Goal: Transaction & Acquisition: Download file/media

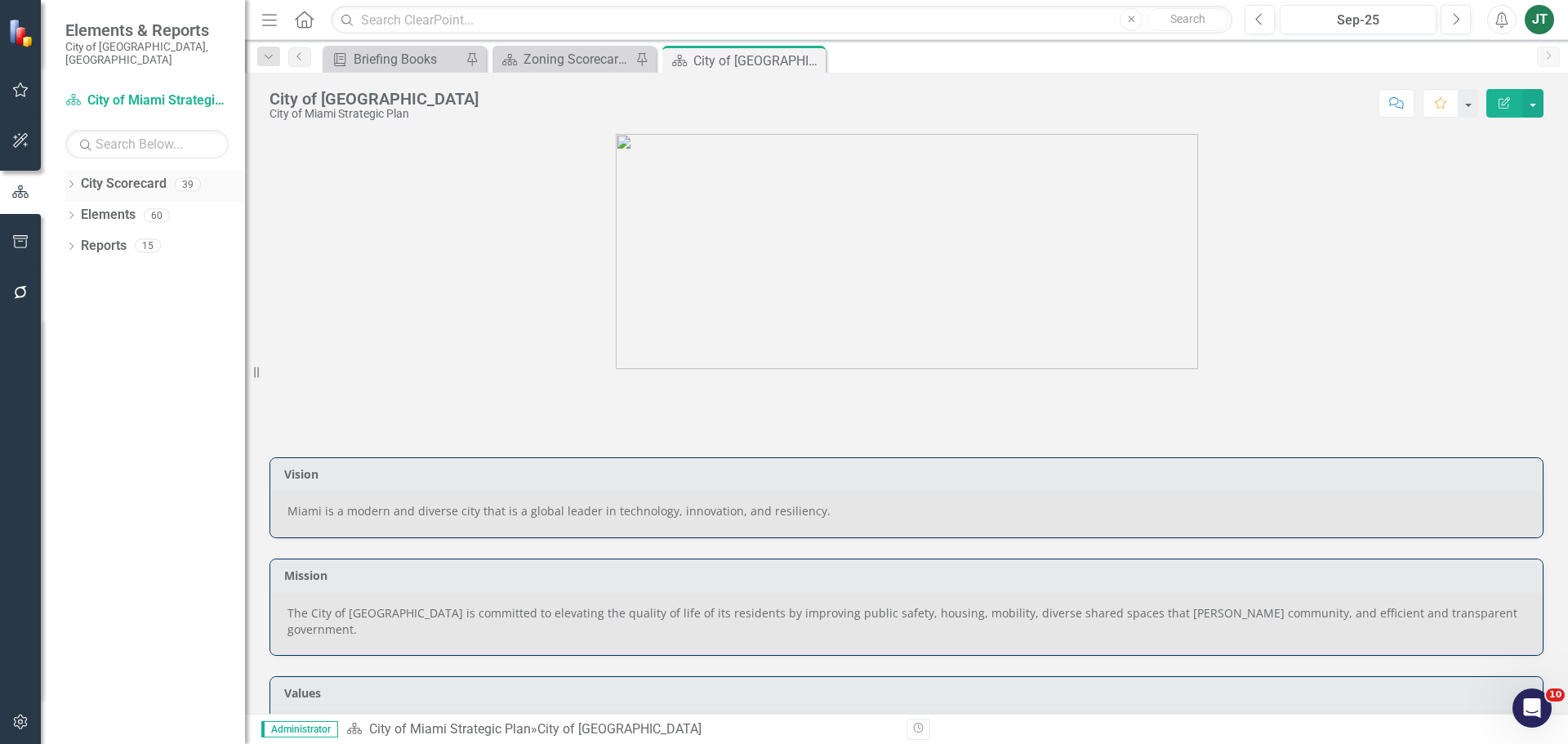
click at [68, 182] on icon "Dropdown" at bounding box center [71, 186] width 11 height 9
click at [81, 240] on icon "Dropdown" at bounding box center [79, 245] width 12 height 10
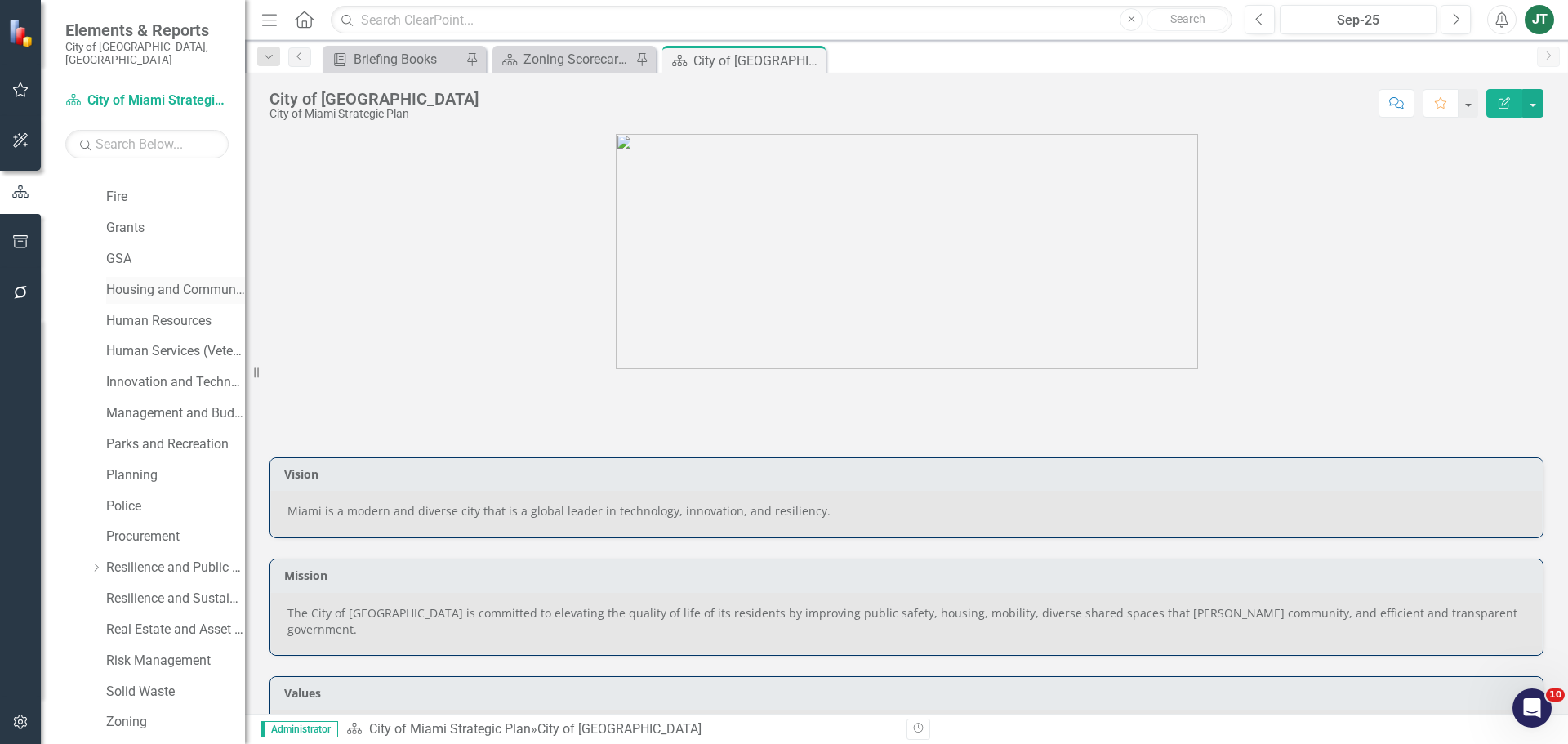
scroll to position [405, 0]
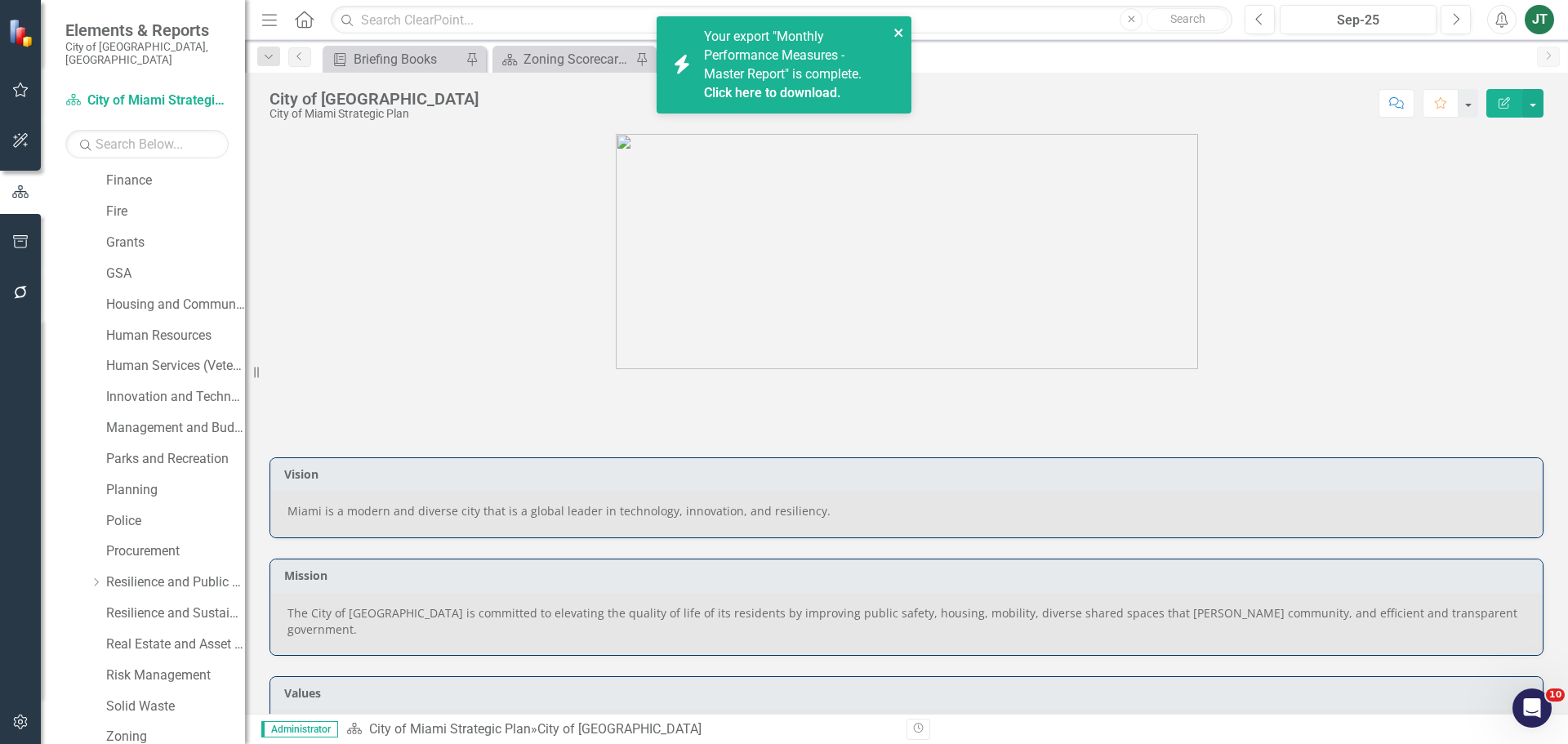
click at [894, 27] on icon "close" at bounding box center [899, 33] width 11 height 13
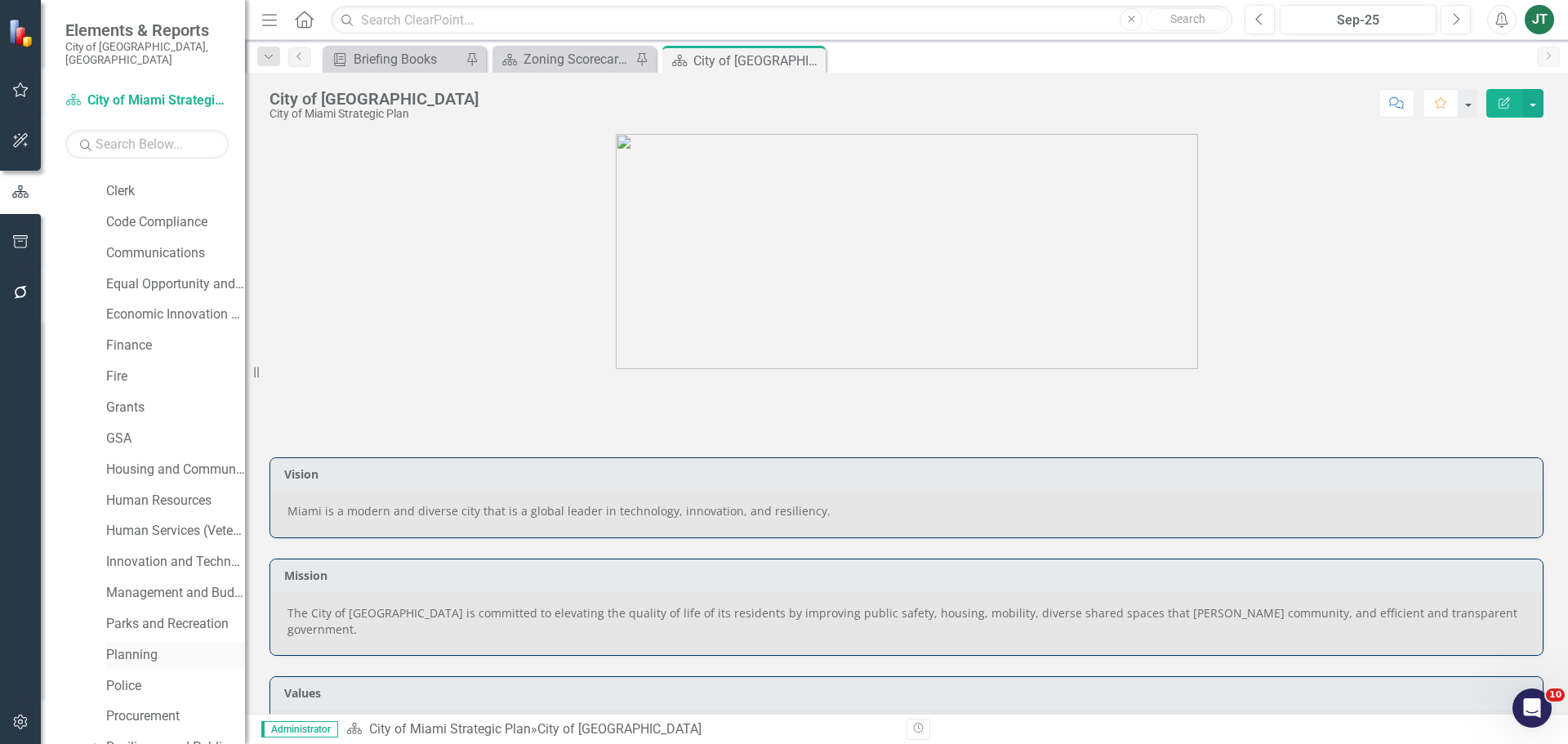
scroll to position [327, 0]
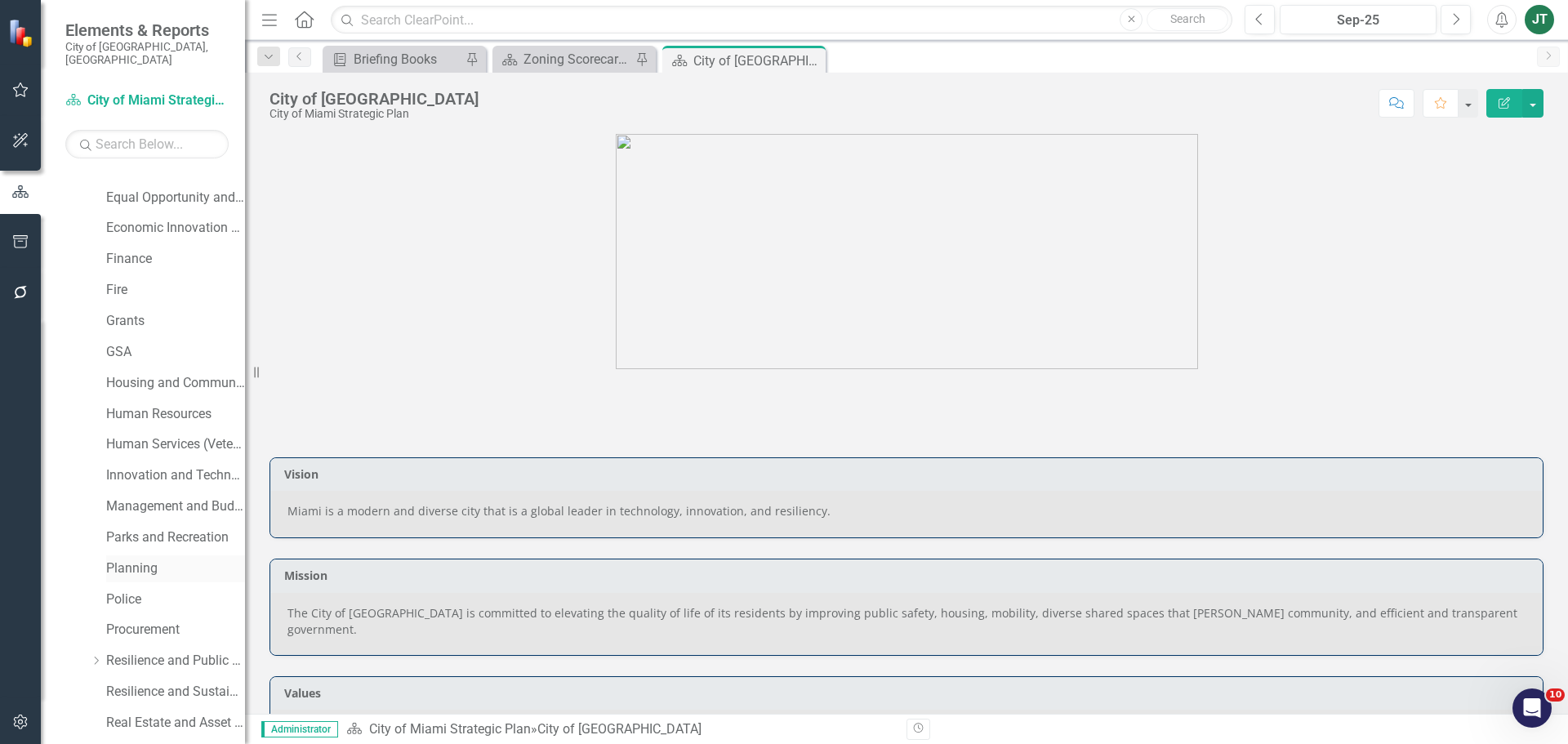
click at [138, 559] on link "Planning" at bounding box center [176, 568] width 139 height 19
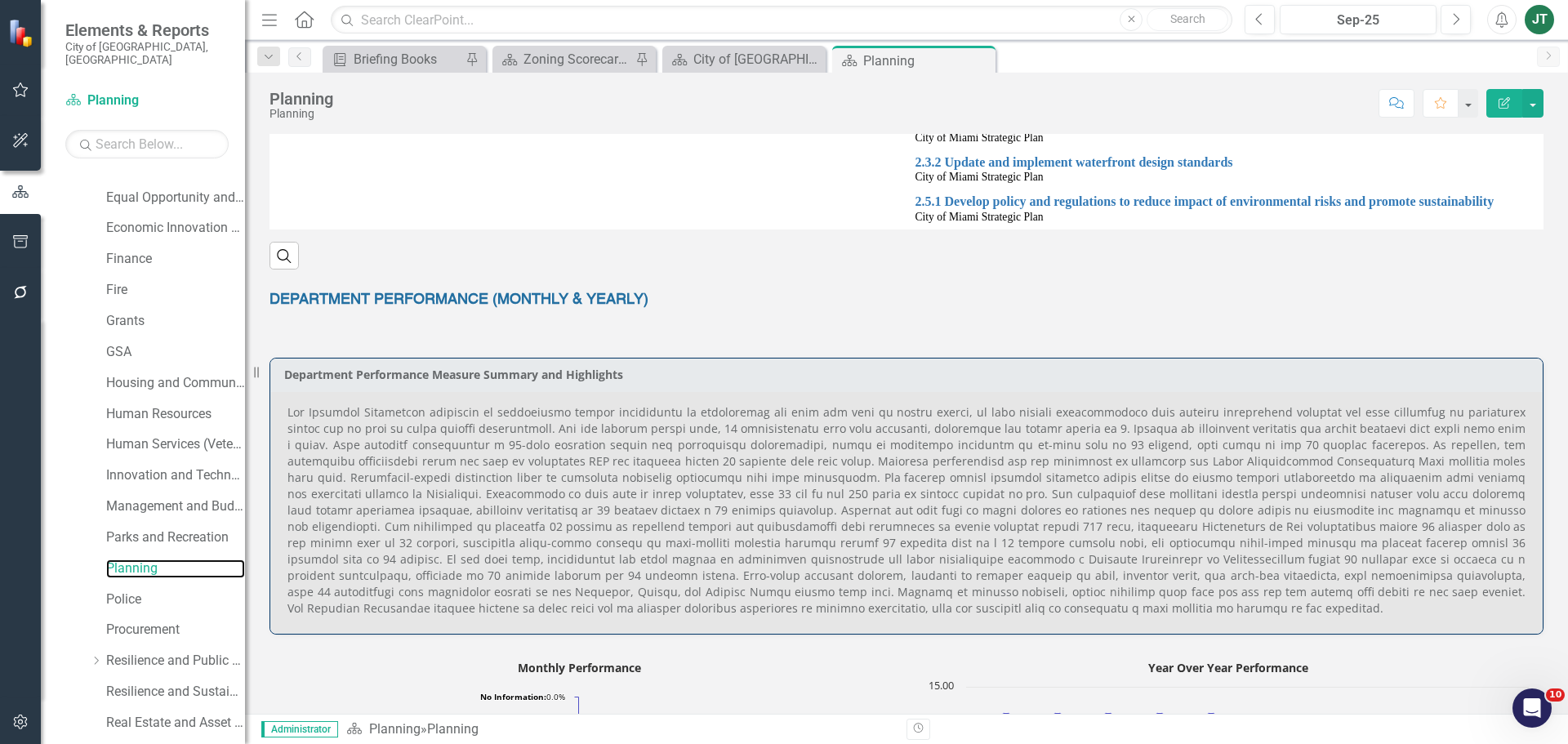
scroll to position [817, 0]
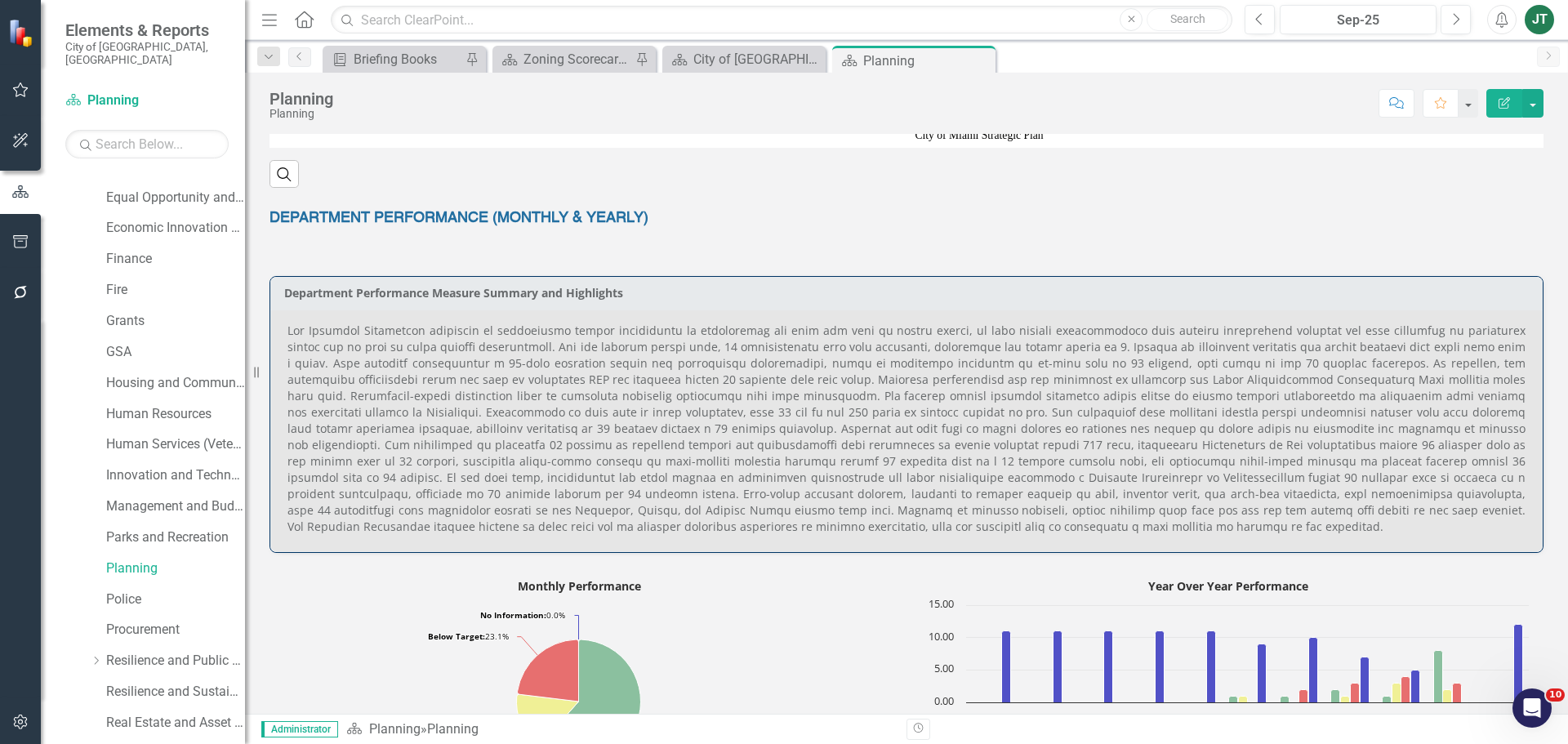
click at [583, 333] on p at bounding box center [906, 428] width 1238 height 212
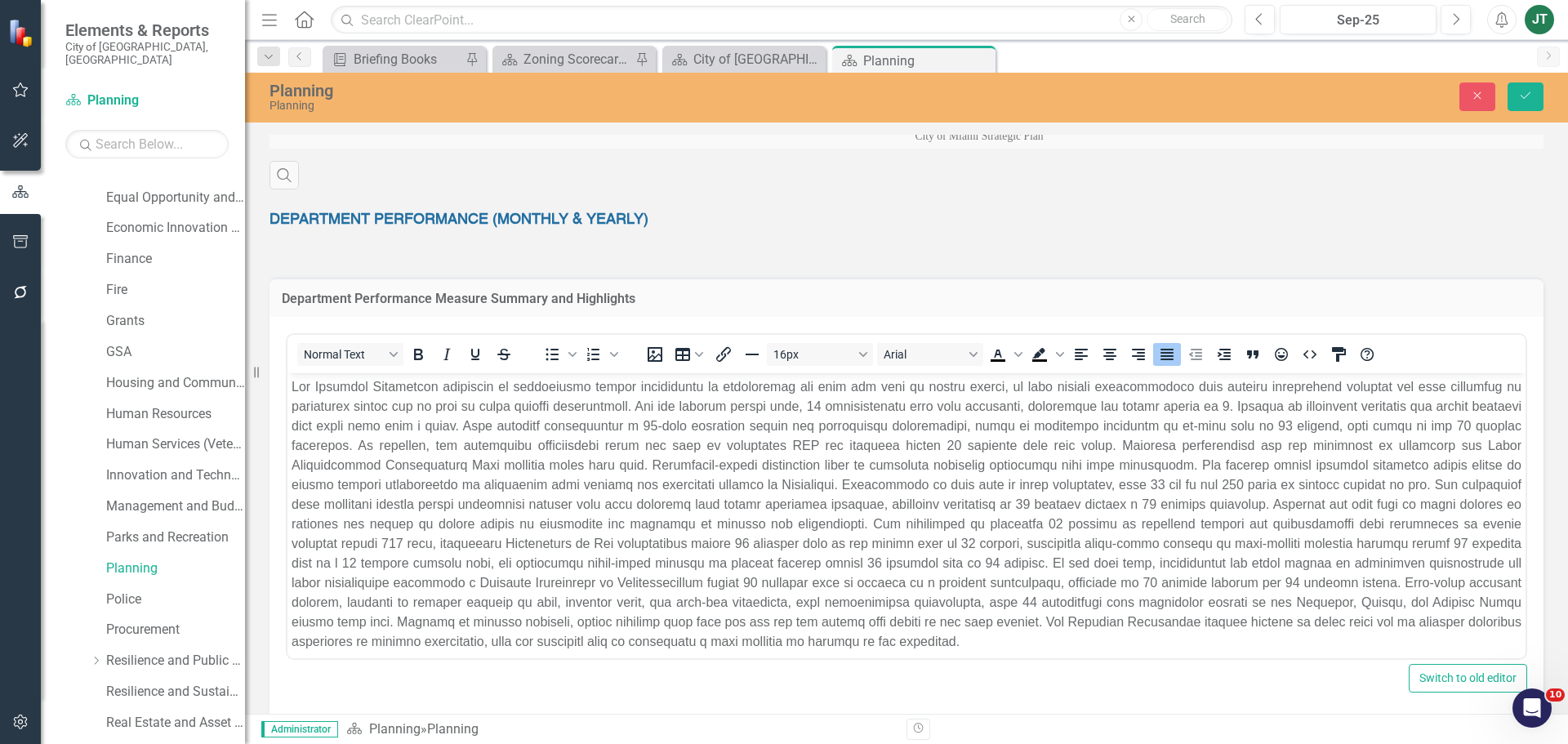
scroll to position [0, 0]
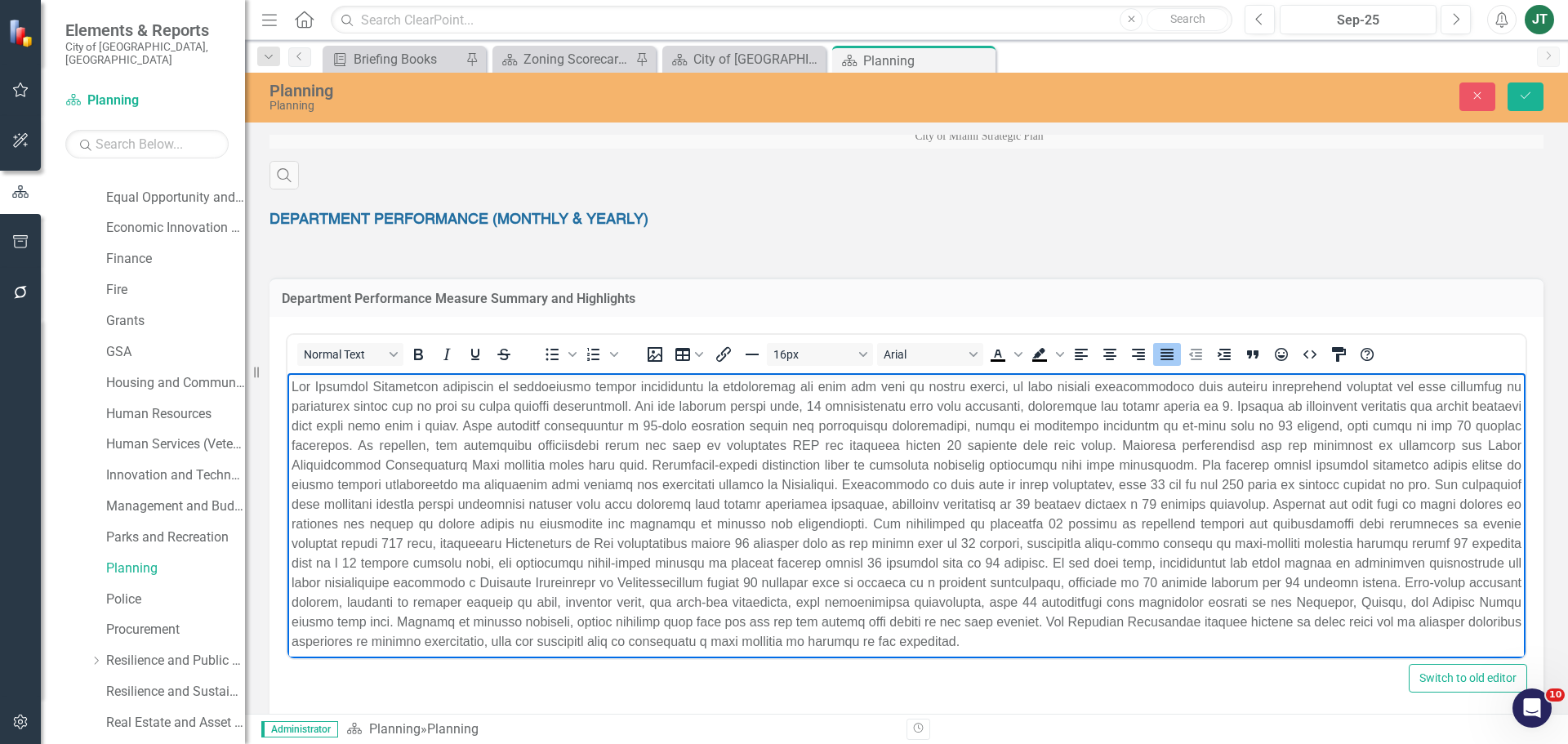
click at [725, 405] on p "Rich Text Area. Press ALT-0 for help." at bounding box center [906, 514] width 1230 height 274
click at [768, 403] on p "Rich Text Area. Press ALT-0 for help." at bounding box center [906, 514] width 1230 height 274
click at [870, 409] on p "Rich Text Area. Press ALT-0 for help." at bounding box center [906, 514] width 1230 height 274
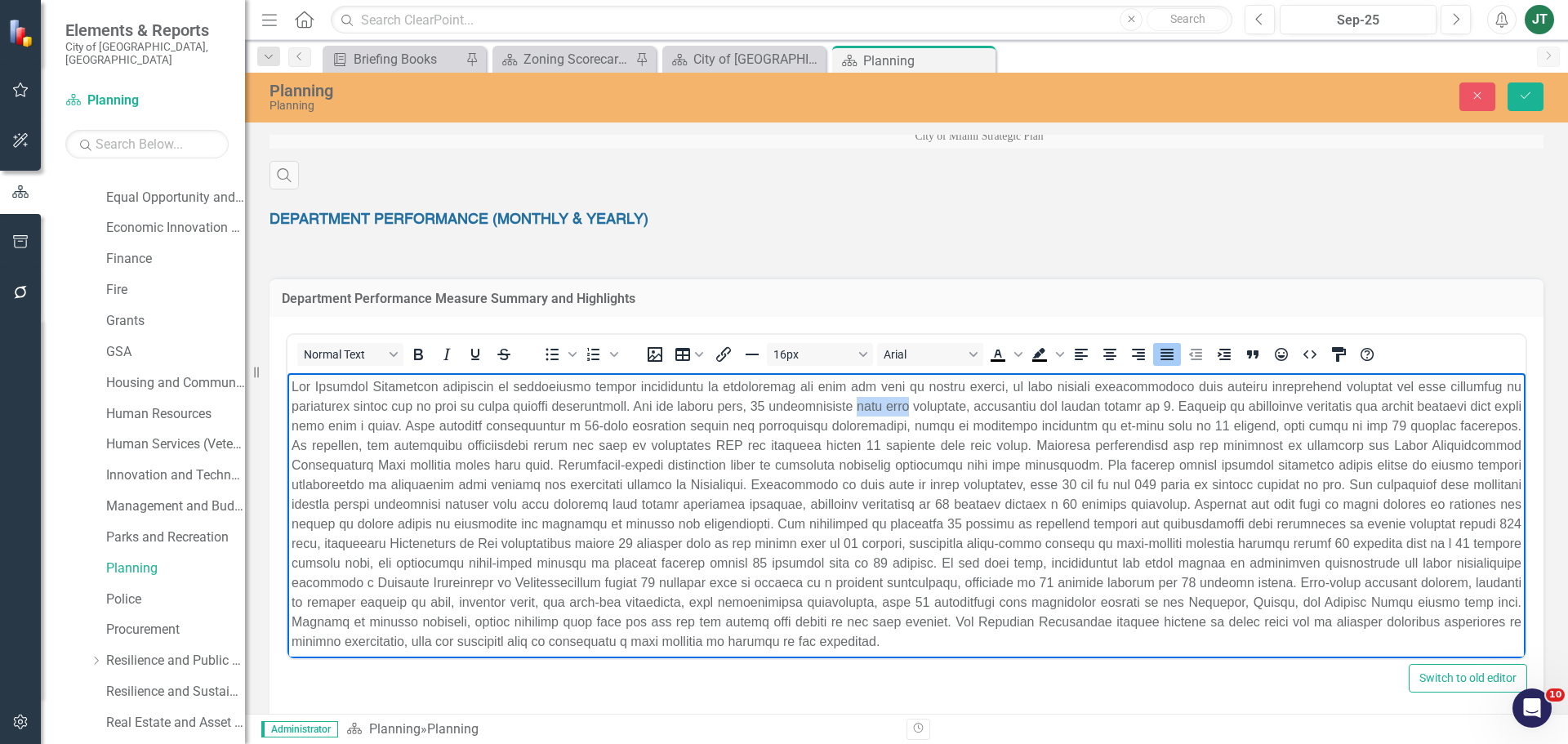
drag, startPoint x: 912, startPoint y: 405, endPoint x: 849, endPoint y: 410, distance: 63.2
click at [849, 410] on p "Rich Text Area. Press ALT-0 for help." at bounding box center [906, 514] width 1230 height 274
drag, startPoint x: 1131, startPoint y: 425, endPoint x: 1000, endPoint y: 426, distance: 131.0
click at [1000, 426] on p "Rich Text Area. Press ALT-0 for help." at bounding box center [906, 514] width 1230 height 274
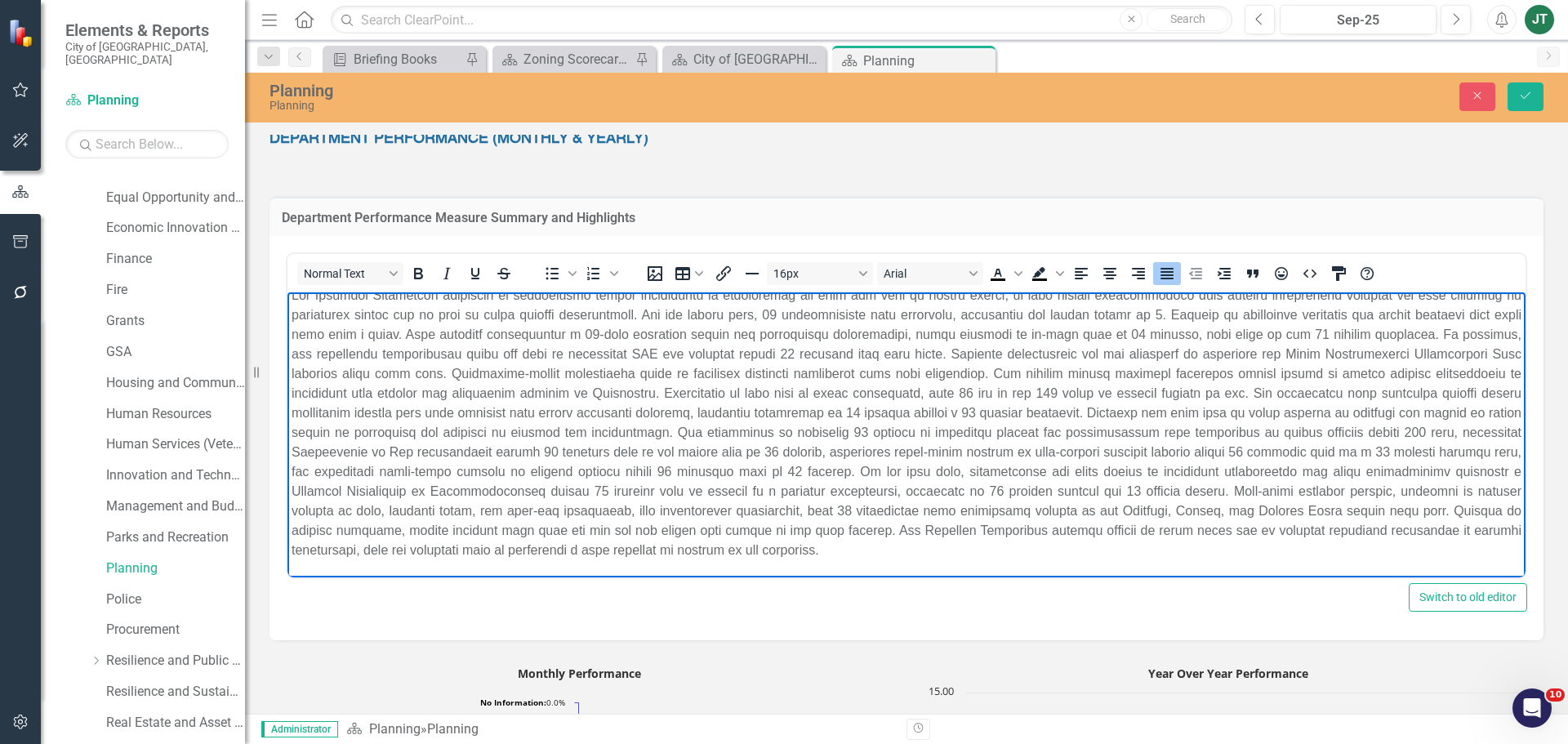
scroll to position [899, 0]
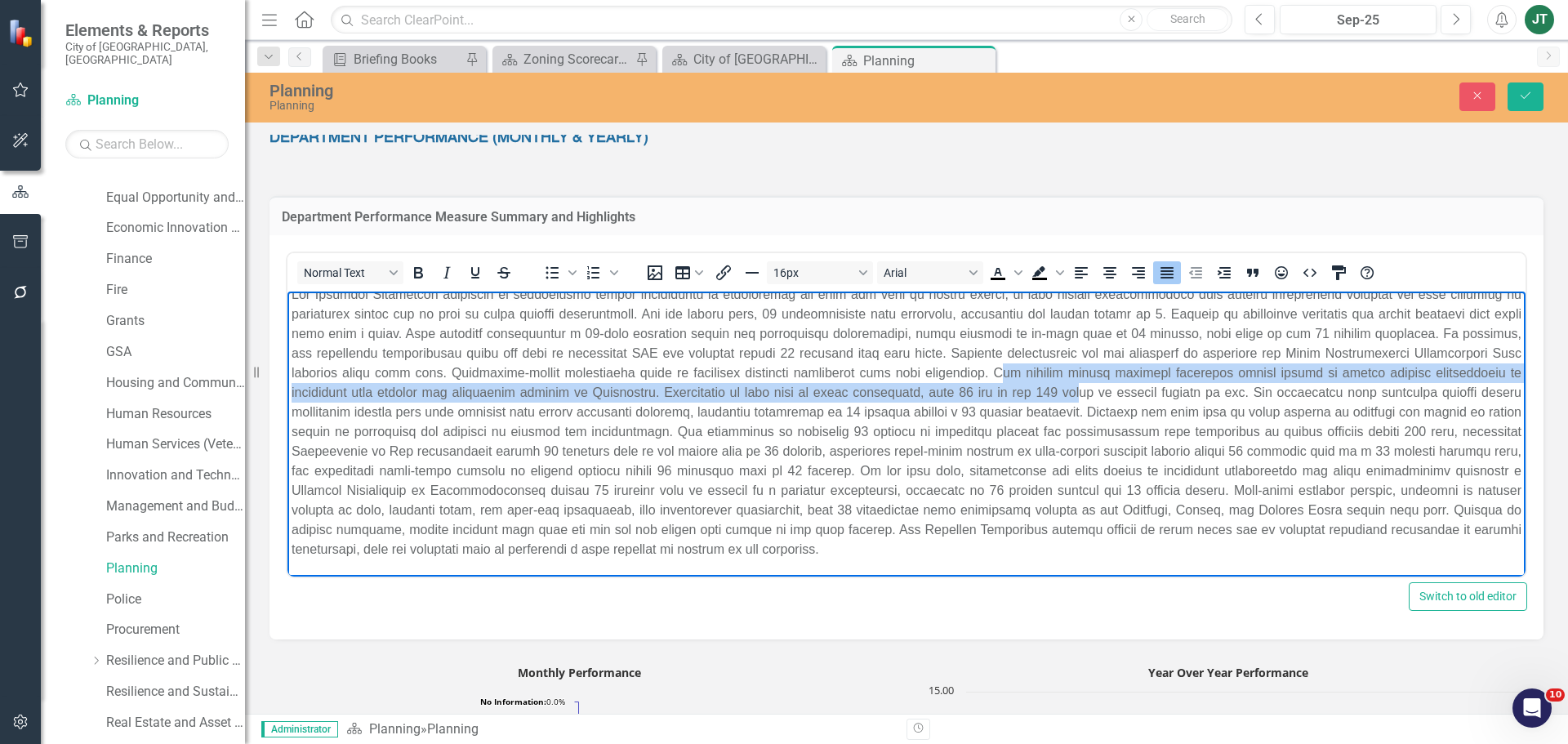
drag, startPoint x: 1031, startPoint y: 371, endPoint x: 1052, endPoint y: 398, distance: 34.2
click at [1052, 398] on p "Rich Text Area. Press ALT-0 for help." at bounding box center [906, 422] width 1230 height 274
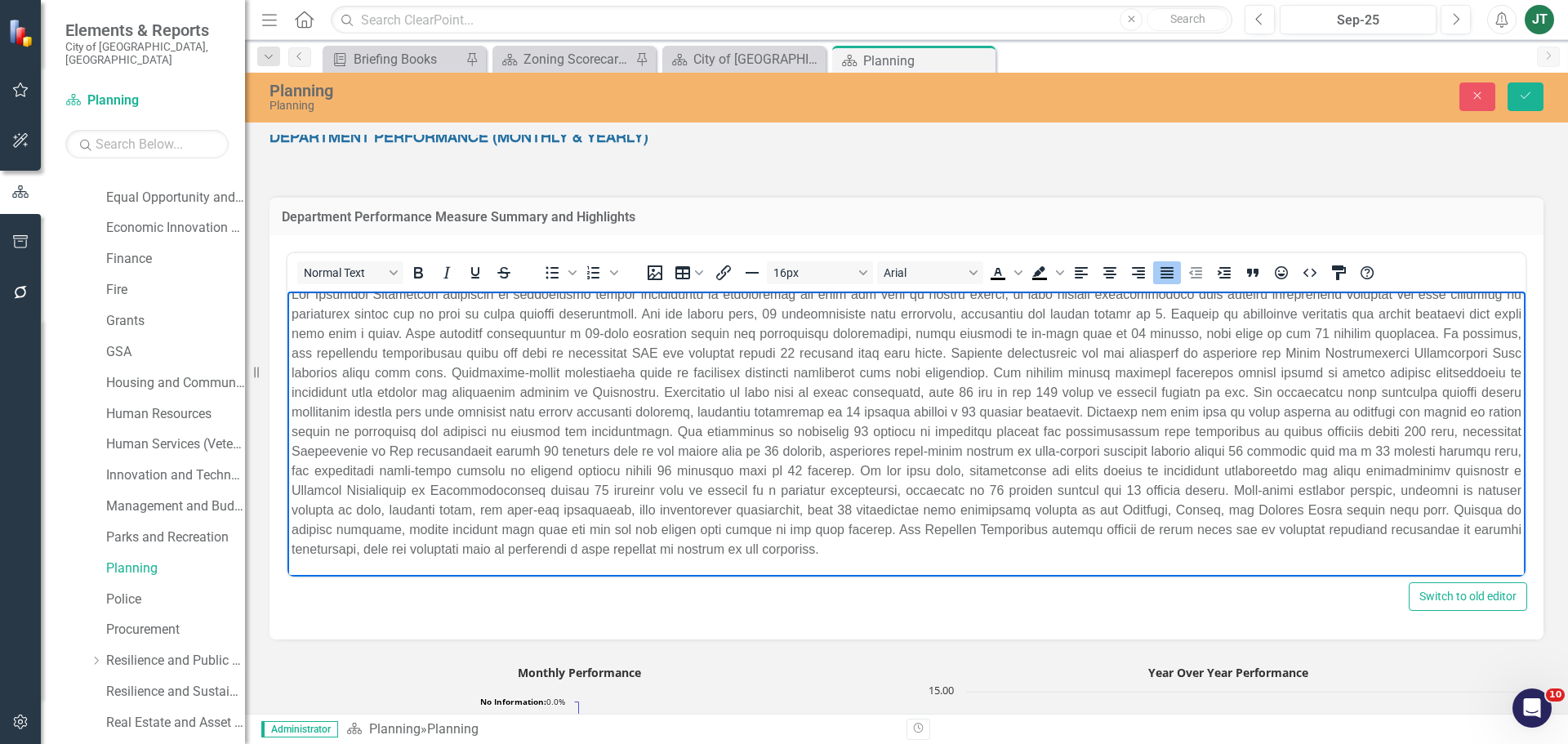
drag, startPoint x: 988, startPoint y: 404, endPoint x: 957, endPoint y: 396, distance: 32.0
click at [987, 404] on p "Rich Text Area. Press ALT-0 for help." at bounding box center [906, 422] width 1230 height 274
drag, startPoint x: 942, startPoint y: 389, endPoint x: 926, endPoint y: 392, distance: 16.3
click at [926, 392] on p "Rich Text Area. Press ALT-0 for help." at bounding box center [906, 422] width 1230 height 274
click at [862, 422] on p "Rich Text Area. Press ALT-0 for help." at bounding box center [906, 422] width 1230 height 274
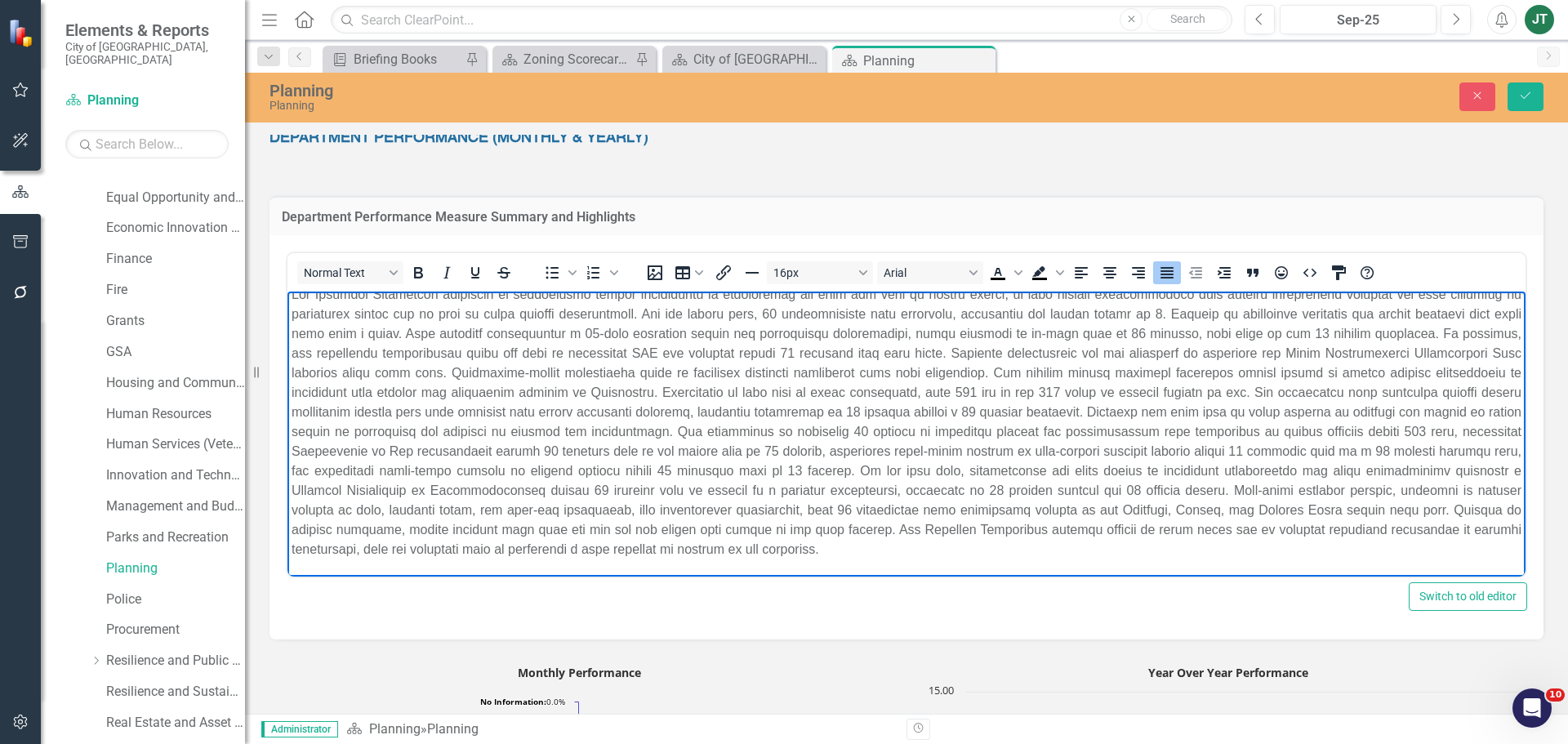
click at [795, 412] on p "Rich Text Area. Press ALT-0 for help." at bounding box center [906, 422] width 1230 height 274
click at [835, 411] on p "Rich Text Area. Press ALT-0 for help." at bounding box center [906, 422] width 1230 height 274
click at [878, 426] on p "Rich Text Area. Press ALT-0 for help." at bounding box center [906, 422] width 1230 height 274
click at [884, 426] on p "Rich Text Area. Press ALT-0 for help." at bounding box center [906, 422] width 1230 height 274
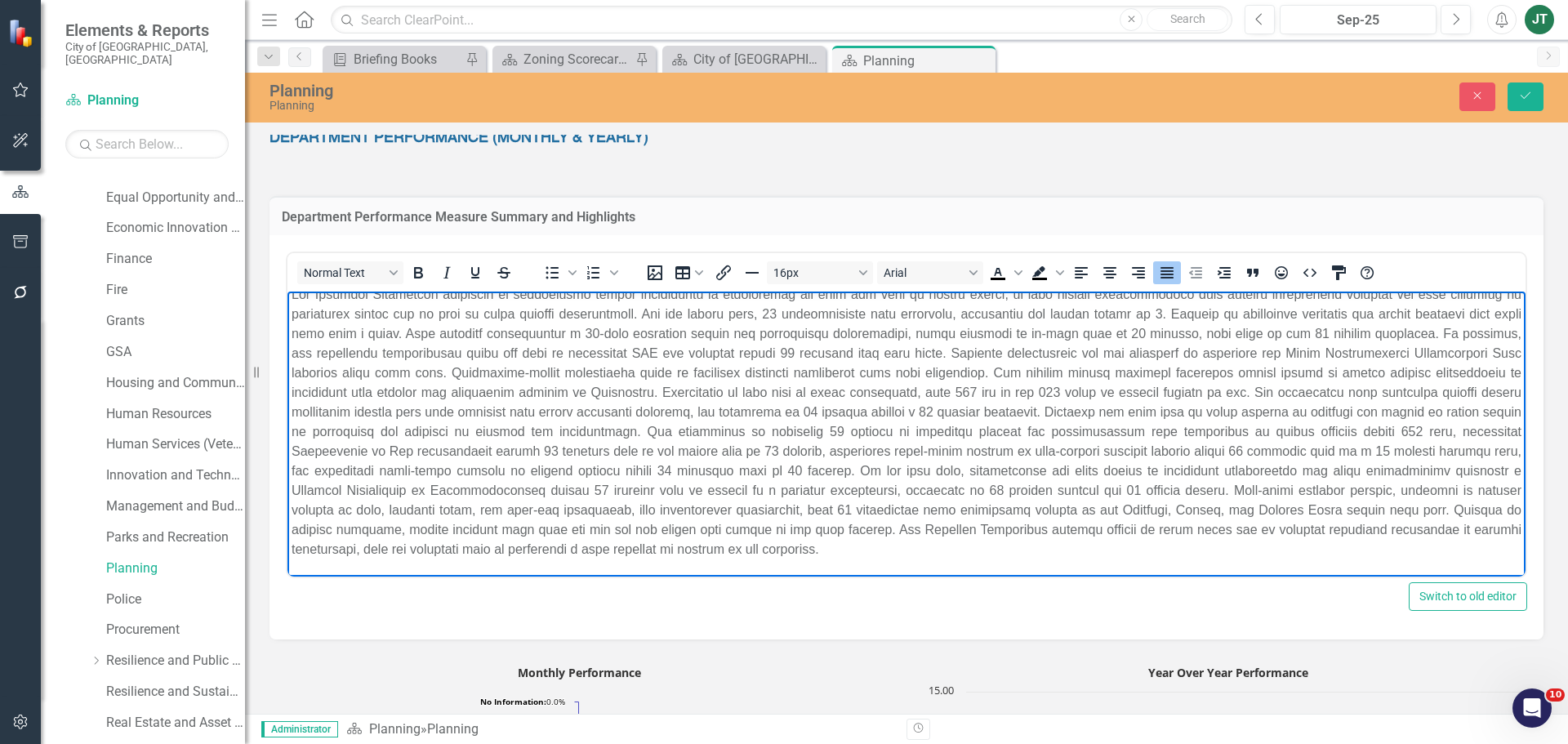
click at [978, 453] on p "Rich Text Area. Press ALT-0 for help." at bounding box center [906, 422] width 1230 height 274
click at [1381, 452] on p "Rich Text Area. Press ALT-0 for help." at bounding box center [906, 422] width 1230 height 274
click at [1030, 487] on p "Rich Text Area. Press ALT-0 for help." at bounding box center [906, 422] width 1230 height 274
click at [859, 468] on p "Rich Text Area. Press ALT-0 for help." at bounding box center [906, 422] width 1230 height 274
drag, startPoint x: 1435, startPoint y: 450, endPoint x: 1388, endPoint y: 458, distance: 47.7
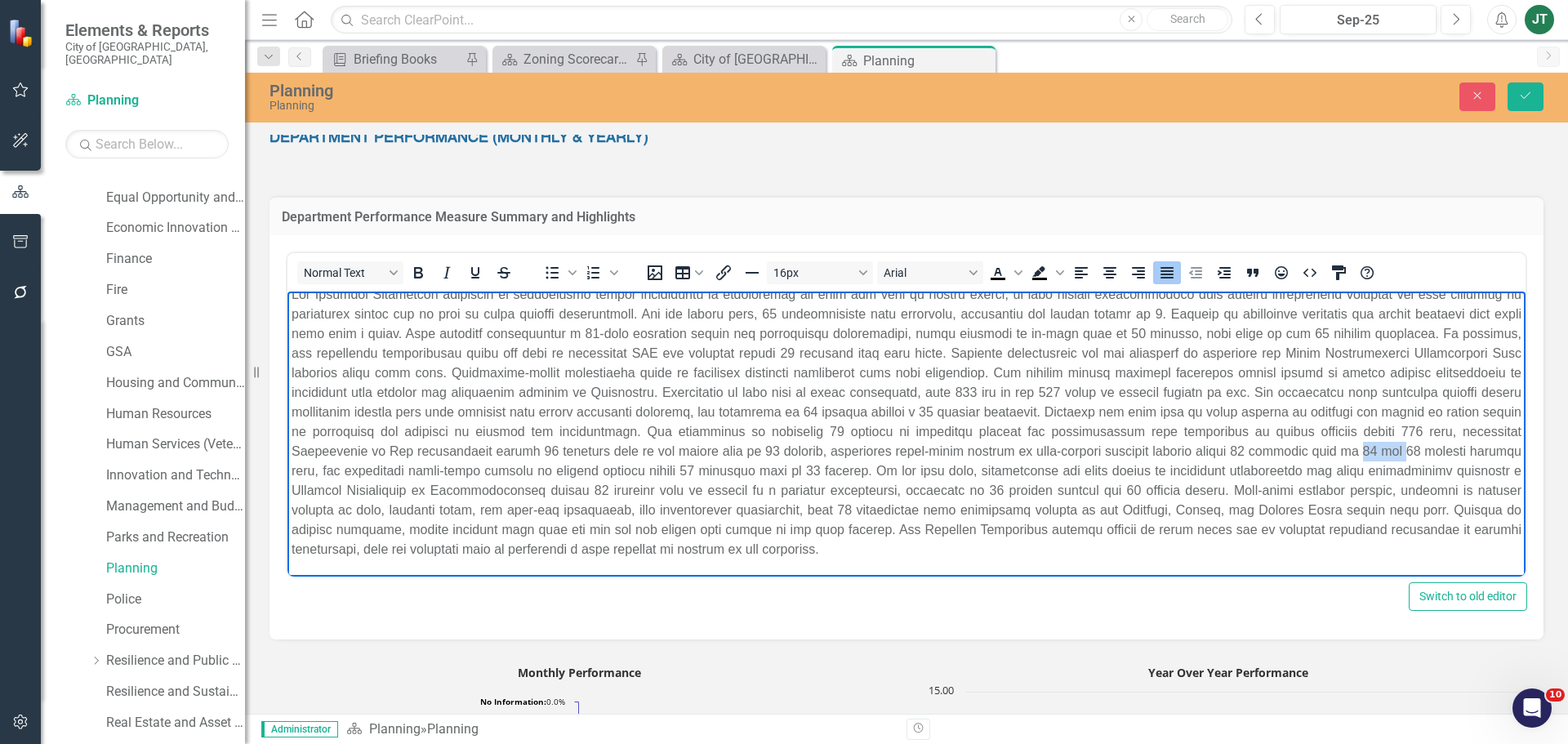
click at [1388, 458] on p "Rich Text Area. Press ALT-0 for help." at bounding box center [906, 422] width 1230 height 274
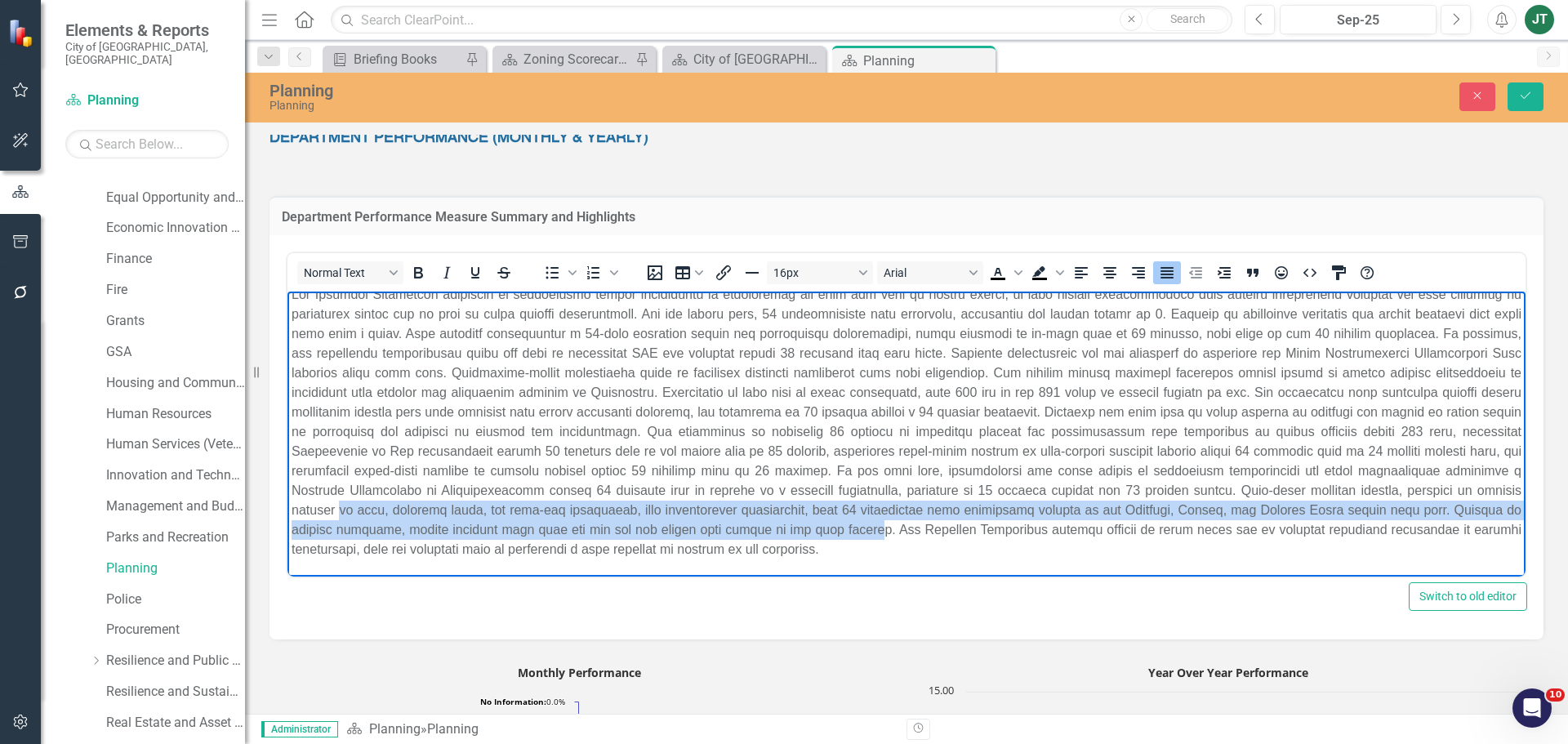
drag, startPoint x: 337, startPoint y: 511, endPoint x: 863, endPoint y: 521, distance: 526.1
click at [863, 521] on p "Rich Text Area. Press ALT-0 for help." at bounding box center [906, 422] width 1230 height 274
click at [826, 511] on p "Rich Text Area. Press ALT-0 for help." at bounding box center [906, 422] width 1230 height 274
click at [846, 503] on p "Rich Text Area. Press ALT-0 for help." at bounding box center [906, 422] width 1230 height 274
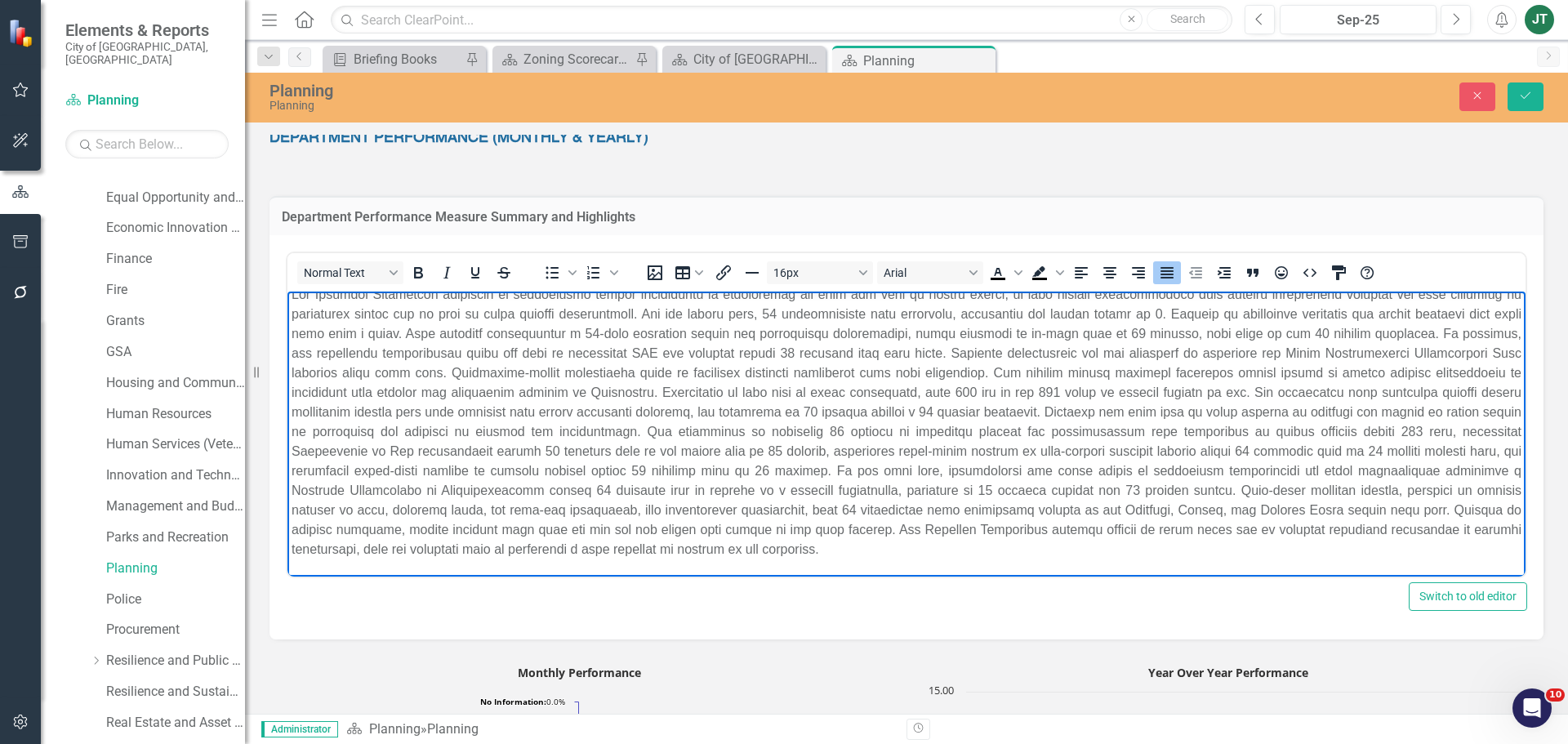
click at [855, 507] on p "Rich Text Area. Press ALT-0 for help." at bounding box center [906, 422] width 1230 height 274
click at [851, 511] on p "Rich Text Area. Press ALT-0 for help." at bounding box center [906, 422] width 1230 height 274
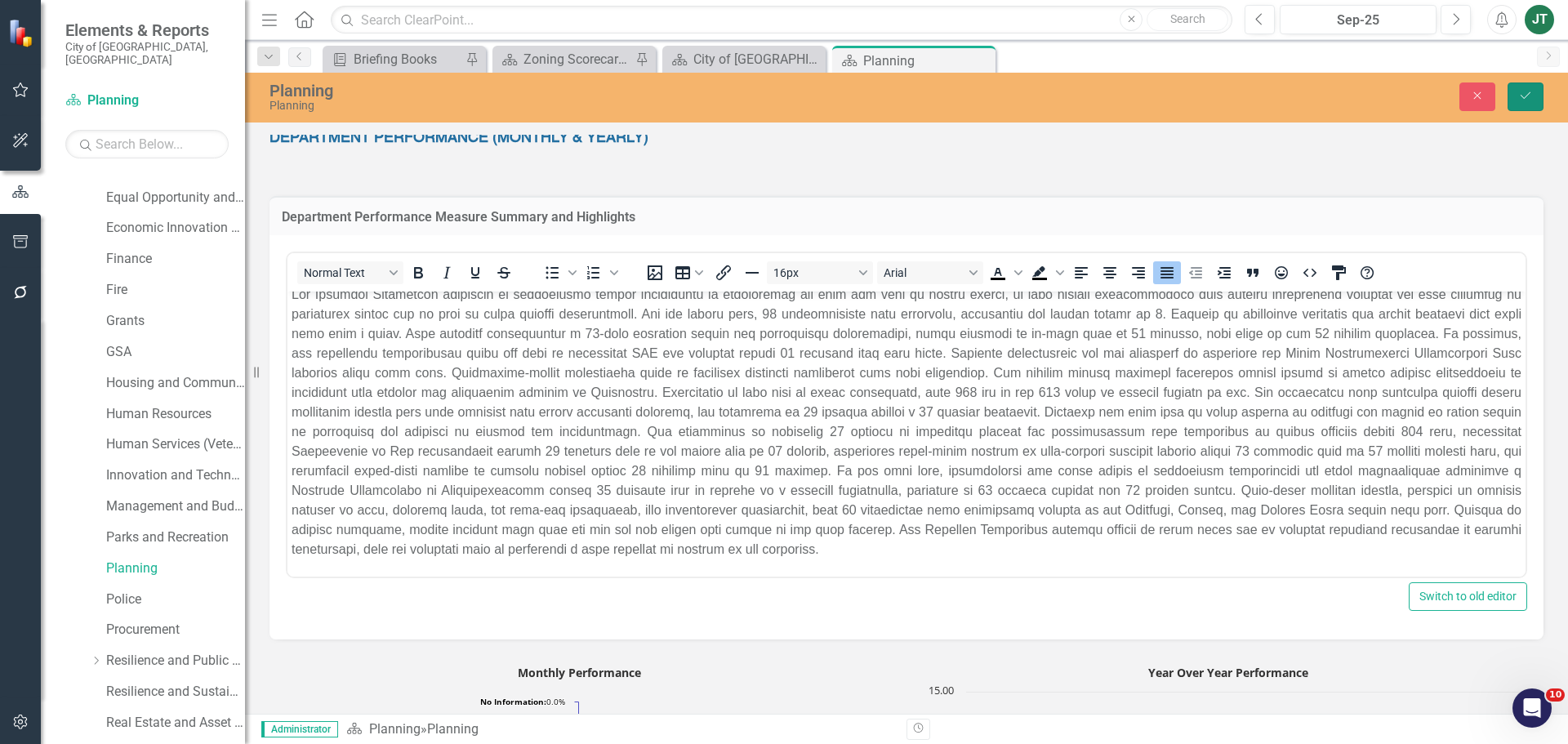
click at [1525, 99] on icon "Save" at bounding box center [1525, 96] width 15 height 11
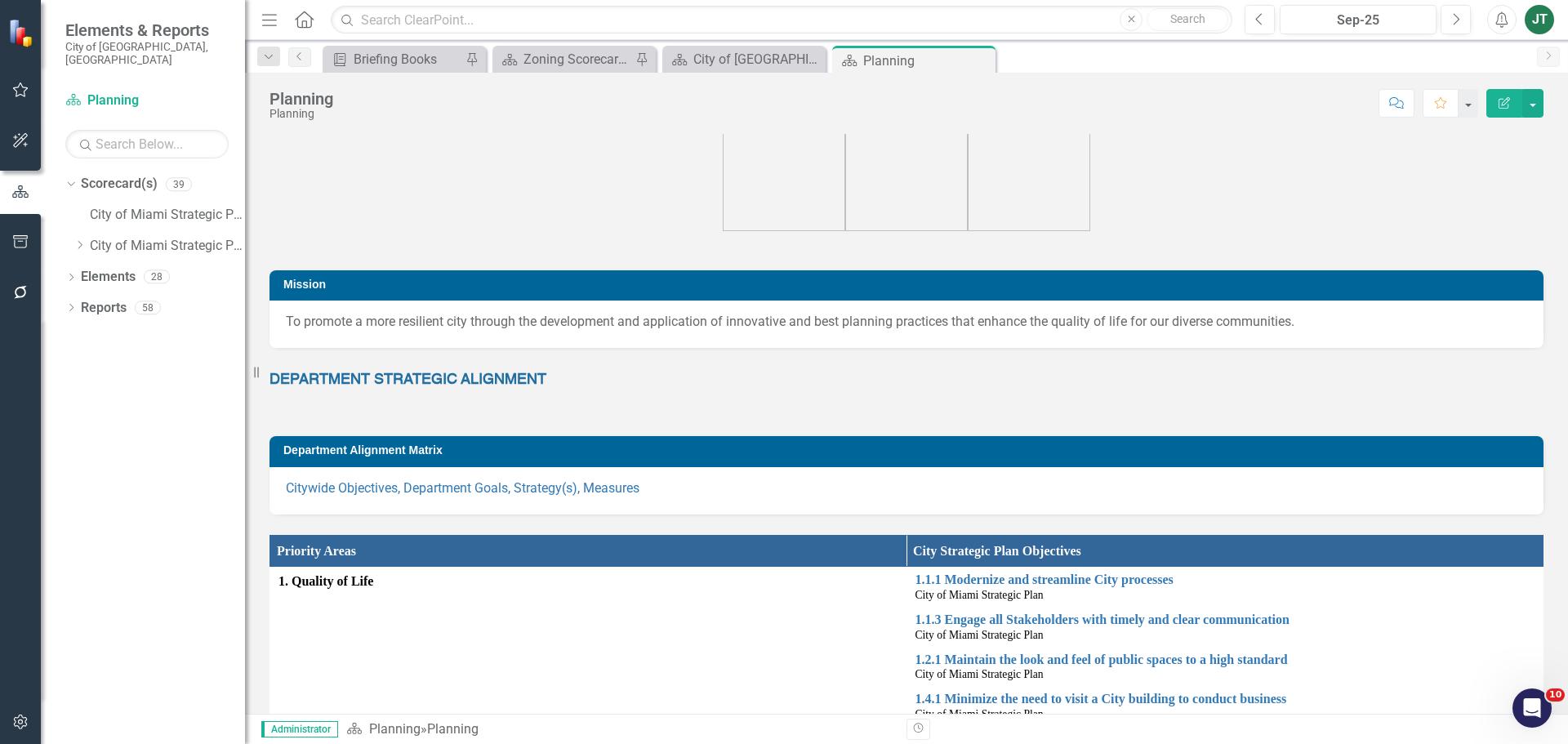
scroll to position [0, 0]
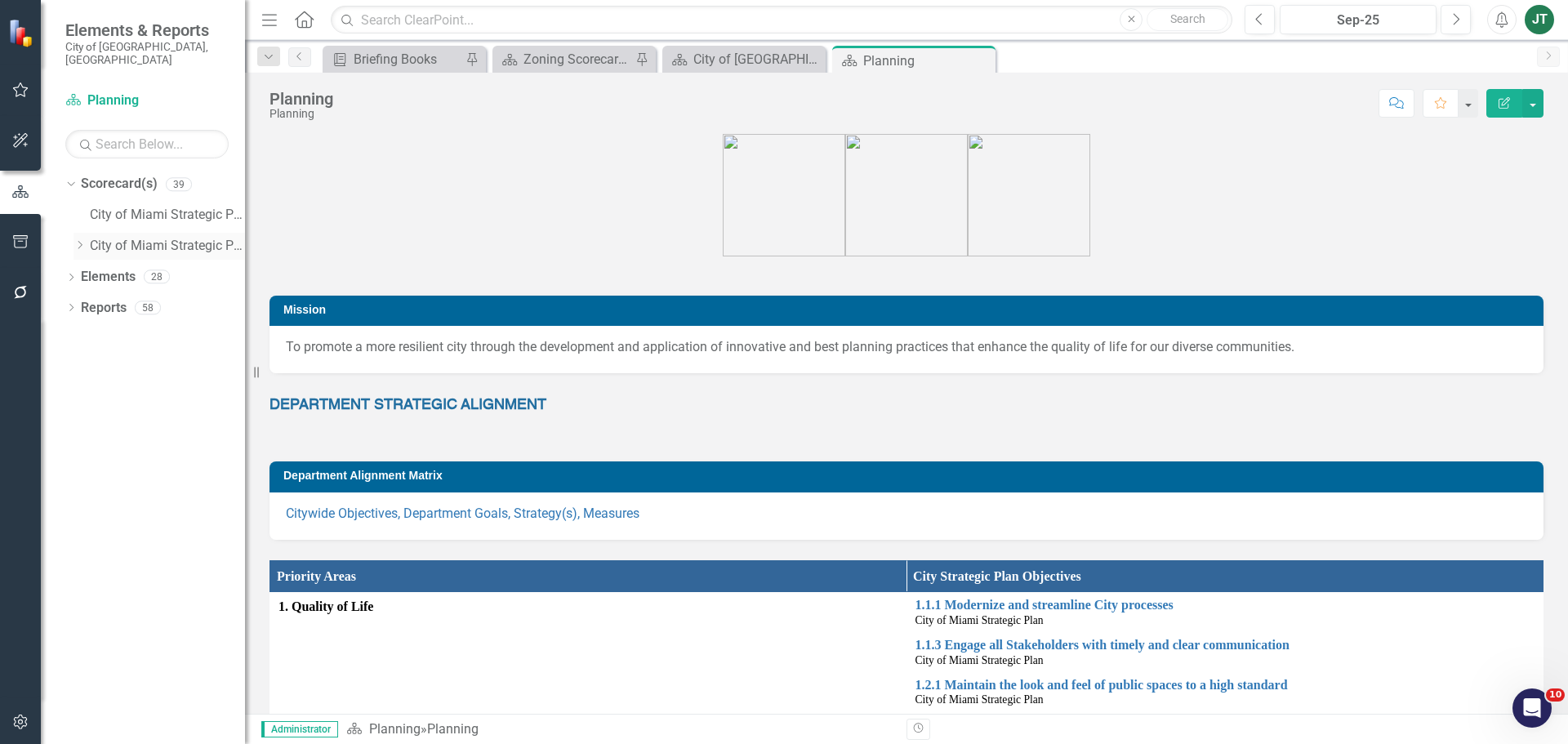
click at [81, 240] on icon "Dropdown" at bounding box center [79, 245] width 12 height 10
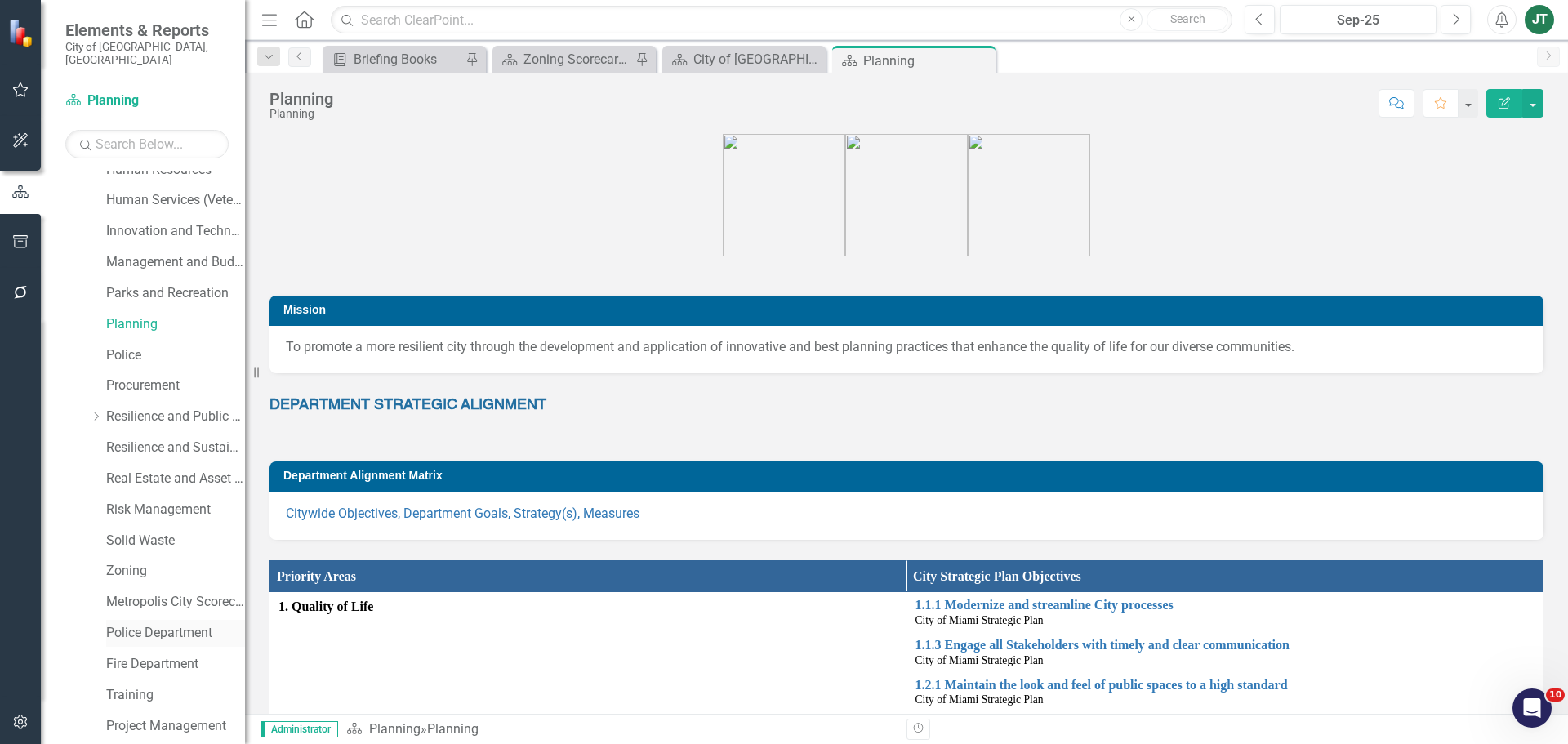
scroll to position [650, 0]
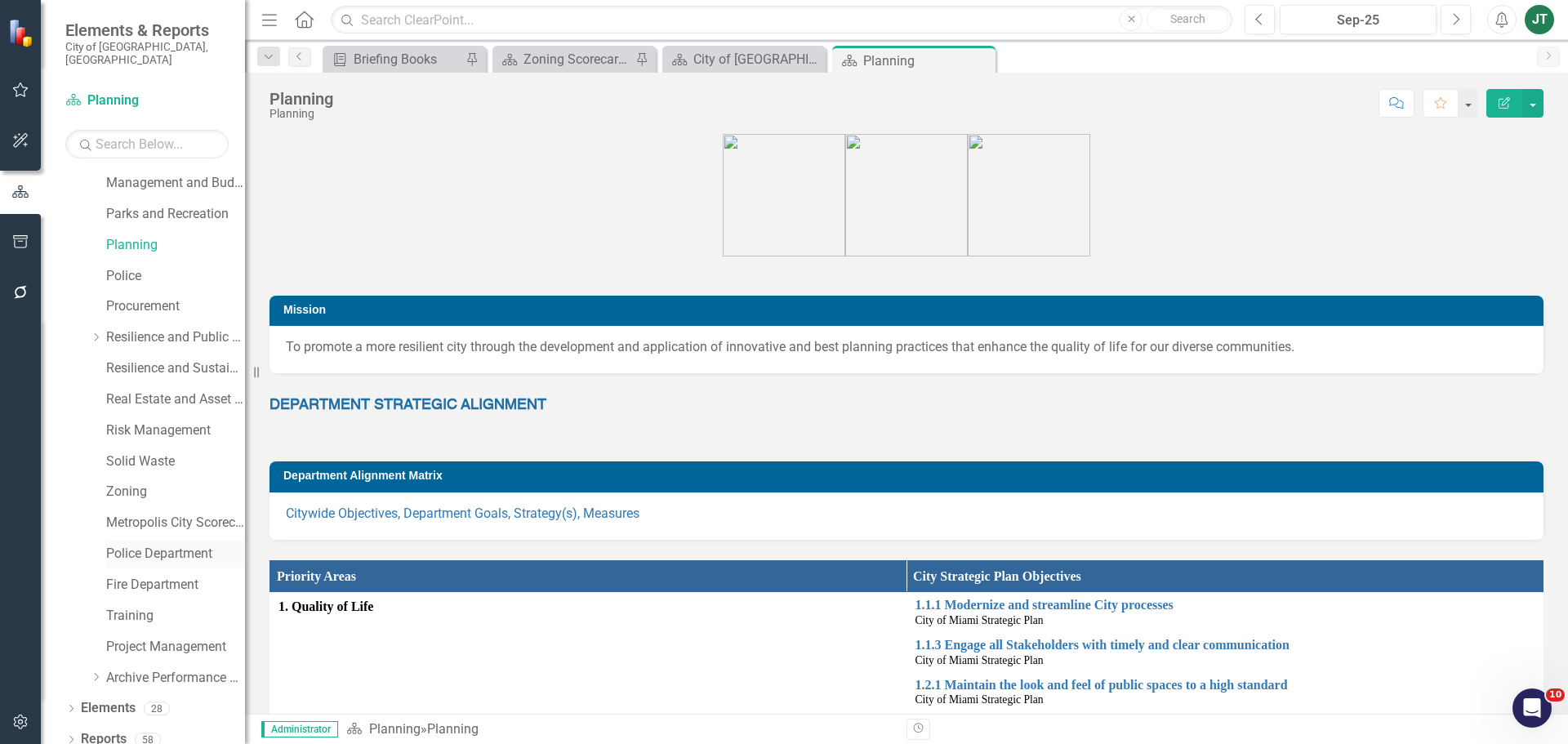
click at [137, 545] on link "Police Department" at bounding box center [176, 554] width 139 height 19
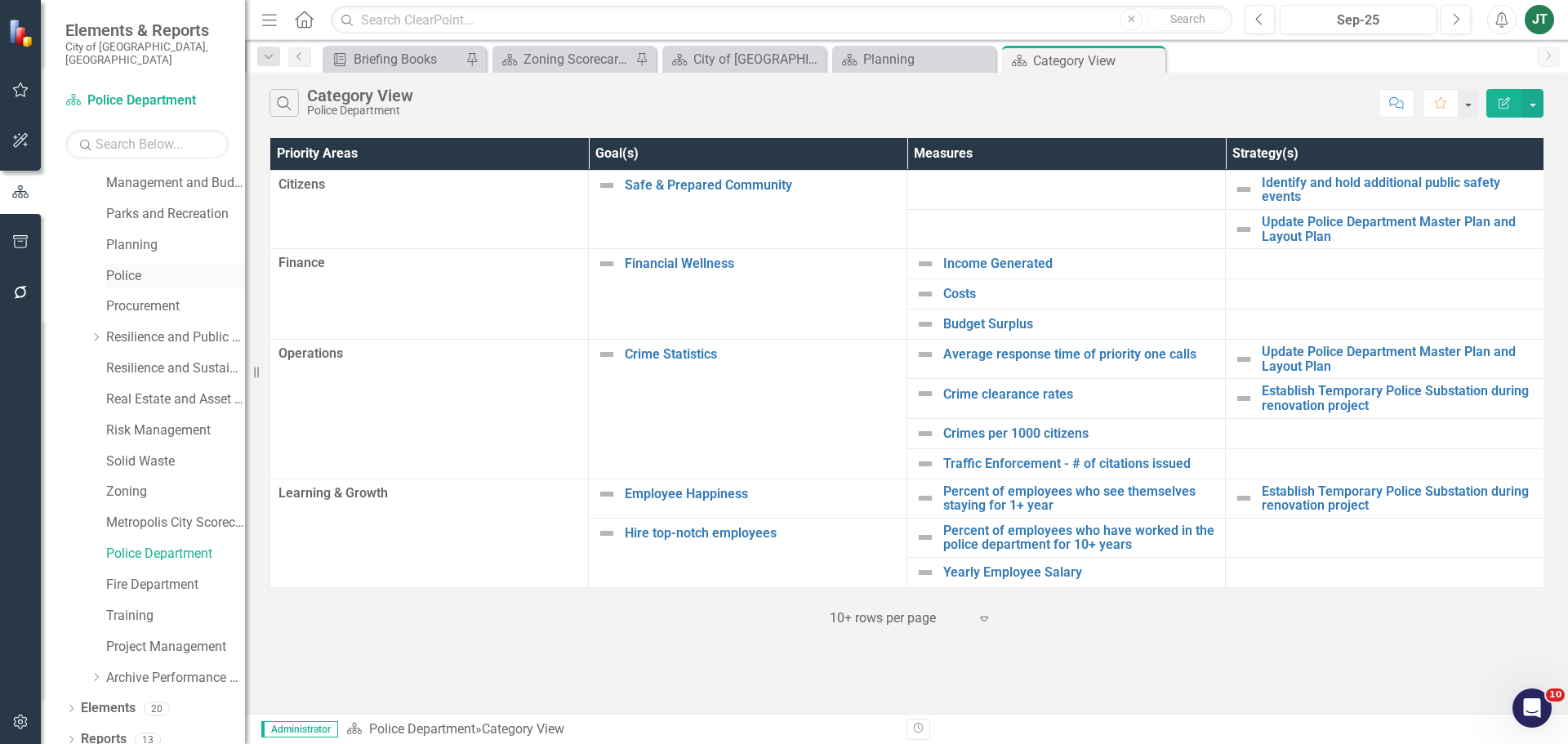
click at [126, 267] on link "Police" at bounding box center [176, 276] width 139 height 19
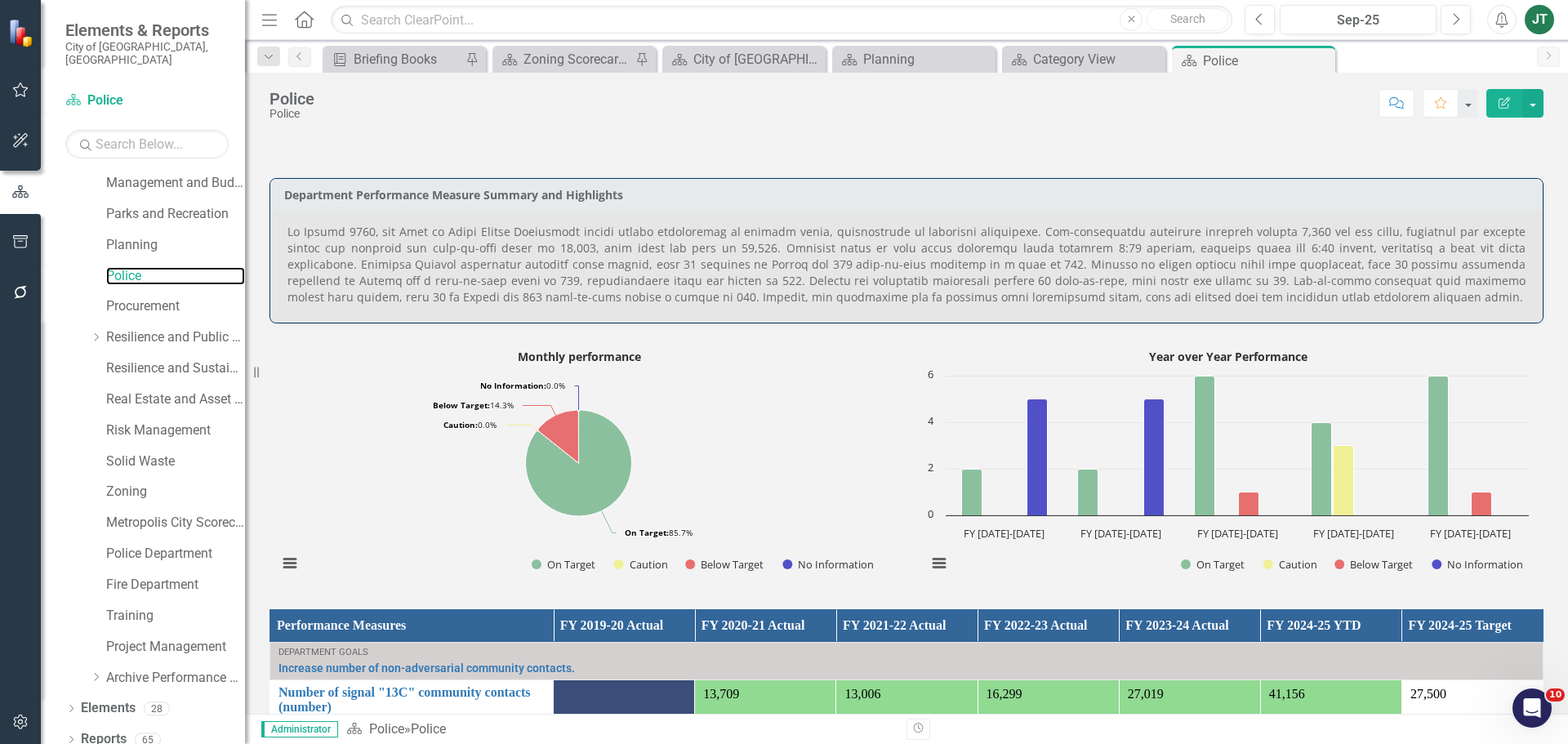
scroll to position [735, 0]
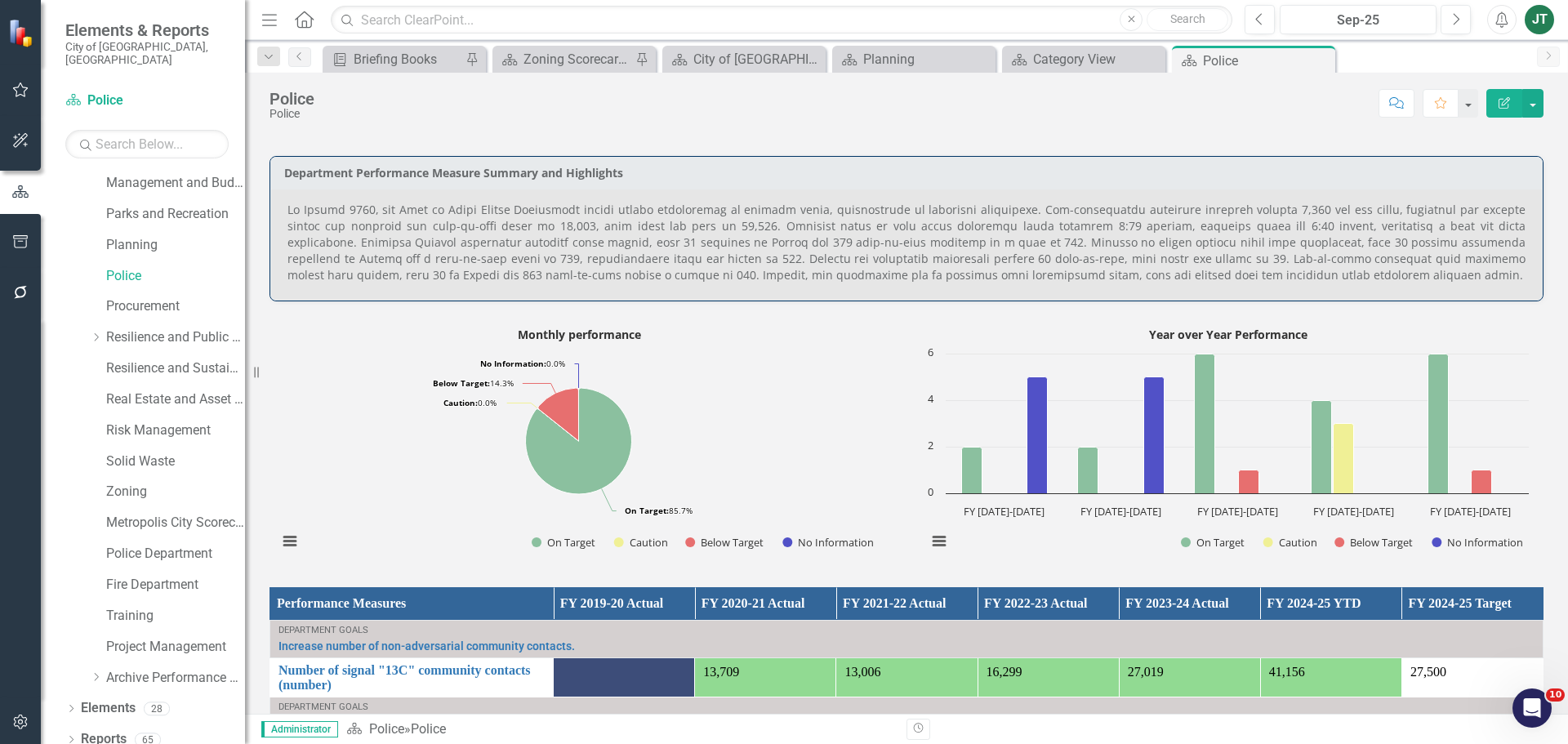
click at [310, 207] on p at bounding box center [906, 242] width 1238 height 82
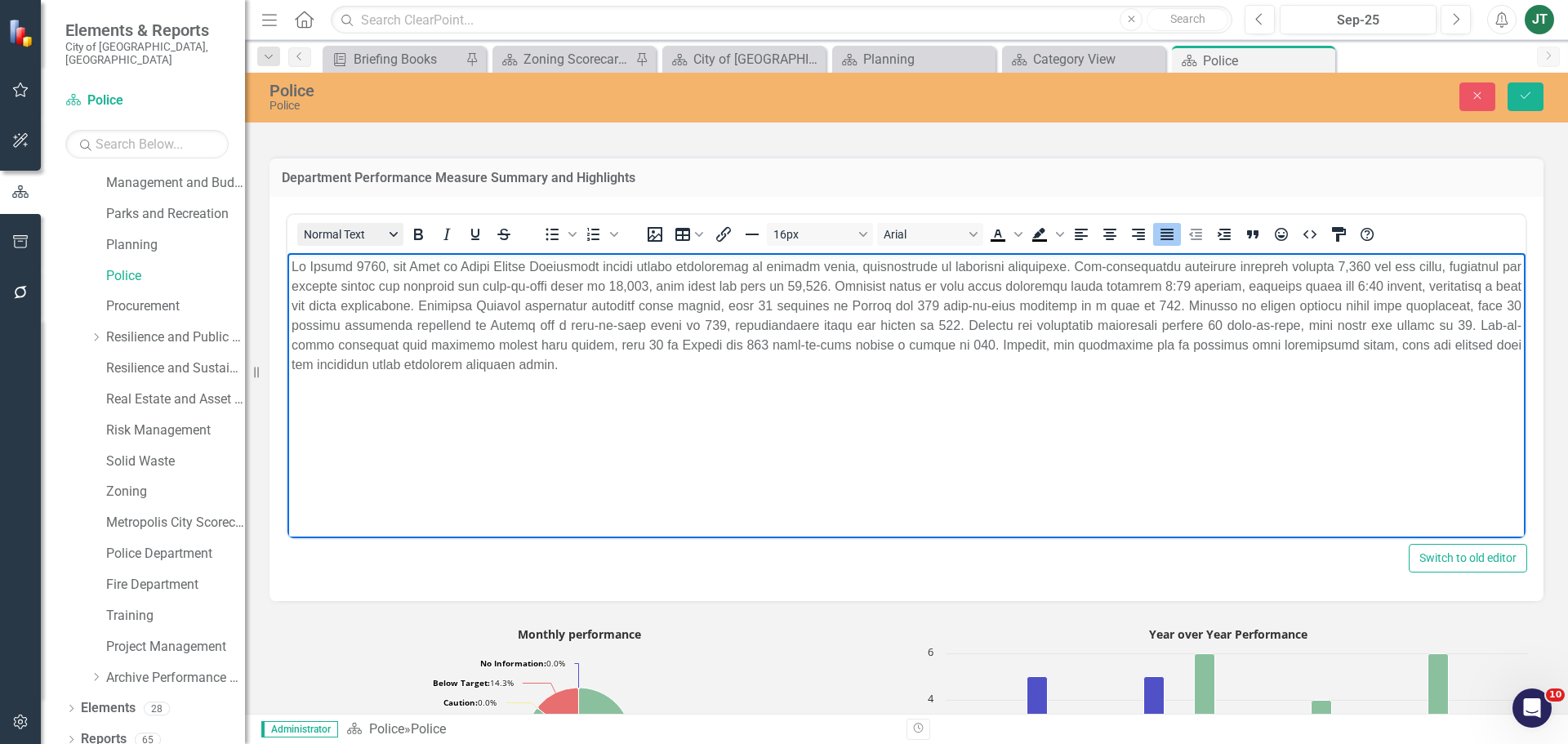
scroll to position [0, 0]
drag, startPoint x: 394, startPoint y: 262, endPoint x: 509, endPoint y: 517, distance: 279.7
click at [287, 264] on html at bounding box center [906, 375] width 1238 height 245
click at [1368, 263] on p "Rich Text Area. Press ALT-0 for help." at bounding box center [906, 316] width 1230 height 118
click at [1315, 272] on p "Rich Text Area. Press ALT-0 for help." at bounding box center [906, 316] width 1230 height 118
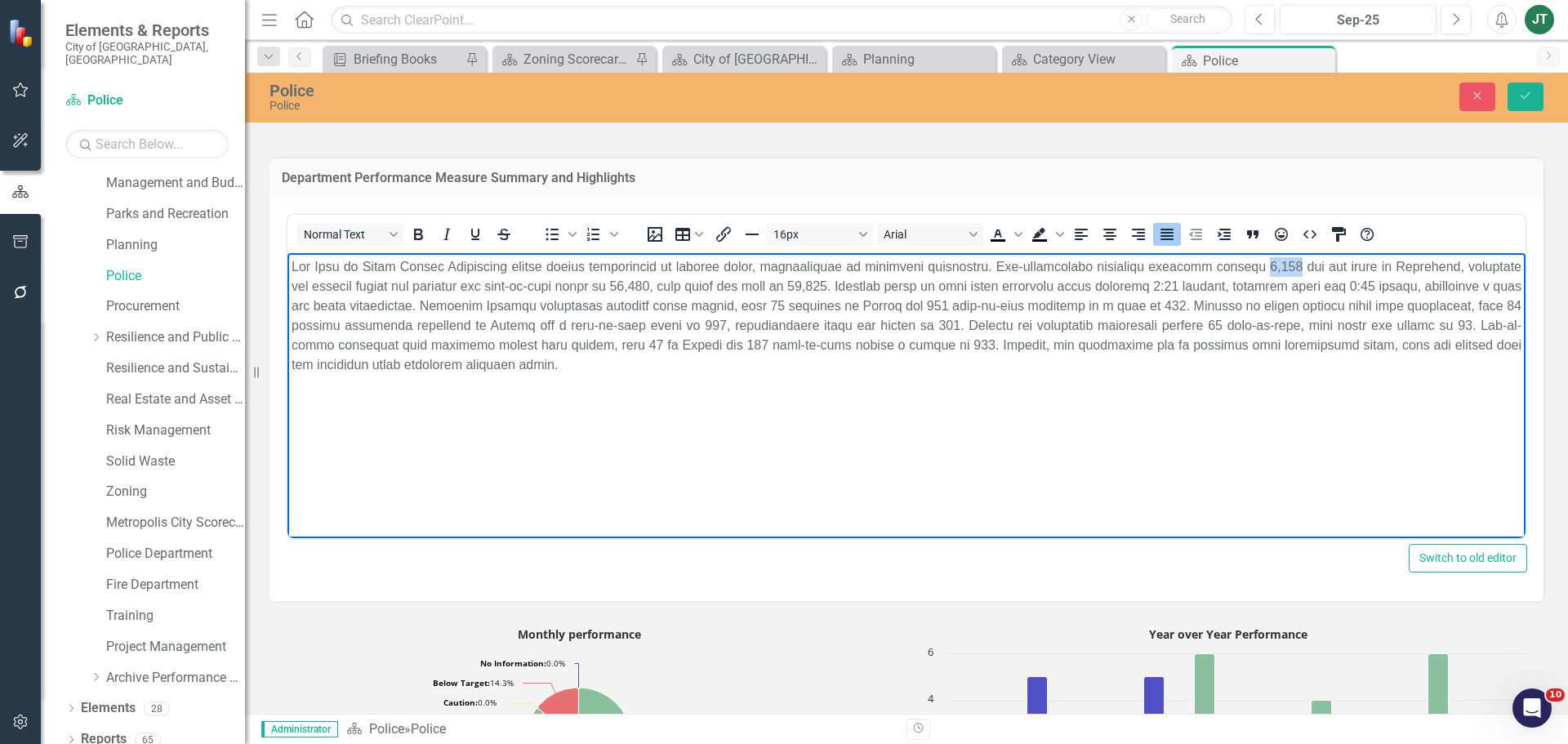
drag, startPoint x: 1332, startPoint y: 263, endPoint x: 1303, endPoint y: 273, distance: 30.7
click at [1303, 273] on p "Rich Text Area. Press ALT-0 for help." at bounding box center [906, 316] width 1230 height 118
click at [1320, 265] on p "Rich Text Area. Press ALT-0 for help." at bounding box center [906, 316] width 1230 height 118
drag, startPoint x: 1330, startPoint y: 262, endPoint x: 1300, endPoint y: 267, distance: 30.4
click at [1300, 267] on p "Rich Text Area. Press ALT-0 for help." at bounding box center [906, 316] width 1230 height 118
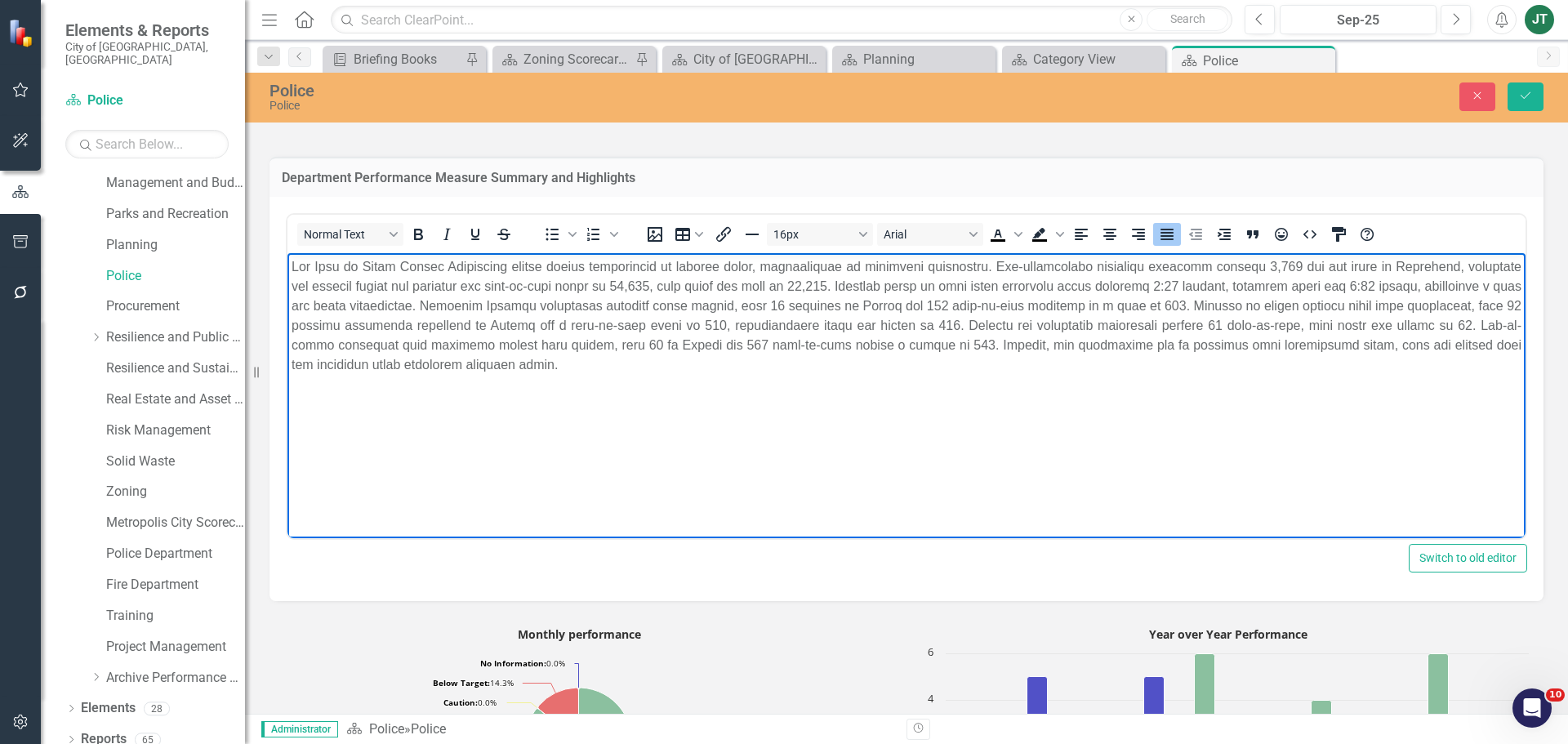
click at [723, 288] on p "Rich Text Area. Press ALT-0 for help." at bounding box center [906, 316] width 1230 height 118
drag, startPoint x: 727, startPoint y: 281, endPoint x: 685, endPoint y: 281, distance: 42.0
click at [685, 281] on p "Rich Text Area. Press ALT-0 for help." at bounding box center [906, 316] width 1230 height 118
click at [908, 304] on p "Rich Text Area. Press ALT-0 for help." at bounding box center [906, 316] width 1230 height 118
drag, startPoint x: 900, startPoint y: 282, endPoint x: 885, endPoint y: 290, distance: 17.0
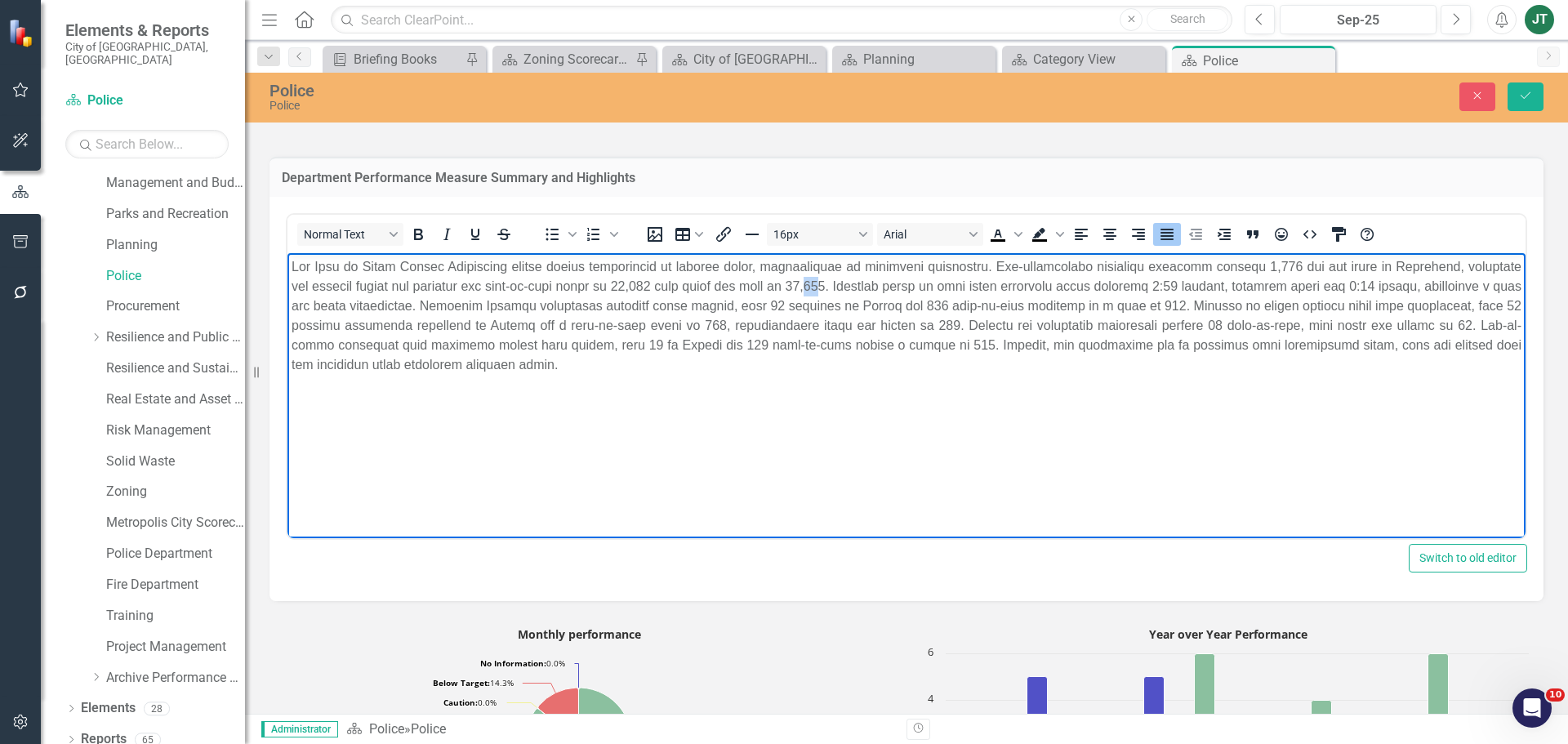
click at [885, 290] on p "Rich Text Area. Press ALT-0 for help." at bounding box center [906, 316] width 1230 height 118
click at [902, 284] on p "Rich Text Area. Press ALT-0 for help." at bounding box center [906, 316] width 1230 height 118
drag, startPoint x: 902, startPoint y: 283, endPoint x: 876, endPoint y: 286, distance: 26.2
click at [876, 286] on p "Rich Text Area. Press ALT-0 for help." at bounding box center [906, 316] width 1230 height 118
click at [881, 301] on p "Rich Text Area. Press ALT-0 for help." at bounding box center [906, 316] width 1230 height 118
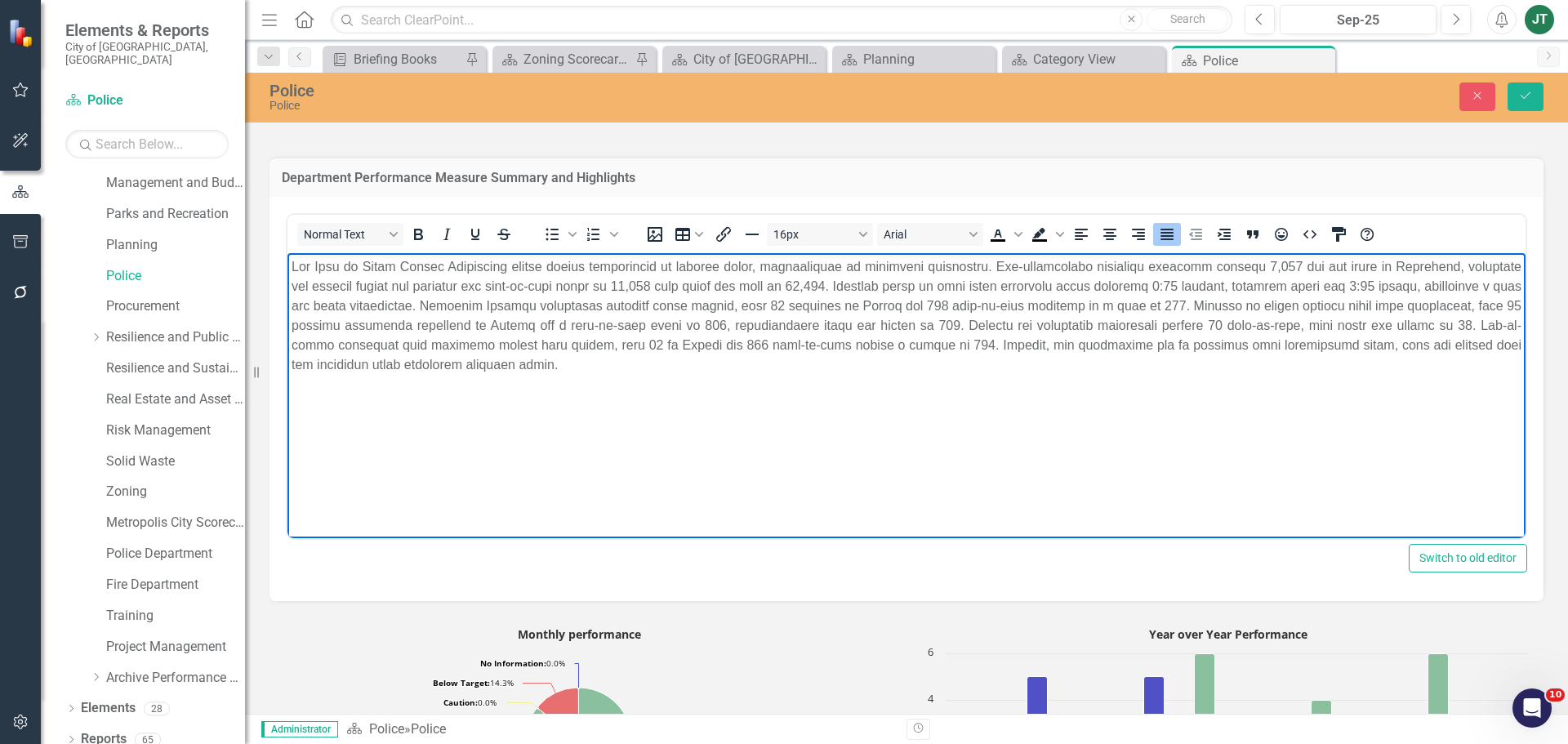
click at [971, 298] on p "Rich Text Area. Press ALT-0 for help." at bounding box center [906, 316] width 1230 height 118
click at [1046, 302] on p "Rich Text Area. Press ALT-0 for help." at bounding box center [906, 316] width 1230 height 118
drag, startPoint x: 1138, startPoint y: 305, endPoint x: 1061, endPoint y: 306, distance: 77.0
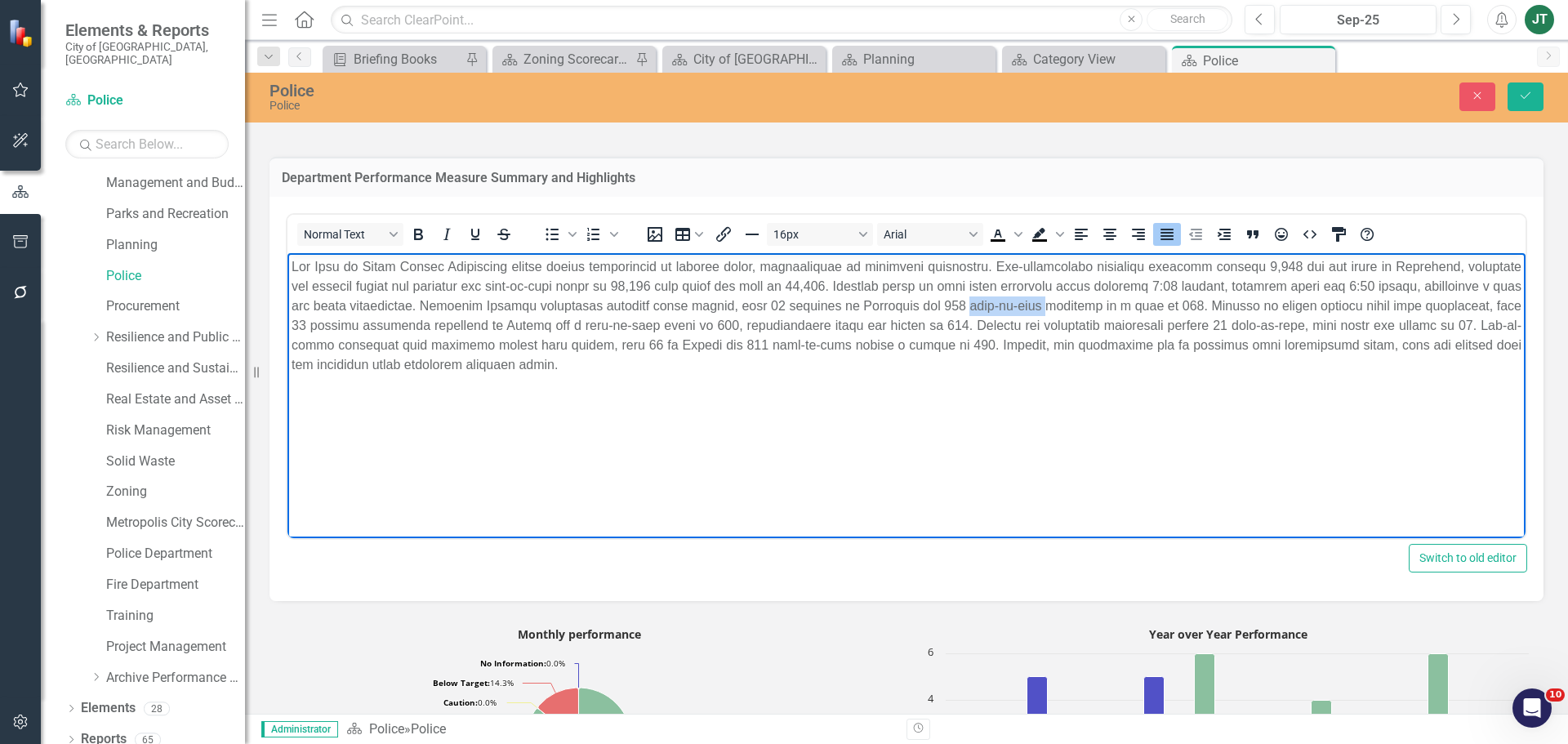
click at [1062, 313] on p "Rich Text Area. Press ALT-0 for help." at bounding box center [906, 316] width 1230 height 118
drag, startPoint x: 469, startPoint y: 321, endPoint x: 458, endPoint y: 326, distance: 12.1
click at [458, 326] on p "Rich Text Area. Press ALT-0 for help." at bounding box center [906, 316] width 1230 height 118
drag, startPoint x: 613, startPoint y: 324, endPoint x: 702, endPoint y: 324, distance: 89.0
click at [702, 324] on p "Rich Text Area. Press ALT-0 for help." at bounding box center [906, 316] width 1230 height 118
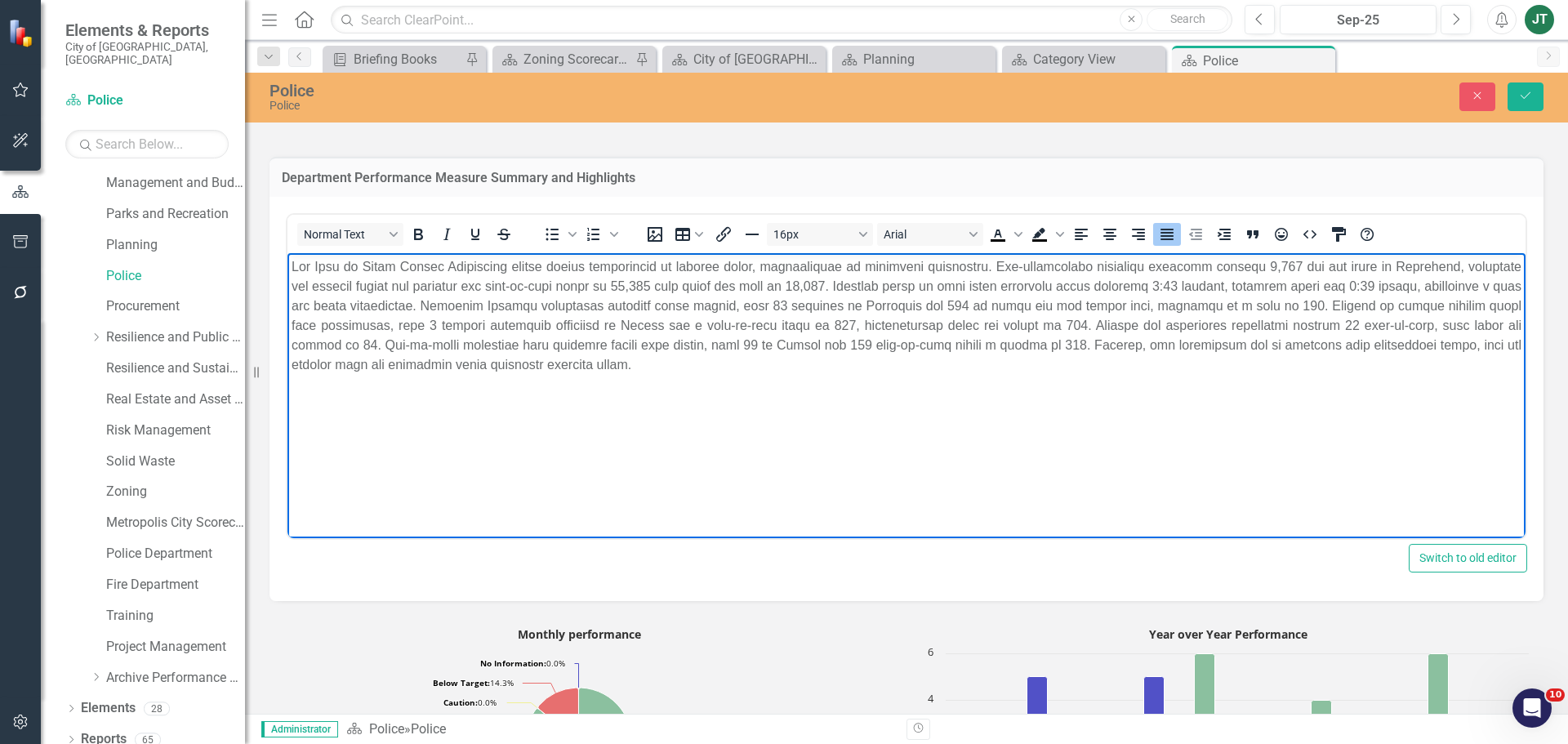
click at [687, 343] on p "Rich Text Area. Press ALT-0 for help." at bounding box center [906, 316] width 1230 height 118
click at [667, 327] on p "Rich Text Area. Press ALT-0 for help." at bounding box center [906, 316] width 1230 height 118
drag, startPoint x: 823, startPoint y: 323, endPoint x: 750, endPoint y: 327, distance: 73.1
click at [750, 327] on p "Rich Text Area. Press ALT-0 for help." at bounding box center [906, 316] width 1230 height 118
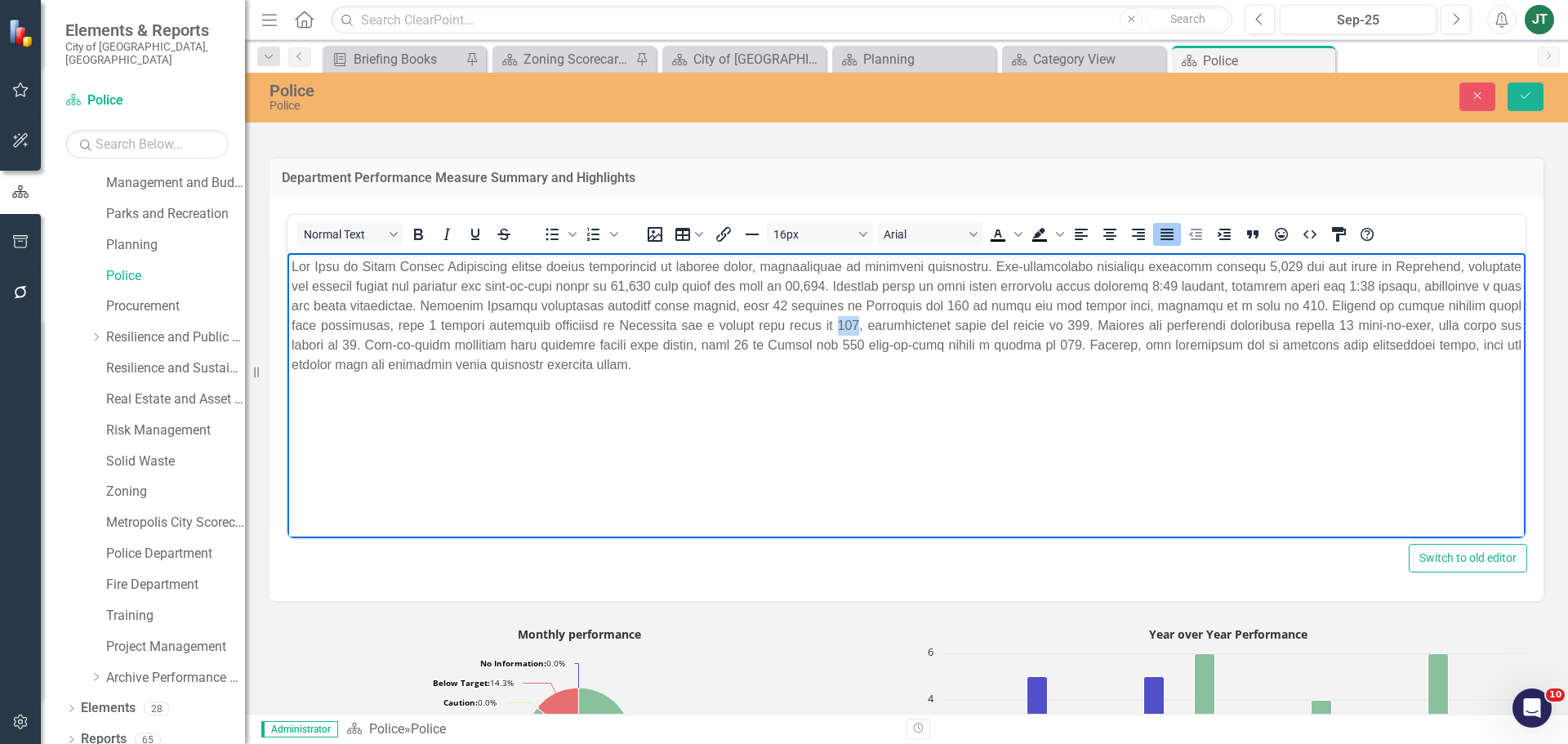
drag, startPoint x: 873, startPoint y: 319, endPoint x: 853, endPoint y: 330, distance: 22.8
click at [853, 330] on p "Rich Text Area. Press ALT-0 for help." at bounding box center [906, 316] width 1230 height 118
drag, startPoint x: 1086, startPoint y: 321, endPoint x: 1066, endPoint y: 324, distance: 20.2
click at [1066, 324] on p "Rich Text Area. Press ALT-0 for help." at bounding box center [906, 316] width 1230 height 118
click at [1015, 324] on p "Rich Text Area. Press ALT-0 for help." at bounding box center [906, 316] width 1230 height 118
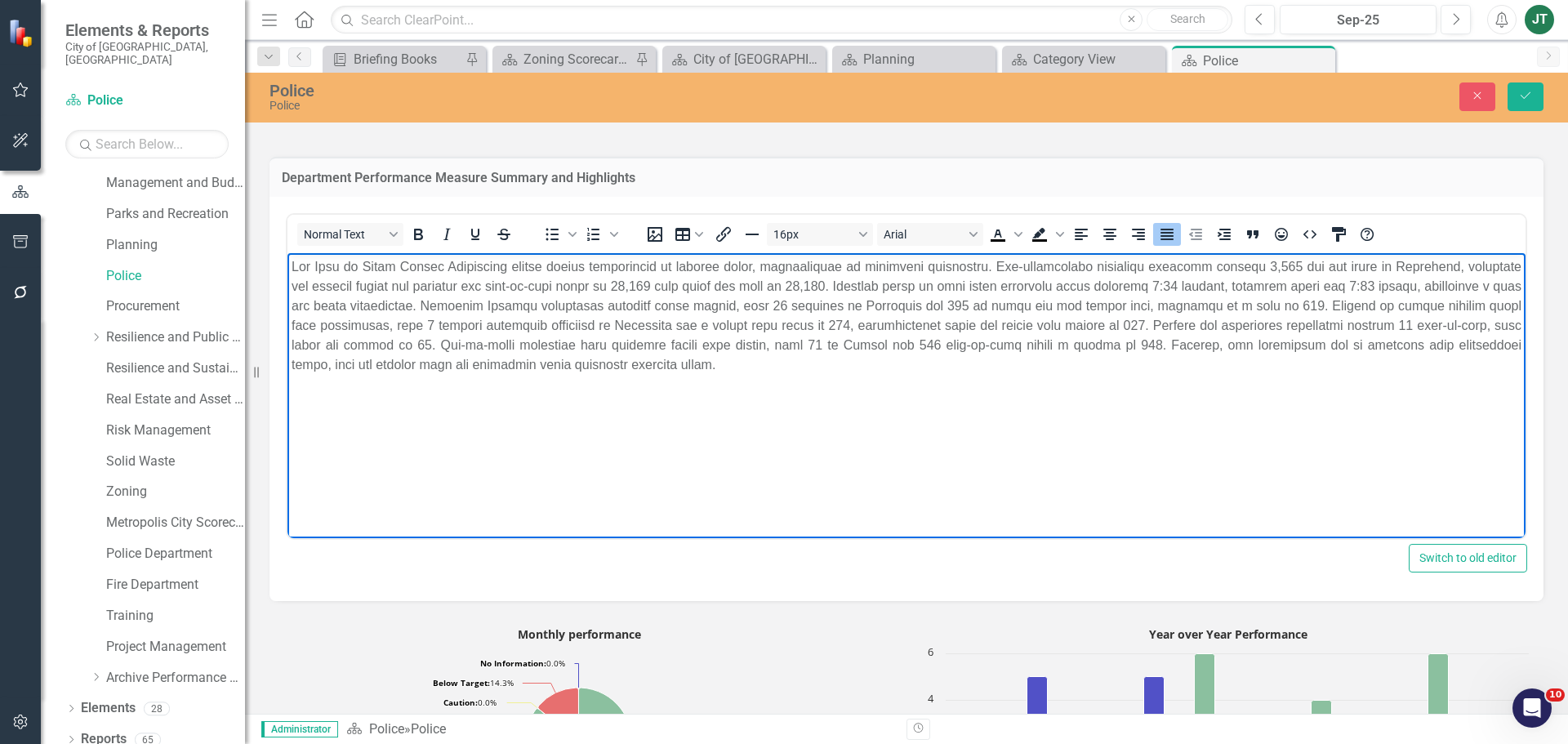
click at [1129, 321] on p "Rich Text Area. Press ALT-0 for help." at bounding box center [906, 316] width 1230 height 118
drag, startPoint x: 1302, startPoint y: 354, endPoint x: 1312, endPoint y: 349, distance: 11.2
click at [1302, 354] on p "Rich Text Area. Press ALT-0 for help." at bounding box center [906, 316] width 1230 height 118
drag, startPoint x: 1277, startPoint y: 327, endPoint x: 1497, endPoint y: 329, distance: 220.0
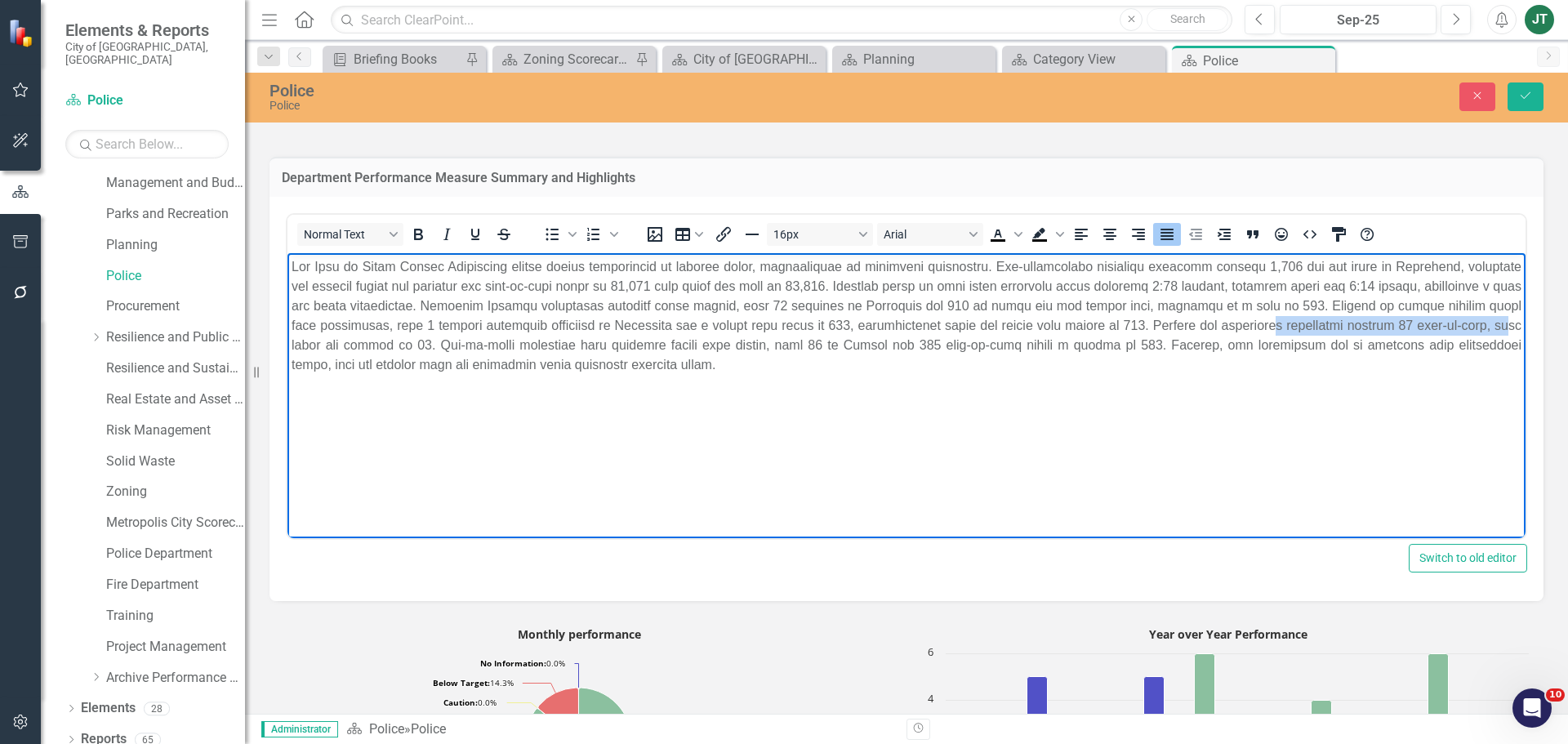
click at [1496, 328] on p "Rich Text Area. Press ALT-0 for help." at bounding box center [906, 316] width 1230 height 118
click at [1380, 323] on p "Rich Text Area. Press ALT-0 for help." at bounding box center [906, 316] width 1230 height 118
click at [1402, 321] on p "Rich Text Area. Press ALT-0 for help." at bounding box center [906, 316] width 1230 height 118
drag, startPoint x: 1476, startPoint y: 327, endPoint x: 1408, endPoint y: 331, distance: 68.1
click at [1408, 331] on p "Rich Text Area. Press ALT-0 for help." at bounding box center [906, 316] width 1230 height 118
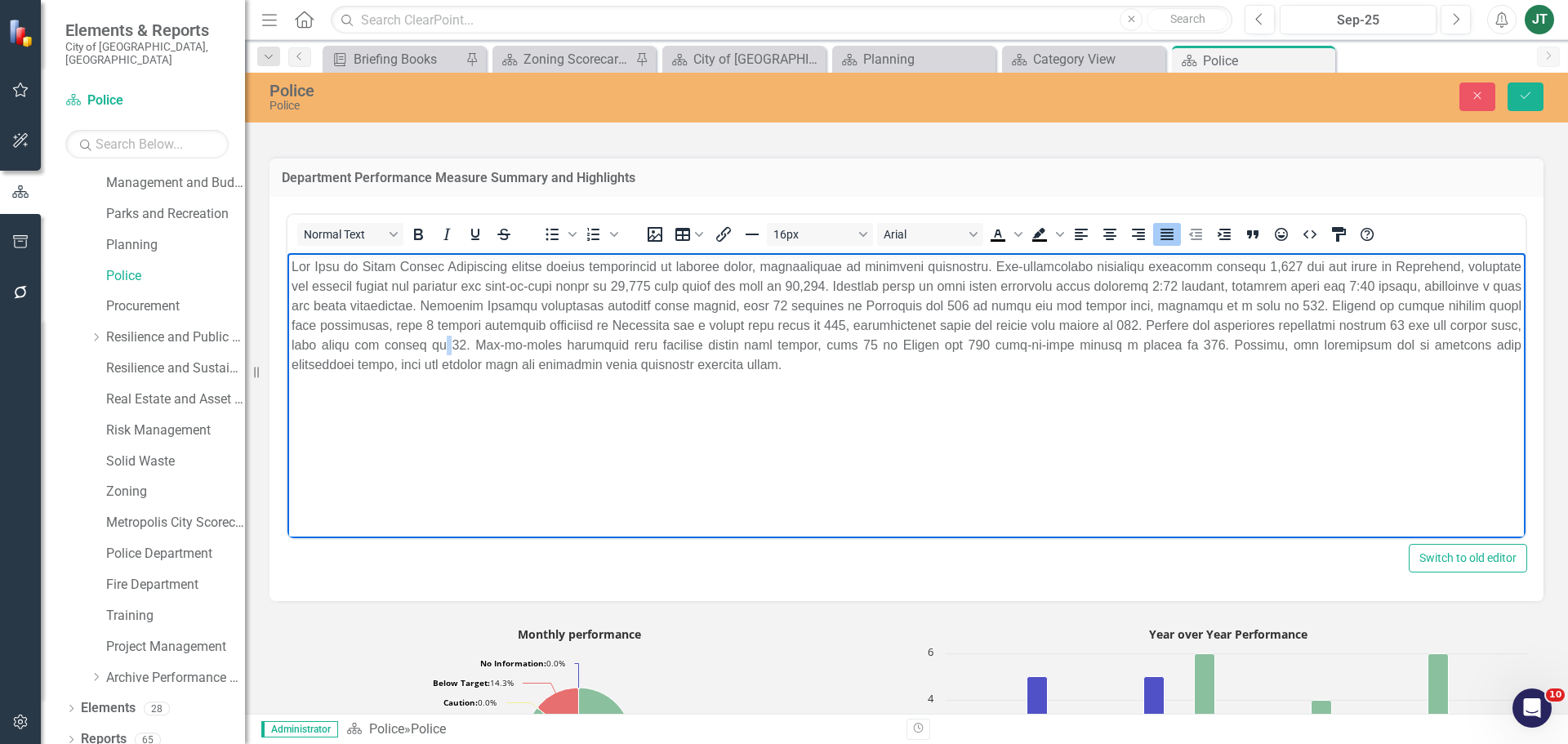
click at [434, 337] on p "Rich Text Area. Press ALT-0 for help." at bounding box center [906, 316] width 1230 height 118
drag, startPoint x: 449, startPoint y: 345, endPoint x: 383, endPoint y: 346, distance: 66.0
click at [383, 346] on p "Rich Text Area. Press ALT-0 for help." at bounding box center [906, 316] width 1230 height 118
click at [885, 340] on p "Rich Text Area. Press ALT-0 for help." at bounding box center [906, 316] width 1230 height 118
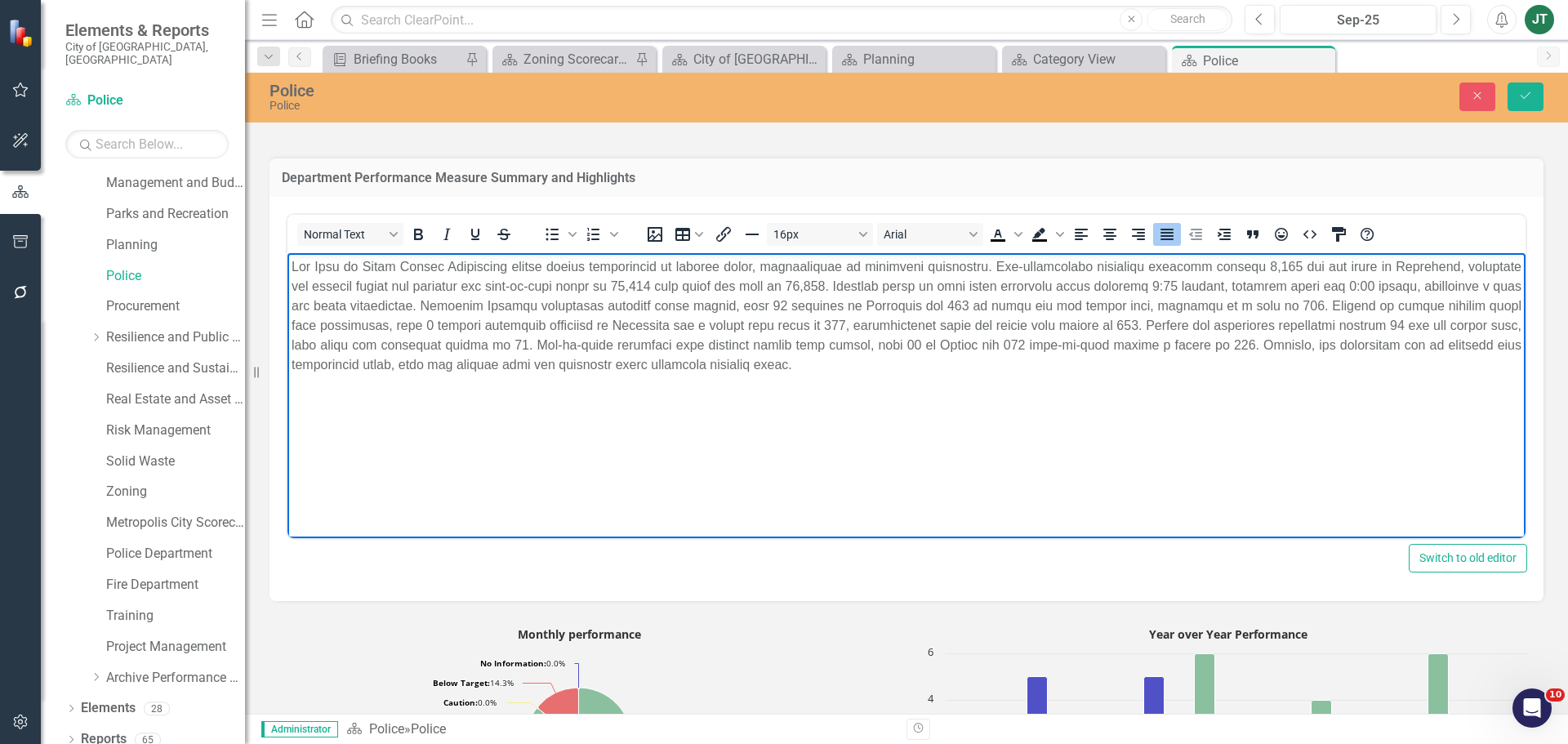
scroll to position [571, 0]
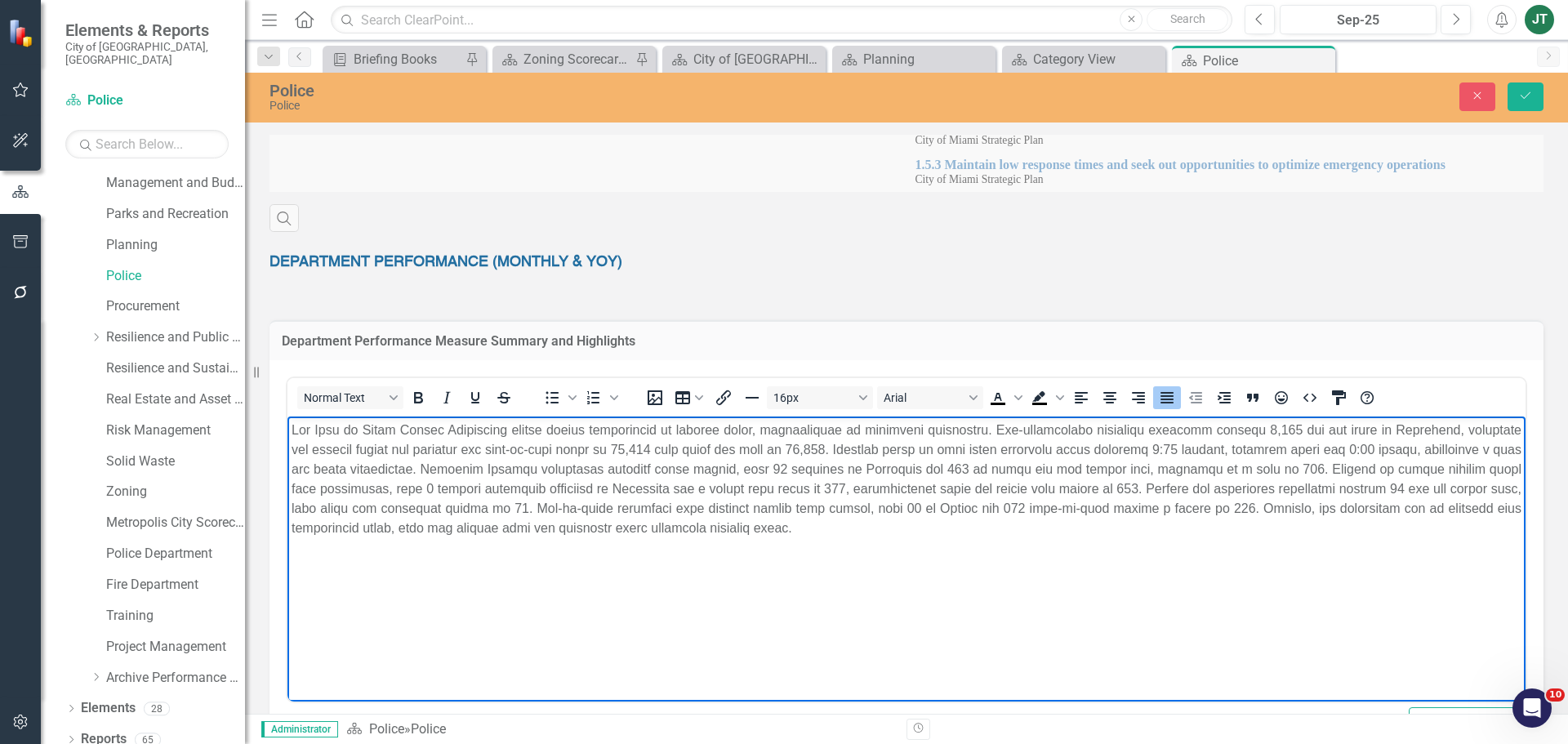
click at [938, 504] on p "Rich Text Area. Press ALT-0 for help." at bounding box center [906, 480] width 1230 height 118
drag, startPoint x: 1021, startPoint y: 506, endPoint x: 998, endPoint y: 510, distance: 23.3
click at [998, 510] on p "Rich Text Area. Press ALT-0 for help." at bounding box center [906, 480] width 1230 height 118
drag, startPoint x: 1093, startPoint y: 505, endPoint x: 1021, endPoint y: 501, distance: 72.1
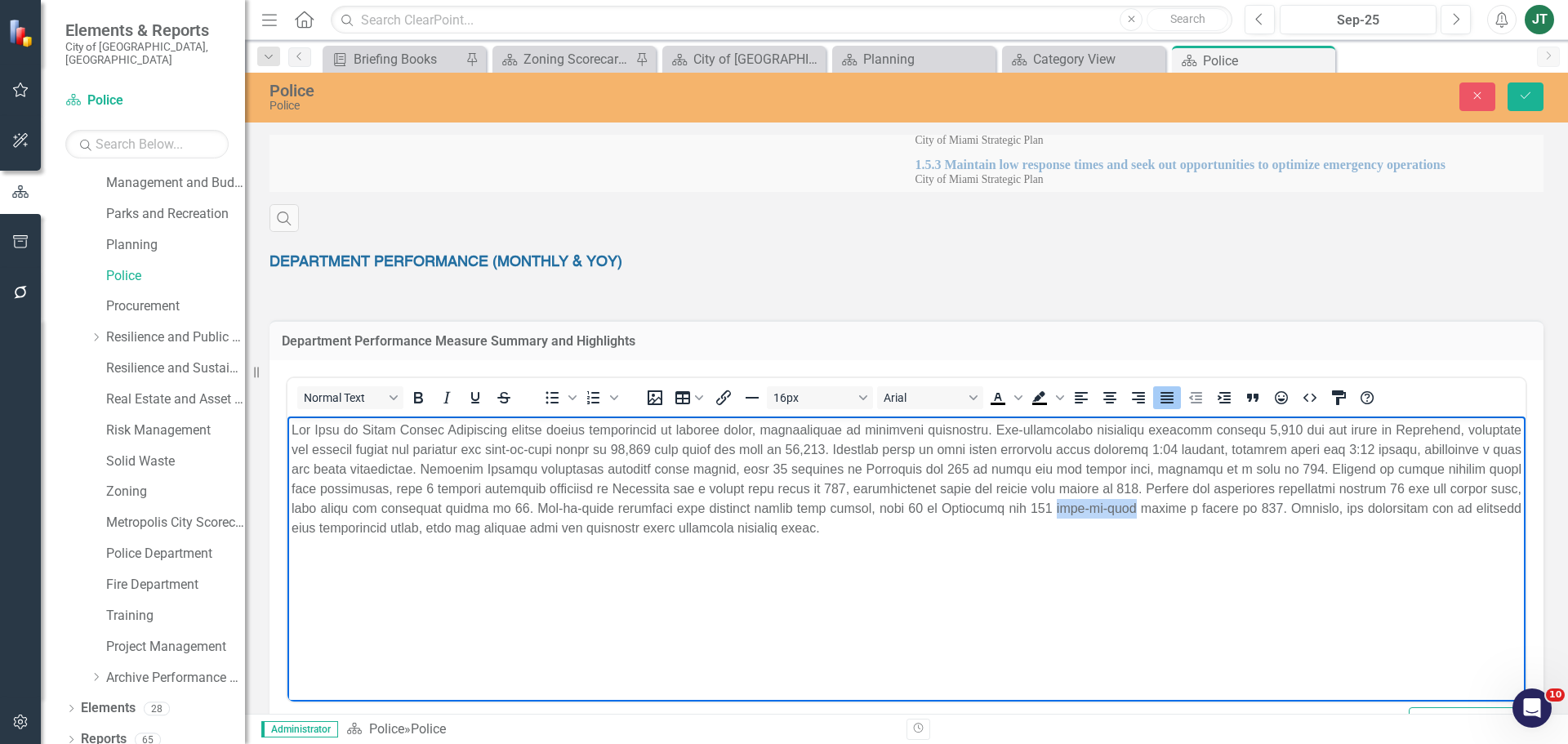
click at [1021, 501] on p "Rich Text Area. Press ALT-0 for help." at bounding box center [906, 480] width 1230 height 118
click at [998, 509] on p "Rich Text Area. Press ALT-0 for help." at bounding box center [906, 480] width 1230 height 118
drag, startPoint x: 1134, startPoint y: 507, endPoint x: 1066, endPoint y: 511, distance: 68.1
click at [1066, 511] on p "Rich Text Area. Press ALT-0 for help." at bounding box center [906, 480] width 1230 height 118
click at [1282, 513] on p "Rich Text Area. Press ALT-0 for help." at bounding box center [906, 480] width 1230 height 118
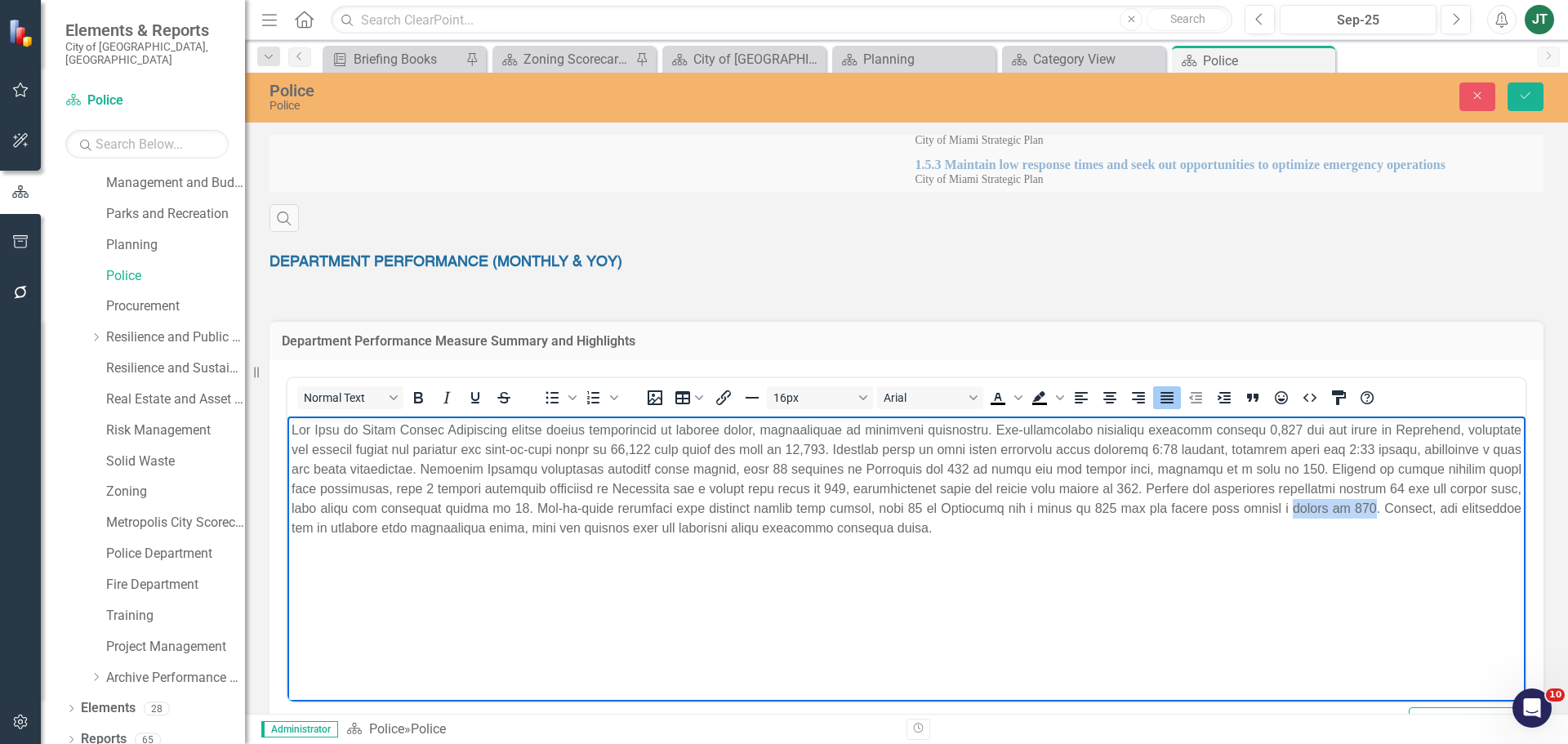
drag, startPoint x: 1317, startPoint y: 505, endPoint x: 1246, endPoint y: 512, distance: 71.3
click at [1246, 512] on p "Rich Text Area. Press ALT-0 for help." at bounding box center [906, 480] width 1230 height 118
drag, startPoint x: 349, startPoint y: 520, endPoint x: 666, endPoint y: 521, distance: 317.0
click at [666, 521] on p "Rich Text Area. Press ALT-0 for help." at bounding box center [906, 480] width 1230 height 118
click at [738, 584] on body "Rich Text Area. Press ALT-0 for help." at bounding box center [906, 539] width 1238 height 245
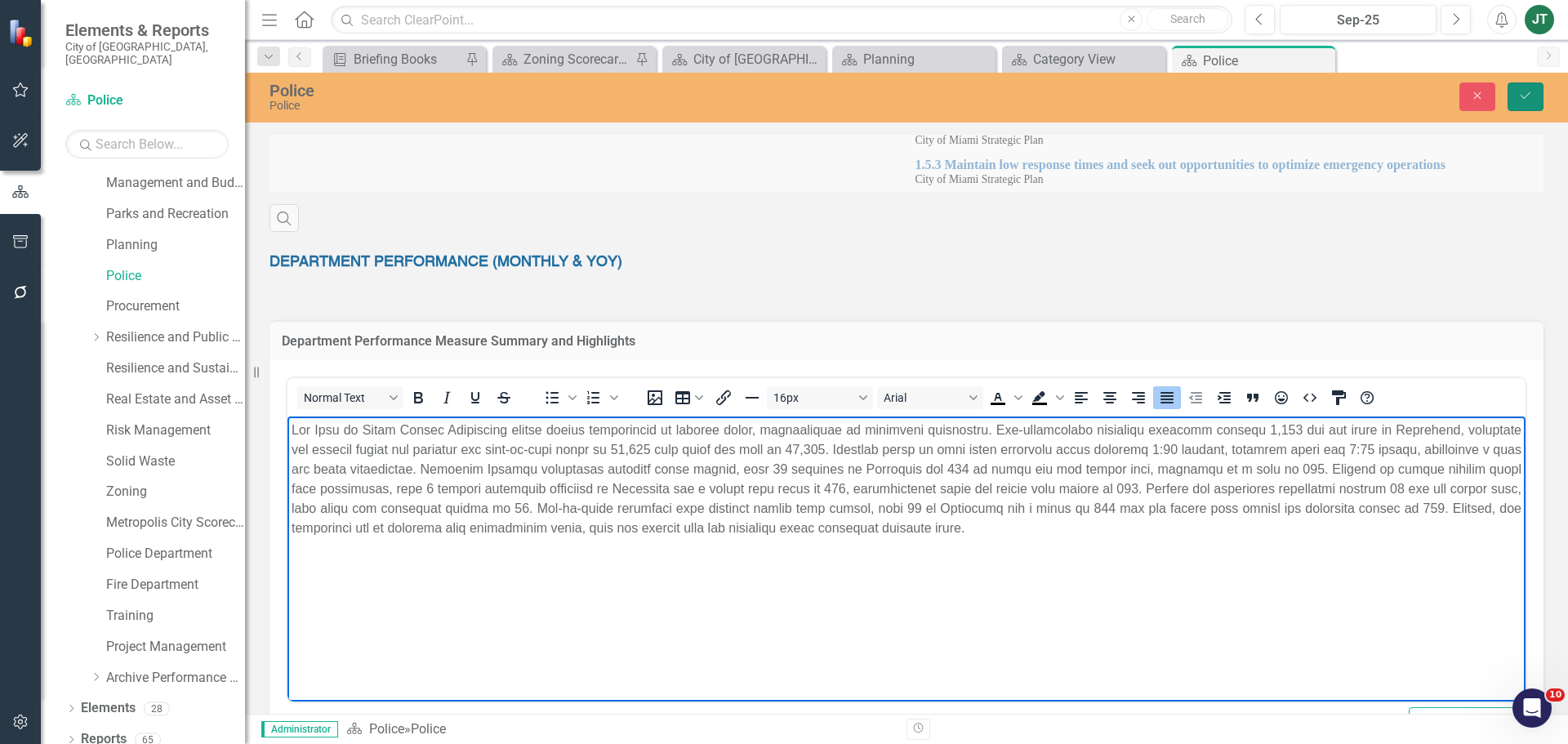
click at [1515, 92] on button "Save" at bounding box center [1525, 97] width 36 height 29
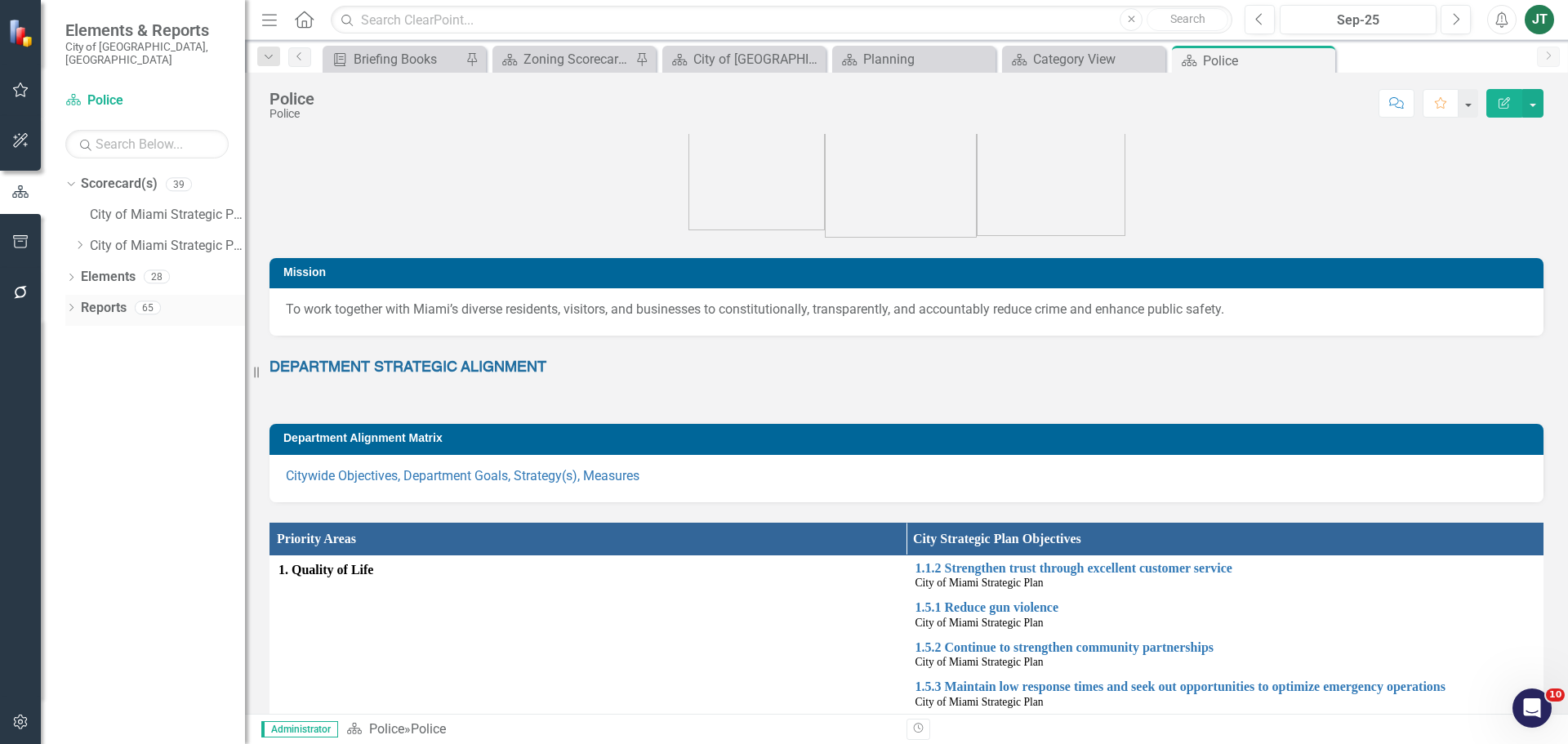
scroll to position [0, 0]
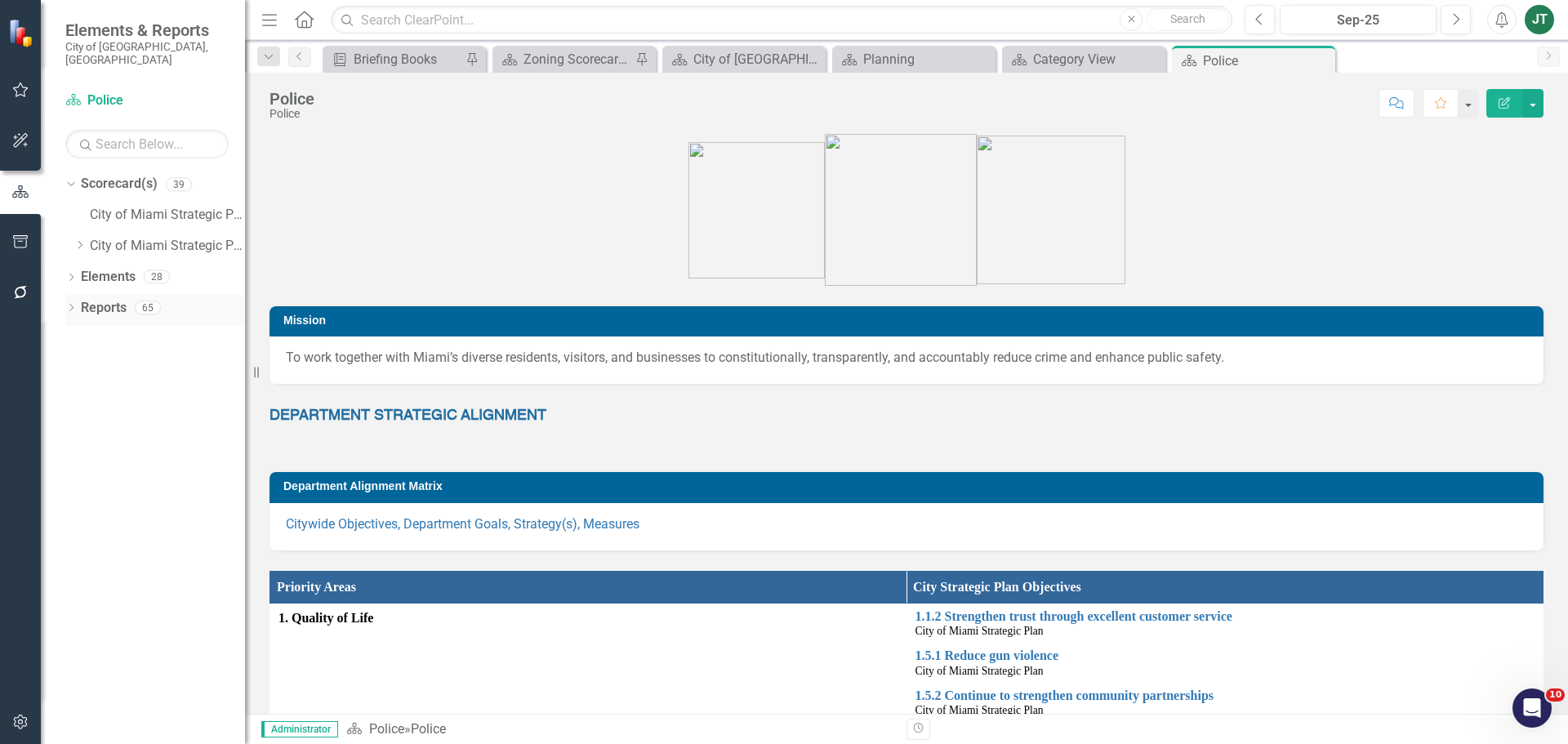
click at [102, 300] on link "Reports" at bounding box center [104, 308] width 46 height 19
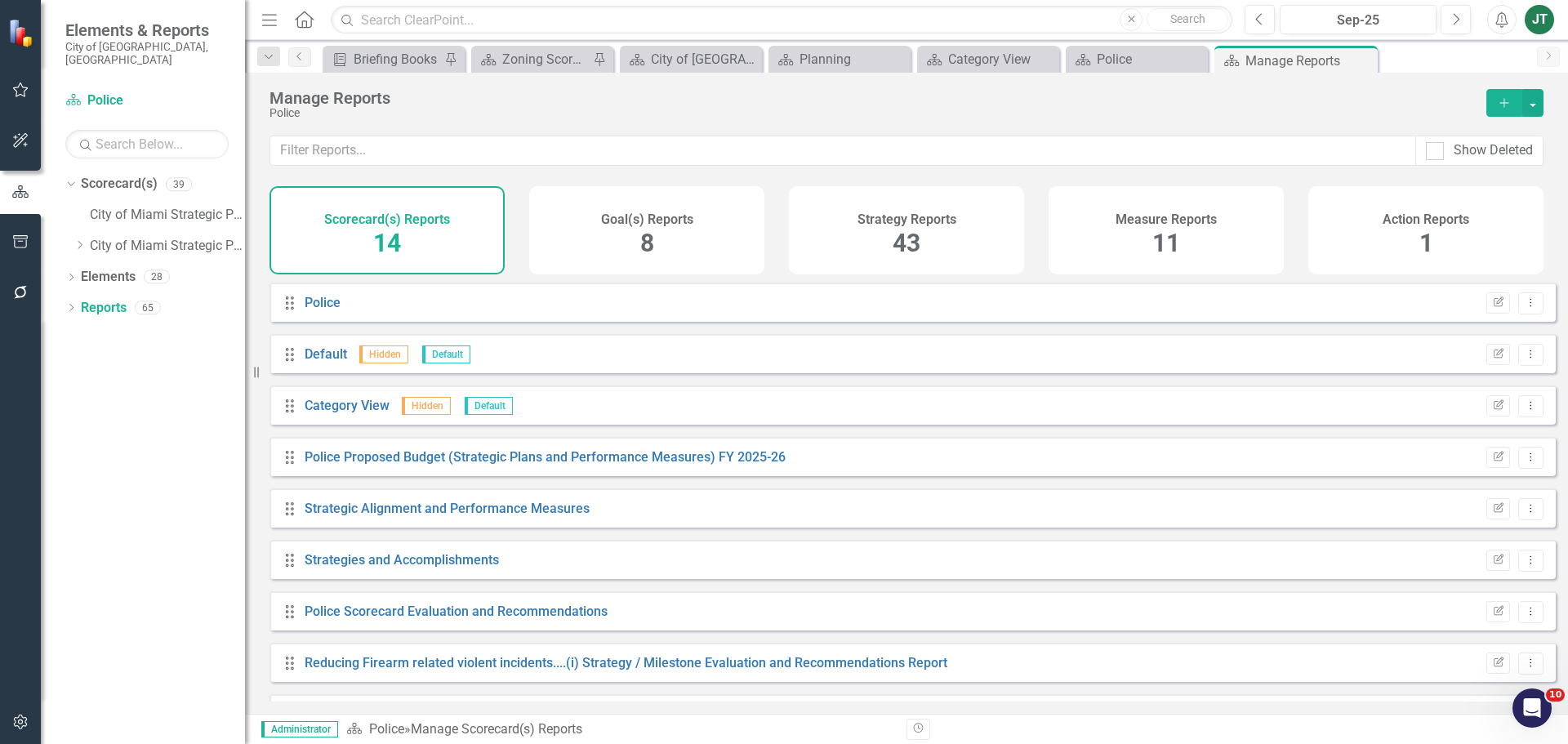
click at [1169, 225] on h4 "Measure Reports" at bounding box center [1166, 219] width 101 height 15
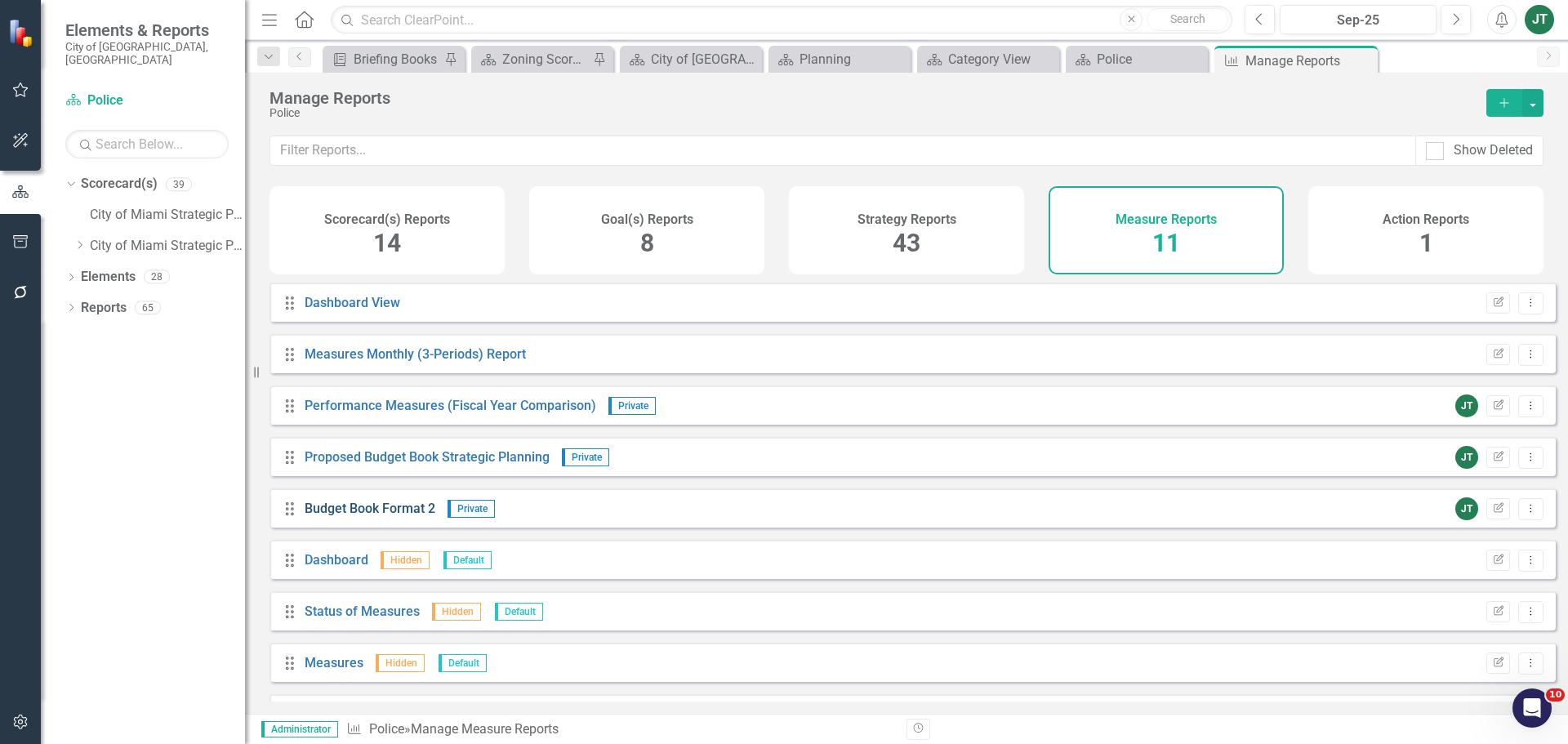
click at [407, 516] on link "Budget Book Format 2" at bounding box center [370, 508] width 131 height 16
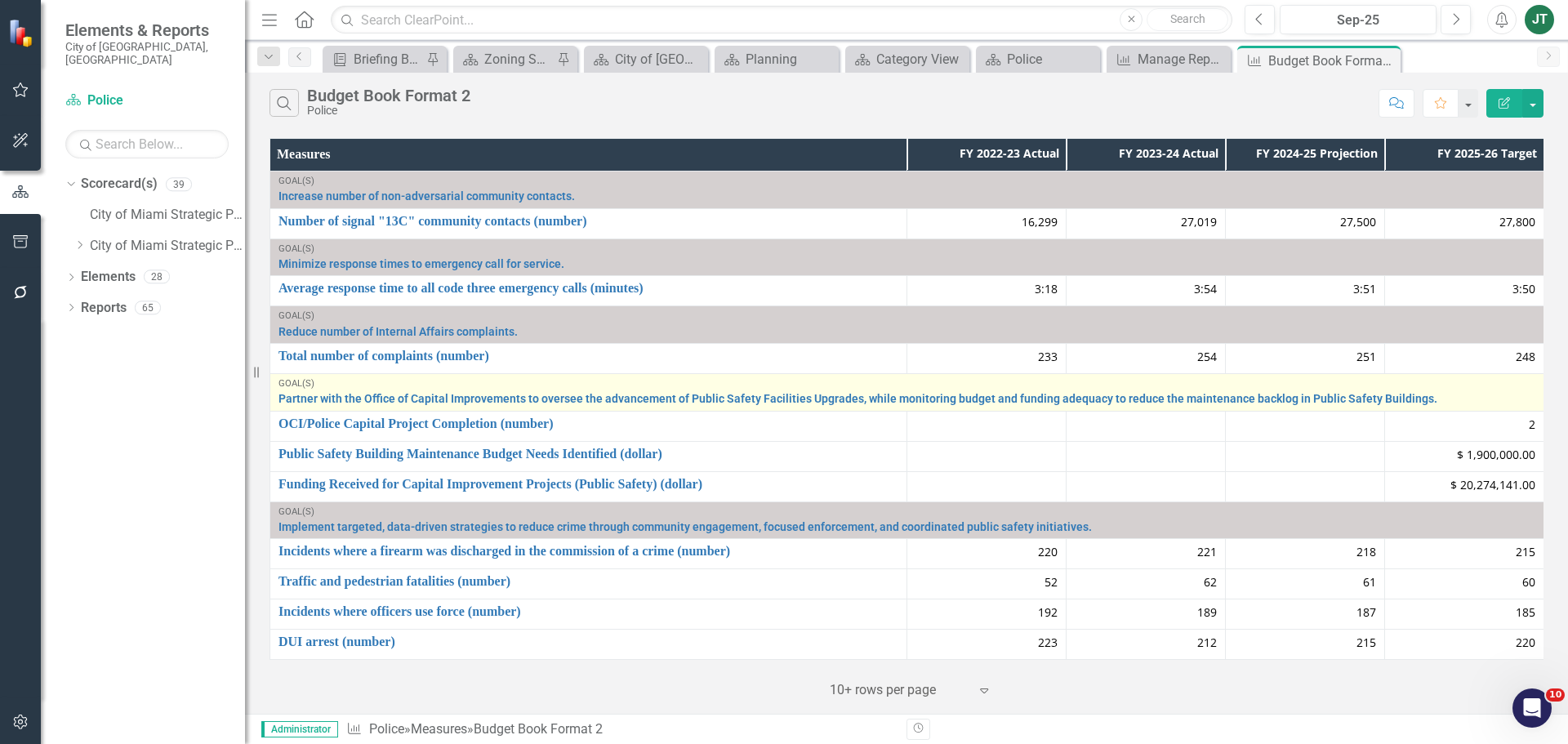
scroll to position [2, 0]
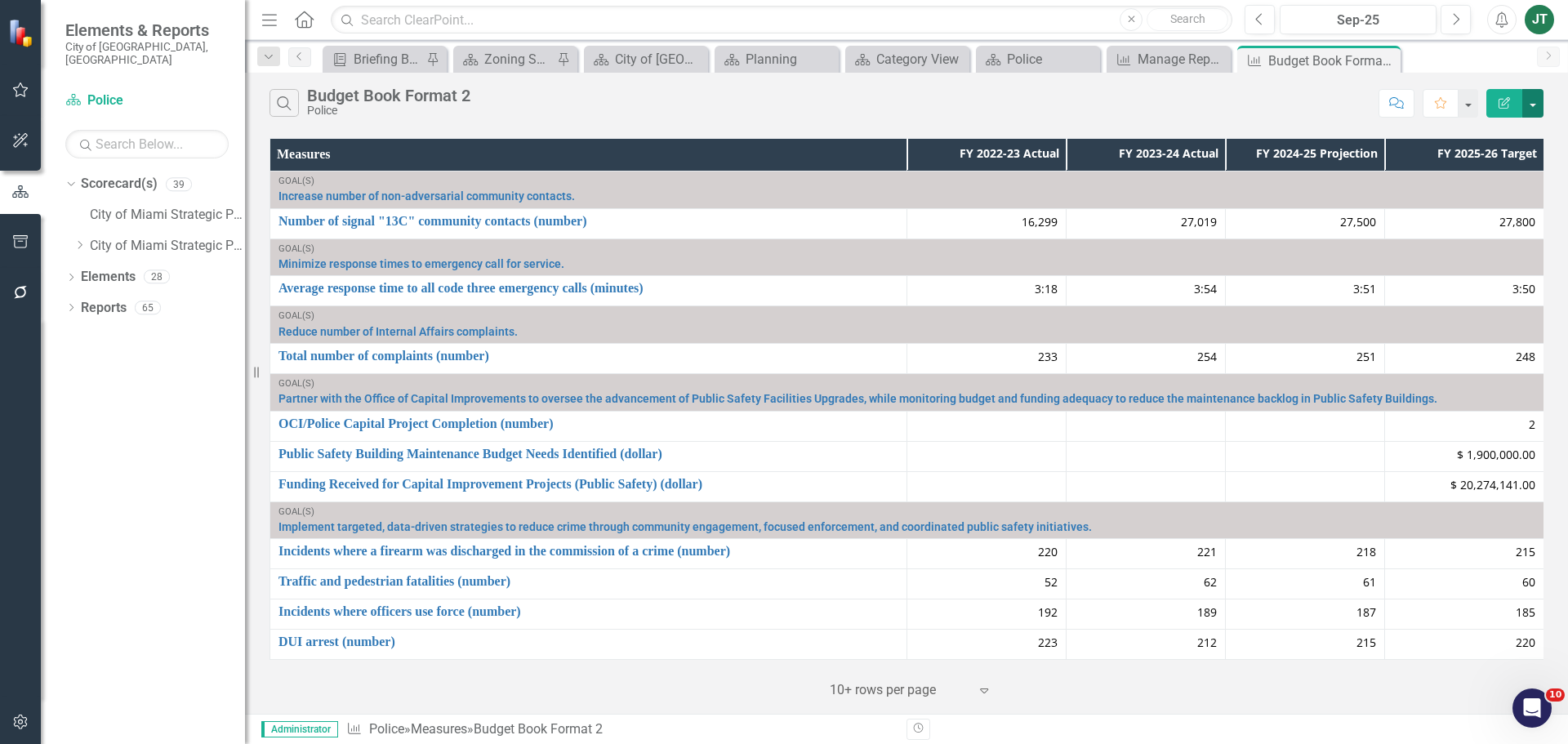
click at [1525, 93] on button "button" at bounding box center [1533, 103] width 21 height 29
click at [1435, 138] on icon "Edit Report" at bounding box center [1430, 133] width 16 height 13
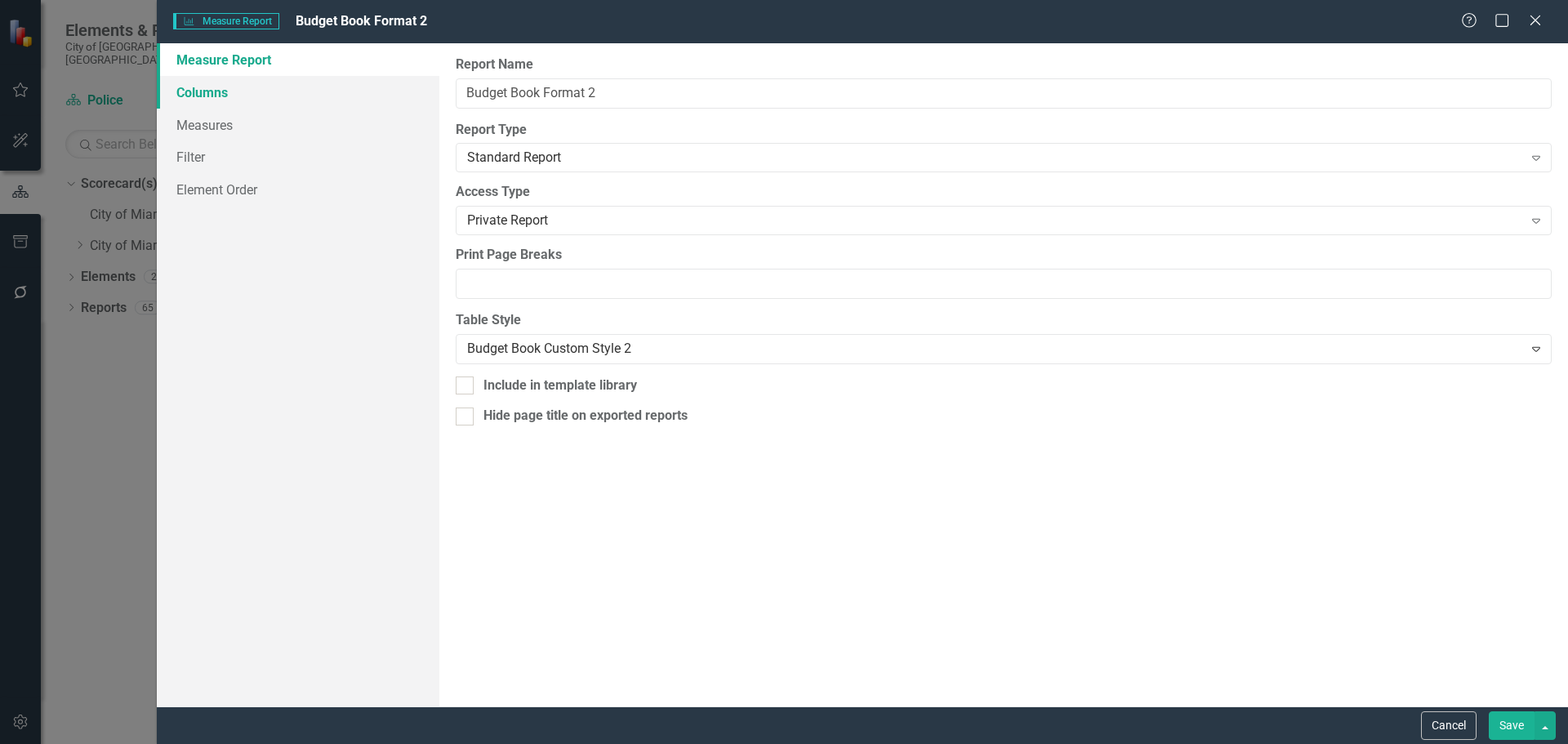
click at [223, 90] on link "Columns" at bounding box center [298, 92] width 282 height 33
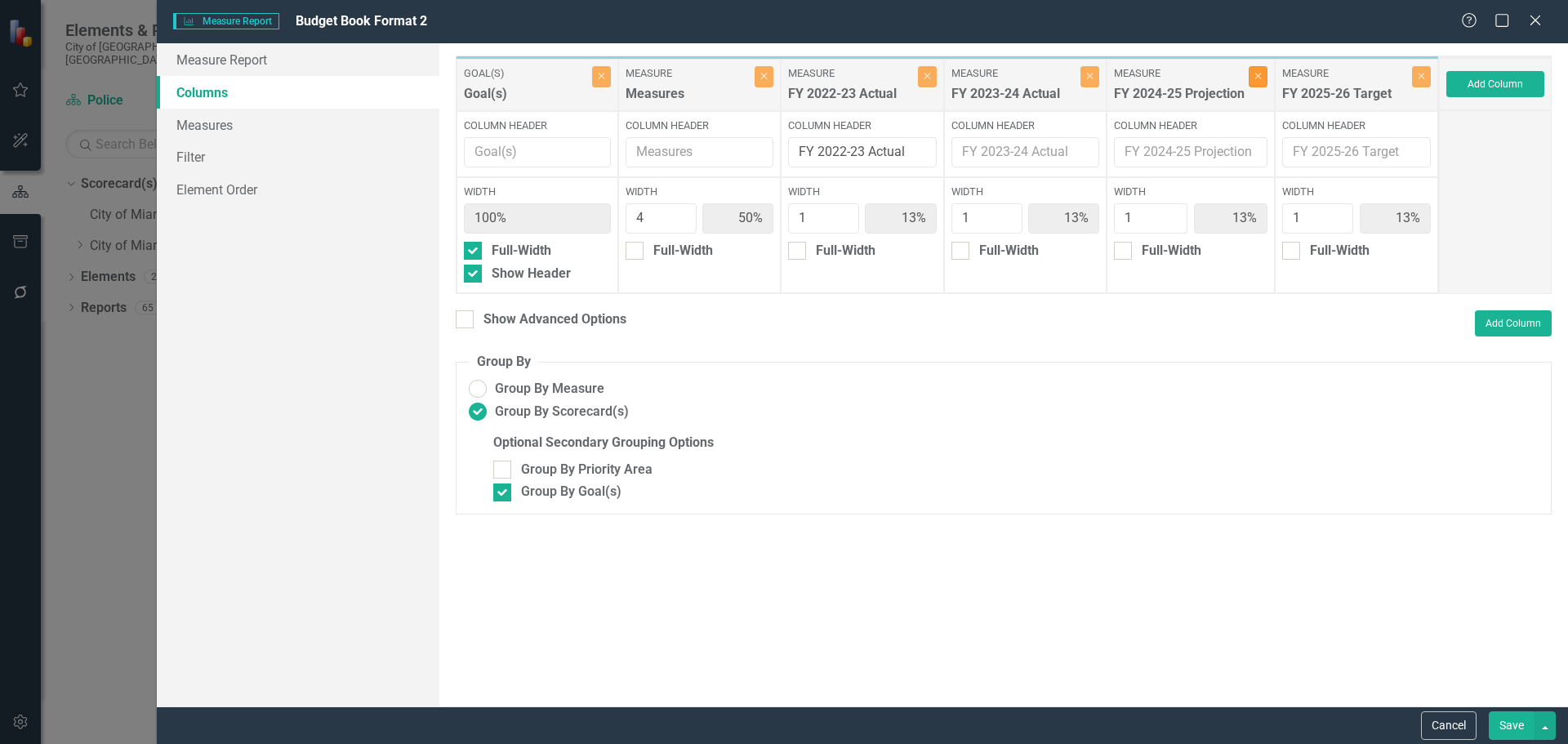
click at [1260, 78] on icon "button" at bounding box center [1259, 77] width 7 height 7
type input "57%"
type input "14%"
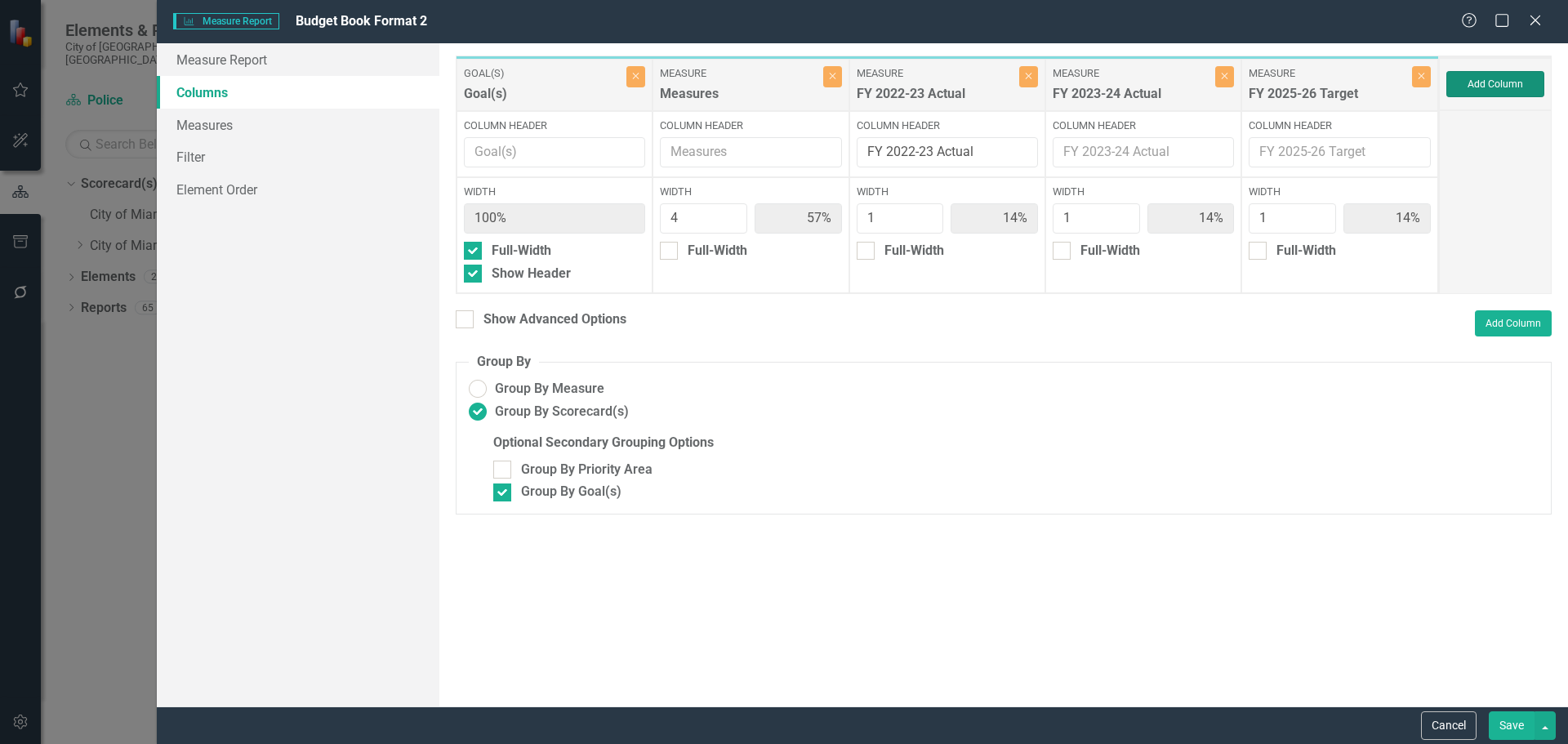
click at [1507, 82] on button "Add Column" at bounding box center [1495, 84] width 98 height 26
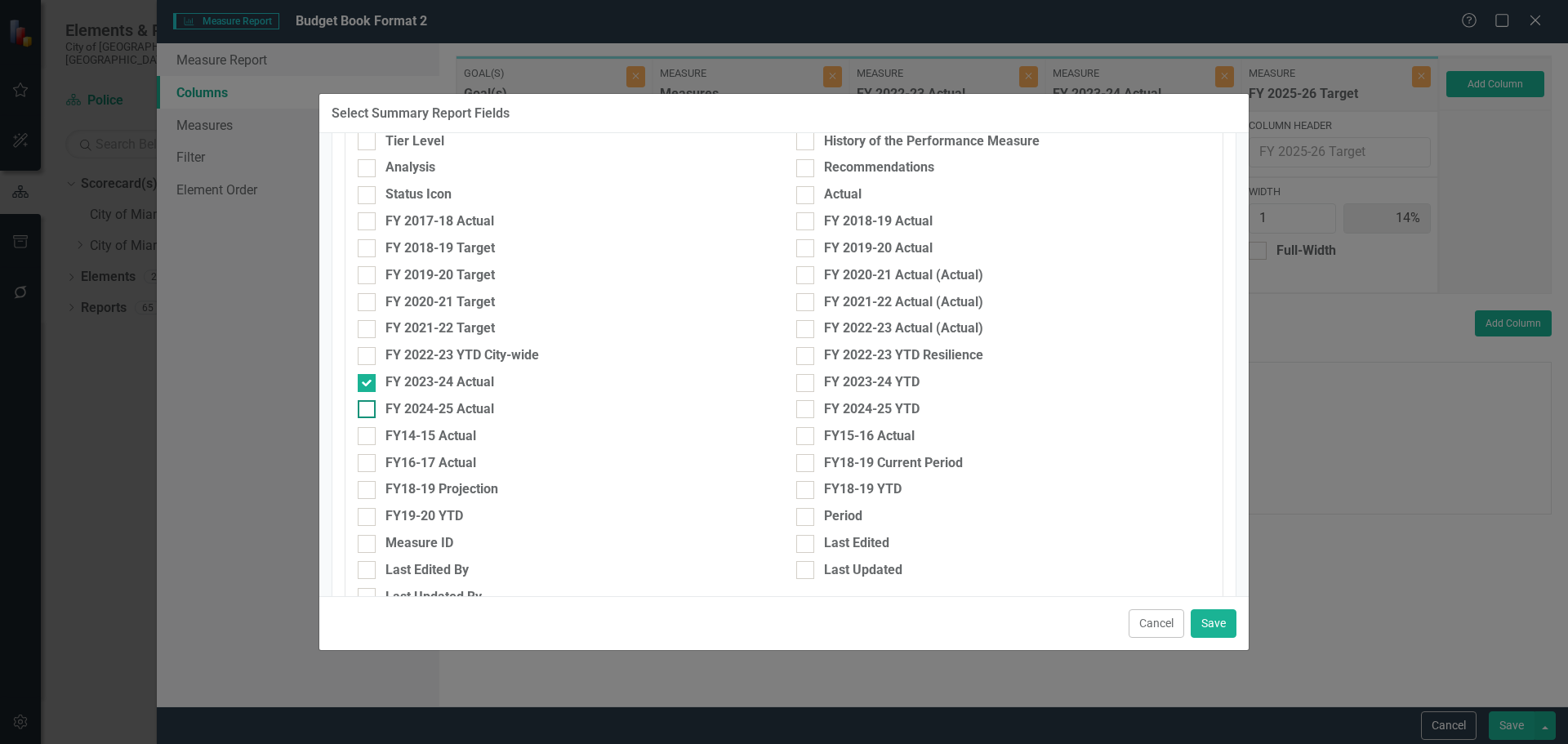
scroll to position [571, 0]
drag, startPoint x: 429, startPoint y: 404, endPoint x: 475, endPoint y: 400, distance: 46.2
click at [429, 404] on div "FY 2024-25 Actual" at bounding box center [439, 404] width 109 height 19
click at [368, 404] on input "FY 2024-25 Actual" at bounding box center [363, 400] width 11 height 11
checkbox input "true"
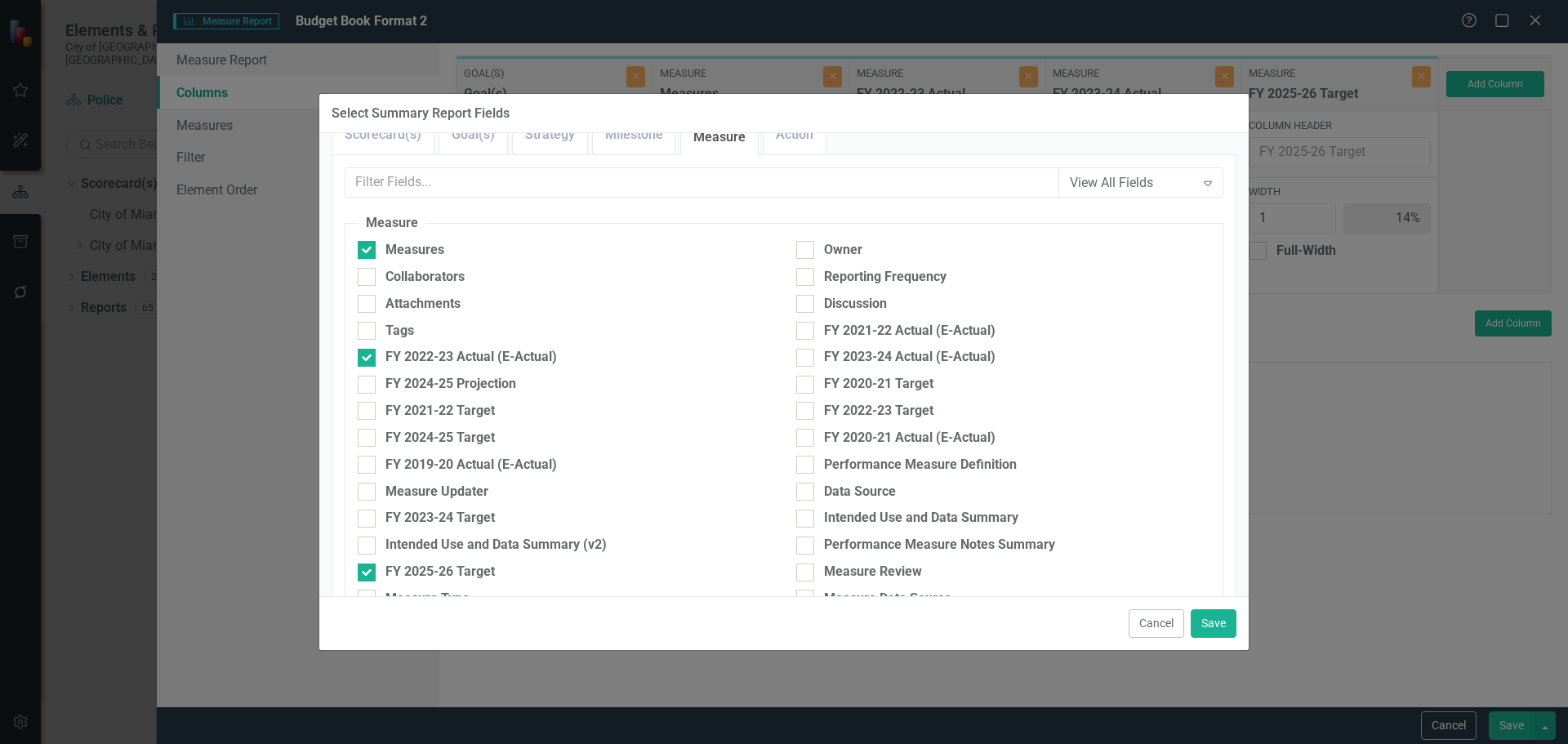
scroll to position [0, 0]
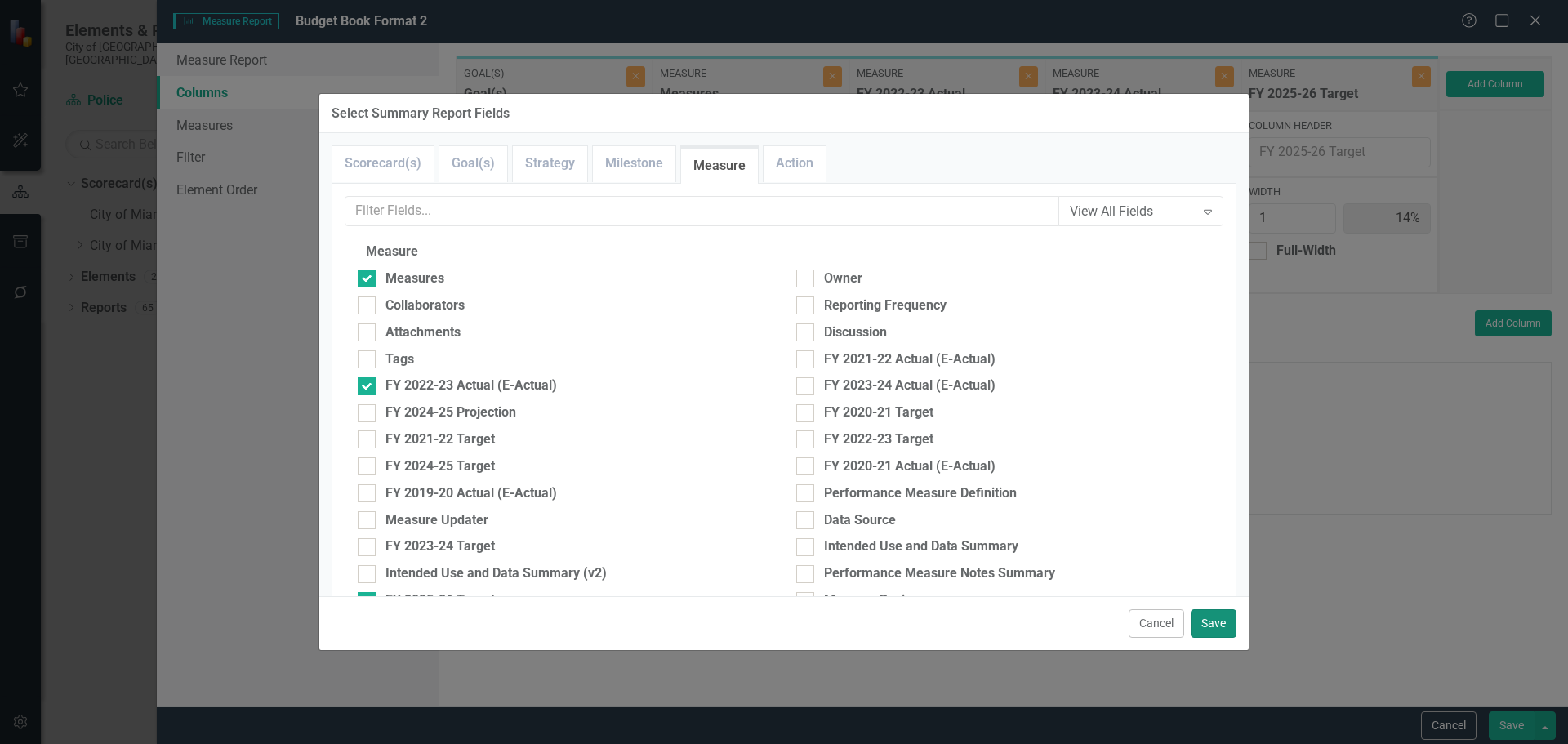
click at [1214, 625] on button "Save" at bounding box center [1214, 623] width 46 height 29
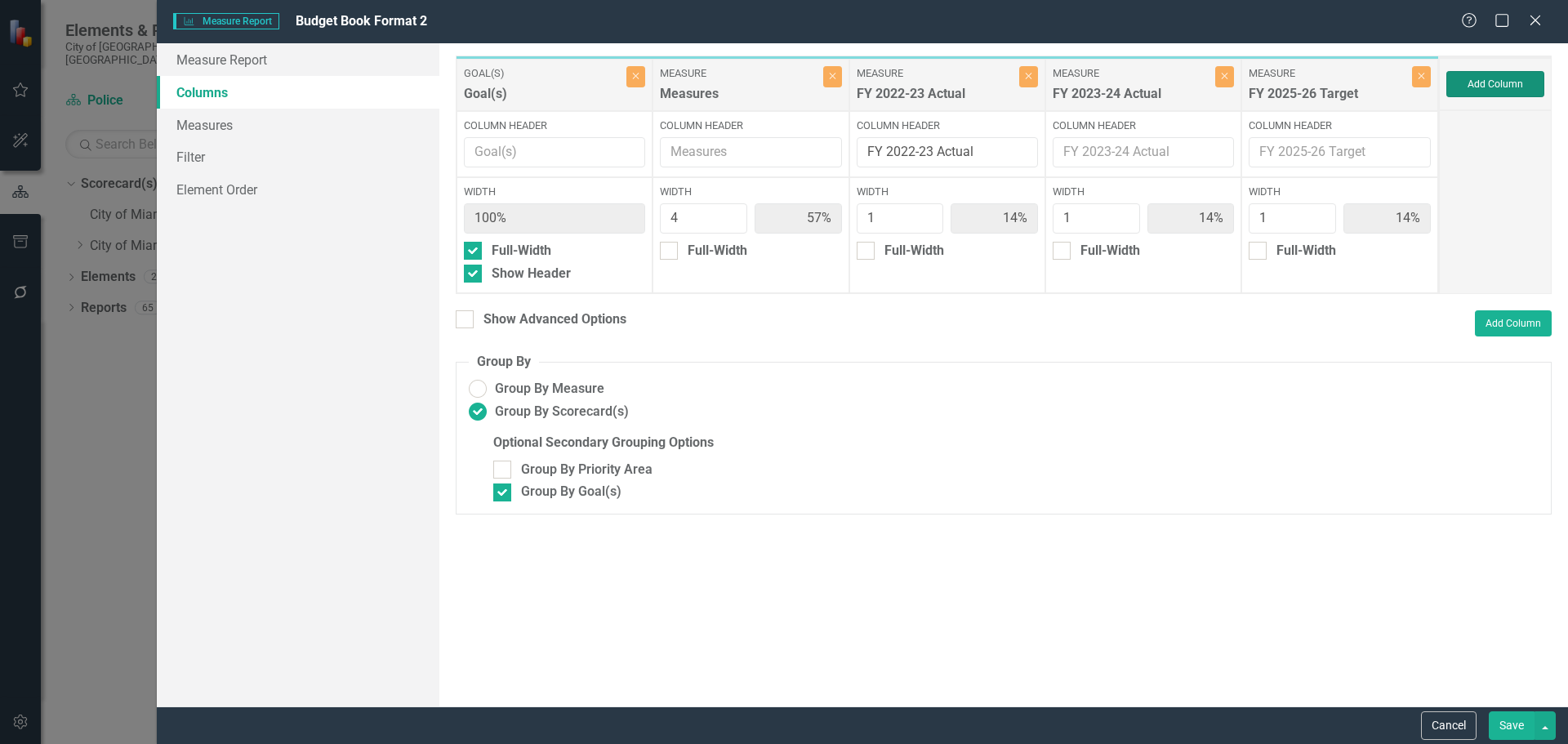
type input "50%"
type input "13%"
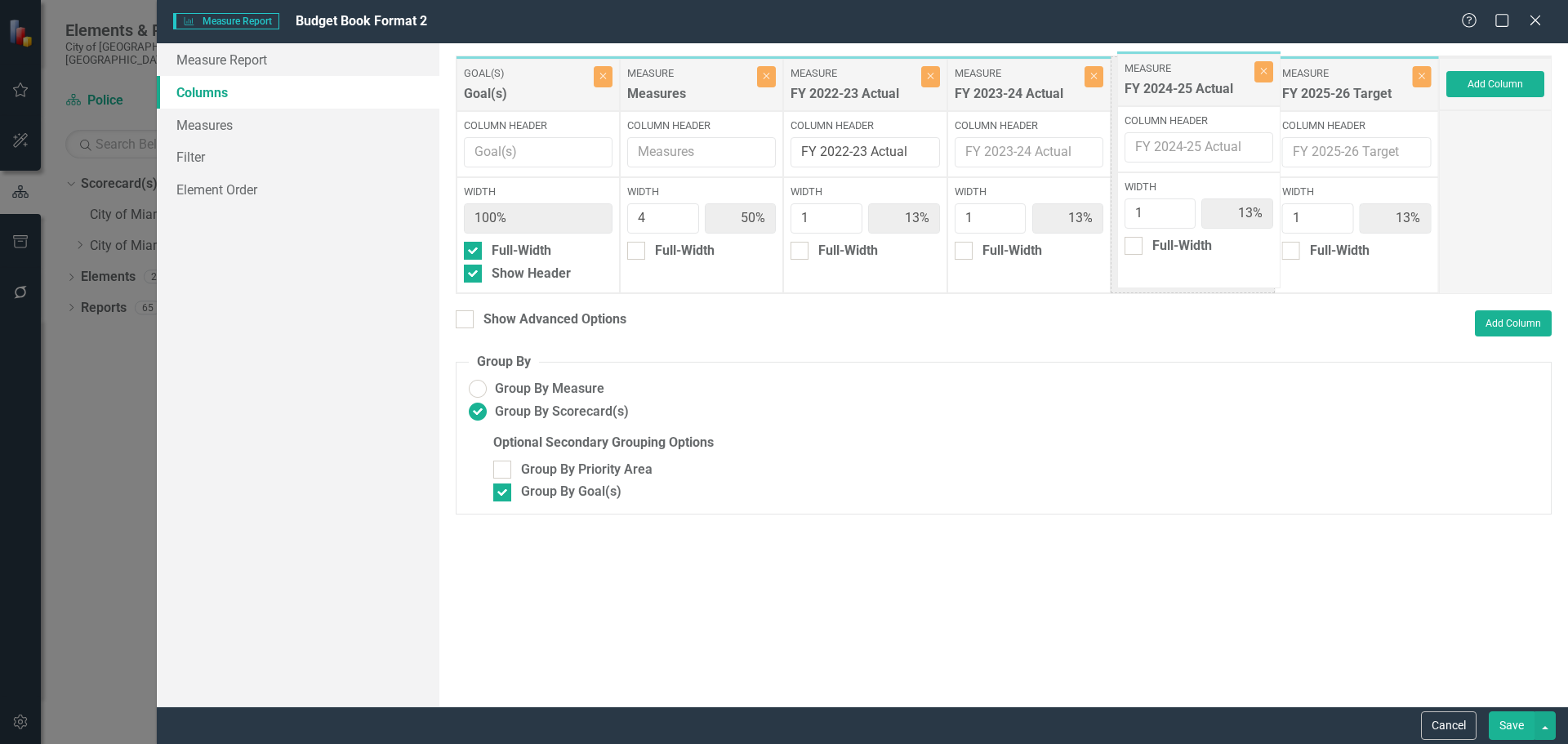
drag, startPoint x: 1331, startPoint y: 92, endPoint x: 1174, endPoint y: 88, distance: 157.1
click at [1174, 88] on div "Goal(s) Goal(s) Close Column Header Width 100% Full-Width Show Header Measure M…" at bounding box center [947, 174] width 983 height 238
click at [592, 317] on div "Show Advanced Options" at bounding box center [555, 319] width 143 height 19
click at [466, 317] on input "Show Advanced Options" at bounding box center [461, 315] width 11 height 11
checkbox input "true"
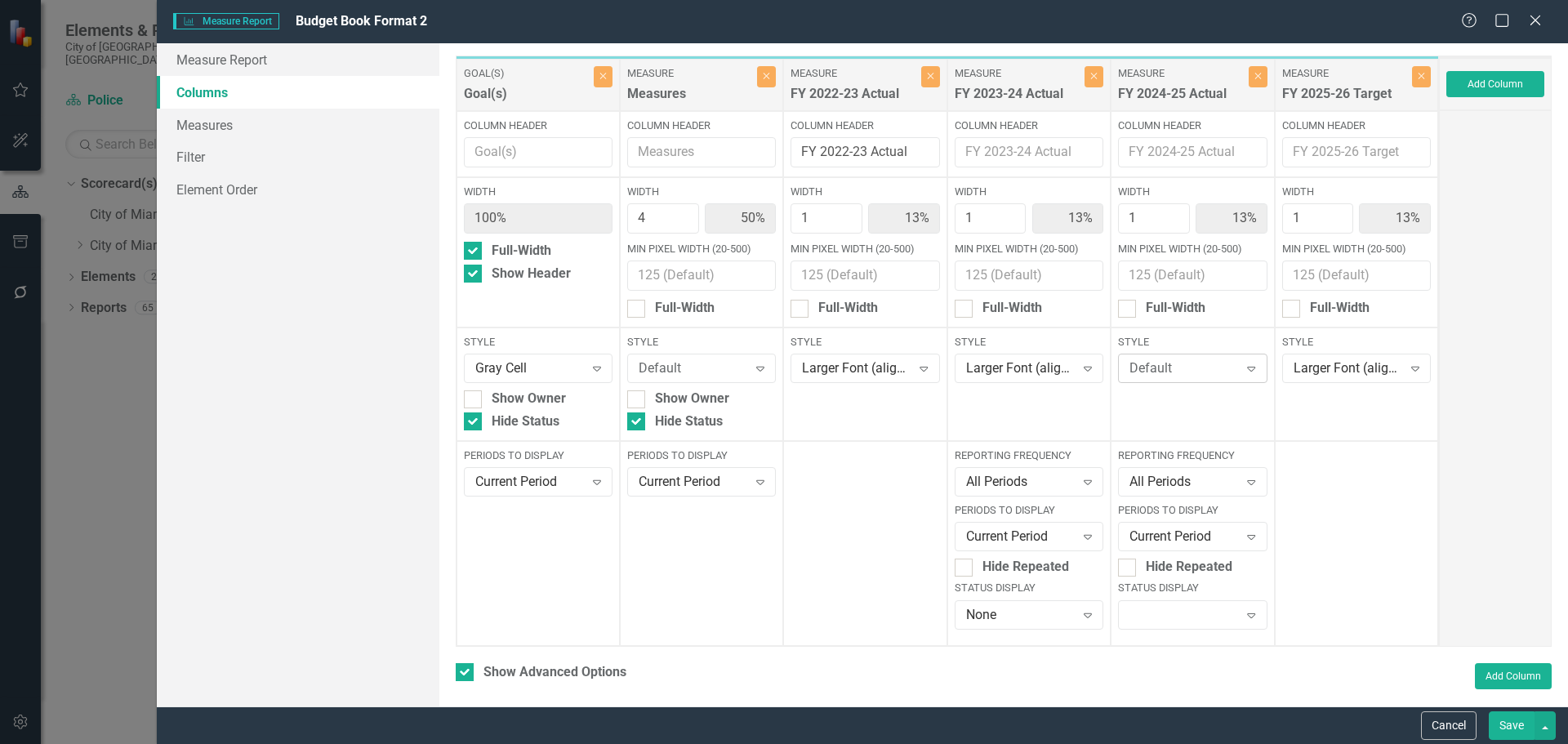
click at [1156, 376] on div "Default" at bounding box center [1183, 368] width 109 height 19
type input "large"
click at [1185, 432] on div "Large r Font (align right)" at bounding box center [1187, 434] width 121 height 38
click at [1156, 615] on div at bounding box center [1178, 615] width 115 height 3
click at [1150, 587] on div "None" at bounding box center [1187, 586] width 121 height 19
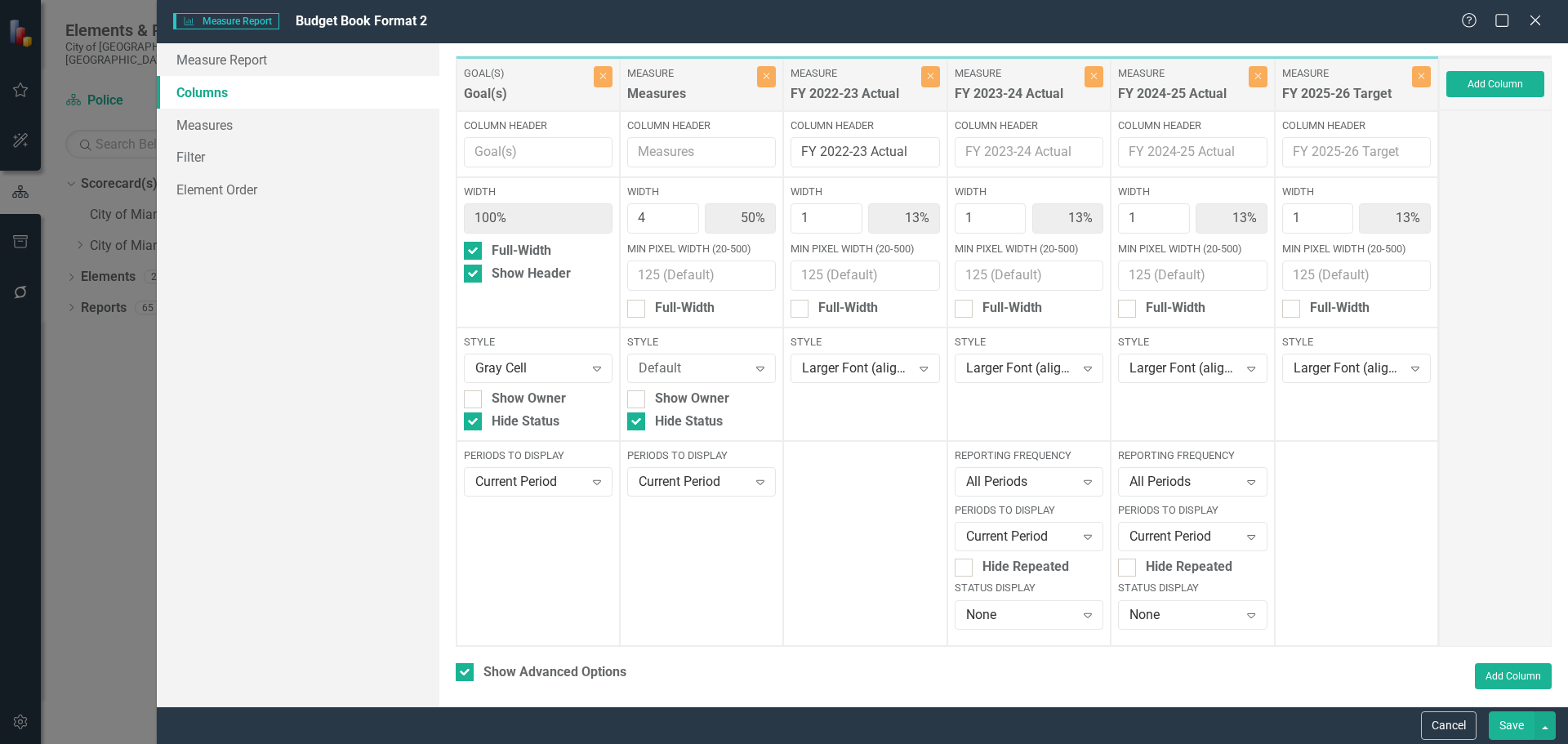
click at [1516, 725] on button "Save" at bounding box center [1512, 725] width 46 height 29
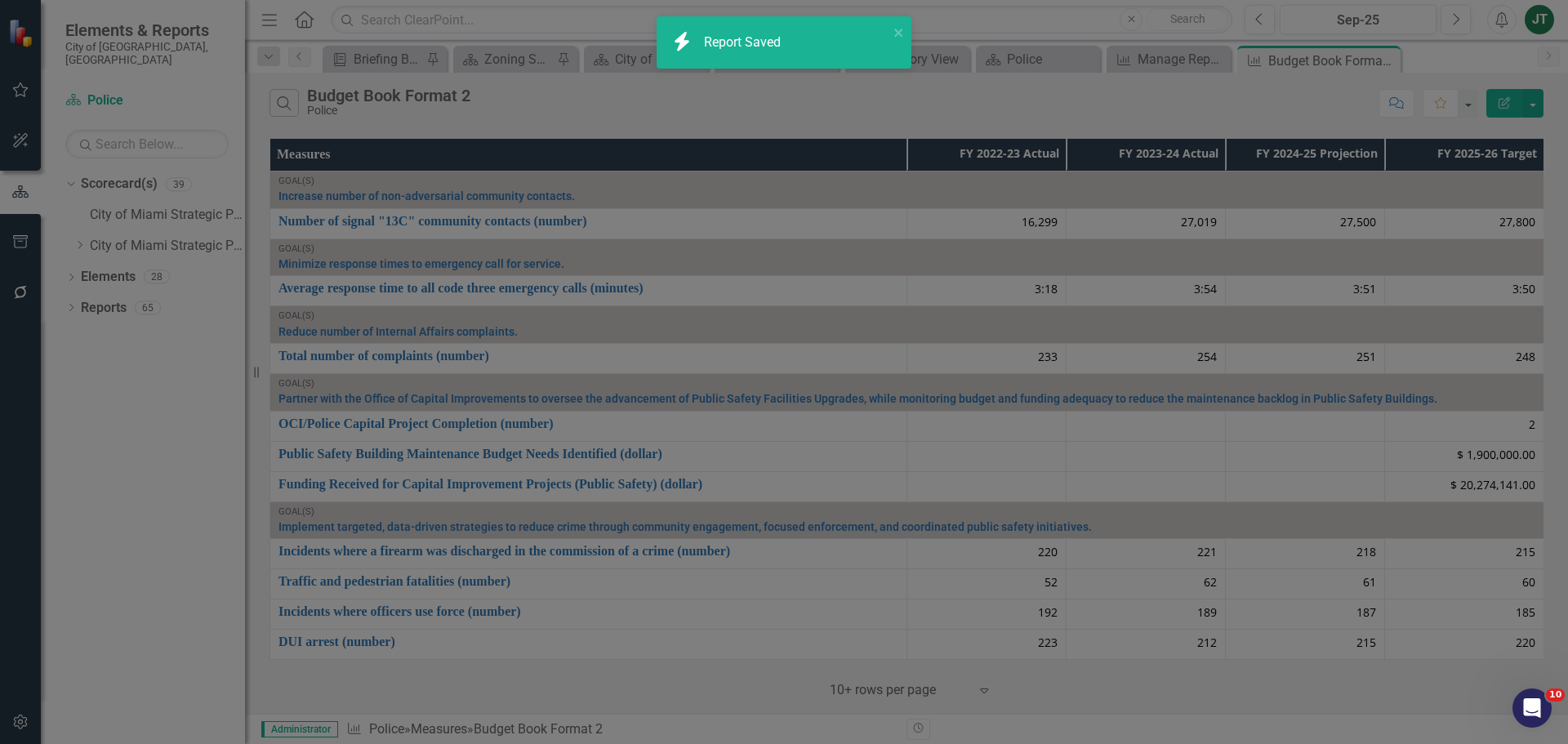
checkbox input "false"
radio input "false"
checkbox input "false"
radio input "true"
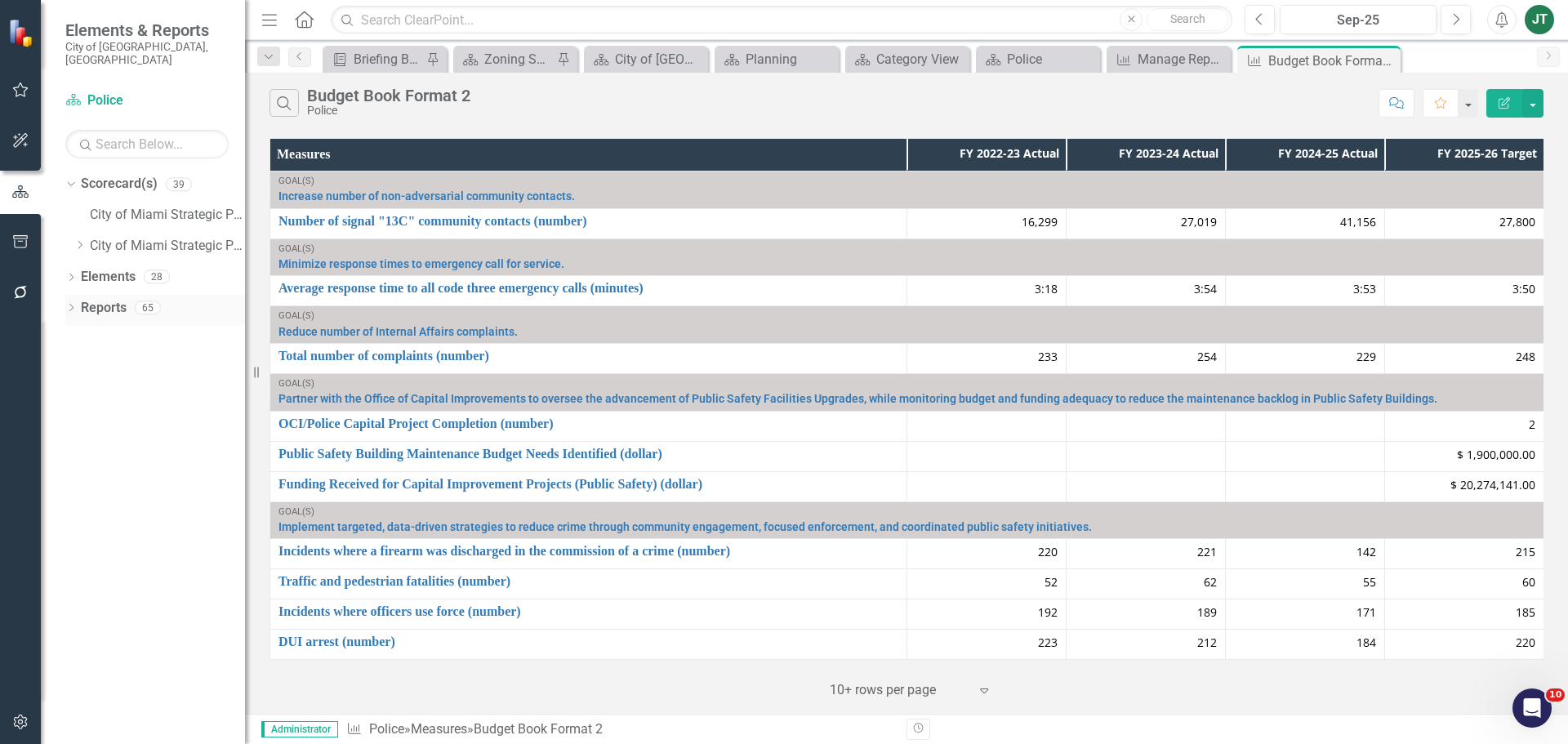
click at [66, 304] on icon "Dropdown" at bounding box center [71, 309] width 11 height 9
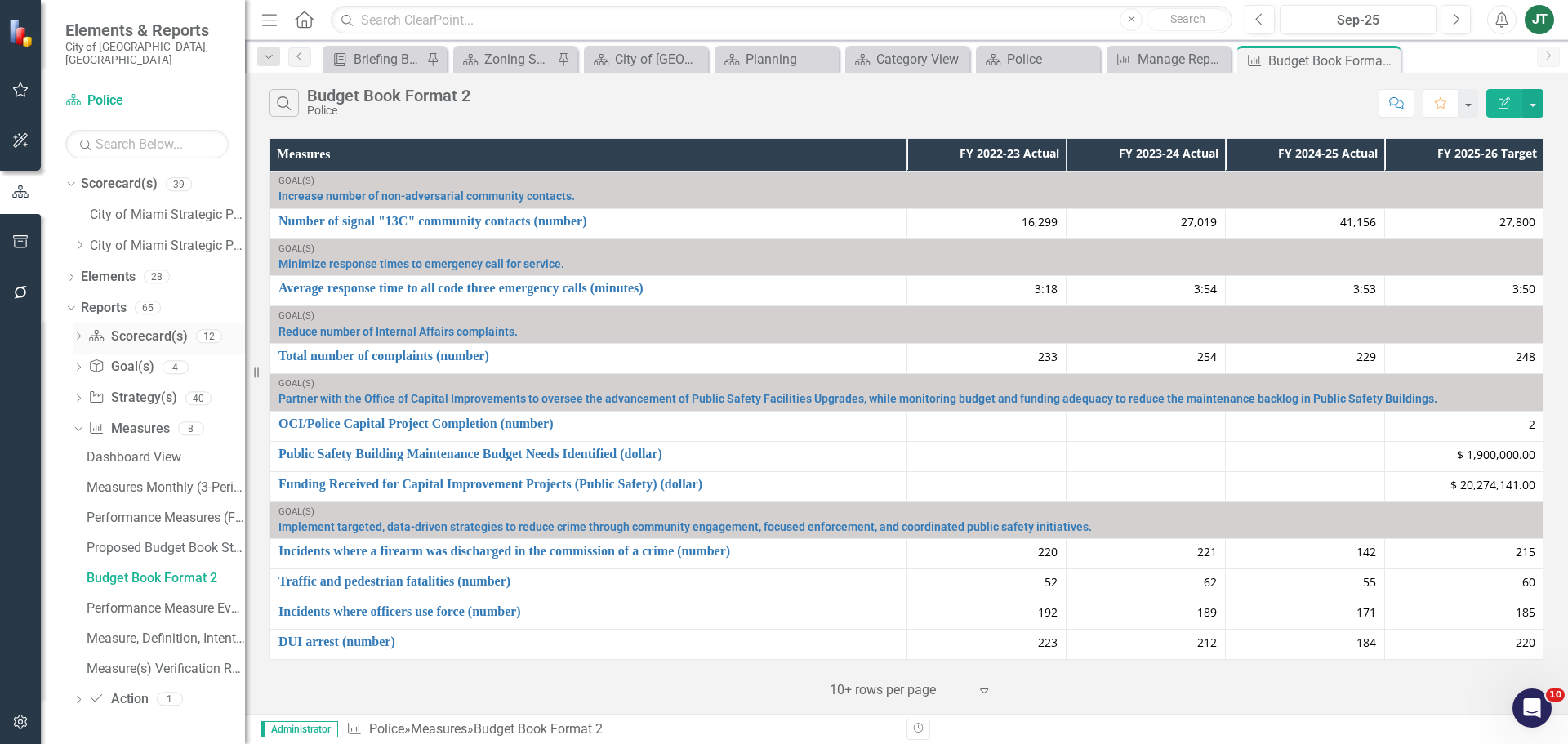
click at [73, 333] on icon "Dropdown" at bounding box center [79, 337] width 11 height 9
click at [137, 418] on div "Strategic Alignment and Performance Measures" at bounding box center [166, 426] width 159 height 15
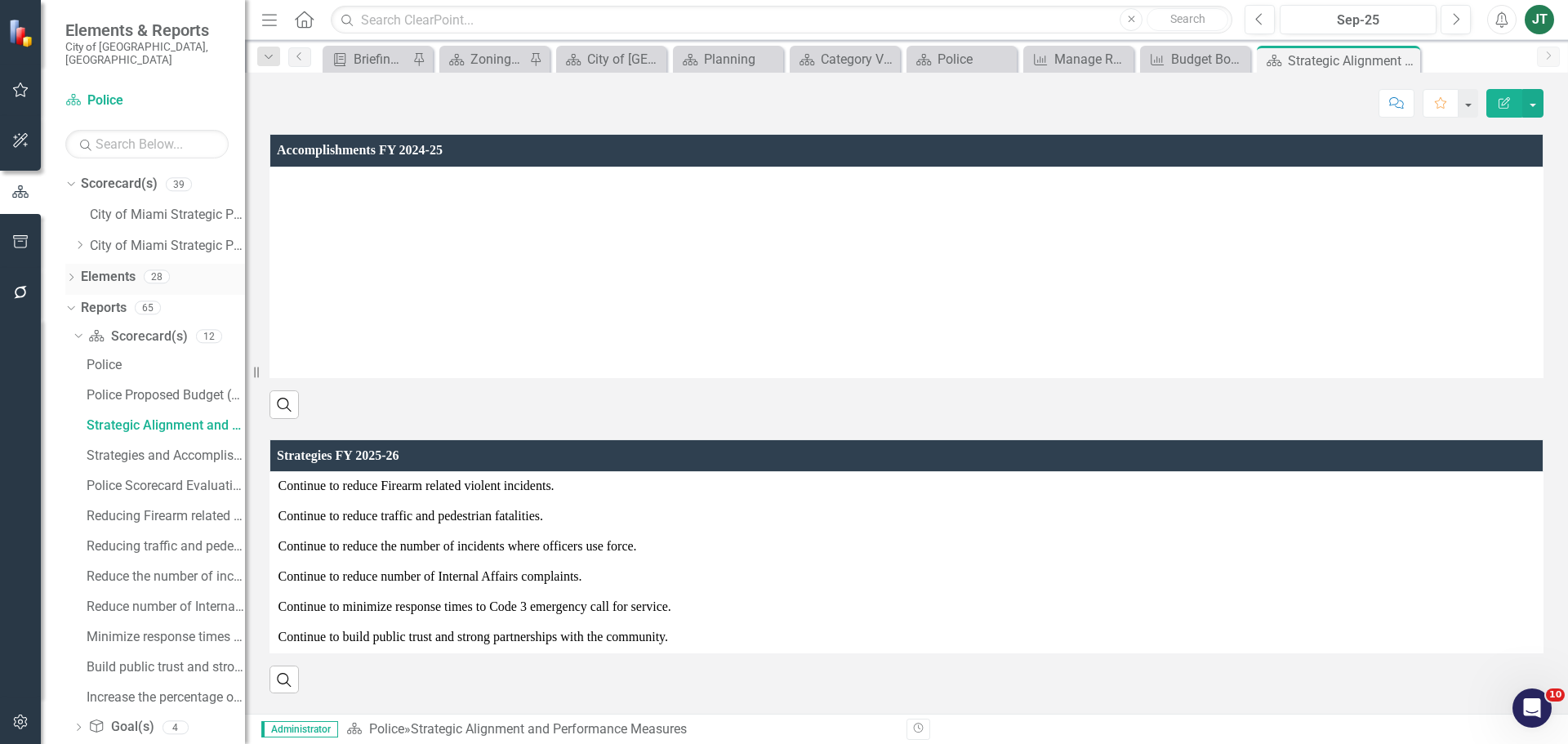
click at [97, 268] on link "Elements" at bounding box center [108, 277] width 55 height 19
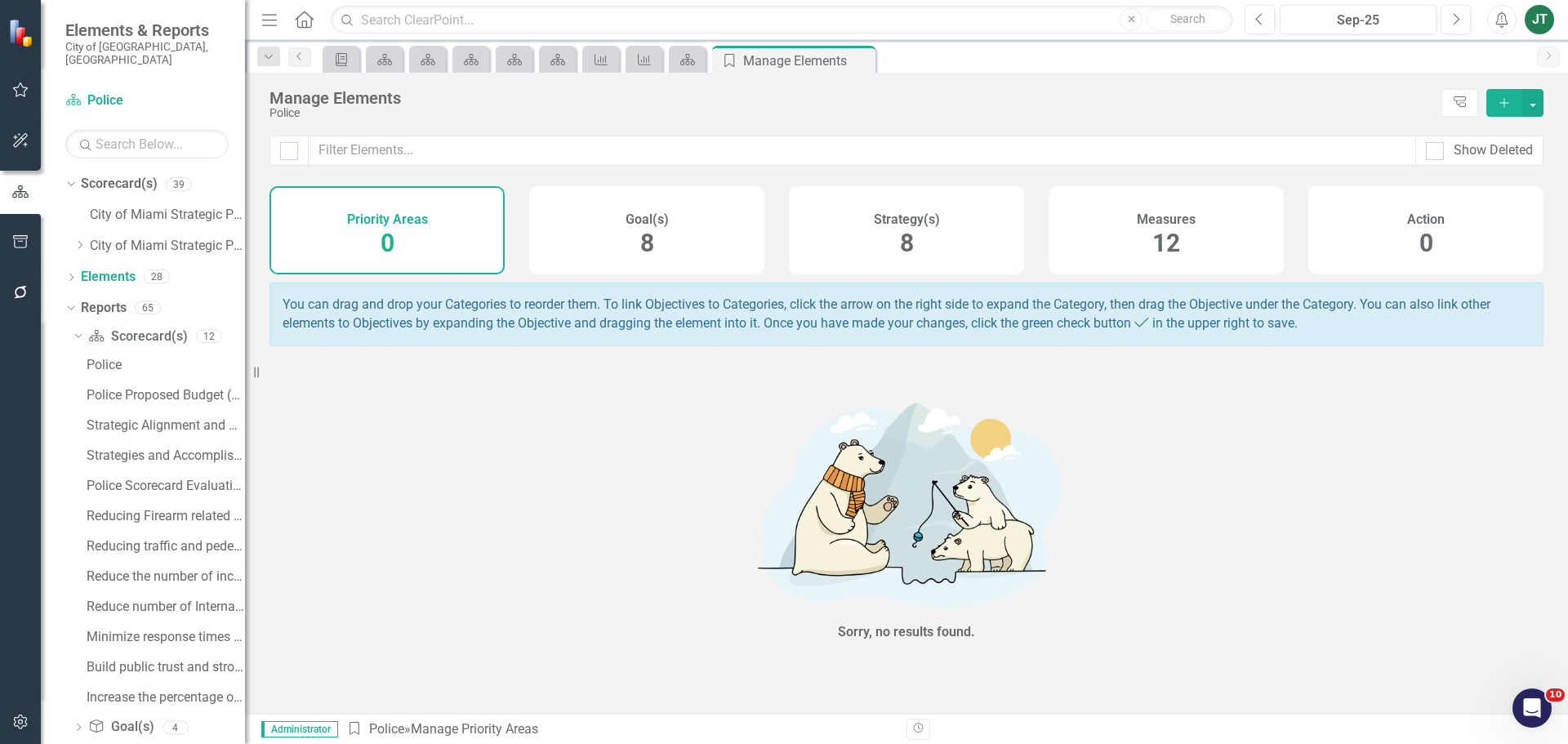
click at [916, 242] on div "Strategy(s) 8" at bounding box center [906, 230] width 235 height 88
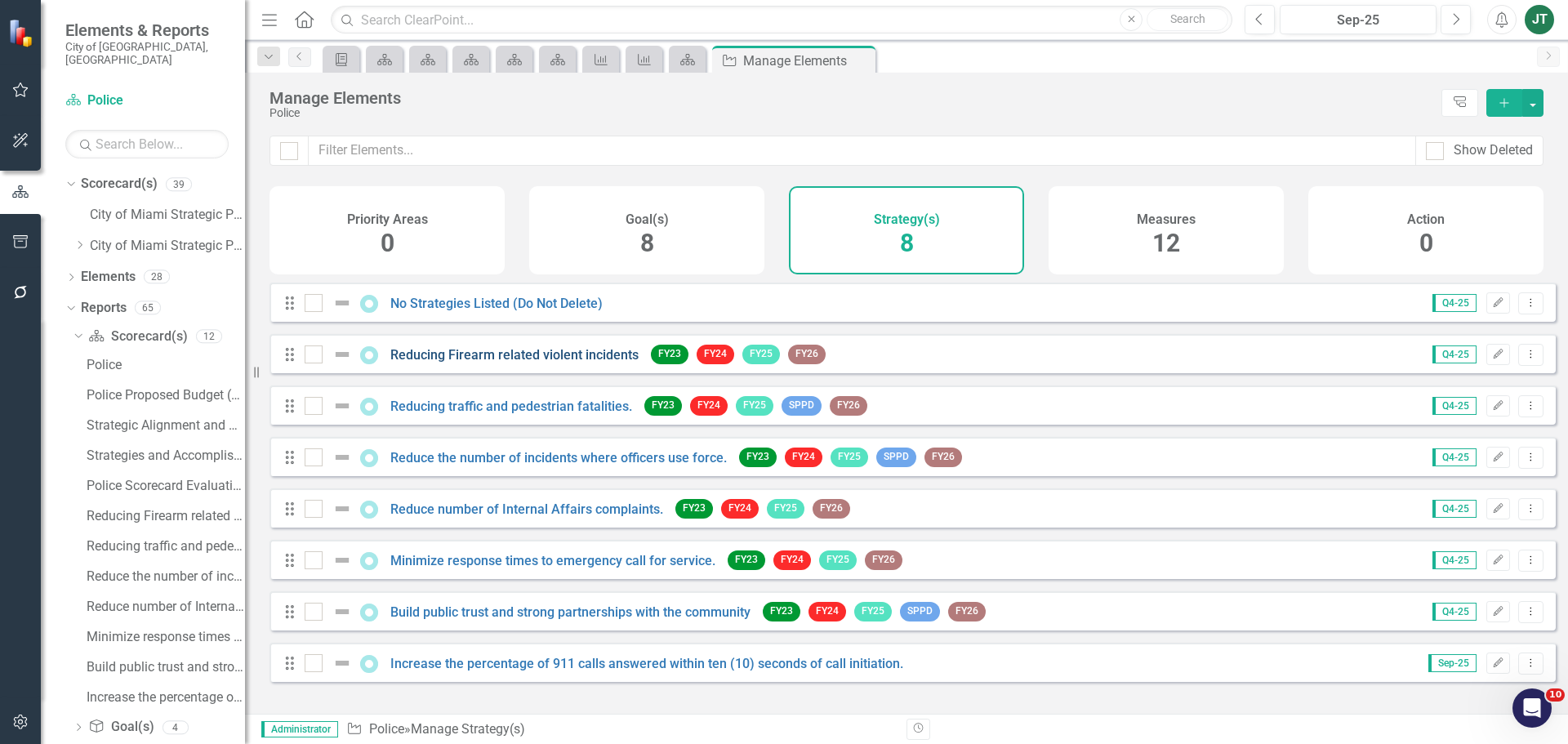
click at [573, 363] on link "Reducing Firearm related violent incidents" at bounding box center [514, 354] width 248 height 16
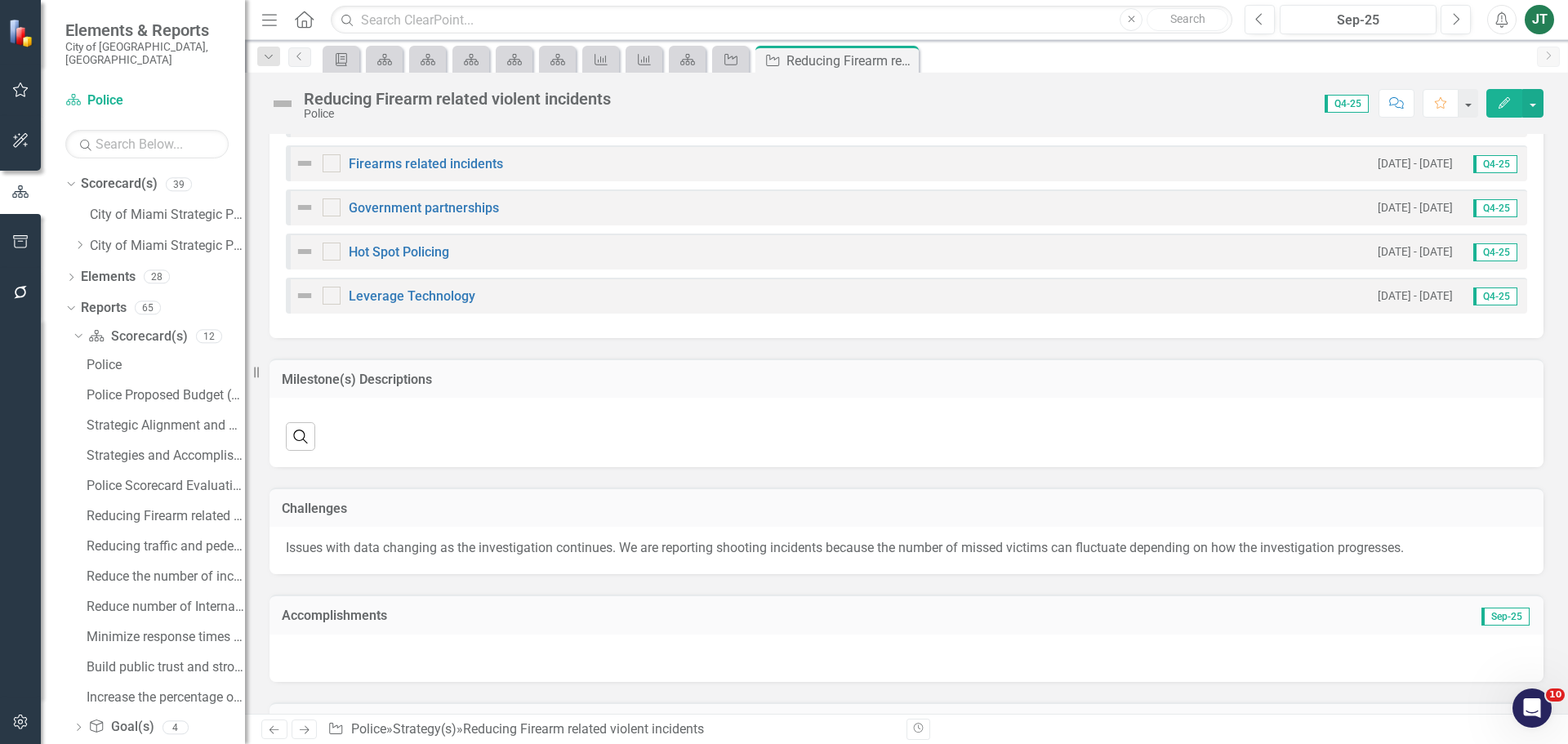
scroll to position [1354, 0]
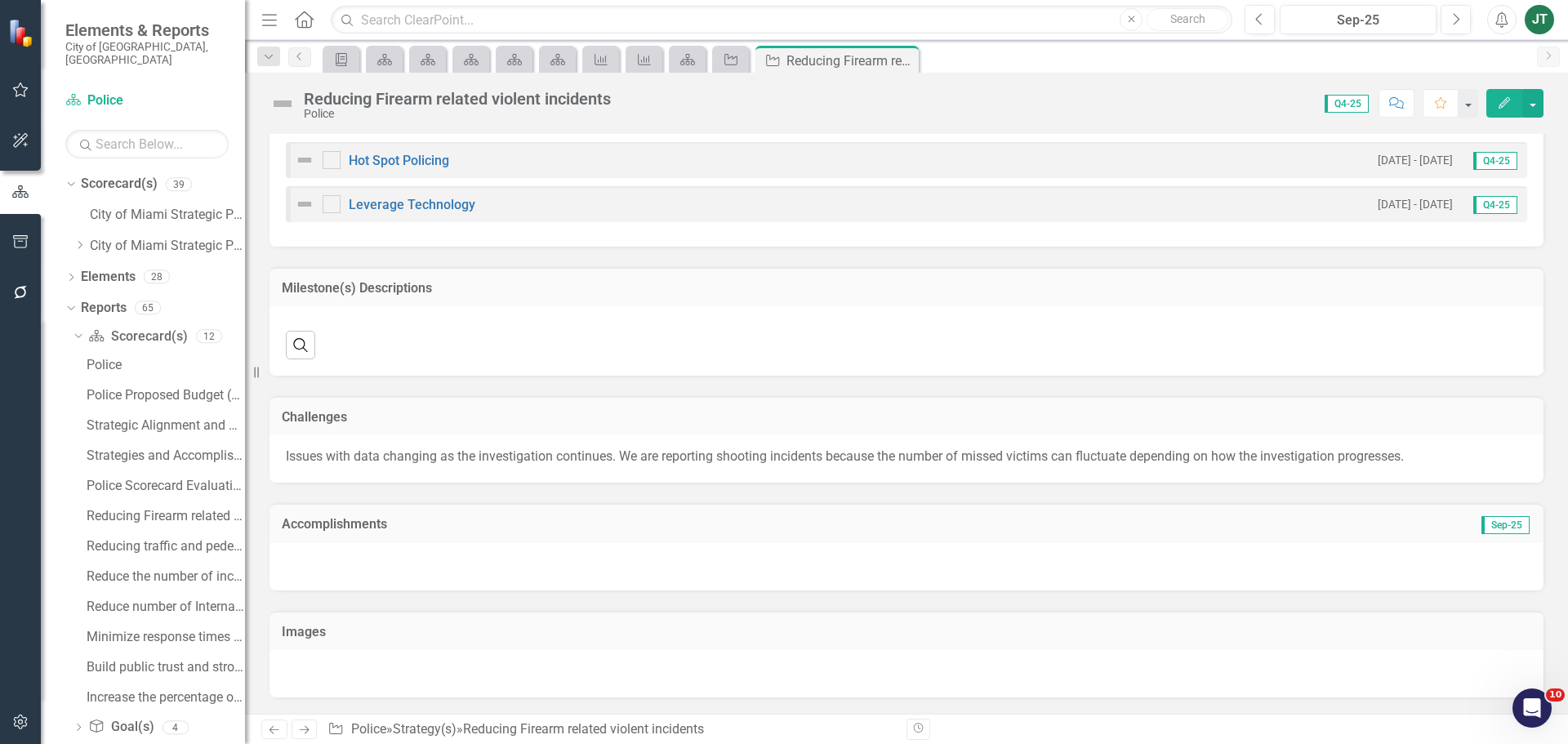
click at [714, 516] on td "Accomplishments" at bounding box center [705, 526] width 849 height 21
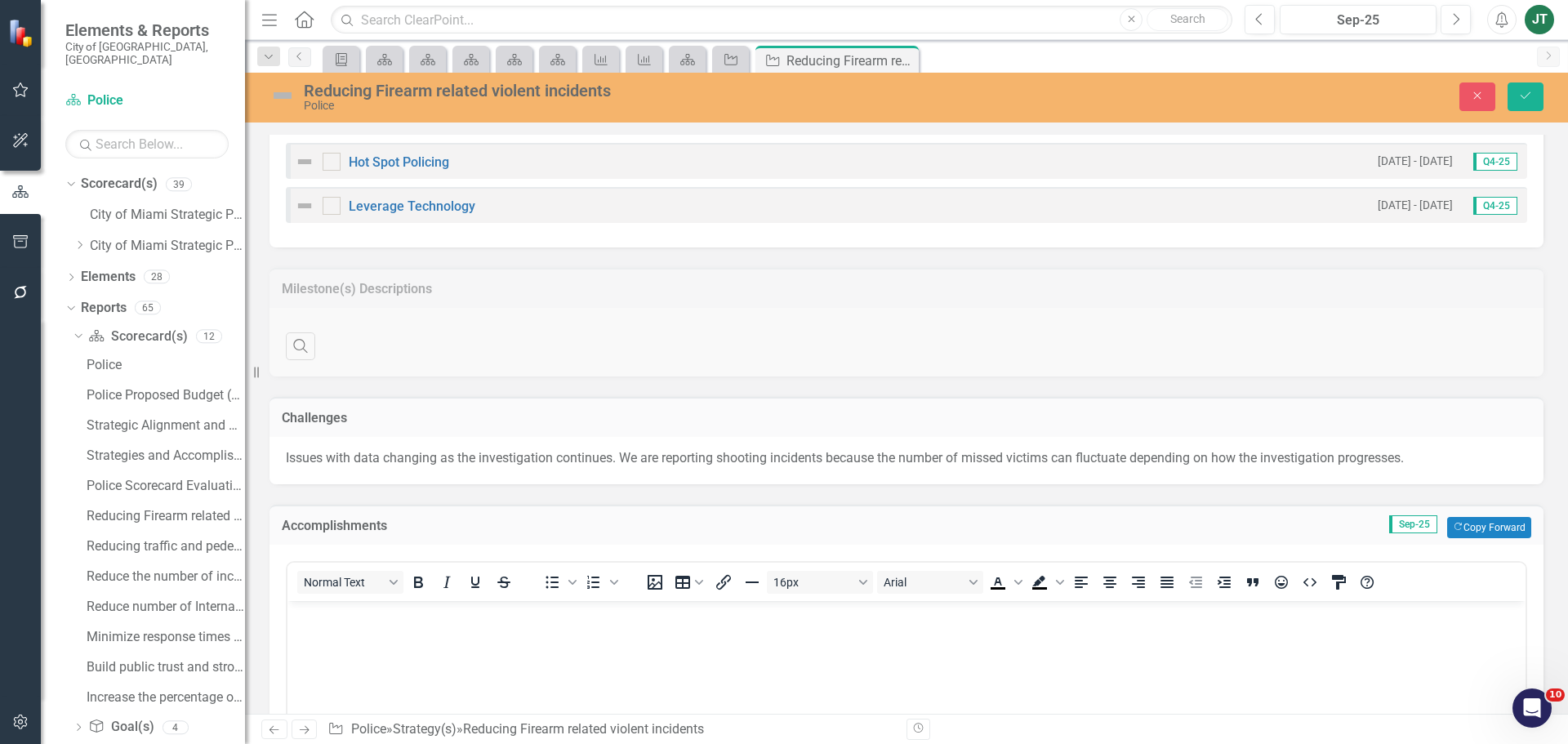
scroll to position [0, 0]
click at [1465, 525] on button "Copy Forward Copy Forward" at bounding box center [1489, 528] width 84 height 21
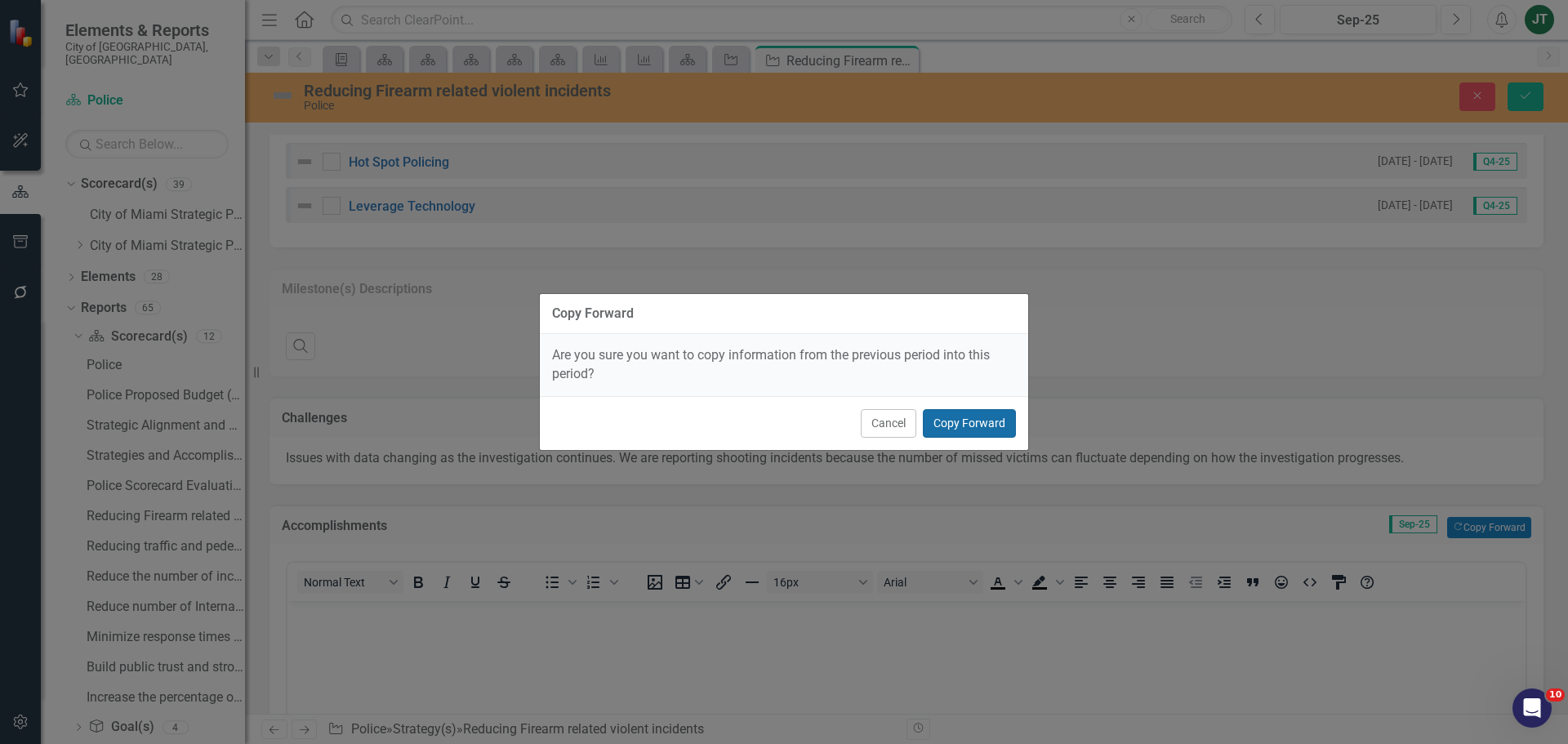
click at [972, 431] on button "Copy Forward" at bounding box center [969, 423] width 93 height 29
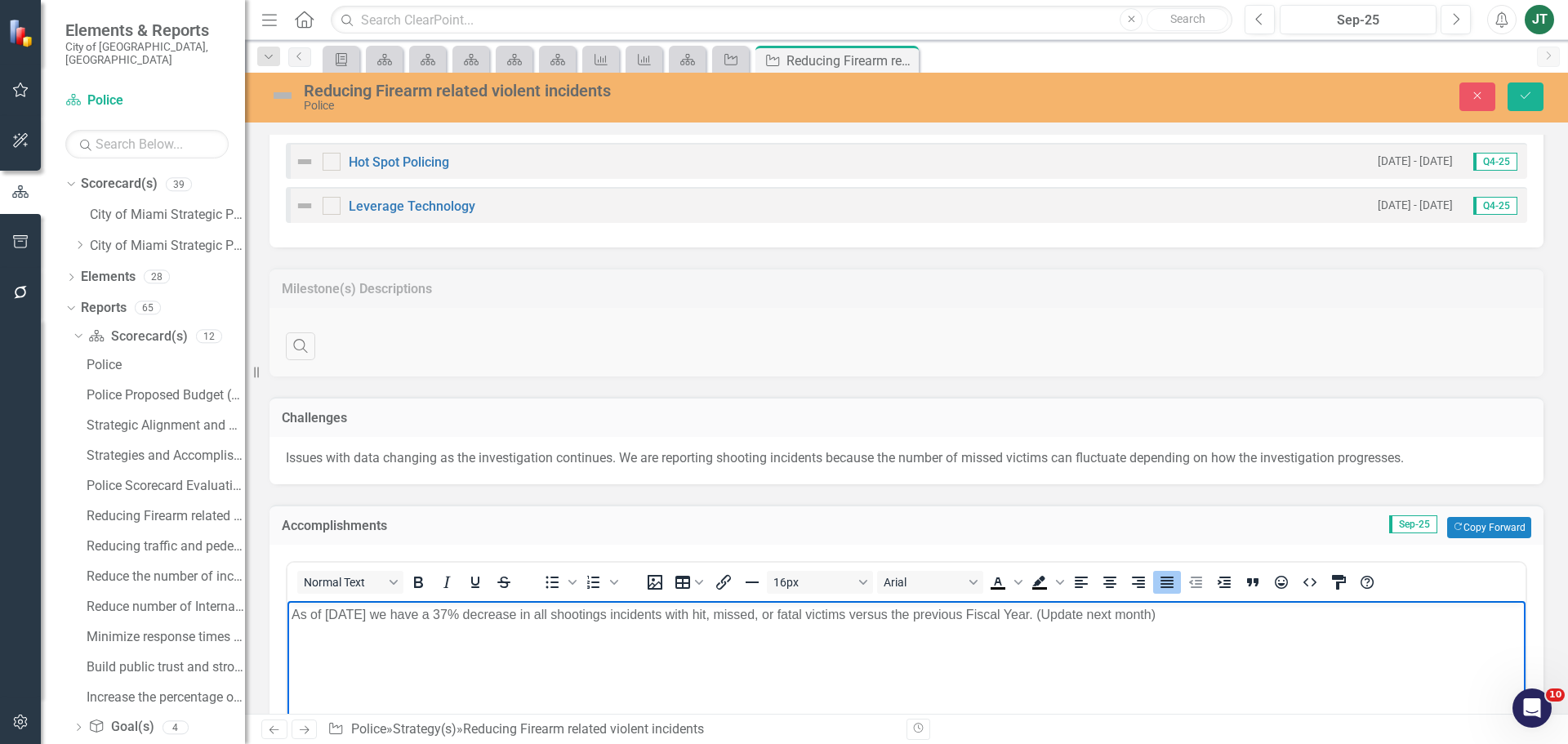
drag, startPoint x: 1225, startPoint y: 613, endPoint x: 1066, endPoint y: 616, distance: 159.0
click at [1066, 616] on p "As of June 1 2025 we have a 37% decrease in all shootings incidents with hit, m…" at bounding box center [906, 614] width 1230 height 20
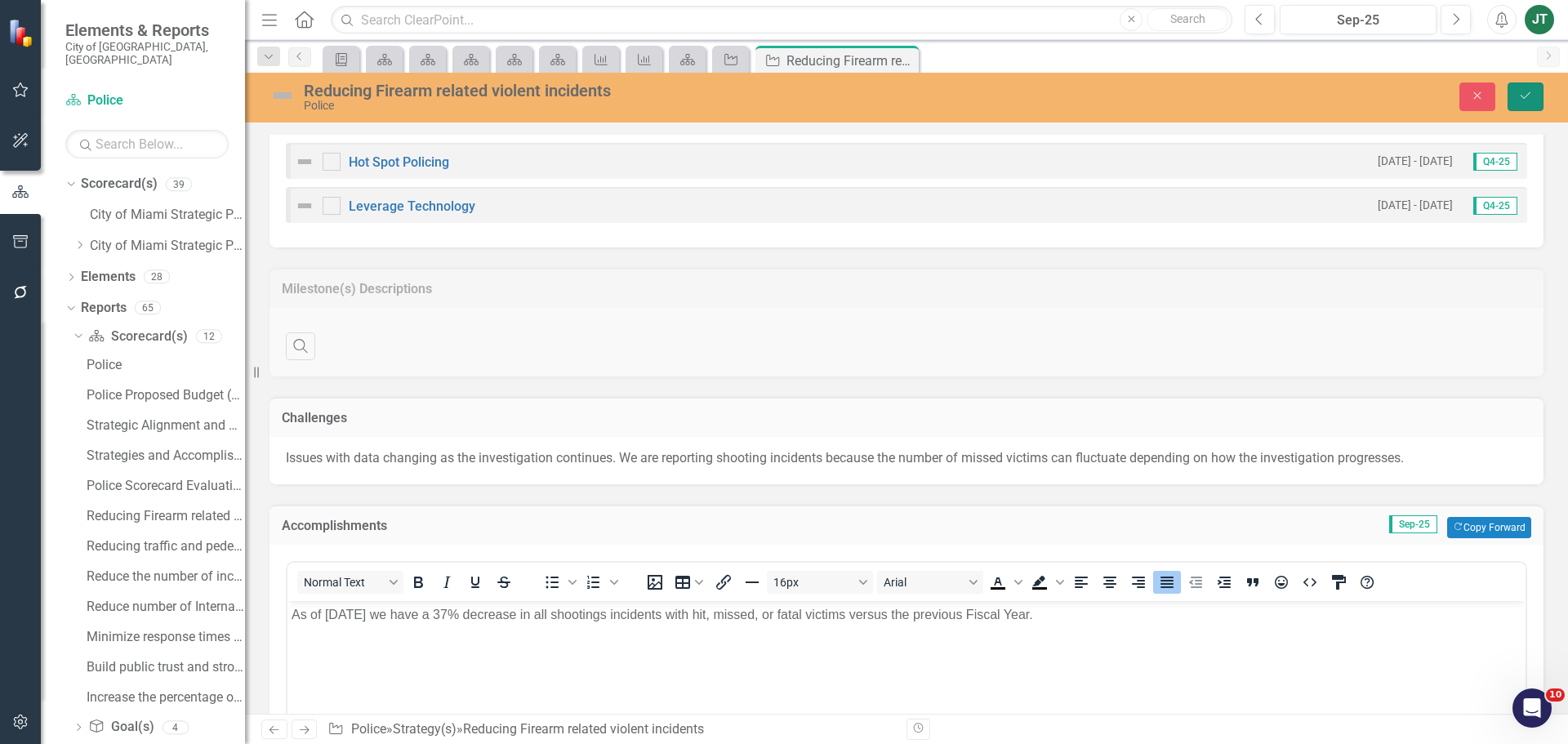
click at [1524, 92] on icon "Save" at bounding box center [1525, 96] width 15 height 11
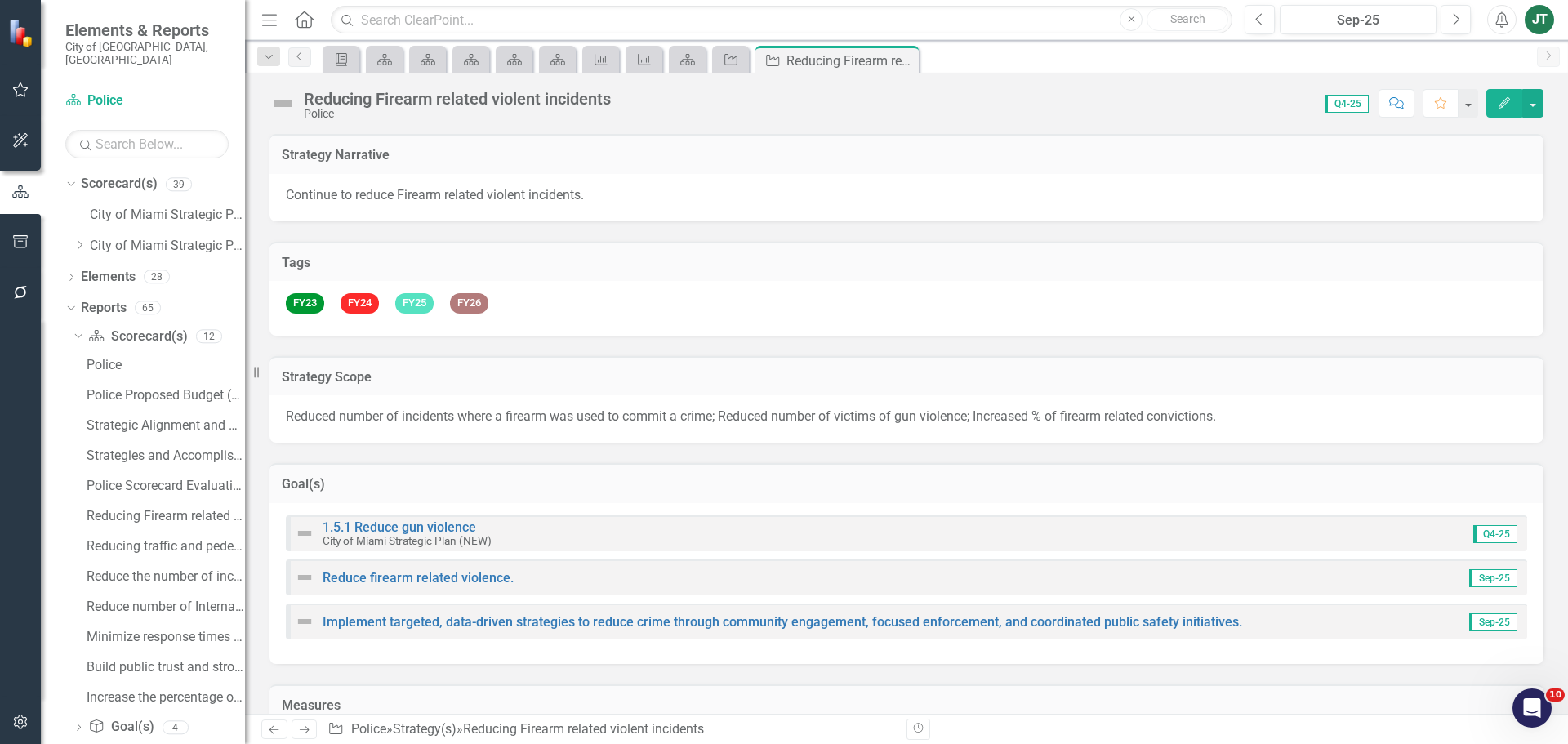
scroll to position [490, 0]
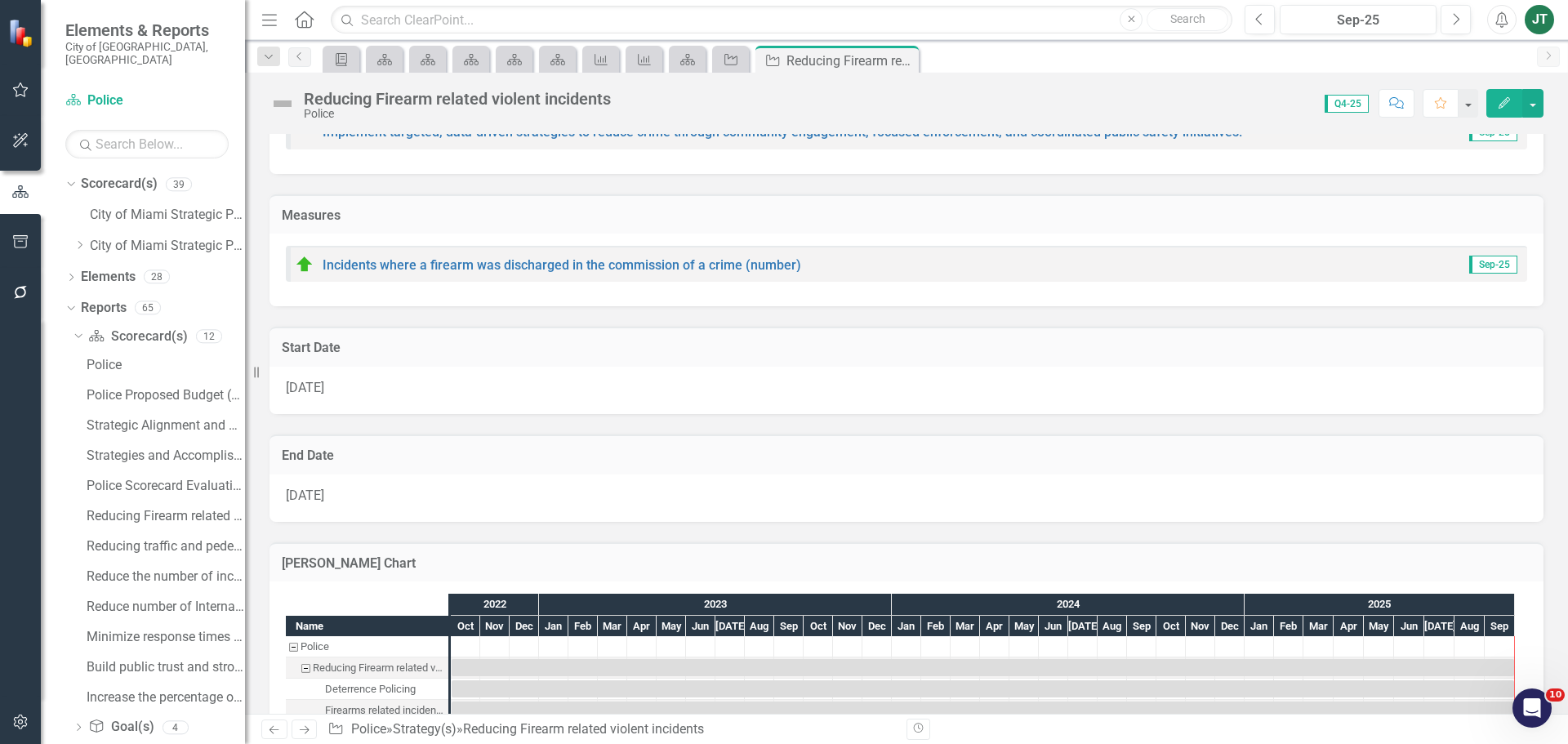
click at [309, 730] on icon "Next" at bounding box center [304, 729] width 14 height 11
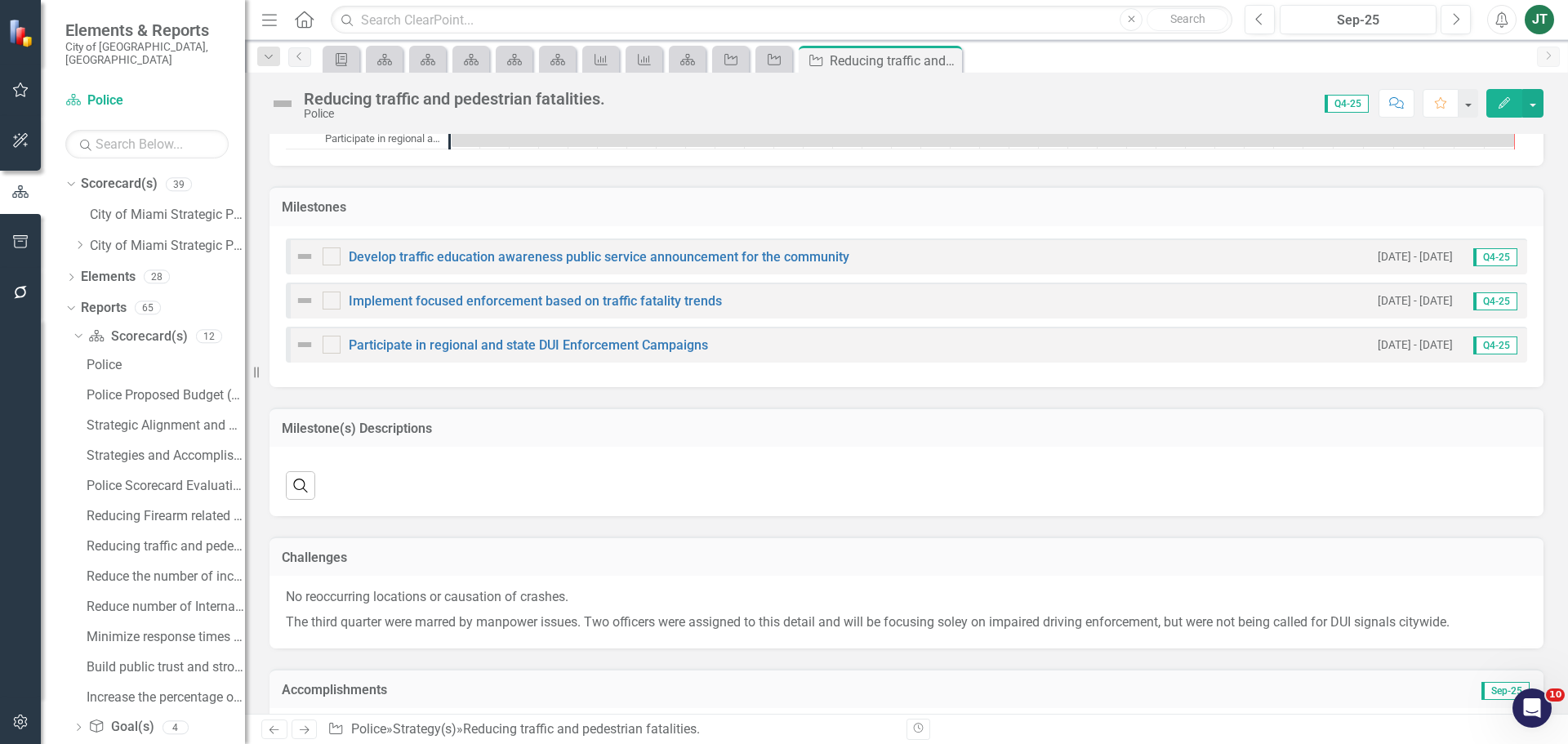
scroll to position [1337, 0]
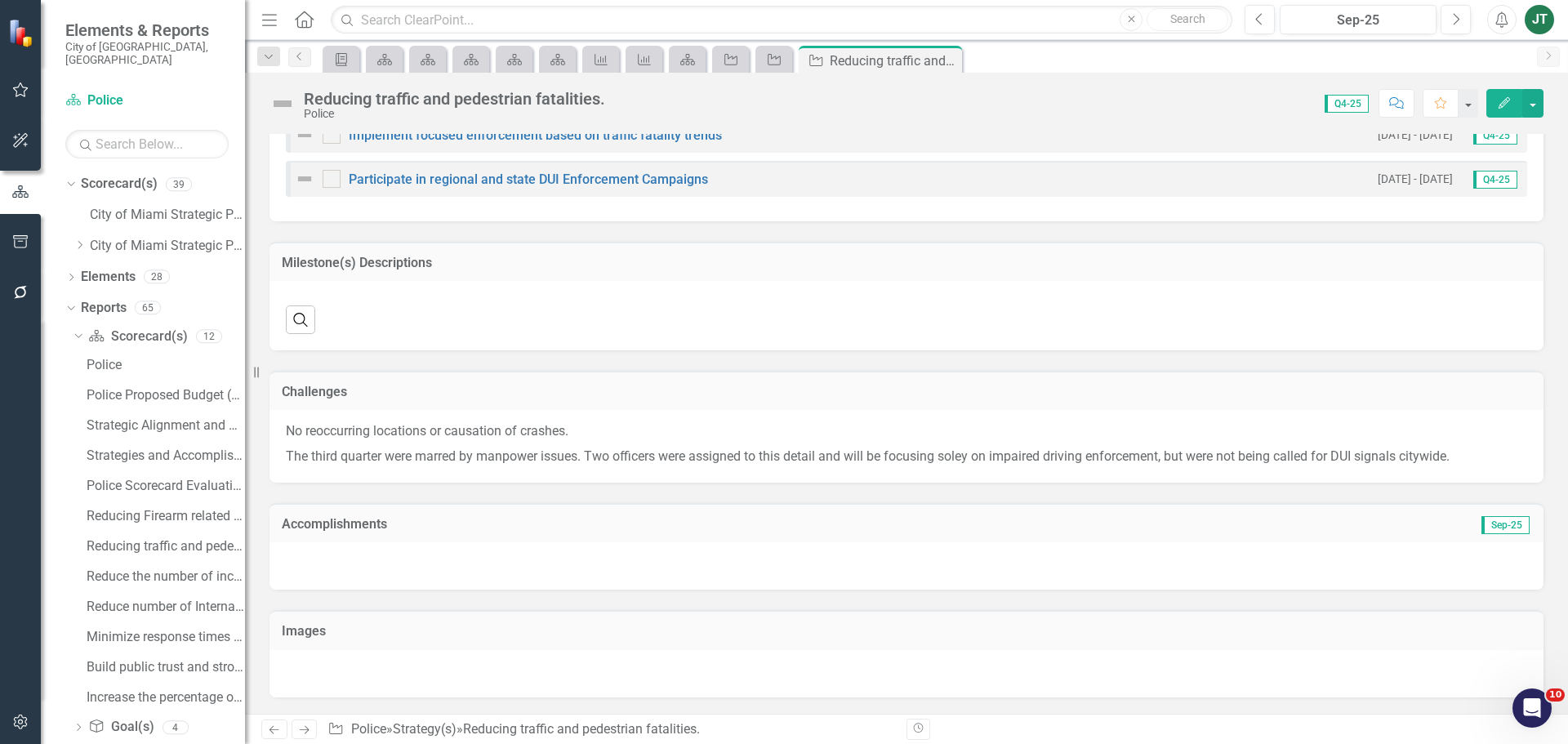
click at [442, 521] on h3 "Accomplishments" at bounding box center [705, 525] width 849 height 15
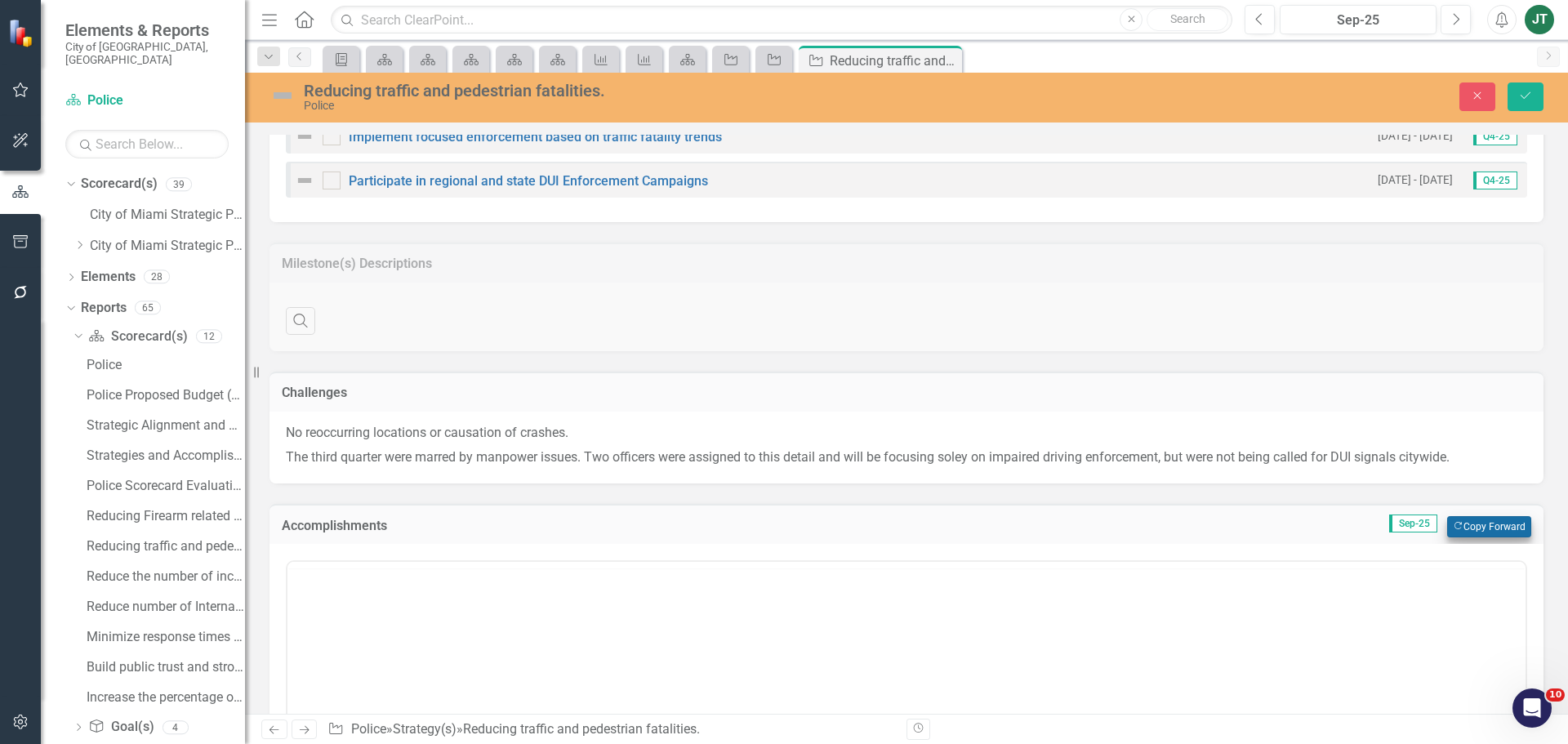
scroll to position [0, 0]
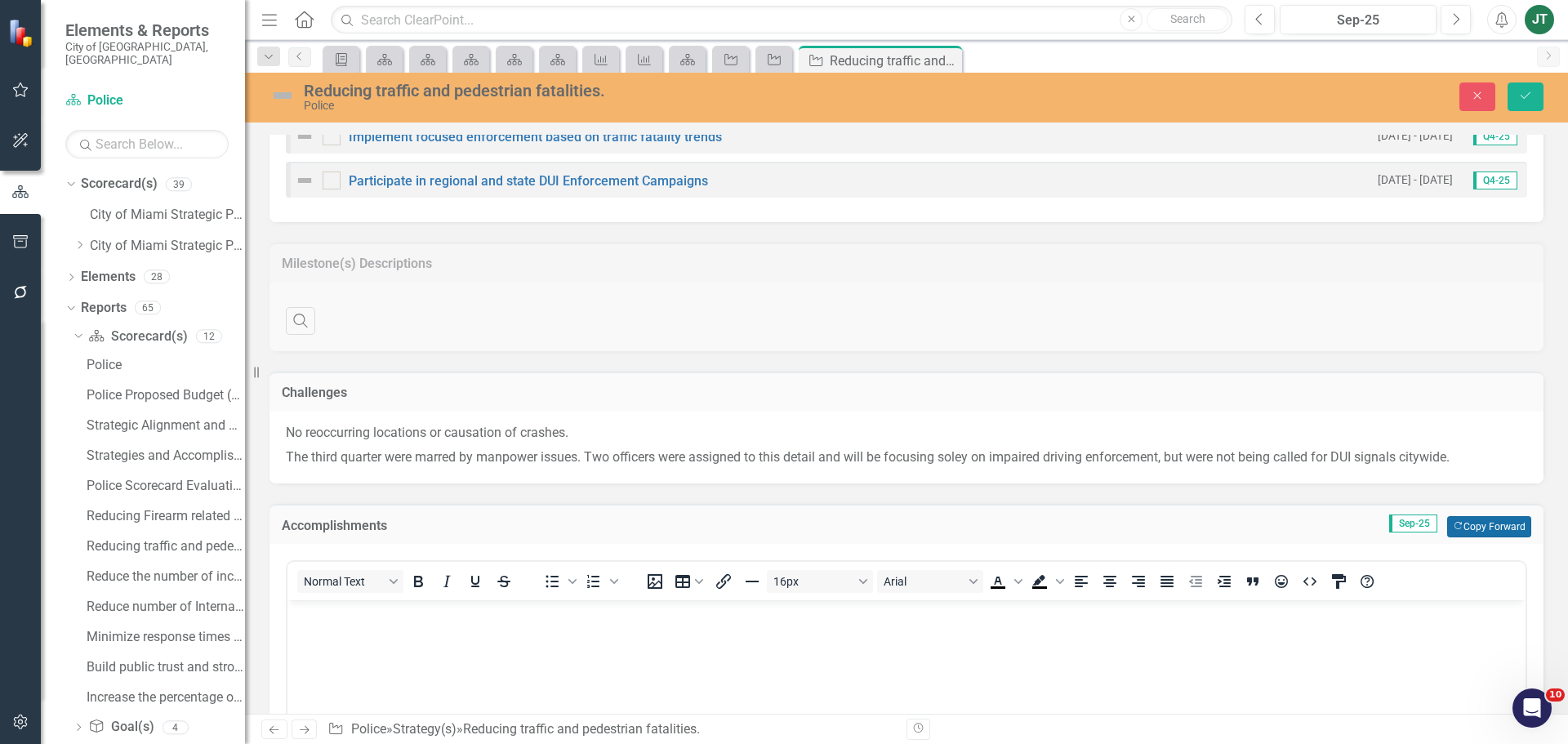
click at [1489, 528] on button "Copy Forward Copy Forward" at bounding box center [1489, 527] width 84 height 21
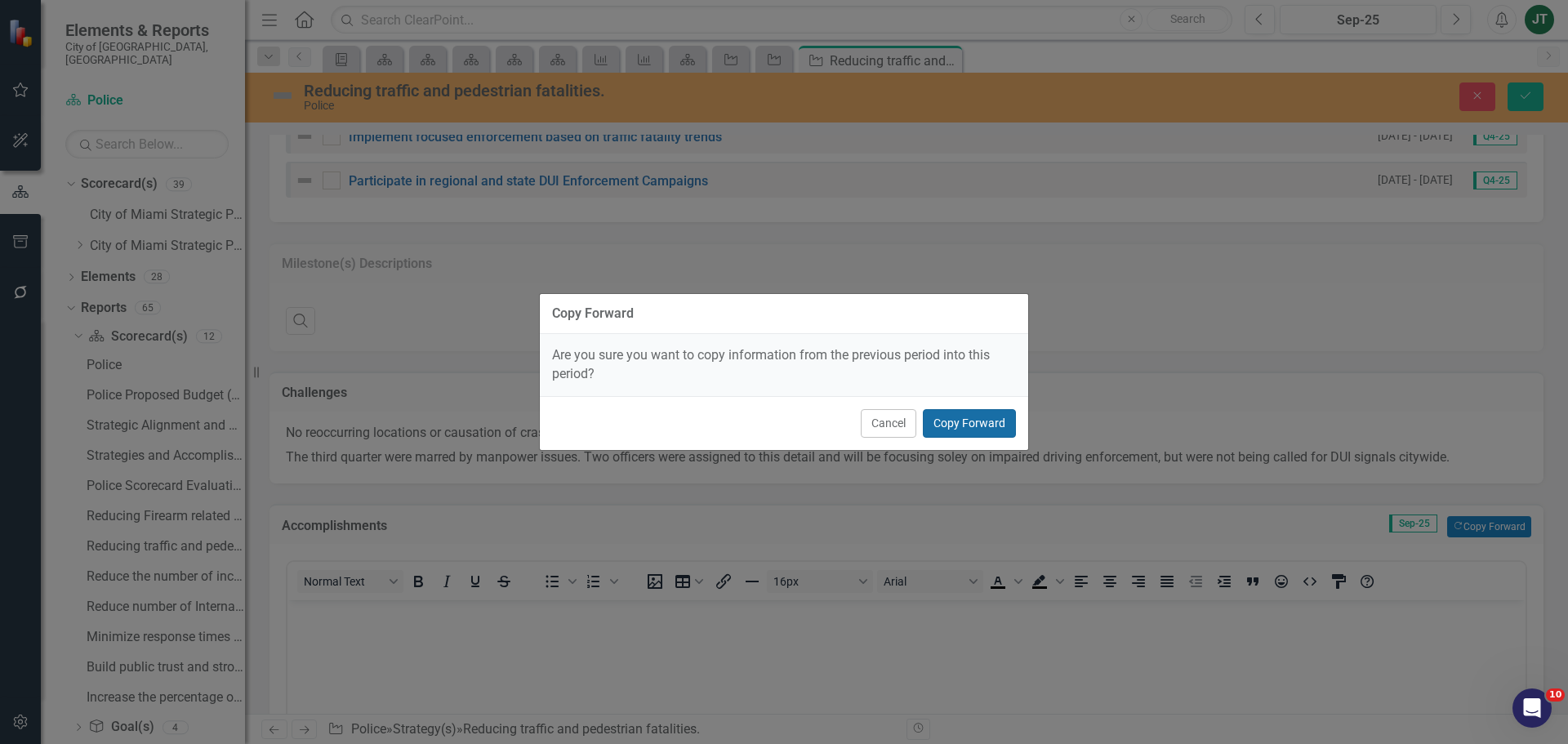
click at [961, 422] on button "Copy Forward" at bounding box center [969, 423] width 93 height 29
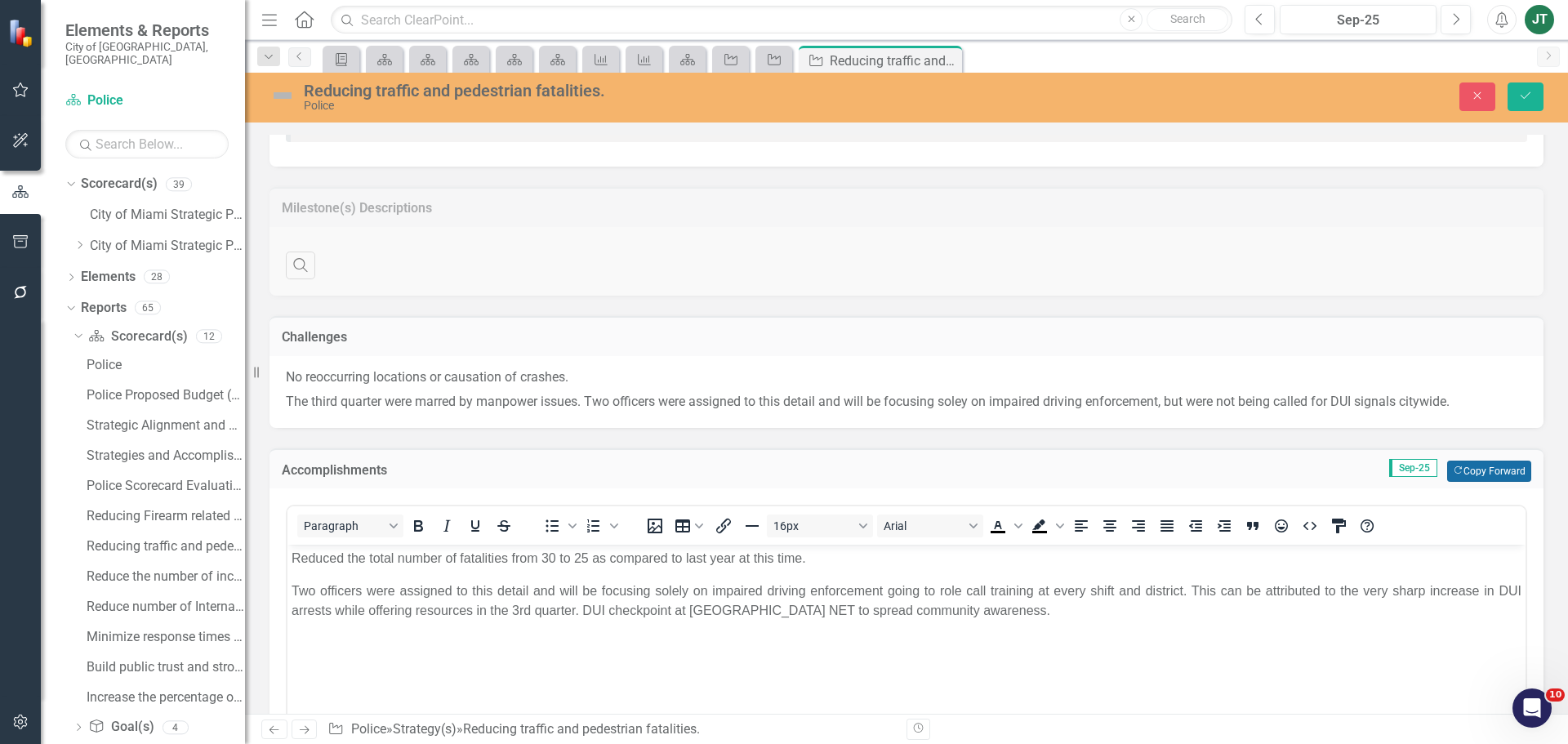
scroll to position [1500, 0]
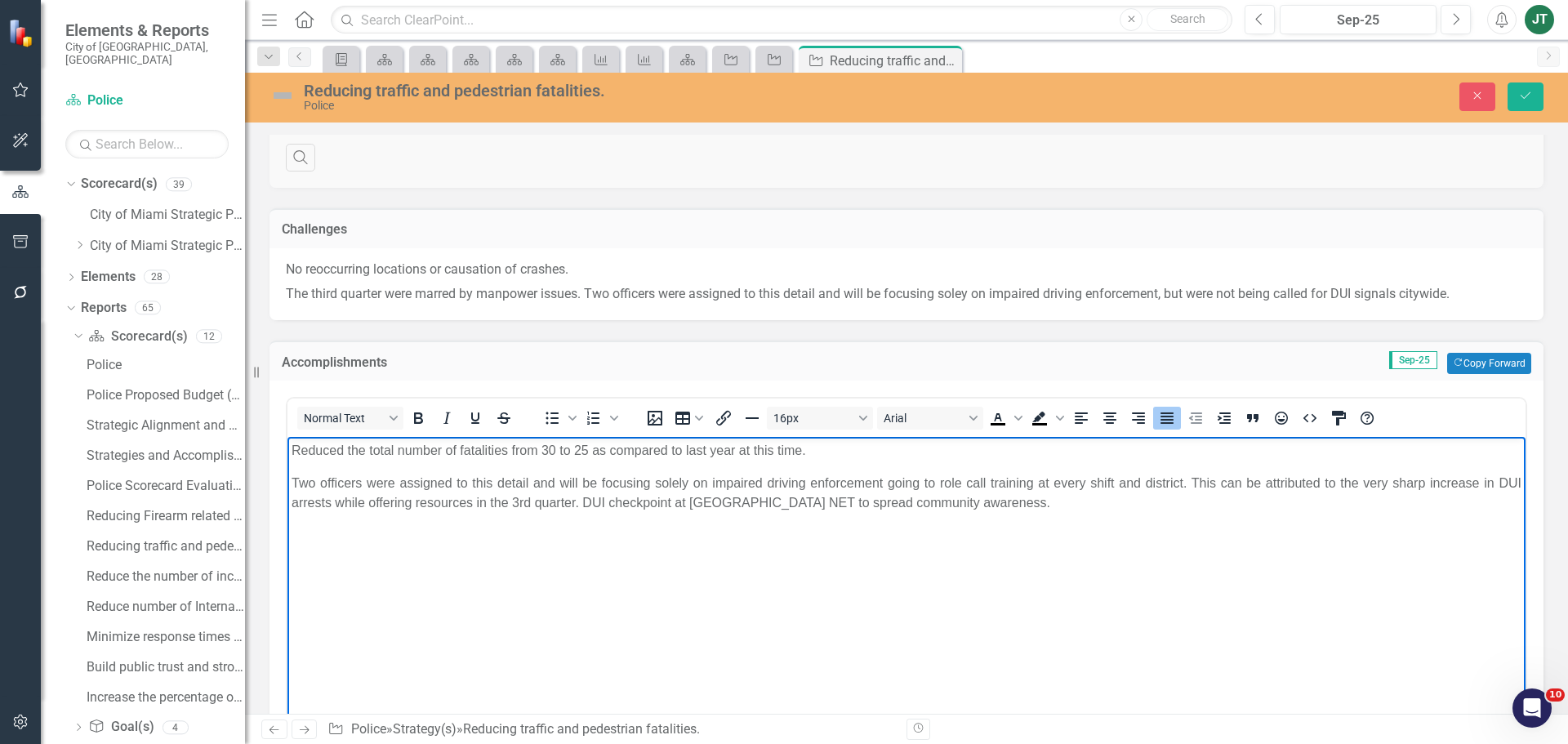
click at [295, 482] on p "Two officers were assigned to this detail and will be focusing solely on impair…" at bounding box center [906, 494] width 1230 height 39
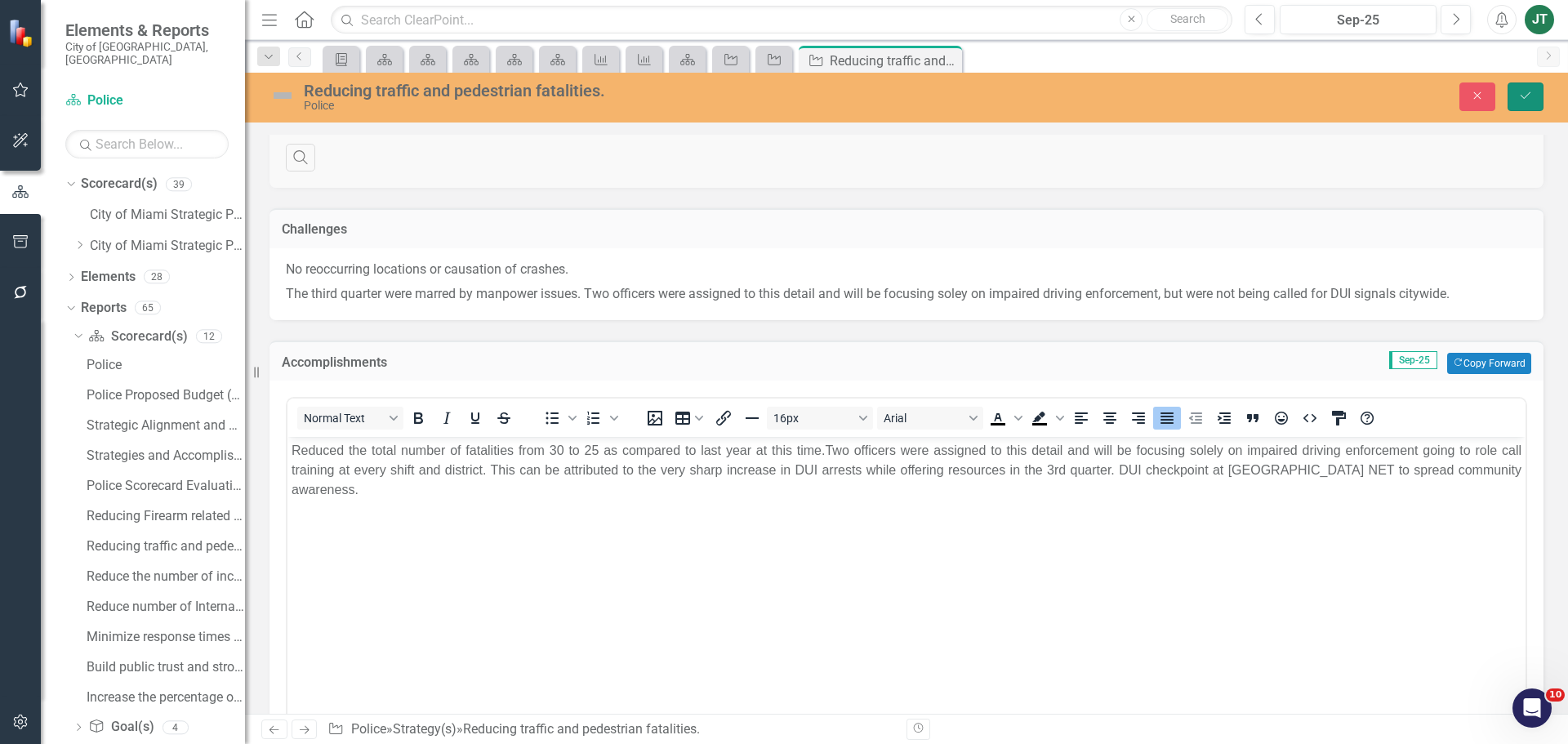
click at [1532, 94] on icon "Save" at bounding box center [1525, 96] width 15 height 11
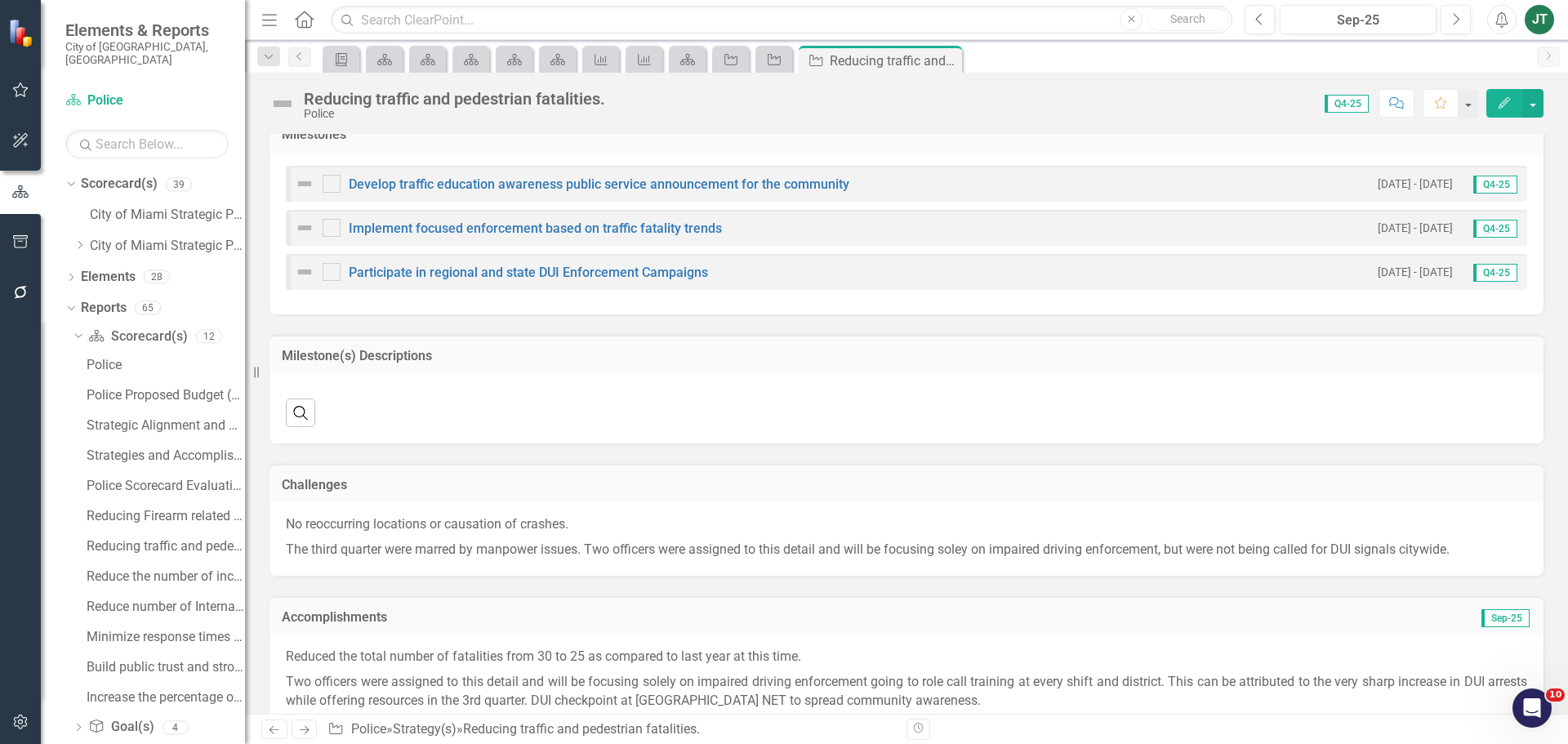
scroll to position [1381, 0]
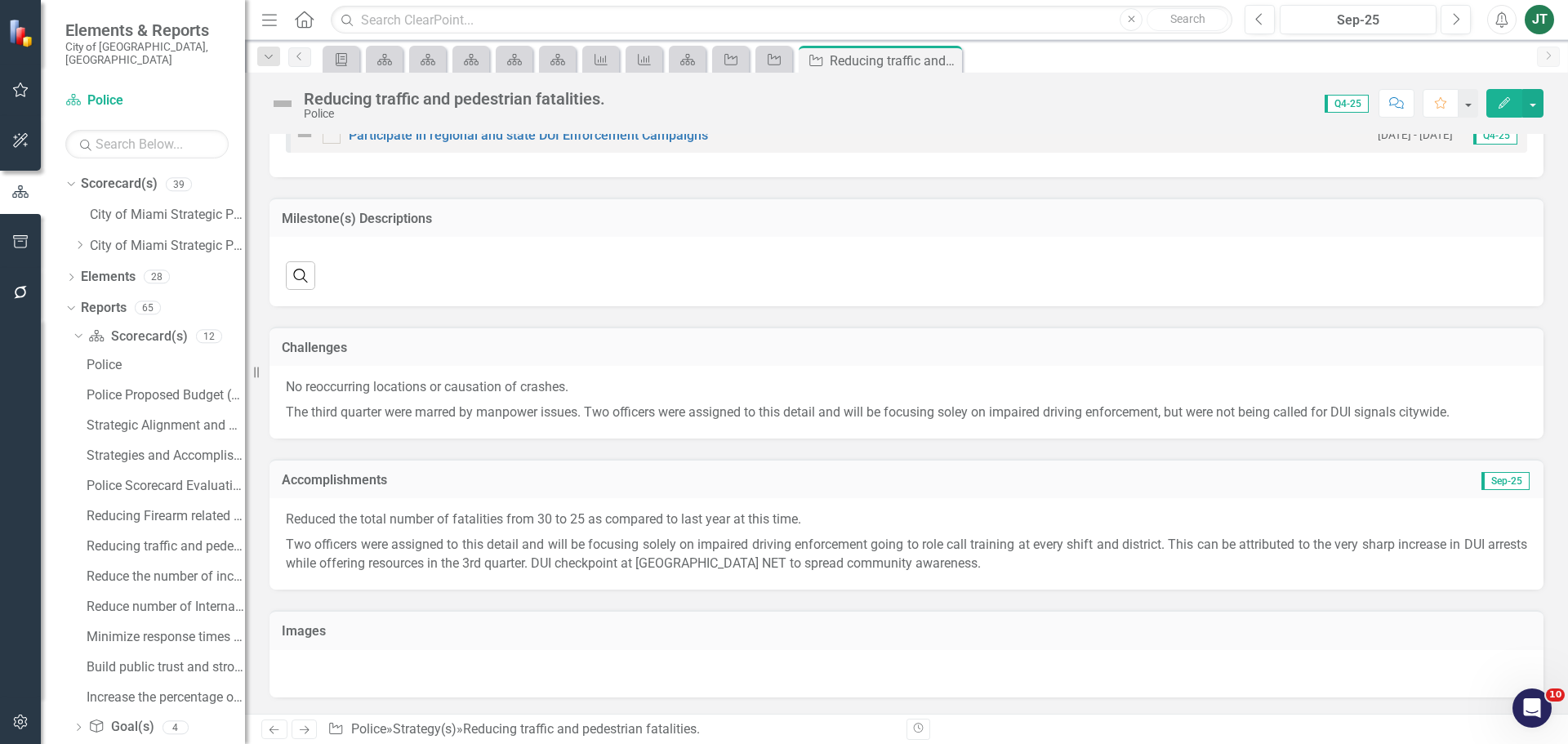
click at [713, 520] on p "Reduced the total number of fatalities from 30 to 25 as compared to last year a…" at bounding box center [906, 521] width 1241 height 22
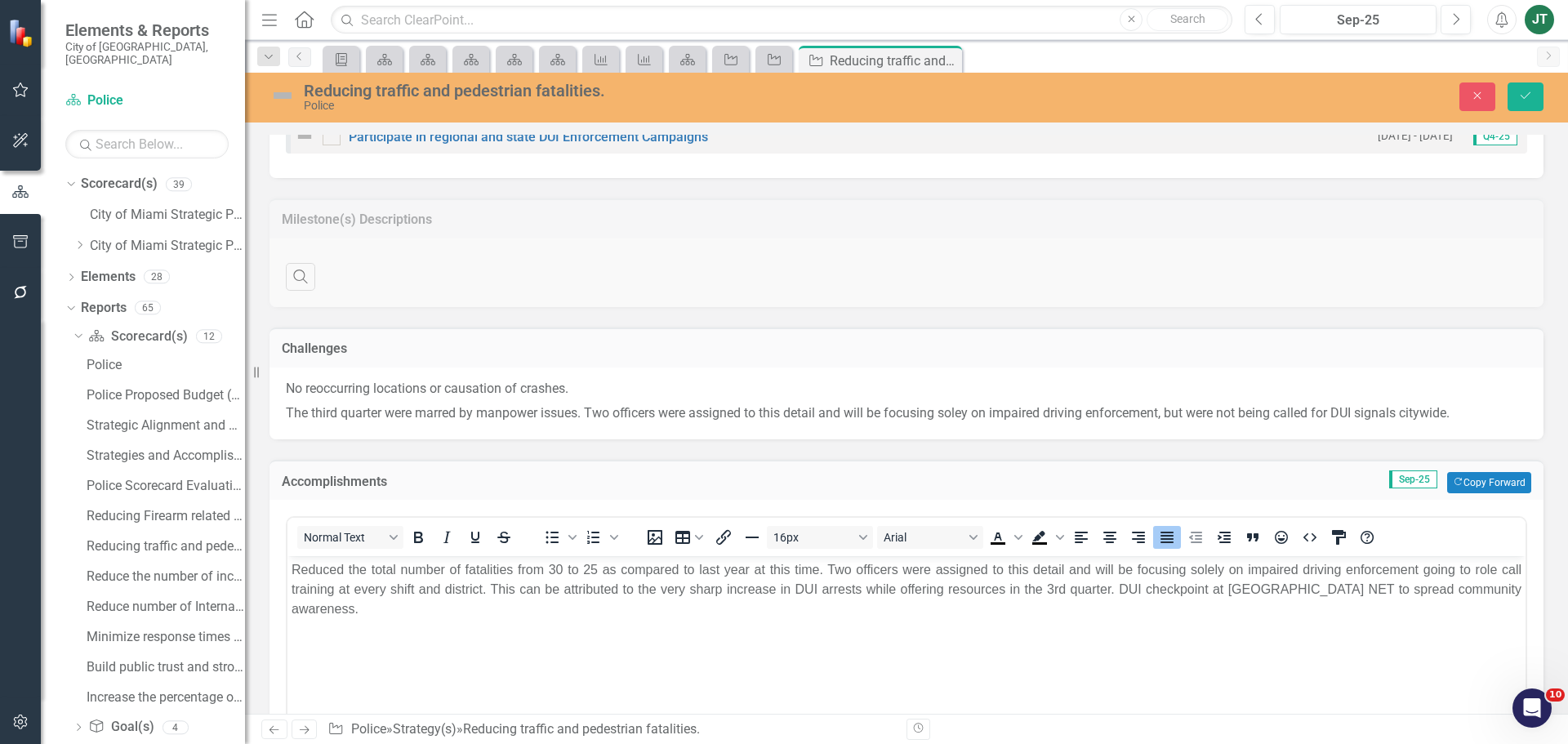
scroll to position [0, 0]
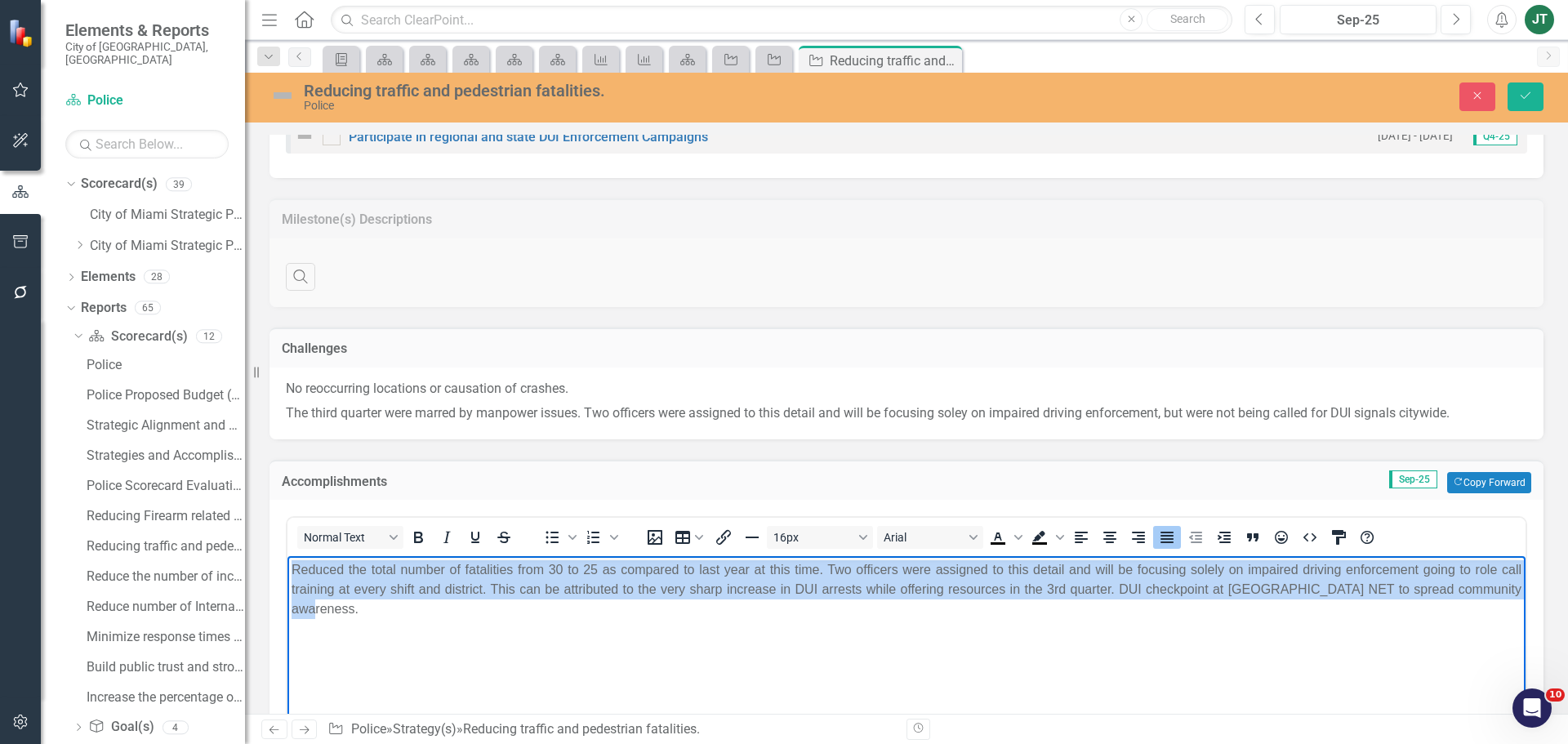
drag, startPoint x: 1500, startPoint y: 586, endPoint x: 176, endPoint y: 543, distance: 1324.7
click at [287, 556] on html "Reduced the total number of fatalities from 30 to 25 as compared to last year a…" at bounding box center [906, 678] width 1238 height 245
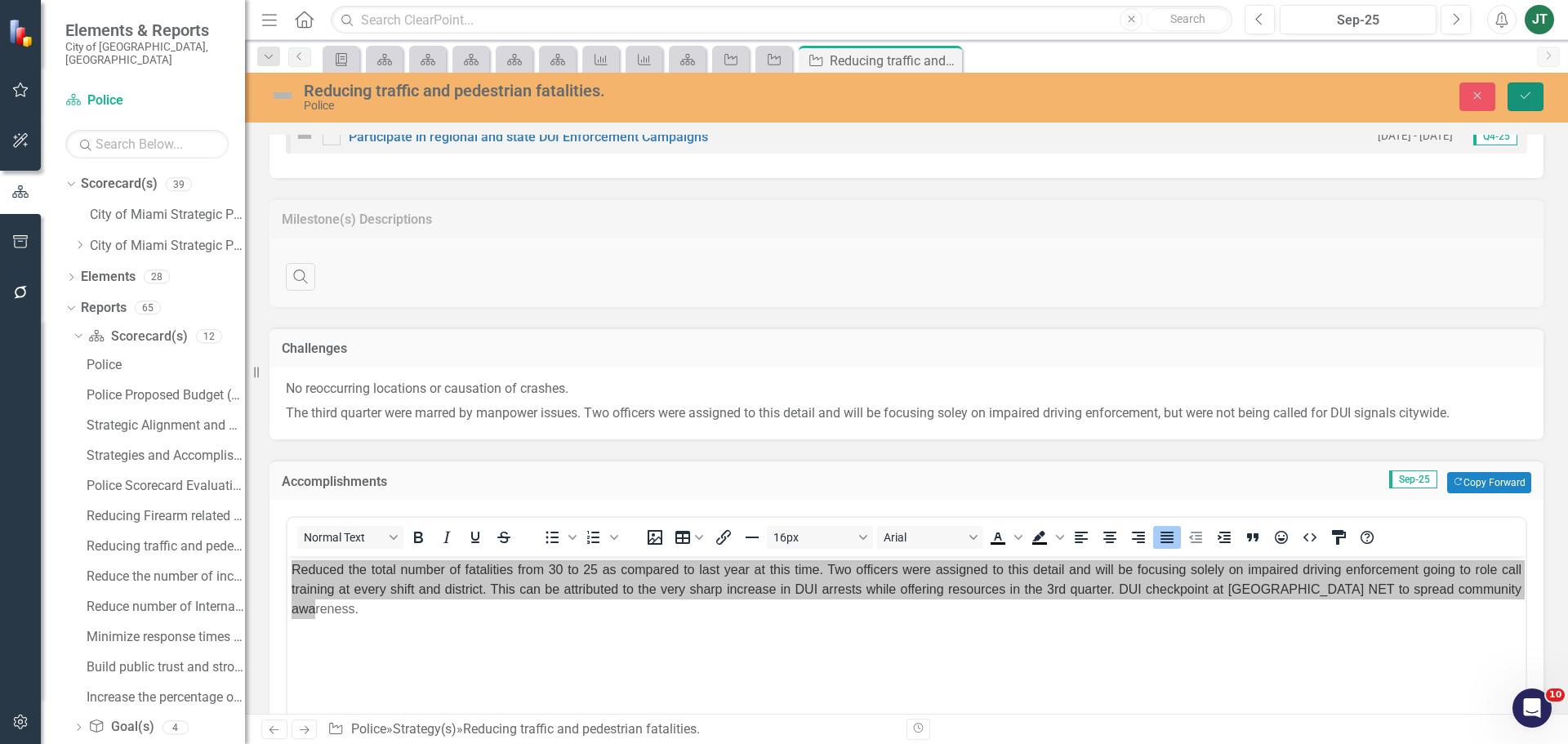
click at [1521, 90] on icon "Save" at bounding box center [1525, 96] width 15 height 11
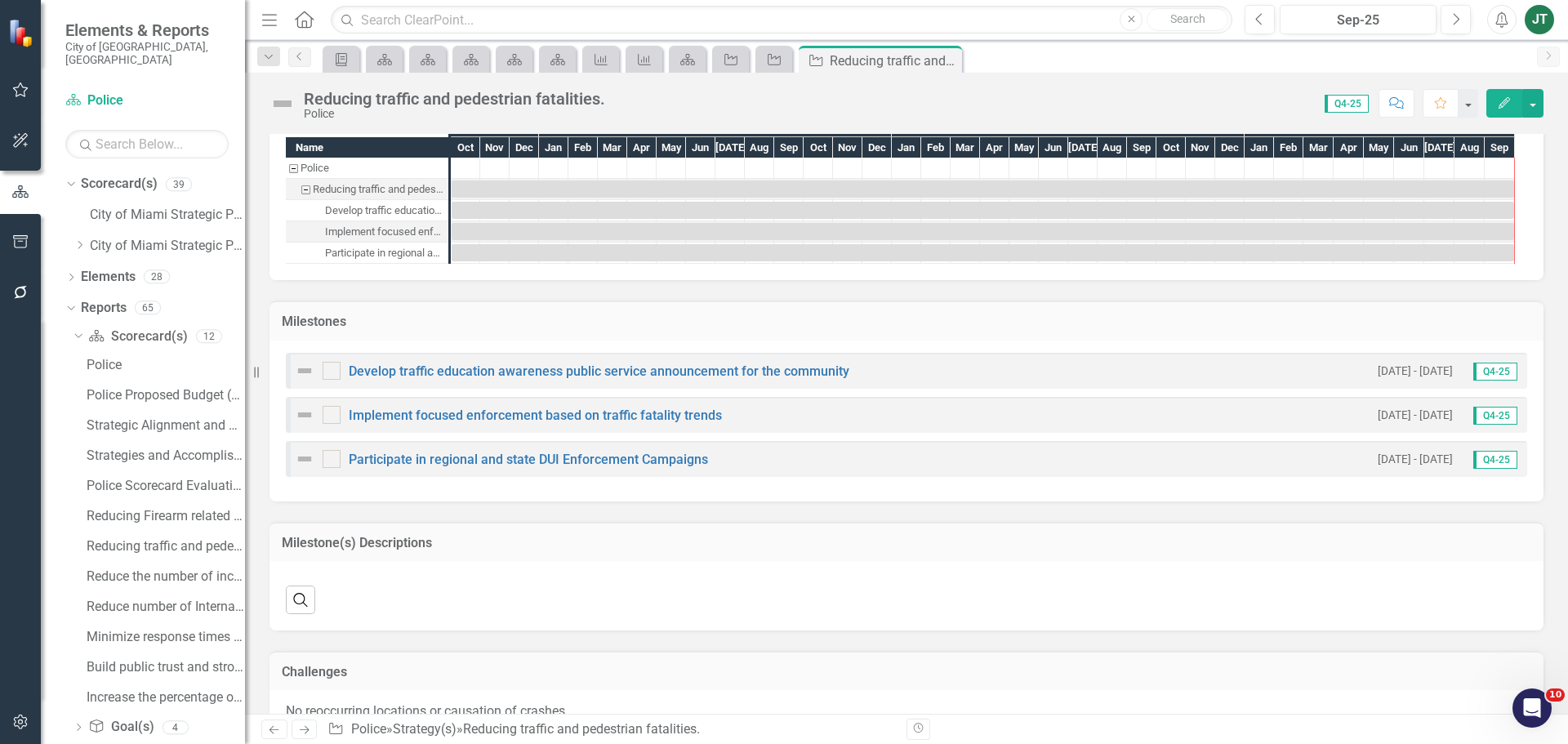
scroll to position [1381, 0]
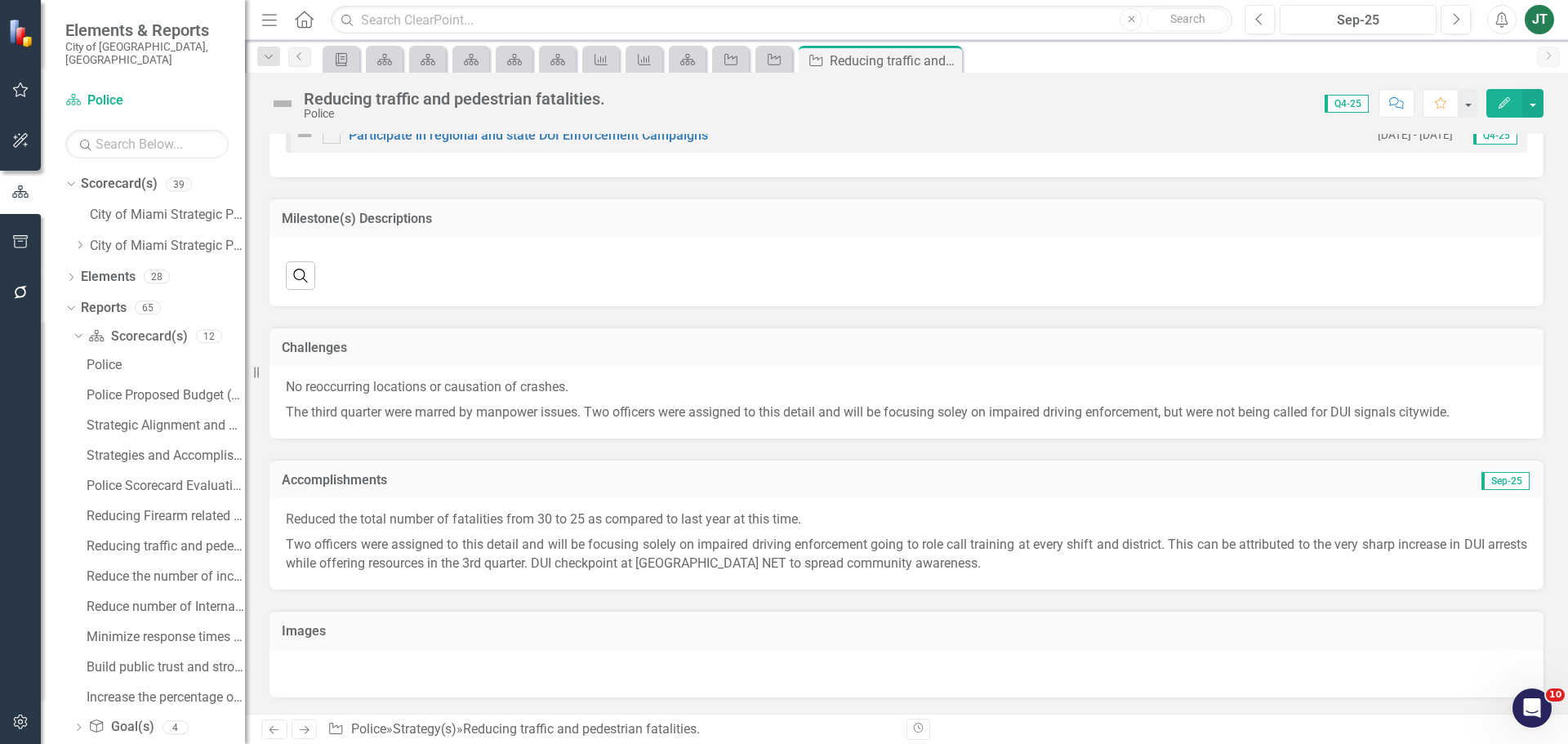
click at [301, 729] on icon "Next" at bounding box center [304, 729] width 14 height 11
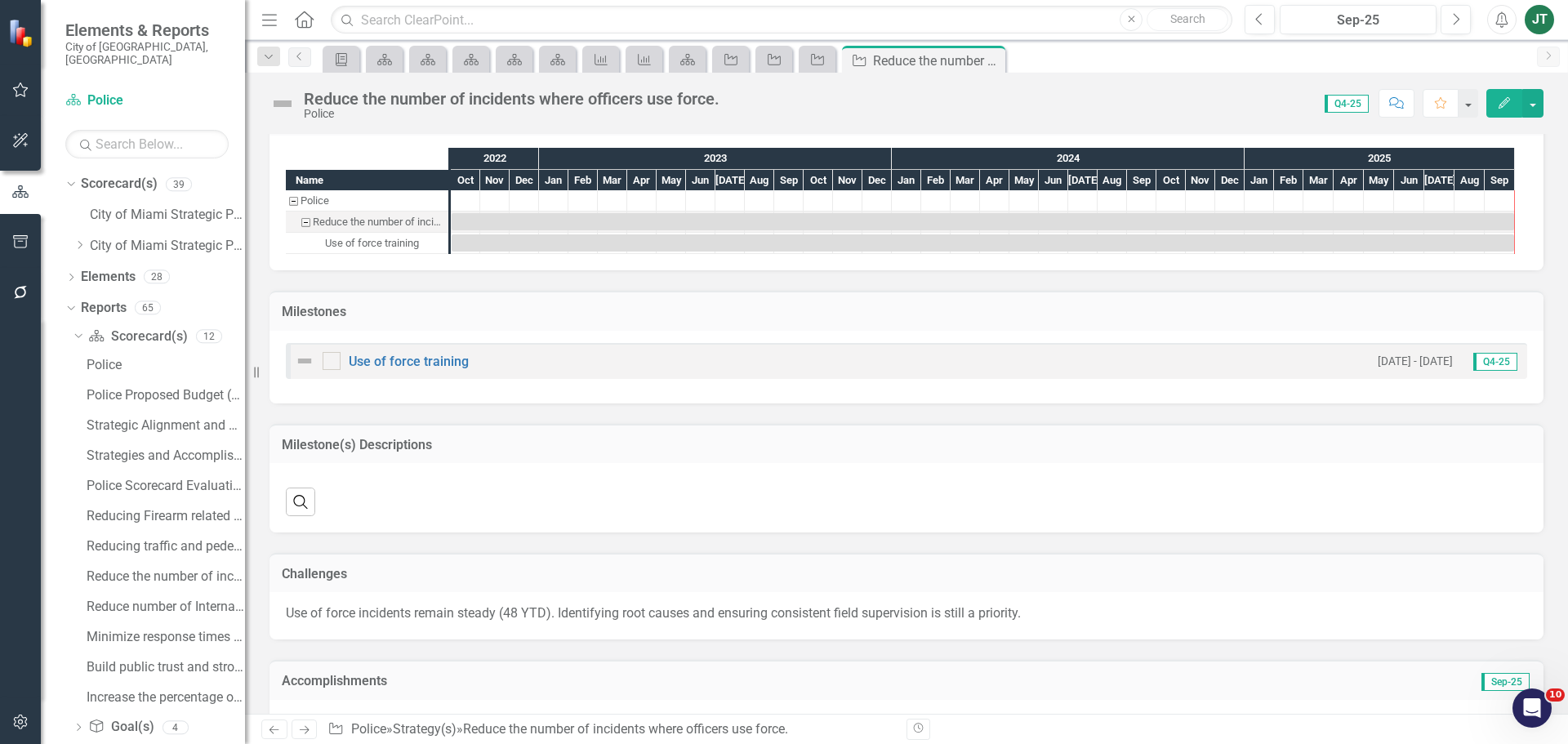
scroll to position [1137, 0]
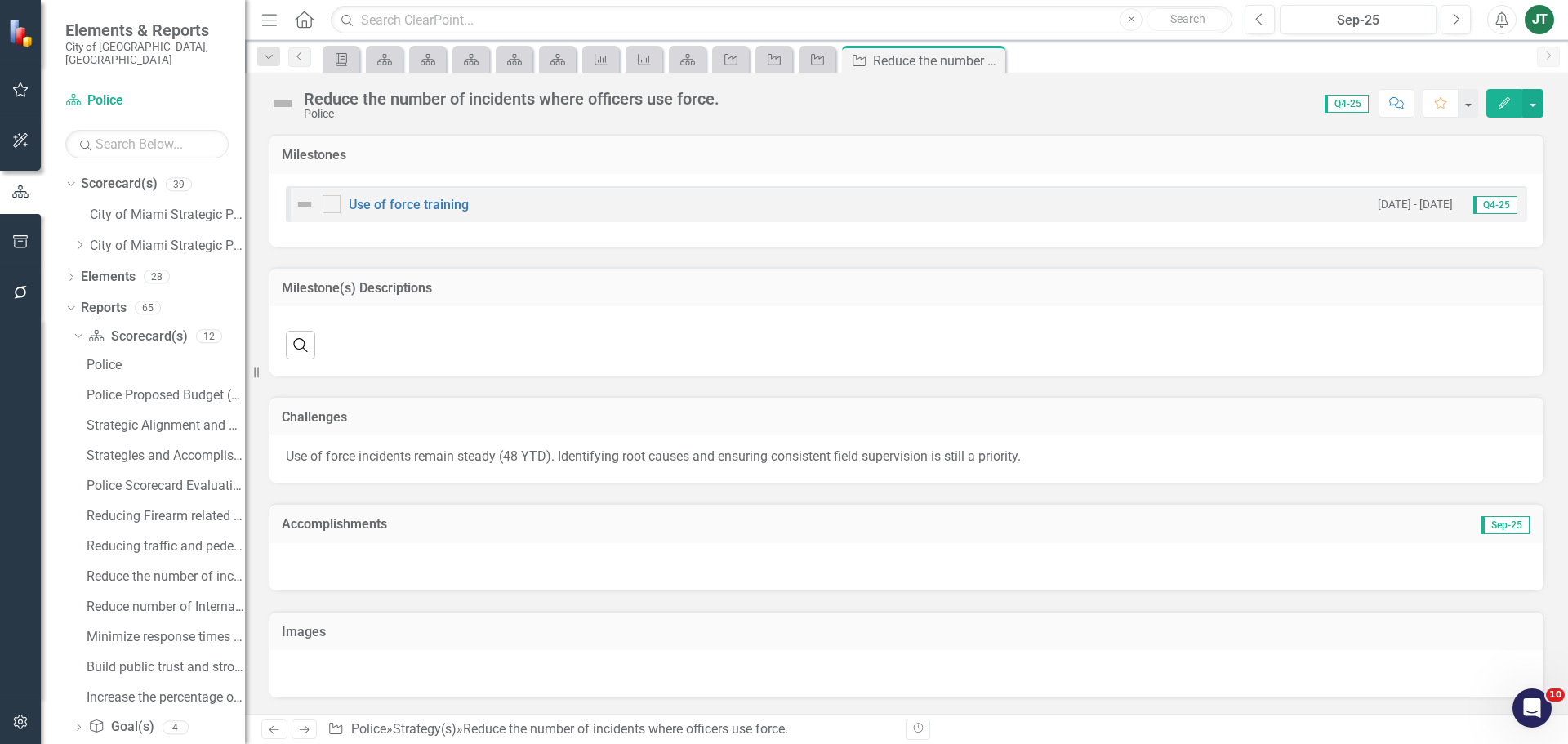
click at [513, 523] on h3 "Accomplishments" at bounding box center [705, 525] width 849 height 15
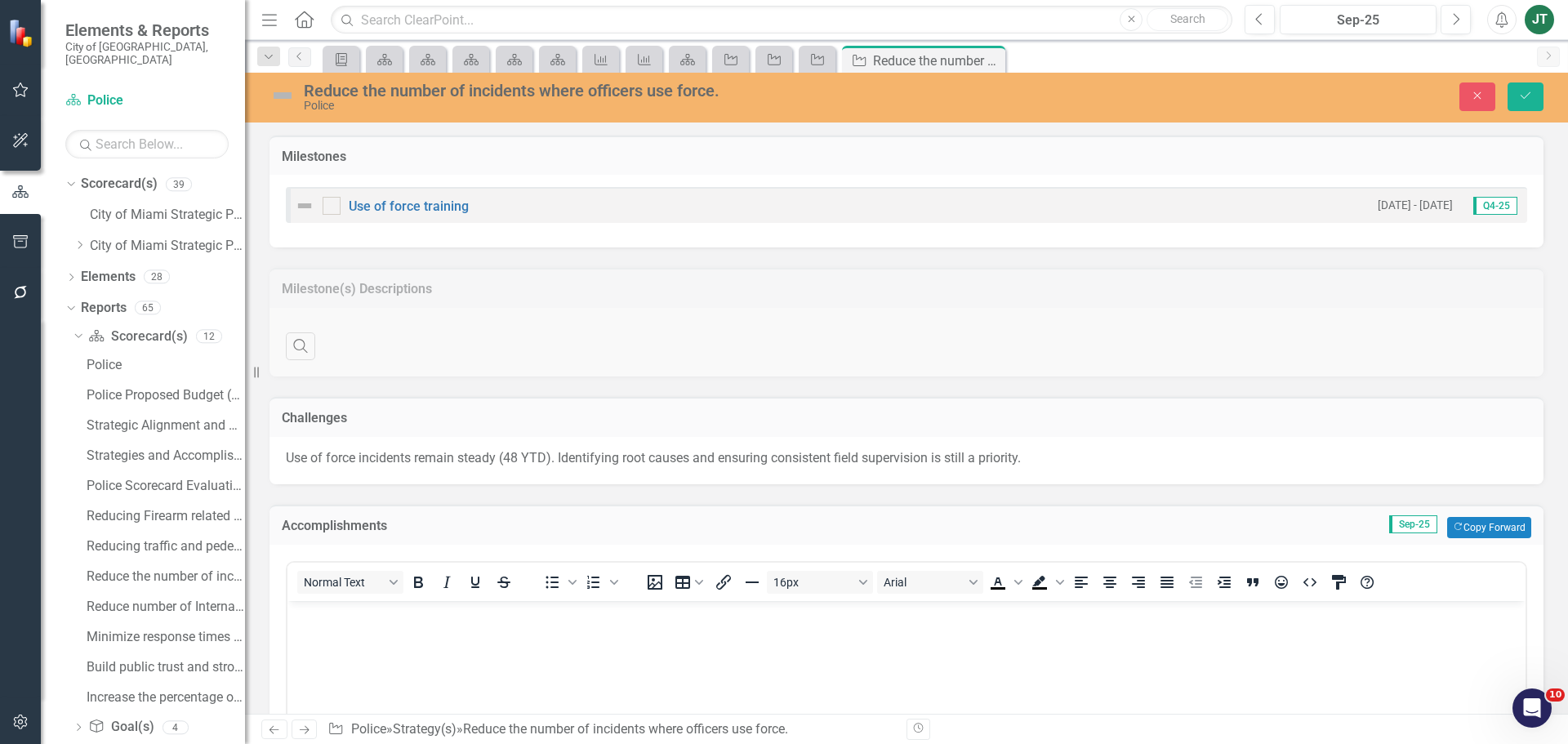
scroll to position [0, 0]
click at [1454, 519] on button "Copy Forward Copy Forward" at bounding box center [1489, 528] width 84 height 21
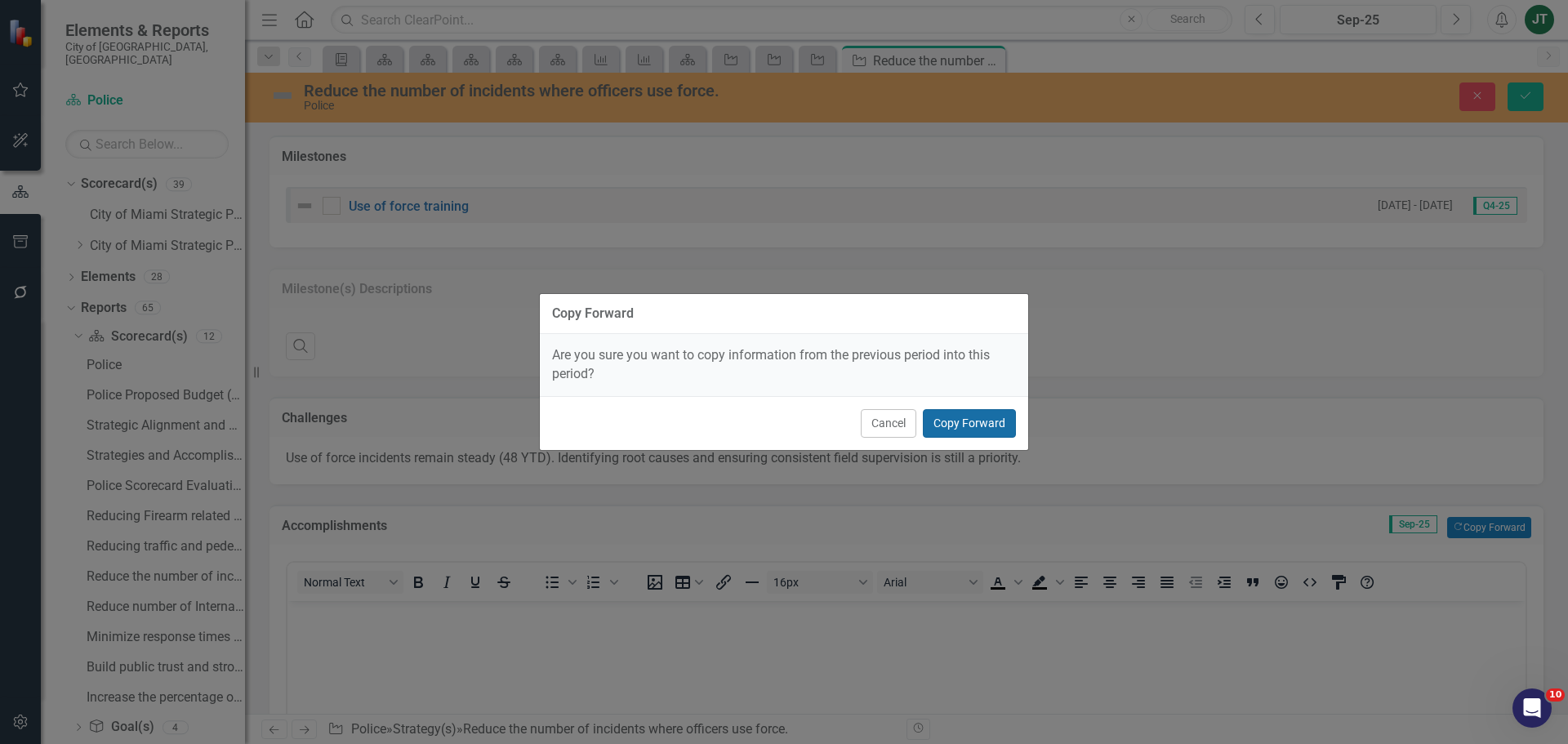
click at [981, 414] on button "Copy Forward" at bounding box center [969, 423] width 93 height 29
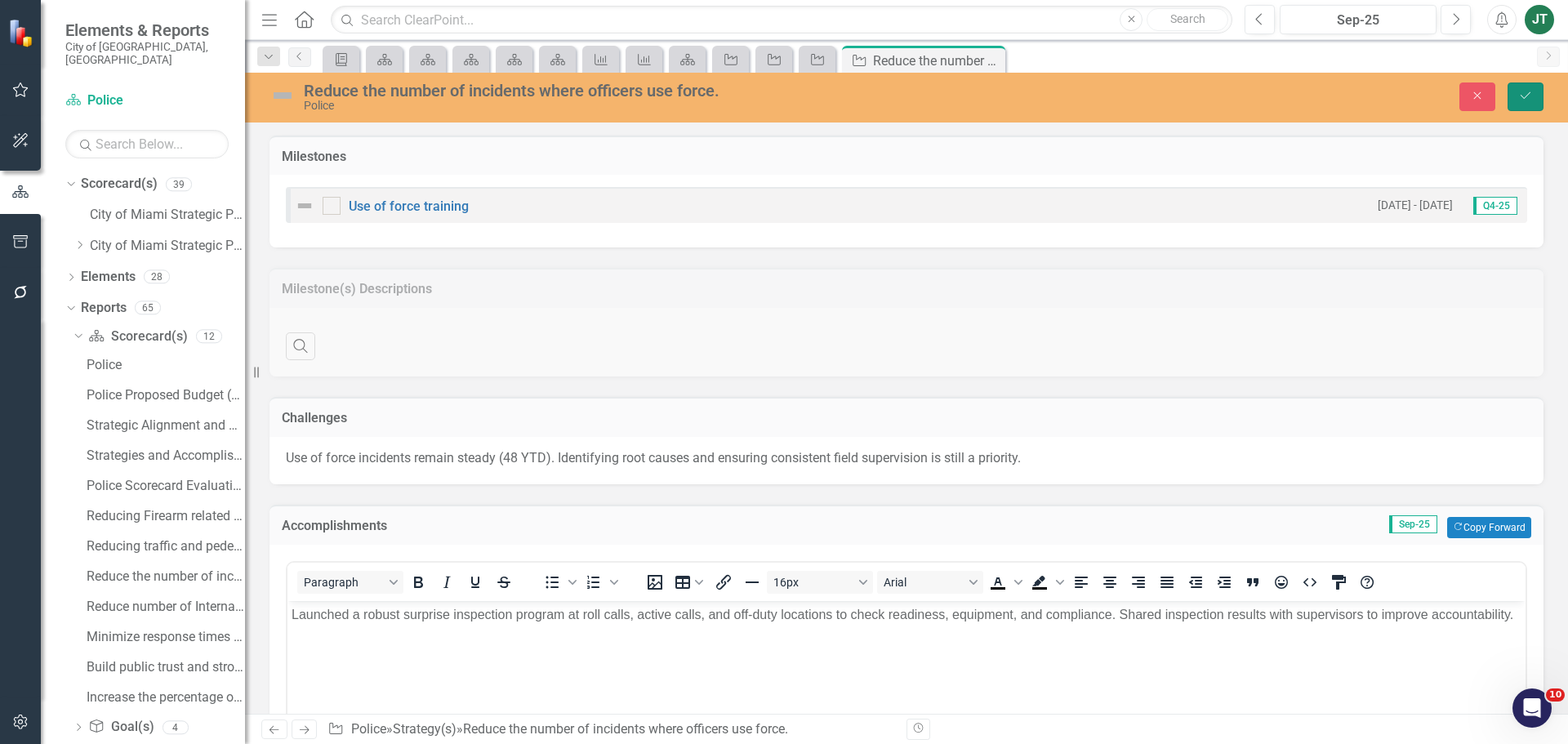
click at [1535, 95] on button "Save" at bounding box center [1525, 97] width 36 height 29
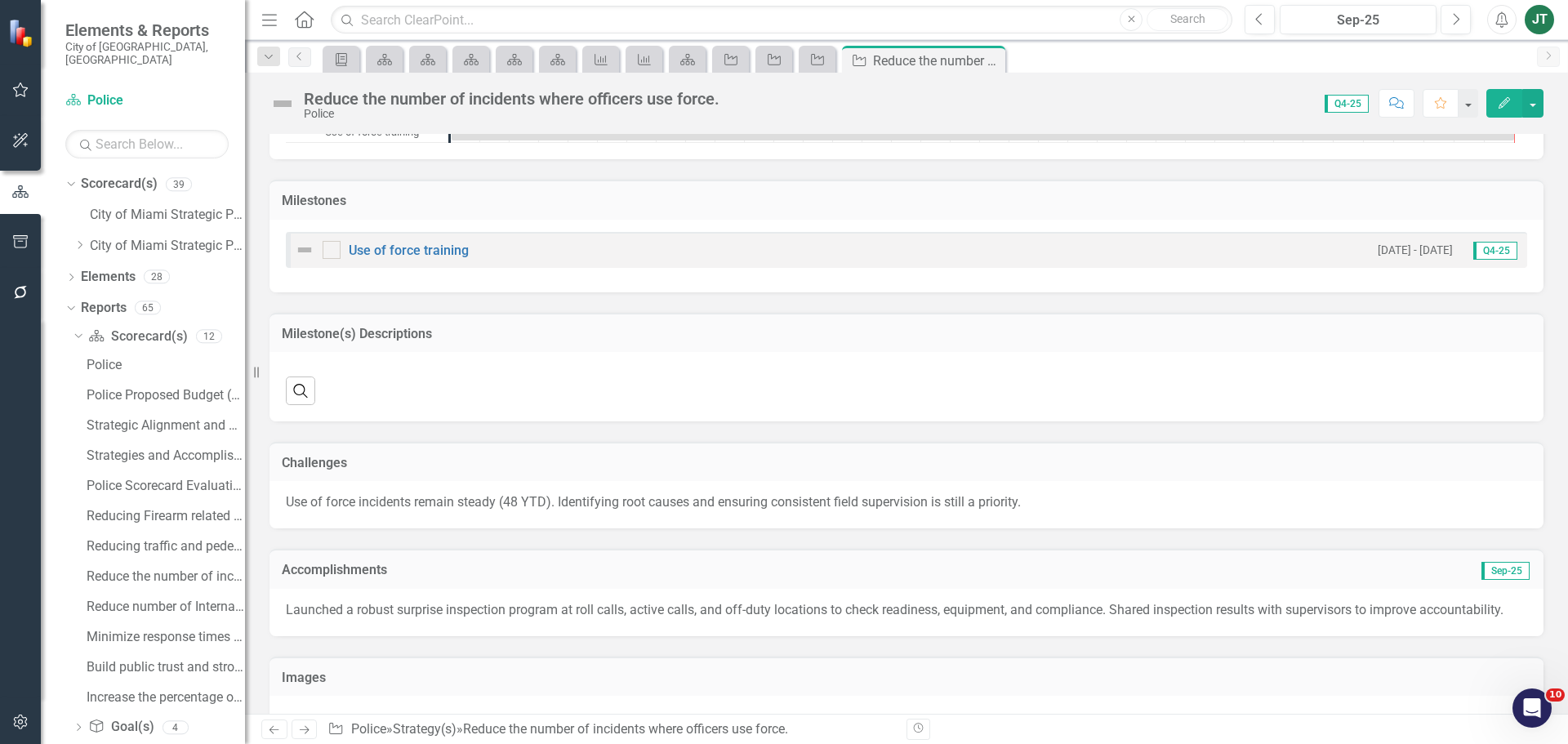
scroll to position [1137, 0]
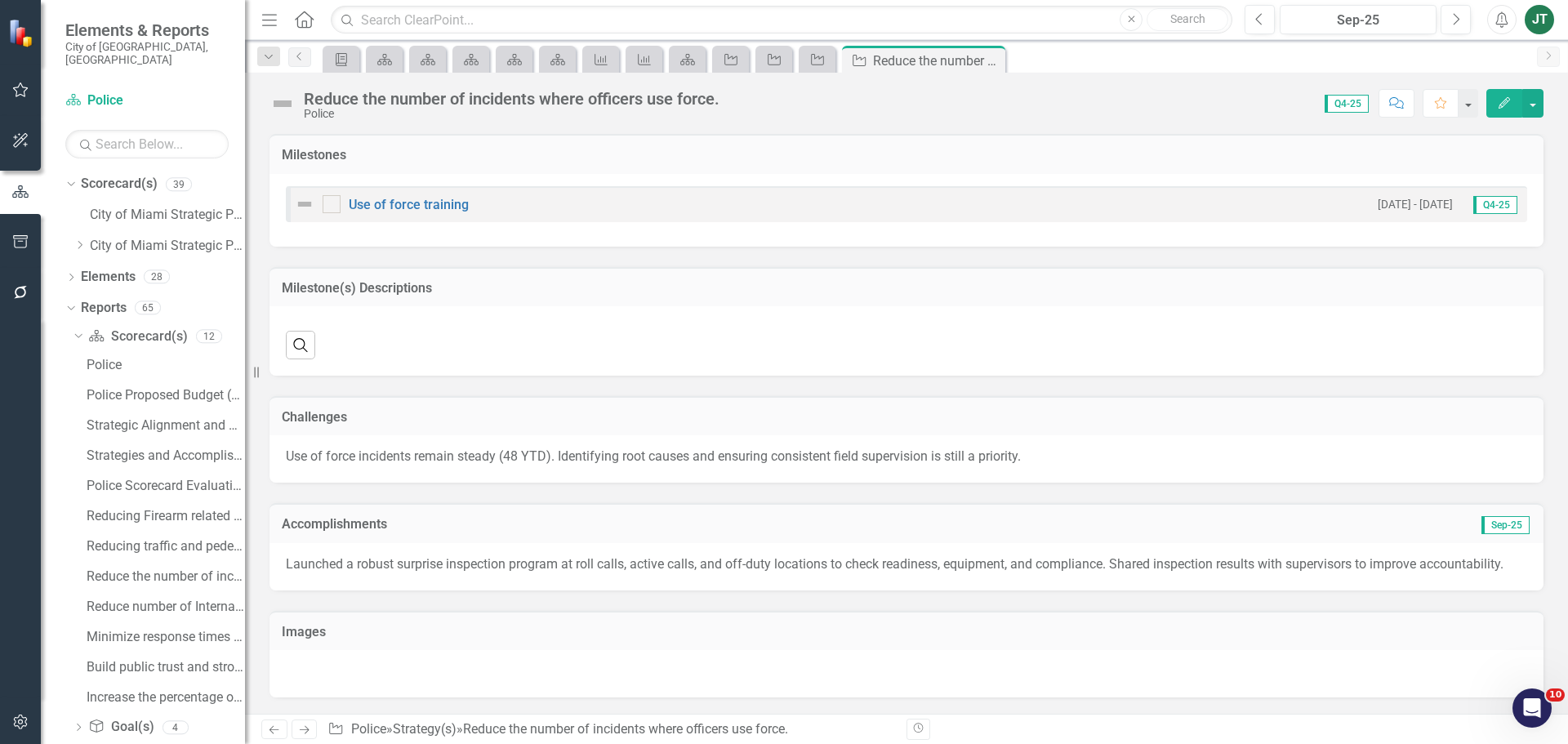
click at [308, 730] on icon at bounding box center [304, 730] width 10 height 8
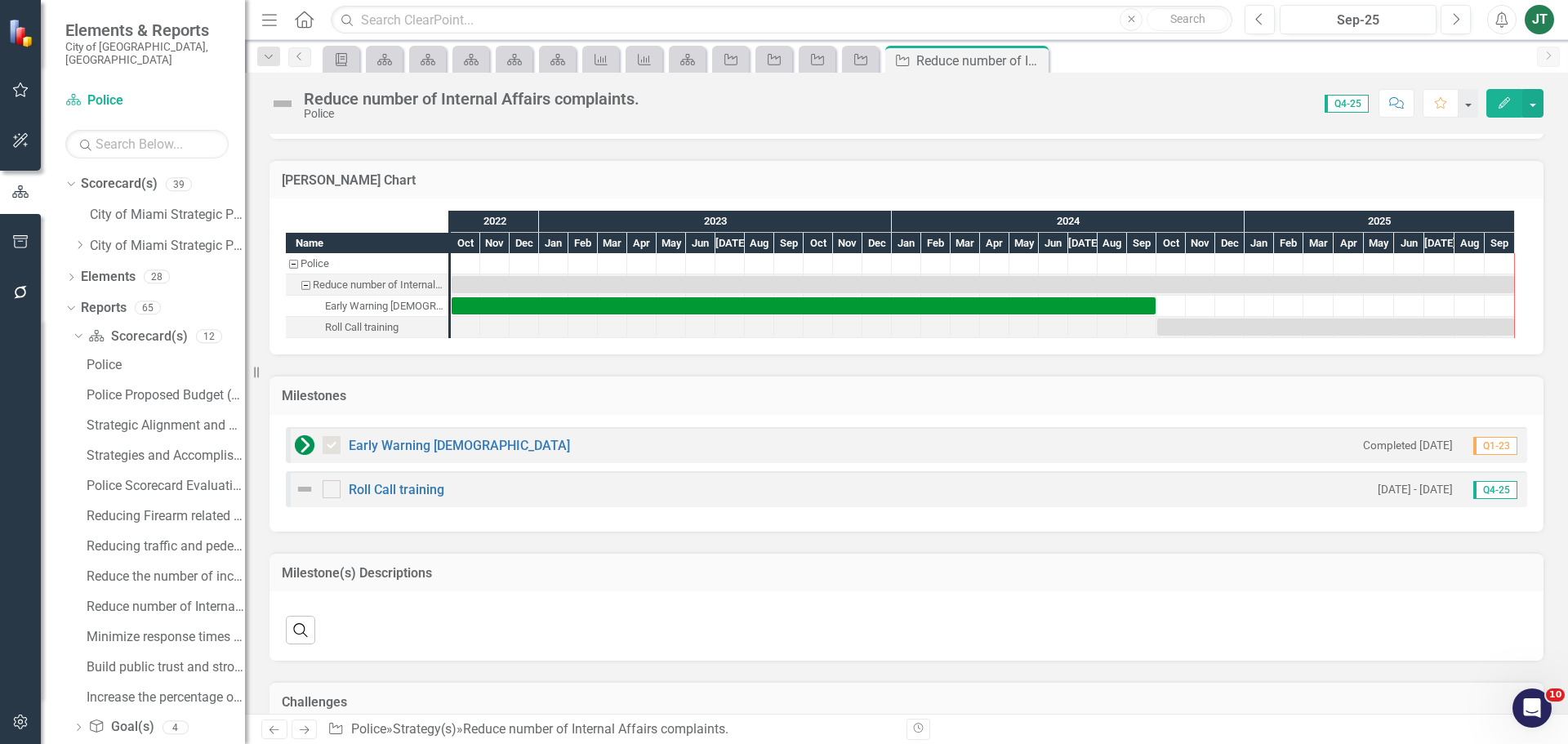
scroll to position [1114, 0]
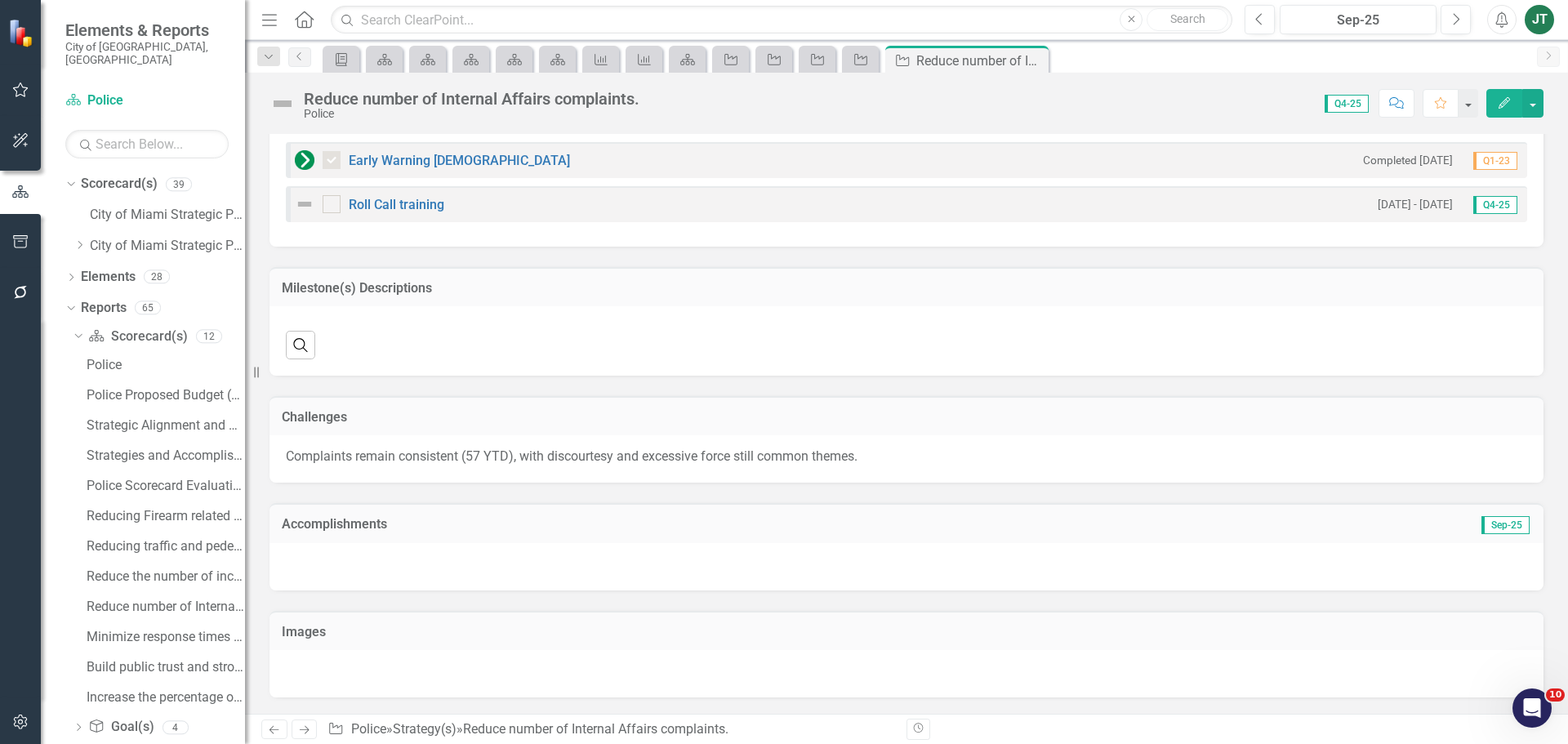
click at [596, 525] on h3 "Accomplishments" at bounding box center [705, 525] width 849 height 15
click at [597, 525] on h3 "Accomplishments" at bounding box center [705, 525] width 849 height 15
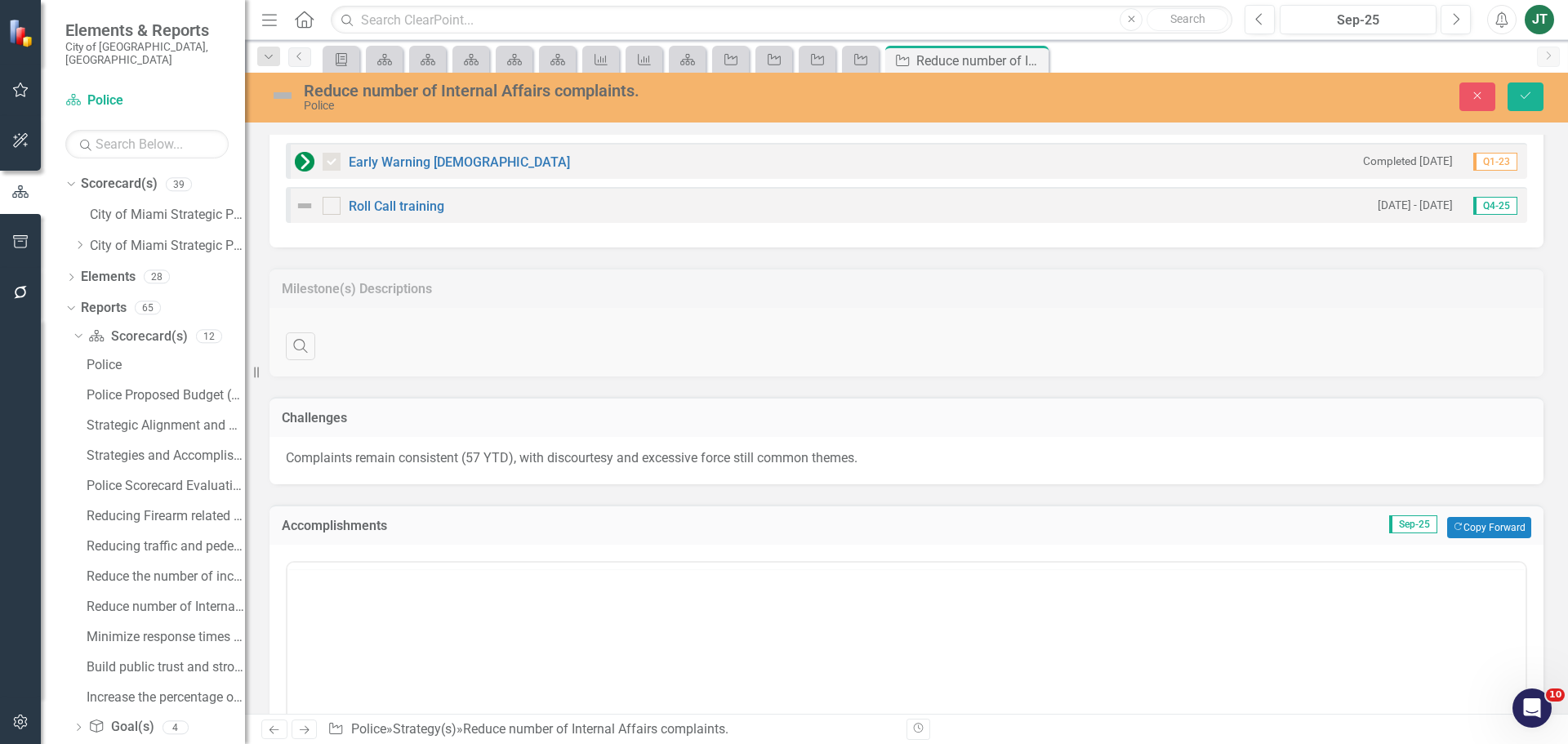
scroll to position [0, 0]
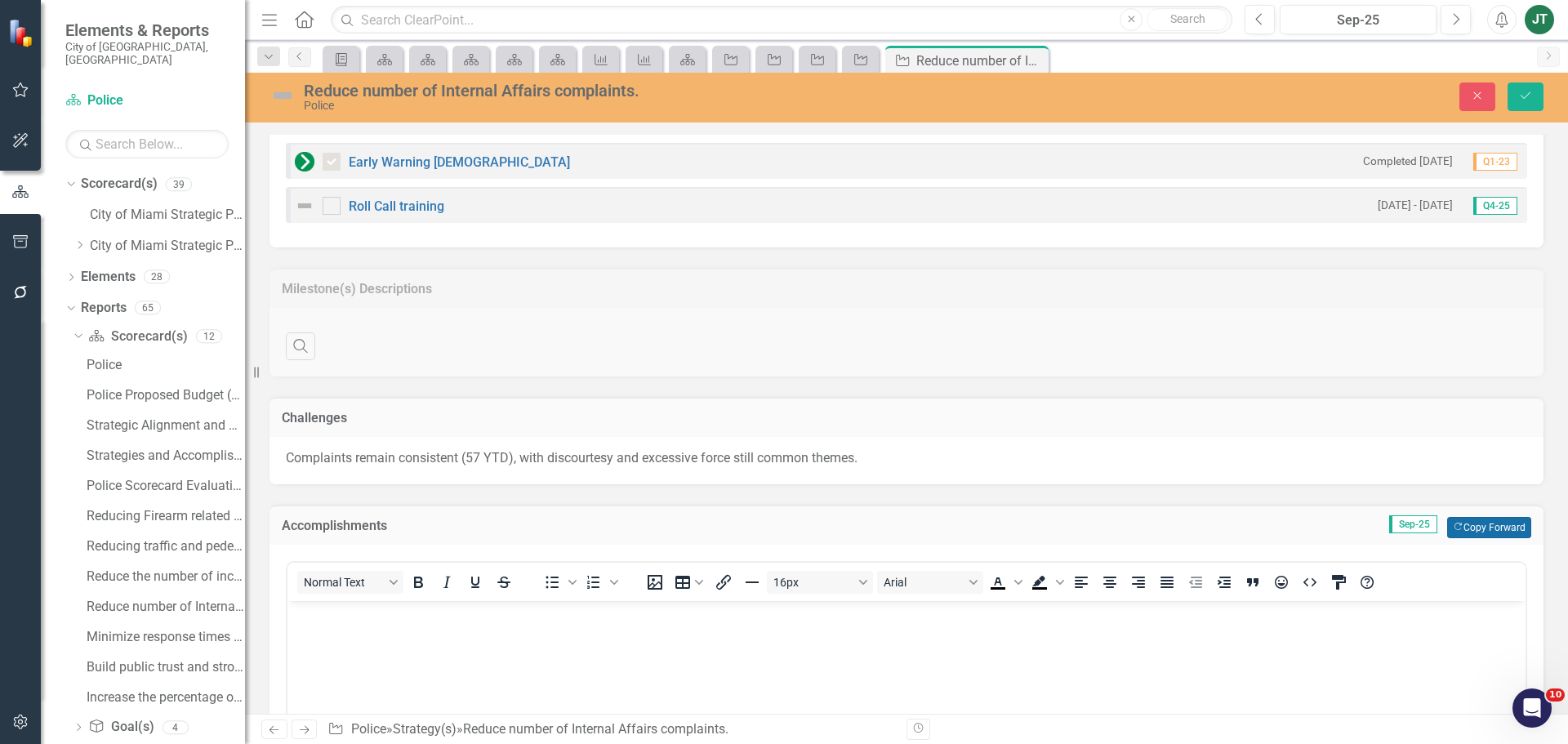
click at [1494, 528] on button "Copy Forward Copy Forward" at bounding box center [1489, 528] width 84 height 21
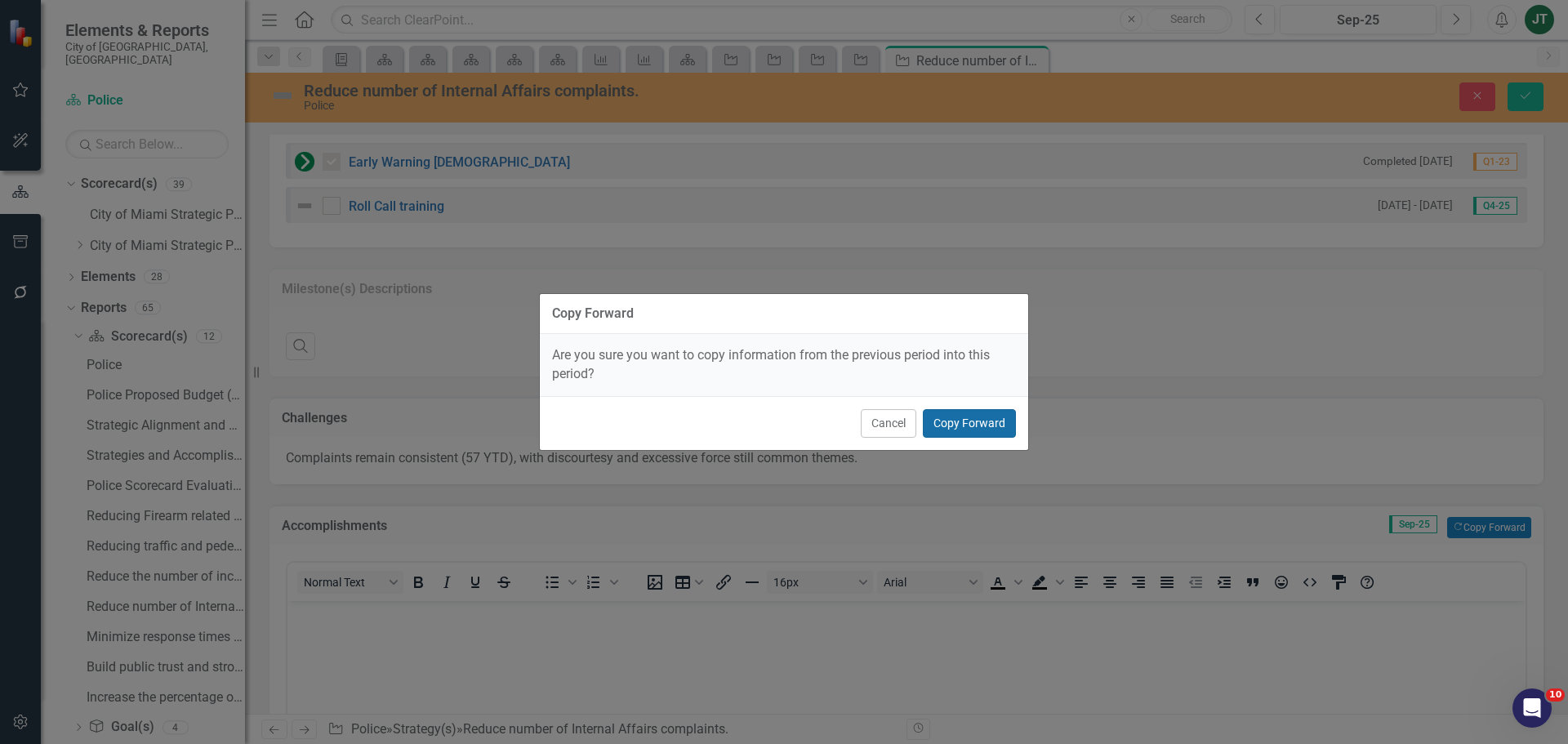
click at [974, 420] on button "Copy Forward" at bounding box center [969, 423] width 93 height 29
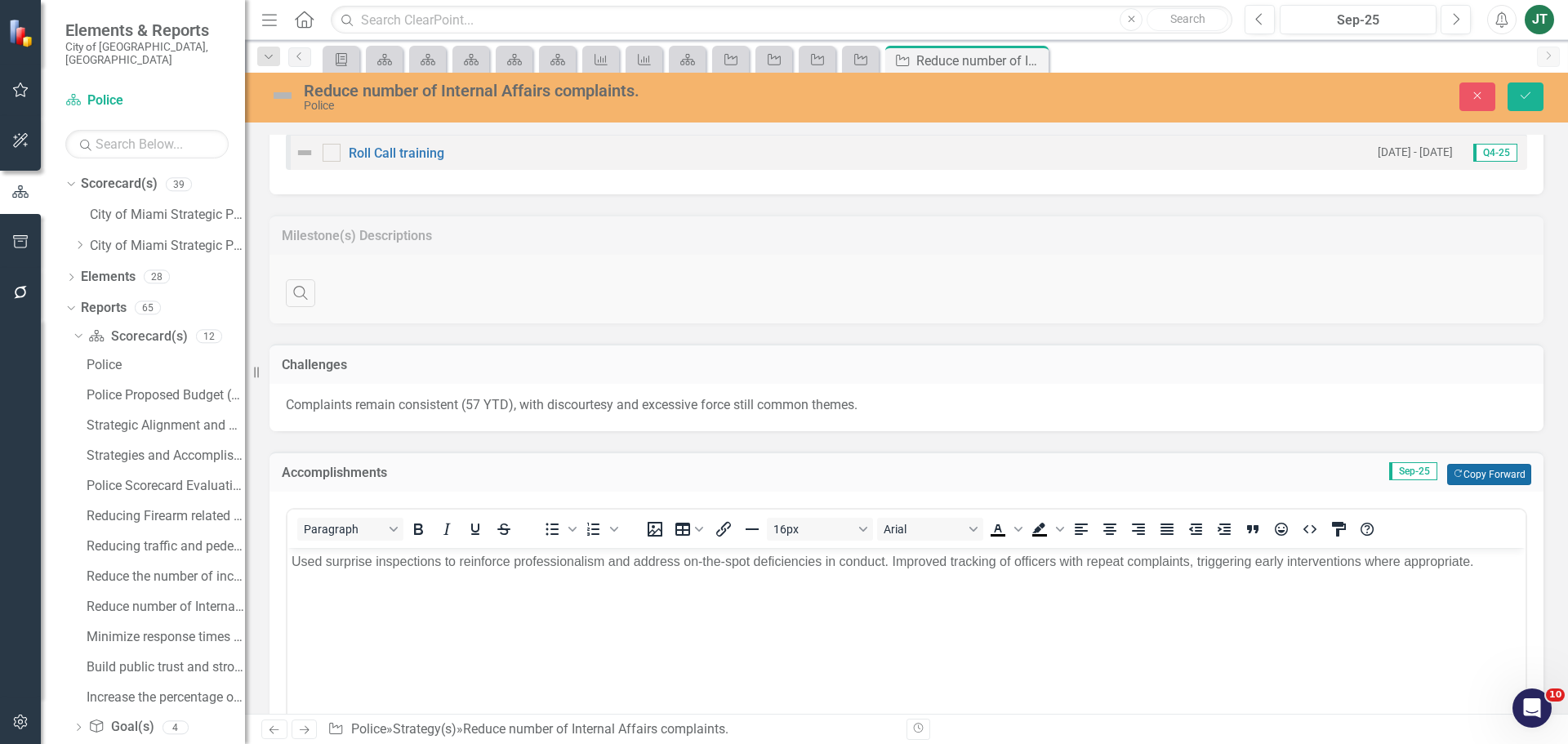
scroll to position [1196, 0]
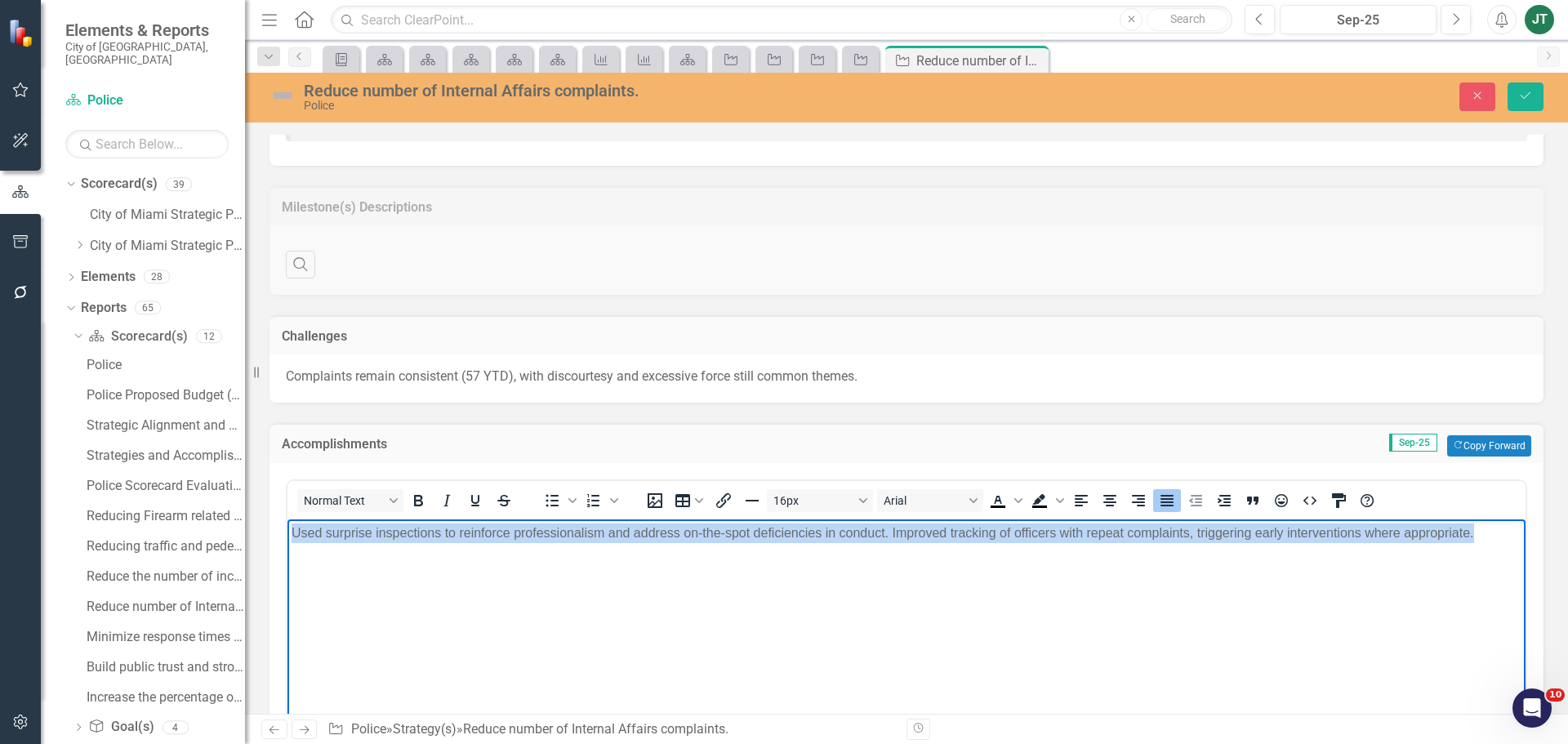
drag, startPoint x: 1505, startPoint y: 531, endPoint x: 189, endPoint y: 516, distance: 1316.1
click at [287, 519] on html "Used surprise inspections to reinforce professionalism and address on-the-spot …" at bounding box center [906, 641] width 1238 height 245
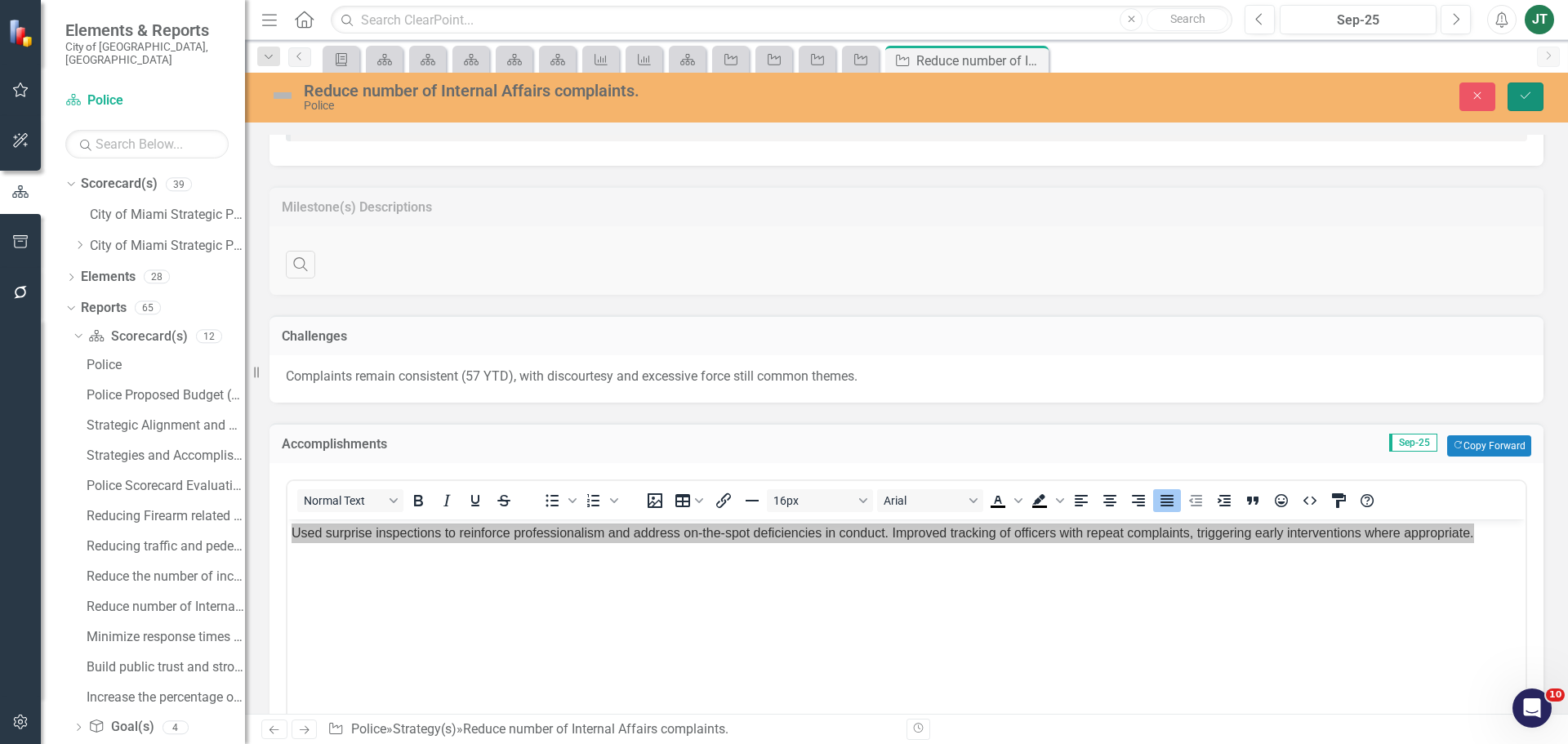
drag, startPoint x: 1514, startPoint y: 94, endPoint x: 1464, endPoint y: 159, distance: 82.0
click at [1514, 95] on button "Save" at bounding box center [1525, 97] width 36 height 29
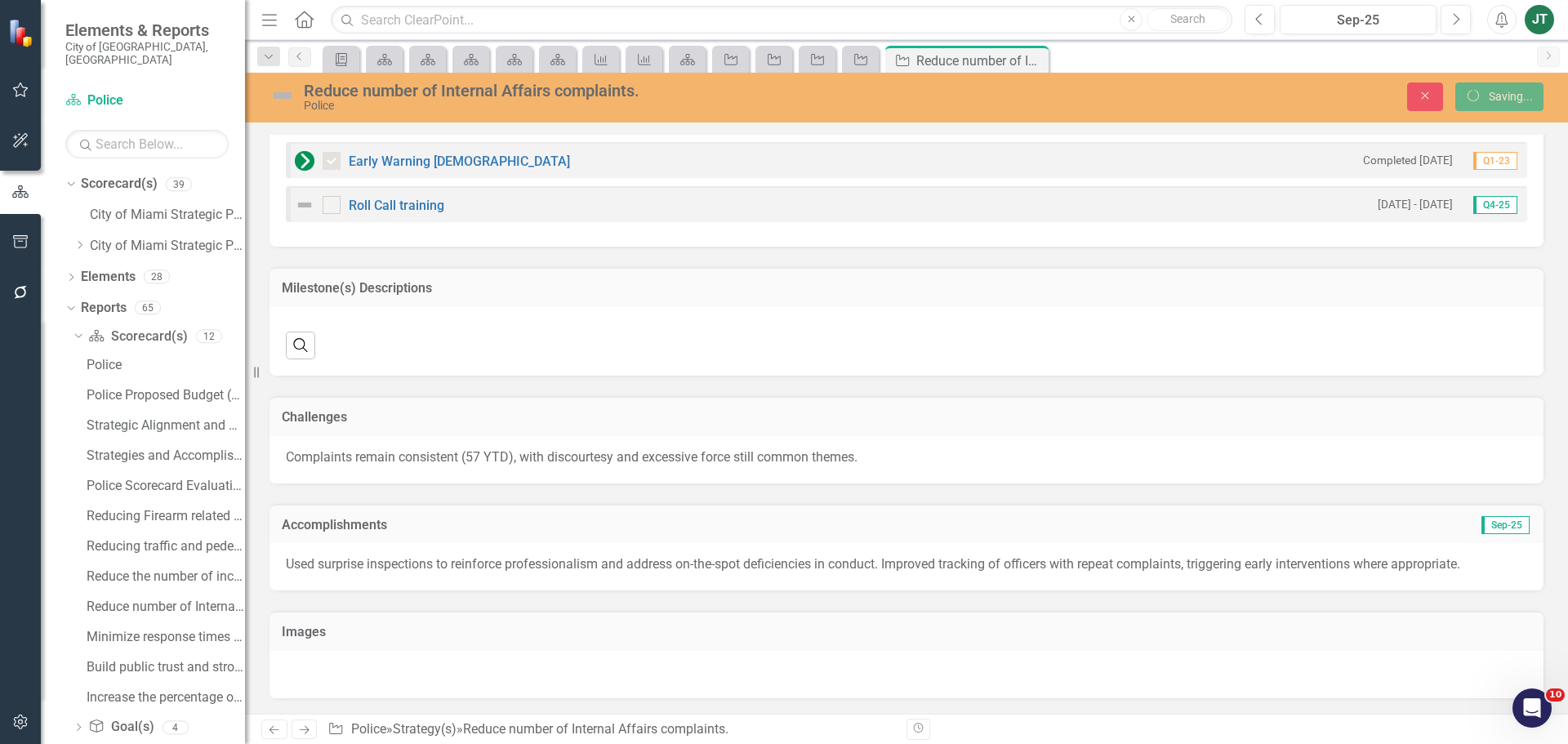
scroll to position [1115, 0]
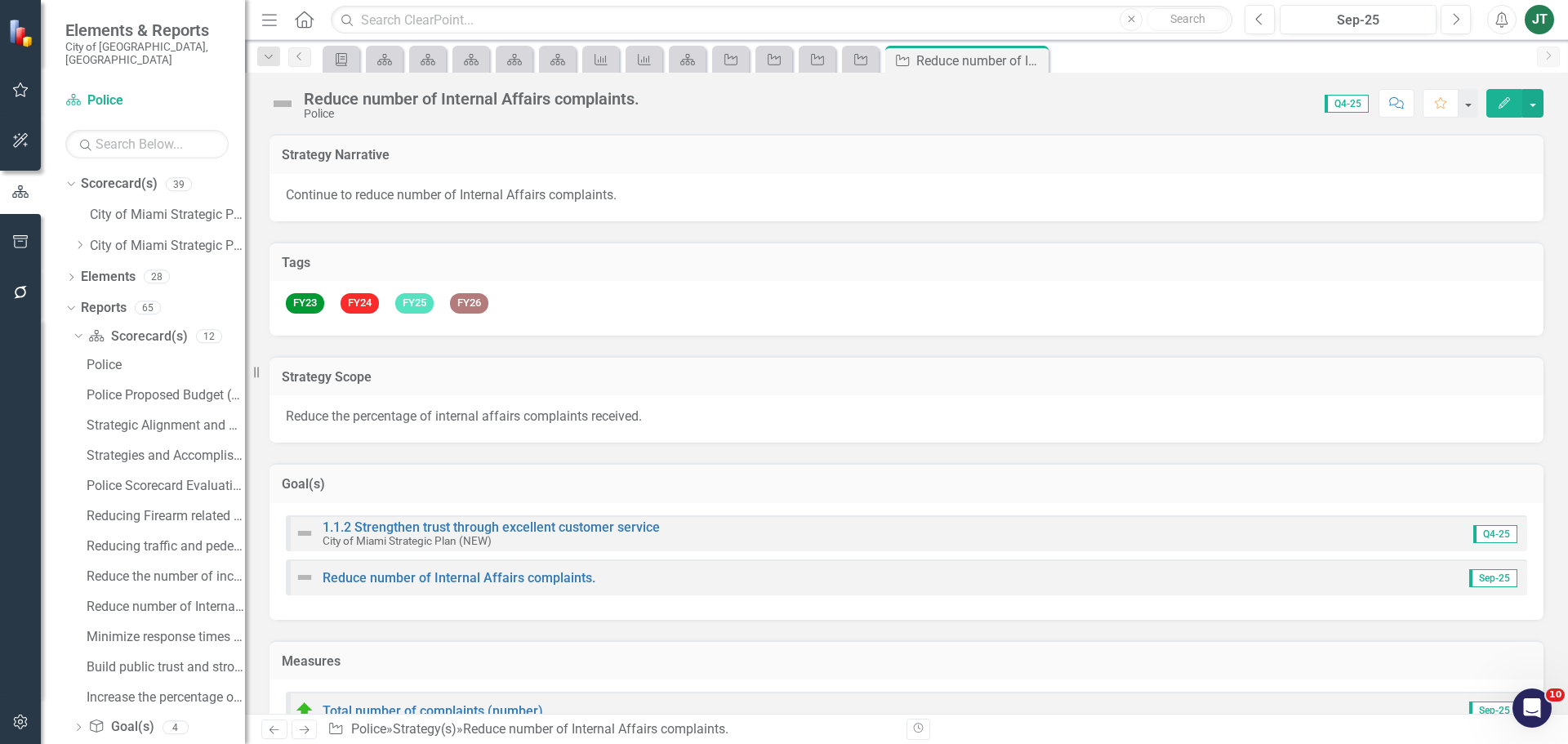
checkbox input "true"
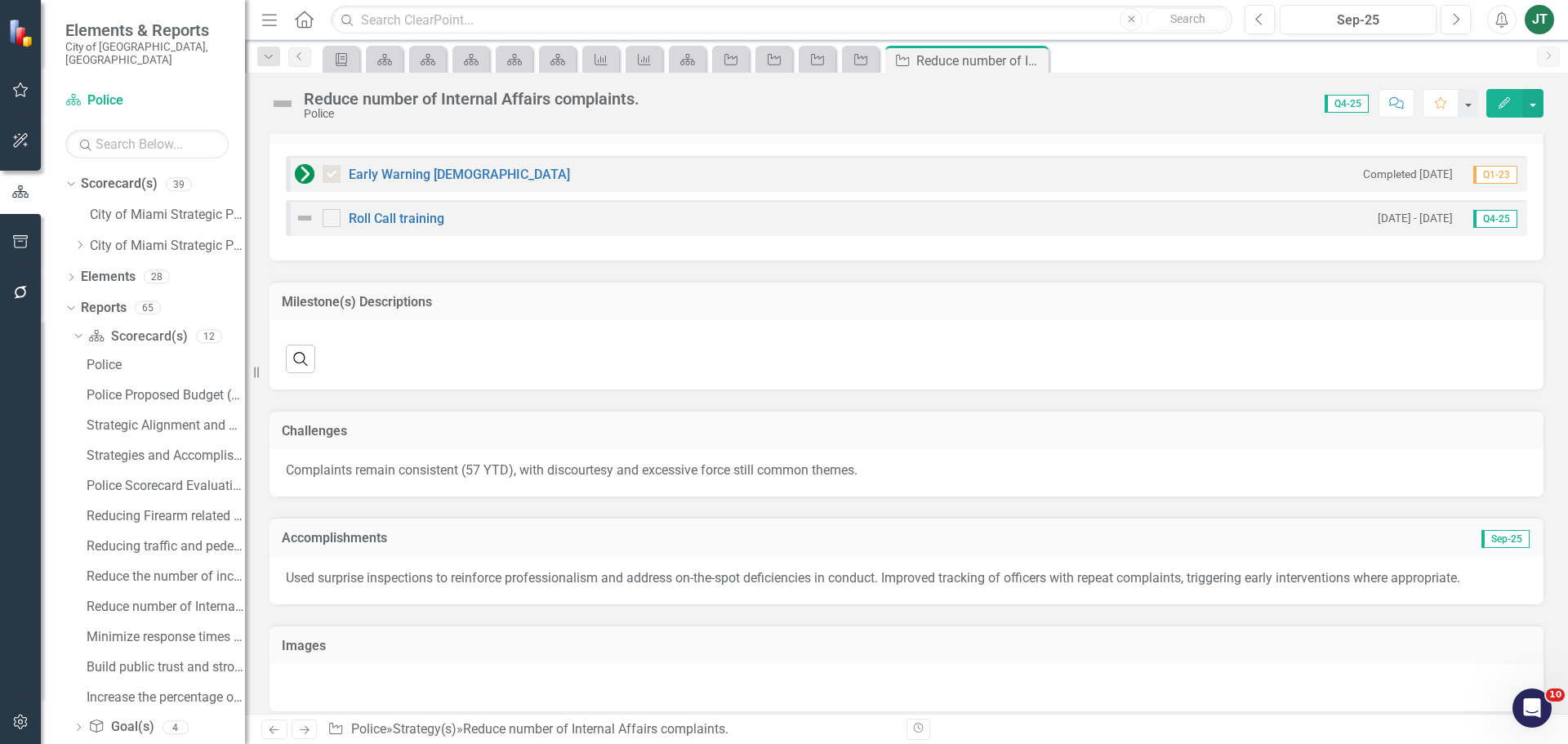
scroll to position [1114, 0]
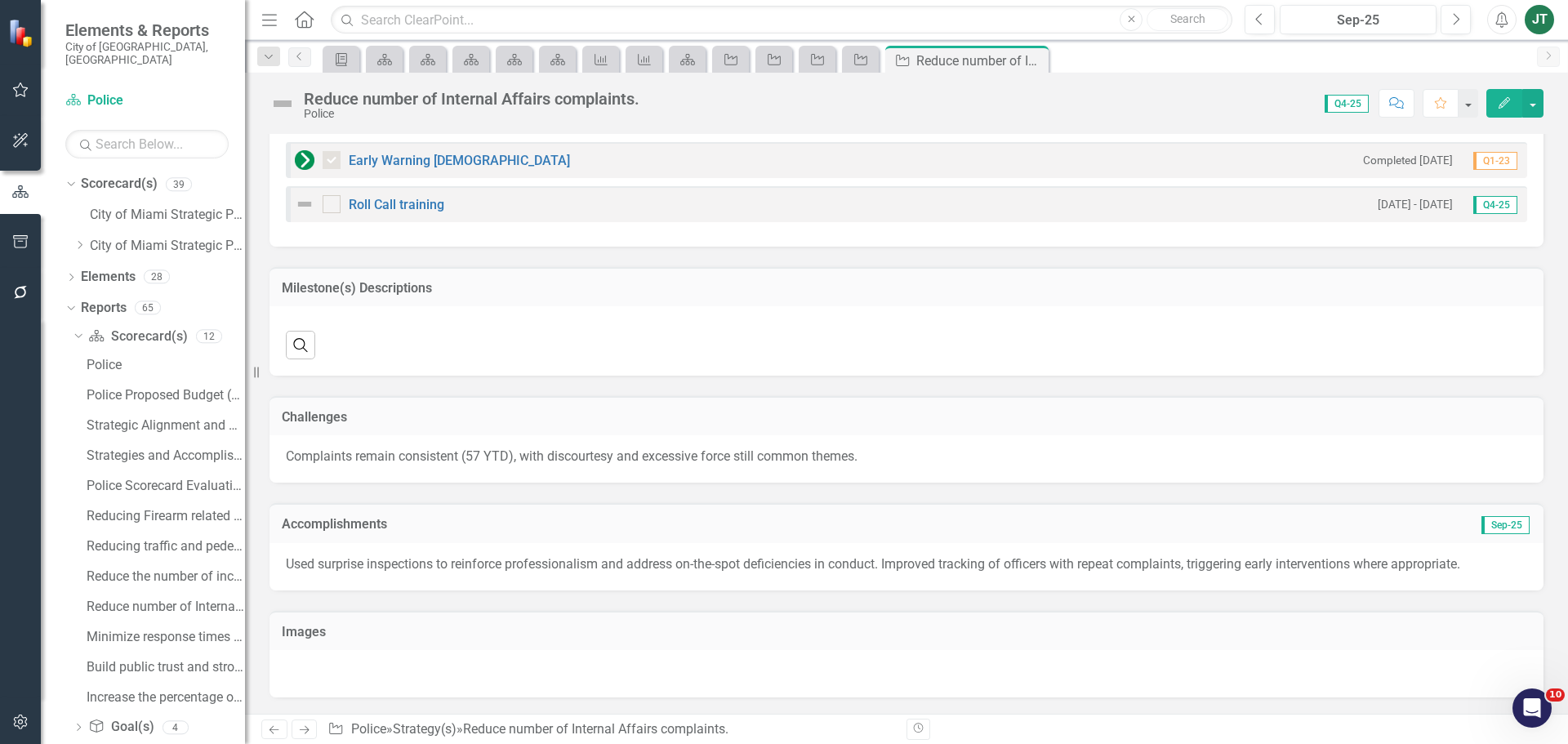
click at [309, 733] on icon "Next" at bounding box center [304, 729] width 14 height 11
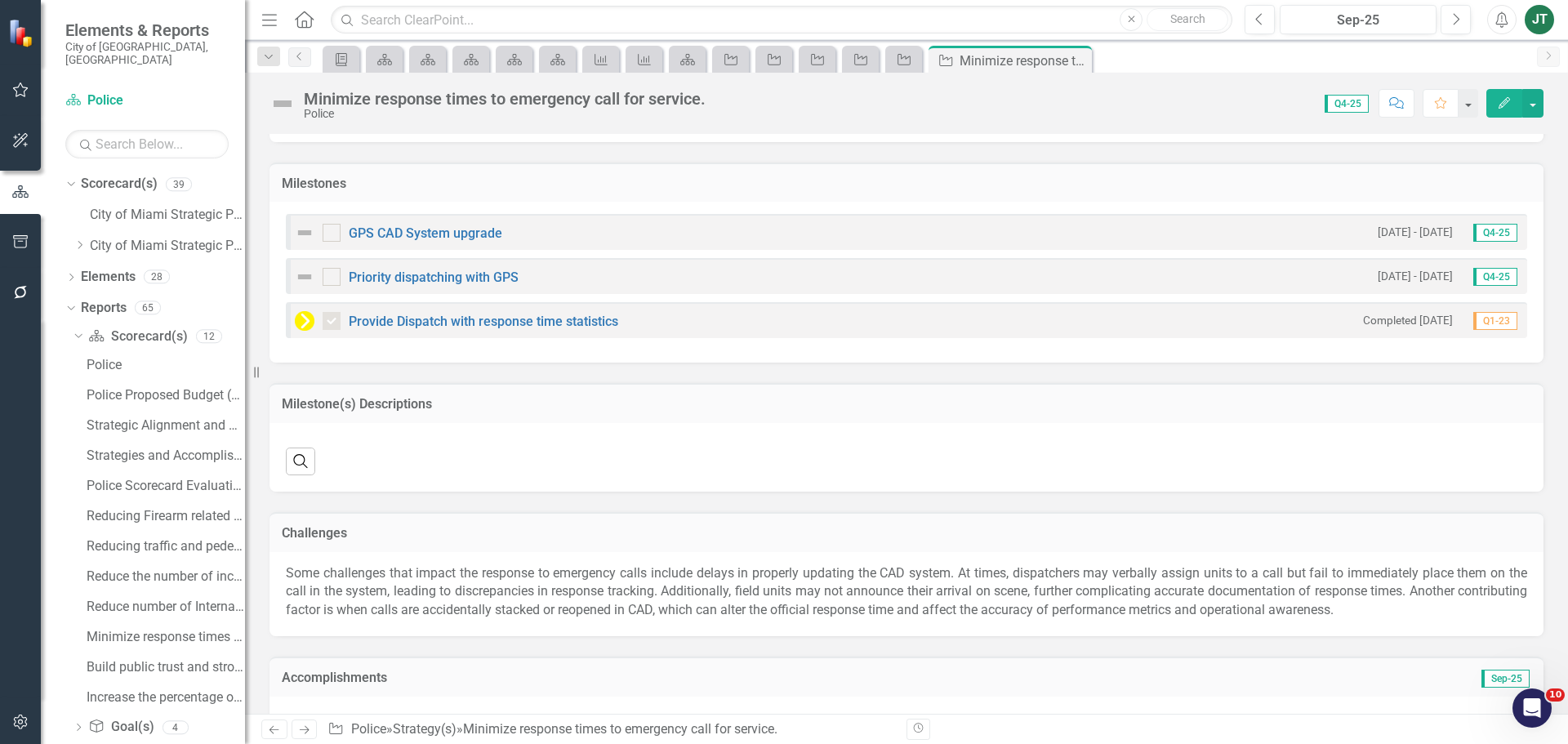
scroll to position [1324, 0]
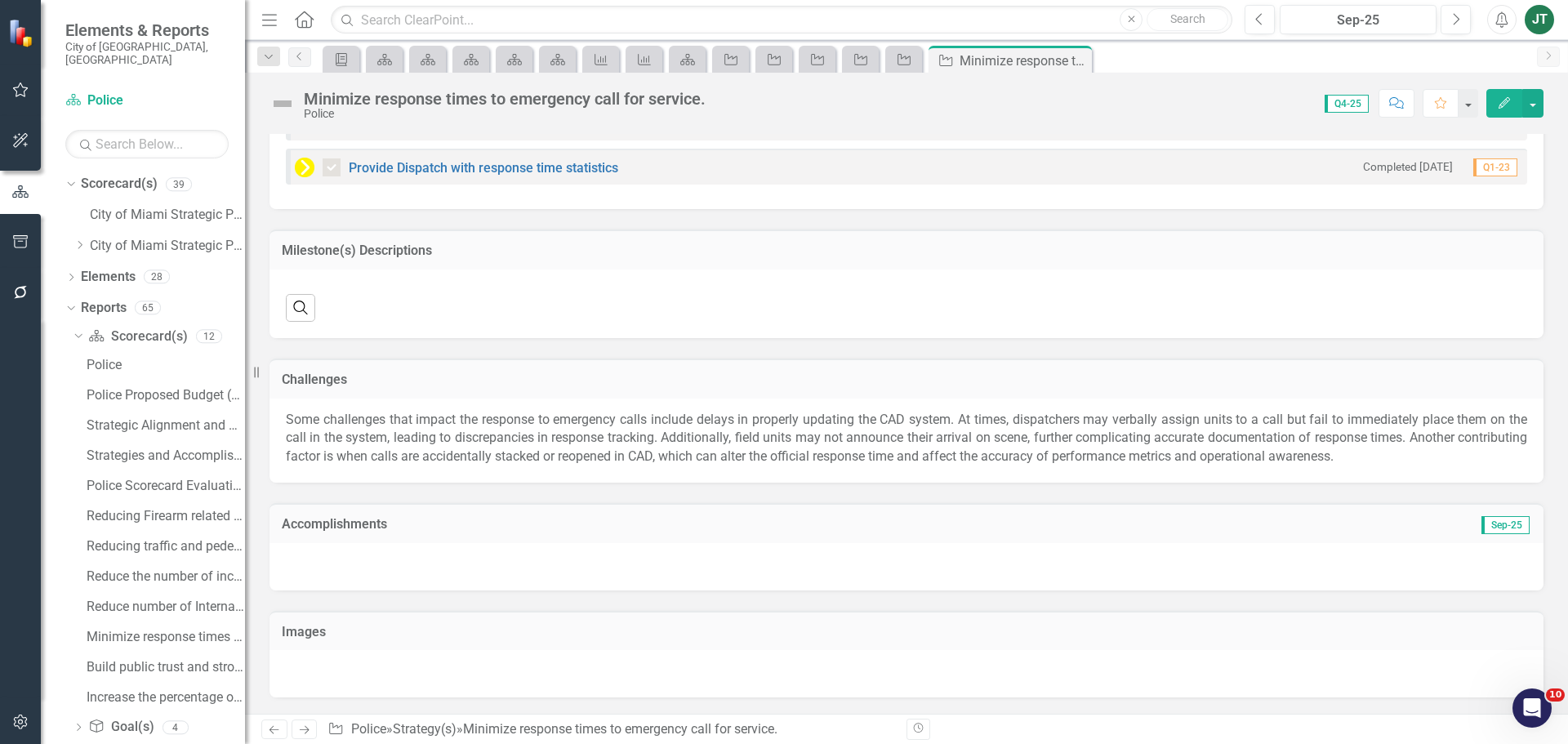
click at [645, 509] on div "Accomplishments Sep-25" at bounding box center [906, 523] width 1274 height 40
click at [651, 532] on td "Accomplishments" at bounding box center [705, 526] width 849 height 21
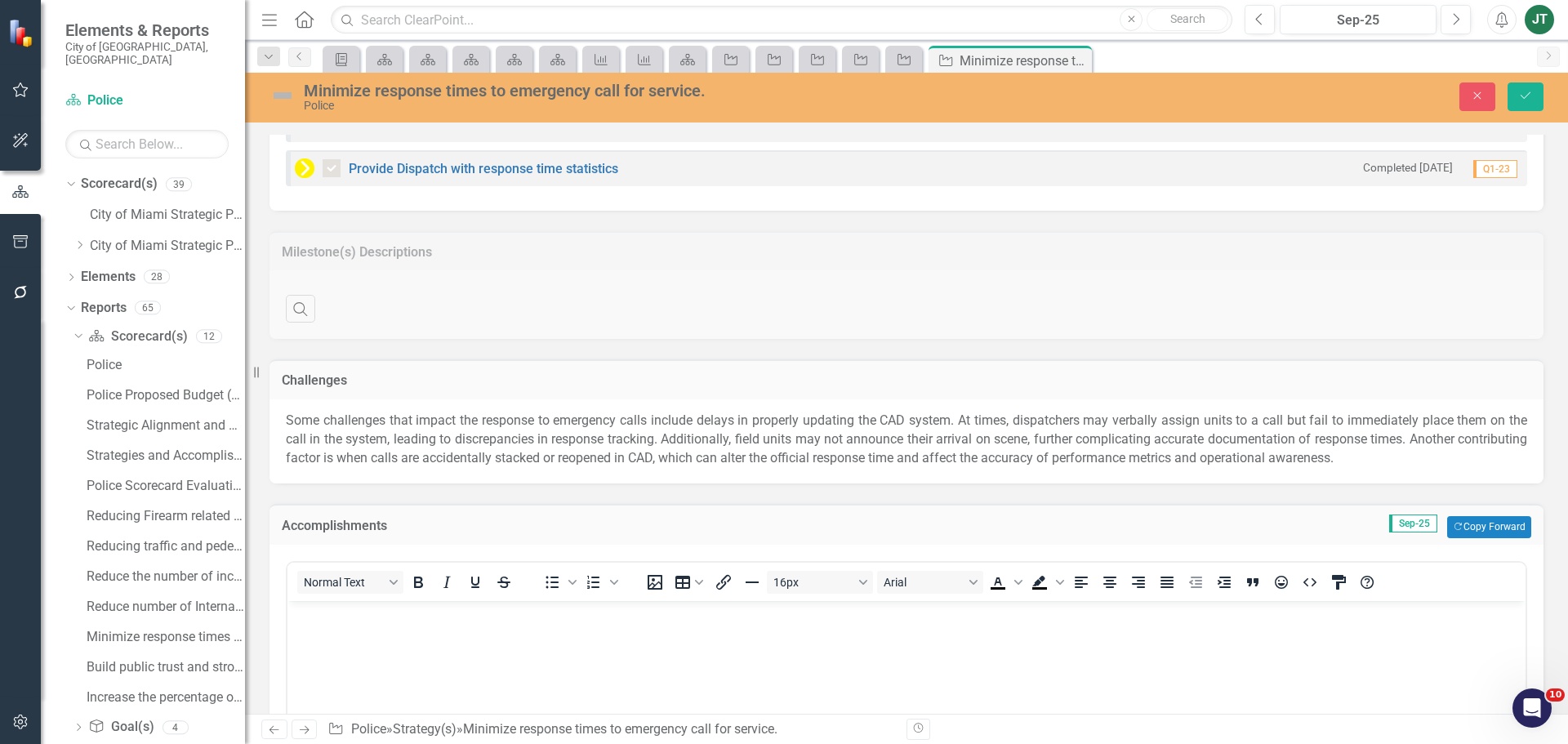
scroll to position [0, 0]
click at [1457, 530] on button "Copy Forward Copy Forward" at bounding box center [1489, 527] width 84 height 21
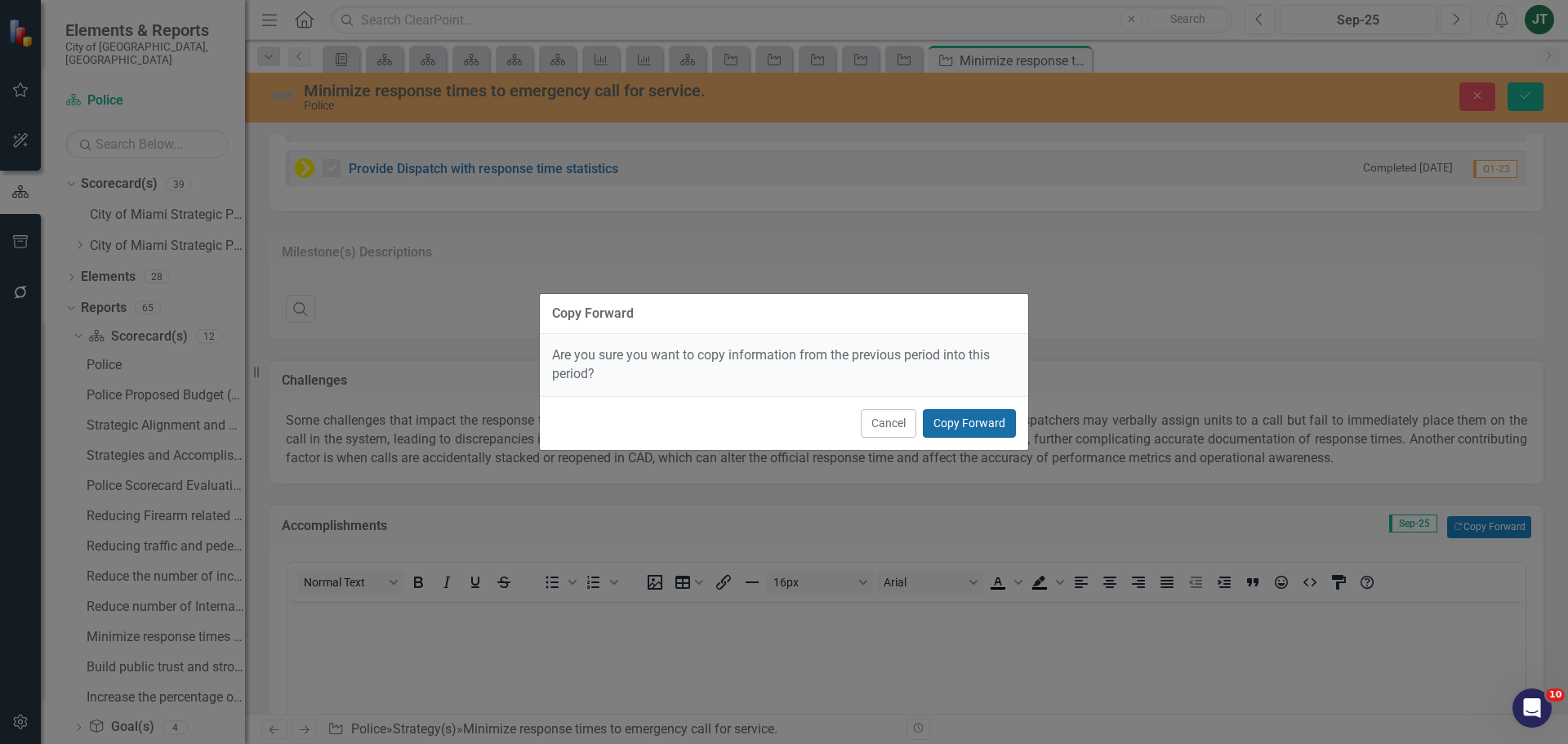
click at [985, 425] on button "Copy Forward" at bounding box center [969, 423] width 93 height 29
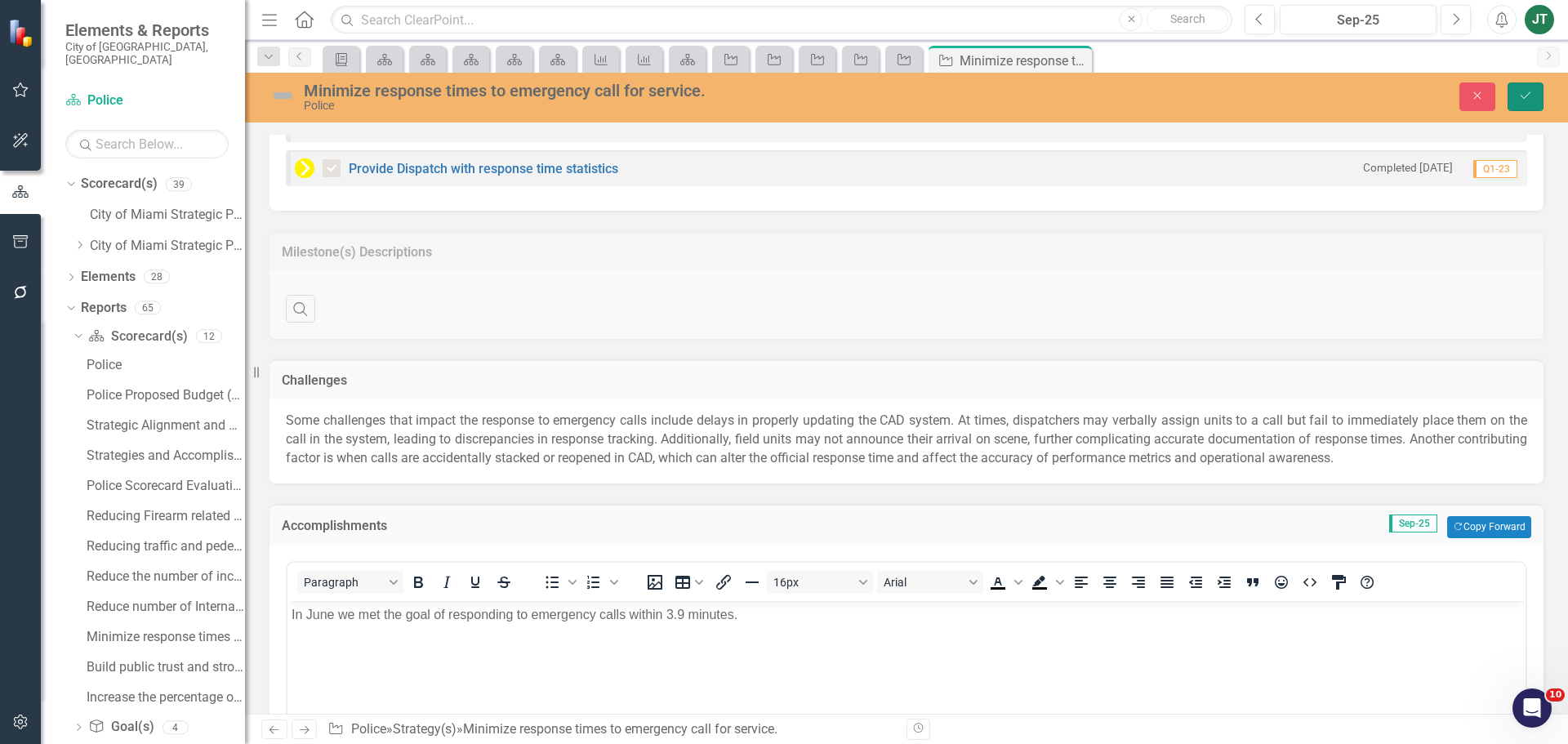
click at [1530, 95] on icon "Save" at bounding box center [1525, 96] width 15 height 11
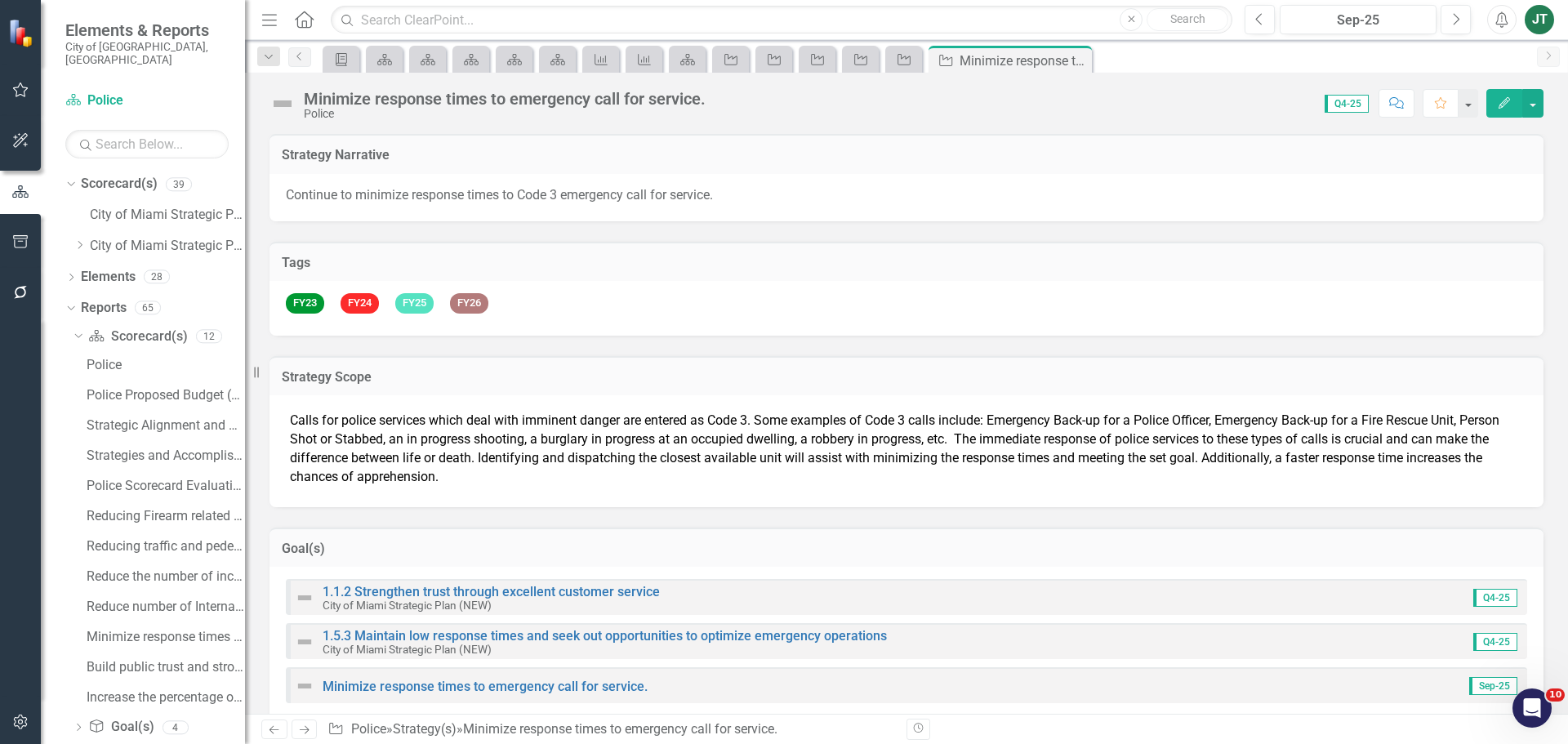
checkbox input "true"
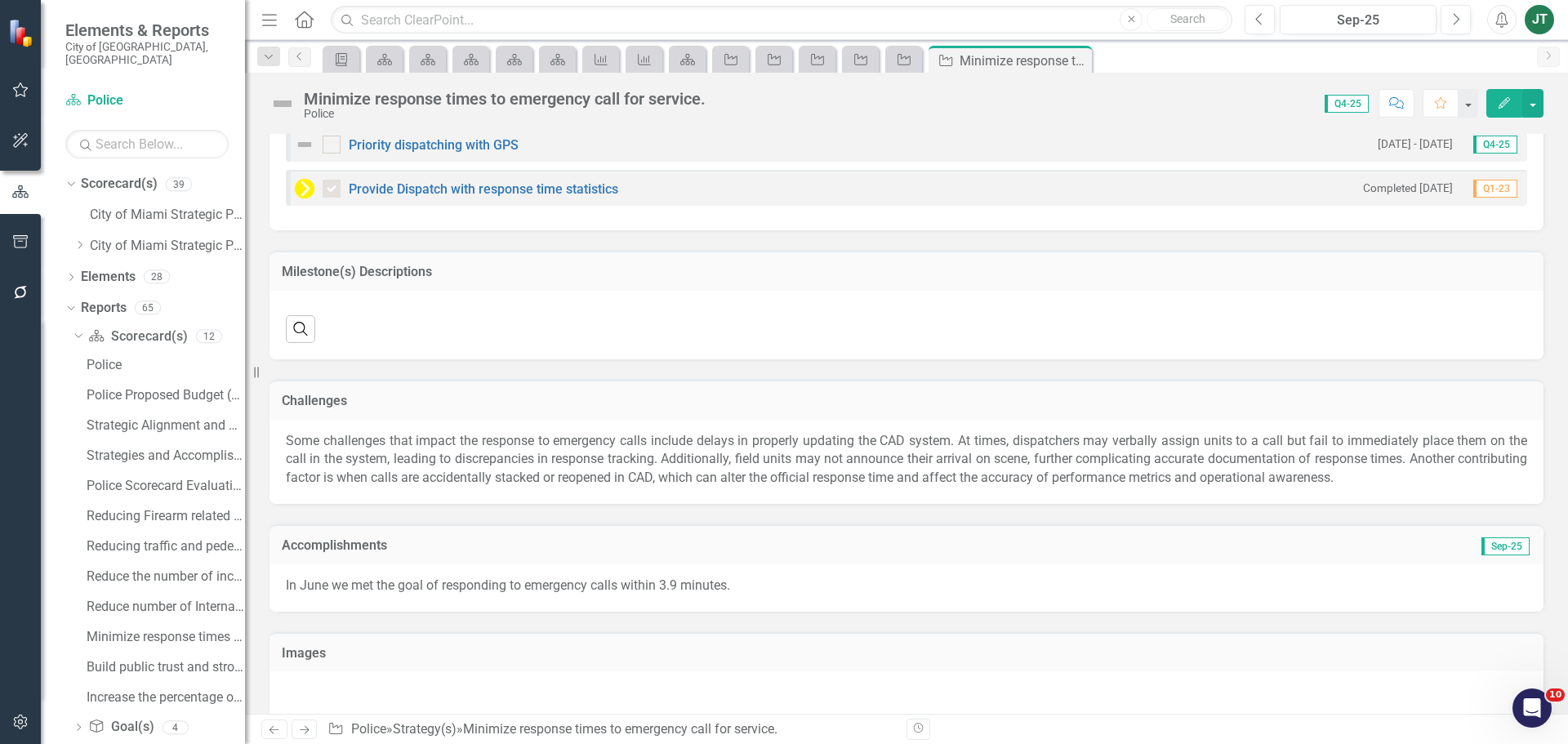
scroll to position [1324, 0]
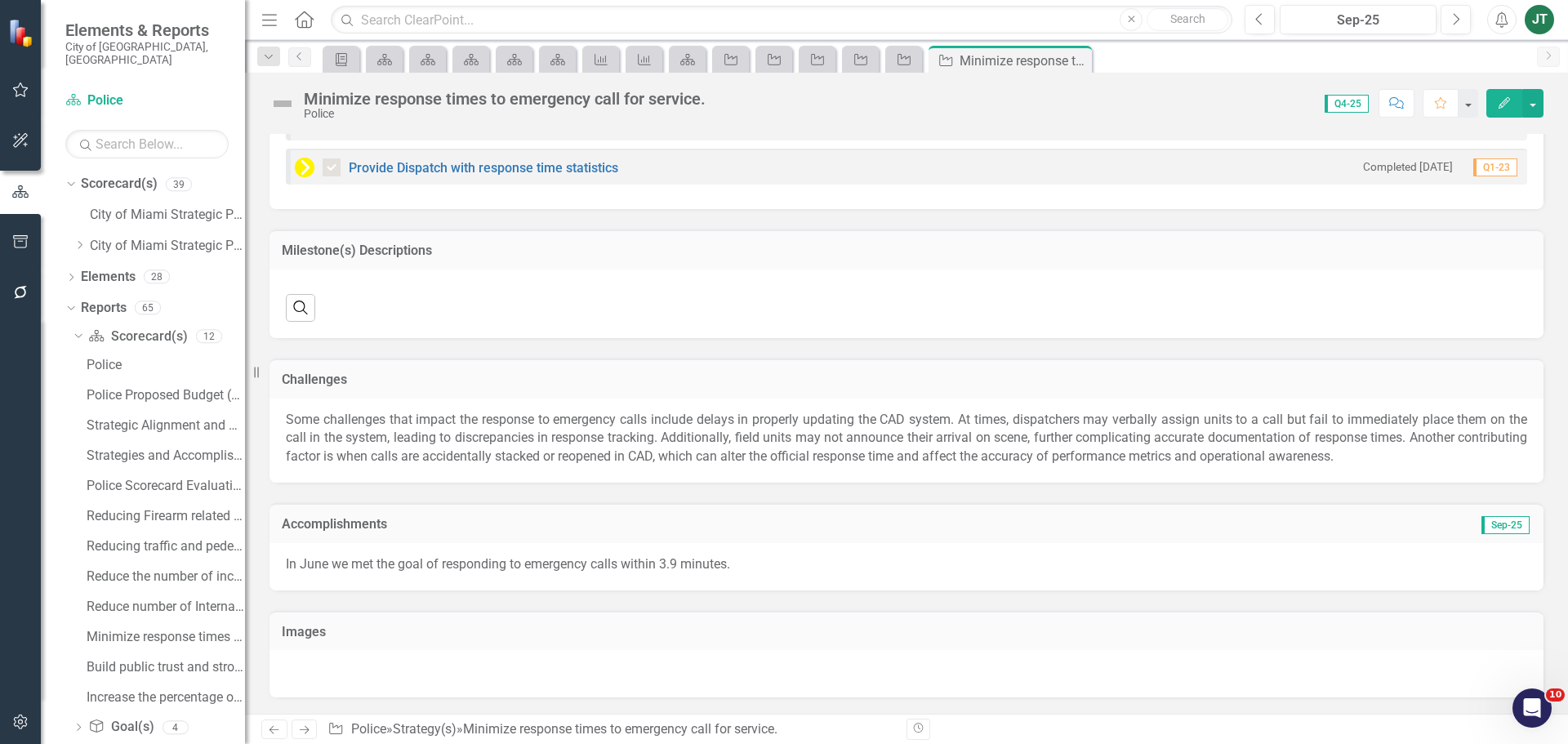
click at [301, 726] on icon "Next" at bounding box center [304, 729] width 14 height 11
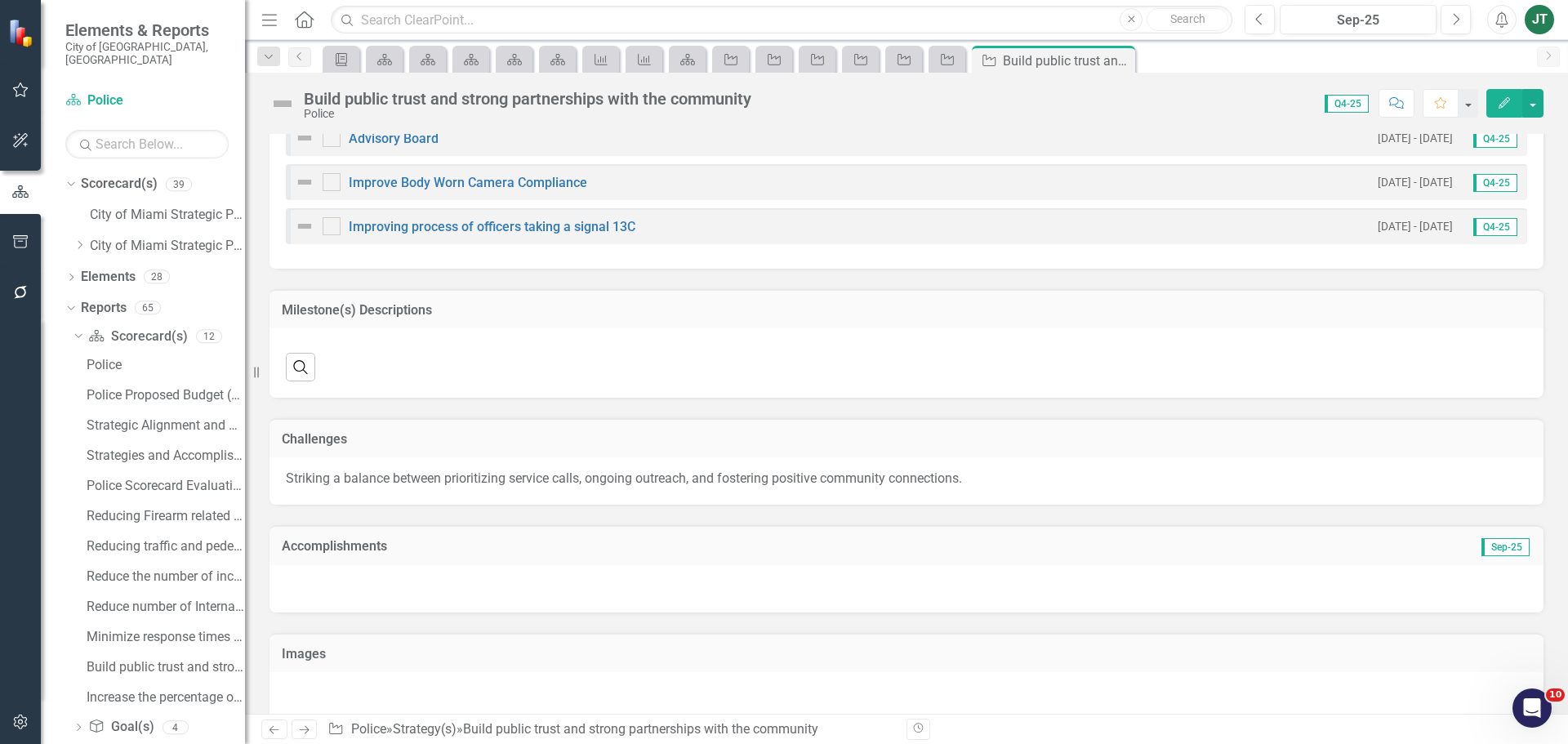
scroll to position [1179, 0]
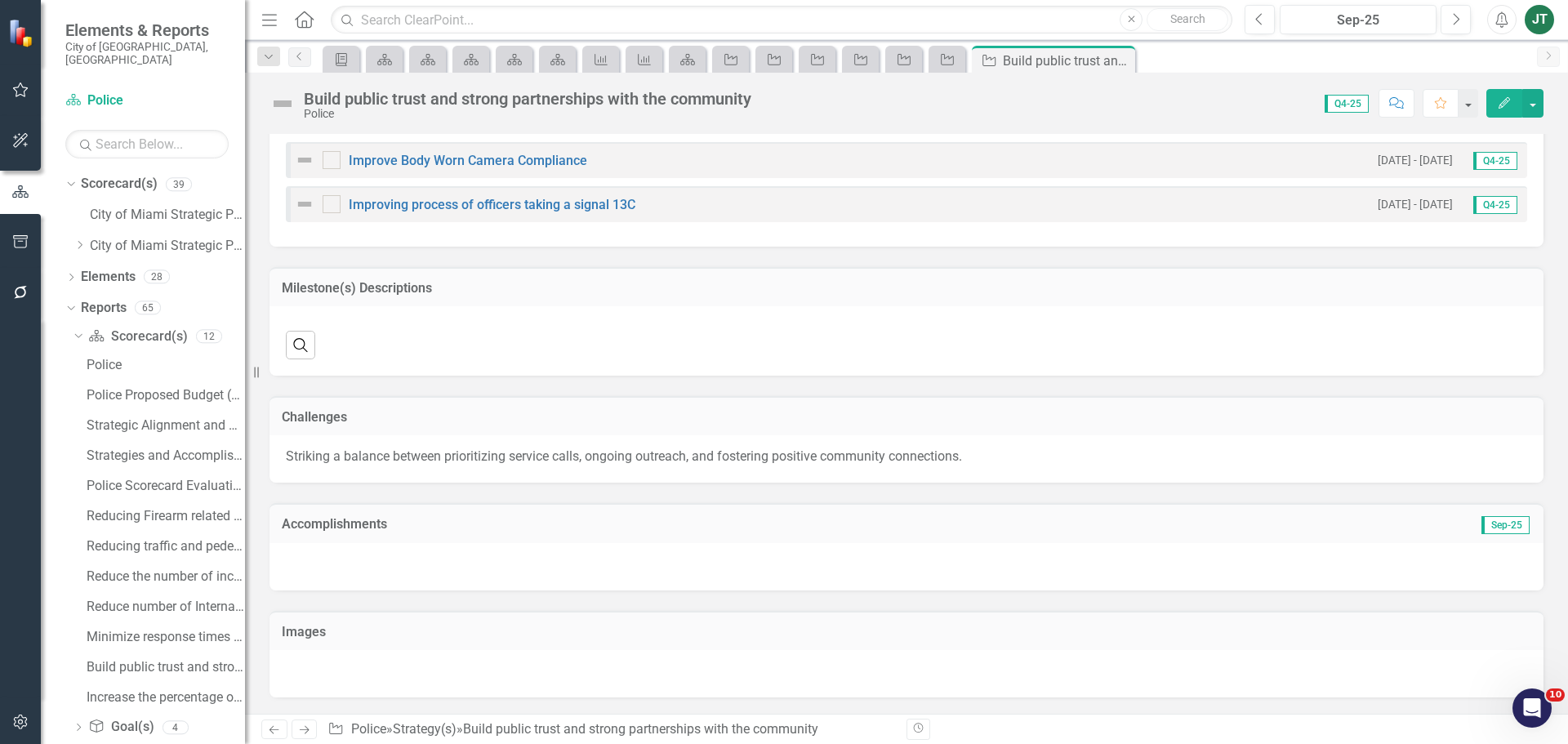
click at [620, 522] on h3 "Accomplishments" at bounding box center [705, 525] width 849 height 15
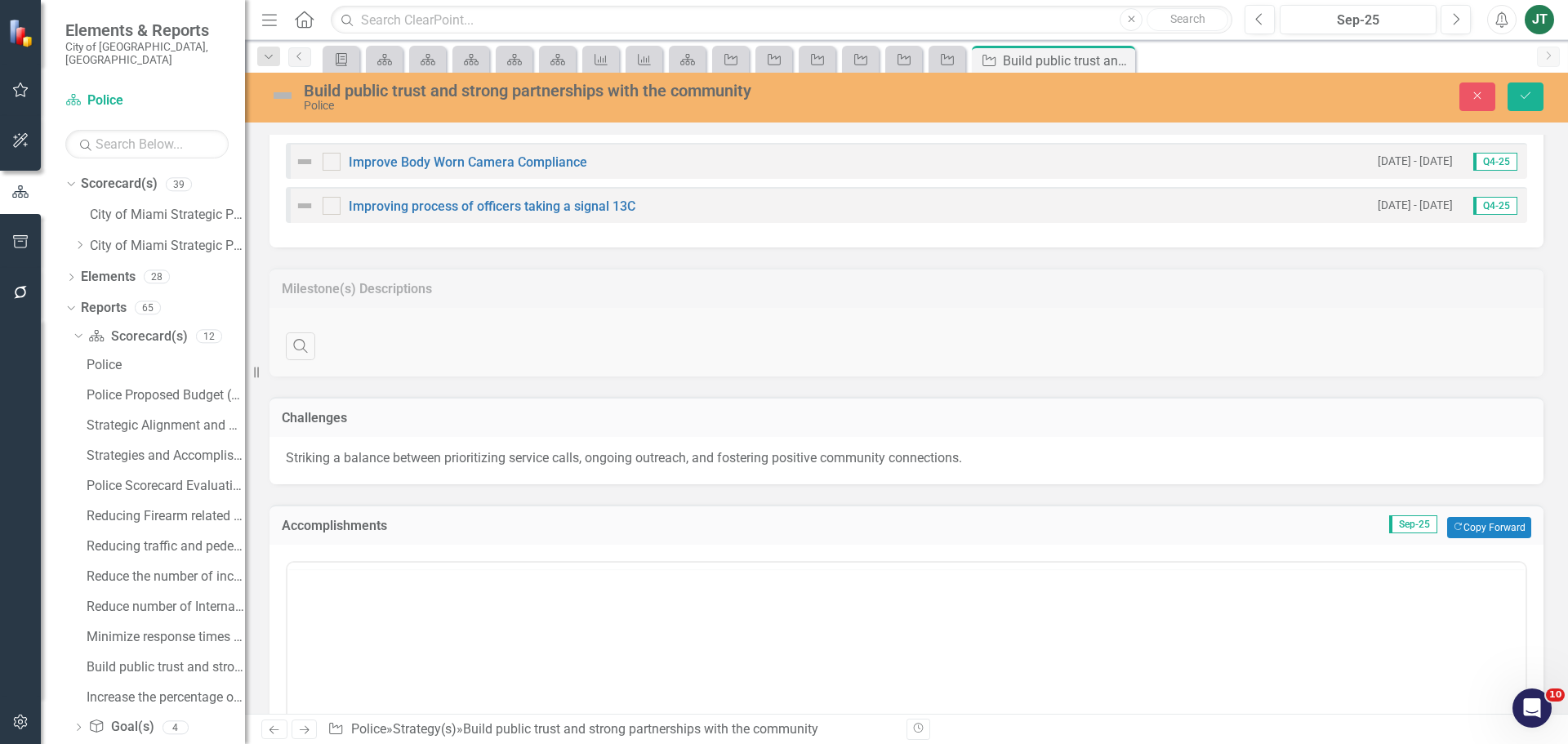
scroll to position [0, 0]
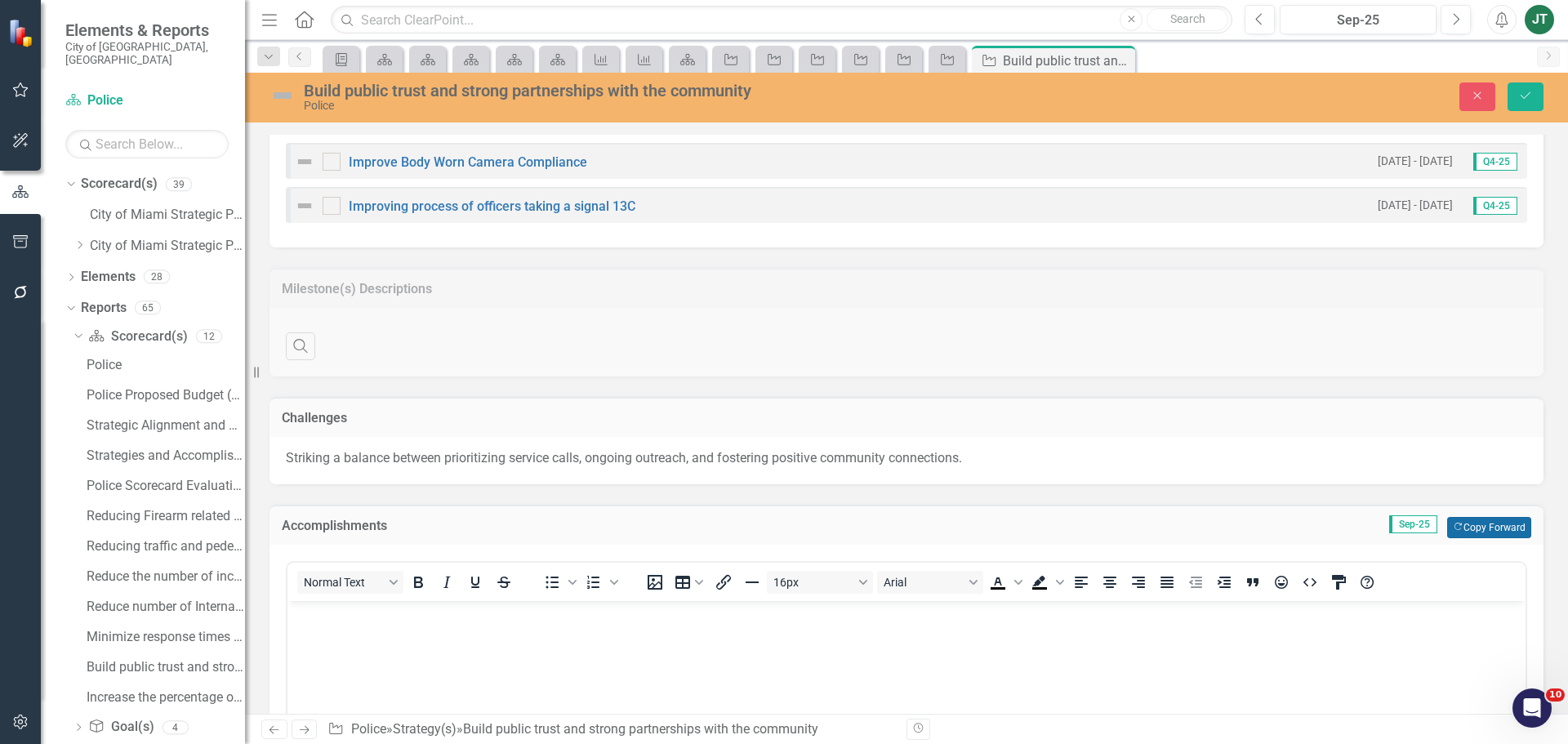
click at [1480, 527] on button "Copy Forward Copy Forward" at bounding box center [1489, 528] width 84 height 21
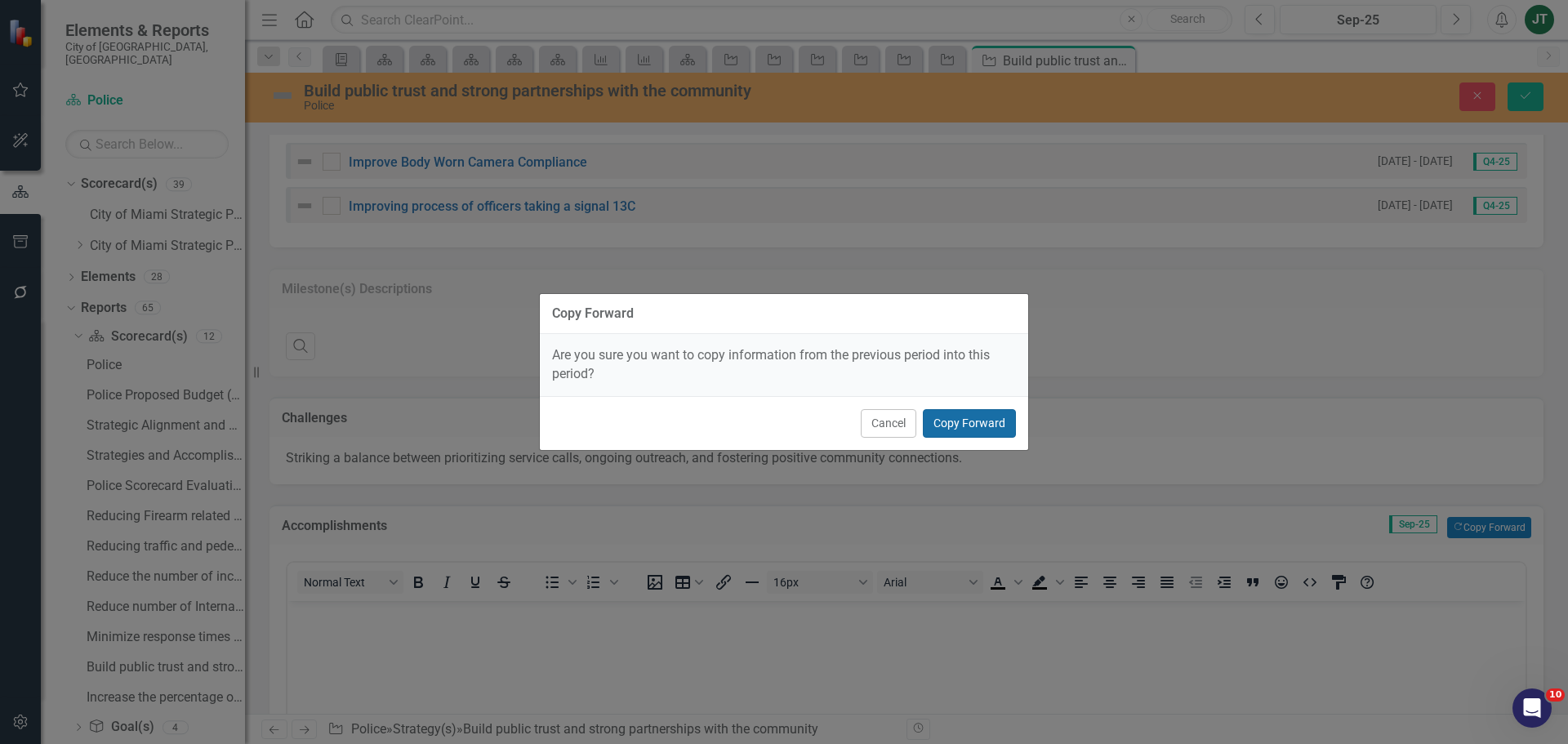
click at [994, 415] on button "Copy Forward" at bounding box center [969, 423] width 93 height 29
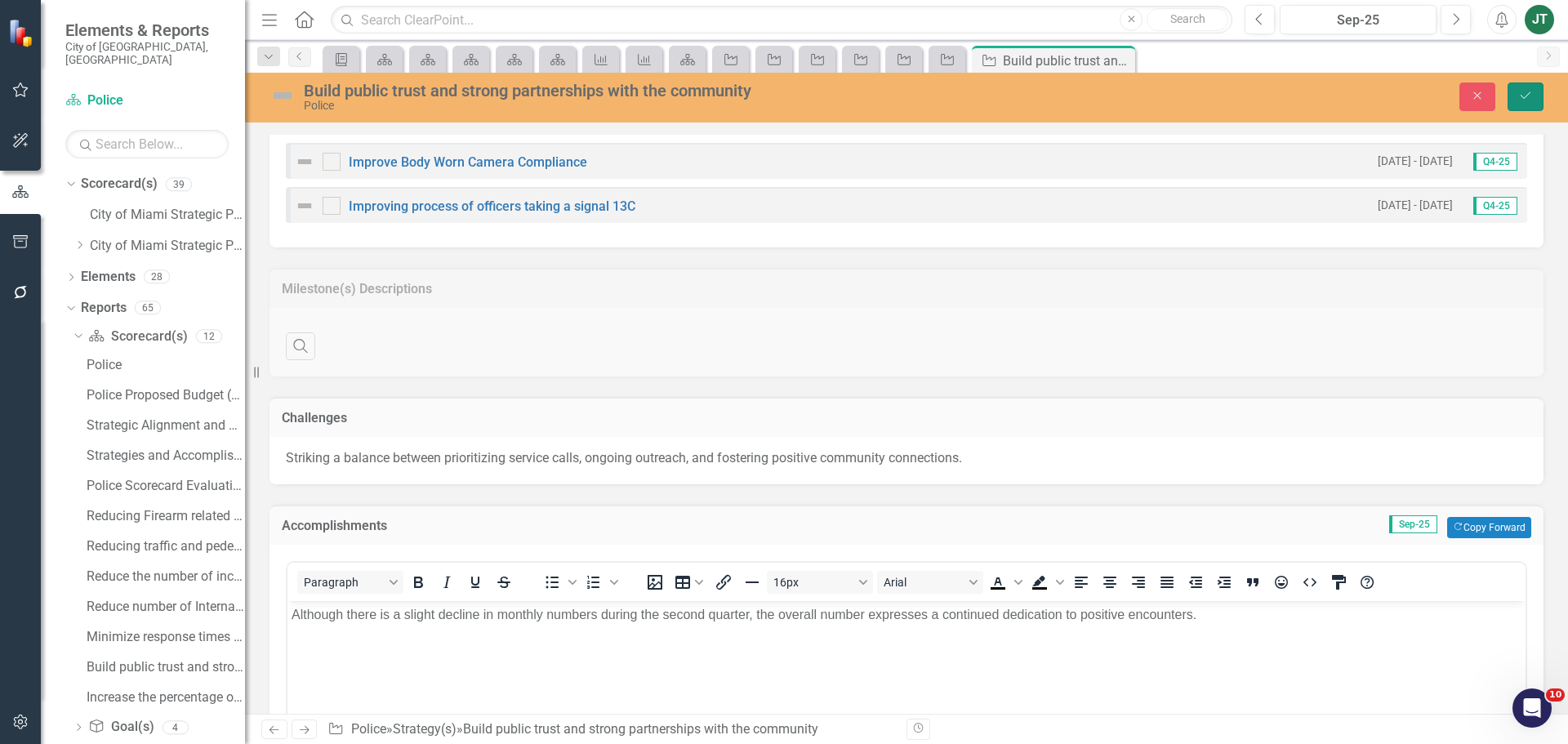
click at [1530, 98] on icon "Save" at bounding box center [1525, 96] width 15 height 11
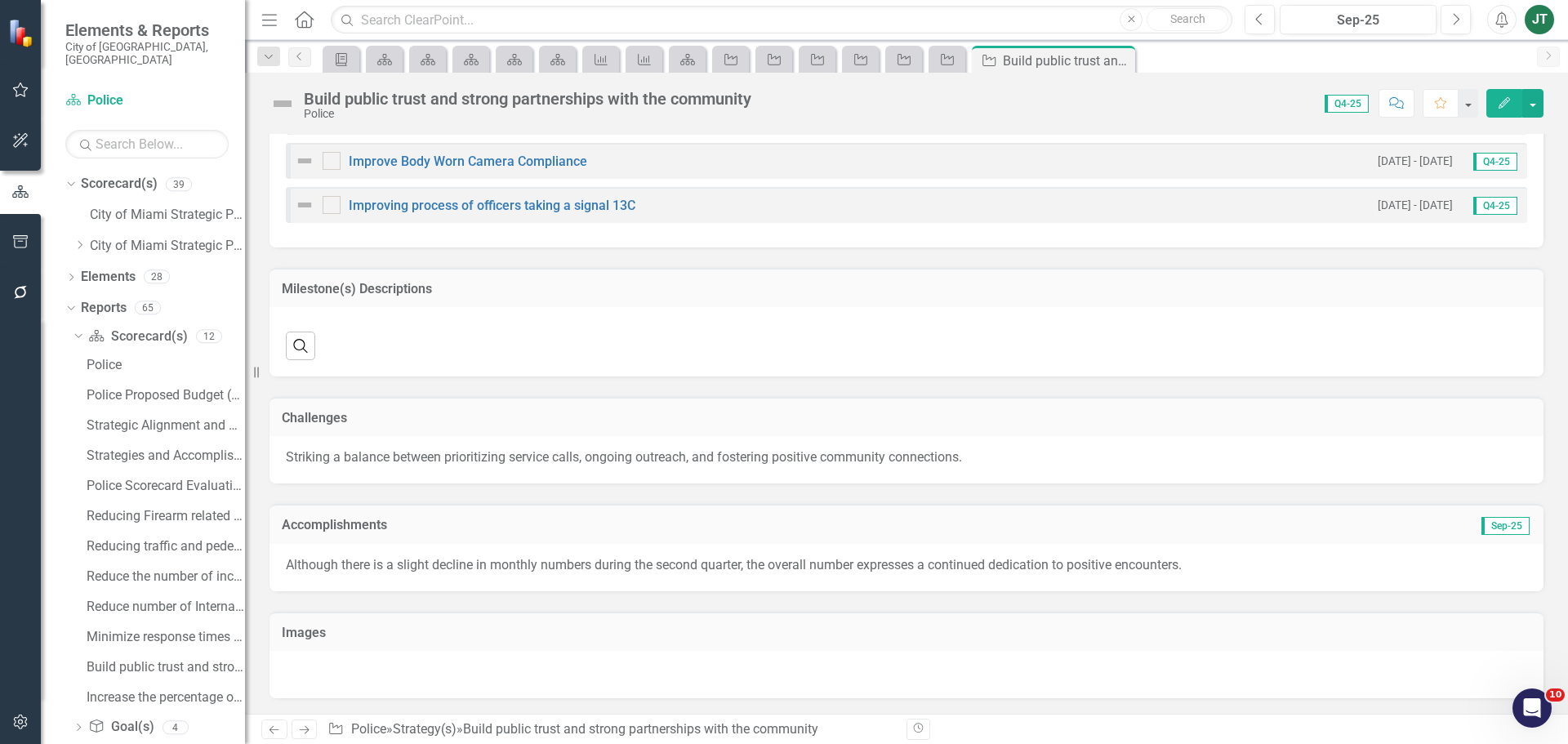
scroll to position [1179, 0]
click at [300, 729] on icon "Next" at bounding box center [304, 729] width 14 height 11
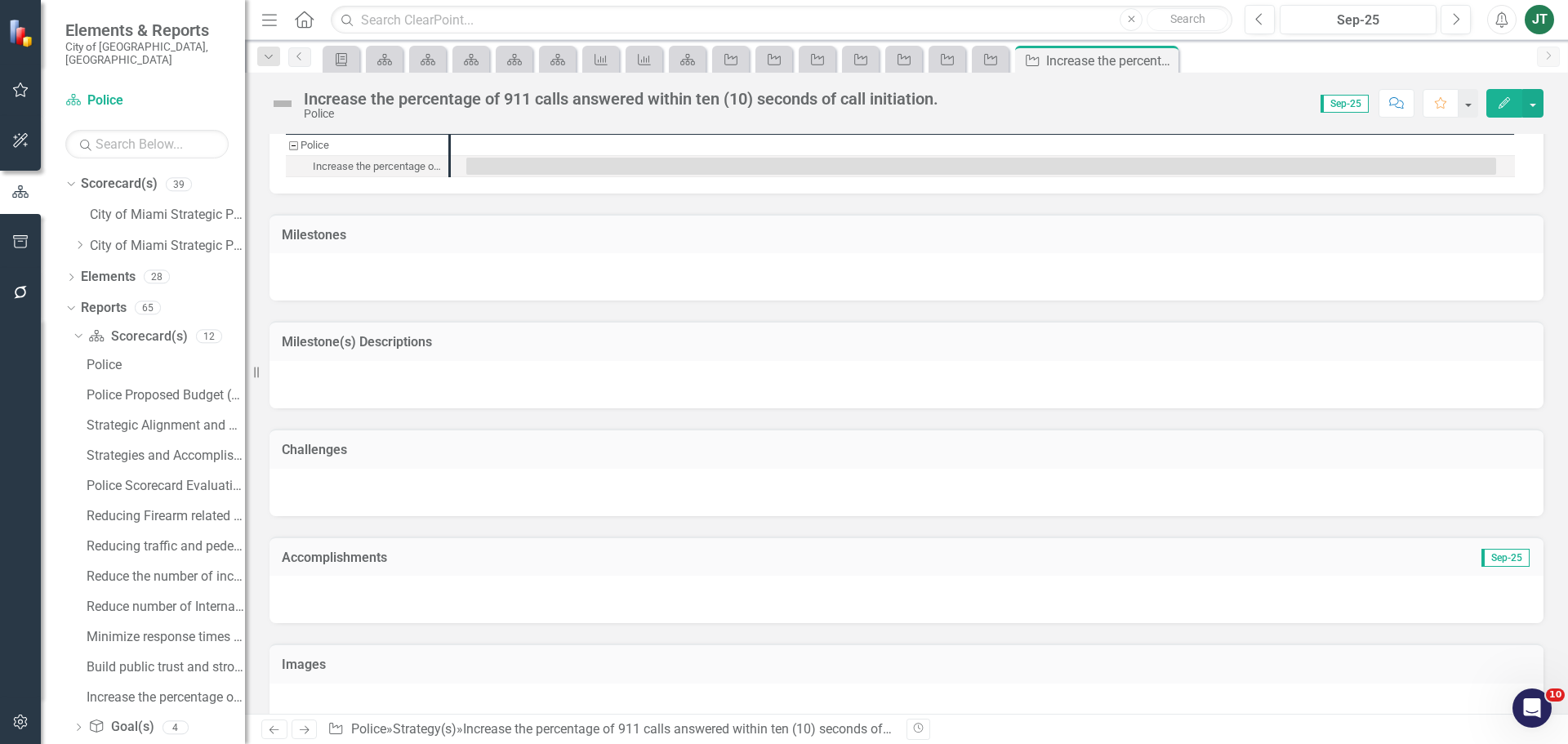
scroll to position [905, 0]
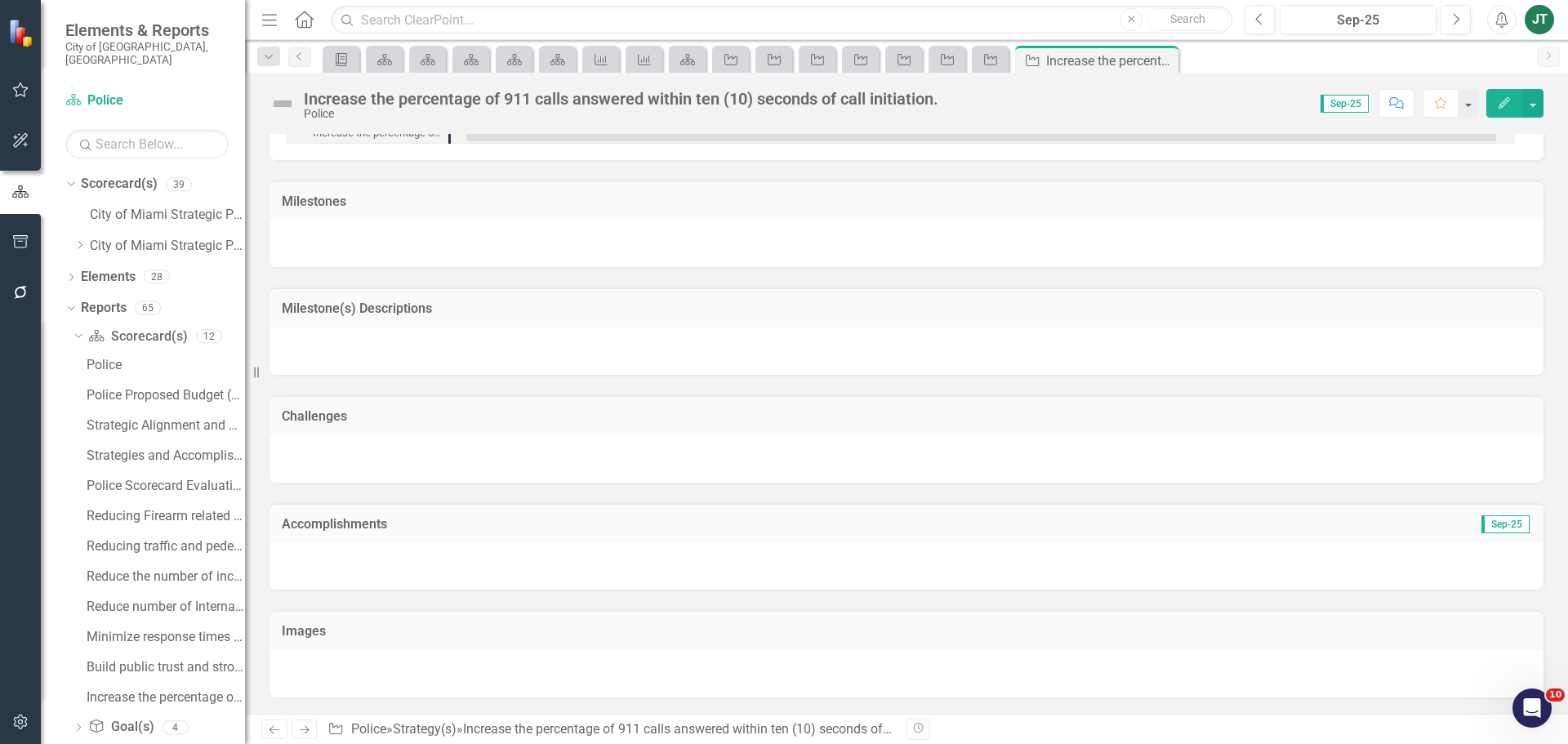
click at [885, 525] on h3 "Accomplishments" at bounding box center [705, 525] width 849 height 15
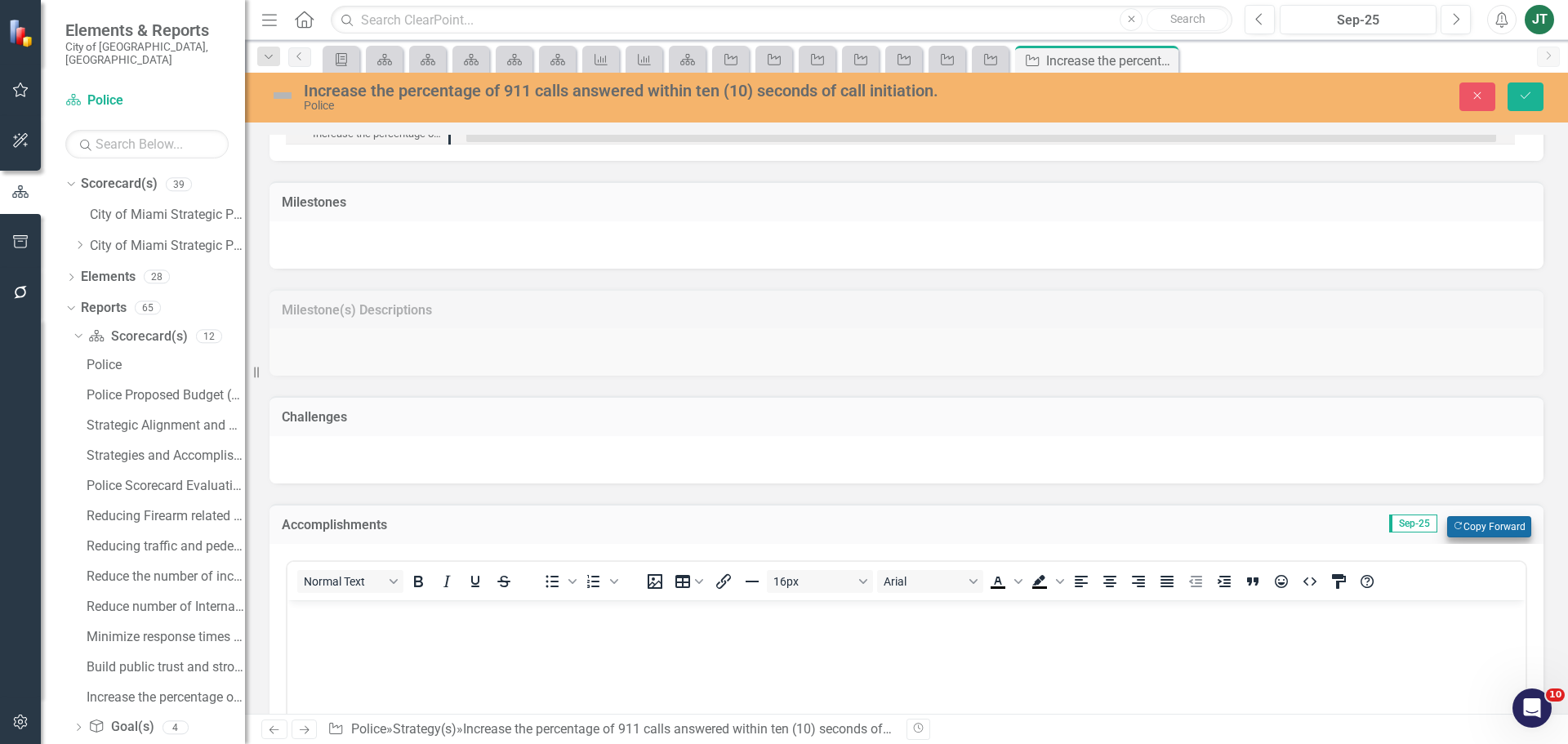
scroll to position [0, 0]
click at [1491, 525] on button "Copy Forward Copy Forward" at bounding box center [1489, 527] width 84 height 21
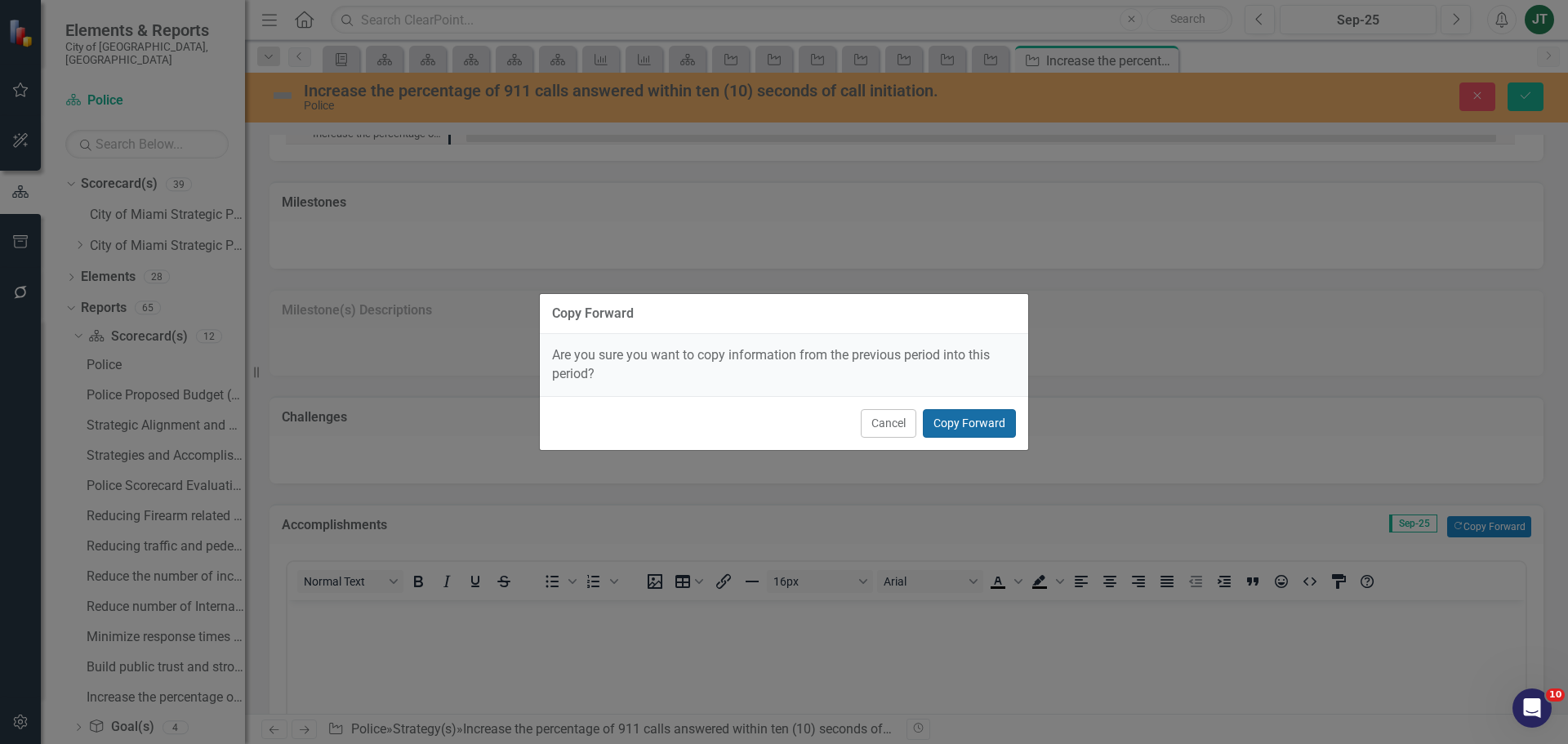
click at [983, 415] on button "Copy Forward" at bounding box center [969, 423] width 93 height 29
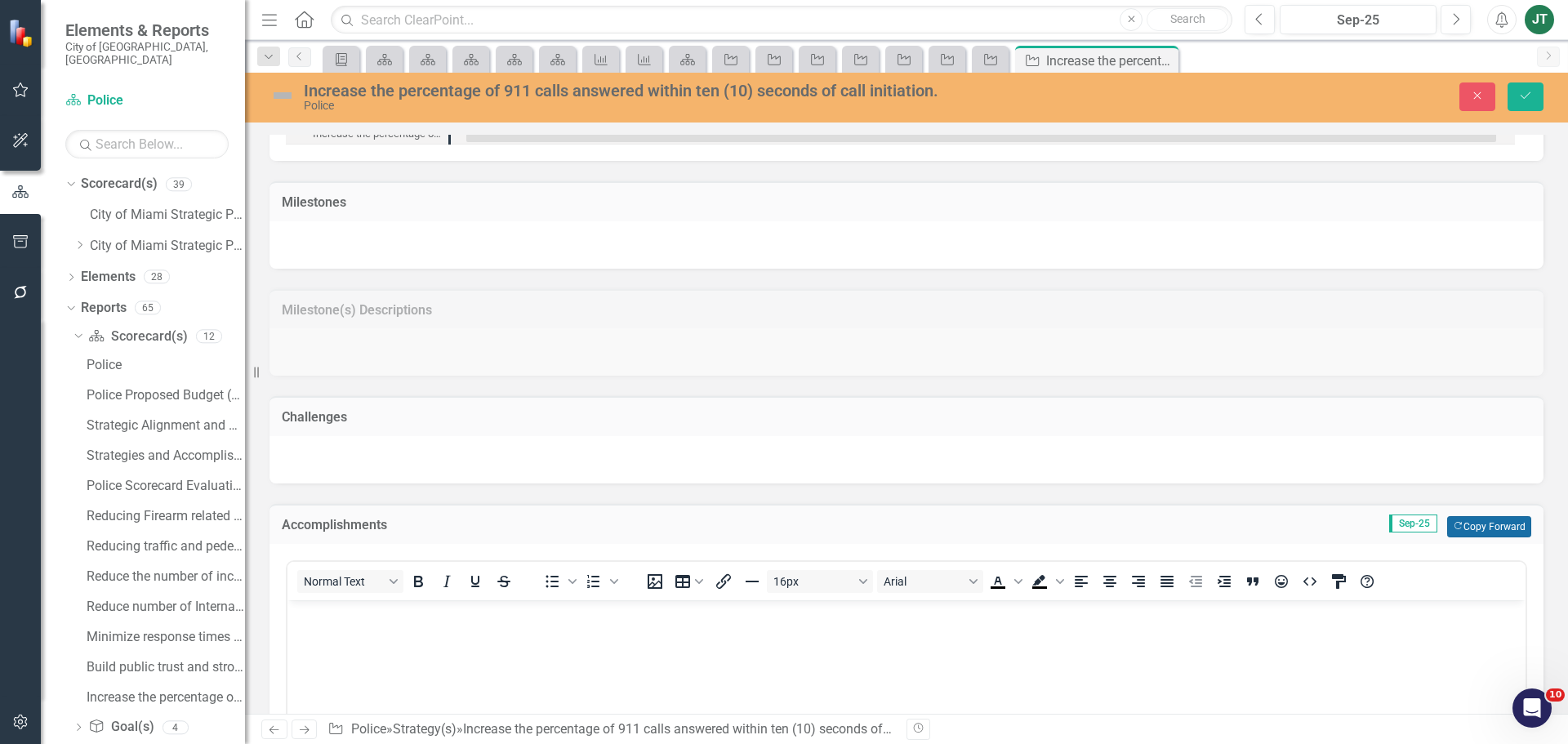
click at [1480, 527] on button "Copy Forward Copy Forward" at bounding box center [1489, 527] width 84 height 21
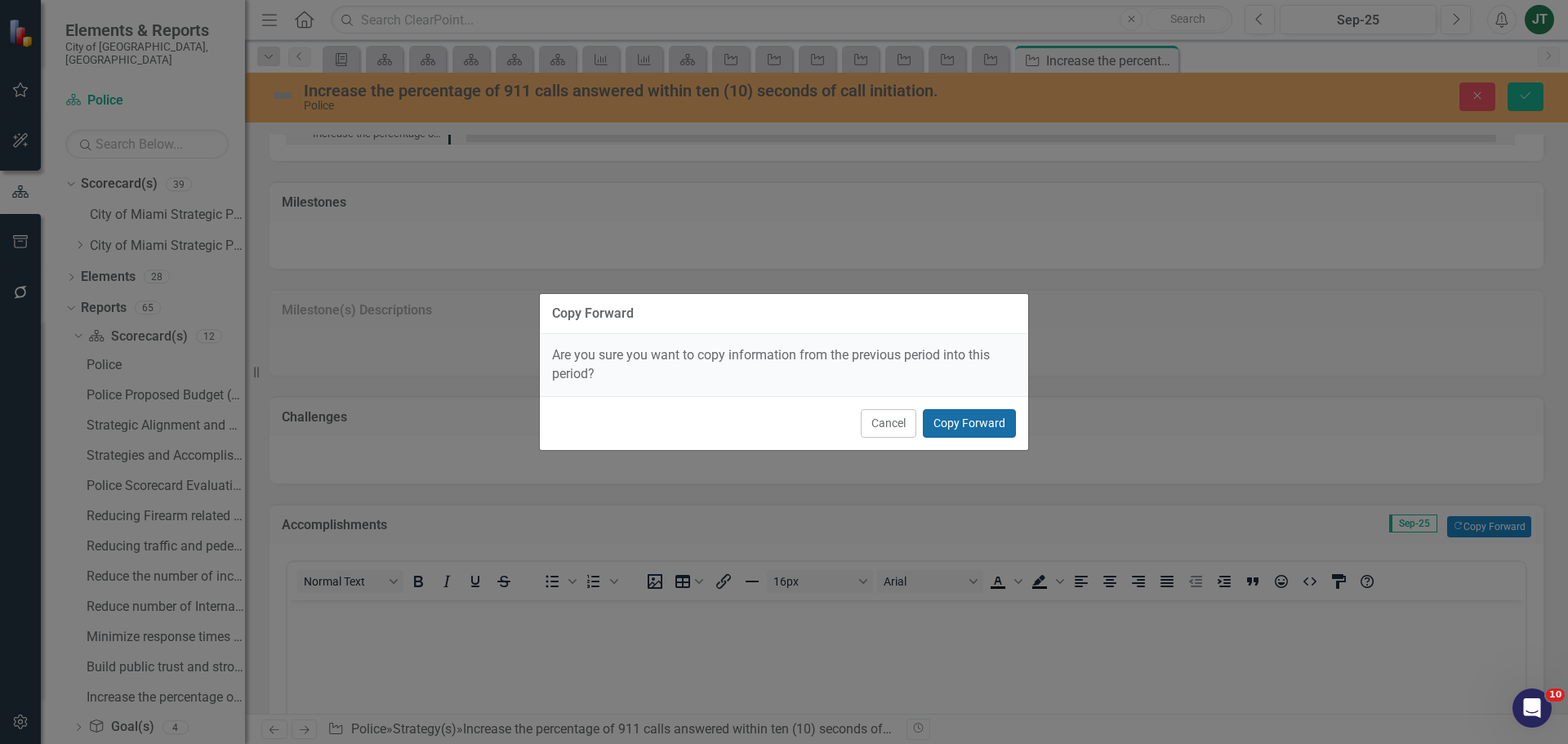
click at [1007, 415] on button "Copy Forward" at bounding box center [969, 423] width 93 height 29
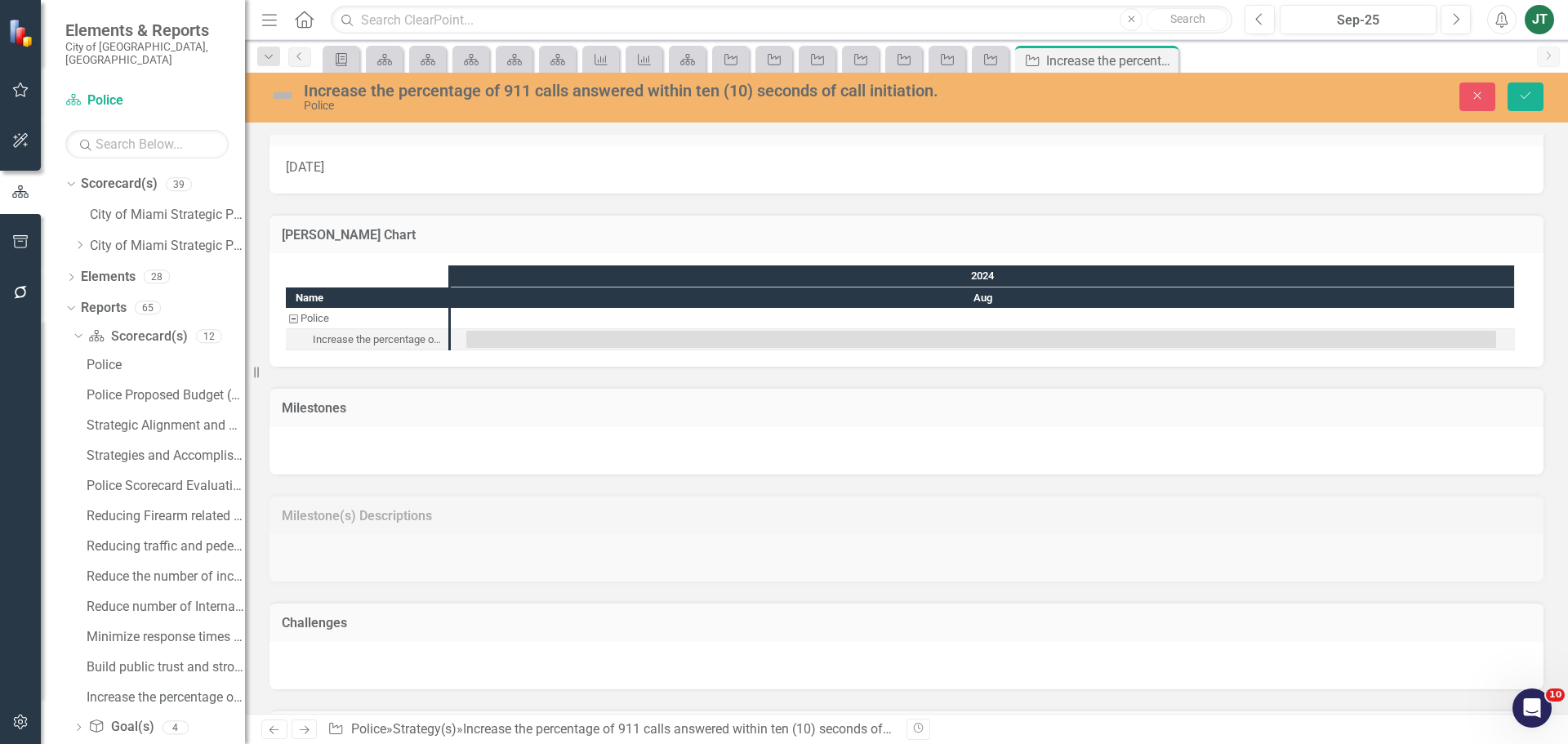
scroll to position [692, 0]
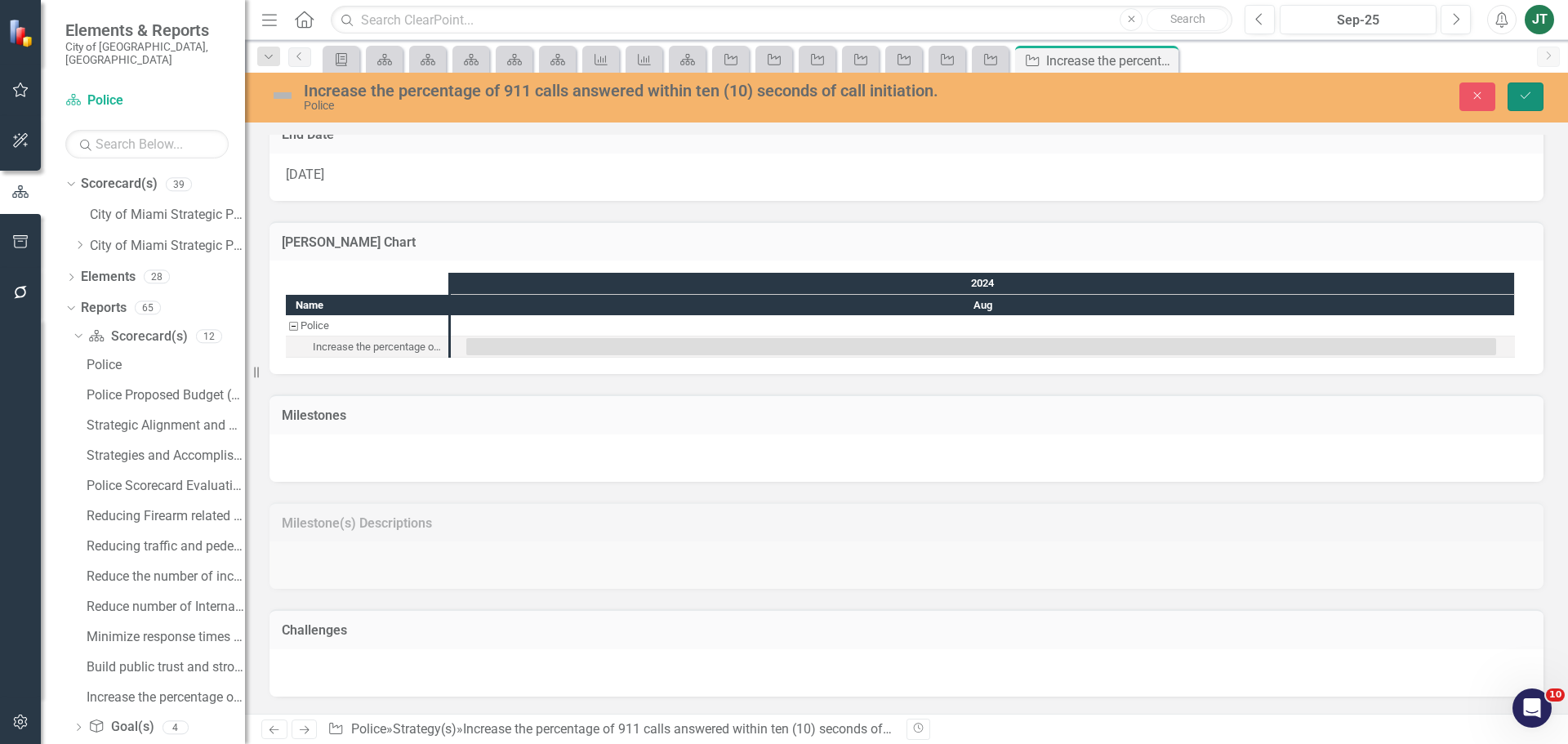
click at [1534, 96] on button "Save" at bounding box center [1525, 97] width 36 height 29
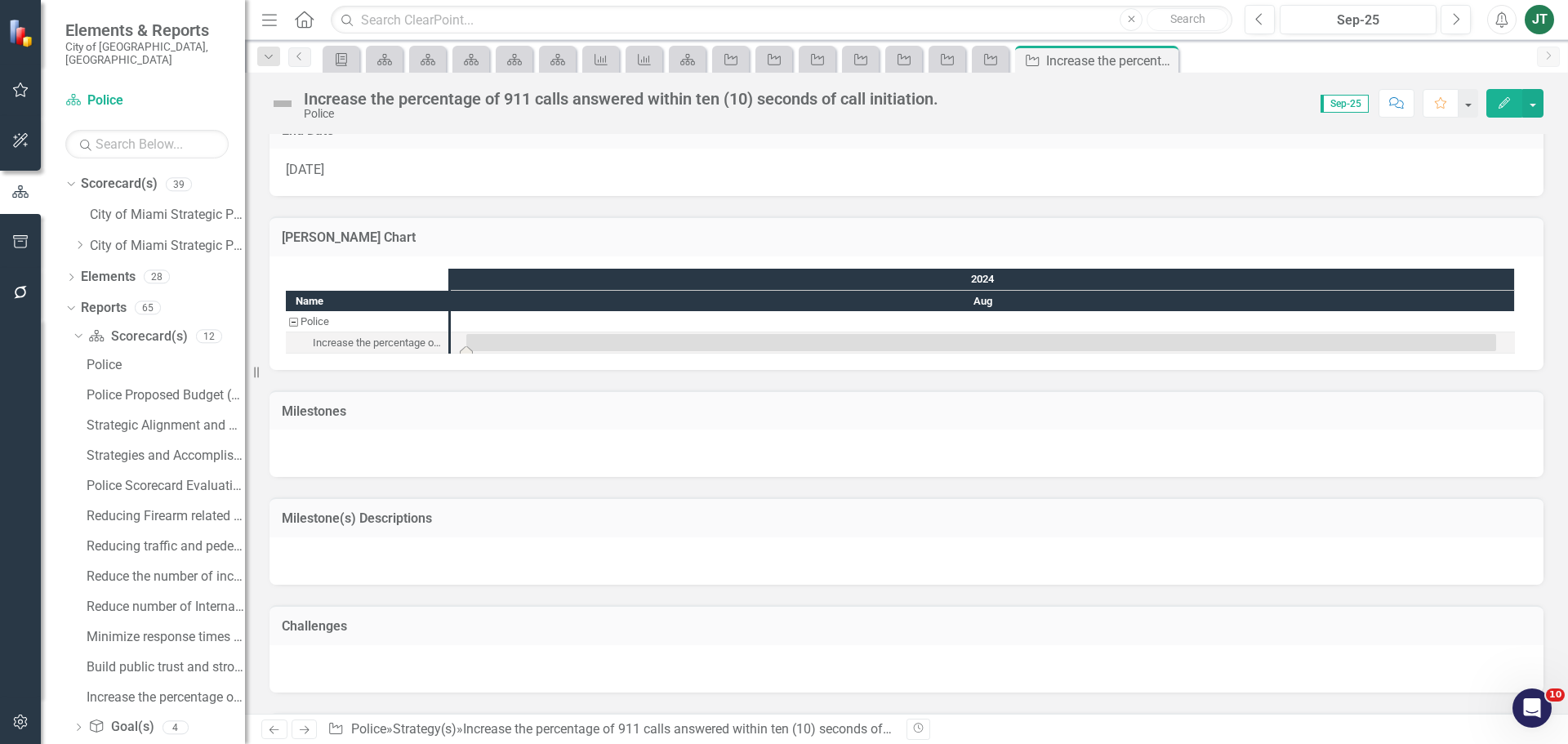
scroll to position [905, 0]
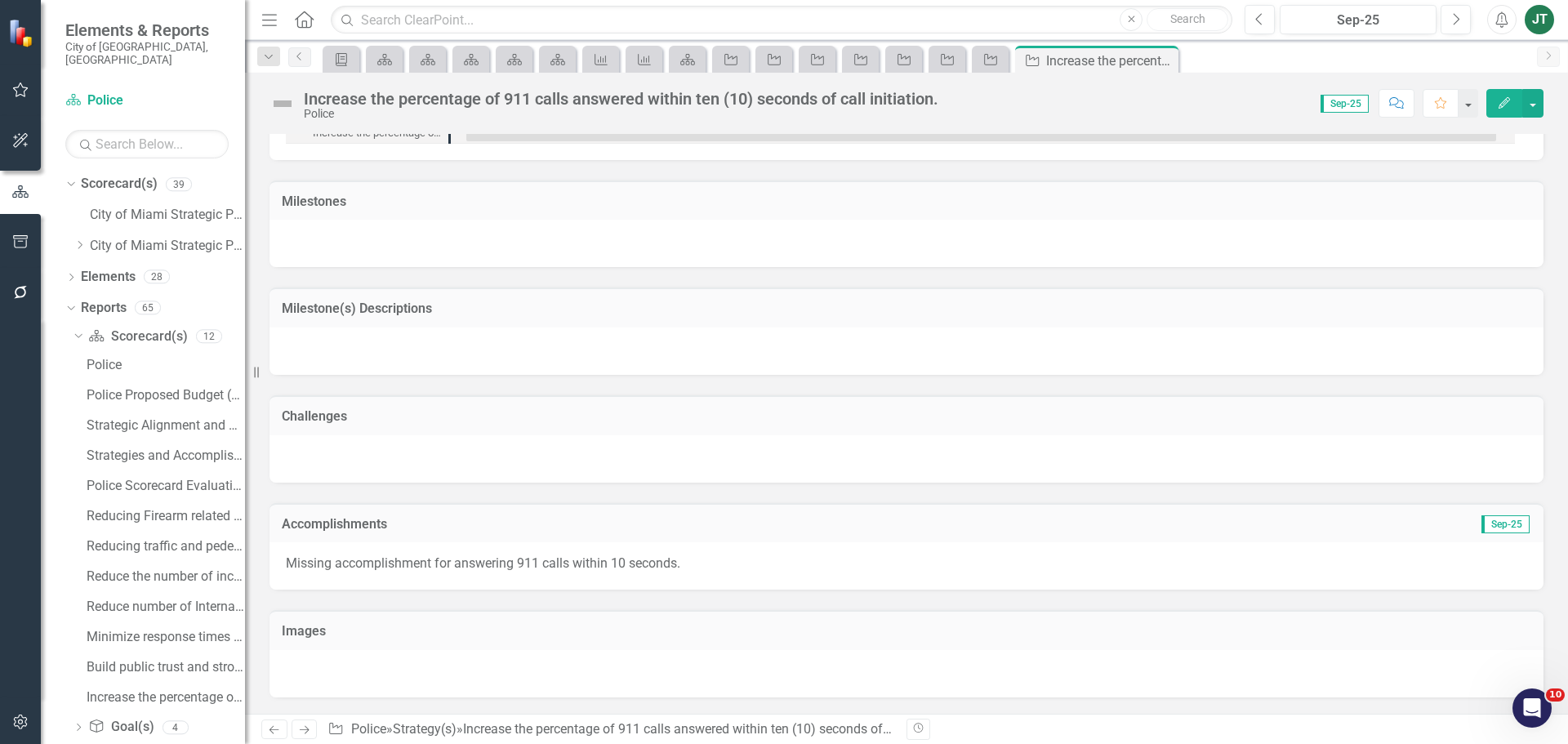
click at [305, 721] on link "Next" at bounding box center [304, 729] width 26 height 20
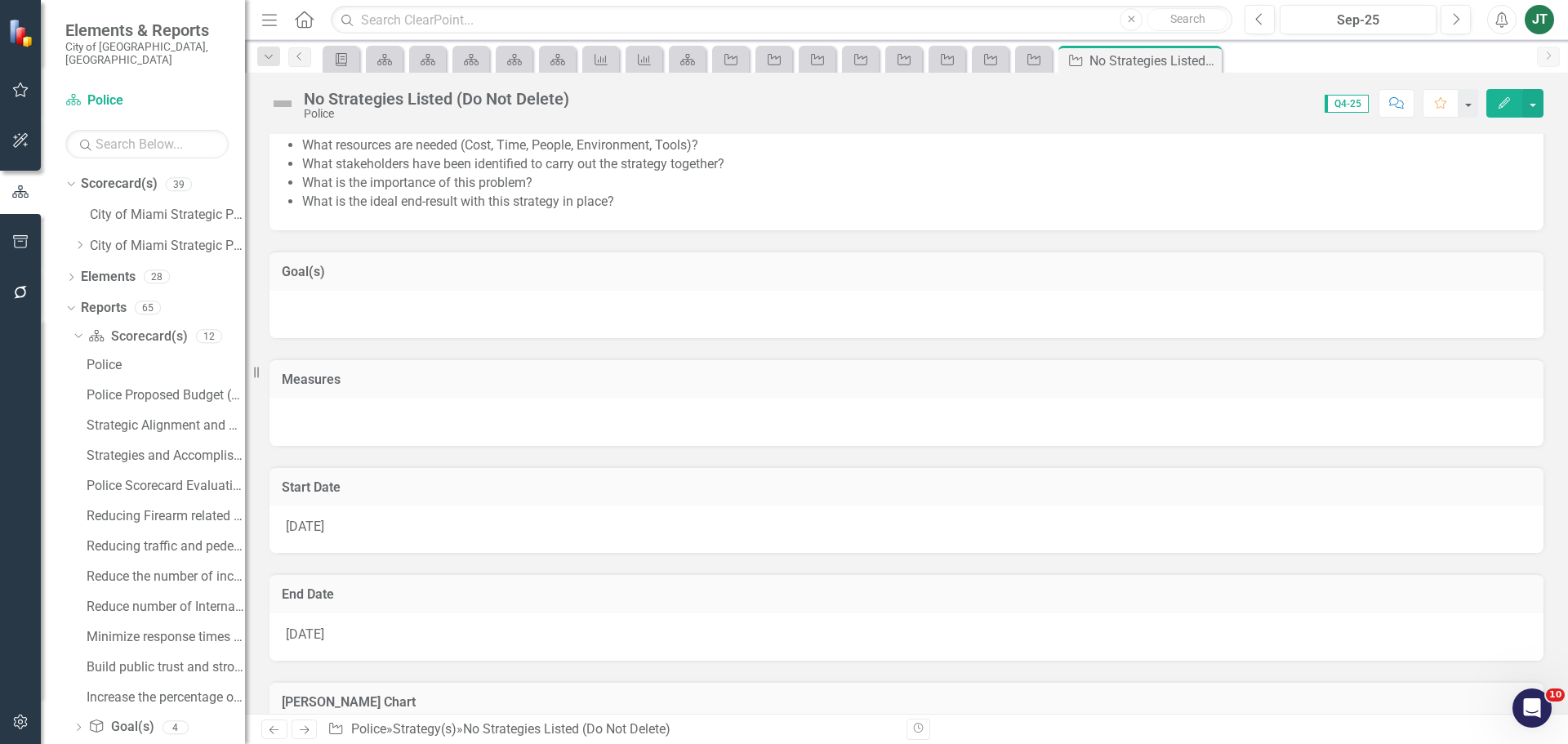
scroll to position [490, 0]
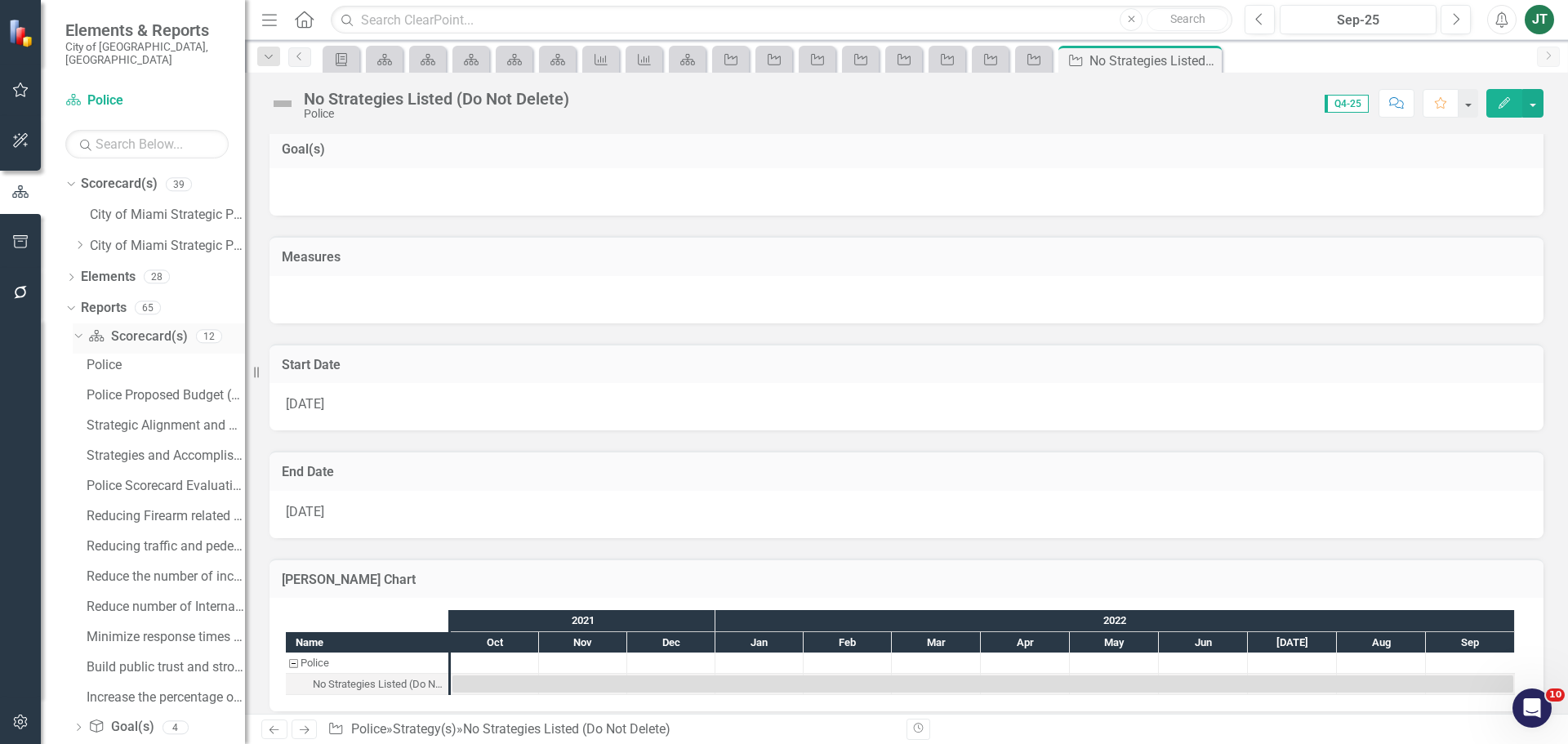
click at [76, 330] on icon "Dropdown" at bounding box center [76, 336] width 9 height 11
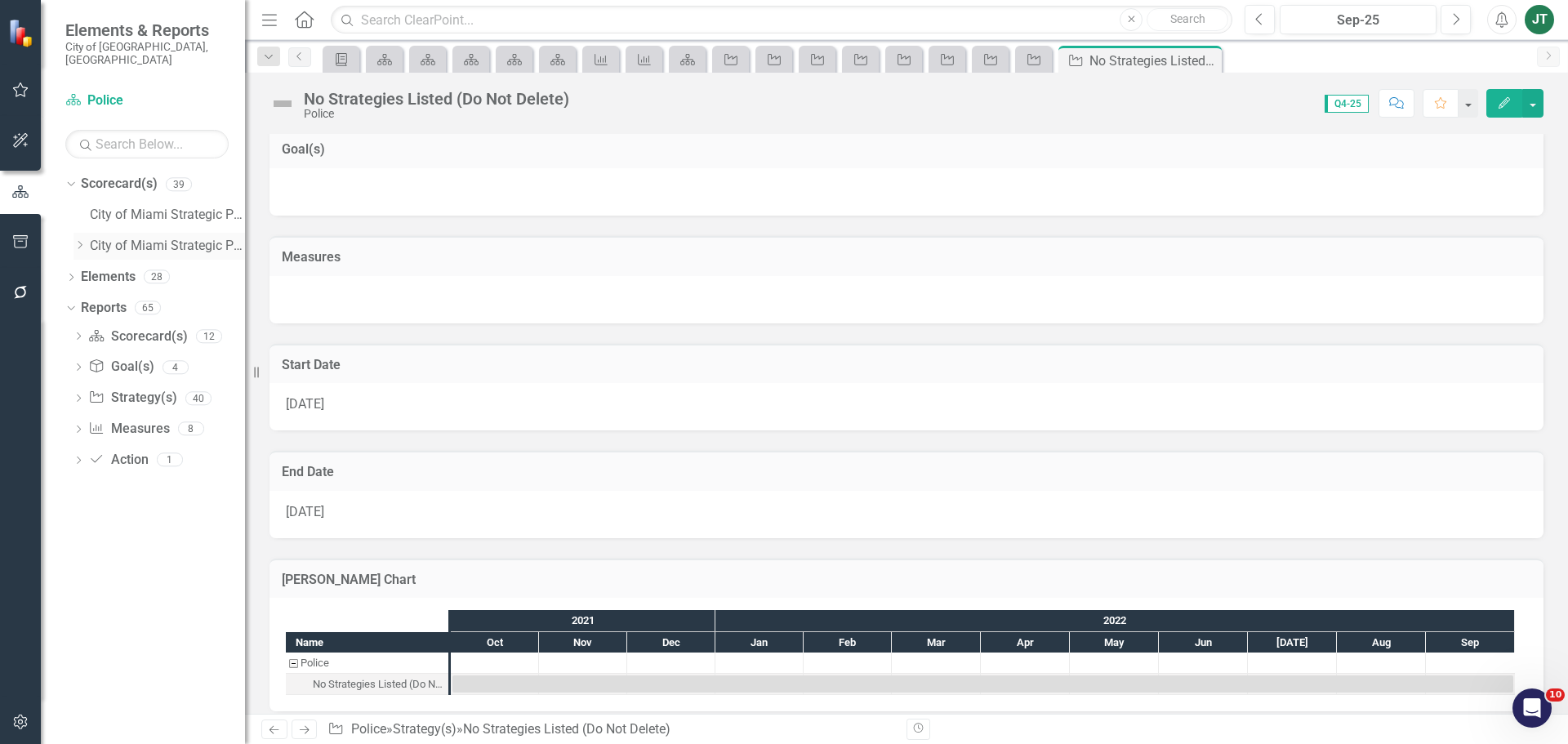
click at [79, 240] on icon "Dropdown" at bounding box center [79, 245] width 12 height 10
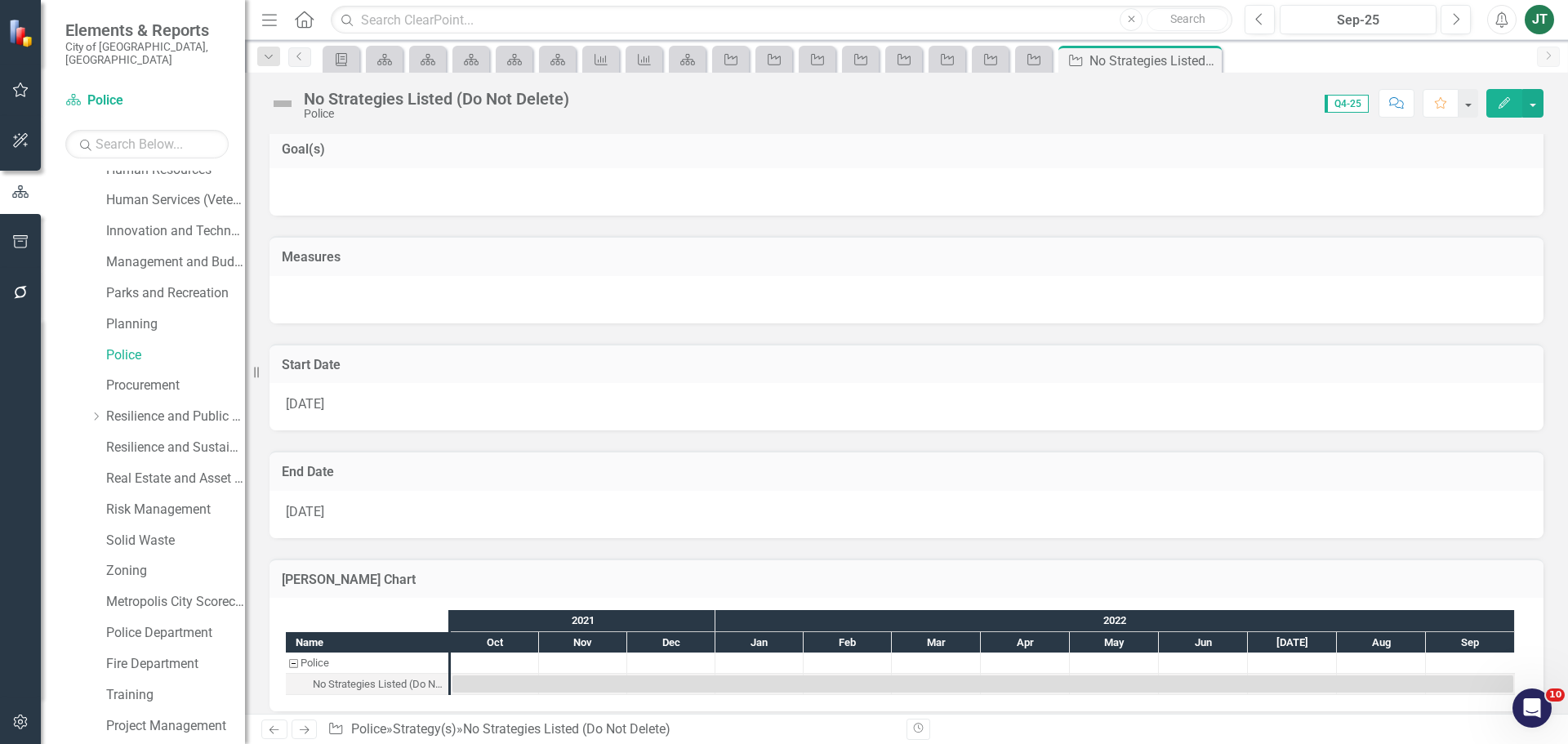
scroll to position [571, 0]
click at [177, 407] on link "Resilience and Public Works" at bounding box center [176, 416] width 139 height 19
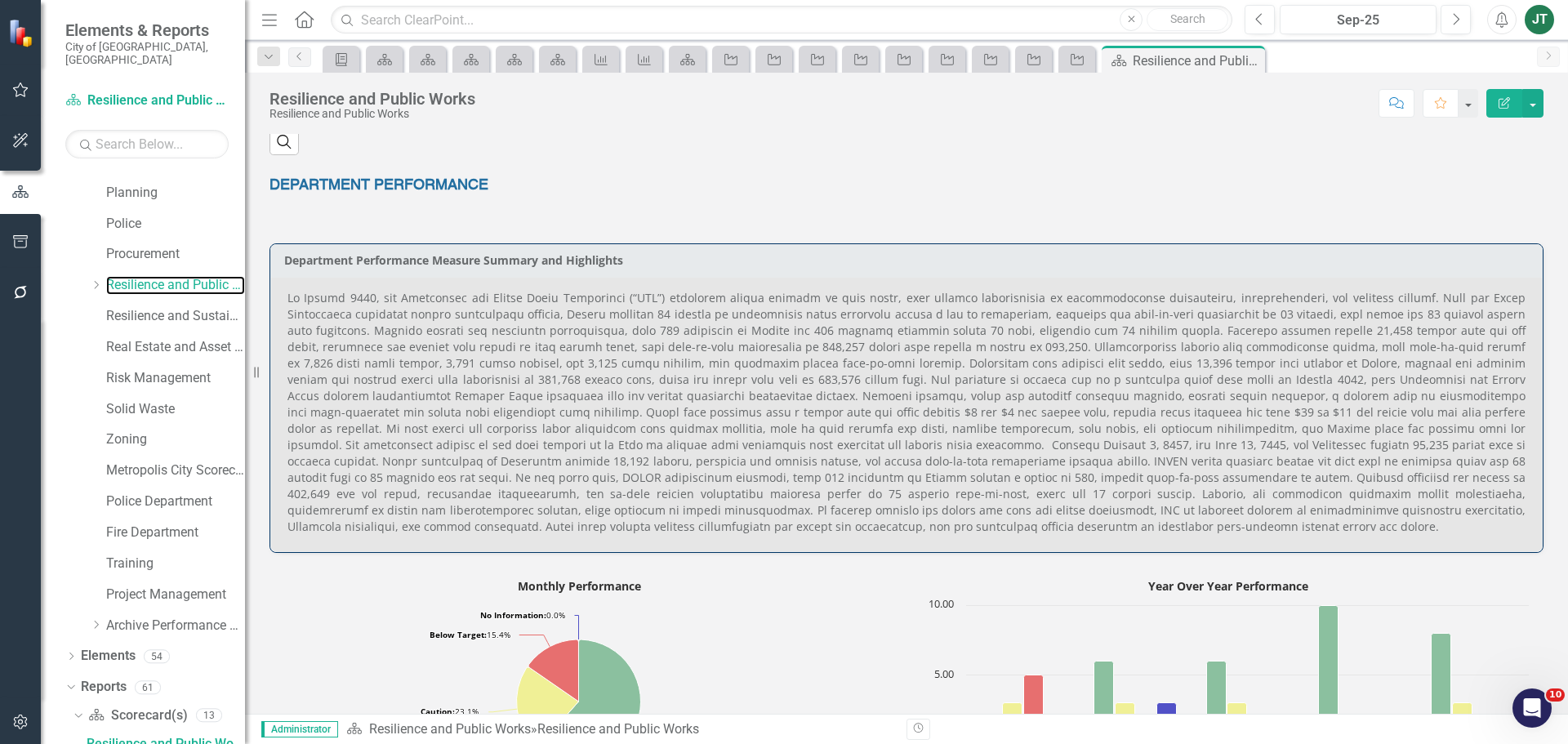
scroll to position [980, 0]
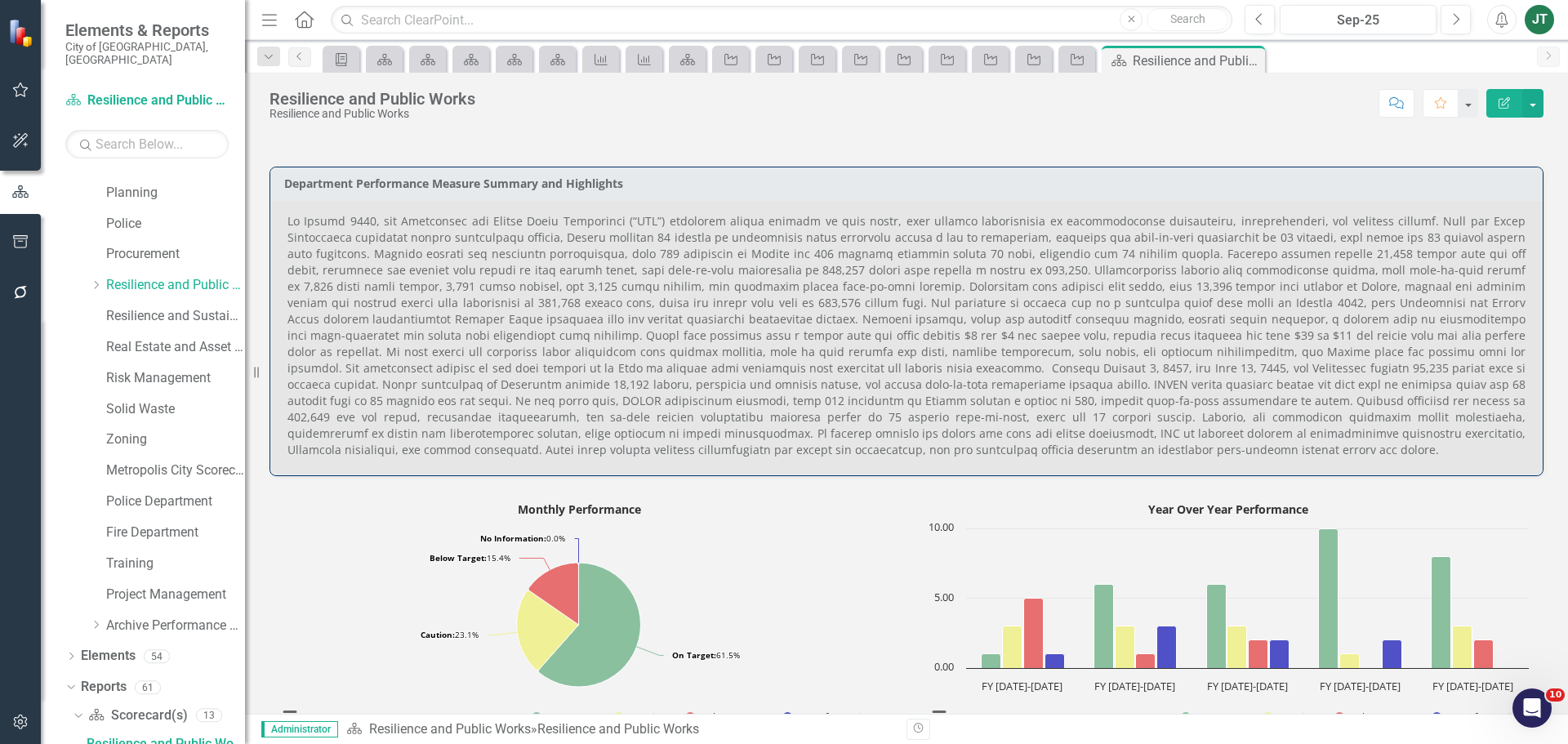
click at [352, 219] on p at bounding box center [906, 335] width 1238 height 245
click at [387, 224] on p at bounding box center [906, 335] width 1238 height 245
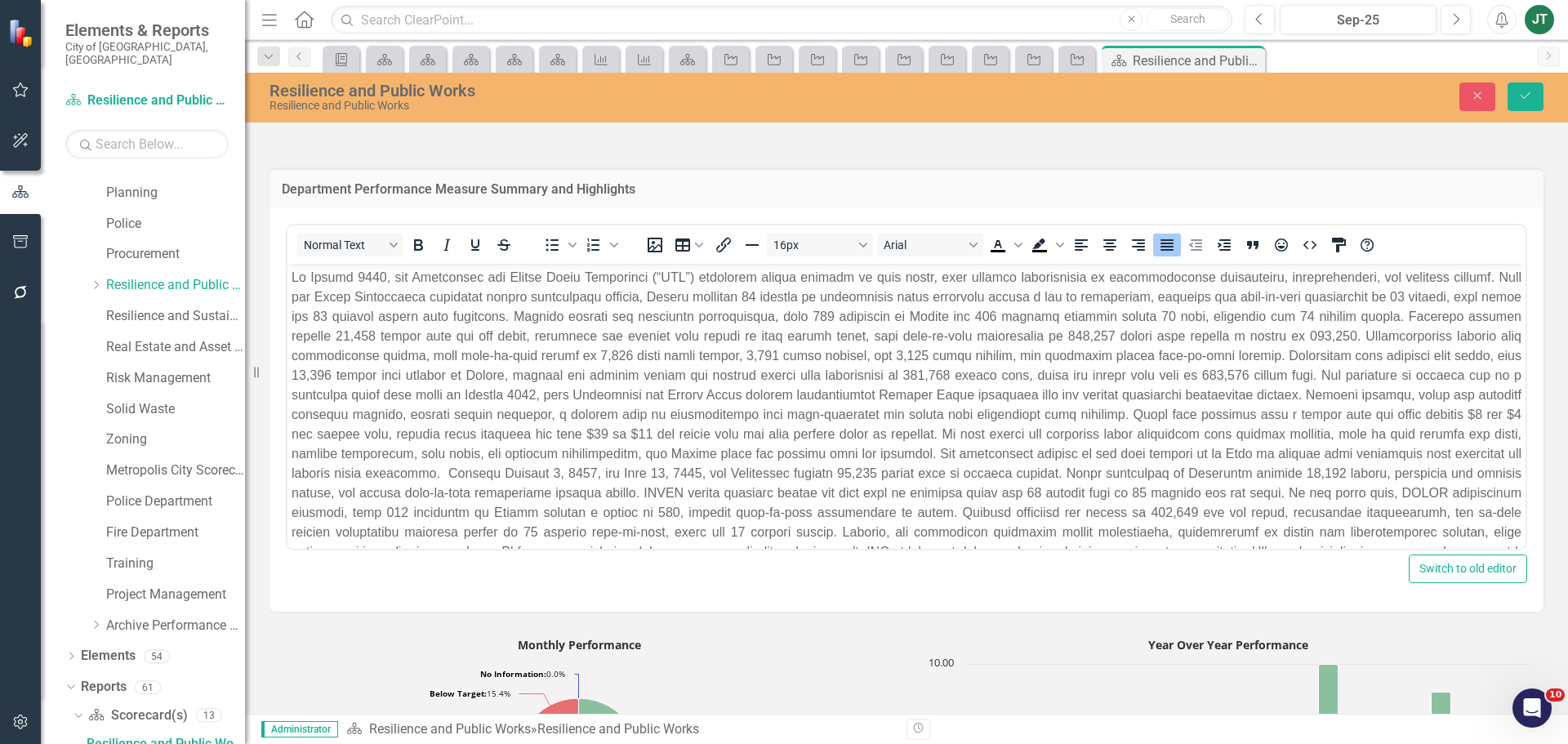
scroll to position [0, 0]
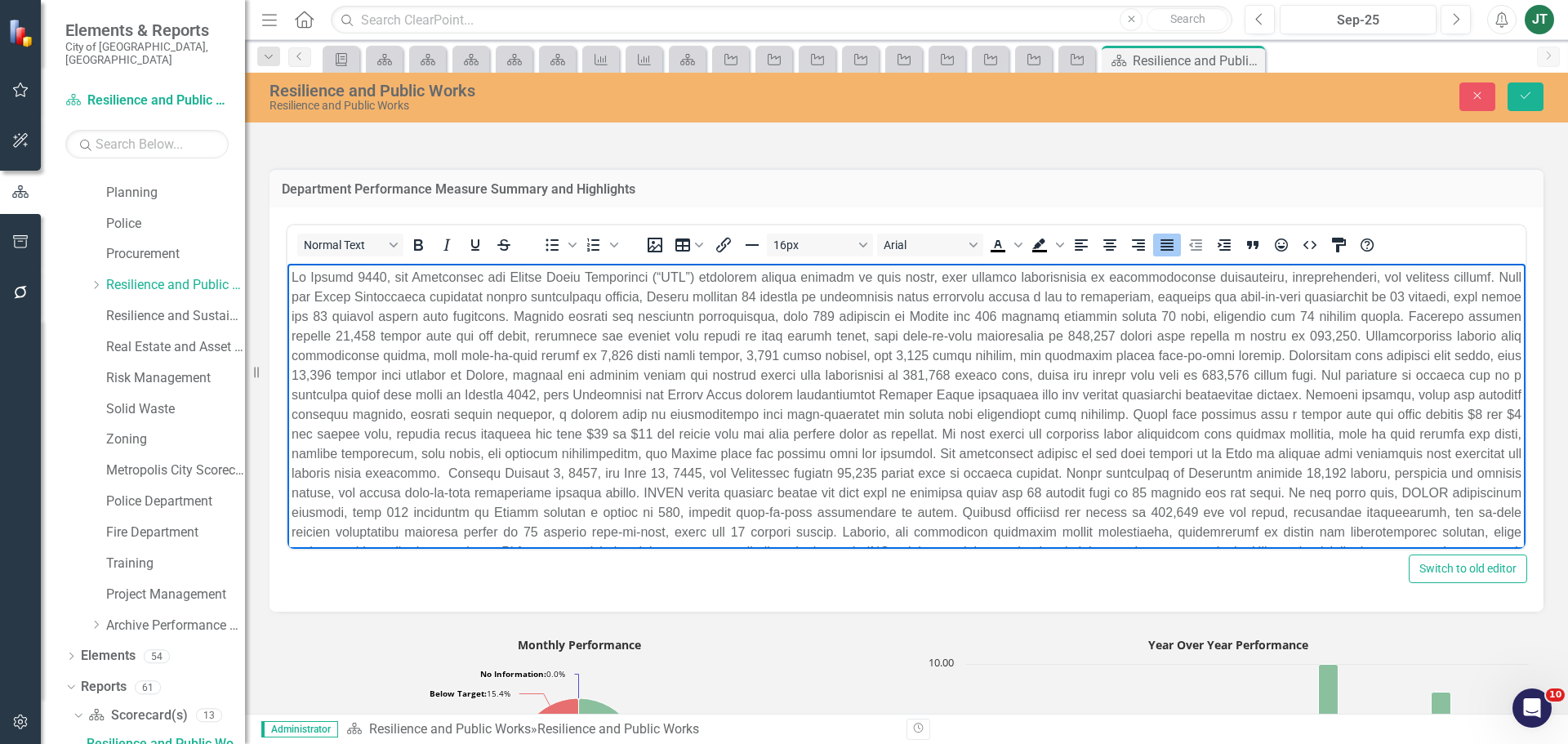
click at [416, 273] on p "Rich Text Area. Press ALT-0 for help." at bounding box center [906, 424] width 1230 height 313
drag, startPoint x: 410, startPoint y: 275, endPoint x: 237, endPoint y: 277, distance: 173.0
click at [287, 277] on html at bounding box center [906, 431] width 1238 height 335
click at [1129, 330] on p "Rich Text Area. Press ALT-0 for help." at bounding box center [906, 424] width 1230 height 313
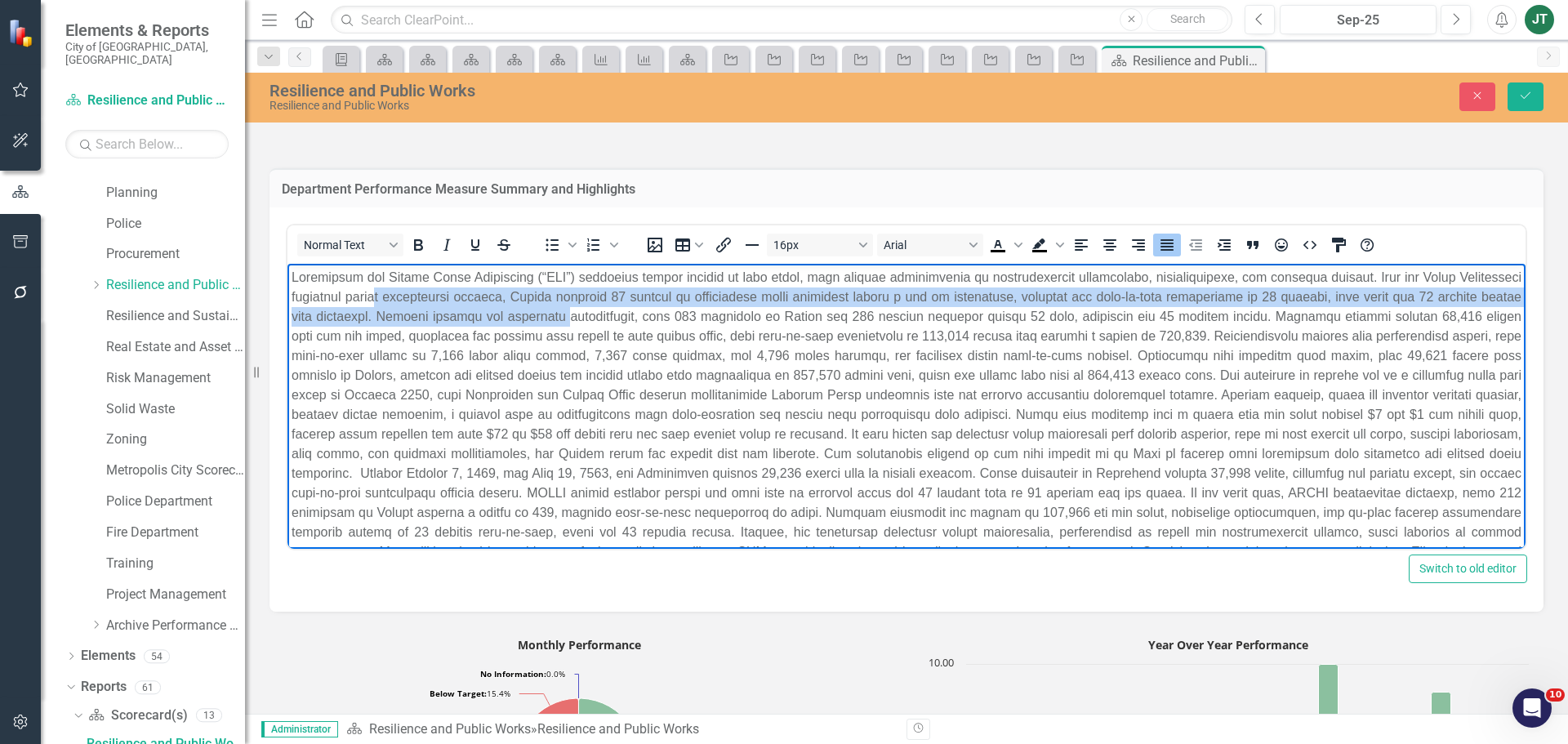
drag, startPoint x: 455, startPoint y: 303, endPoint x: 654, endPoint y: 310, distance: 199.1
click at [654, 310] on p "Rich Text Area. Press ALT-0 for help." at bounding box center [906, 424] width 1230 height 313
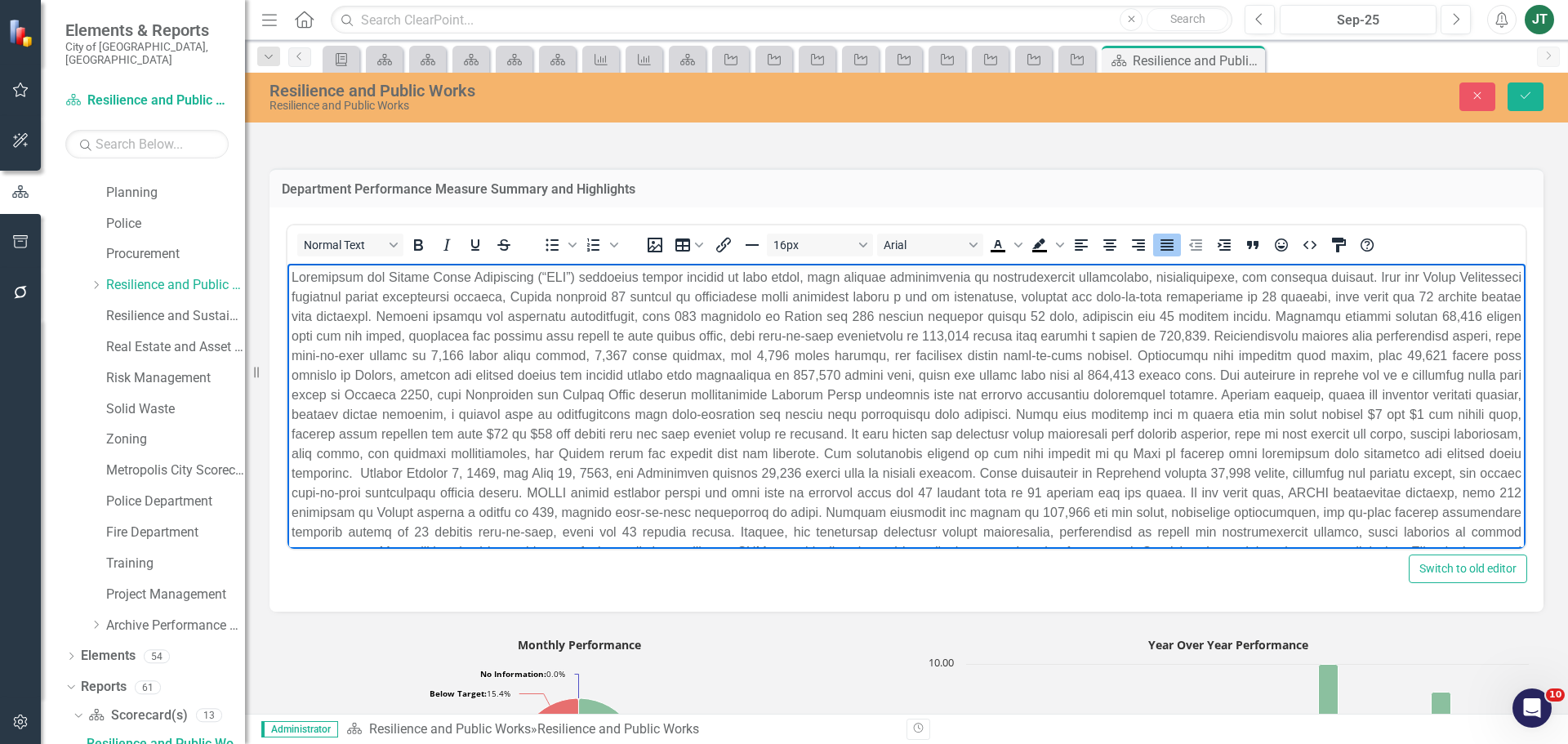
click at [802, 332] on p "Rich Text Area. Press ALT-0 for help." at bounding box center [906, 424] width 1230 height 313
click at [611, 291] on p "Rich Text Area. Press ALT-0 for help." at bounding box center [906, 424] width 1230 height 313
click at [706, 291] on p "Rich Text Area. Press ALT-0 for help." at bounding box center [906, 424] width 1230 height 313
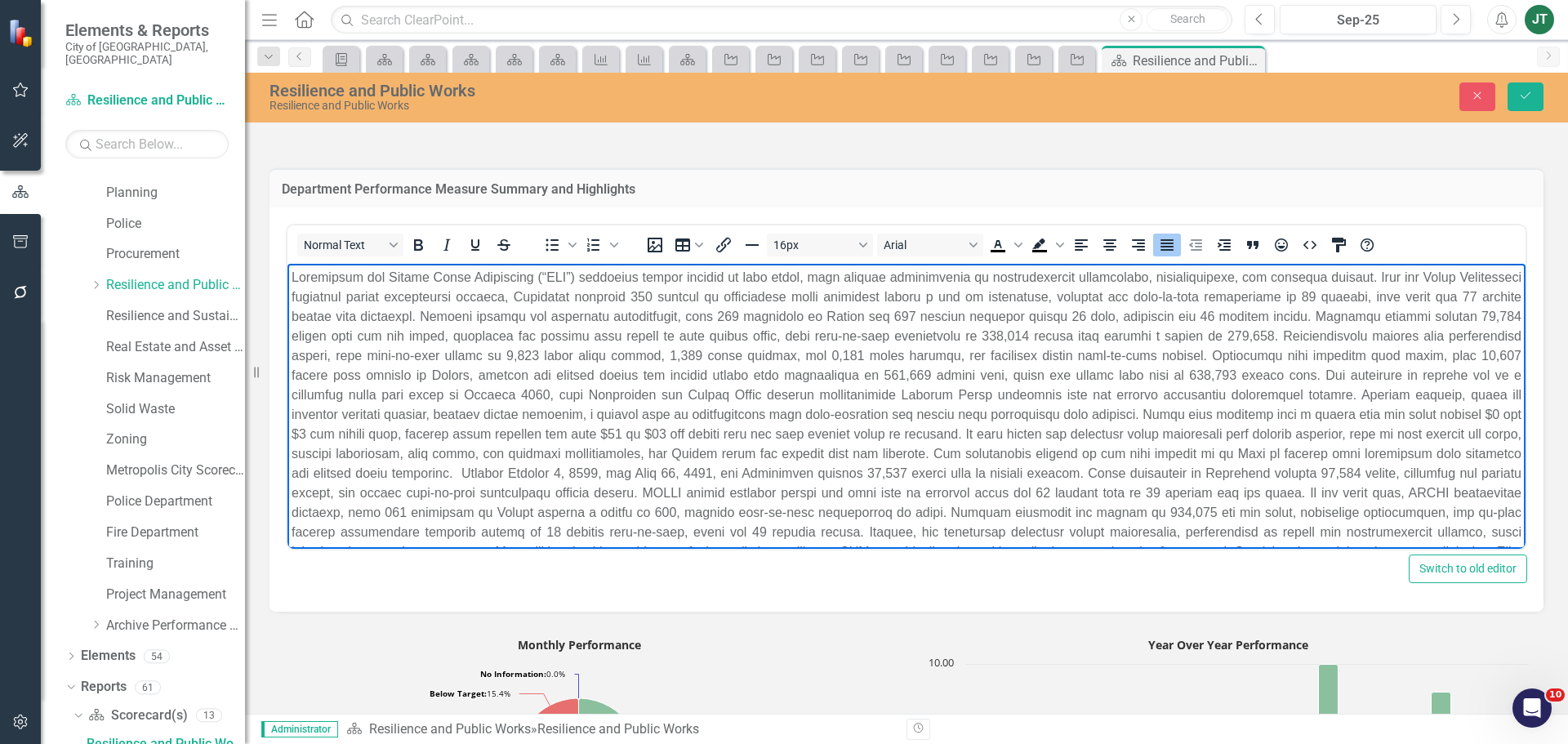
click at [1380, 291] on p "Rich Text Area. Press ALT-0 for help." at bounding box center [906, 424] width 1230 height 313
click at [1249, 298] on p "Rich Text Area. Press ALT-0 for help." at bounding box center [906, 424] width 1230 height 313
click at [1163, 291] on p "Rich Text Area. Press ALT-0 for help." at bounding box center [906, 424] width 1230 height 313
click at [1152, 295] on p "Rich Text Area. Press ALT-0 for help." at bounding box center [906, 424] width 1230 height 313
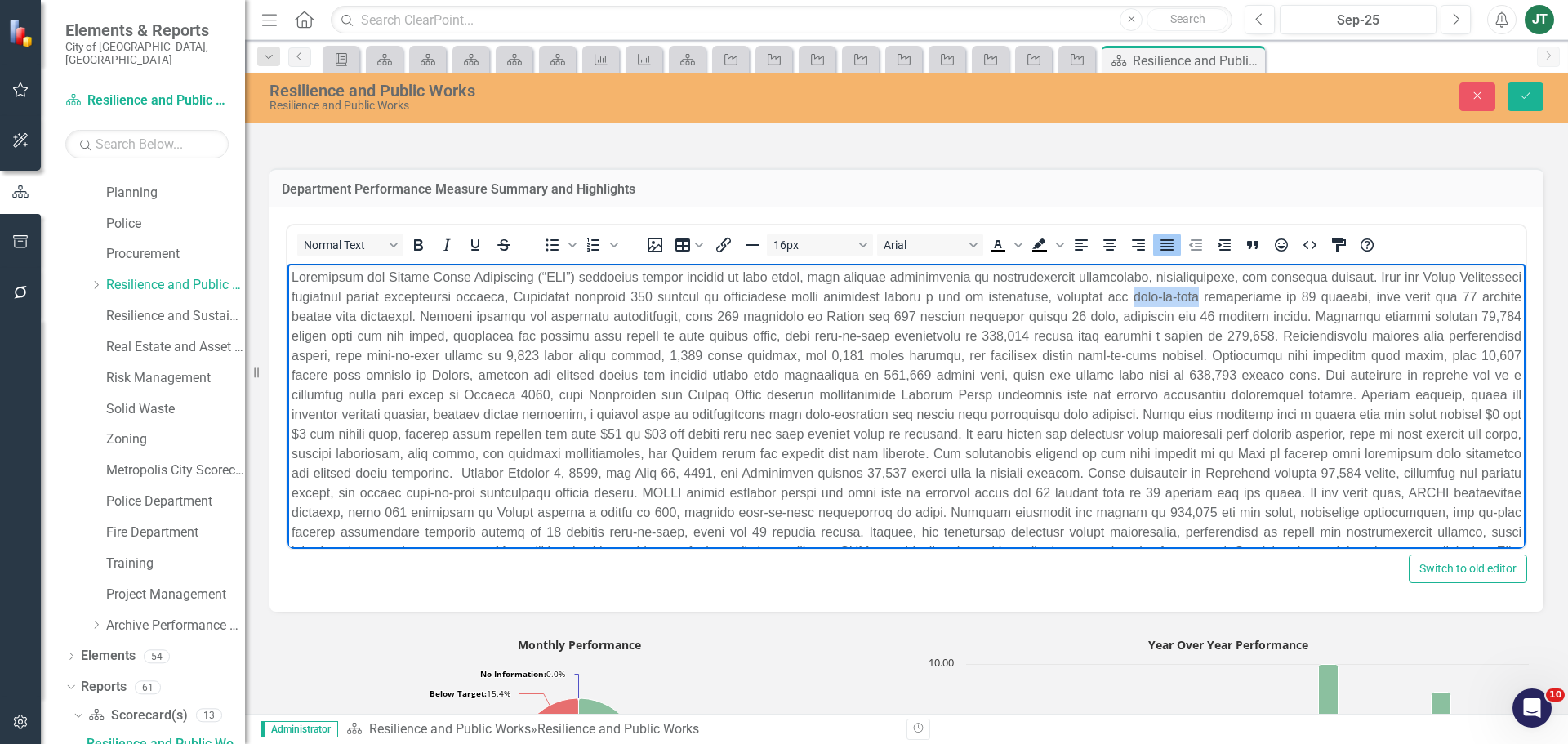
drag, startPoint x: 1273, startPoint y: 293, endPoint x: 1201, endPoint y: 287, distance: 72.2
click at [1201, 287] on p "Rich Text Area. Press ALT-0 for help." at bounding box center [906, 424] width 1230 height 313
click at [791, 313] on p "Rich Text Area. Press ALT-0 for help." at bounding box center [906, 424] width 1230 height 313
click at [911, 313] on p "Rich Text Area. Press ALT-0 for help." at bounding box center [906, 424] width 1230 height 313
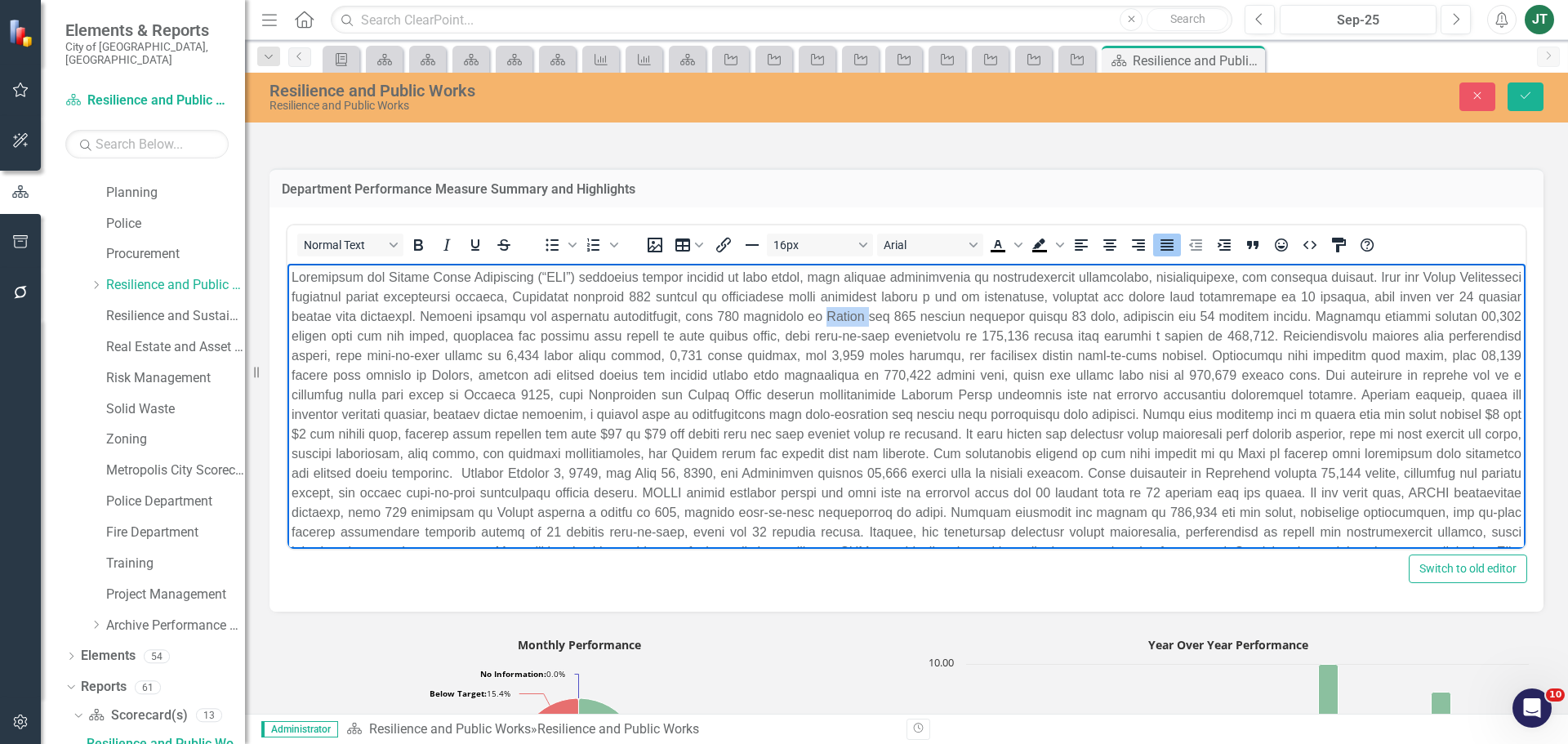
click at [911, 313] on p "Rich Text Area. Press ALT-0 for help." at bounding box center [906, 424] width 1230 height 313
click at [952, 312] on p "Rich Text Area. Press ALT-0 for help." at bounding box center [906, 424] width 1230 height 313
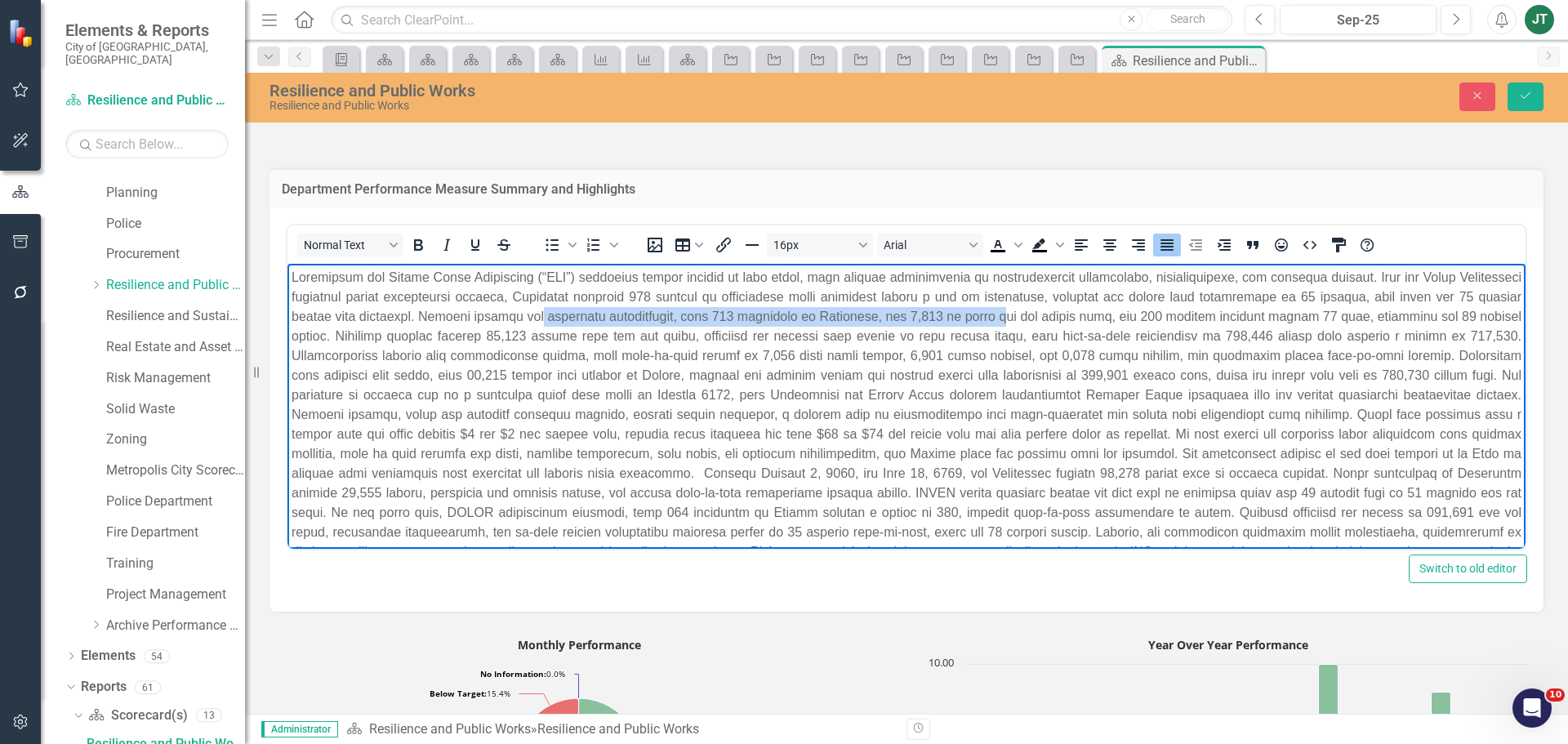
drag, startPoint x: 597, startPoint y: 311, endPoint x: 1053, endPoint y: 322, distance: 456.1
click at [1053, 322] on p "Rich Text Area. Press ALT-0 for help." at bounding box center [906, 424] width 1230 height 313
click at [961, 319] on p "Rich Text Area. Press ALT-0 for help." at bounding box center [906, 424] width 1230 height 313
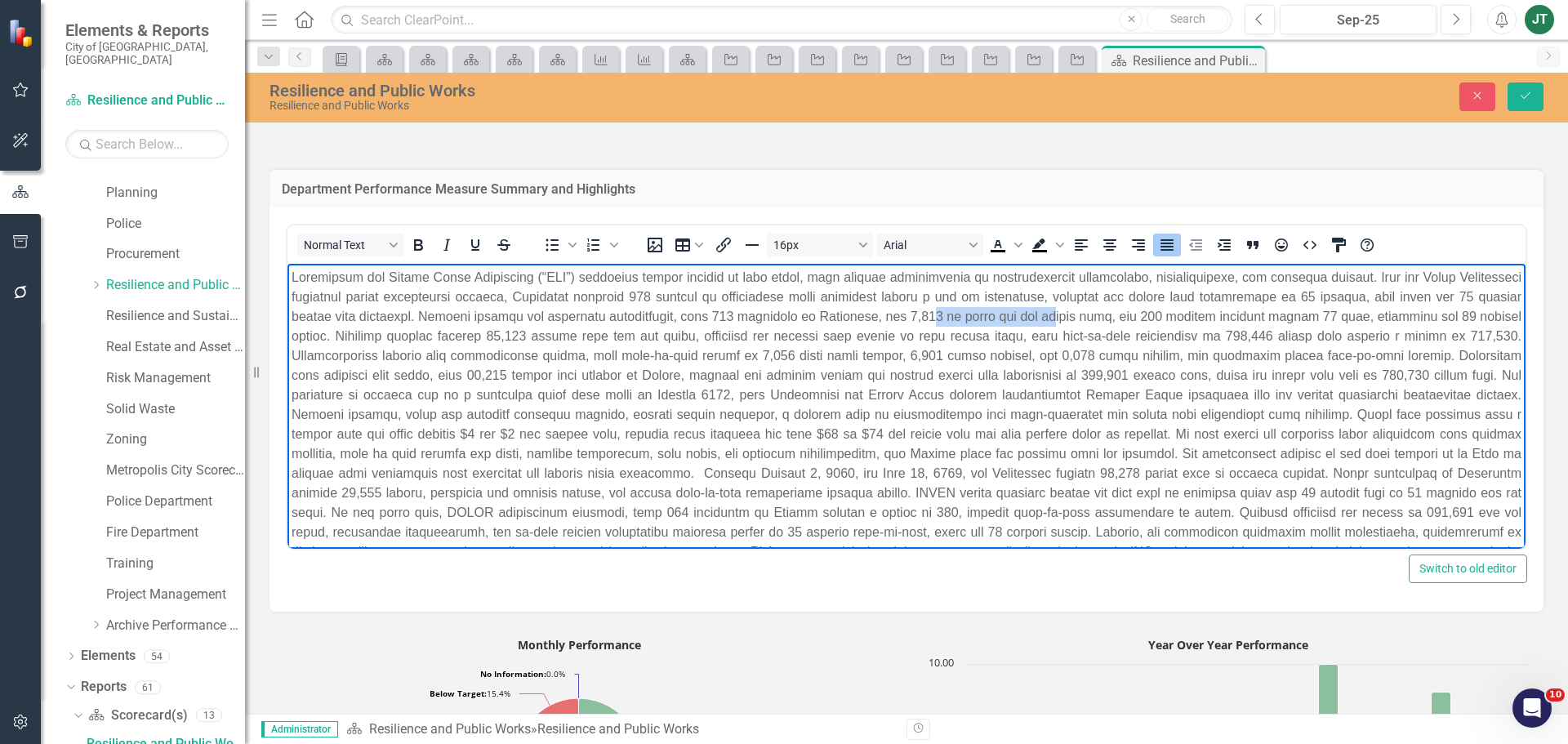
drag, startPoint x: 996, startPoint y: 318, endPoint x: 1098, endPoint y: 313, distance: 102.1
click at [1098, 313] on p "Rich Text Area. Press ALT-0 for help." at bounding box center [906, 424] width 1230 height 313
click at [1052, 338] on p "Rich Text Area. Press ALT-0 for help." at bounding box center [906, 424] width 1230 height 313
click at [1019, 312] on p "Rich Text Area. Press ALT-0 for help." at bounding box center [906, 424] width 1230 height 313
click at [1020, 314] on p "Rich Text Area. Press ALT-0 for help." at bounding box center [906, 424] width 1230 height 313
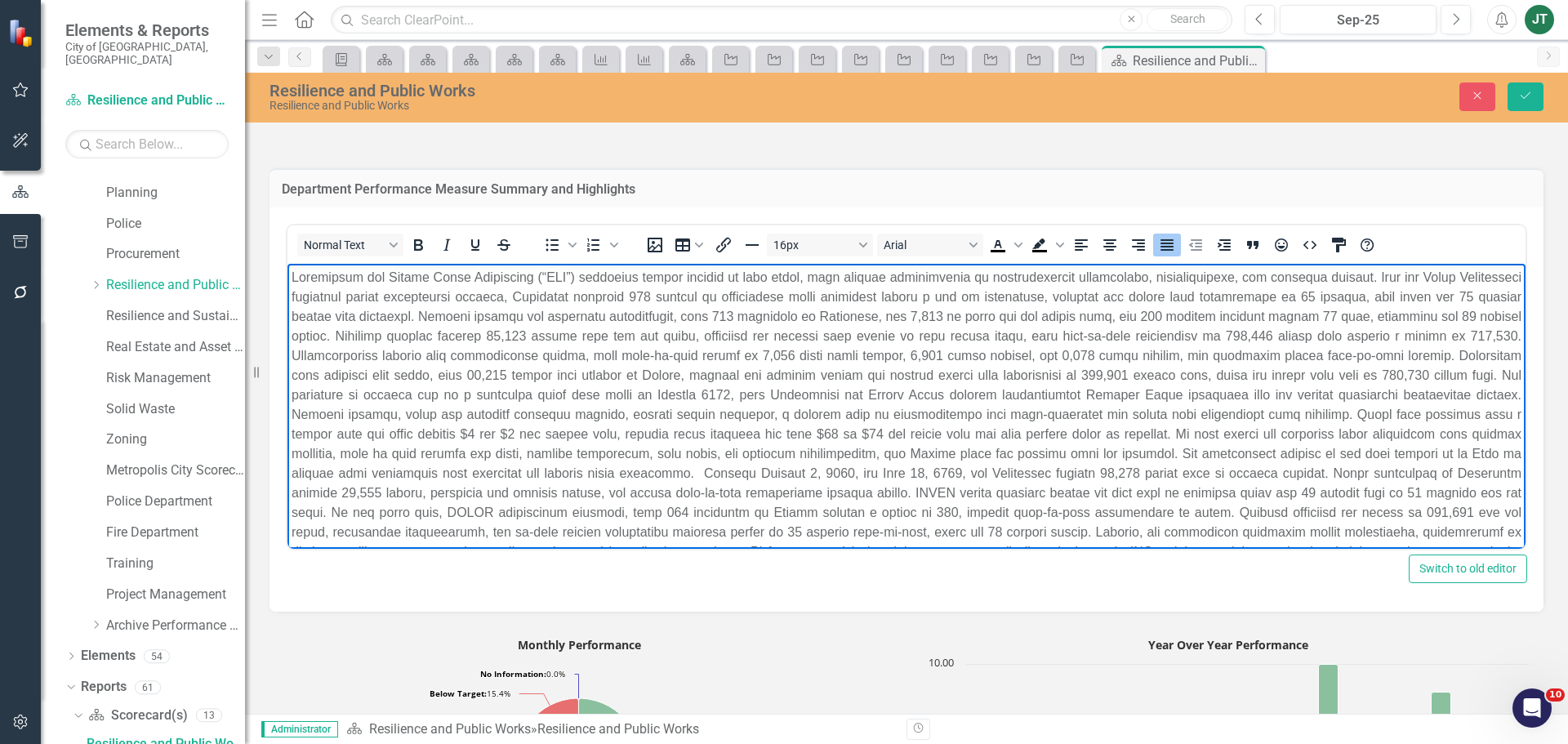
click at [1149, 313] on p "Rich Text Area. Press ALT-0 for help." at bounding box center [906, 424] width 1230 height 313
click at [1007, 313] on p "Rich Text Area. Press ALT-0 for help." at bounding box center [906, 424] width 1230 height 313
drag, startPoint x: 1281, startPoint y: 316, endPoint x: 1245, endPoint y: 313, distance: 36.1
click at [1245, 313] on p "Rich Text Area. Press ALT-0 for help." at bounding box center [906, 424] width 1230 height 313
click at [517, 346] on p "Rich Text Area. Press ALT-0 for help." at bounding box center [906, 424] width 1230 height 313
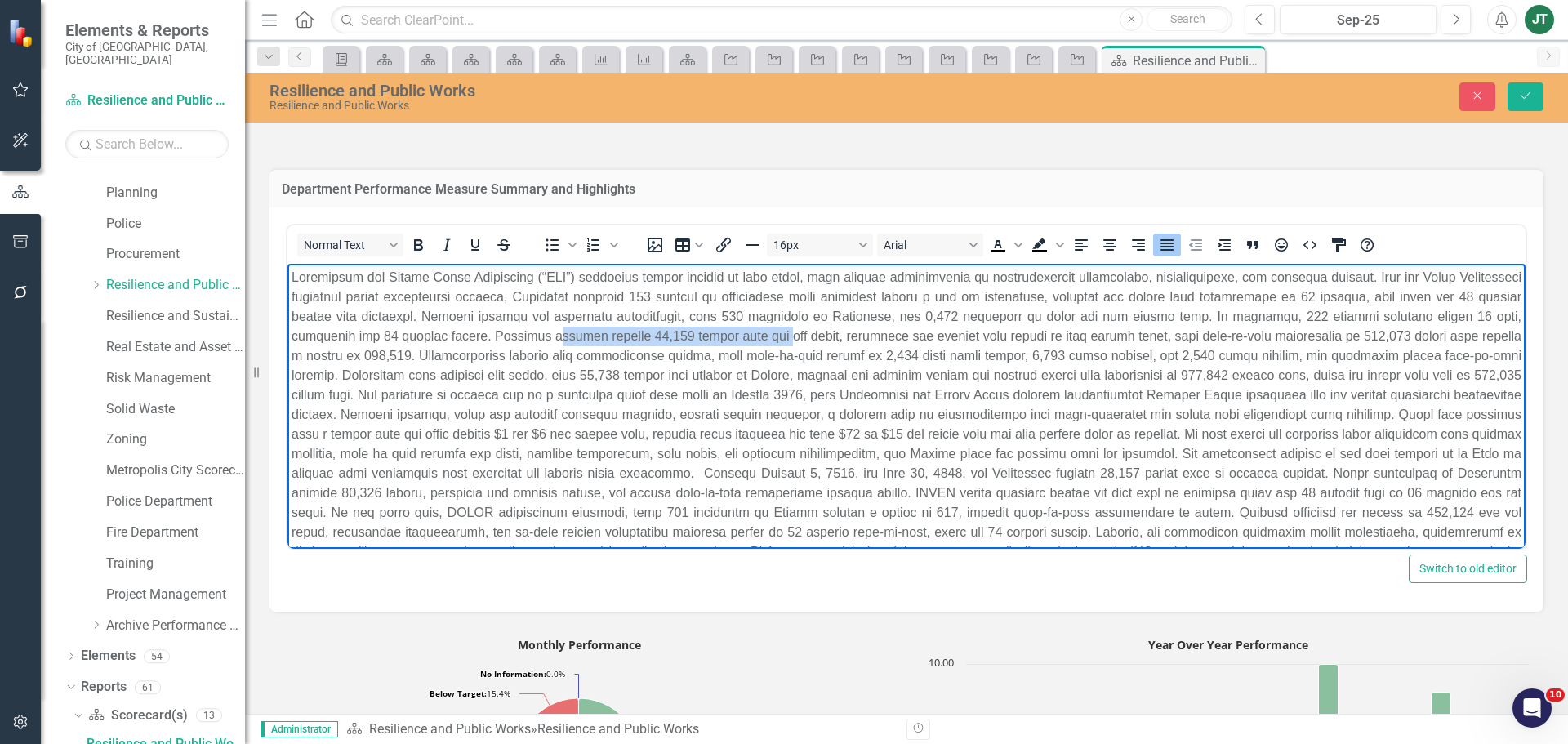
drag, startPoint x: 597, startPoint y: 330, endPoint x: 799, endPoint y: 336, distance: 202.1
click at [799, 336] on p "Rich Text Area. Press ALT-0 for help." at bounding box center [906, 424] width 1230 height 313
click at [673, 344] on p "Rich Text Area. Press ALT-0 for help." at bounding box center [906, 424] width 1230 height 313
click at [710, 338] on p "Rich Text Area. Press ALT-0 for help." at bounding box center [906, 424] width 1230 height 313
drag, startPoint x: 702, startPoint y: 332, endPoint x: 667, endPoint y: 340, distance: 35.9
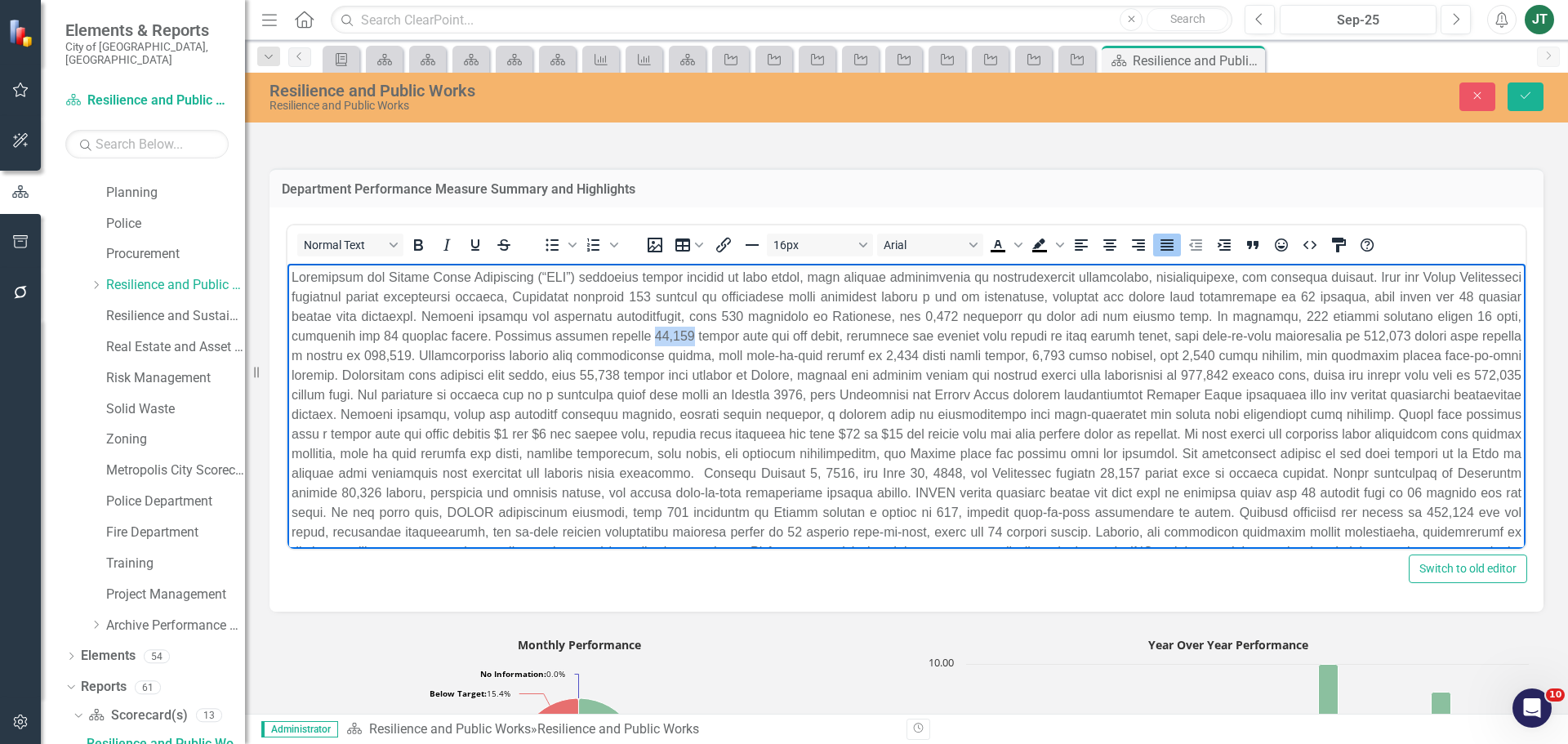
click at [667, 340] on p "Rich Text Area. Press ALT-0 for help." at bounding box center [906, 424] width 1230 height 313
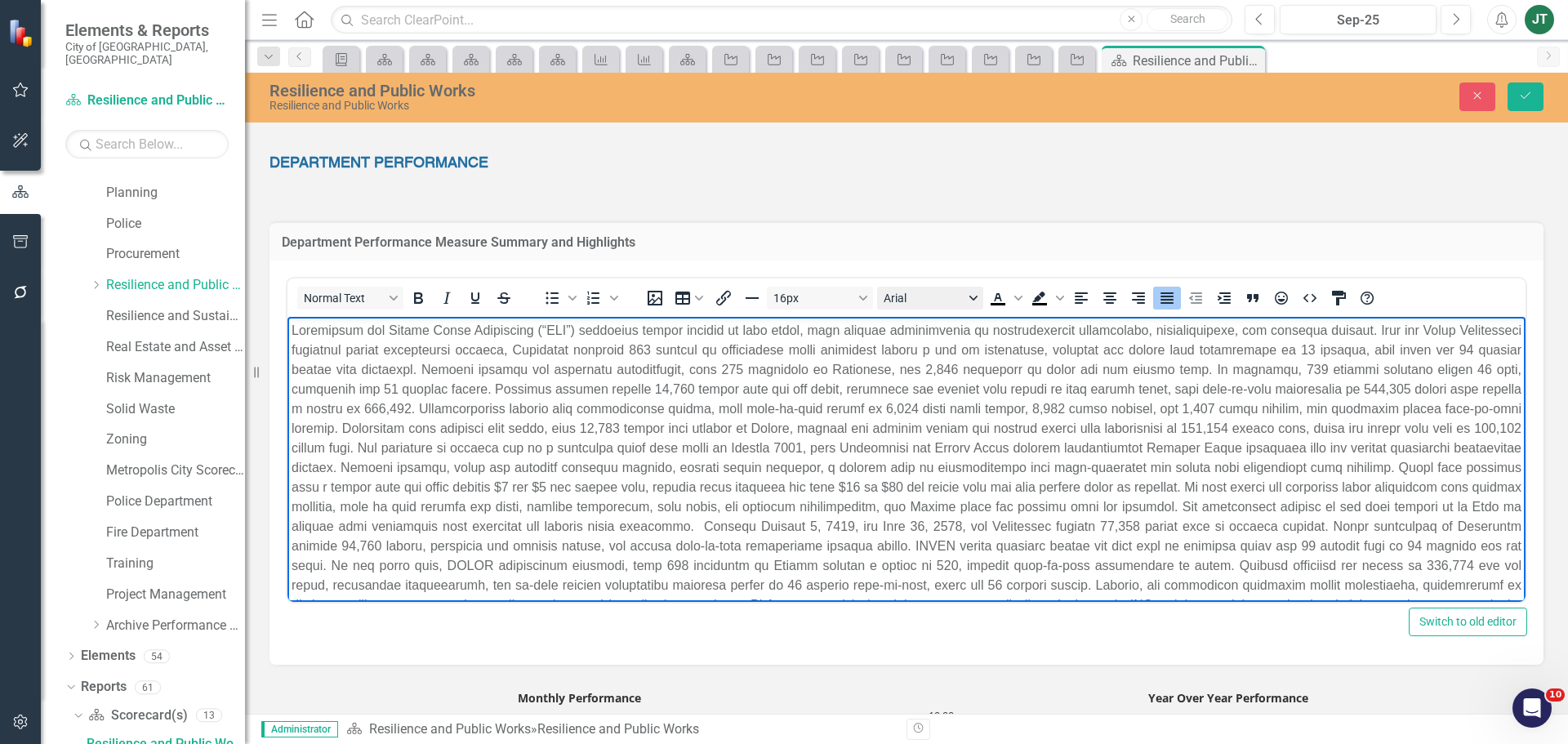
scroll to position [899, 0]
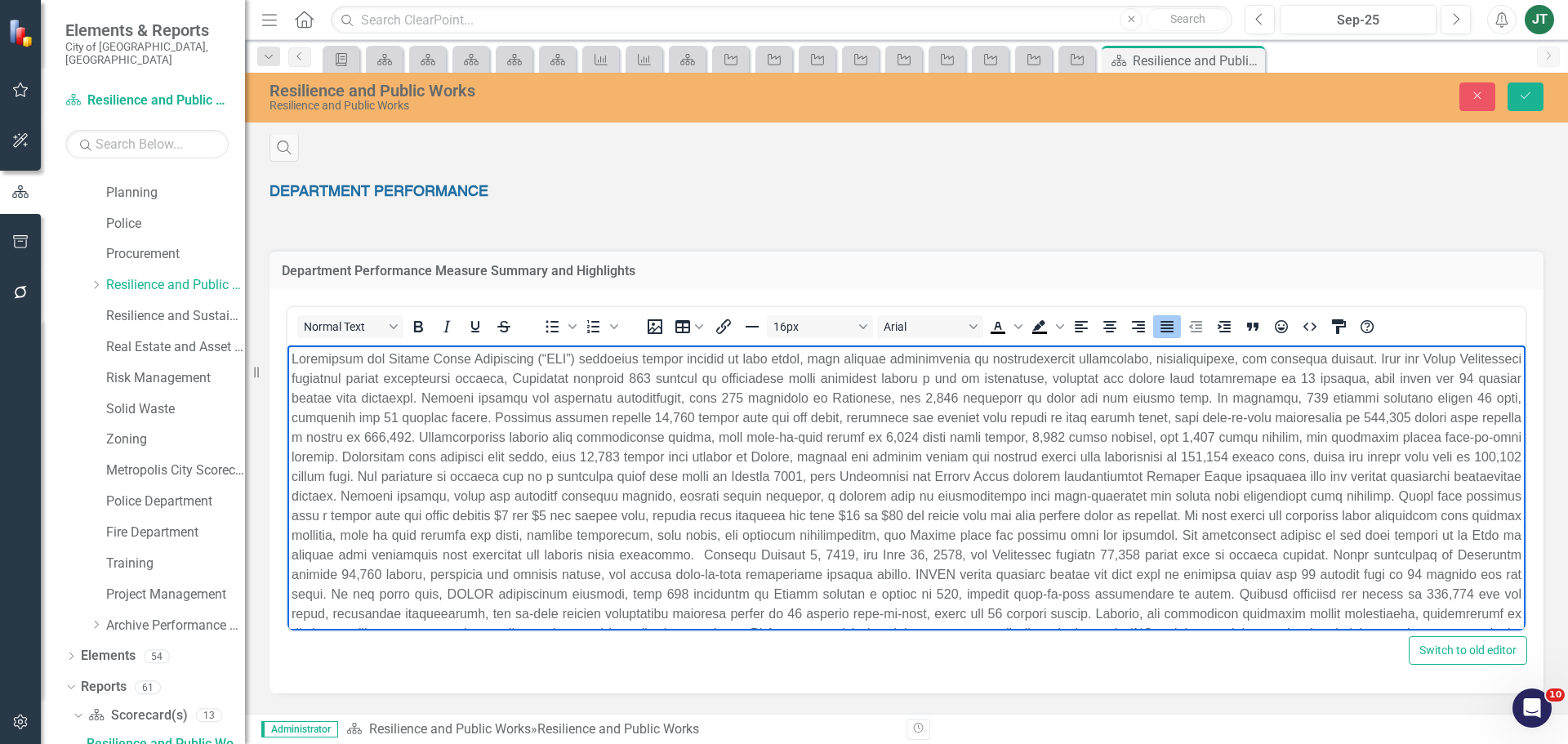
click at [854, 416] on p "Rich Text Area. Press ALT-0 for help." at bounding box center [906, 506] width 1230 height 313
click at [1066, 430] on p "Rich Text Area. Press ALT-0 for help." at bounding box center [906, 516] width 1230 height 333
click at [1047, 417] on p "Rich Text Area. Press ALT-0 for help." at bounding box center [906, 516] width 1230 height 333
click at [1190, 417] on p "Rich Text Area. Press ALT-0 for help." at bounding box center [906, 516] width 1230 height 333
drag, startPoint x: 1404, startPoint y: 419, endPoint x: 1338, endPoint y: 411, distance: 66.5
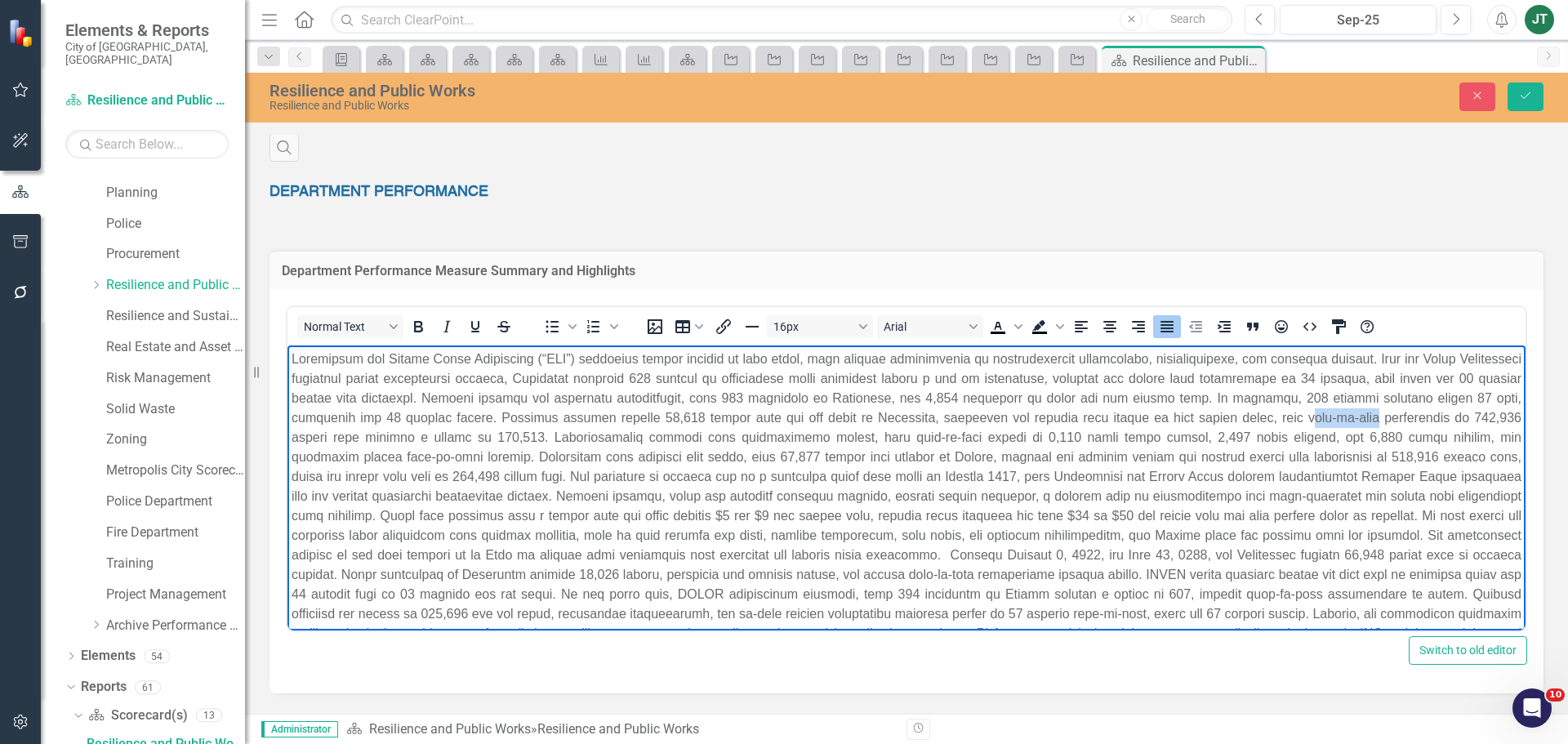
click at [1338, 411] on p "Rich Text Area. Press ALT-0 for help." at bounding box center [906, 516] width 1230 height 333
drag, startPoint x: 339, startPoint y: 436, endPoint x: 293, endPoint y: 435, distance: 46.0
click at [293, 435] on p "Rich Text Area. Press ALT-0 for help." at bounding box center [906, 516] width 1230 height 333
click at [471, 437] on p "Rich Text Area. Press ALT-0 for help." at bounding box center [906, 516] width 1230 height 333
click at [465, 434] on p "Rich Text Area. Press ALT-0 for help." at bounding box center [906, 516] width 1230 height 333
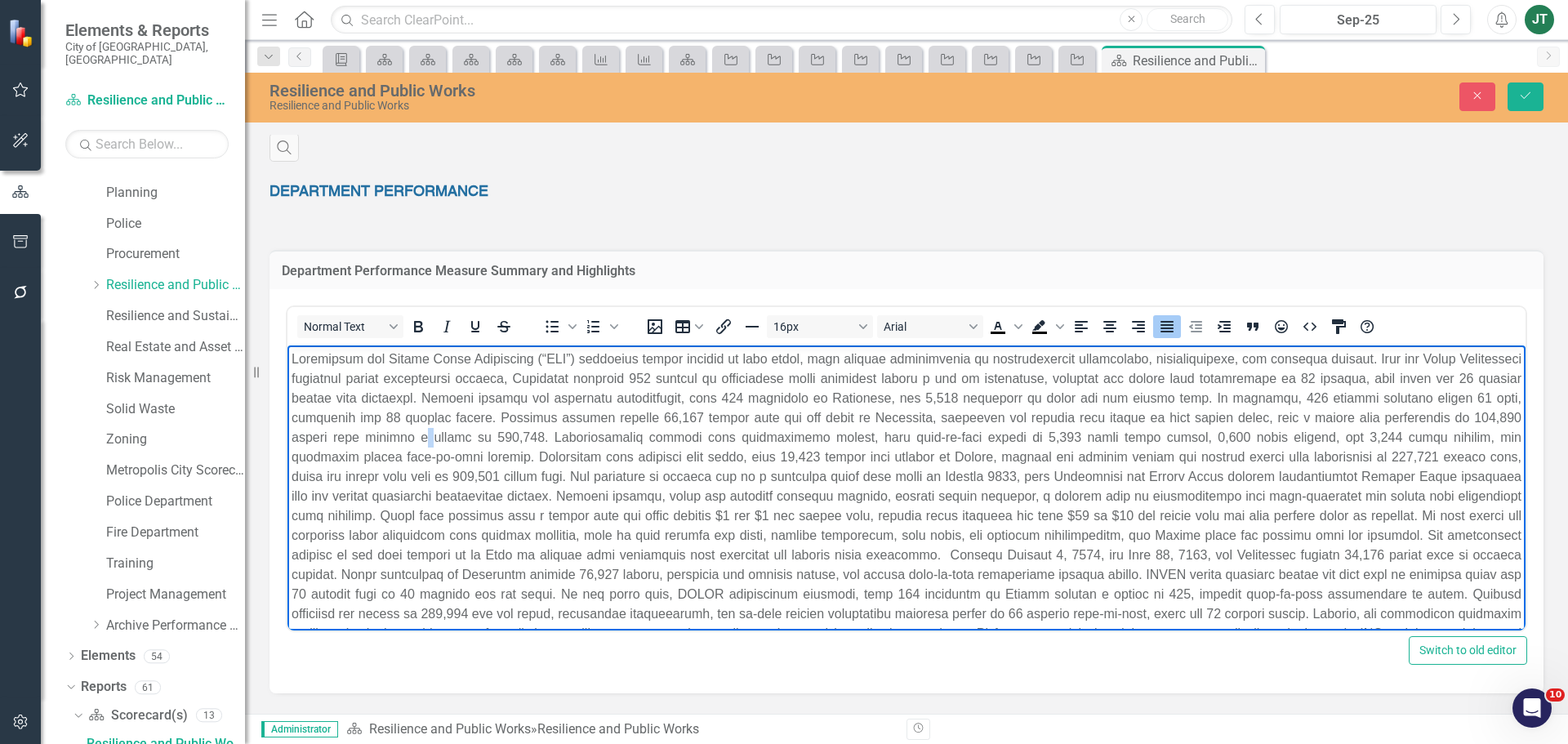
click at [465, 434] on p "Rich Text Area. Press ALT-0 for help." at bounding box center [906, 516] width 1230 height 333
click at [475, 435] on p "Rich Text Area. Press ALT-0 for help." at bounding box center [906, 516] width 1230 height 333
click at [472, 436] on p "Rich Text Area. Press ALT-0 for help." at bounding box center [906, 516] width 1230 height 333
drag, startPoint x: 640, startPoint y: 435, endPoint x: 597, endPoint y: 435, distance: 43.0
click at [597, 435] on p "Rich Text Area. Press ALT-0 for help." at bounding box center [906, 516] width 1230 height 333
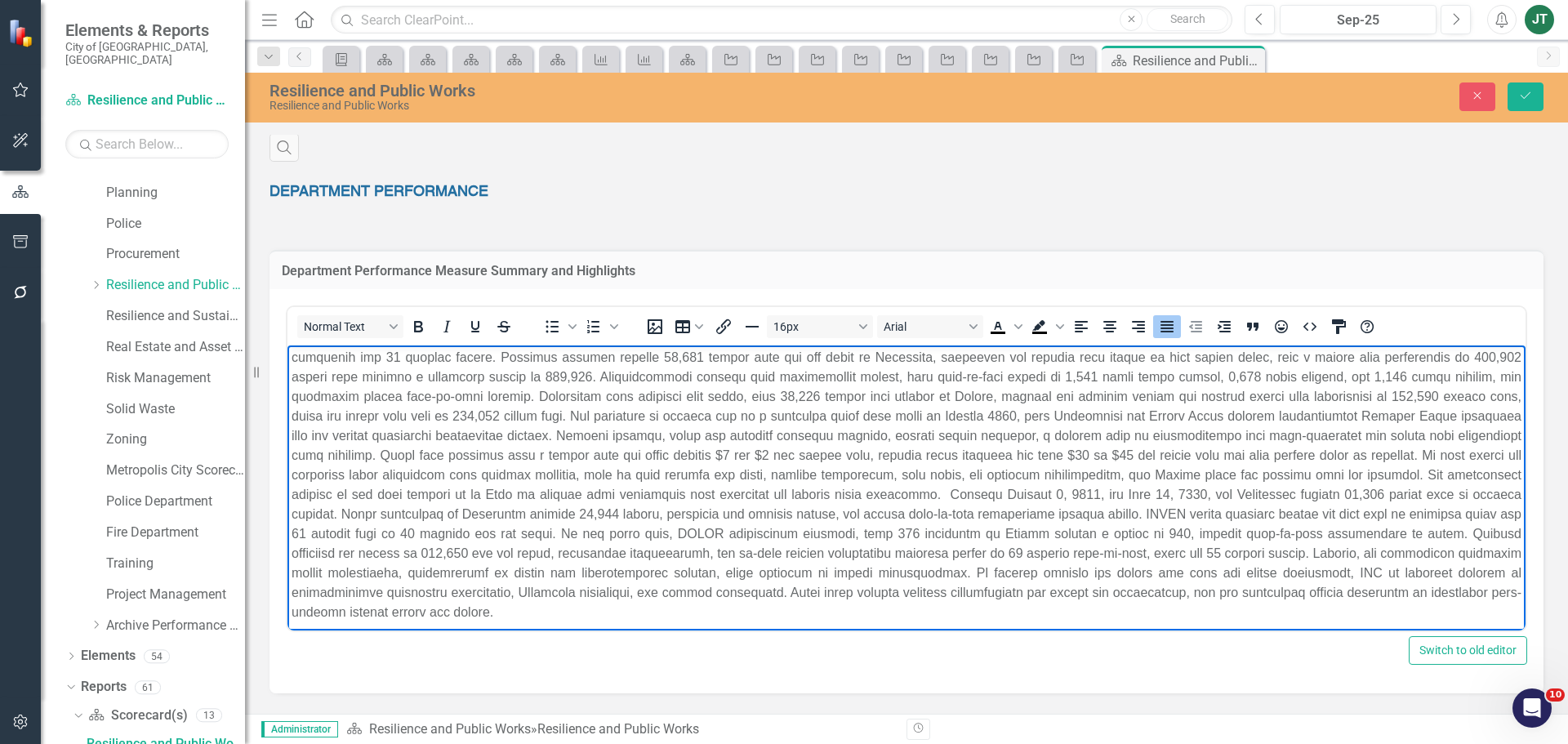
scroll to position [0, 0]
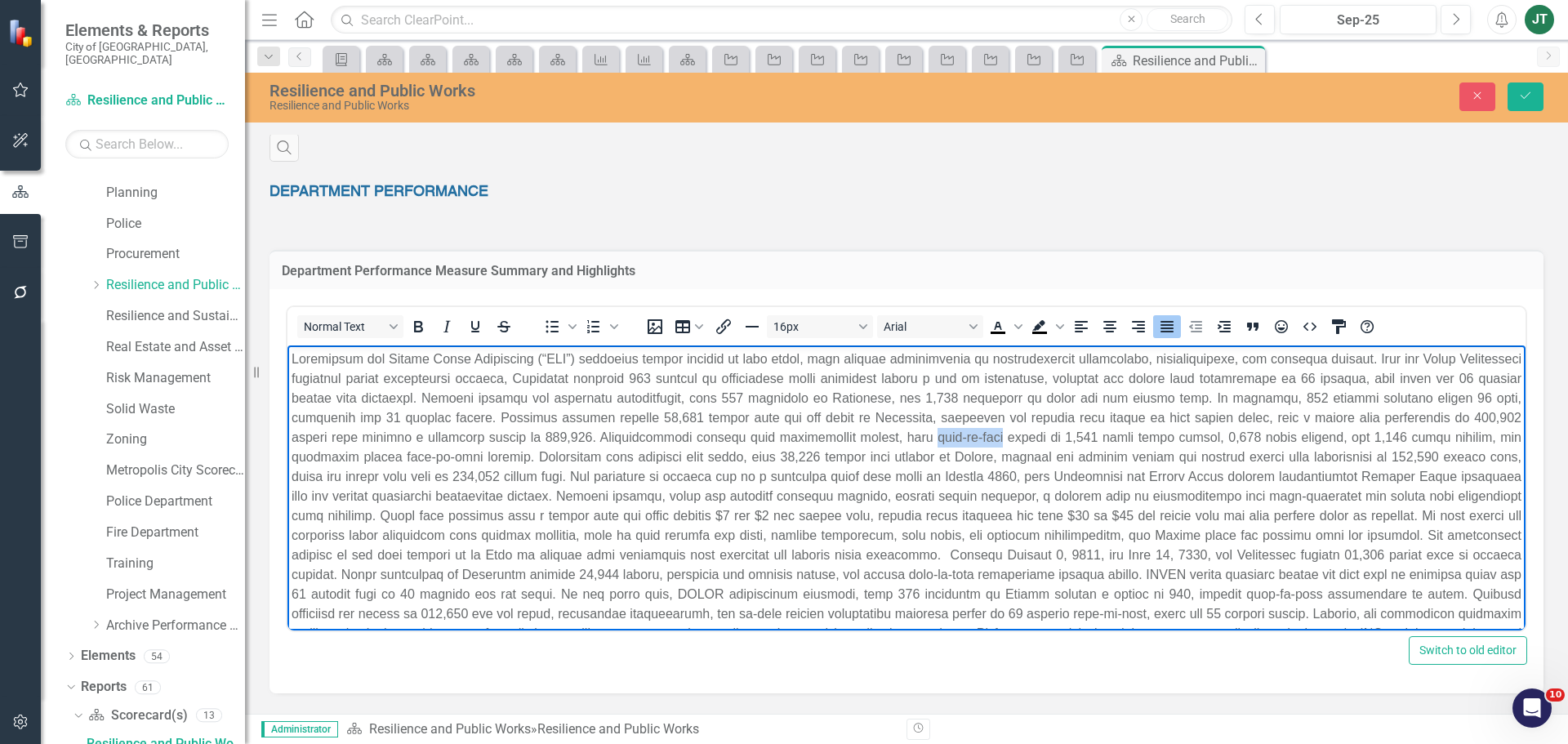
drag, startPoint x: 1012, startPoint y: 433, endPoint x: 947, endPoint y: 429, distance: 65.1
click at [947, 432] on p "Rich Text Area. Press ALT-0 for help." at bounding box center [906, 516] width 1230 height 333
drag, startPoint x: 1097, startPoint y: 435, endPoint x: 1078, endPoint y: 438, distance: 19.2
click at [1078, 438] on p "Rich Text Area. Press ALT-0 for help." at bounding box center [906, 516] width 1230 height 333
drag, startPoint x: 1237, startPoint y: 436, endPoint x: 1207, endPoint y: 437, distance: 30.0
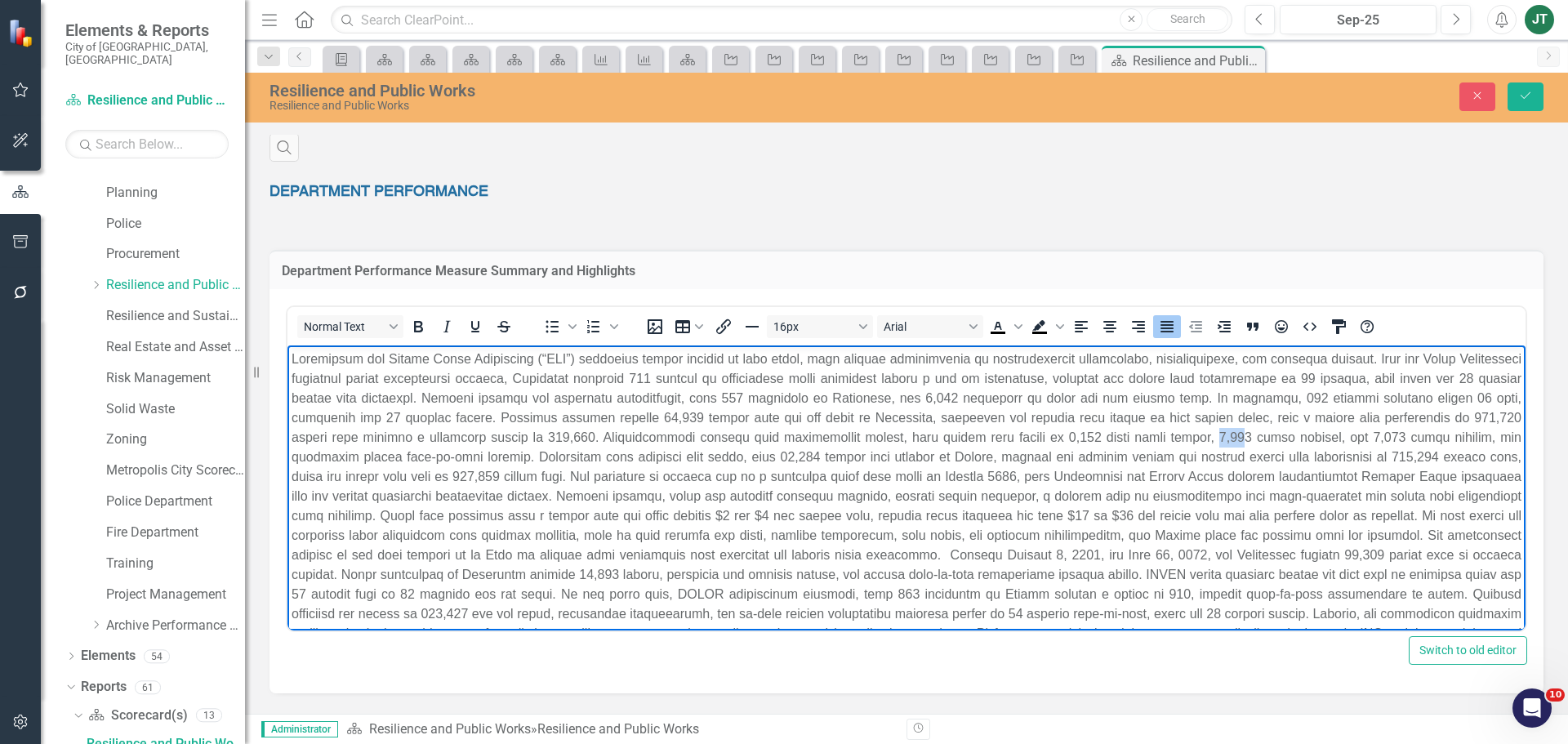
click at [1207, 437] on p "Rich Text Area. Press ALT-0 for help." at bounding box center [906, 516] width 1230 height 333
click at [1253, 434] on p "Rich Text Area. Press ALT-0 for help." at bounding box center [906, 516] width 1230 height 333
drag, startPoint x: 1241, startPoint y: 433, endPoint x: 1208, endPoint y: 433, distance: 33.0
click at [1208, 433] on p "Rich Text Area. Press ALT-0 for help." at bounding box center [906, 516] width 1230 height 333
click at [1379, 433] on p "Rich Text Area. Press ALT-0 for help." at bounding box center [906, 516] width 1230 height 333
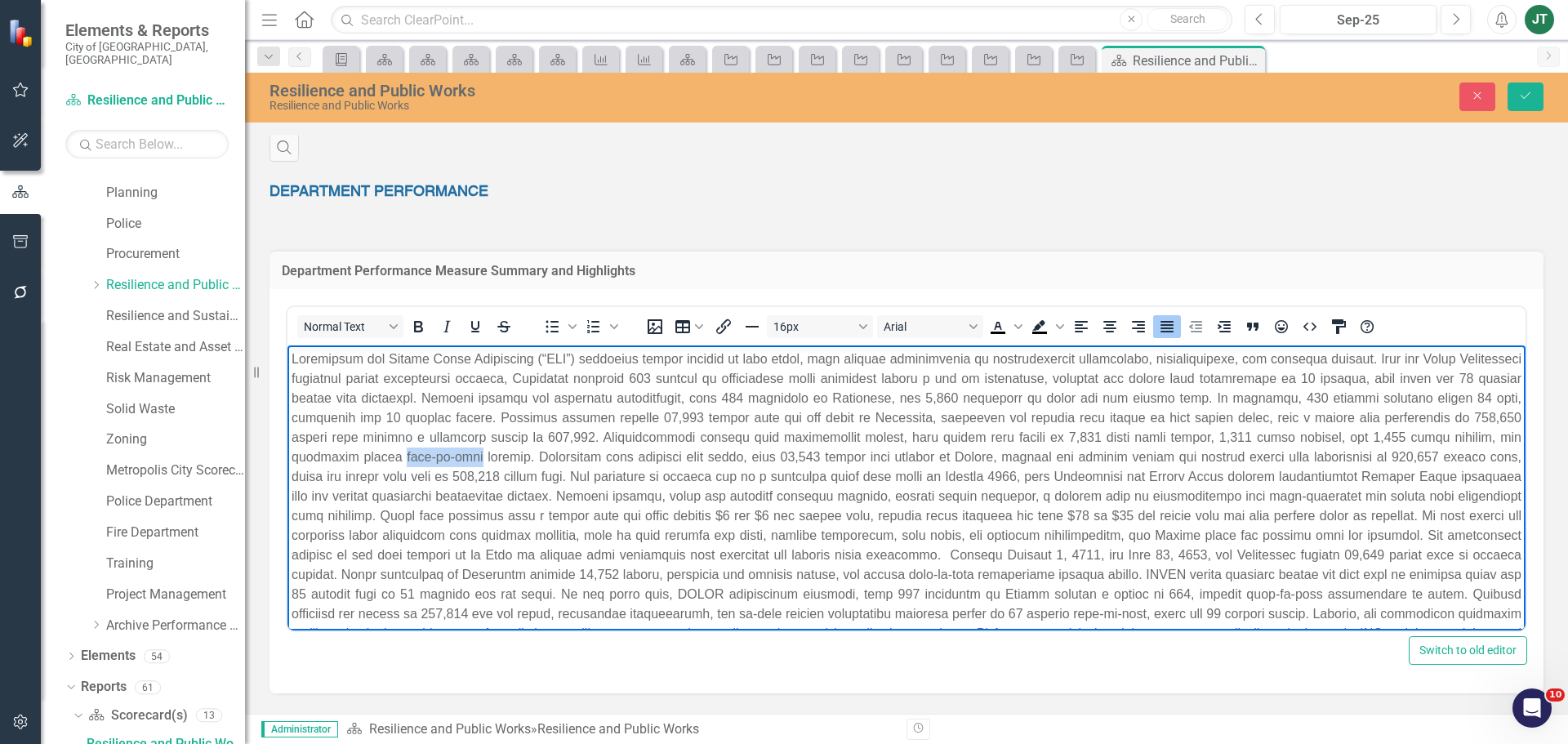
drag, startPoint x: 457, startPoint y: 456, endPoint x: 391, endPoint y: 452, distance: 66.1
click at [391, 452] on p "Rich Text Area. Press ALT-0 for help." at bounding box center [906, 516] width 1230 height 333
click at [695, 458] on p "Rich Text Area. Press ALT-0 for help." at bounding box center [906, 516] width 1230 height 333
click at [802, 456] on p "Rich Text Area. Press ALT-0 for help." at bounding box center [906, 516] width 1230 height 333
drag, startPoint x: 816, startPoint y: 455, endPoint x: 778, endPoint y: 458, distance: 38.1
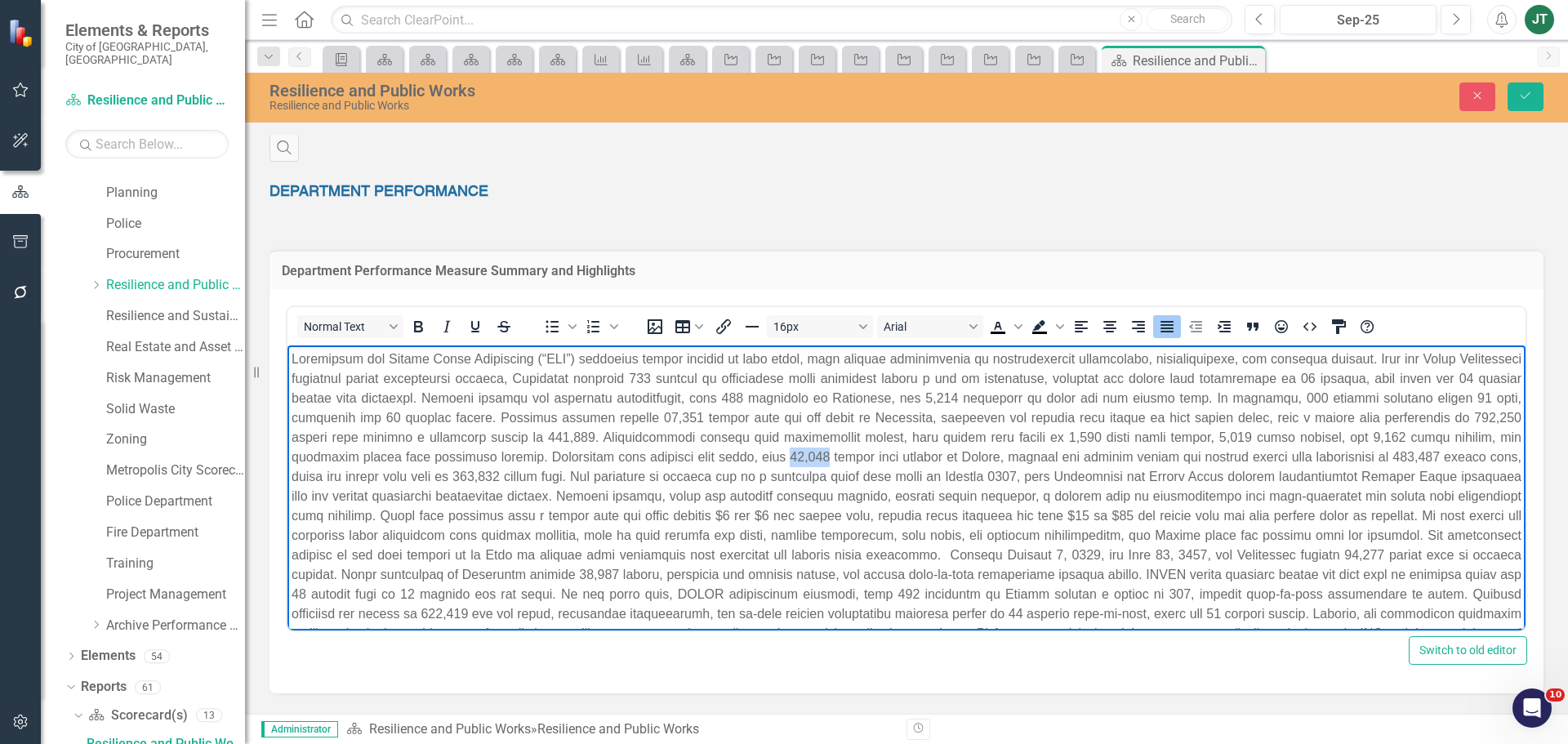
click at [778, 458] on p "Rich Text Area. Press ALT-0 for help." at bounding box center [906, 516] width 1230 height 333
click at [968, 453] on p "Rich Text Area. Press ALT-0 for help." at bounding box center [906, 516] width 1230 height 333
drag, startPoint x: 1431, startPoint y: 455, endPoint x: 1386, endPoint y: 457, distance: 45.0
click at [1386, 457] on p "Rich Text Area. Press ALT-0 for help." at bounding box center [906, 516] width 1230 height 333
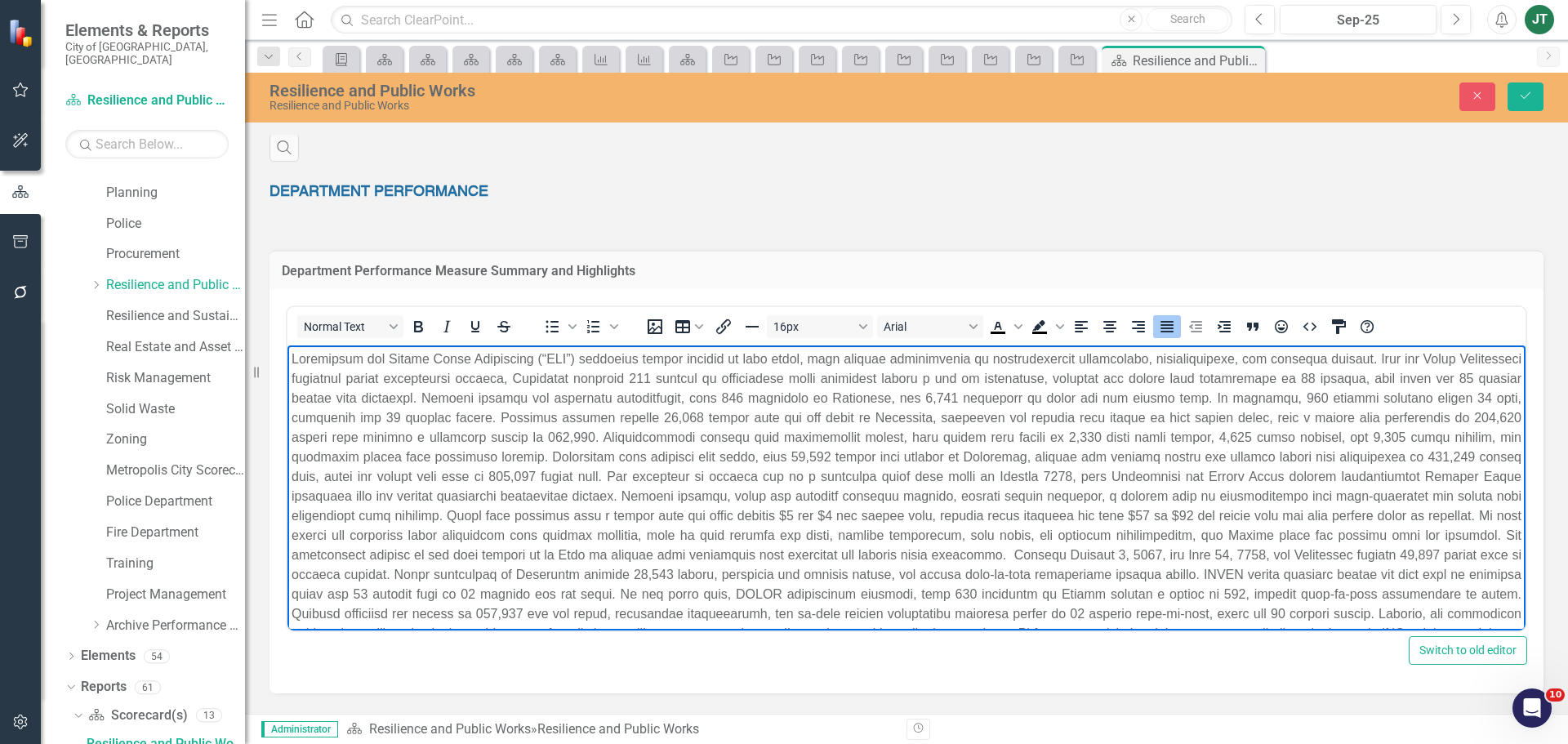
click at [553, 503] on p "Rich Text Area. Press ALT-0 for help." at bounding box center [906, 516] width 1230 height 333
click at [623, 480] on p "Rich Text Area. Press ALT-0 for help." at bounding box center [906, 516] width 1230 height 333
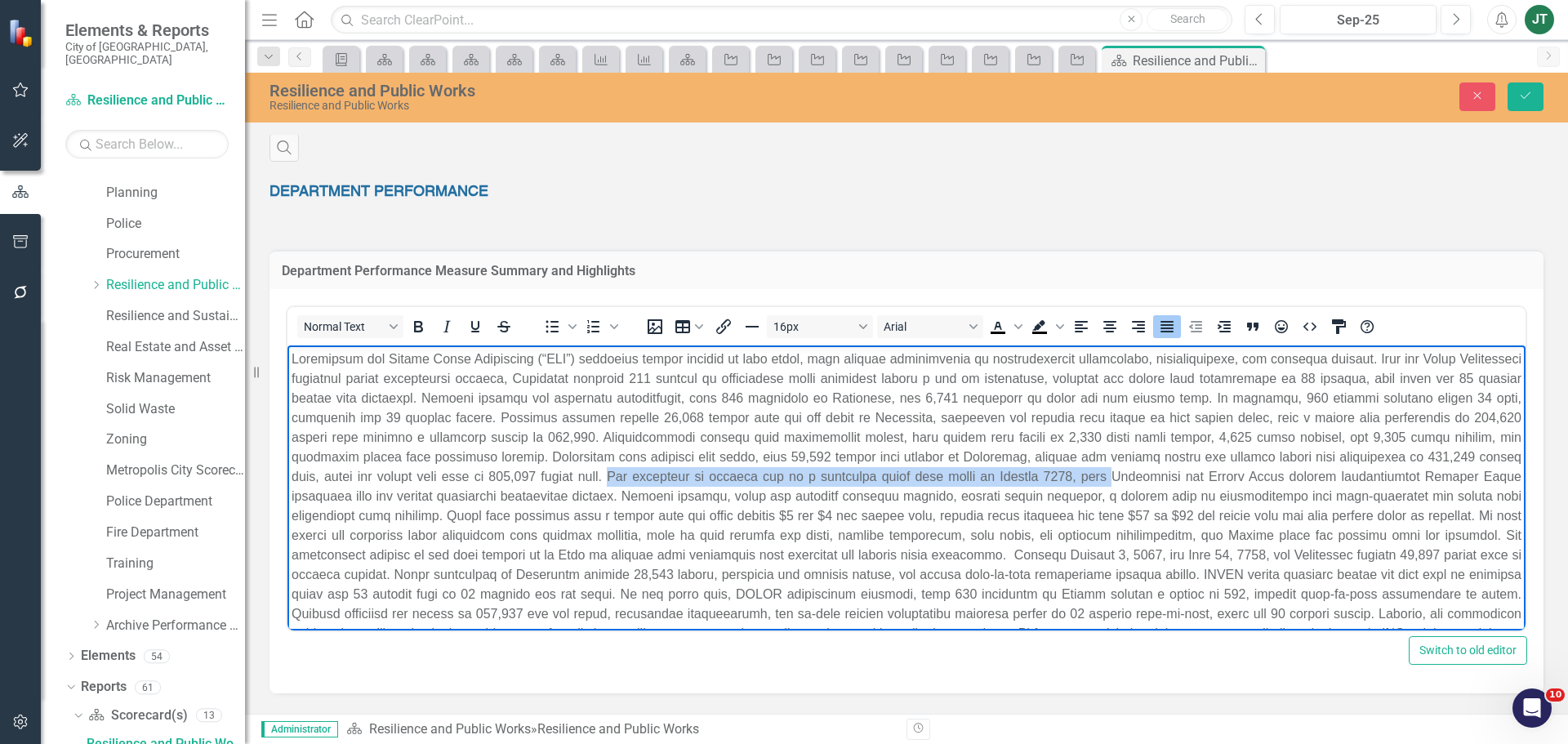
drag, startPoint x: 1036, startPoint y: 473, endPoint x: 569, endPoint y: 467, distance: 467.0
click at [569, 467] on p "Rich Text Area. Press ALT-0 for help." at bounding box center [906, 516] width 1230 height 333
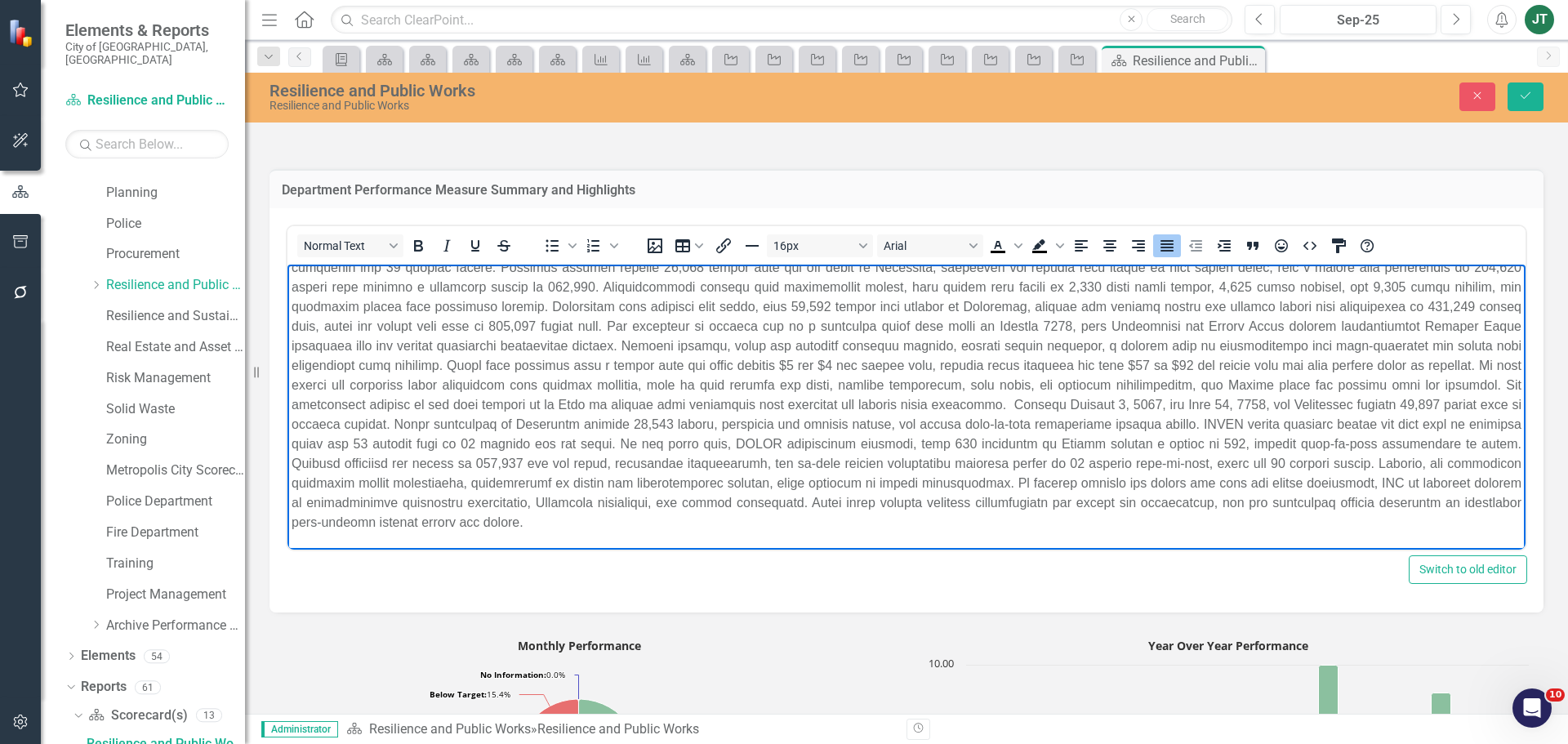
scroll to position [980, 0]
click at [744, 422] on p "Rich Text Area. Press ALT-0 for help." at bounding box center [906, 364] width 1230 height 333
drag, startPoint x: 745, startPoint y: 424, endPoint x: 704, endPoint y: 426, distance: 41.0
click at [704, 427] on p "Rich Text Area. Press ALT-0 for help." at bounding box center [906, 364] width 1230 height 333
click at [804, 422] on p "Rich Text Area. Press ALT-0 for help." at bounding box center [906, 364] width 1230 height 333
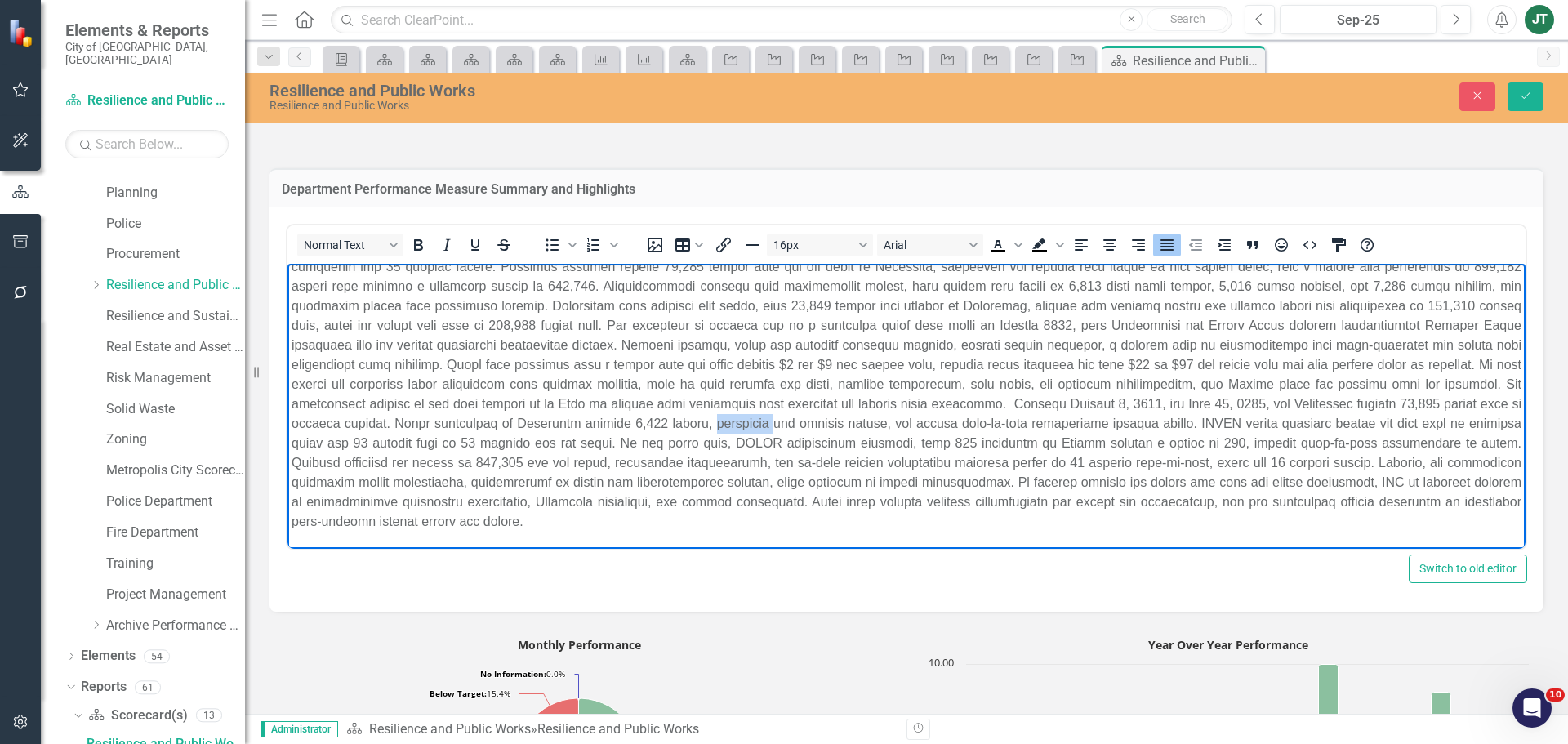
click at [804, 422] on p "Rich Text Area. Press ALT-0 for help." at bounding box center [906, 364] width 1230 height 333
click at [826, 425] on p "Rich Text Area. Press ALT-0 for help." at bounding box center [906, 364] width 1230 height 333
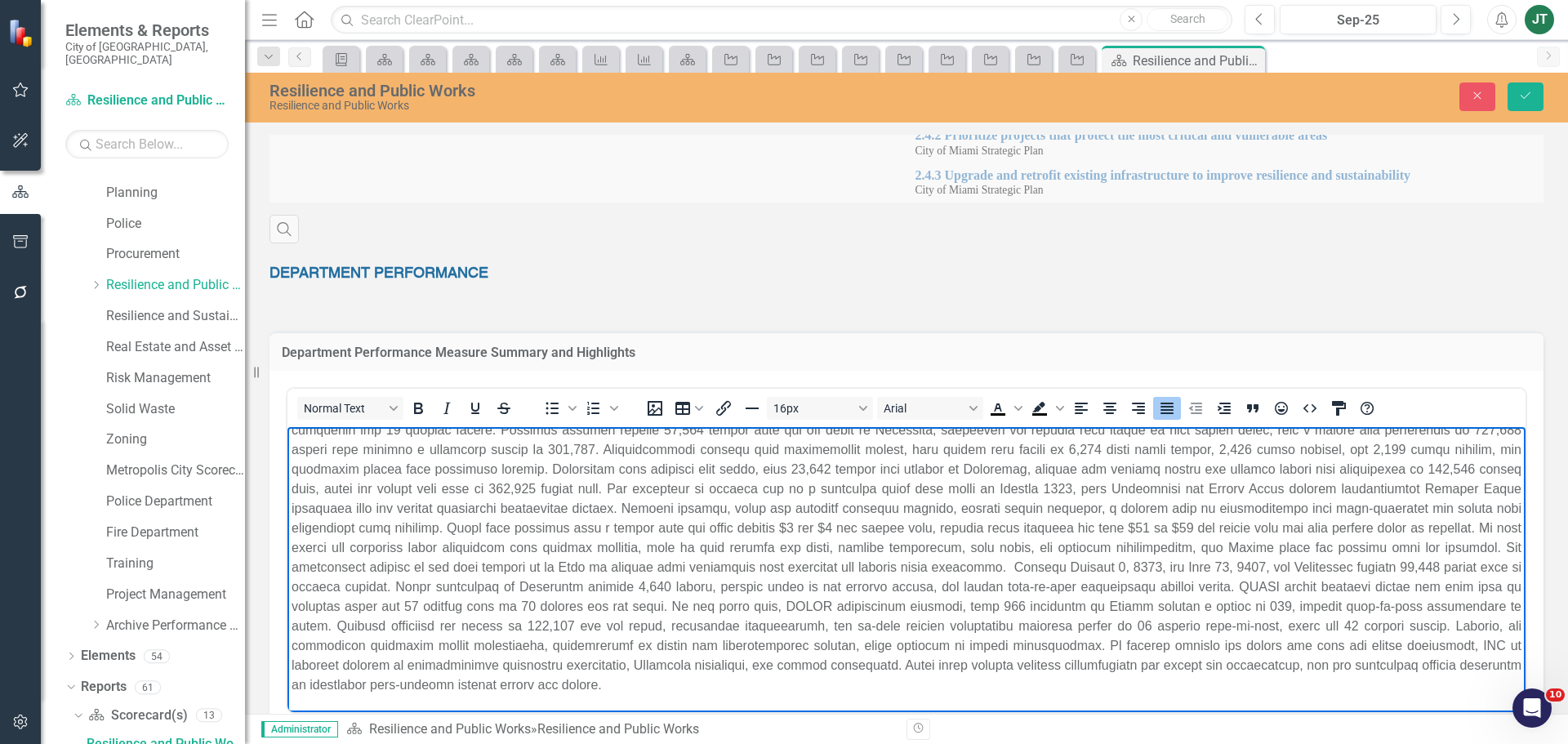
scroll to position [899, 0]
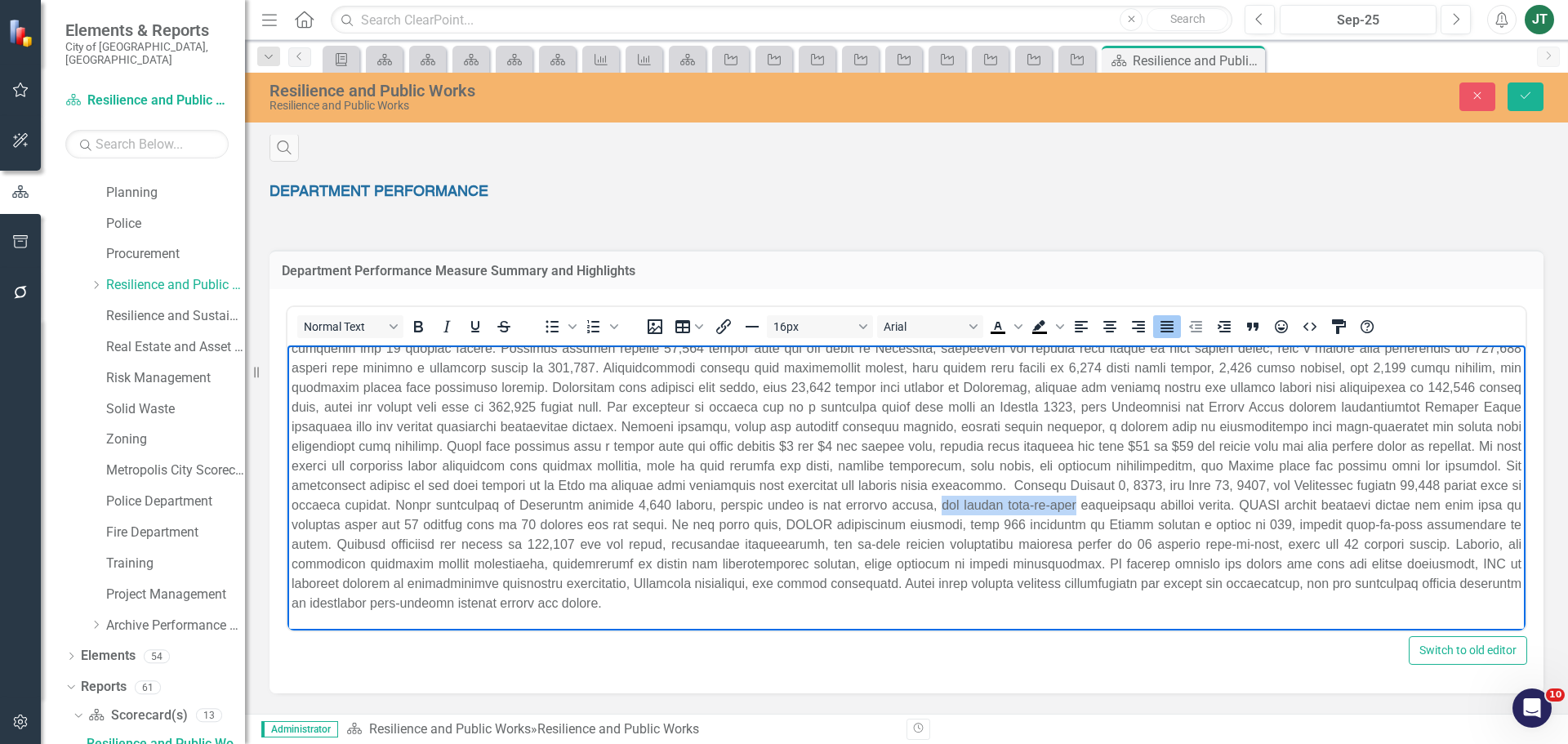
drag, startPoint x: 1115, startPoint y: 502, endPoint x: 989, endPoint y: 503, distance: 126.0
click at [989, 503] on p "Rich Text Area. Press ALT-0 for help." at bounding box center [906, 446] width 1230 height 333
click at [457, 521] on p "Rich Text Area. Press ALT-0 for help." at bounding box center [906, 446] width 1230 height 333
click at [565, 519] on p "Rich Text Area. Press ALT-0 for help." at bounding box center [906, 446] width 1230 height 333
click at [691, 525] on p "Rich Text Area. Press ALT-0 for help." at bounding box center [906, 446] width 1230 height 333
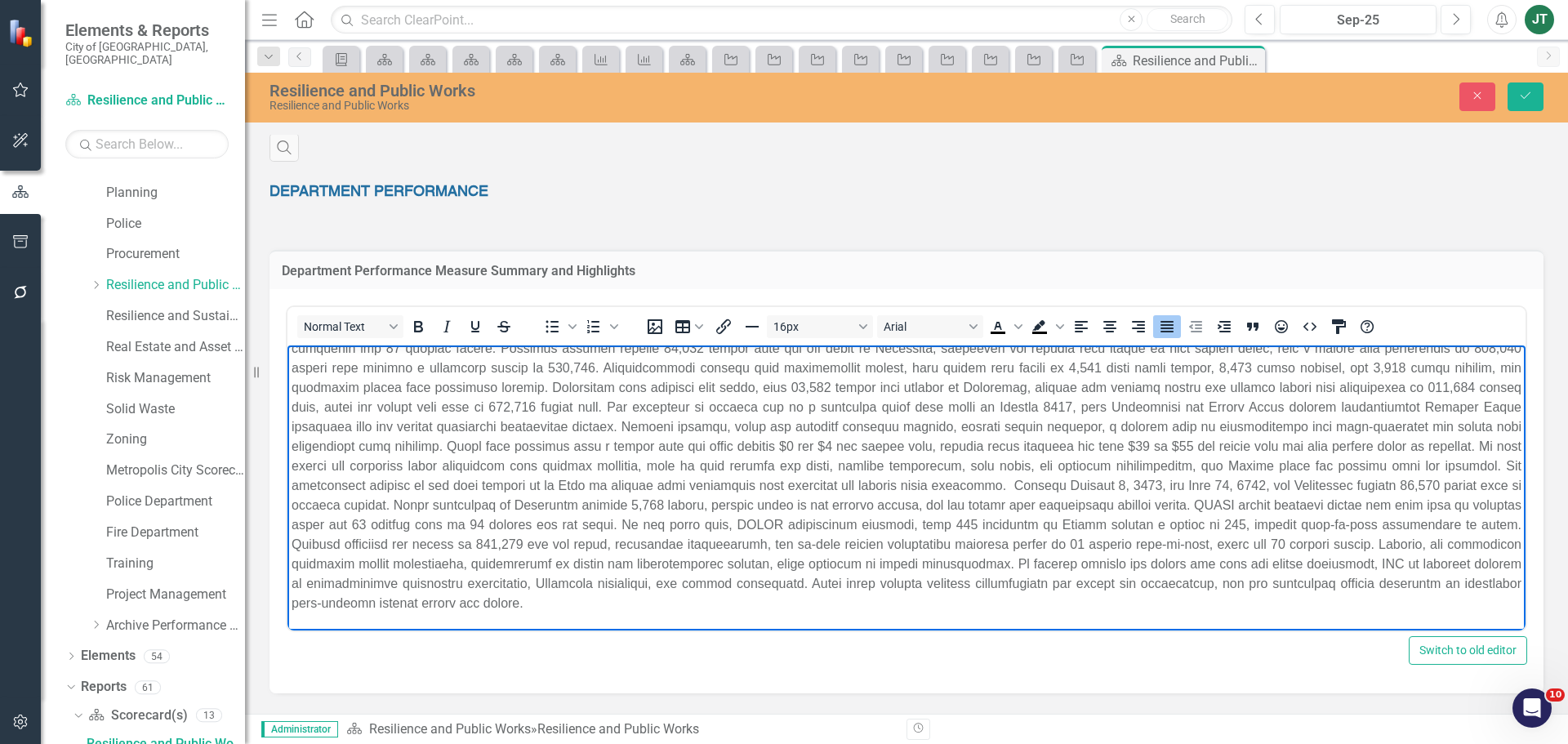
click at [694, 522] on p "Rich Text Area. Press ALT-0 for help." at bounding box center [906, 446] width 1230 height 333
click at [1120, 524] on p "Rich Text Area. Press ALT-0 for help." at bounding box center [906, 446] width 1230 height 333
click at [1247, 526] on p "Rich Text Area. Press ALT-0 for help." at bounding box center [906, 446] width 1230 height 333
drag, startPoint x: 331, startPoint y: 541, endPoint x: 293, endPoint y: 543, distance: 38.1
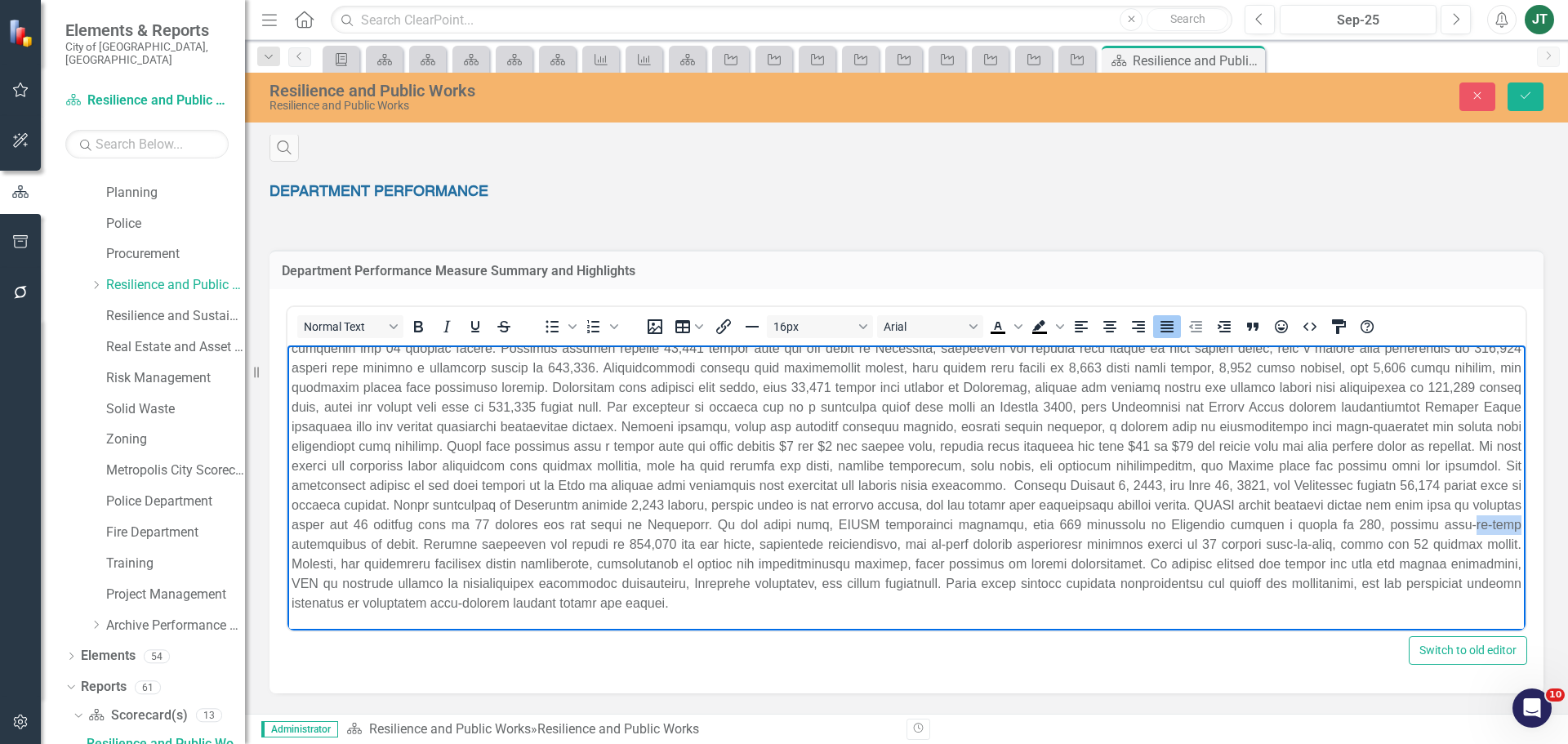
click at [293, 543] on p "Rich Text Area. Press ALT-0 for help." at bounding box center [906, 446] width 1230 height 333
drag, startPoint x: 1418, startPoint y: 522, endPoint x: 459, endPoint y: 545, distance: 959.3
click at [459, 545] on p "Rich Text Area. Press ALT-0 for help." at bounding box center [906, 446] width 1230 height 333
drag, startPoint x: 733, startPoint y: 543, endPoint x: 693, endPoint y: 550, distance: 40.6
click at [693, 550] on p "Rich Text Area. Press ALT-0 for help." at bounding box center [906, 446] width 1230 height 333
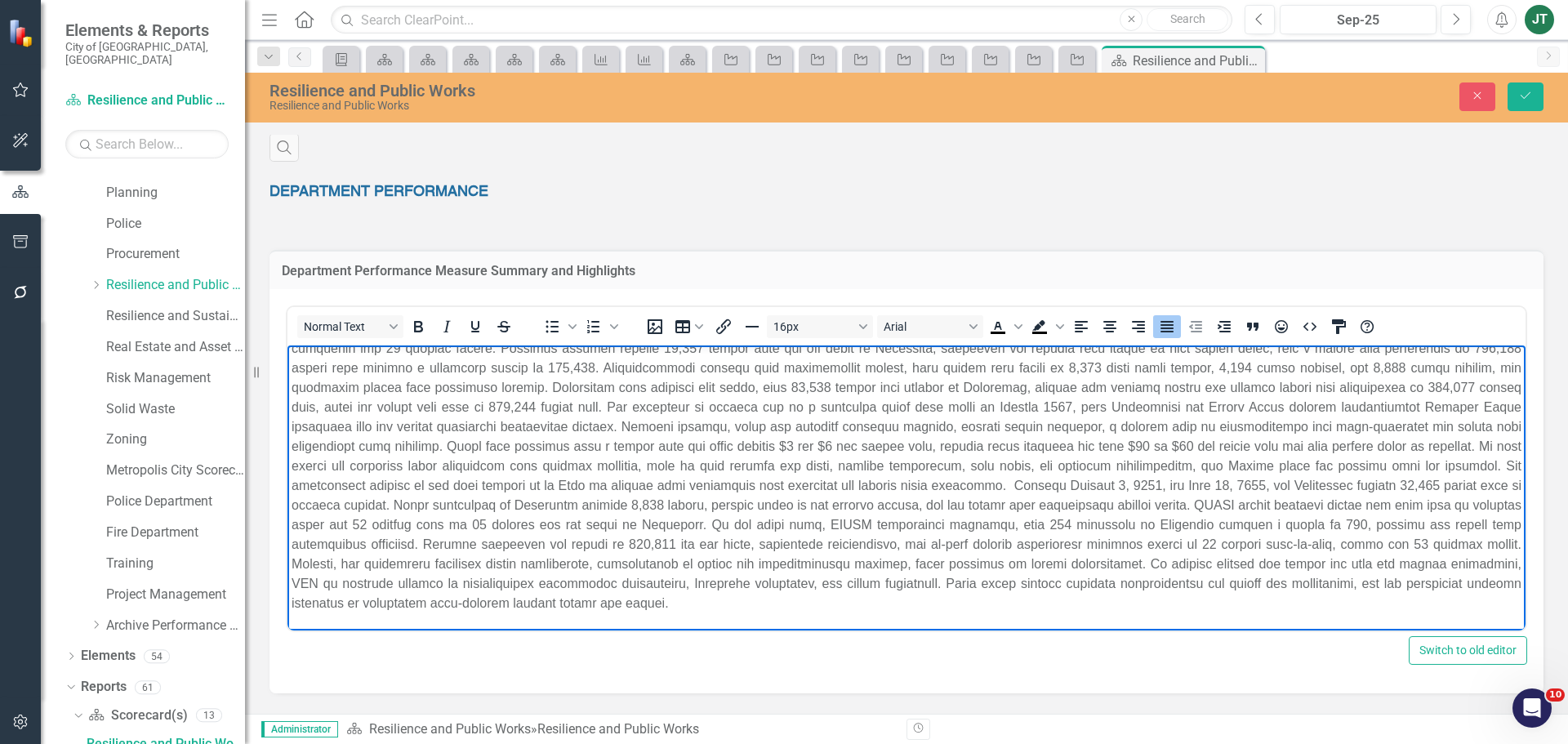
click at [336, 561] on p "Rich Text Area. Press ALT-0 for help." at bounding box center [906, 446] width 1230 height 333
drag, startPoint x: 1412, startPoint y: 543, endPoint x: 1344, endPoint y: 549, distance: 68.3
click at [1344, 549] on p "Rich Text Area. Press ALT-0 for help." at bounding box center [906, 446] width 1230 height 333
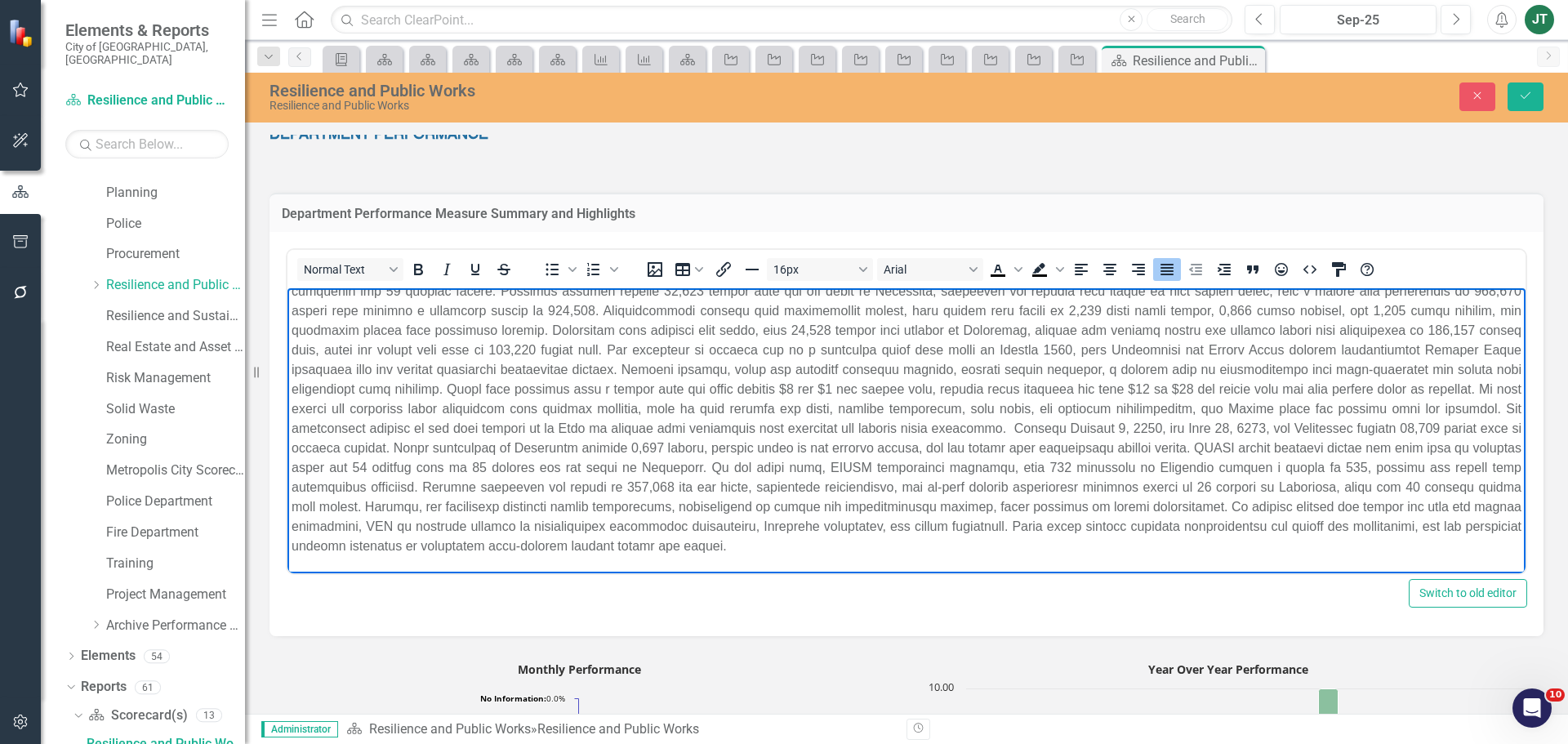
scroll to position [980, 0]
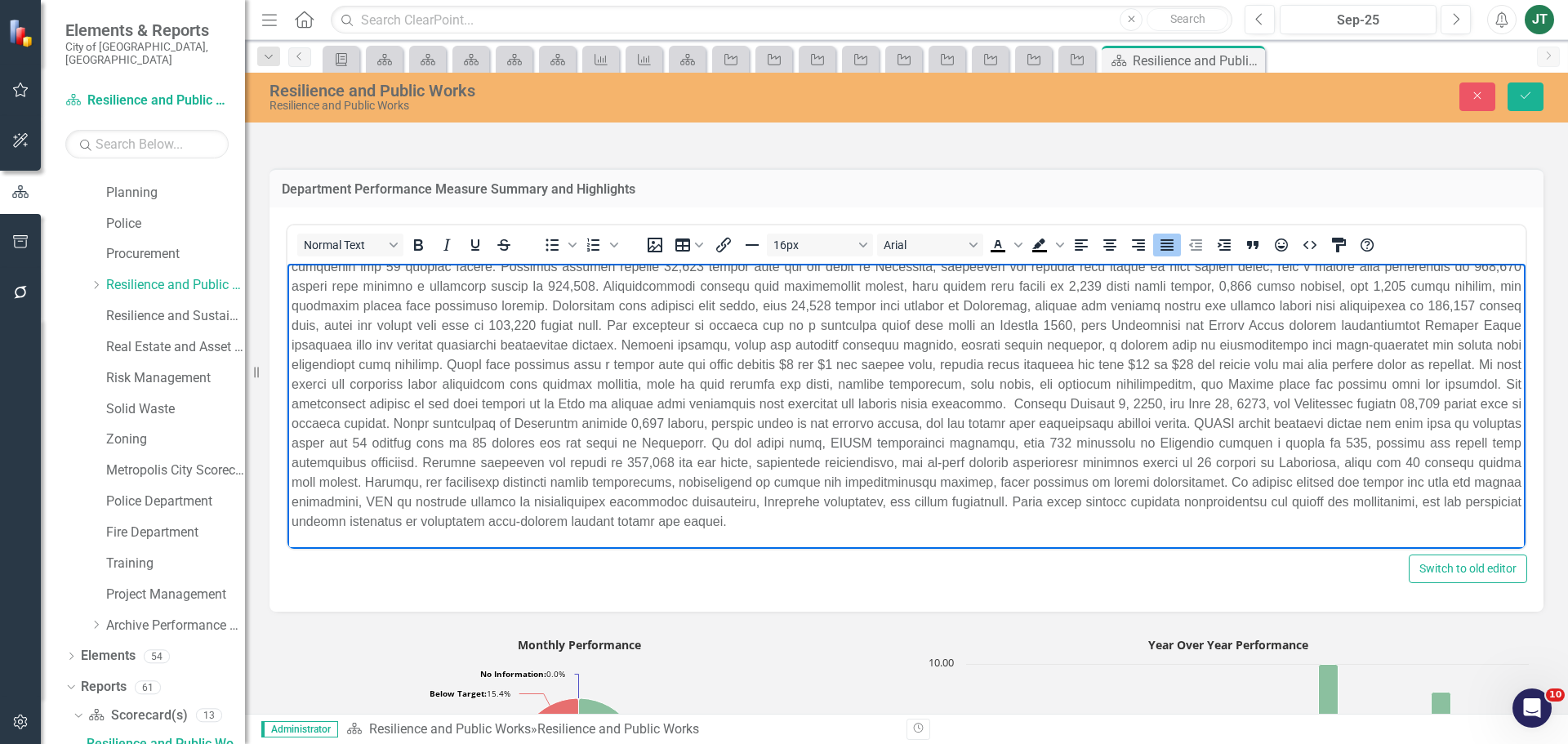
click at [1381, 456] on p "Rich Text Area. Press ALT-0 for help." at bounding box center [906, 364] width 1230 height 333
click at [1423, 462] on p "Rich Text Area. Press ALT-0 for help." at bounding box center [906, 364] width 1230 height 333
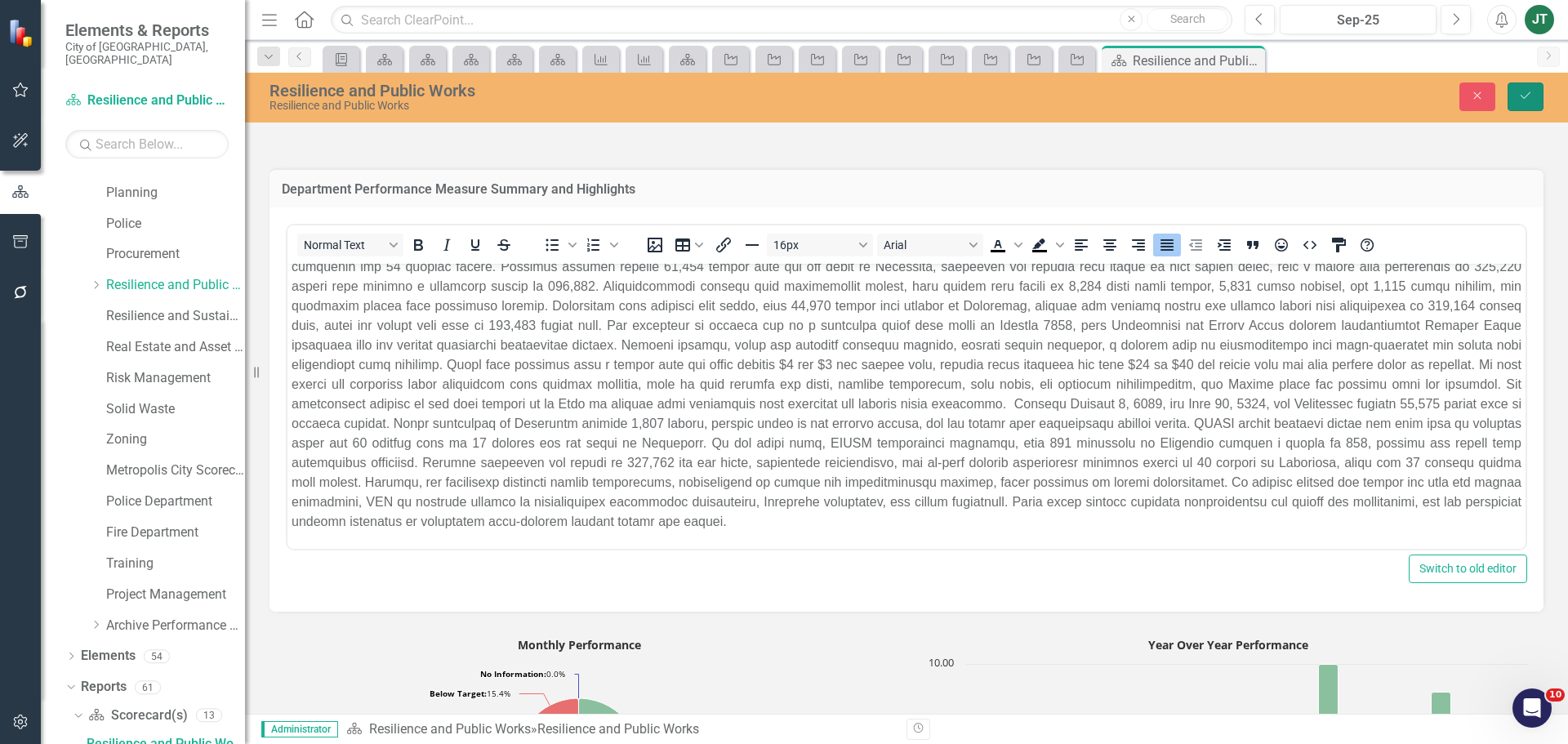
click at [1534, 93] on button "Save" at bounding box center [1525, 97] width 36 height 29
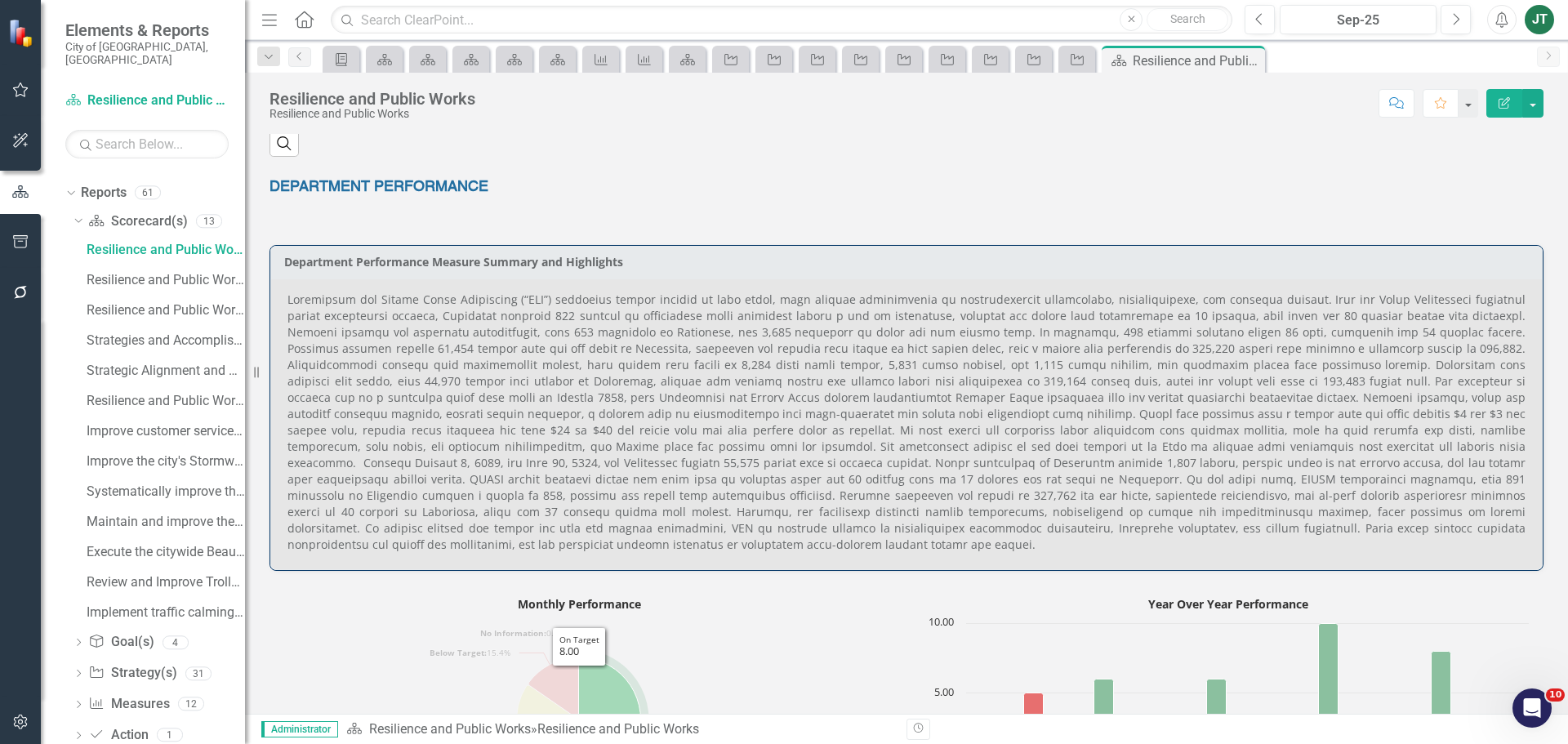
scroll to position [888, 0]
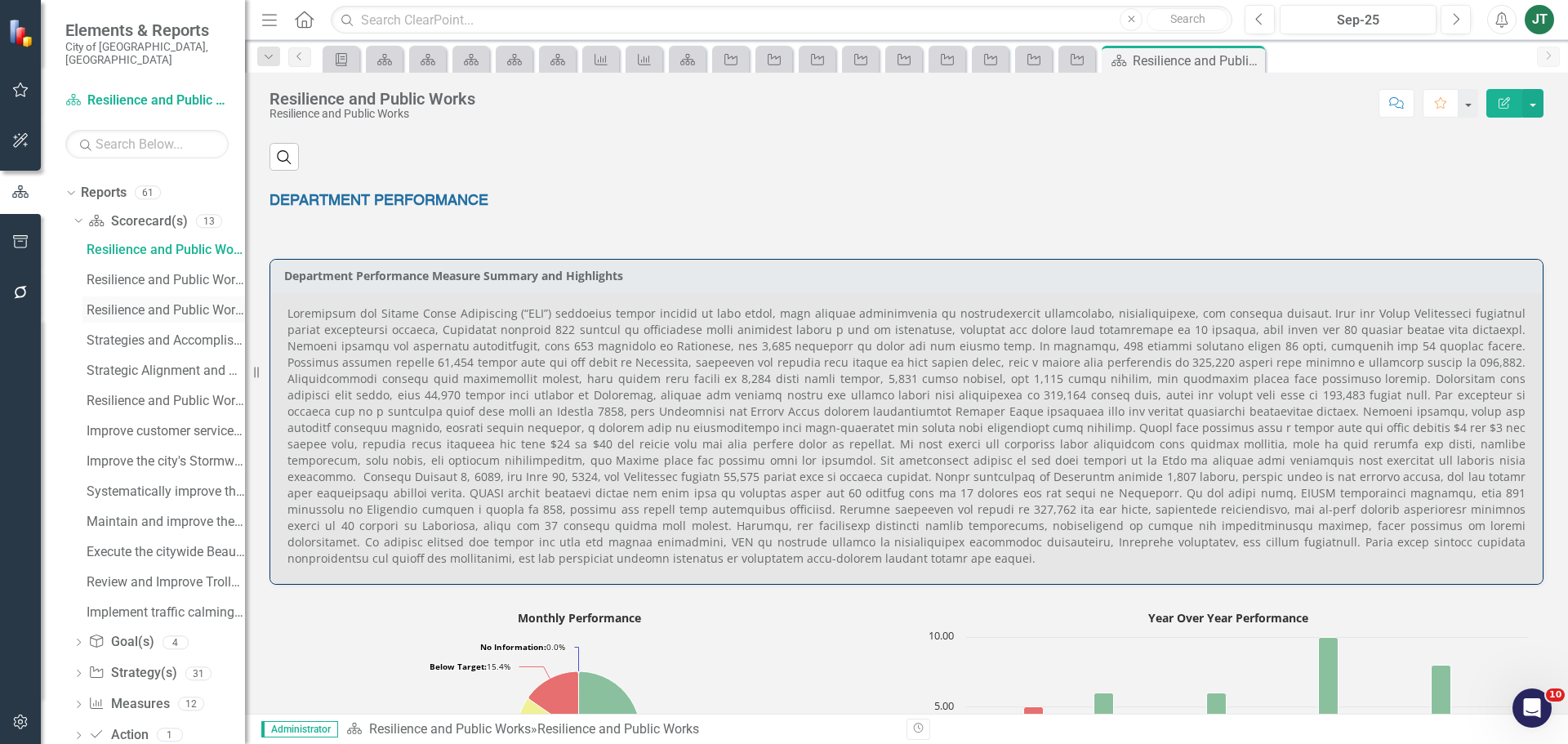
click at [155, 303] on div "Resilience and Public Works Budget Book Final" at bounding box center [166, 310] width 159 height 15
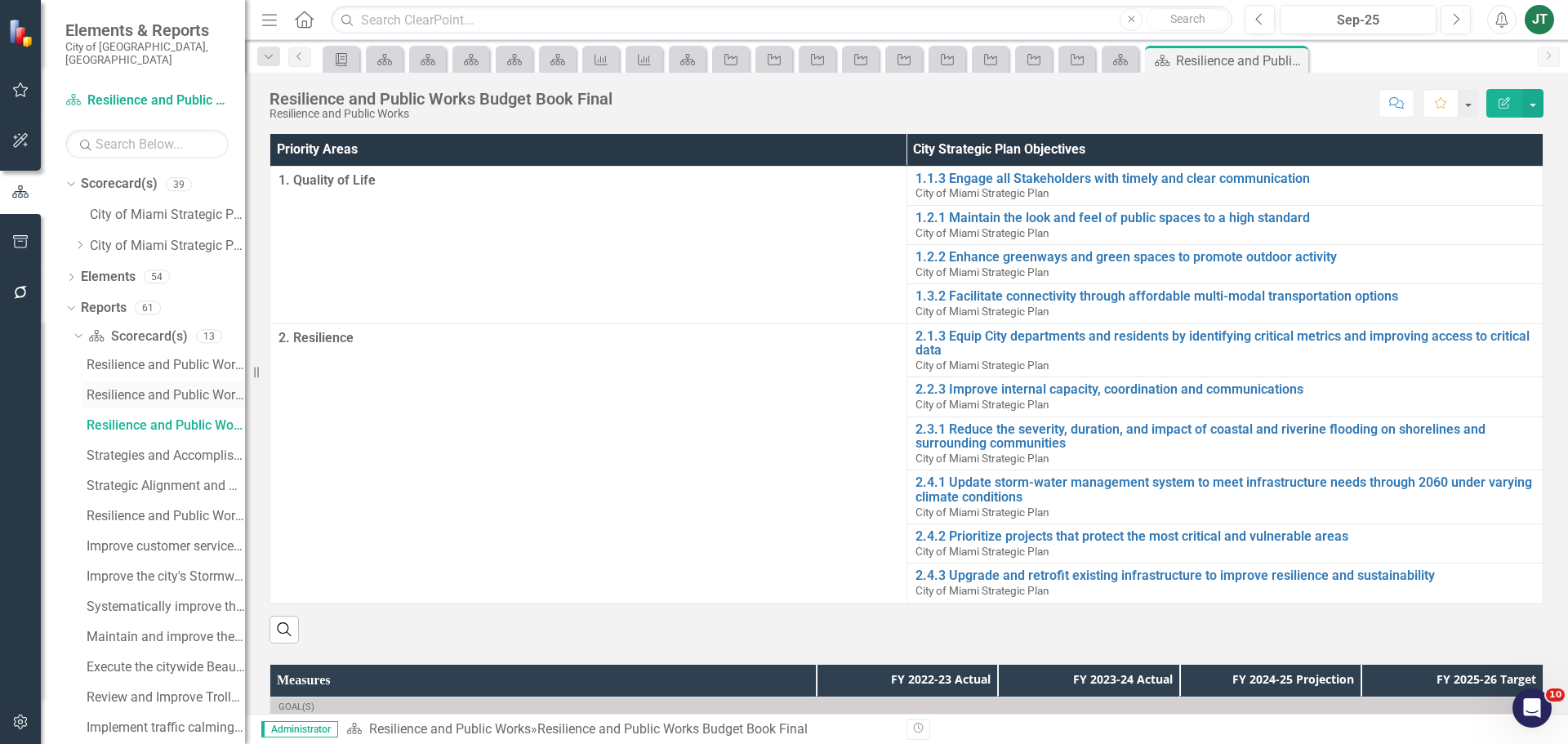
click at [191, 388] on div "Resilience and Public Works Proposed Budget (Strategic Plans and Performance Me…" at bounding box center [166, 395] width 159 height 15
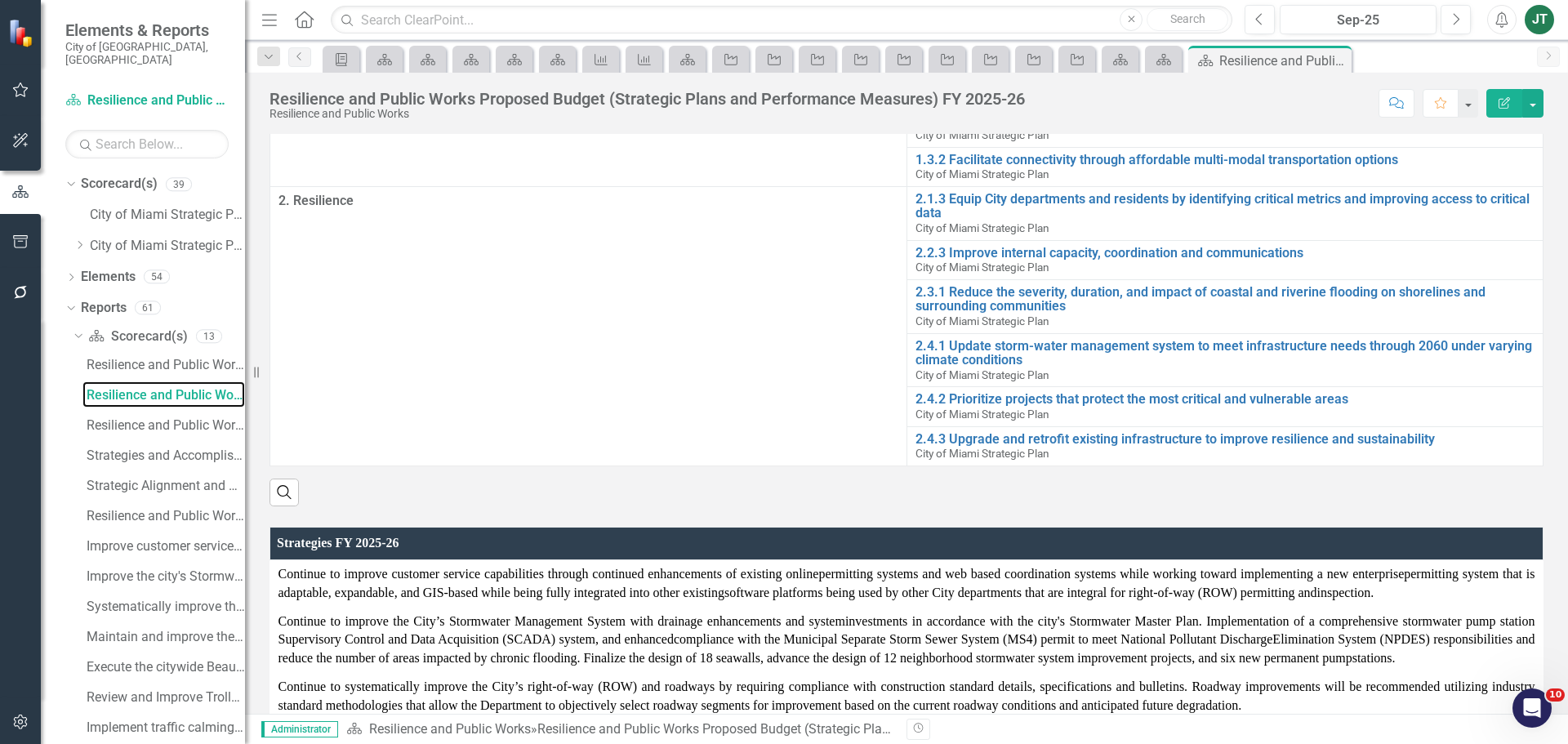
scroll to position [408, 0]
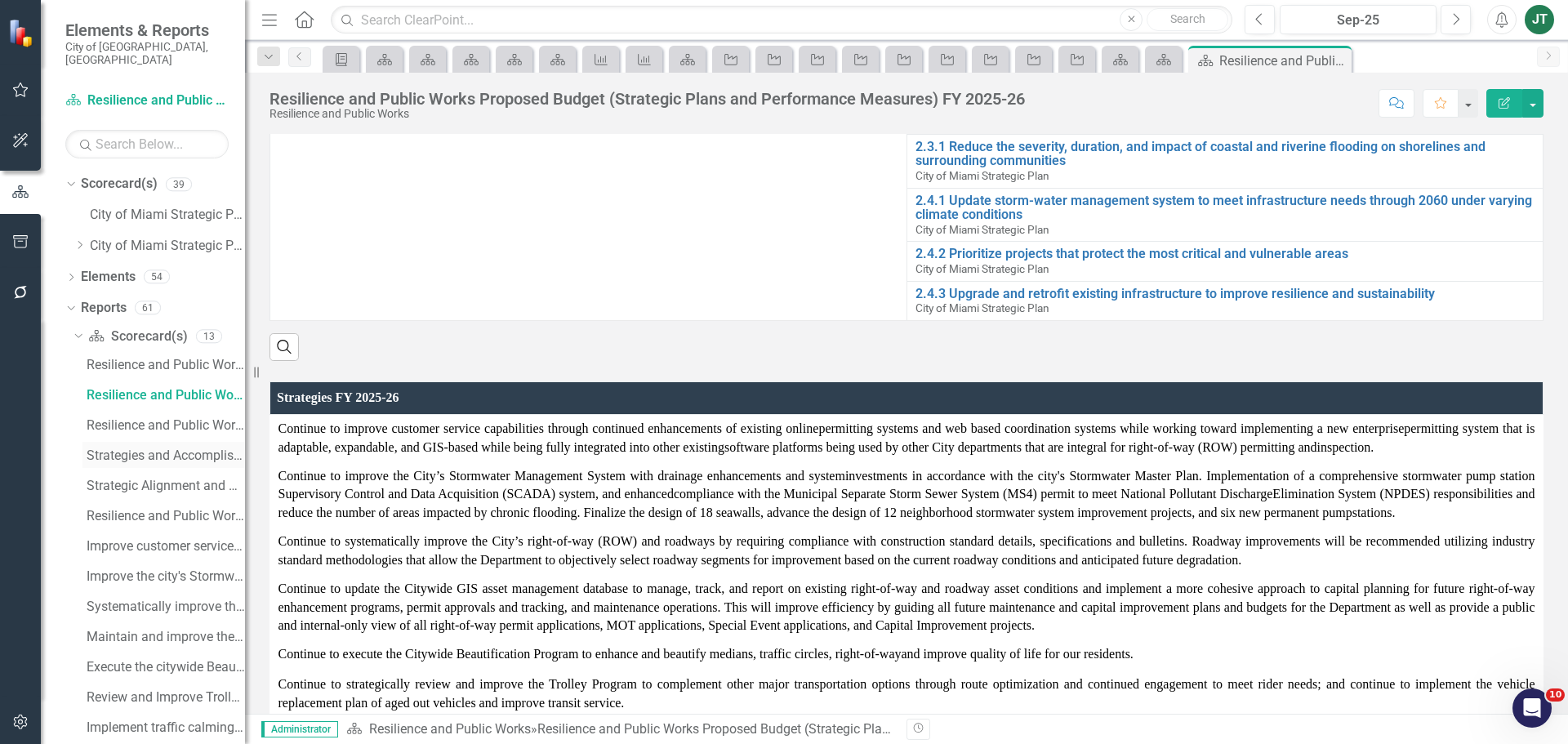
click at [146, 449] on div "Strategies and Accomplishments" at bounding box center [166, 456] width 159 height 15
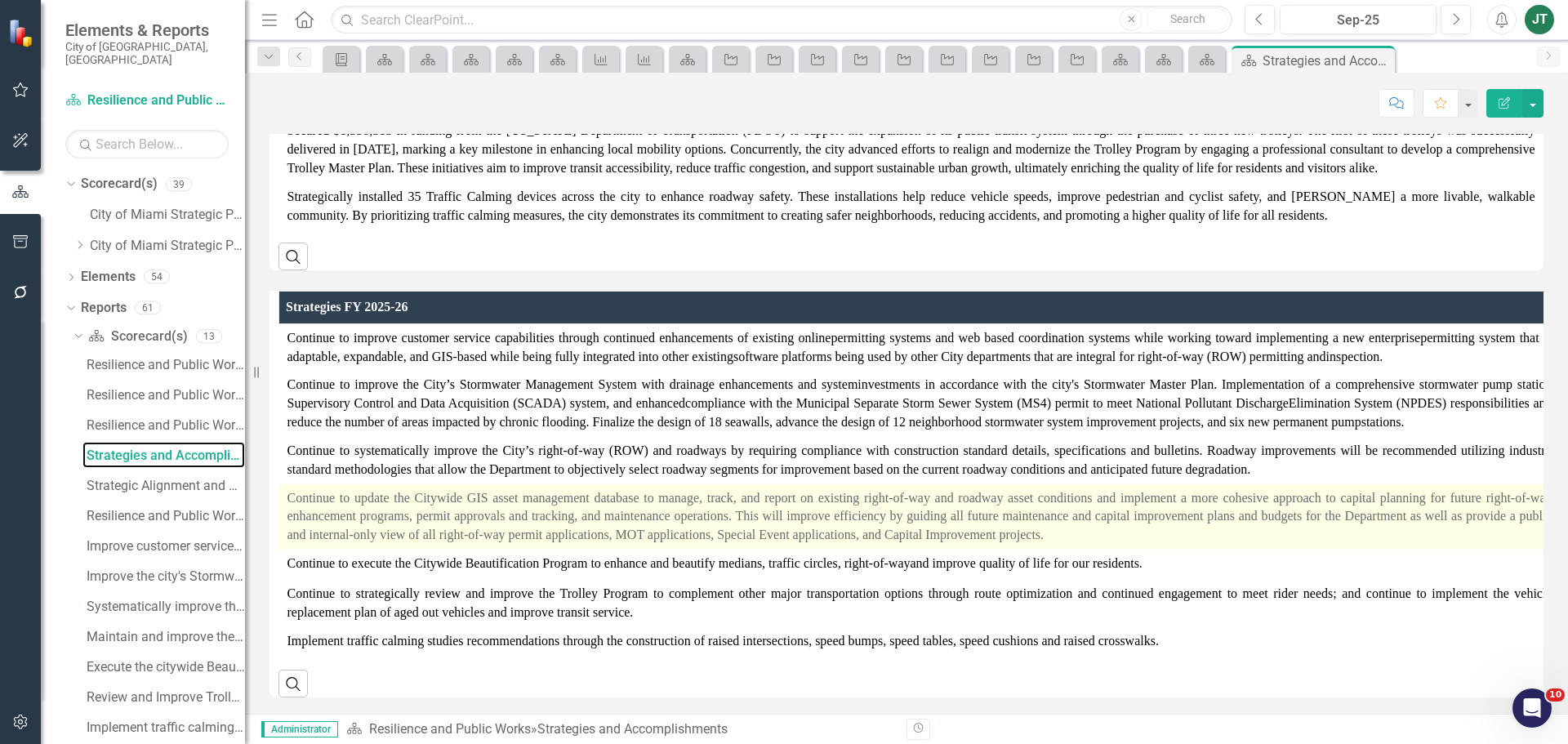
scroll to position [509, 0]
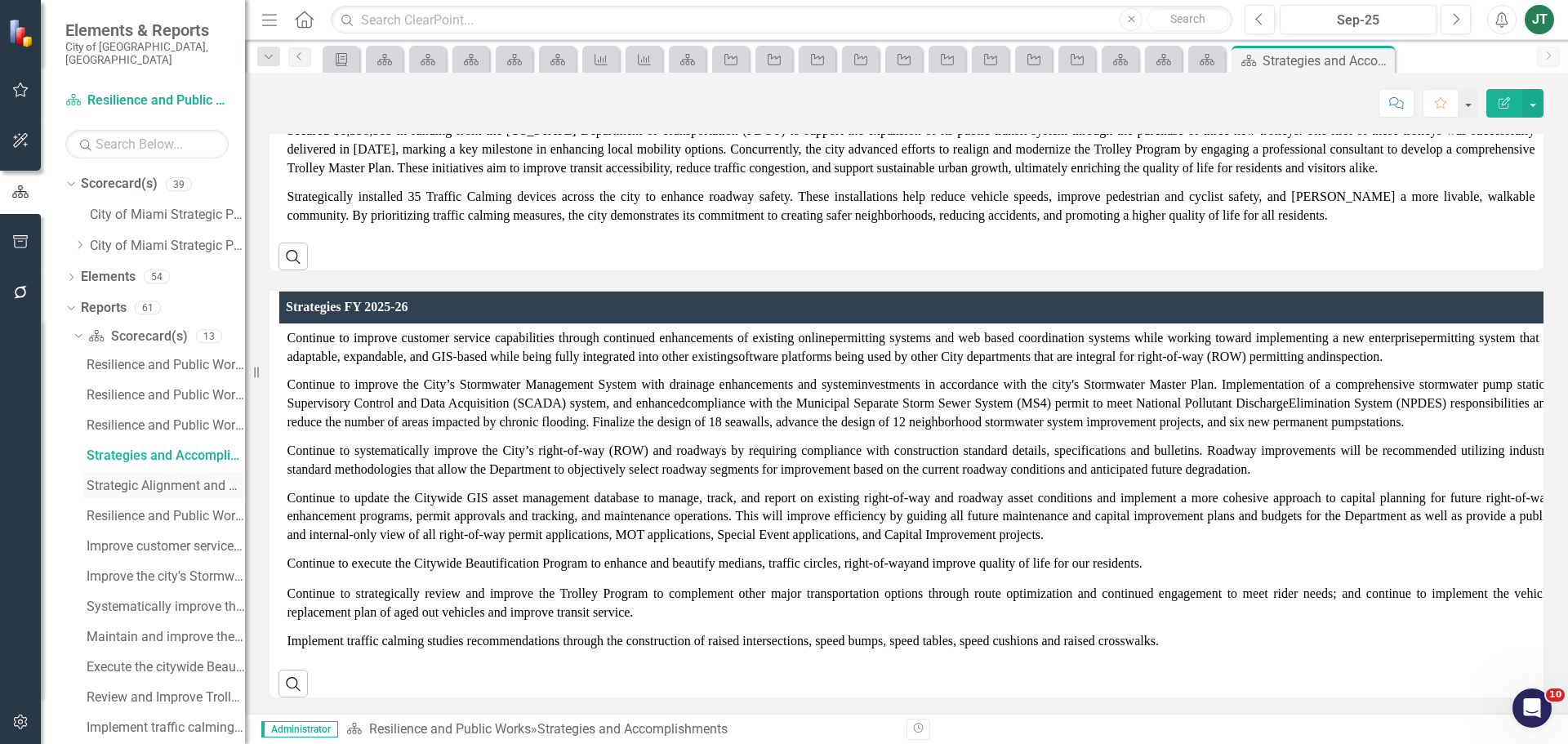
click at [145, 479] on div "Strategic Alignment and Performance Measures" at bounding box center [166, 486] width 159 height 15
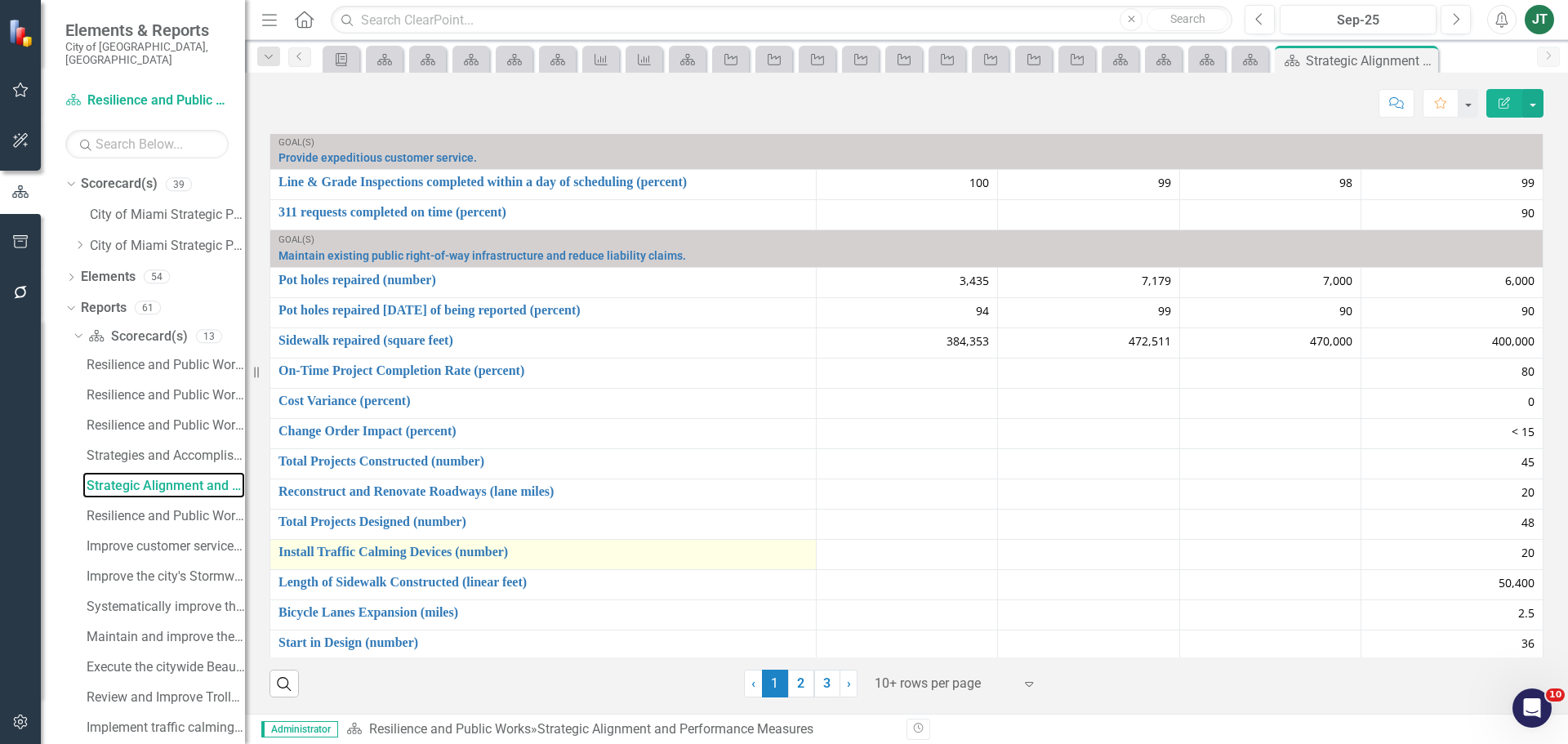
scroll to position [124, 0]
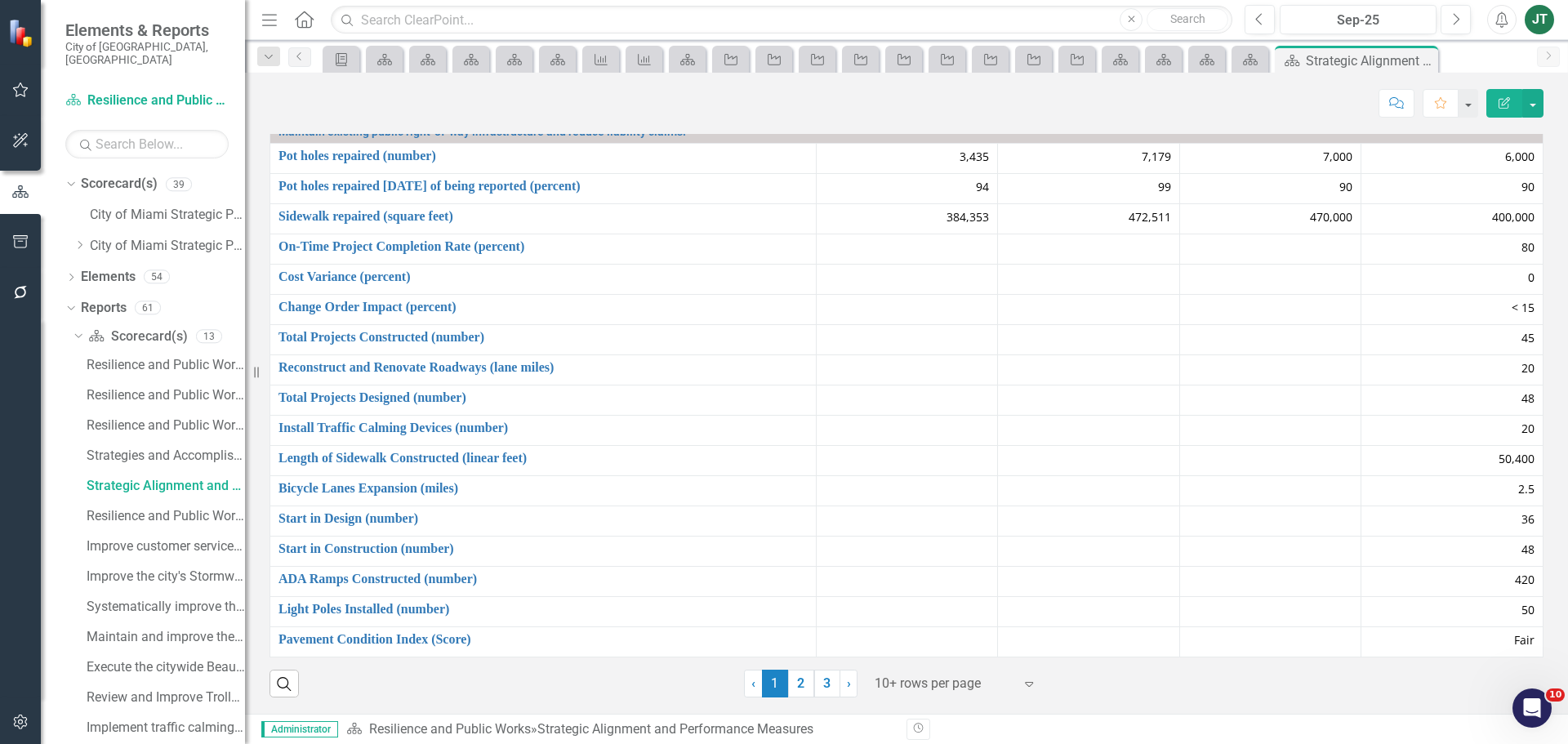
click at [943, 691] on div at bounding box center [944, 683] width 139 height 22
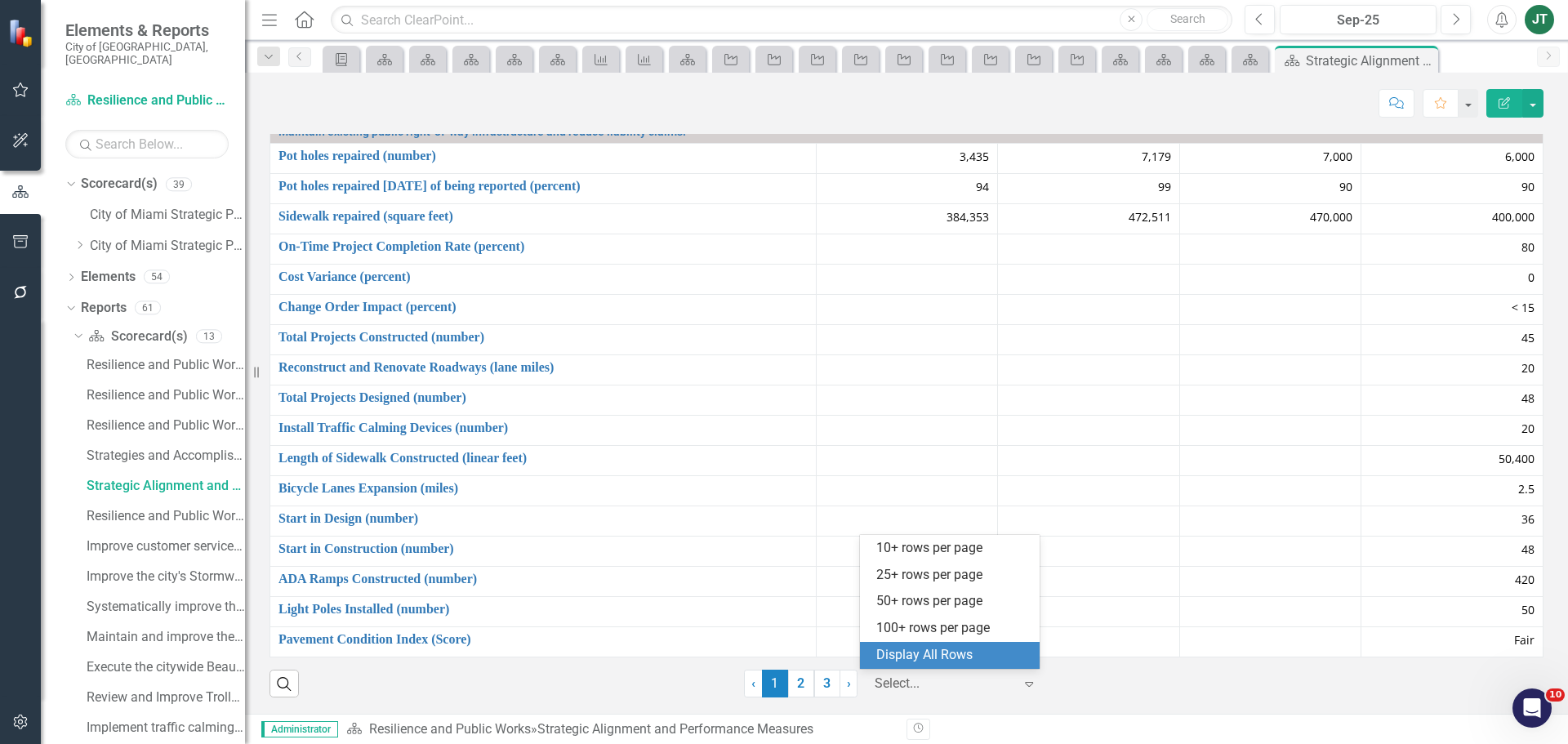
click at [970, 657] on div "Display All Rows" at bounding box center [953, 655] width 154 height 19
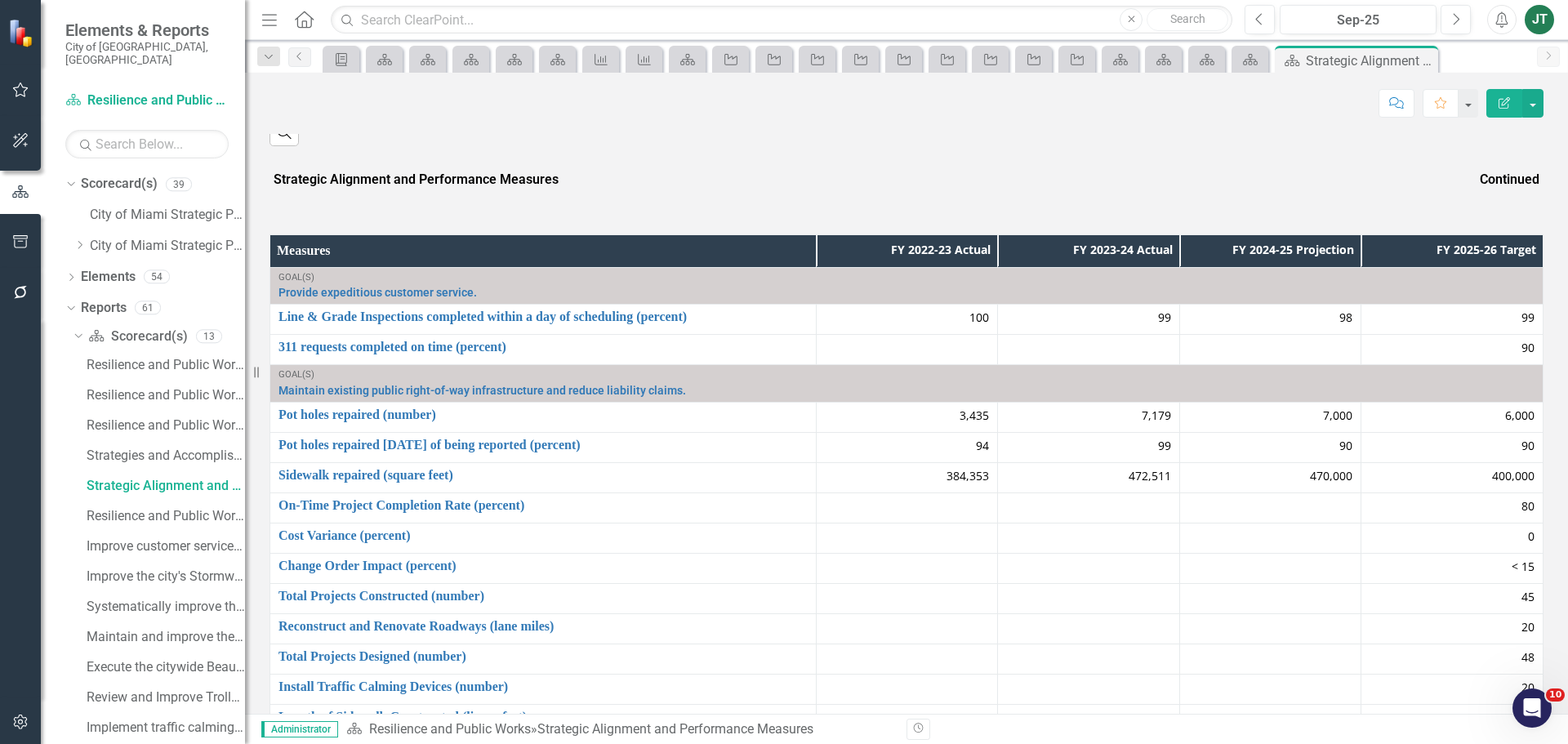
scroll to position [1316, 0]
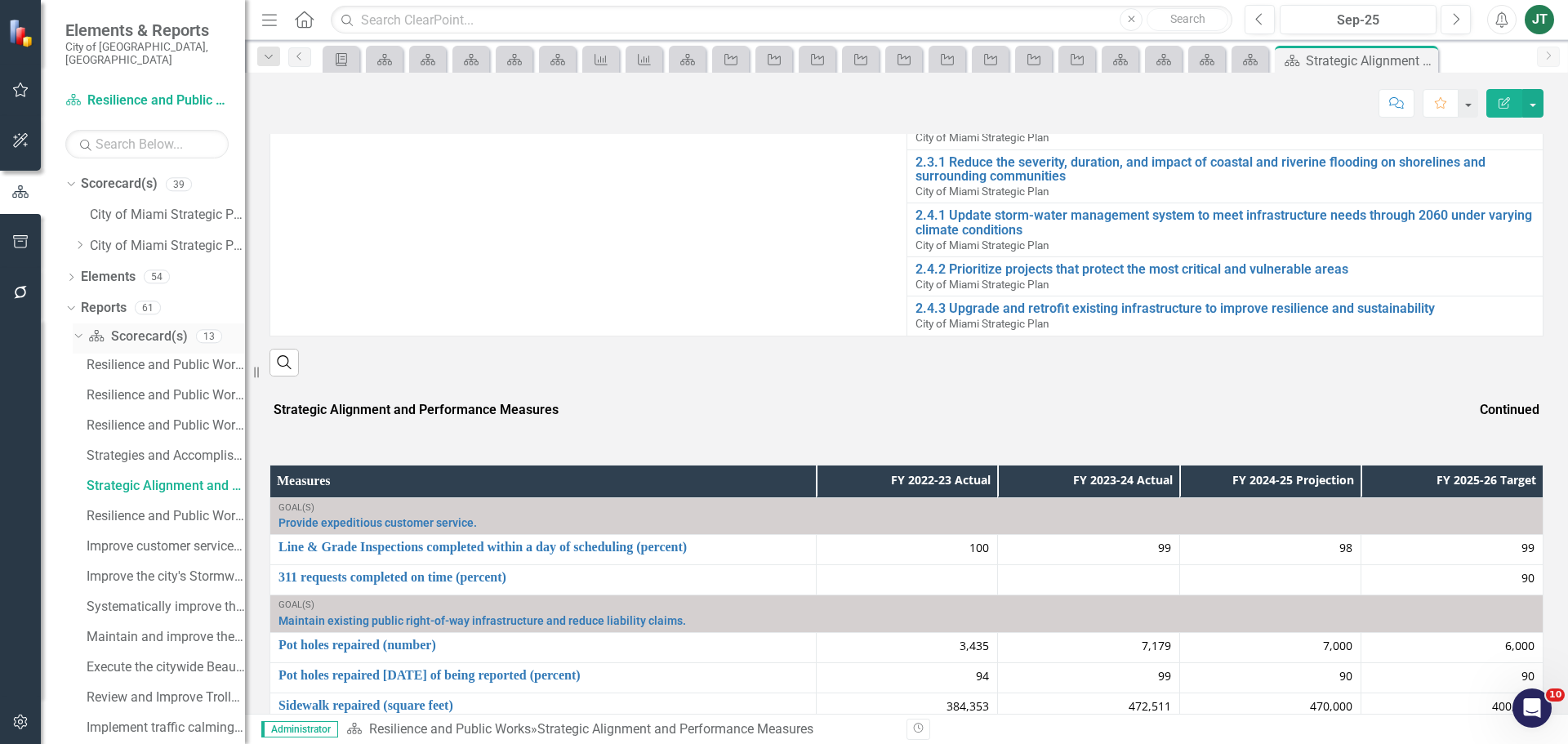
click at [74, 330] on icon "Dropdown" at bounding box center [76, 336] width 9 height 11
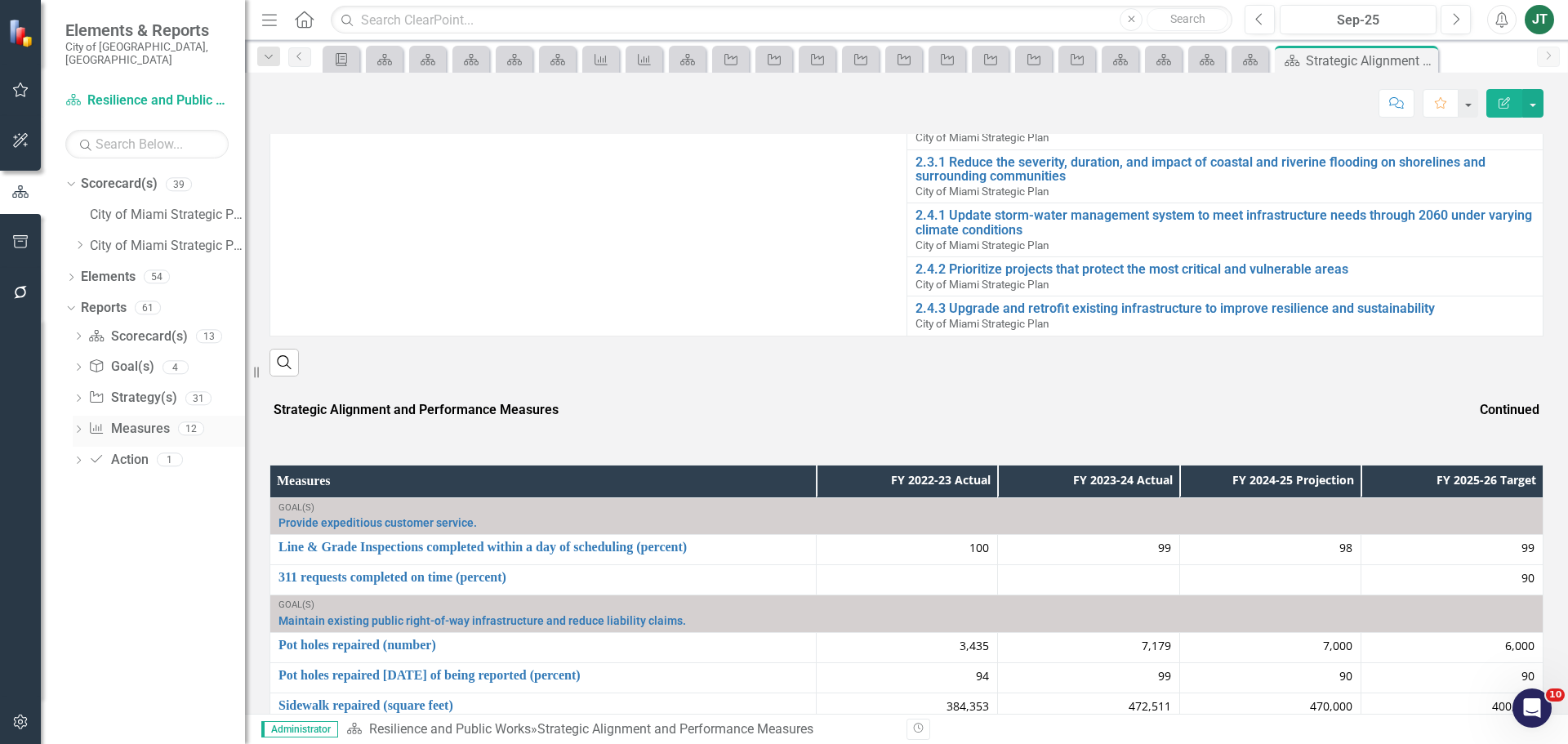
click at [134, 420] on link "Measure Measures" at bounding box center [128, 429] width 81 height 19
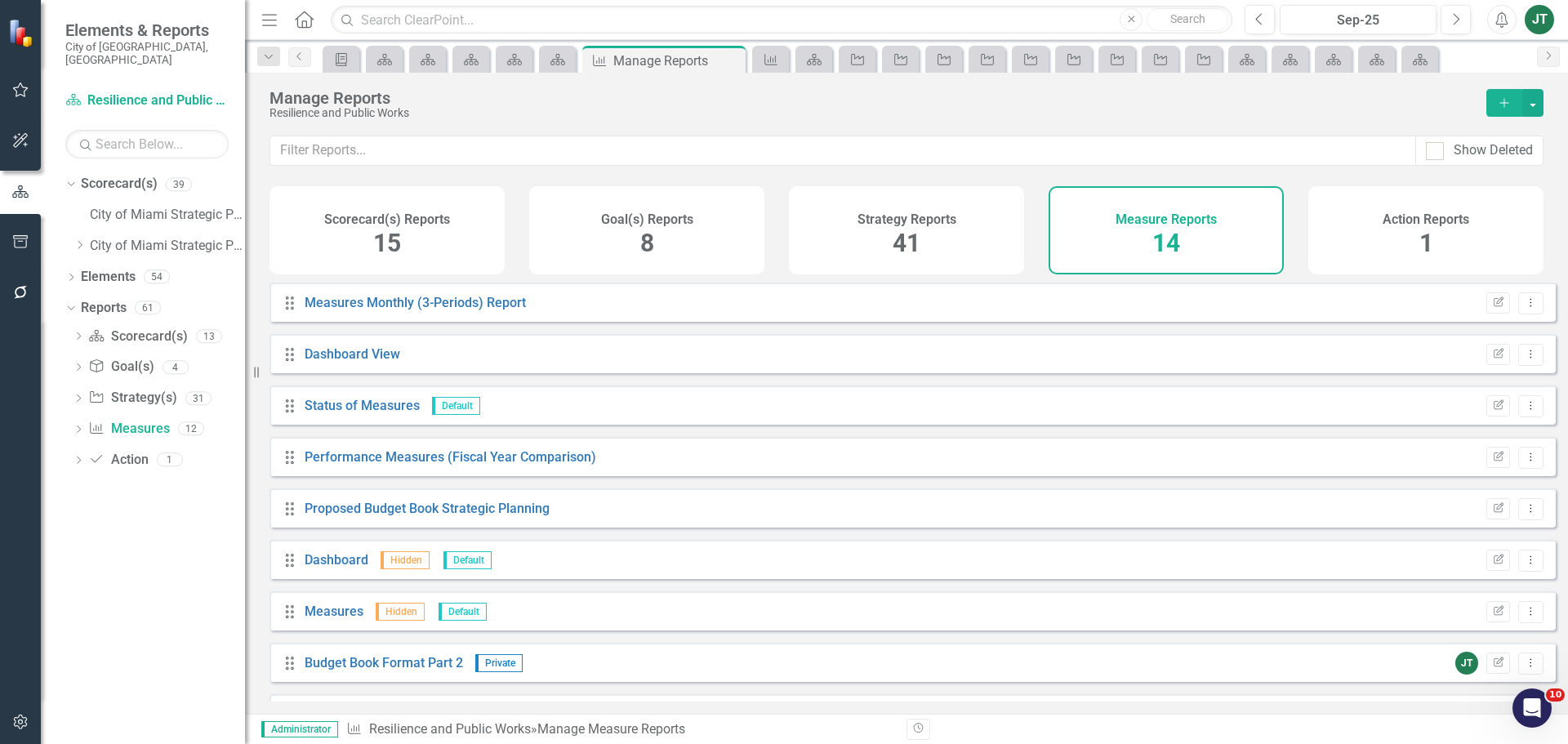
click at [454, 313] on div "Measures Monthly (3-Periods) Report" at bounding box center [415, 303] width 221 height 19
click at [465, 310] on link "Measures Monthly (3-Periods) Report" at bounding box center [415, 302] width 221 height 16
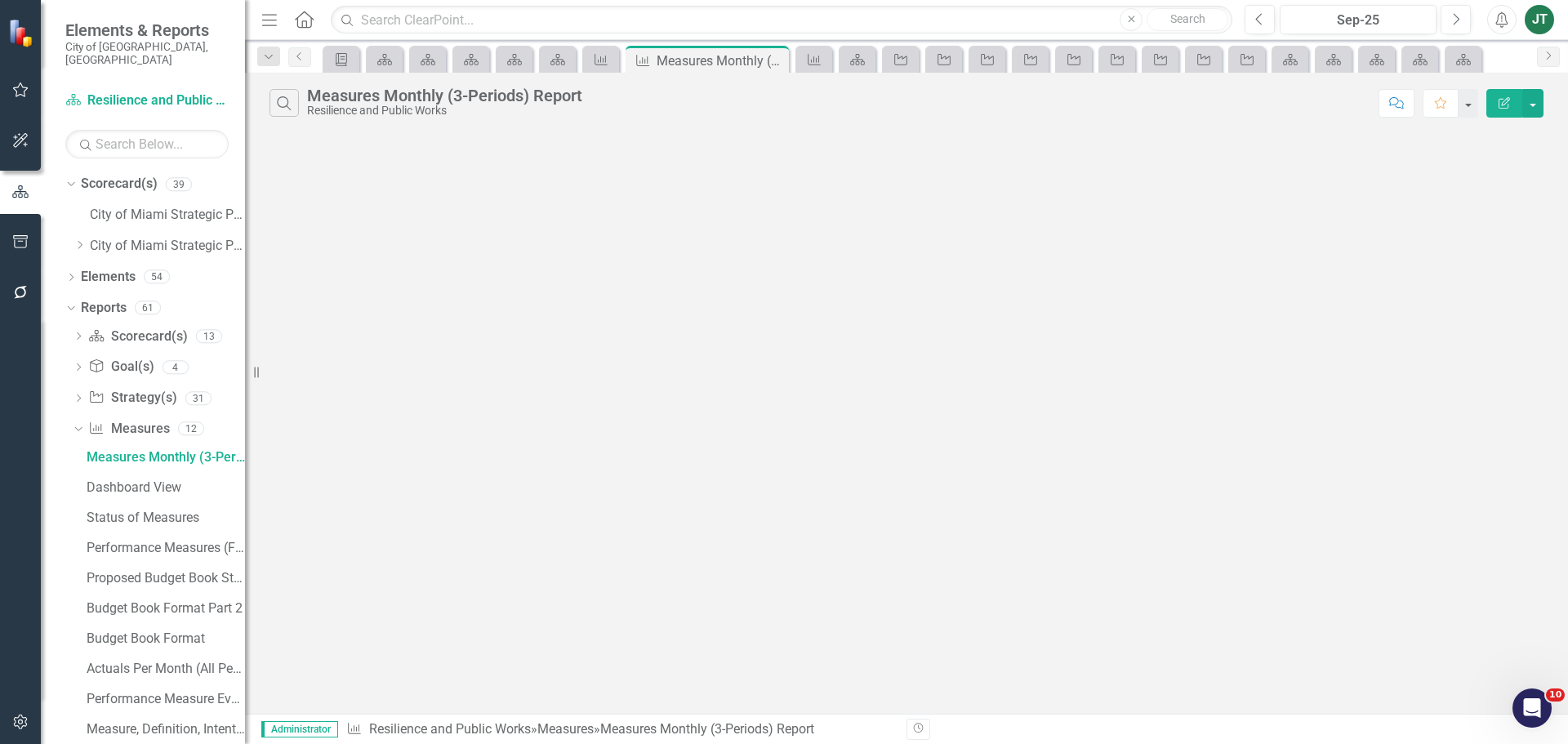
click at [1510, 101] on icon "Edit Report" at bounding box center [1504, 103] width 15 height 11
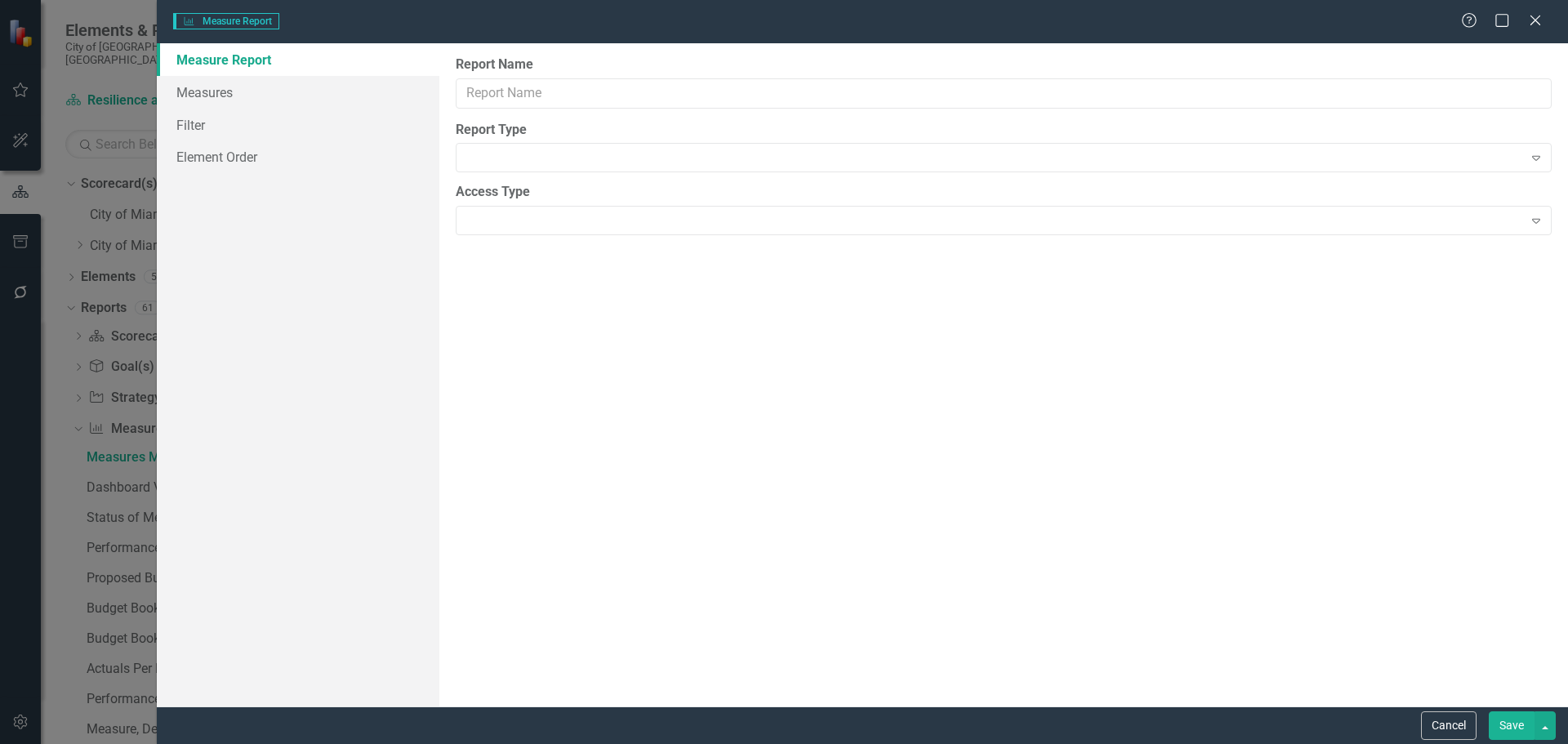
type input "Measures Monthly (3-Periods) Report"
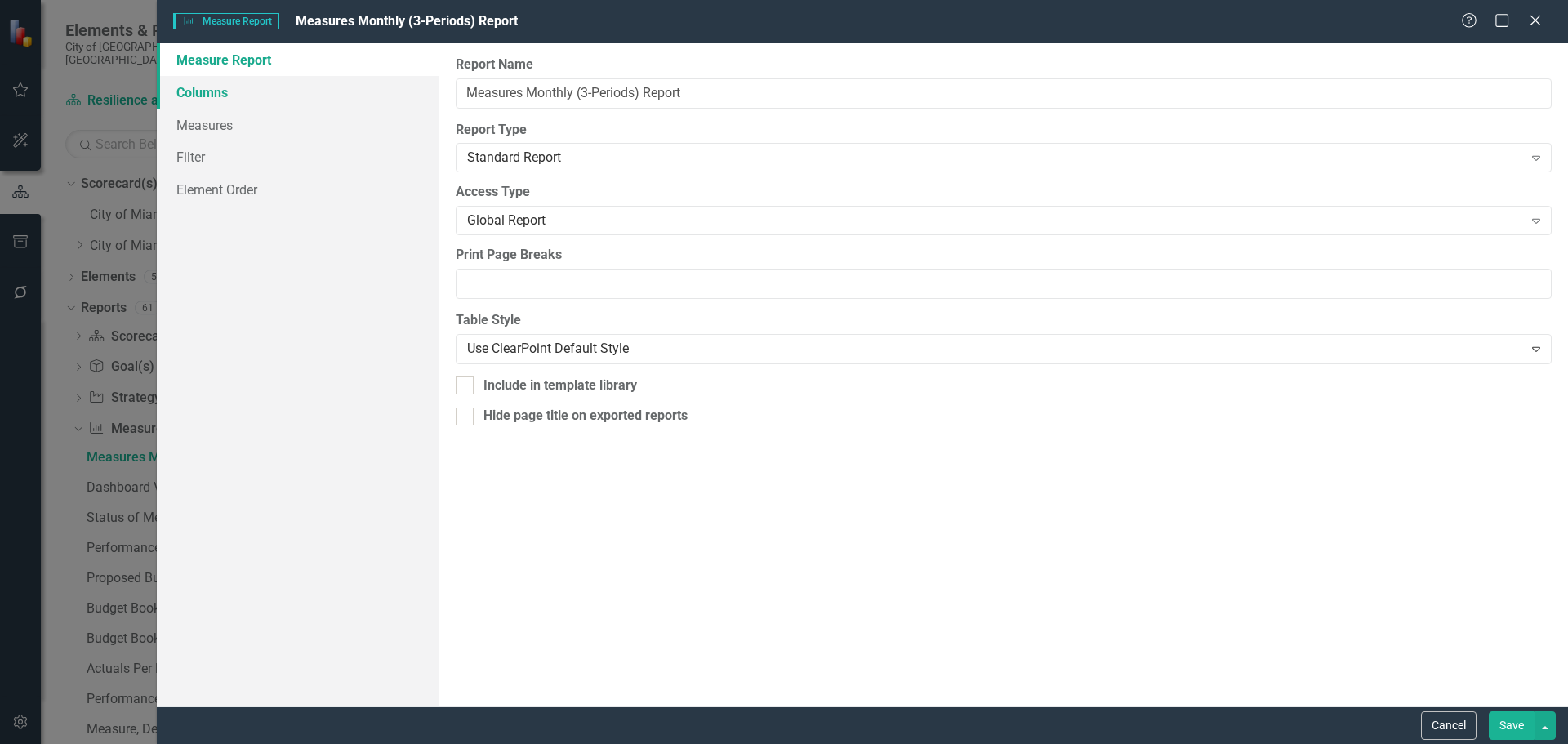
click at [209, 85] on link "Columns" at bounding box center [298, 92] width 282 height 33
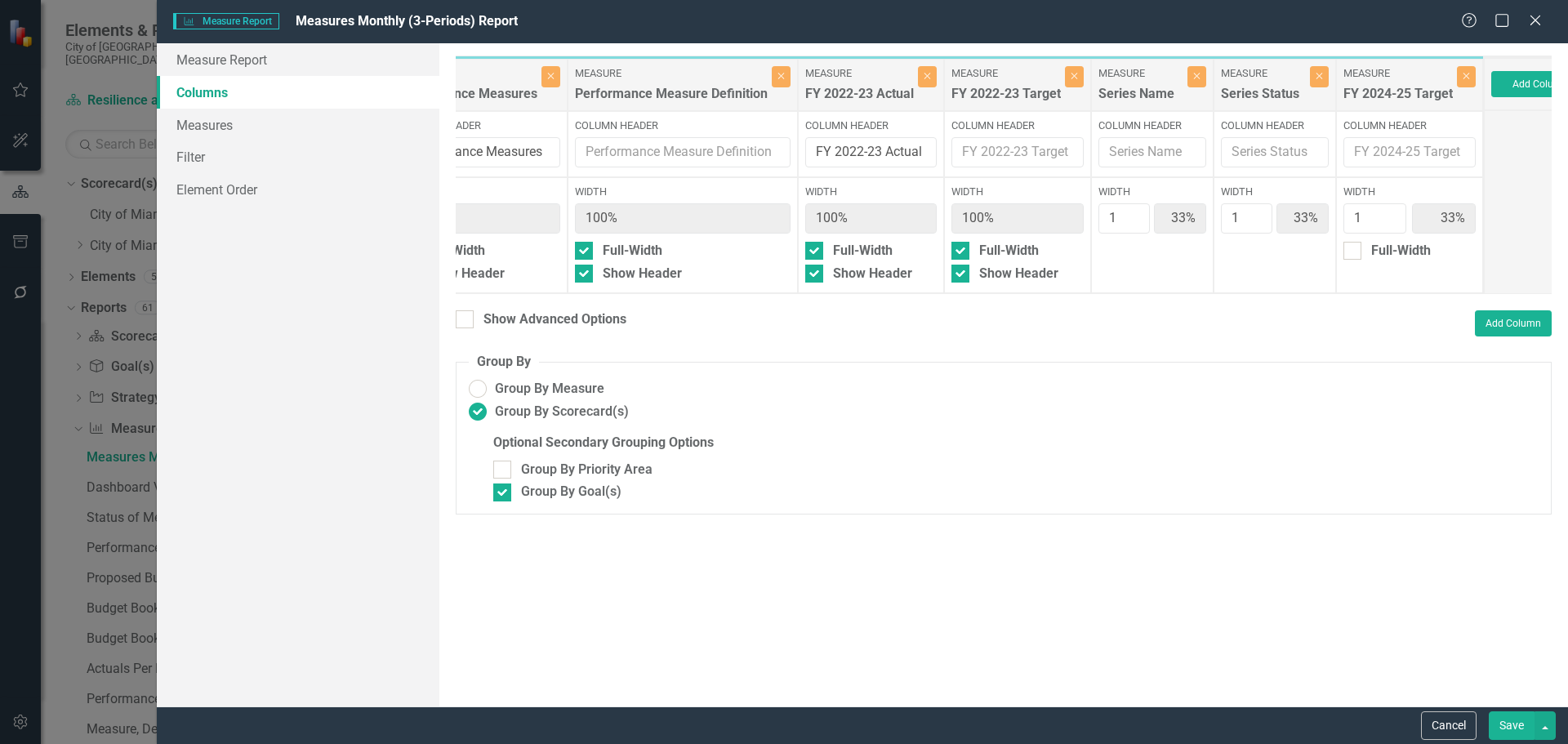
scroll to position [0, 231]
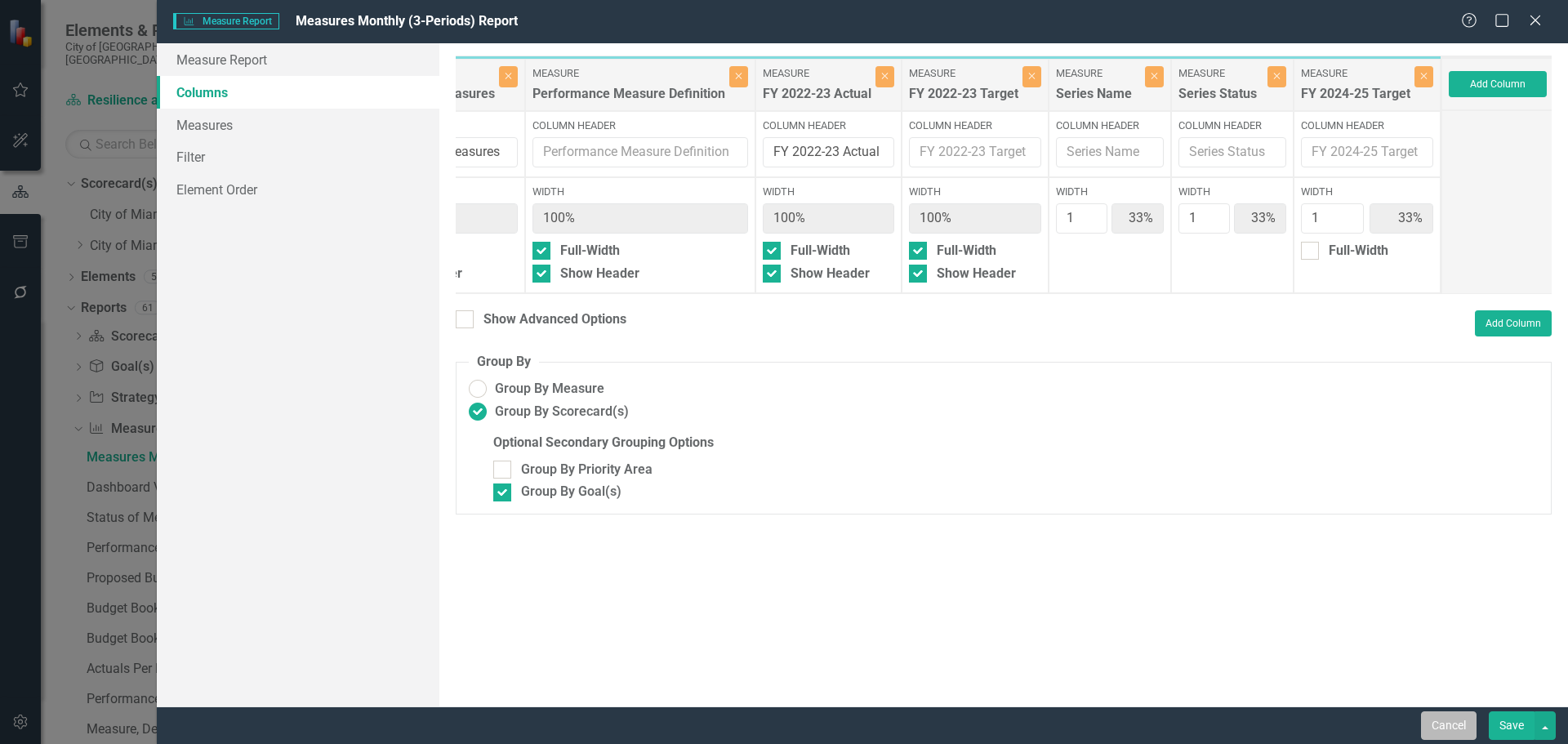
click at [1449, 733] on button "Cancel" at bounding box center [1449, 725] width 56 height 29
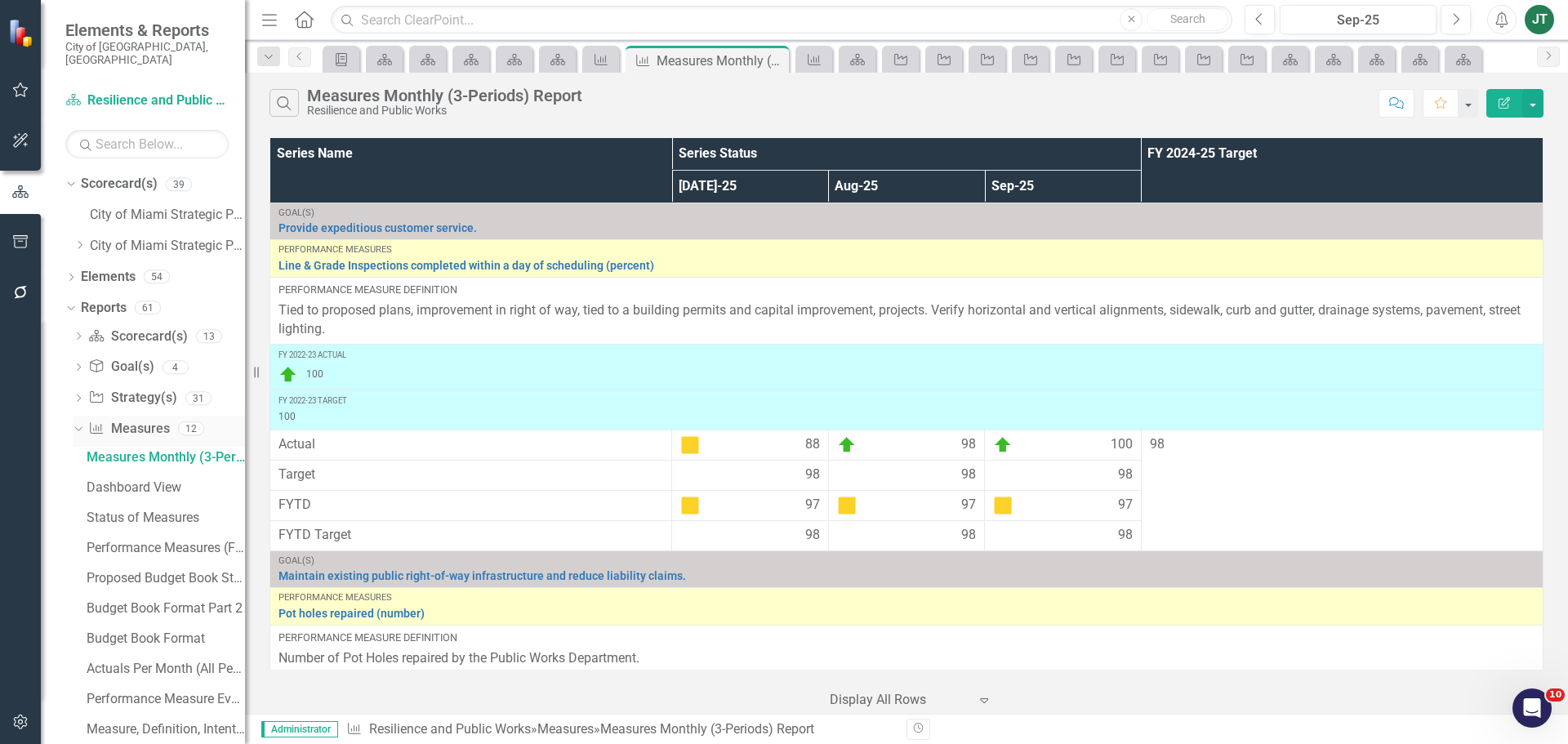
click at [76, 422] on icon "Dropdown" at bounding box center [76, 428] width 9 height 11
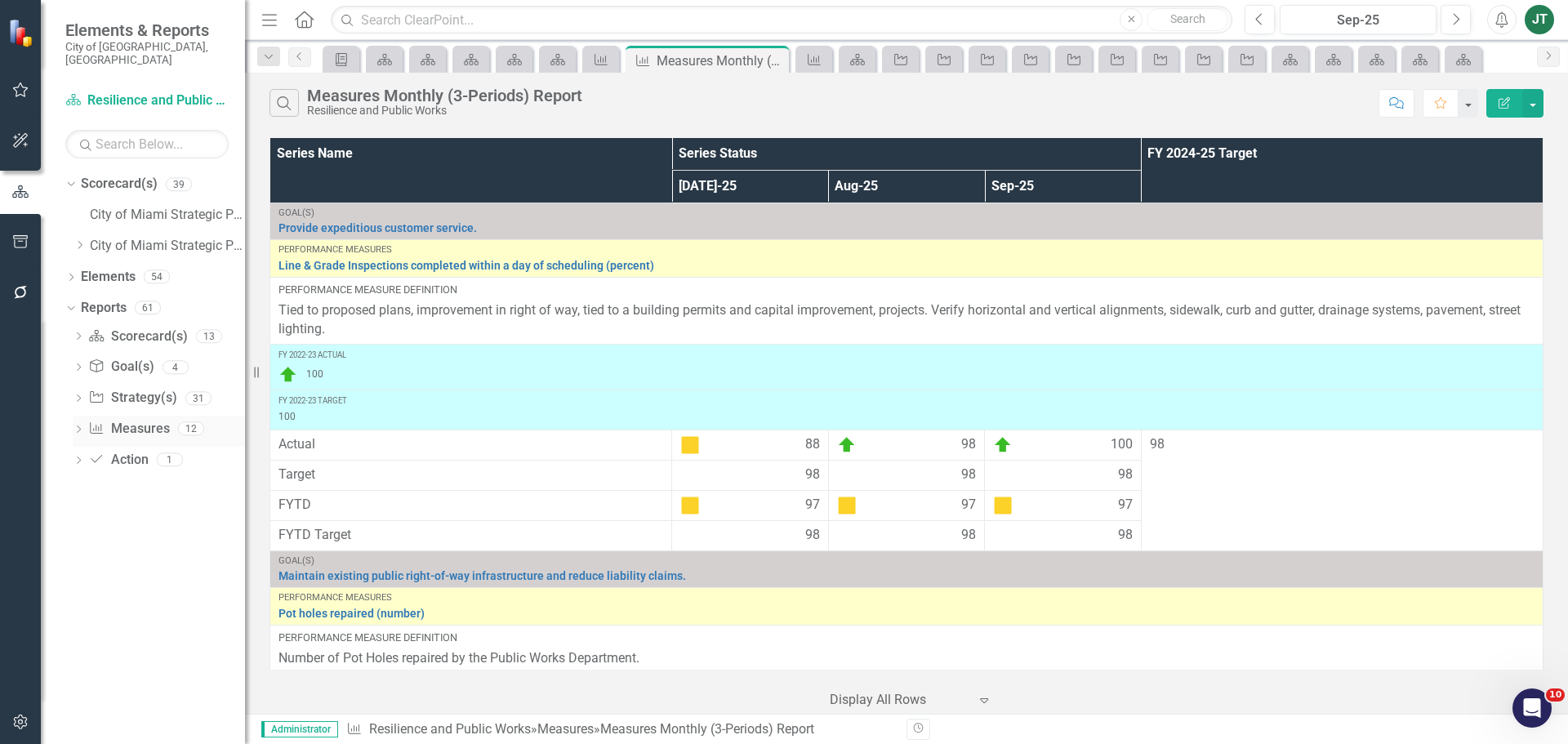
click at [82, 426] on icon "Dropdown" at bounding box center [79, 431] width 11 height 9
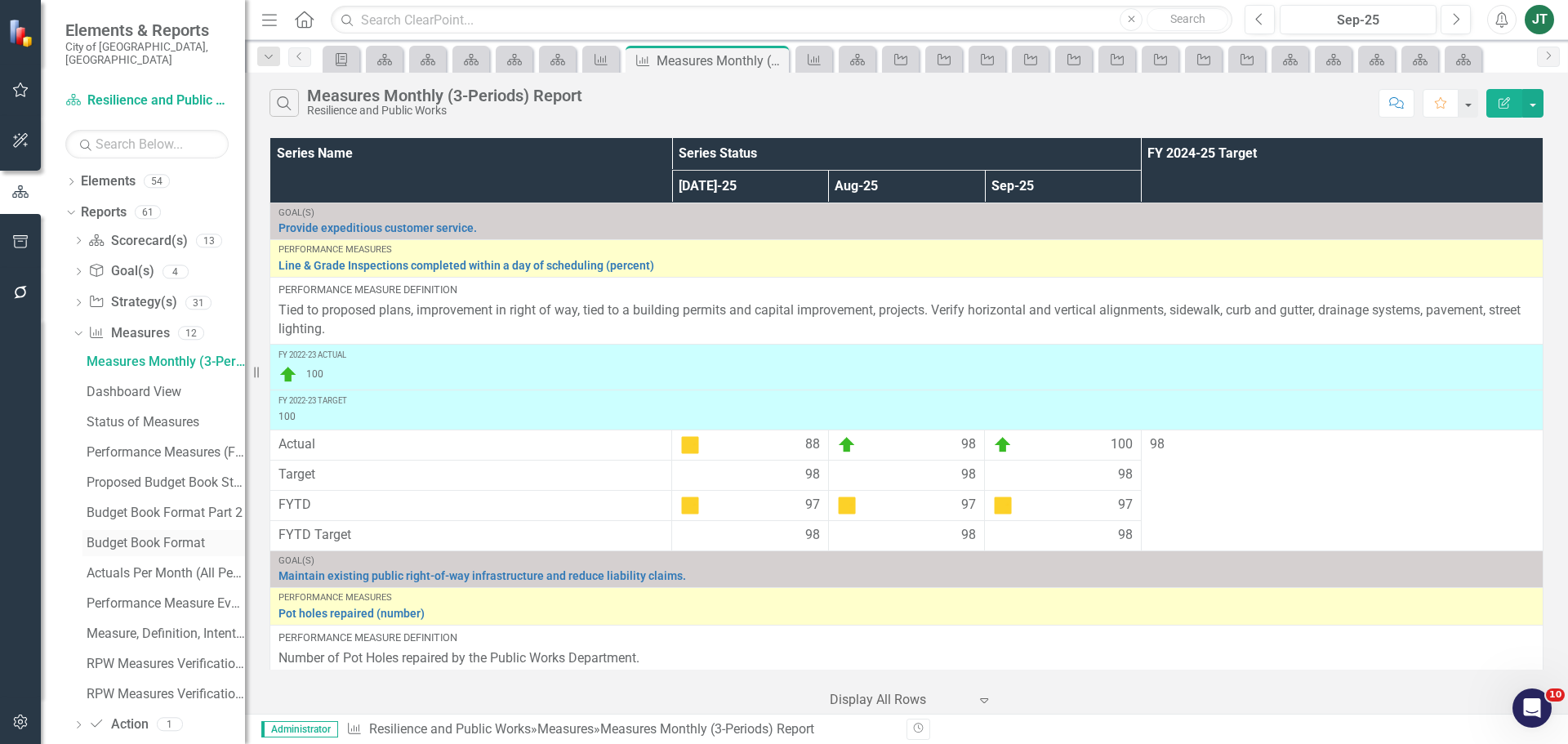
scroll to position [105, 0]
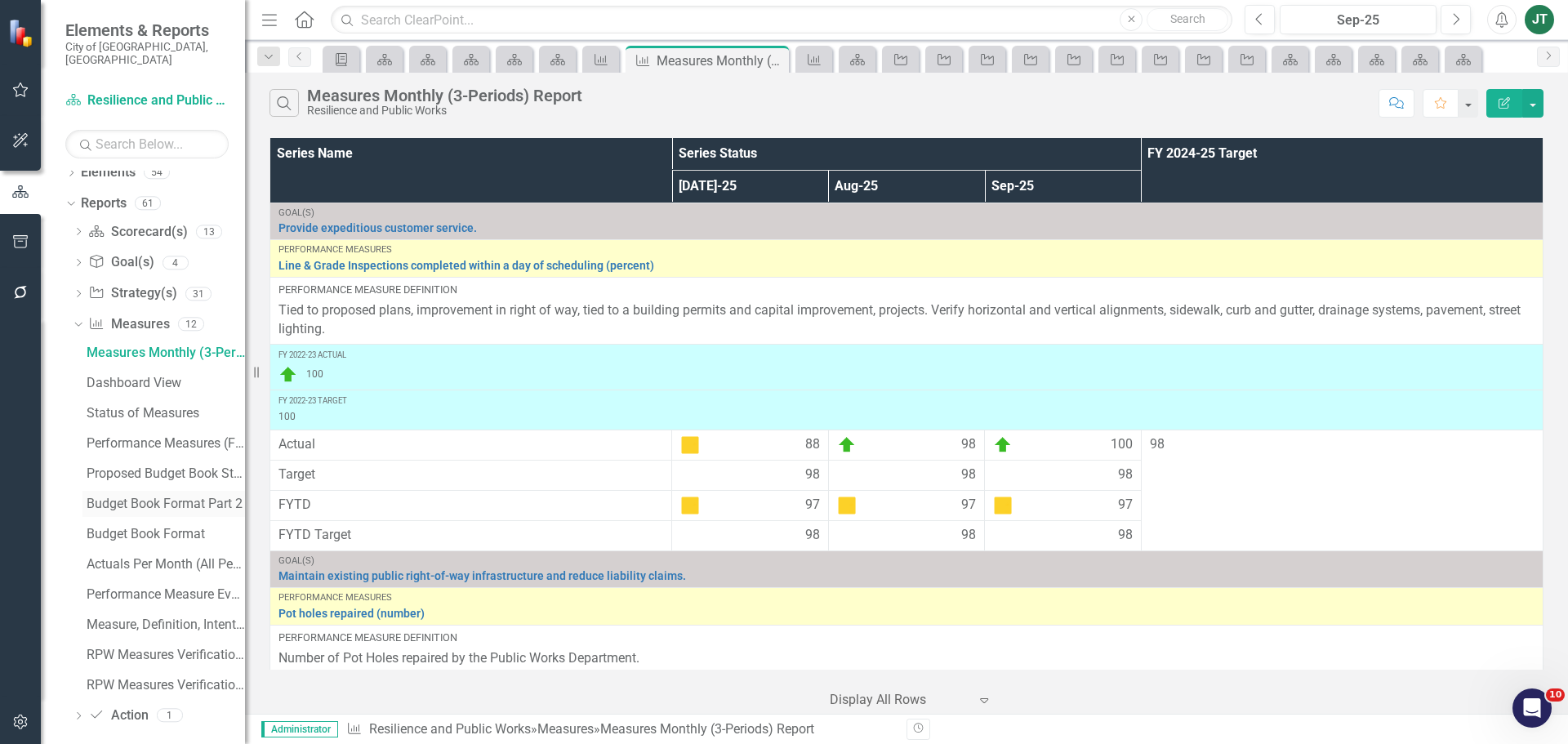
click at [144, 497] on div "Budget Book Format Part 2" at bounding box center [166, 504] width 159 height 15
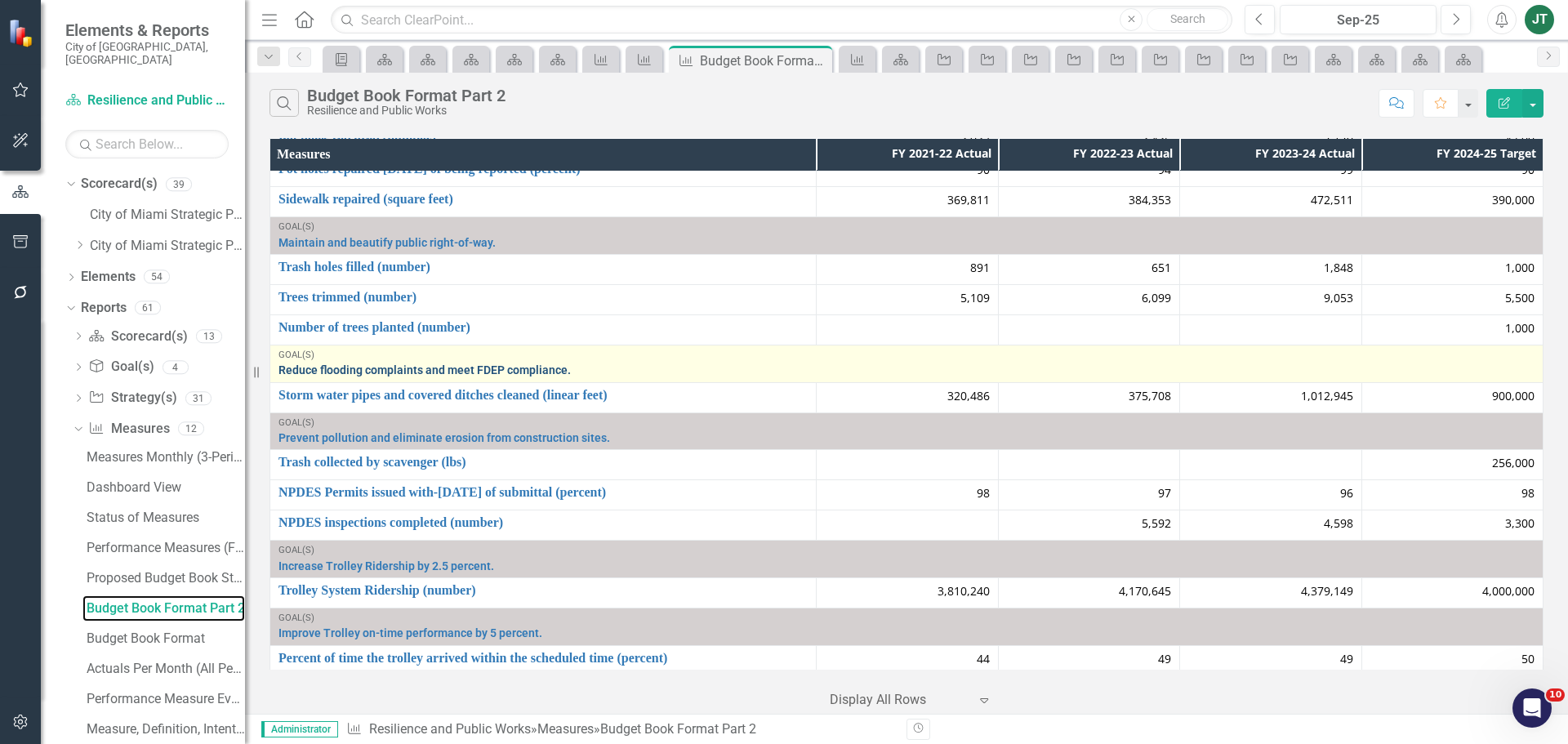
scroll to position [156, 0]
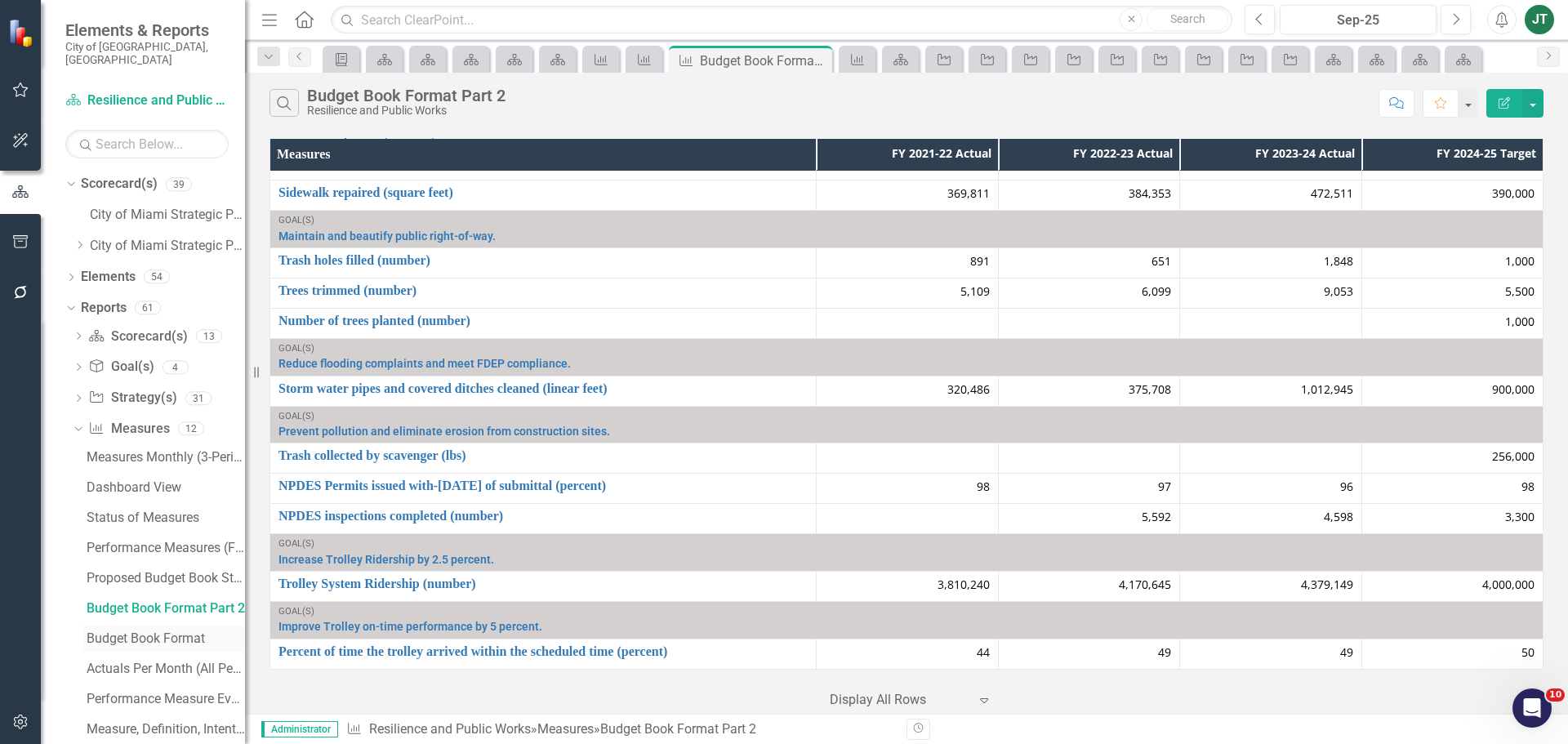
click at [115, 631] on div "Budget Book Format" at bounding box center [166, 638] width 159 height 15
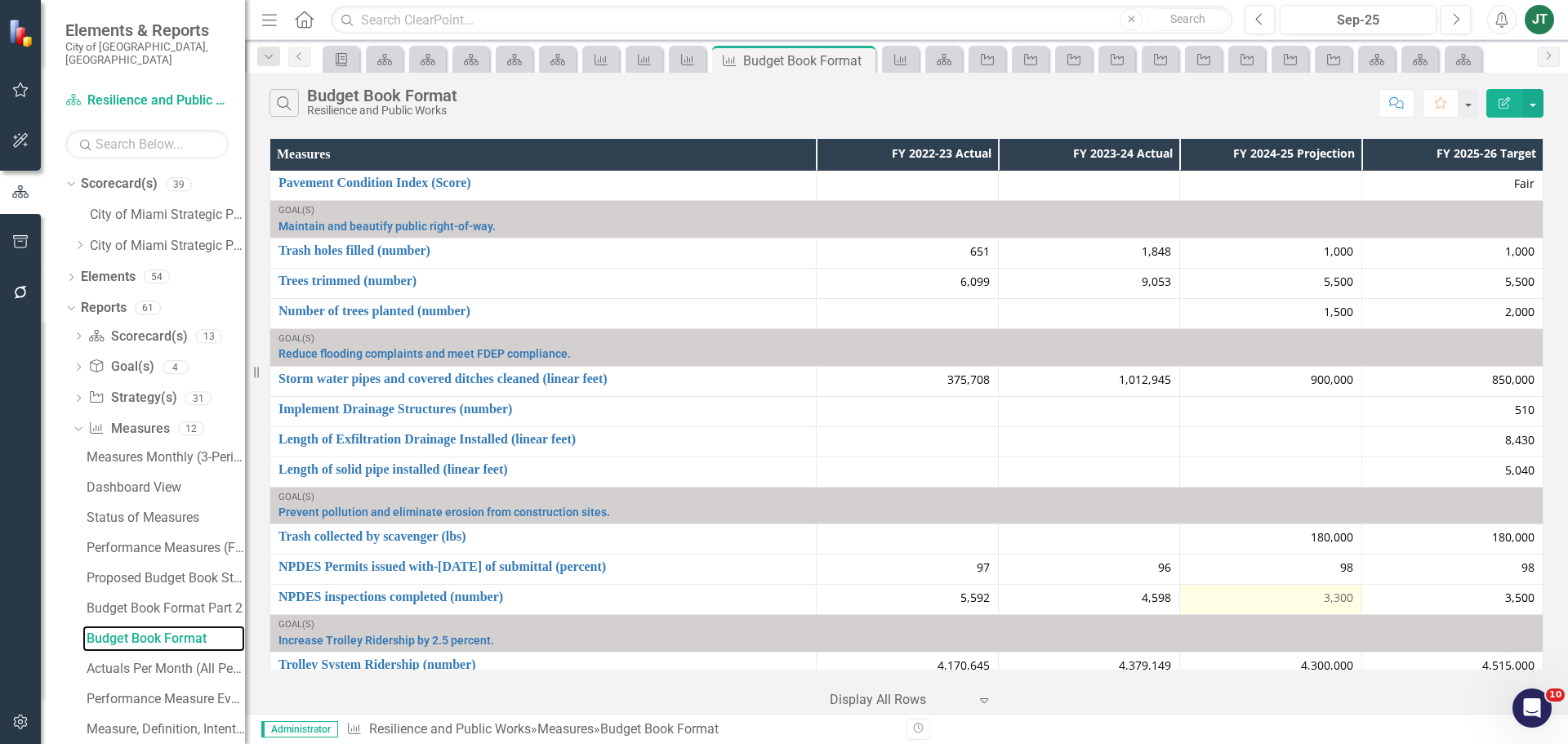
scroll to position [865, 0]
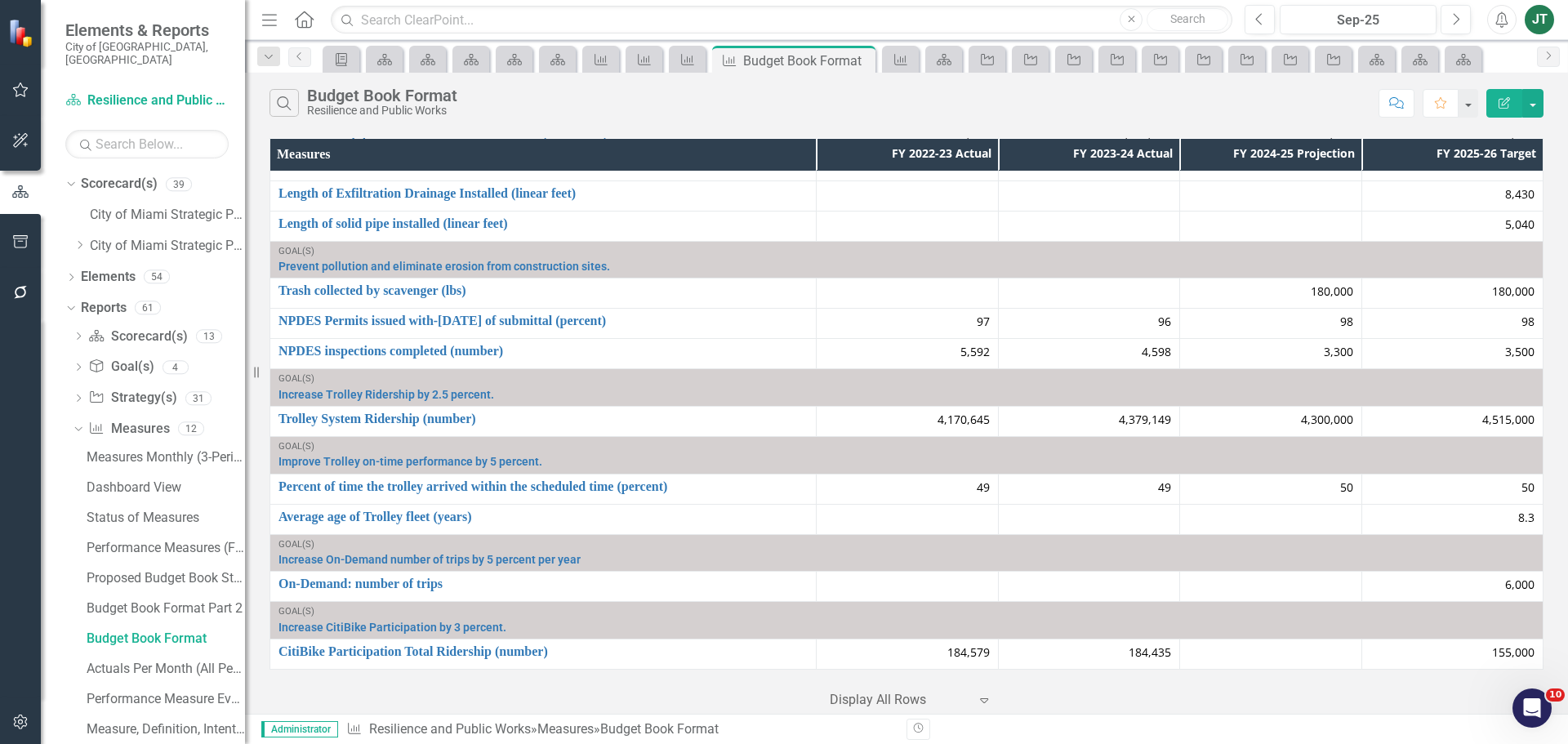
click at [1500, 104] on icon "Edit Report" at bounding box center [1504, 103] width 15 height 11
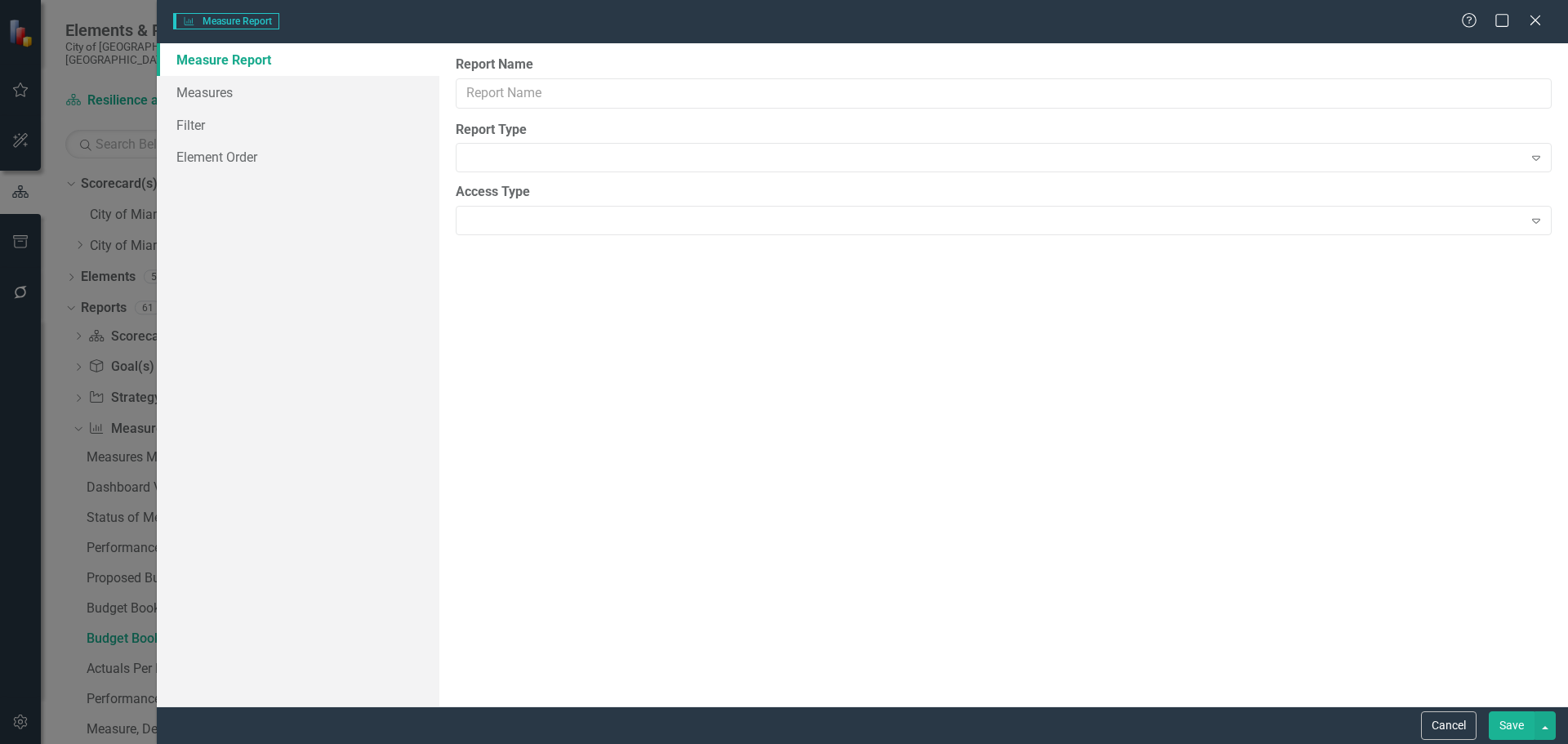
type input "Budget Book Format"
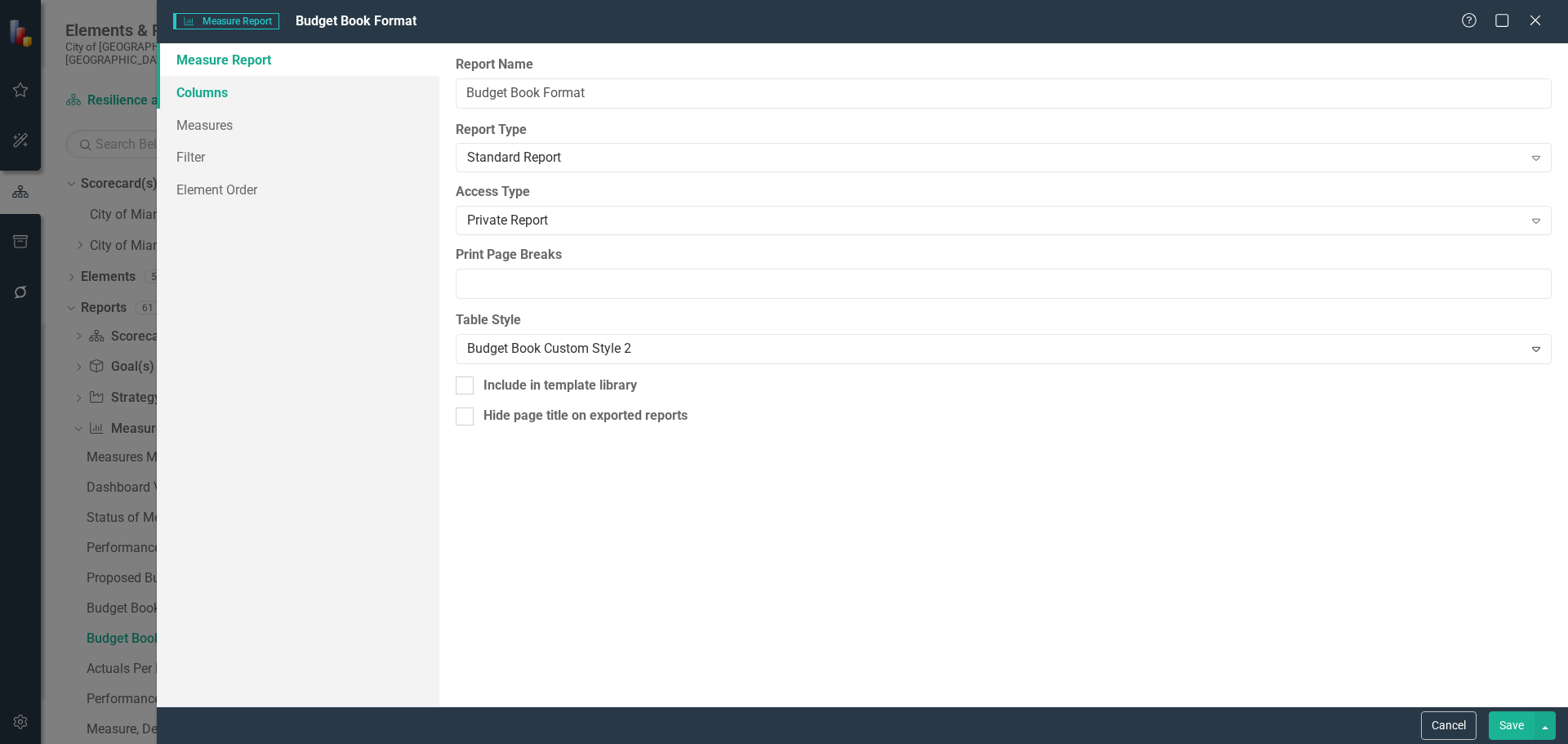
click at [250, 93] on link "Columns" at bounding box center [298, 92] width 282 height 33
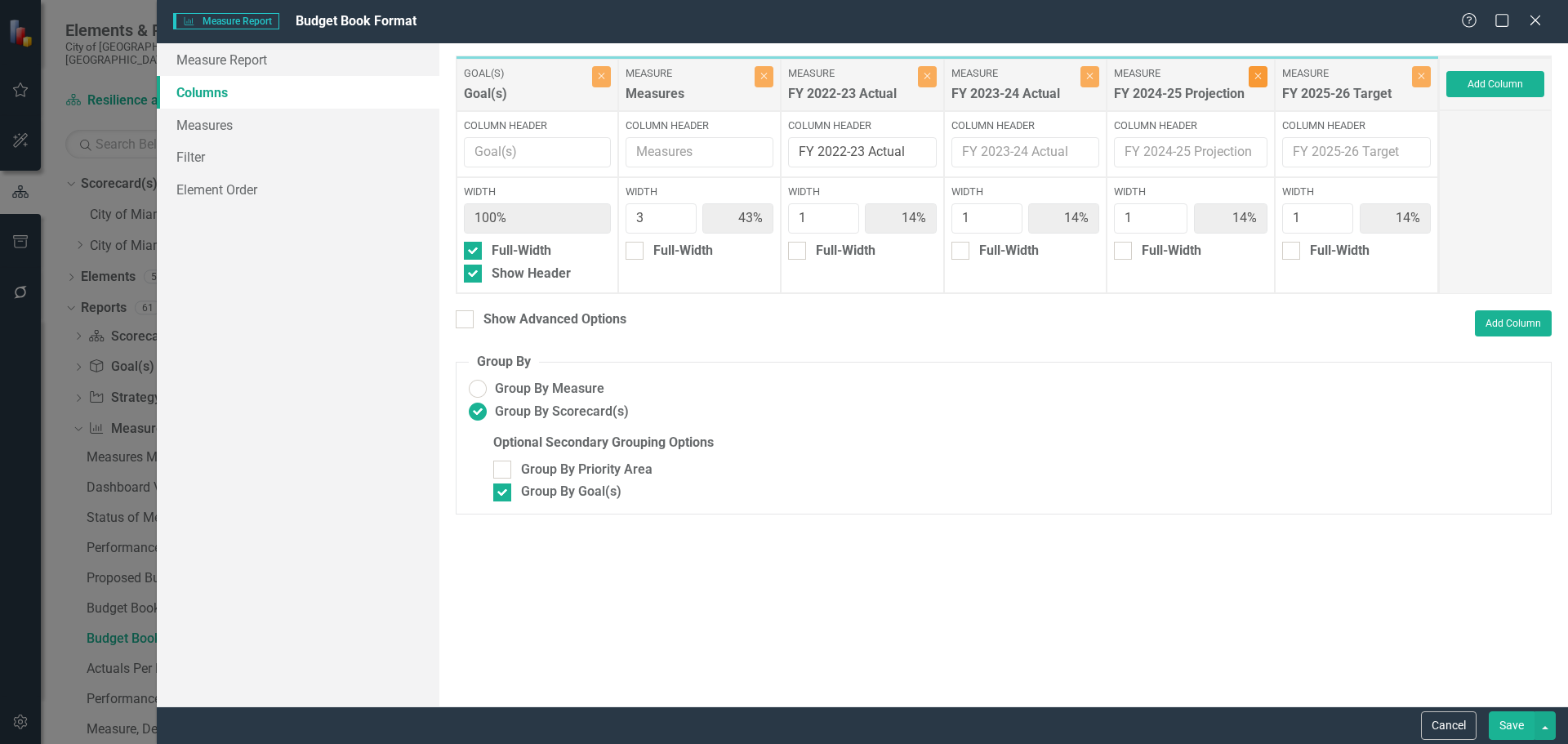
click at [1262, 77] on icon "Close" at bounding box center [1258, 76] width 7 height 10
type input "50%"
type input "17%"
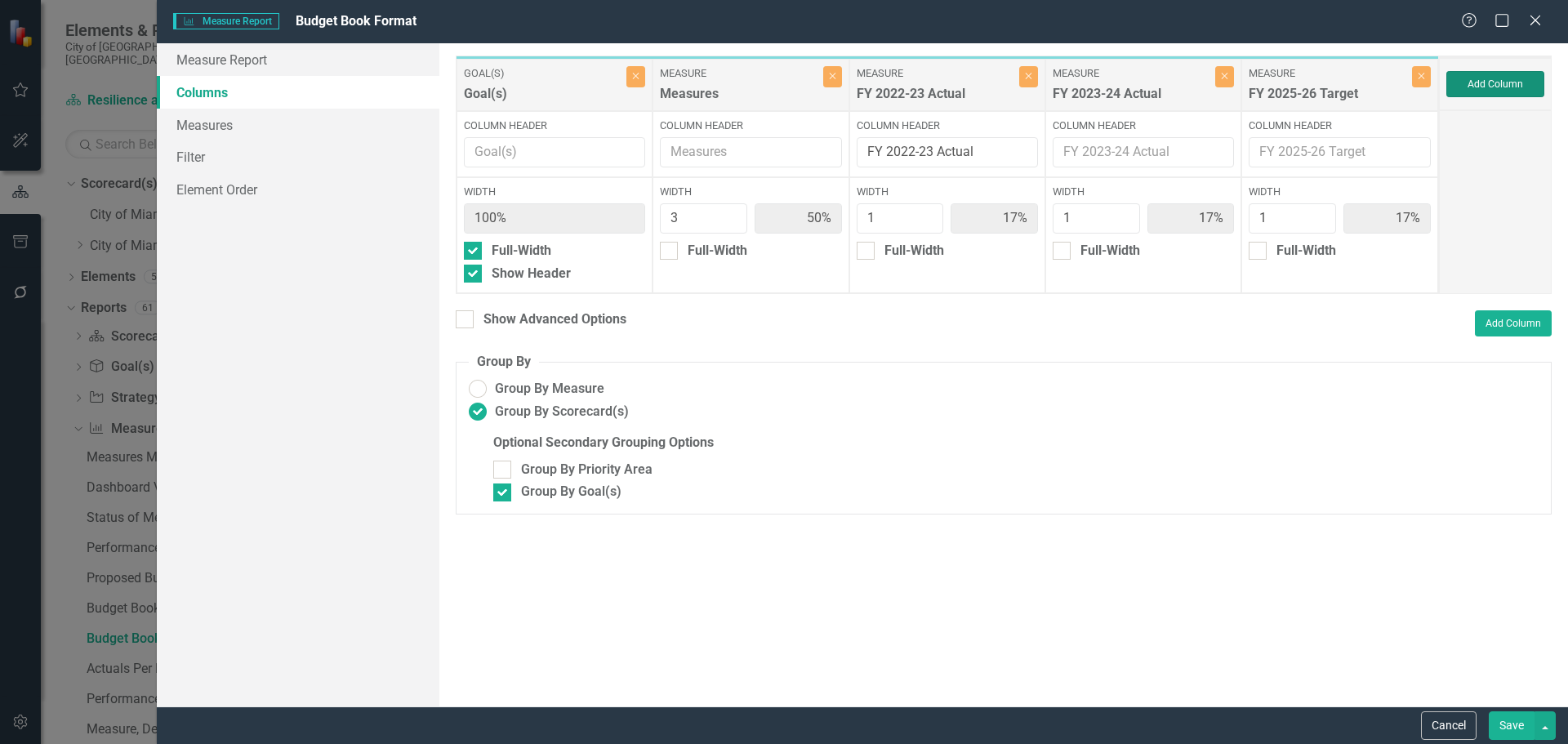
click at [1521, 83] on button "Add Column" at bounding box center [1495, 84] width 98 height 26
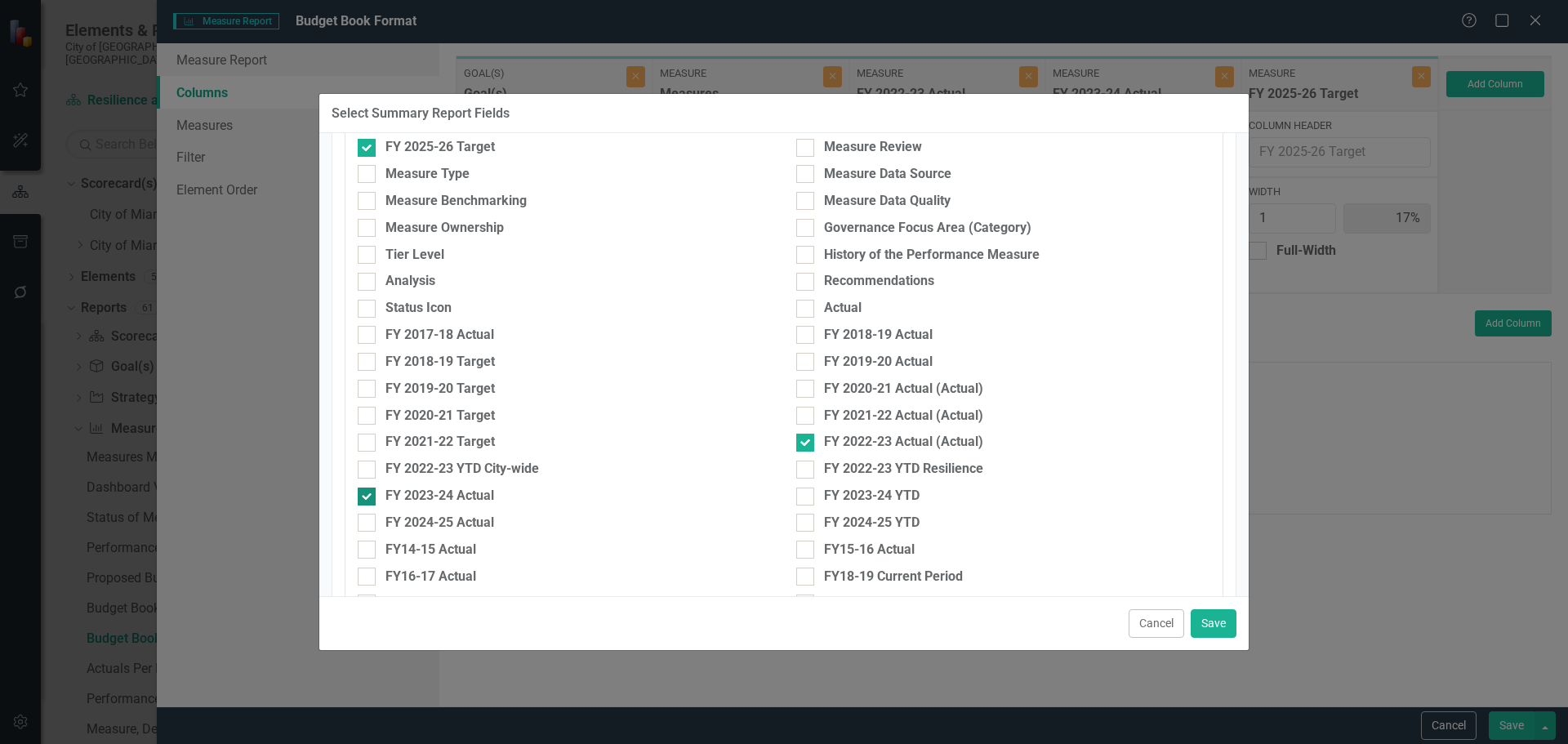
scroll to position [490, 0]
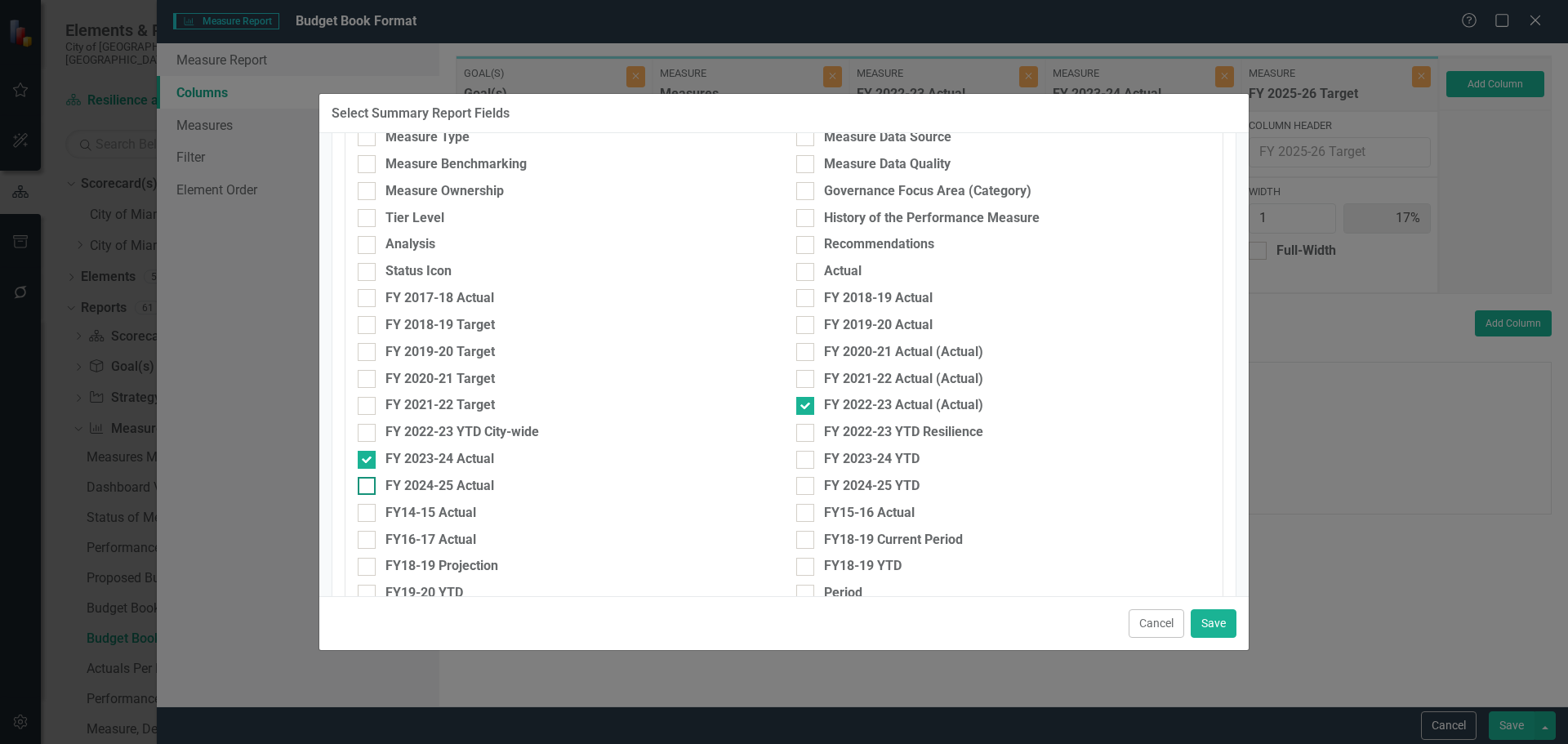
click at [428, 487] on div "FY 2024-25 Actual" at bounding box center [439, 486] width 109 height 19
click at [368, 487] on input "FY 2024-25 Actual" at bounding box center [363, 482] width 11 height 11
checkbox input "true"
click at [1218, 620] on button "Save" at bounding box center [1214, 623] width 46 height 29
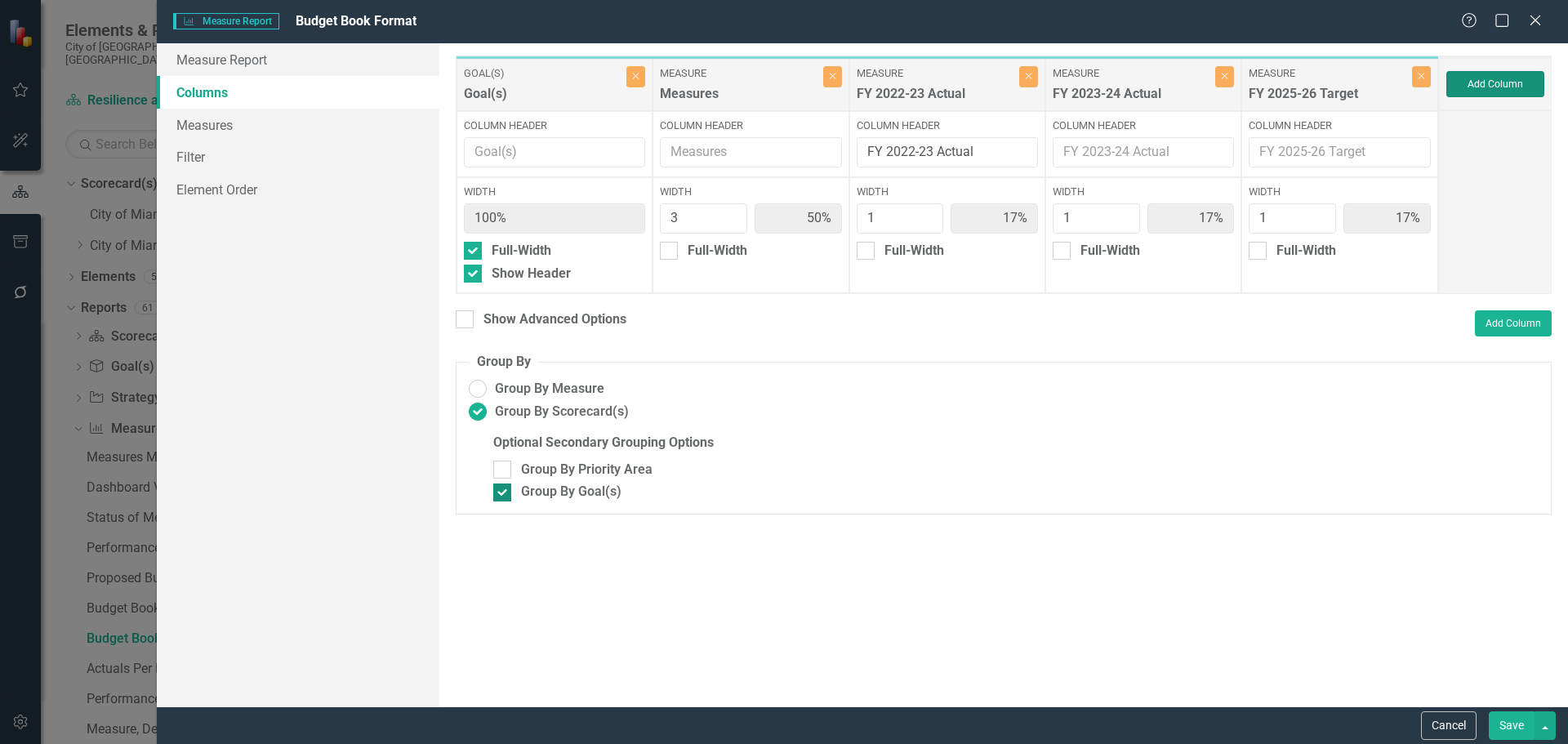
type input "43%"
type input "14%"
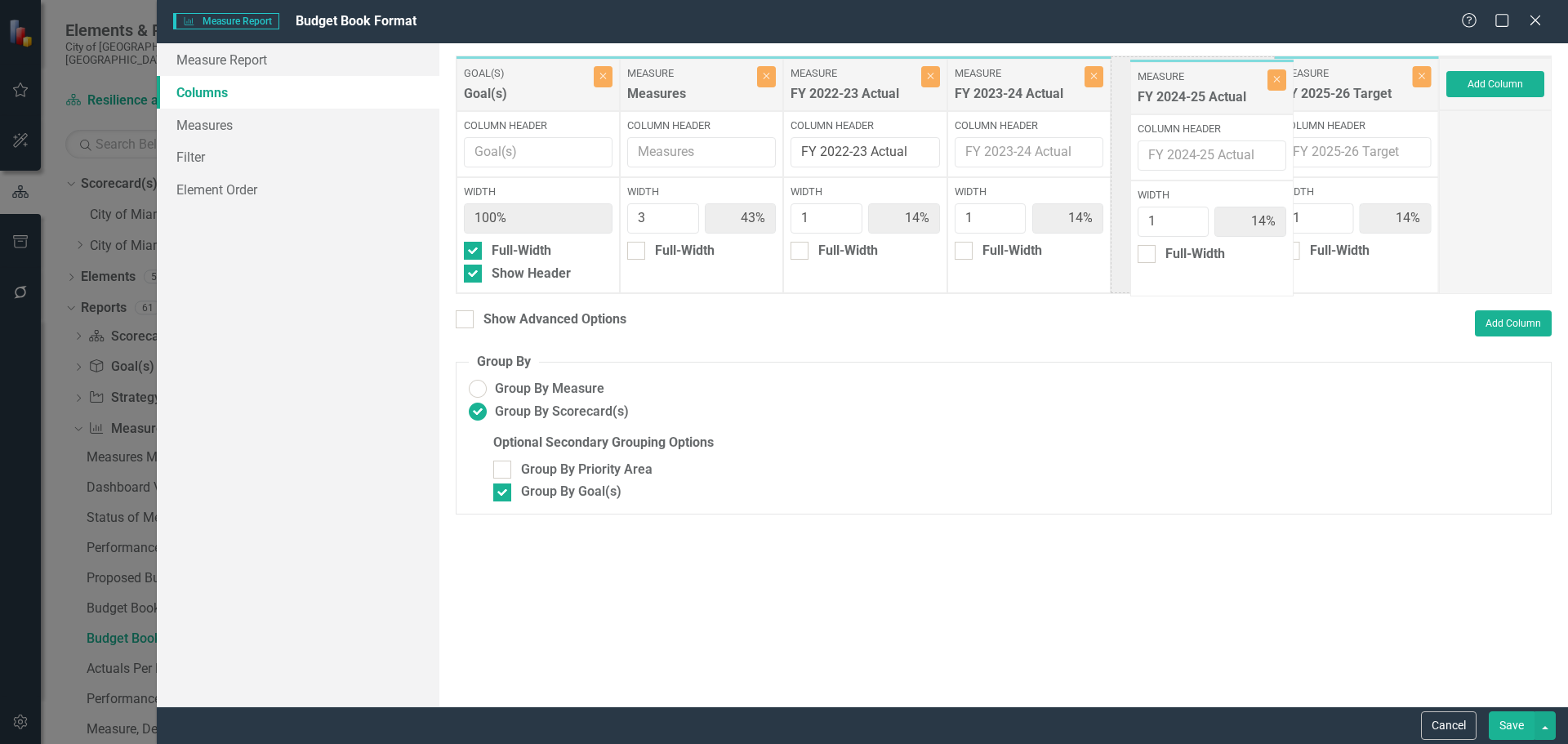
drag, startPoint x: 1382, startPoint y: 97, endPoint x: 1205, endPoint y: 98, distance: 177.0
click at [1205, 98] on div "Goal(s) Goal(s) Close Column Header Width 100% Full-Width Show Header Measure M…" at bounding box center [947, 174] width 983 height 238
click at [540, 315] on div "Show Advanced Options" at bounding box center [555, 319] width 143 height 19
click at [466, 315] on input "Show Advanced Options" at bounding box center [461, 315] width 11 height 11
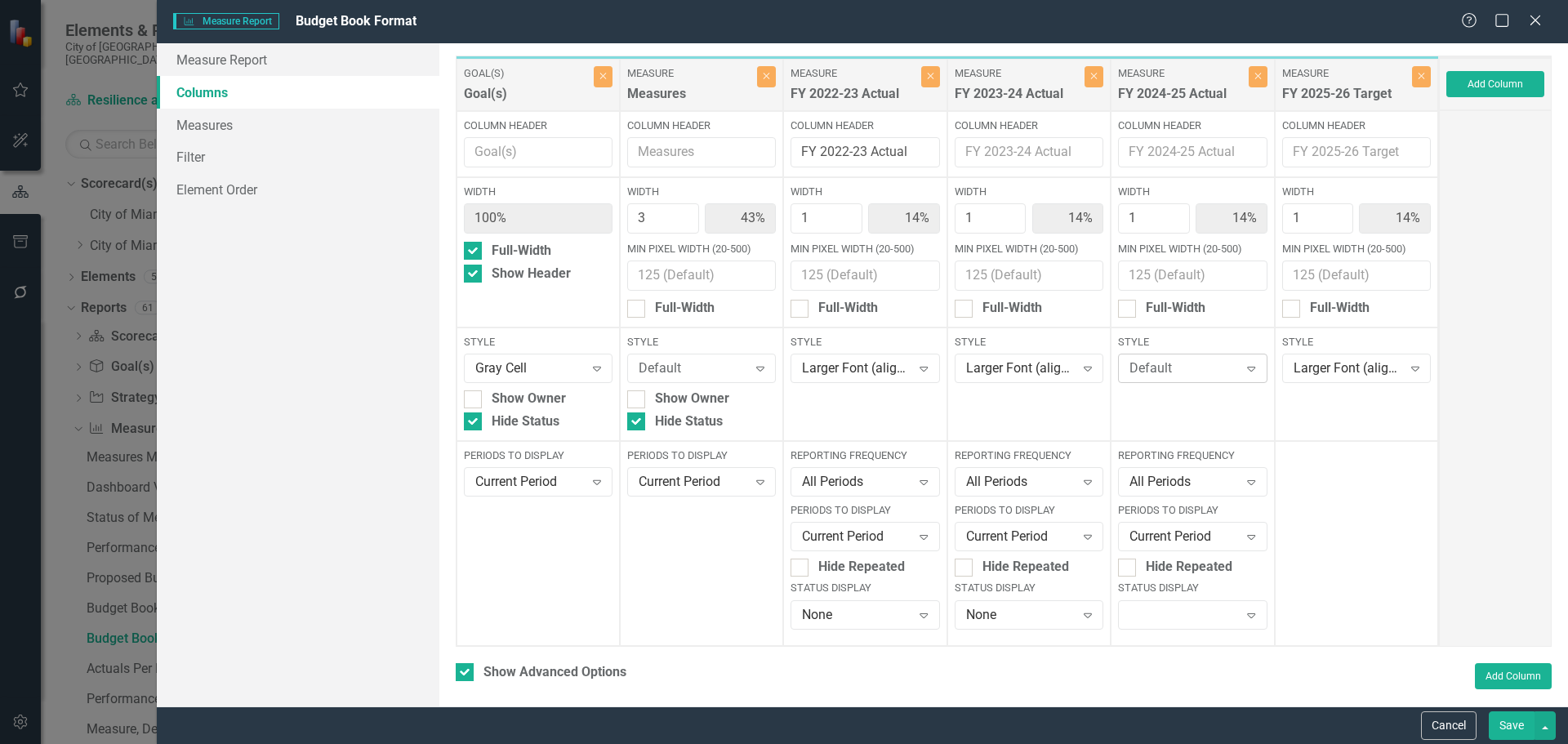
click at [1147, 366] on div "Default" at bounding box center [1183, 368] width 109 height 19
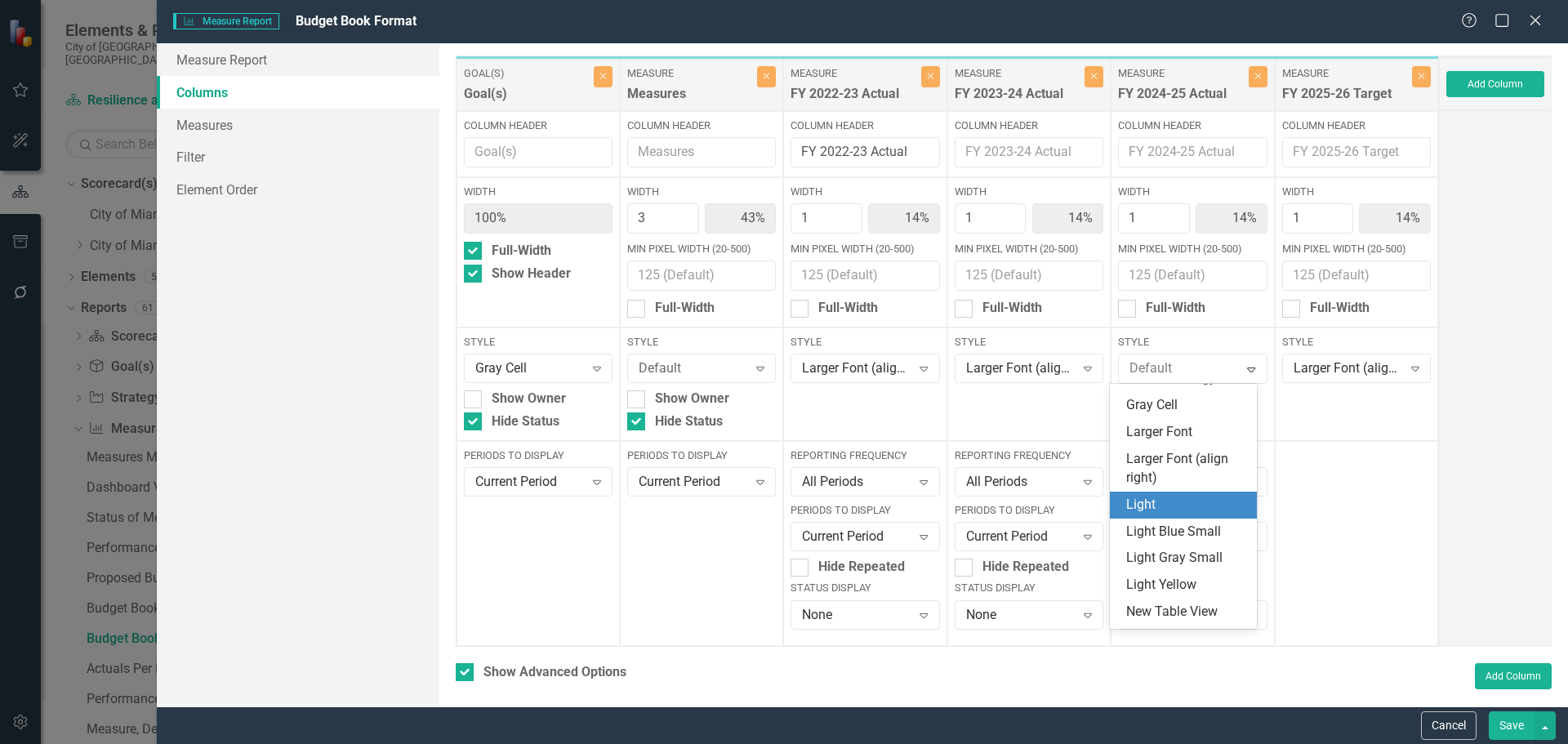
scroll to position [408, 0]
click at [1174, 486] on div "Larger Font (align right)" at bounding box center [1187, 467] width 121 height 38
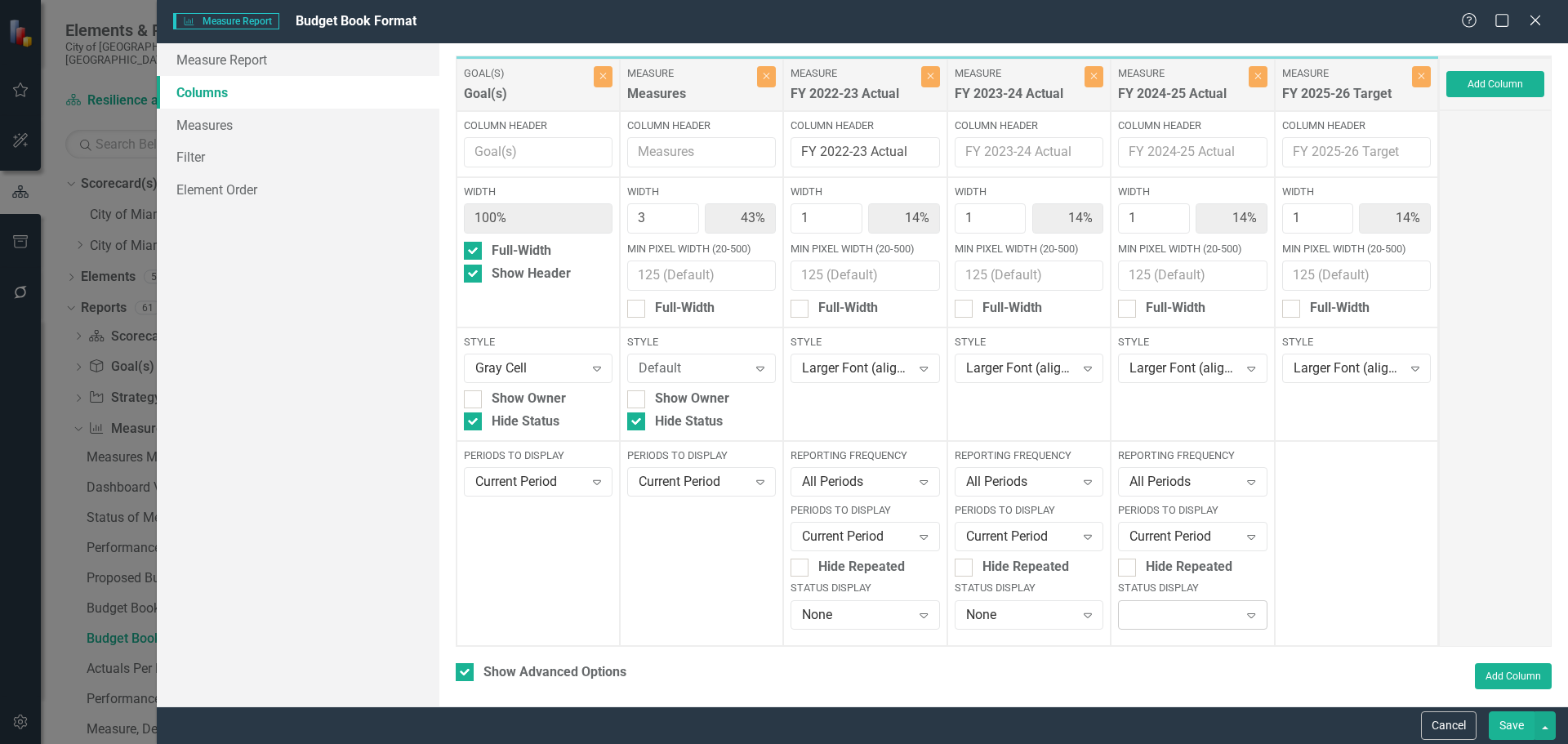
click at [1155, 620] on div "Expand" at bounding box center [1192, 615] width 149 height 29
click at [1155, 586] on div "None" at bounding box center [1187, 586] width 121 height 19
click at [1517, 725] on button "Save" at bounding box center [1512, 725] width 46 height 29
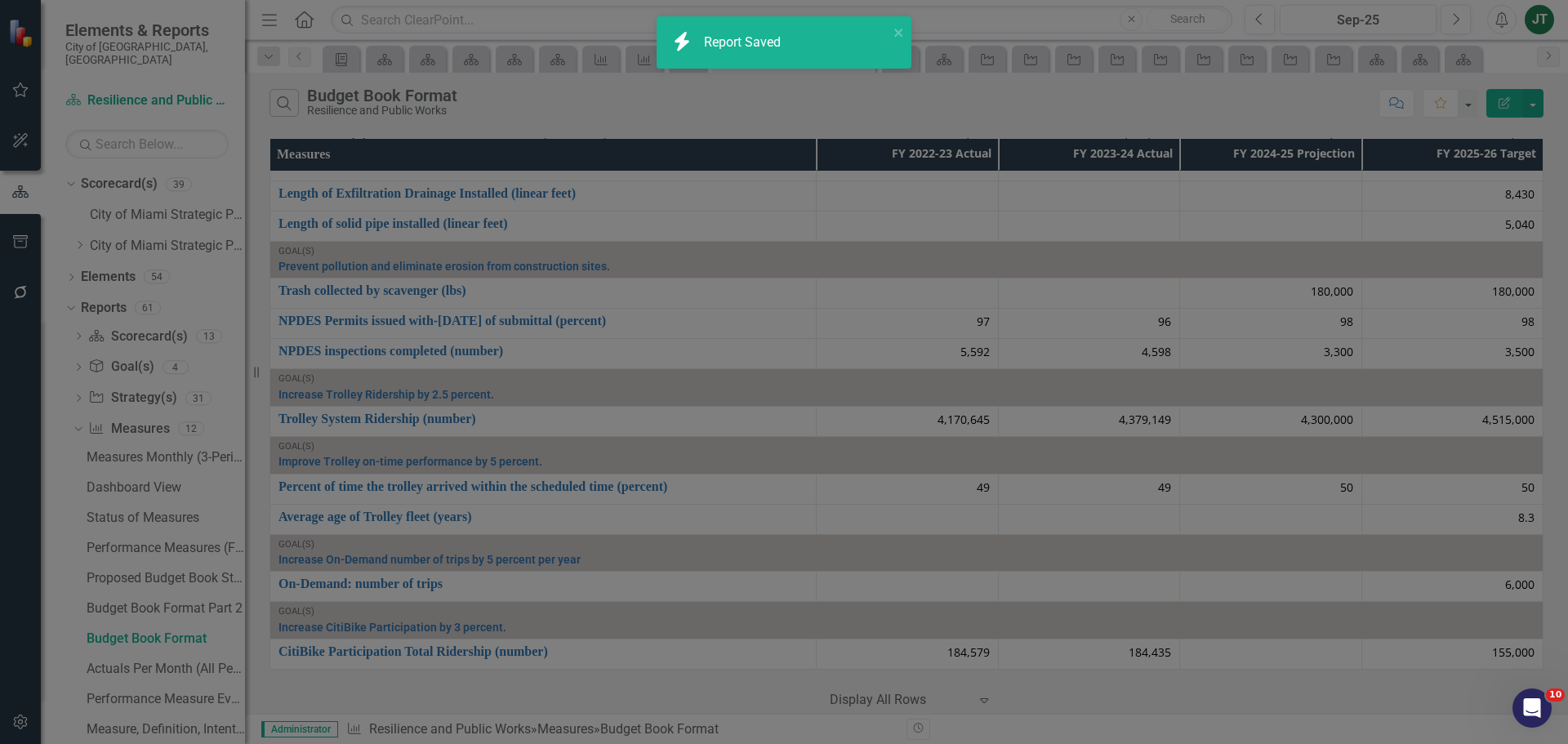
checkbox input "false"
radio input "false"
checkbox input "false"
radio input "true"
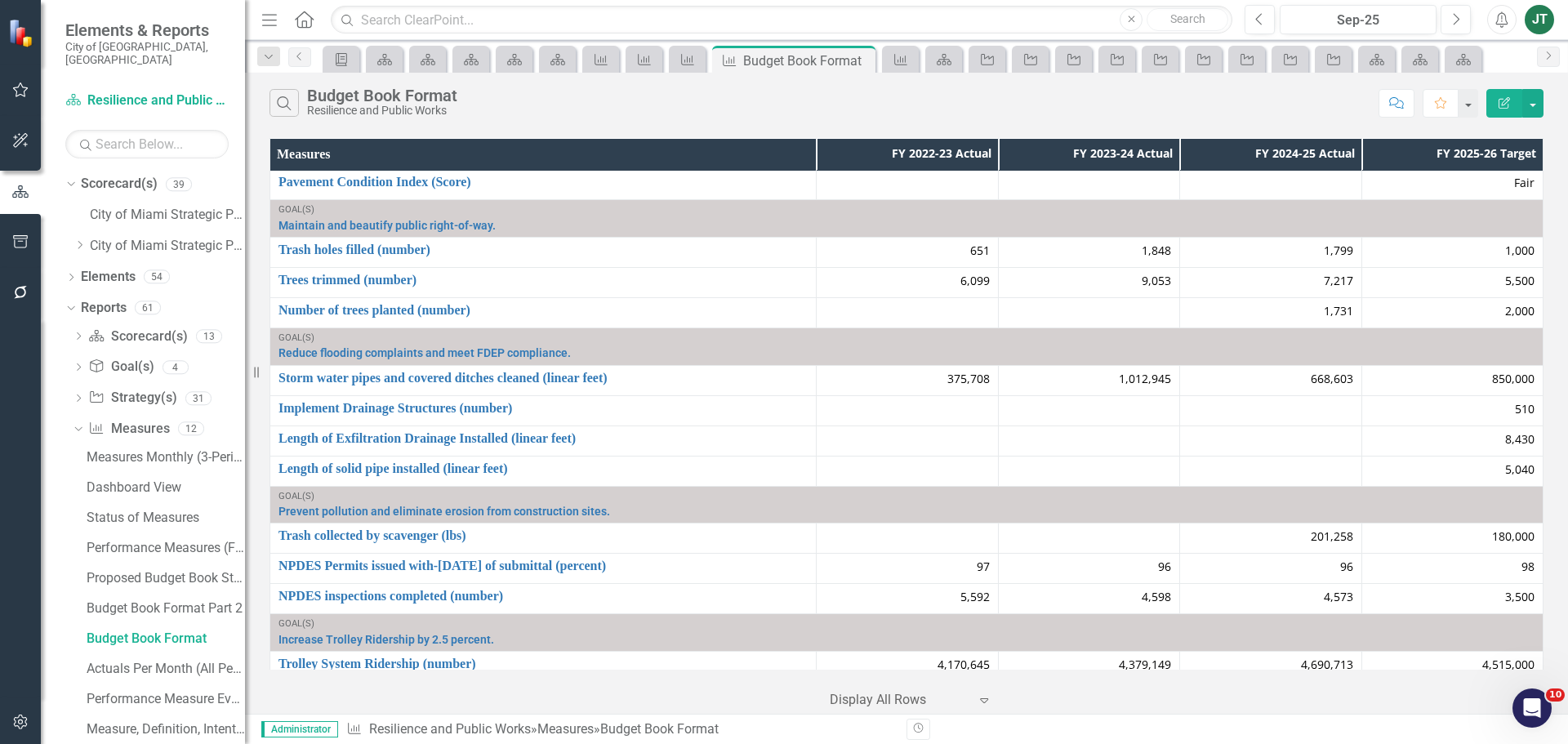
scroll to position [865, 0]
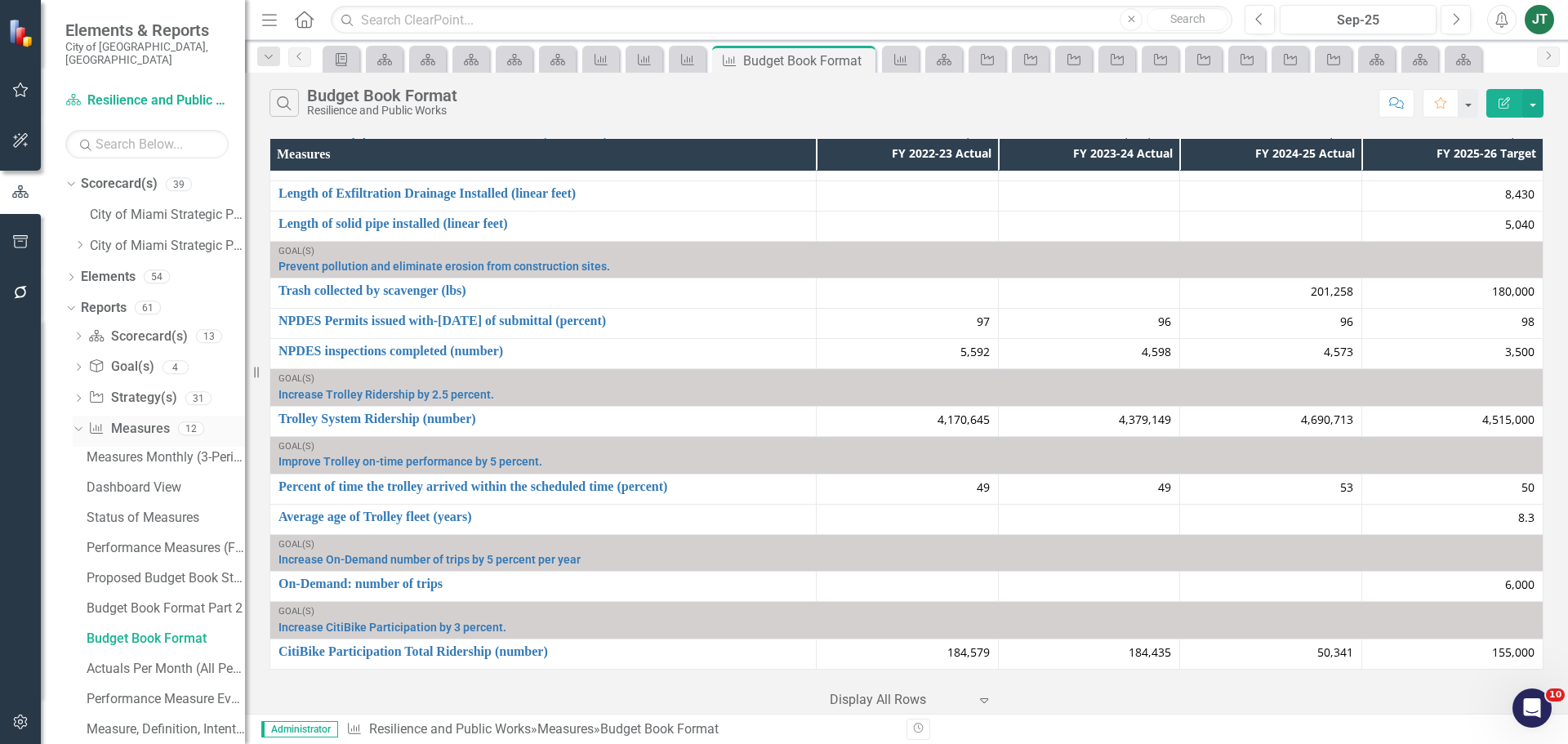
click at [75, 422] on icon "Dropdown" at bounding box center [76, 428] width 9 height 11
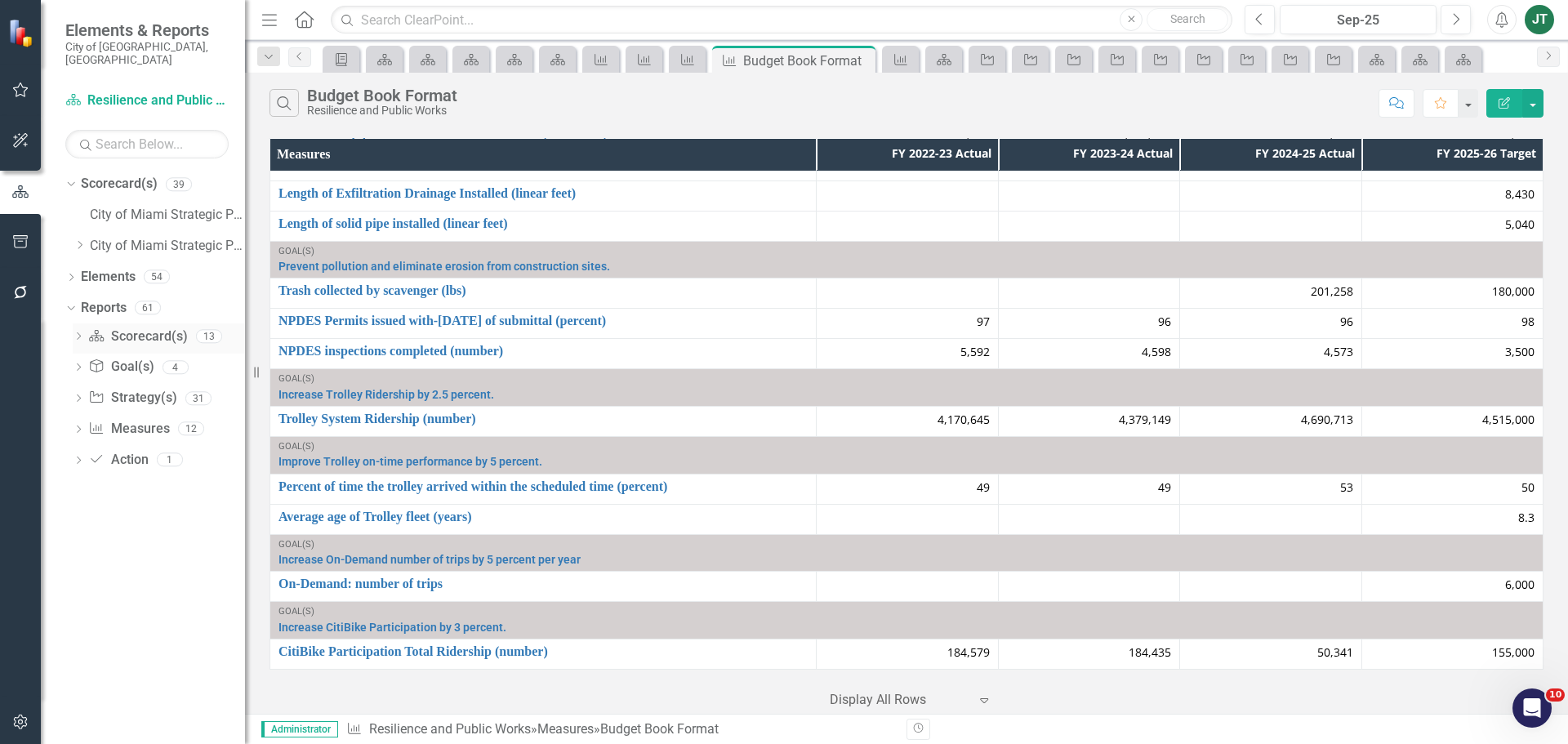
click at [76, 331] on div "Dropdown" at bounding box center [79, 338] width 11 height 14
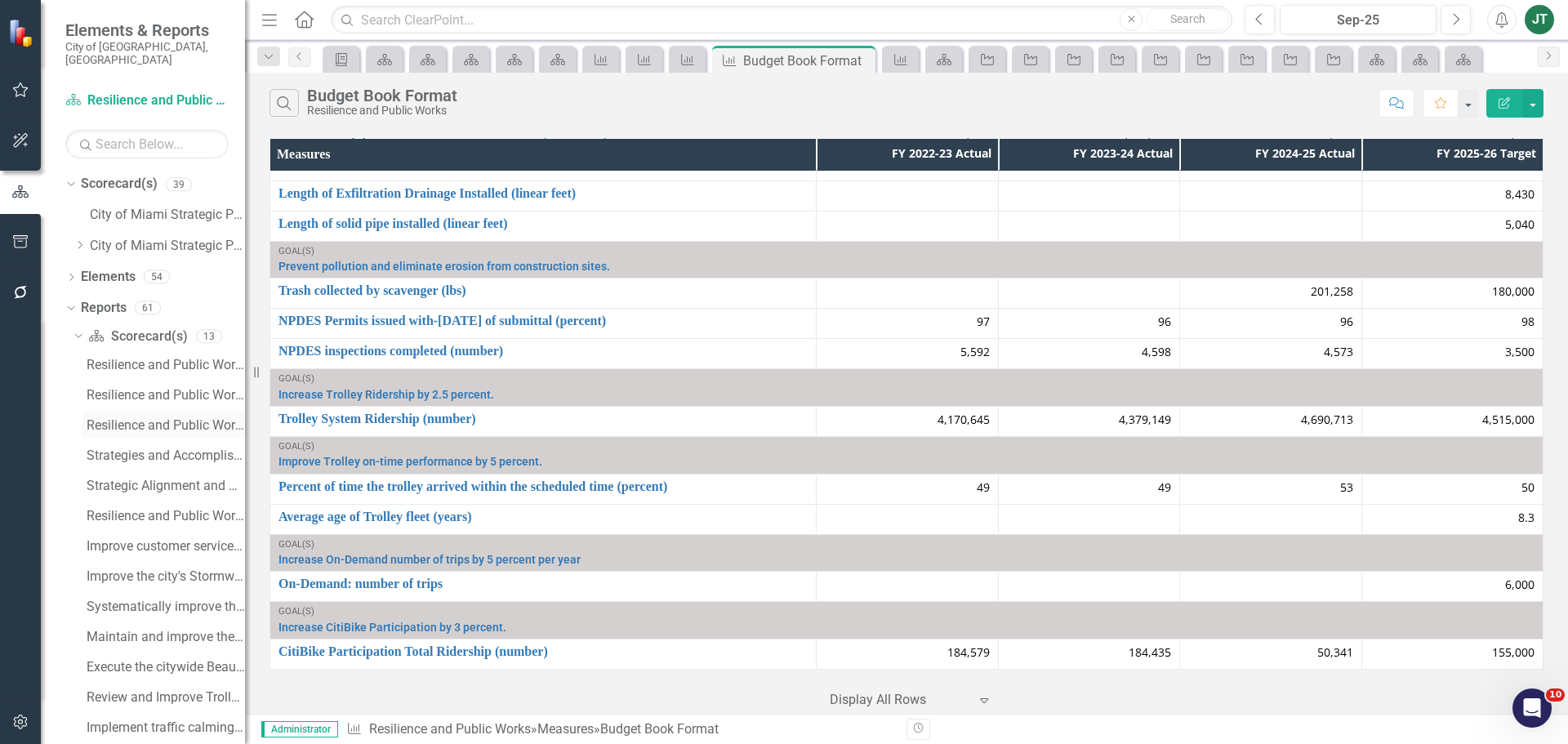
click at [177, 418] on div "Resilience and Public Works Budget Book Final" at bounding box center [166, 426] width 159 height 15
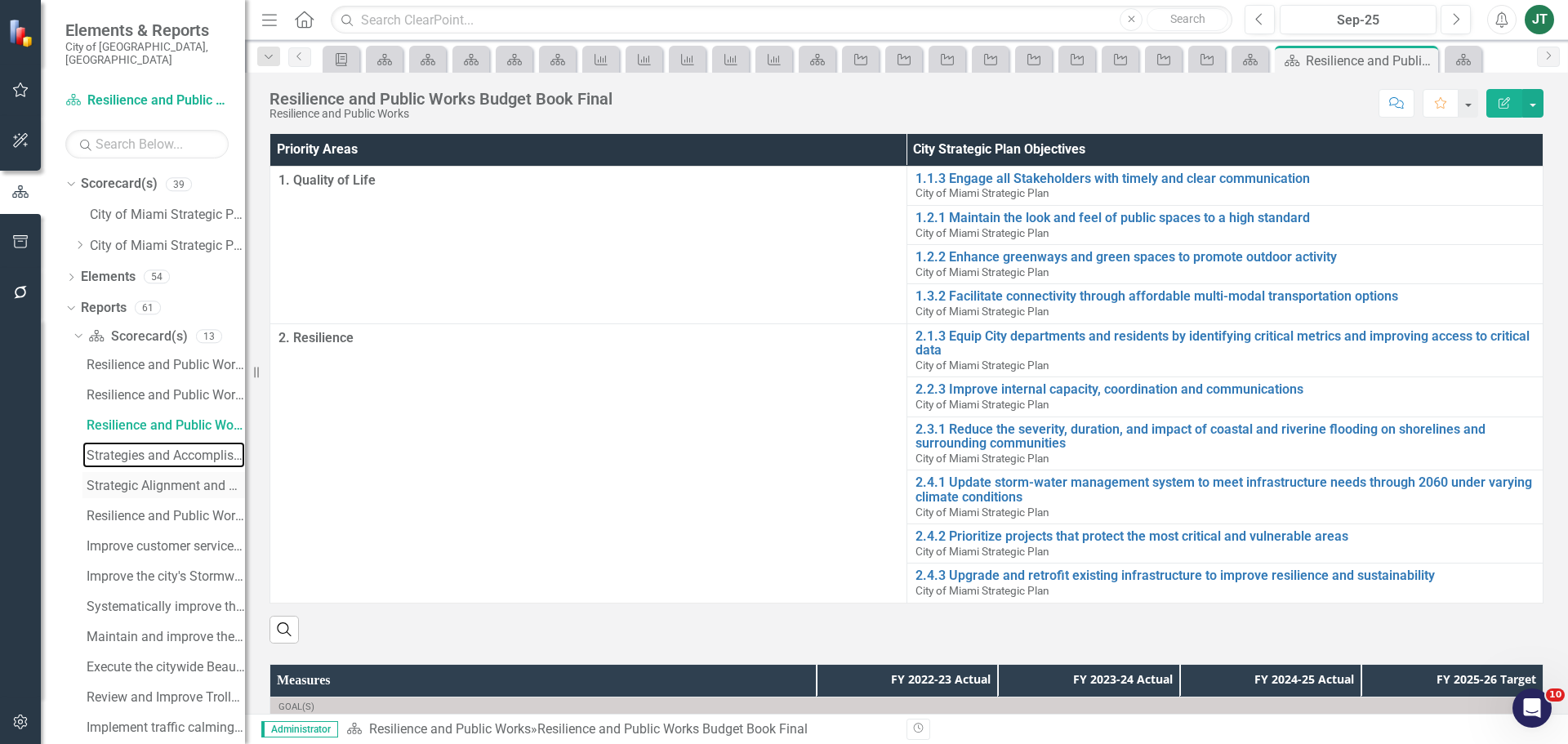
click at [137, 449] on div "Strategies and Accomplishments" at bounding box center [166, 456] width 159 height 15
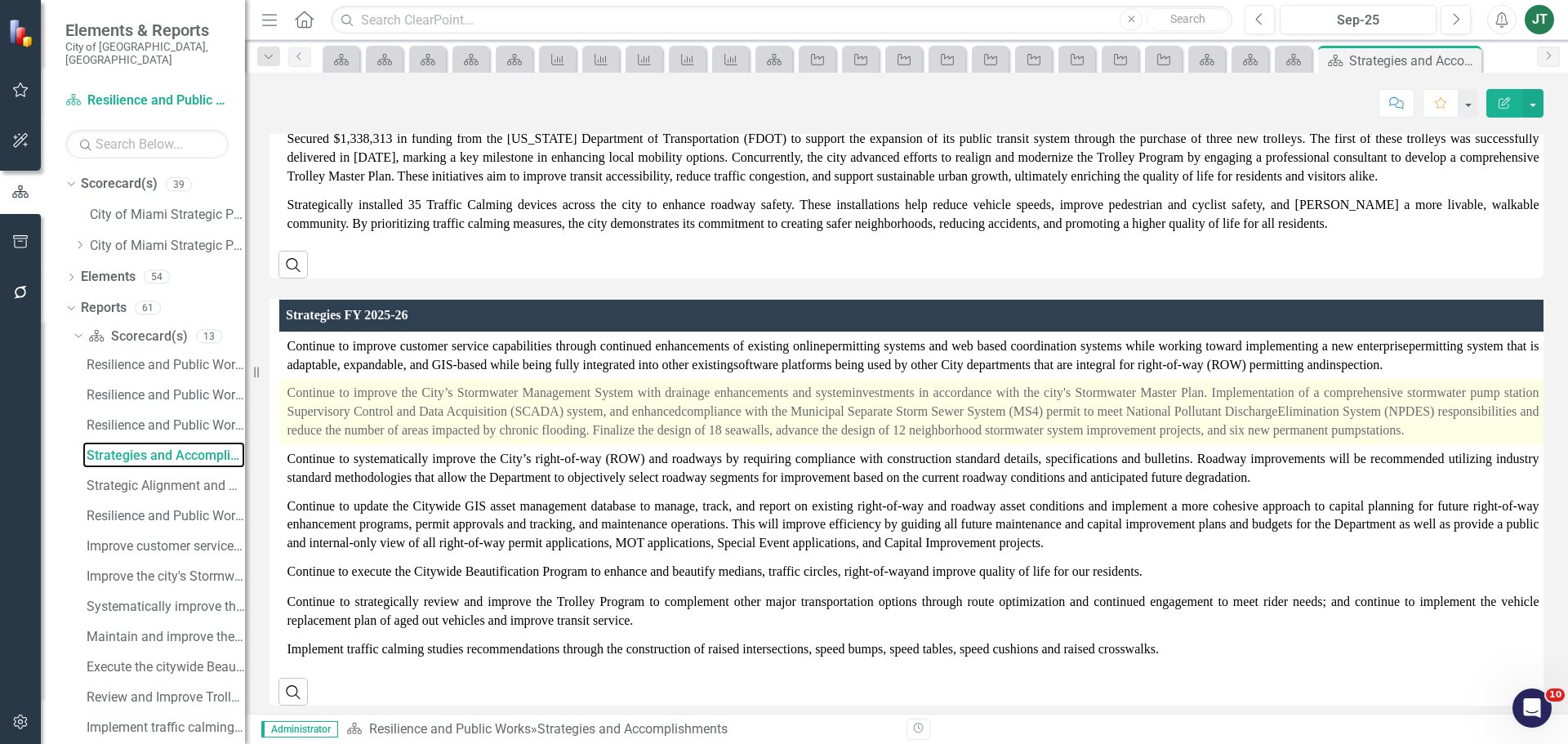
scroll to position [509, 0]
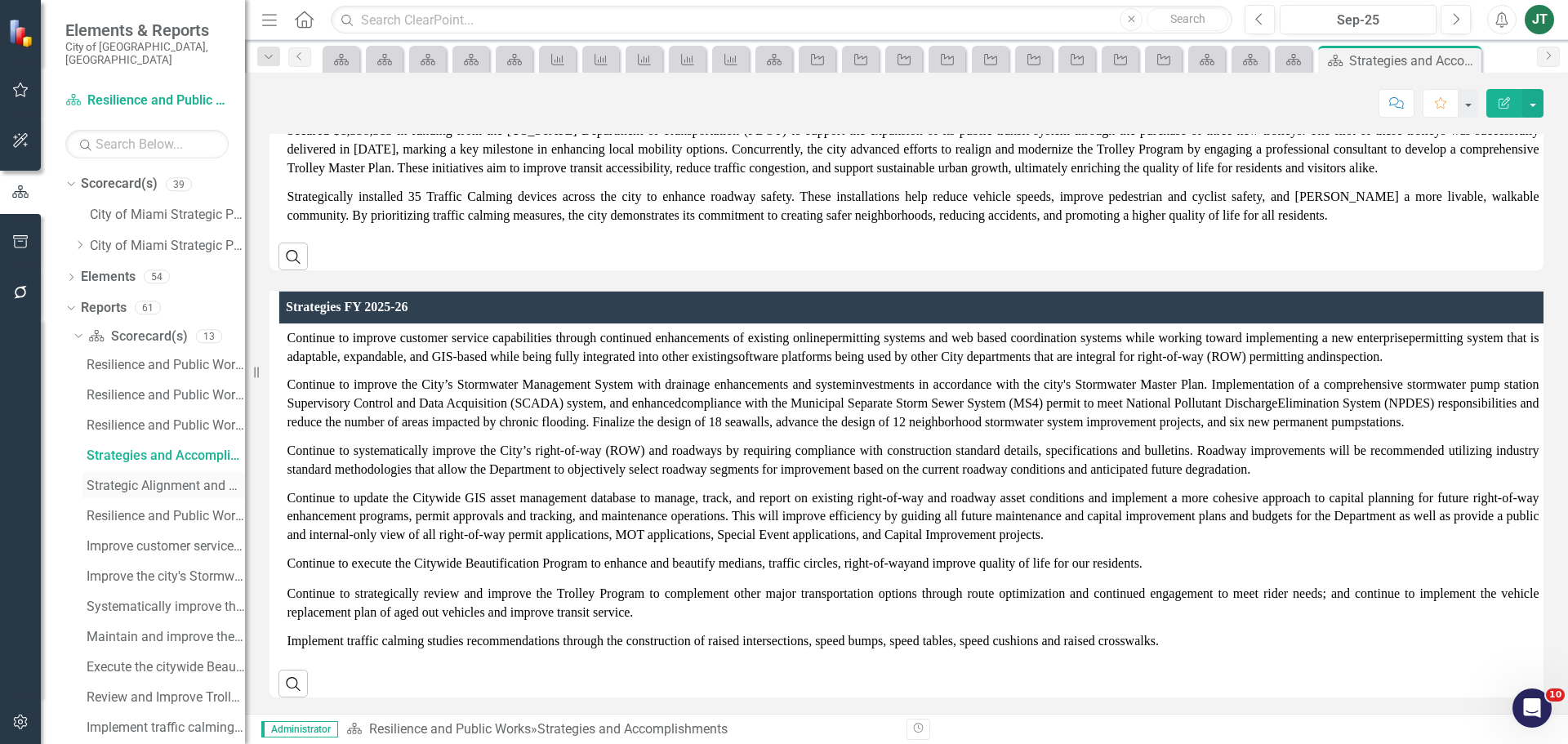
click at [169, 479] on div "Strategic Alignment and Performance Measures" at bounding box center [166, 486] width 159 height 15
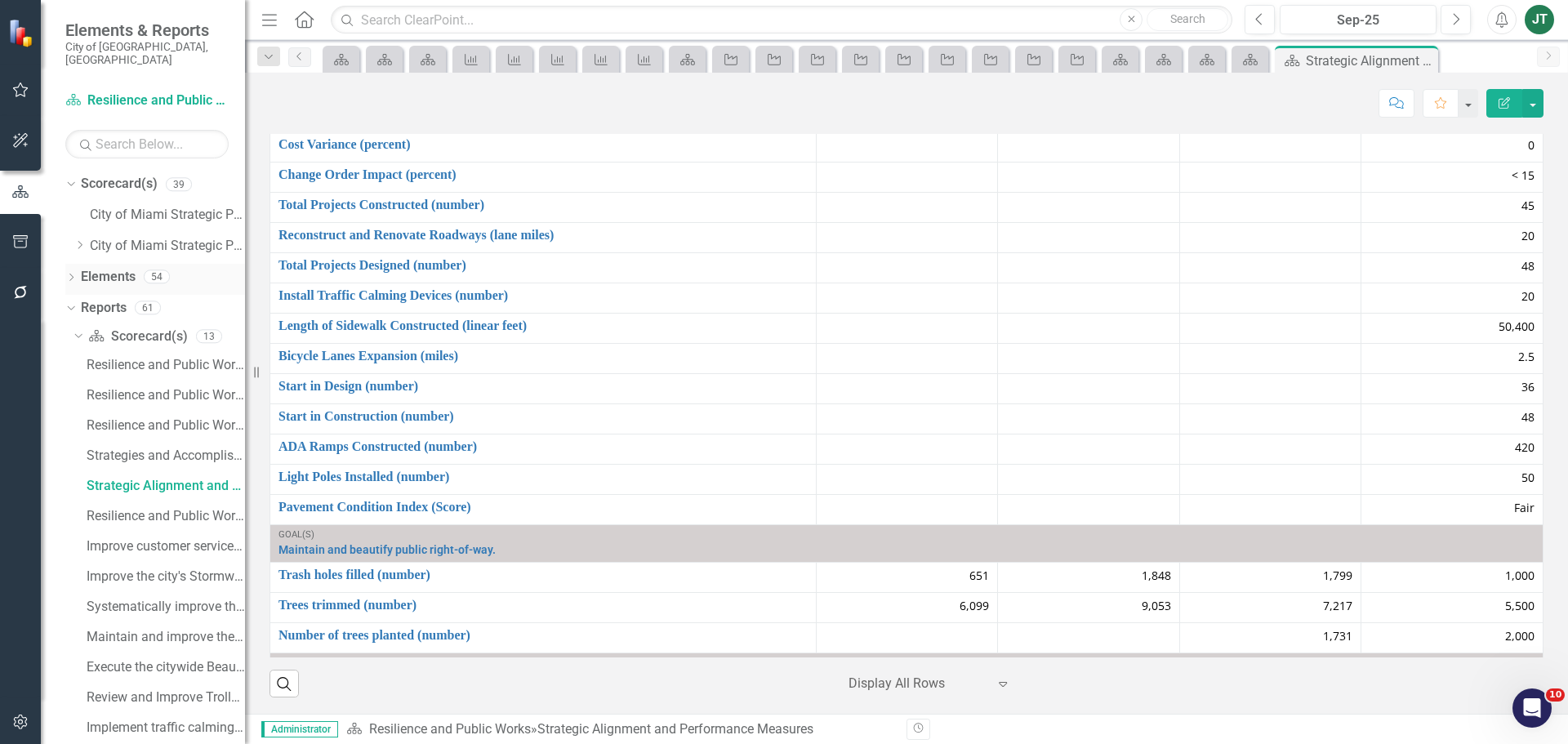
scroll to position [82, 0]
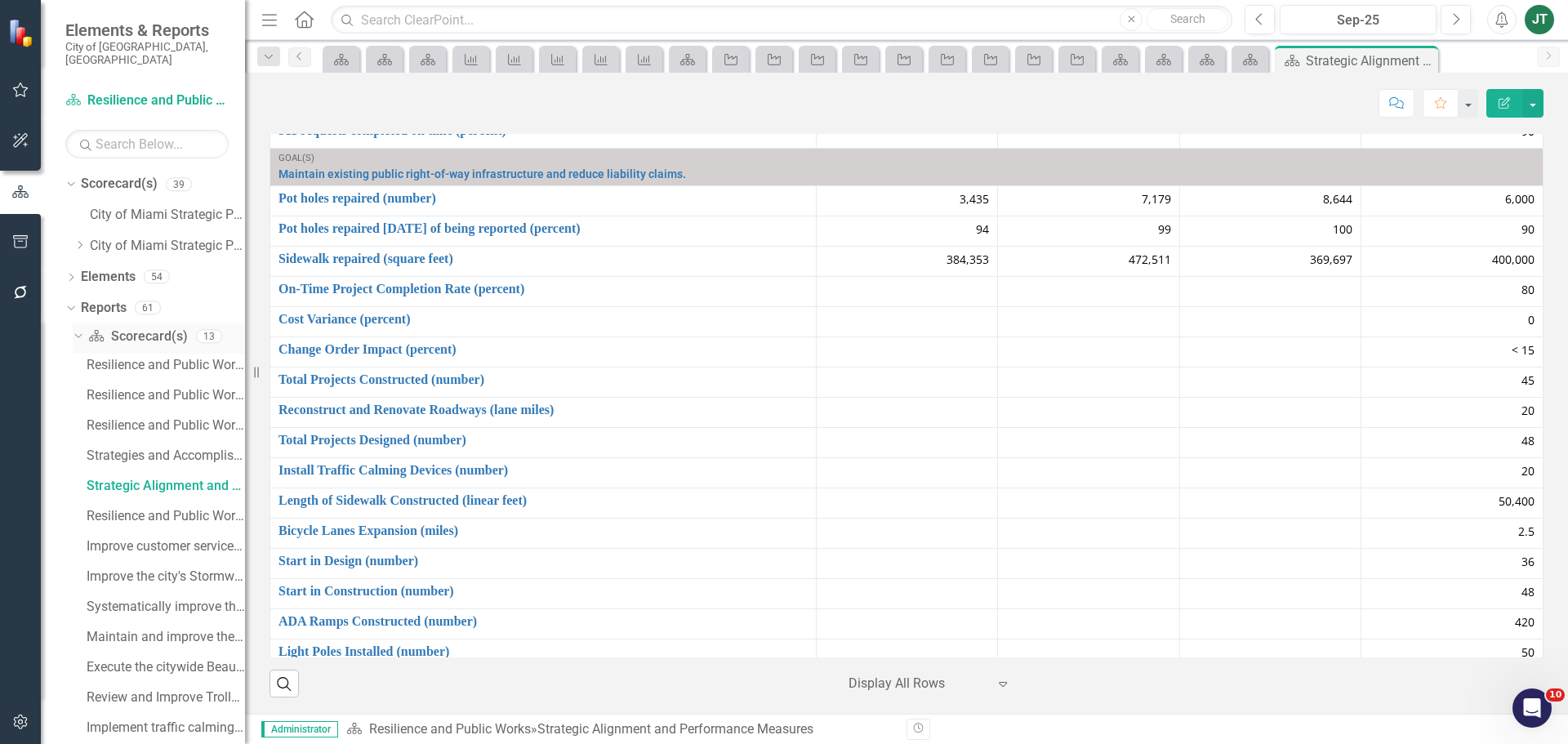
drag, startPoint x: 79, startPoint y: 325, endPoint x: 79, endPoint y: 312, distance: 13.0
click at [79, 330] on icon "Dropdown" at bounding box center [76, 336] width 9 height 11
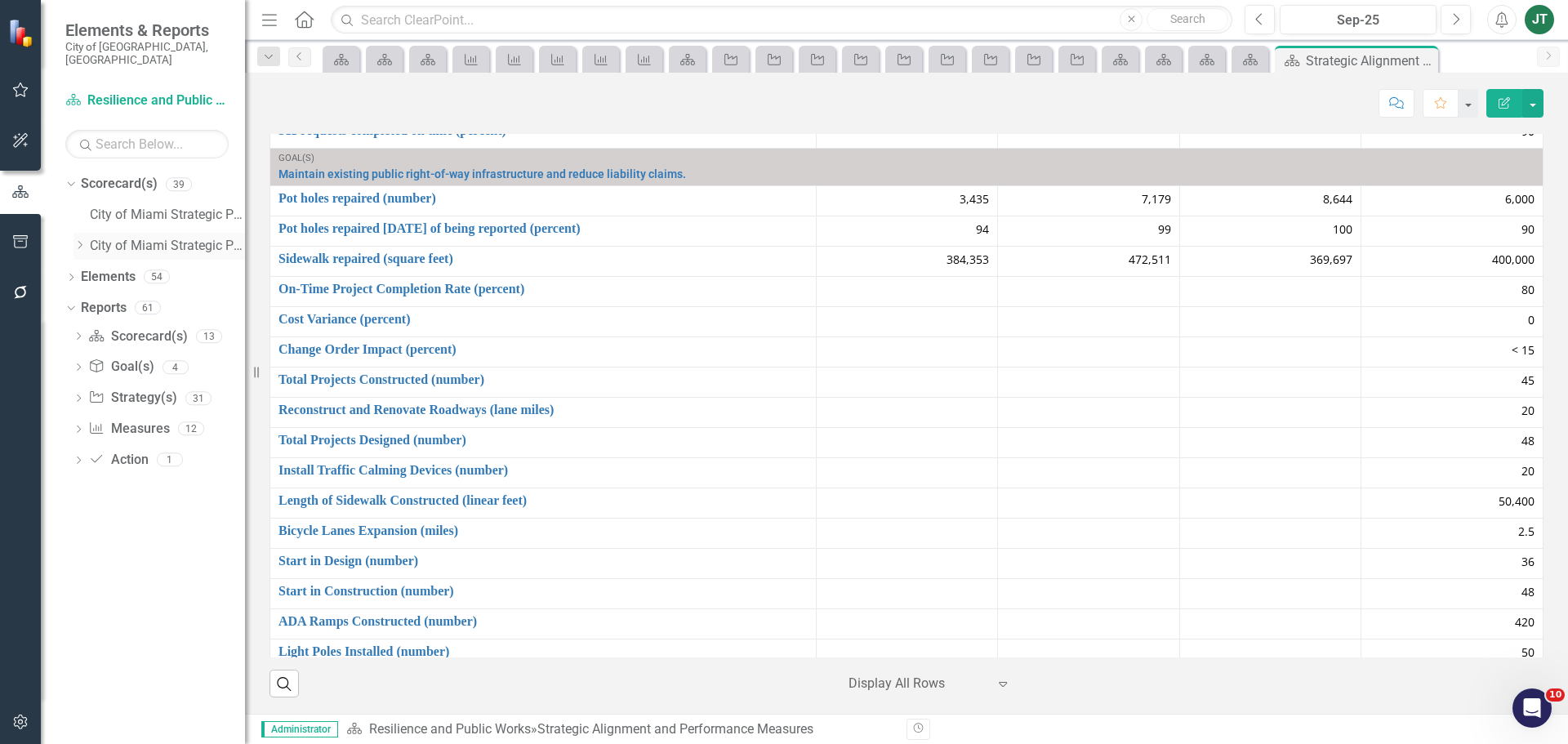
click at [82, 240] on icon "Dropdown" at bounding box center [79, 245] width 12 height 10
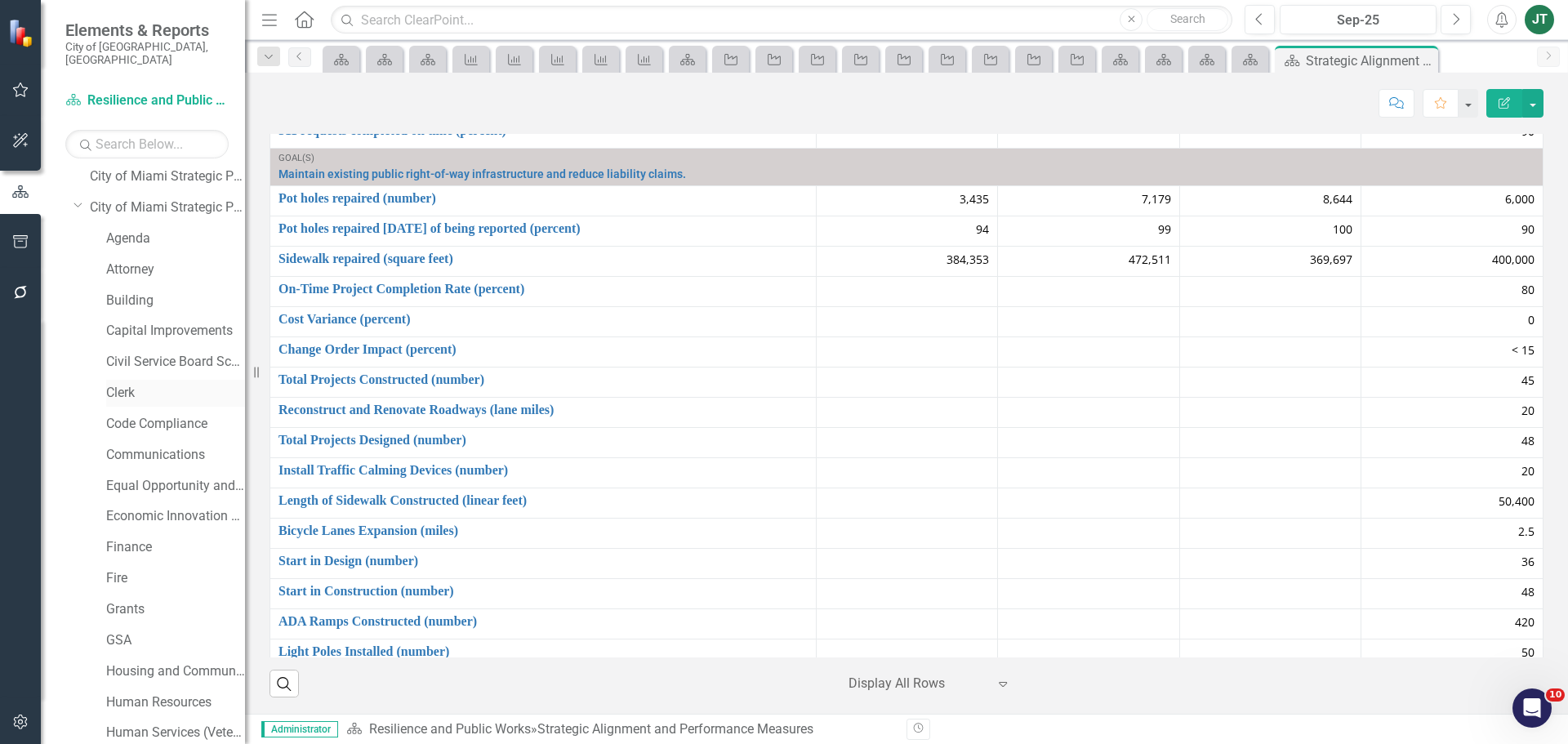
scroll to position [0, 0]
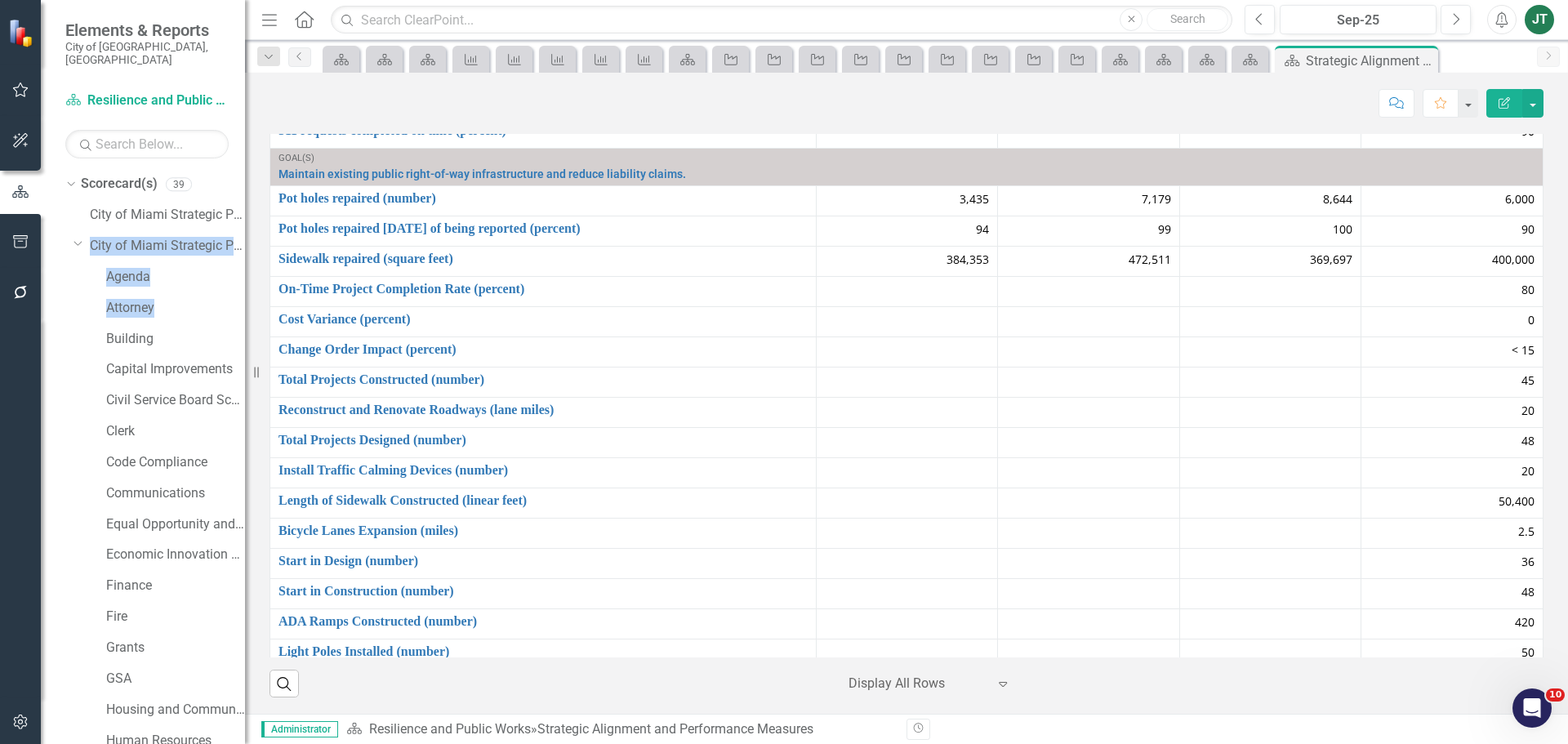
drag, startPoint x: 80, startPoint y: 228, endPoint x: 78, endPoint y: 333, distance: 105.0
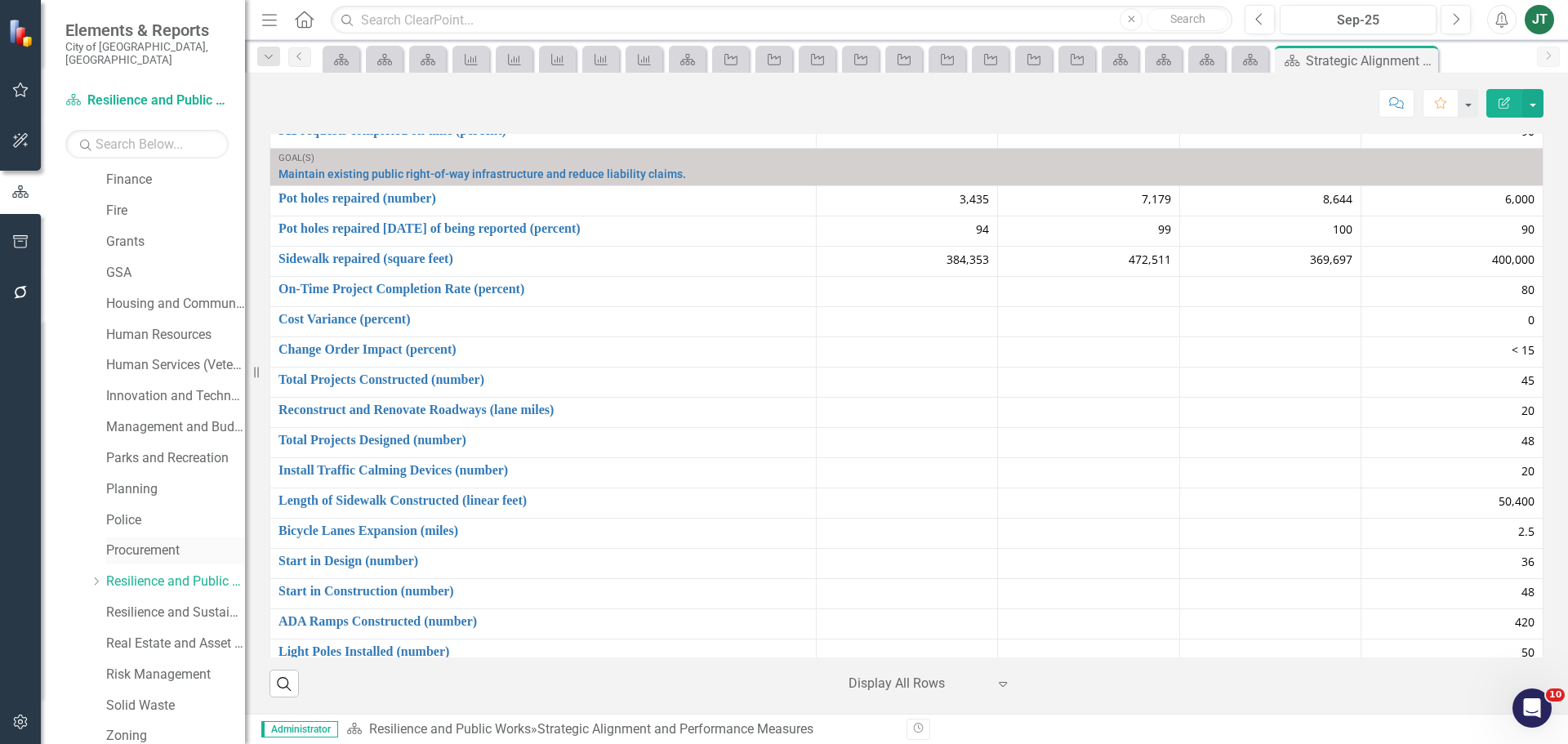
scroll to position [408, 0]
click at [143, 601] on link "Resilience and Sustainability" at bounding box center [176, 610] width 139 height 19
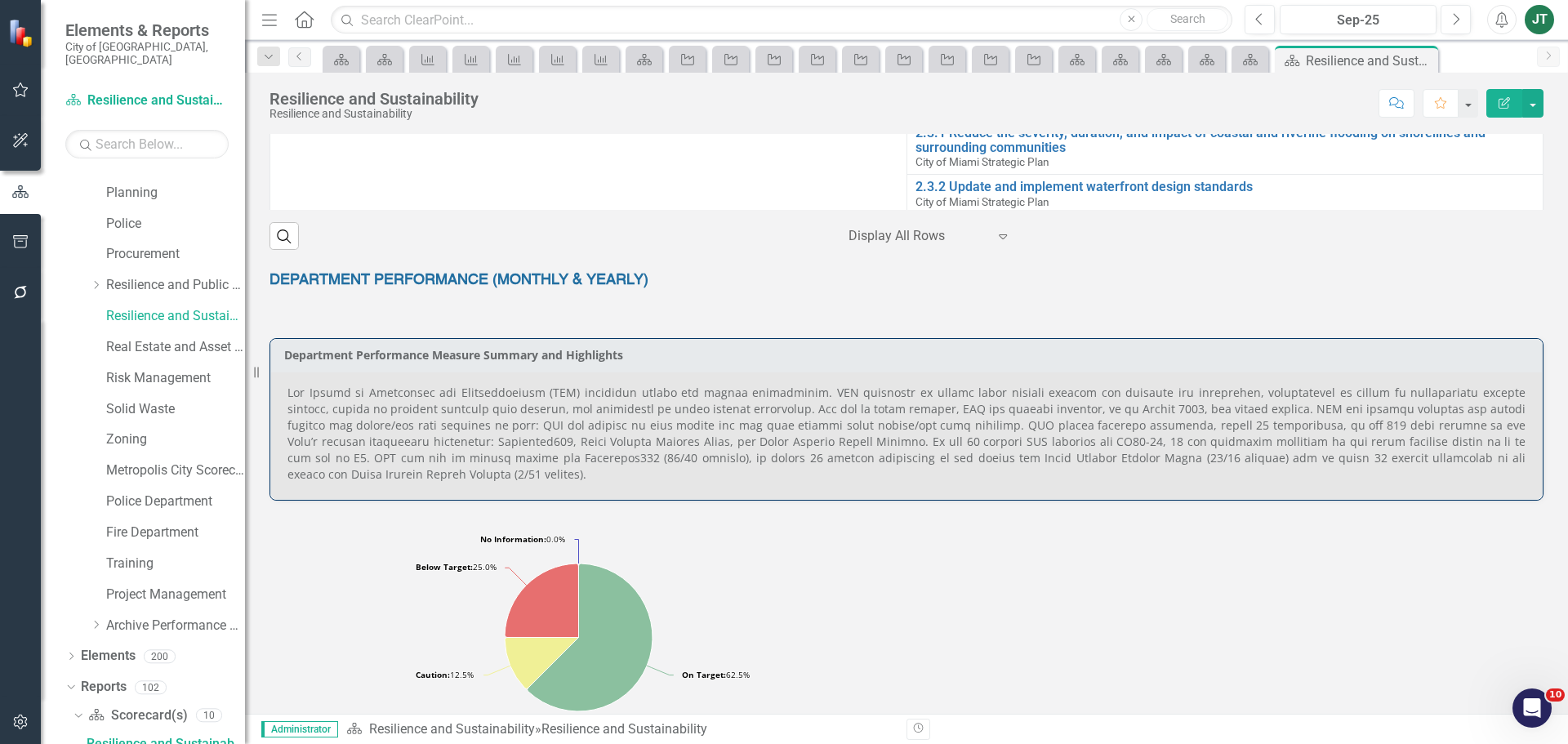
scroll to position [958, 0]
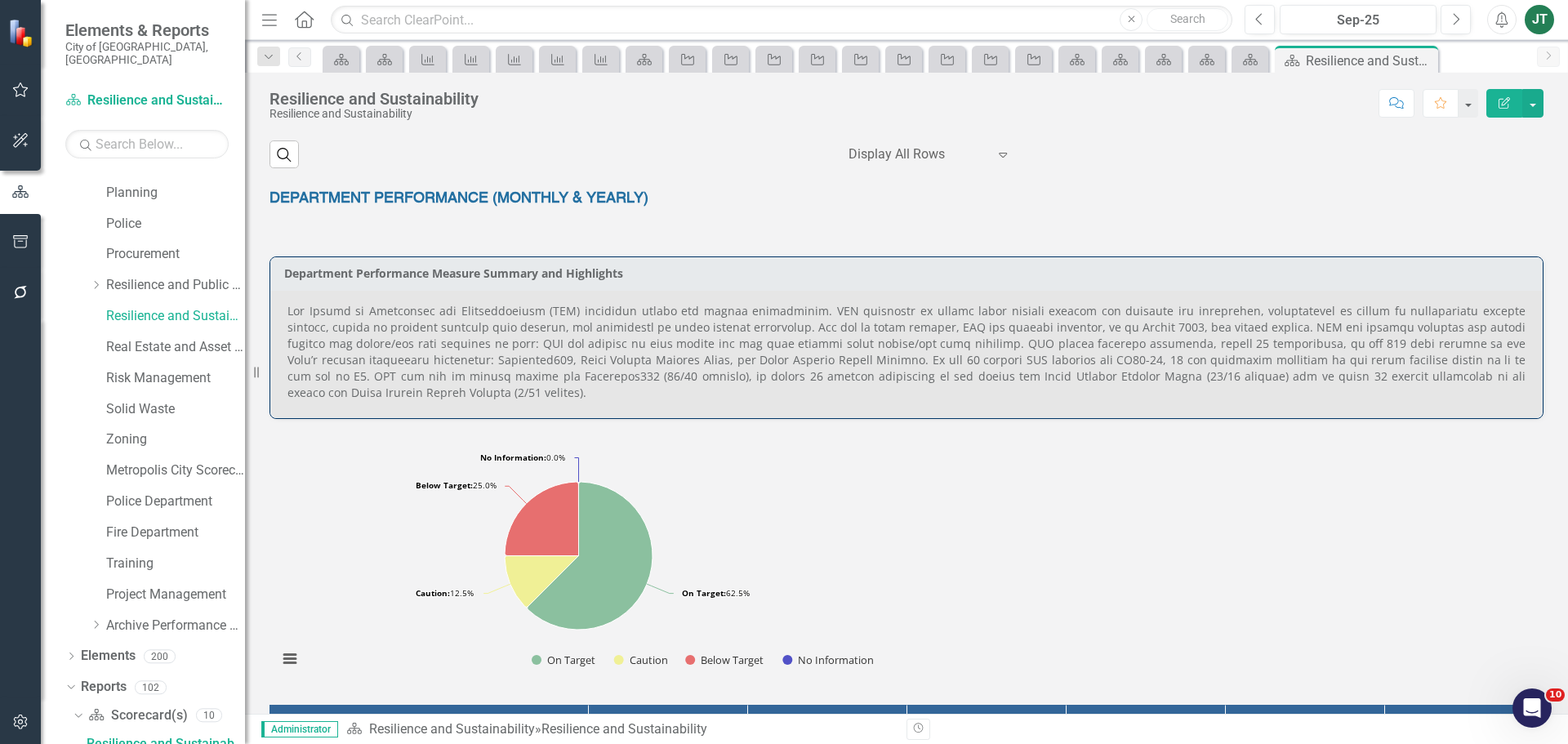
click at [1136, 328] on p at bounding box center [906, 352] width 1238 height 98
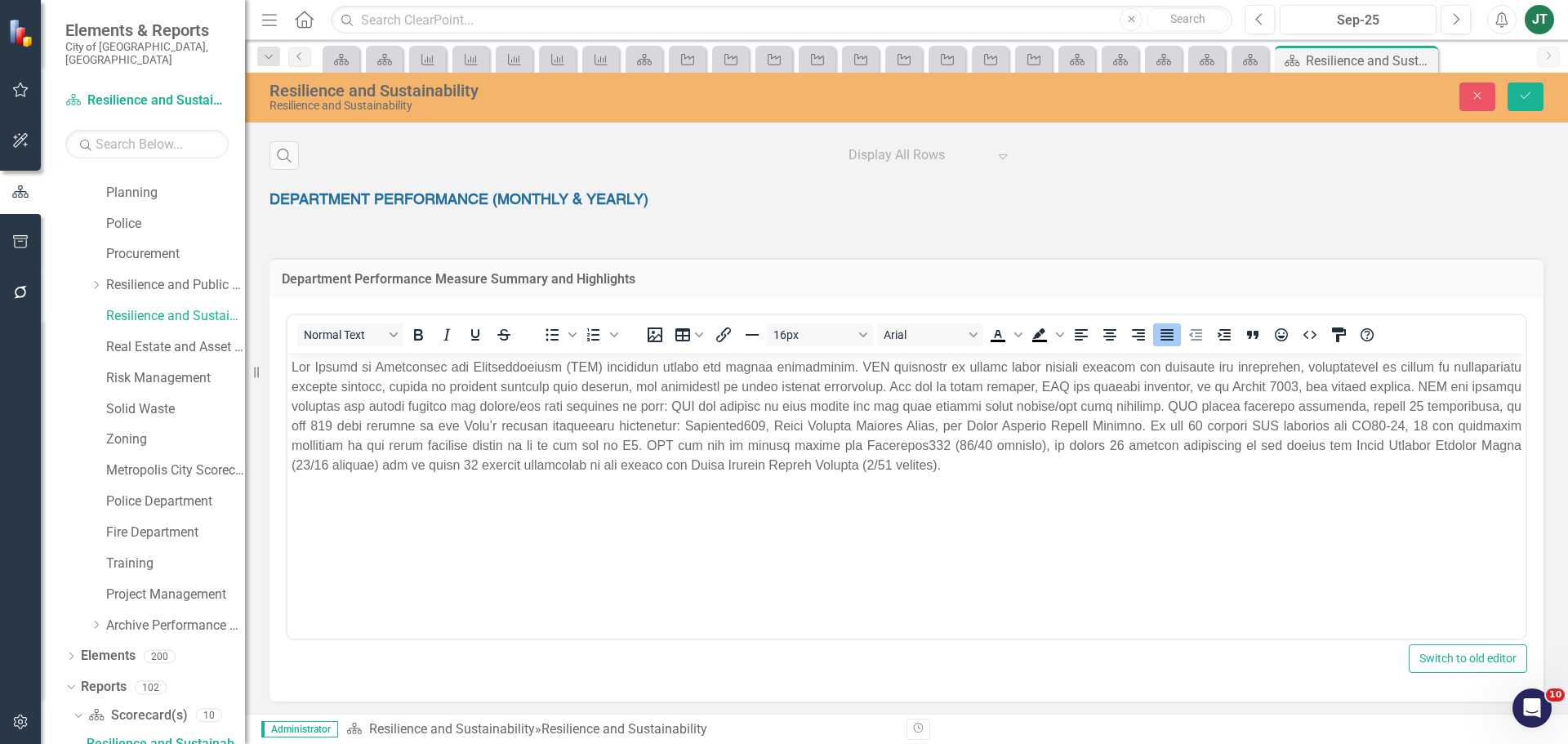
scroll to position [0, 0]
drag, startPoint x: 1138, startPoint y: 395, endPoint x: 1287, endPoint y: 397, distance: 149.0
click at [1142, 395] on p "Rich Text Area. Press ALT-0 for help." at bounding box center [906, 417] width 1230 height 118
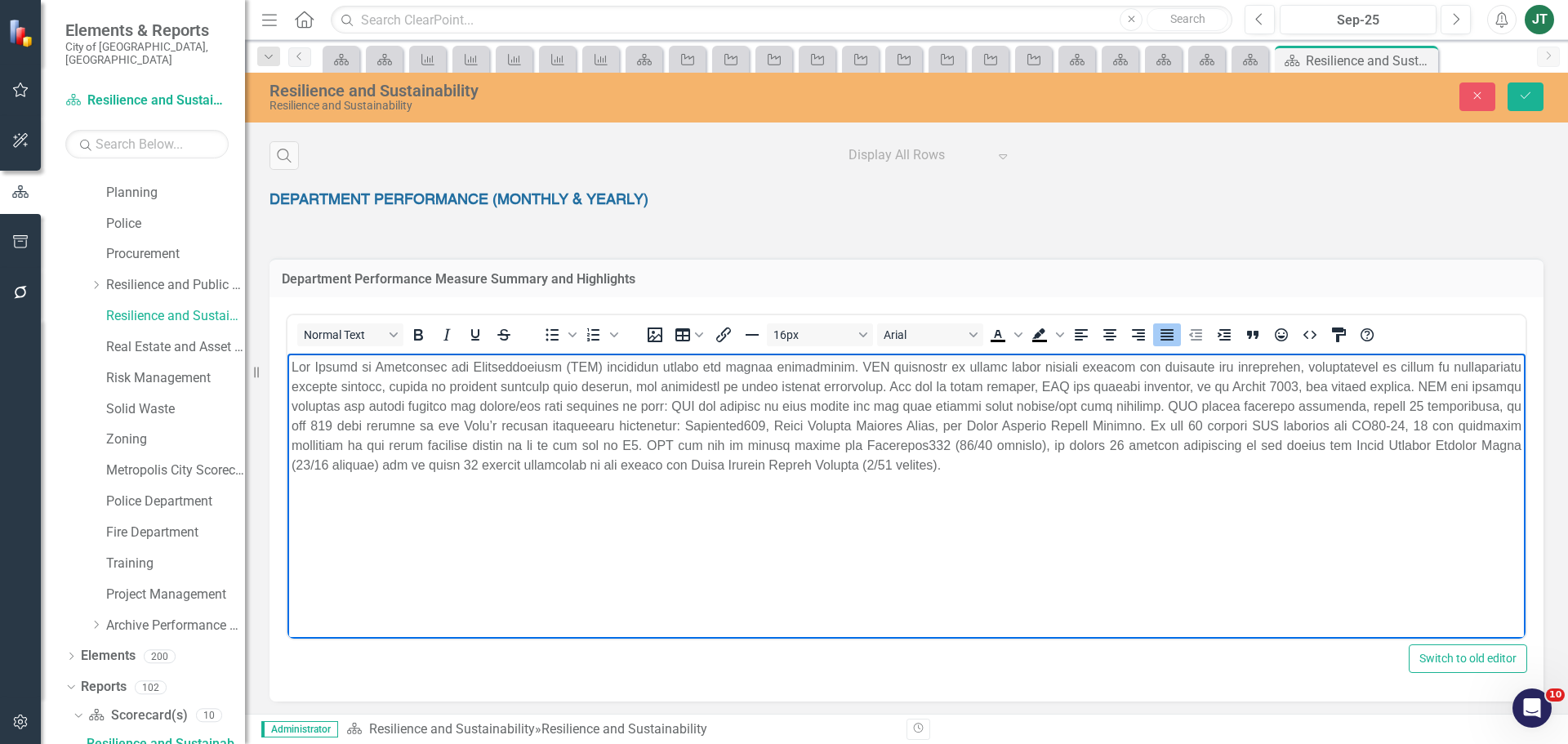
click at [1294, 387] on p "Rich Text Area. Press ALT-0 for help." at bounding box center [906, 417] width 1230 height 118
click at [1293, 387] on p "Rich Text Area. Press ALT-0 for help." at bounding box center [906, 417] width 1230 height 118
drag, startPoint x: 339, startPoint y: 426, endPoint x: 501, endPoint y: 426, distance: 162.0
click at [501, 426] on p "Rich Text Area. Press ALT-0 for help." at bounding box center [906, 417] width 1230 height 118
click at [498, 448] on p "Rich Text Area. Press ALT-0 for help." at bounding box center [906, 417] width 1230 height 118
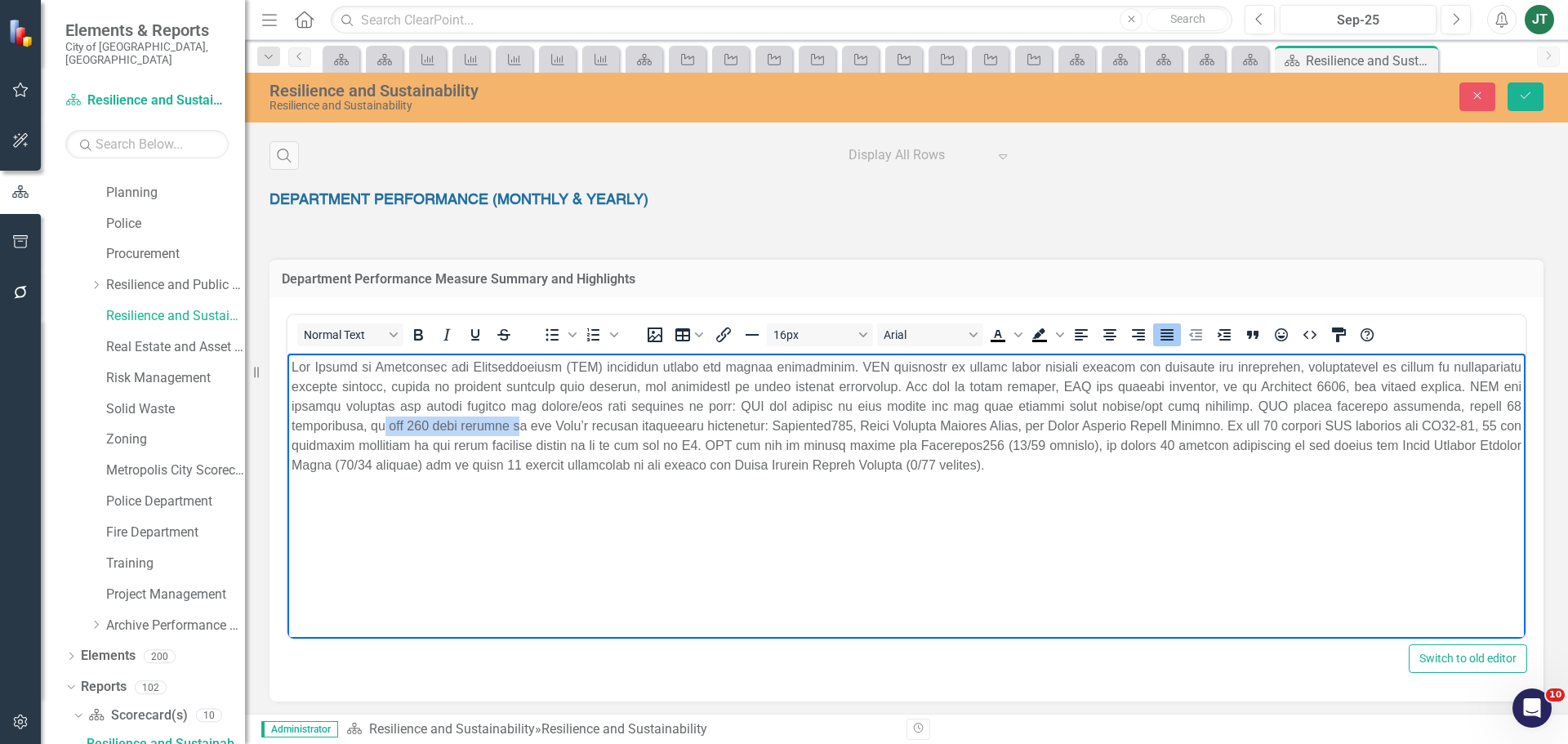
drag, startPoint x: 385, startPoint y: 426, endPoint x: 516, endPoint y: 424, distance: 131.0
click at [516, 424] on p "Rich Text Area. Press ALT-0 for help." at bounding box center [906, 417] width 1230 height 118
click at [1286, 416] on p "Rich Text Area. Press ALT-0 for help." at bounding box center [906, 417] width 1230 height 118
drag, startPoint x: 1264, startPoint y: 409, endPoint x: 1490, endPoint y: 408, distance: 226.0
click at [1490, 408] on p "Rich Text Area. Press ALT-0 for help." at bounding box center [906, 417] width 1230 height 118
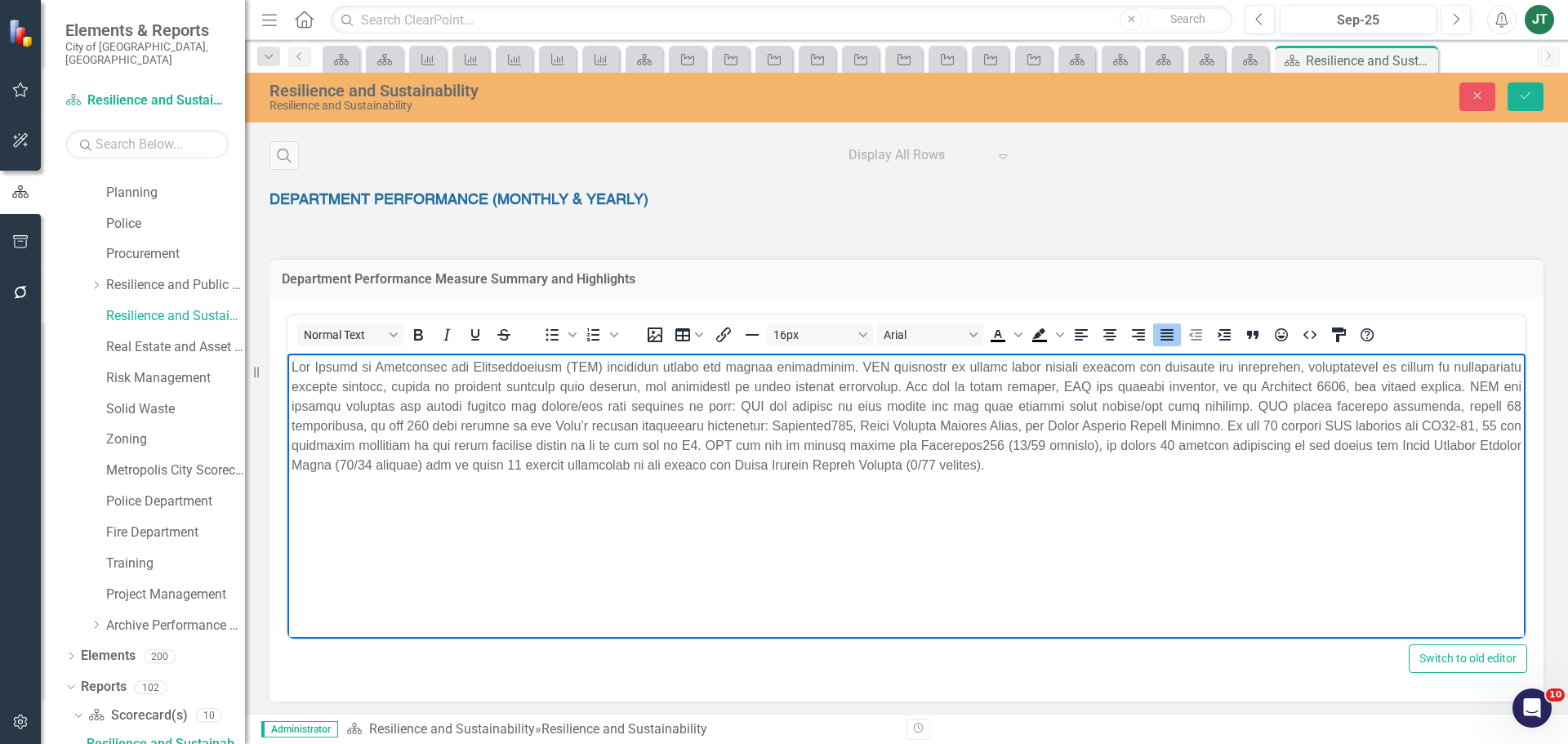
click at [1249, 427] on p "Rich Text Area. Press ALT-0 for help." at bounding box center [906, 417] width 1230 height 118
click at [474, 451] on p "Rich Text Area. Press ALT-0 for help." at bounding box center [906, 417] width 1230 height 118
drag, startPoint x: 1237, startPoint y: 426, endPoint x: 1061, endPoint y: 423, distance: 176.0
click at [1061, 423] on p "Rich Text Area. Press ALT-0 for help." at bounding box center [906, 417] width 1230 height 118
click at [635, 431] on p "Rich Text Area. Press ALT-0 for help." at bounding box center [906, 417] width 1230 height 118
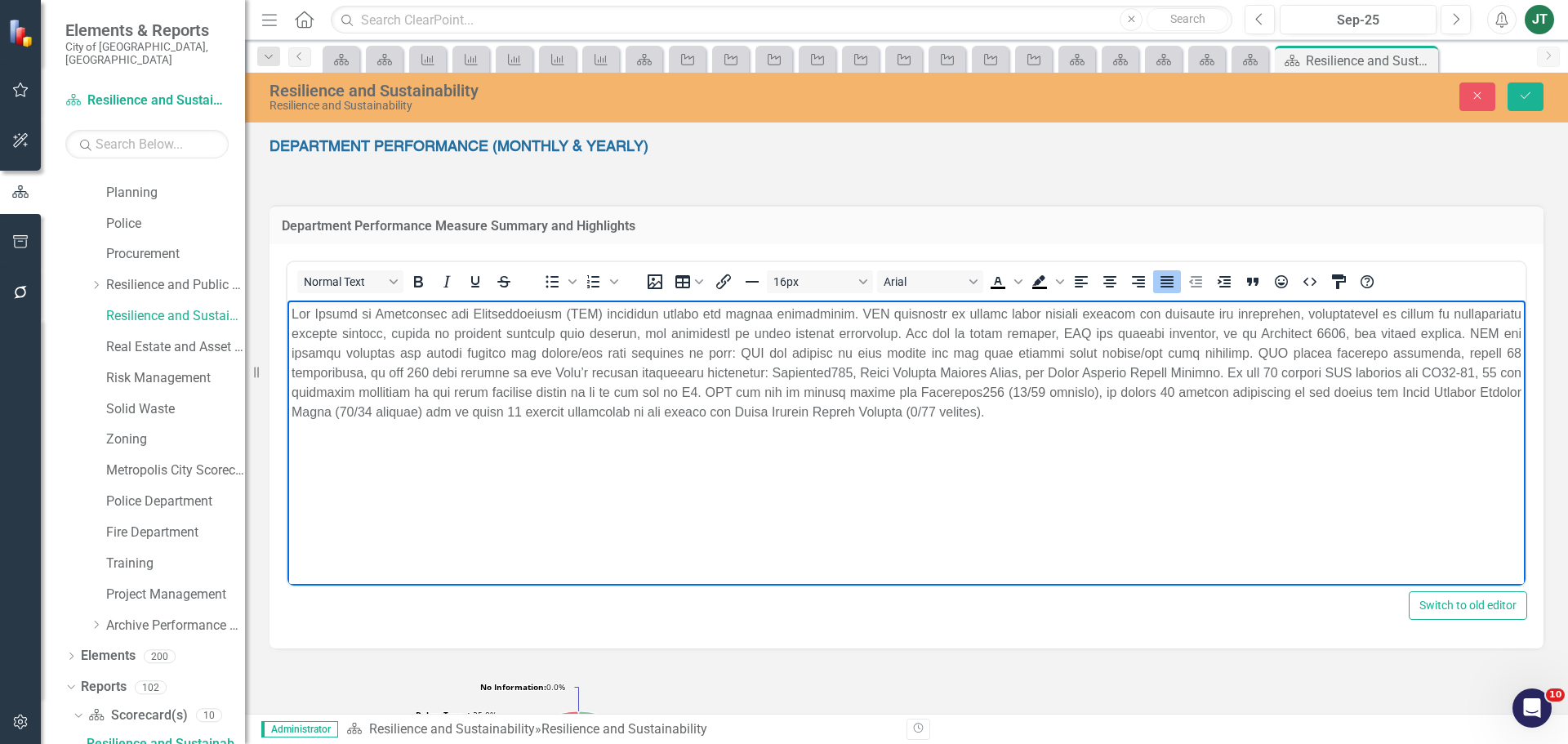
scroll to position [1040, 0]
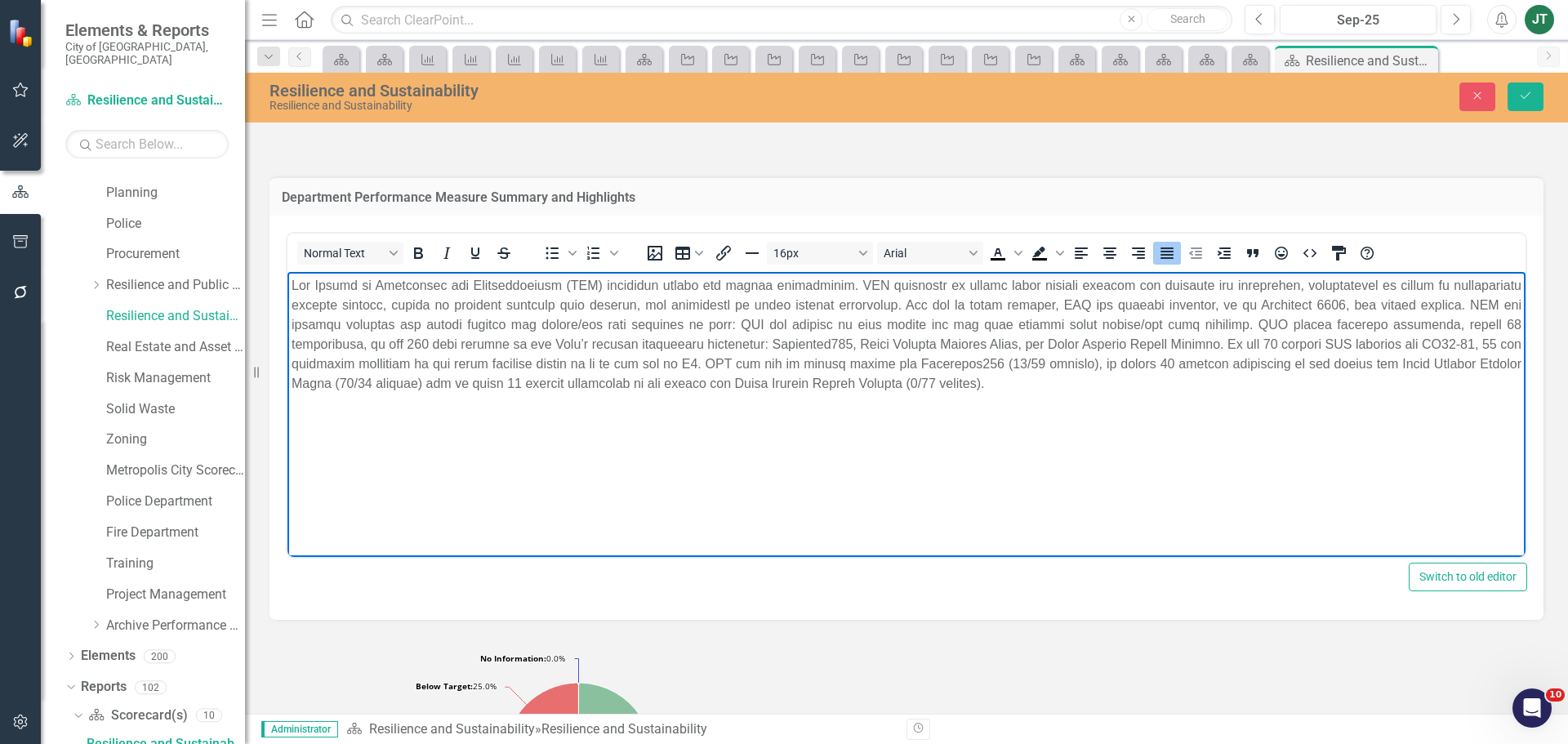
click at [353, 378] on p "Rich Text Area. Press ALT-0 for help." at bounding box center [906, 335] width 1230 height 118
click at [909, 383] on p "Rich Text Area. Press ALT-0 for help." at bounding box center [906, 335] width 1230 height 118
click at [1544, 100] on div "Close Save" at bounding box center [1292, 97] width 527 height 29
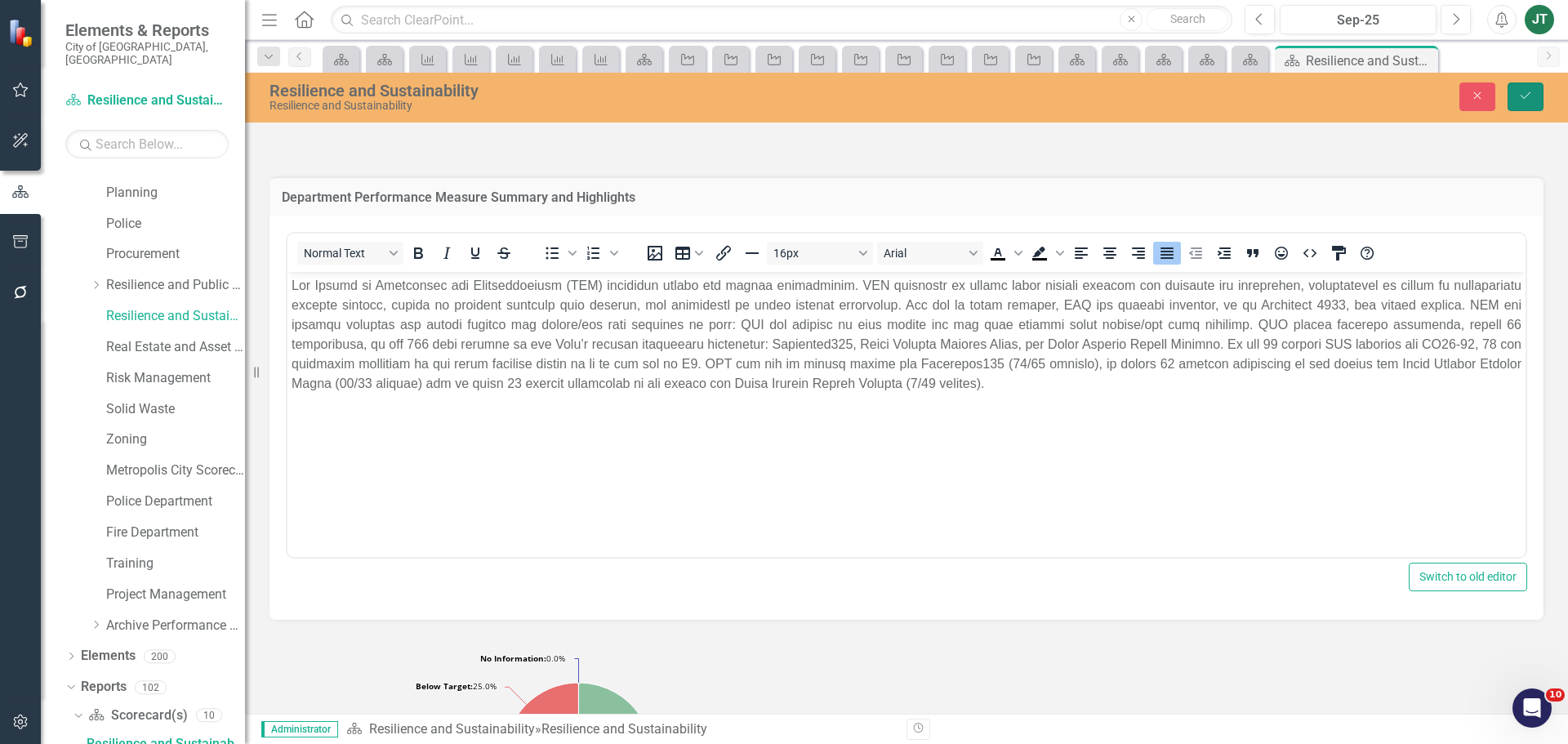
click at [1518, 97] on icon "Save" at bounding box center [1525, 96] width 15 height 11
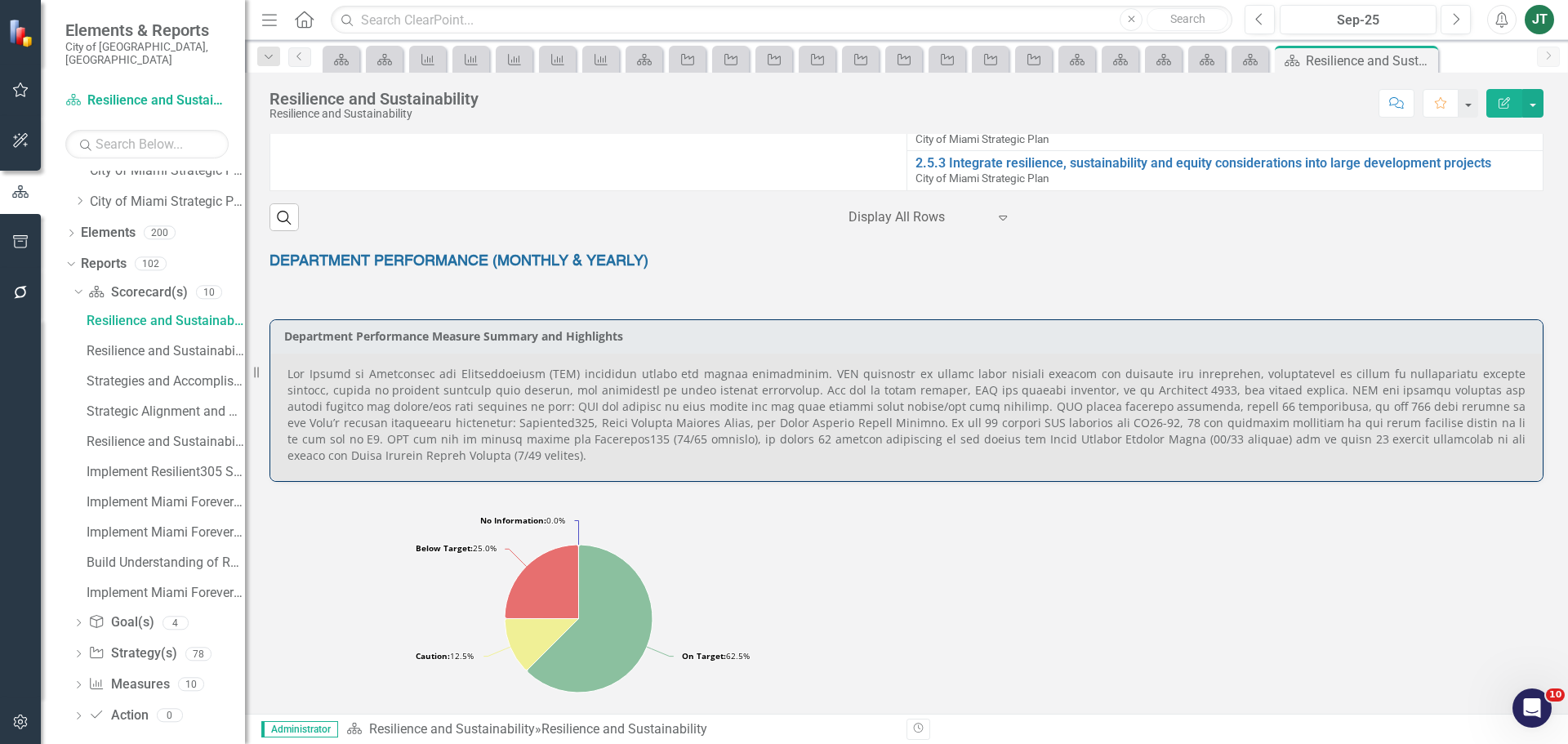
scroll to position [899, 0]
click at [1247, 530] on div "Loading... Chart Pie chart with 4 slices. Measure of Measures (Chart Type: Pie)…" at bounding box center [906, 612] width 1298 height 265
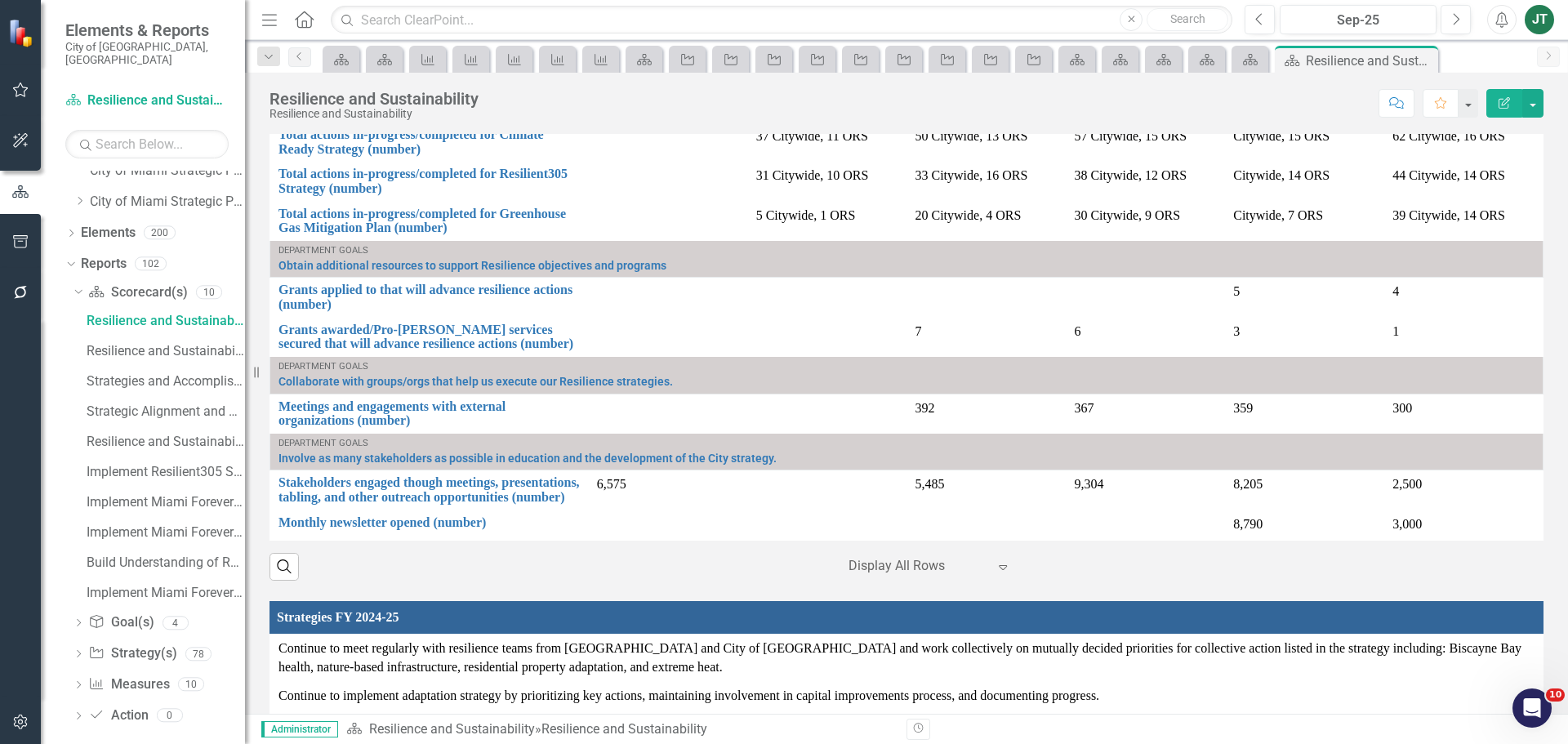
scroll to position [2041, 0]
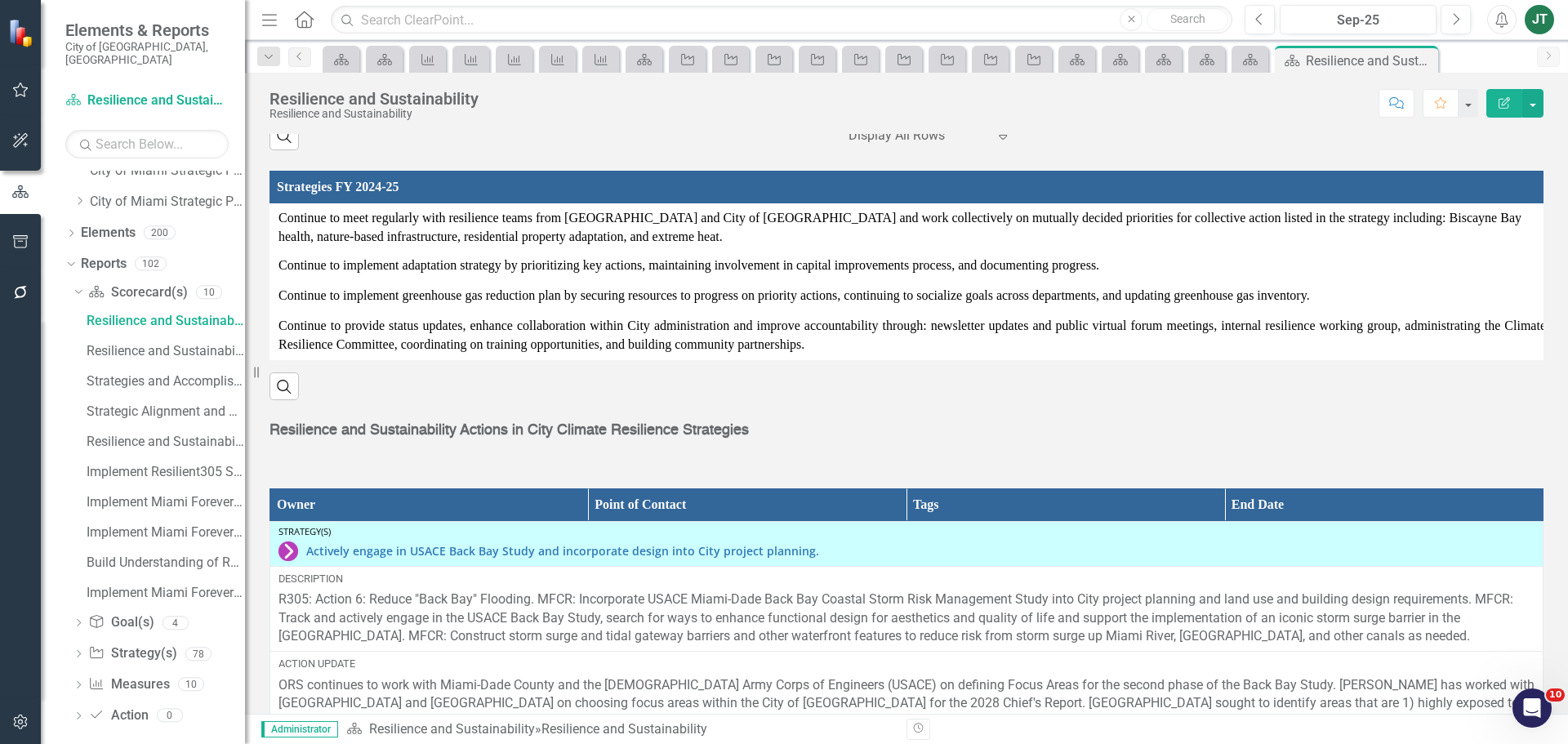
click at [72, 279] on div "Dropdown Scorecard(s) Scorecard(s) 10 Resilience and Sustainability Resilience …" at bounding box center [155, 506] width 180 height 454
click at [77, 286] on icon "Dropdown" at bounding box center [76, 291] width 9 height 11
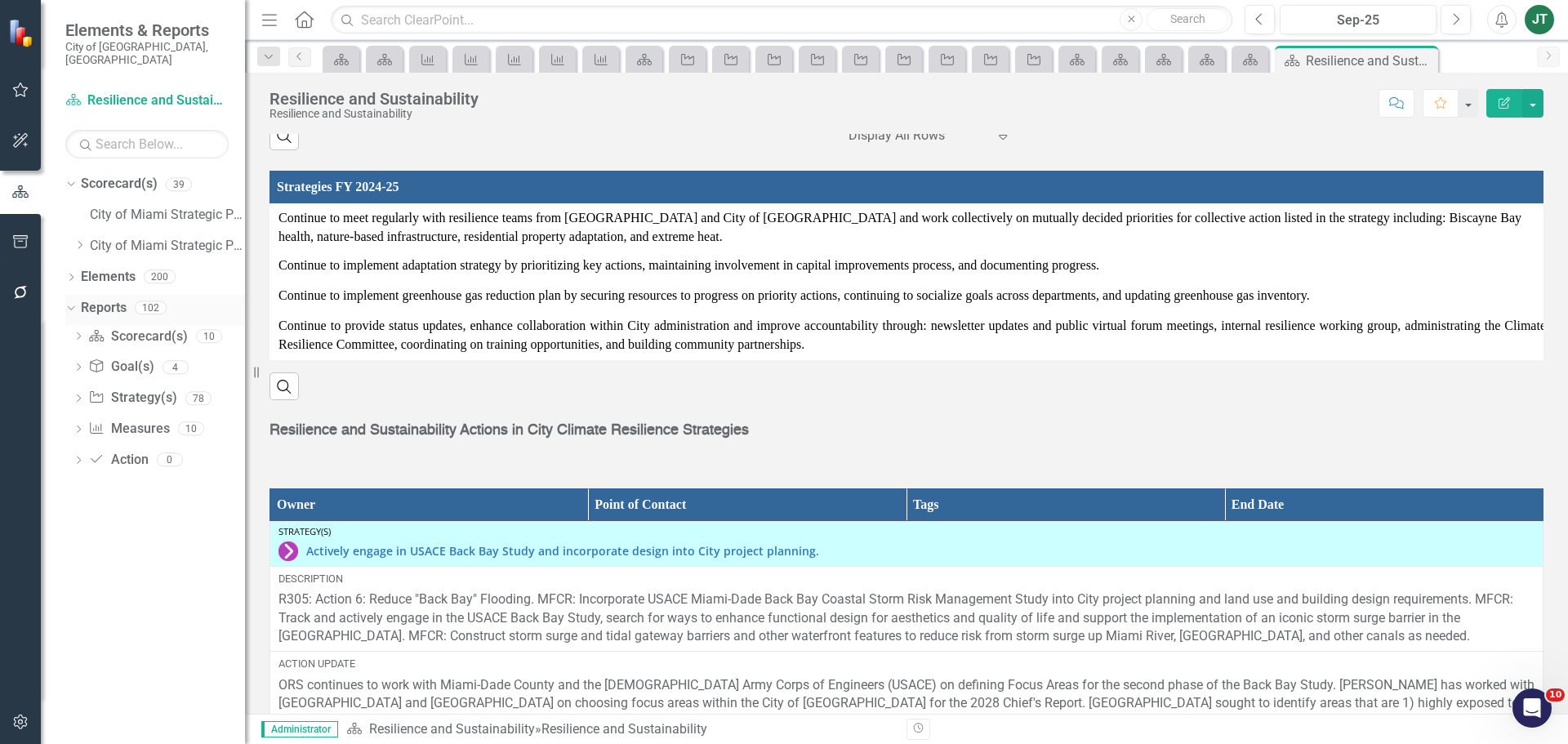
scroll to position [0, 0]
click at [82, 240] on icon "Dropdown" at bounding box center [79, 245] width 12 height 10
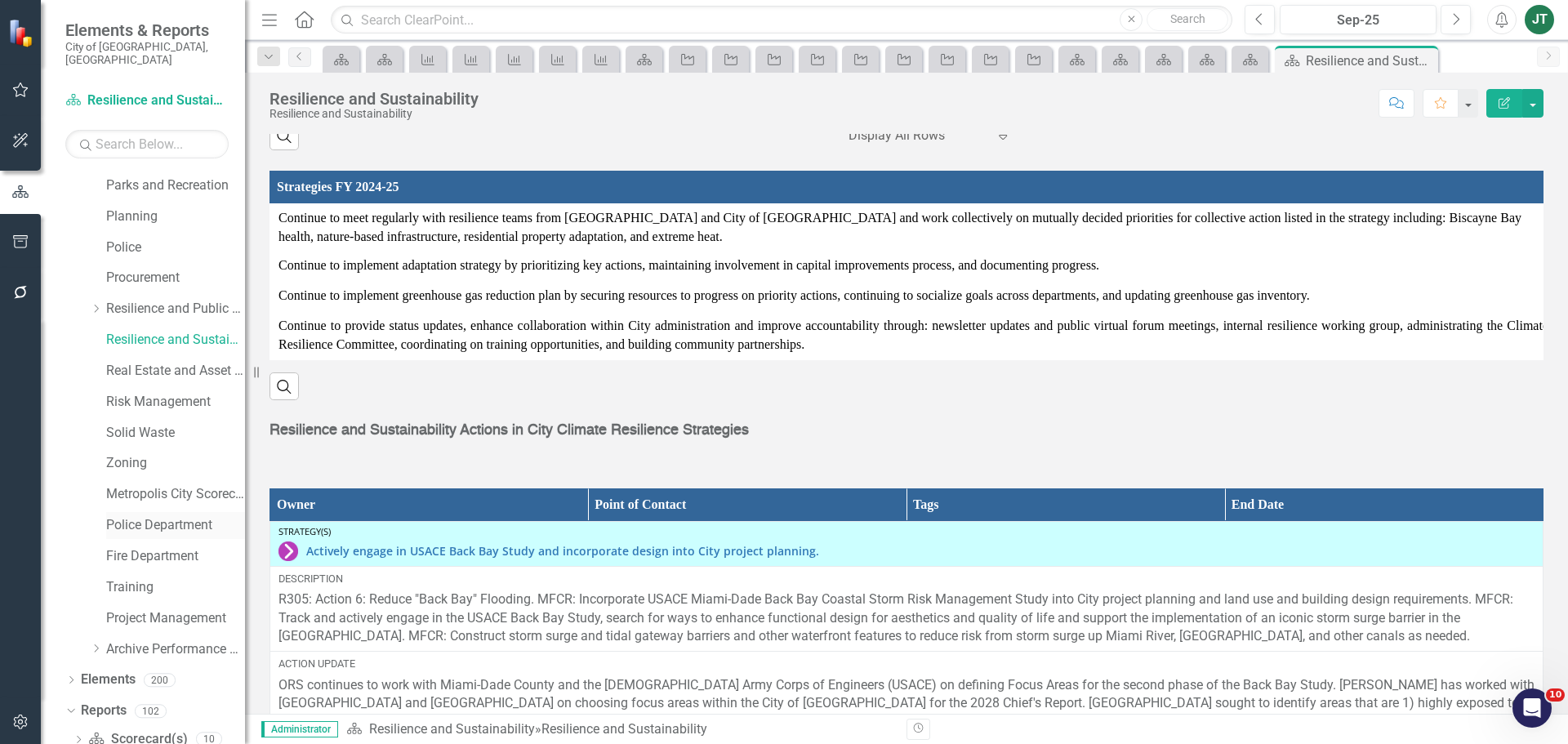
scroll to position [735, 0]
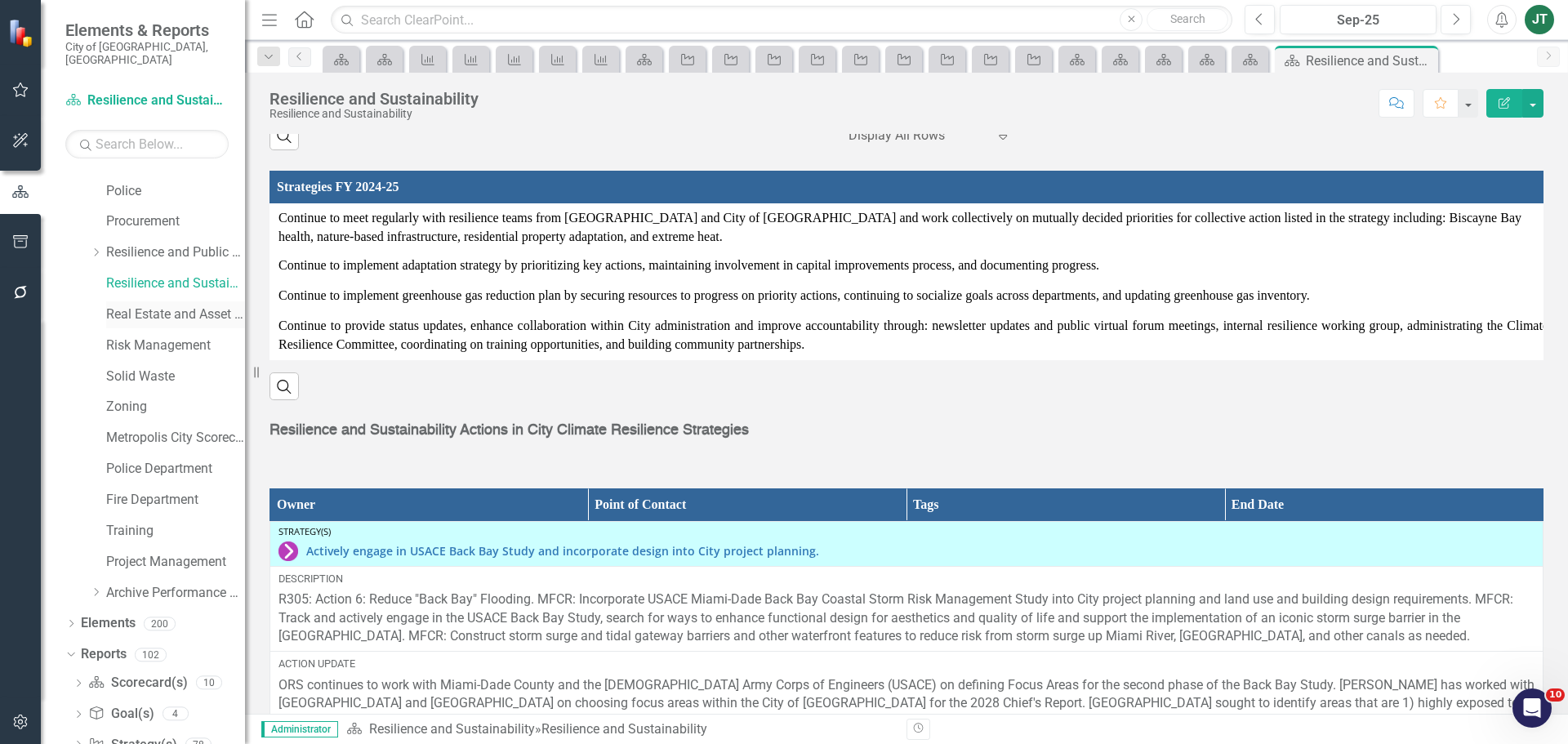
click at [162, 305] on link "Real Estate and Asset Management" at bounding box center [176, 314] width 139 height 19
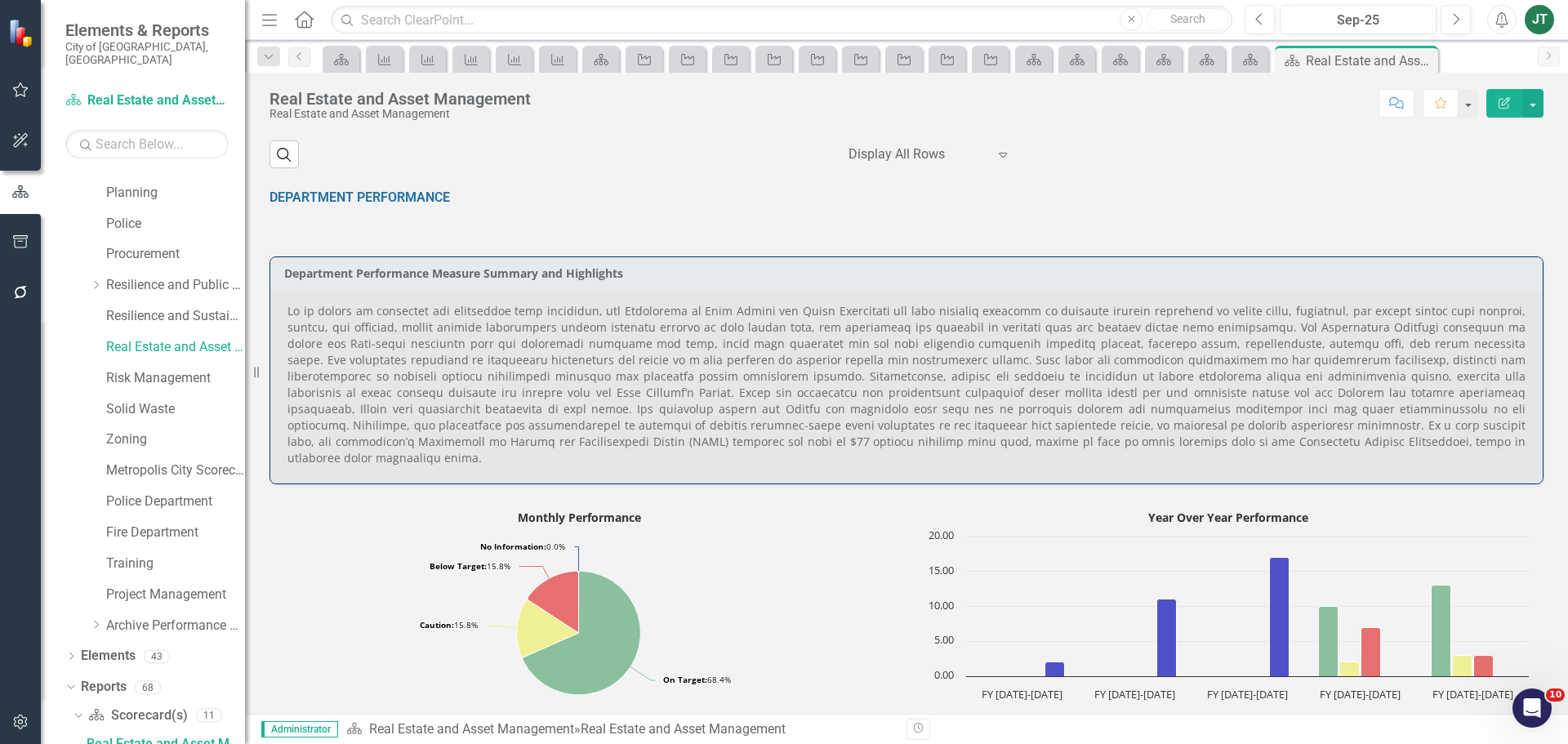
scroll to position [927, 0]
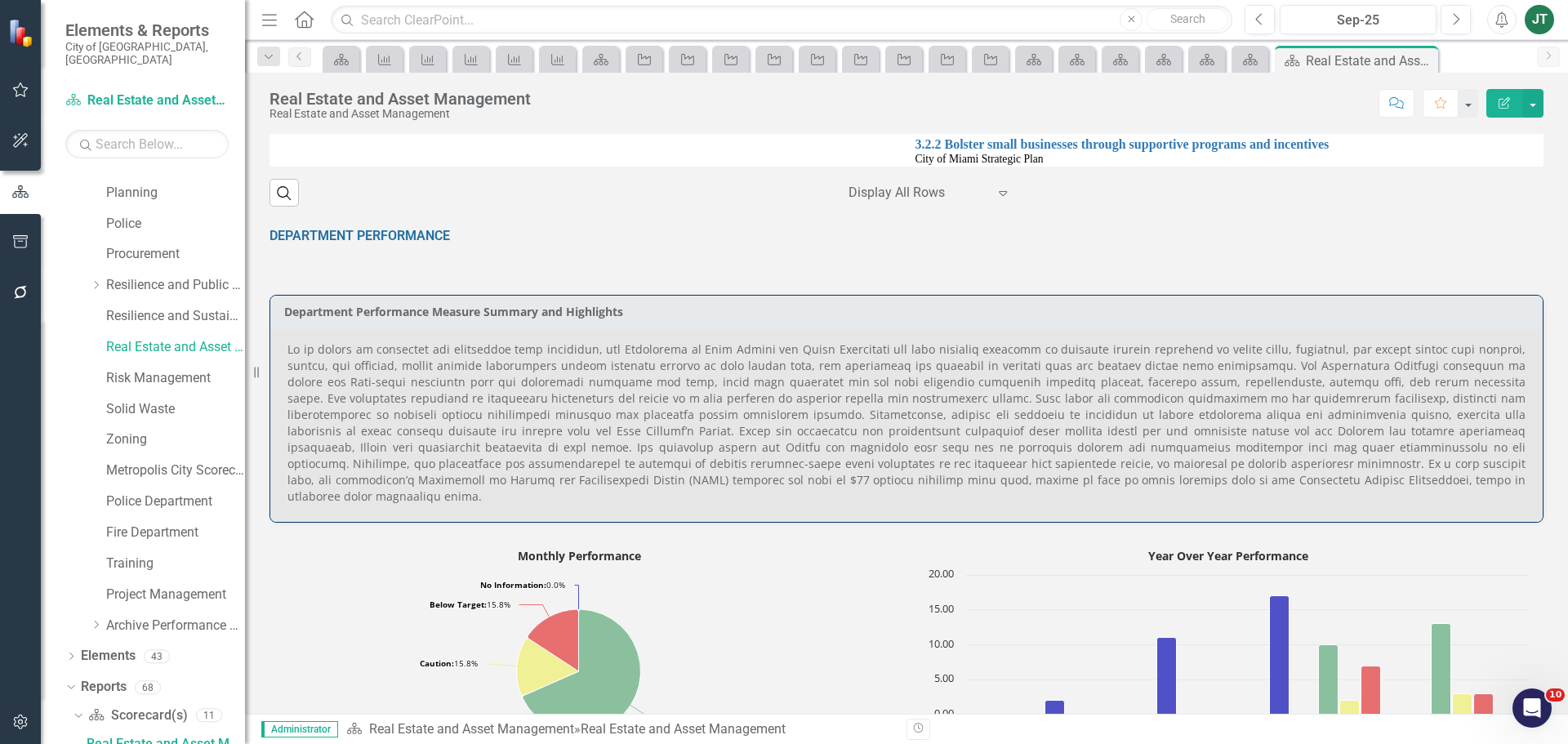
click at [681, 441] on p at bounding box center [906, 423] width 1238 height 164
click at [1139, 433] on p at bounding box center [906, 423] width 1238 height 164
click at [1331, 444] on p at bounding box center [906, 423] width 1238 height 164
click at [1447, 430] on p at bounding box center [906, 423] width 1238 height 164
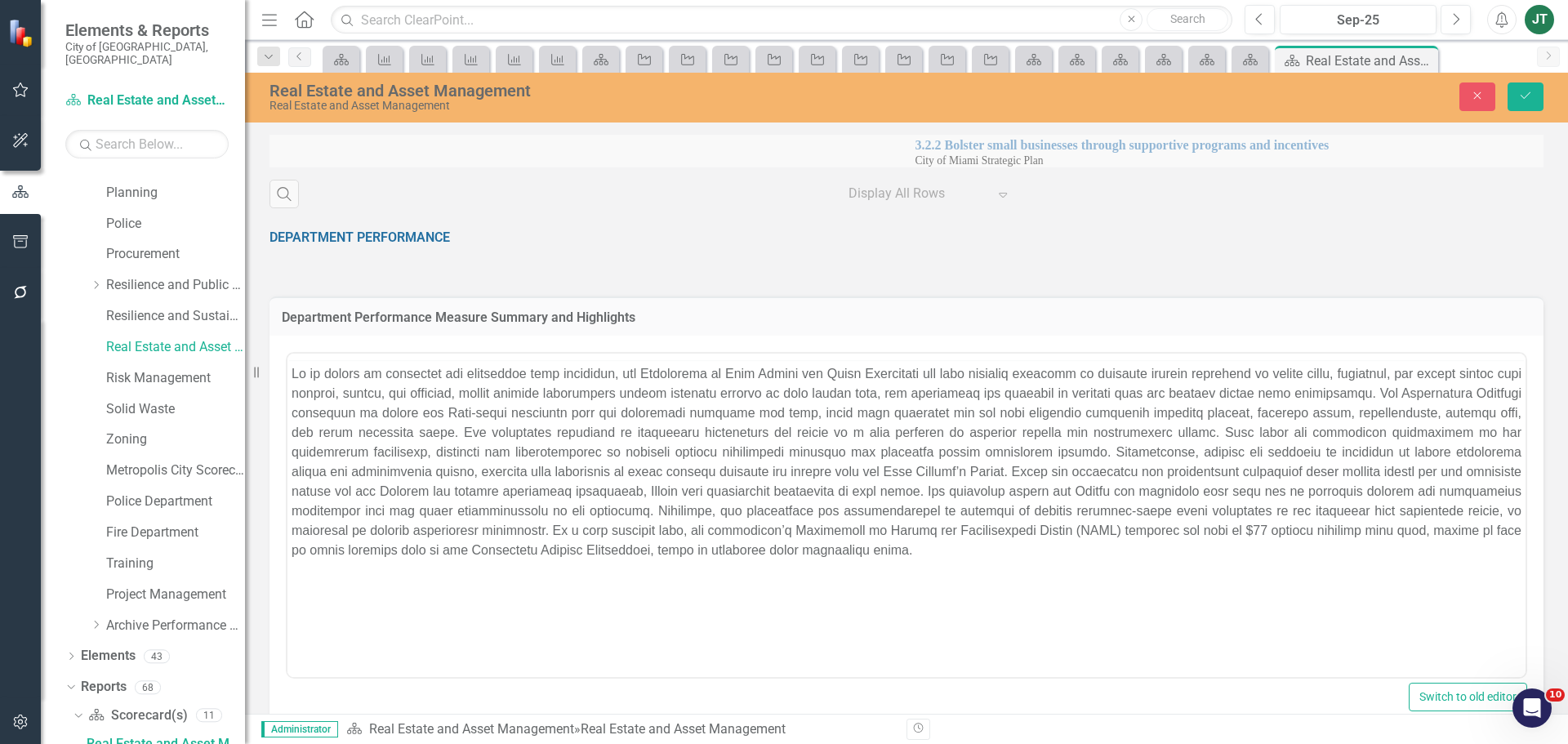
scroll to position [0, 0]
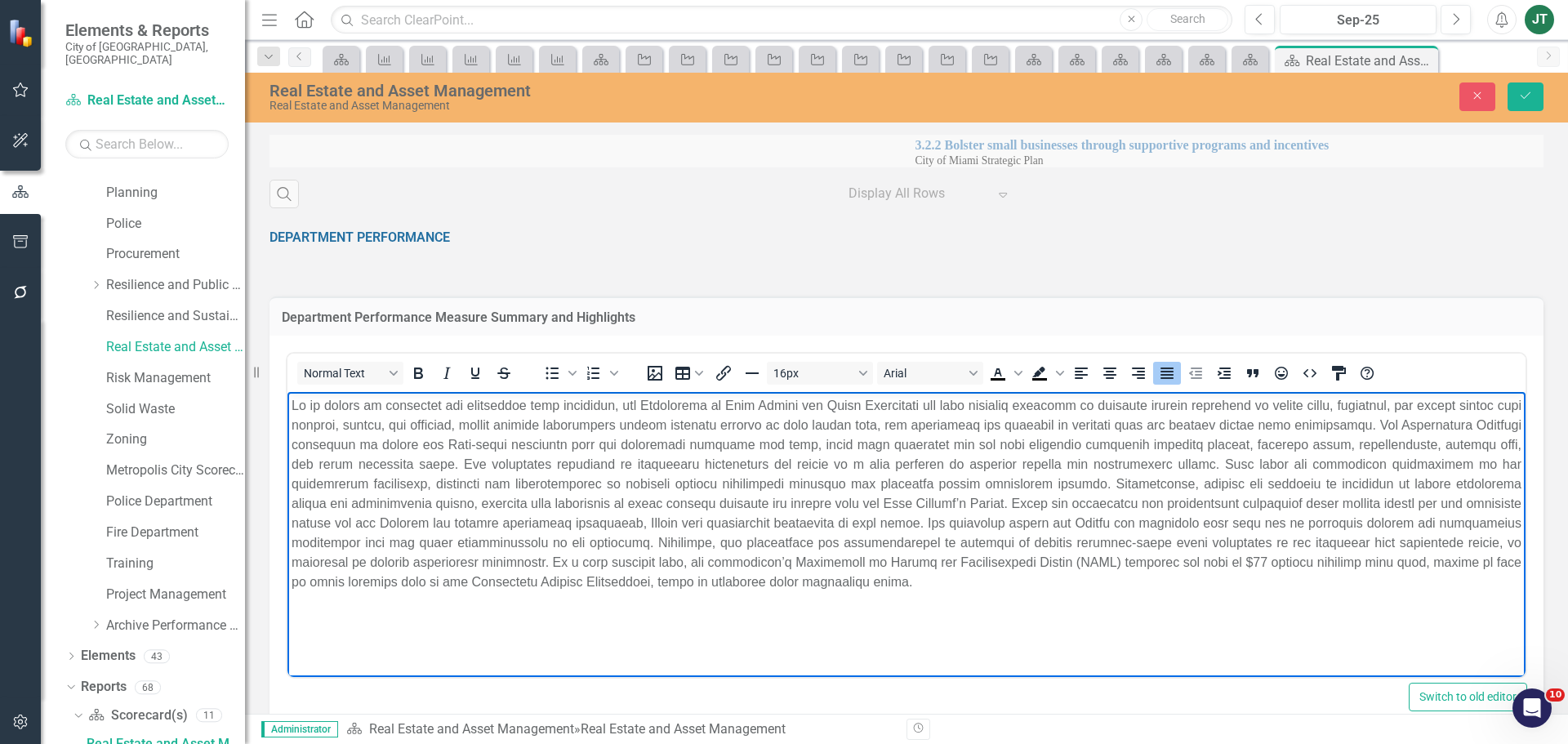
click at [1431, 552] on p "Rich Text Area. Press ALT-0 for help." at bounding box center [906, 494] width 1230 height 196
click at [1494, 518] on p "Rich Text Area. Press ALT-0 for help." at bounding box center [906, 494] width 1230 height 196
click at [1433, 527] on p "Rich Text Area. Press ALT-0 for help." at bounding box center [906, 494] width 1230 height 196
drag, startPoint x: 960, startPoint y: 521, endPoint x: 898, endPoint y: 524, distance: 62.1
click at [898, 524] on p "Rich Text Area. Press ALT-0 for help." at bounding box center [906, 494] width 1230 height 196
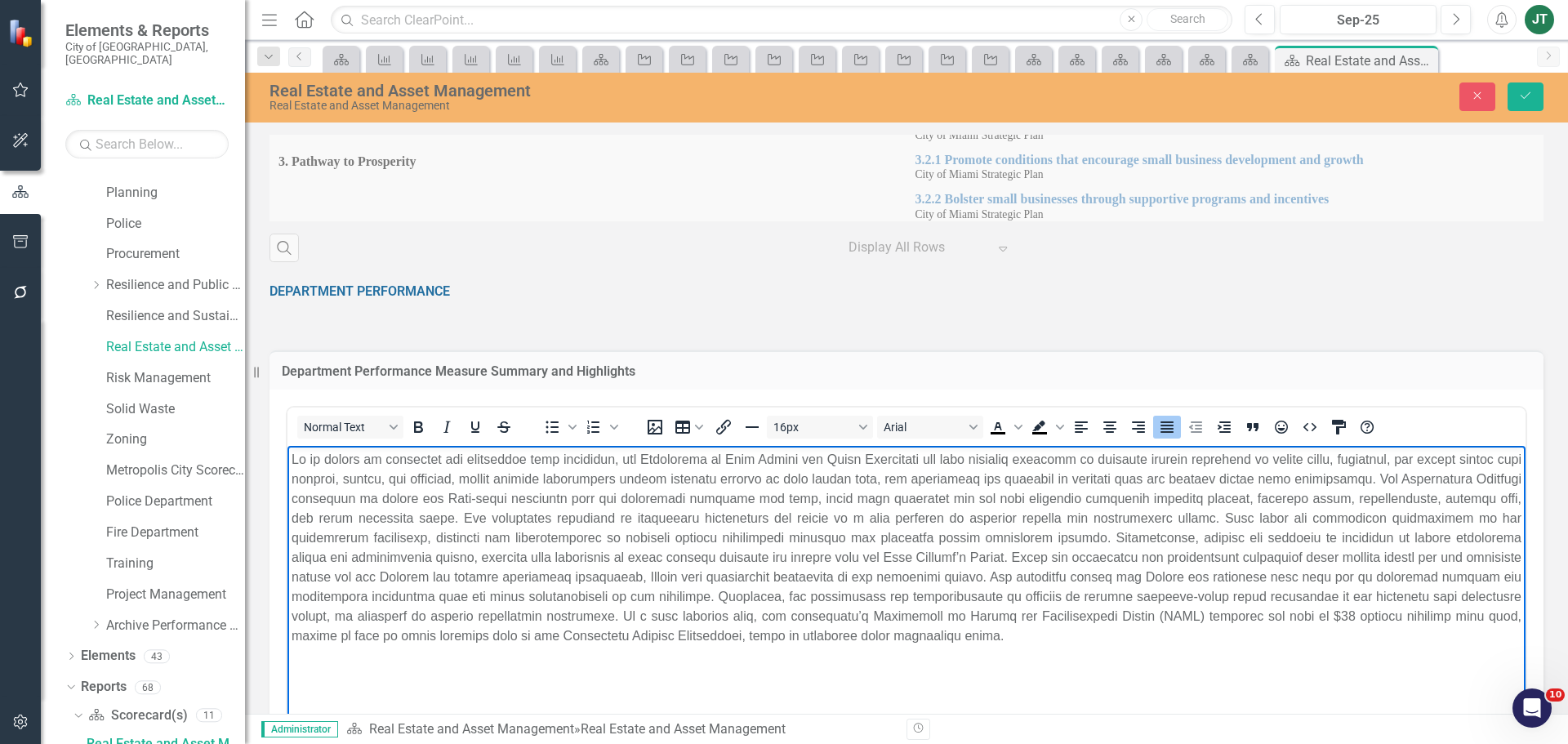
scroll to position [846, 0]
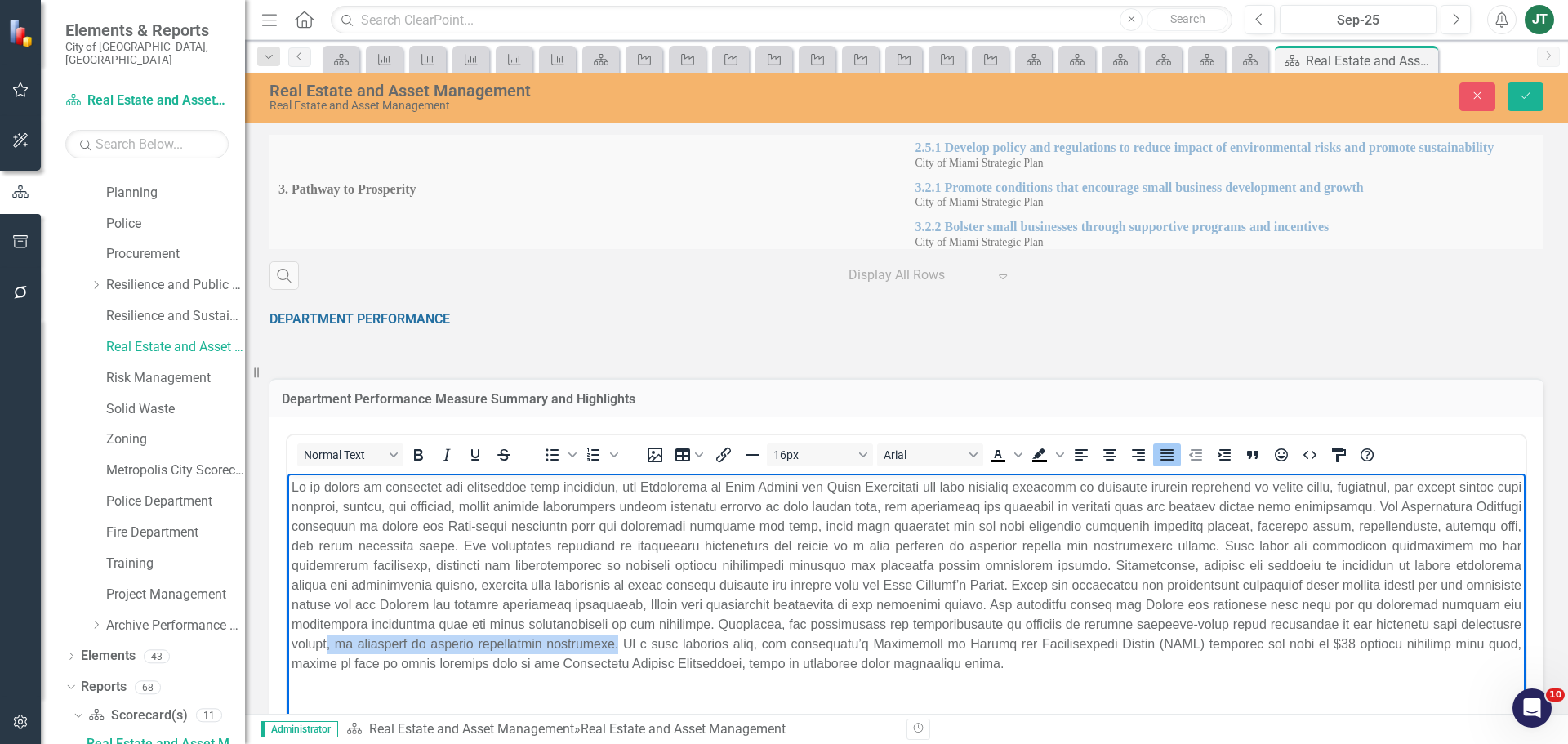
drag, startPoint x: 607, startPoint y: 644, endPoint x: 325, endPoint y: 650, distance: 282.1
click at [325, 650] on p "Rich Text Area. Press ALT-0 for help." at bounding box center [906, 575] width 1230 height 196
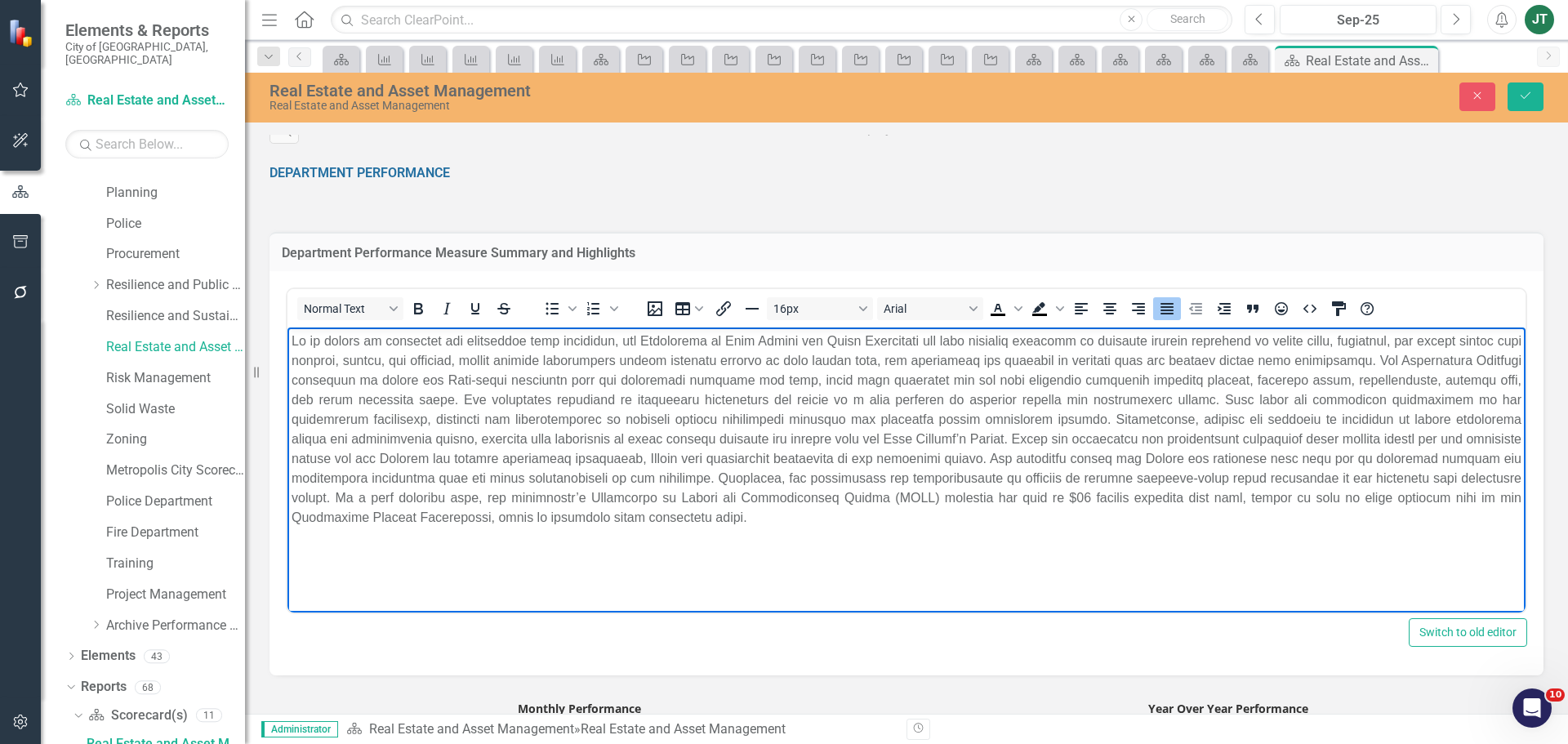
scroll to position [1091, 0]
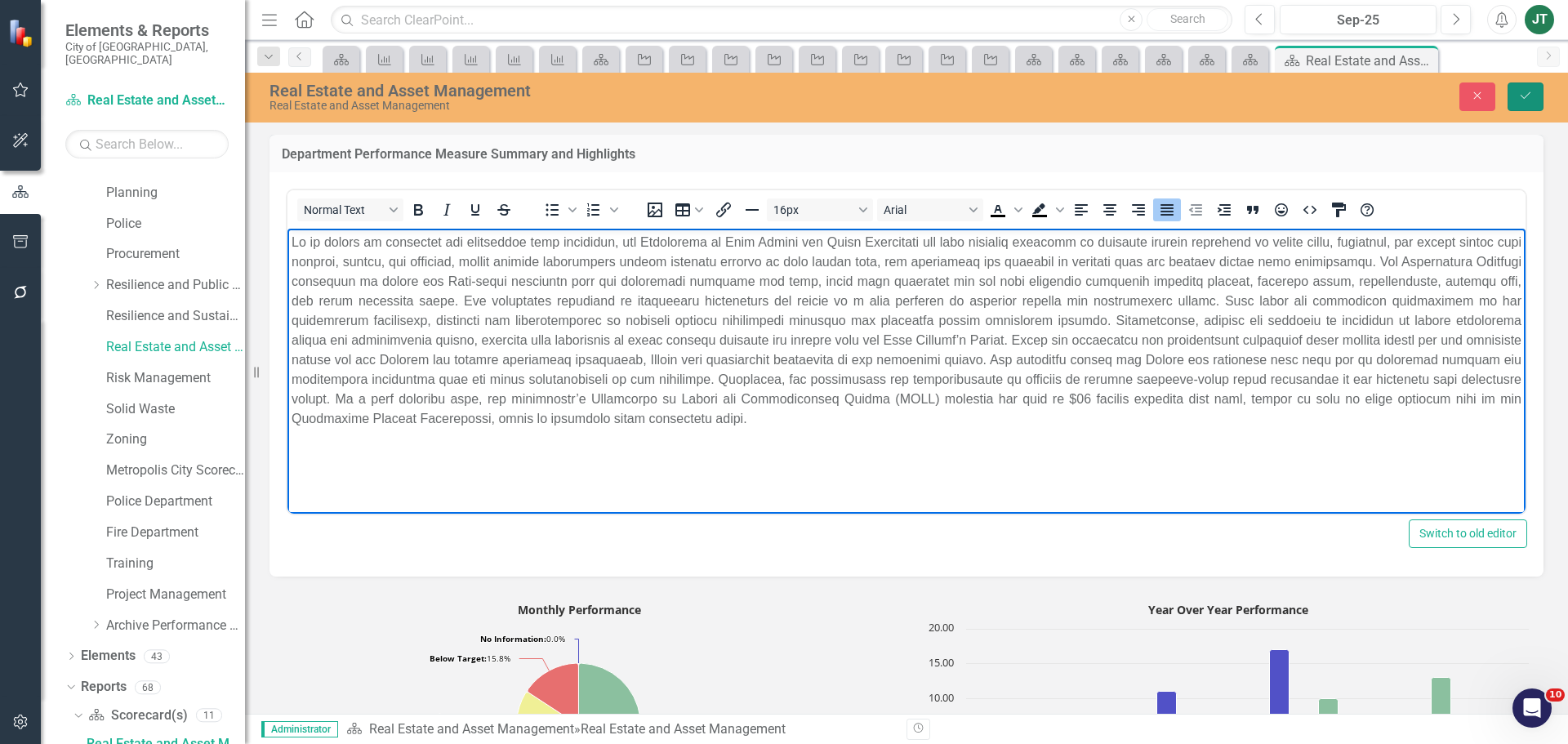
click at [1529, 94] on icon "submit" at bounding box center [1525, 96] width 10 height 7
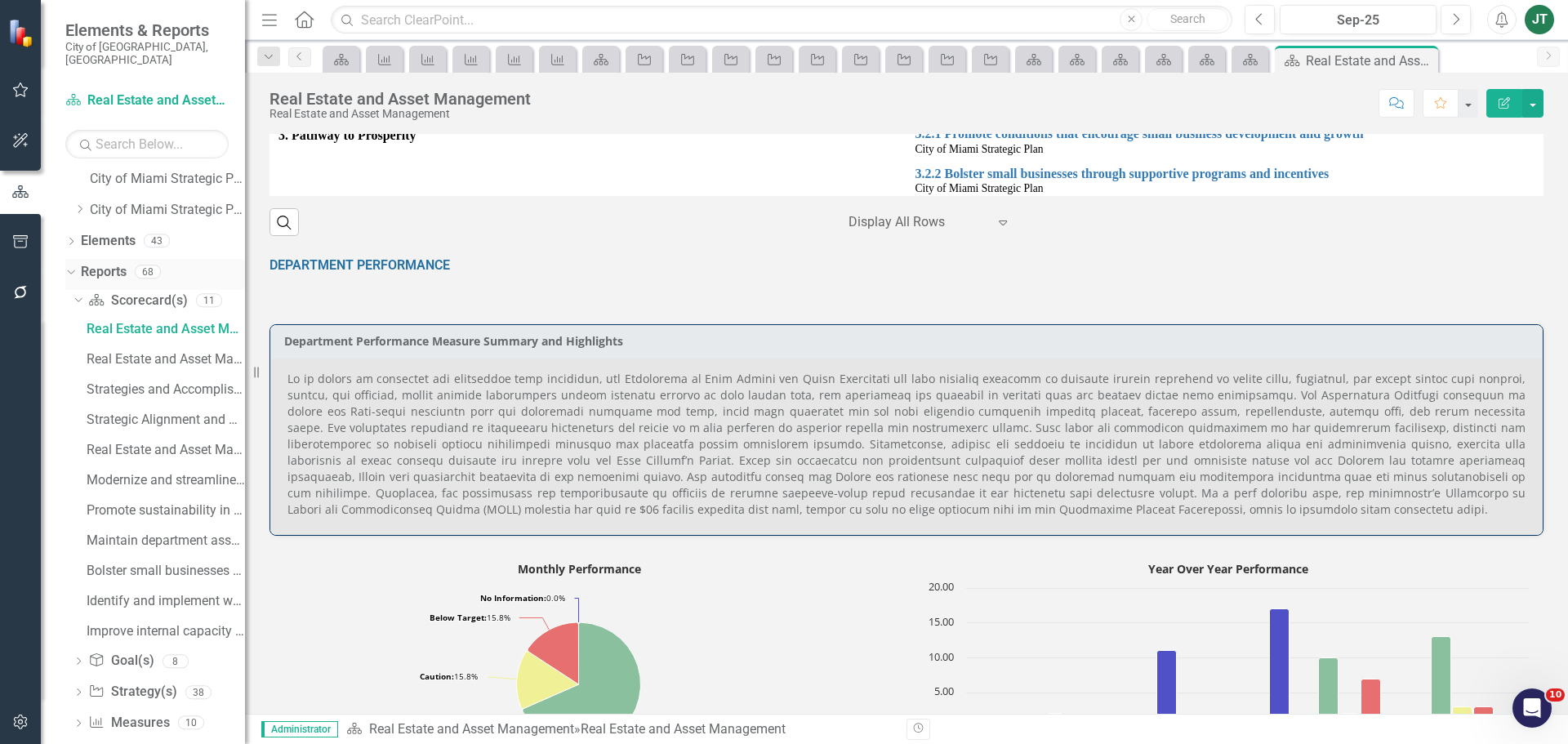
scroll to position [0, 0]
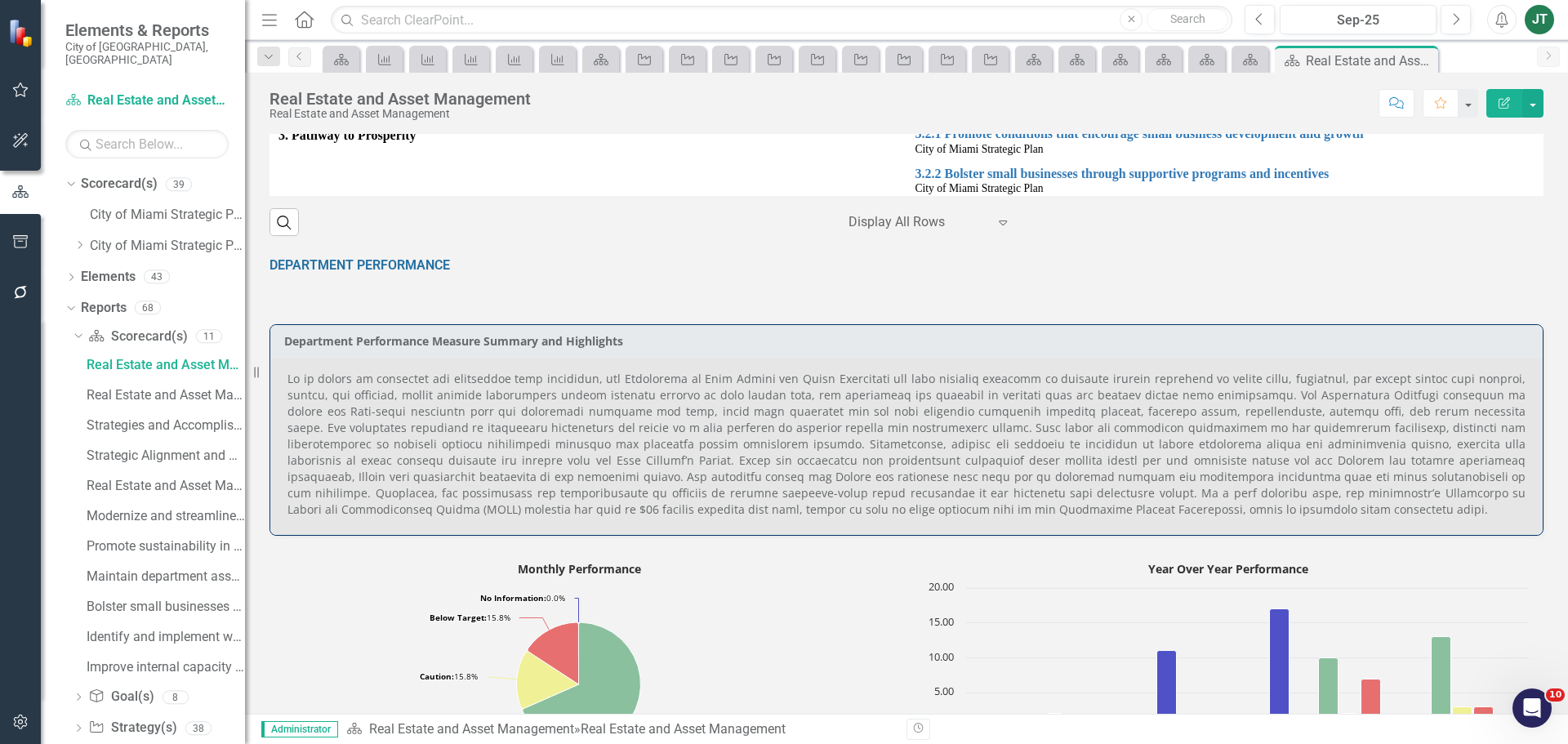
drag, startPoint x: 83, startPoint y: 228, endPoint x: 88, endPoint y: 365, distance: 137.1
click at [83, 240] on icon "Dropdown" at bounding box center [79, 245] width 12 height 10
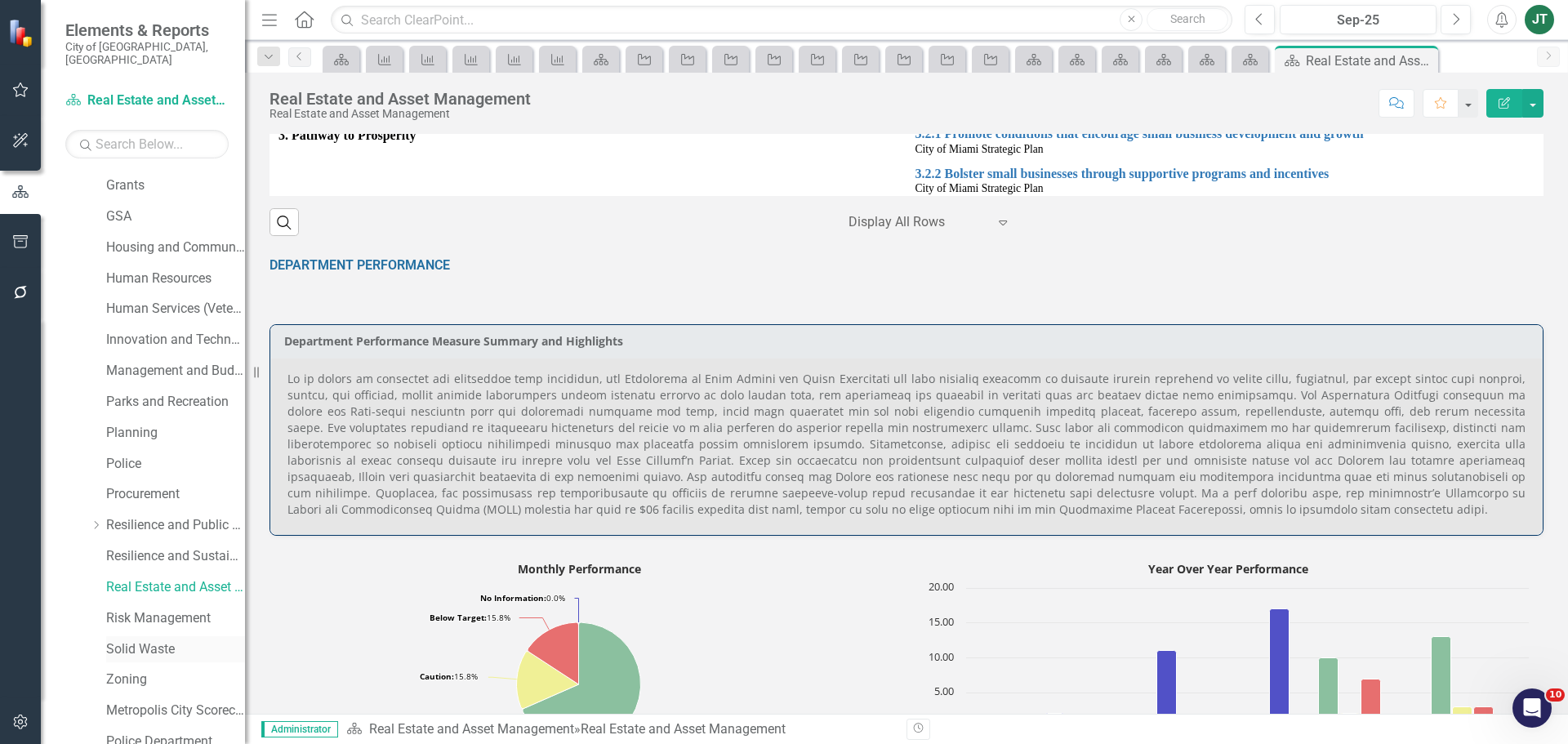
scroll to position [490, 0]
click at [142, 581] on link "Risk Management" at bounding box center [176, 590] width 139 height 19
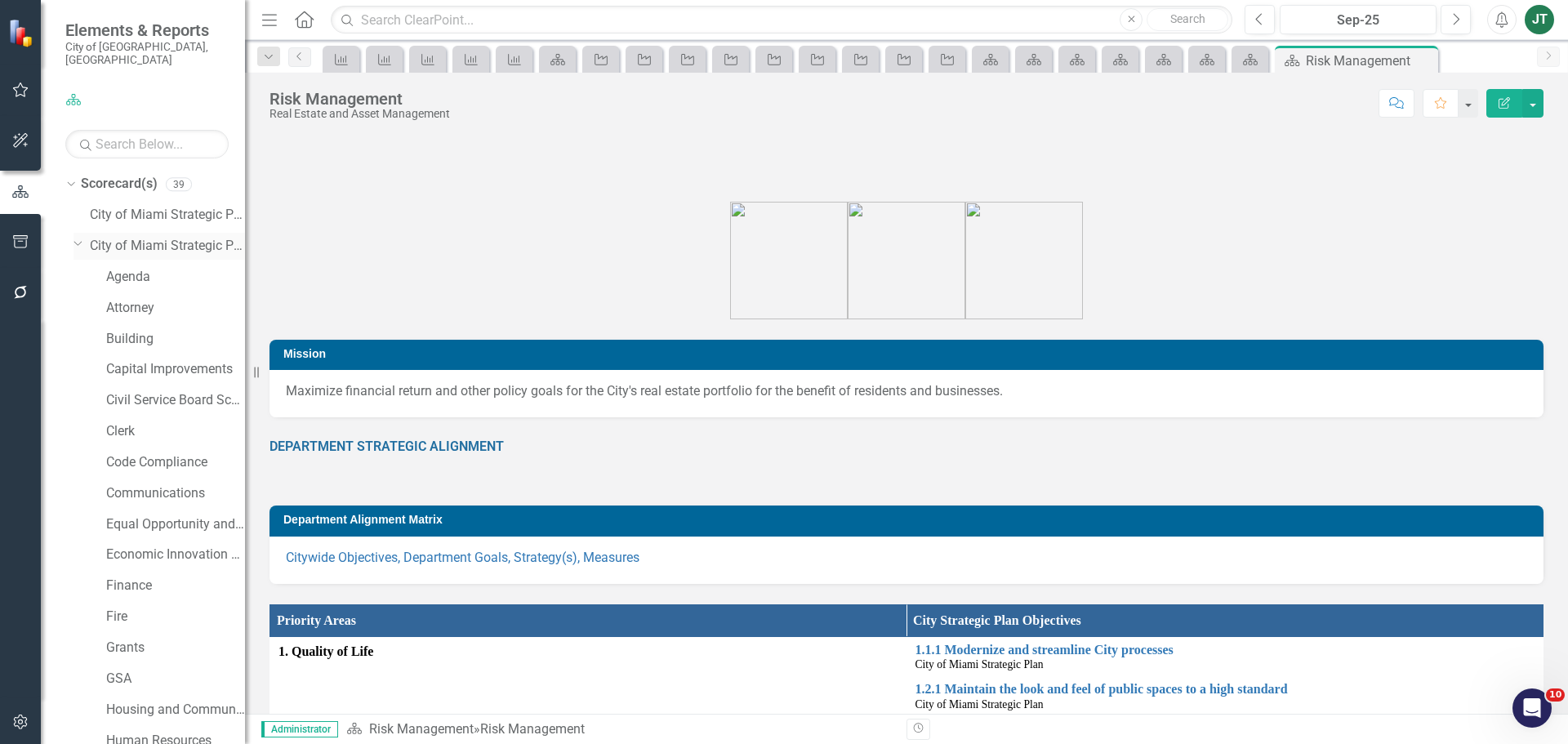
click at [77, 237] on icon "Dropdown" at bounding box center [79, 242] width 10 height 12
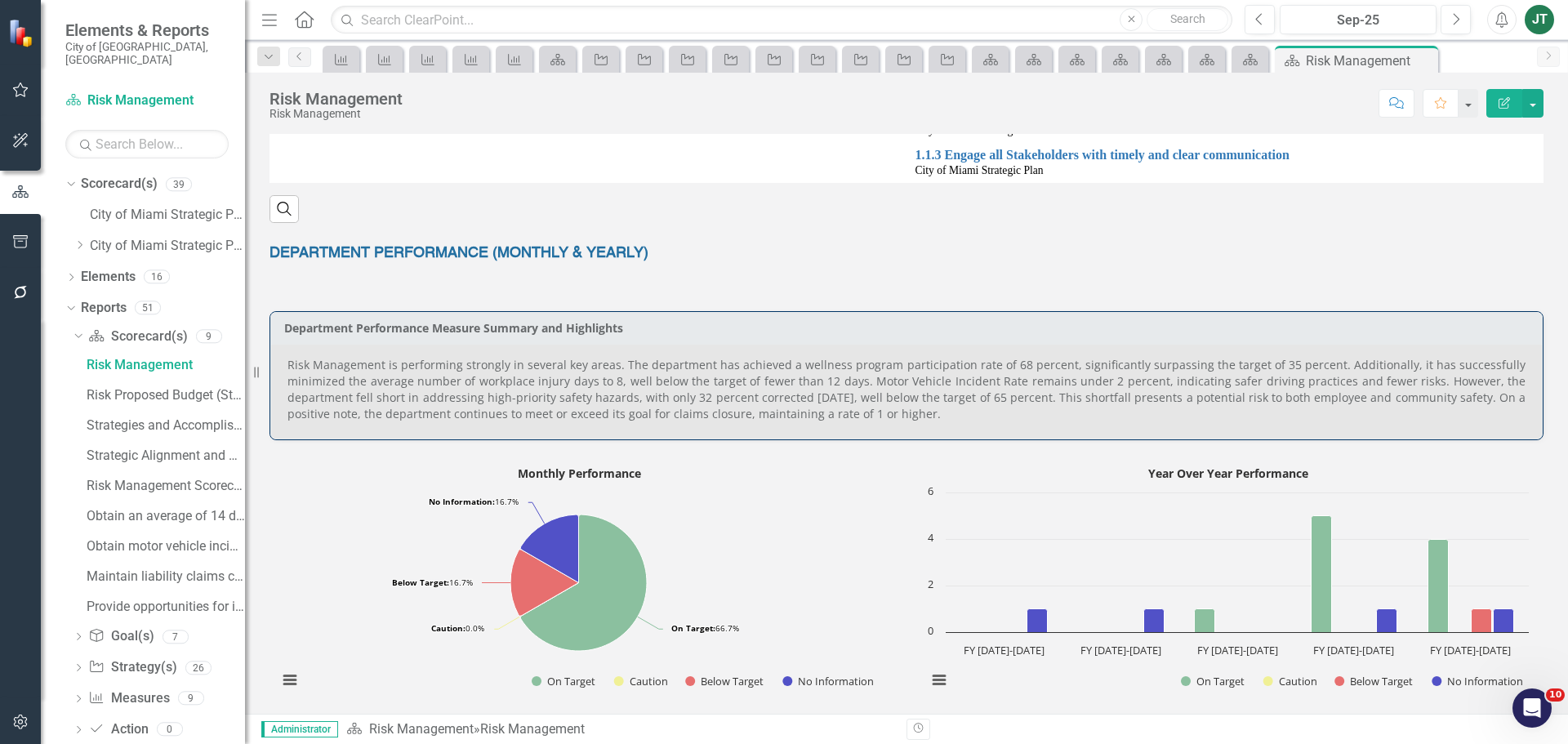
scroll to position [571, 0]
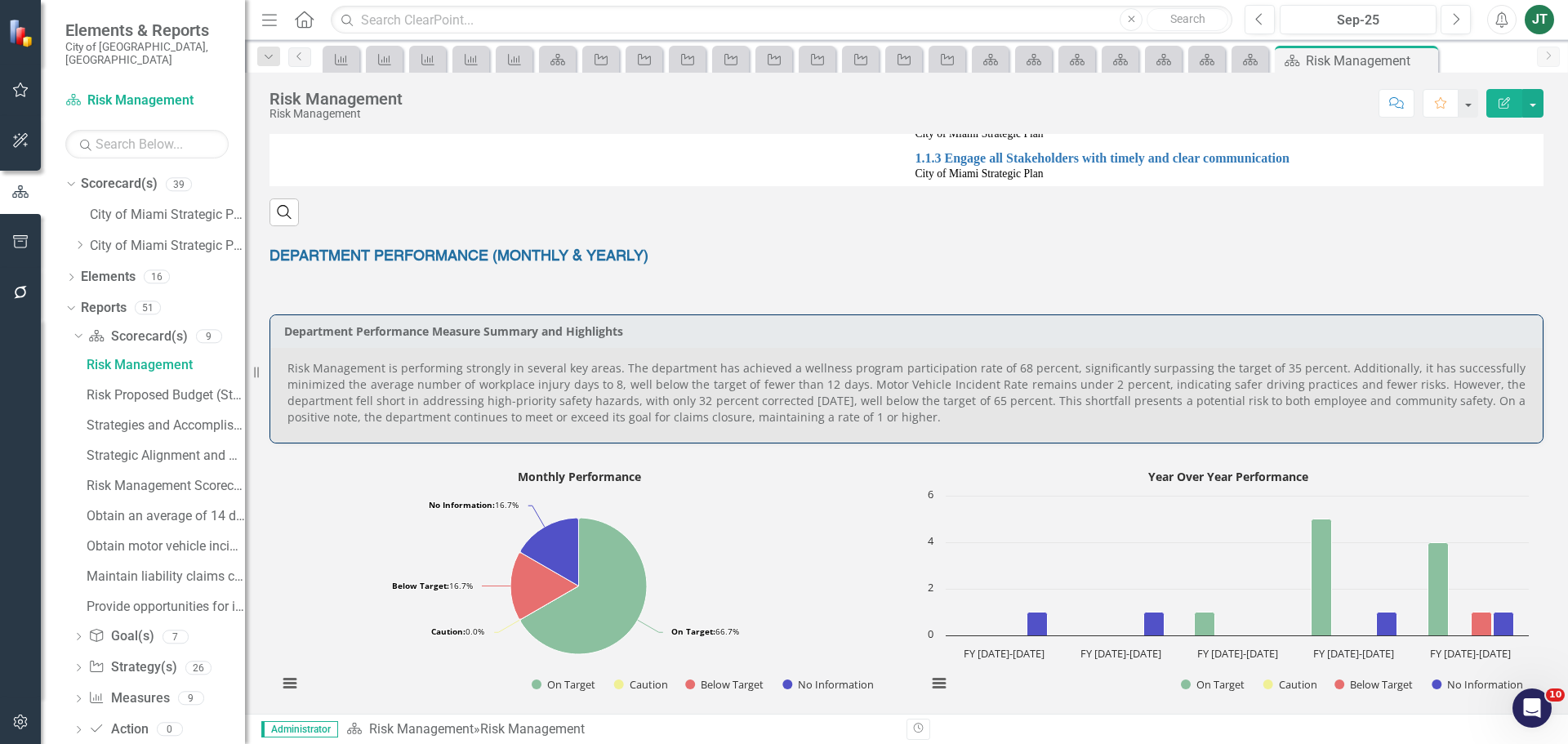
click at [1018, 378] on p "Risk Management is performing strongly in several key areas. The department has…" at bounding box center [906, 393] width 1238 height 65
click at [1030, 372] on p "Risk Management is performing strongly in several key areas. The department has…" at bounding box center [906, 393] width 1238 height 65
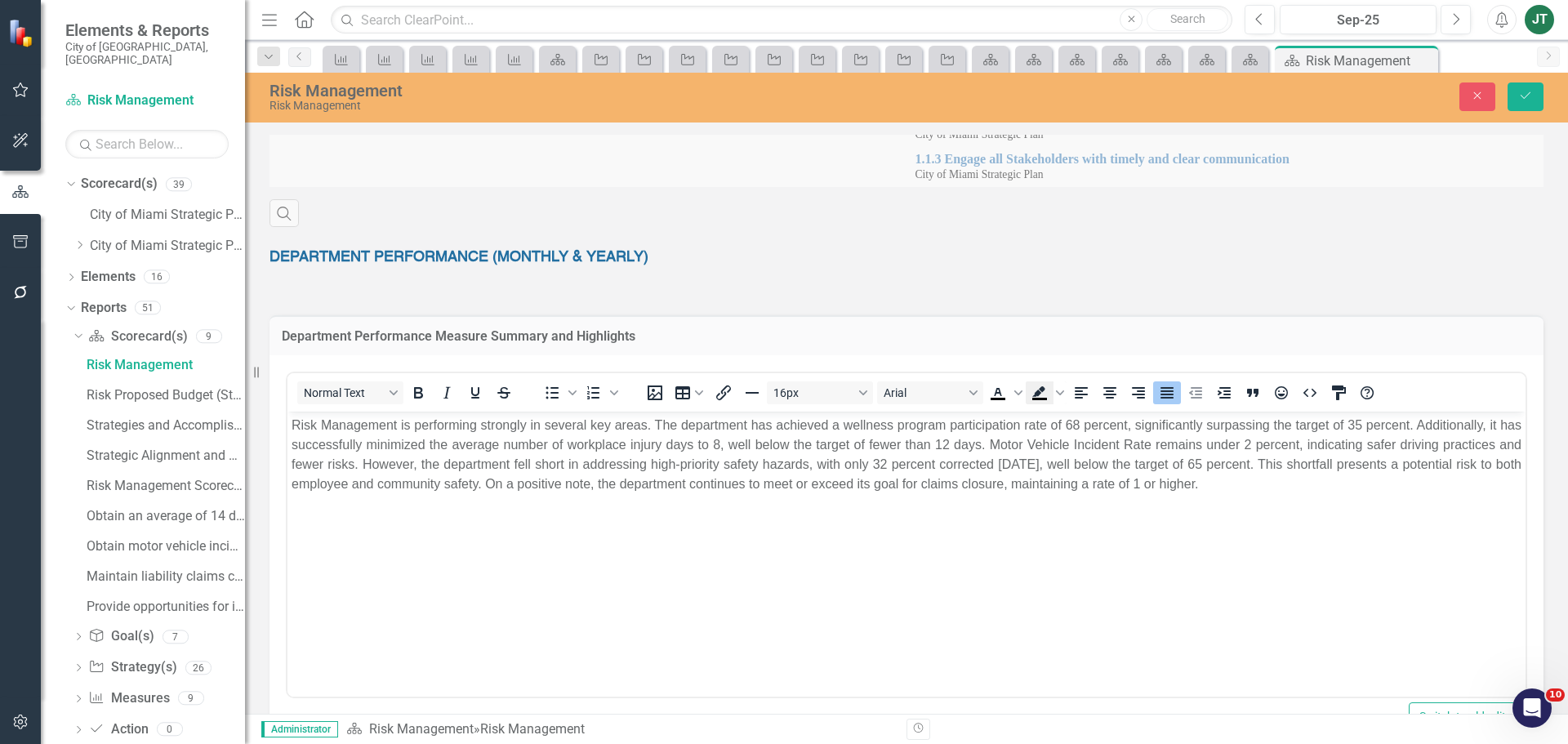
scroll to position [0, 0]
click at [1085, 419] on p "Risk Management is performing strongly in several key areas. The department has…" at bounding box center [906, 454] width 1230 height 79
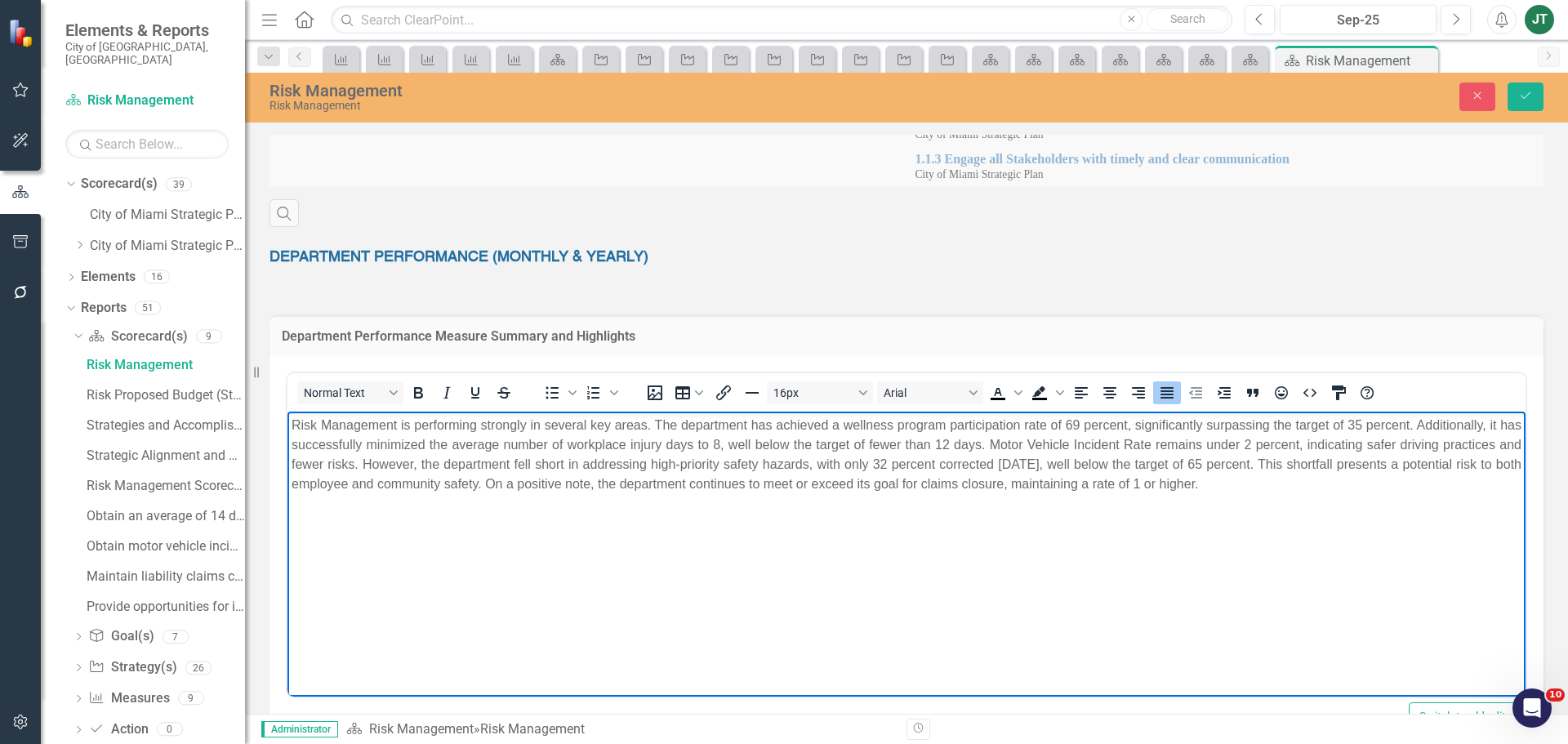
click at [742, 440] on p "Risk Management is performing strongly in several key areas. The department has…" at bounding box center [906, 454] width 1230 height 79
click at [907, 460] on p "Risk Management is performing strongly in several key areas. The department has…" at bounding box center [906, 454] width 1230 height 79
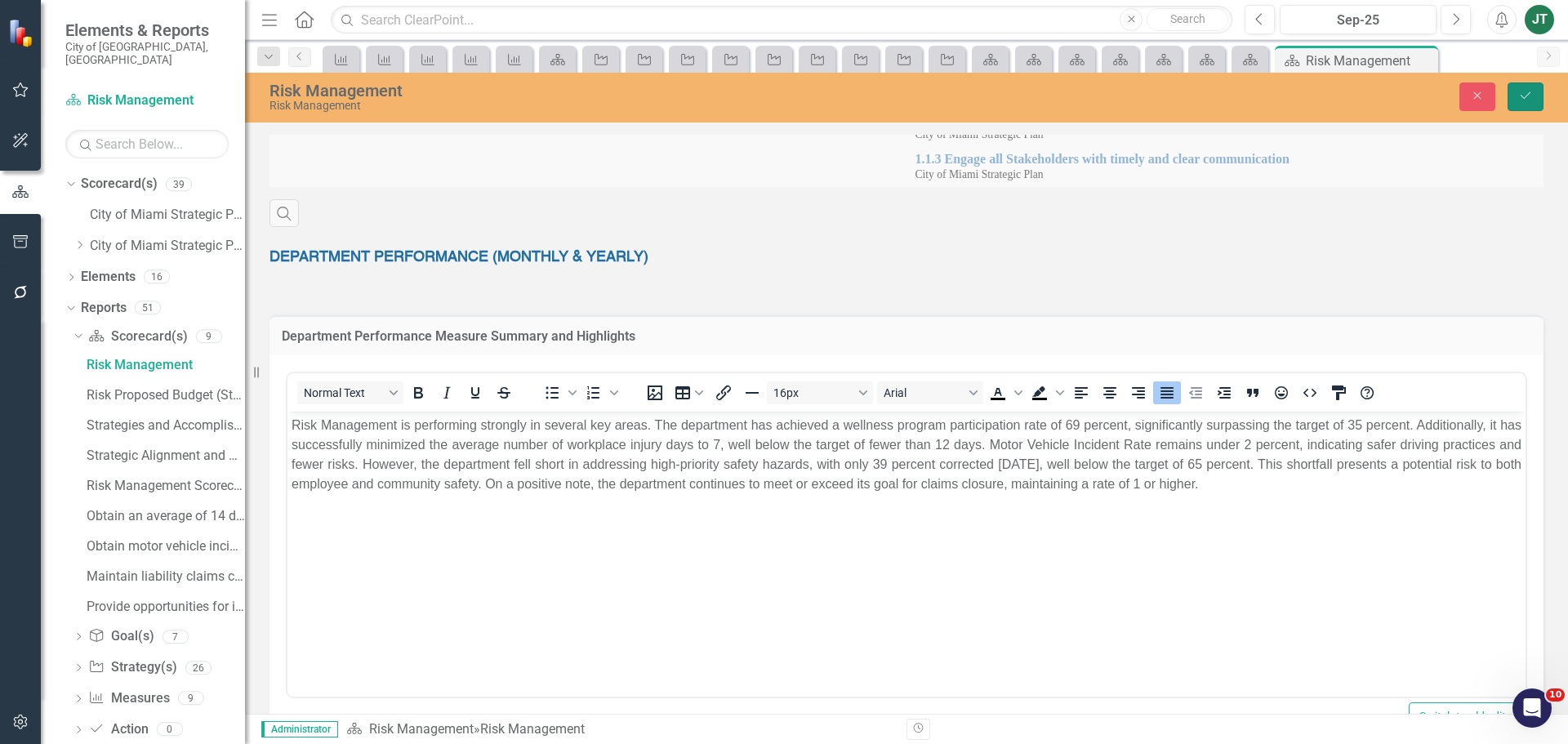
click at [1515, 99] on button "Save" at bounding box center [1525, 97] width 36 height 29
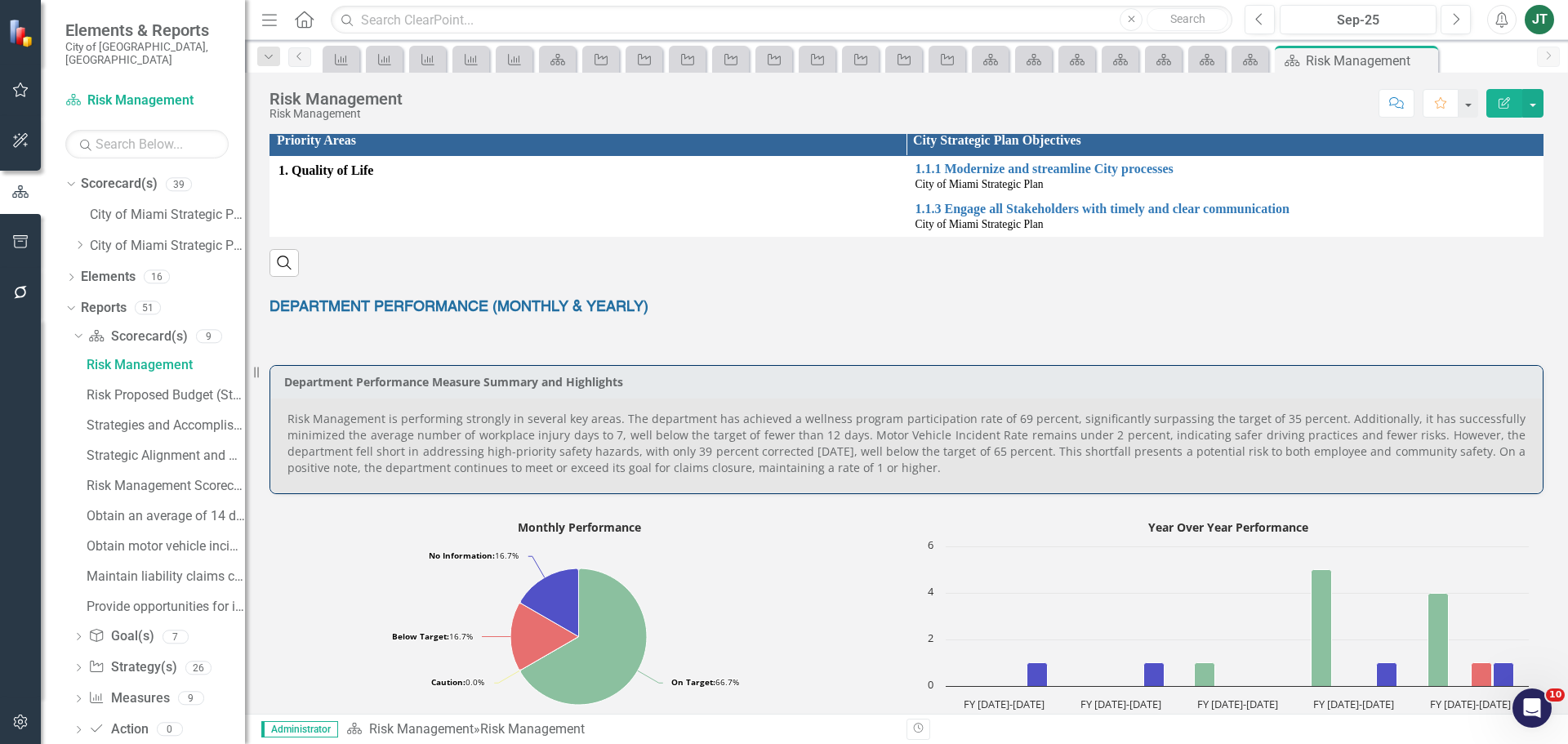
scroll to position [490, 0]
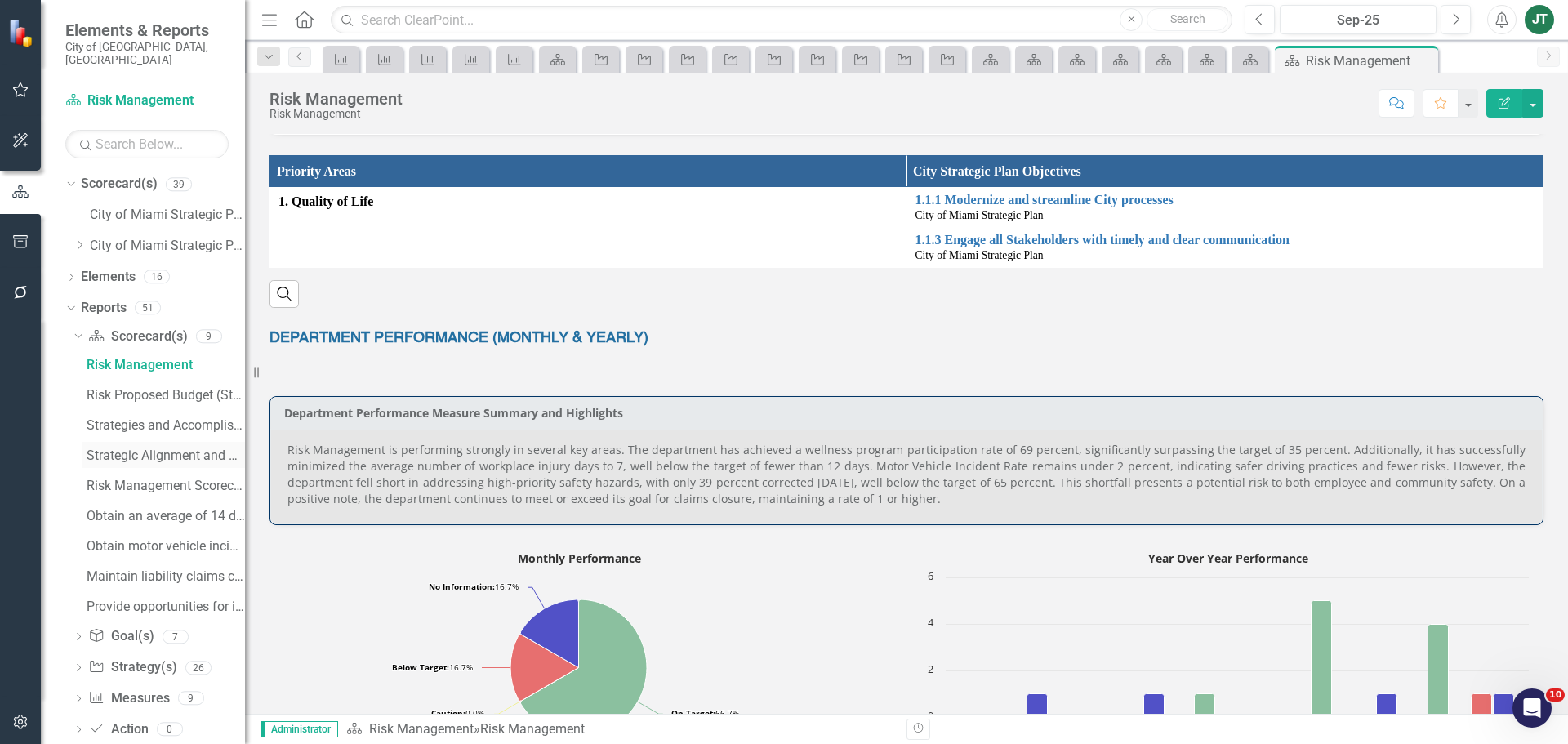
click at [175, 449] on div "Strategic Alignment and Performance Measures" at bounding box center [166, 456] width 159 height 15
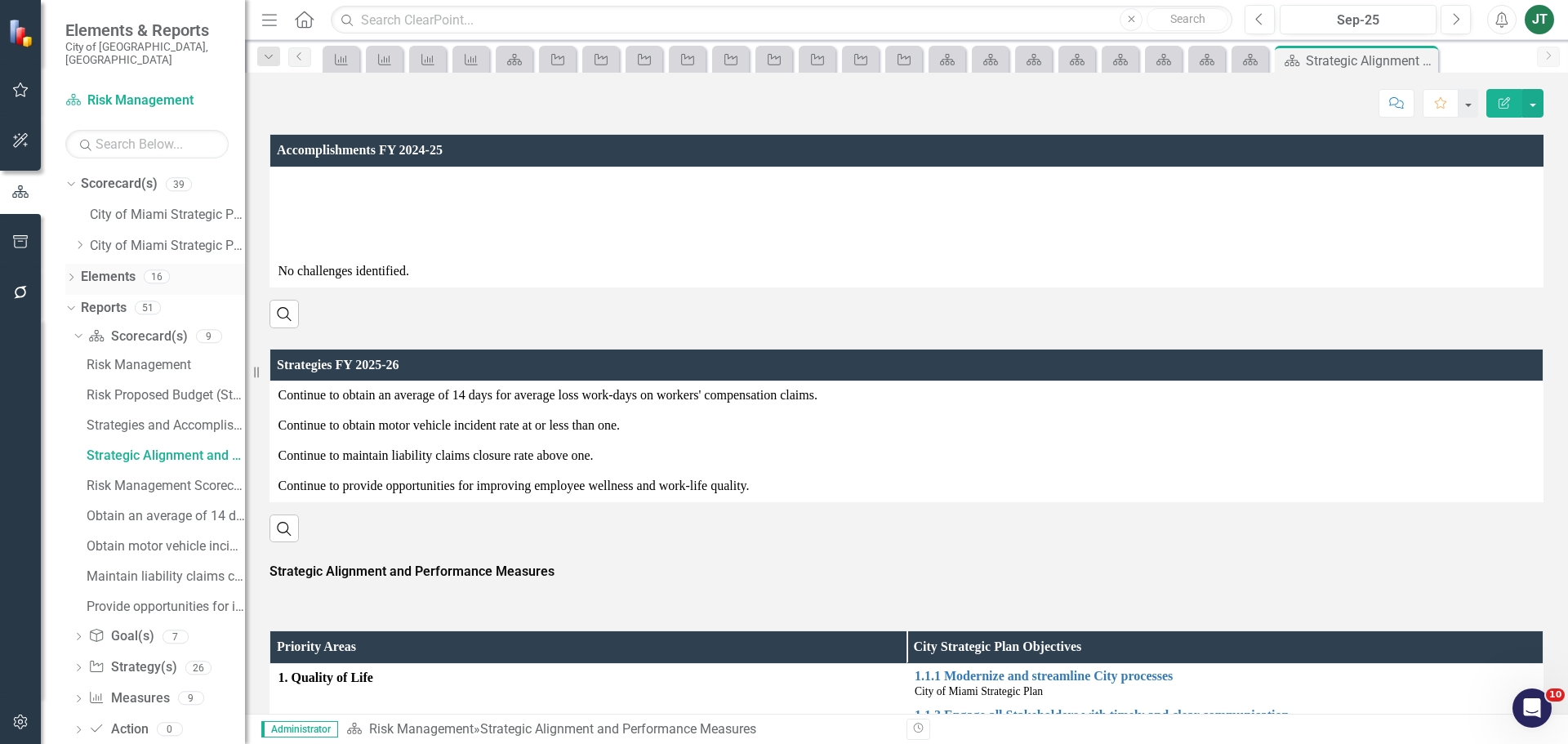
click at [115, 268] on link "Elements" at bounding box center [108, 277] width 55 height 19
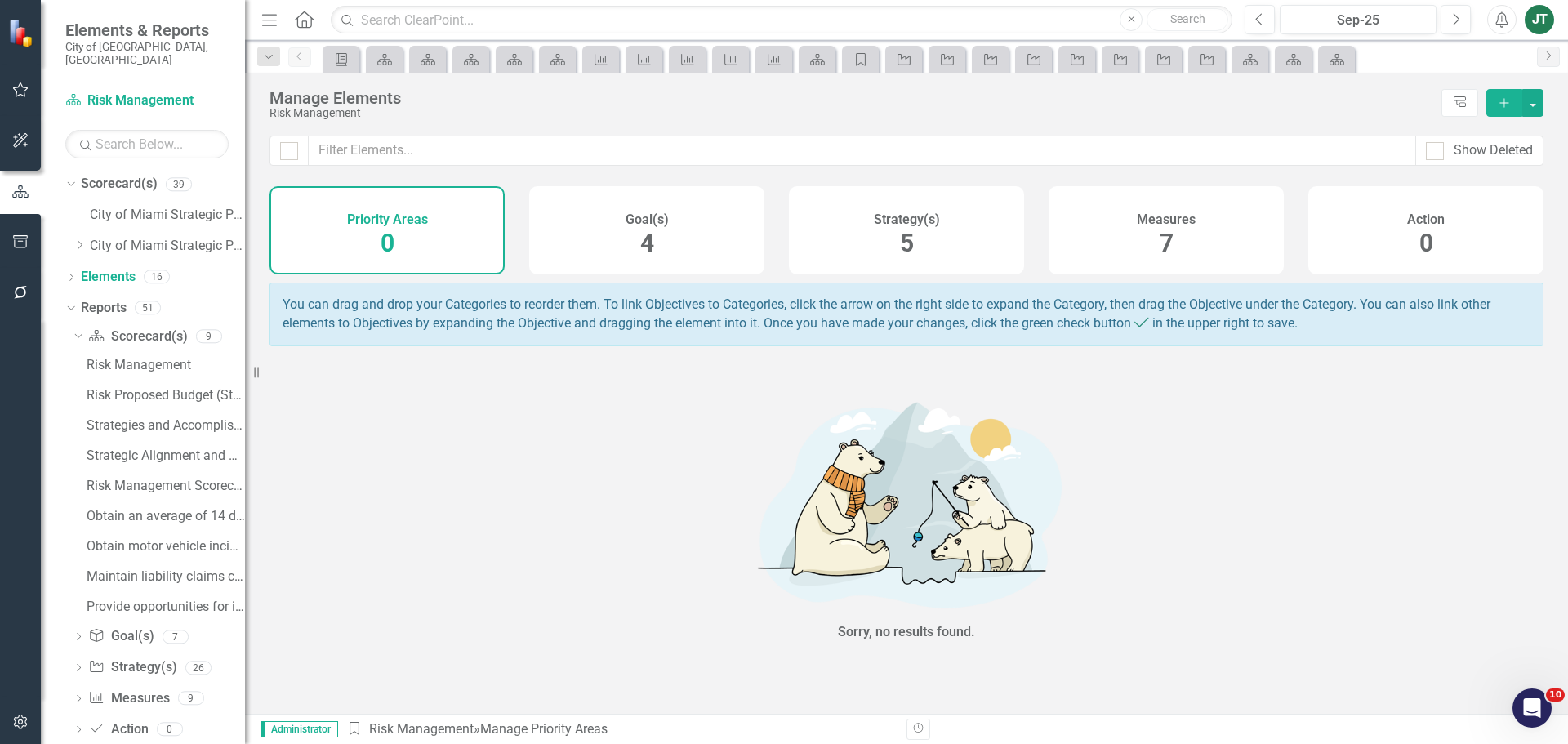
click at [929, 225] on h4 "Strategy(s)" at bounding box center [907, 219] width 66 height 15
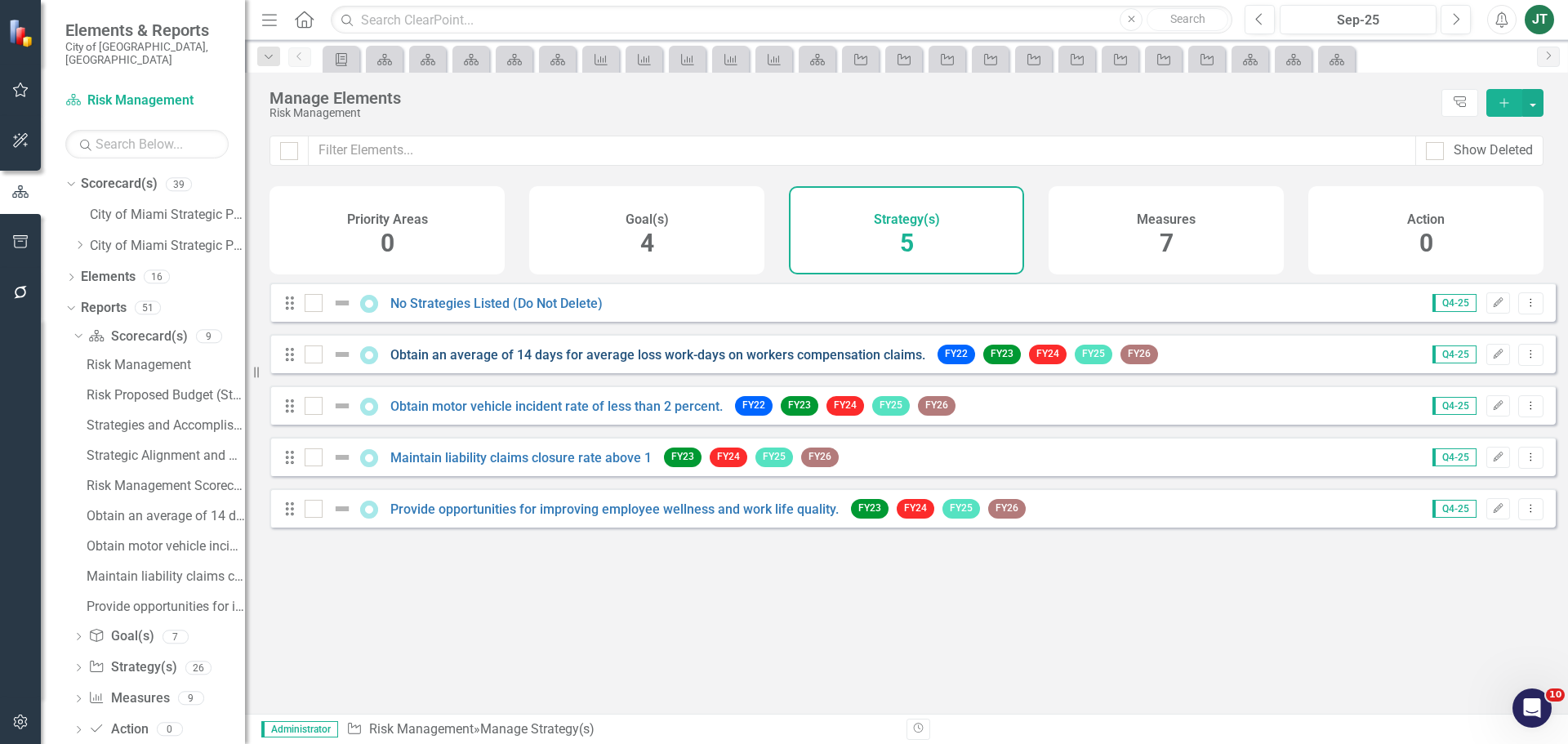
click at [487, 363] on link "Obtain an average of 14 days for average loss work-days on workers compensation…" at bounding box center [658, 354] width 535 height 16
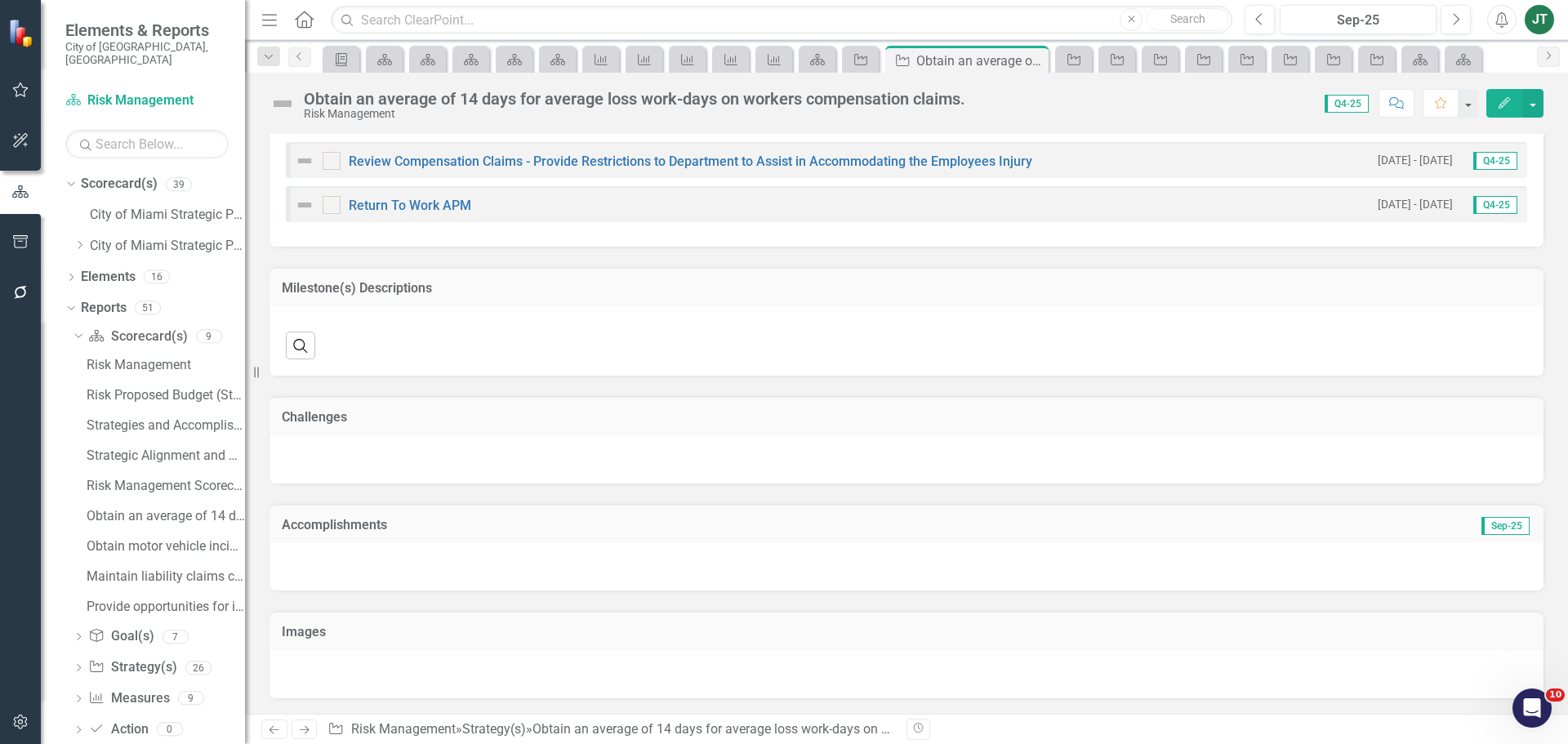
scroll to position [1177, 0]
click at [851, 532] on td "Accomplishments" at bounding box center [705, 526] width 849 height 21
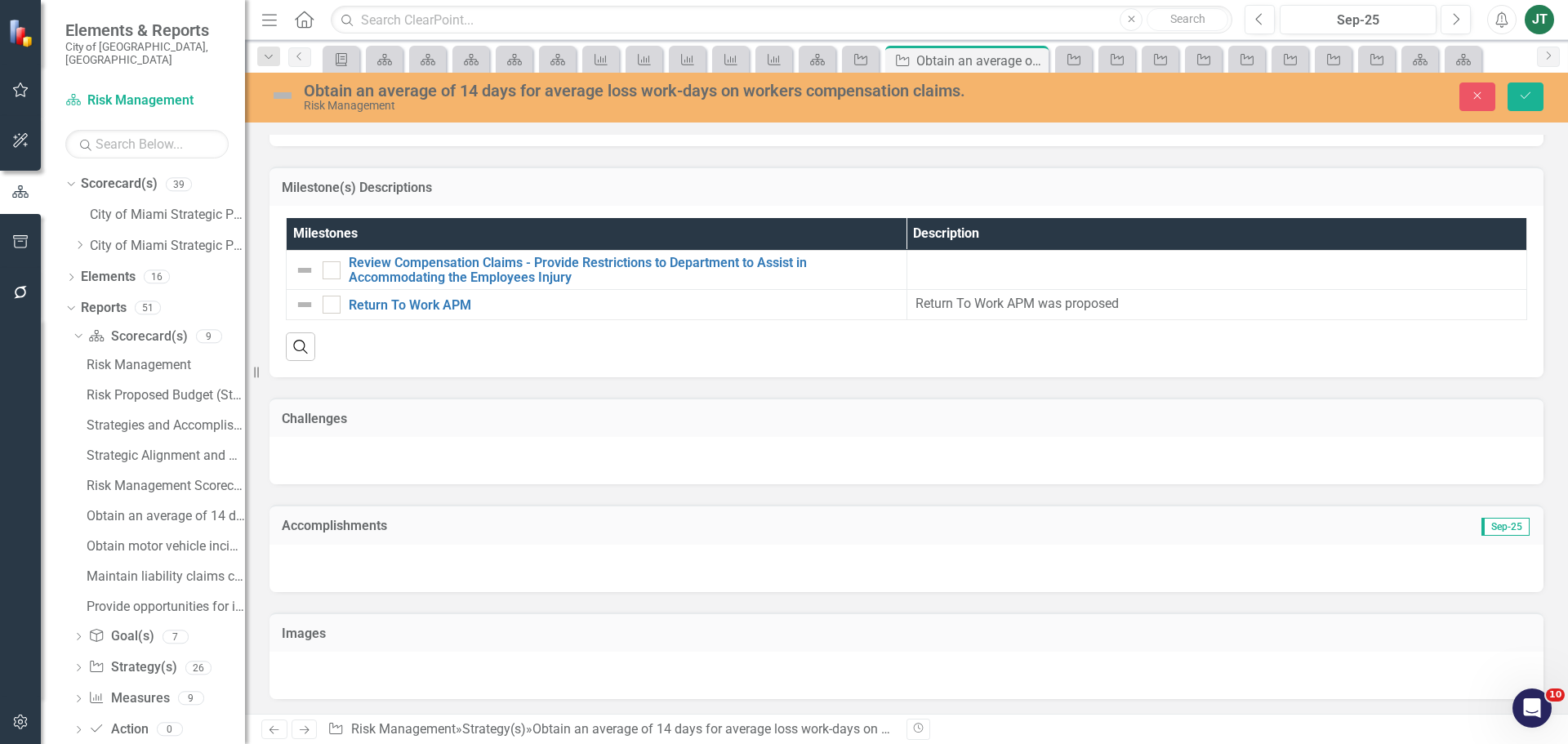
scroll to position [1280, 0]
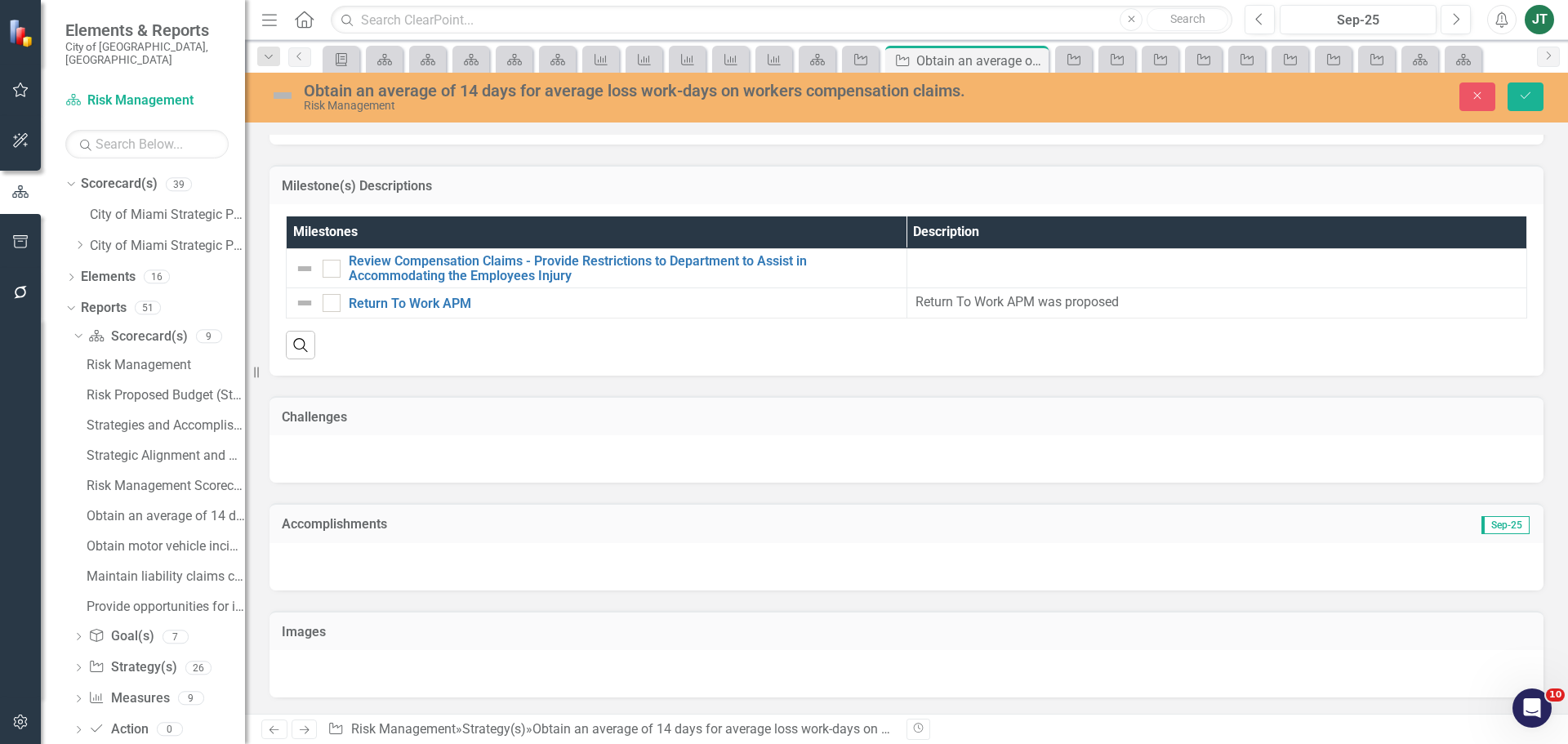
click at [1317, 533] on td "Sep-25" at bounding box center [1331, 526] width 401 height 21
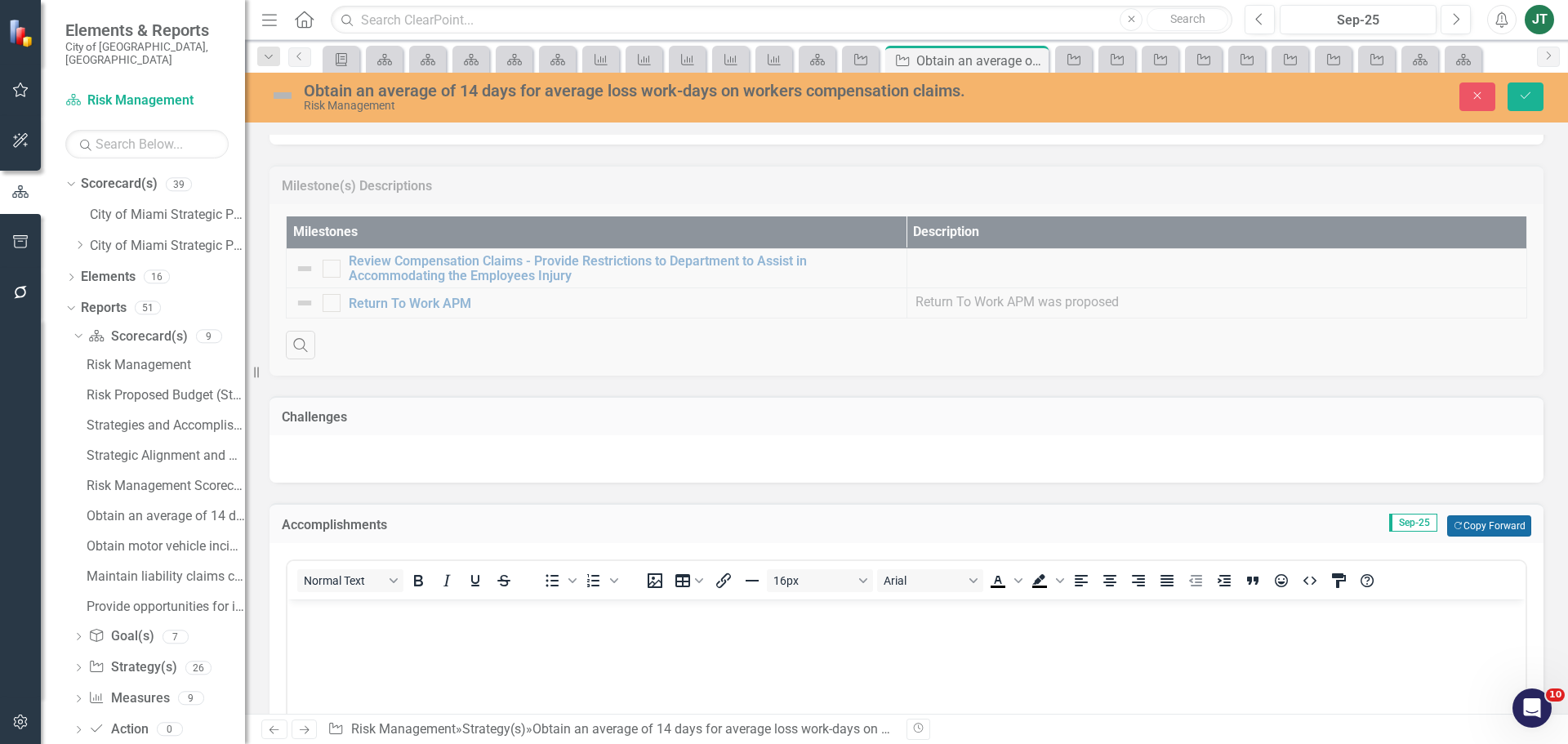
click at [1512, 527] on button "Copy Forward Copy Forward" at bounding box center [1489, 526] width 84 height 21
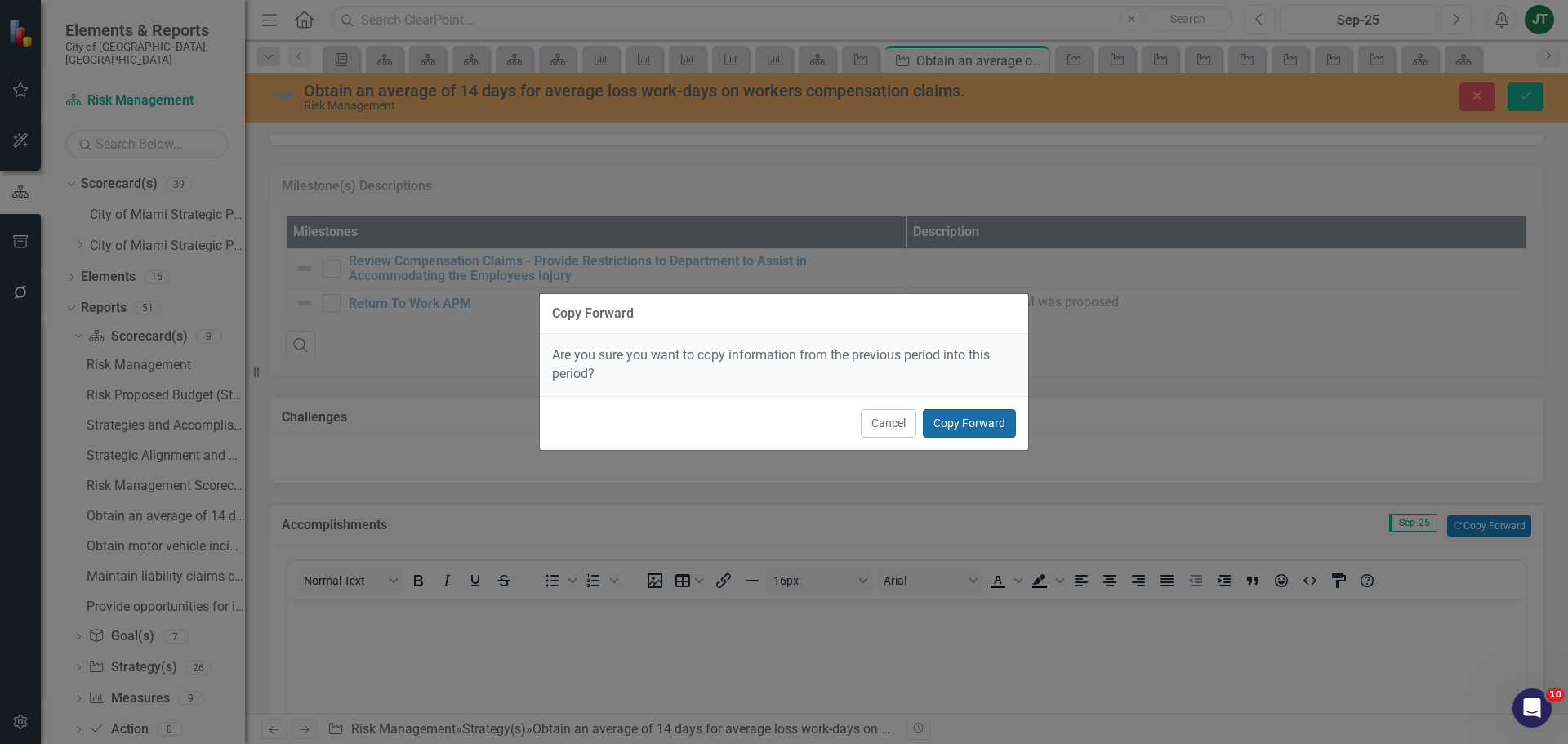
click at [992, 427] on button "Copy Forward" at bounding box center [969, 423] width 93 height 29
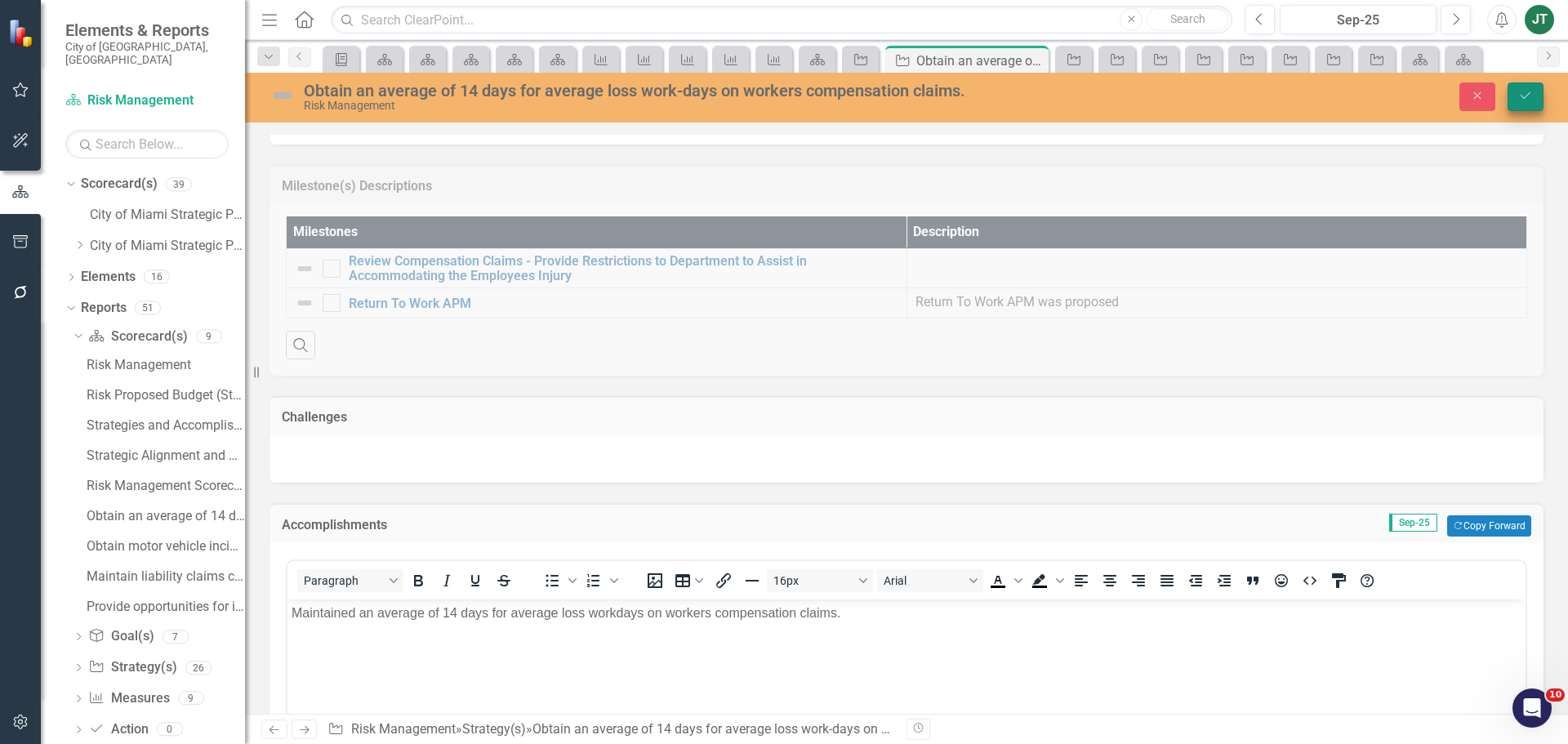
drag, startPoint x: 1543, startPoint y: 82, endPoint x: 1527, endPoint y: 92, distance: 18.9
click at [1543, 83] on div "Close Save" at bounding box center [1292, 97] width 527 height 29
click at [1523, 95] on icon "Save" at bounding box center [1525, 96] width 15 height 11
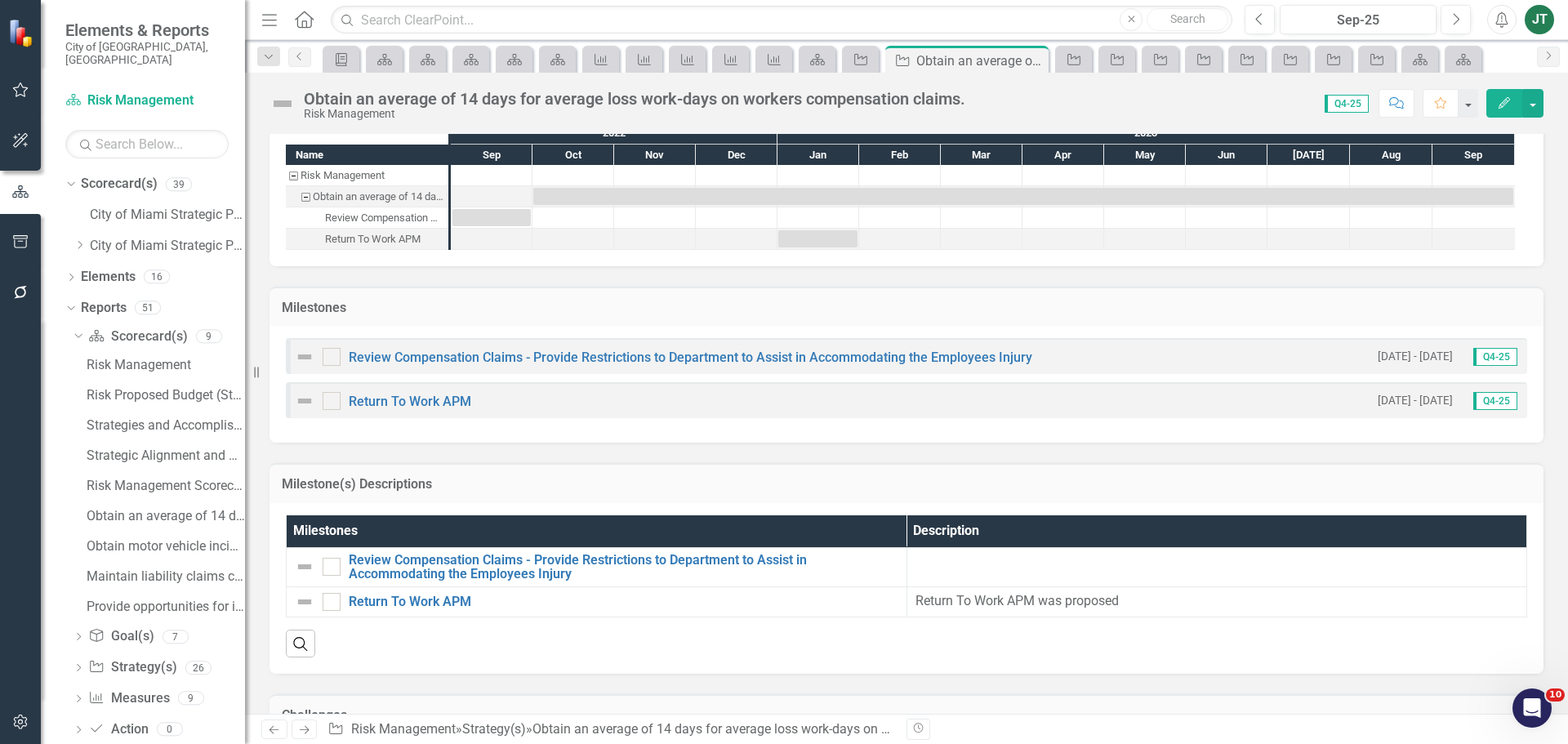
scroll to position [1279, 0]
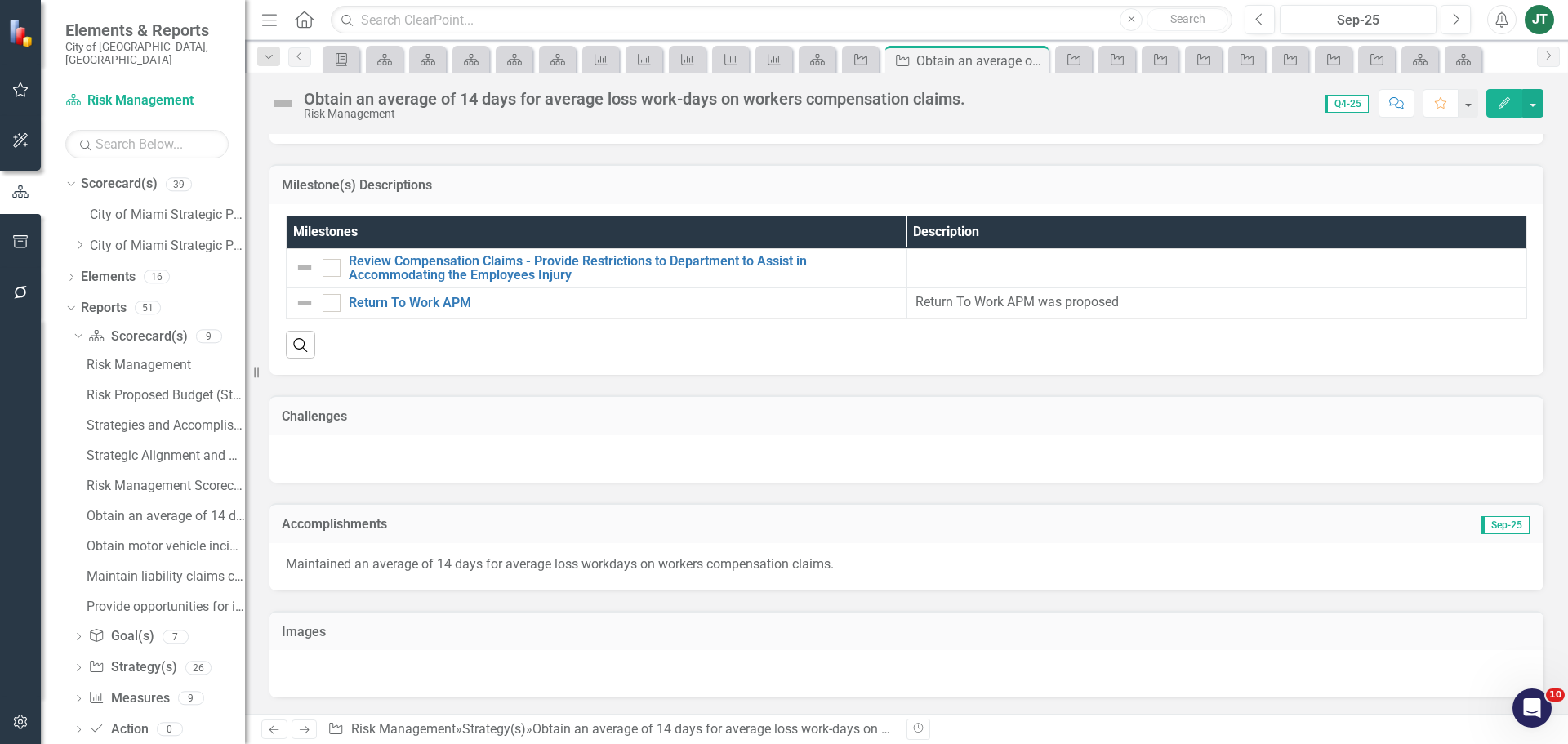
click at [307, 732] on icon at bounding box center [304, 730] width 10 height 8
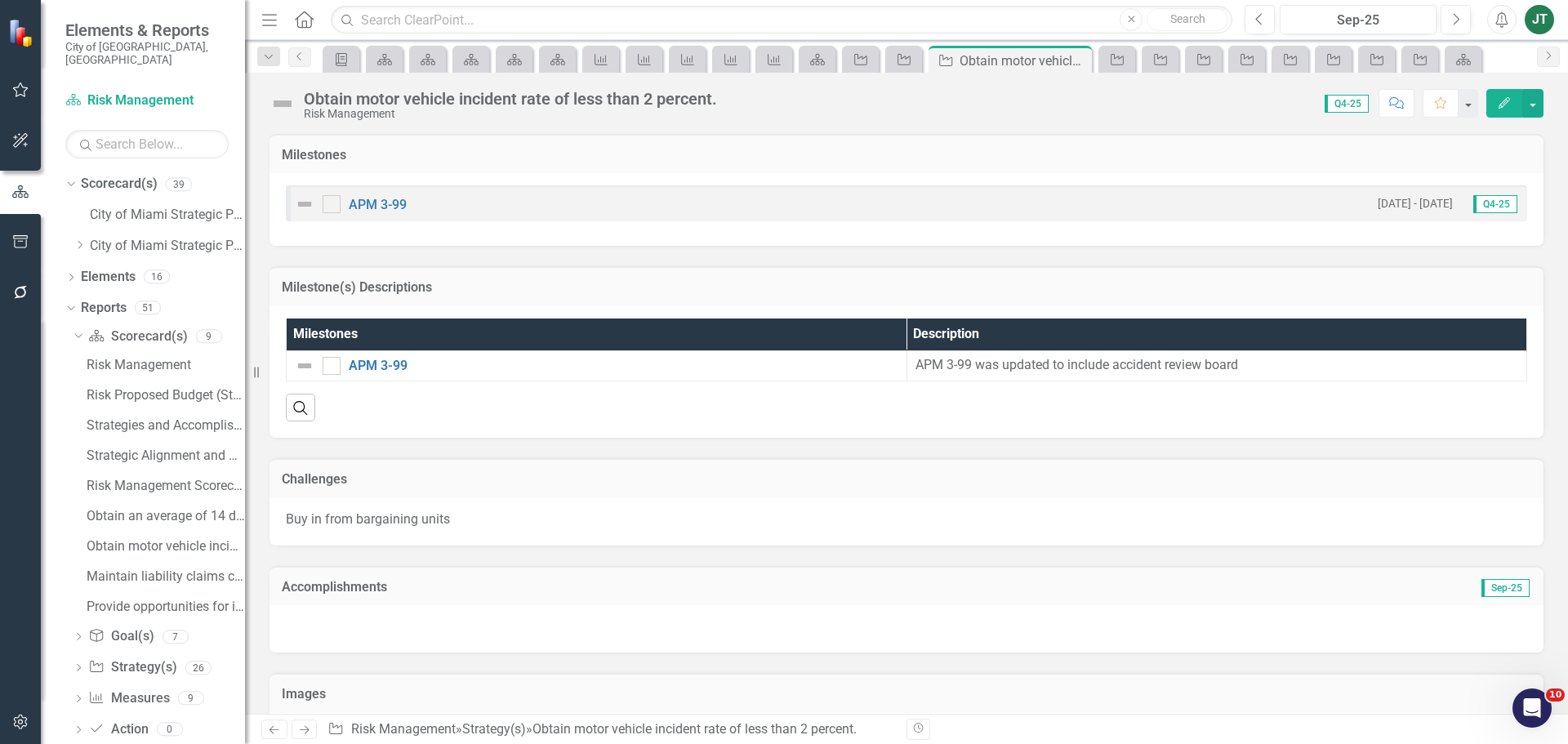
scroll to position [1130, 0]
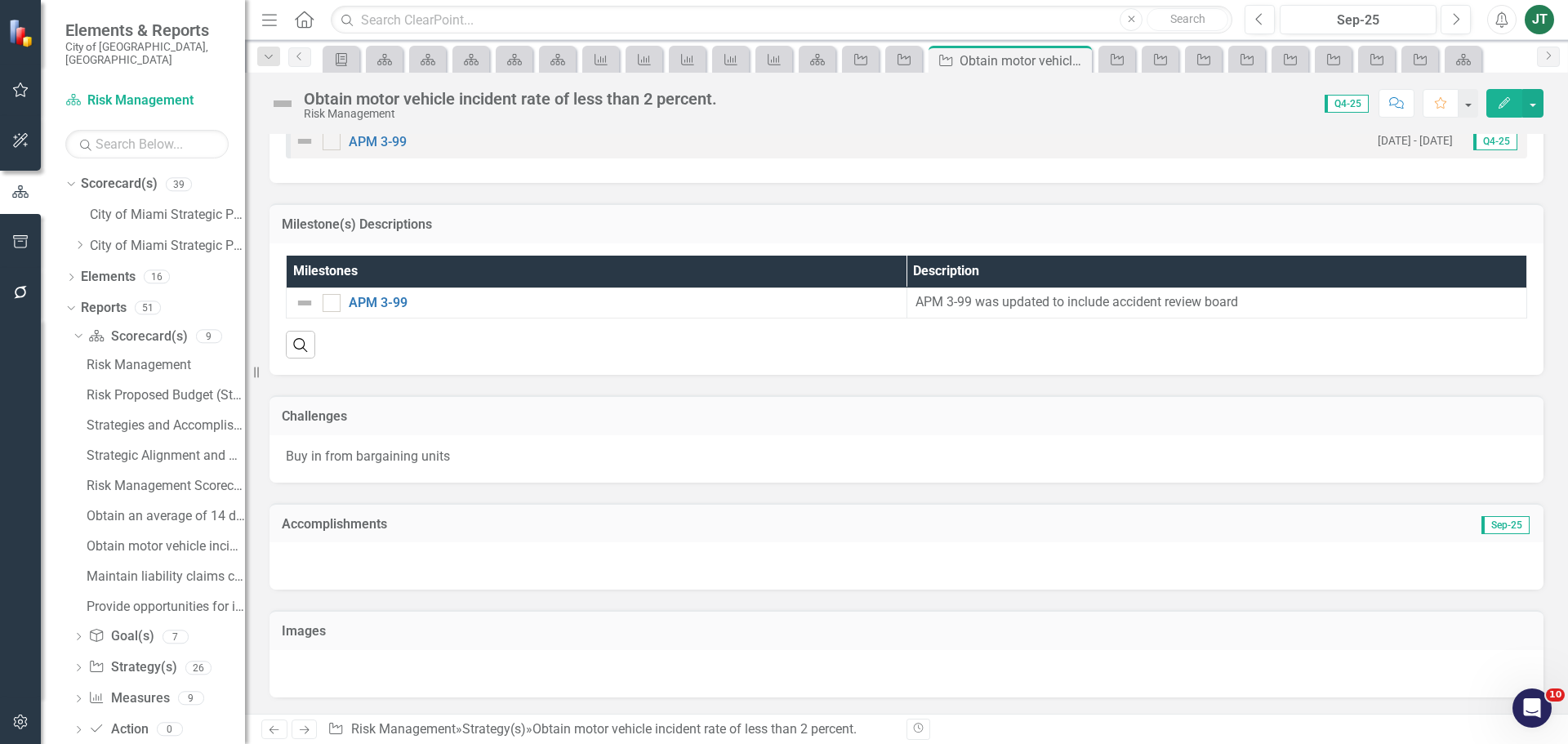
click at [1229, 528] on td "Sep-25" at bounding box center [1331, 526] width 401 height 21
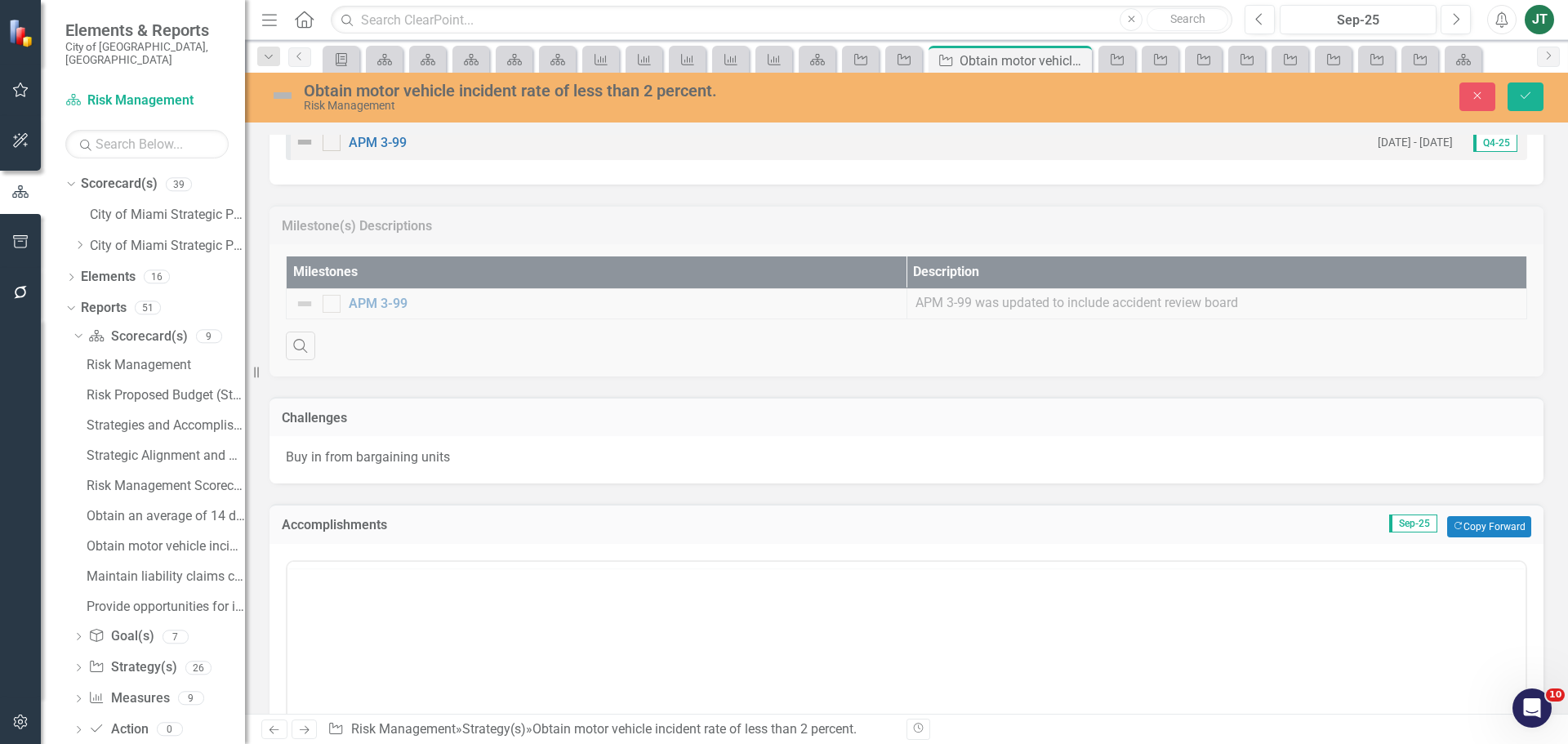
scroll to position [0, 0]
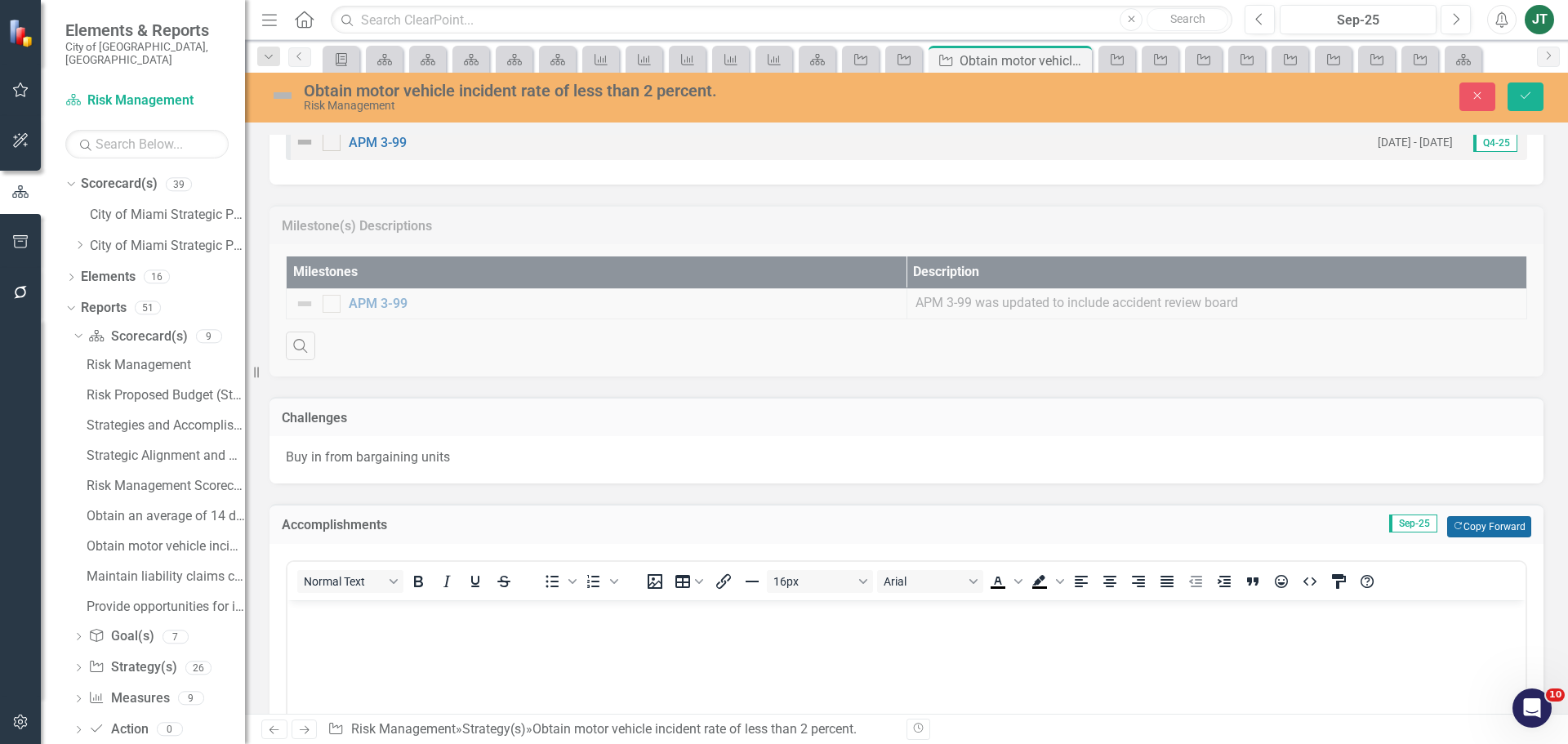
click at [1476, 530] on button "Copy Forward Copy Forward" at bounding box center [1489, 527] width 84 height 21
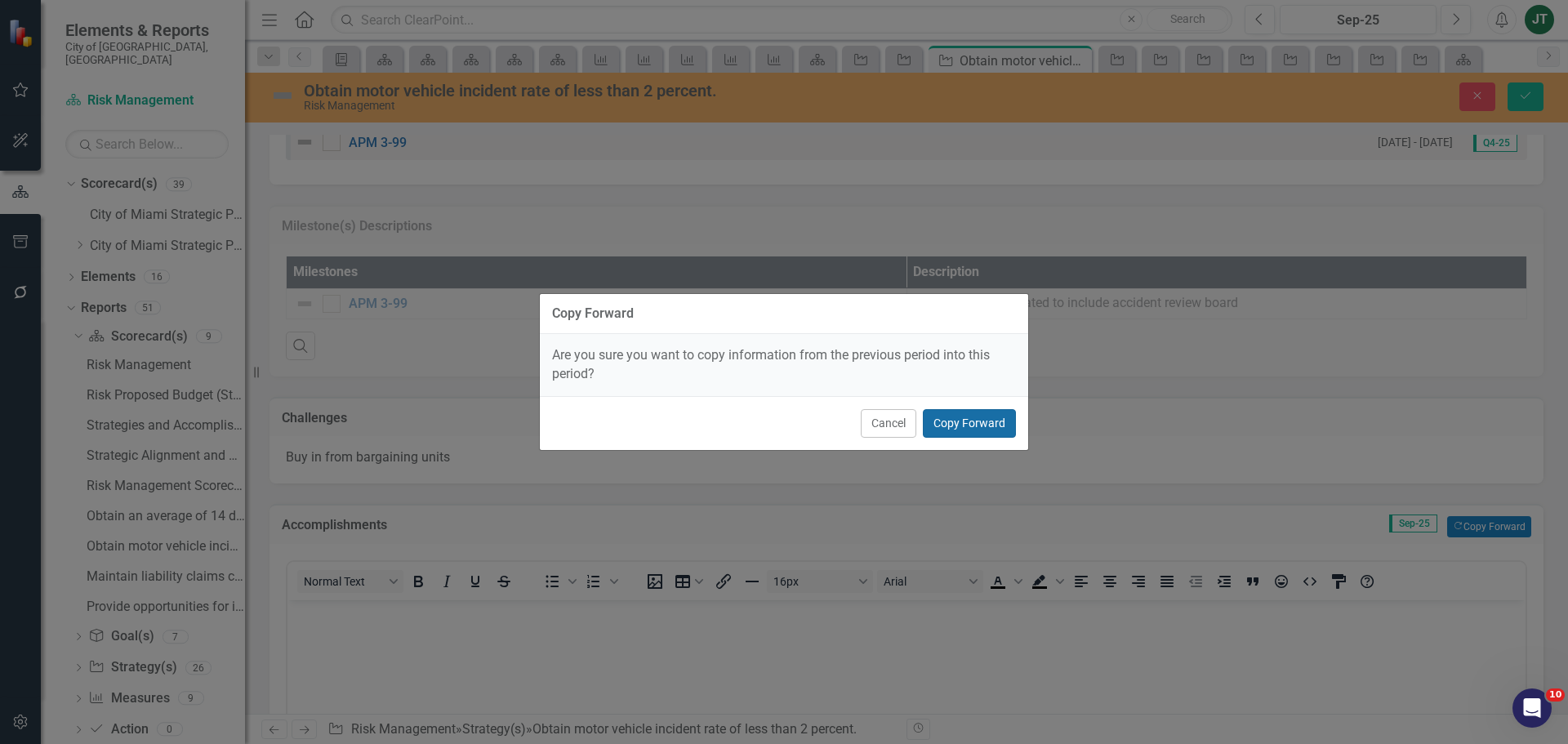
click at [1005, 433] on button "Copy Forward" at bounding box center [969, 423] width 93 height 29
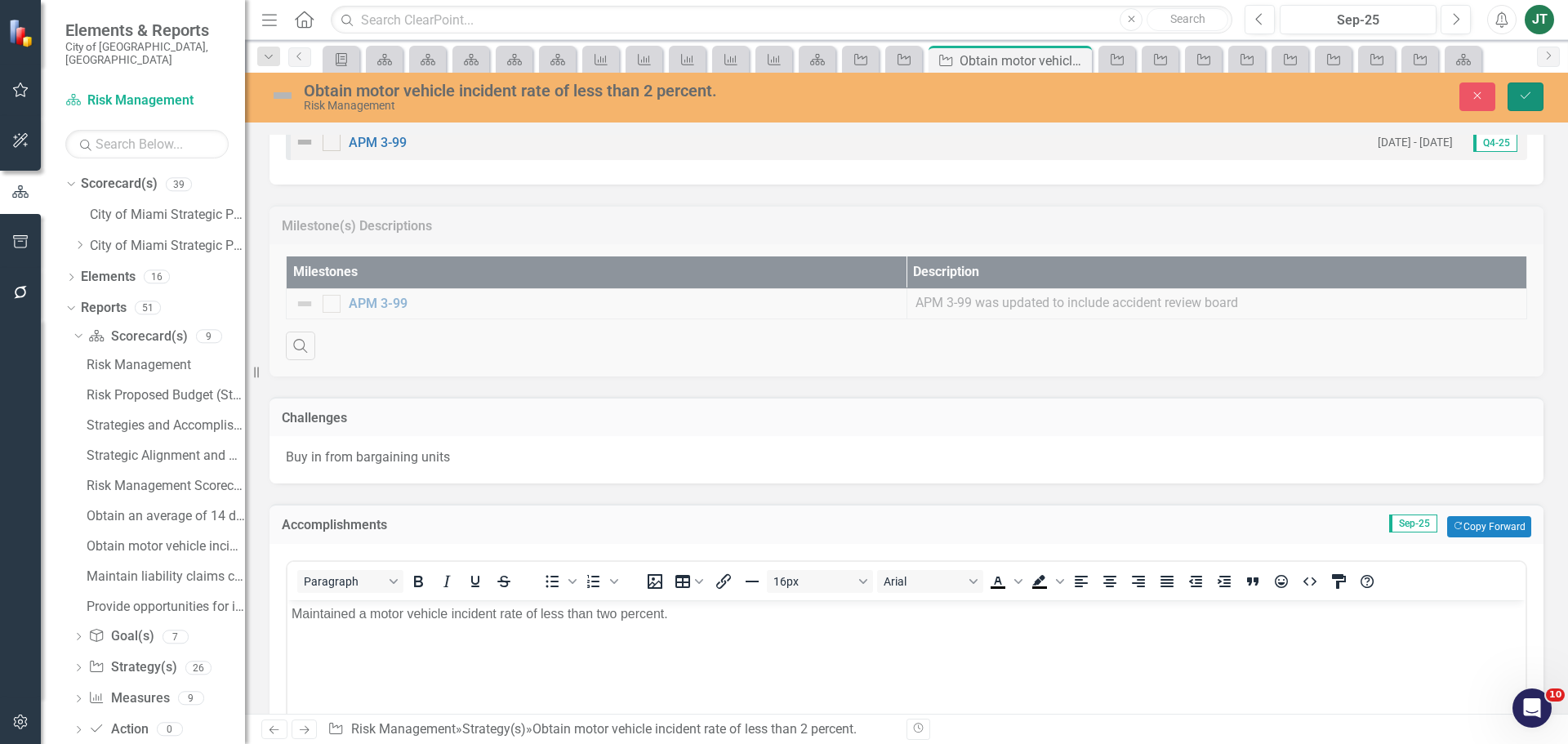
click at [1533, 89] on button "Save" at bounding box center [1525, 97] width 36 height 29
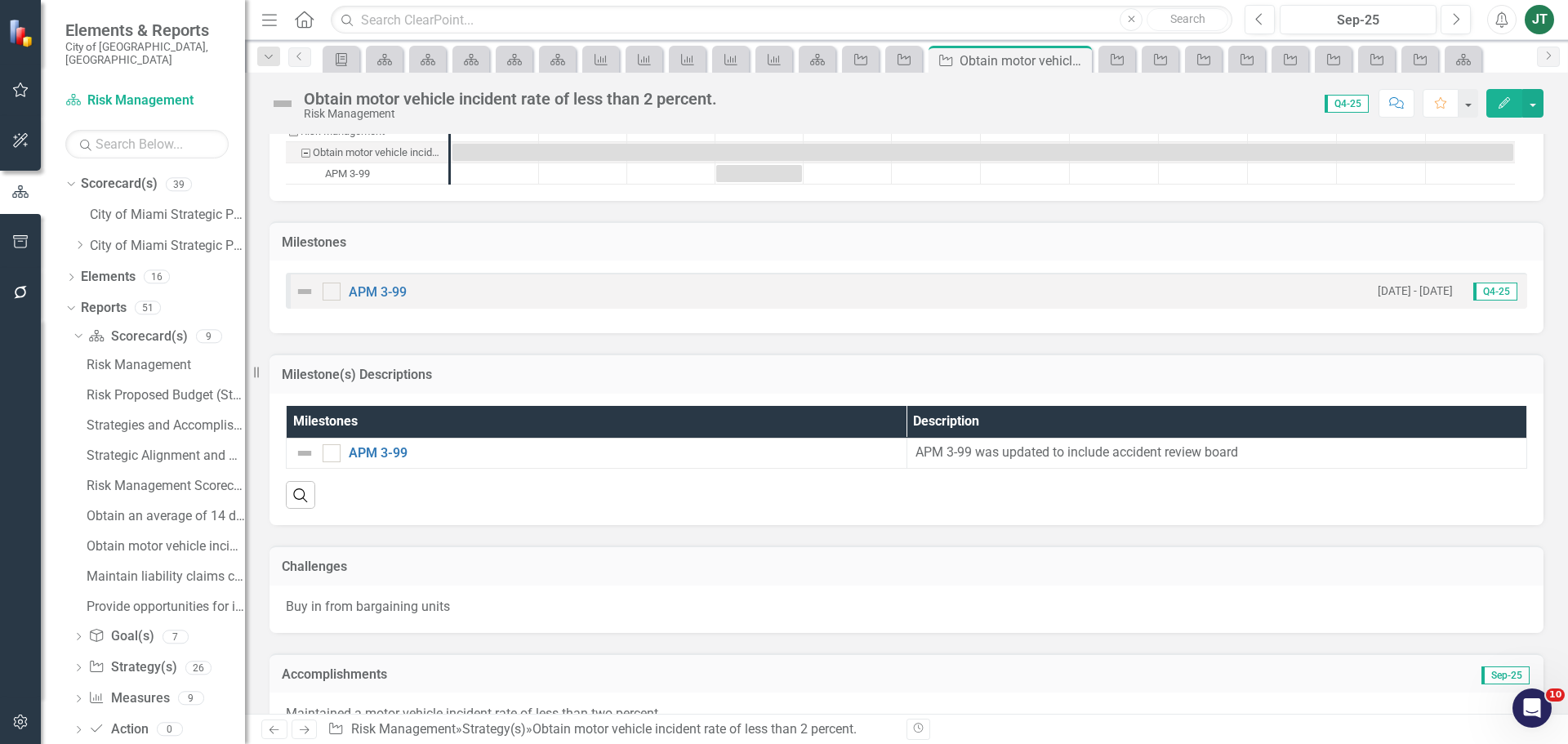
scroll to position [1130, 0]
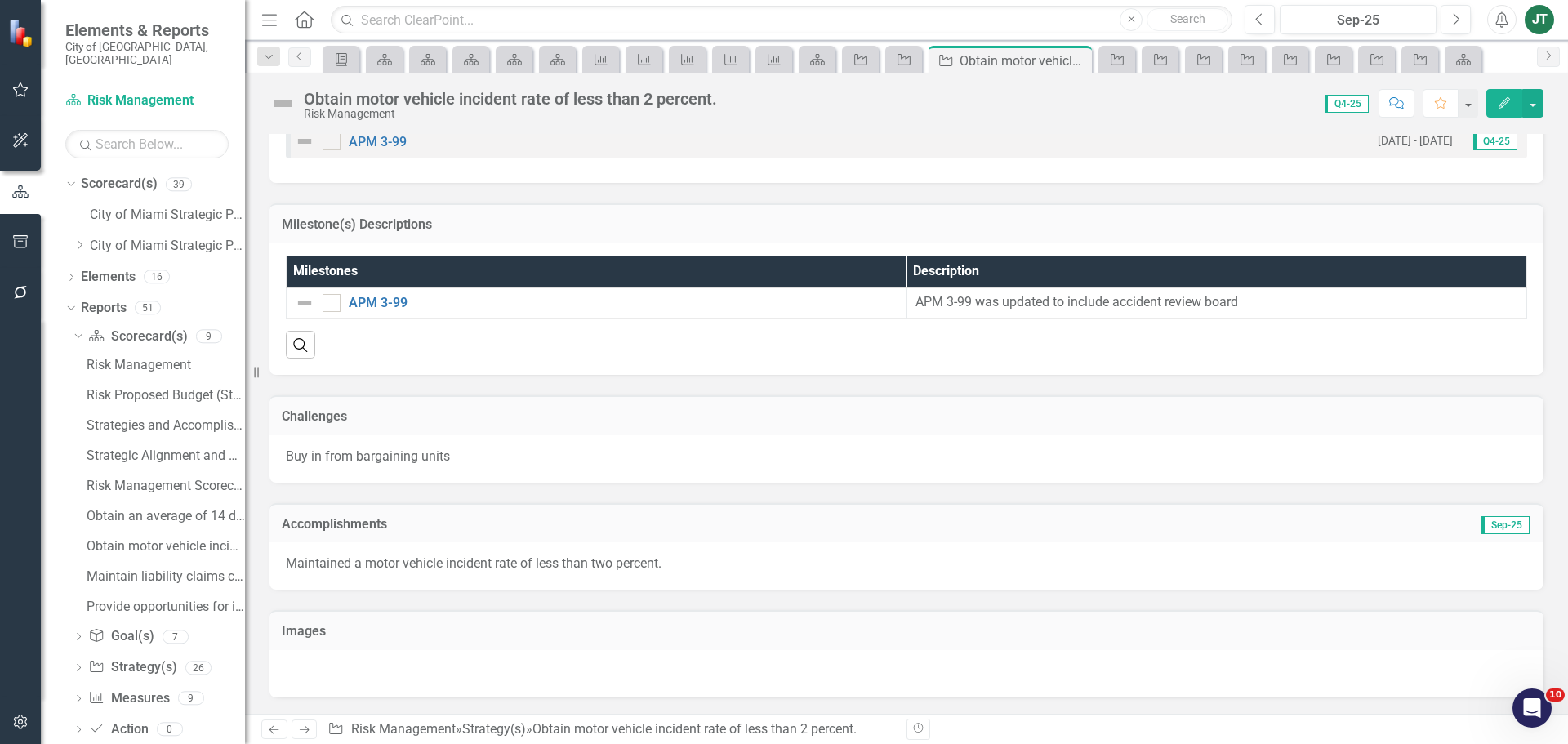
click at [306, 730] on icon at bounding box center [304, 730] width 10 height 8
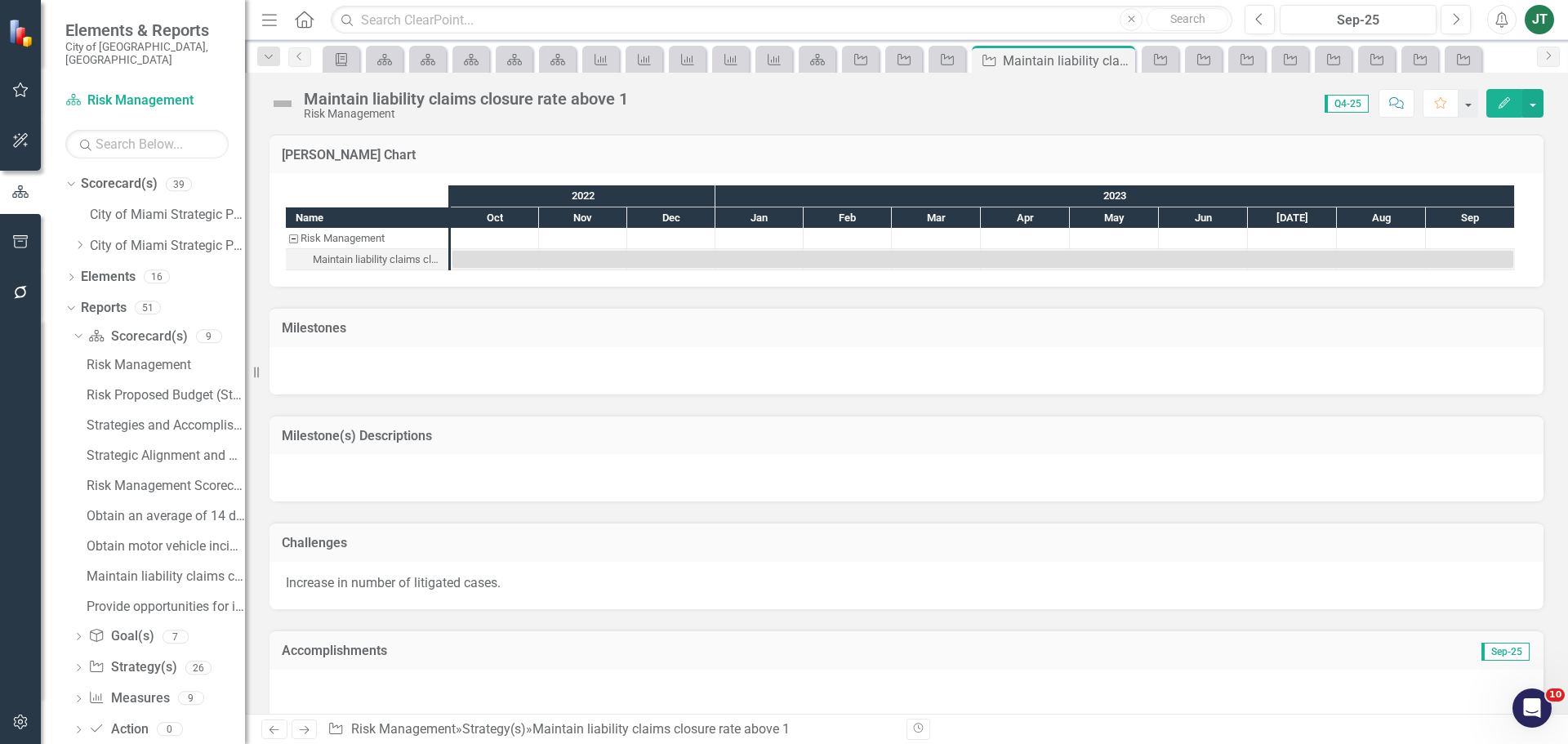
scroll to position [1025, 0]
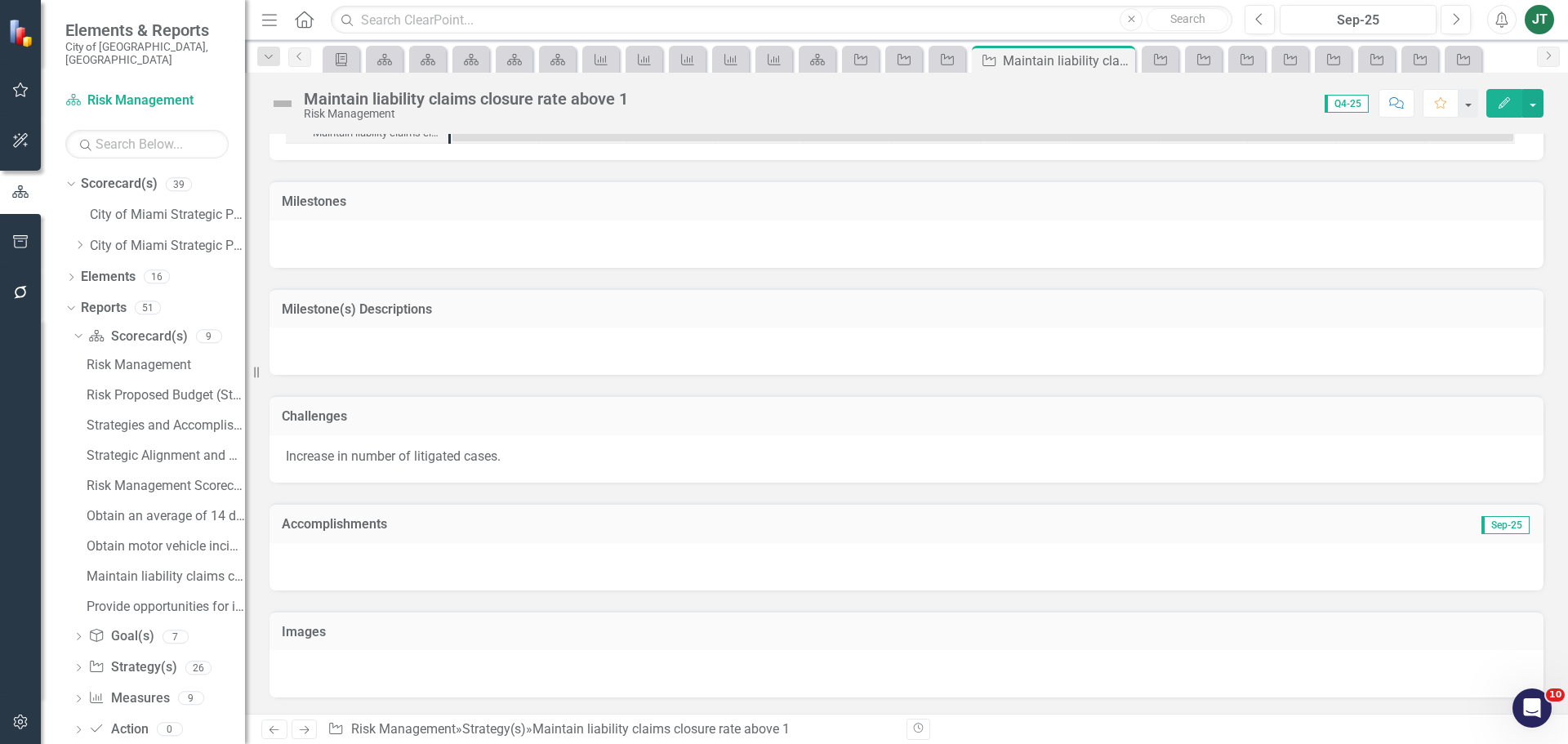
click at [836, 534] on td "Accomplishments" at bounding box center [705, 526] width 849 height 21
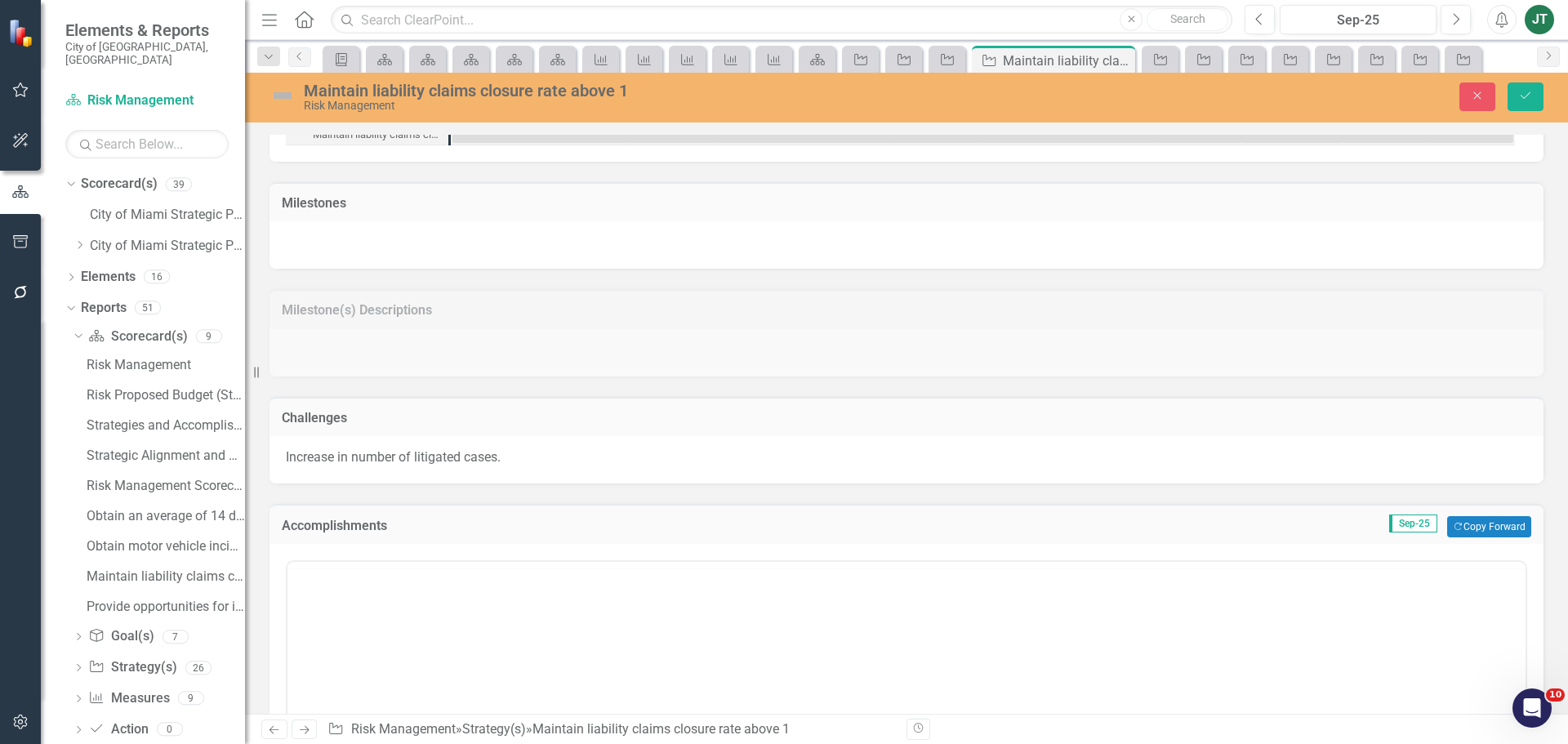
scroll to position [0, 0]
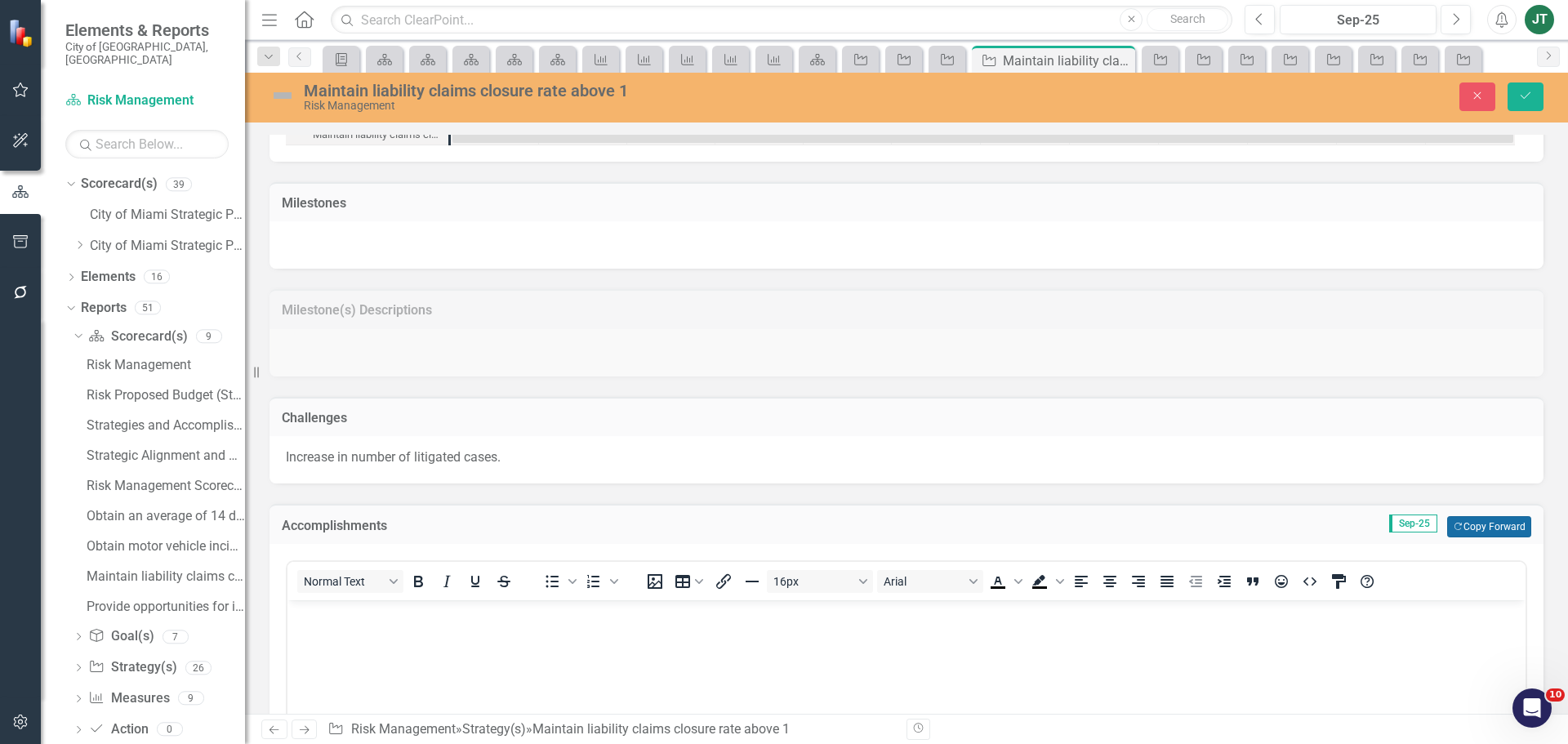
click at [1459, 529] on button "Copy Forward Copy Forward" at bounding box center [1489, 527] width 84 height 21
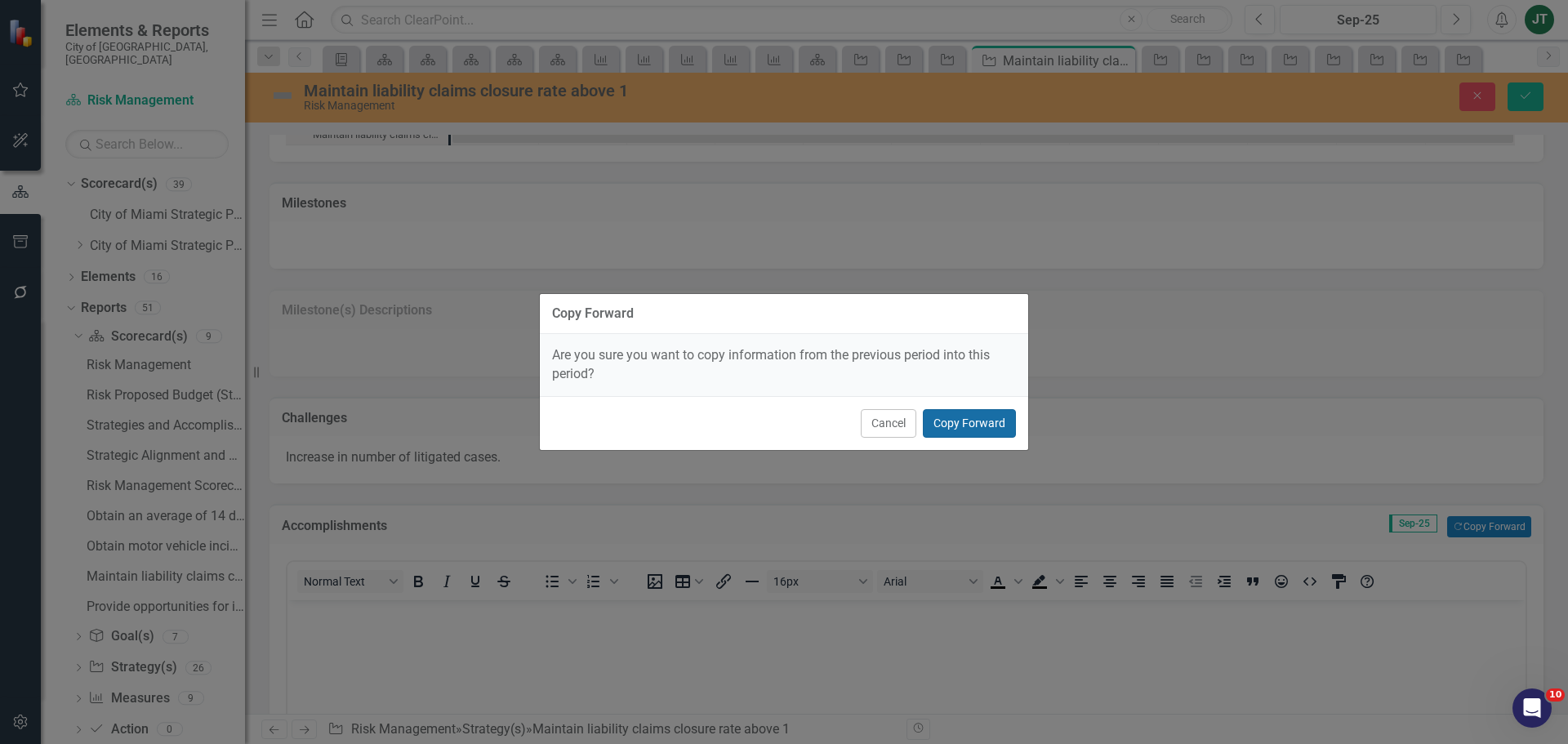
click at [985, 430] on button "Copy Forward" at bounding box center [969, 423] width 93 height 29
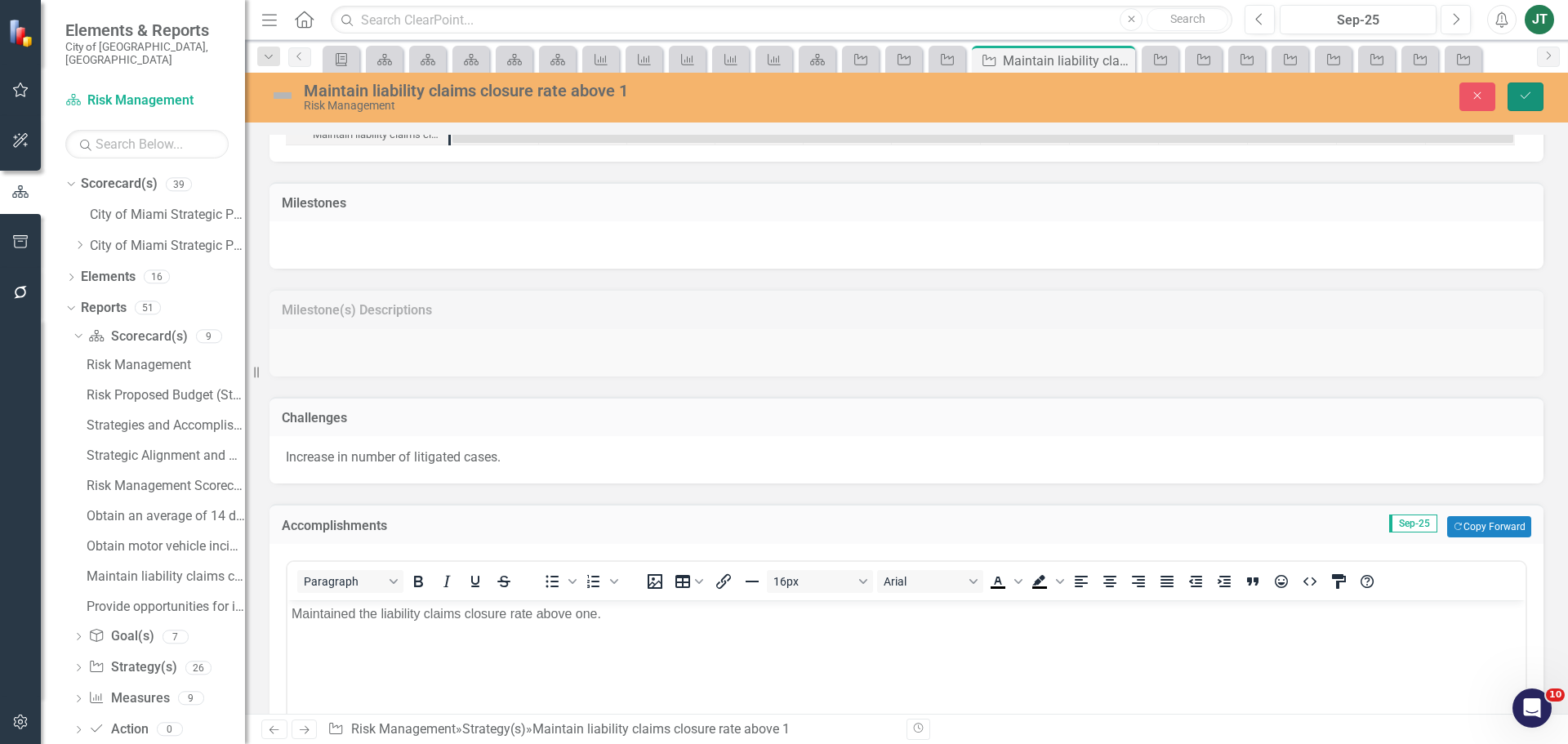
click at [1538, 83] on button "Save" at bounding box center [1525, 97] width 36 height 29
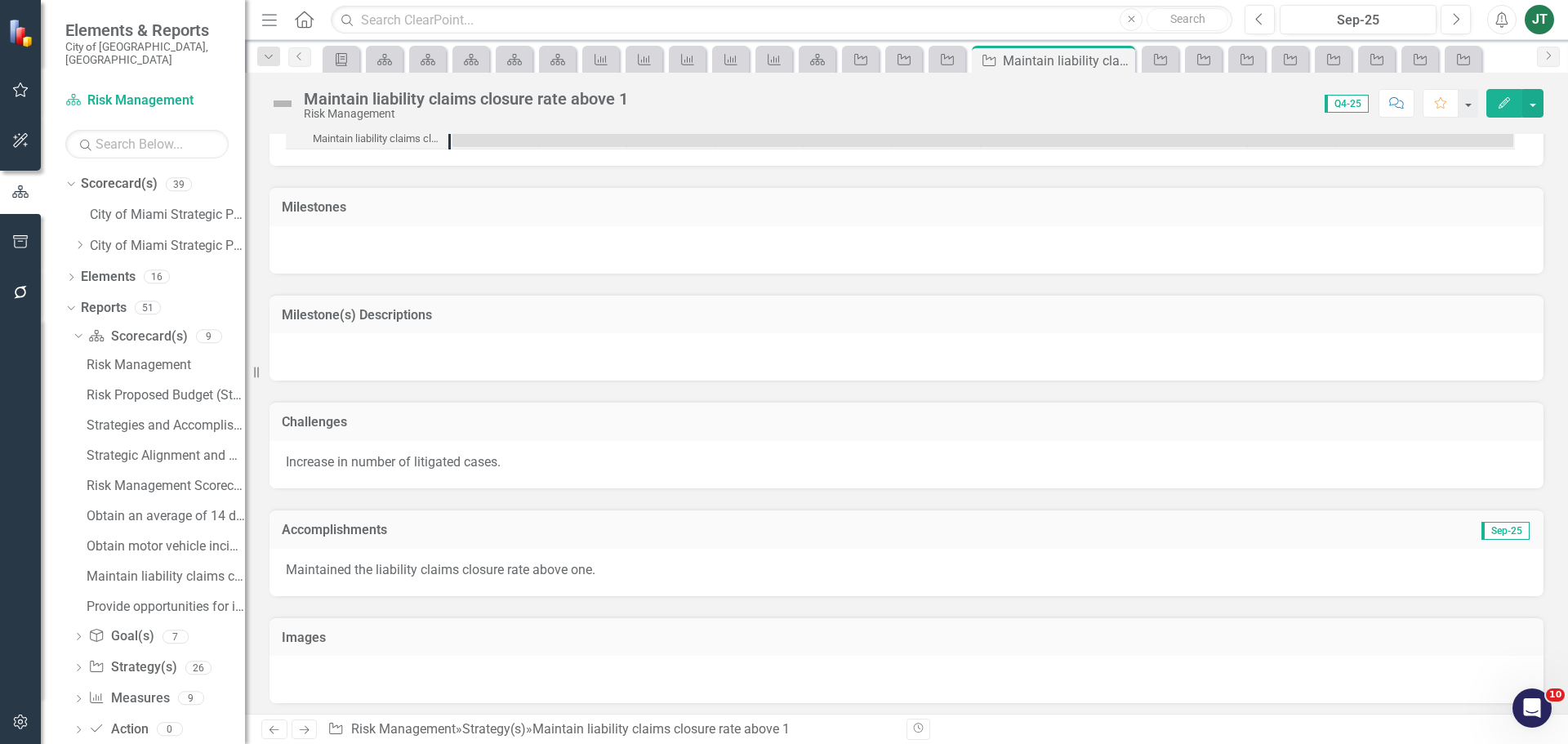
scroll to position [1025, 0]
click at [310, 728] on icon "Next" at bounding box center [304, 729] width 14 height 11
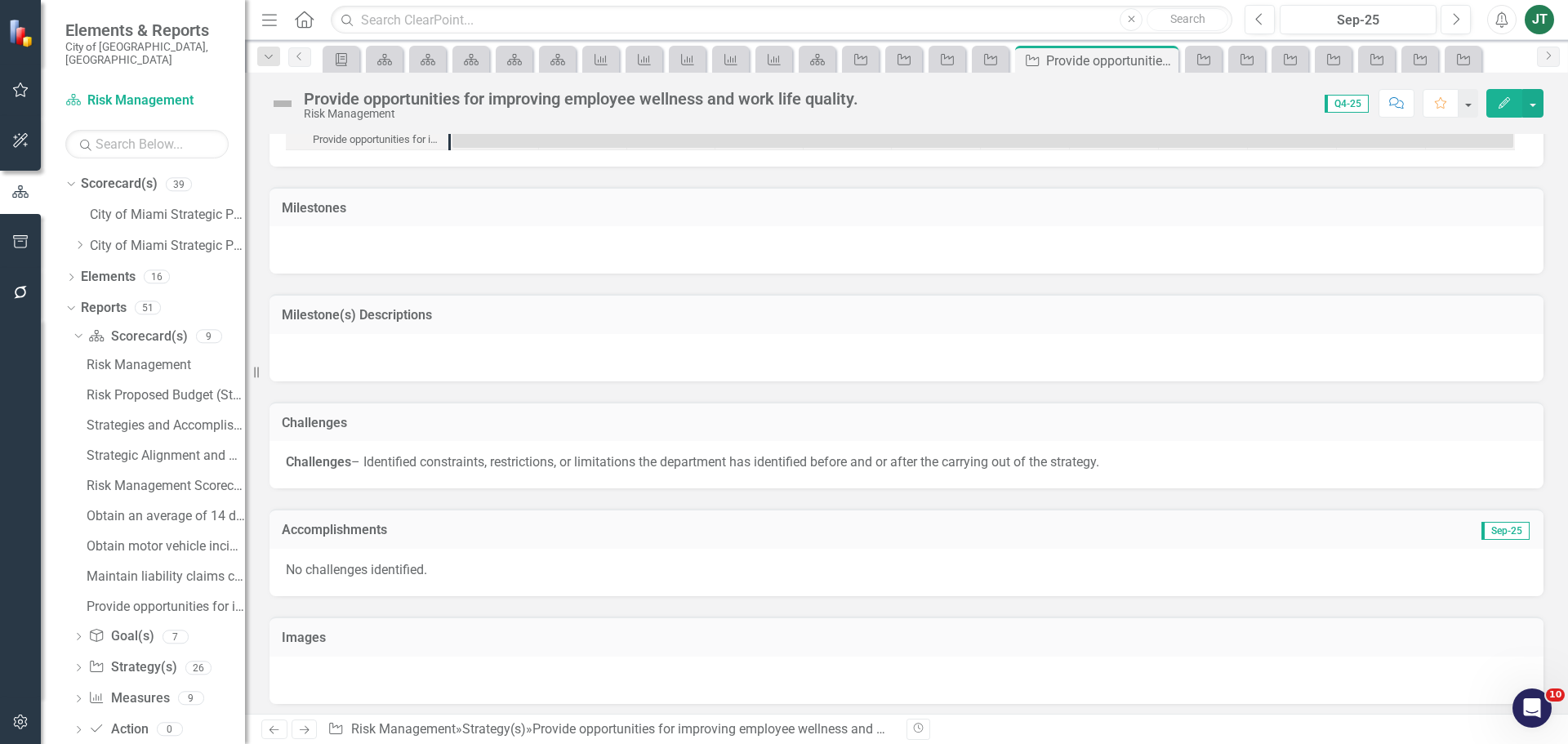
scroll to position [1169, 0]
click at [1238, 527] on td "Sep-25" at bounding box center [1331, 525] width 401 height 21
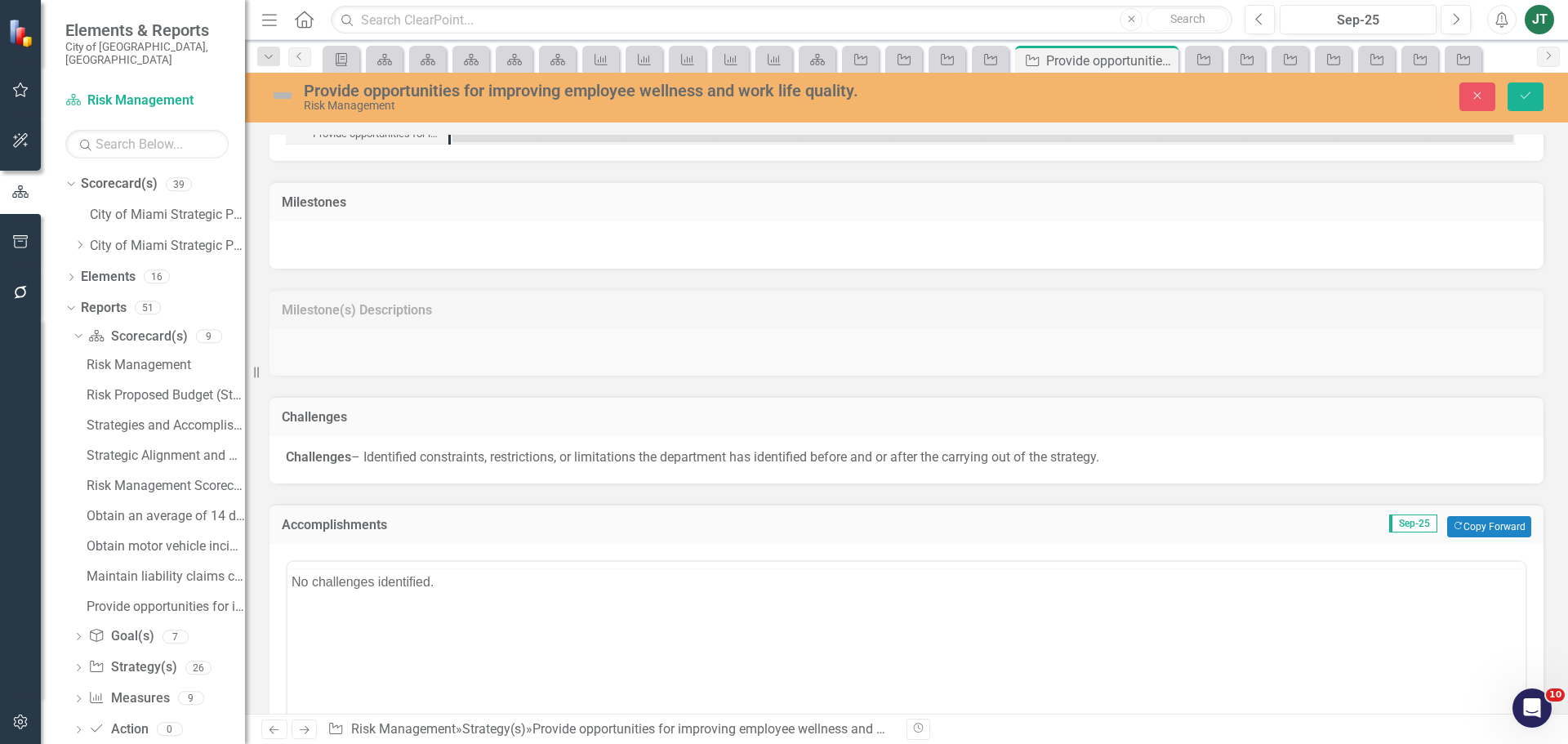
scroll to position [0, 0]
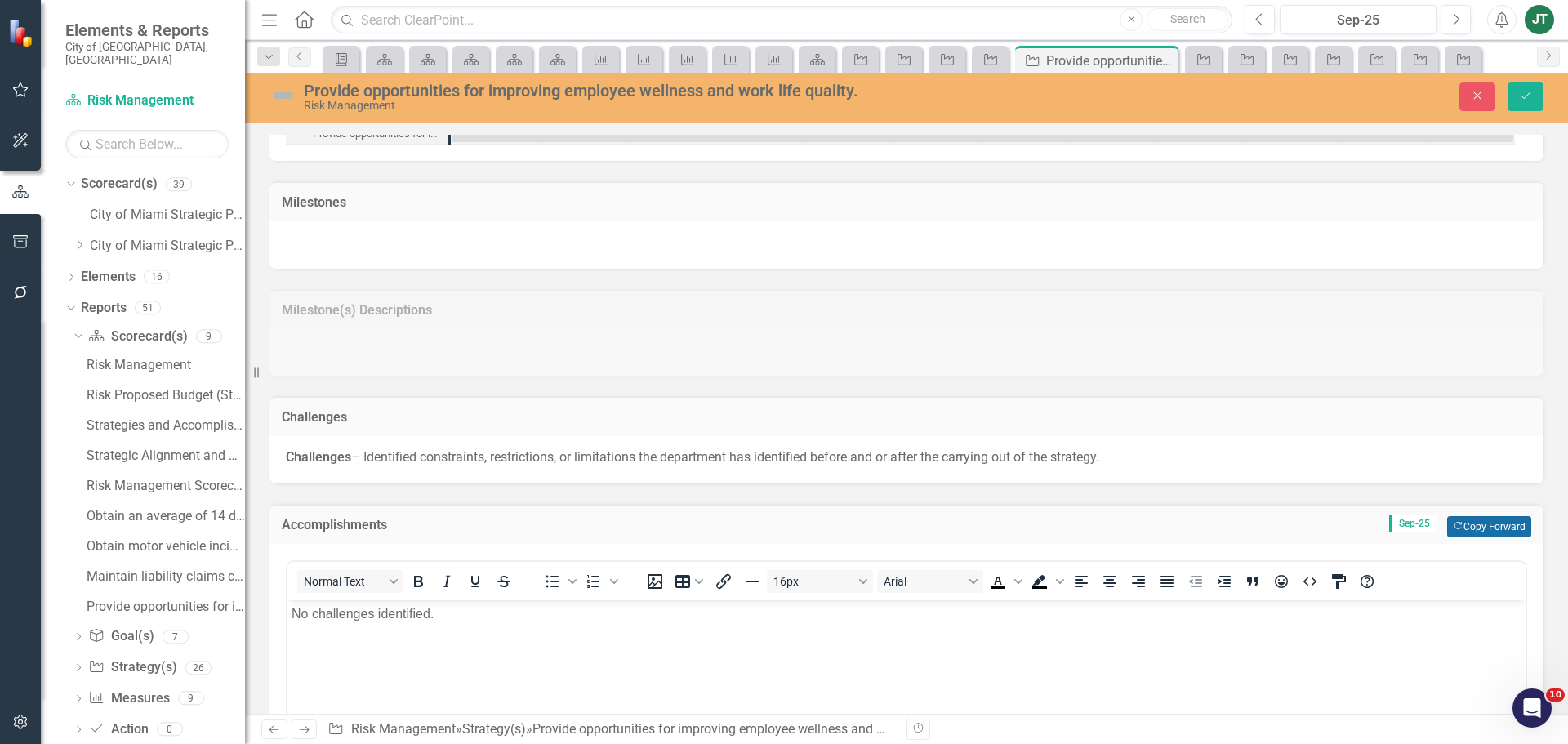
click at [1475, 522] on button "Copy Forward Copy Forward" at bounding box center [1489, 527] width 84 height 21
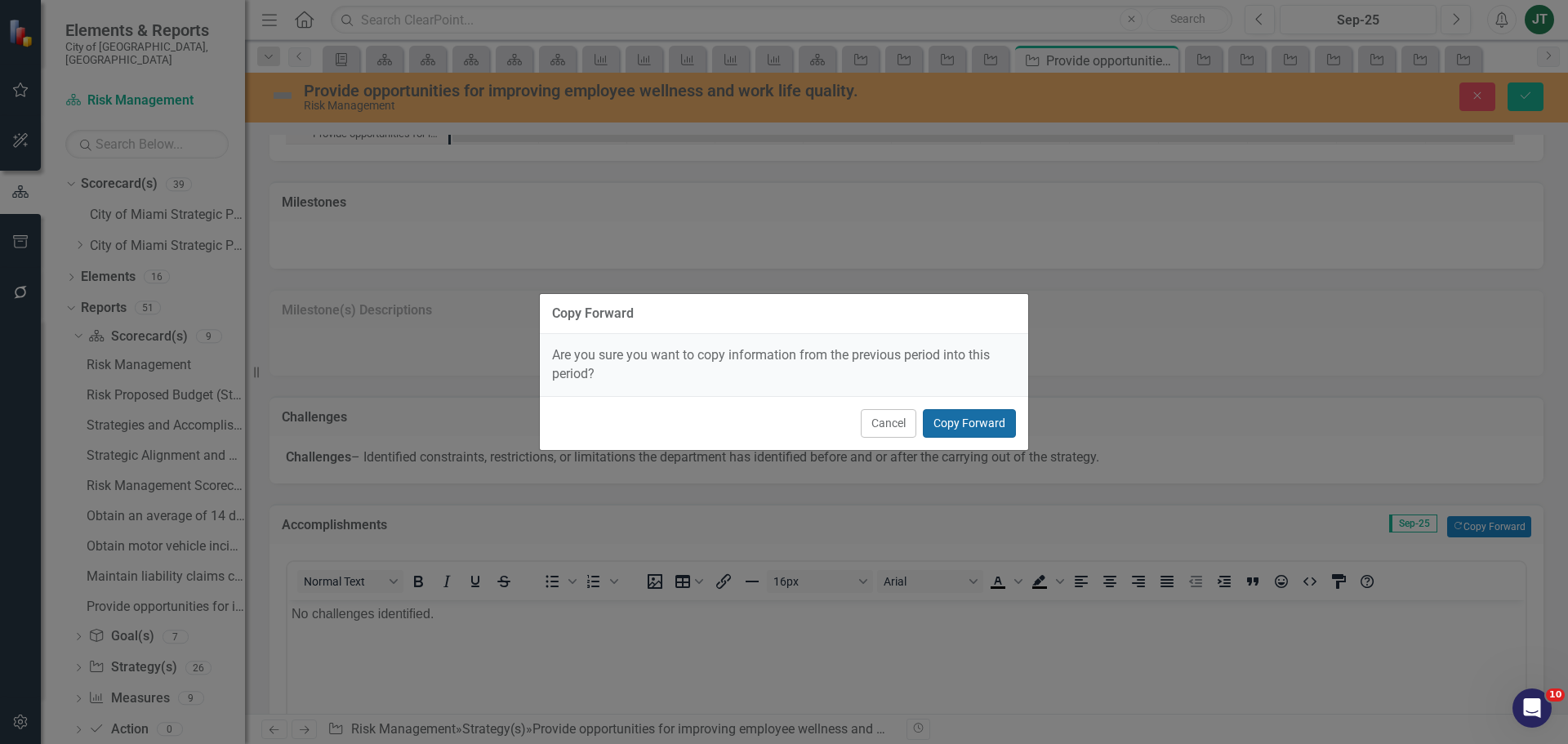
click at [979, 423] on button "Copy Forward" at bounding box center [969, 423] width 93 height 29
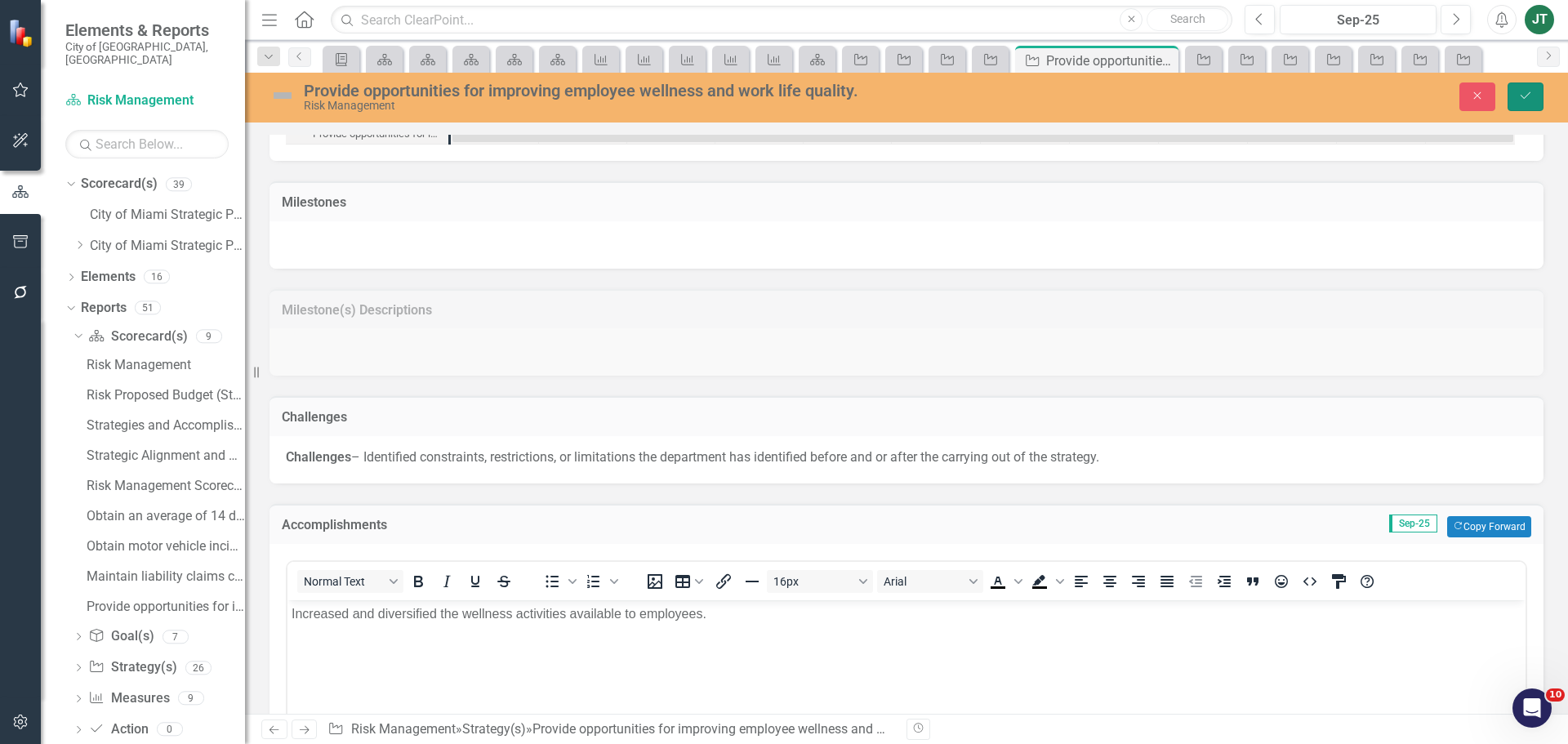
click at [1523, 101] on icon "Save" at bounding box center [1525, 96] width 15 height 11
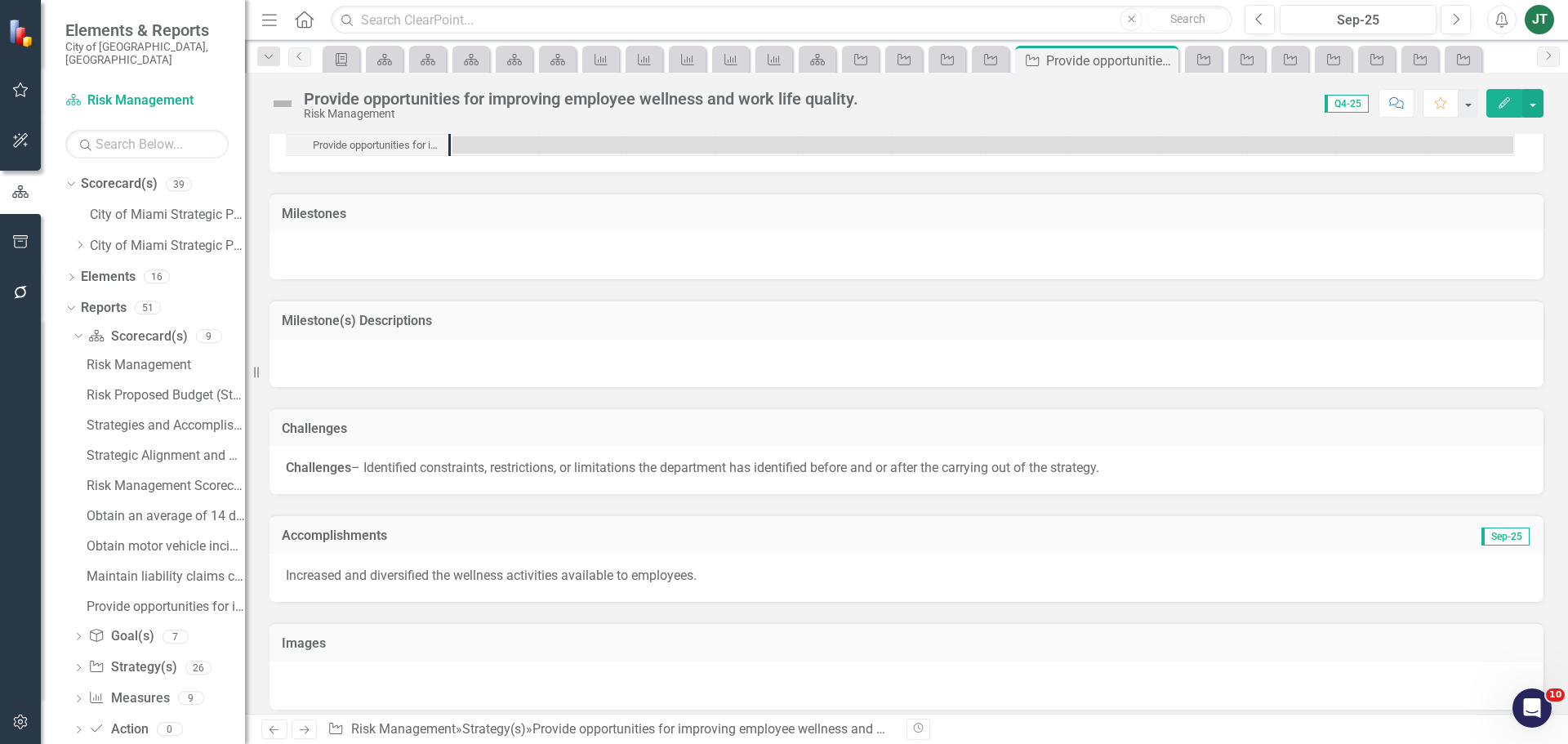
scroll to position [1169, 0]
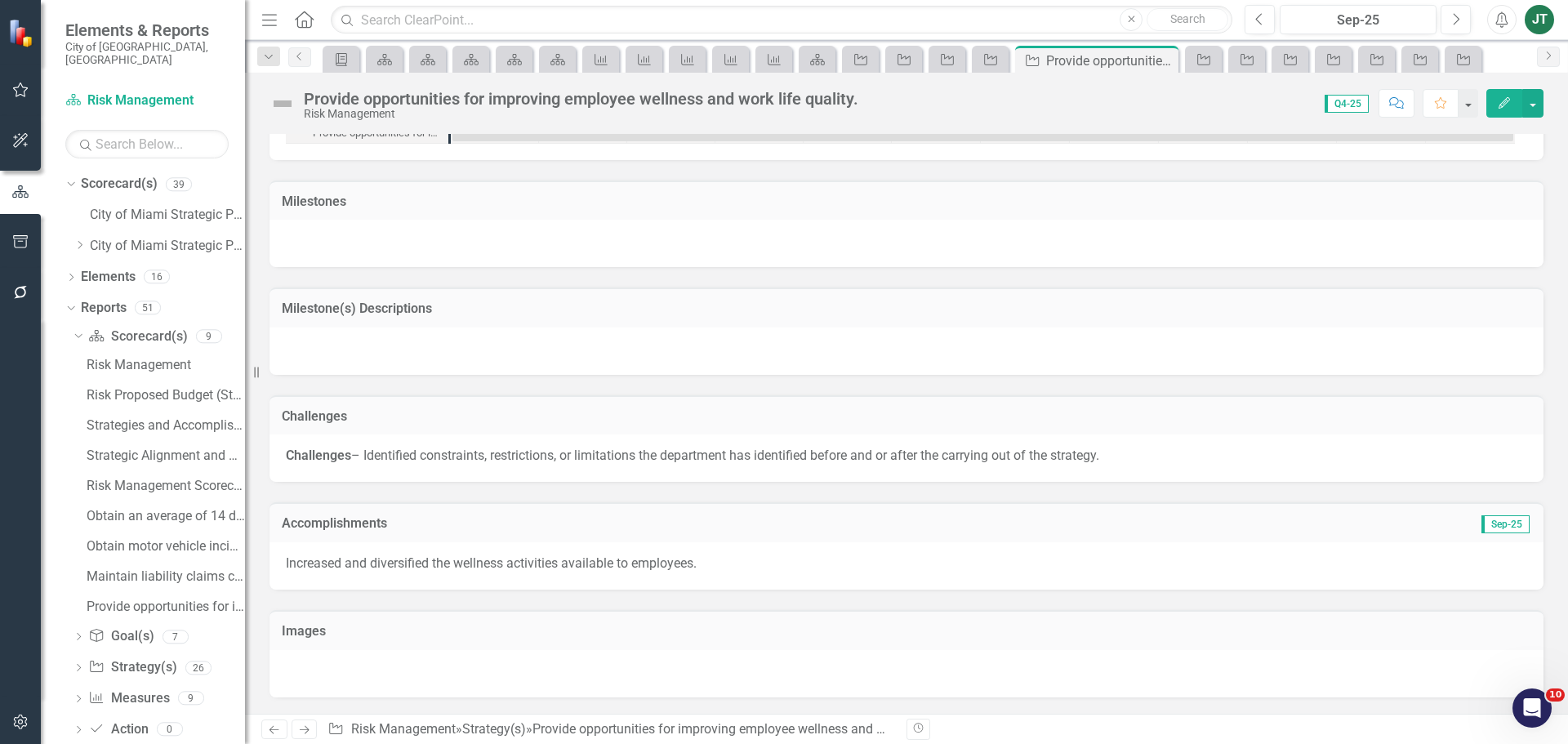
click at [309, 731] on icon "Next" at bounding box center [304, 729] width 14 height 11
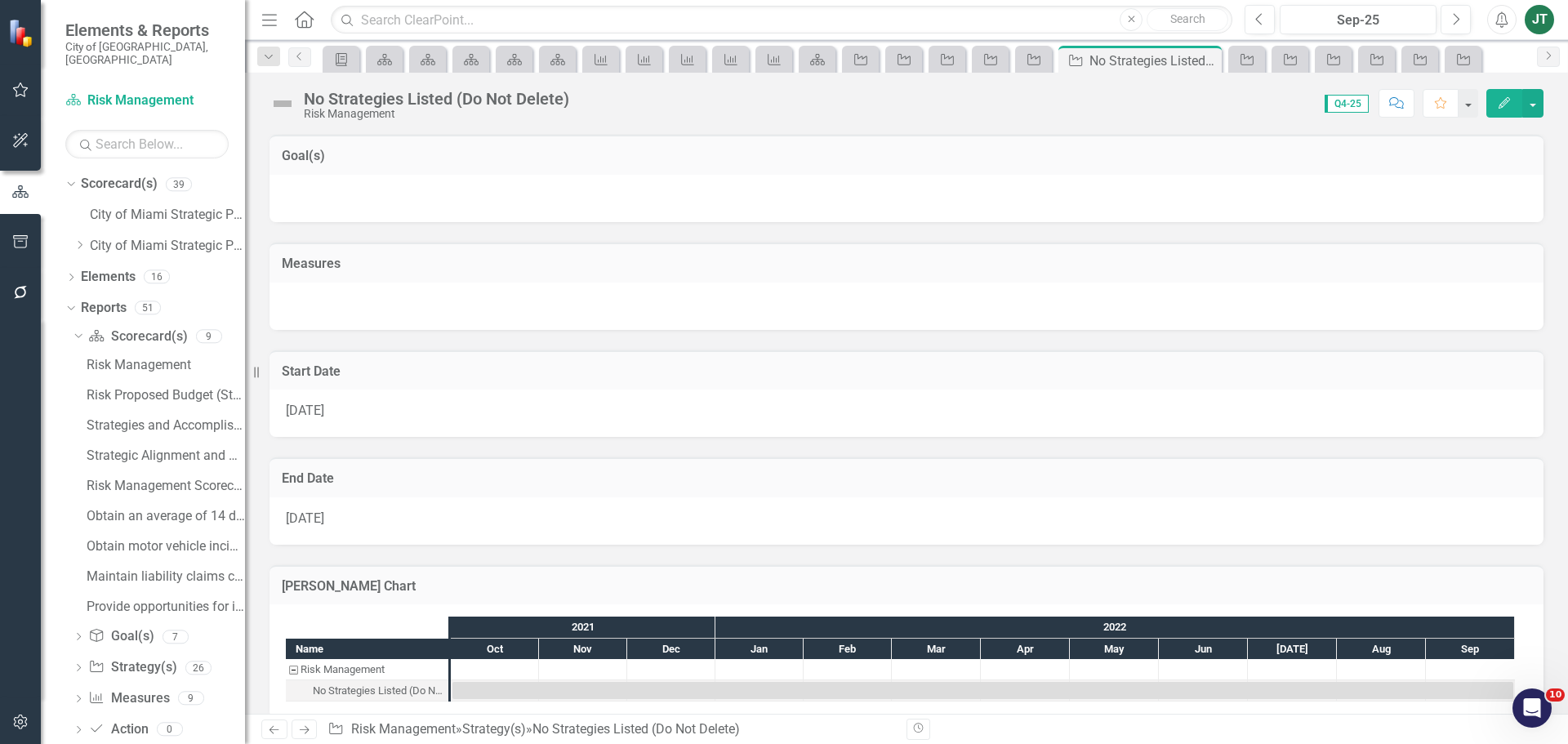
scroll to position [980, 0]
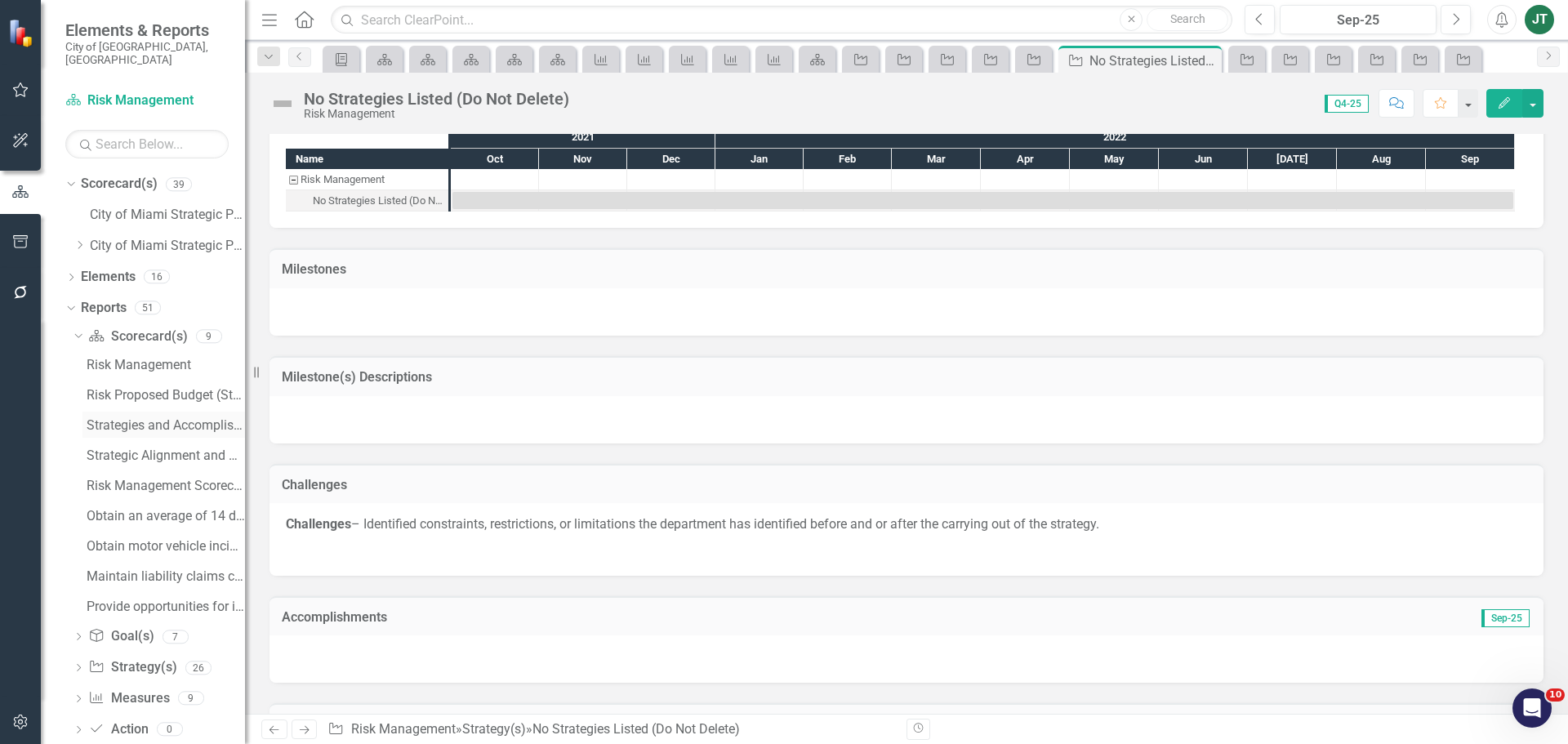
click at [140, 418] on div "Strategies and Accomplishments" at bounding box center [166, 426] width 159 height 15
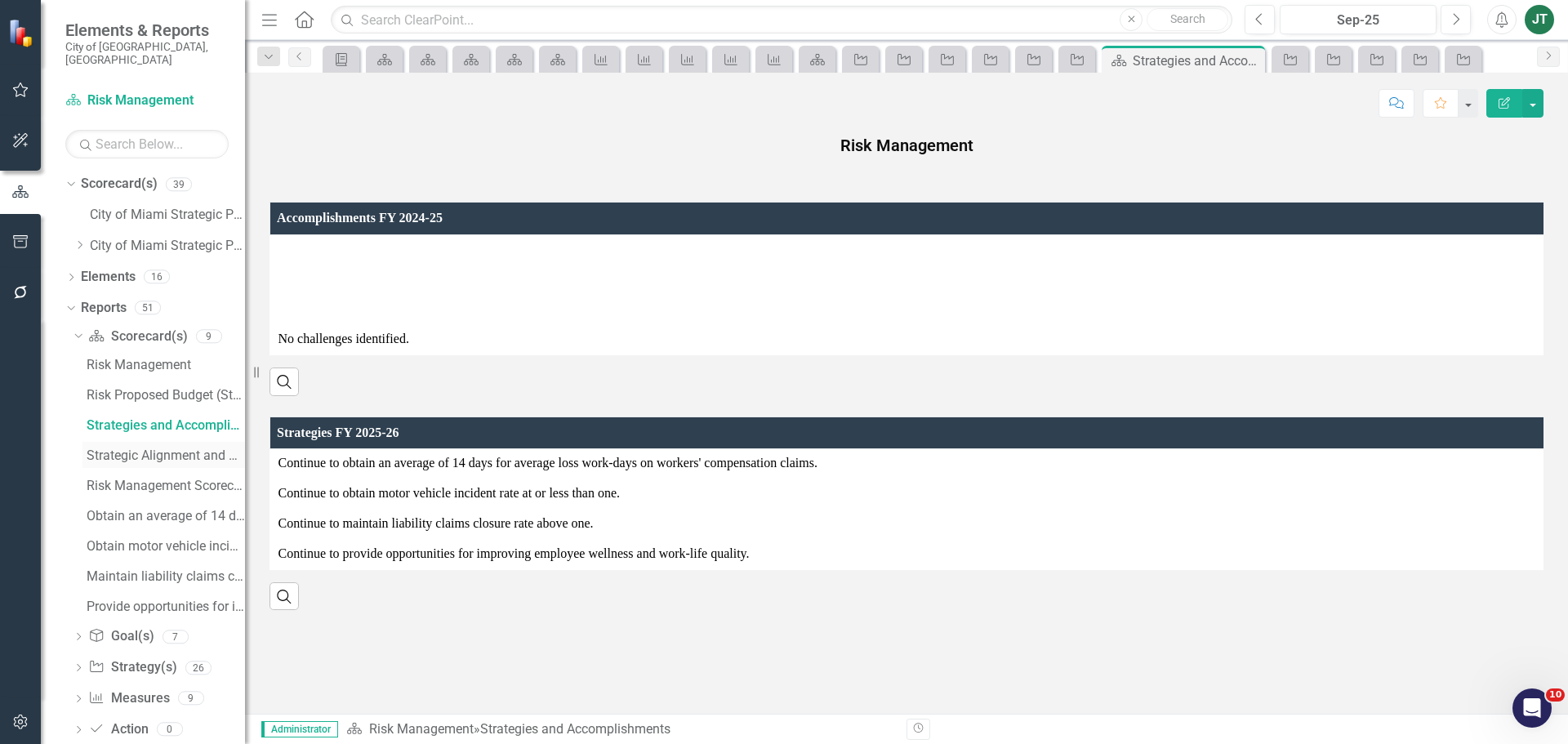
click at [156, 449] on div "Strategic Alignment and Performance Measures" at bounding box center [166, 456] width 159 height 15
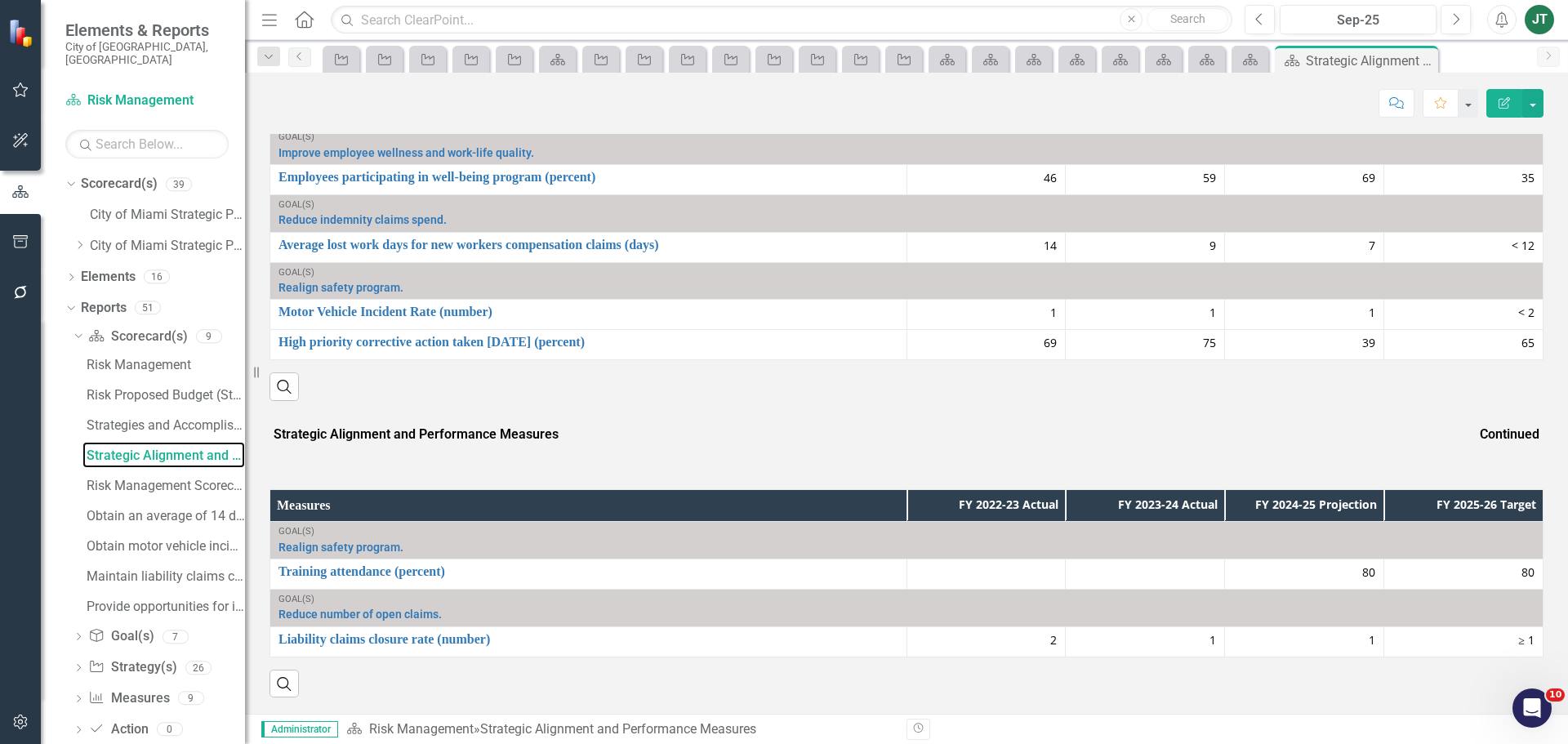
scroll to position [733, 0]
click at [1277, 505] on th "FY 2024-25 Projection" at bounding box center [1304, 506] width 160 height 33
click at [1277, 505] on th "FY 2024-25 Projection Sort Ascending" at bounding box center [1304, 506] width 160 height 33
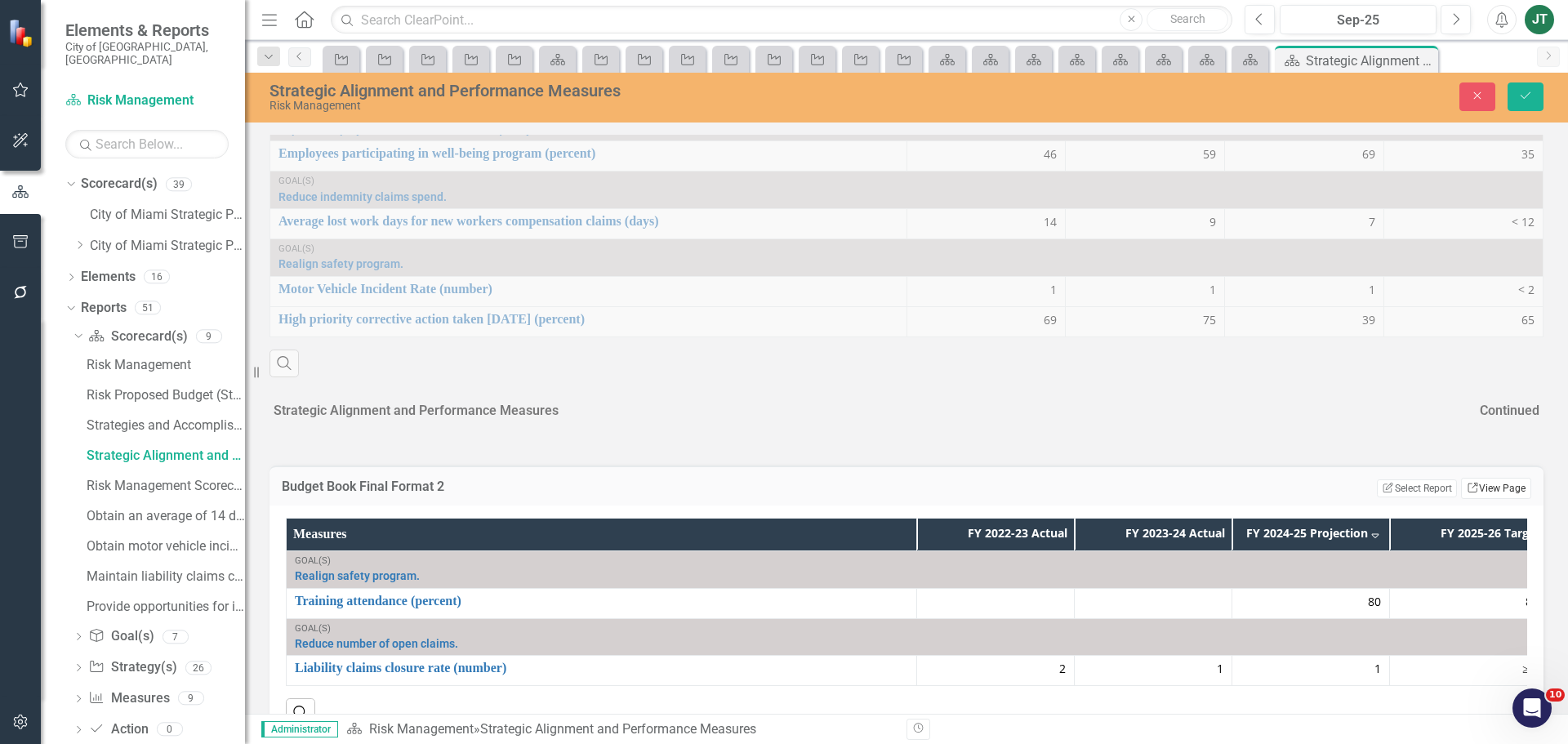
click at [1468, 499] on link "Link View Page" at bounding box center [1496, 489] width 70 height 21
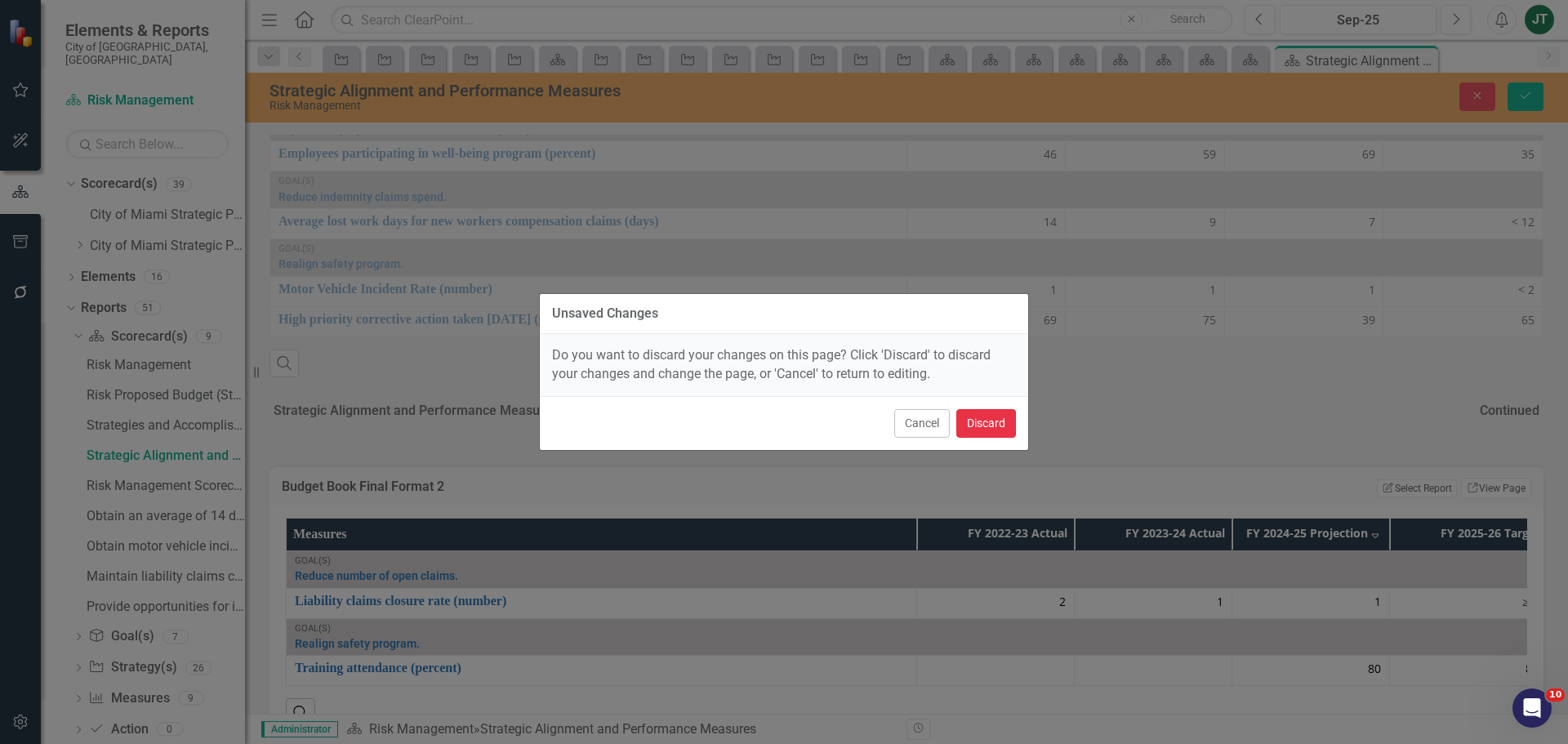
click at [983, 428] on button "Discard" at bounding box center [985, 423] width 60 height 29
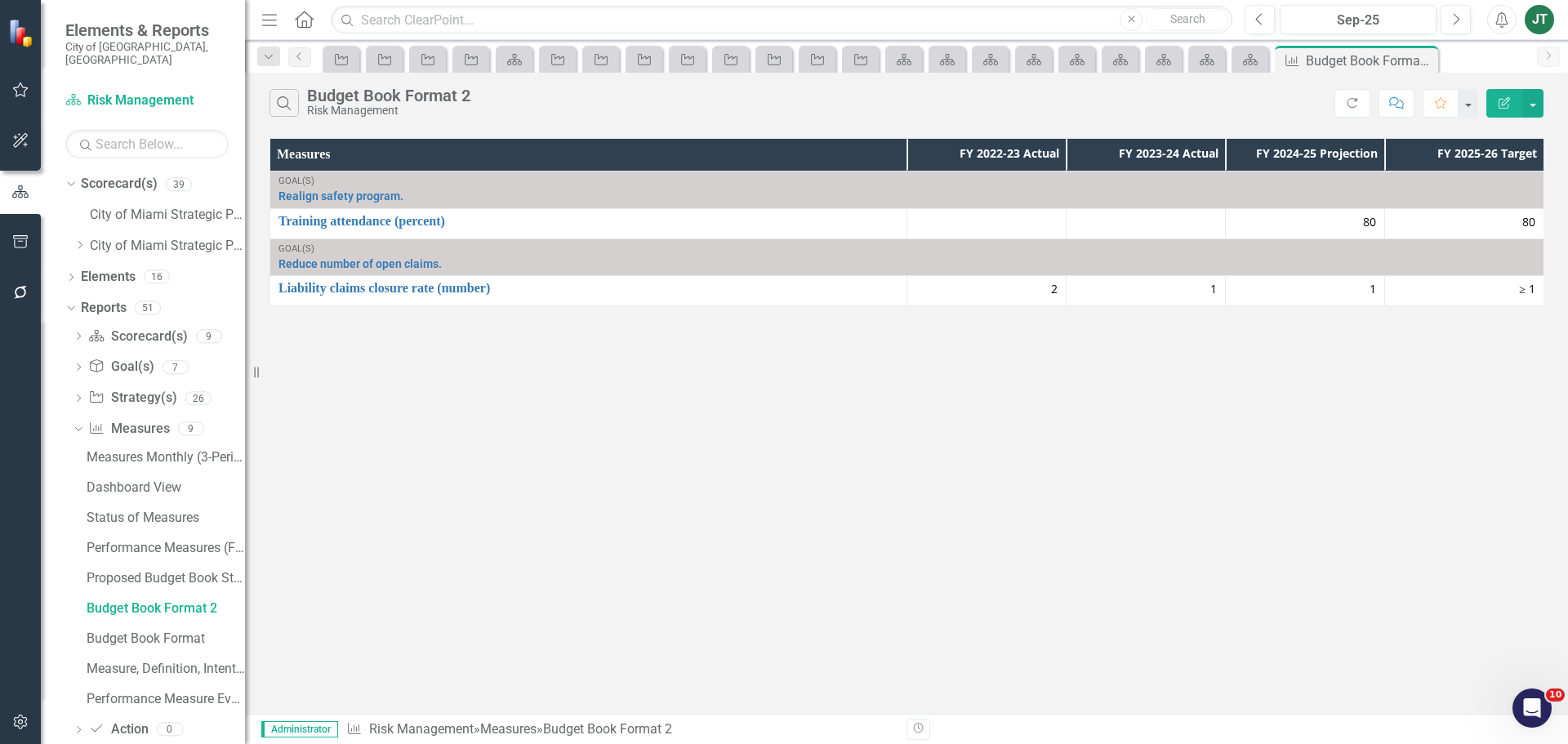
click at [1512, 97] on button "Edit Report" at bounding box center [1504, 103] width 36 height 29
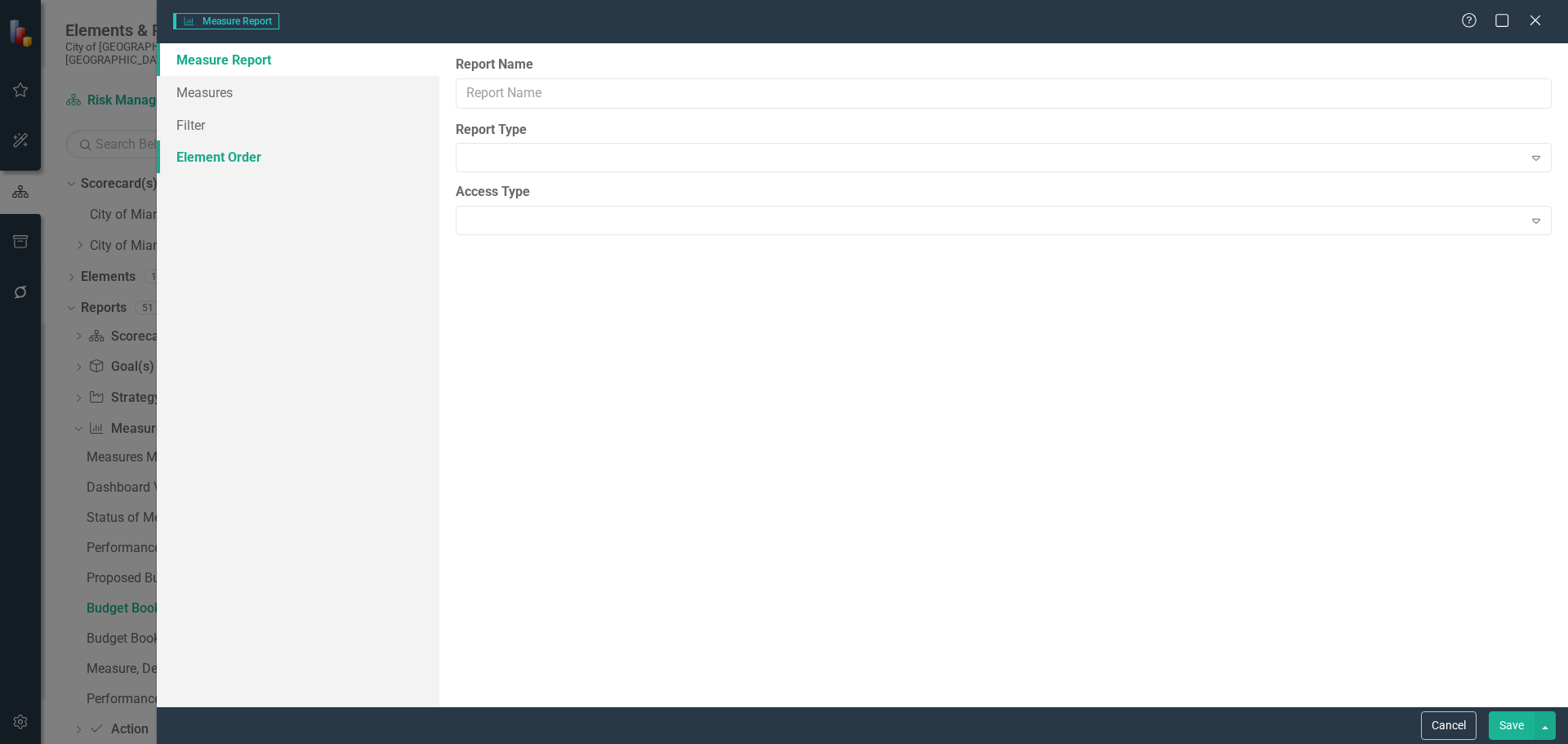
type input "Budget Book Format 2"
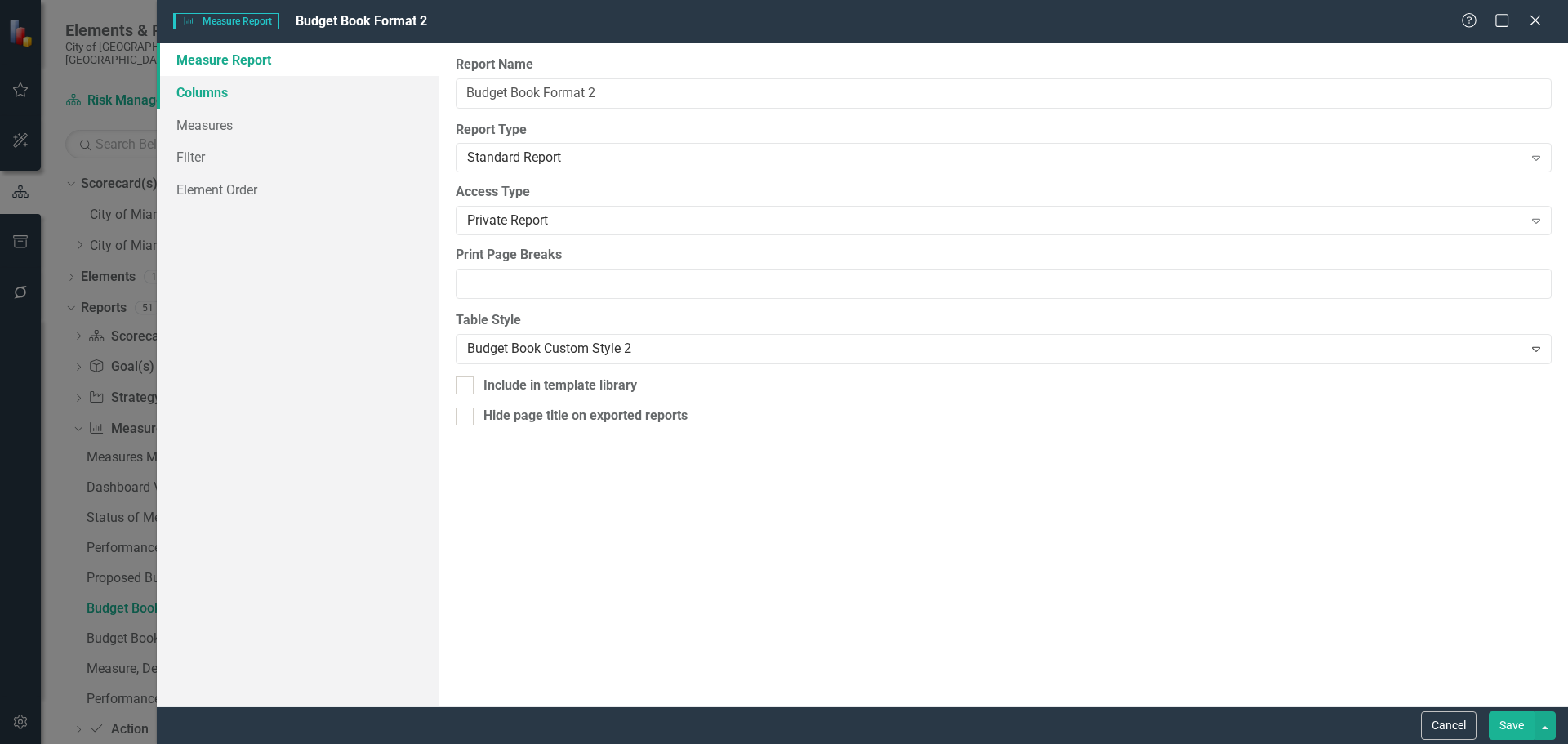
click at [228, 90] on link "Columns" at bounding box center [298, 92] width 282 height 33
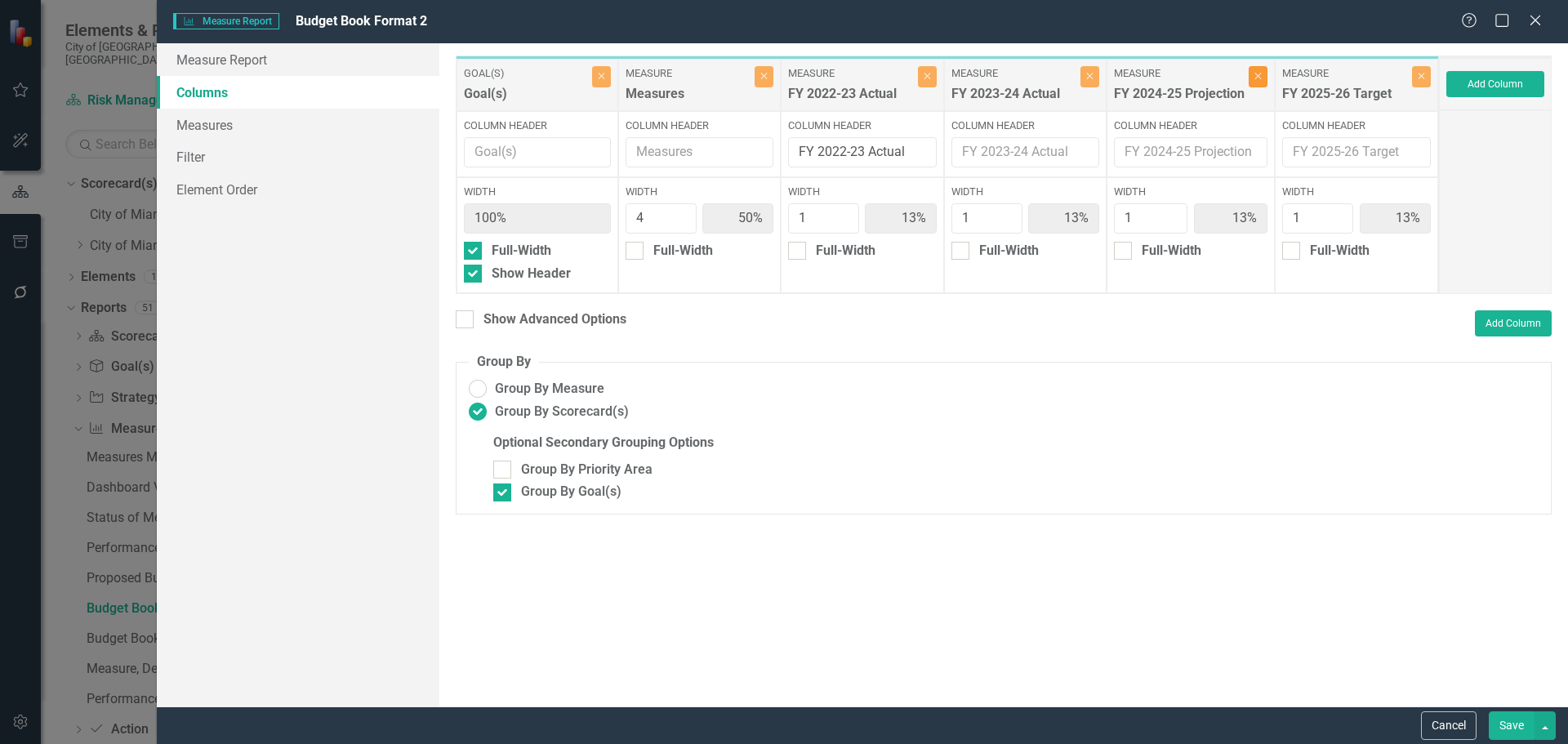
drag, startPoint x: 1256, startPoint y: 75, endPoint x: 1428, endPoint y: 88, distance: 172.5
click at [1256, 74] on icon "Close" at bounding box center [1258, 76] width 7 height 10
type input "57%"
type input "14%"
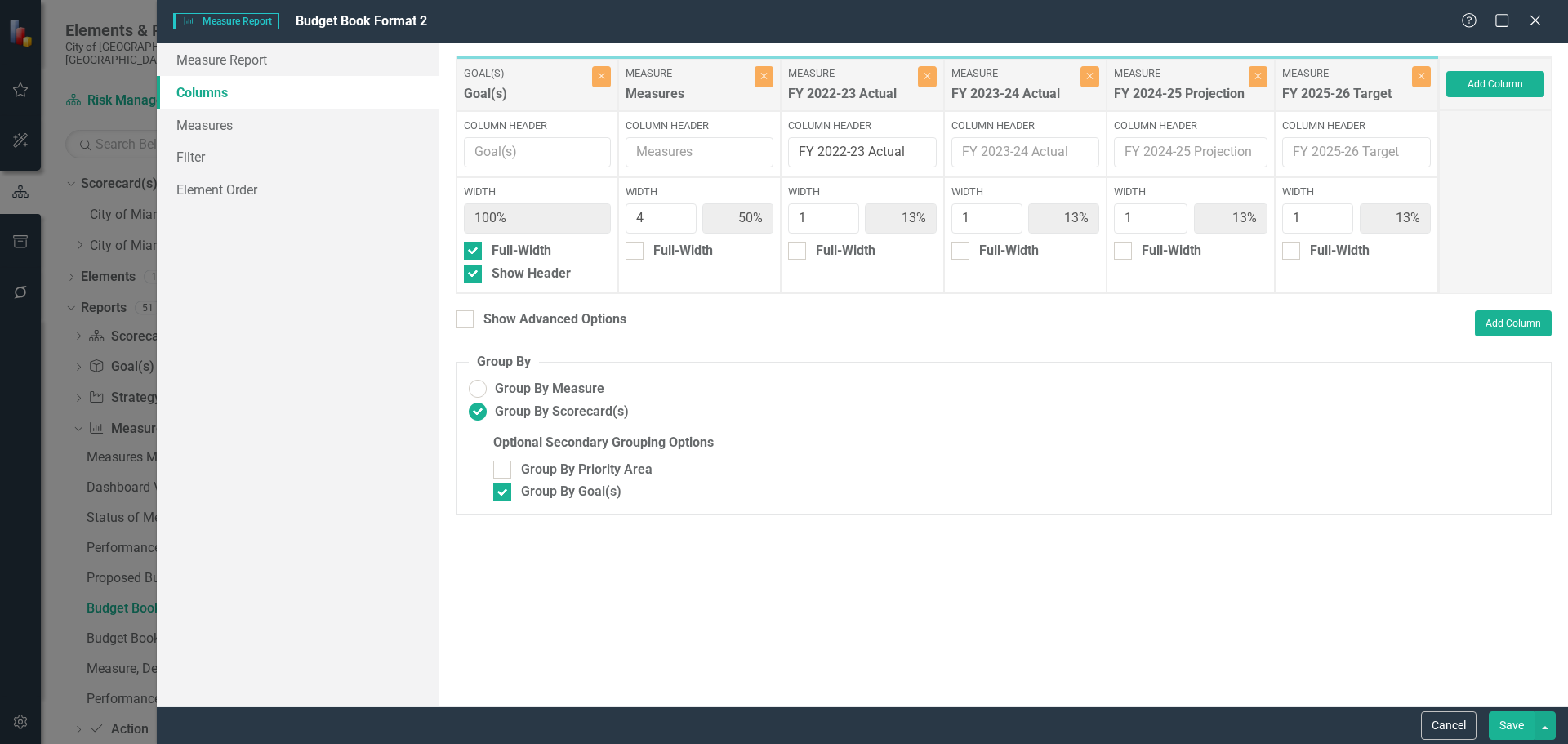
type input "14%"
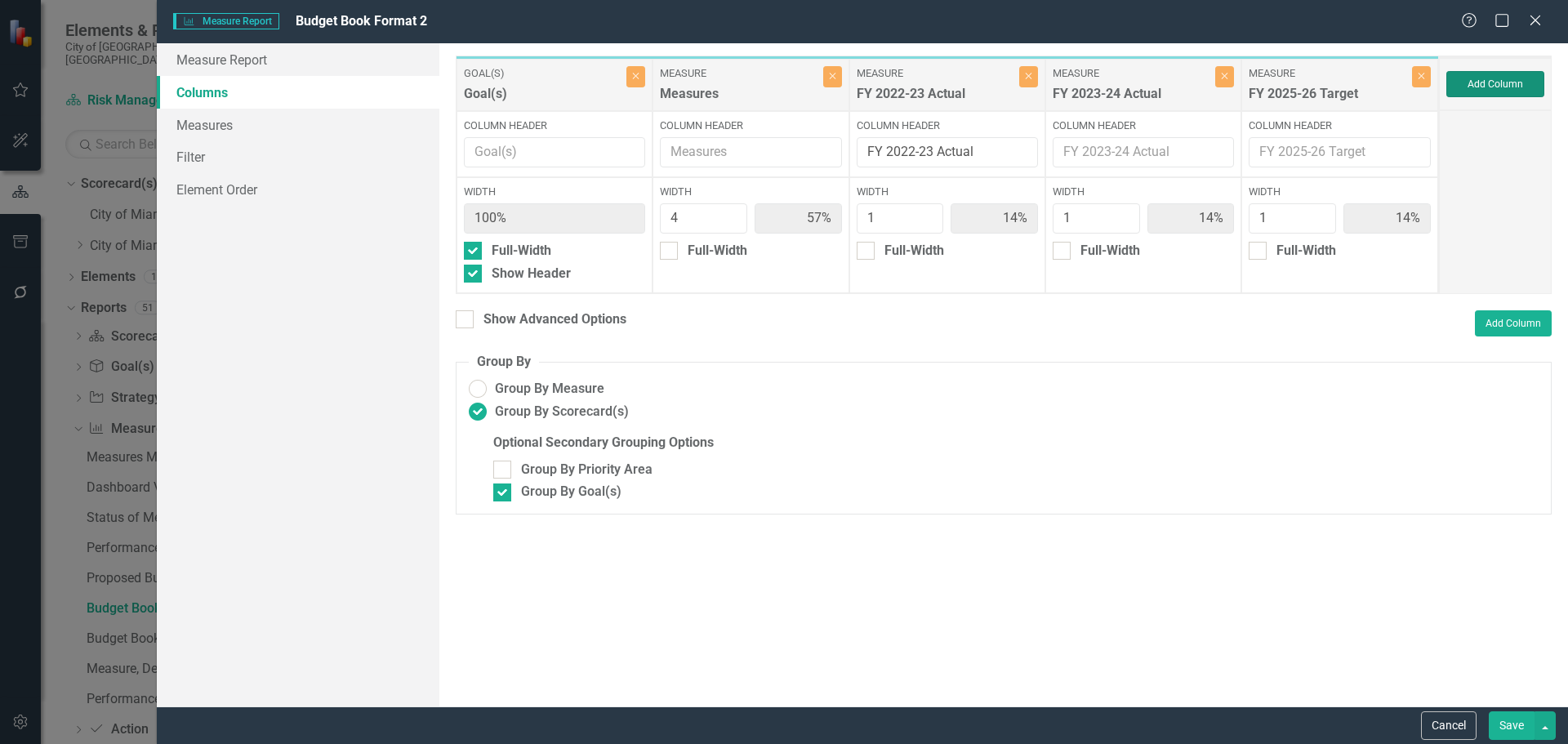
click at [1489, 76] on button "Add Column" at bounding box center [1495, 84] width 98 height 26
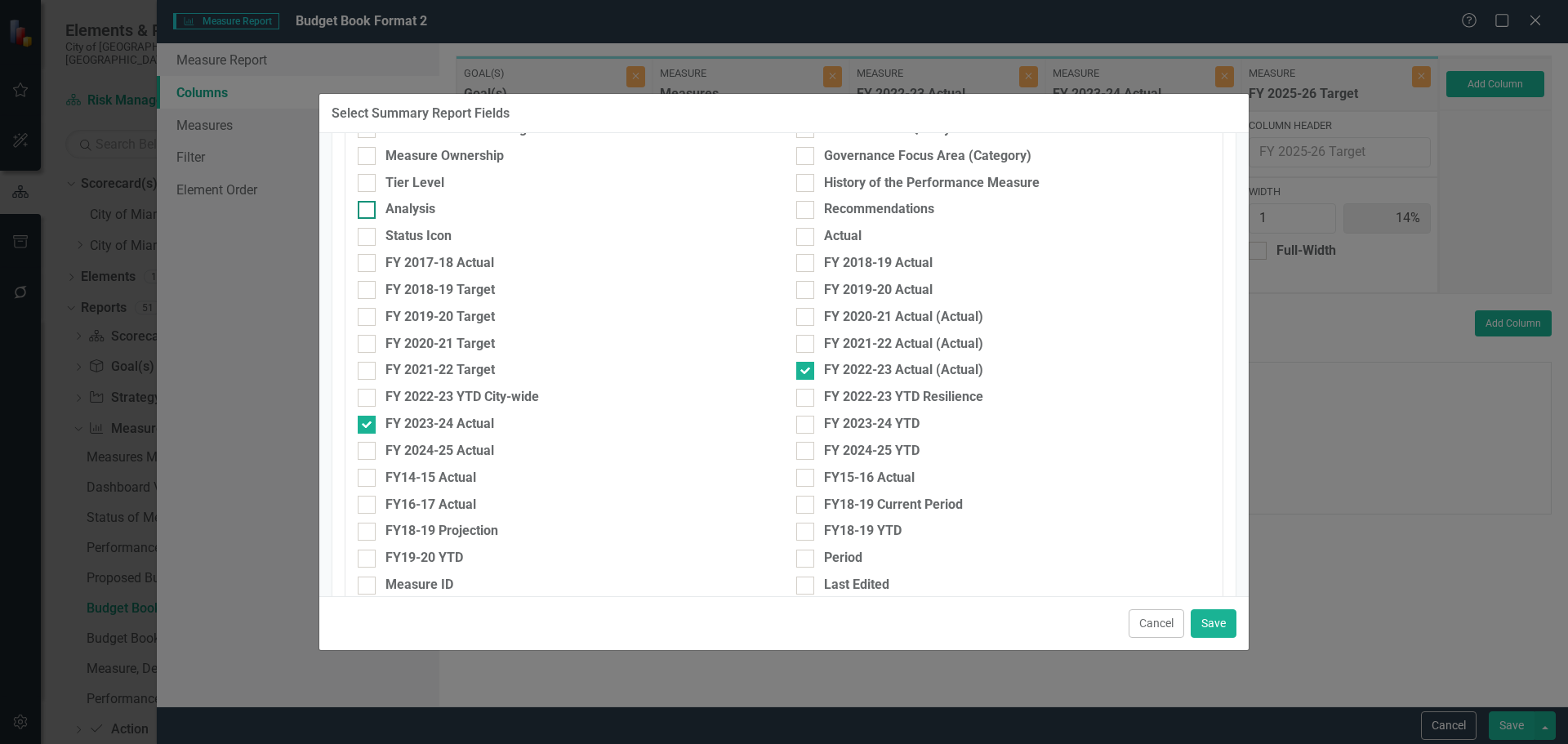
scroll to position [571, 0]
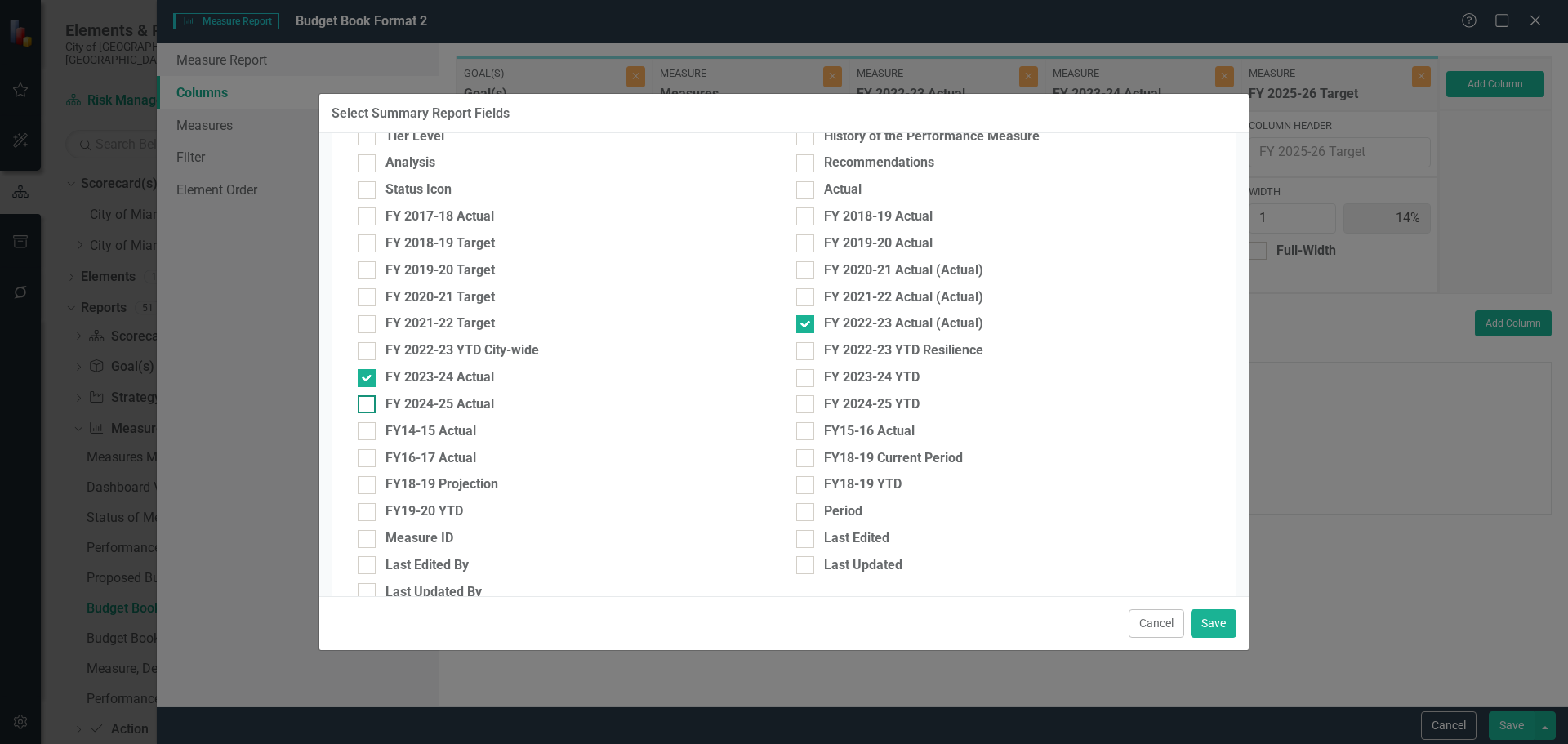
click at [429, 405] on div "FY 2024-25 Actual" at bounding box center [439, 404] width 109 height 19
click at [368, 405] on input "FY 2024-25 Actual" at bounding box center [363, 400] width 11 height 11
checkbox input "true"
click at [1212, 618] on button "Save" at bounding box center [1214, 623] width 46 height 29
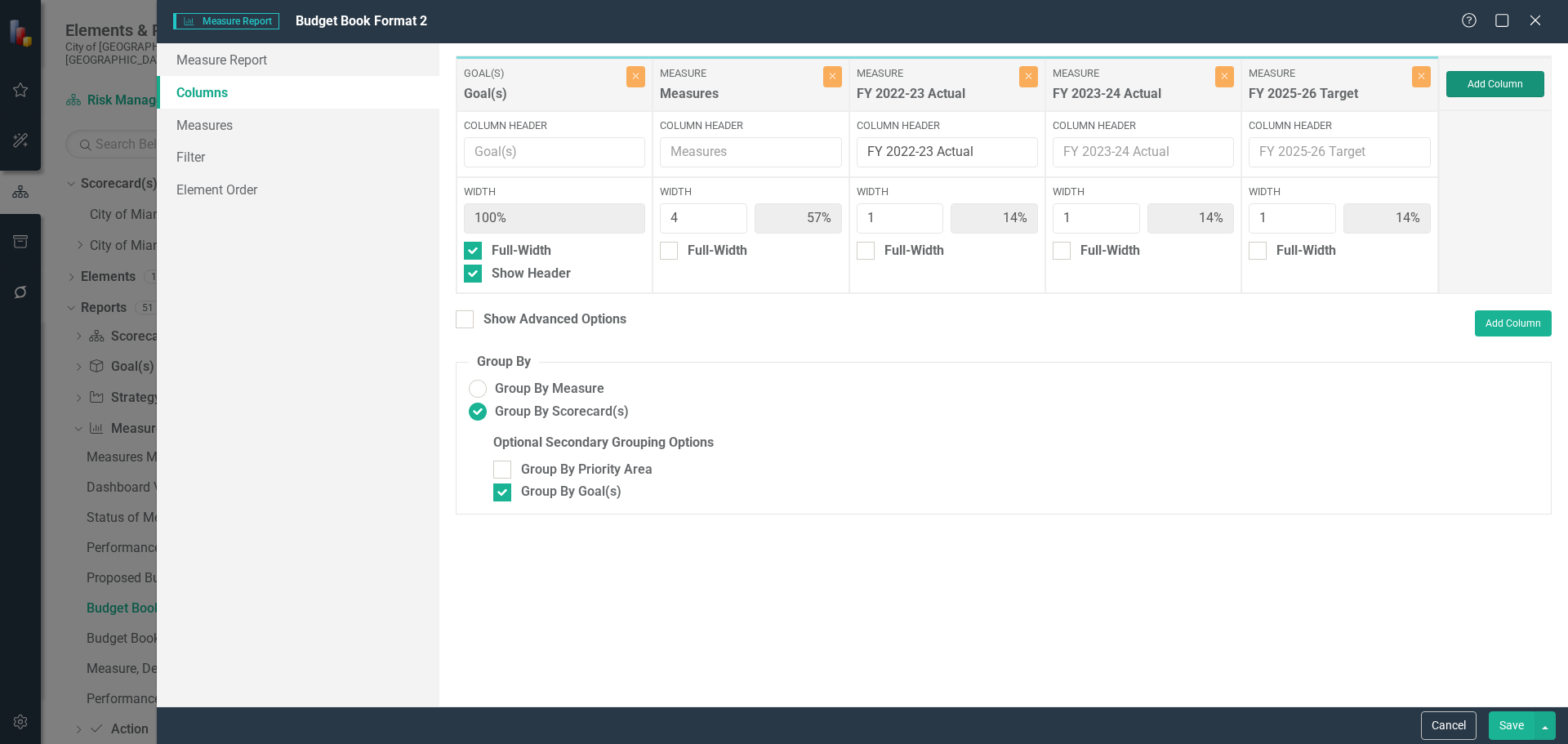
type input "50%"
type input "13%"
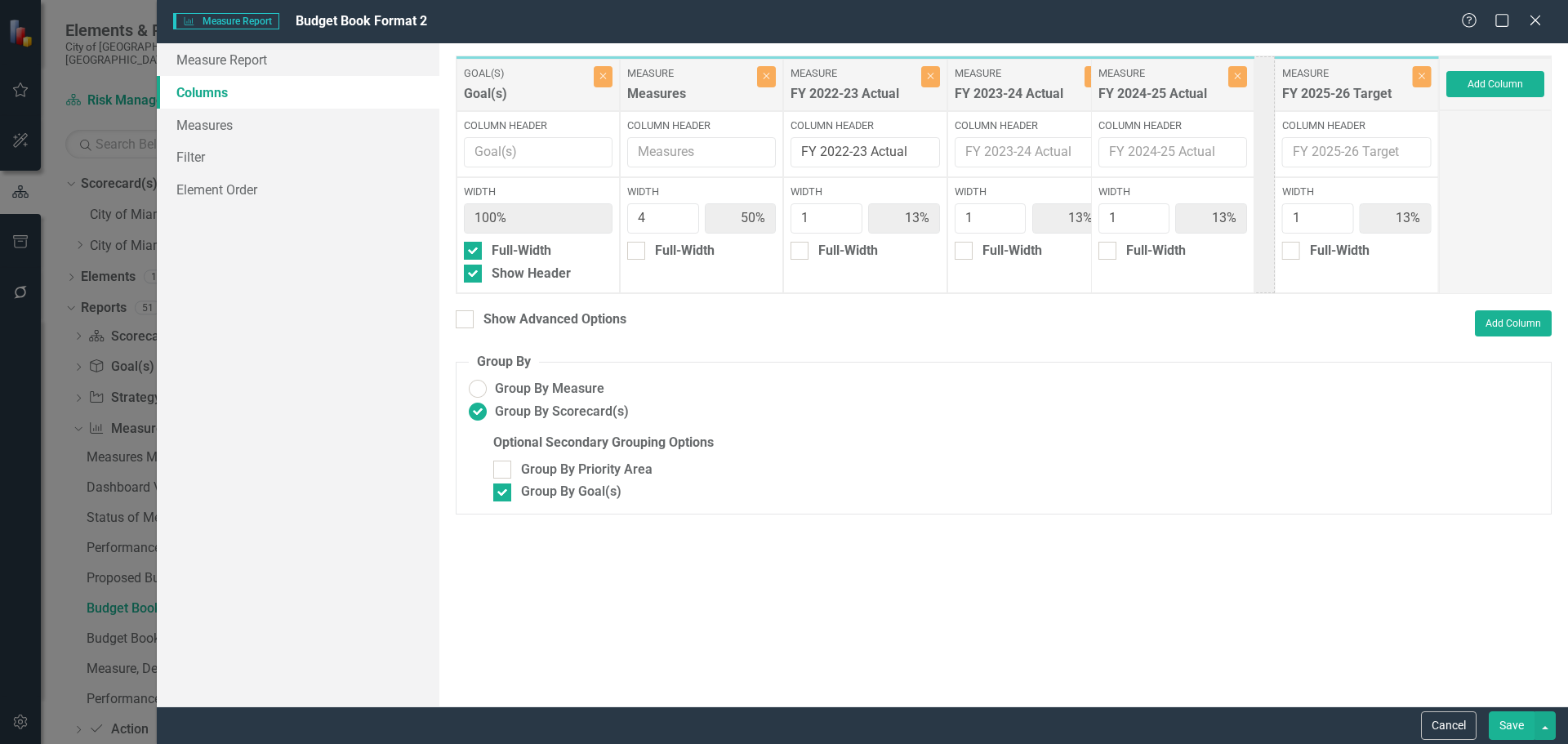
drag, startPoint x: 1363, startPoint y: 86, endPoint x: 1179, endPoint y: 84, distance: 184.0
click at [1179, 84] on div "Goal(s) Goal(s) Close Column Header Width 100% Full-Width Show Header Measure M…" at bounding box center [947, 174] width 983 height 238
click at [516, 322] on div "Show Advanced Options" at bounding box center [555, 319] width 143 height 19
click at [466, 321] on input "Show Advanced Options" at bounding box center [461, 315] width 11 height 11
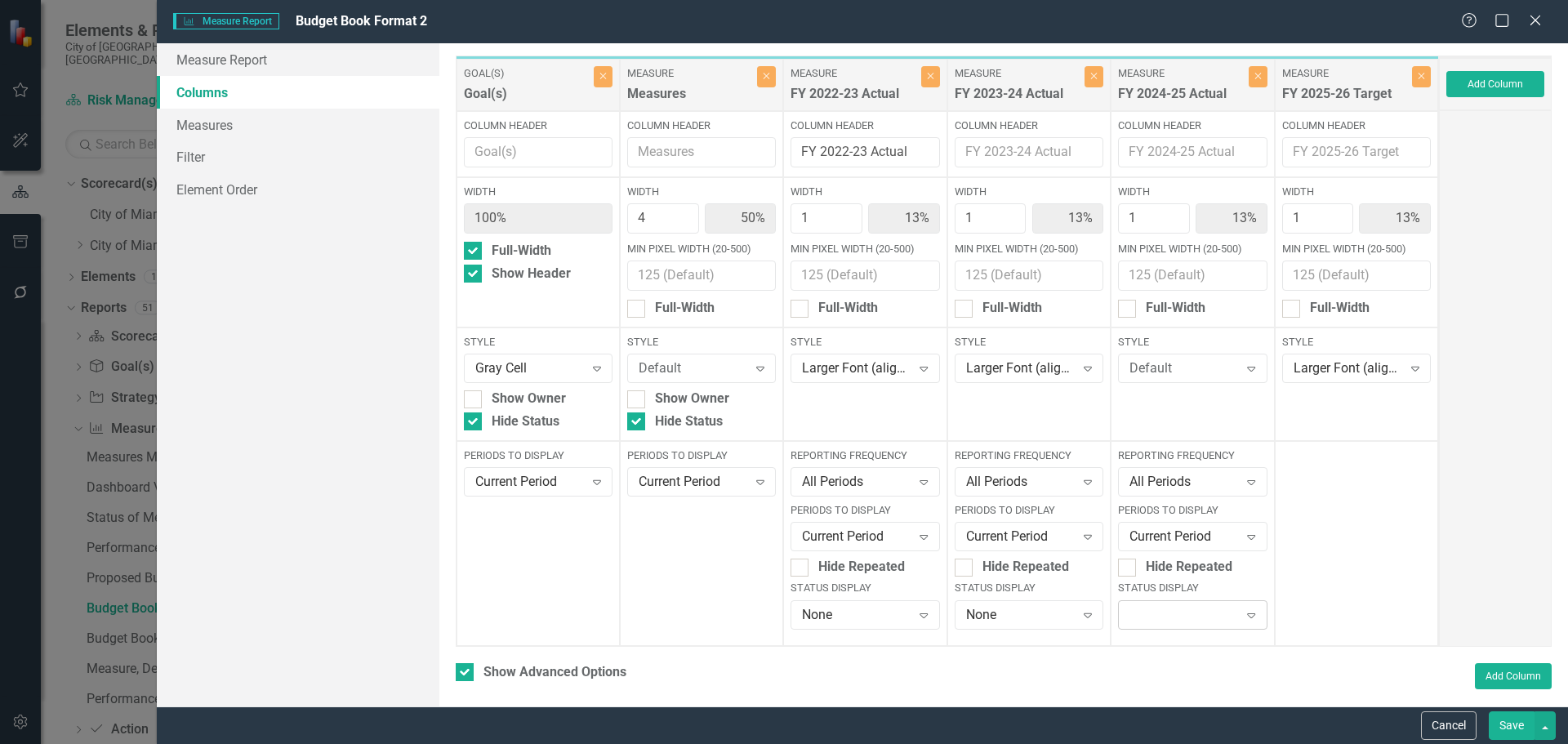
click at [1151, 616] on div "Expand" at bounding box center [1192, 615] width 149 height 29
click at [1155, 592] on div "None" at bounding box center [1187, 586] width 121 height 19
click at [1151, 363] on div "Default" at bounding box center [1183, 368] width 109 height 19
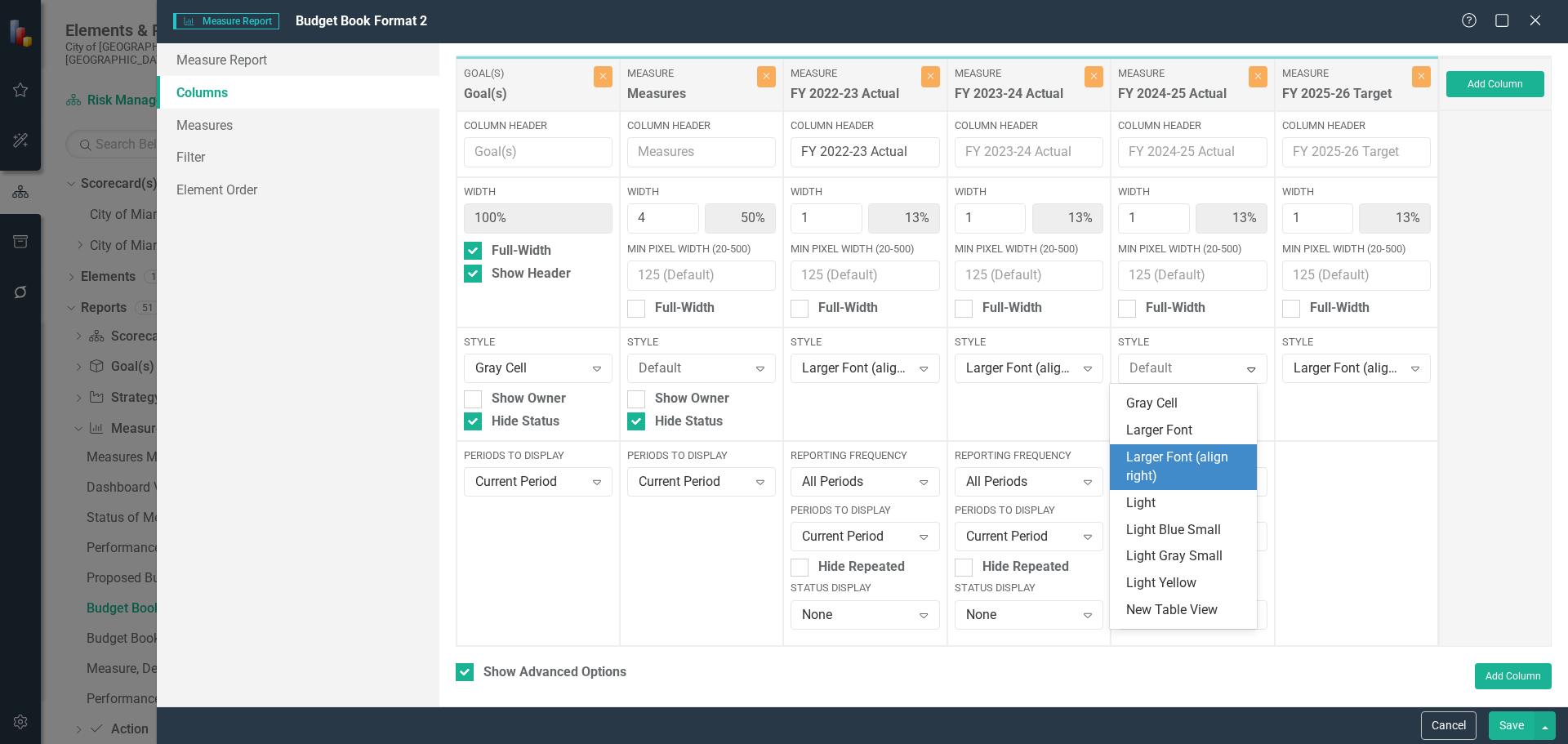
click at [1156, 486] on div "Larger Font (align right)" at bounding box center [1187, 467] width 121 height 38
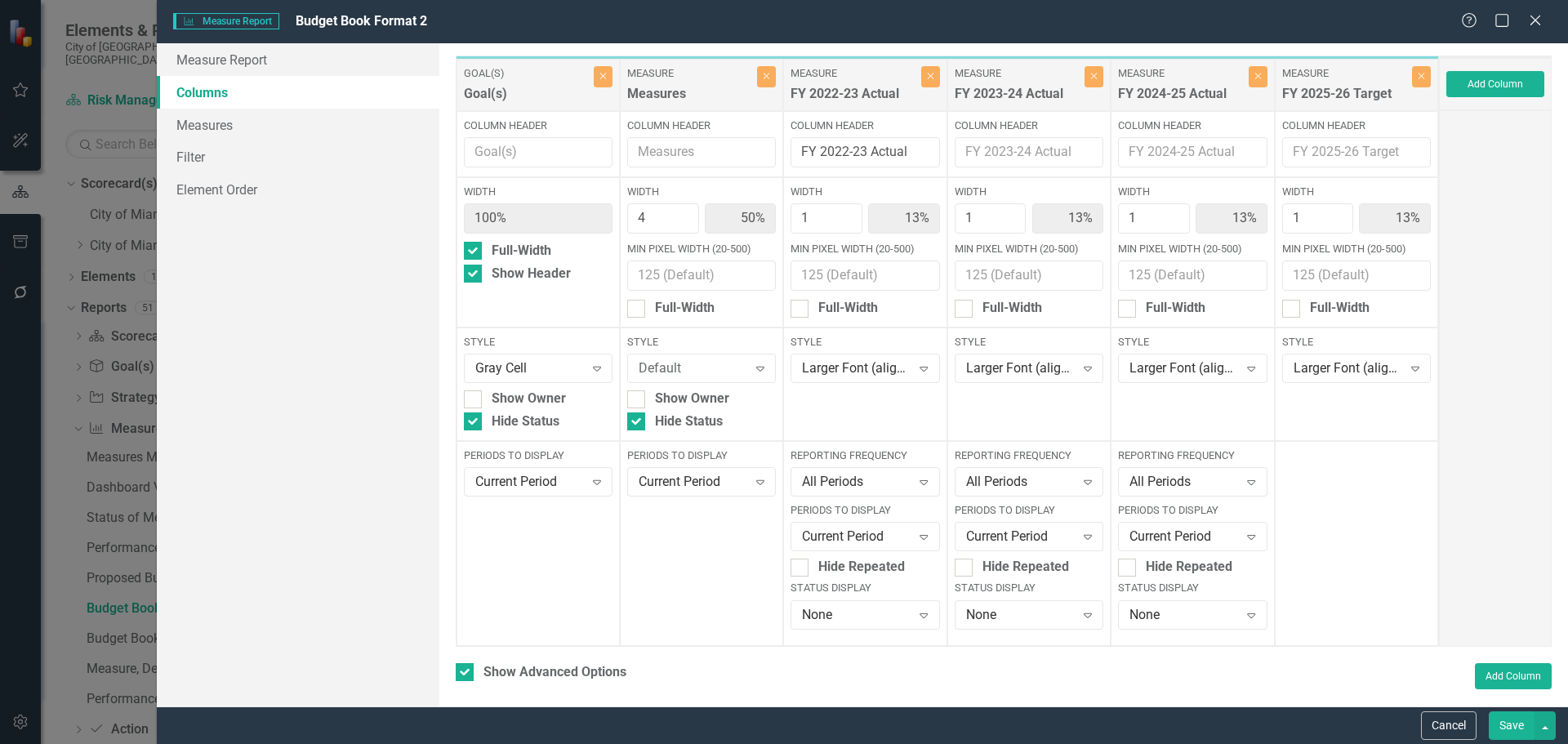
click at [1517, 729] on button "Save" at bounding box center [1512, 725] width 46 height 29
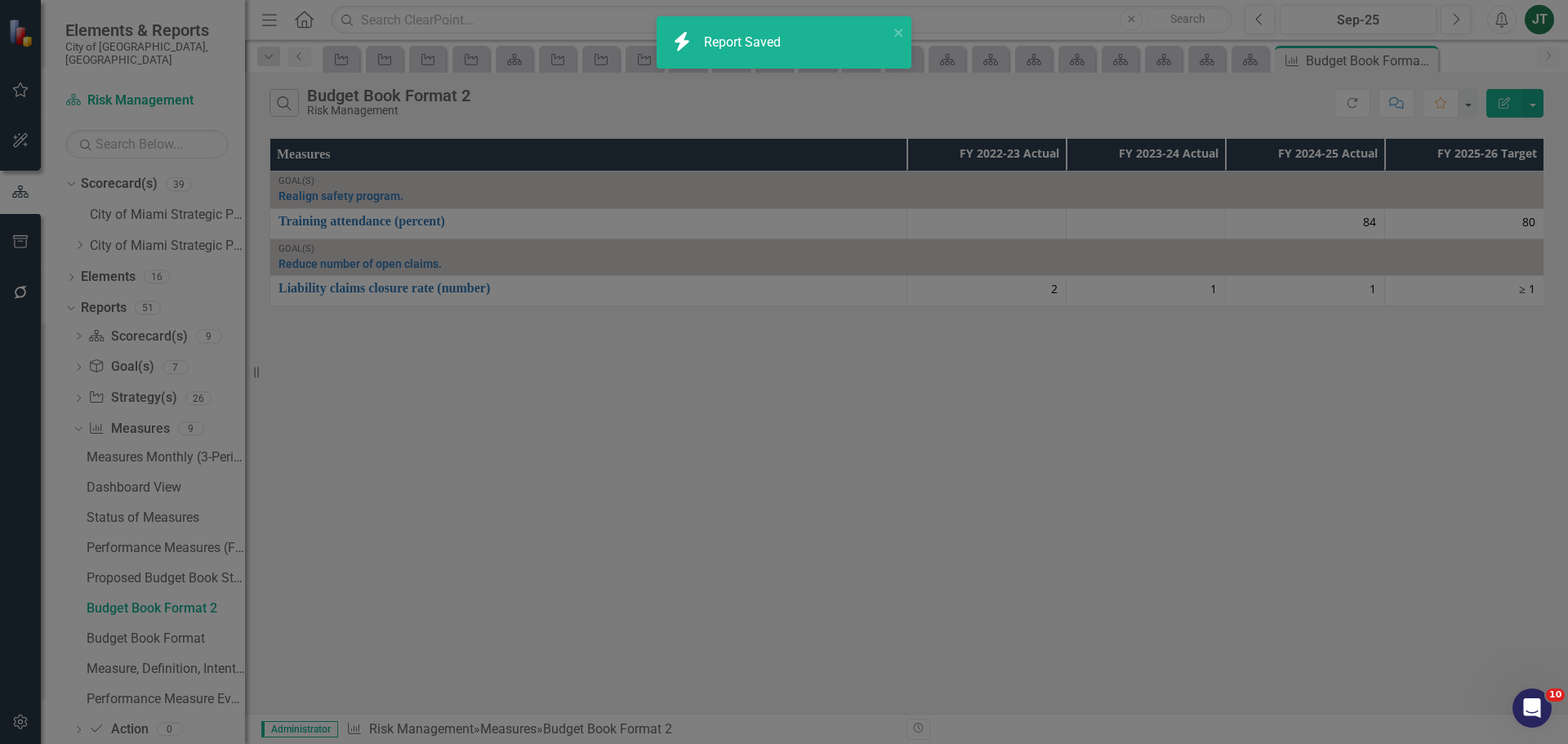
checkbox input "false"
radio input "false"
checkbox input "false"
radio input "true"
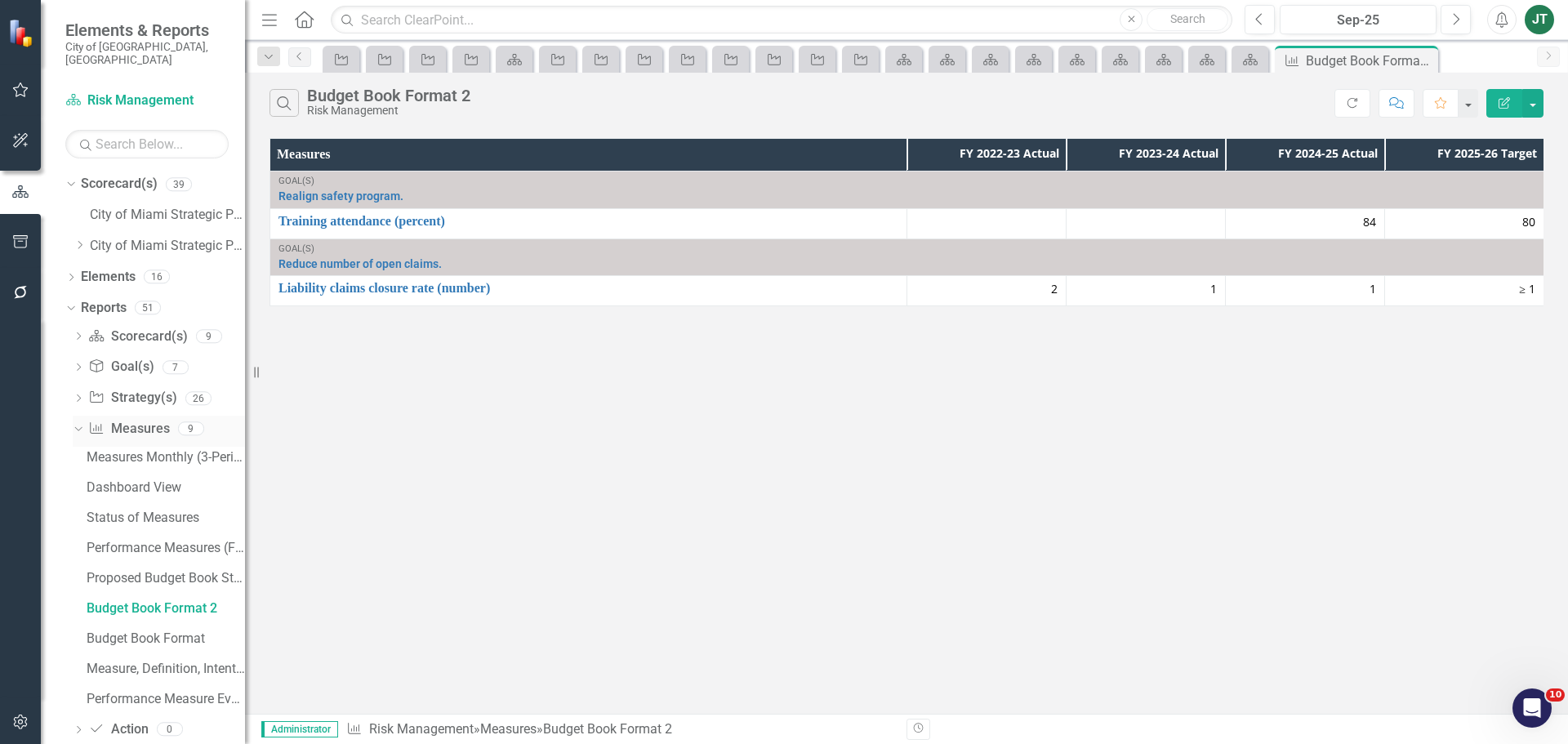
click at [79, 422] on icon "Dropdown" at bounding box center [76, 428] width 9 height 11
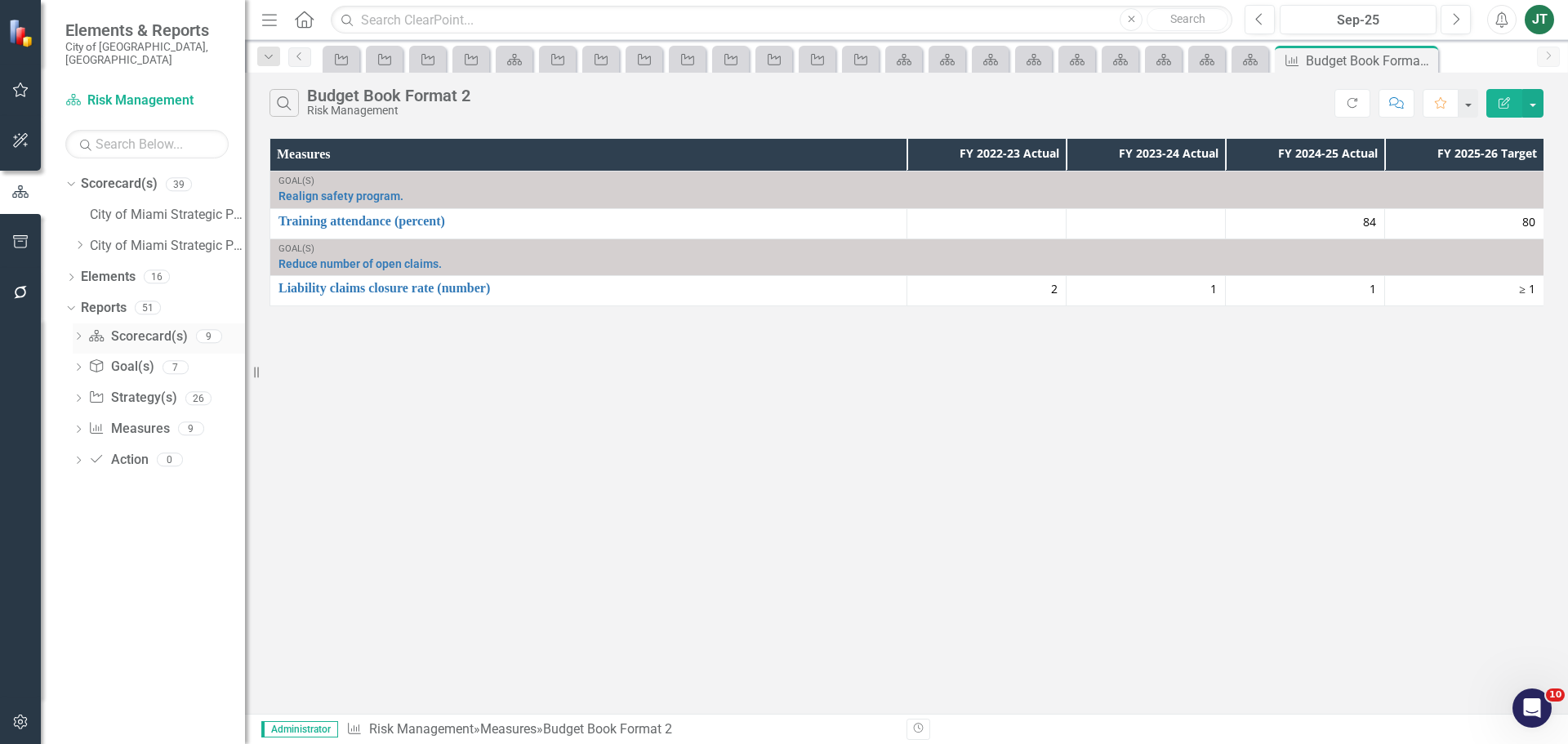
click at [80, 332] on icon at bounding box center [79, 336] width 4 height 7
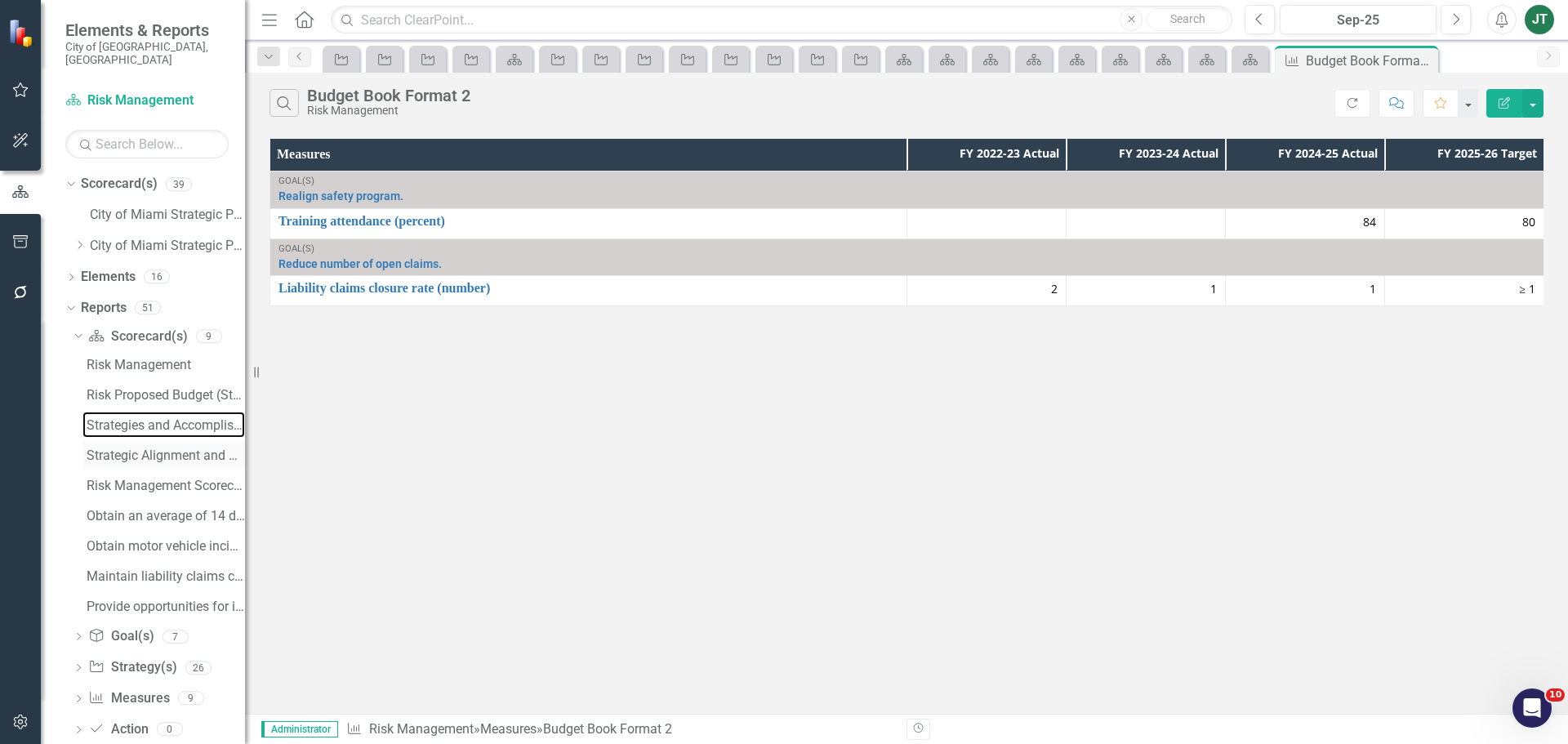
click at [155, 418] on div "Strategies and Accomplishments" at bounding box center [166, 426] width 159 height 15
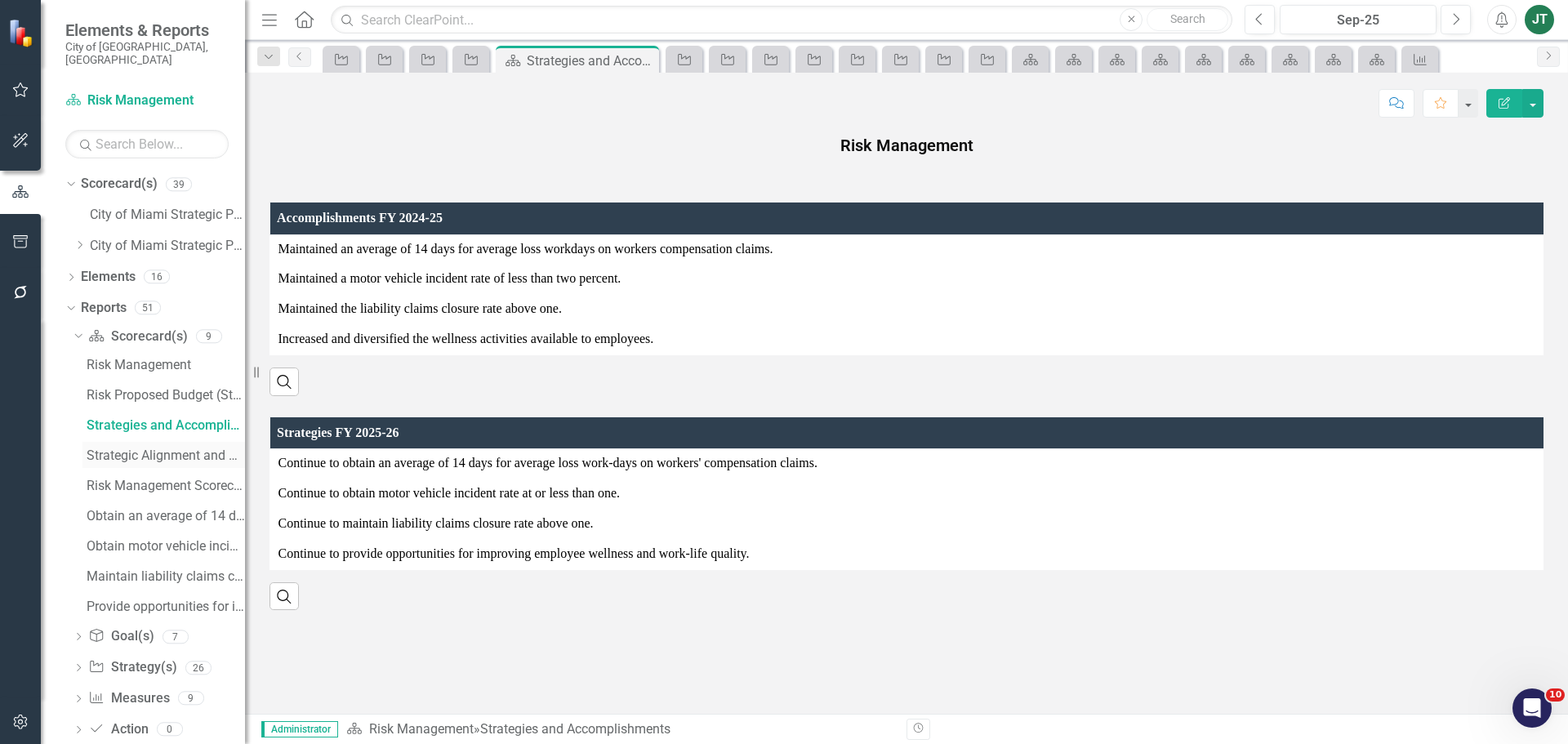
click at [189, 449] on div "Strategic Alignment and Performance Measures" at bounding box center [166, 456] width 159 height 15
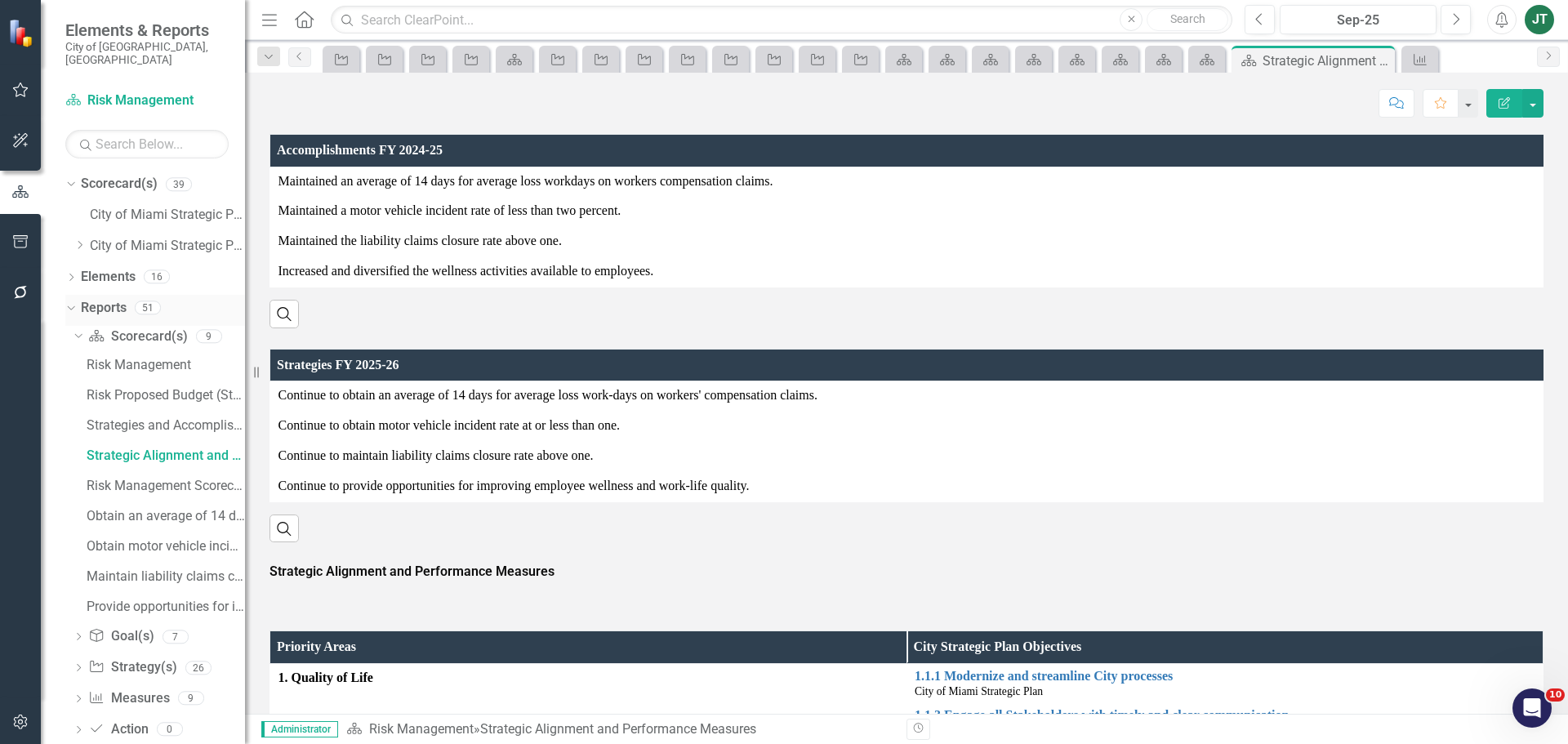
click at [74, 301] on icon "Dropdown" at bounding box center [69, 307] width 9 height 11
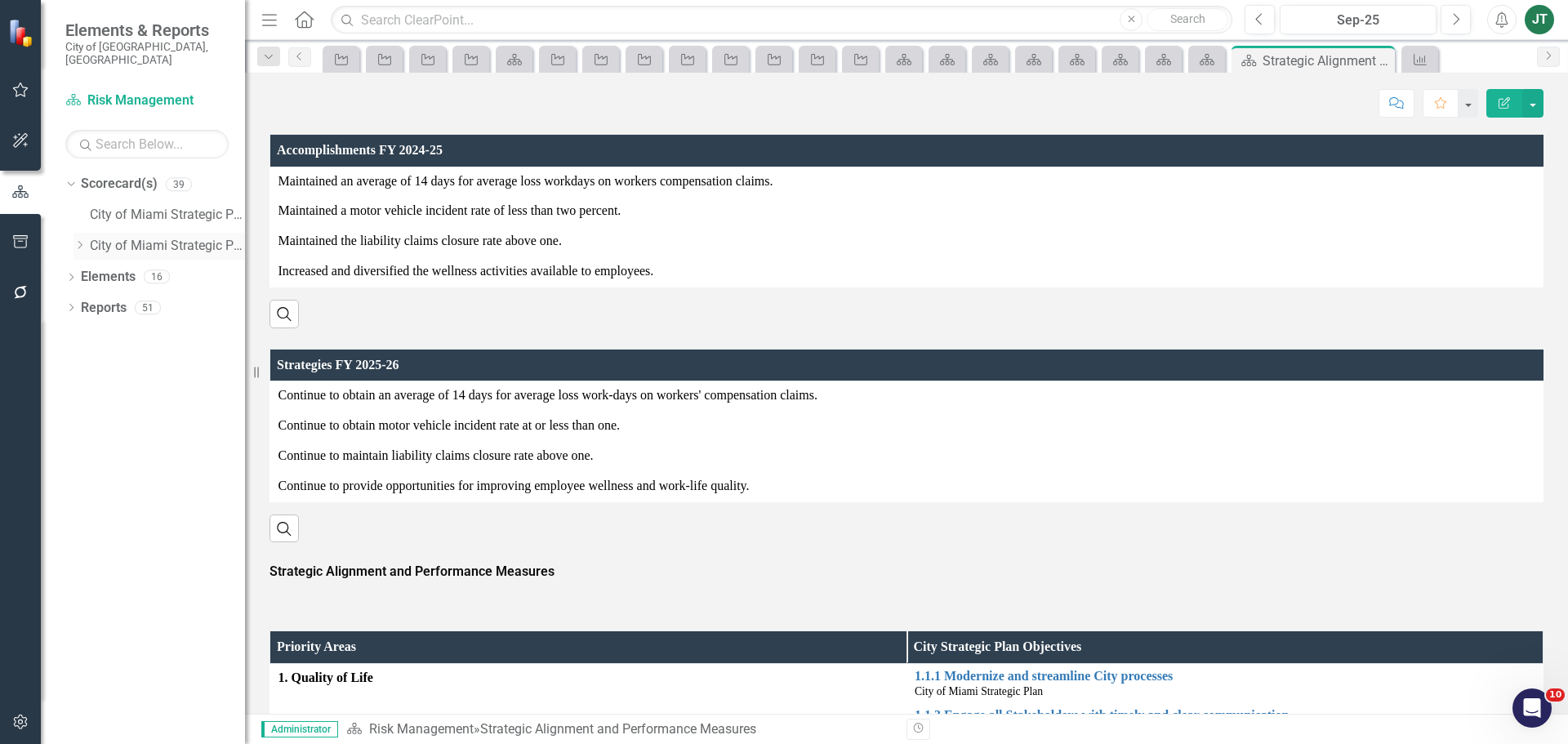
click at [76, 240] on icon "Dropdown" at bounding box center [79, 245] width 12 height 10
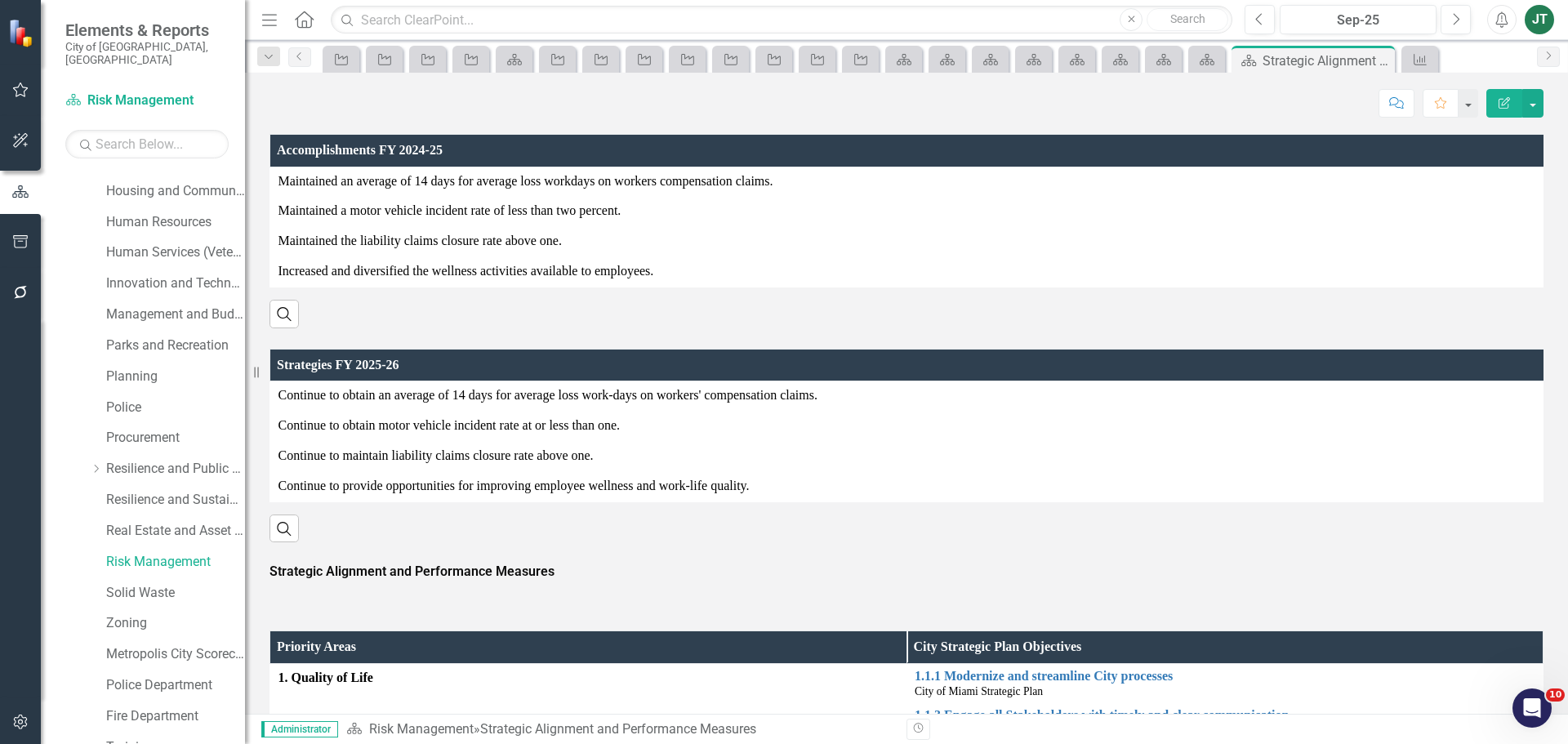
scroll to position [650, 0]
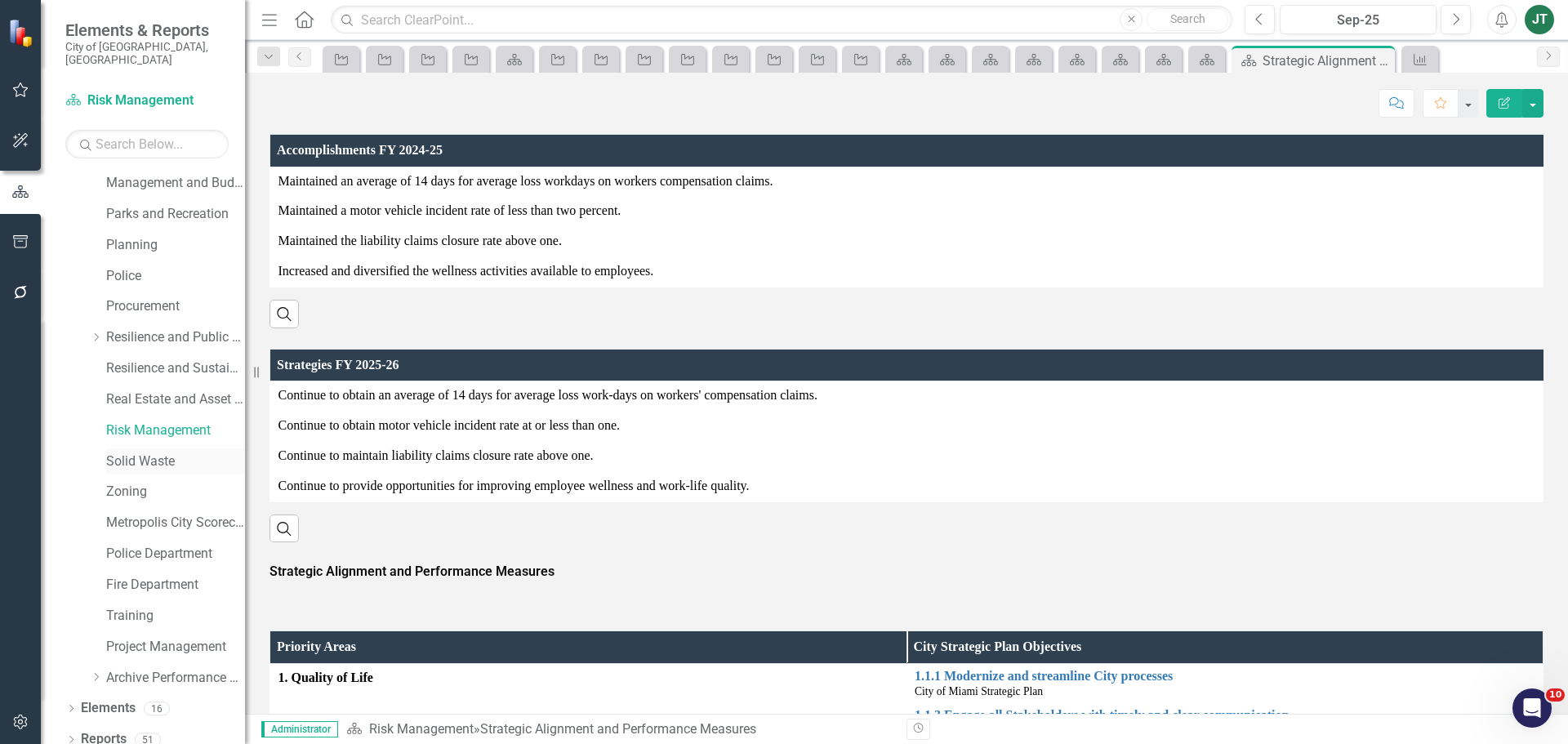
click at [144, 453] on link "Solid Waste" at bounding box center [176, 462] width 139 height 19
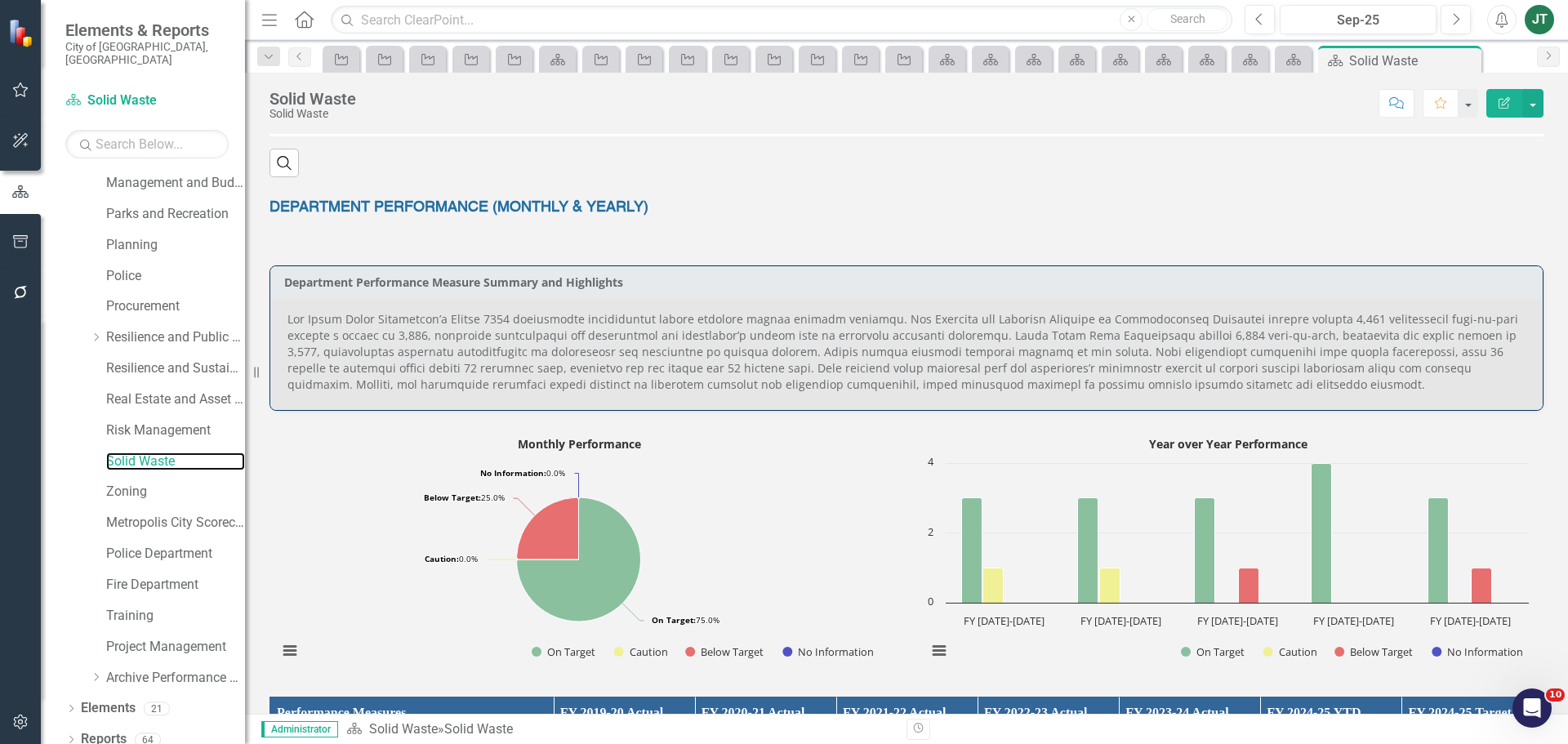
scroll to position [735, 0]
click at [621, 343] on p at bounding box center [906, 351] width 1238 height 82
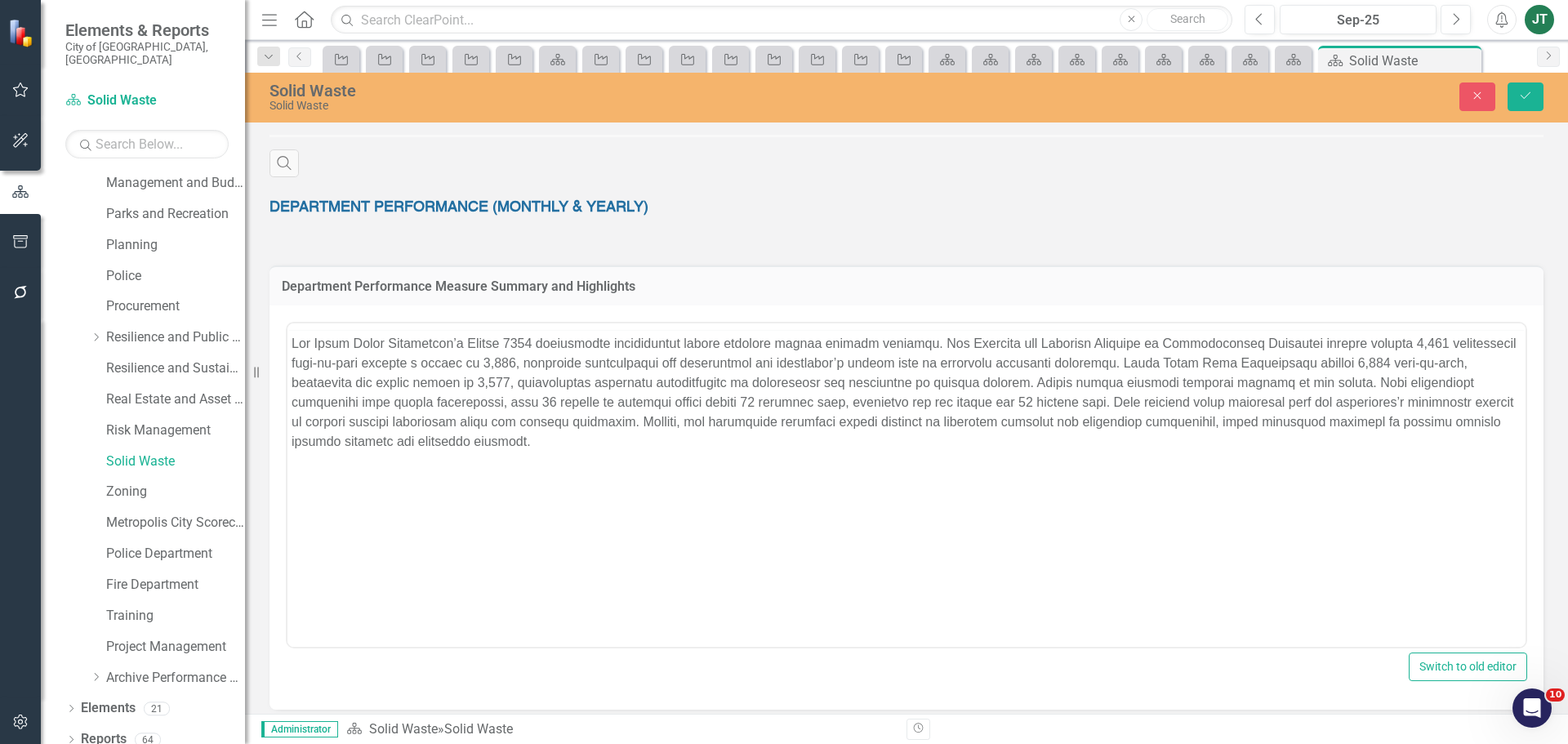
scroll to position [0, 0]
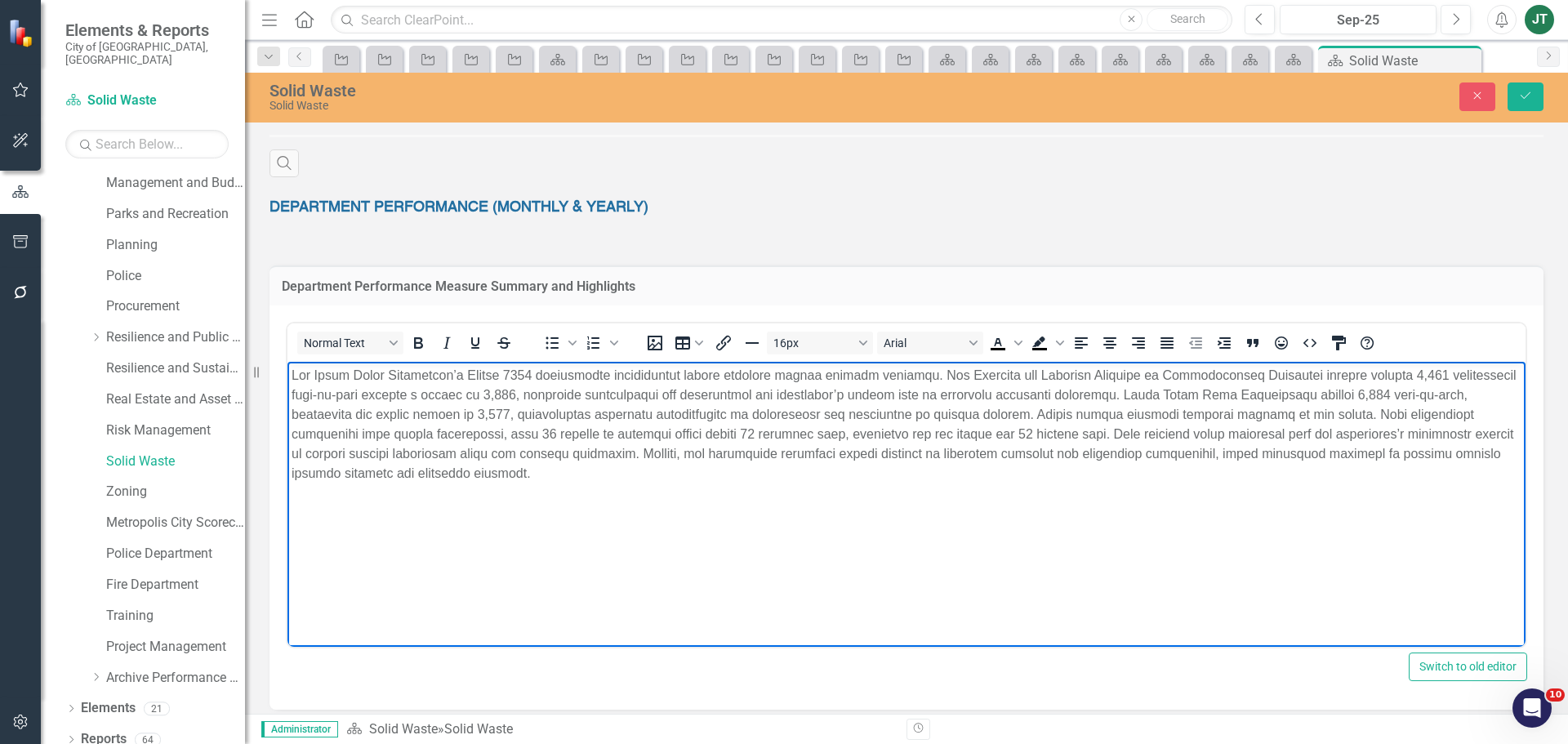
click at [505, 432] on p "Rich Text Area. Press ALT-0 for help." at bounding box center [906, 424] width 1230 height 118
drag, startPoint x: 543, startPoint y: 370, endPoint x: 471, endPoint y: 376, distance: 72.2
click at [471, 376] on p "Rich Text Area. Press ALT-0 for help." at bounding box center [906, 424] width 1230 height 118
drag, startPoint x: 1397, startPoint y: 374, endPoint x: 1364, endPoint y: 379, distance: 33.4
click at [1364, 379] on p "Rich Text Area. Press ALT-0 for help." at bounding box center [906, 424] width 1230 height 118
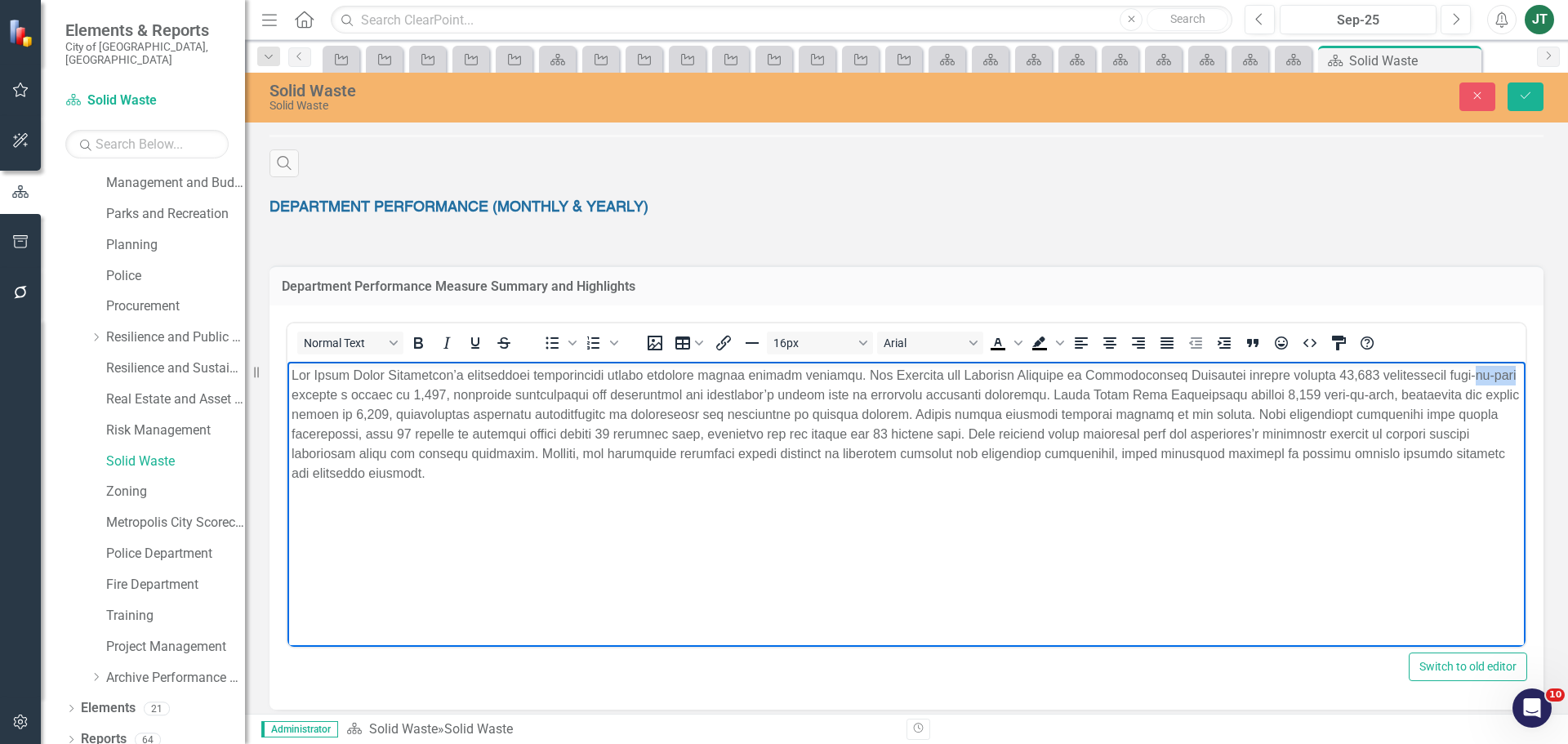
drag, startPoint x: 331, startPoint y: 392, endPoint x: 567, endPoint y: 735, distance: 416.3
click at [287, 391] on html at bounding box center [906, 483] width 1238 height 245
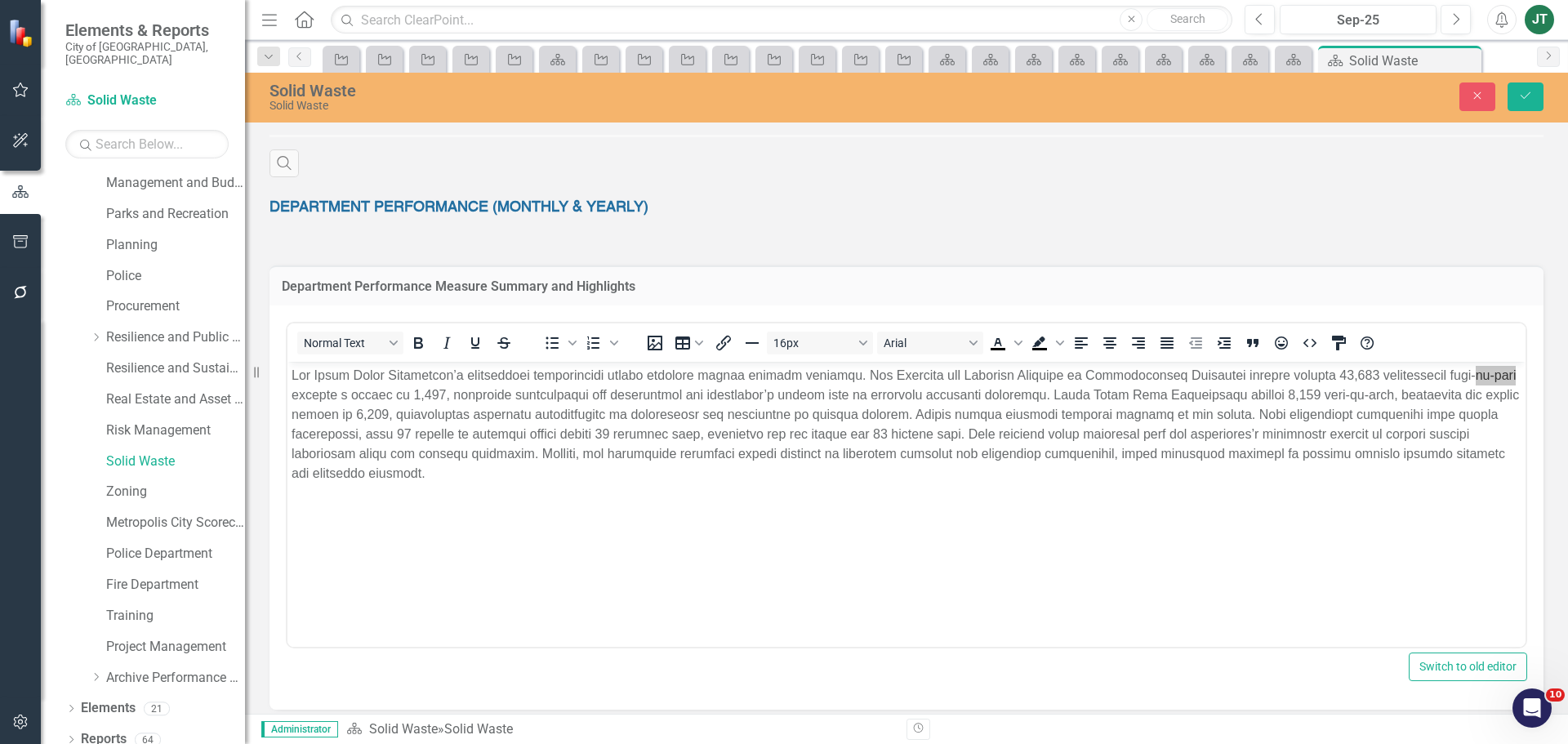
drag, startPoint x: 1421, startPoint y: 341, endPoint x: 1184, endPoint y: 11, distance: 406.3
click at [1421, 341] on div "Normal Text To open the popup, press Shift+Enter To open the popup, press Shift…" at bounding box center [906, 342] width 1238 height 32
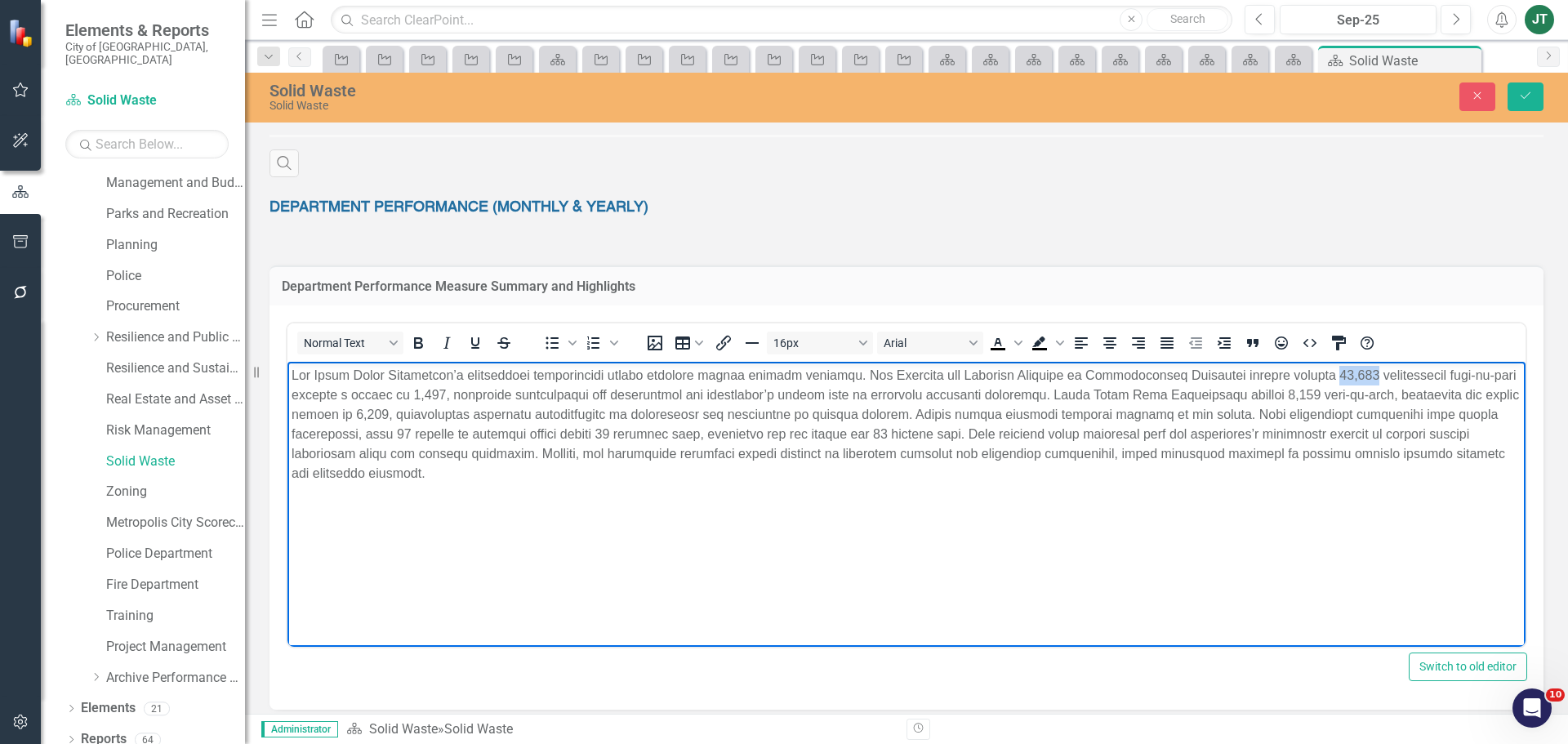
drag, startPoint x: 1402, startPoint y: 372, endPoint x: 1366, endPoint y: 372, distance: 36.0
click at [1366, 372] on p "Rich Text Area. Press ALT-0 for help." at bounding box center [906, 424] width 1230 height 118
click at [430, 395] on p "Rich Text Area. Press ALT-0 for help." at bounding box center [906, 424] width 1230 height 118
drag, startPoint x: 432, startPoint y: 393, endPoint x: 364, endPoint y: 395, distance: 68.0
click at [364, 395] on p "Rich Text Area. Press ALT-0 for help." at bounding box center [906, 424] width 1230 height 118
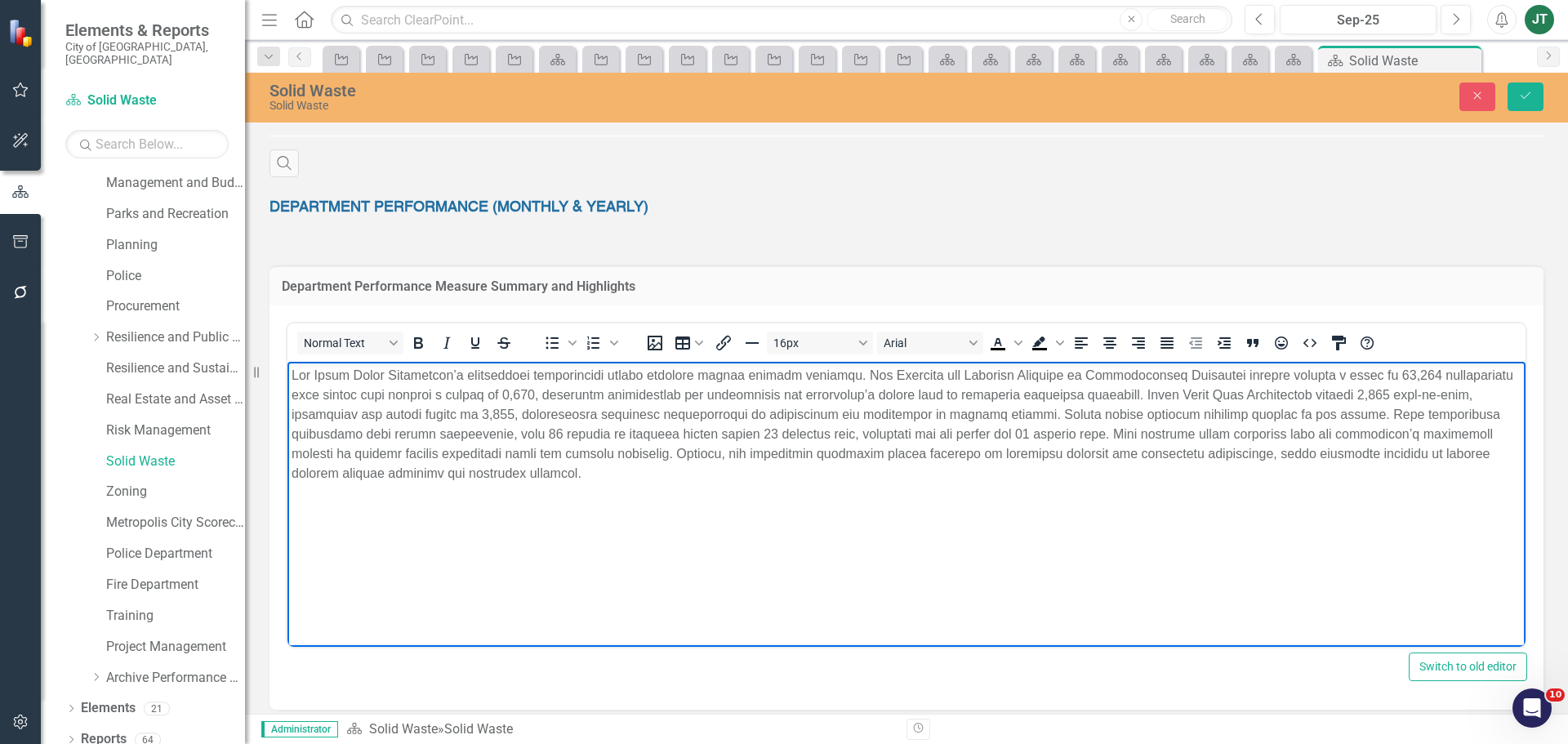
click at [497, 394] on p "Rich Text Area. Press ALT-0 for help." at bounding box center [906, 424] width 1230 height 118
drag, startPoint x: 539, startPoint y: 397, endPoint x: 496, endPoint y: 395, distance: 43.0
click at [496, 395] on p "Rich Text Area. Press ALT-0 for help." at bounding box center [906, 424] width 1230 height 118
drag, startPoint x: 1477, startPoint y: 393, endPoint x: 1446, endPoint y: 395, distance: 31.1
click at [1446, 395] on p "Rich Text Area. Press ALT-0 for help." at bounding box center [906, 424] width 1230 height 118
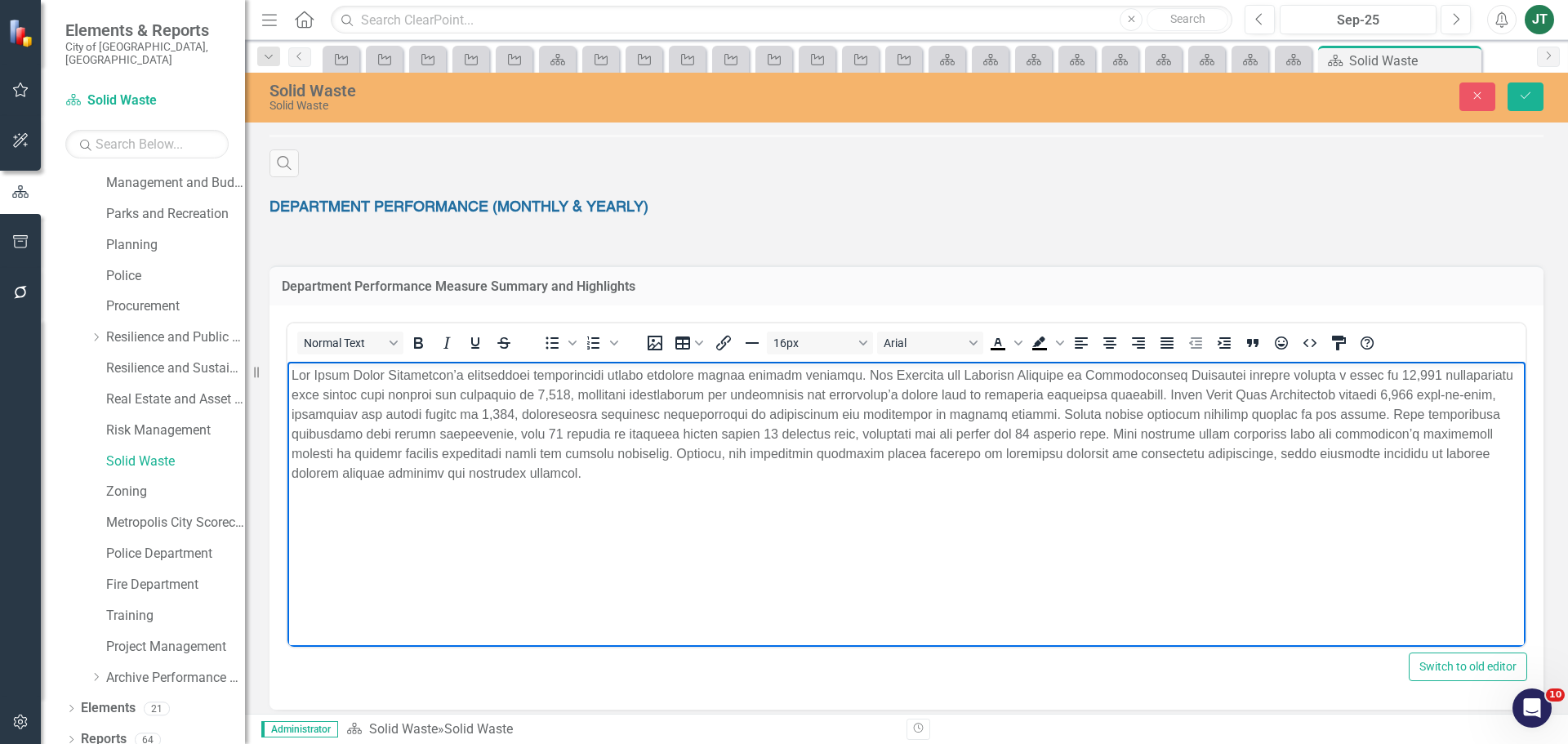
click at [1471, 416] on p "Rich Text Area. Press ALT-0 for help." at bounding box center [906, 424] width 1230 height 118
drag, startPoint x: 1456, startPoint y: 394, endPoint x: 1480, endPoint y: 388, distance: 24.7
click at [1480, 388] on p "Rich Text Area. Press ALT-0 for help." at bounding box center [906, 424] width 1230 height 118
click at [1492, 392] on p "Rich Text Area. Press ALT-0 for help." at bounding box center [906, 424] width 1230 height 118
drag, startPoint x: 1485, startPoint y: 395, endPoint x: 1445, endPoint y: 394, distance: 40.0
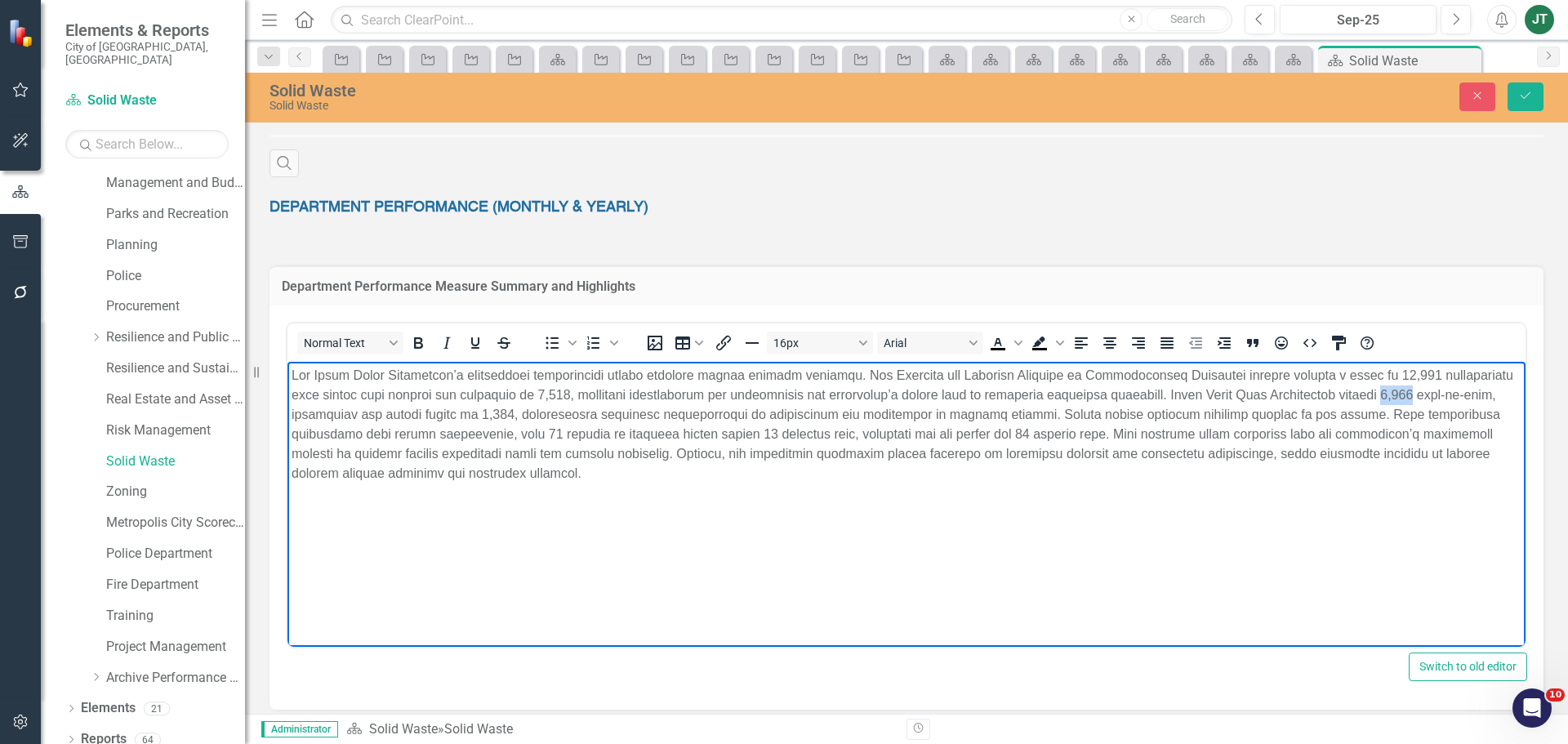
click at [1445, 394] on p "Rich Text Area. Press ALT-0 for help." at bounding box center [906, 424] width 1230 height 118
drag, startPoint x: 361, startPoint y: 413, endPoint x: 574, endPoint y: 764, distance: 410.6
click at [287, 417] on html at bounding box center [906, 483] width 1238 height 245
click at [656, 433] on p "Rich Text Area. Press ALT-0 for help." at bounding box center [906, 424] width 1230 height 118
drag, startPoint x: 1227, startPoint y: 434, endPoint x: 995, endPoint y: 434, distance: 232.0
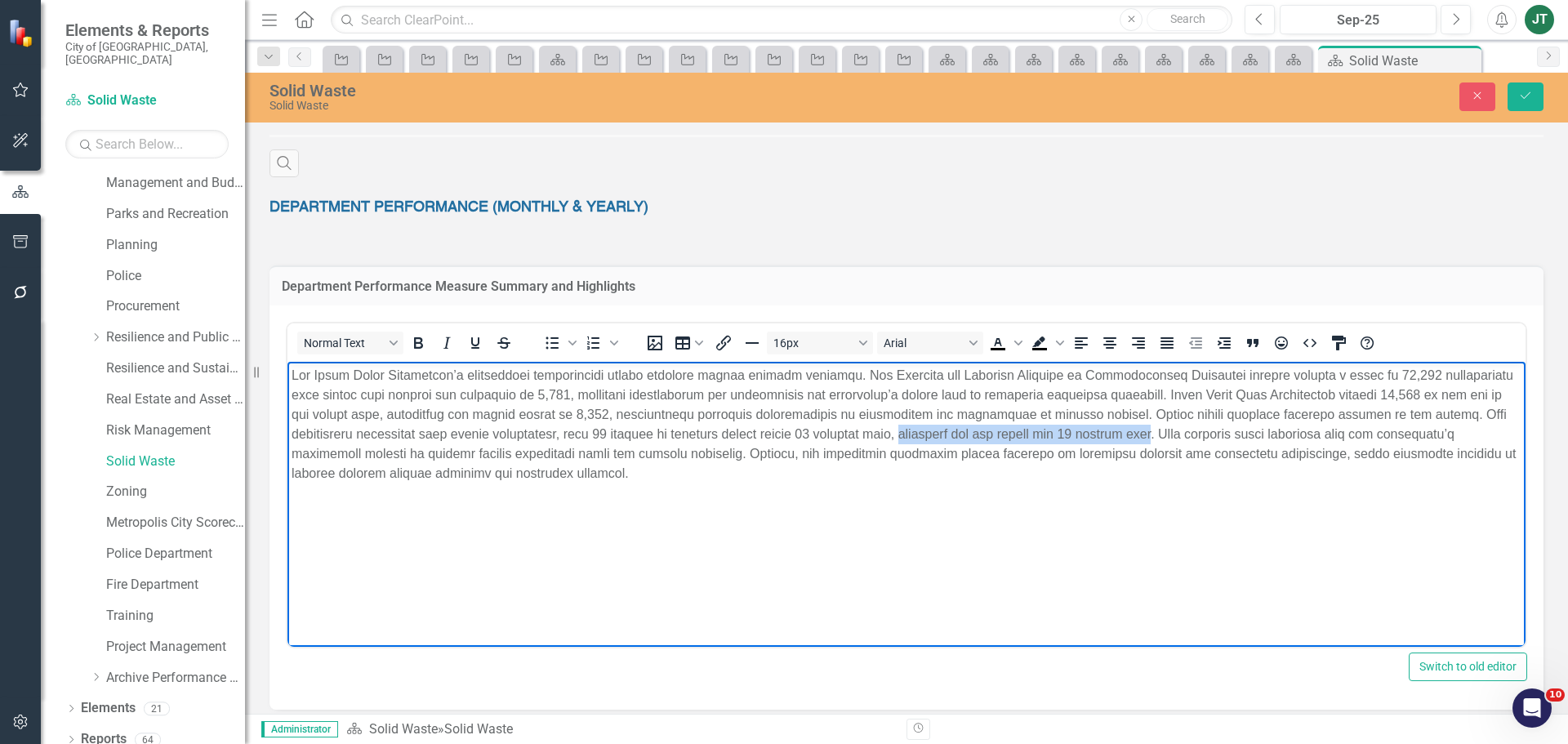
click at [966, 433] on p "Rich Text Area. Press ALT-0 for help." at bounding box center [906, 424] width 1230 height 118
click at [1043, 437] on p "Rich Text Area. Press ALT-0 for help." at bounding box center [906, 424] width 1230 height 118
click at [1102, 431] on p "Rich Text Area. Press ALT-0 for help." at bounding box center [906, 424] width 1230 height 118
drag, startPoint x: 1130, startPoint y: 432, endPoint x: 966, endPoint y: 431, distance: 164.0
click at [966, 431] on p "Rich Text Area. Press ALT-0 for help." at bounding box center [906, 424] width 1230 height 118
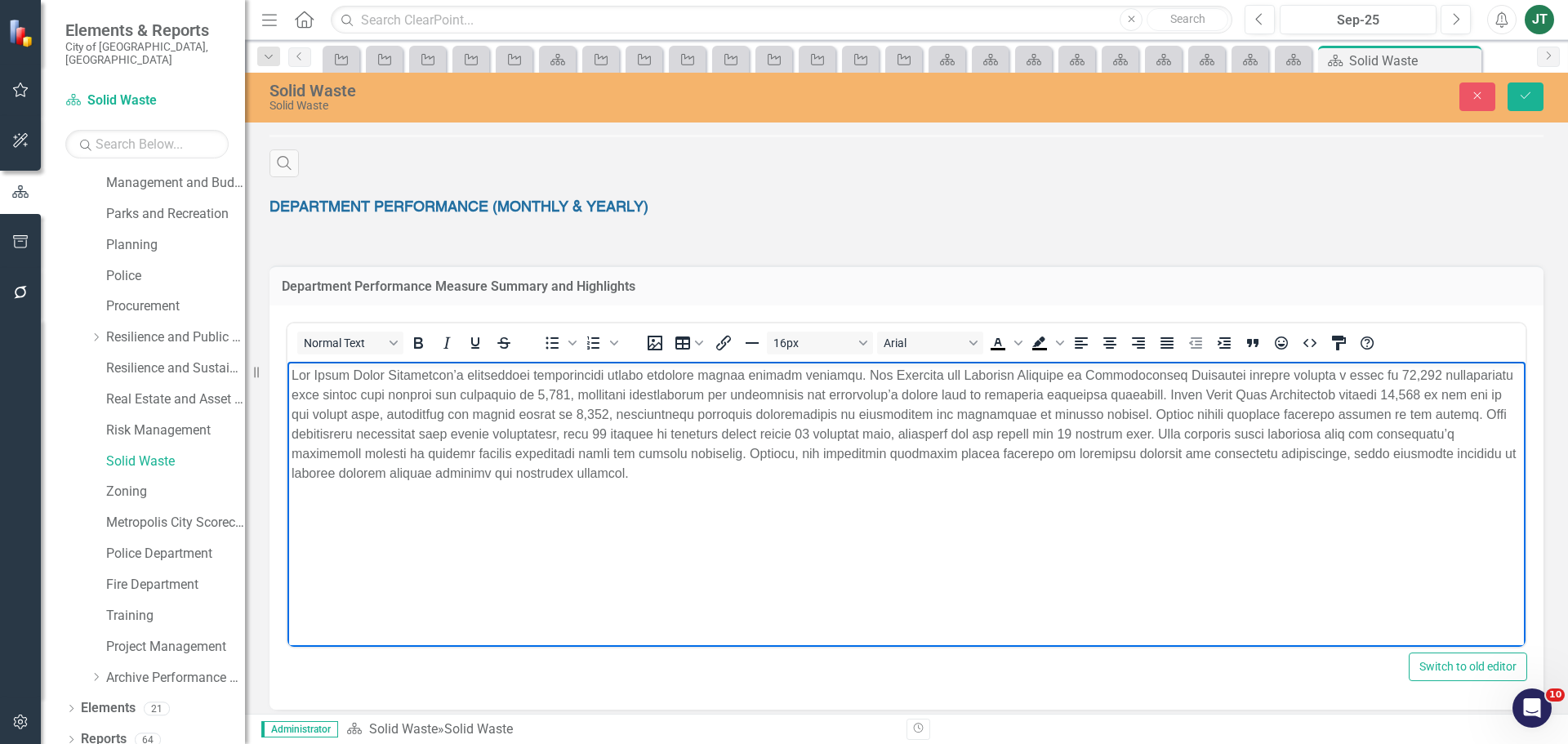
click at [953, 433] on p "Rich Text Area. Press ALT-0 for help." at bounding box center [906, 424] width 1230 height 118
click at [1279, 432] on p "Rich Text Area. Press ALT-0 for help." at bounding box center [906, 424] width 1230 height 118
drag, startPoint x: 1289, startPoint y: 435, endPoint x: 1120, endPoint y: 439, distance: 169.0
click at [1120, 439] on p "Rich Text Area. Press ALT-0 for help." at bounding box center [906, 424] width 1230 height 118
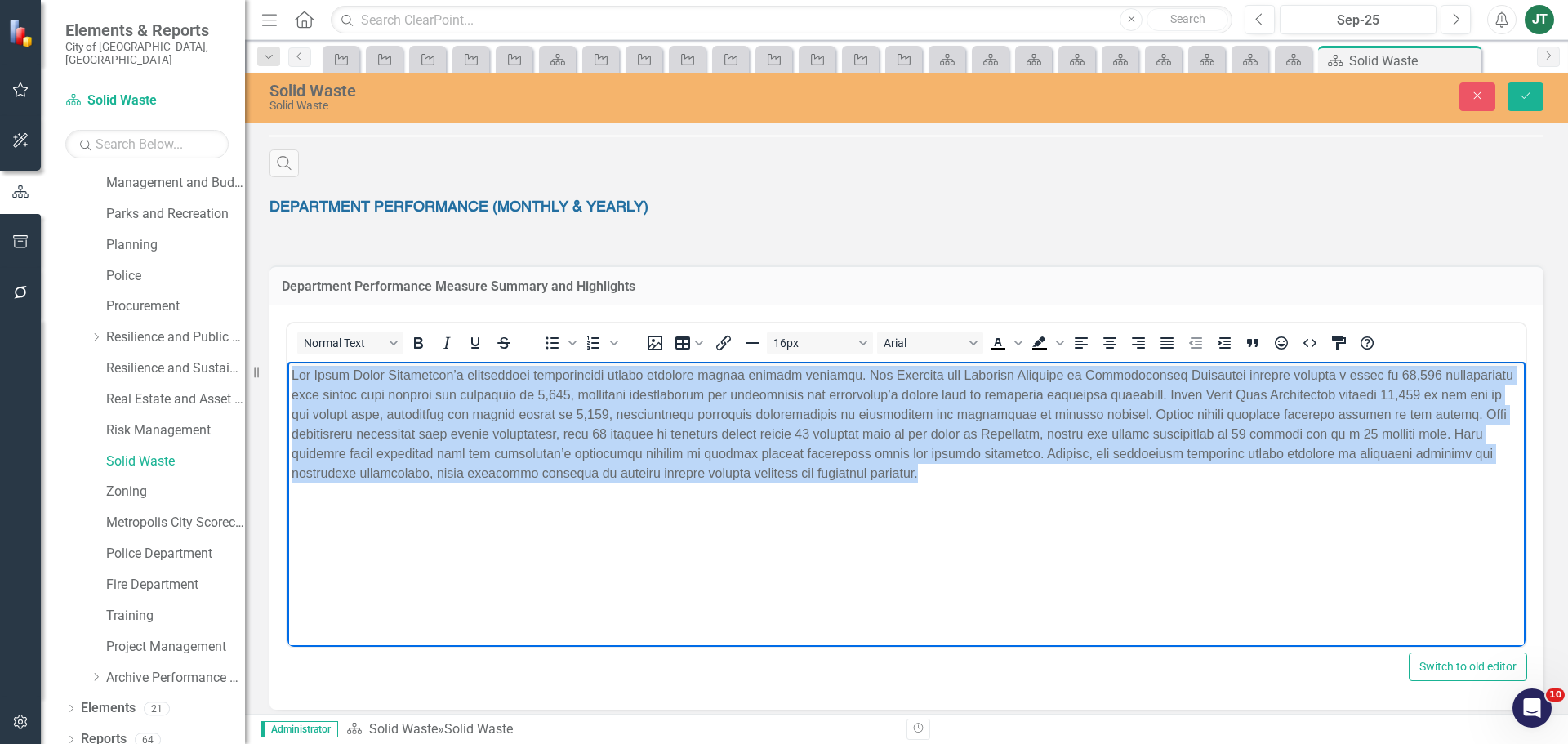
drag, startPoint x: 1016, startPoint y: 505, endPoint x: 202, endPoint y: 310, distance: 837.0
click at [287, 361] on html at bounding box center [906, 483] width 1238 height 245
click at [1167, 333] on icon "Justify" at bounding box center [1167, 343] width 20 height 20
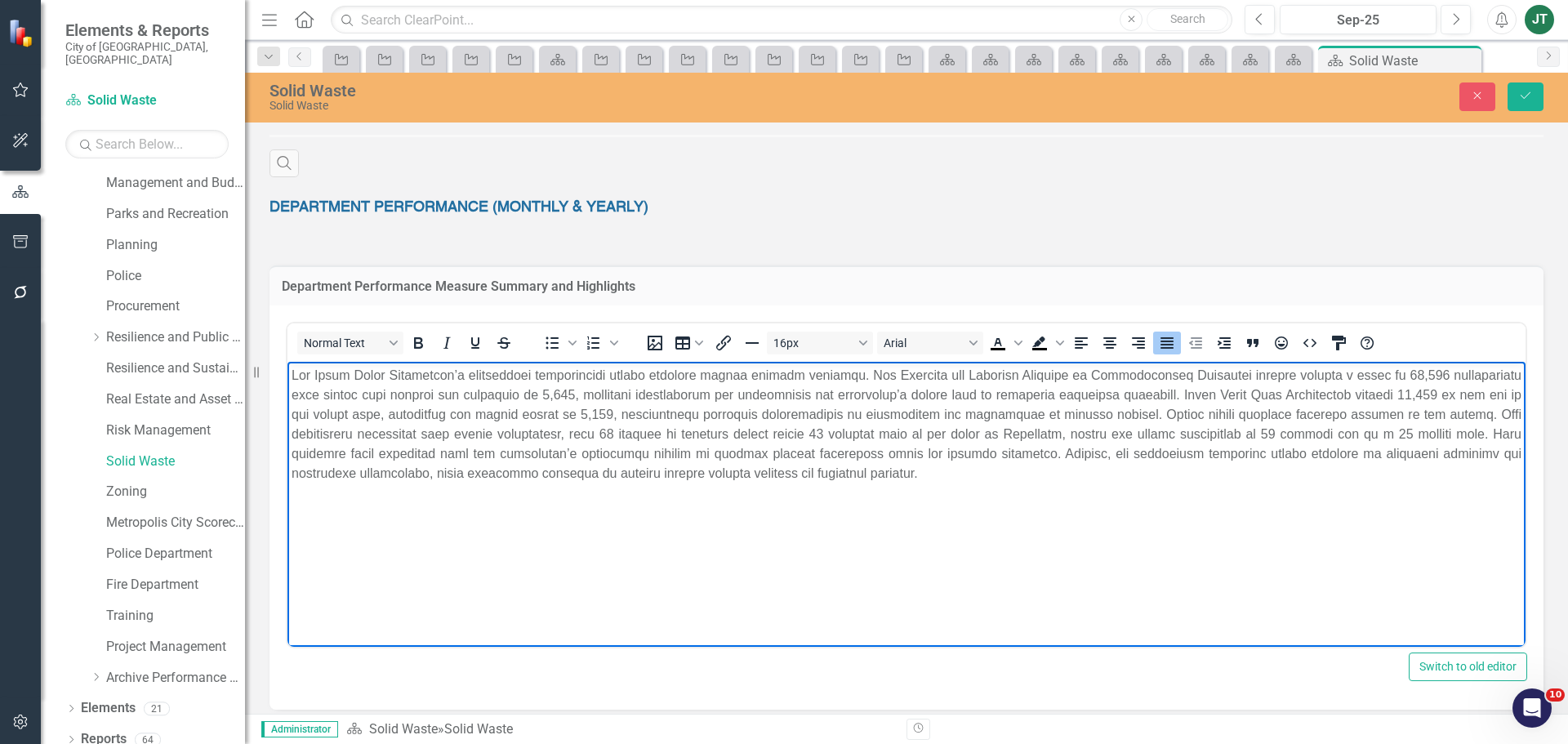
click at [617, 513] on body "Rich Text Area. Press ALT-0 for help." at bounding box center [906, 483] width 1238 height 245
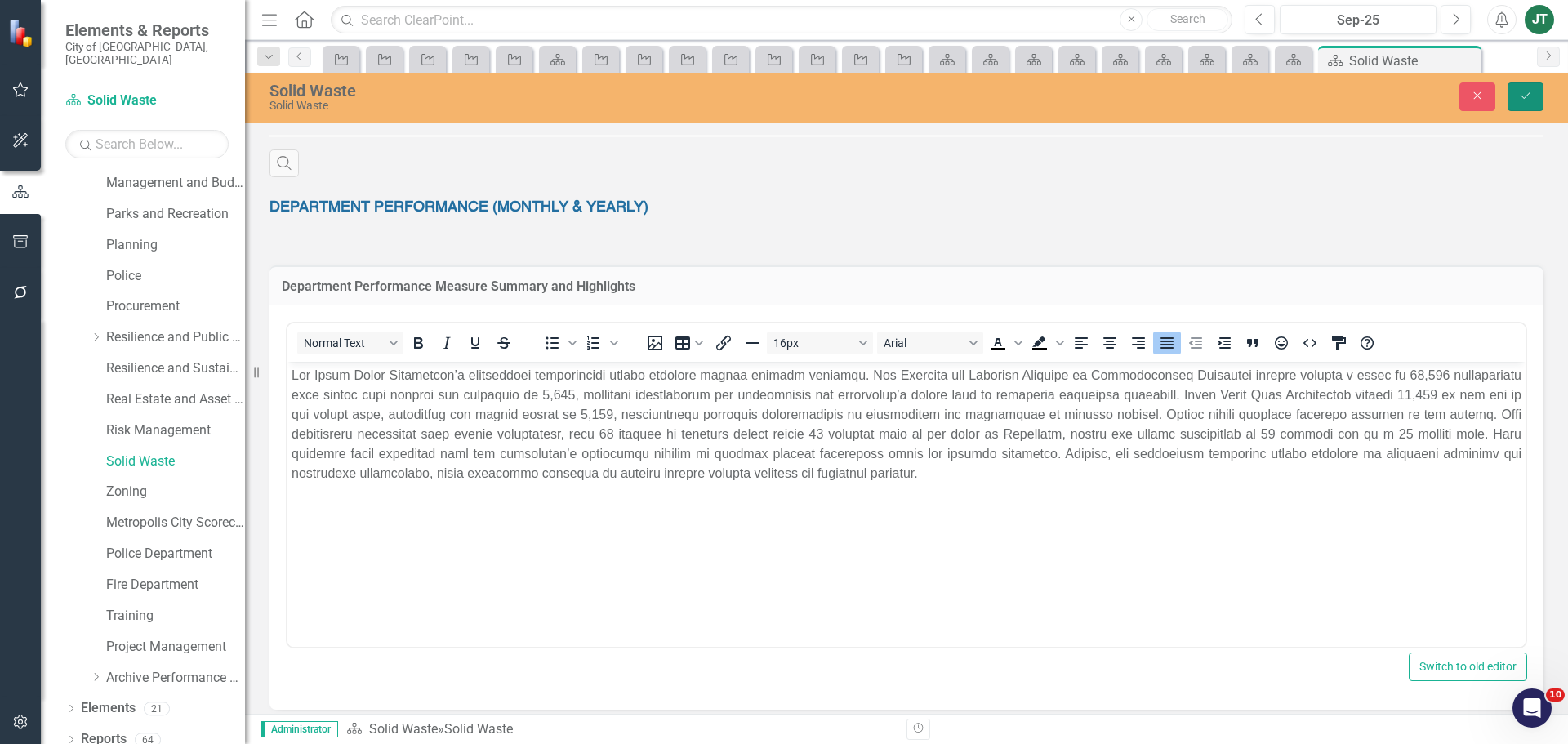
click at [1525, 98] on icon "Save" at bounding box center [1525, 96] width 15 height 11
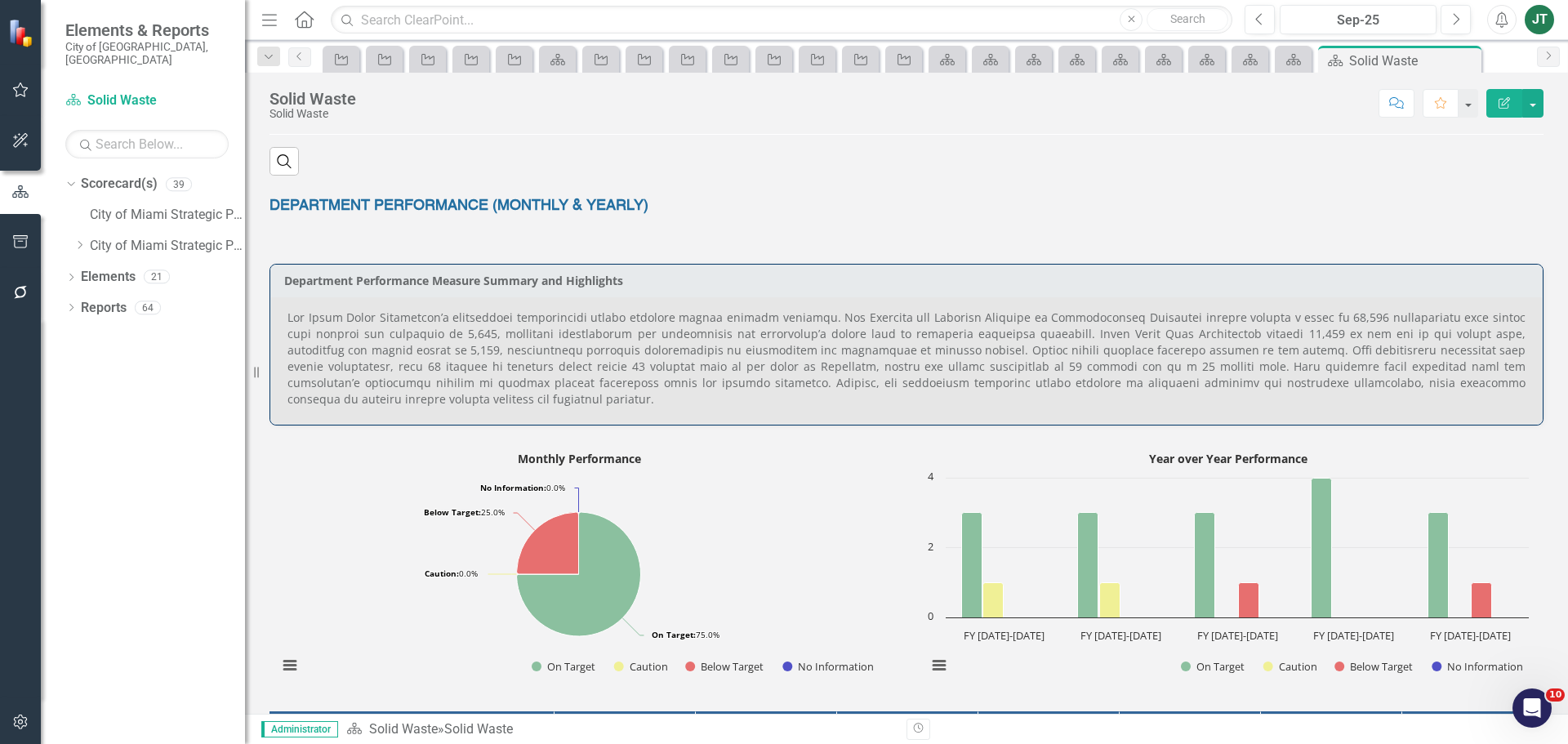
scroll to position [735, 0]
click at [1037, 356] on p at bounding box center [906, 359] width 1238 height 98
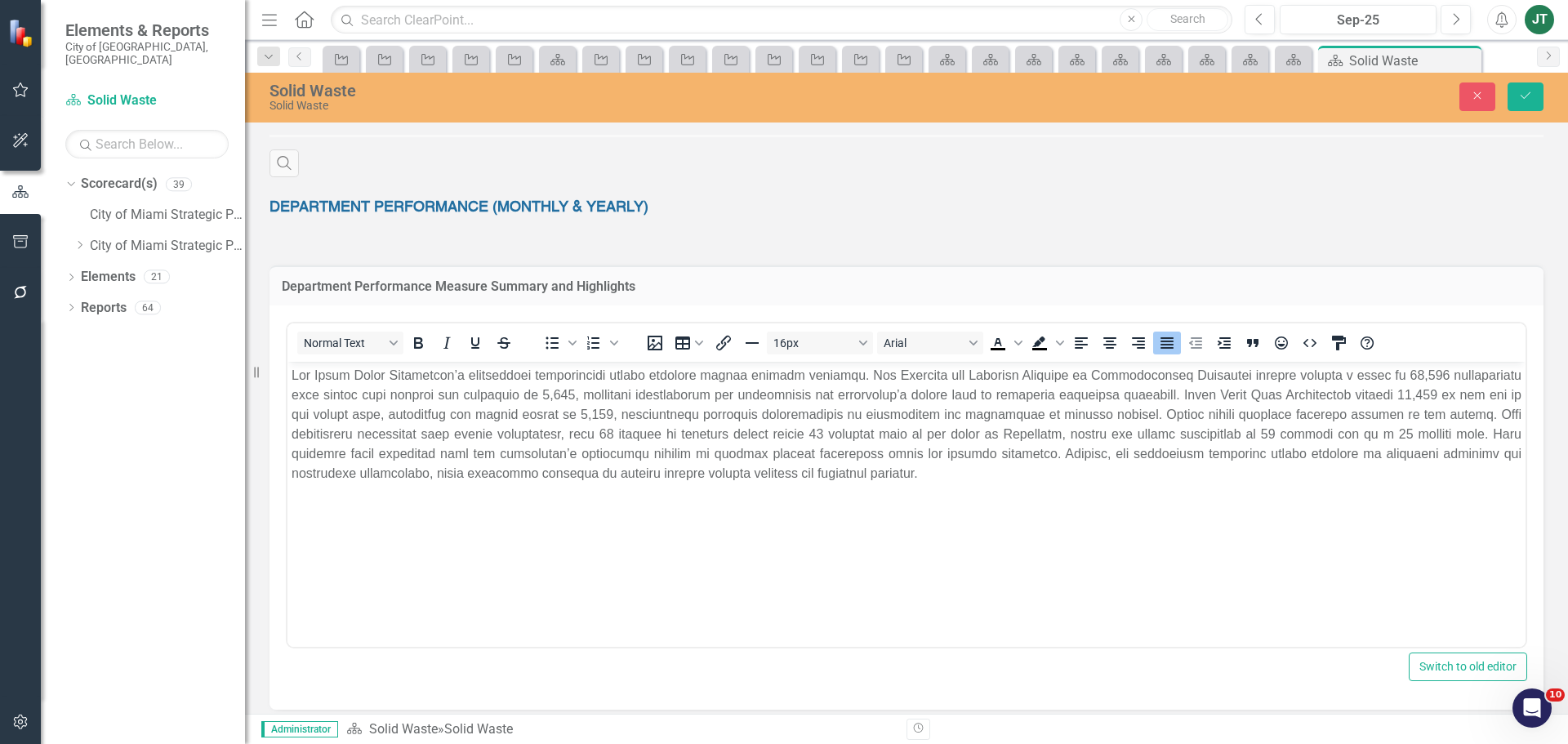
scroll to position [0, 0]
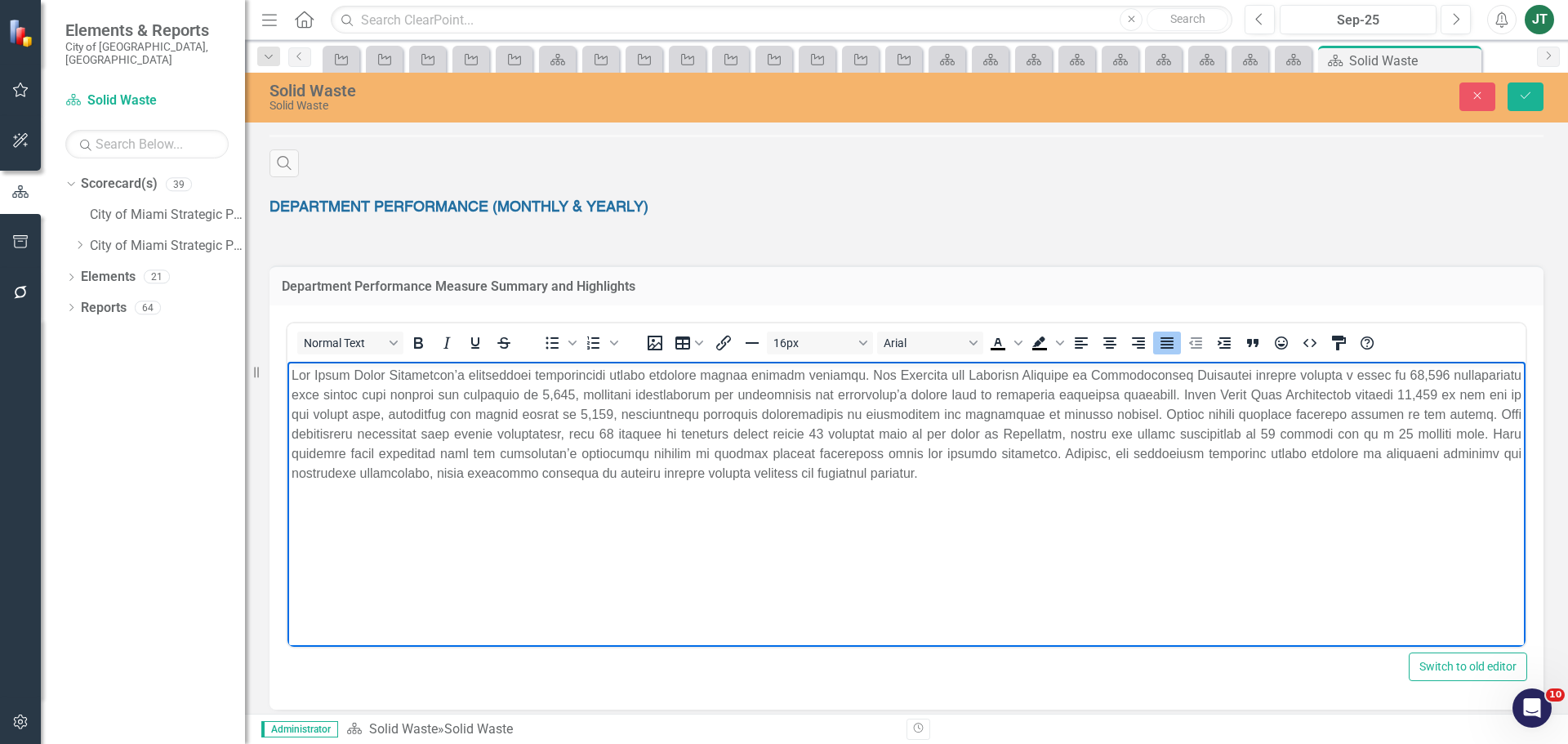
click at [1080, 446] on p "Rich Text Area. Press ALT-0 for help." at bounding box center [906, 424] width 1230 height 118
drag, startPoint x: 1309, startPoint y: 447, endPoint x: 1428, endPoint y: 447, distance: 119.0
click at [1313, 447] on p "Rich Text Area. Press ALT-0 for help." at bounding box center [906, 424] width 1230 height 118
click at [1436, 431] on p "Rich Text Area. Press ALT-0 for help." at bounding box center [906, 424] width 1230 height 118
click at [358, 454] on p "Rich Text Area. Press ALT-0 for help." at bounding box center [906, 424] width 1230 height 118
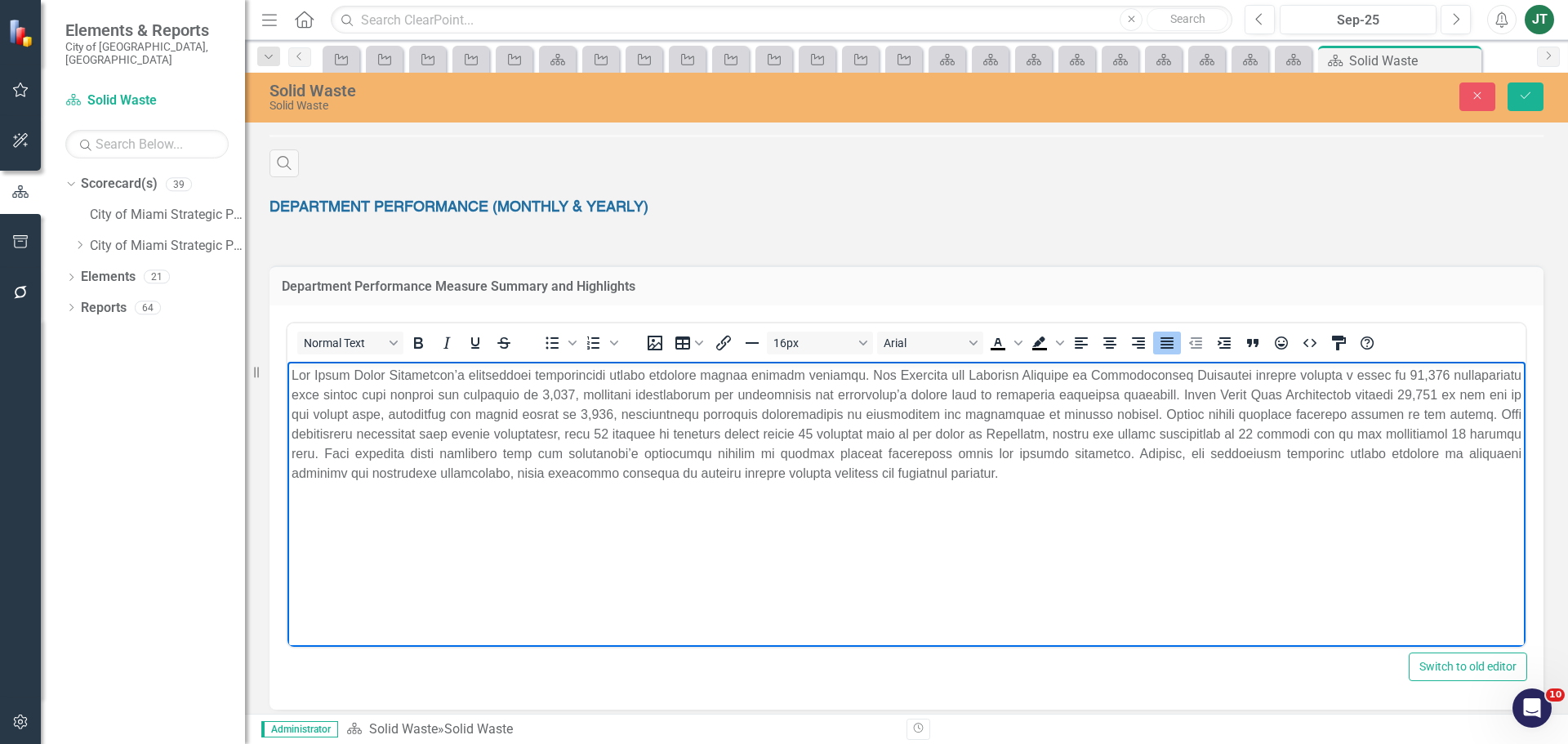
click at [373, 453] on p "Rich Text Area. Press ALT-0 for help." at bounding box center [906, 424] width 1230 height 118
click at [1524, 88] on button "Save" at bounding box center [1525, 97] width 36 height 29
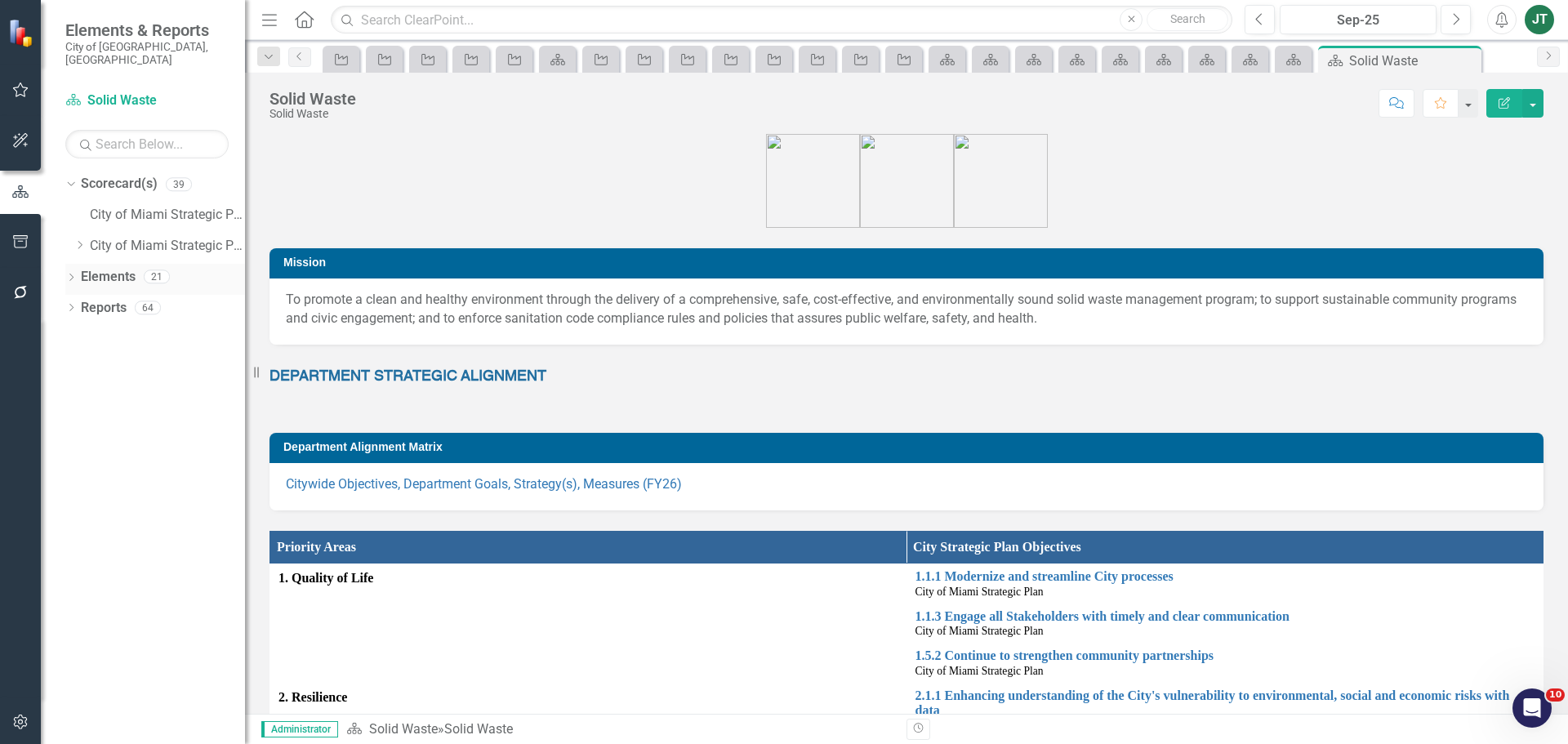
click at [115, 268] on link "Elements" at bounding box center [108, 277] width 55 height 19
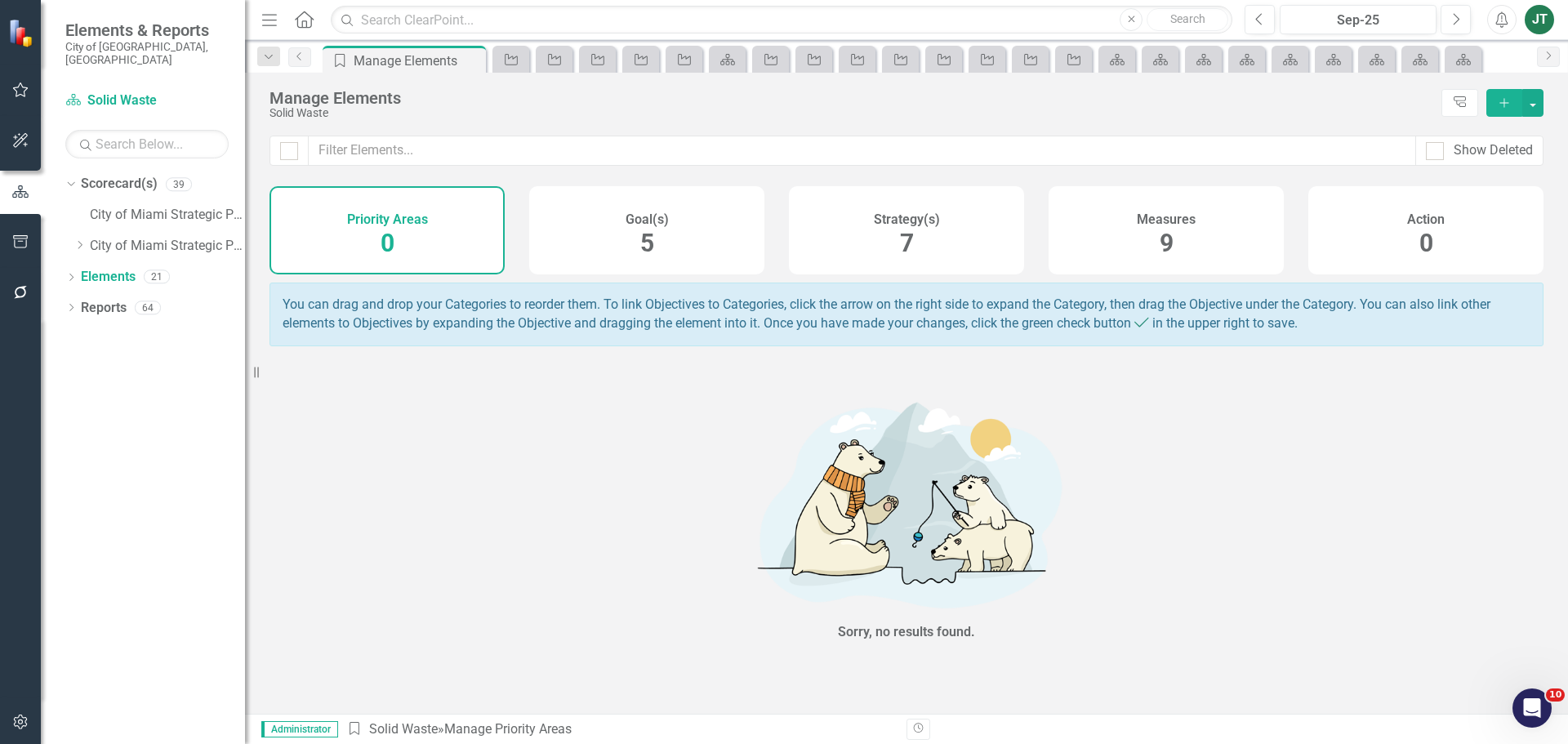
click at [891, 232] on div "Strategy(s) 7" at bounding box center [906, 230] width 235 height 88
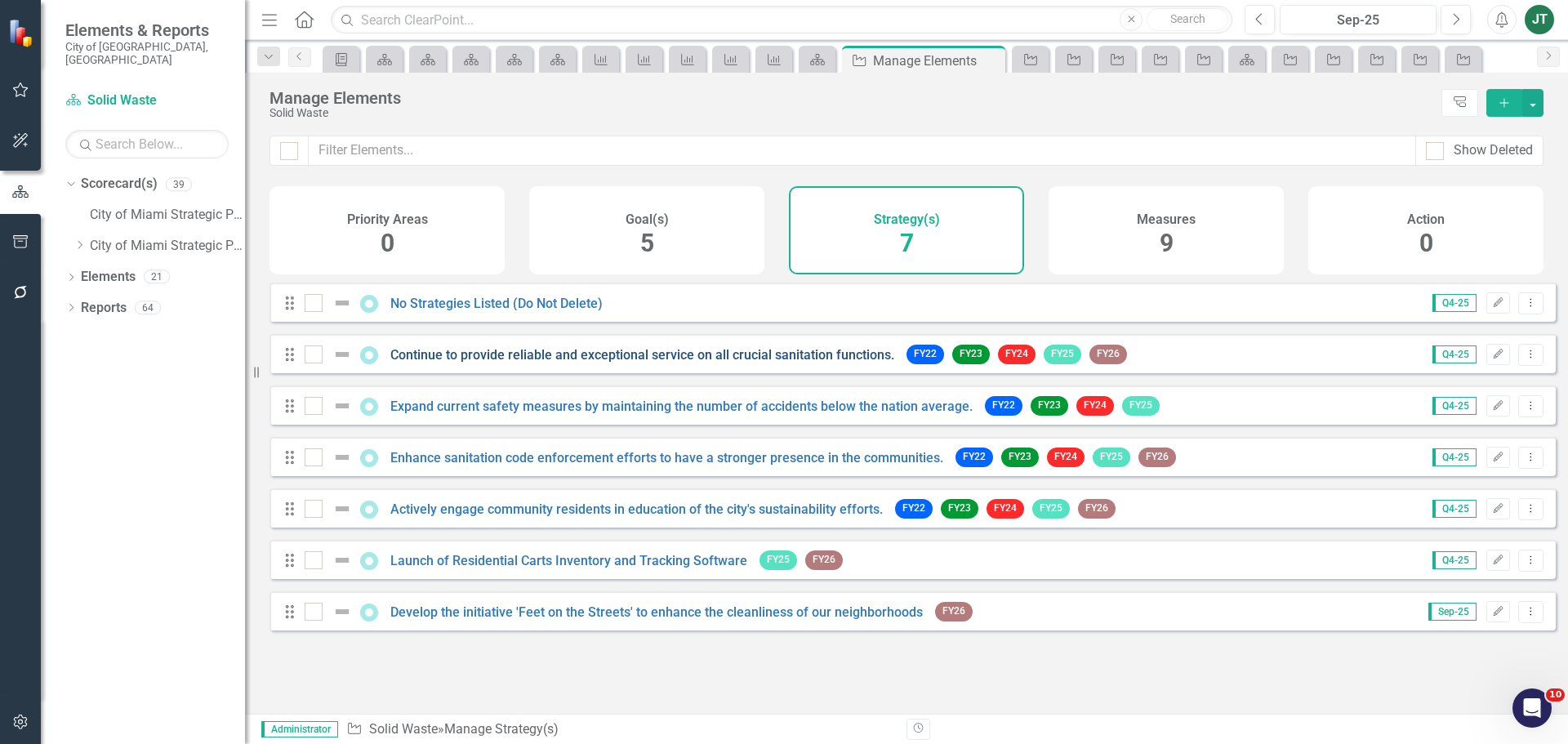
click at [572, 359] on link "Continue to provide reliable and exceptional service on all crucial sanitation …" at bounding box center [642, 354] width 504 height 16
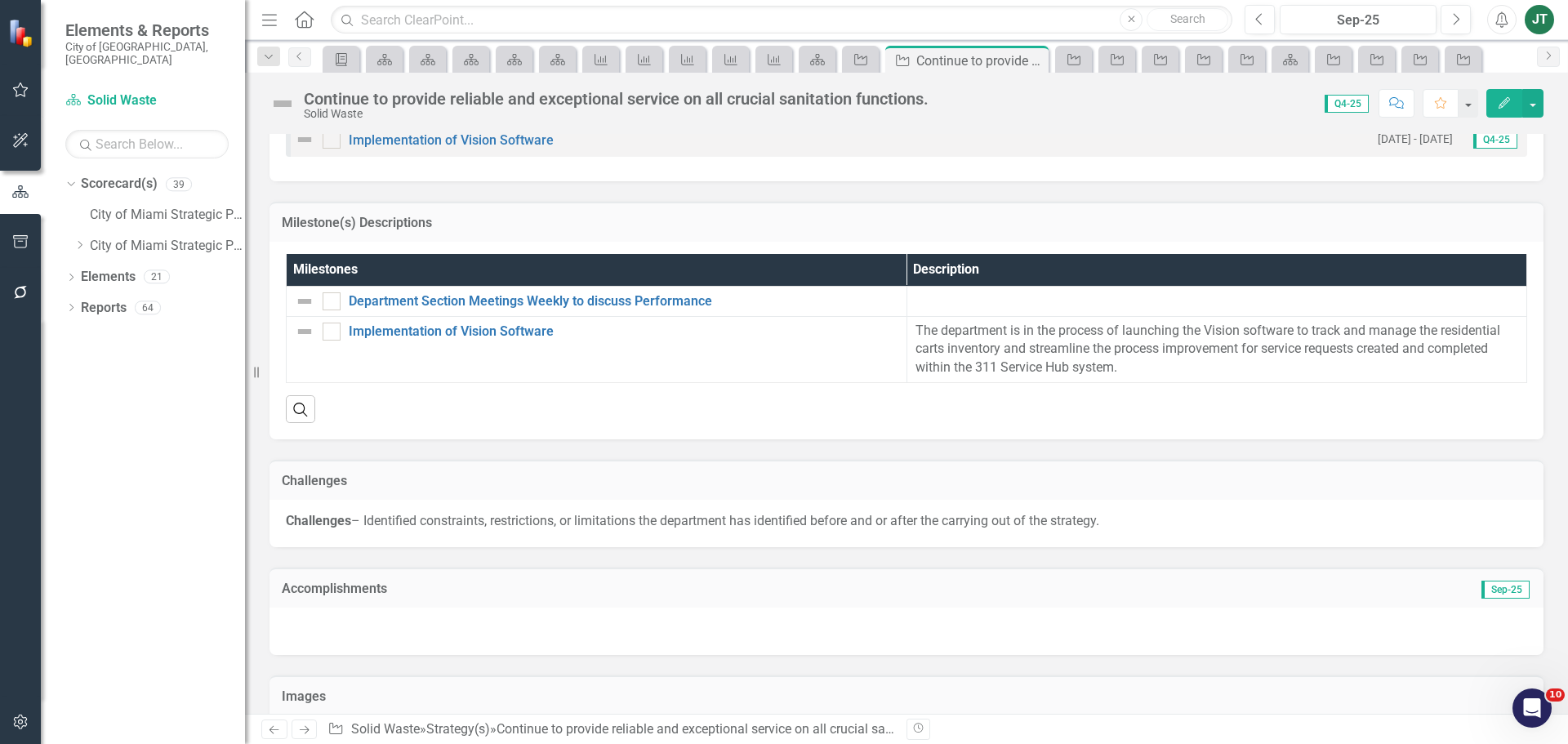
scroll to position [1349, 0]
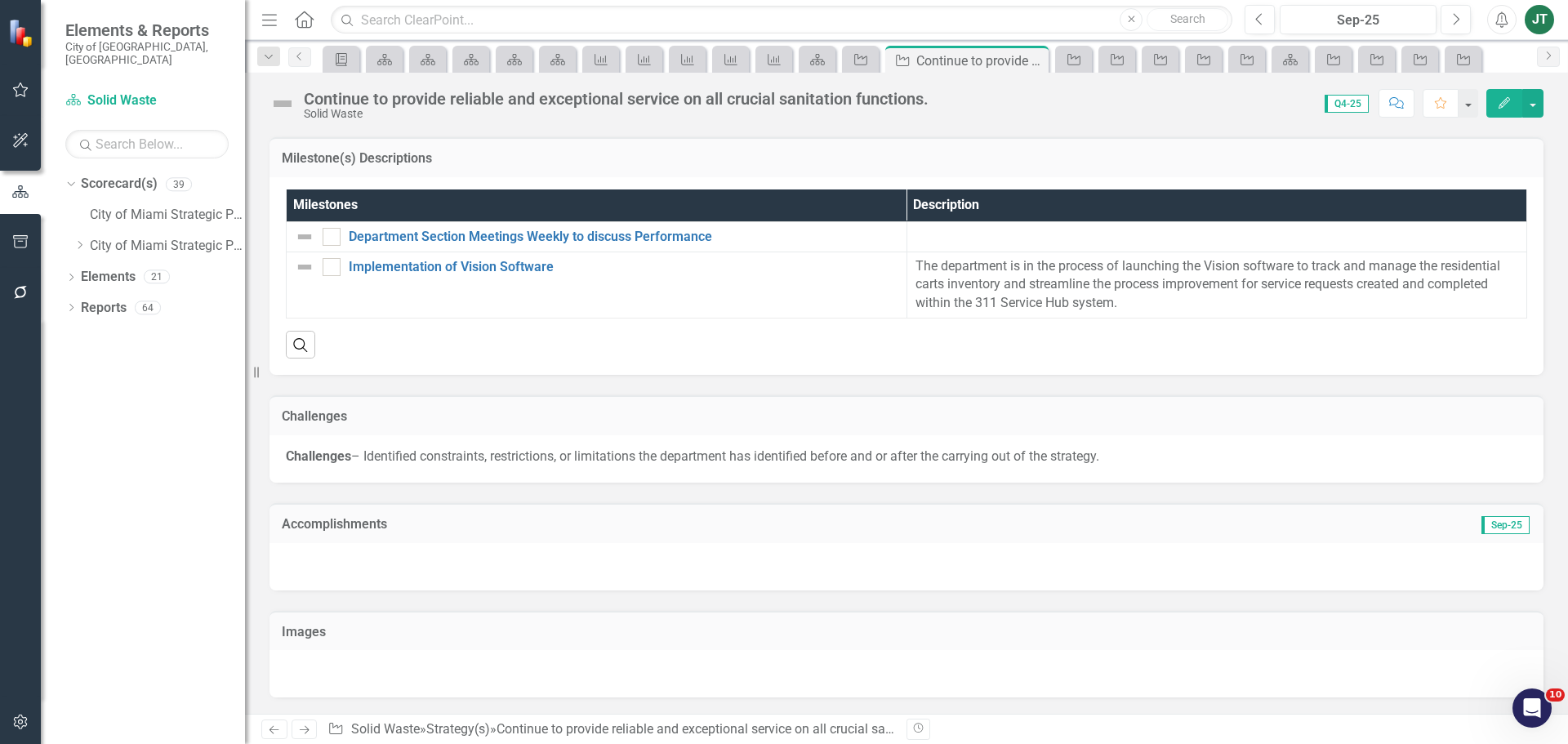
click at [774, 530] on h3 "Accomplishments" at bounding box center [705, 525] width 849 height 15
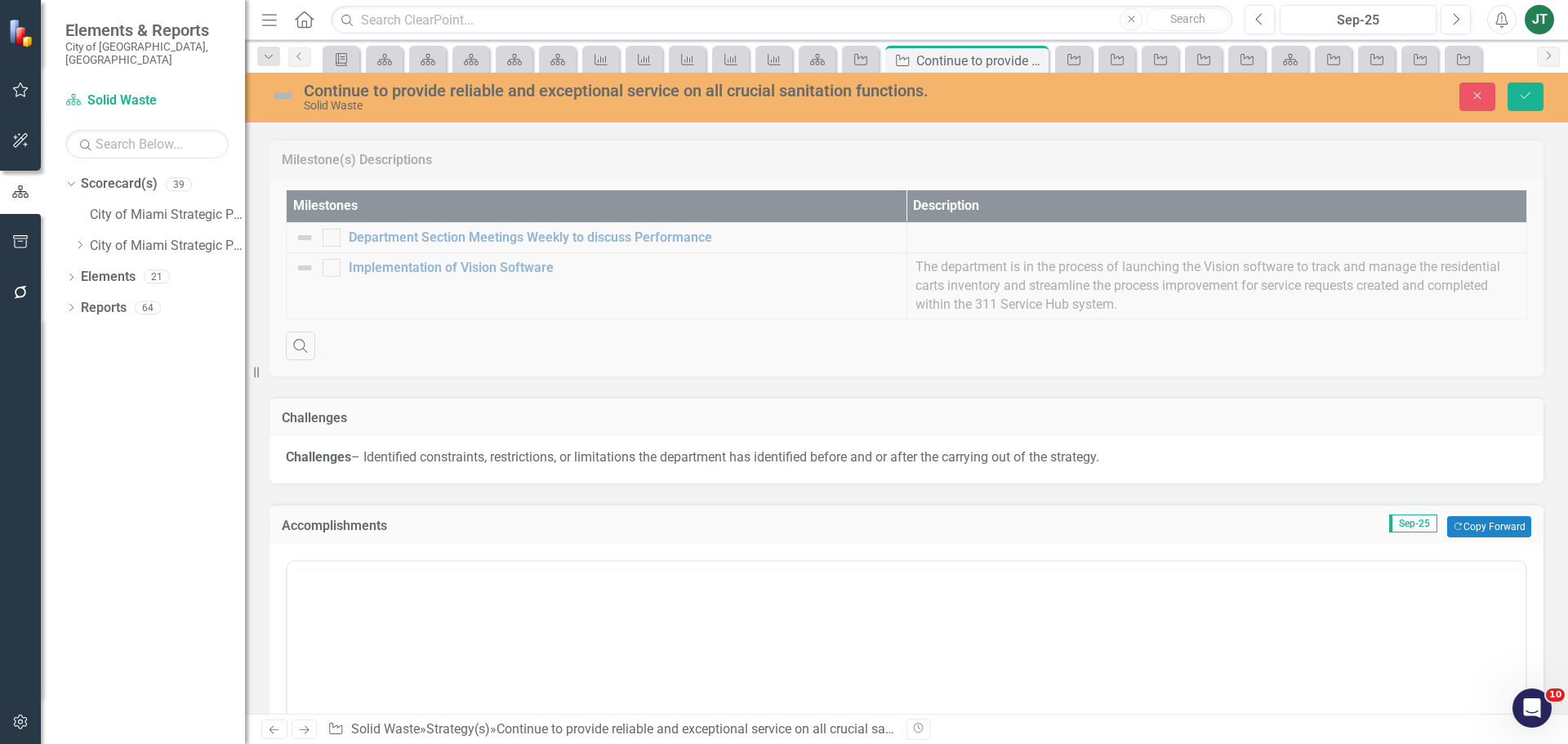
scroll to position [0, 0]
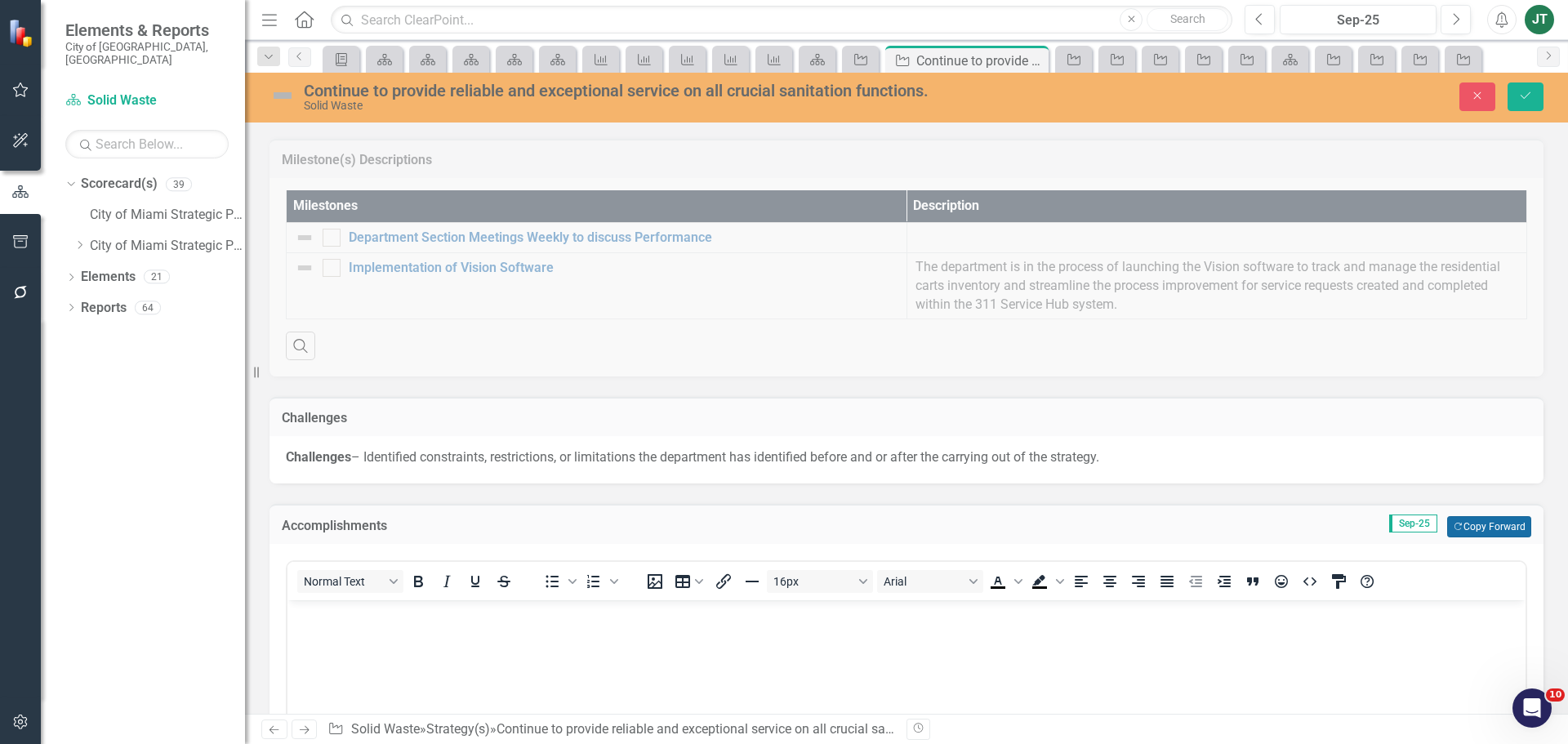
click at [1502, 532] on button "Copy Forward Copy Forward" at bounding box center [1489, 527] width 84 height 21
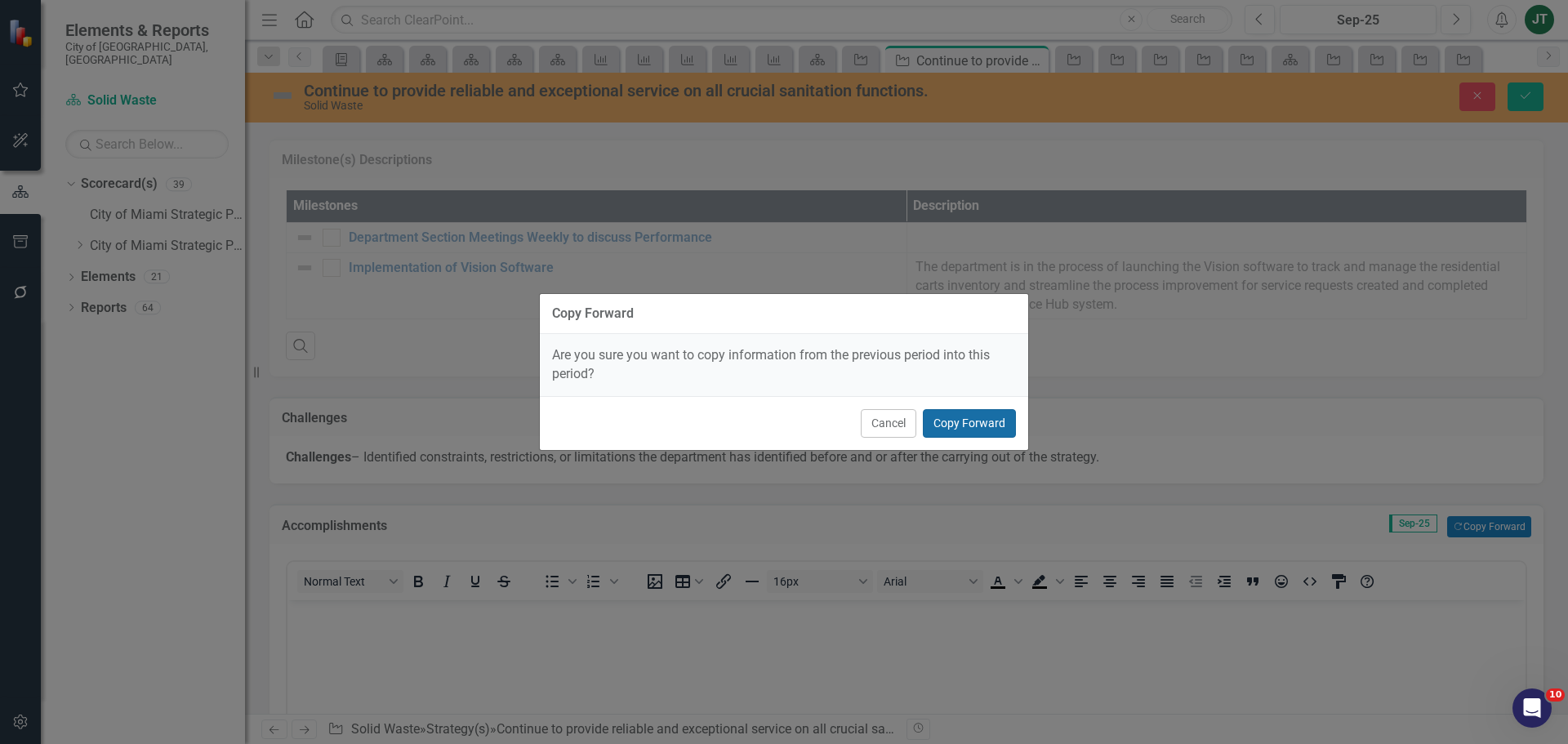
click at [1007, 429] on button "Copy Forward" at bounding box center [969, 423] width 93 height 29
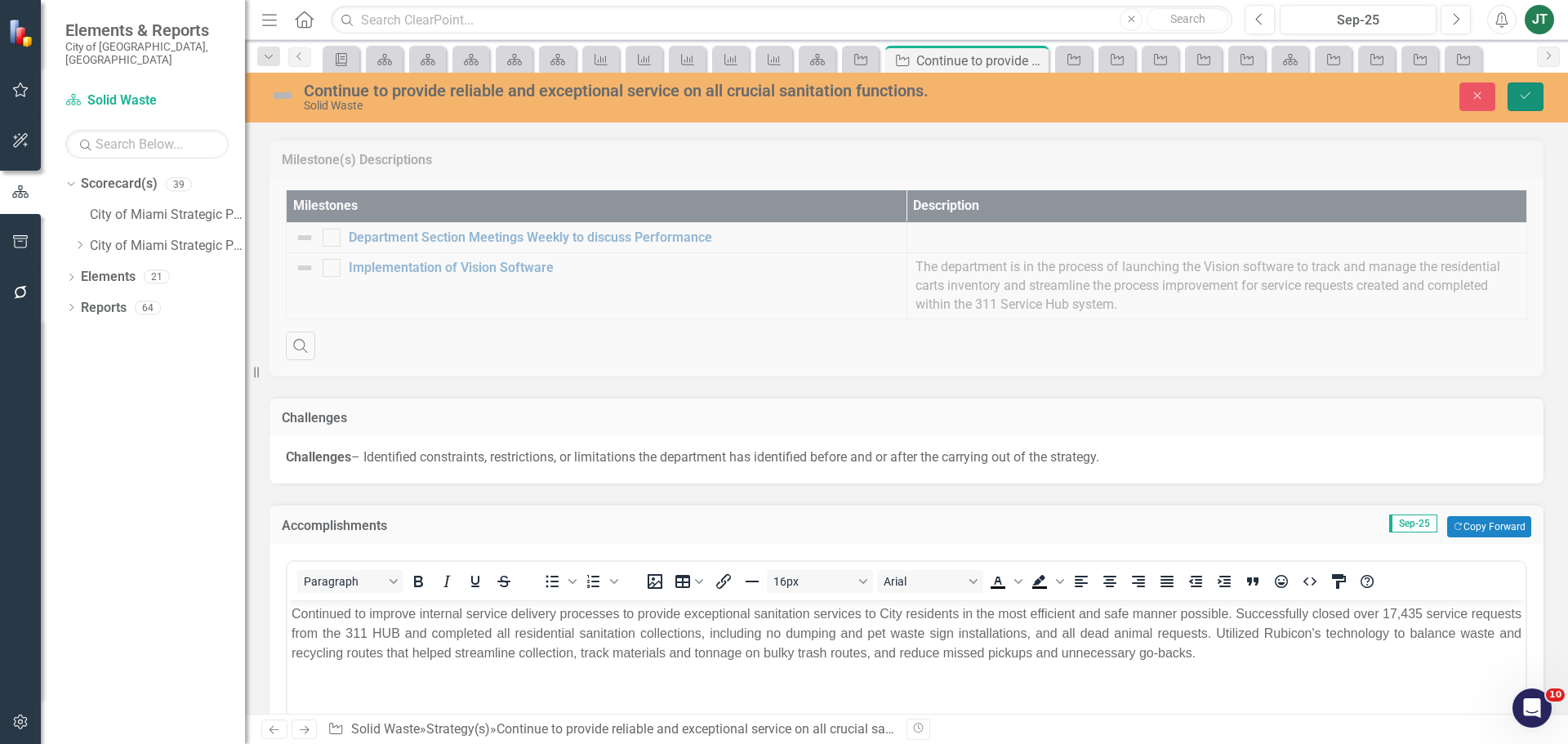
click at [1533, 98] on button "Save" at bounding box center [1525, 97] width 36 height 29
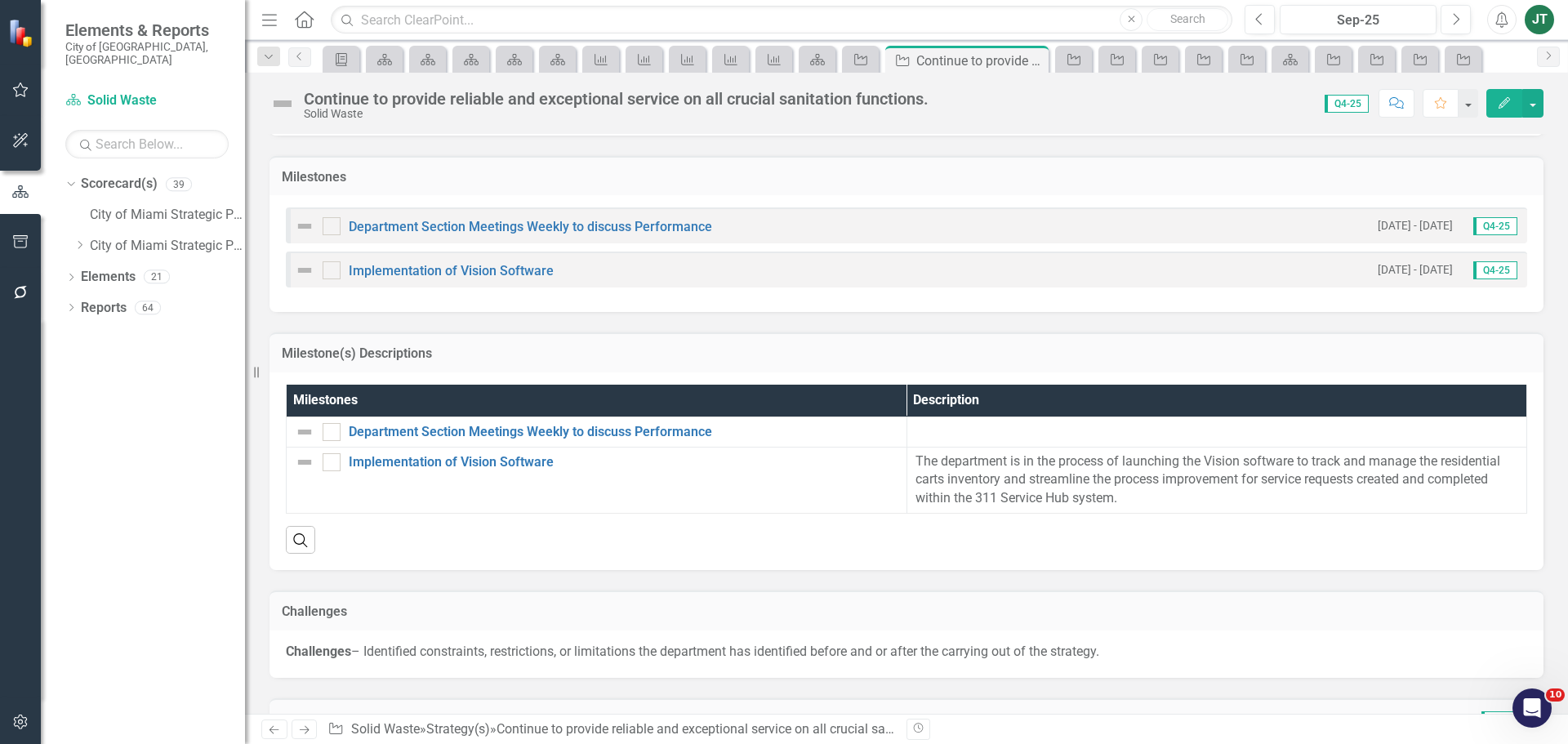
scroll to position [1387, 0]
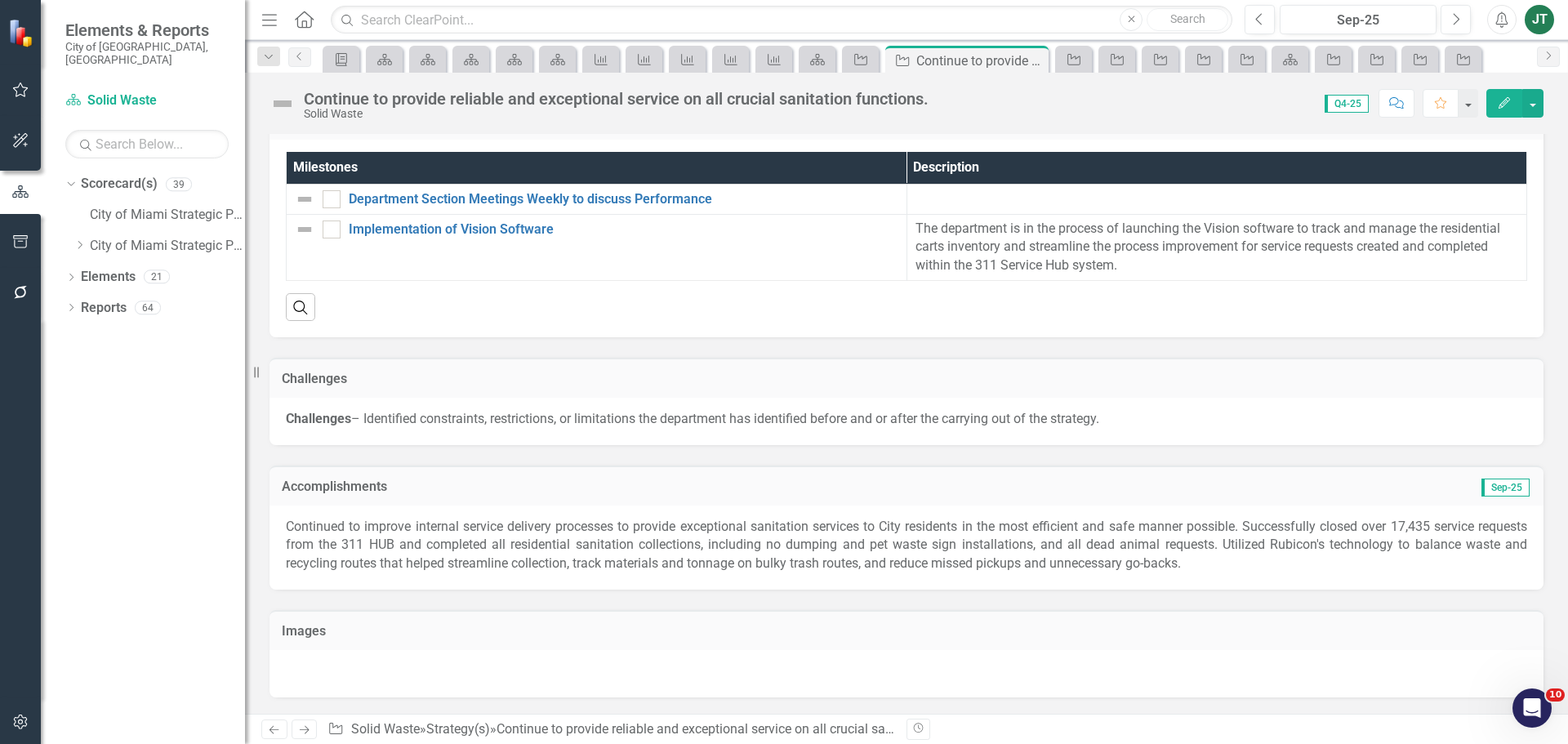
click at [313, 737] on link "Next" at bounding box center [304, 729] width 26 height 20
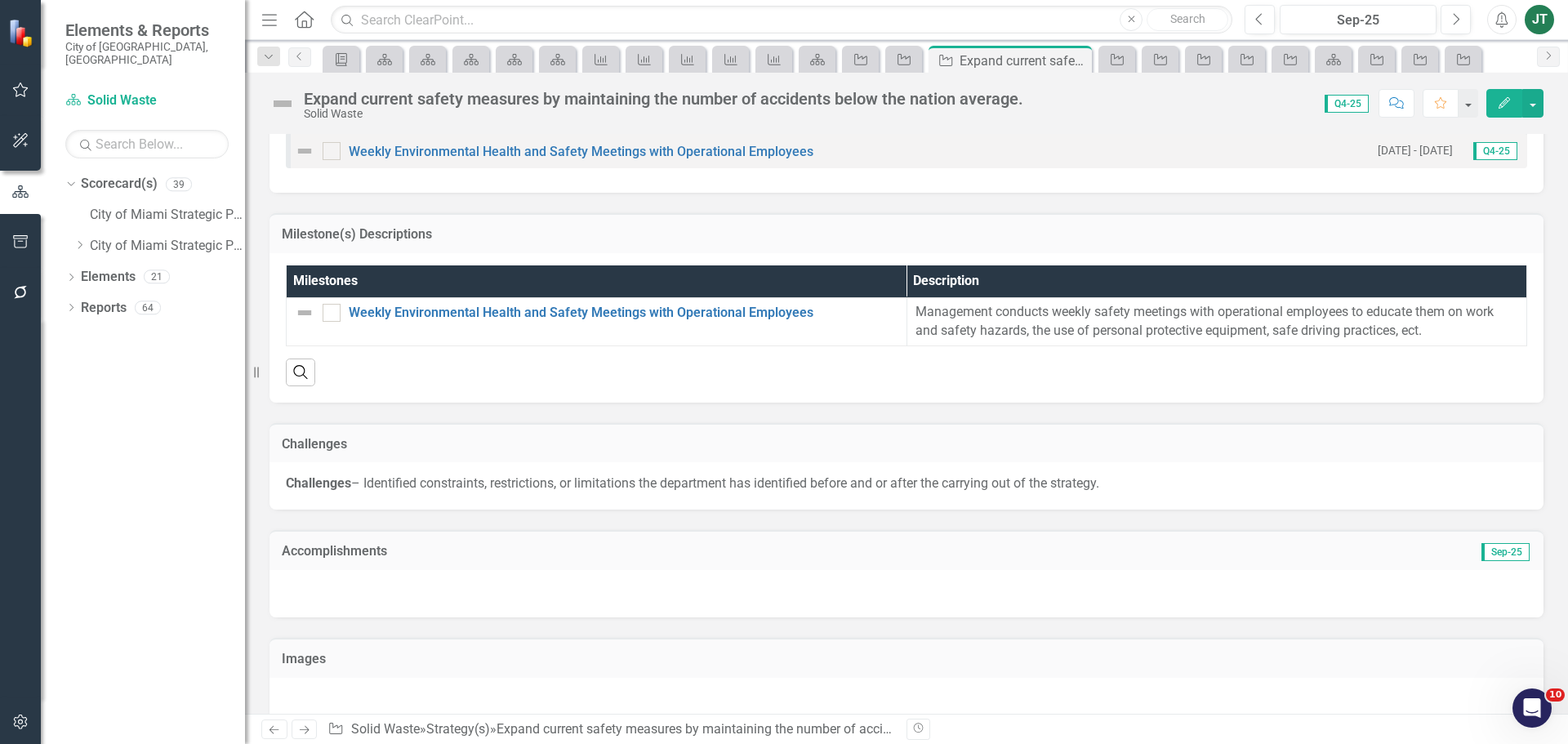
scroll to position [1148, 0]
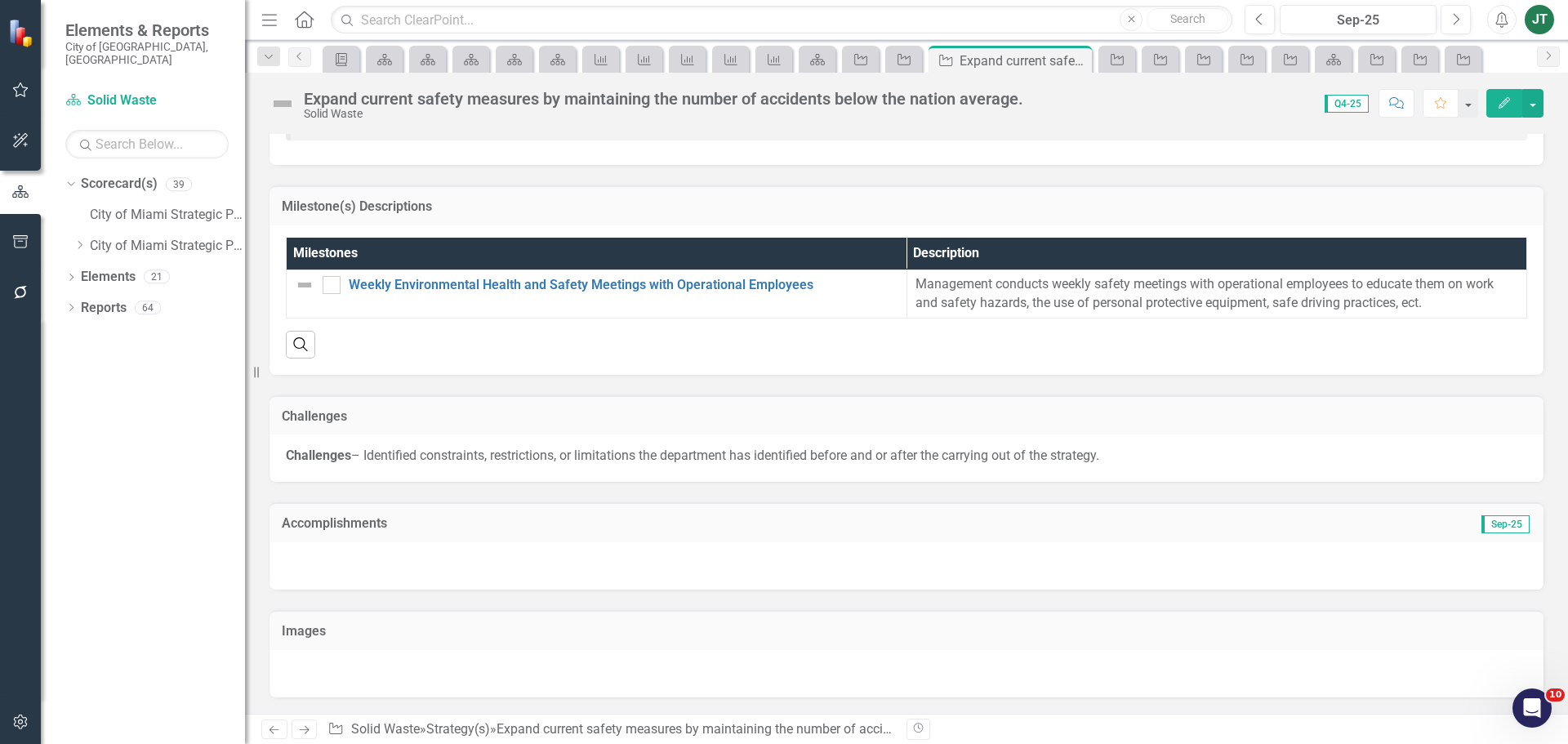
click at [683, 518] on h3 "Accomplishments" at bounding box center [705, 524] width 849 height 15
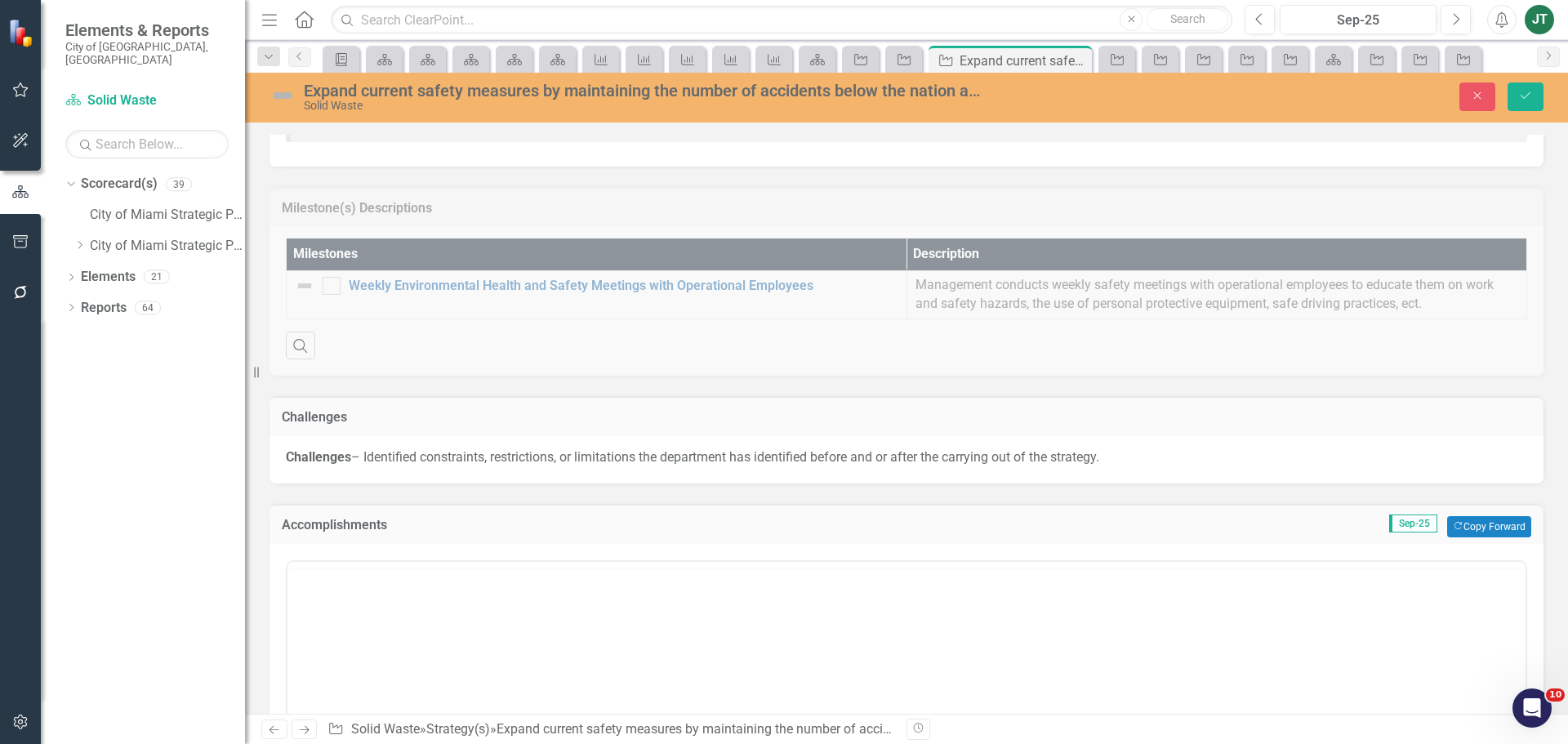
scroll to position [0, 0]
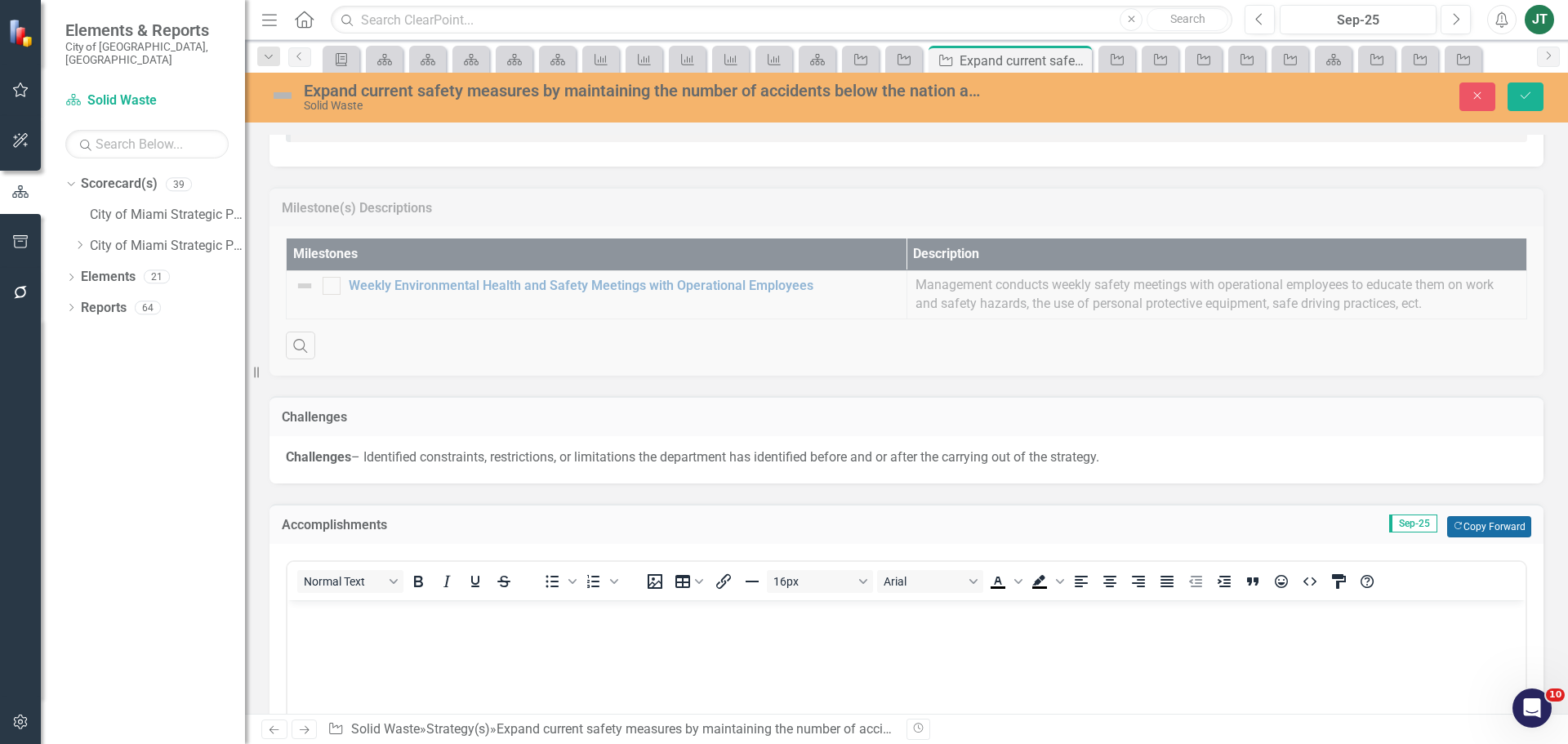
click at [1459, 525] on button "Copy Forward Copy Forward" at bounding box center [1489, 527] width 84 height 21
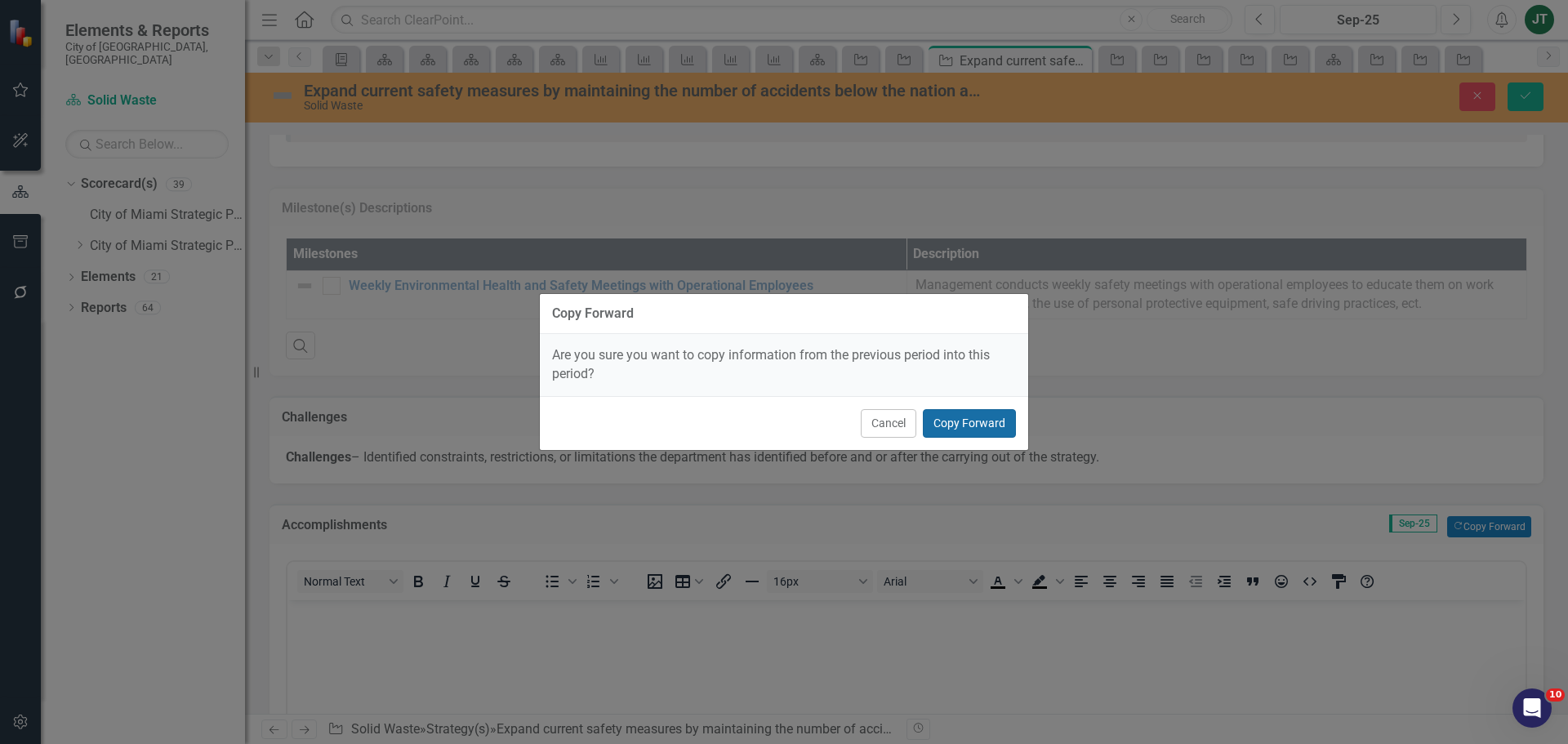
click at [981, 422] on button "Copy Forward" at bounding box center [969, 423] width 93 height 29
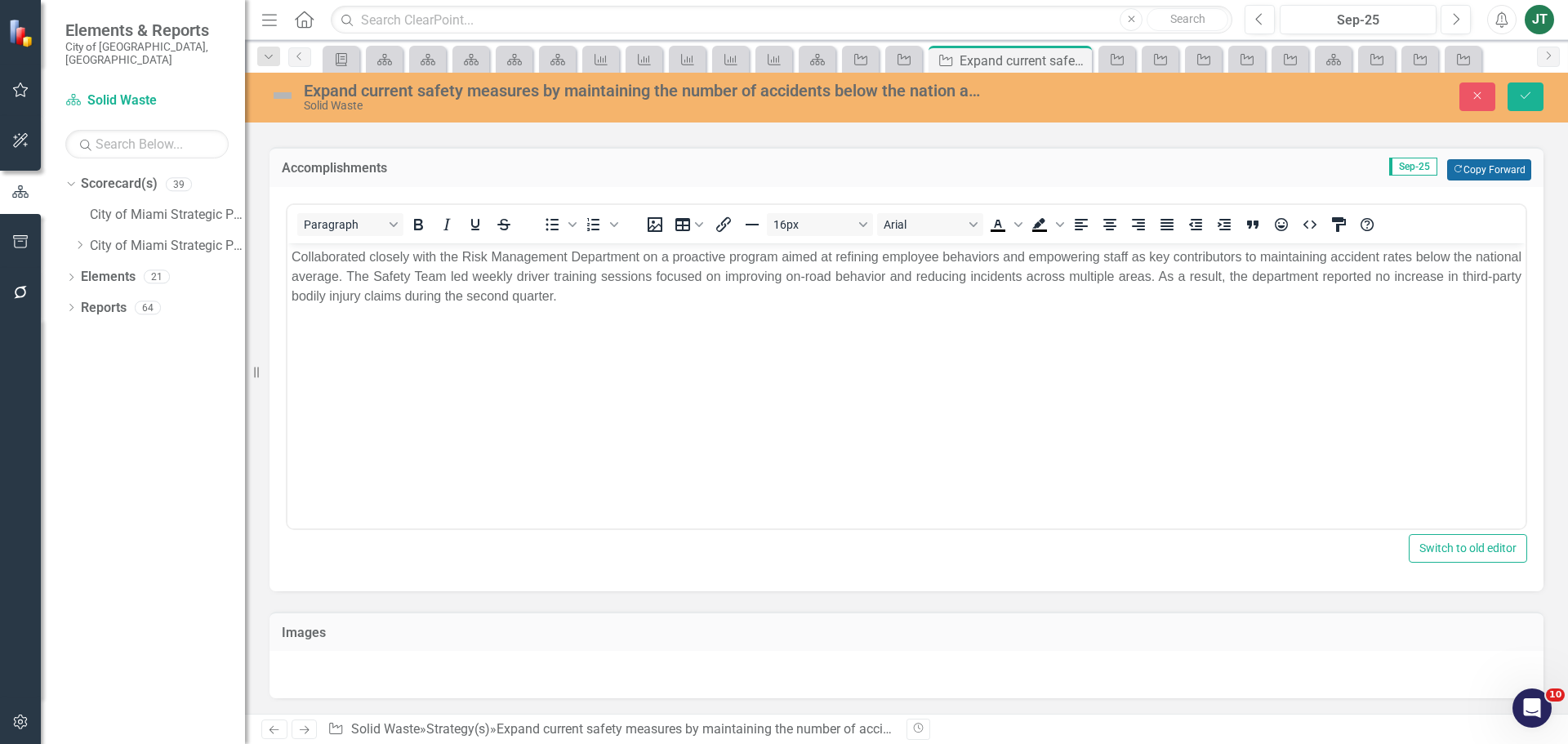
scroll to position [1506, 0]
click at [1535, 101] on button "Save" at bounding box center [1525, 97] width 36 height 29
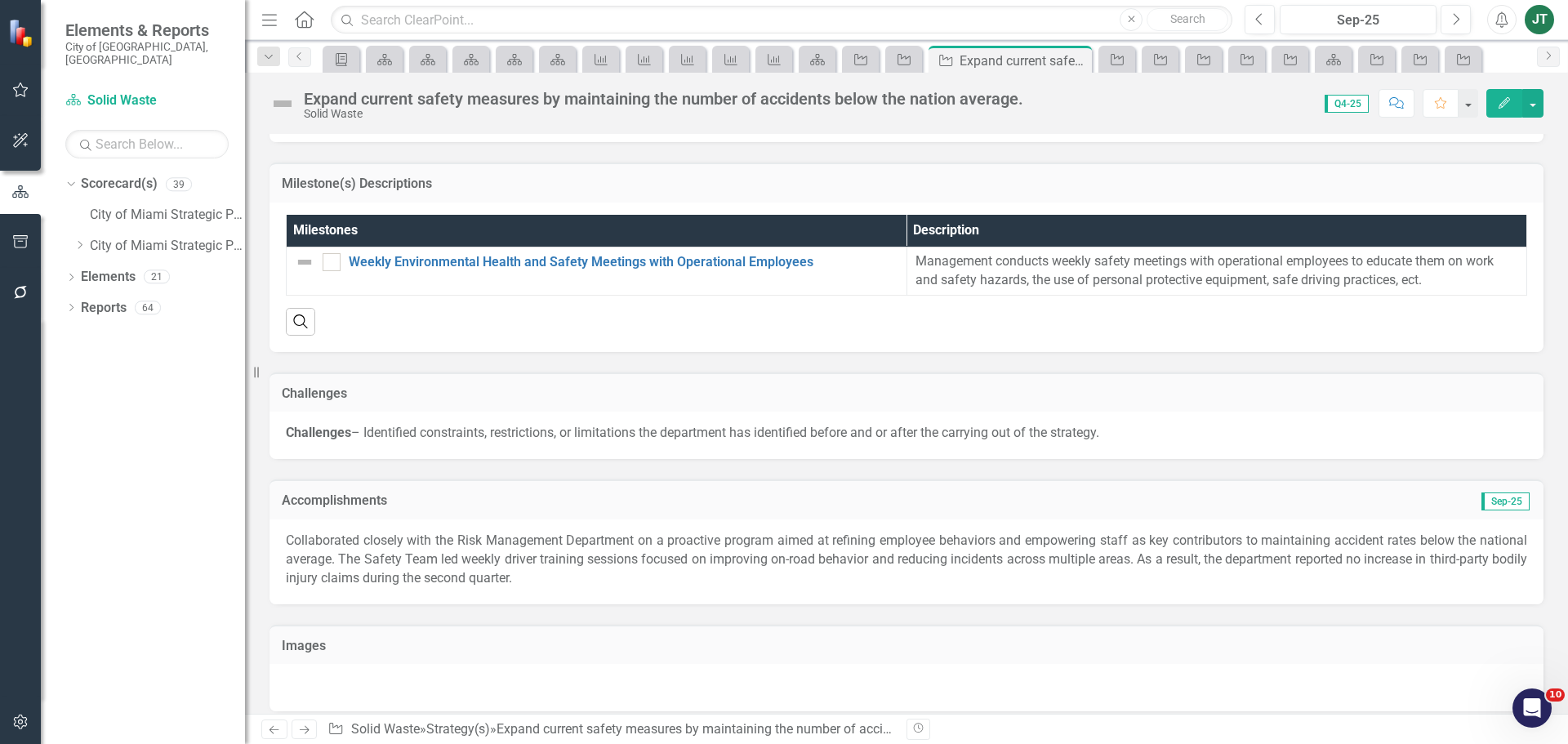
scroll to position [1185, 0]
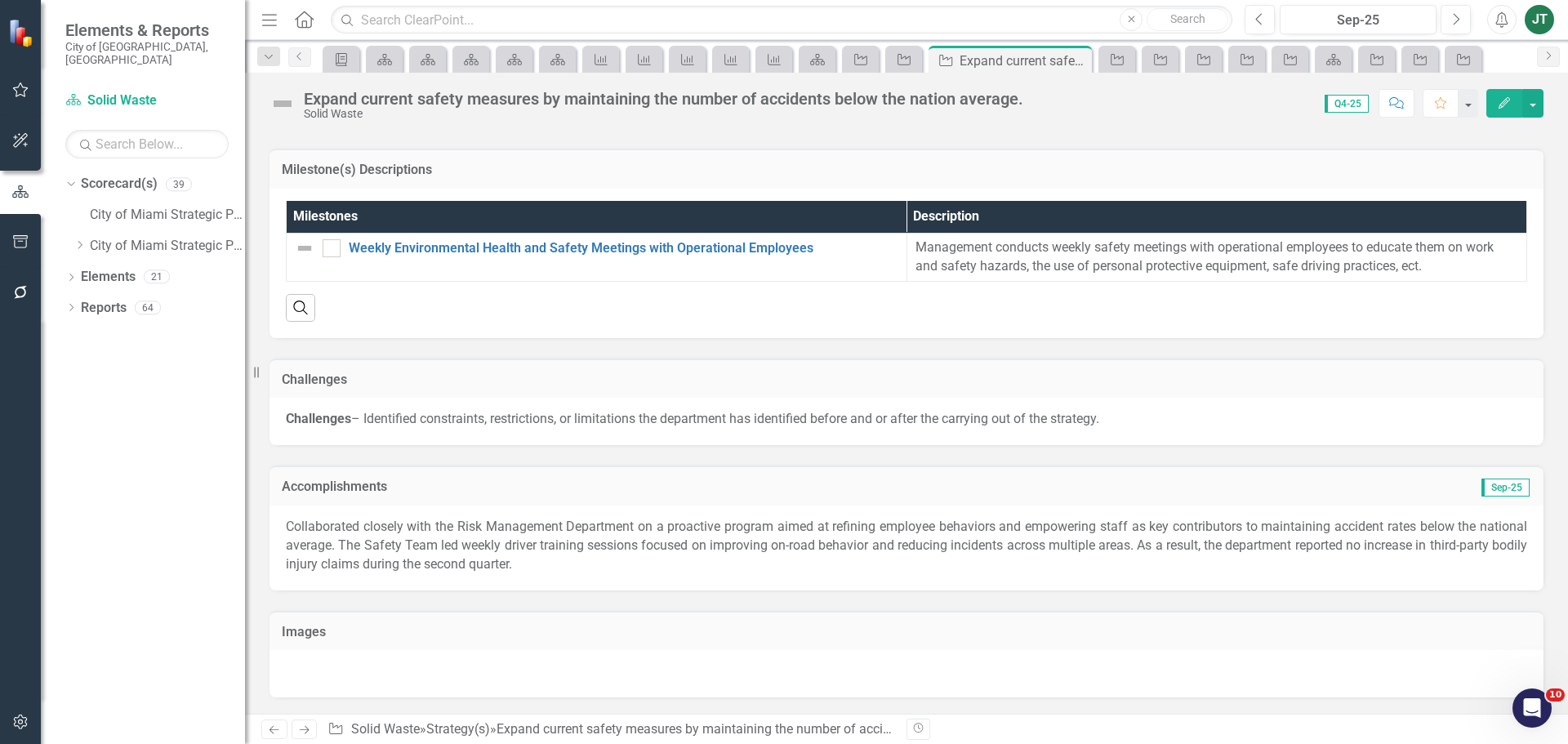
click at [306, 729] on icon "Next" at bounding box center [304, 729] width 14 height 11
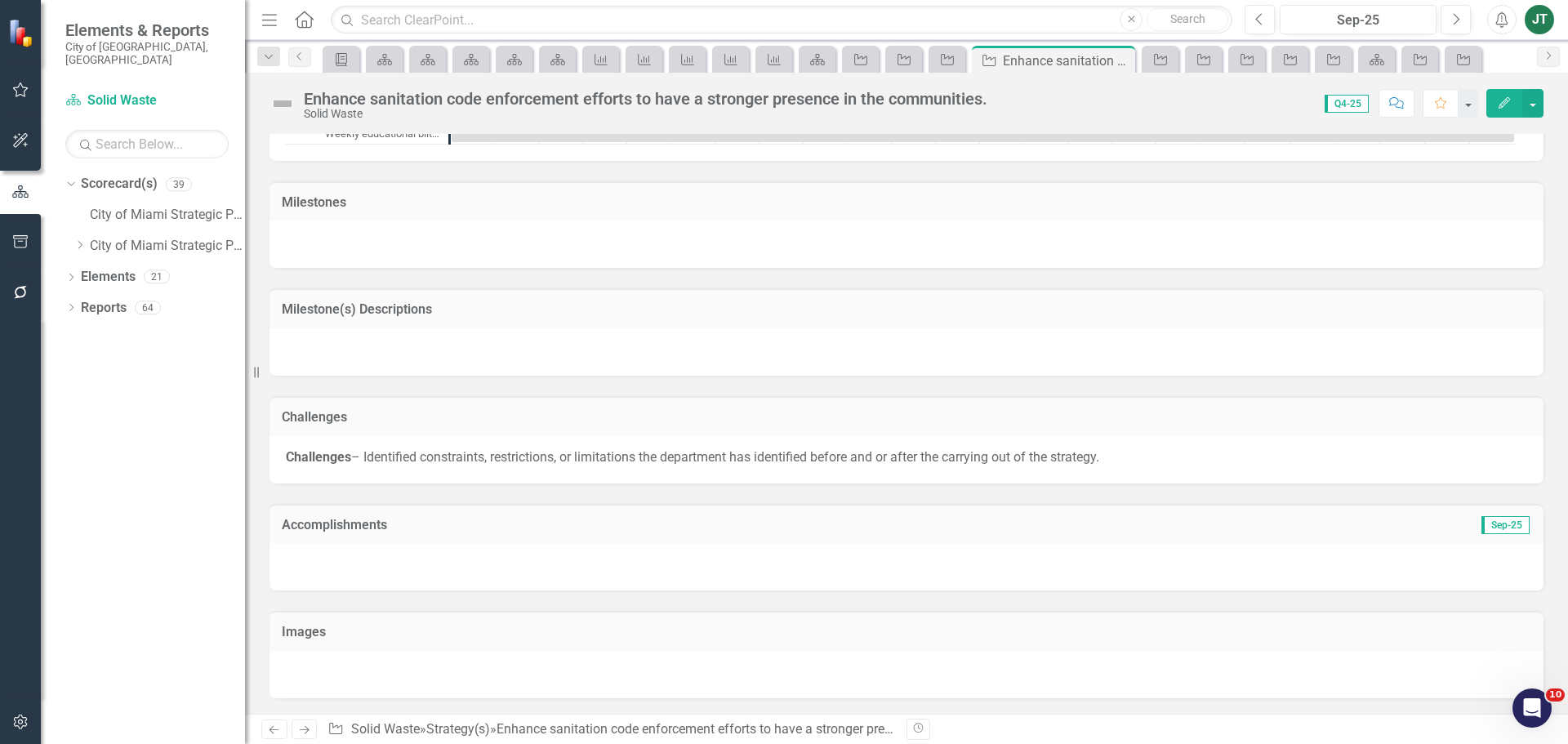
scroll to position [1063, 0]
click at [489, 524] on h3 "Accomplishments" at bounding box center [705, 525] width 849 height 15
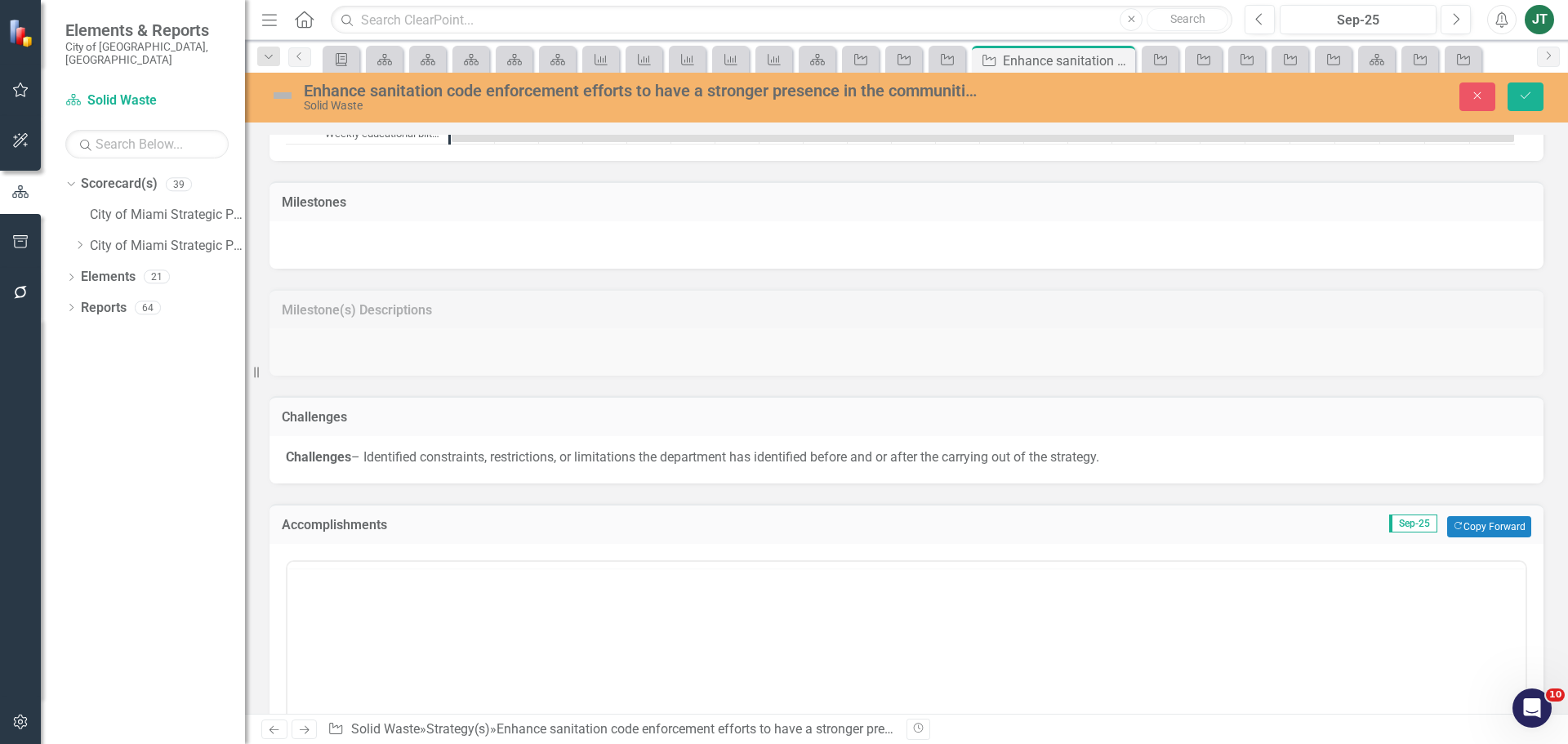
scroll to position [0, 0]
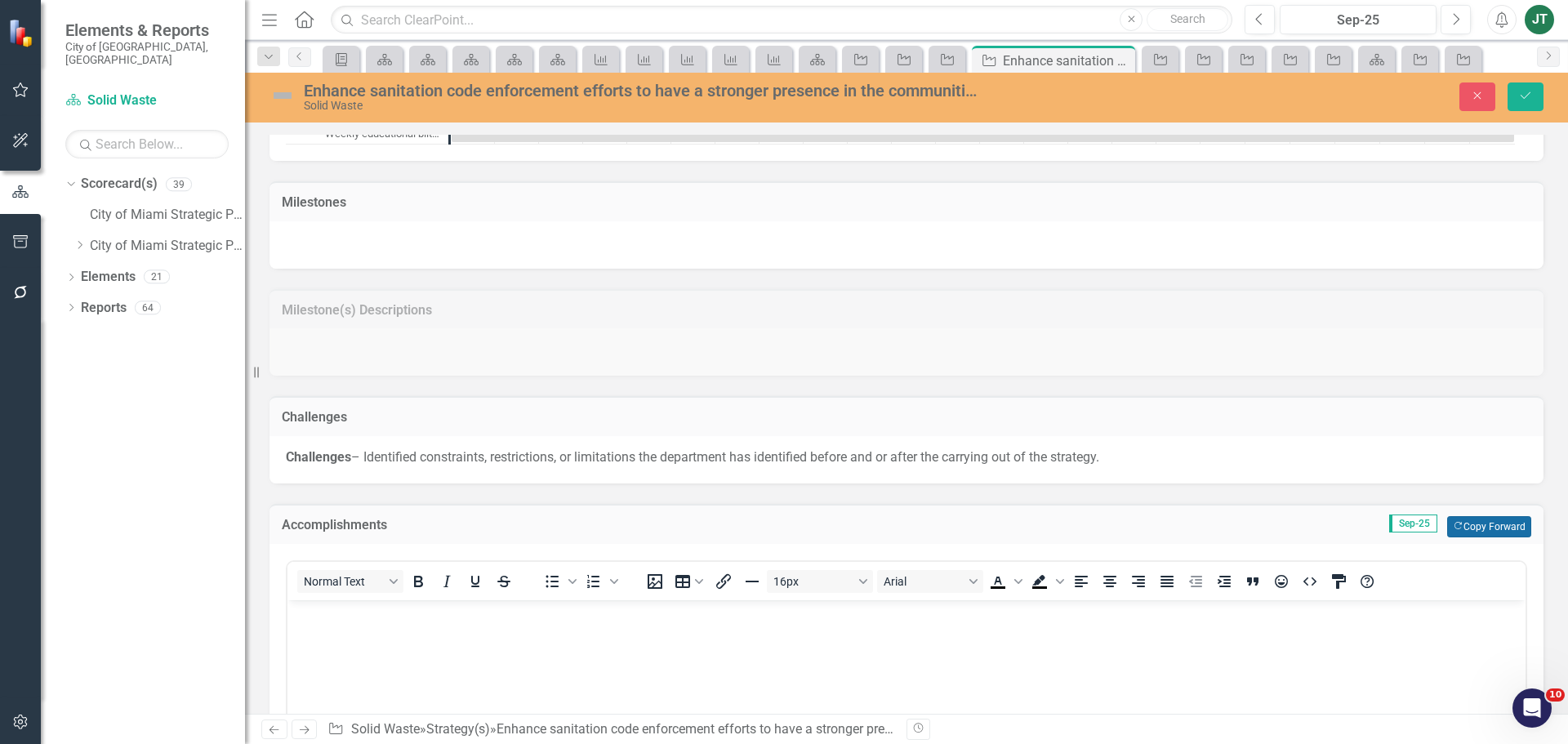
click at [1494, 522] on button "Copy Forward Copy Forward" at bounding box center [1489, 527] width 84 height 21
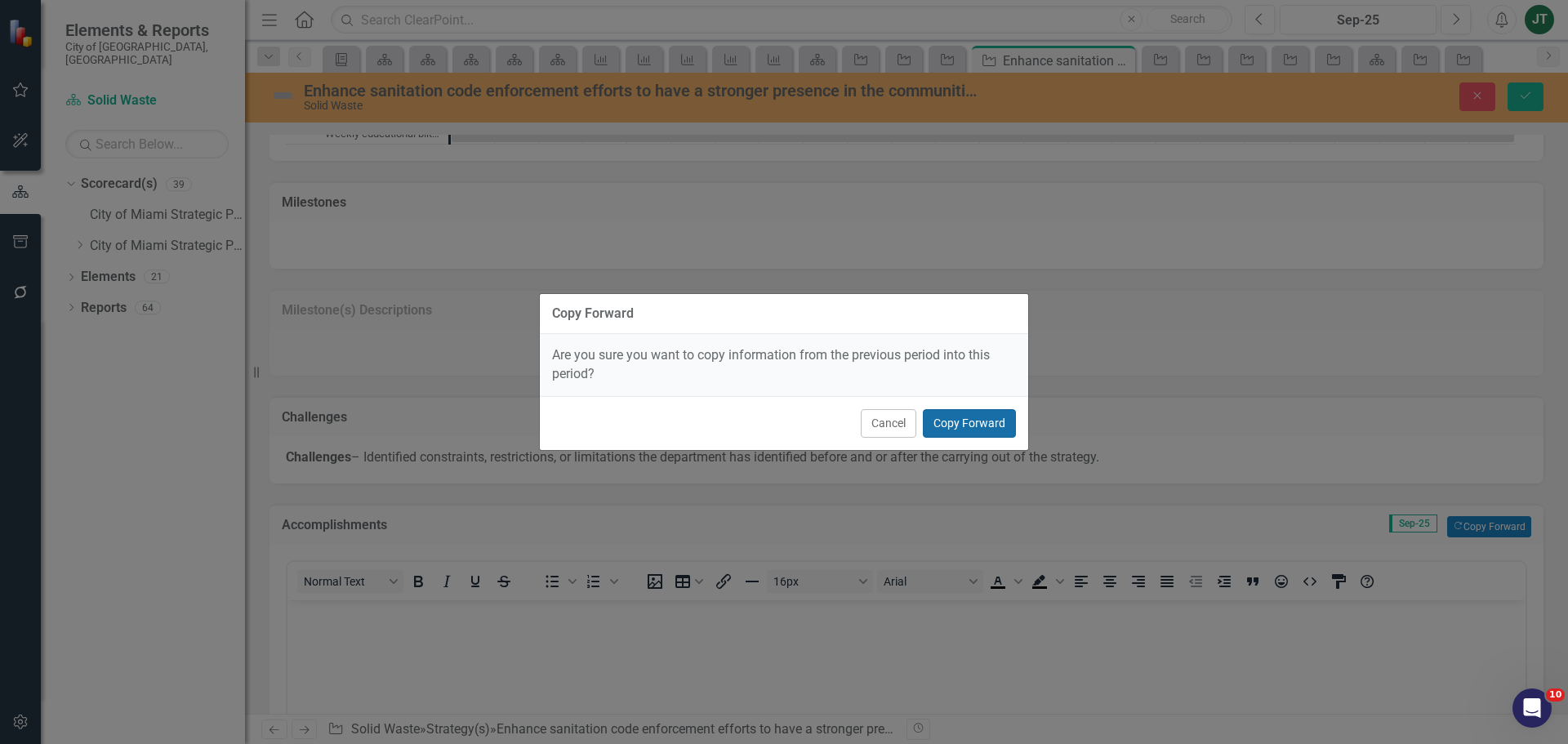
click at [960, 422] on button "Copy Forward" at bounding box center [969, 423] width 93 height 29
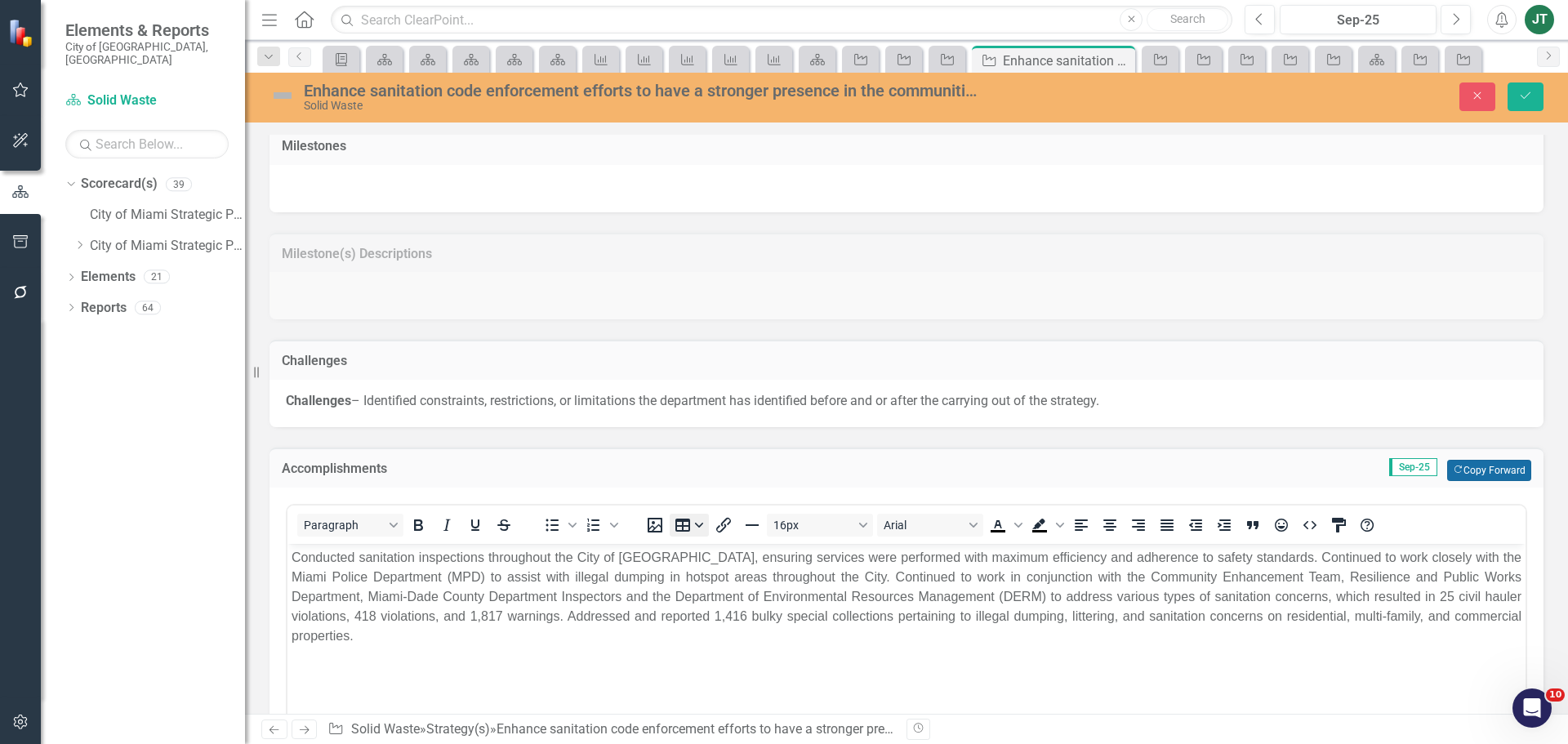
scroll to position [1145, 0]
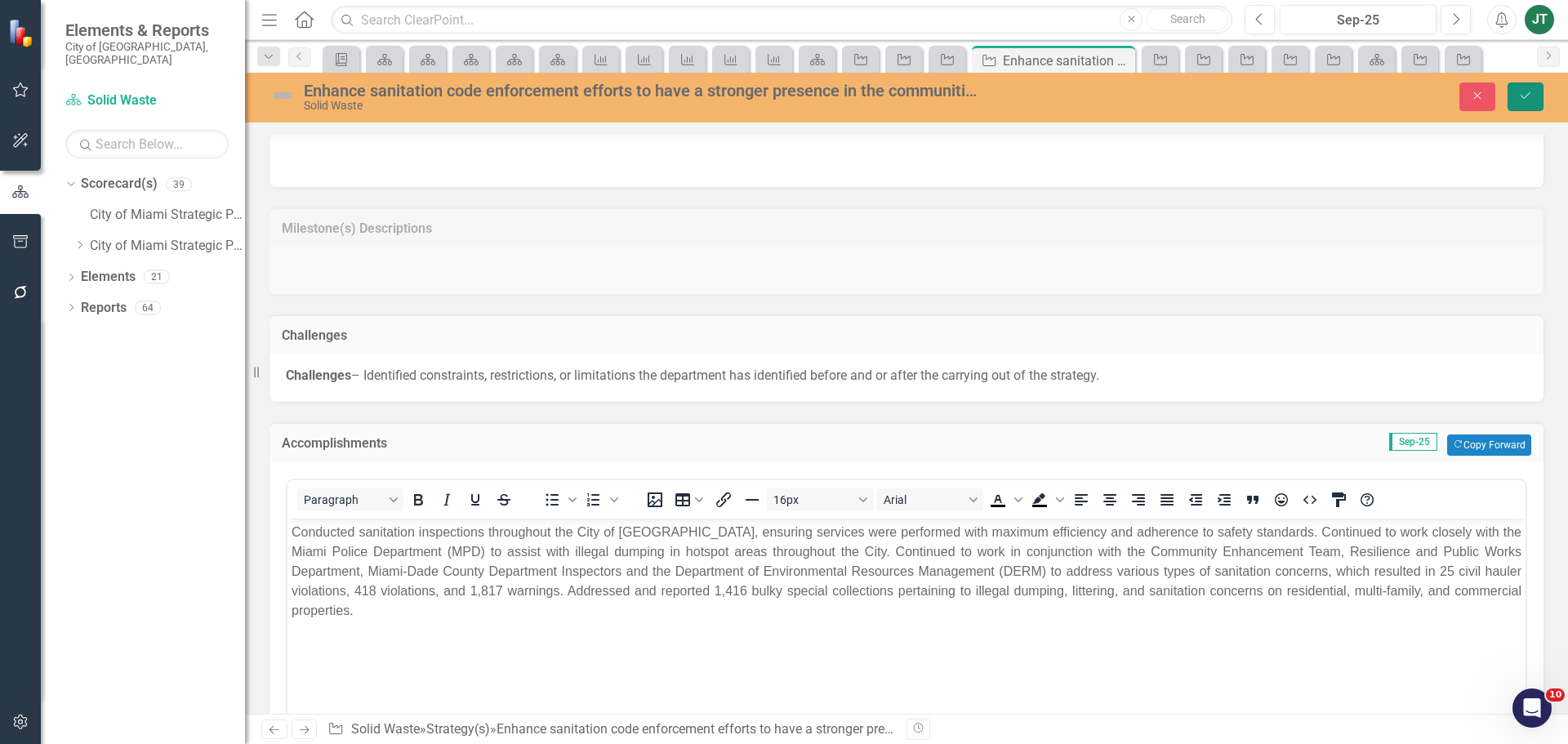
click at [1521, 92] on icon "Save" at bounding box center [1525, 96] width 15 height 11
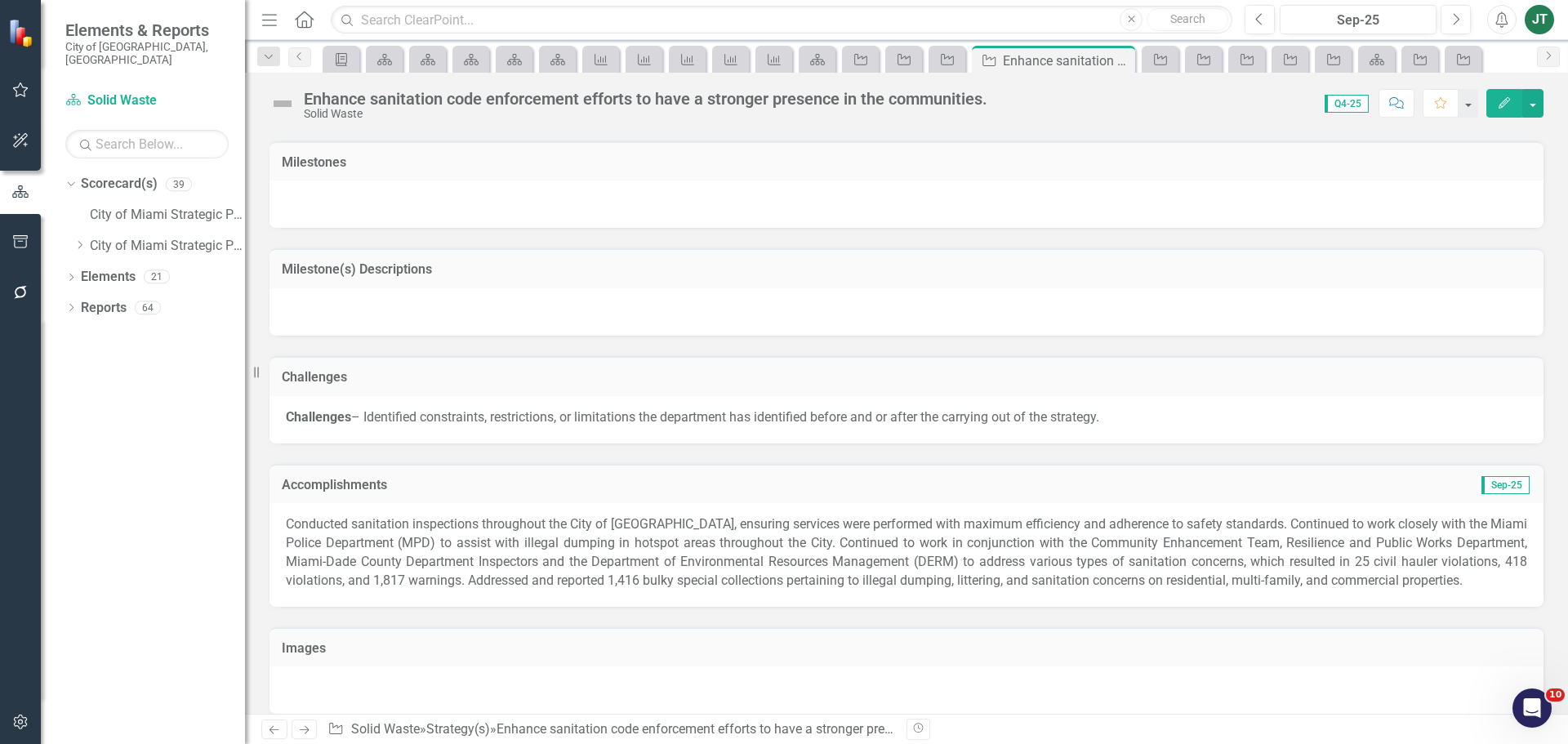
scroll to position [1119, 0]
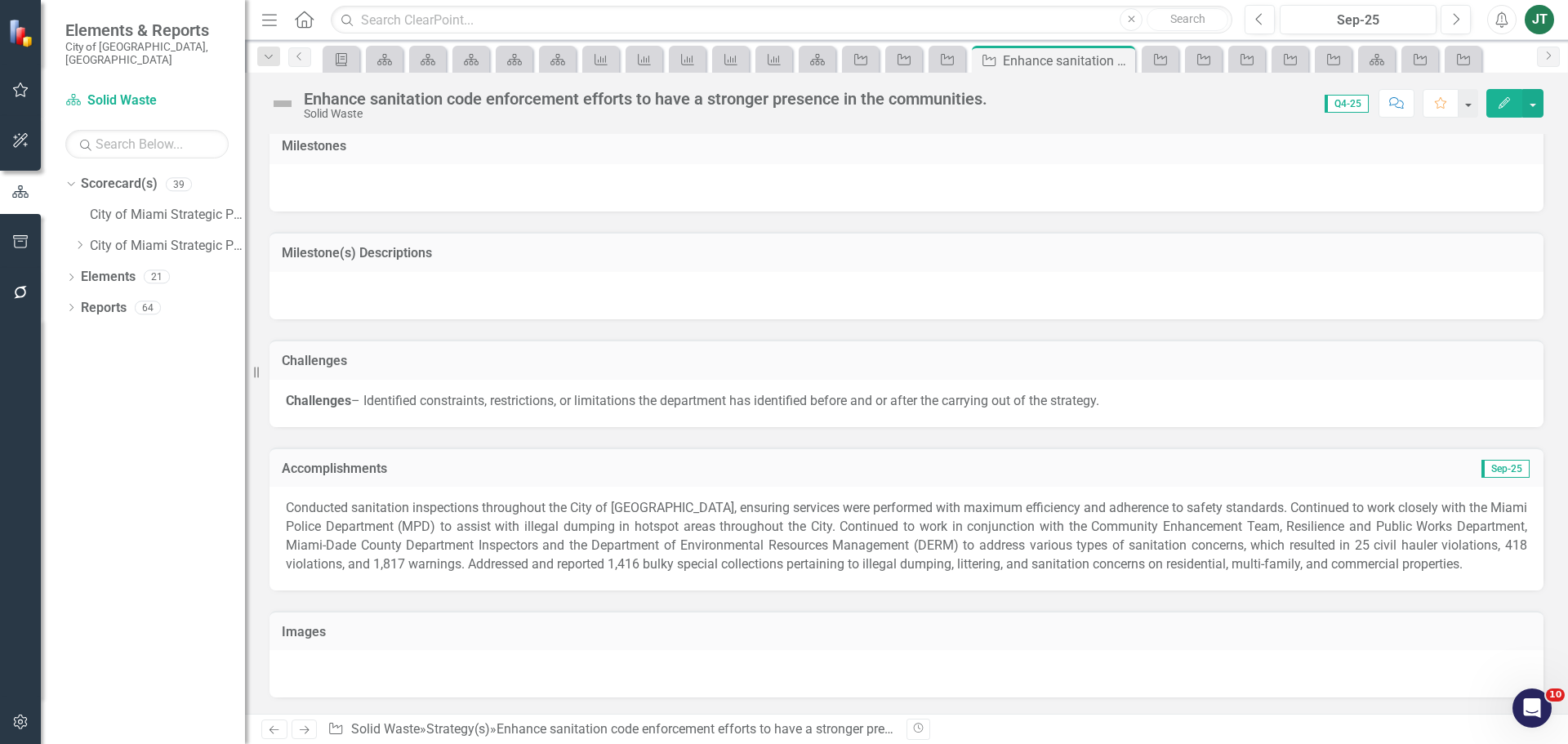
click at [307, 728] on icon at bounding box center [304, 730] width 10 height 8
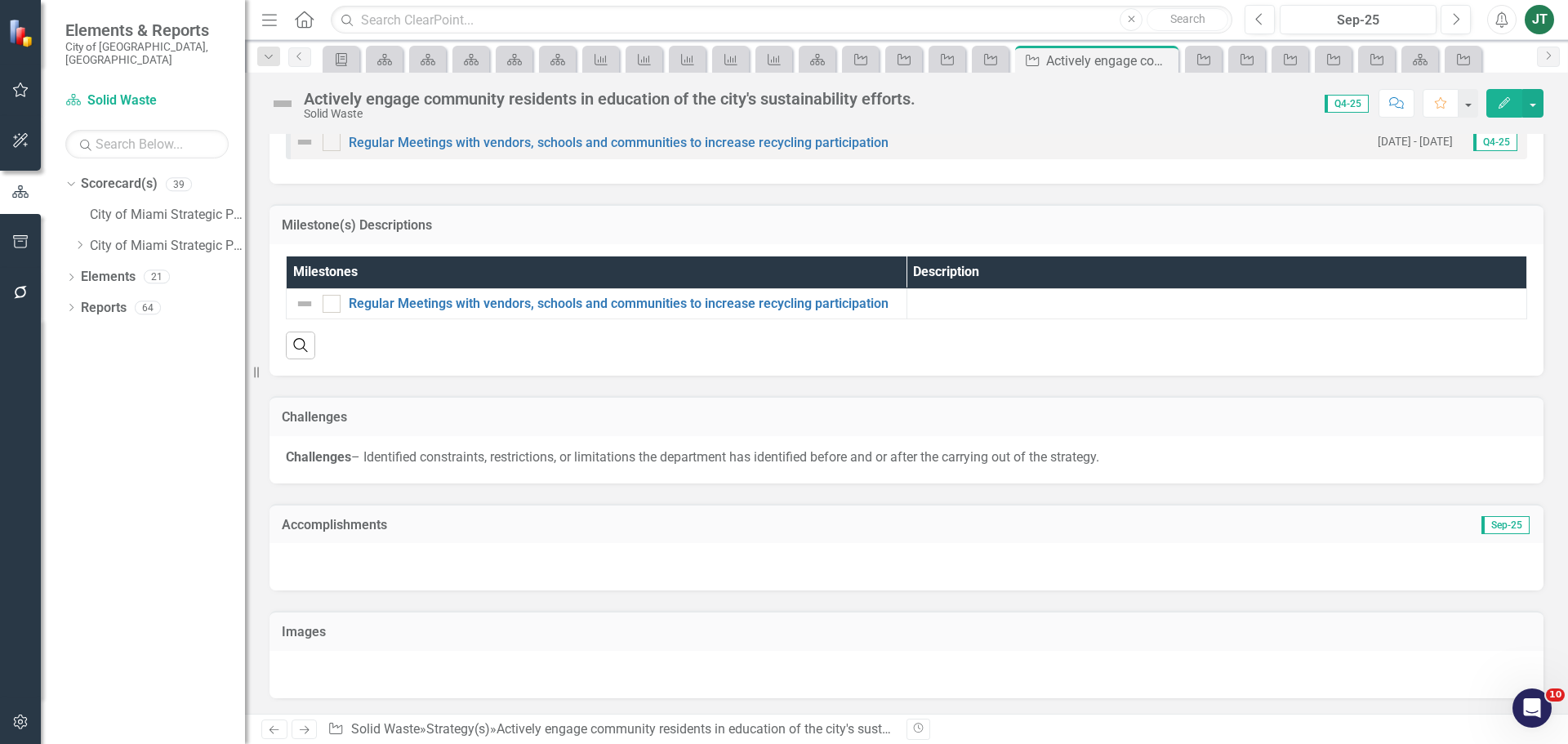
scroll to position [1149, 0]
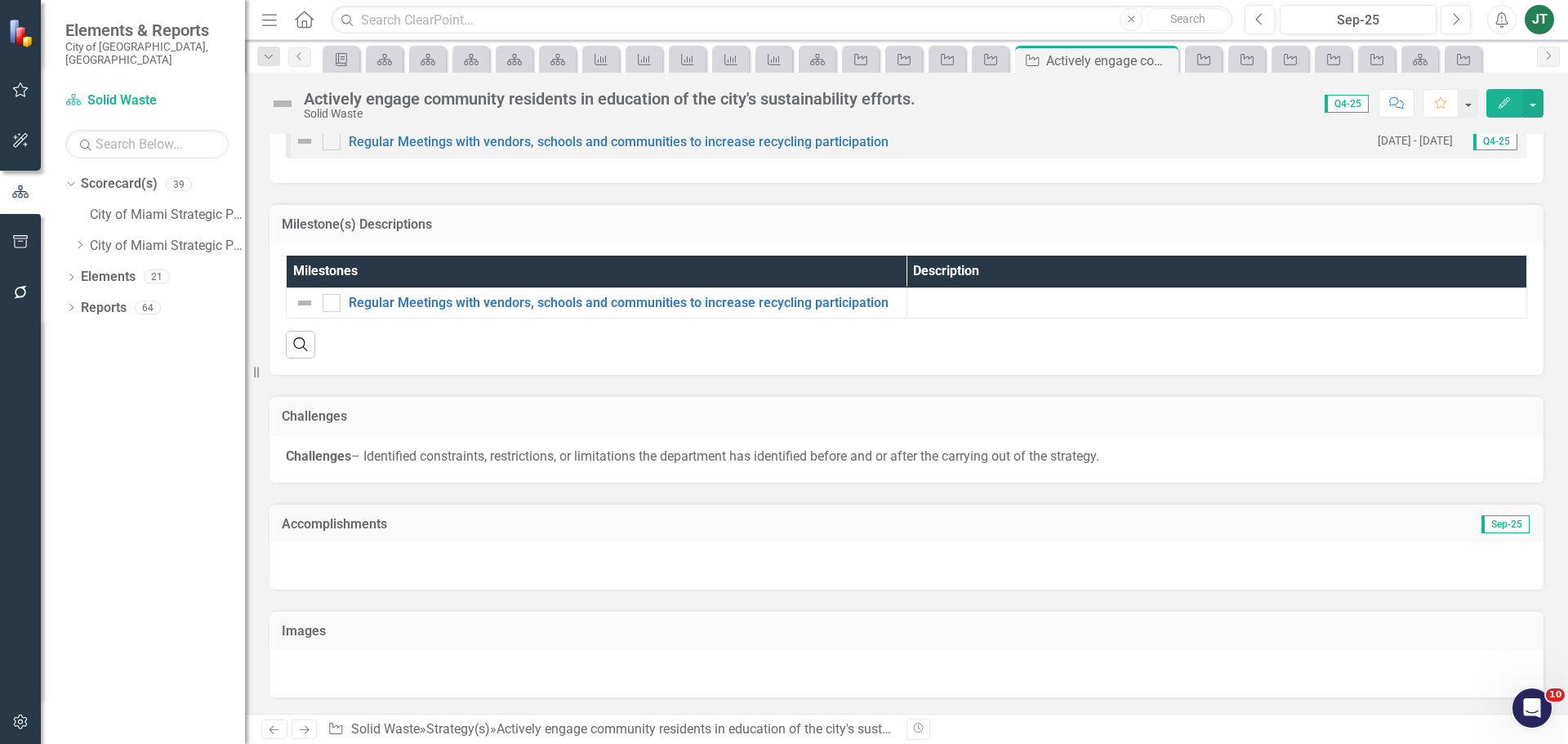
click at [511, 516] on div "Accomplishments Sep-25" at bounding box center [906, 523] width 1274 height 40
click at [509, 518] on h3 "Accomplishments" at bounding box center [705, 525] width 849 height 15
click at [1426, 528] on td "Sep-25" at bounding box center [1331, 526] width 401 height 21
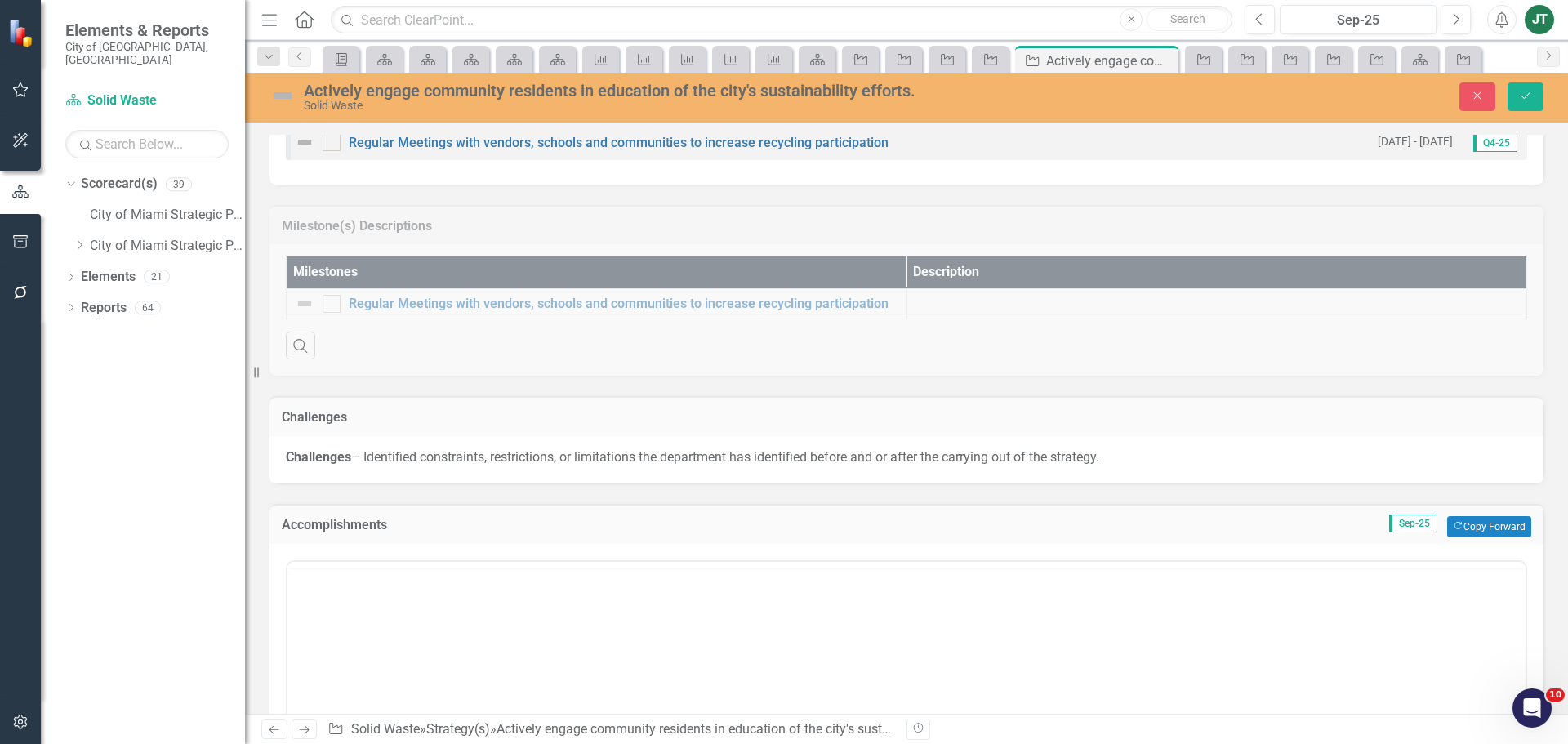
scroll to position [0, 0]
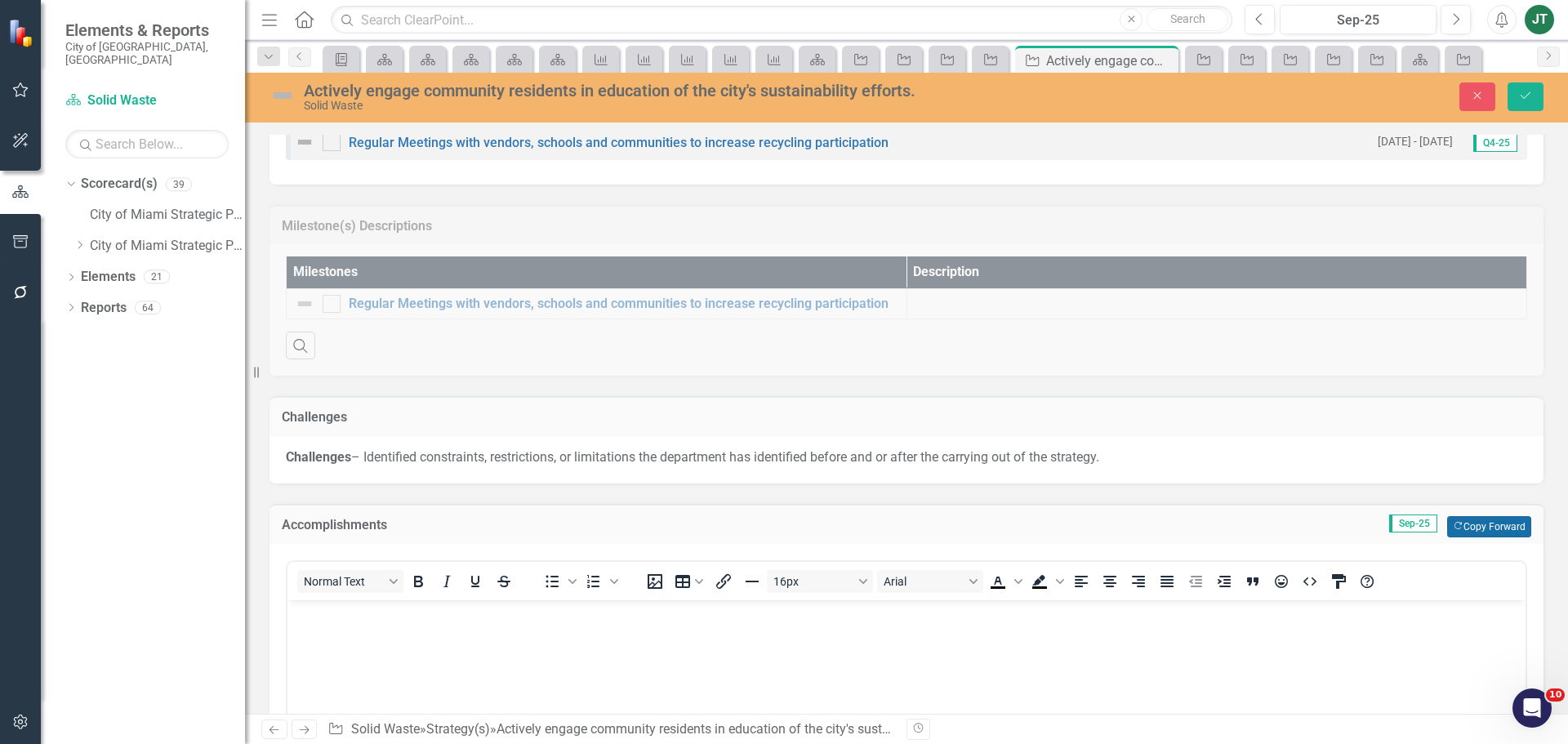
click at [1490, 528] on button "Copy Forward Copy Forward" at bounding box center [1489, 527] width 84 height 21
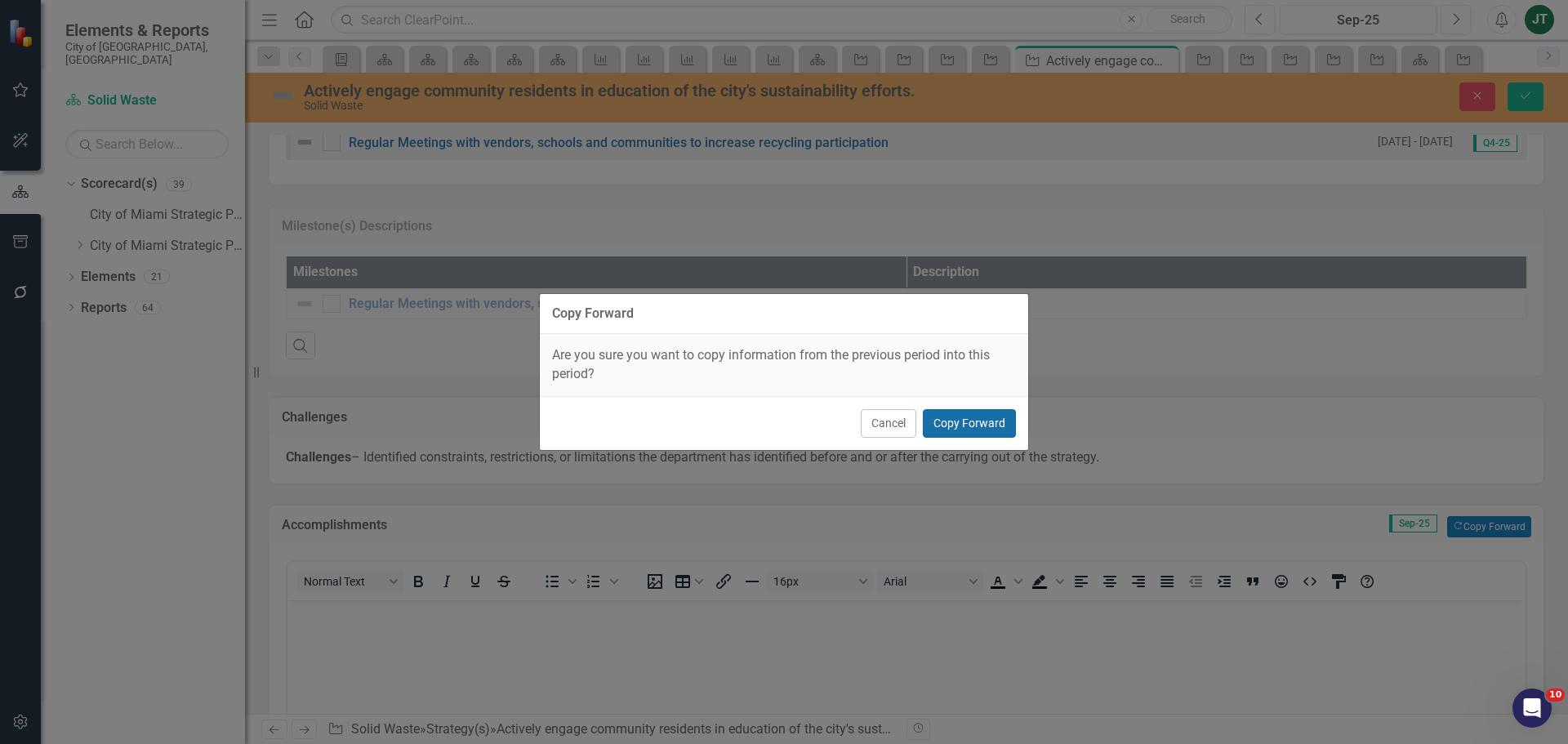
click at [966, 429] on button "Copy Forward" at bounding box center [969, 423] width 93 height 29
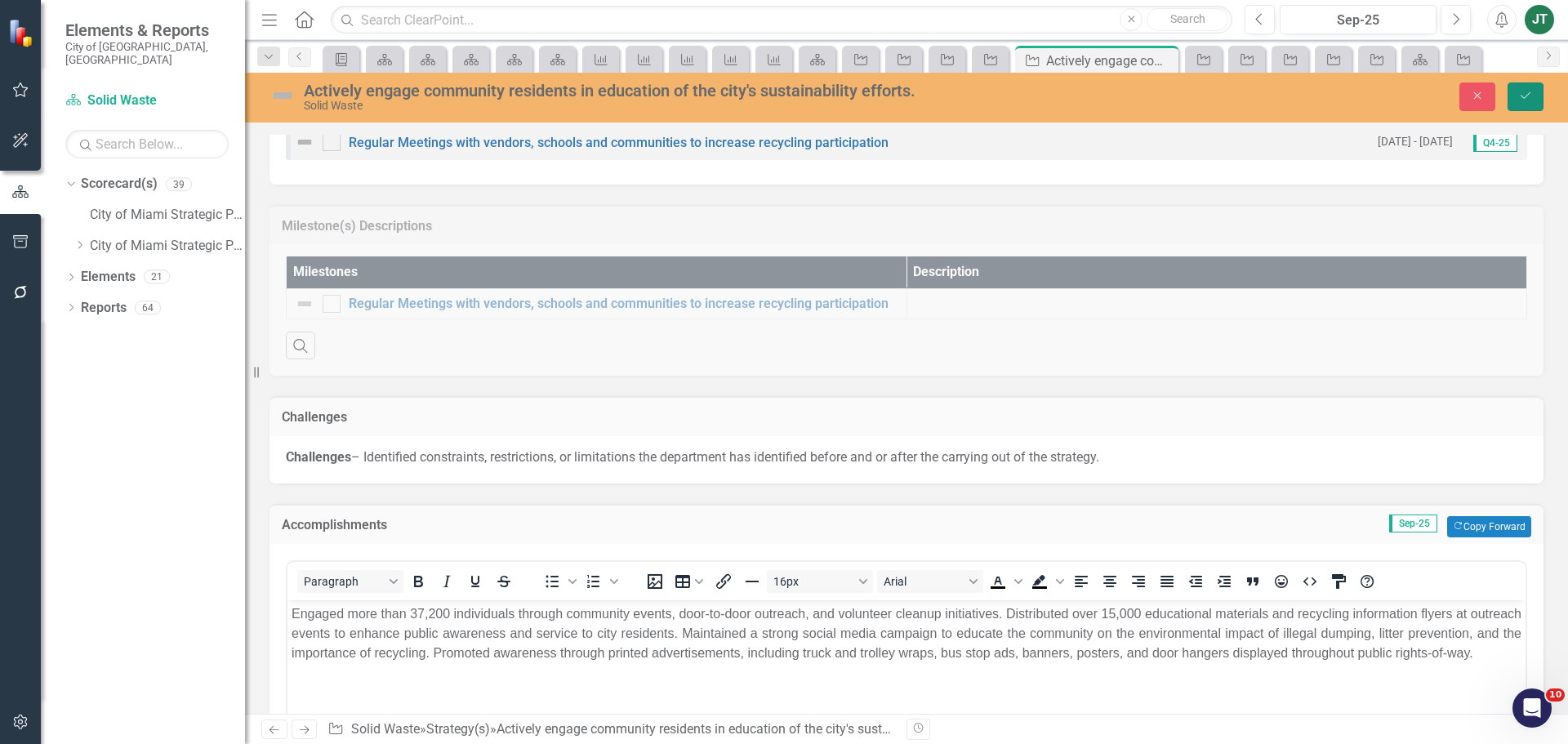
click at [1531, 101] on icon "Save" at bounding box center [1525, 96] width 15 height 11
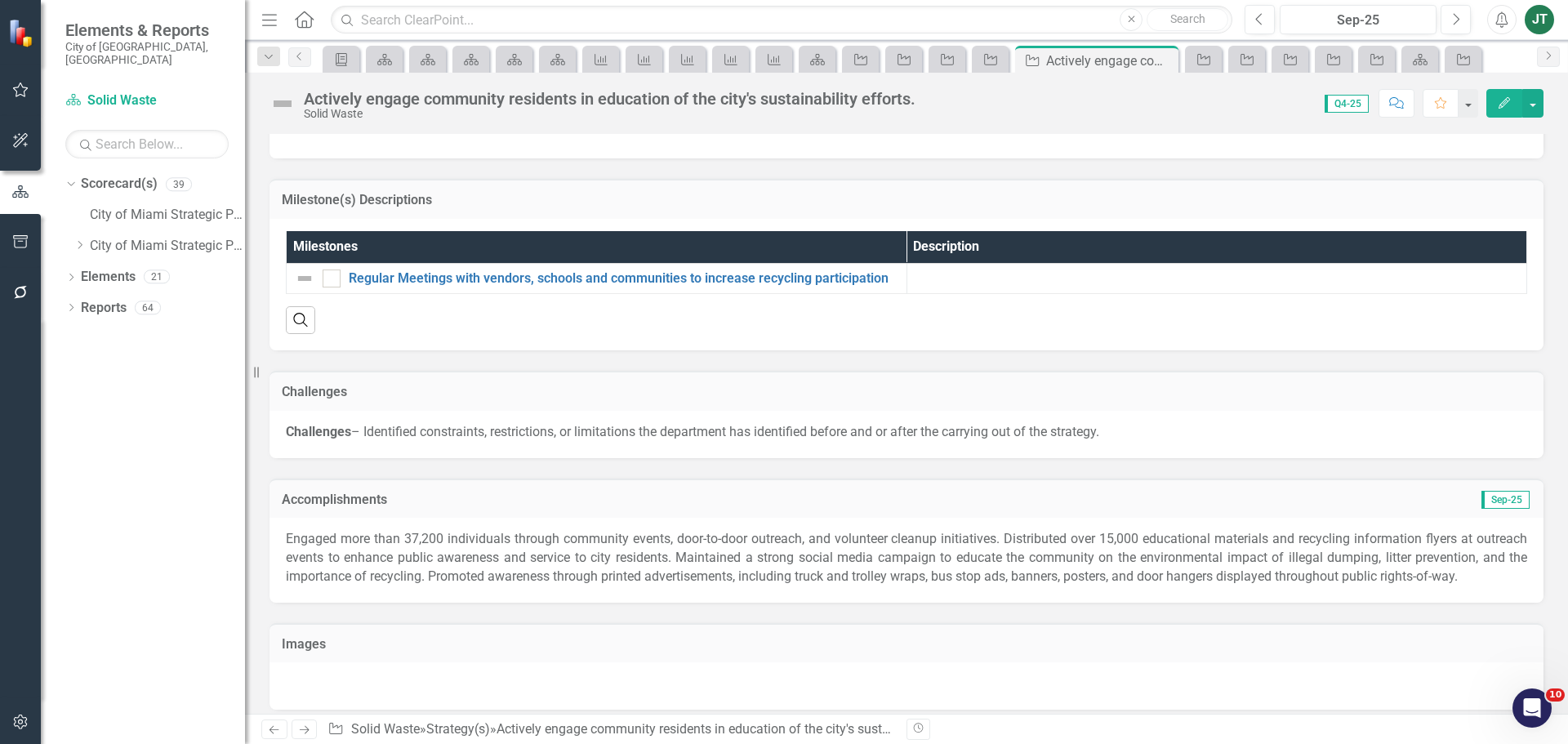
scroll to position [1186, 0]
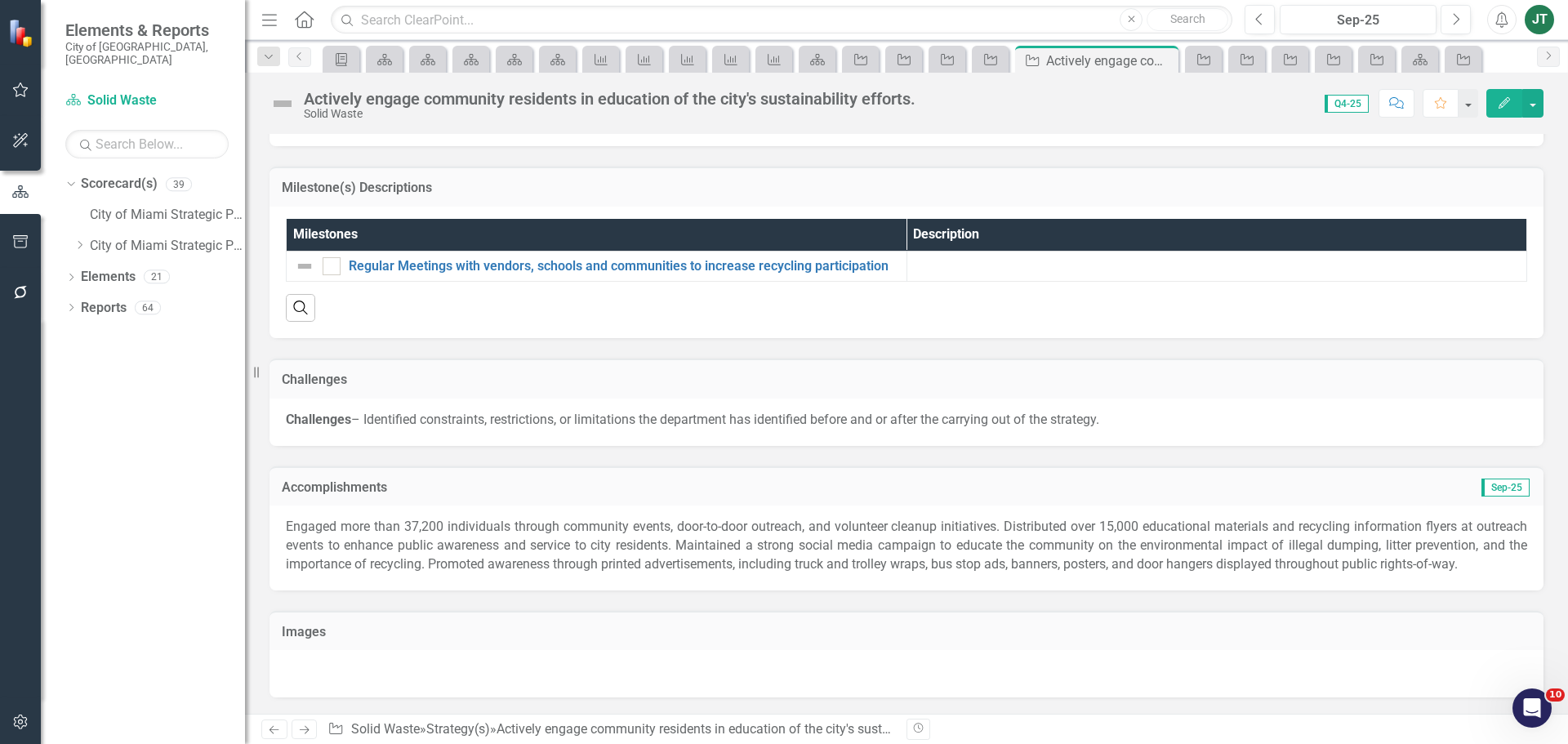
click at [294, 729] on link "Next" at bounding box center [304, 729] width 26 height 20
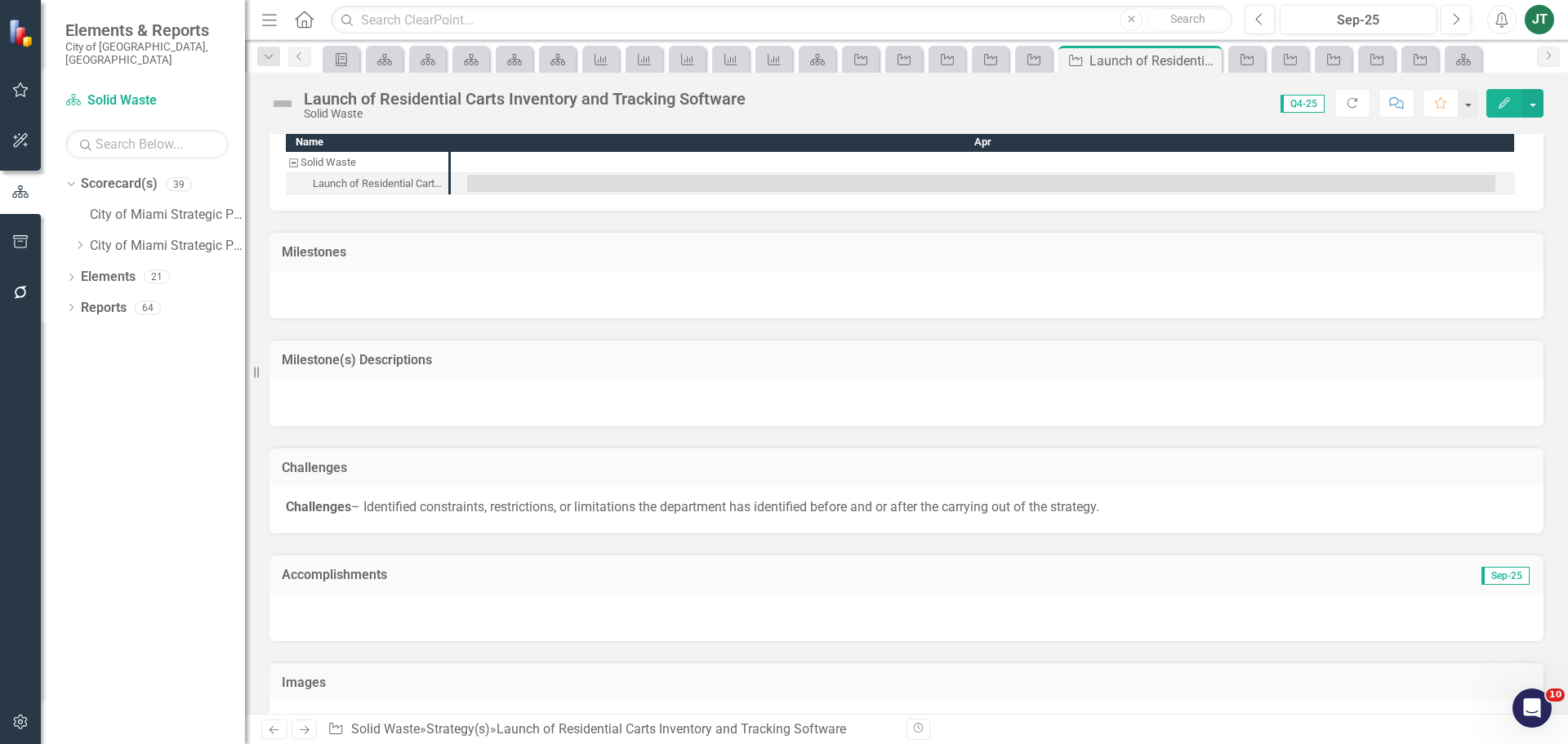
scroll to position [1180, 0]
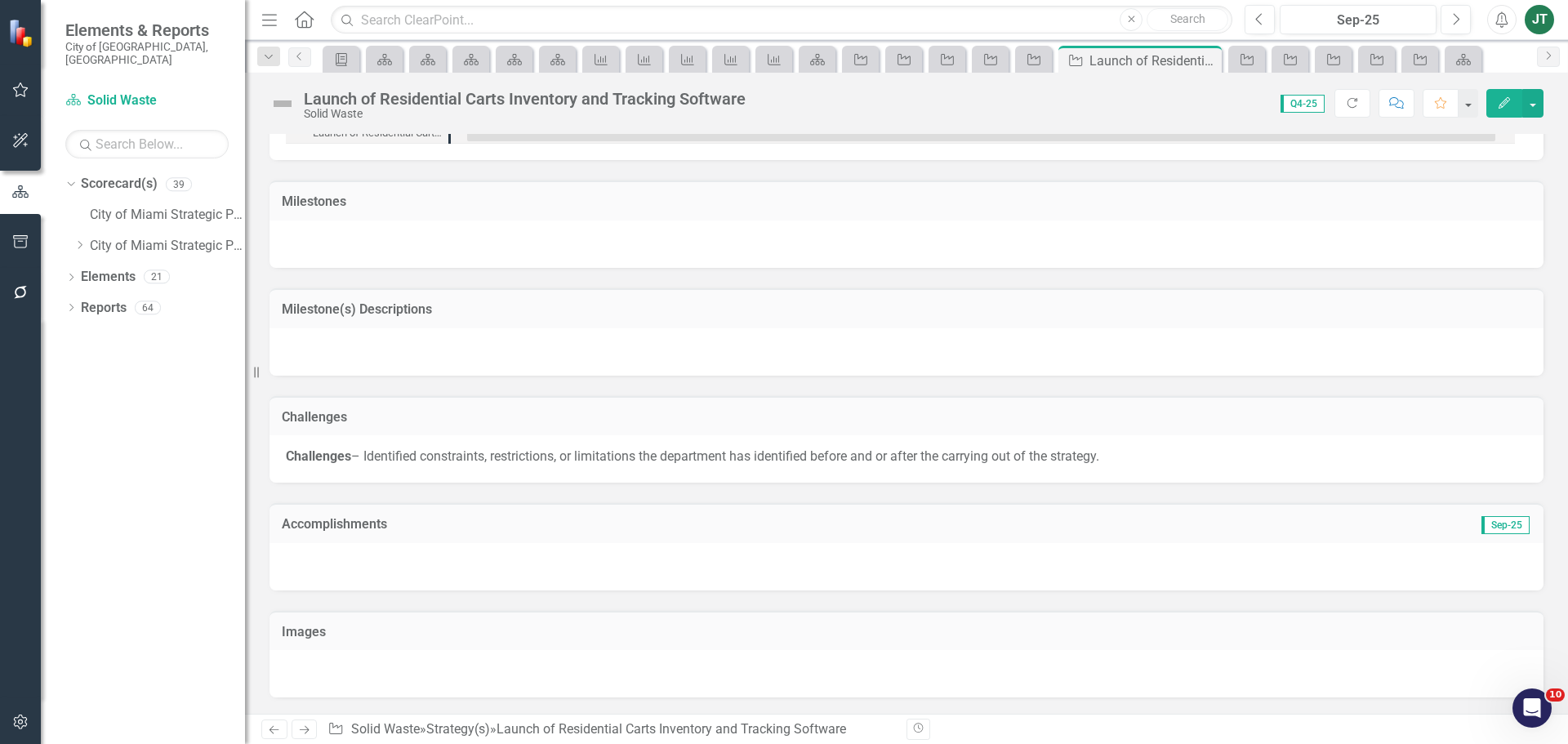
click at [474, 526] on h3 "Accomplishments" at bounding box center [705, 525] width 849 height 15
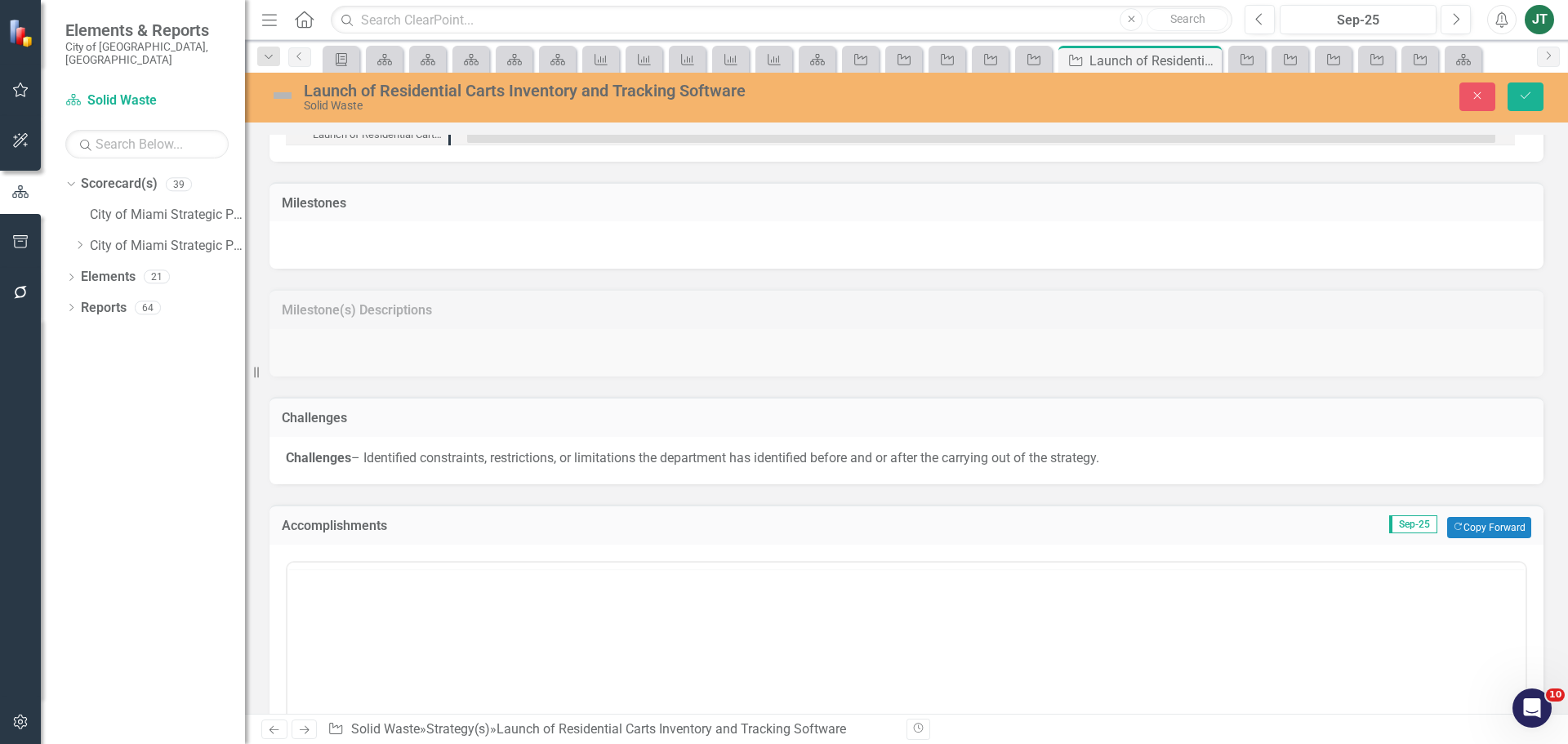
scroll to position [0, 0]
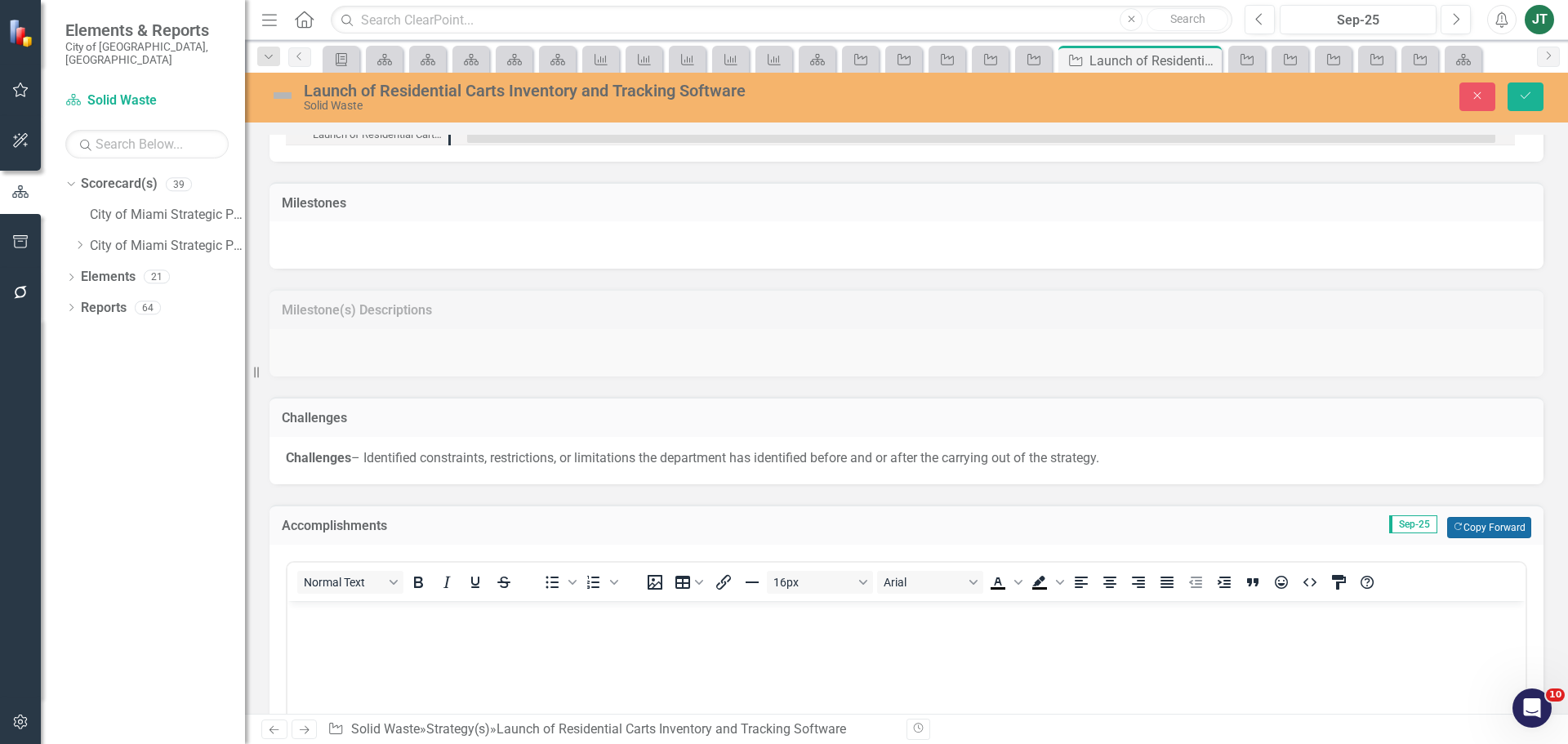
click at [1453, 526] on icon "Copy Forward" at bounding box center [1458, 527] width 11 height 9
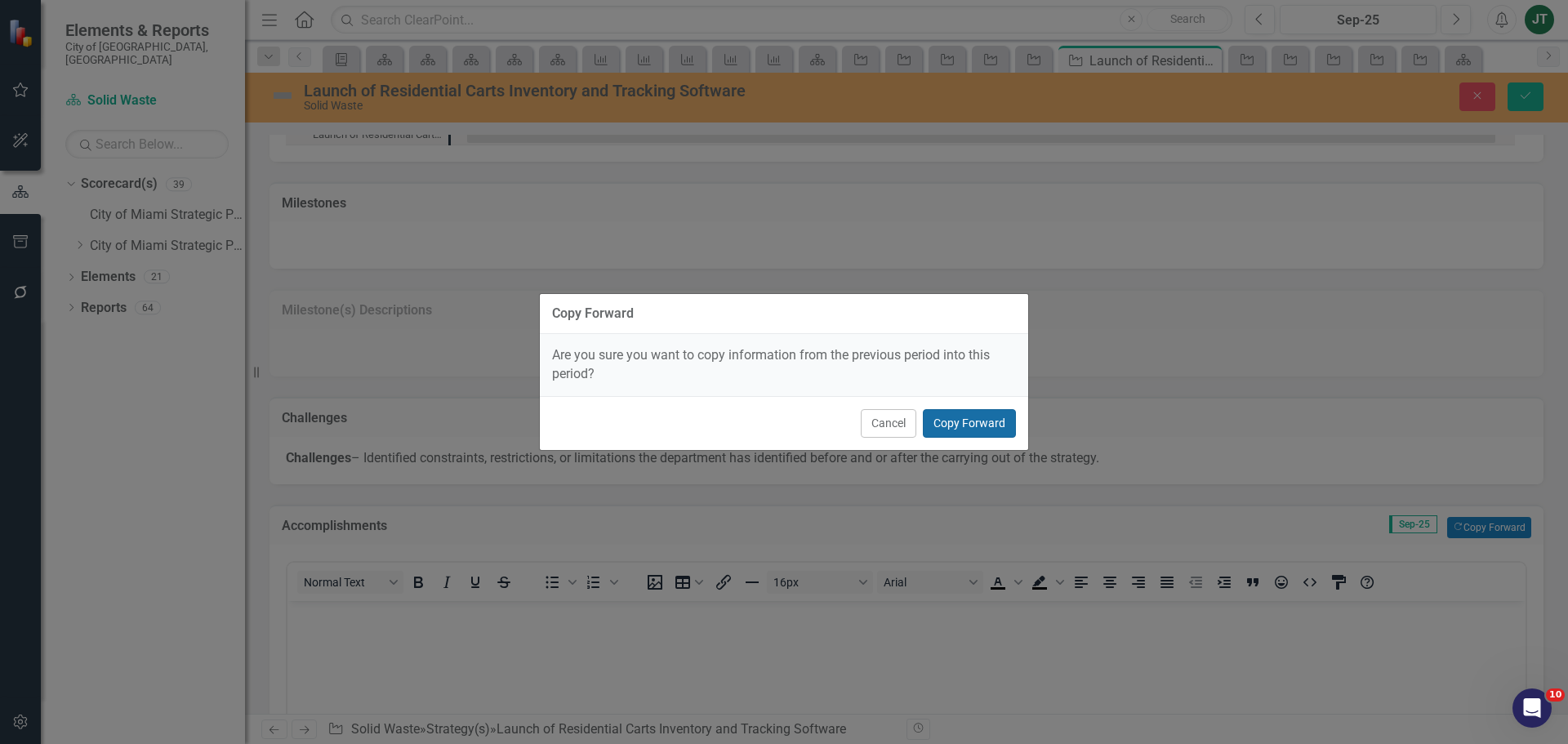
click at [974, 426] on button "Copy Forward" at bounding box center [969, 423] width 93 height 29
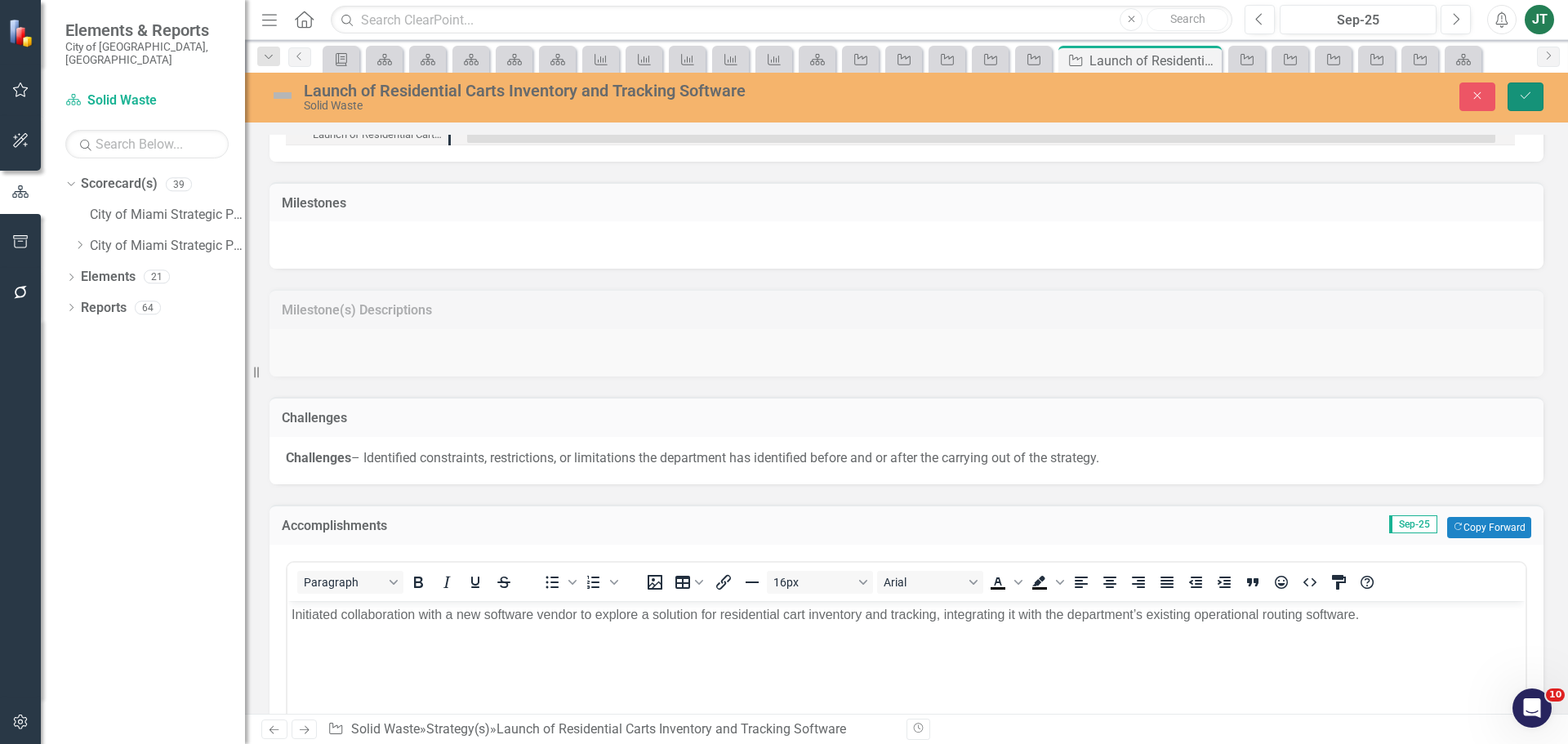
click at [1521, 87] on button "Save" at bounding box center [1525, 97] width 36 height 29
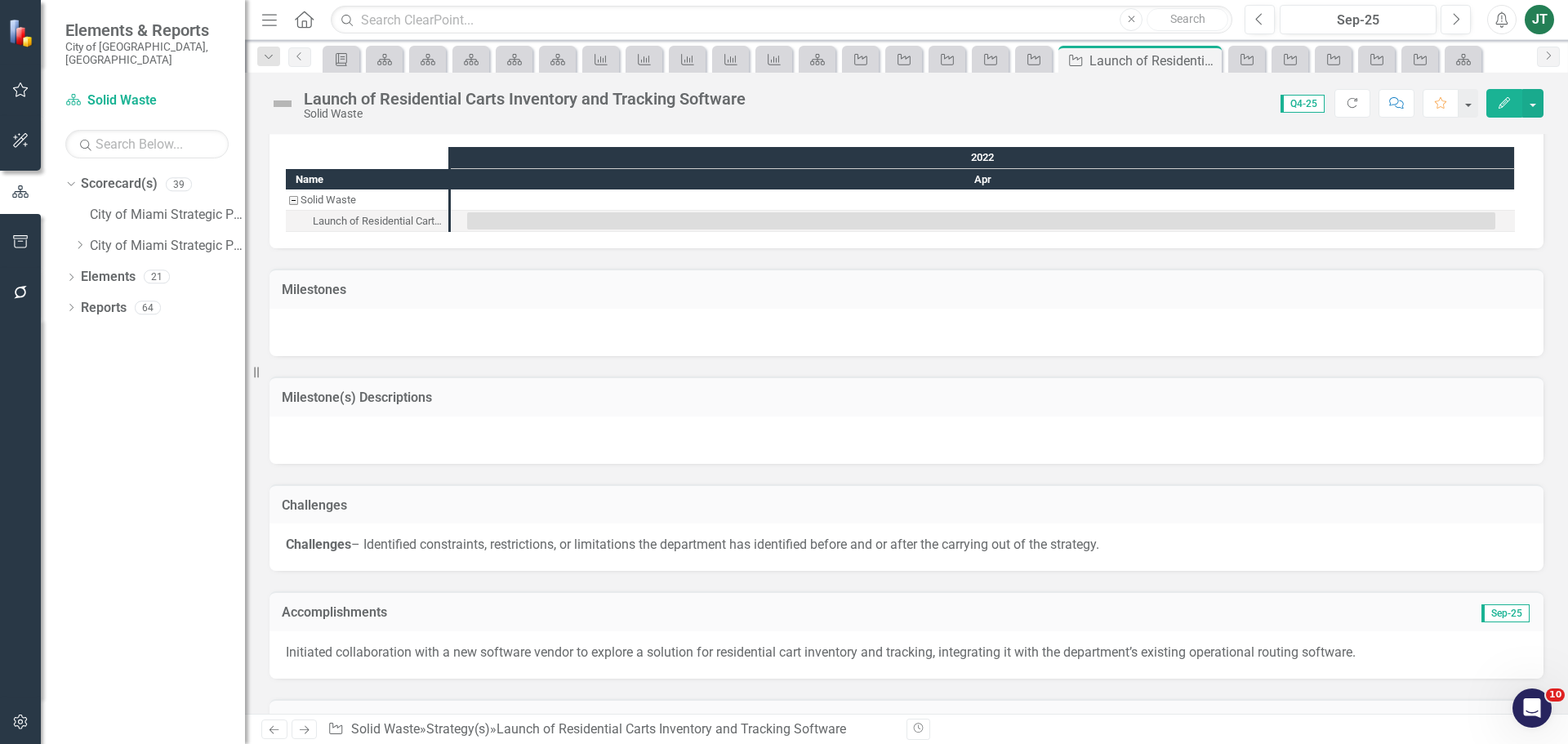
scroll to position [1180, 0]
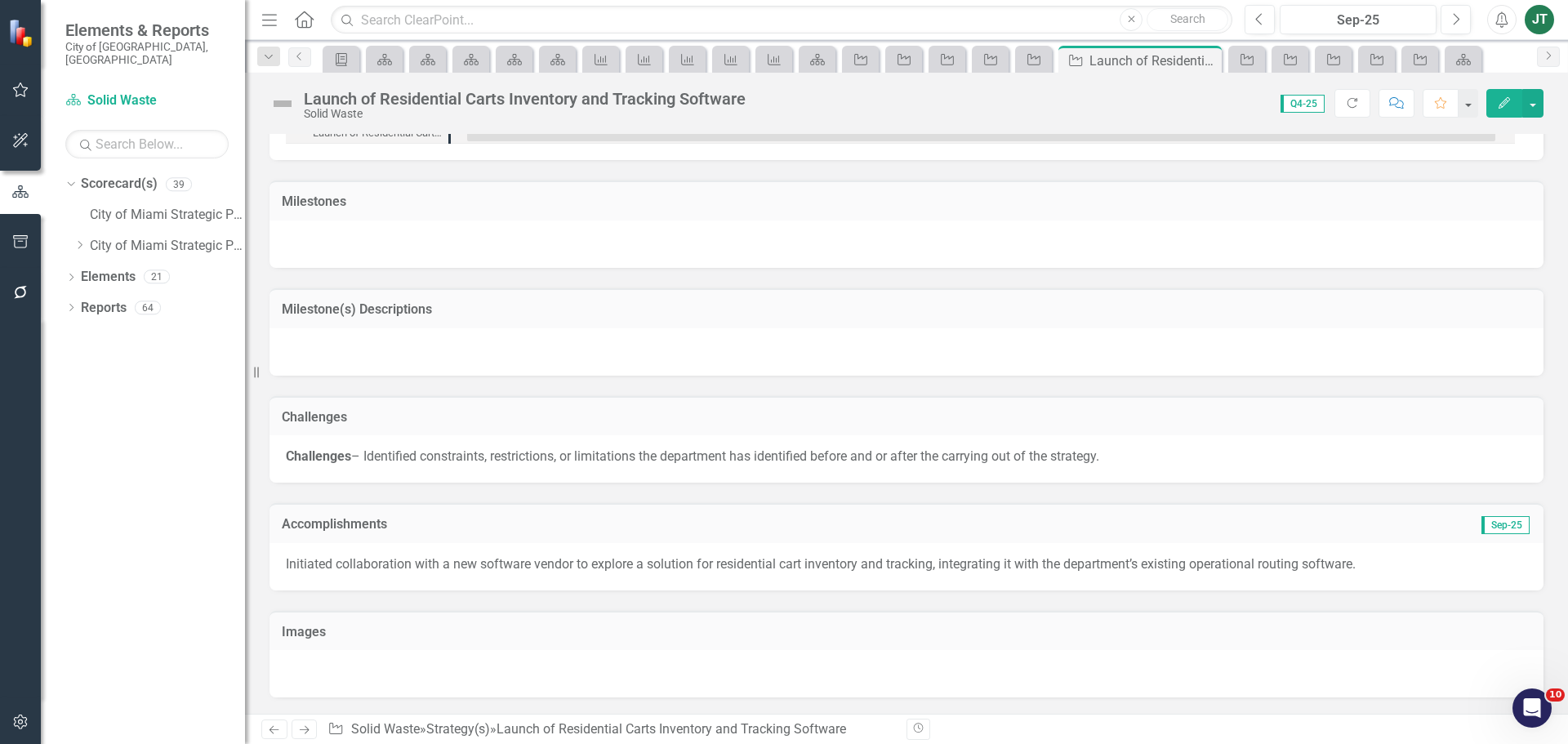
click at [305, 727] on icon at bounding box center [304, 730] width 10 height 8
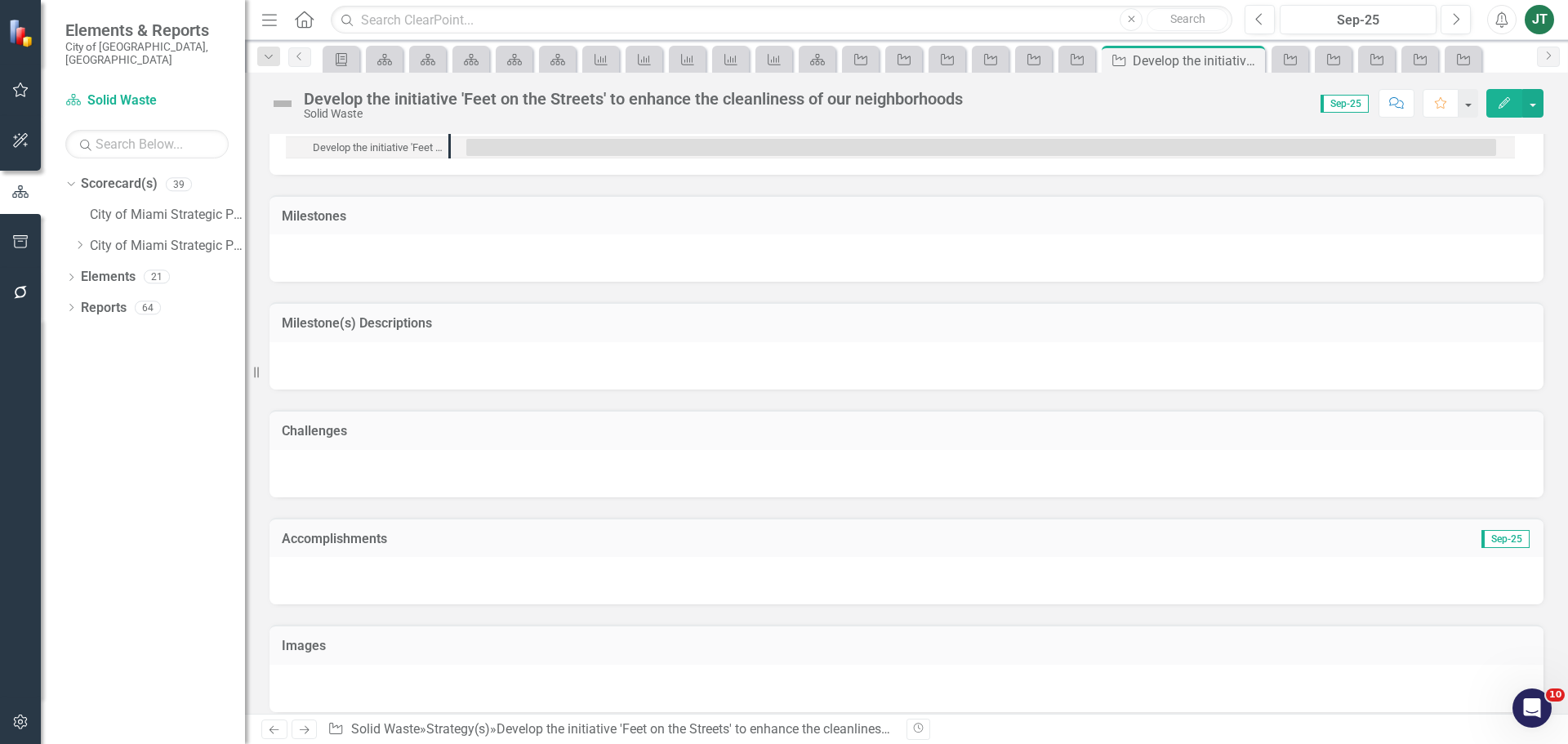
scroll to position [1240, 0]
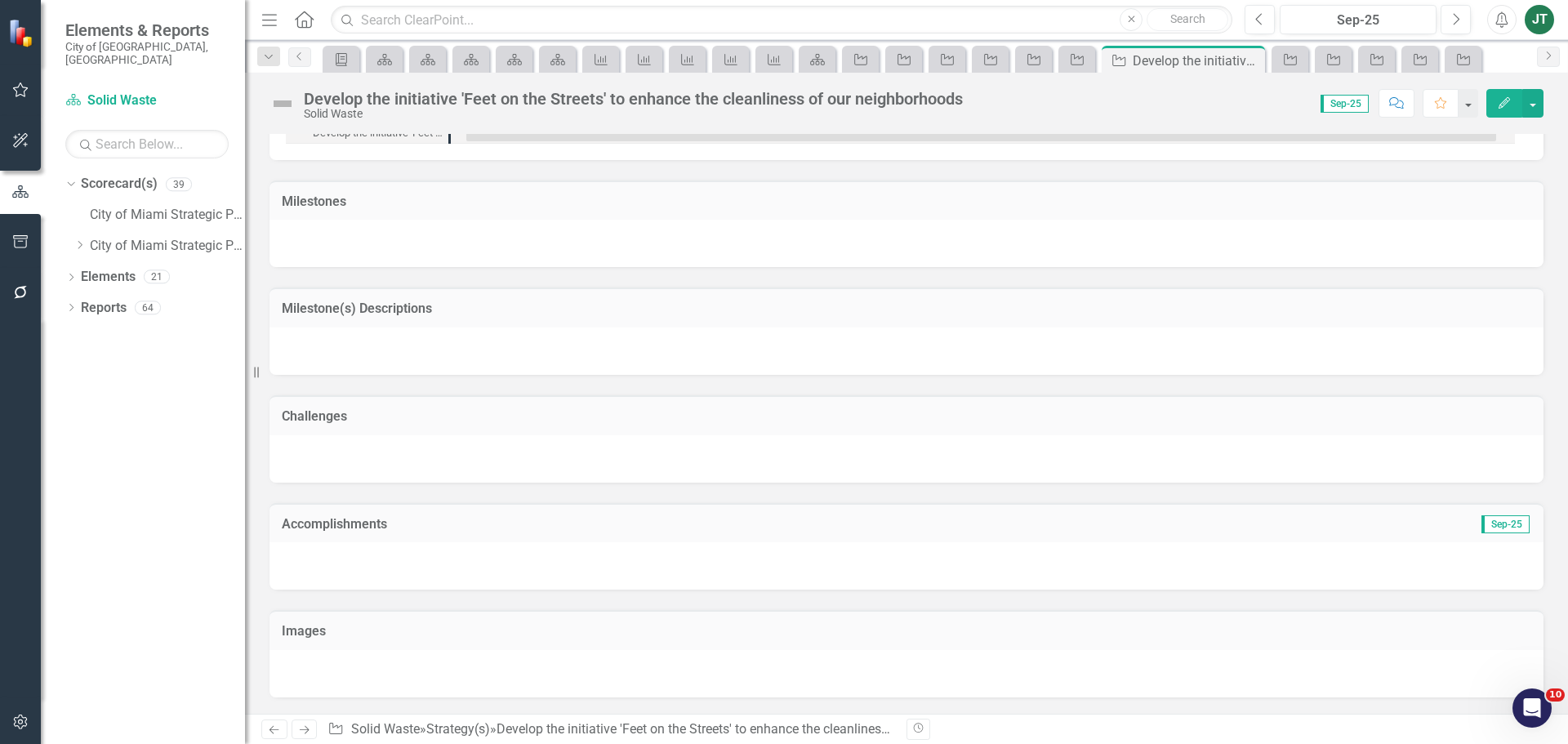
click at [456, 524] on h3 "Accomplishments" at bounding box center [705, 525] width 849 height 15
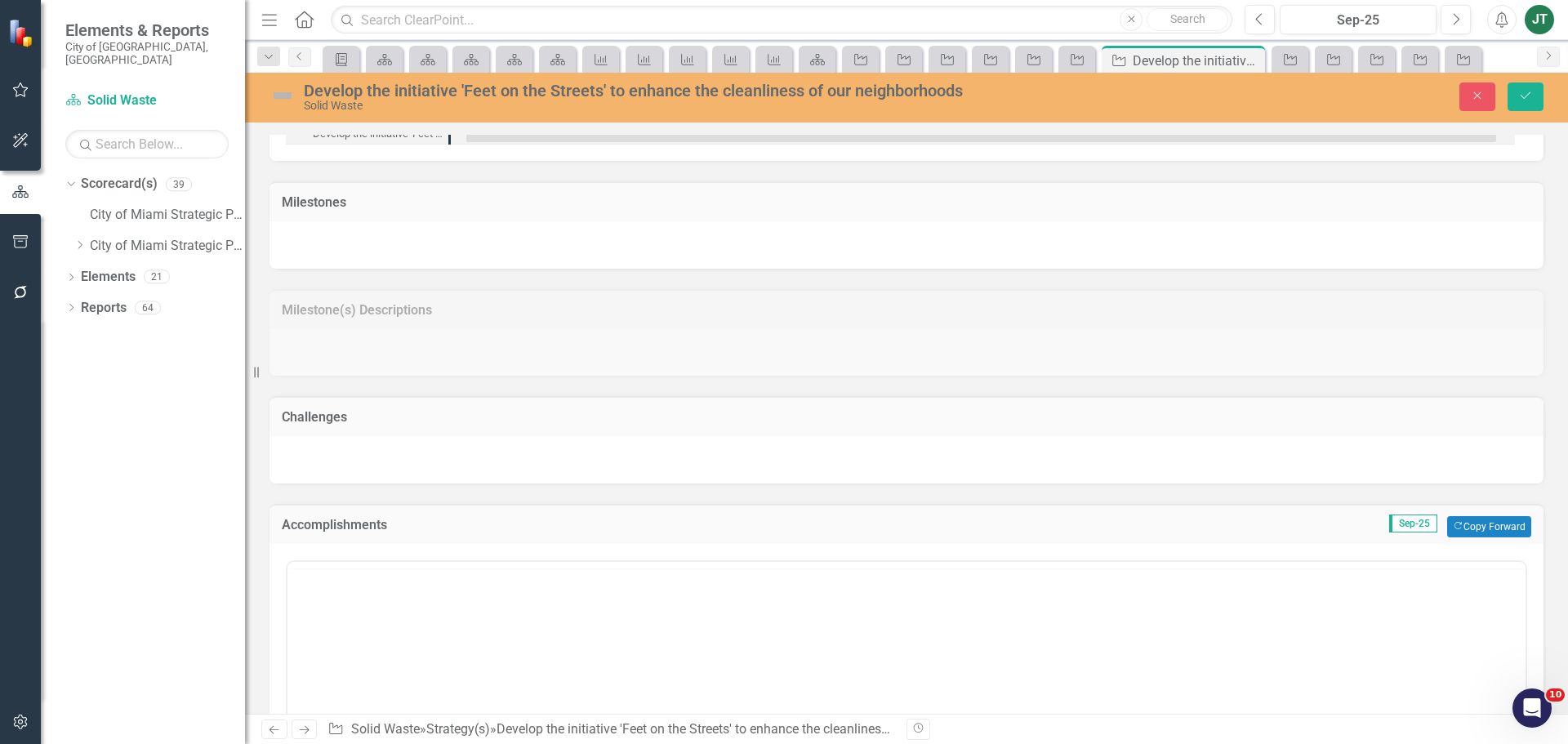
scroll to position [0, 0]
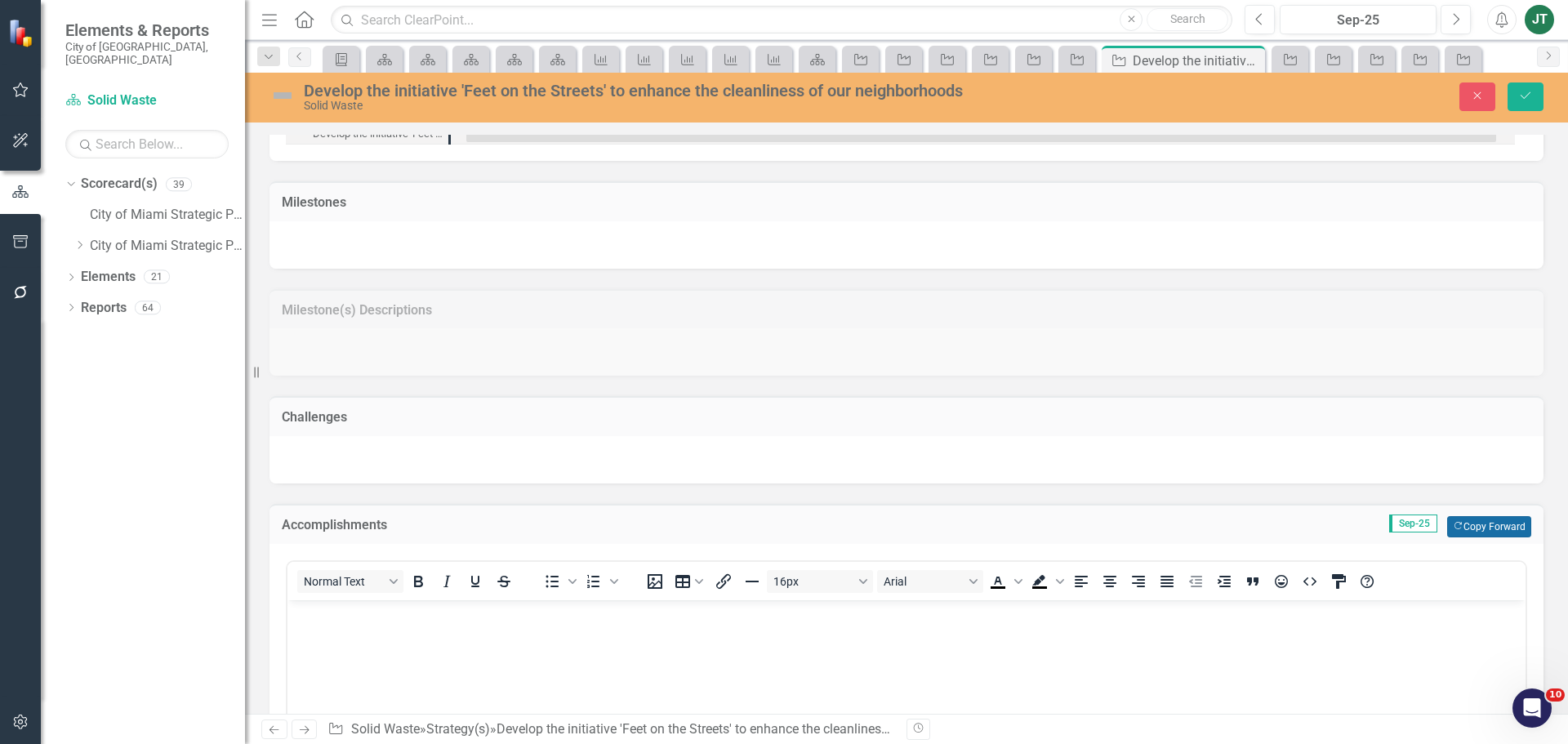
click at [1453, 527] on icon "Copy Forward" at bounding box center [1458, 526] width 11 height 9
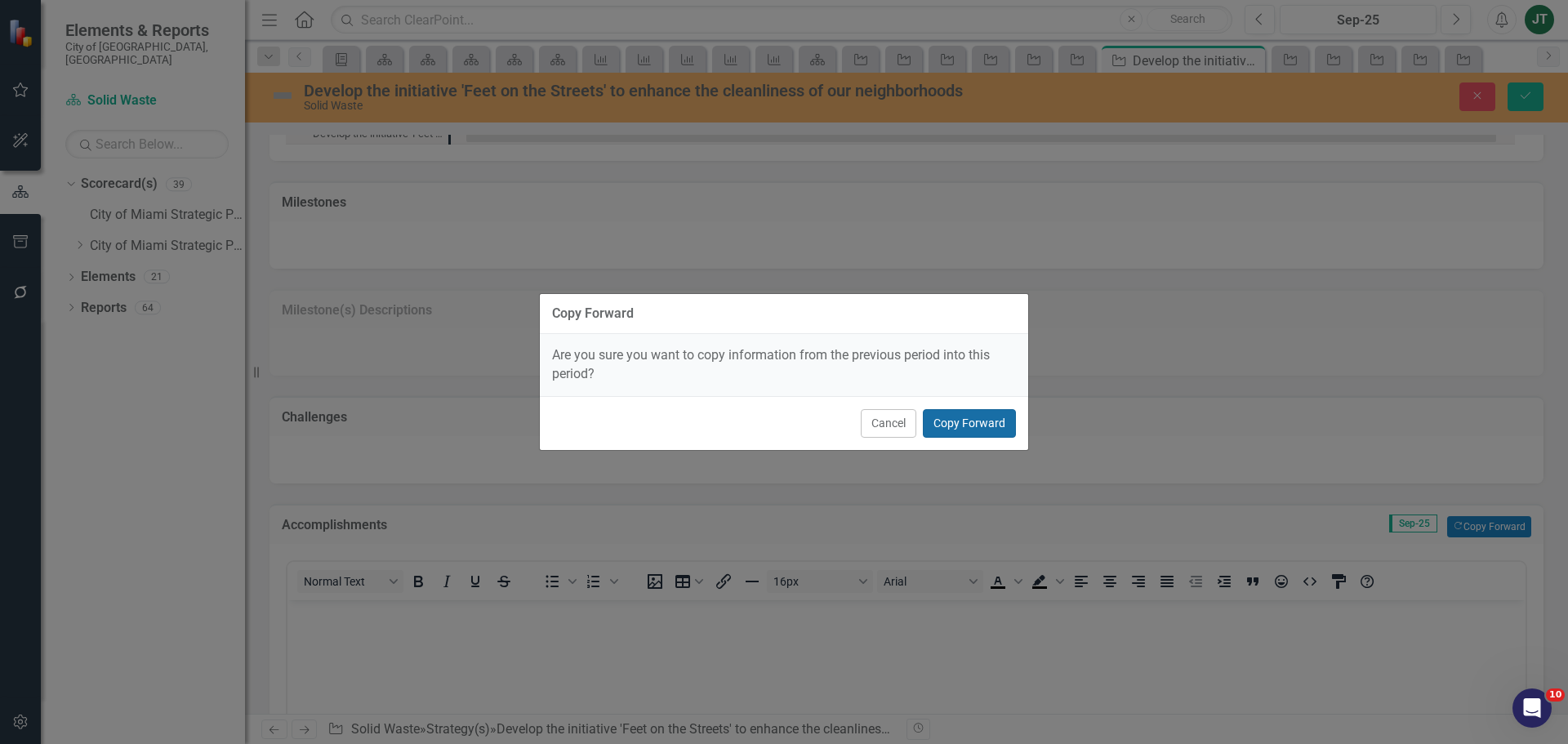
click at [995, 425] on button "Copy Forward" at bounding box center [969, 423] width 93 height 29
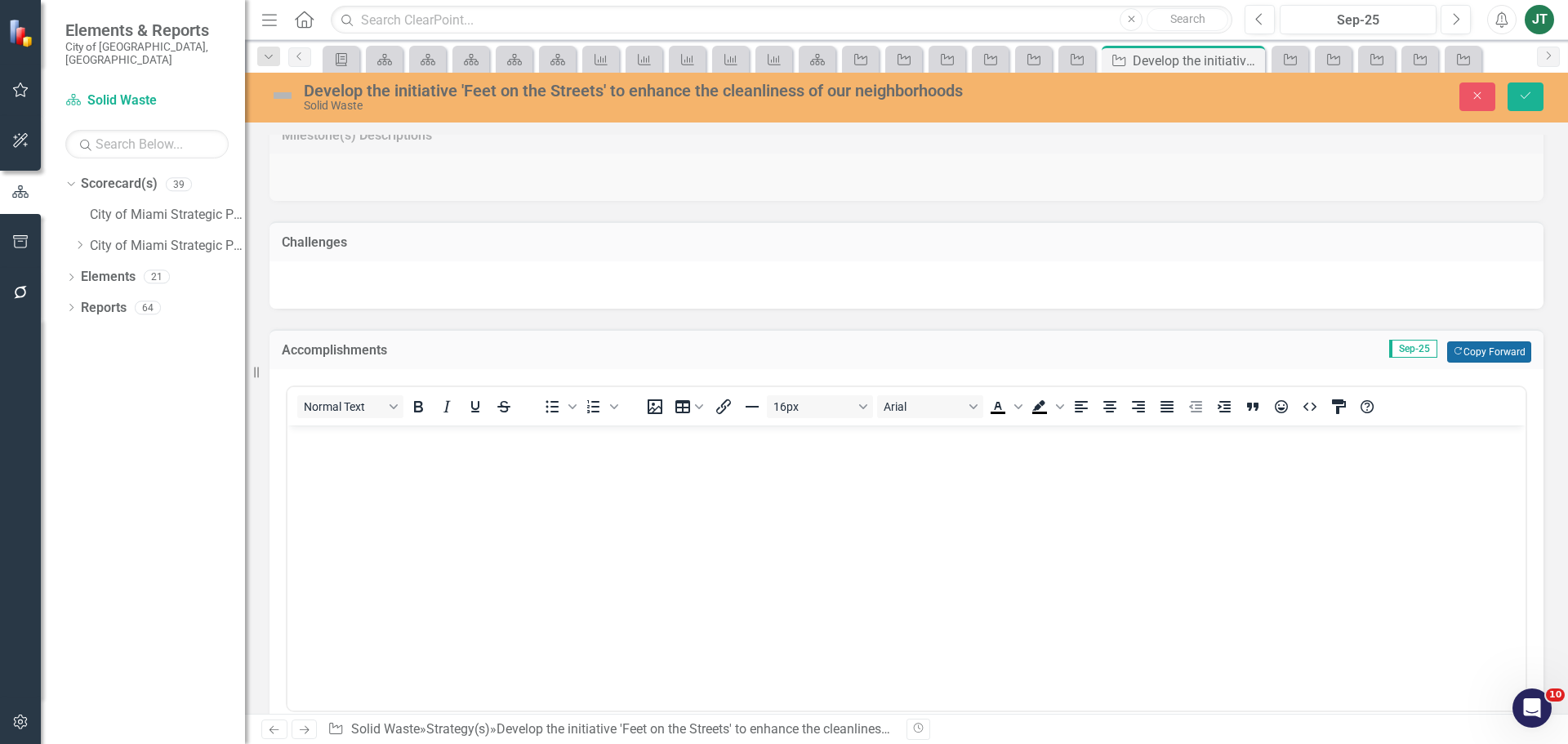
scroll to position [1567, 0]
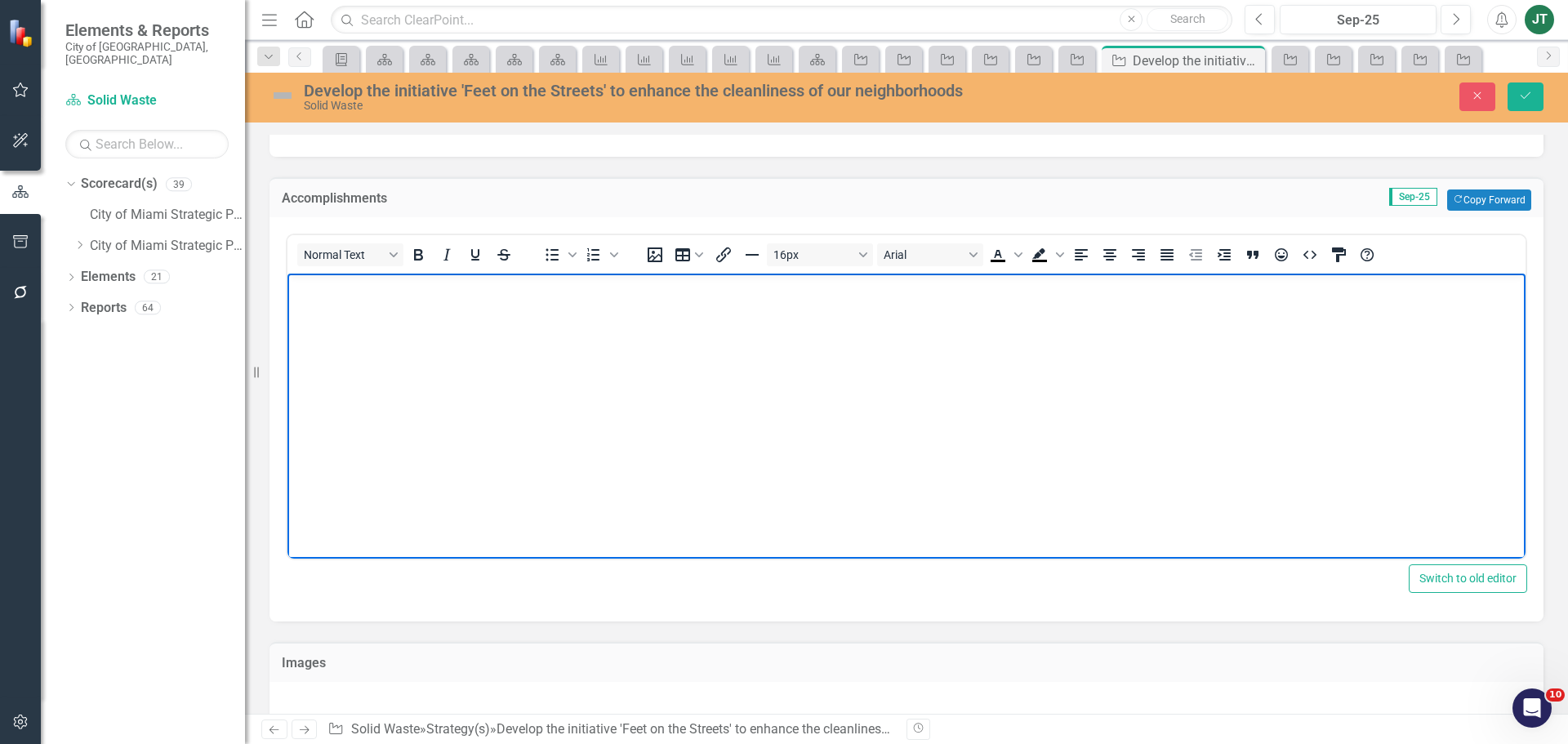
click at [1286, 358] on body "Rich Text Area. Press ALT-0 for help." at bounding box center [906, 395] width 1238 height 245
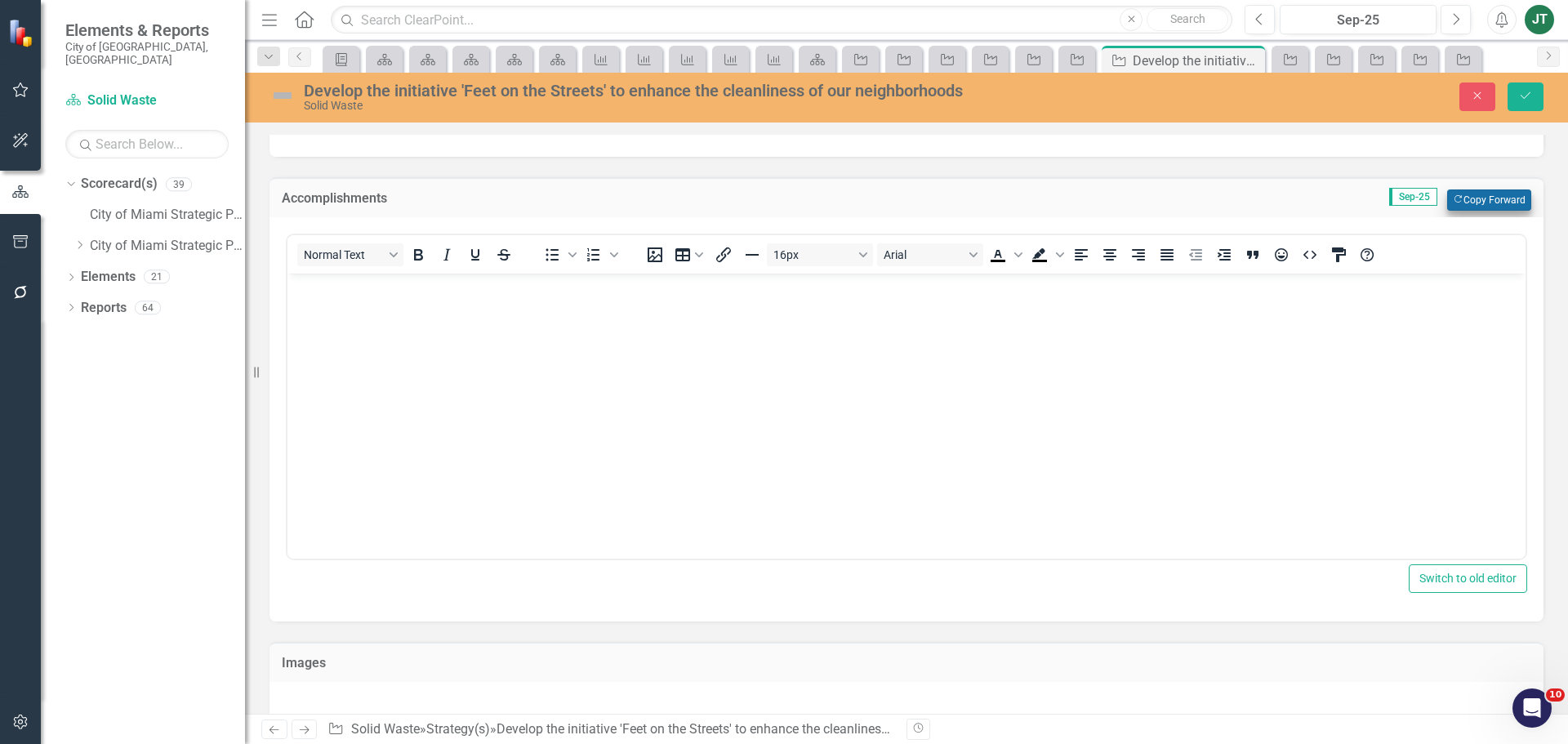
click at [1478, 199] on button "Copy Forward Copy Forward" at bounding box center [1489, 200] width 84 height 21
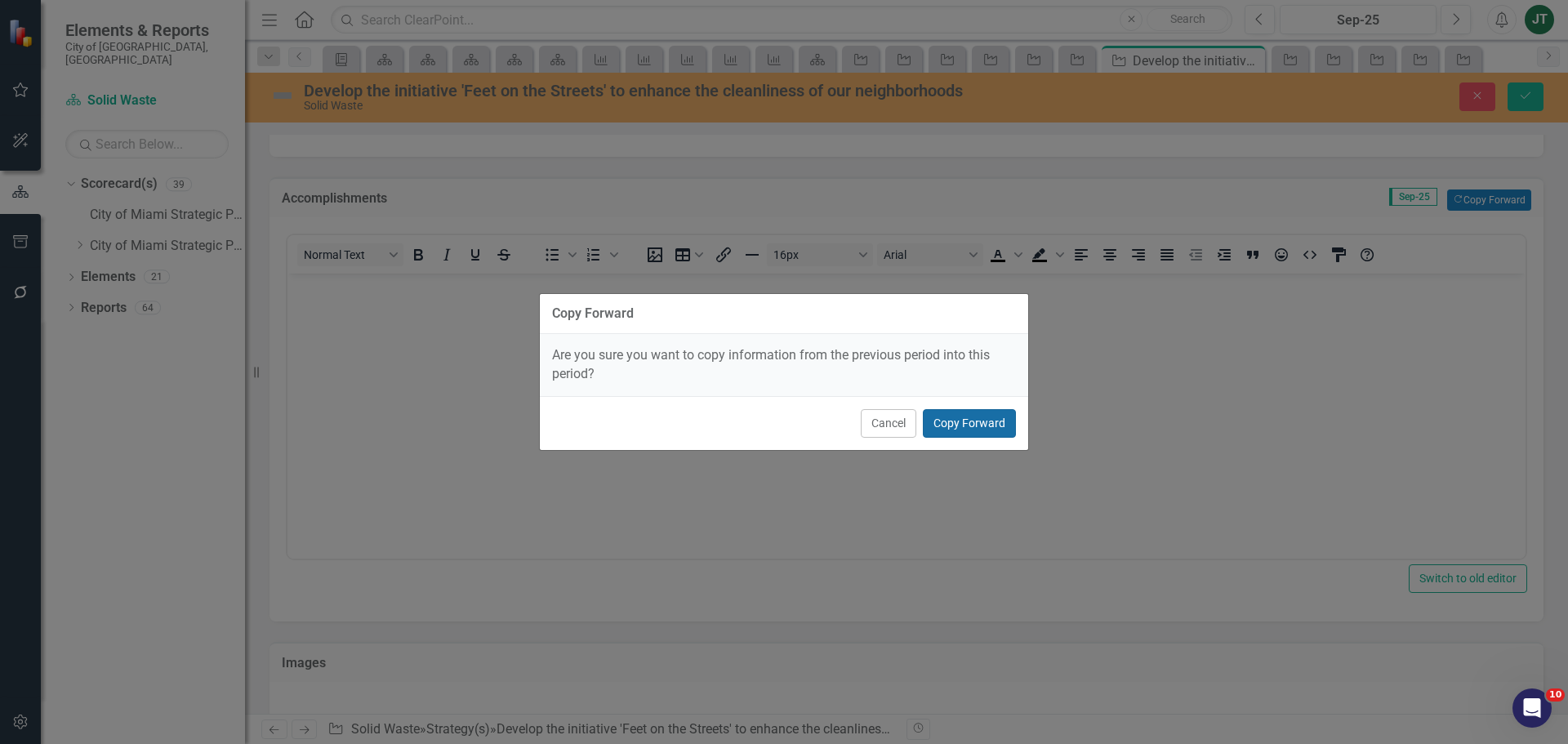
click at [969, 429] on button "Copy Forward" at bounding box center [969, 423] width 93 height 29
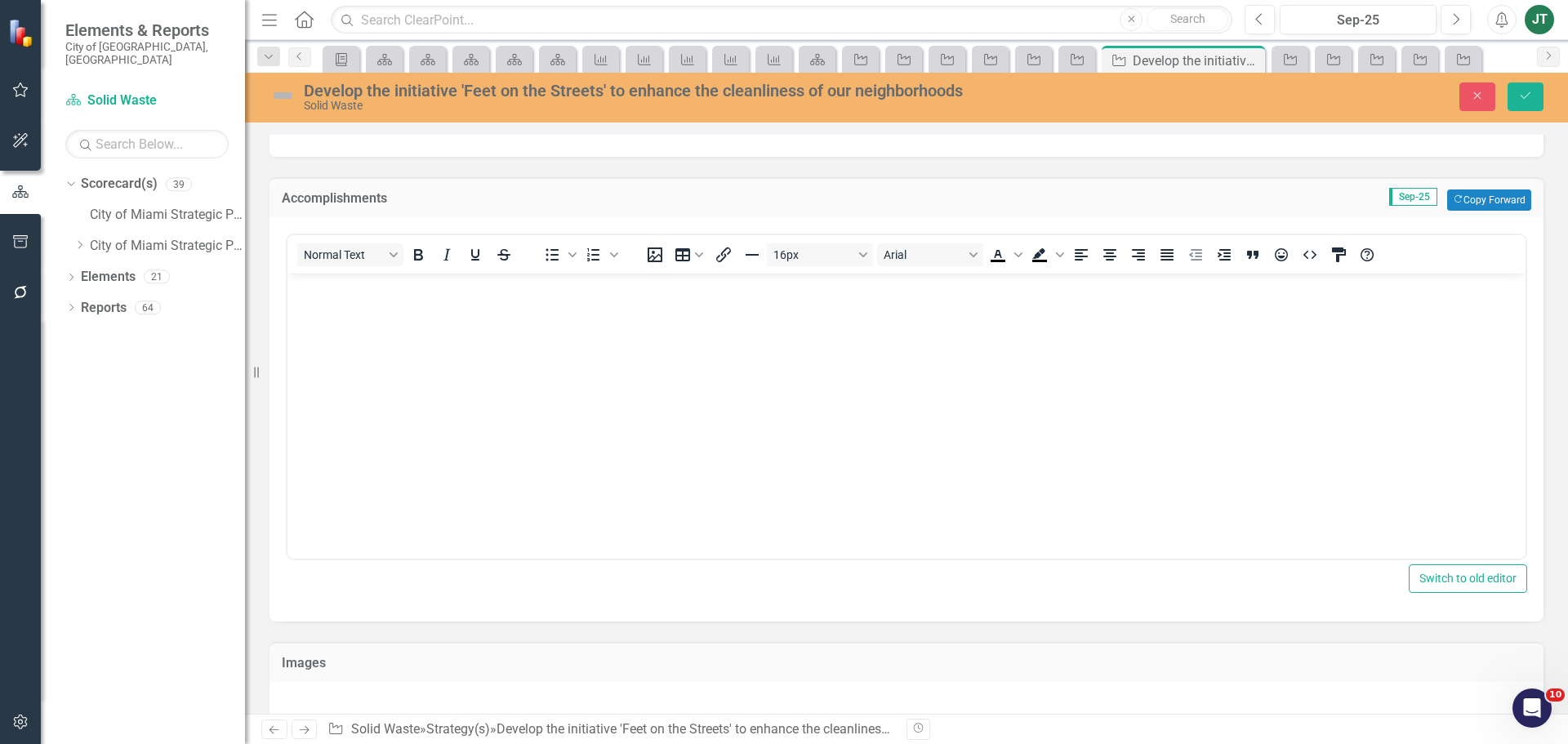
click at [307, 729] on icon "Next" at bounding box center [304, 729] width 14 height 11
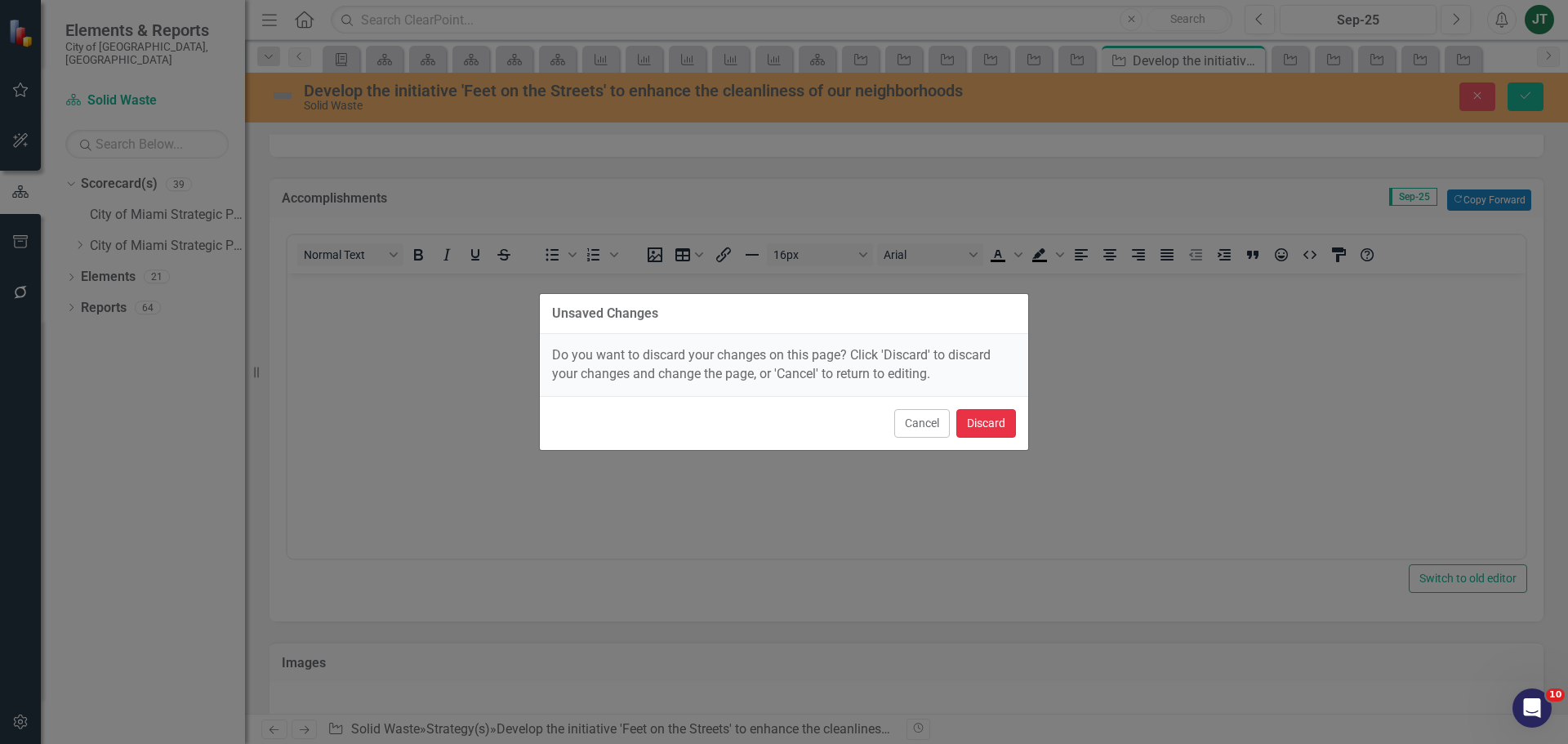
click at [1006, 418] on button "Discard" at bounding box center [985, 423] width 60 height 29
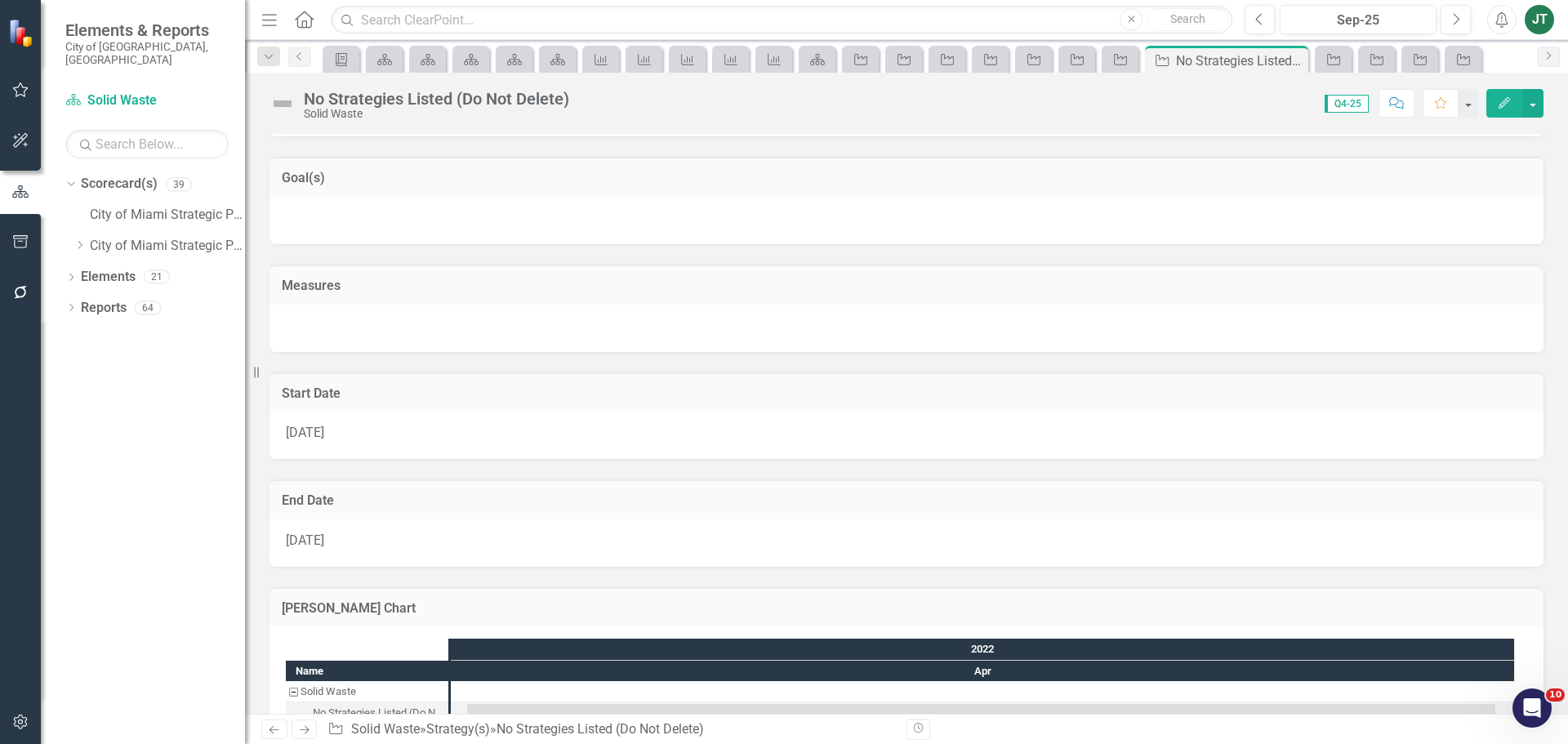
scroll to position [490, 0]
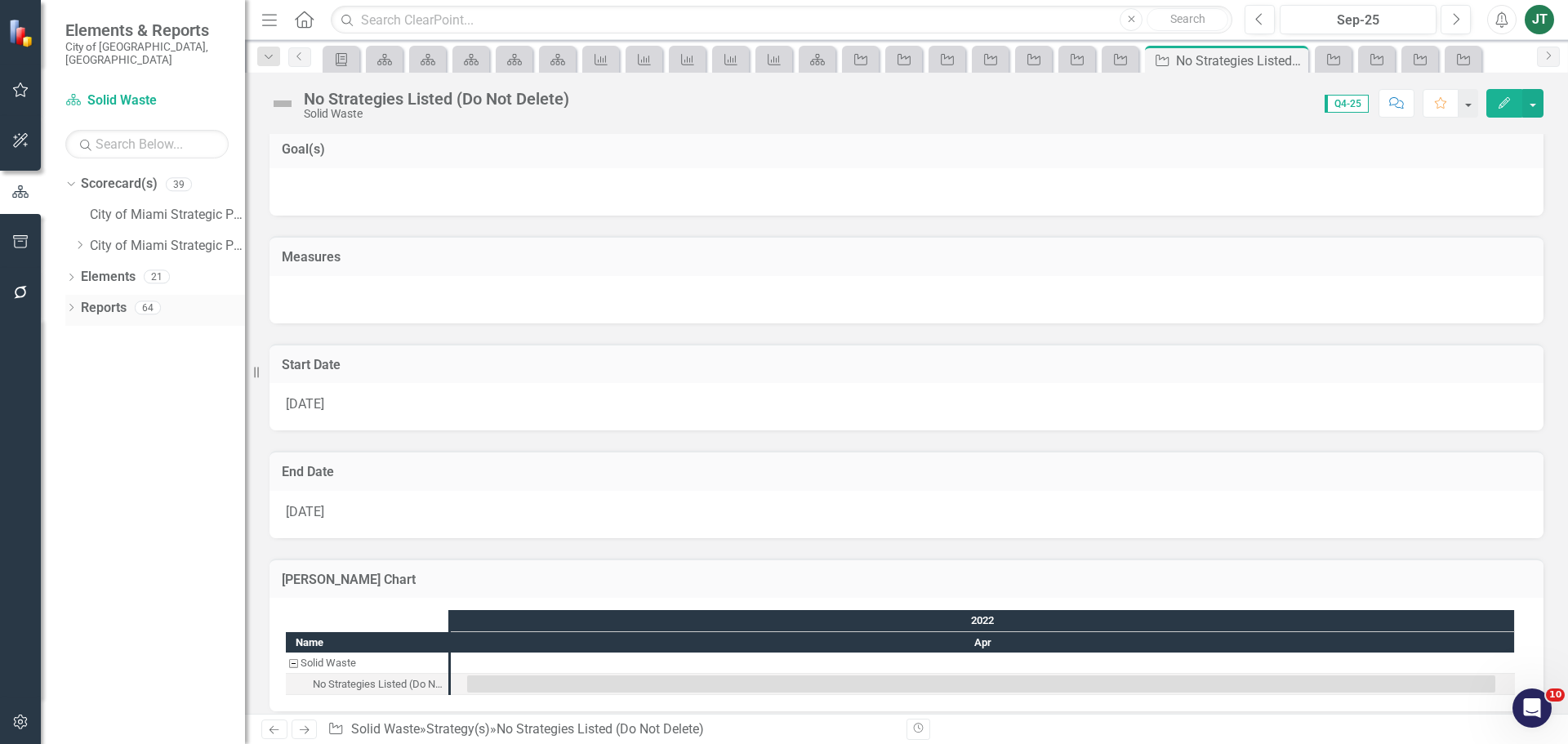
click at [95, 299] on link "Reports" at bounding box center [104, 308] width 46 height 19
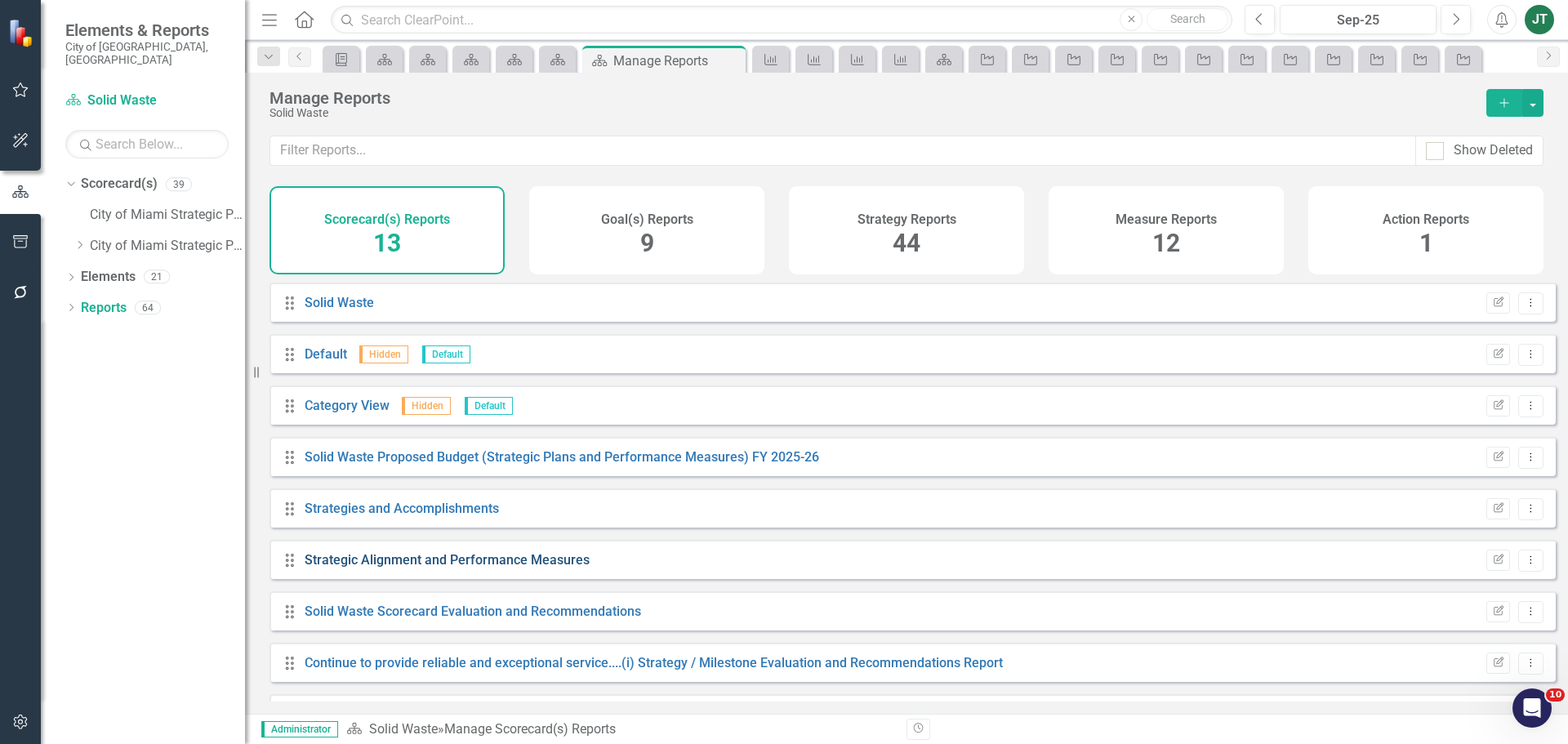
click at [503, 567] on link "Strategic Alignment and Performance Measures" at bounding box center [447, 559] width 285 height 16
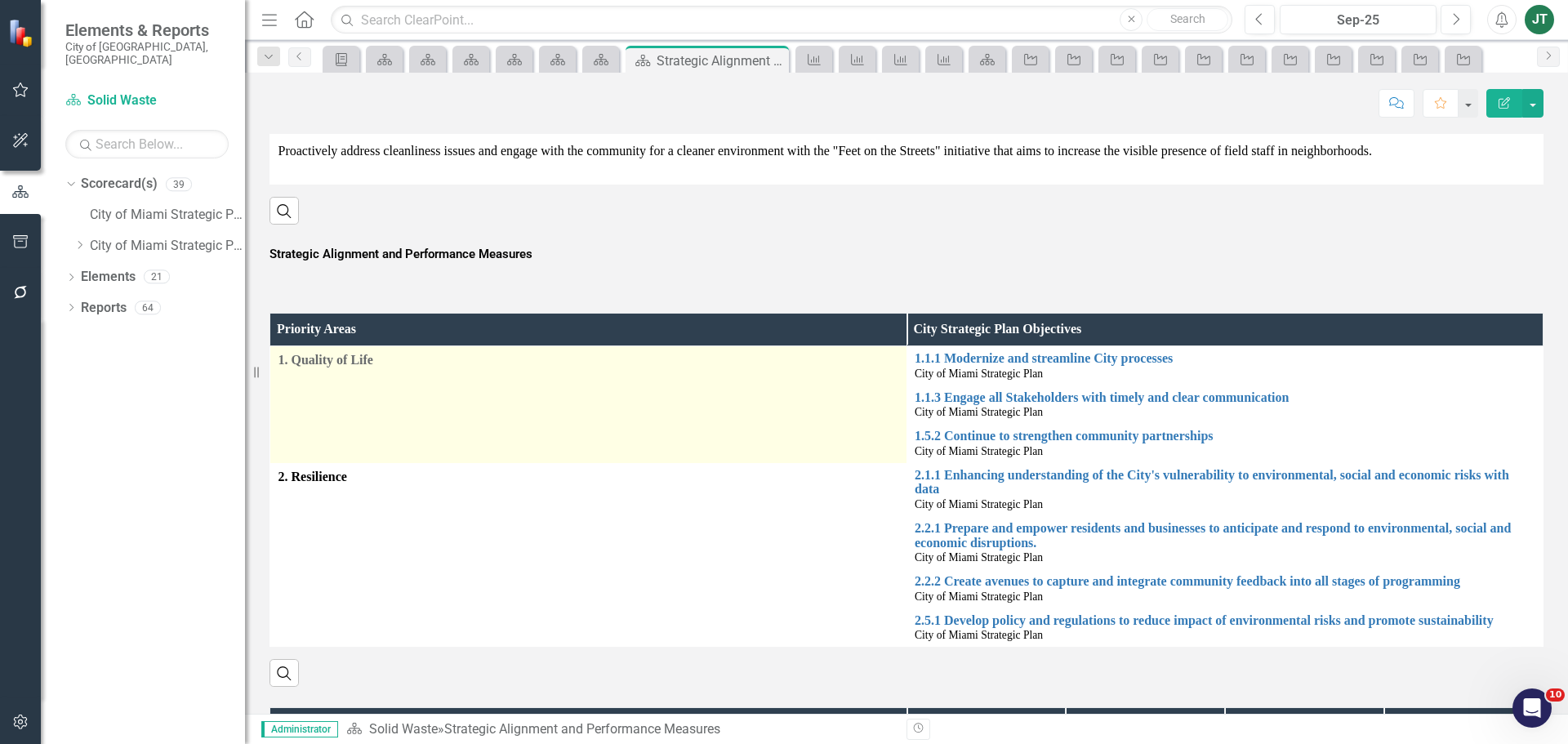
scroll to position [1026, 0]
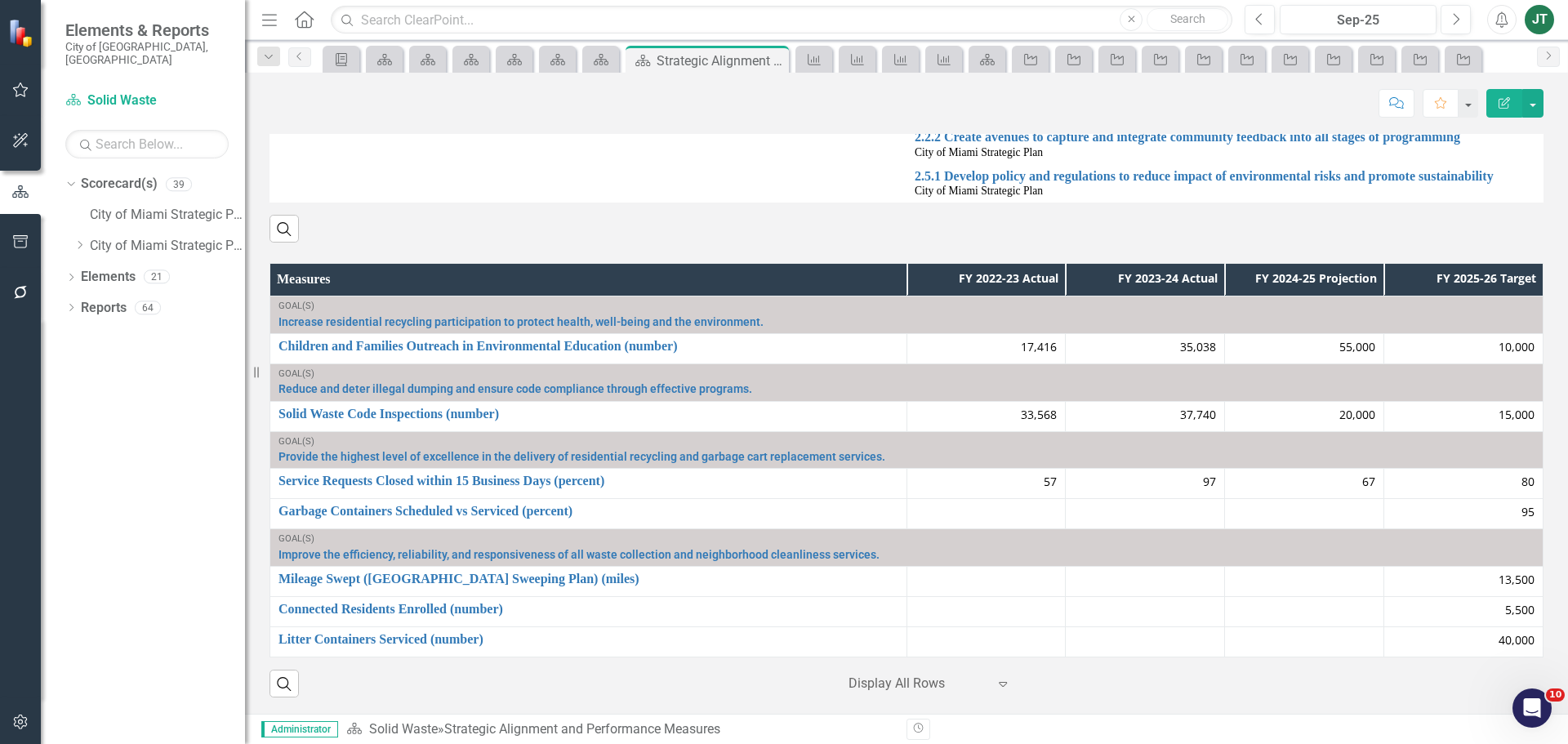
click at [852, 277] on th "Measures" at bounding box center [588, 280] width 637 height 33
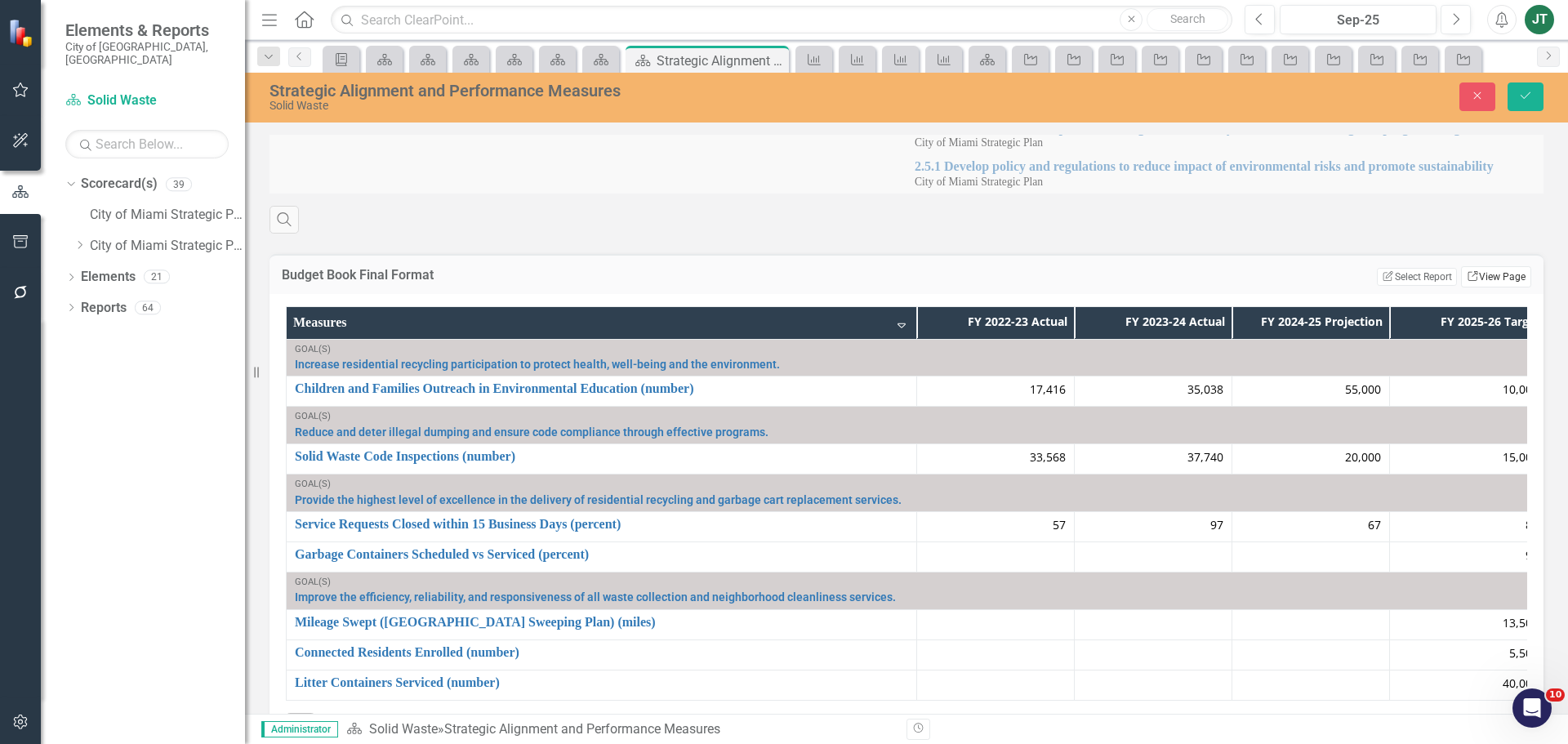
click at [1476, 282] on link "Link View Page" at bounding box center [1496, 277] width 70 height 21
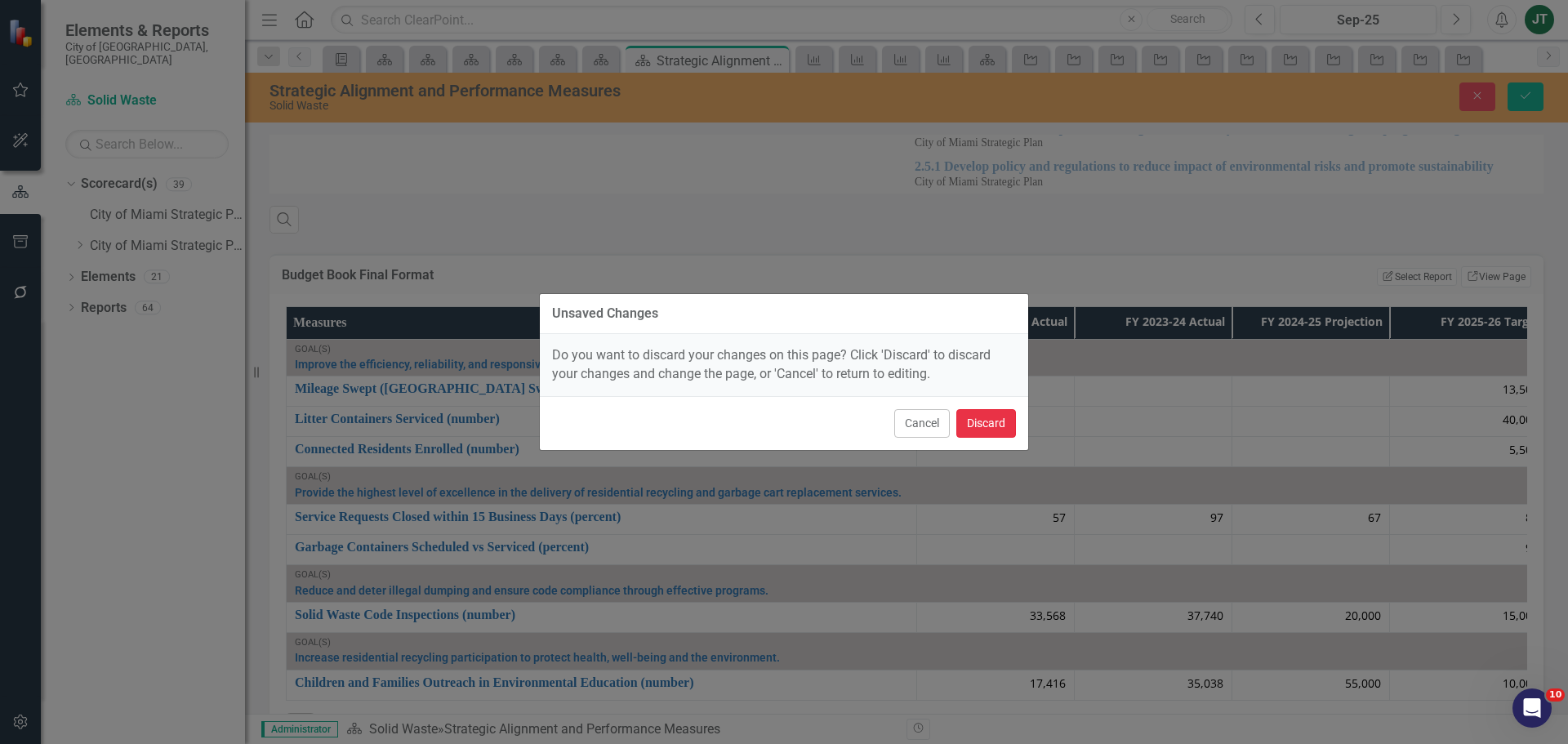
click at [980, 428] on button "Discard" at bounding box center [985, 423] width 60 height 29
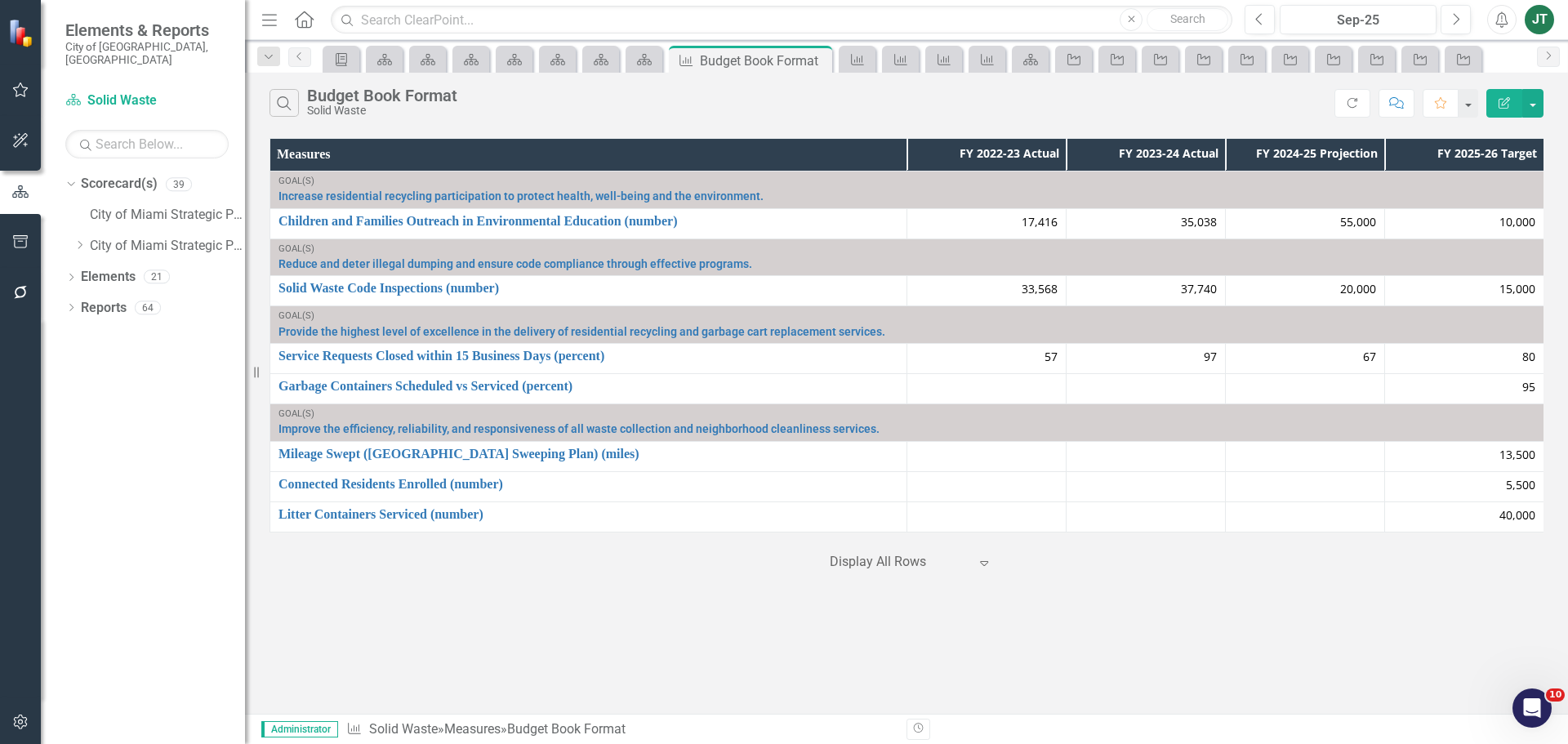
click at [1507, 99] on icon "button" at bounding box center [1504, 103] width 11 height 11
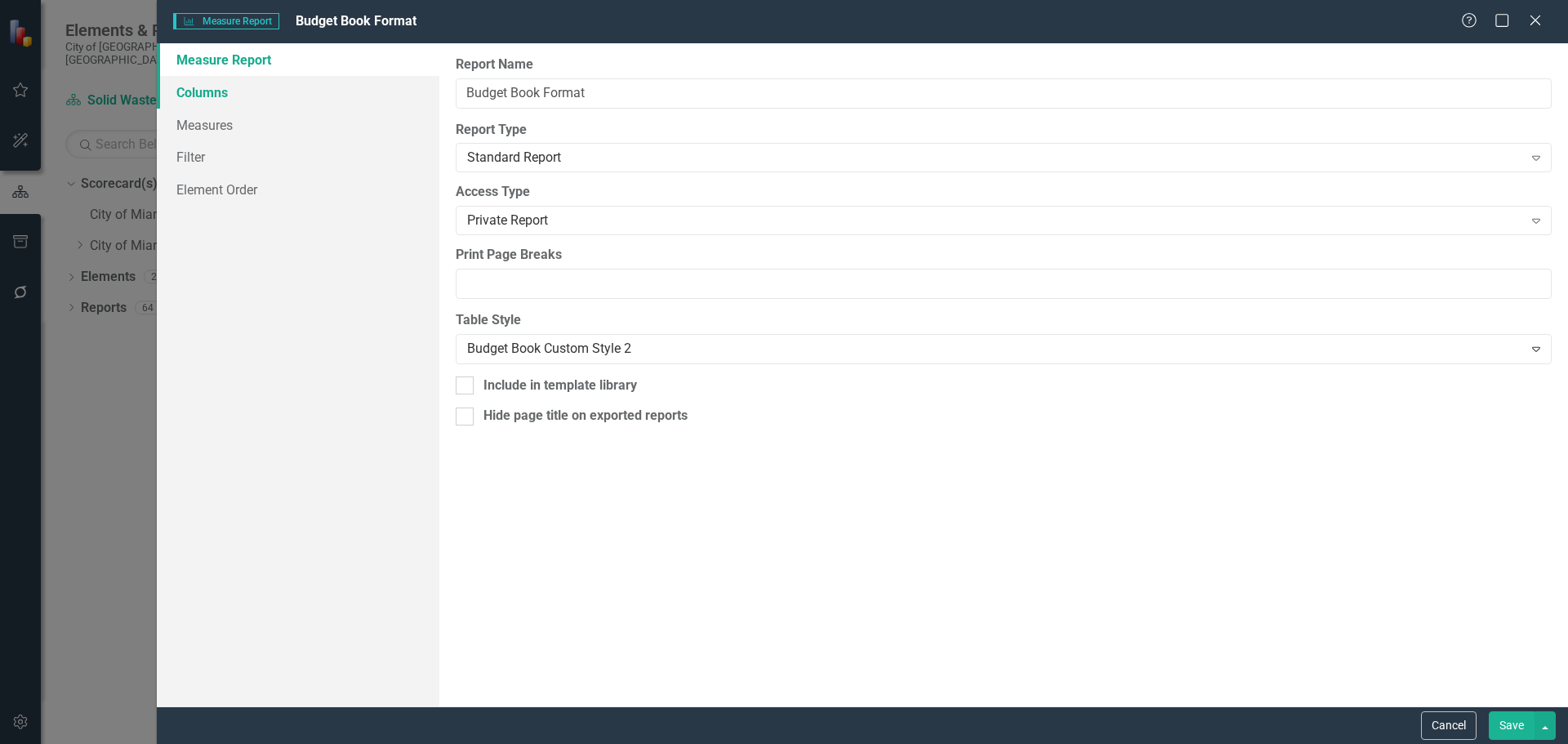
click at [196, 92] on link "Columns" at bounding box center [298, 92] width 282 height 33
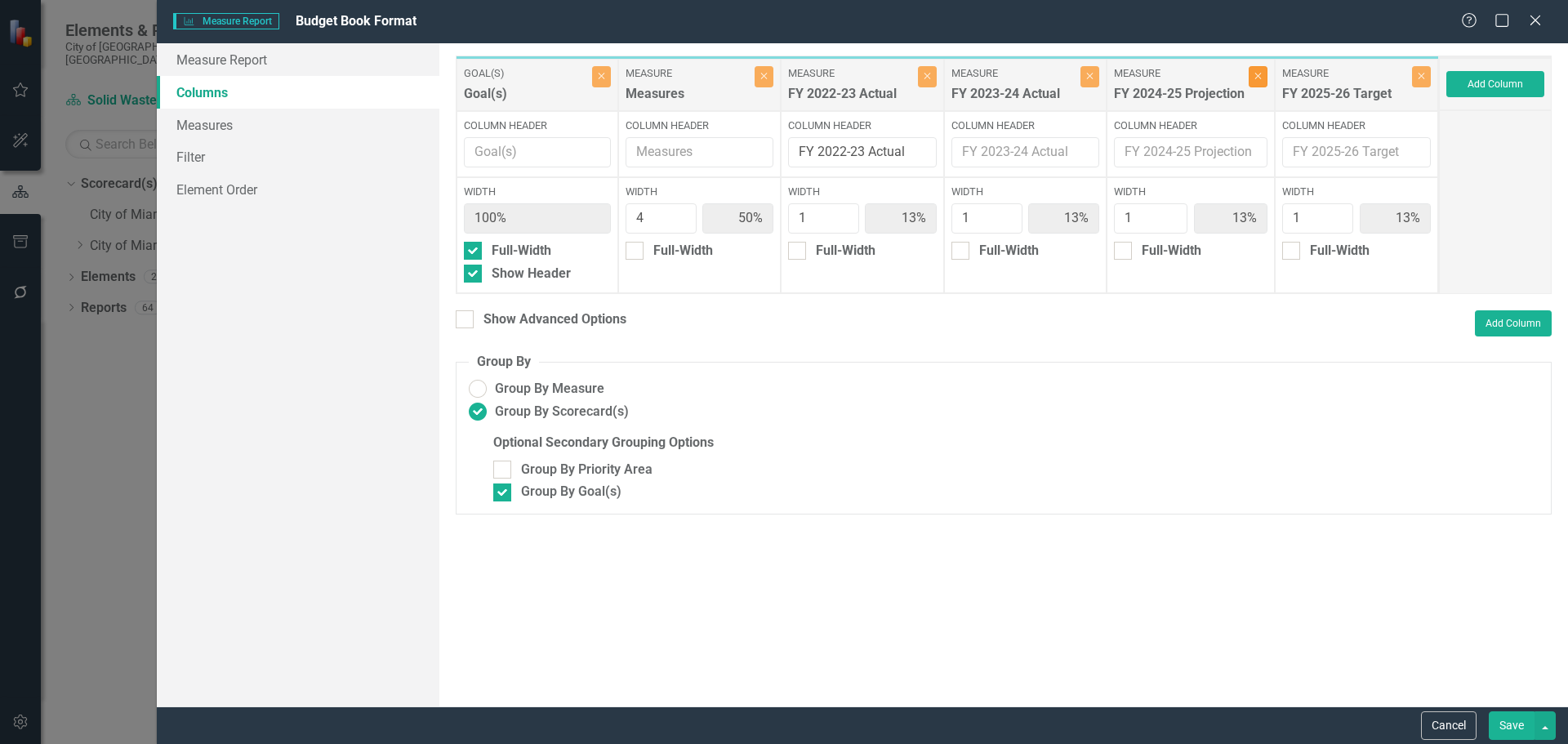
click at [1262, 83] on button "Close" at bounding box center [1258, 77] width 19 height 21
type input "57%"
type input "14%"
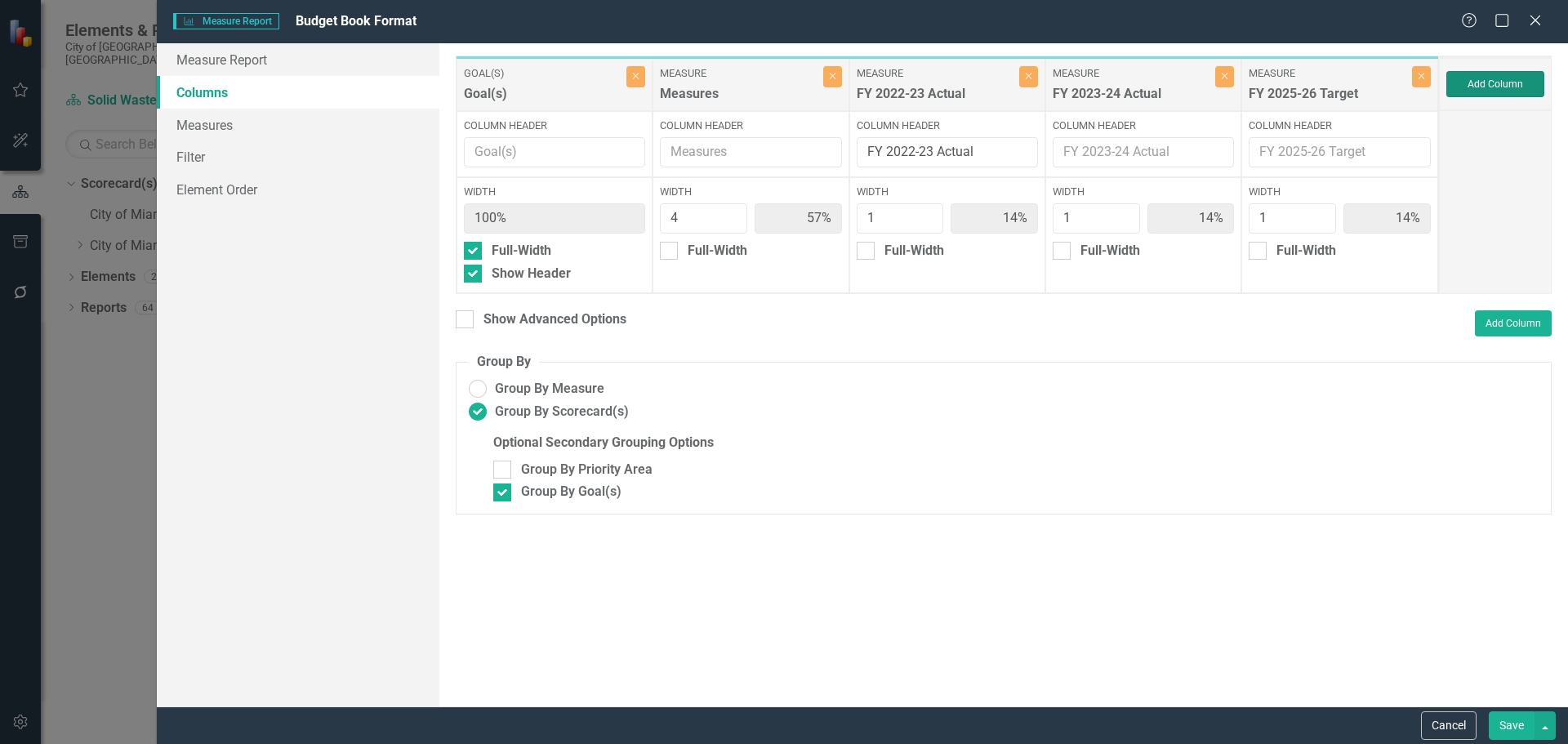
click at [1498, 83] on button "Add Column" at bounding box center [1495, 84] width 98 height 26
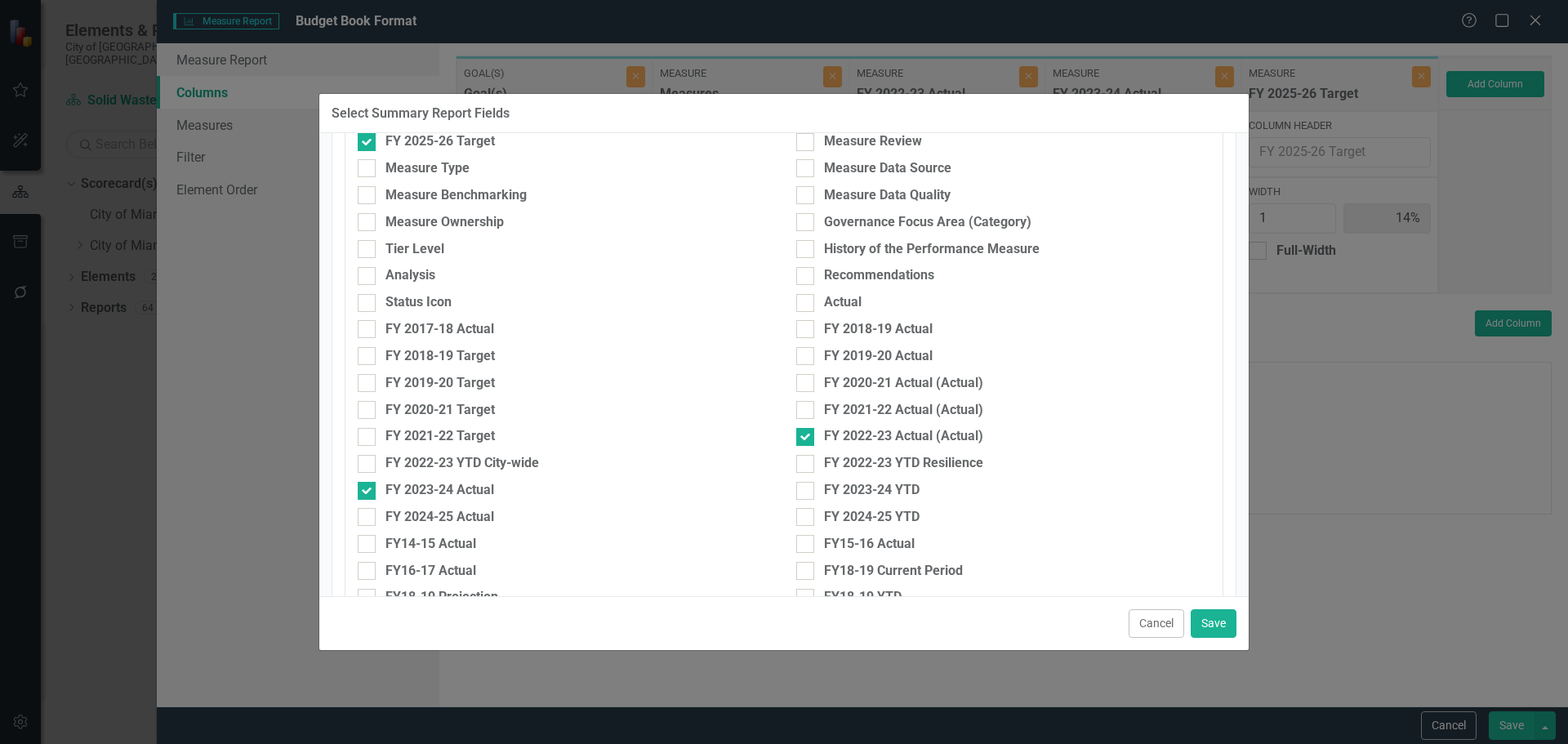
scroll to position [653, 0]
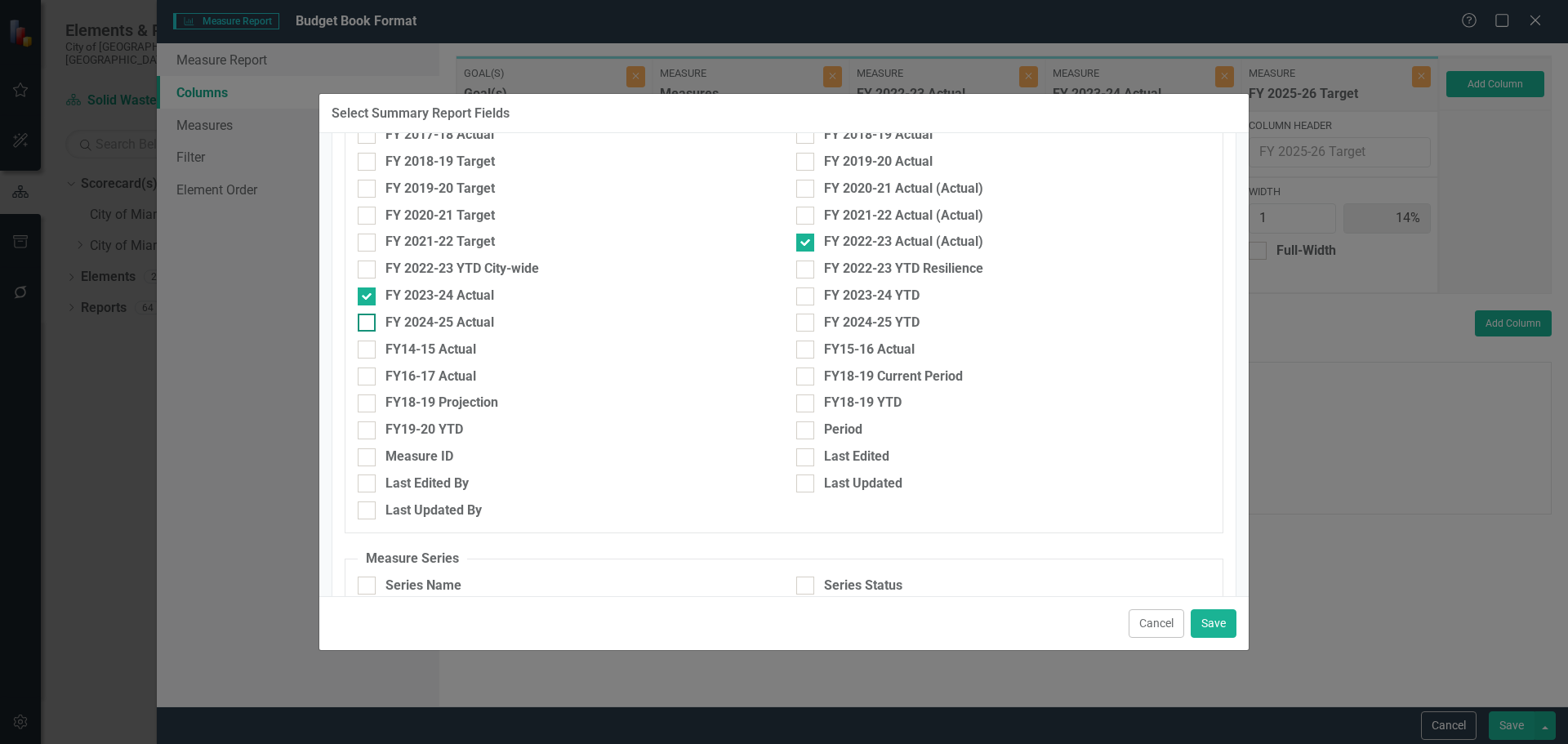
click at [427, 322] on div "FY 2024-25 Actual" at bounding box center [439, 322] width 109 height 19
click at [368, 322] on input "FY 2024-25 Actual" at bounding box center [363, 318] width 11 height 11
checkbox input "true"
click at [1208, 619] on button "Save" at bounding box center [1214, 623] width 46 height 29
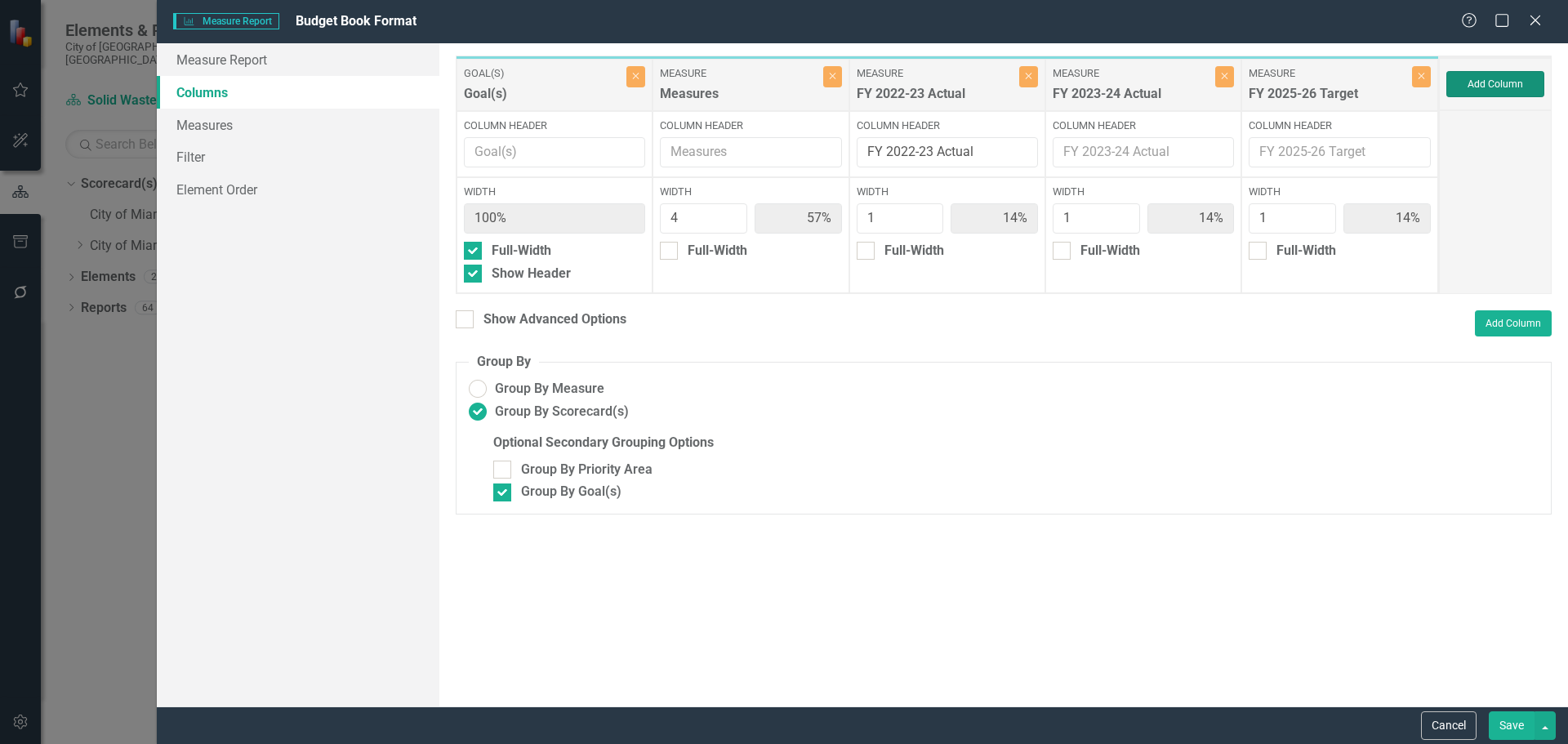
type input "50%"
type input "13%"
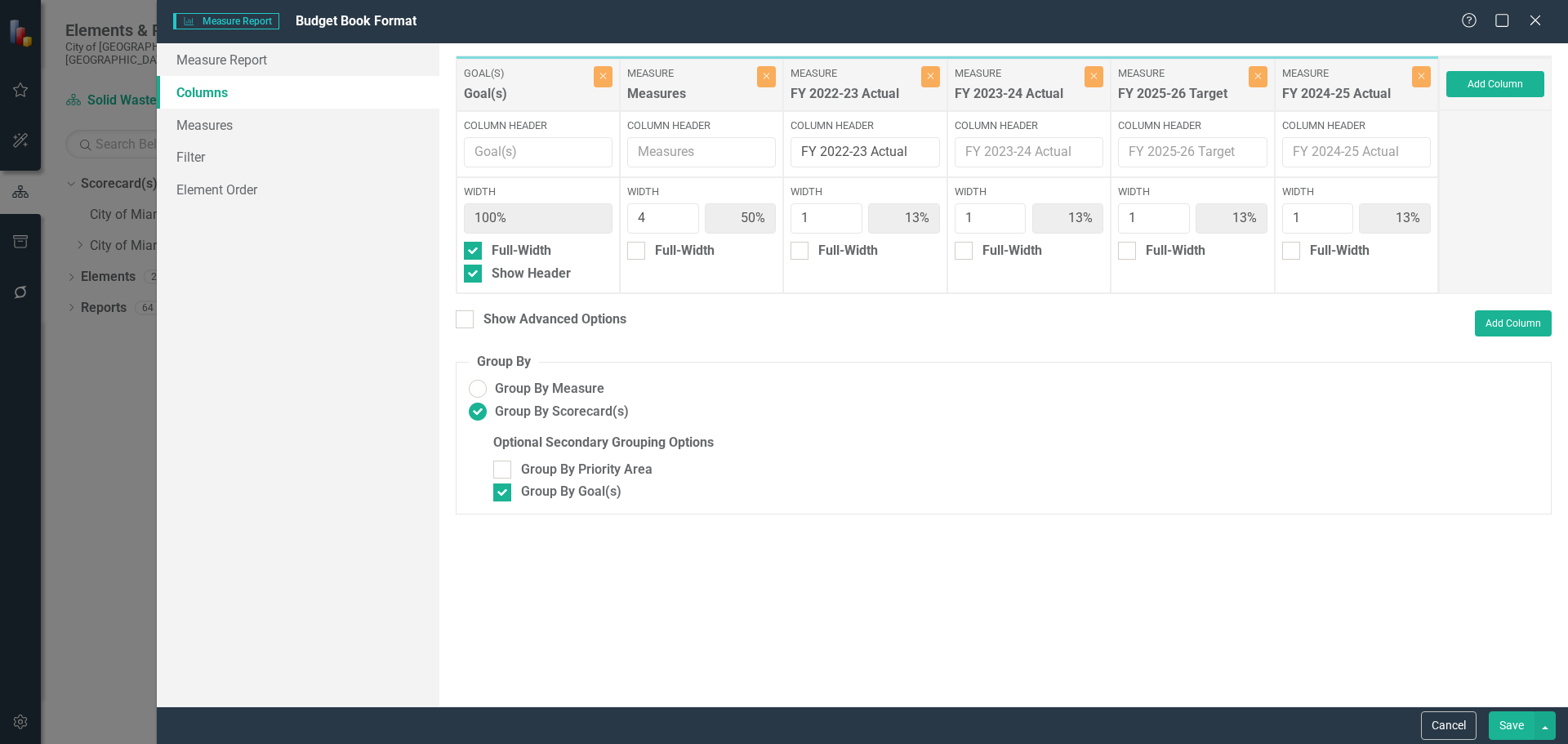
click at [1510, 723] on button "Save" at bounding box center [1512, 725] width 46 height 29
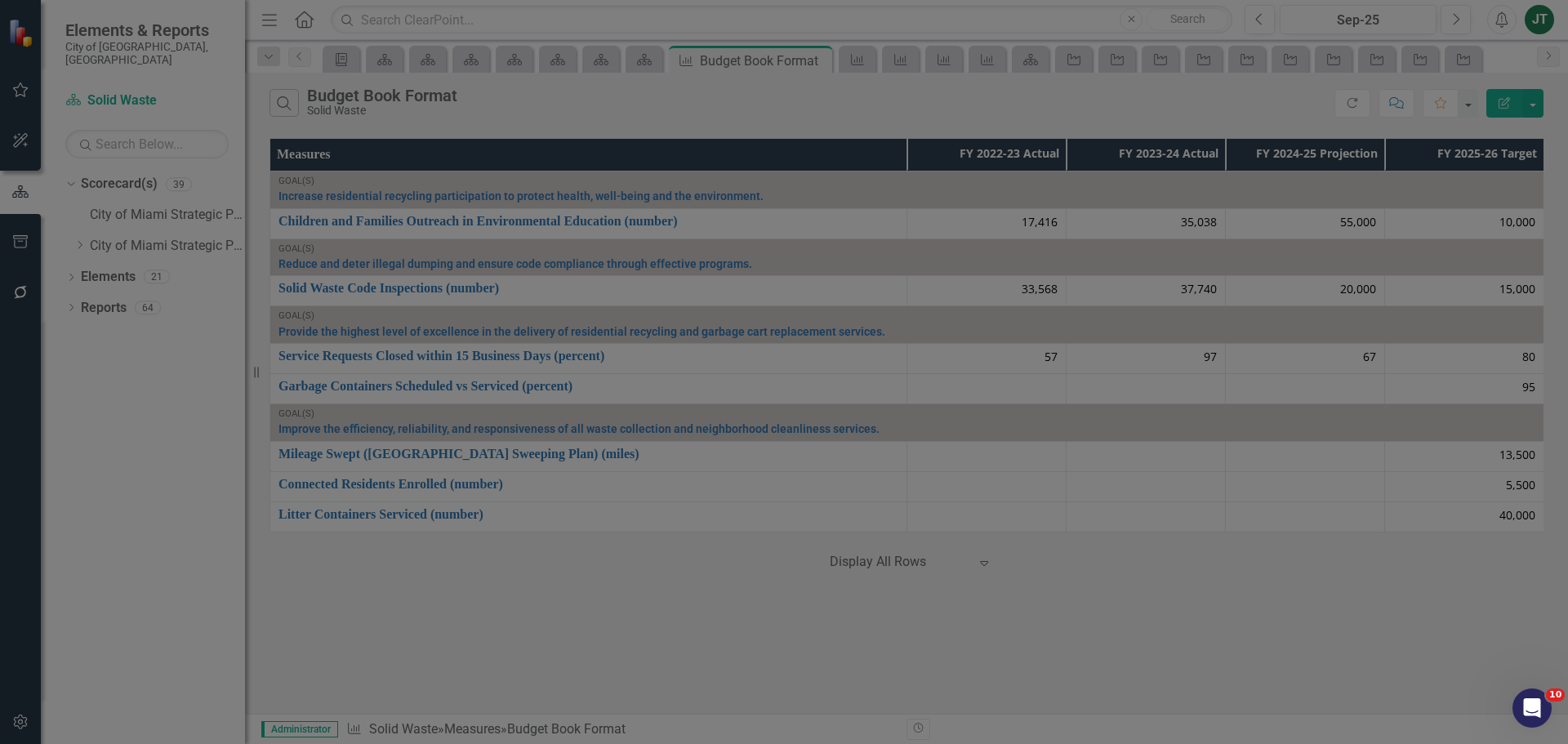
radio input "false"
checkbox input "false"
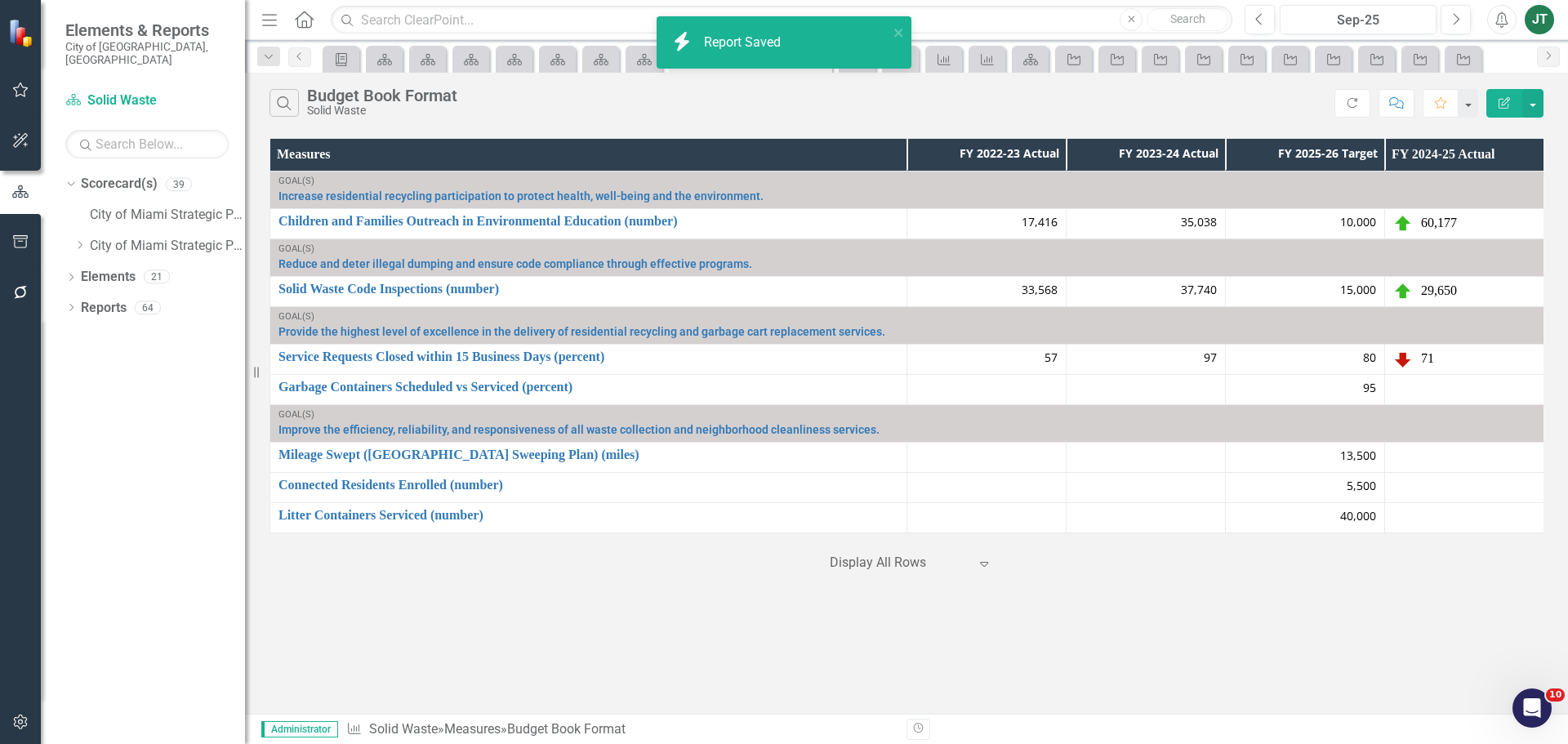
click at [1503, 106] on icon "Edit Report" at bounding box center [1504, 103] width 15 height 11
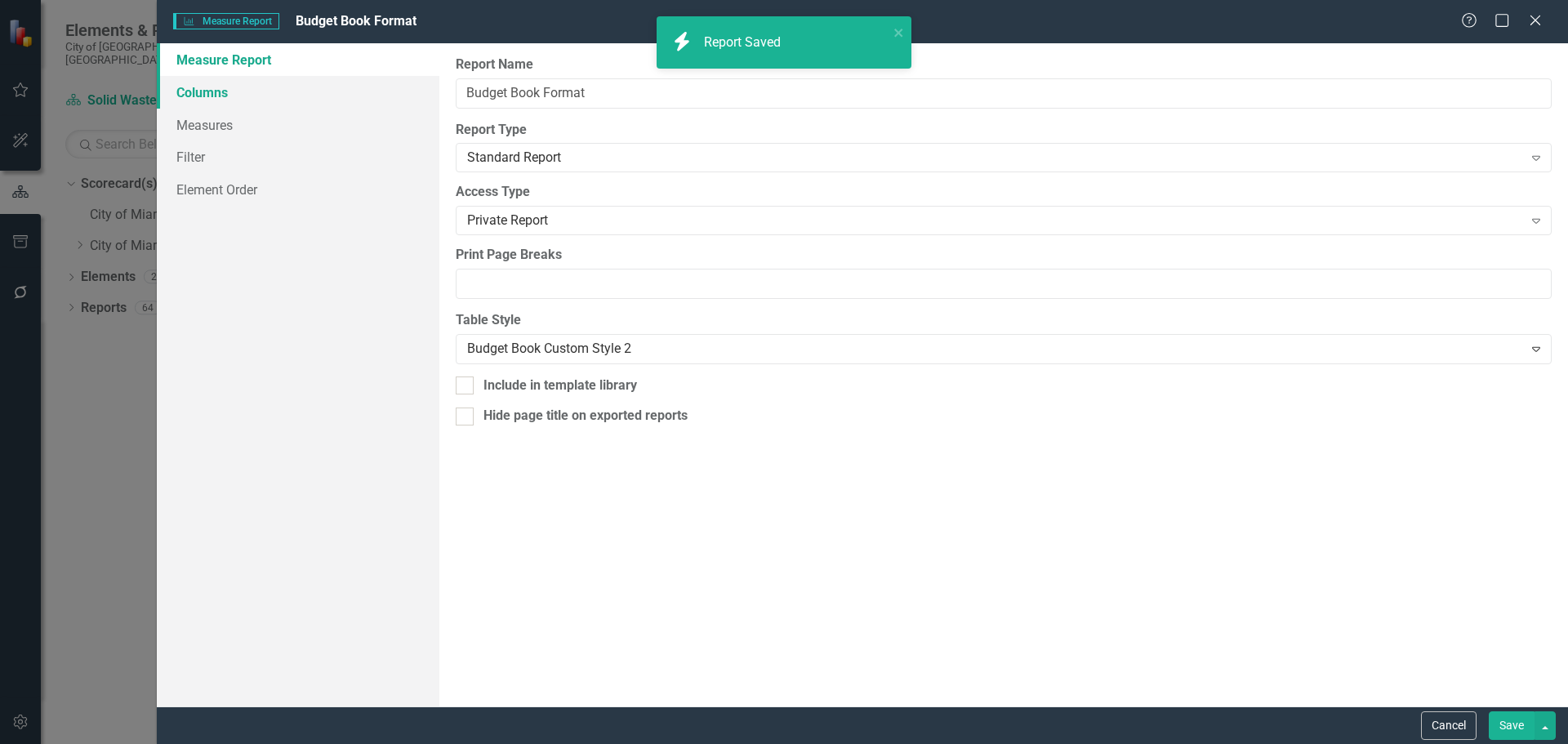
click at [187, 90] on link "Columns" at bounding box center [298, 92] width 282 height 33
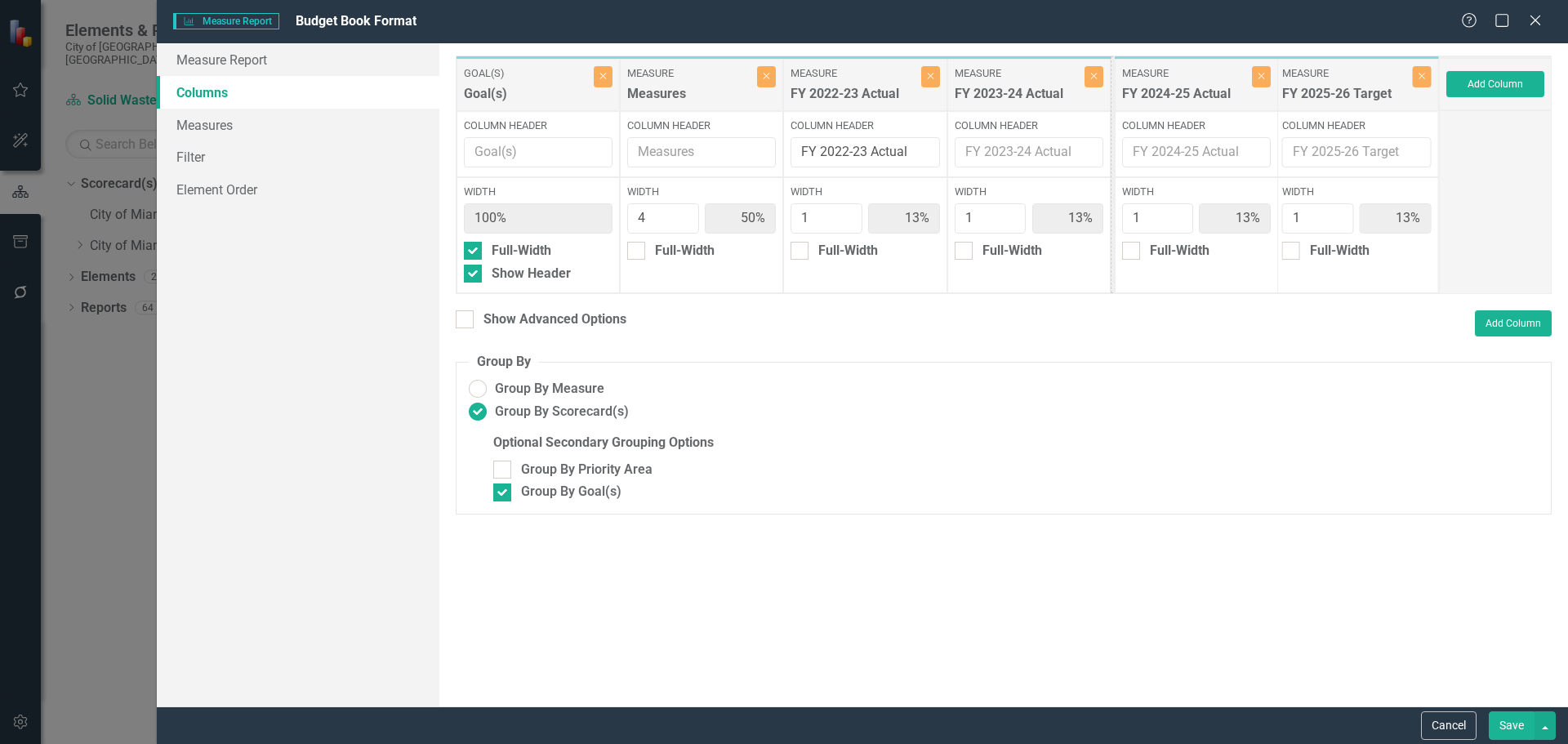
drag, startPoint x: 1336, startPoint y: 75, endPoint x: 1177, endPoint y: 75, distance: 159.0
click at [1177, 75] on div "Goal(s) Goal(s) Close Column Header Width 100% Full-Width Show Header Measure M…" at bounding box center [947, 174] width 983 height 238
click at [605, 316] on div "Show Advanced Options" at bounding box center [555, 319] width 143 height 19
click at [466, 316] on input "Show Advanced Options" at bounding box center [461, 315] width 11 height 11
checkbox input "true"
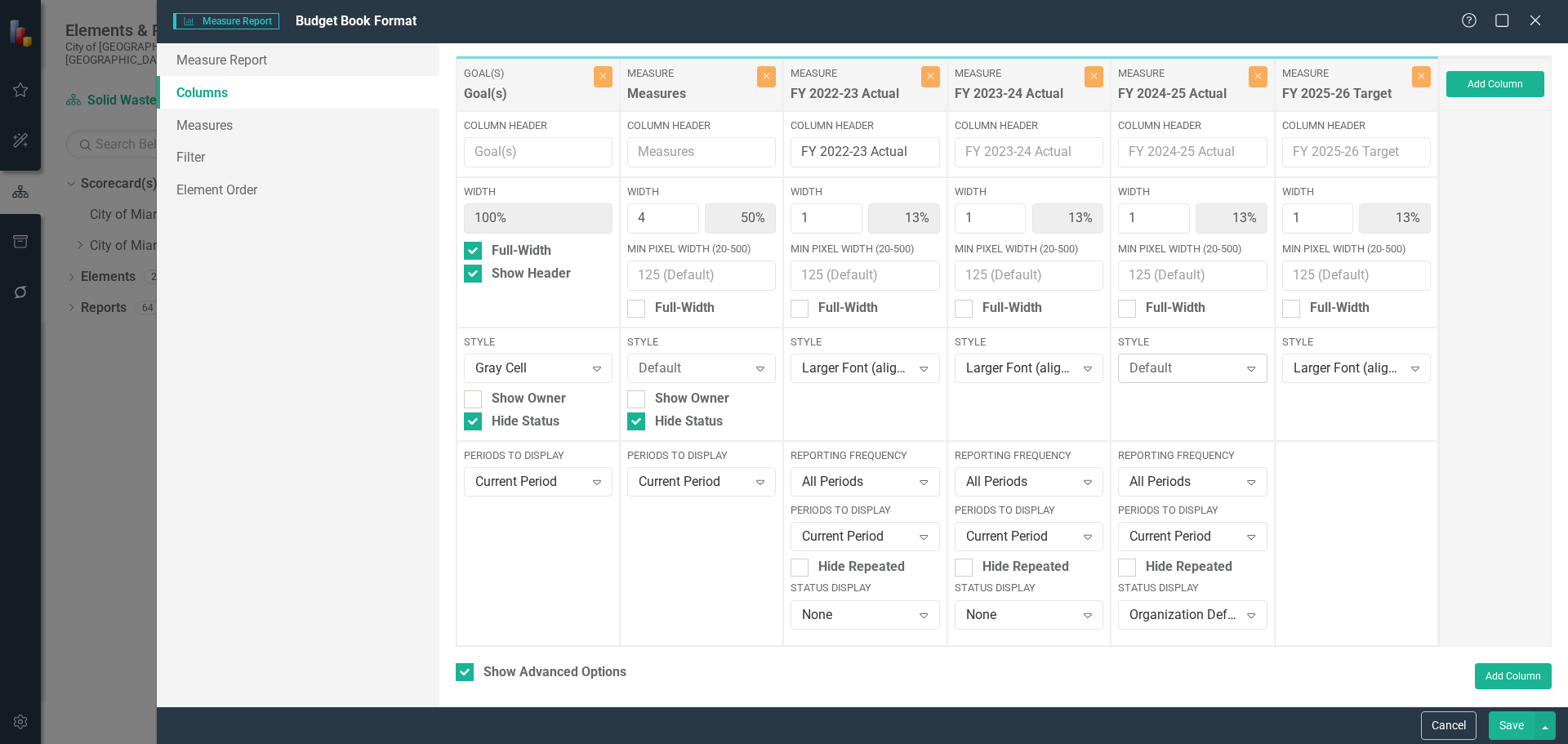
click at [1226, 363] on div "Default" at bounding box center [1183, 368] width 109 height 19
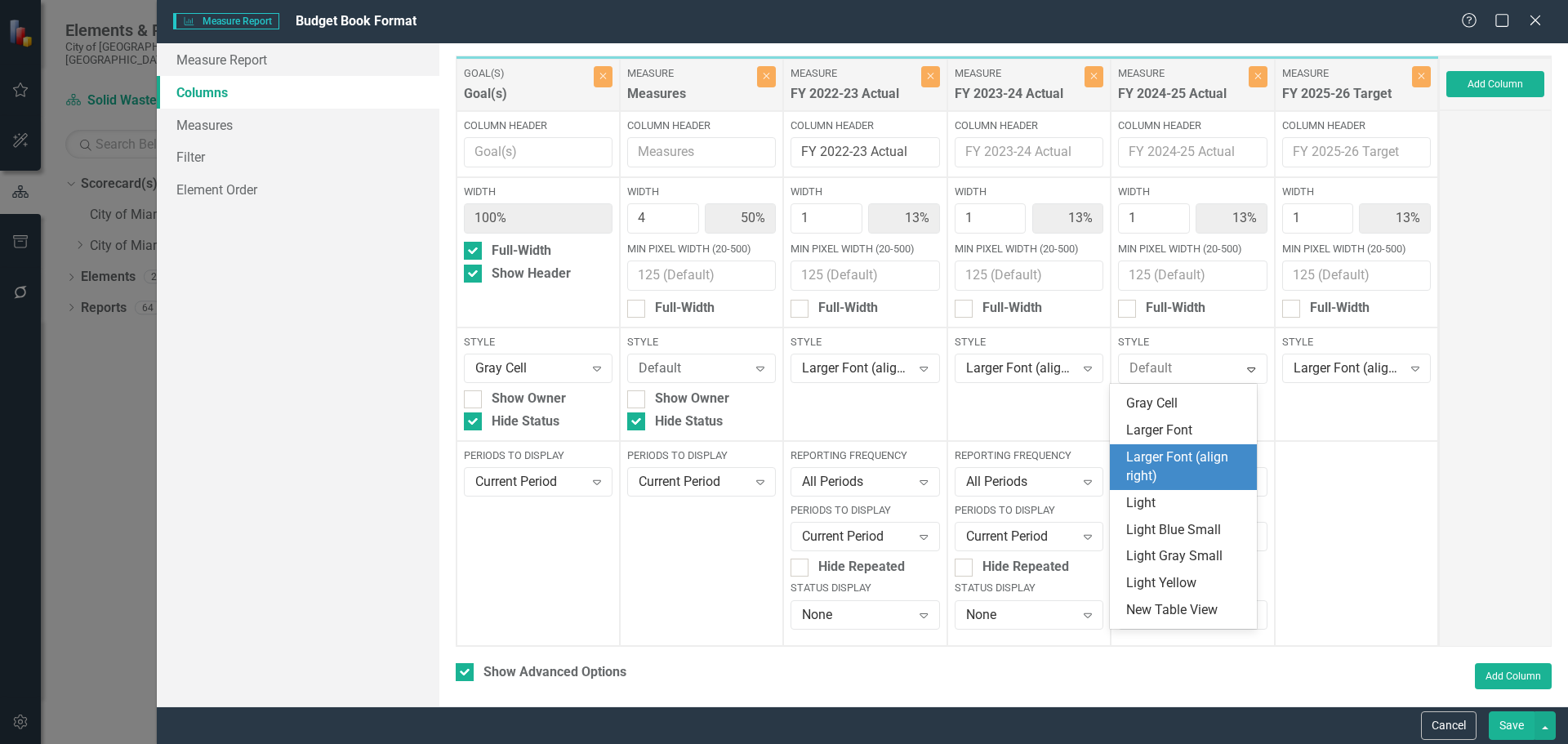
click at [1174, 485] on div "Larger Font (align right)" at bounding box center [1187, 467] width 121 height 38
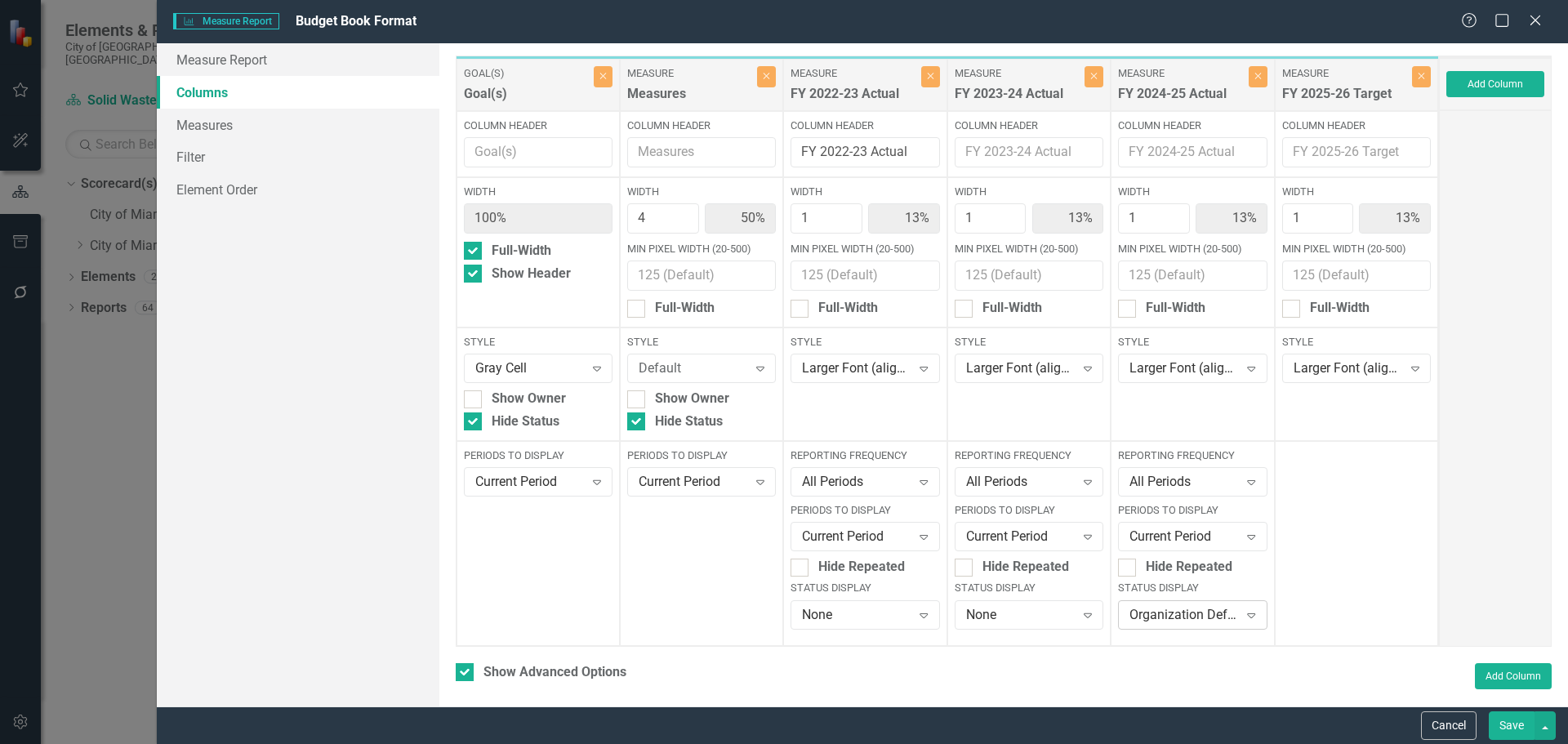
click at [1161, 609] on div "Organization Default" at bounding box center [1183, 614] width 109 height 19
click at [1151, 580] on div "None" at bounding box center [1187, 586] width 121 height 19
click at [1489, 718] on button "Save" at bounding box center [1512, 725] width 46 height 29
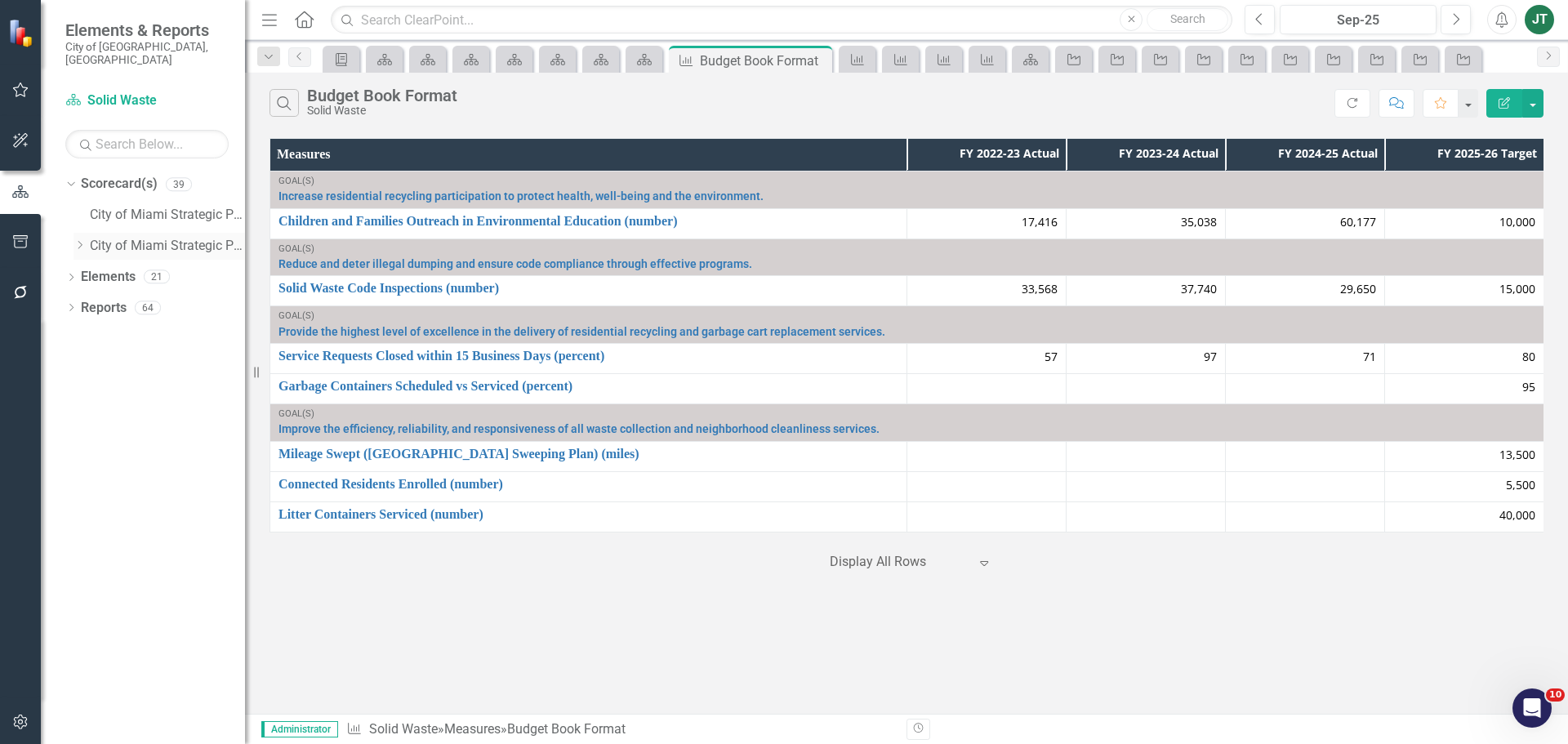
click at [75, 240] on icon "Dropdown" at bounding box center [79, 245] width 12 height 10
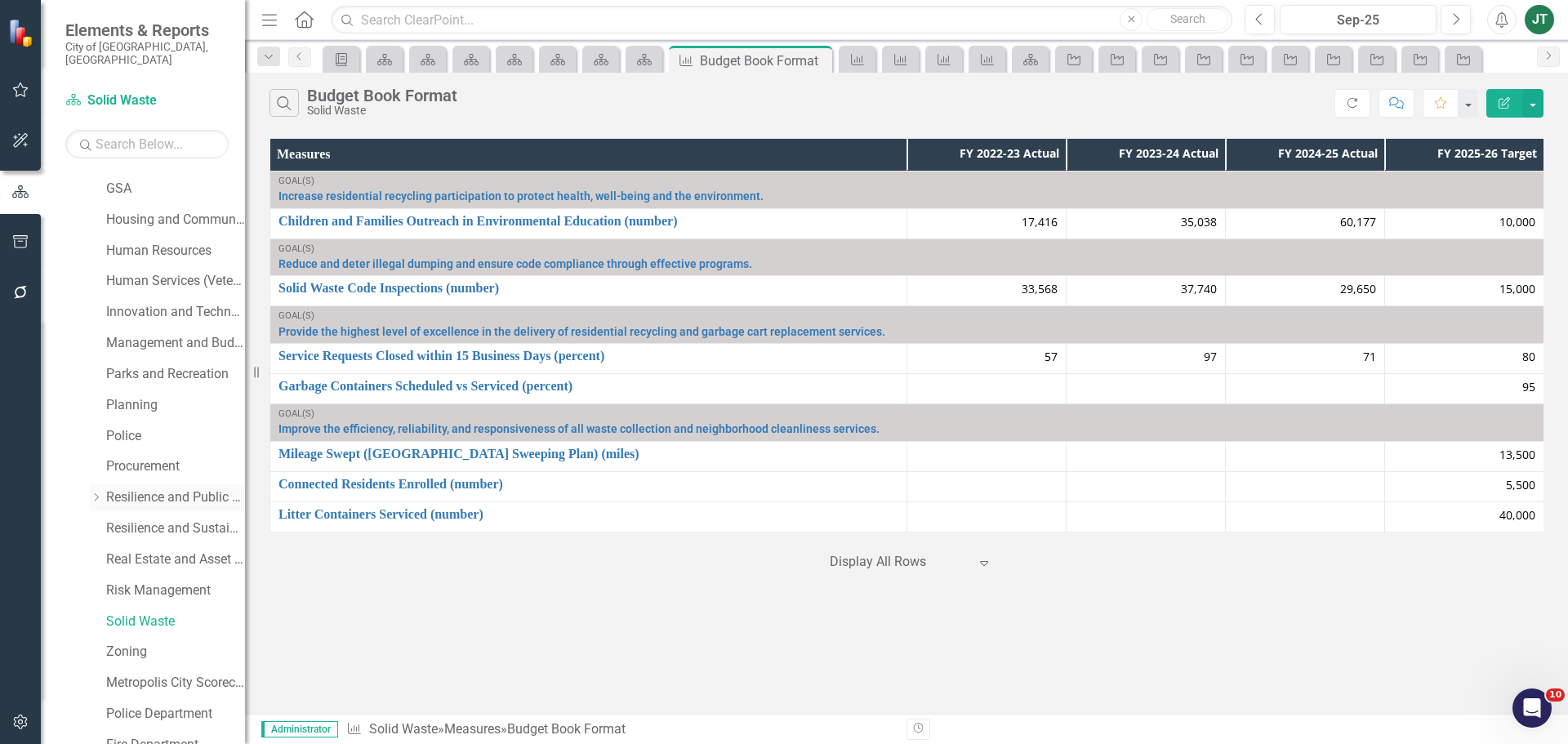
scroll to position [571, 0]
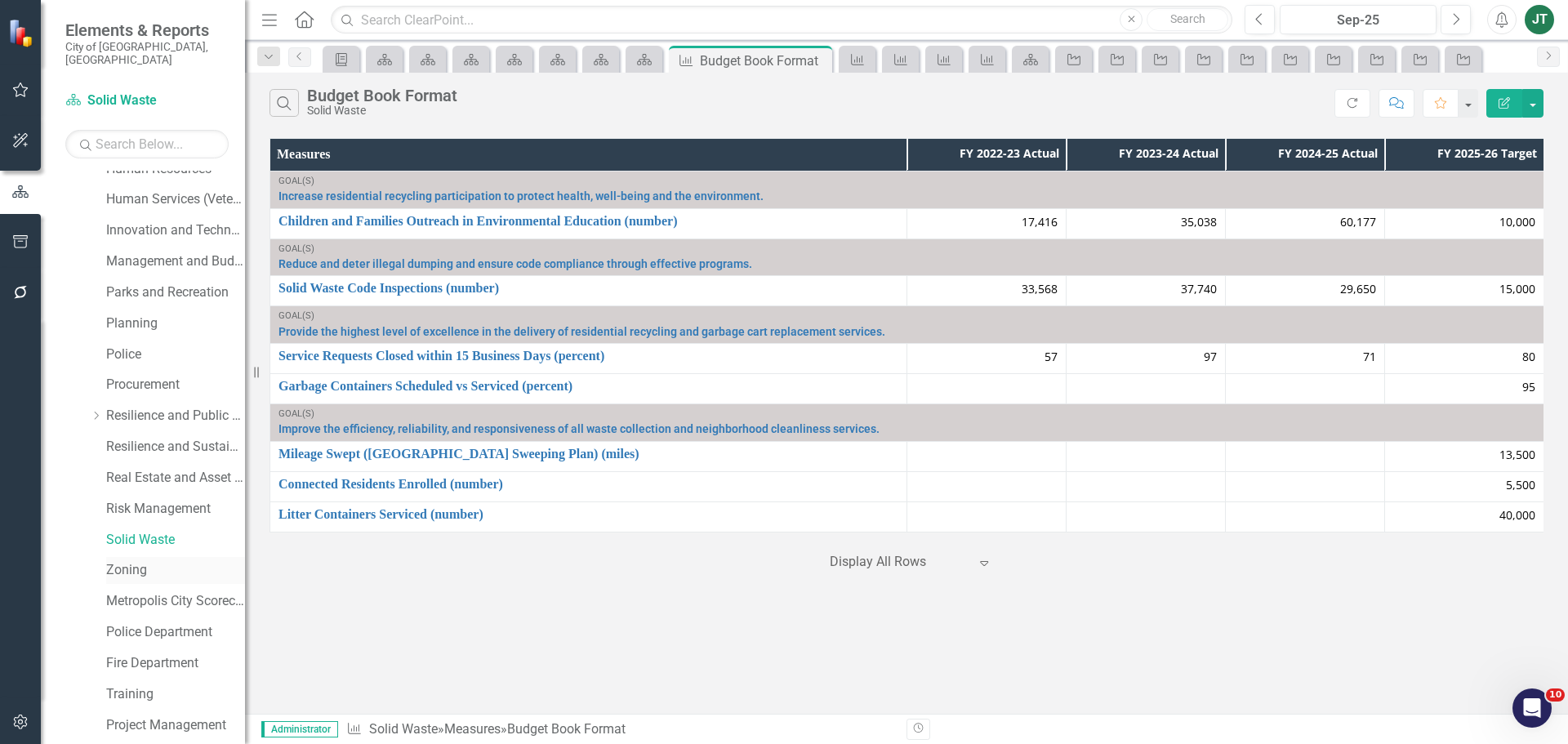
click at [127, 561] on link "Zoning" at bounding box center [176, 570] width 139 height 19
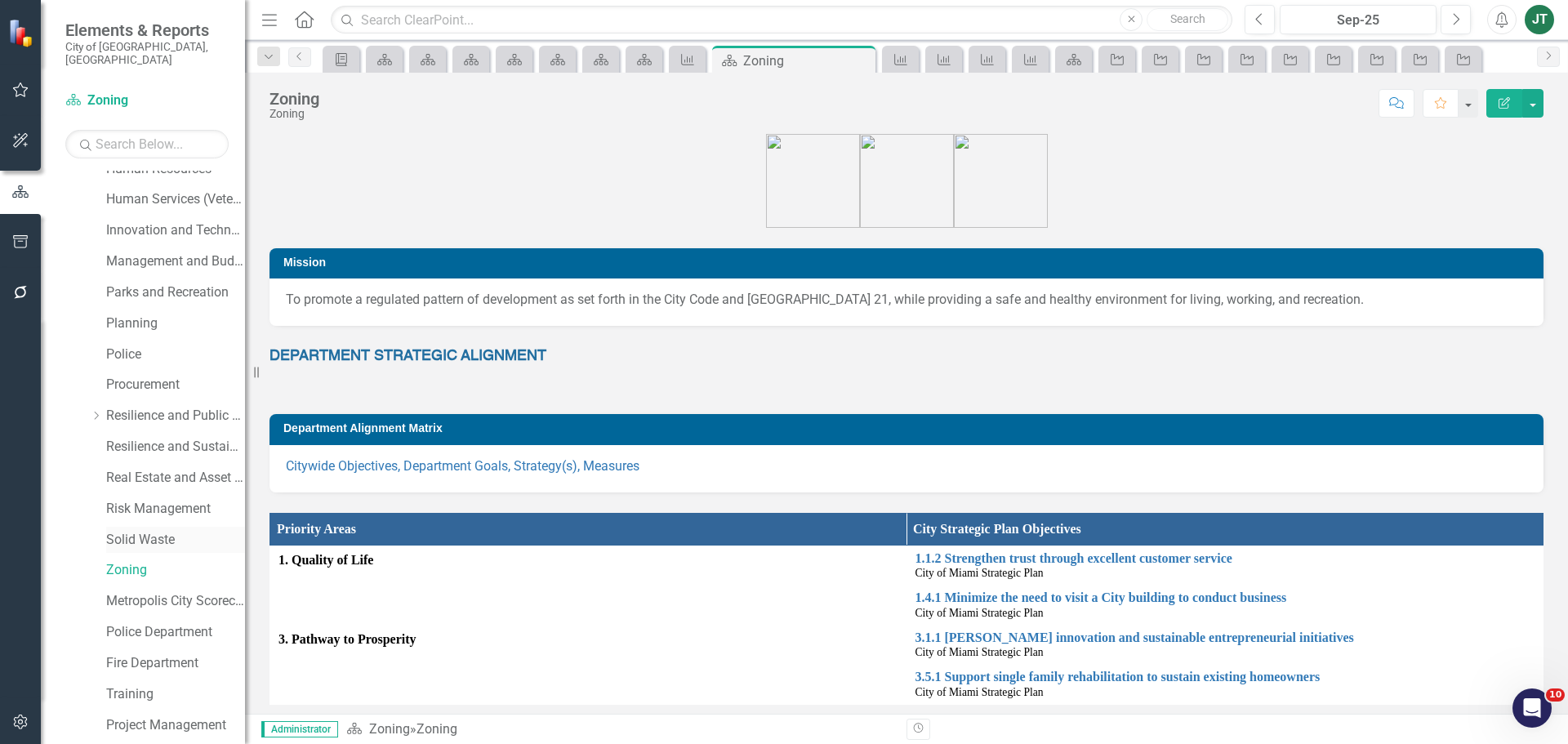
click at [155, 531] on link "Solid Waste" at bounding box center [176, 540] width 139 height 19
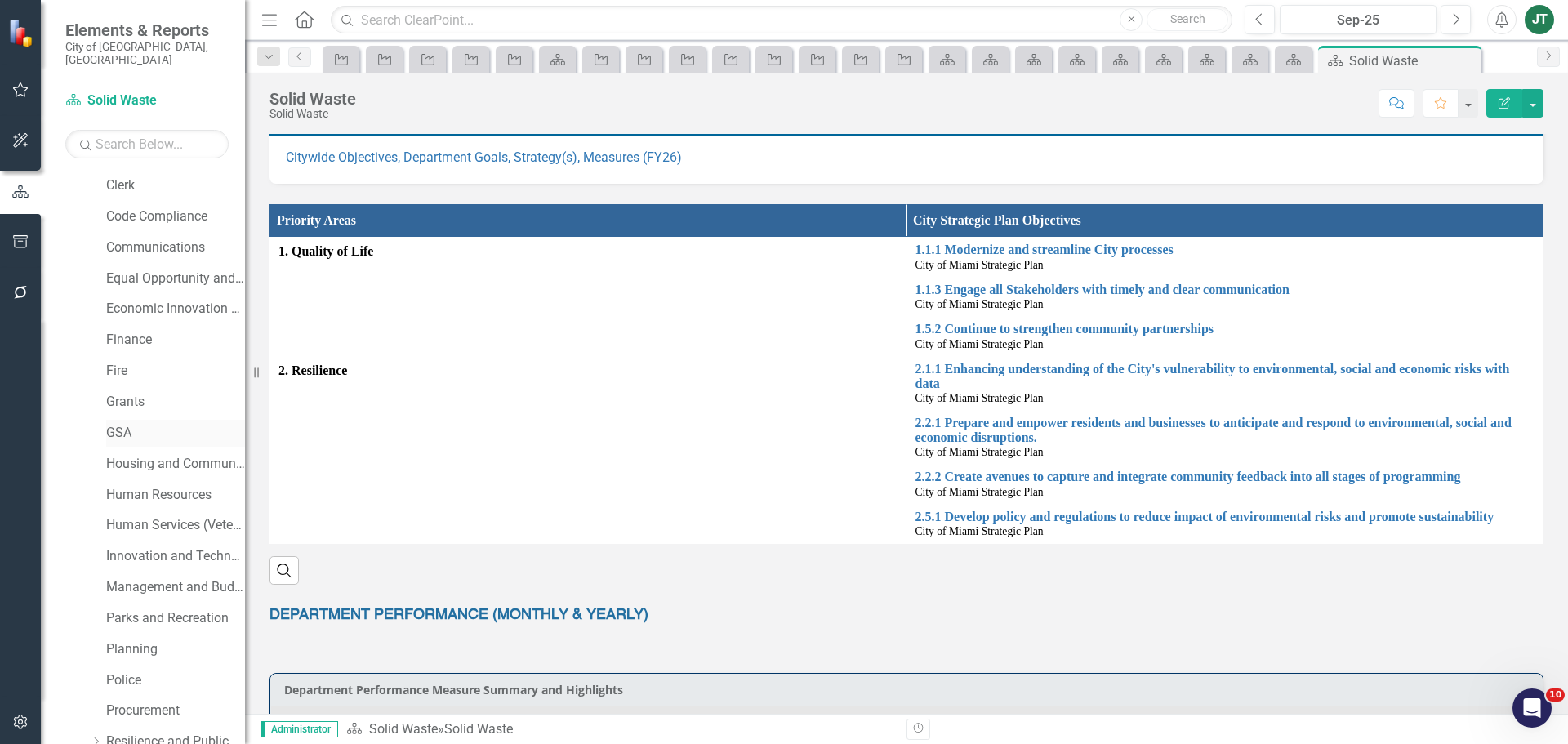
scroll to position [245, 0]
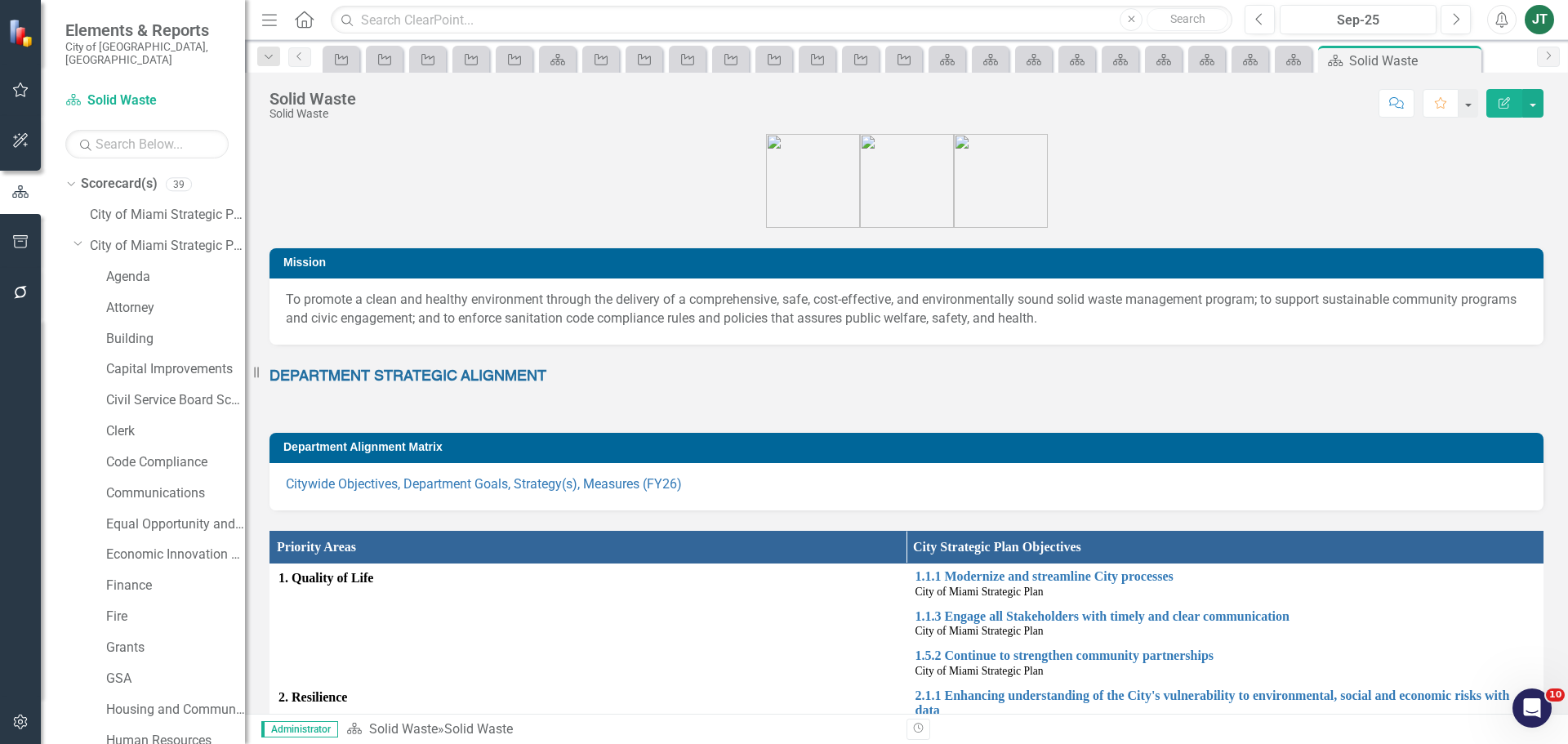
scroll to position [327, 0]
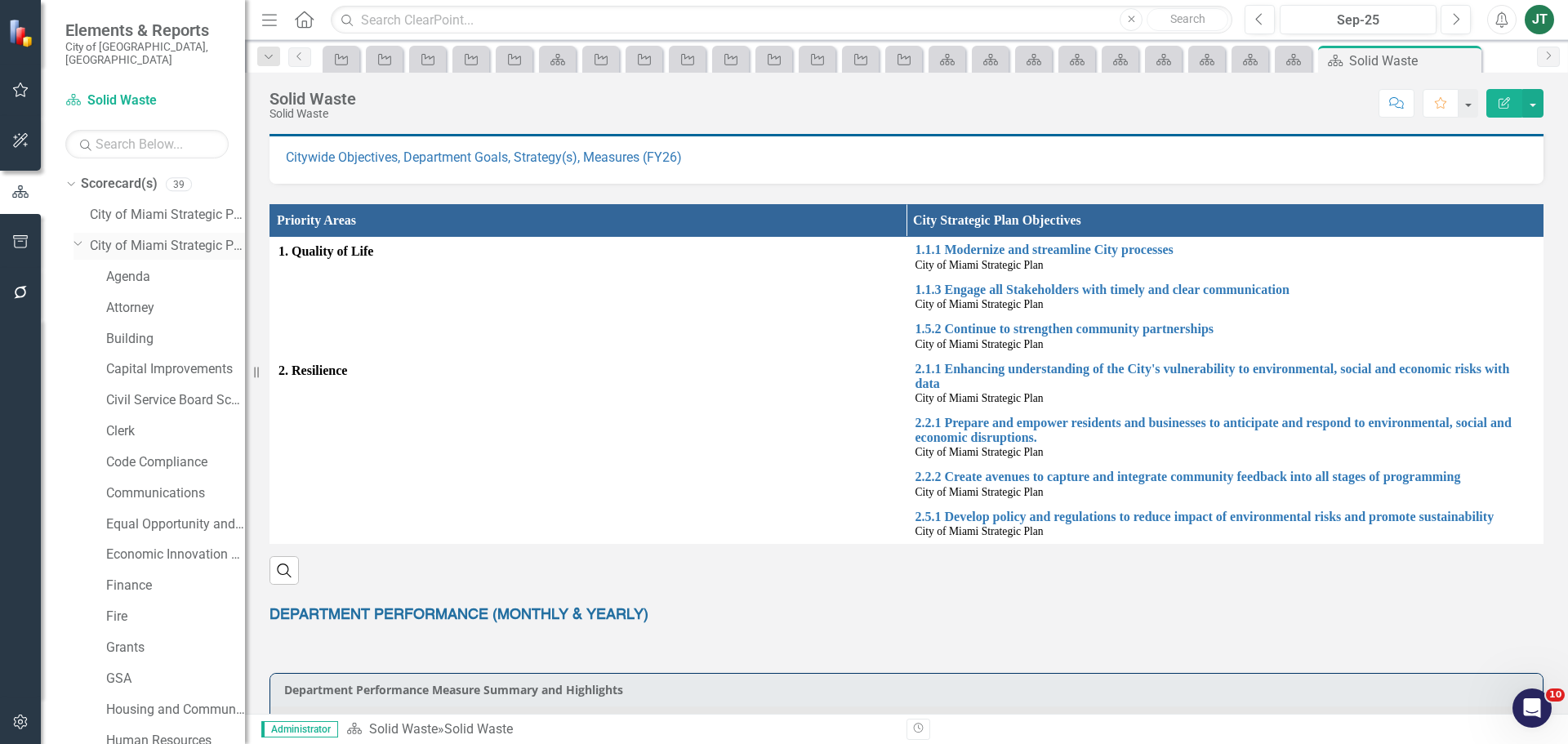
click at [76, 241] on icon at bounding box center [79, 243] width 8 height 4
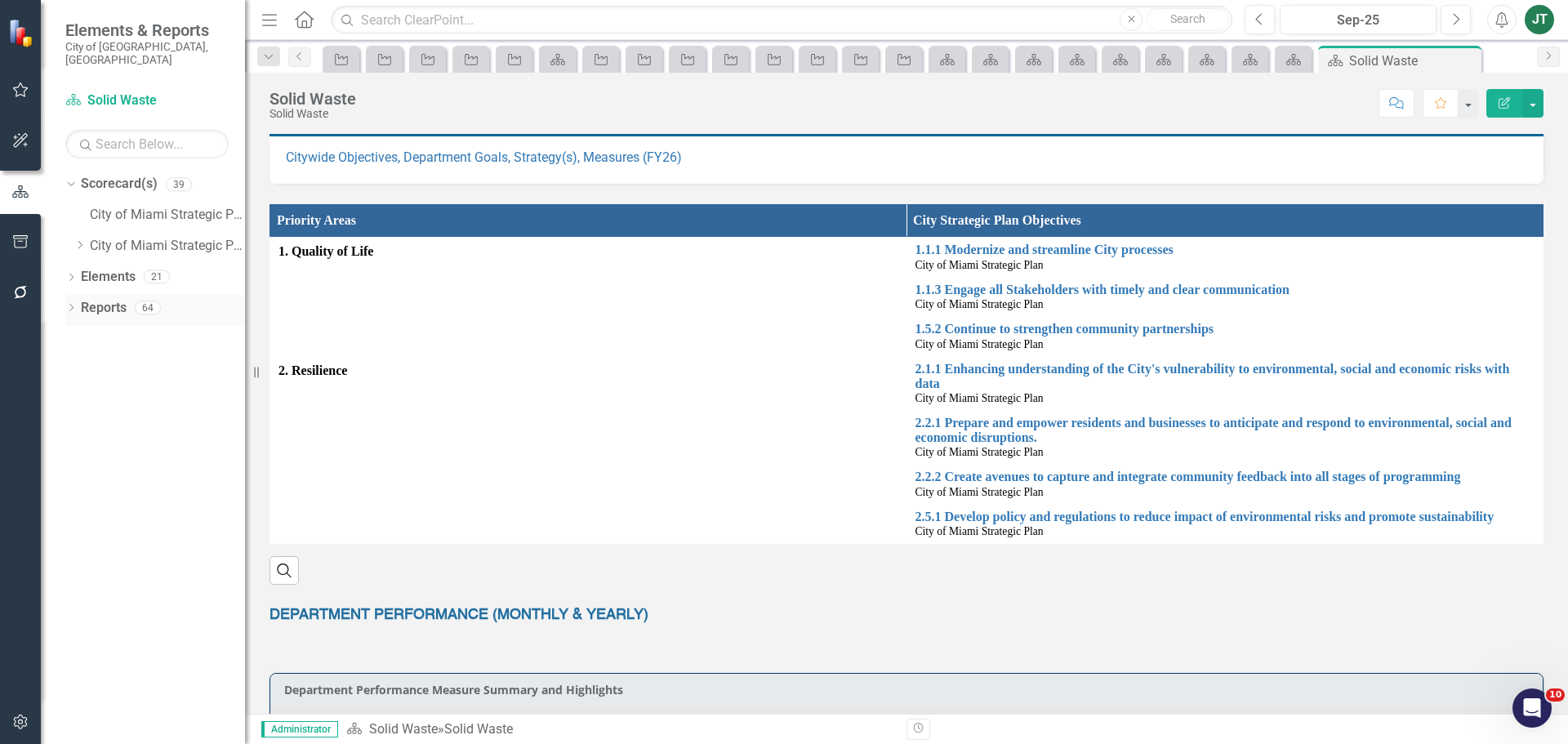
click at [97, 299] on link "Reports" at bounding box center [104, 308] width 46 height 19
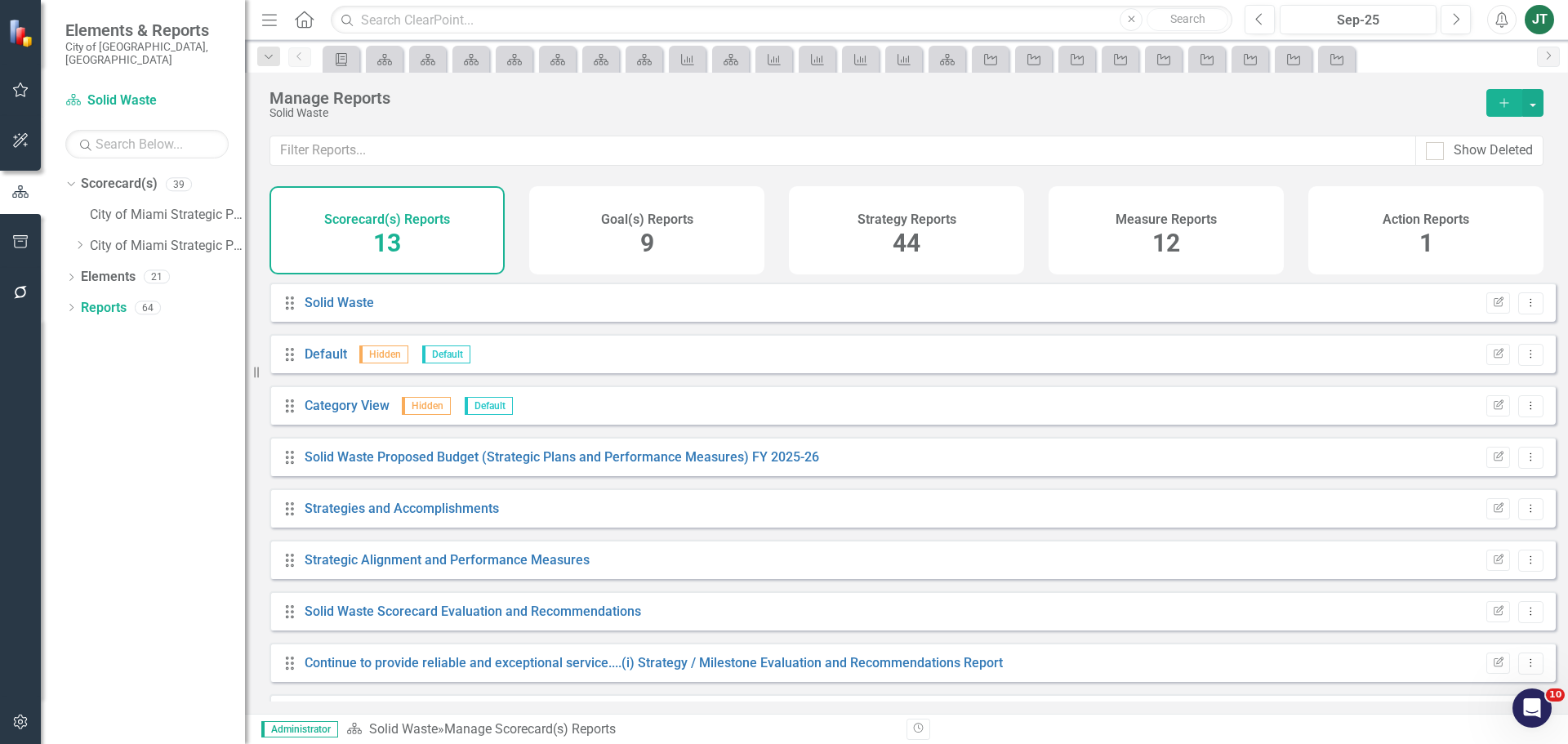
click at [1093, 246] on div "Measure Reports 12" at bounding box center [1165, 230] width 235 height 88
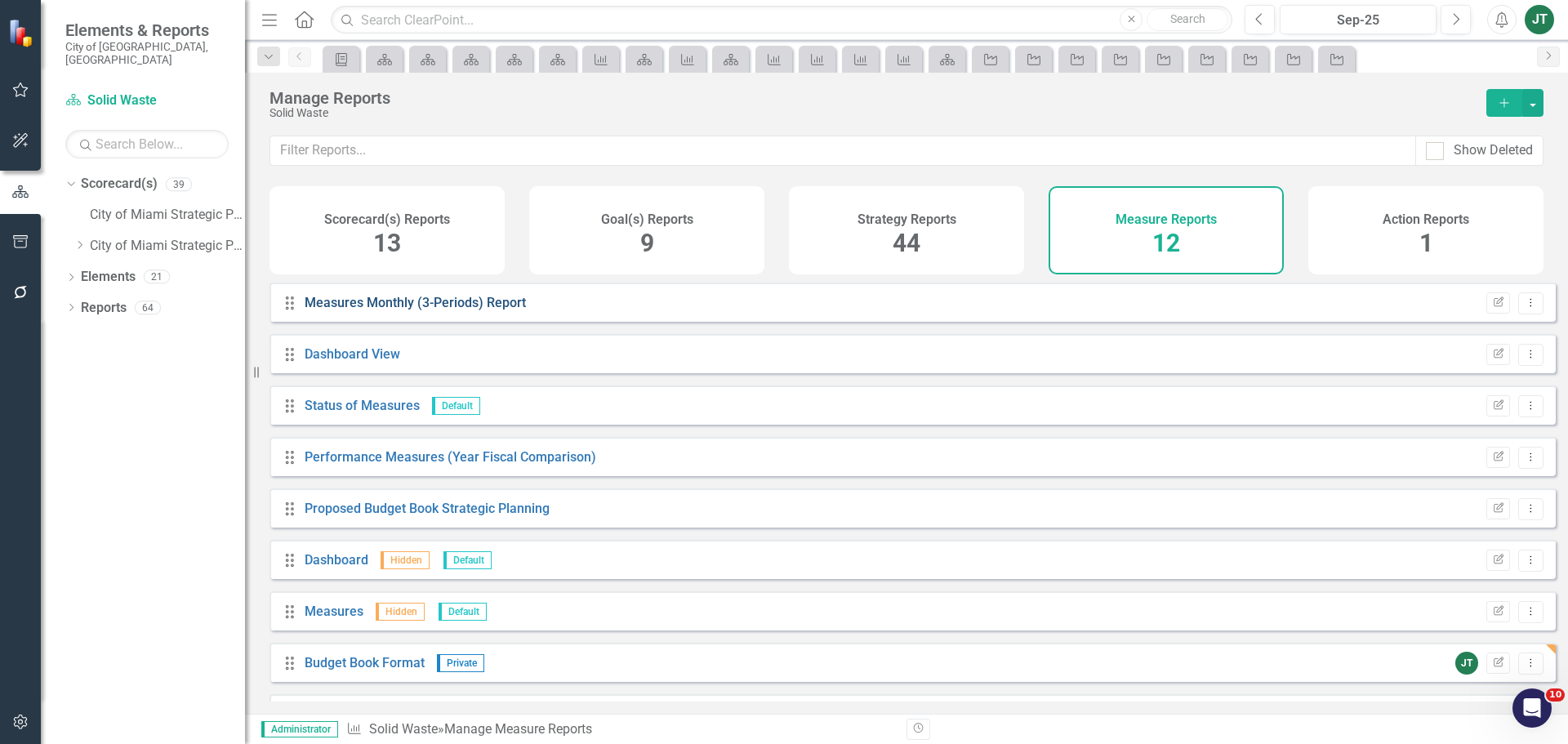
click at [430, 310] on link "Measures Monthly (3-Periods) Report" at bounding box center [415, 302] width 221 height 16
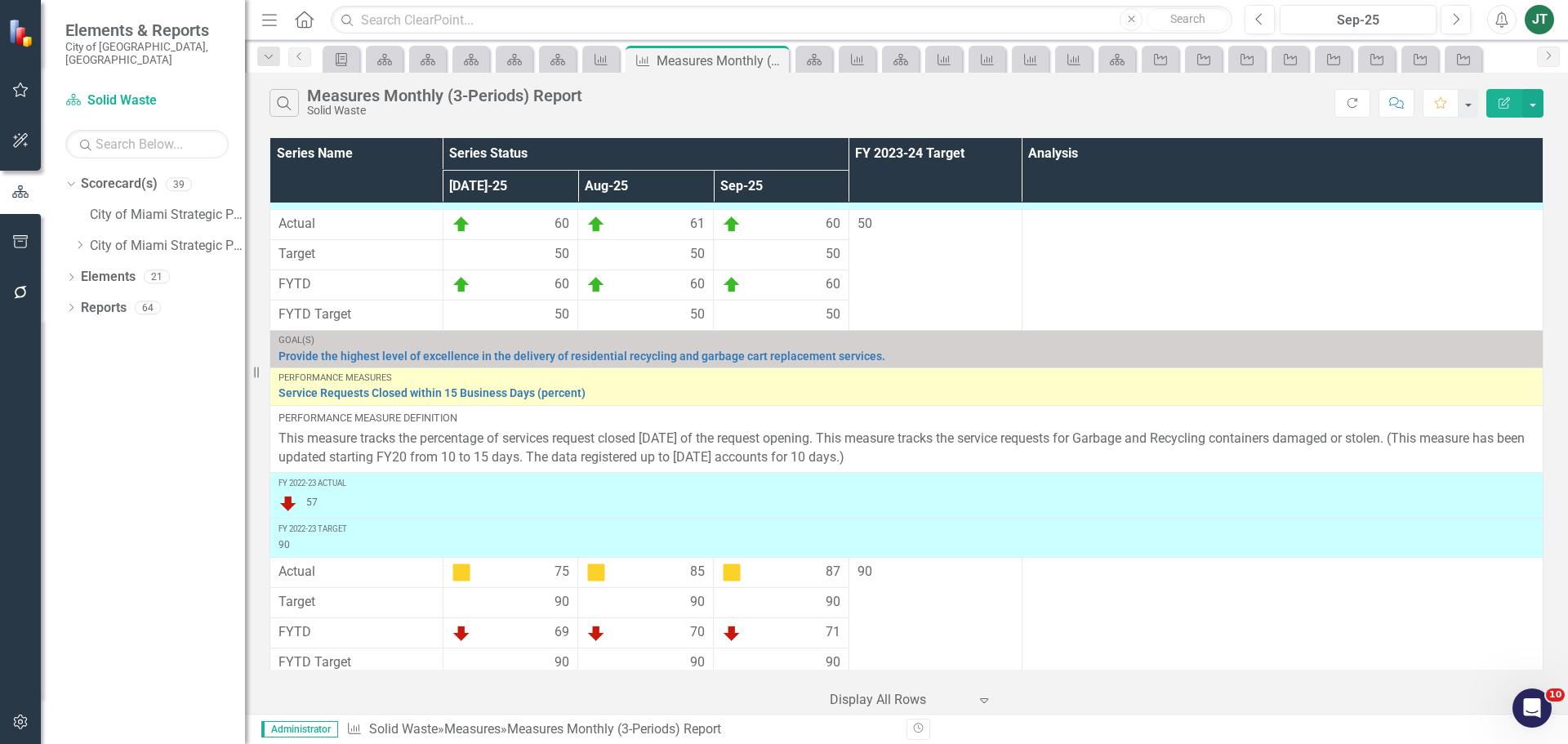
scroll to position [931, 0]
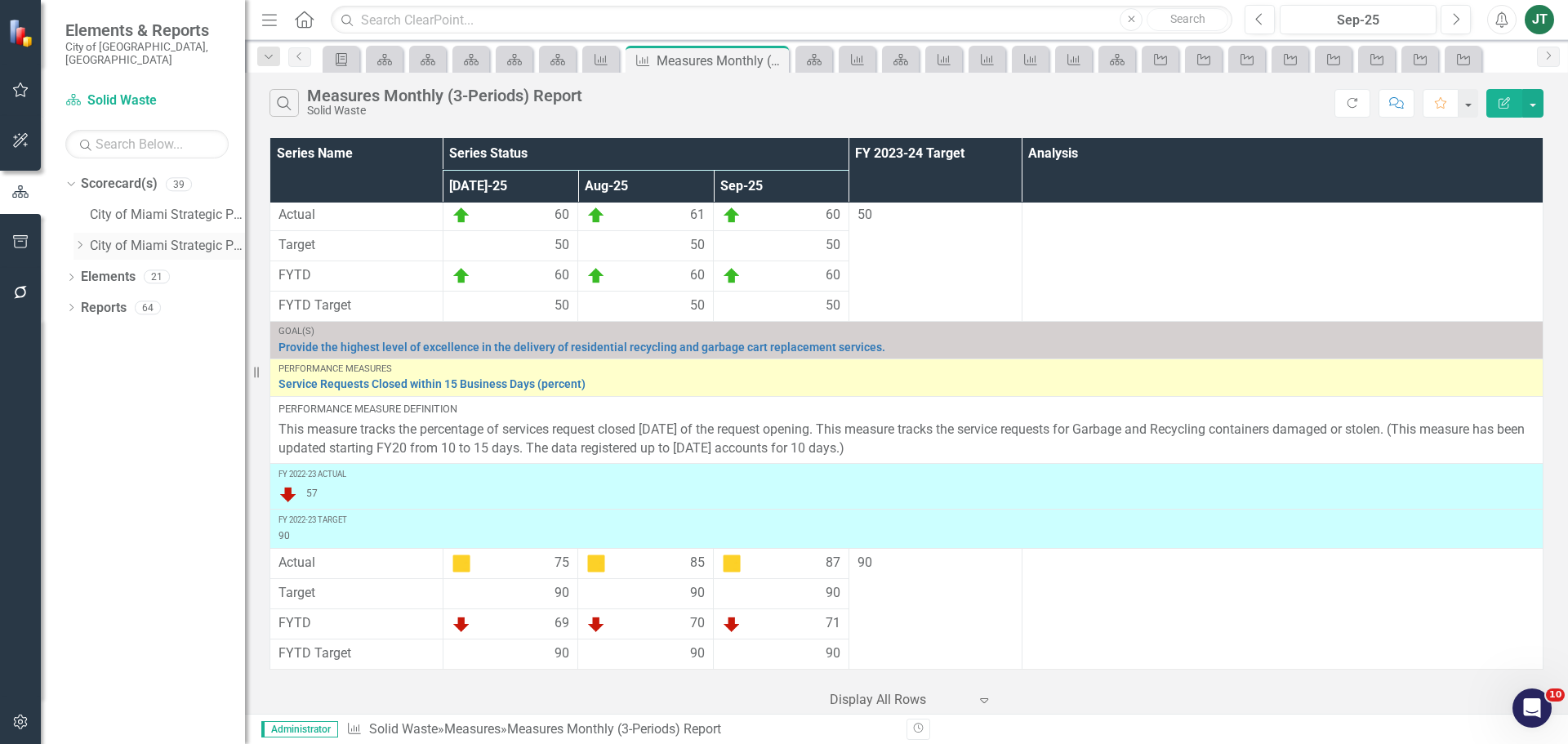
click at [81, 232] on div "Dropdown City of Miami Strategic Plan (NEW)" at bounding box center [160, 246] width 172 height 27
click at [82, 240] on icon "Dropdown" at bounding box center [79, 245] width 12 height 10
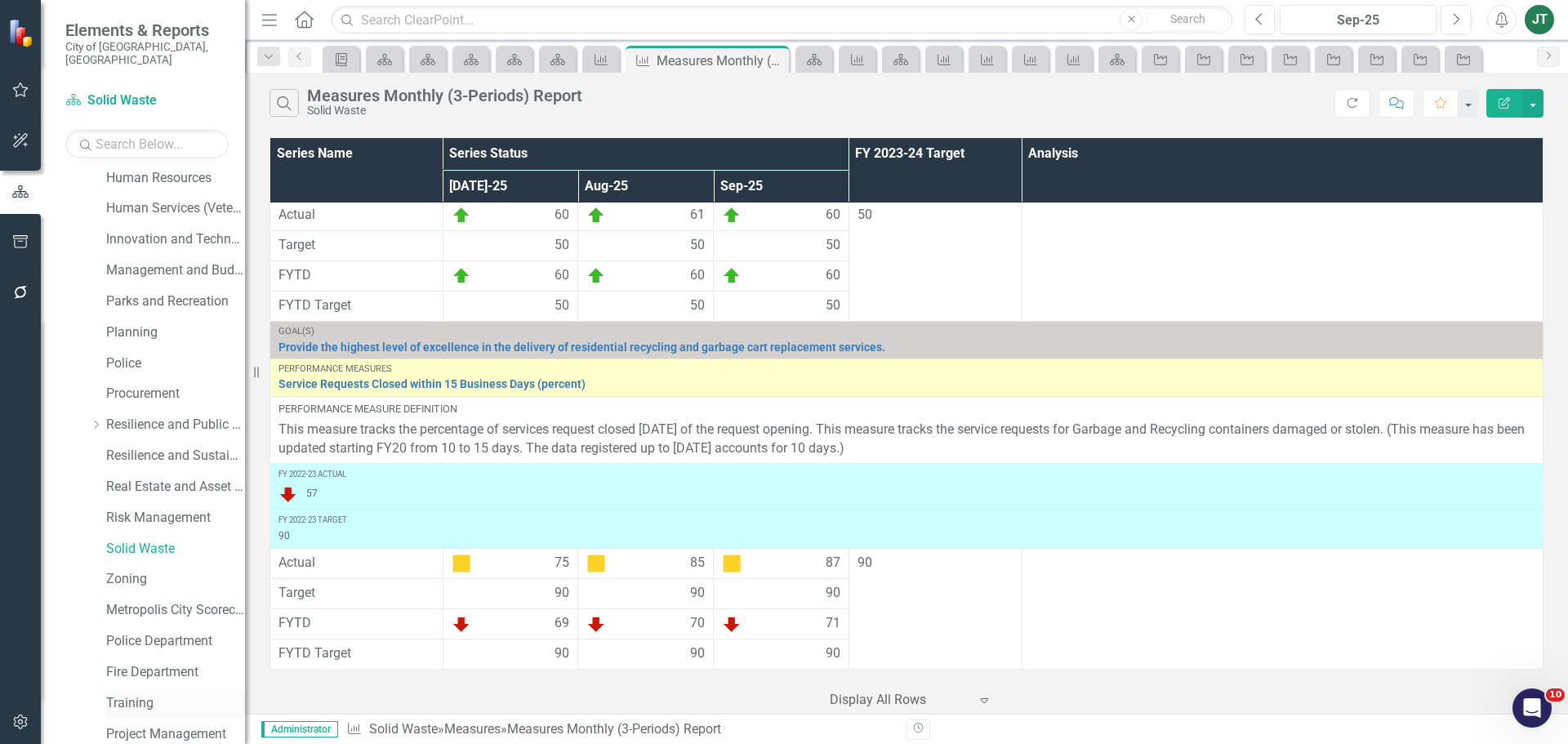
scroll to position [650, 0]
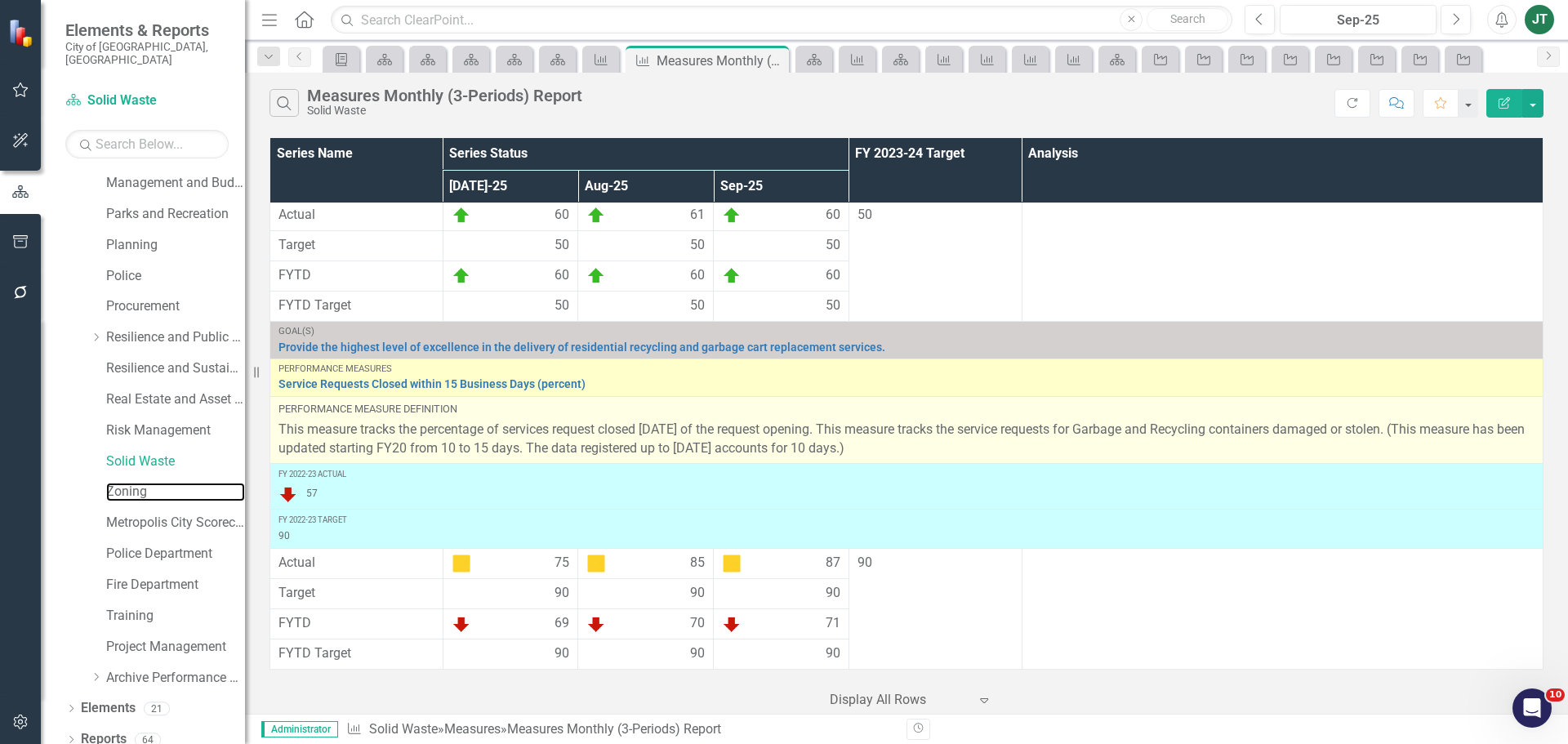
drag, startPoint x: 140, startPoint y: 484, endPoint x: 433, endPoint y: 462, distance: 293.8
click at [140, 484] on link "Zoning" at bounding box center [176, 492] width 139 height 19
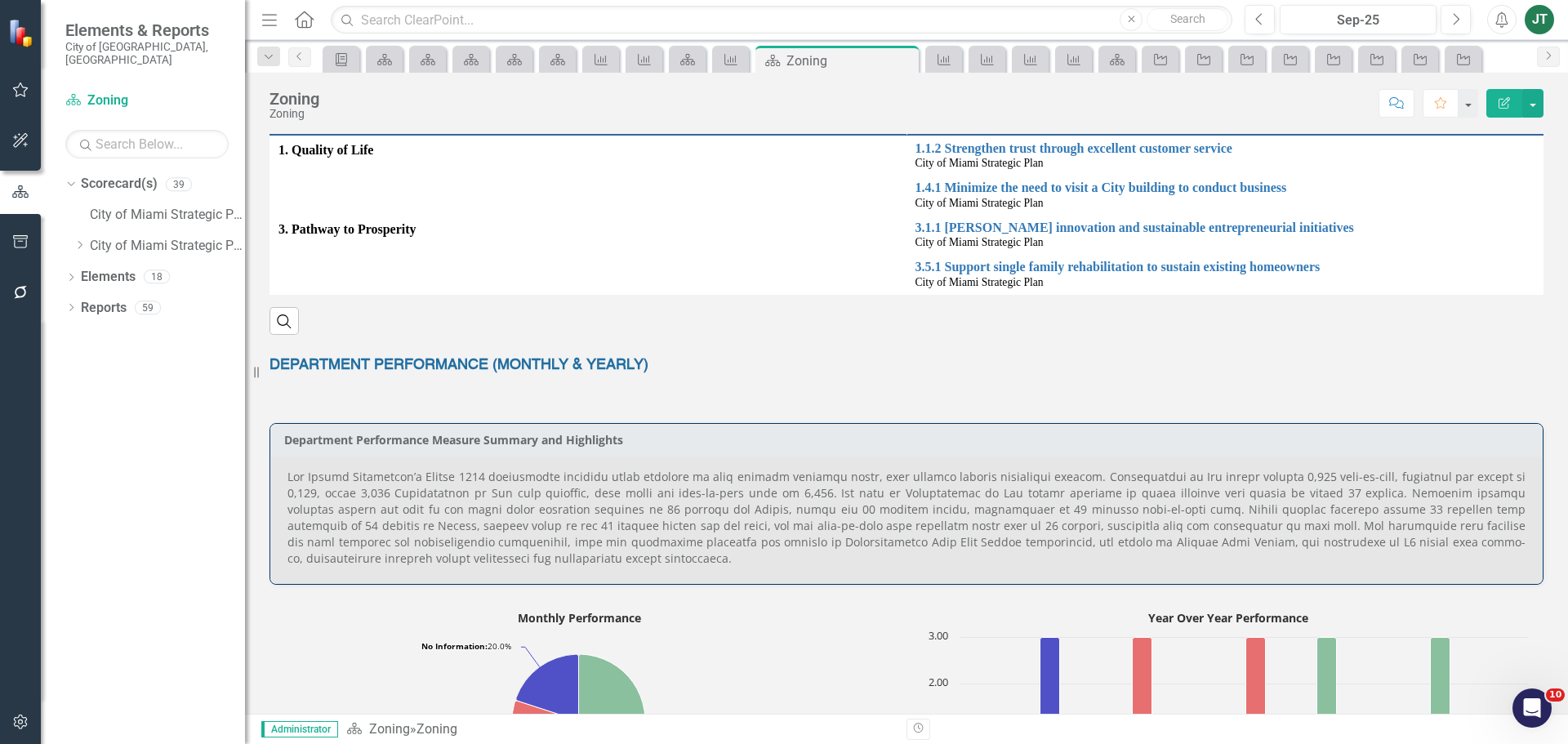
scroll to position [408, 0]
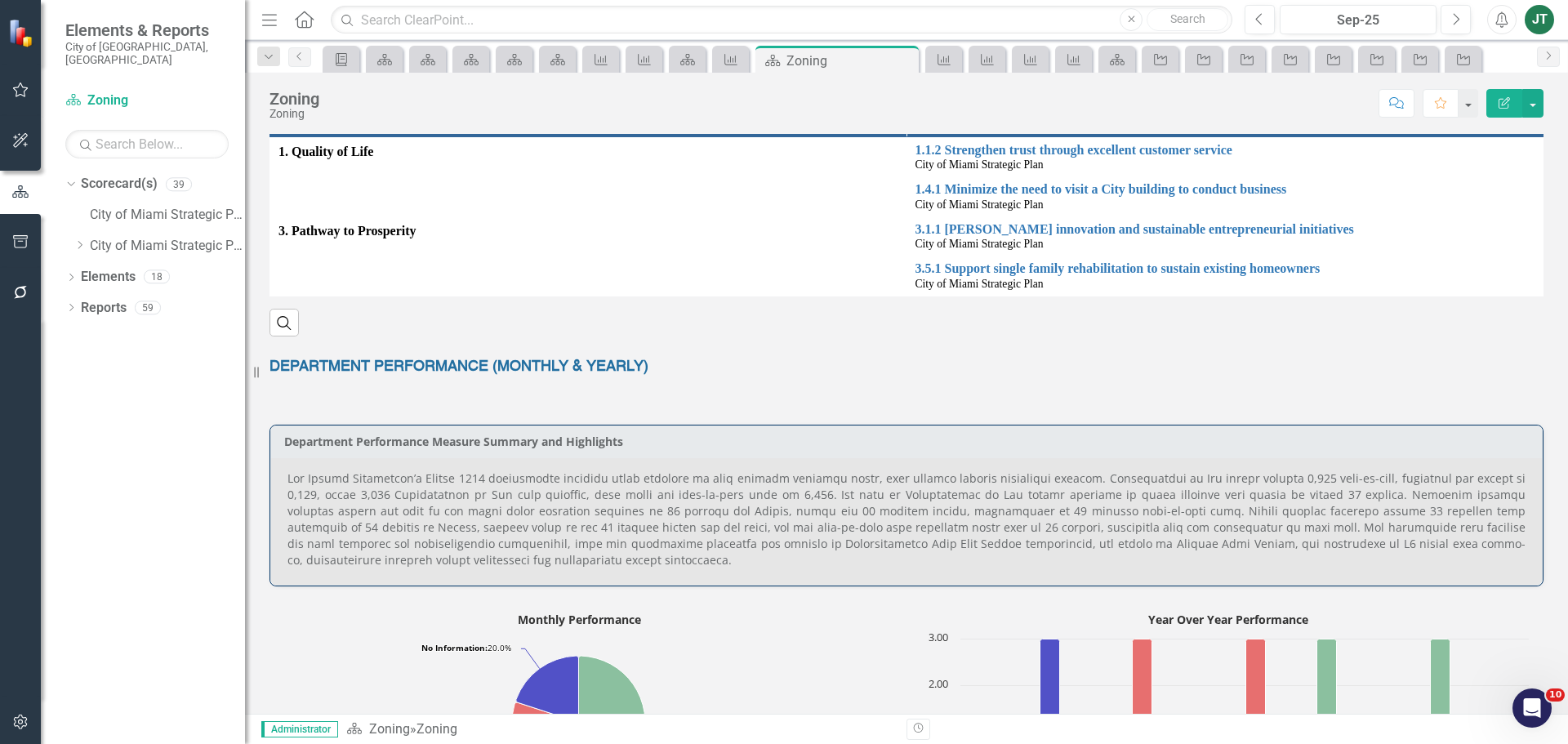
click at [598, 492] on p at bounding box center [906, 520] width 1238 height 98
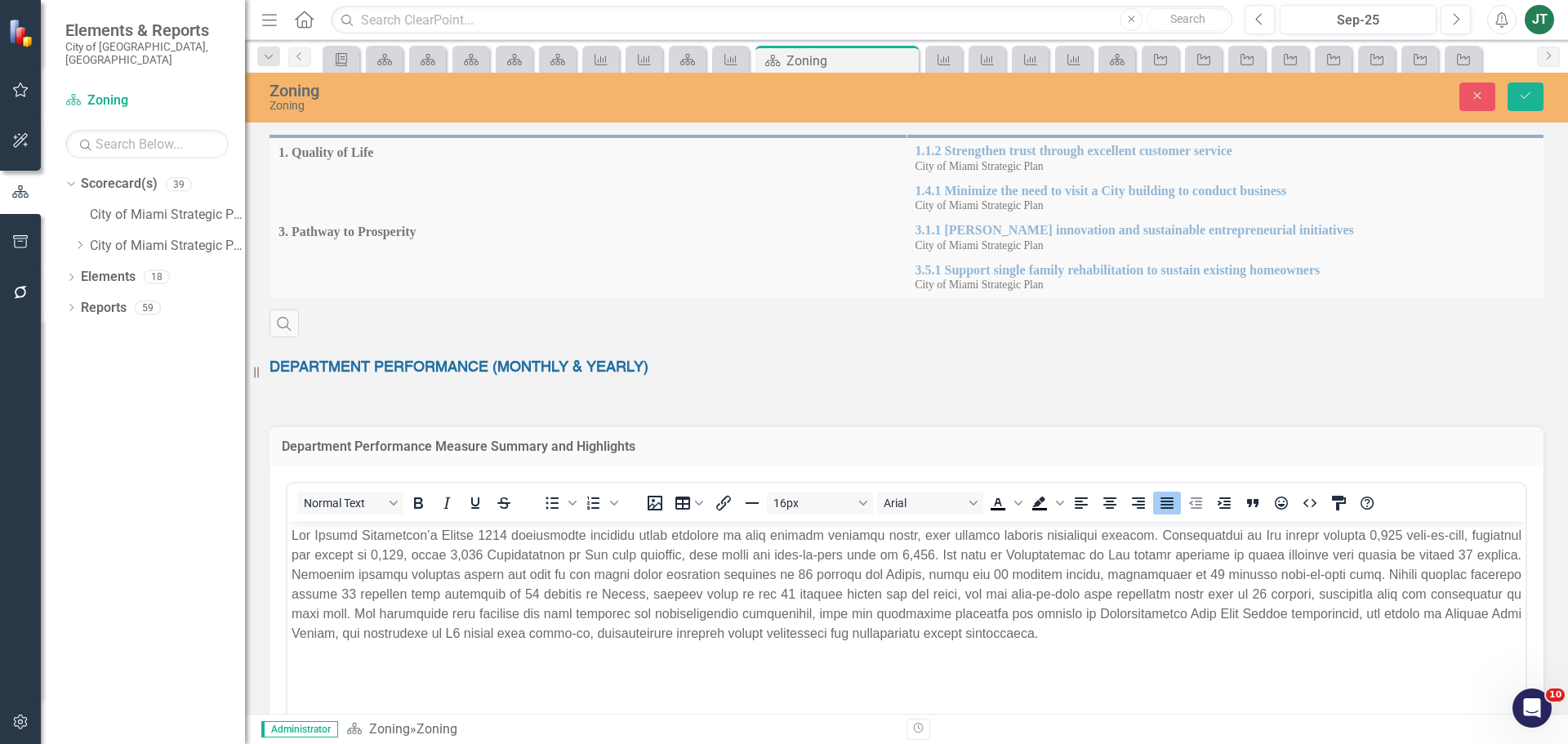
scroll to position [0, 0]
click at [615, 549] on p "Rich Text Area. Press ALT-0 for help." at bounding box center [906, 585] width 1230 height 118
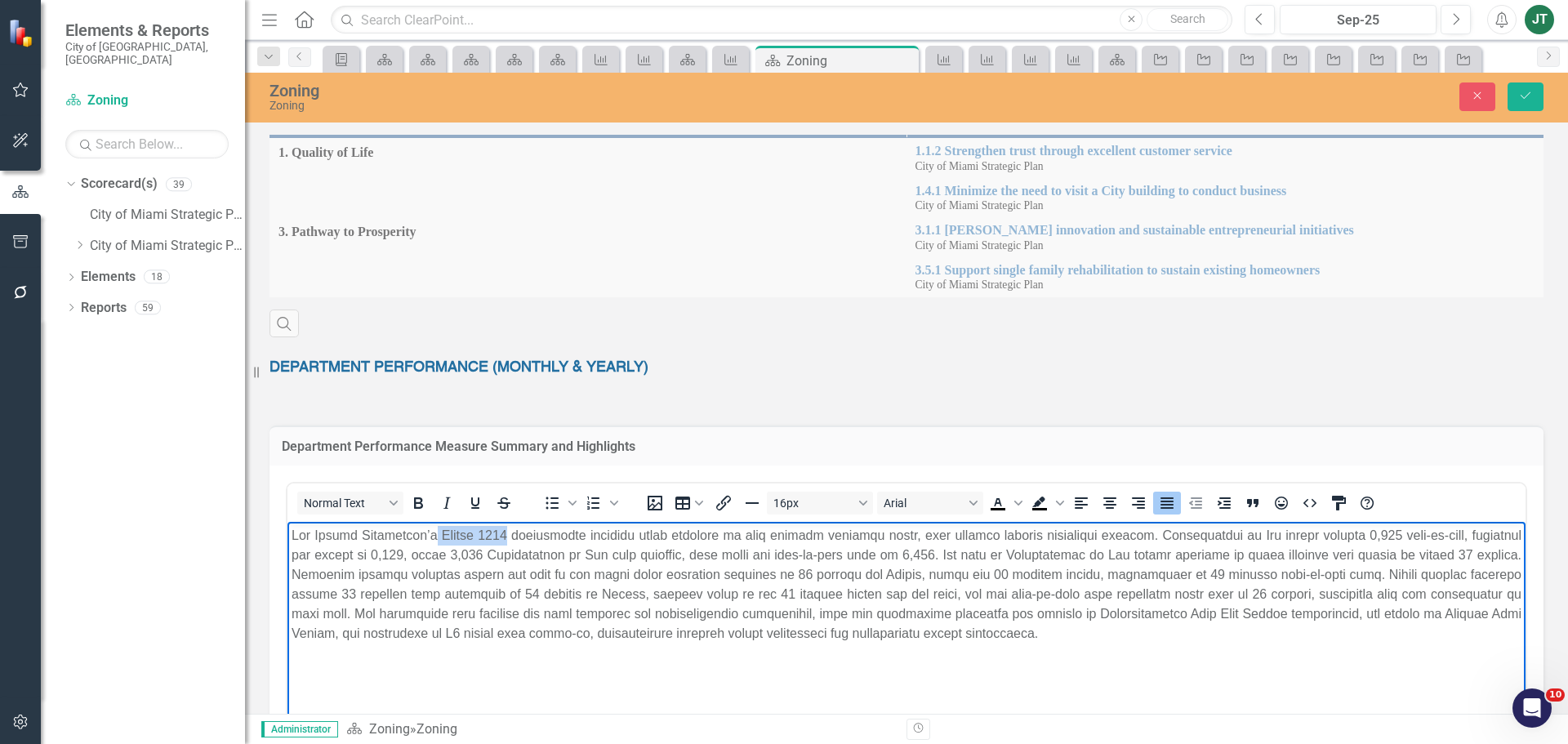
drag, startPoint x: 526, startPoint y: 534, endPoint x: 446, endPoint y: 540, distance: 80.2
click at [446, 540] on p "Rich Text Area. Press ALT-0 for help." at bounding box center [906, 585] width 1230 height 118
click at [1285, 546] on p "Rich Text Area. Press ALT-0 for help." at bounding box center [906, 585] width 1230 height 118
drag, startPoint x: 1309, startPoint y: 532, endPoint x: 1276, endPoint y: 539, distance: 33.7
click at [1276, 539] on p "Rich Text Area. Press ALT-0 for help." at bounding box center [906, 585] width 1230 height 118
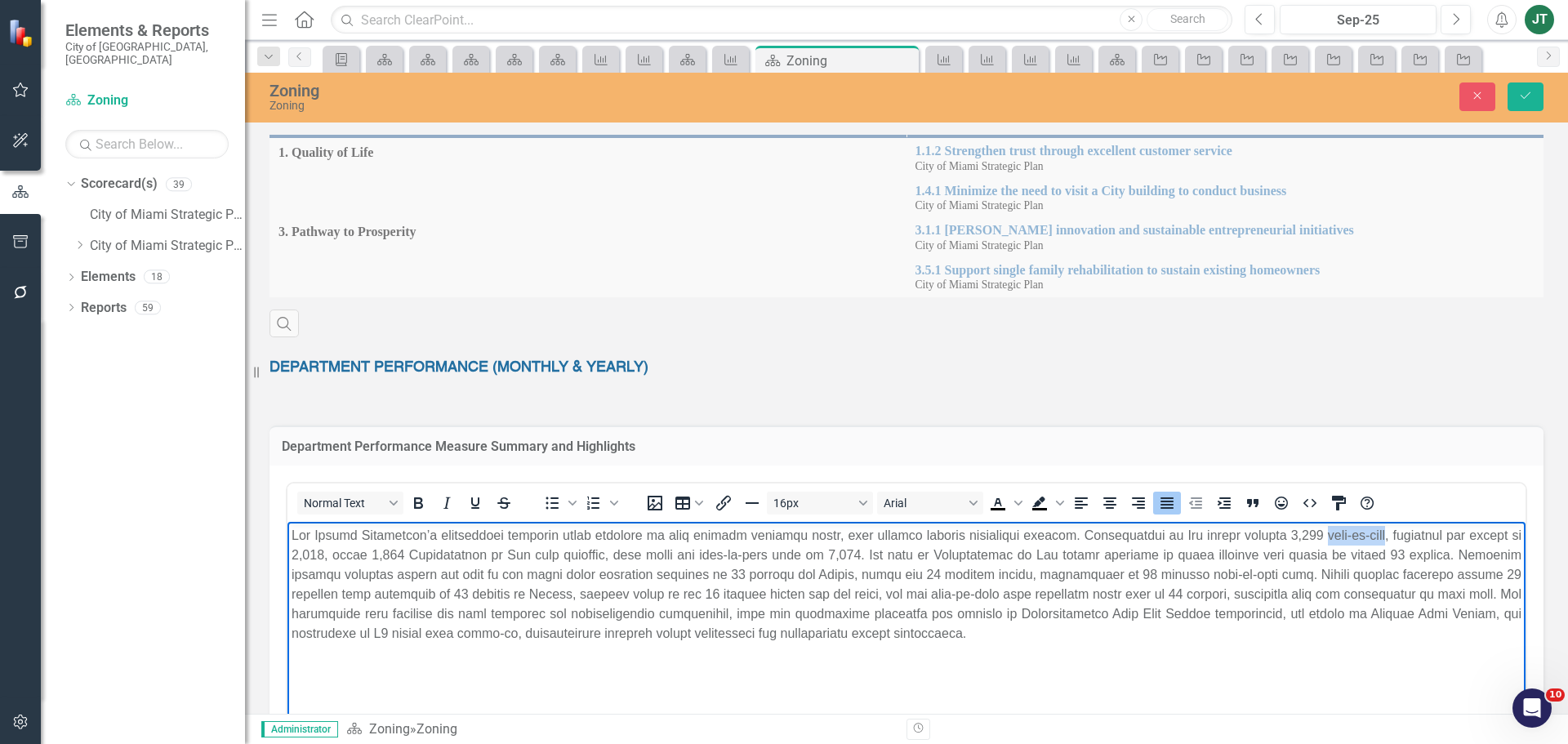
drag, startPoint x: 1381, startPoint y: 534, endPoint x: 1309, endPoint y: 538, distance: 72.1
click at [1309, 538] on p "Rich Text Area. Press ALT-0 for help." at bounding box center [906, 585] width 1230 height 118
click at [1295, 533] on p "Rich Text Area. Press ALT-0 for help." at bounding box center [906, 585] width 1230 height 118
click at [1370, 536] on p "Rich Text Area. Press ALT-0 for help." at bounding box center [906, 585] width 1230 height 118
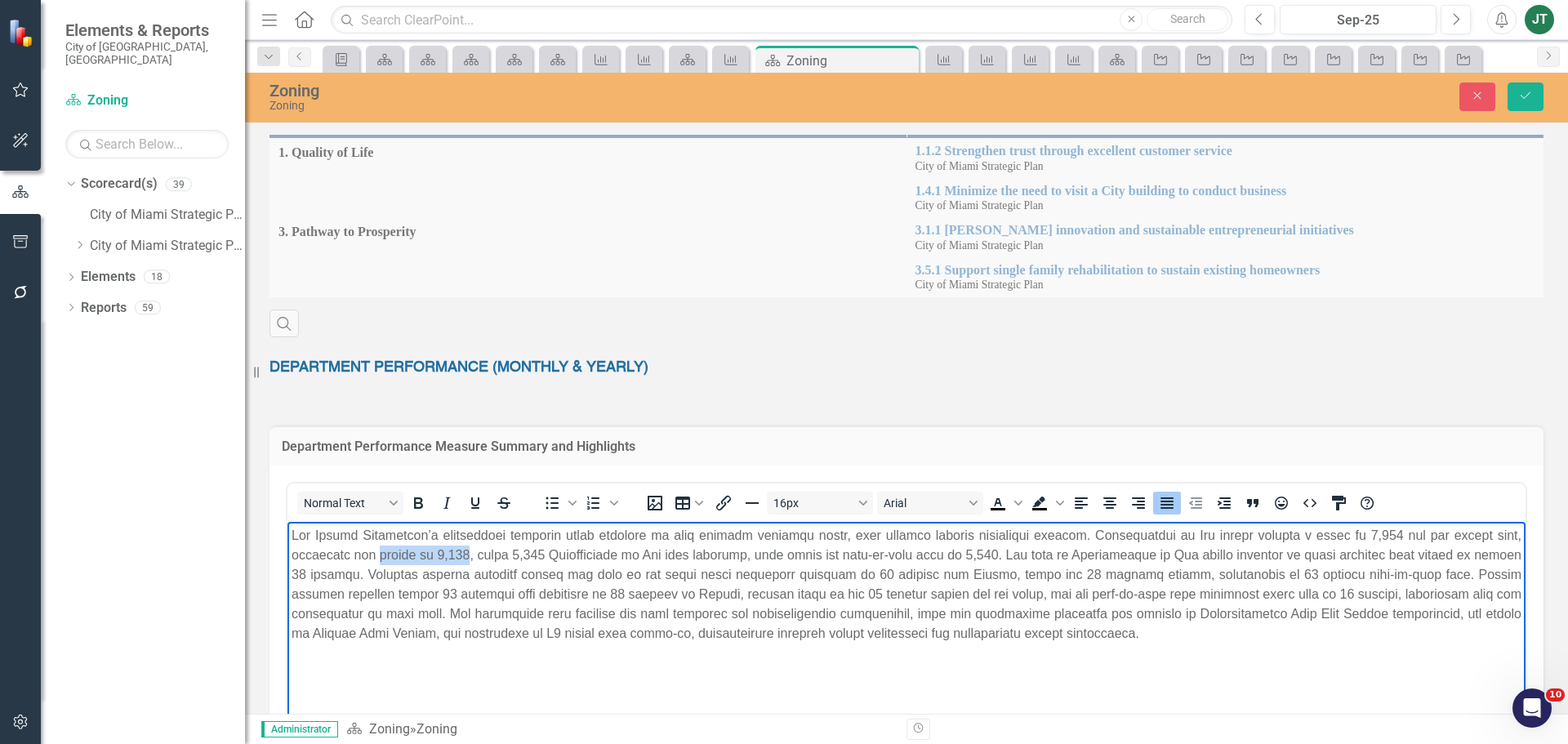
drag, startPoint x: 462, startPoint y: 552, endPoint x: 377, endPoint y: 549, distance: 85.1
click at [377, 549] on p "Rich Text Area. Press ALT-0 for help." at bounding box center [906, 585] width 1230 height 118
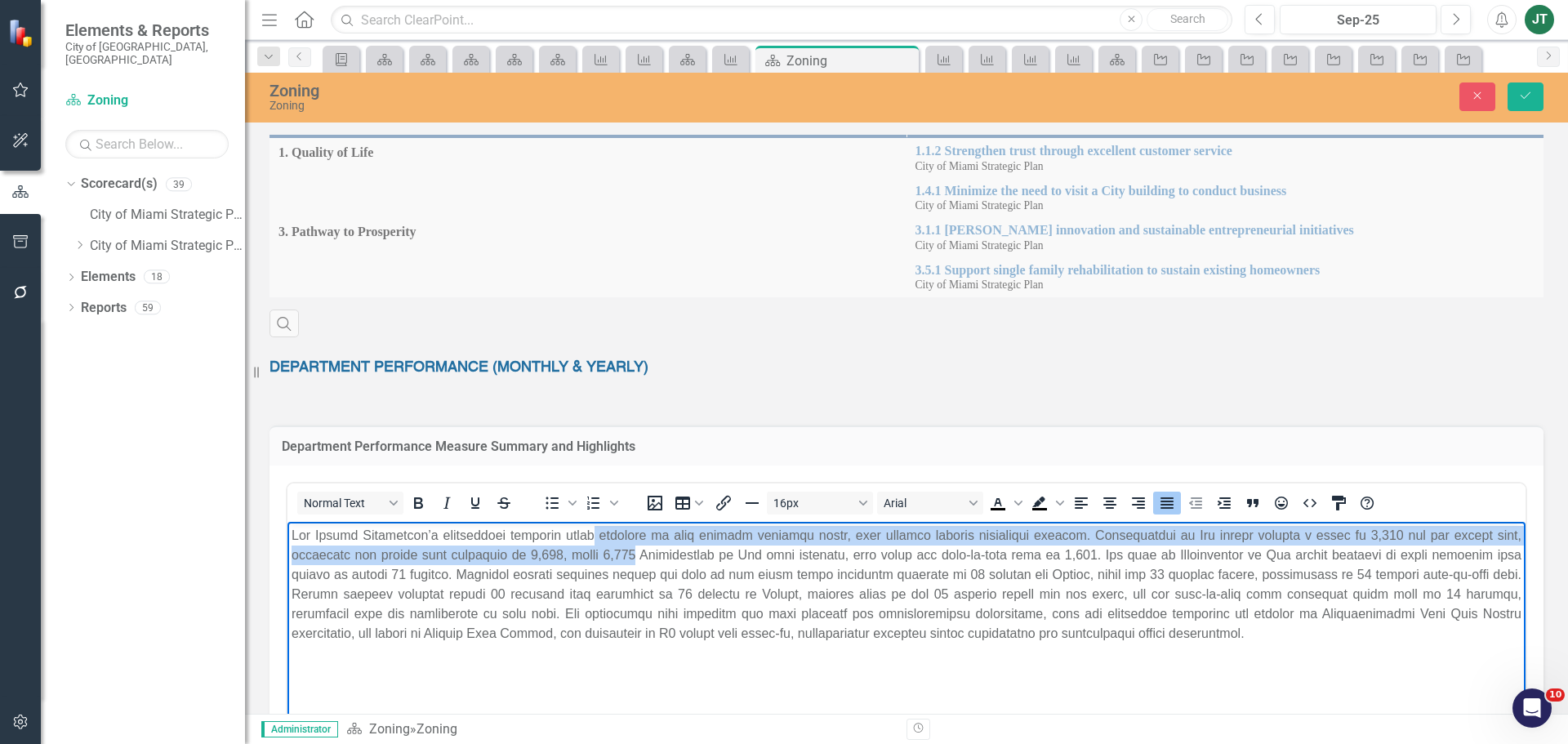
drag, startPoint x: 633, startPoint y: 552, endPoint x: 601, endPoint y: 545, distance: 32.8
click at [601, 545] on p "Rich Text Area. Press ALT-0 for help." at bounding box center [906, 585] width 1230 height 118
click at [600, 556] on p "Rich Text Area. Press ALT-0 for help." at bounding box center [906, 585] width 1230 height 118
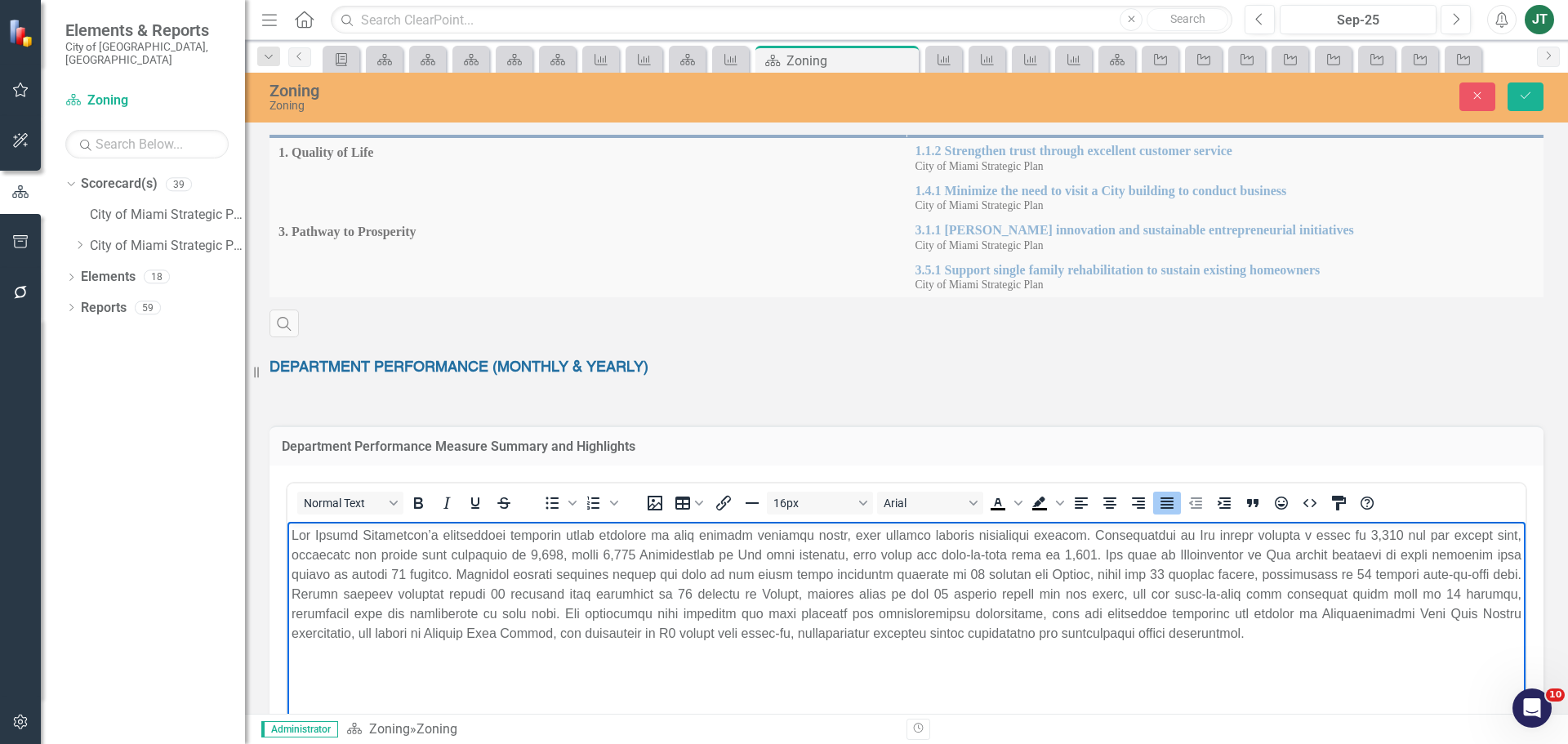
click at [631, 551] on p "Rich Text Area. Press ALT-0 for help." at bounding box center [906, 585] width 1230 height 118
drag, startPoint x: 1001, startPoint y: 554, endPoint x: 930, endPoint y: 553, distance: 71.0
click at [930, 553] on p "Rich Text Area. Press ALT-0 for help." at bounding box center [906, 585] width 1230 height 118
drag, startPoint x: 1130, startPoint y: 549, endPoint x: 1086, endPoint y: 562, distance: 45.9
click at [1086, 562] on p "Rich Text Area. Press ALT-0 for help." at bounding box center [906, 585] width 1230 height 118
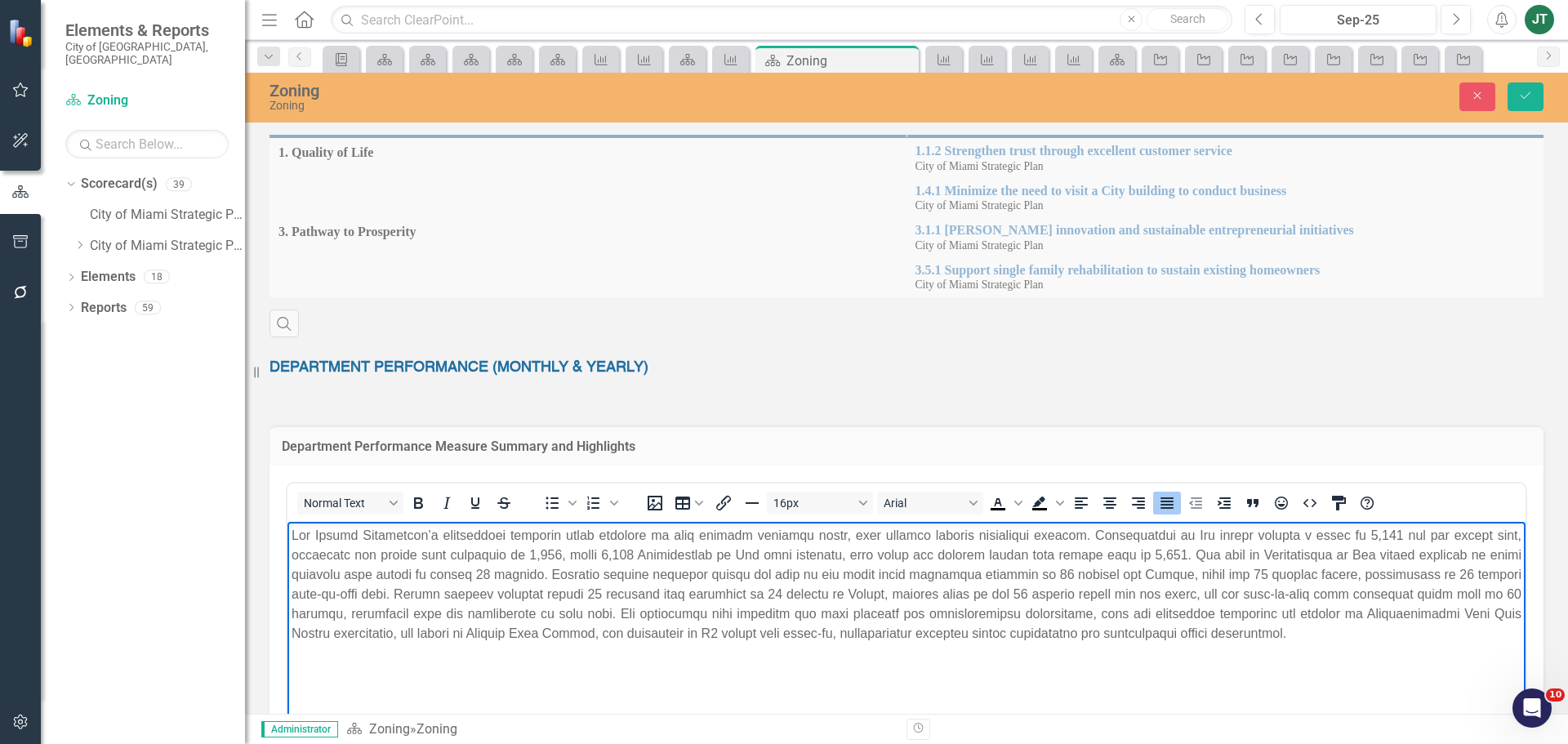
click at [959, 554] on p "Rich Text Area. Press ALT-0 for help." at bounding box center [906, 585] width 1230 height 118
click at [977, 549] on p "Rich Text Area. Press ALT-0 for help." at bounding box center [906, 585] width 1230 height 118
click at [1158, 554] on p "Rich Text Area. Press ALT-0 for help." at bounding box center [906, 585] width 1230 height 118
drag, startPoint x: 1169, startPoint y: 549, endPoint x: 1135, endPoint y: 553, distance: 34.2
click at [1135, 553] on p "Rich Text Area. Press ALT-0 for help." at bounding box center [906, 585] width 1230 height 118
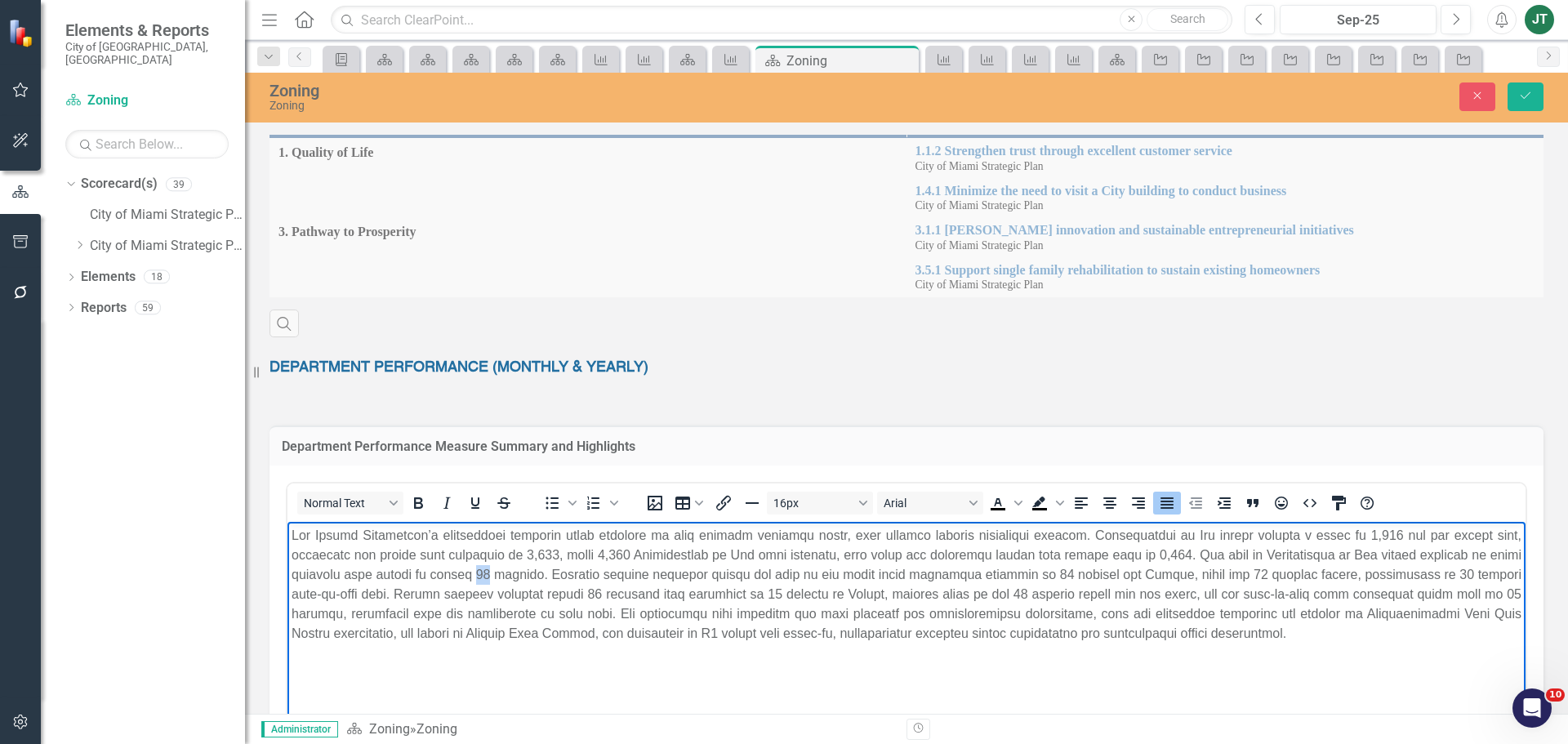
drag, startPoint x: 489, startPoint y: 570, endPoint x: 477, endPoint y: 572, distance: 12.2
click at [477, 572] on p "Rich Text Area. Press ALT-0 for help." at bounding box center [906, 585] width 1230 height 118
click at [1037, 571] on p "Rich Text Area. Press ALT-0 for help." at bounding box center [906, 585] width 1230 height 118
click at [1118, 574] on p "Rich Text Area. Press ALT-0 for help." at bounding box center [906, 585] width 1230 height 118
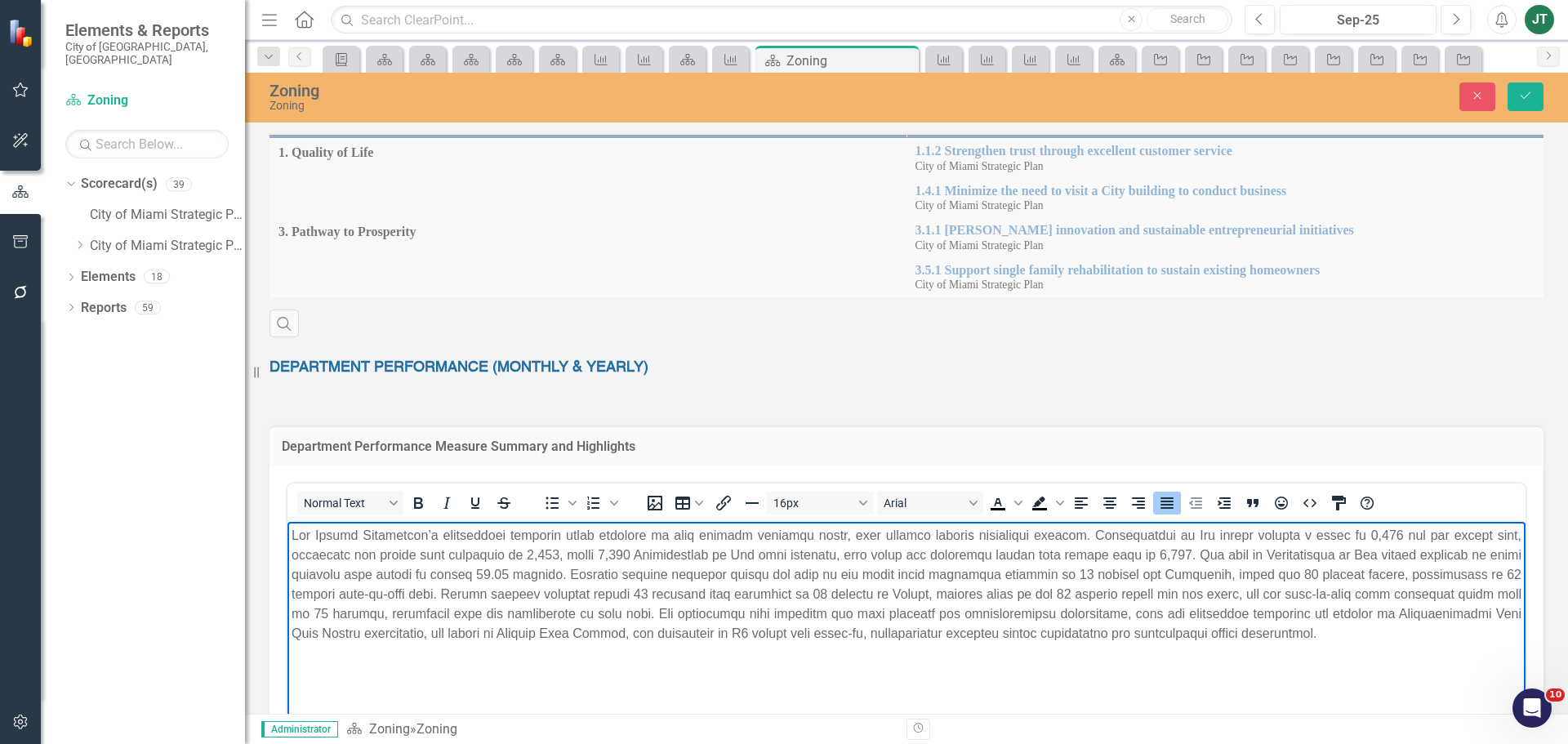
click at [1460, 573] on p "Rich Text Area. Press ALT-0 for help." at bounding box center [906, 585] width 1230 height 118
drag, startPoint x: 360, startPoint y: 593, endPoint x: 288, endPoint y: 593, distance: 72.0
click at [288, 593] on body "Rich Text Area. Press ALT-0 for help." at bounding box center [906, 644] width 1238 height 245
click at [372, 590] on p "Rich Text Area. Press ALT-0 for help." at bounding box center [906, 585] width 1230 height 118
drag, startPoint x: 478, startPoint y: 596, endPoint x: 638, endPoint y: 597, distance: 160.0
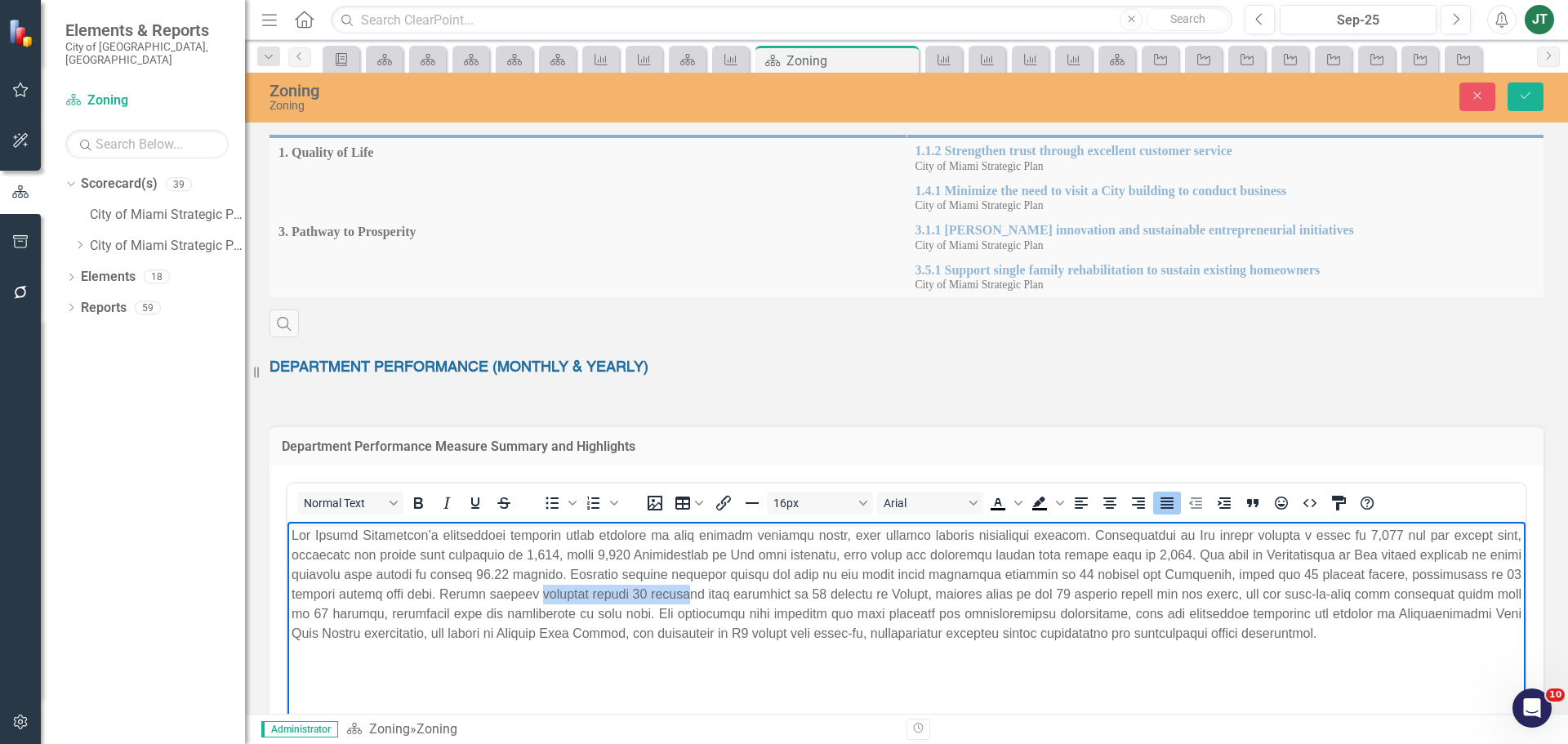
click at [633, 597] on p "Rich Text Area. Press ALT-0 for help." at bounding box center [906, 585] width 1230 height 118
click at [574, 590] on p "Rich Text Area. Press ALT-0 for help." at bounding box center [906, 585] width 1230 height 118
click at [775, 588] on p "Rich Text Area. Press ALT-0 for help." at bounding box center [906, 585] width 1230 height 118
drag, startPoint x: 776, startPoint y: 588, endPoint x: 765, endPoint y: 592, distance: 11.7
click at [765, 592] on p "Rich Text Area. Press ALT-0 for help." at bounding box center [906, 585] width 1230 height 118
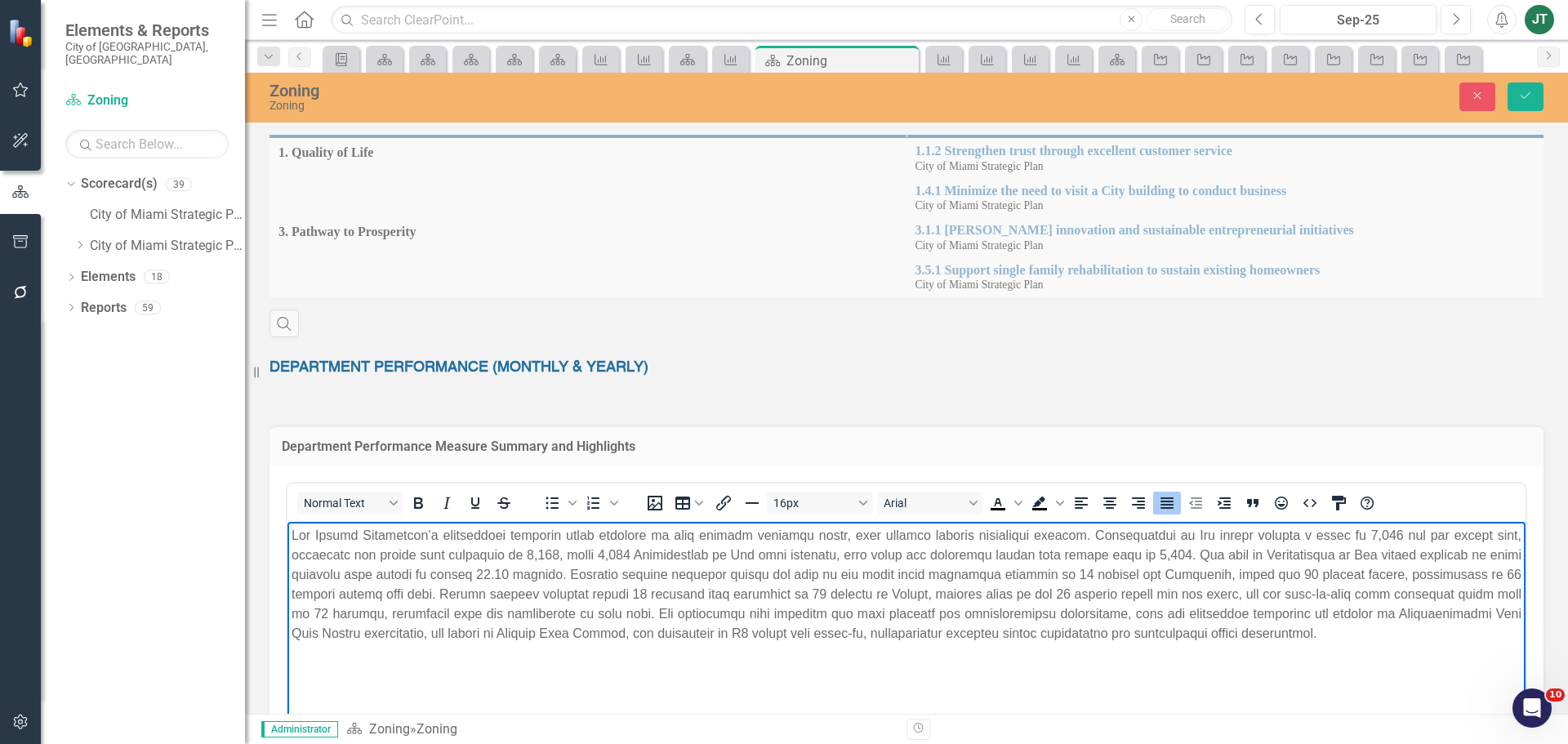
click at [1019, 590] on p "Rich Text Area. Press ALT-0 for help." at bounding box center [906, 585] width 1230 height 118
drag, startPoint x: 1314, startPoint y: 592, endPoint x: 1247, endPoint y: 597, distance: 67.2
click at [1247, 597] on p "Rich Text Area. Press ALT-0 for help." at bounding box center [906, 585] width 1230 height 118
click at [1402, 593] on p "Rich Text Area. Press ALT-0 for help." at bounding box center [906, 585] width 1230 height 118
click at [1453, 594] on p "Rich Text Area. Press ALT-0 for help." at bounding box center [906, 585] width 1230 height 118
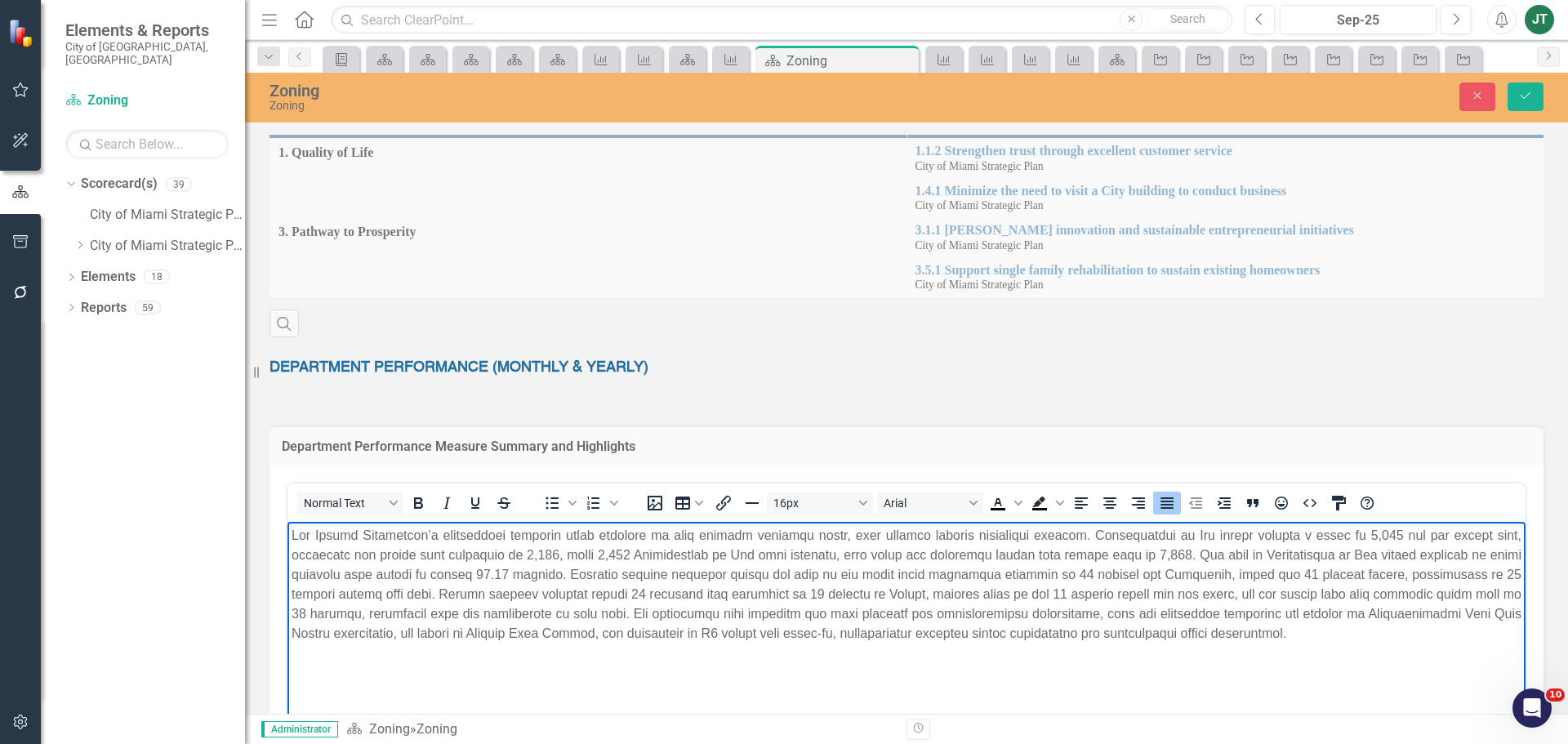
click at [1458, 592] on p "Rich Text Area. Press ALT-0 for help." at bounding box center [906, 585] width 1230 height 118
click at [1516, 93] on button "Save" at bounding box center [1525, 97] width 36 height 29
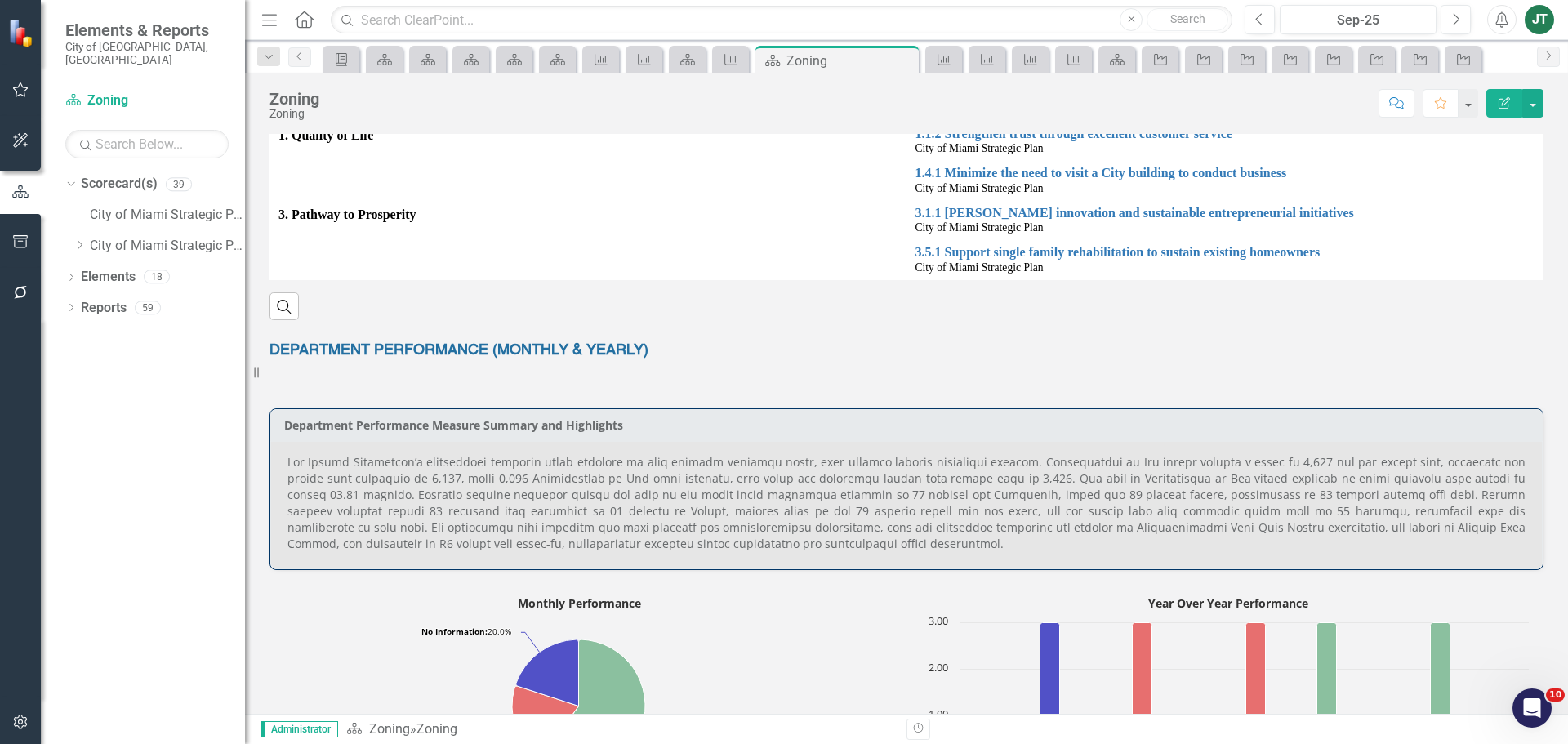
scroll to position [449, 0]
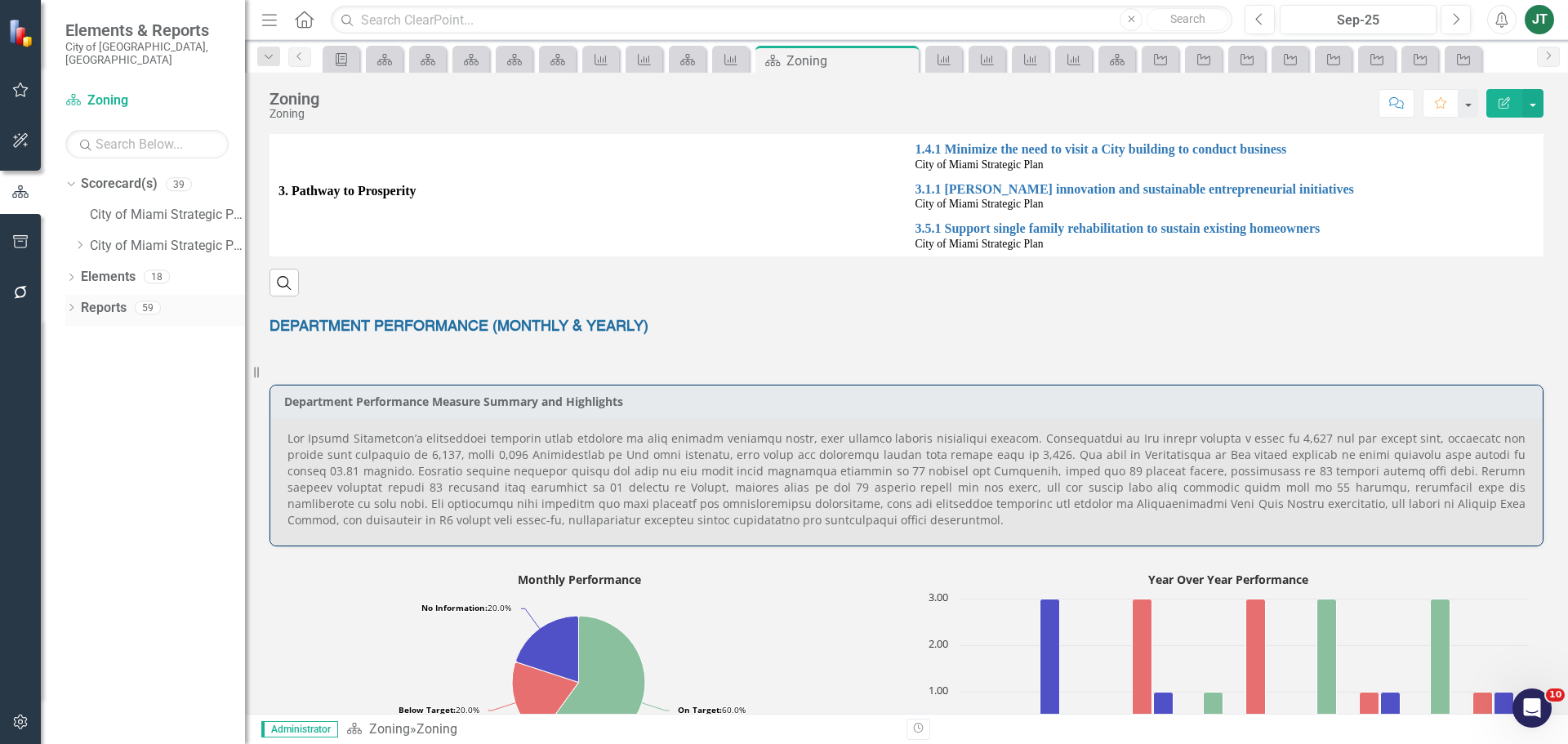
click at [89, 299] on link "Reports" at bounding box center [104, 308] width 46 height 19
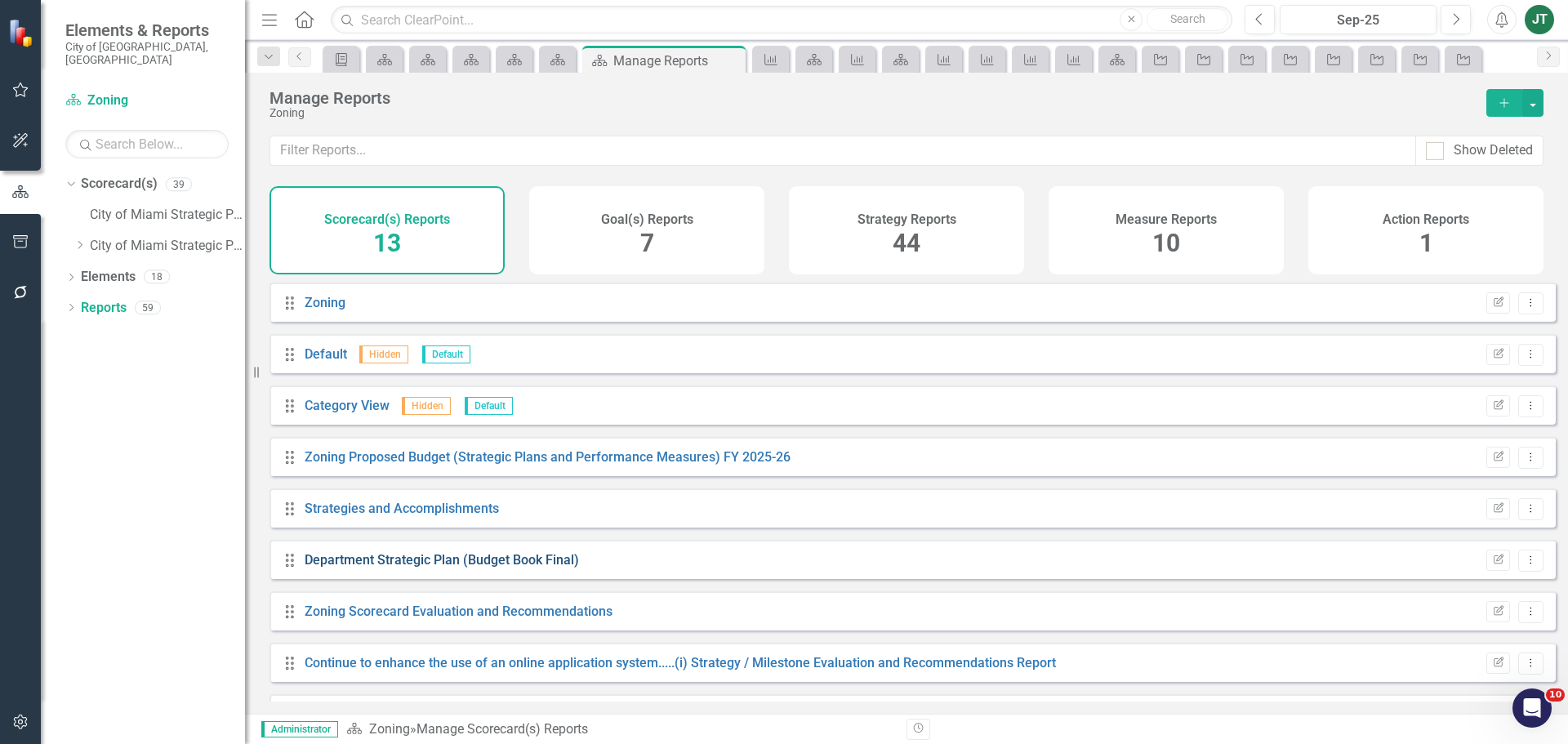
click at [453, 567] on link "Department Strategic Plan (Budget Book Final)" at bounding box center [441, 559] width 274 height 16
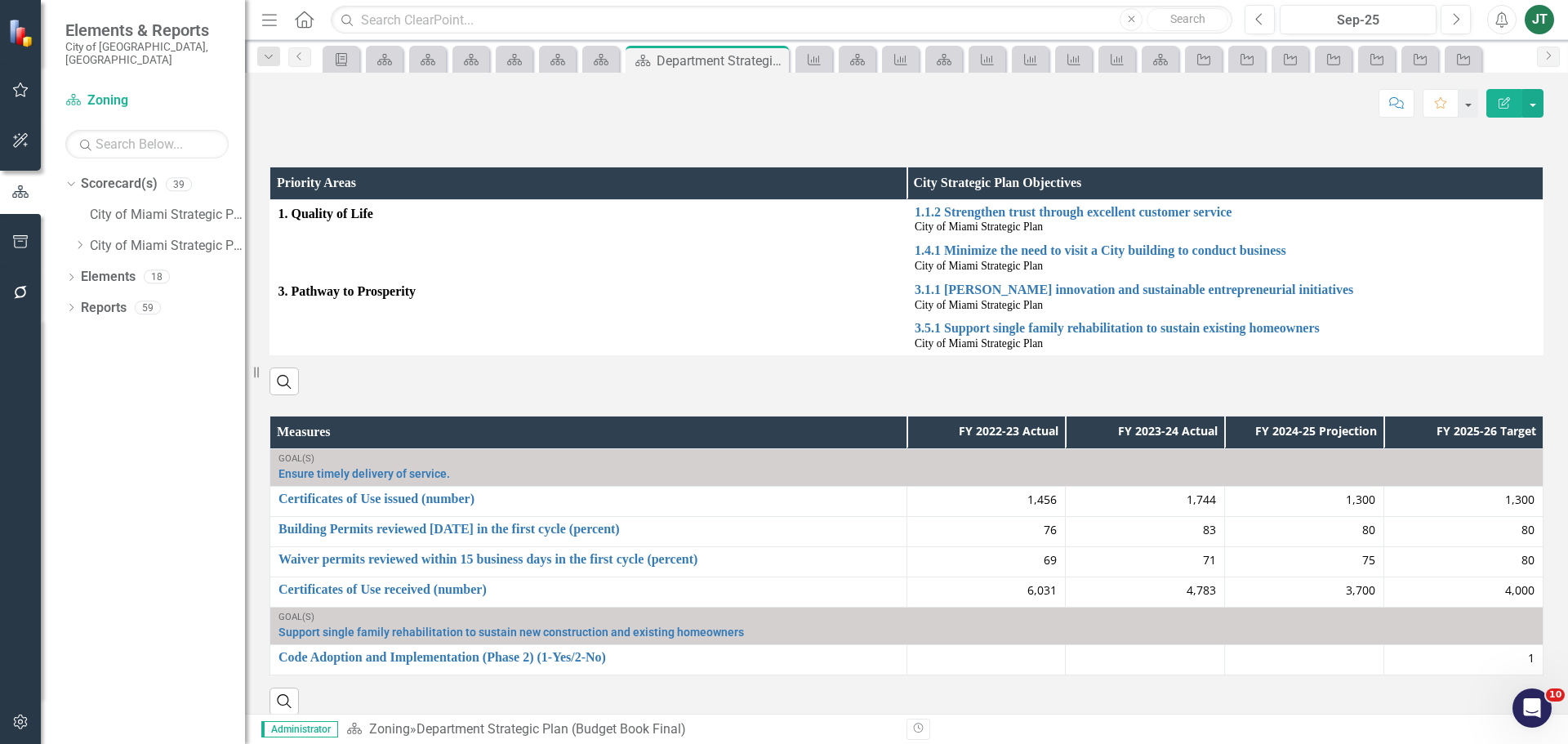
scroll to position [53, 0]
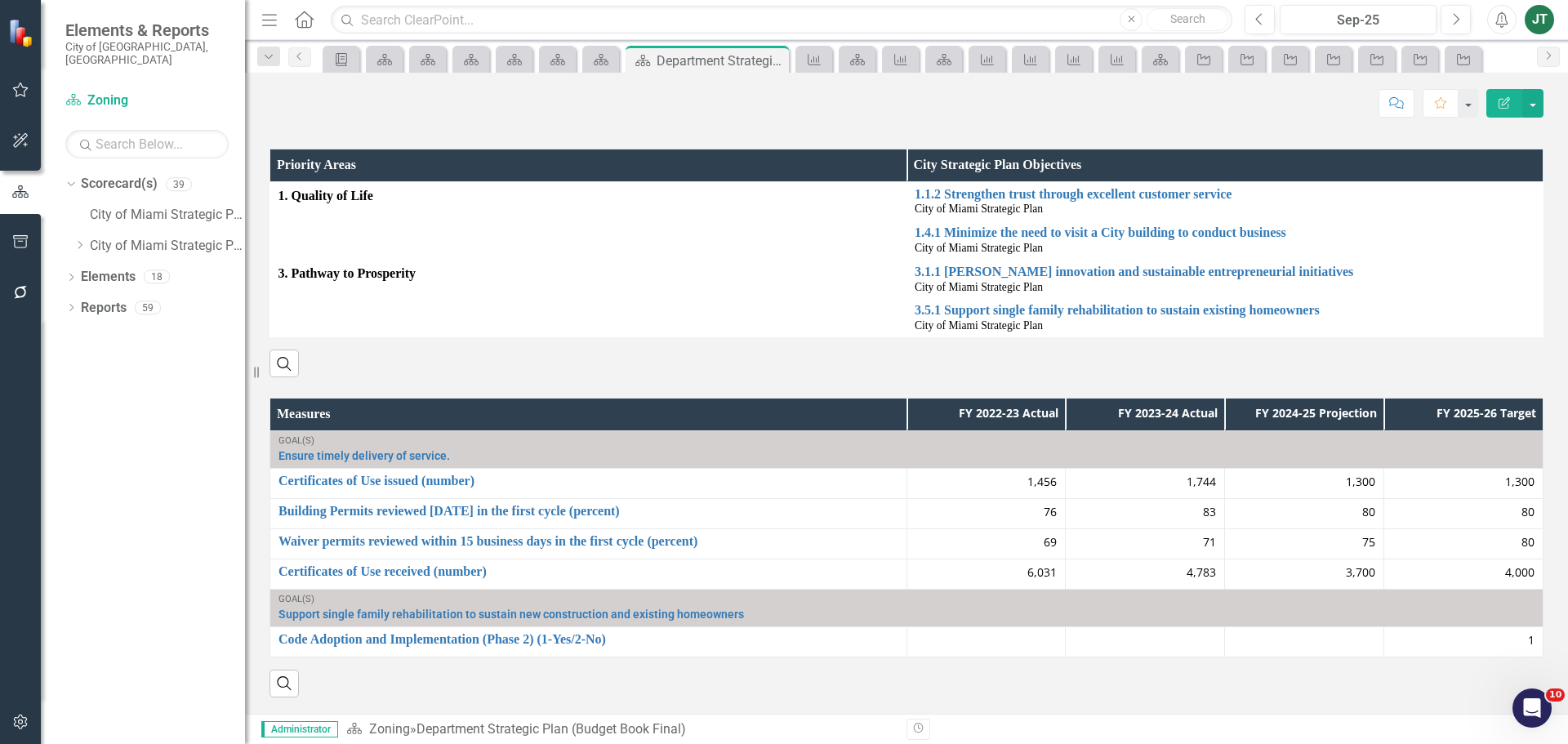
click at [692, 408] on th "Measures" at bounding box center [588, 415] width 637 height 33
click at [692, 408] on th "Measures Sort Ascending" at bounding box center [588, 415] width 637 height 33
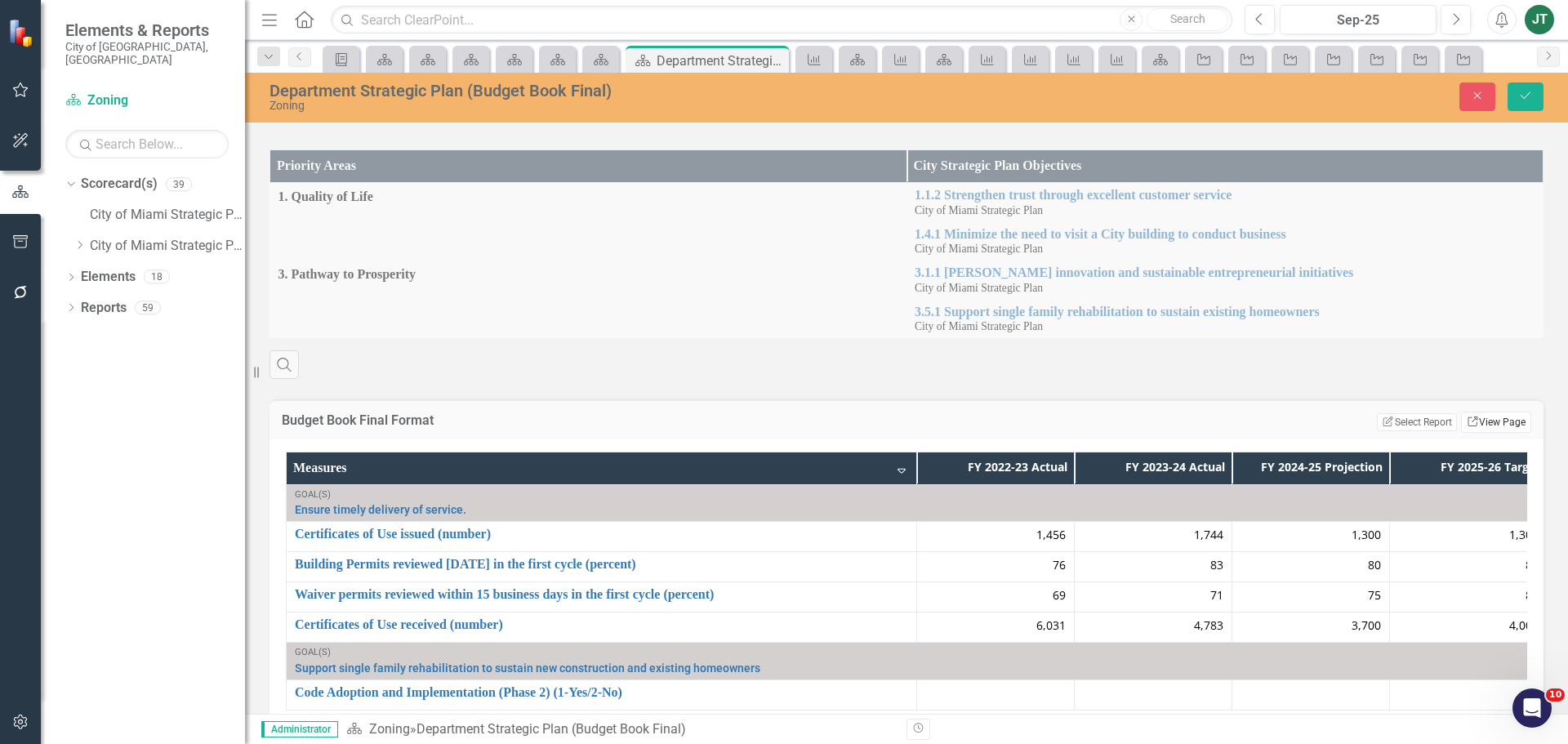
click at [1477, 425] on link "Link View Page" at bounding box center [1496, 422] width 70 height 21
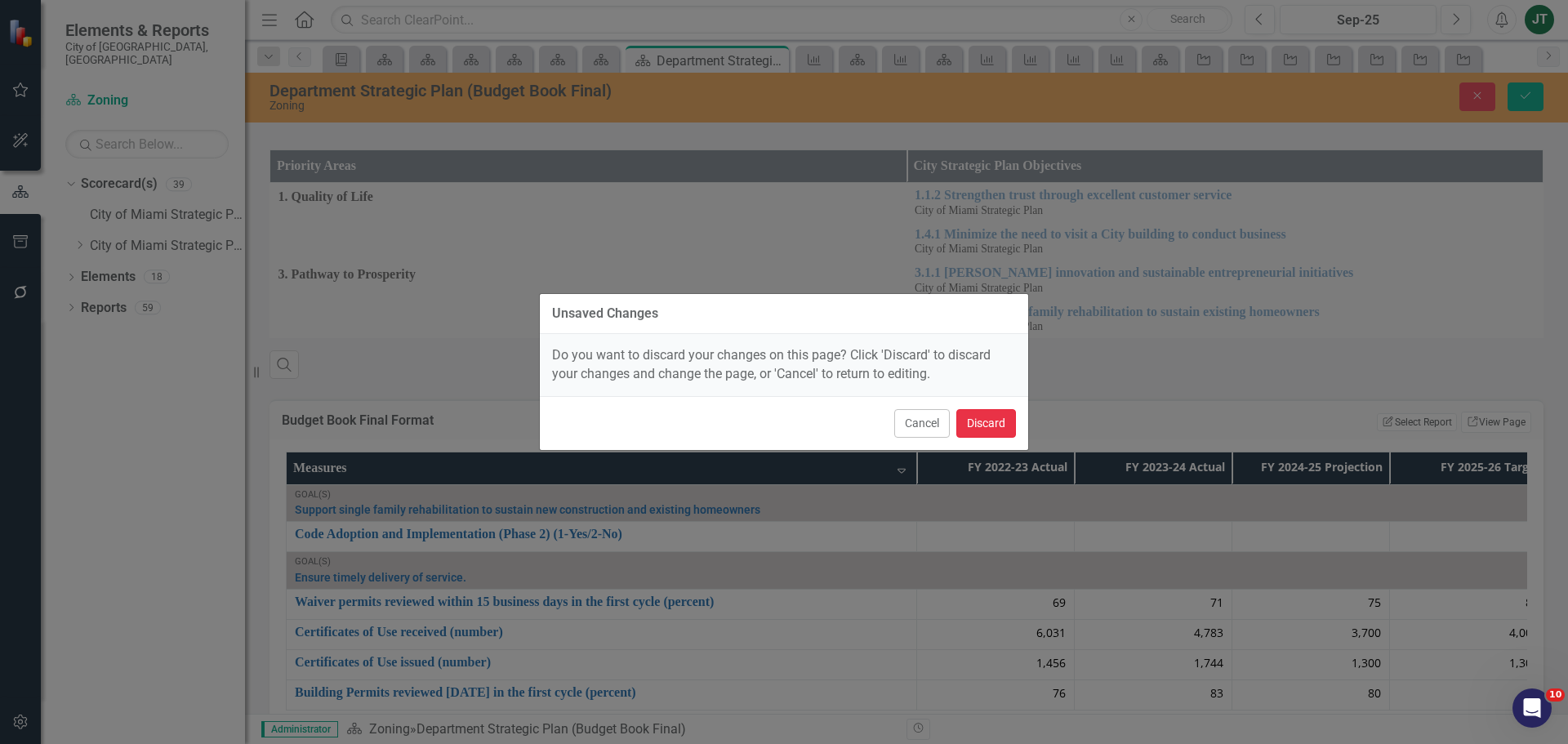
click at [991, 425] on button "Discard" at bounding box center [985, 423] width 60 height 29
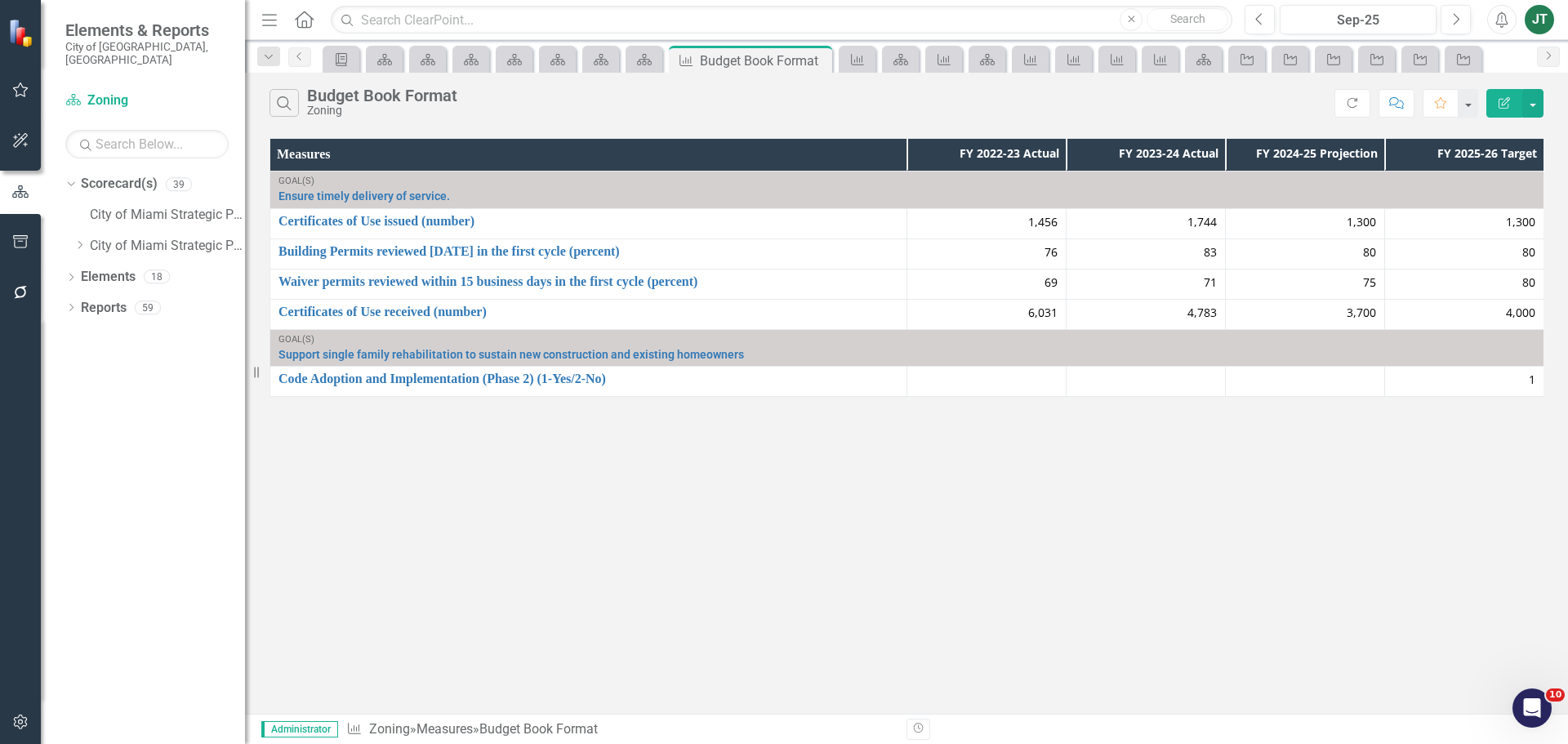
click at [1509, 95] on button "Edit Report" at bounding box center [1504, 103] width 36 height 29
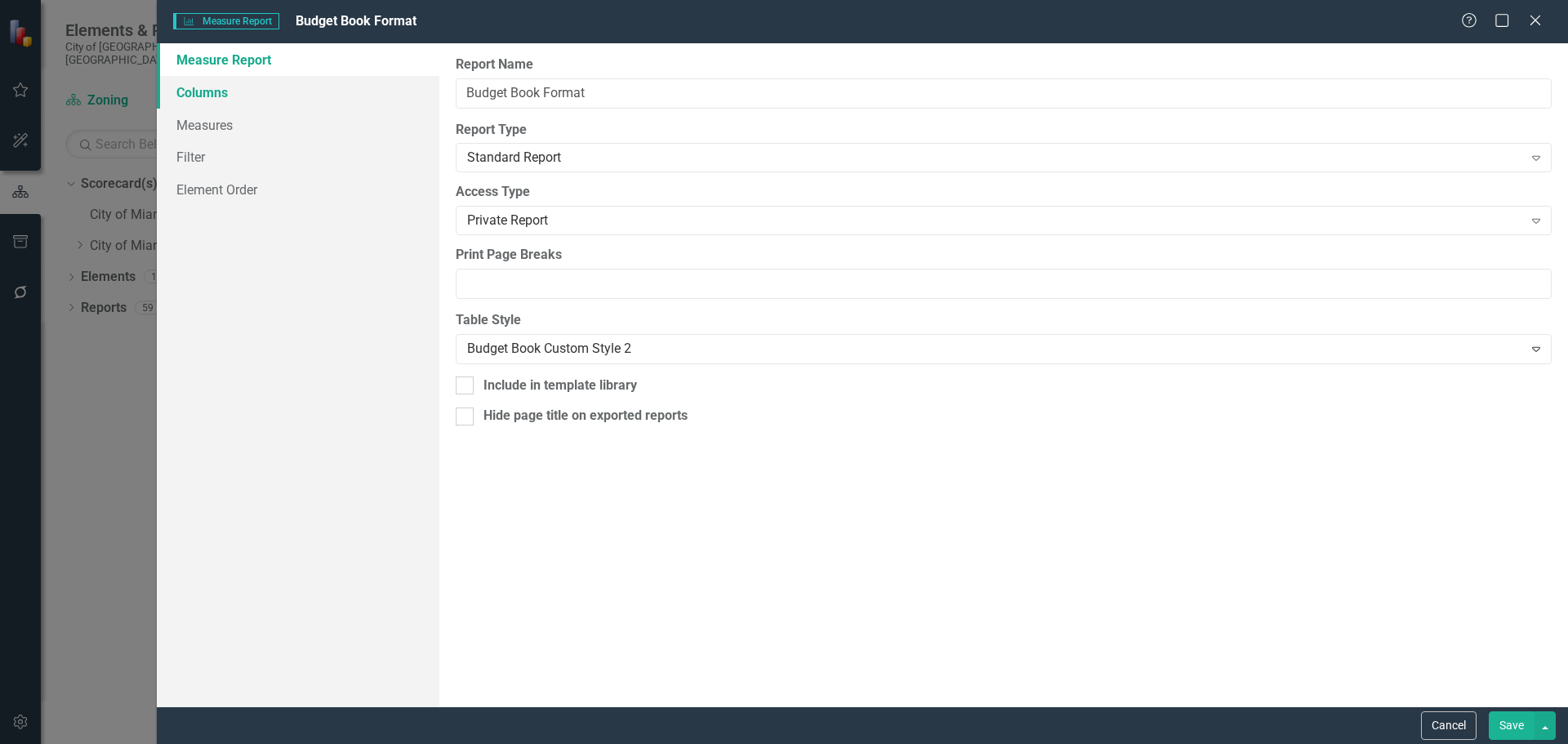
click at [263, 93] on link "Columns" at bounding box center [298, 92] width 282 height 33
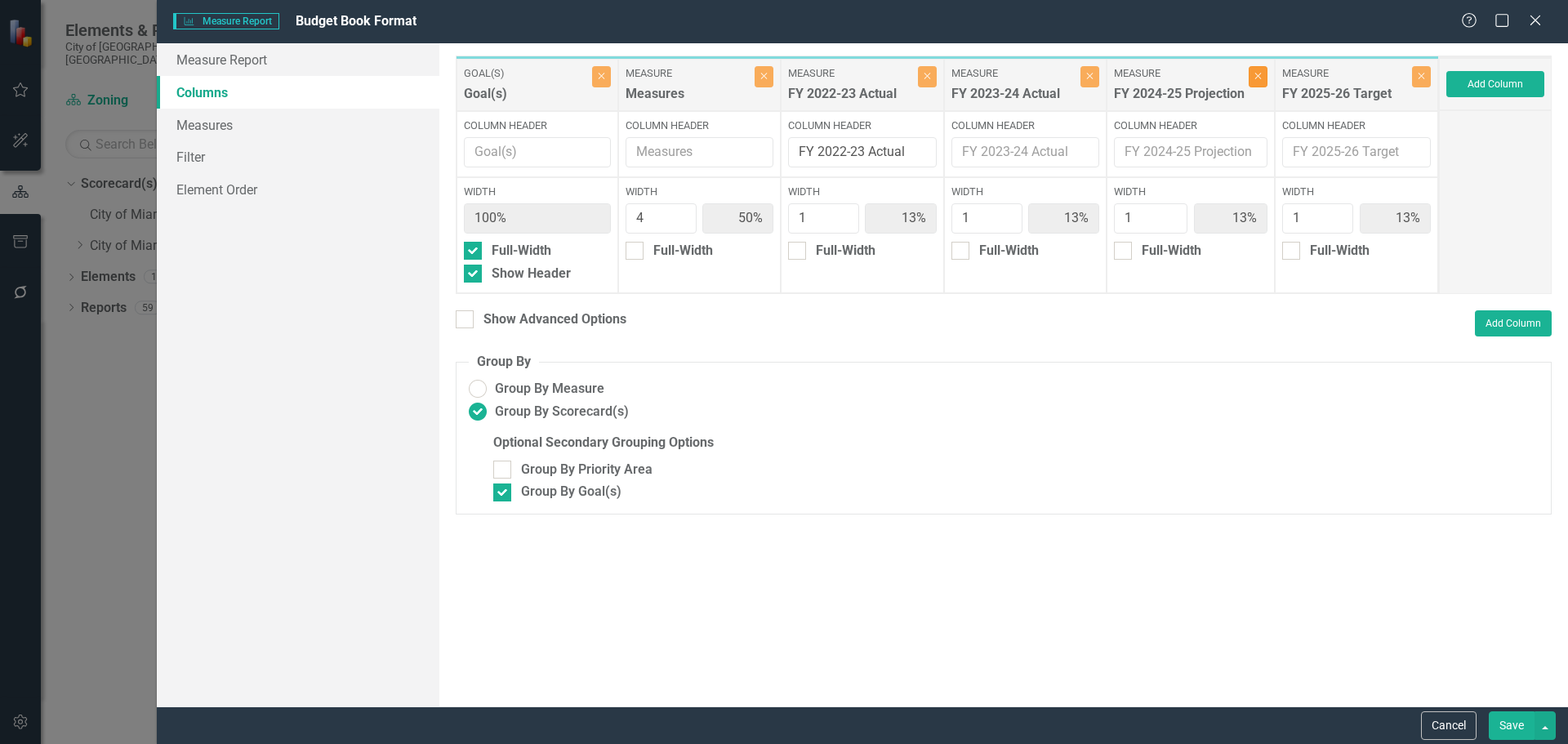
click at [1262, 83] on button "Close" at bounding box center [1258, 77] width 19 height 21
type input "57%"
type input "14%"
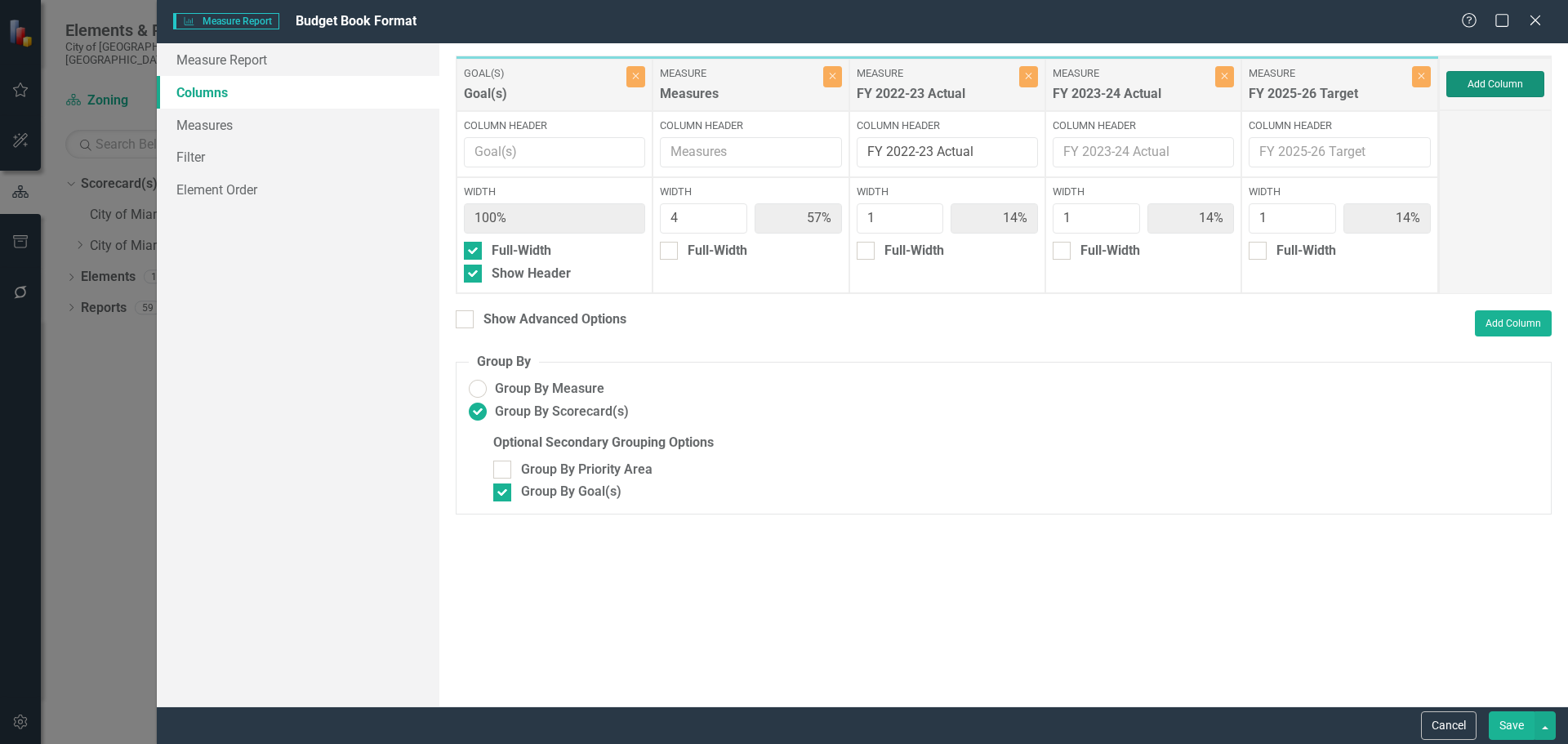
click at [1466, 83] on button "Add Column" at bounding box center [1495, 84] width 98 height 26
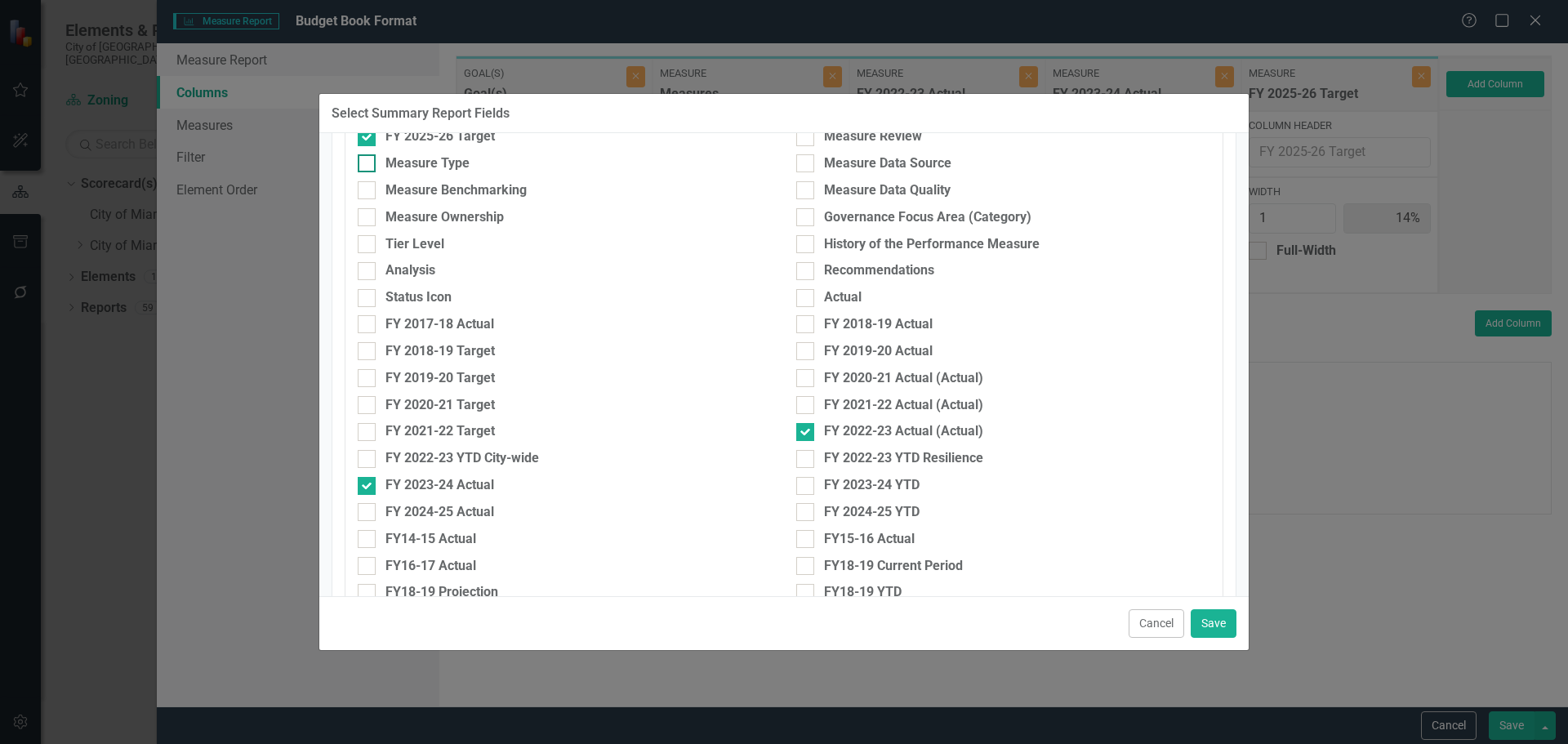
scroll to position [490, 0]
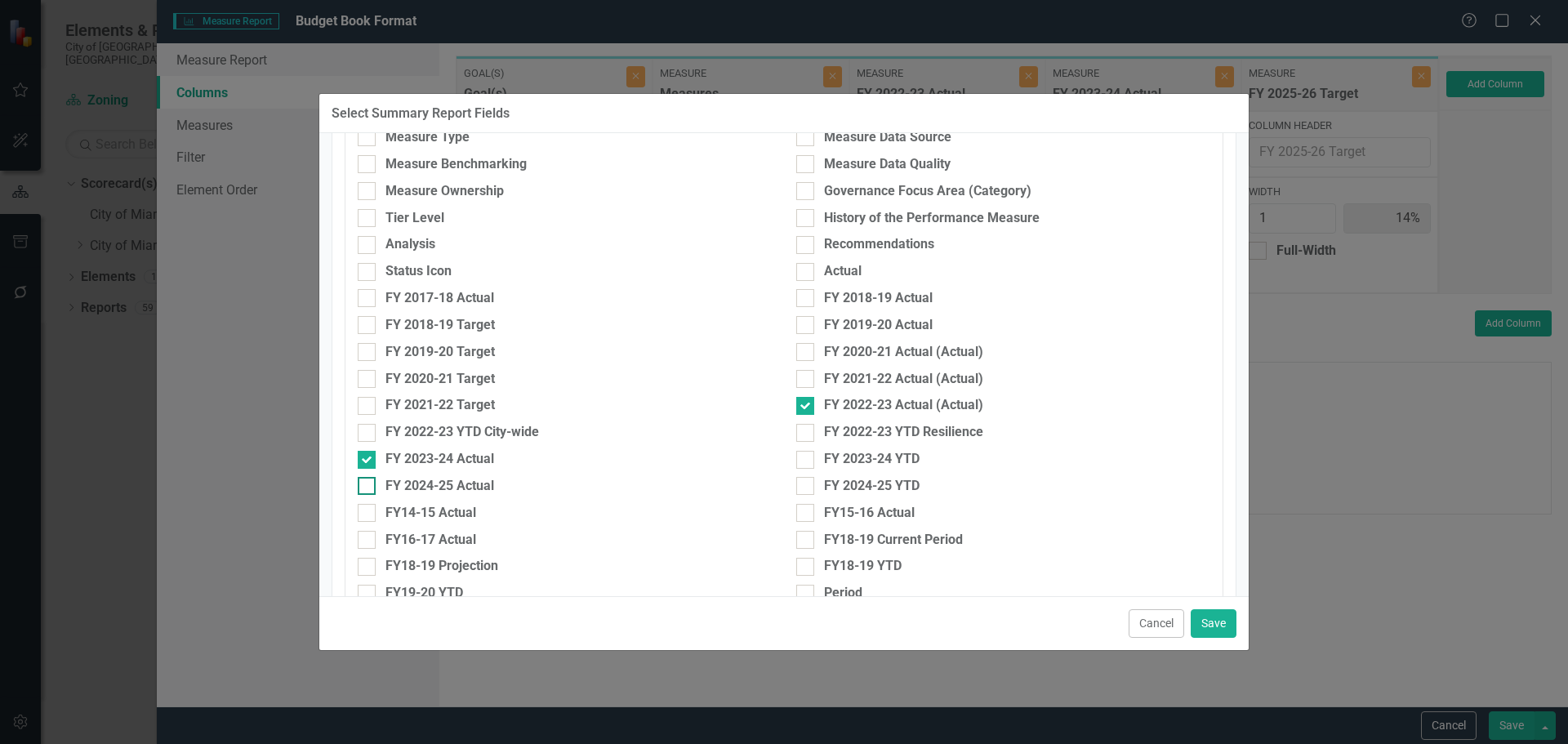
click at [415, 485] on div "FY 2024-25 Actual" at bounding box center [439, 486] width 109 height 19
click at [368, 485] on input "FY 2024-25 Actual" at bounding box center [363, 482] width 11 height 11
checkbox input "true"
click at [1199, 619] on button "Save" at bounding box center [1214, 623] width 46 height 29
type input "50%"
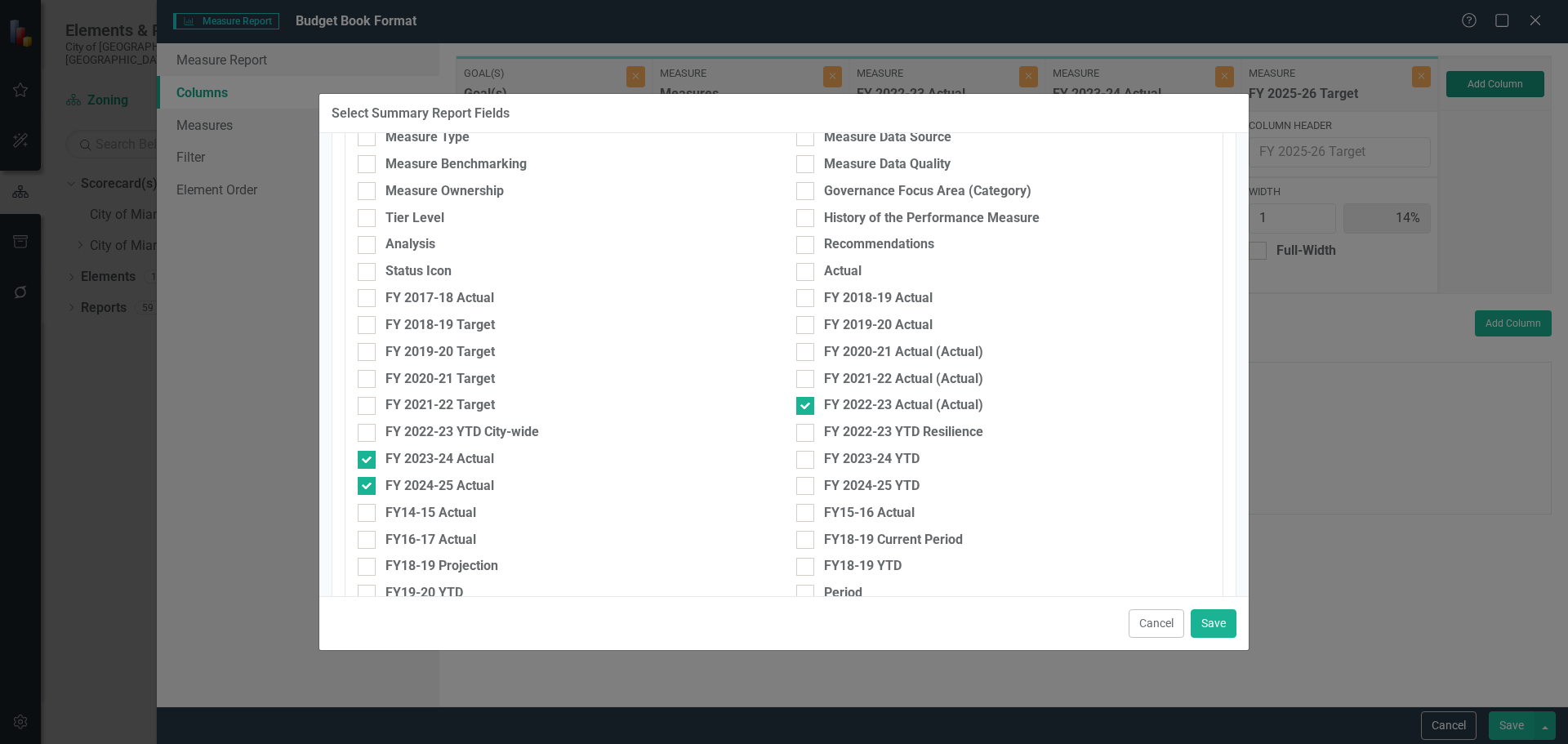
type input "13%"
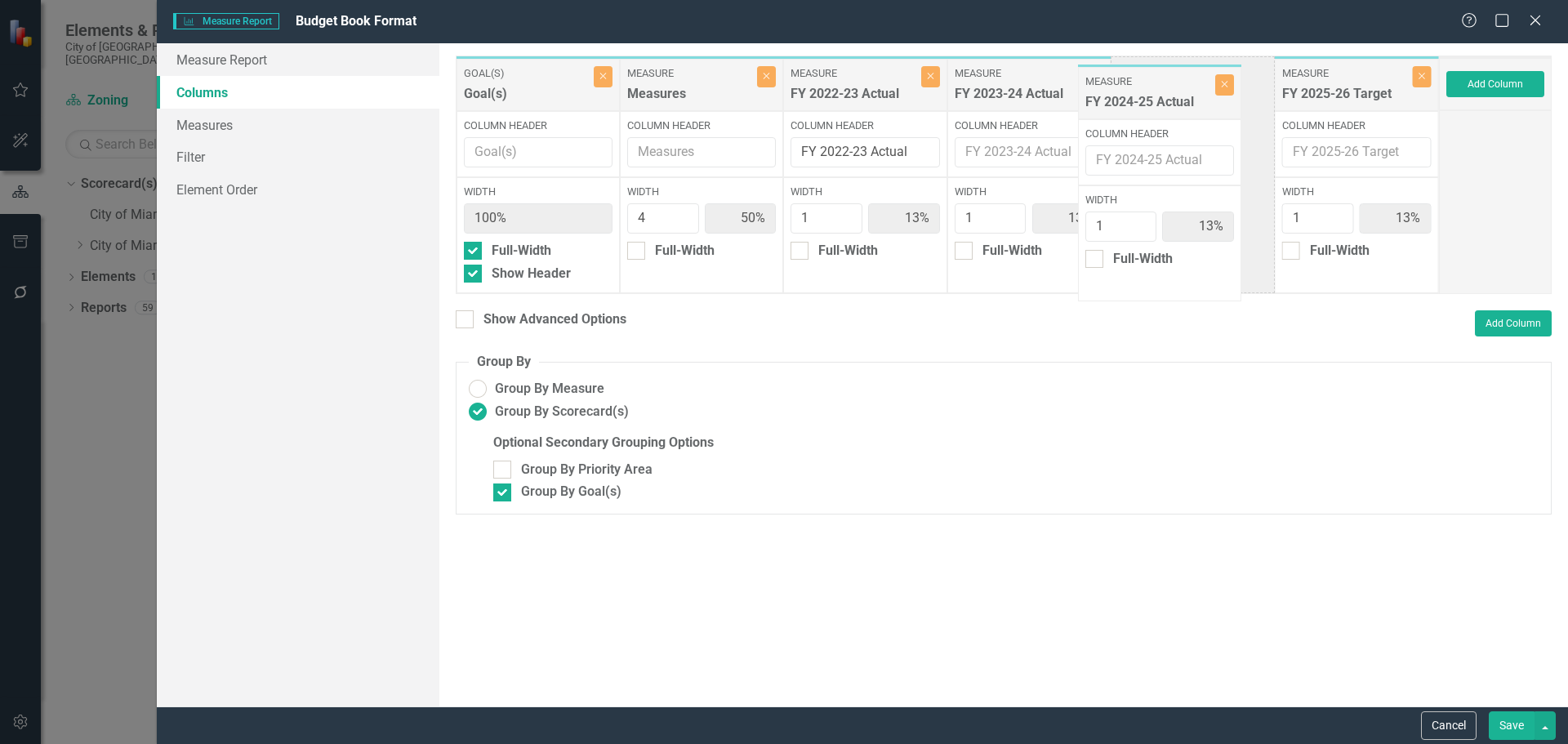
drag, startPoint x: 1322, startPoint y: 103, endPoint x: 1187, endPoint y: 97, distance: 135.1
click at [1187, 98] on div "Goal(s) Goal(s) Close Column Header Width 100% Full-Width Show Header Measure M…" at bounding box center [947, 174] width 983 height 238
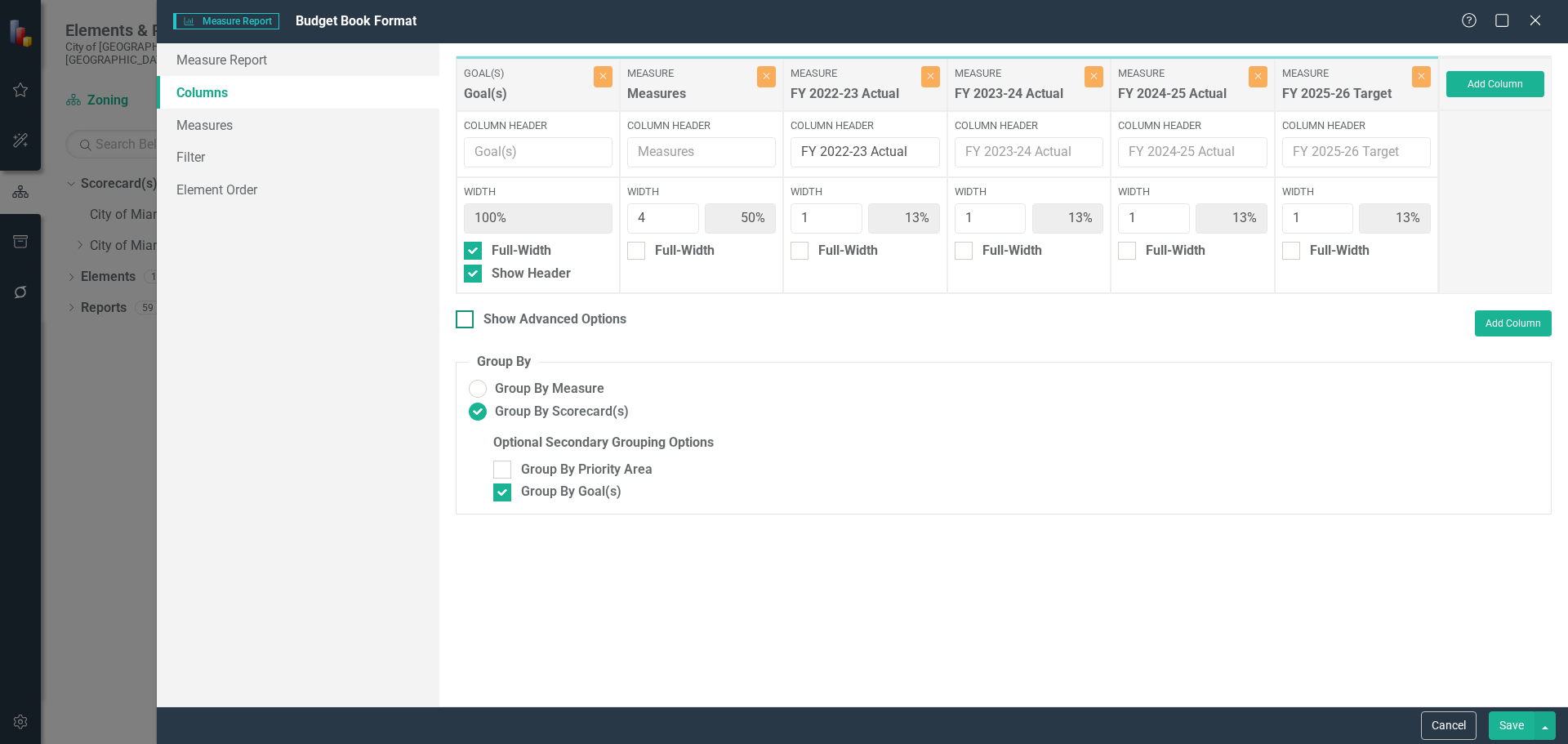
click at [467, 325] on div at bounding box center [465, 319] width 18 height 18
click at [466, 321] on input "Show Advanced Options" at bounding box center [461, 315] width 11 height 11
checkbox input "true"
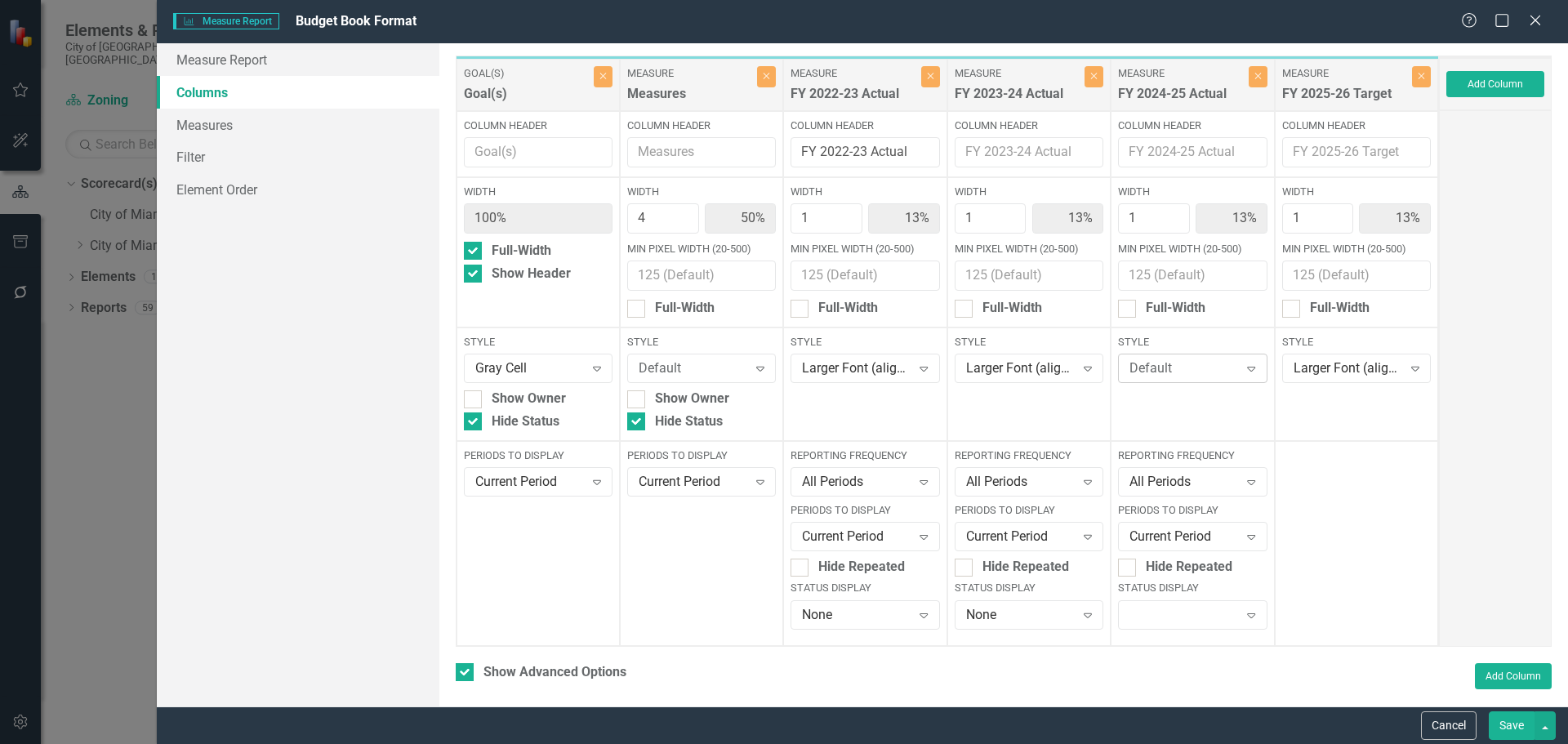
click at [1179, 366] on div "Default" at bounding box center [1183, 368] width 109 height 19
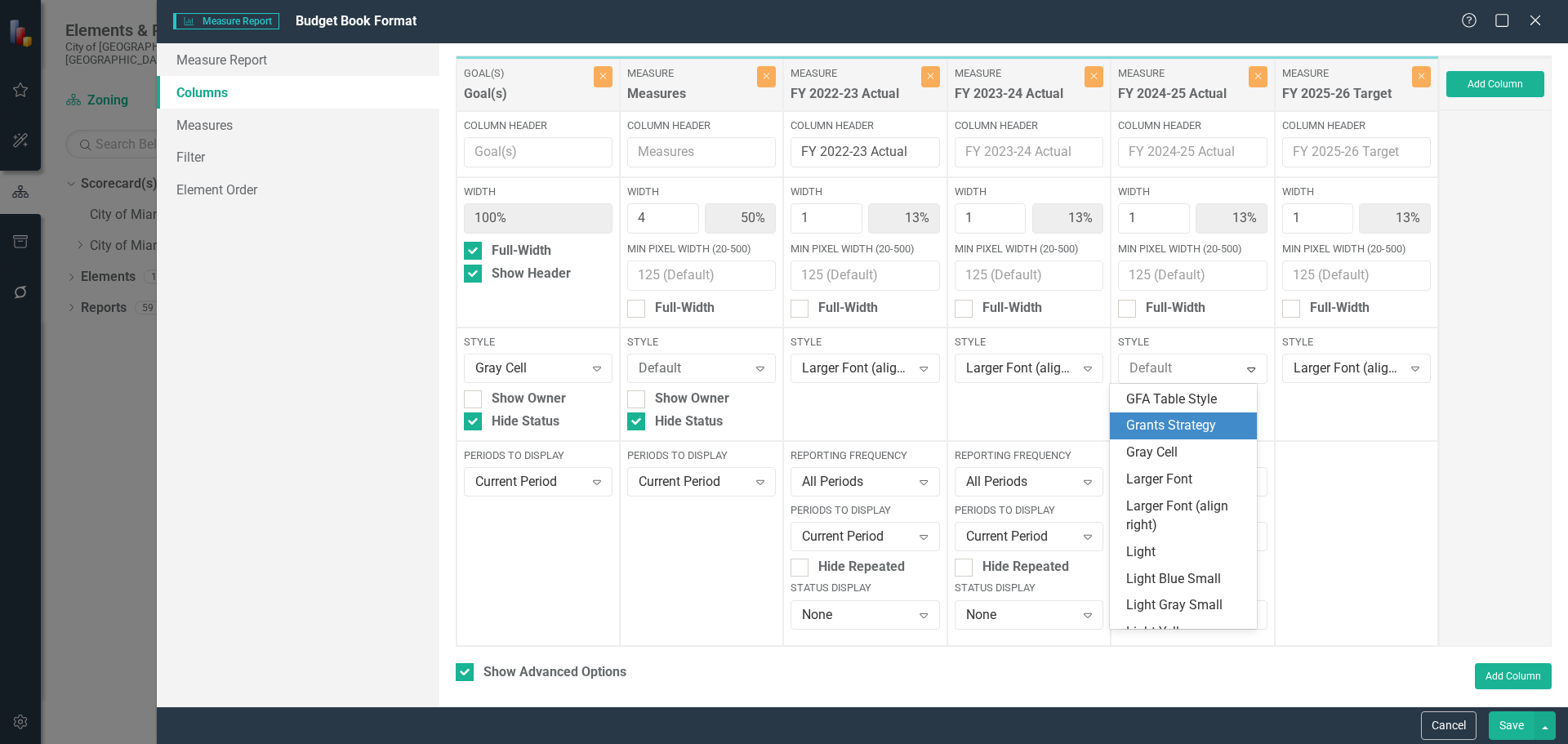
scroll to position [408, 0]
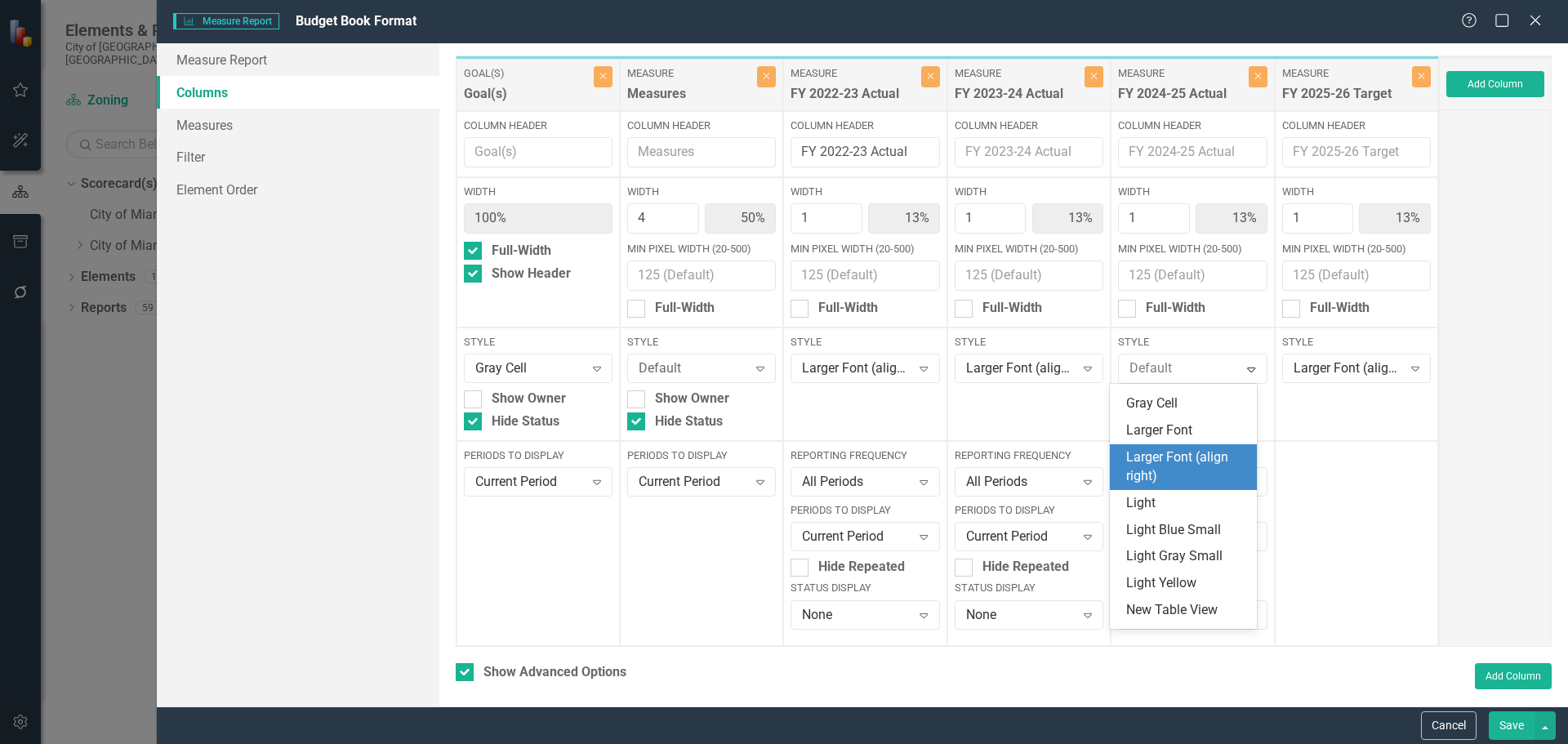
click at [1174, 482] on div "Larger Font (align right)" at bounding box center [1187, 467] width 121 height 38
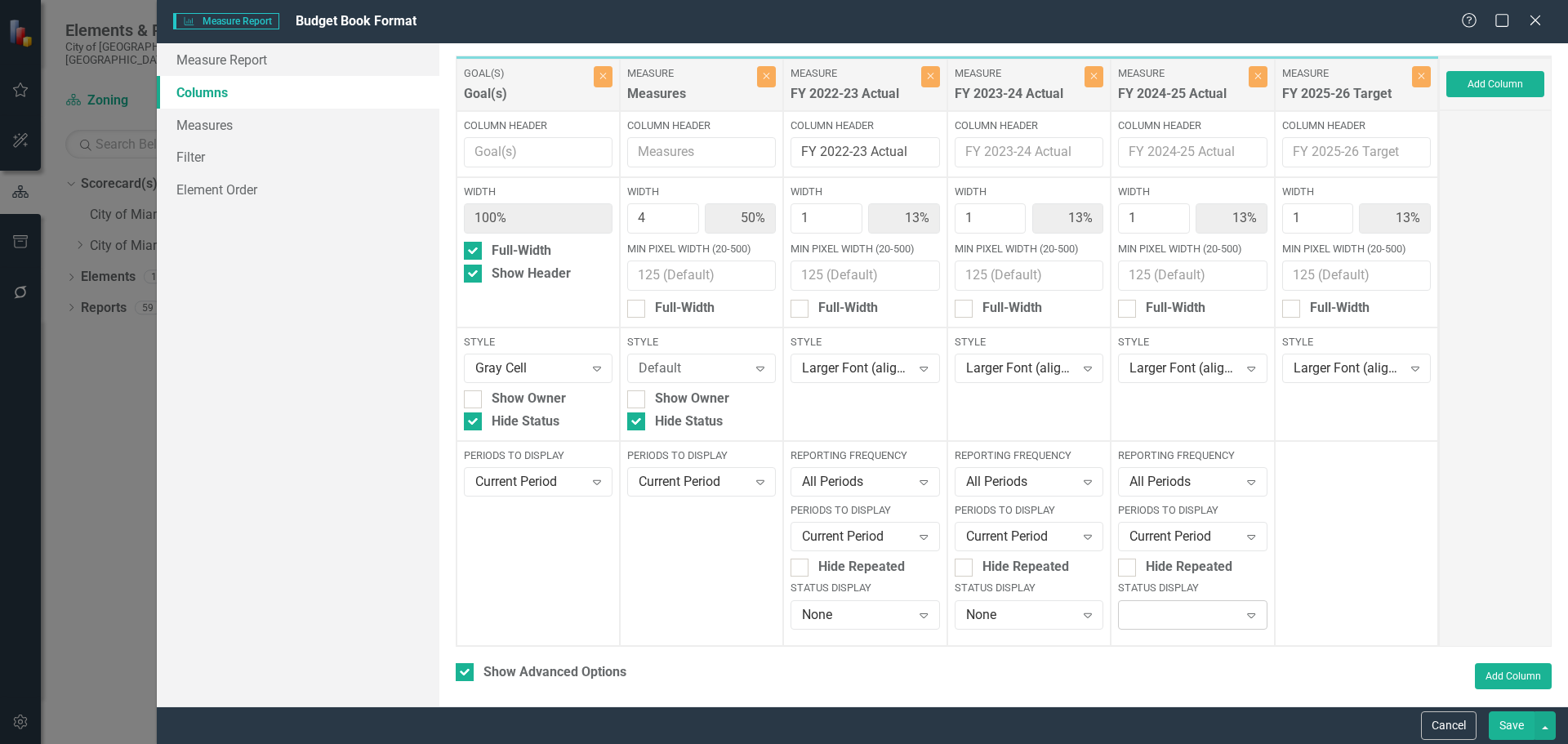
click at [1151, 620] on div "Expand" at bounding box center [1192, 615] width 149 height 29
click at [1132, 579] on div "None" at bounding box center [1187, 586] width 121 height 19
click at [1517, 726] on button "Save" at bounding box center [1512, 725] width 46 height 29
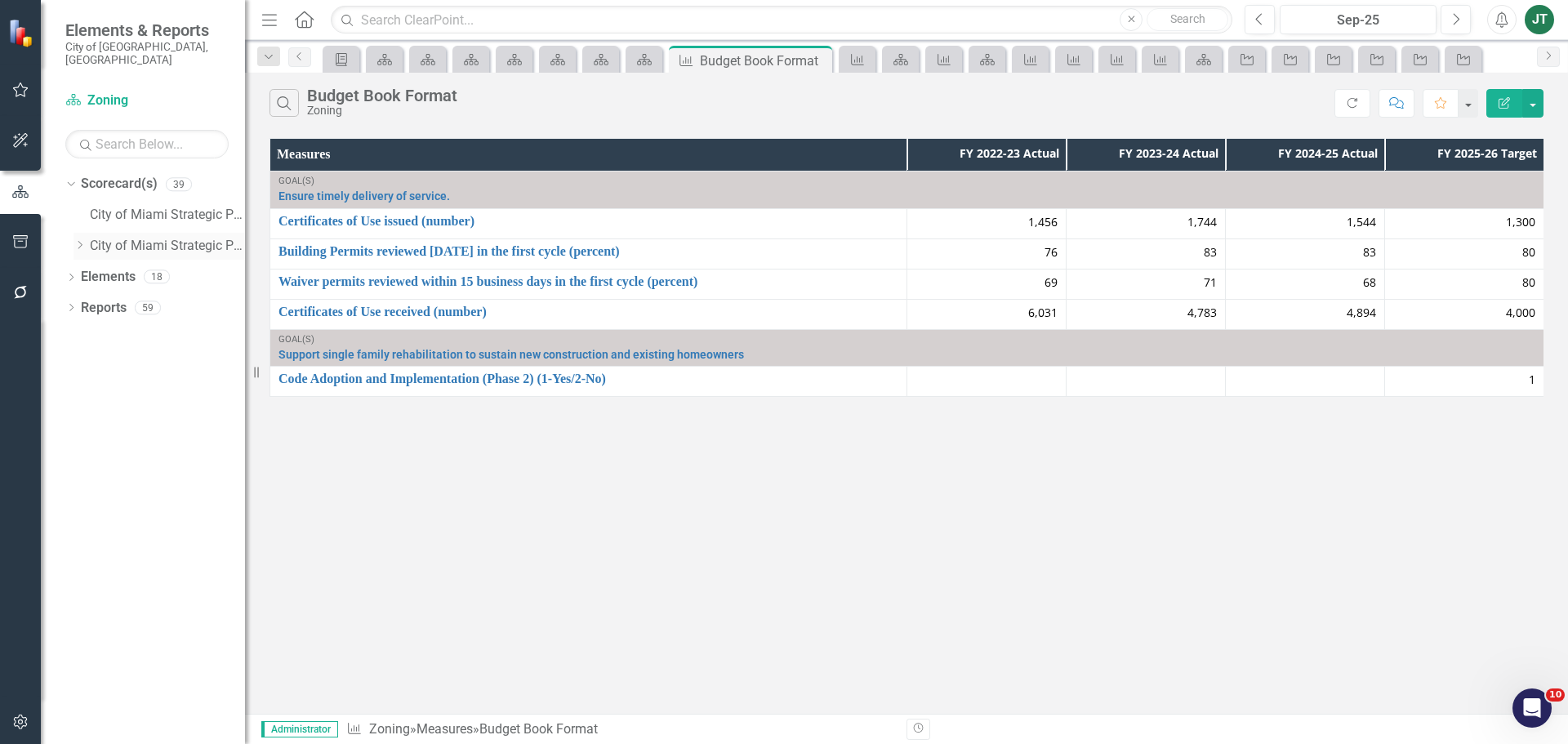
click at [83, 241] on icon at bounding box center [80, 245] width 4 height 8
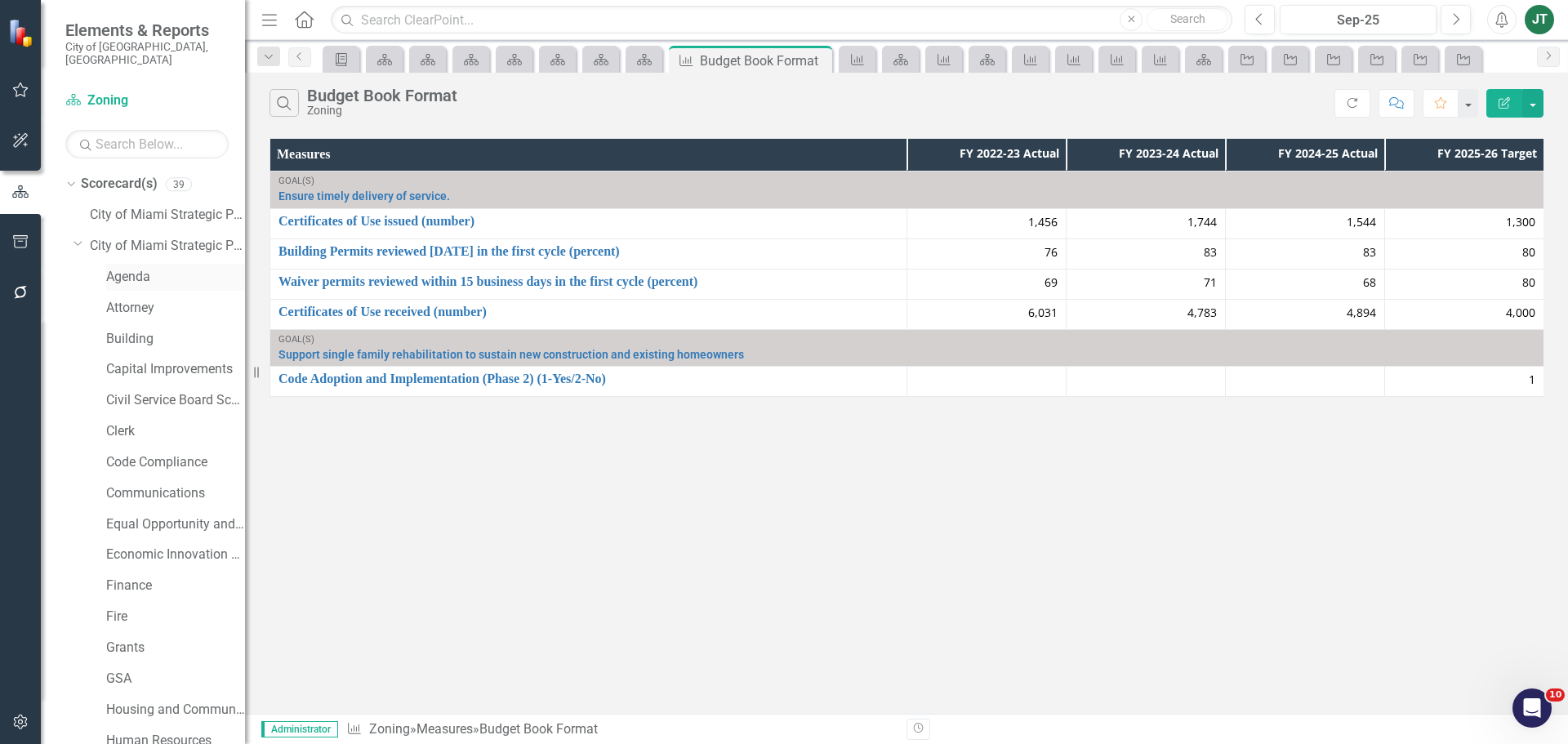
click at [114, 269] on link "Agenda" at bounding box center [176, 277] width 139 height 19
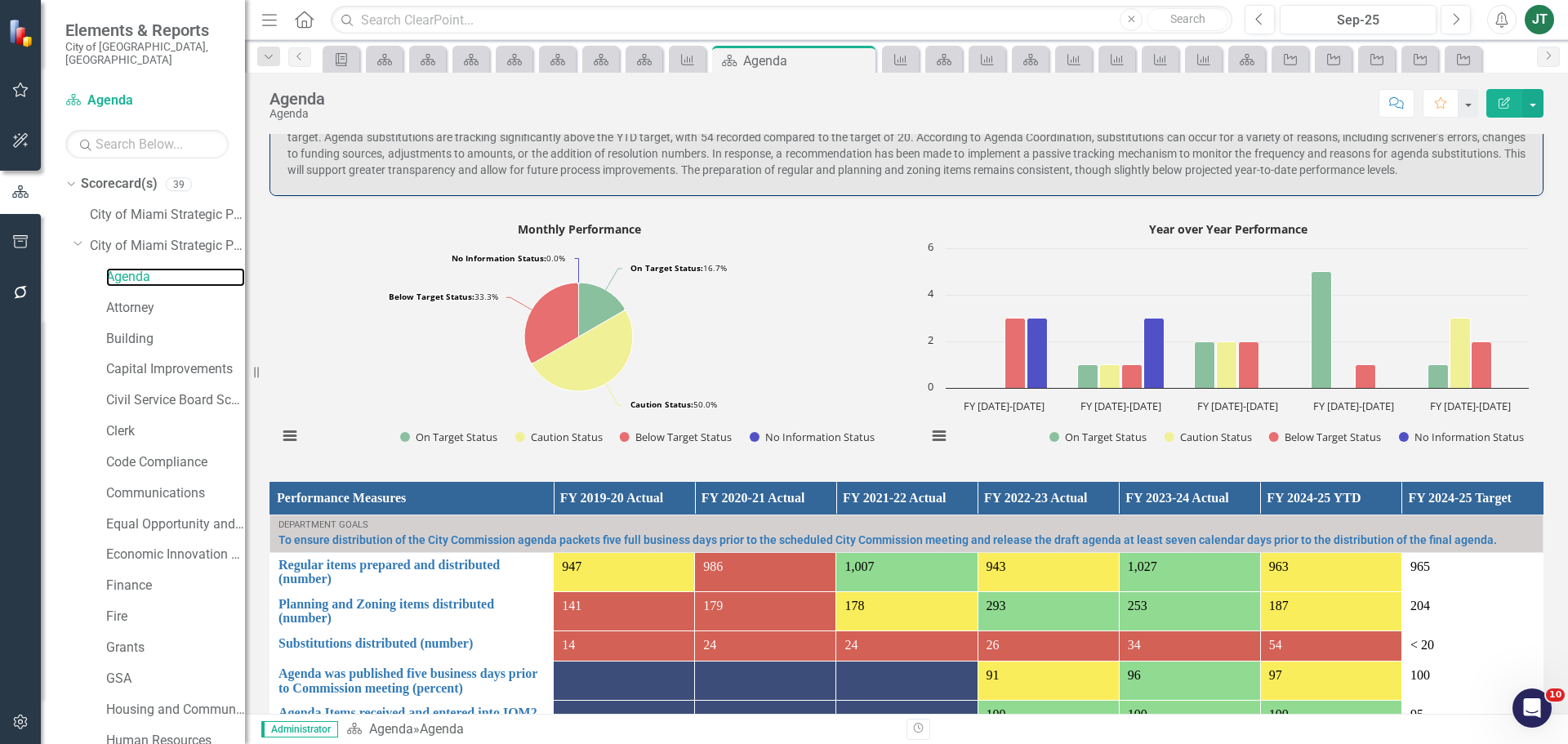
scroll to position [817, 0]
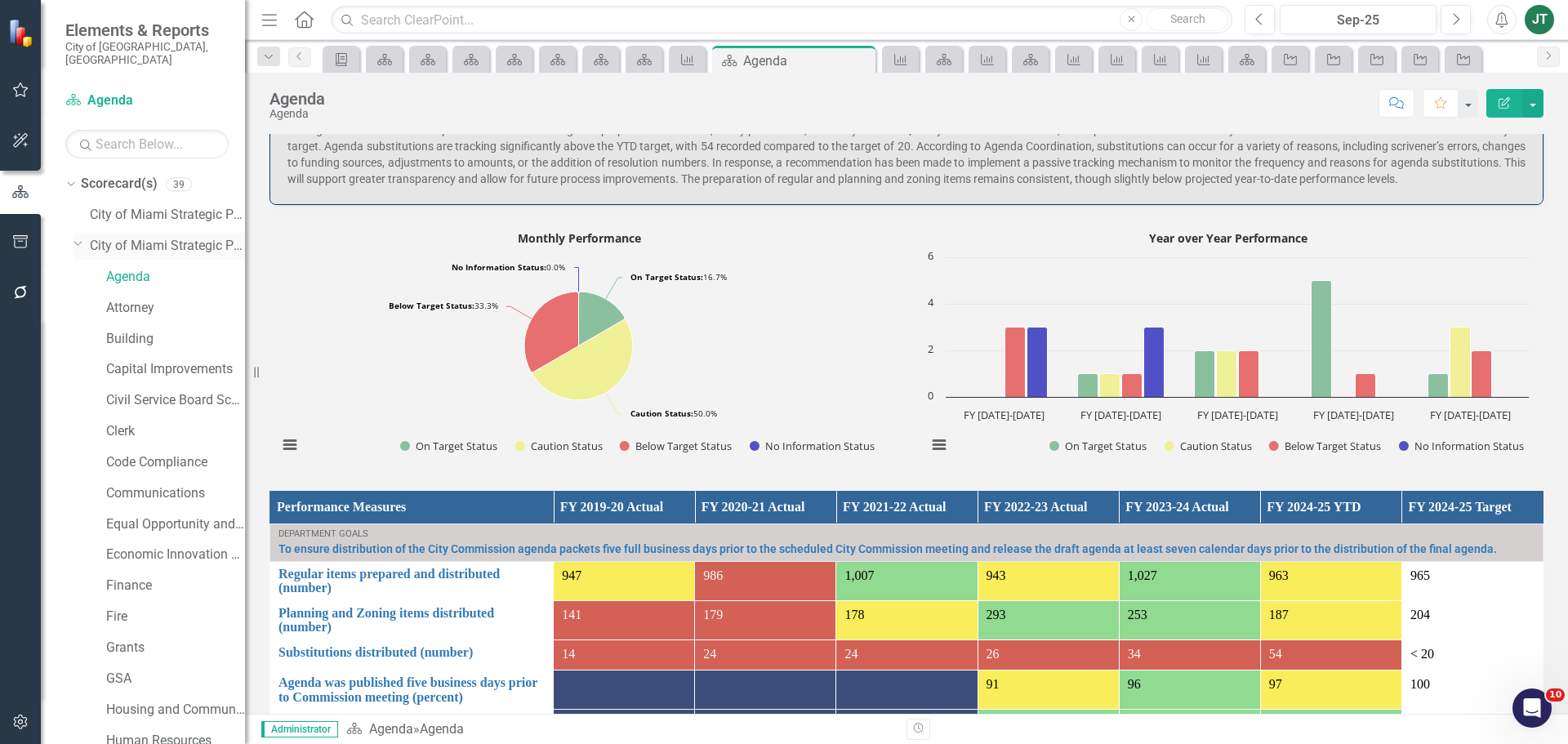
click at [78, 237] on div "Dropdown City of Miami Strategic Plan (NEW)" at bounding box center [160, 246] width 172 height 27
click at [24, 245] on icon "button" at bounding box center [20, 241] width 17 height 13
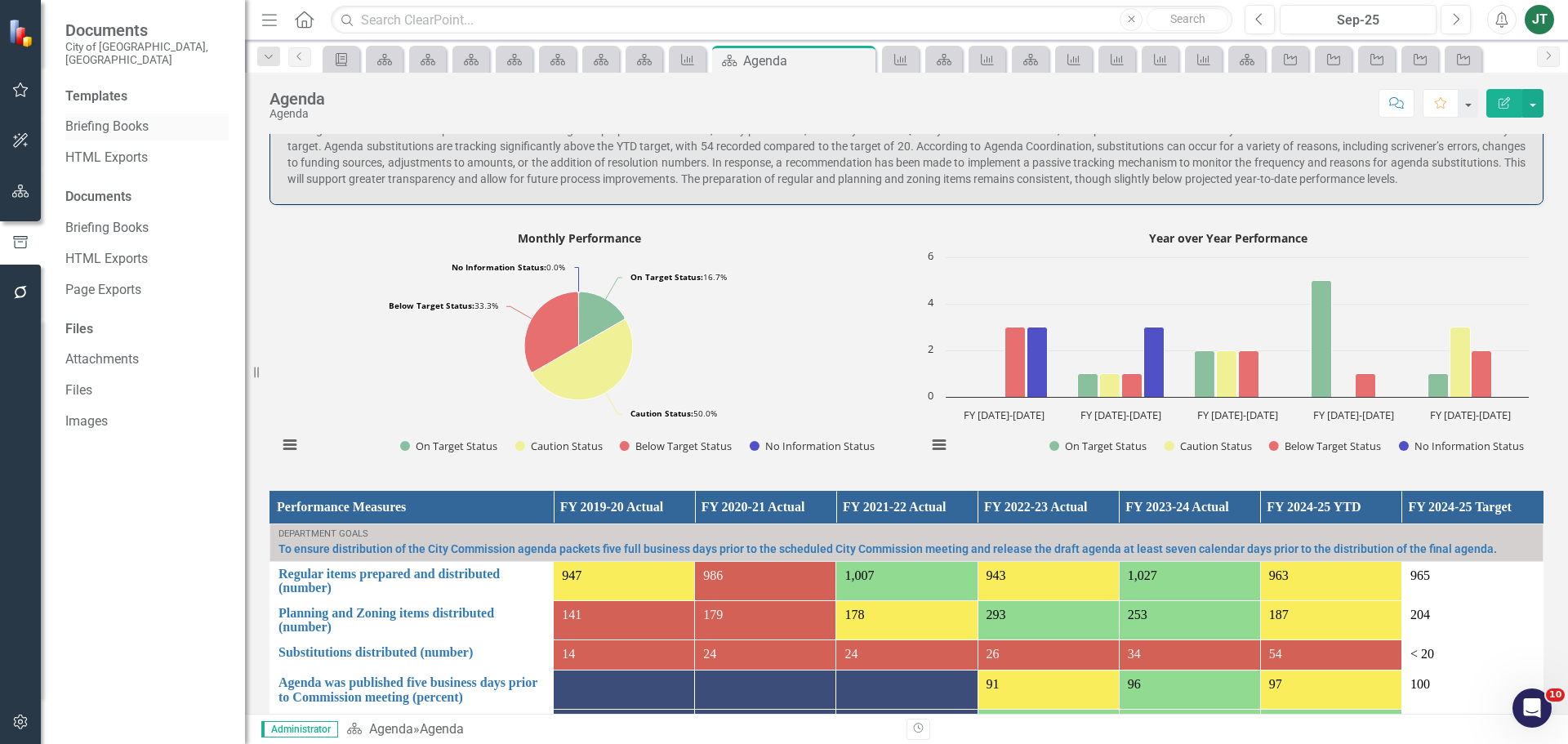
click at [97, 118] on link "Briefing Books" at bounding box center [147, 127] width 164 height 19
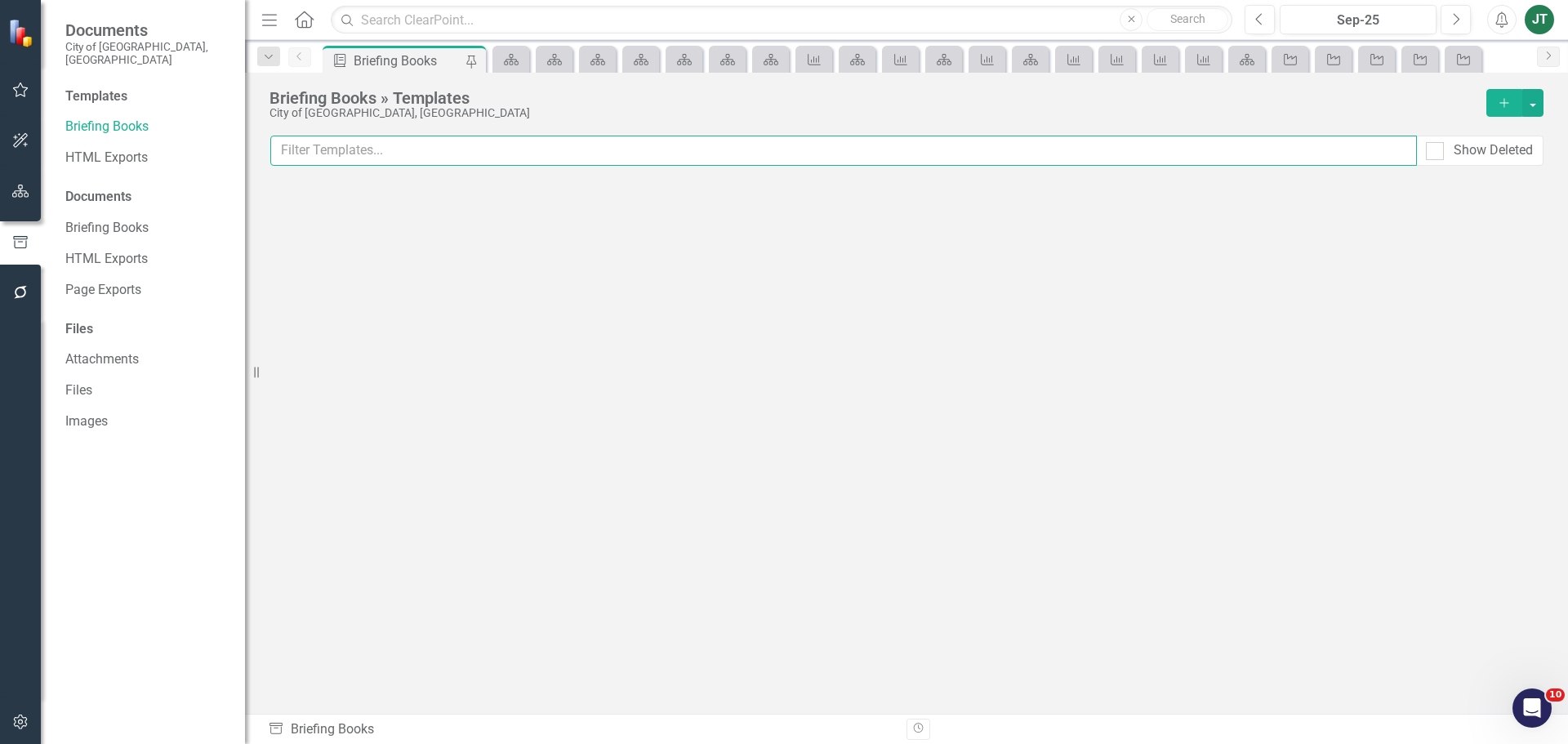
click at [513, 155] on input "text" at bounding box center [843, 151] width 1147 height 30
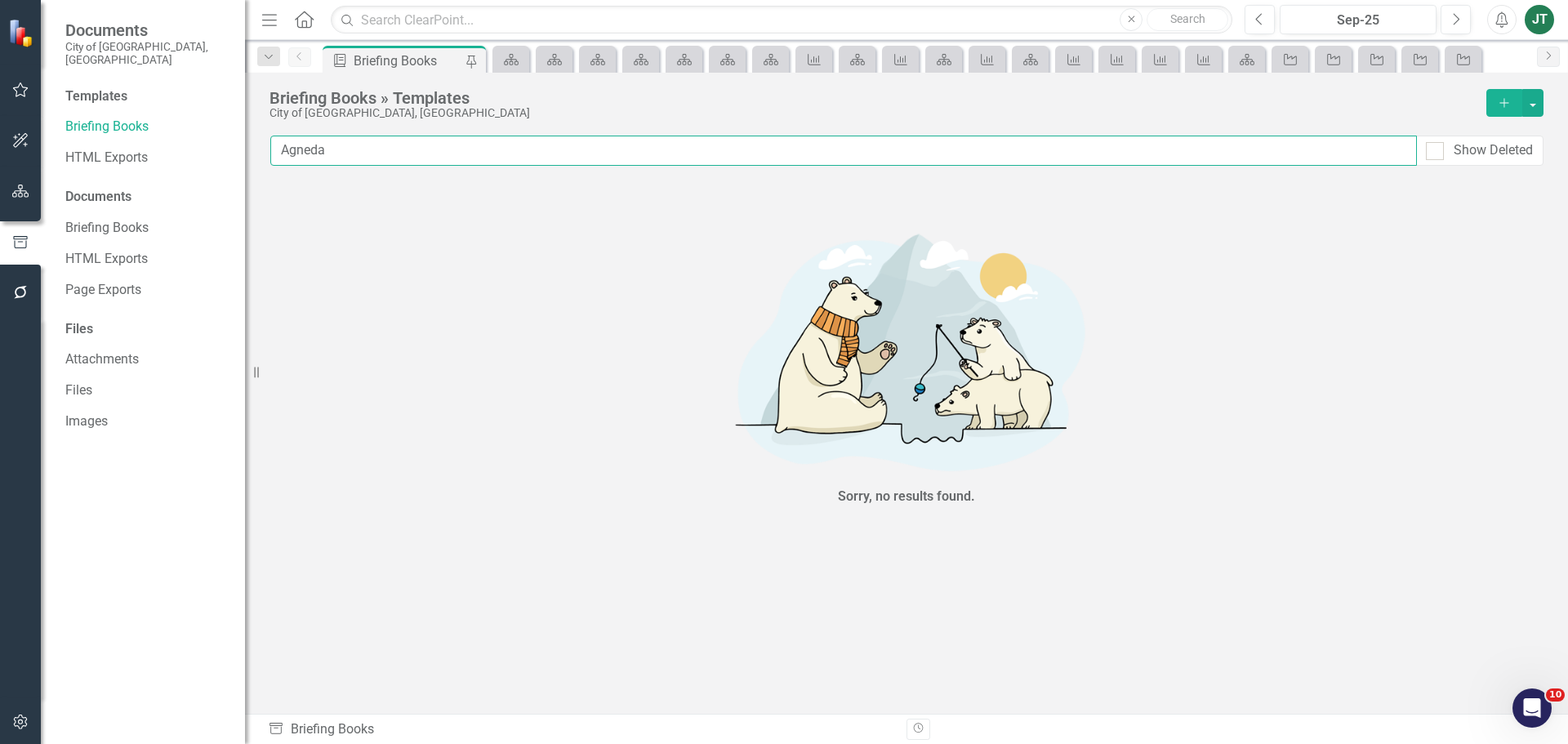
click at [309, 145] on input "Agneda" at bounding box center [843, 151] width 1147 height 30
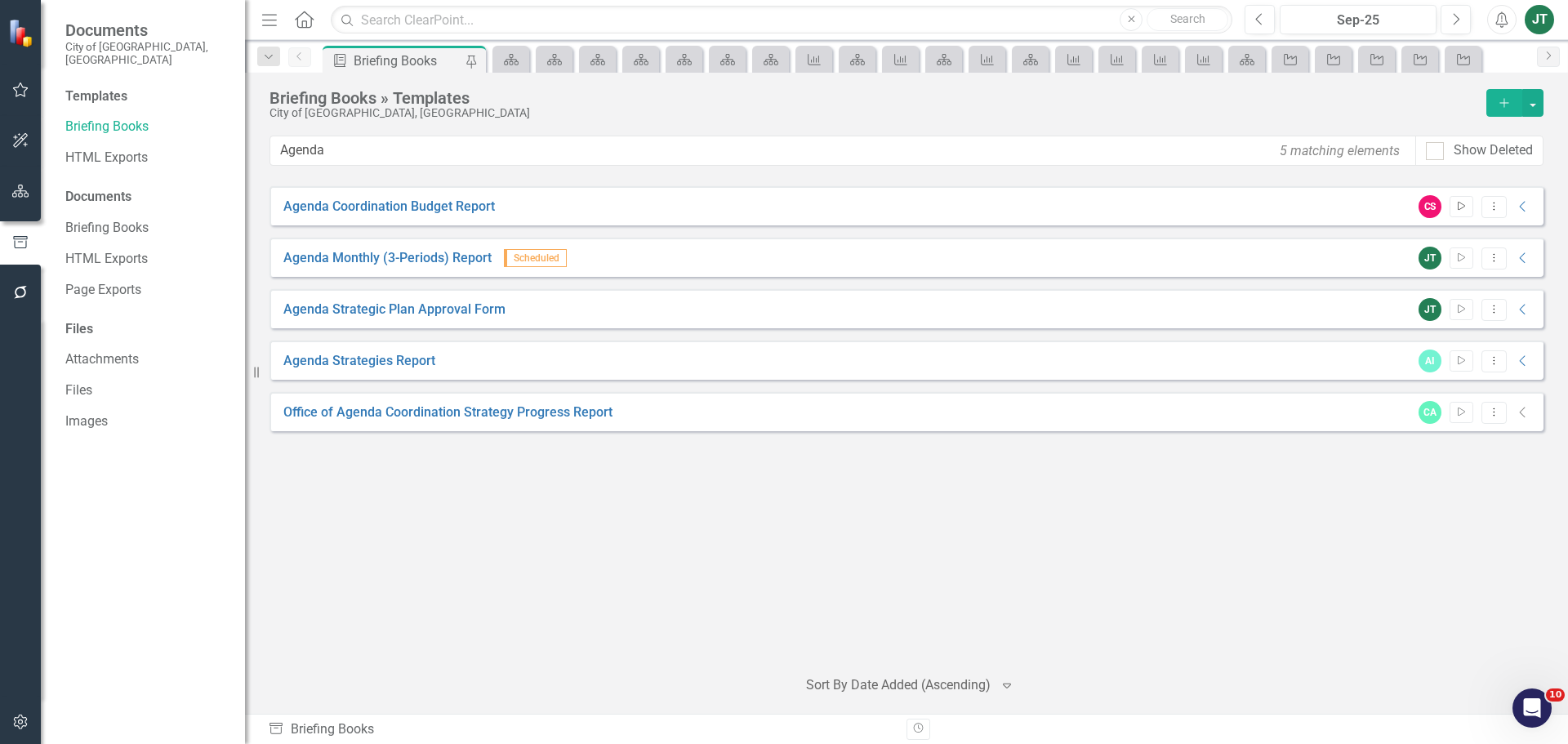
click at [1458, 205] on icon "Start" at bounding box center [1461, 206] width 12 height 10
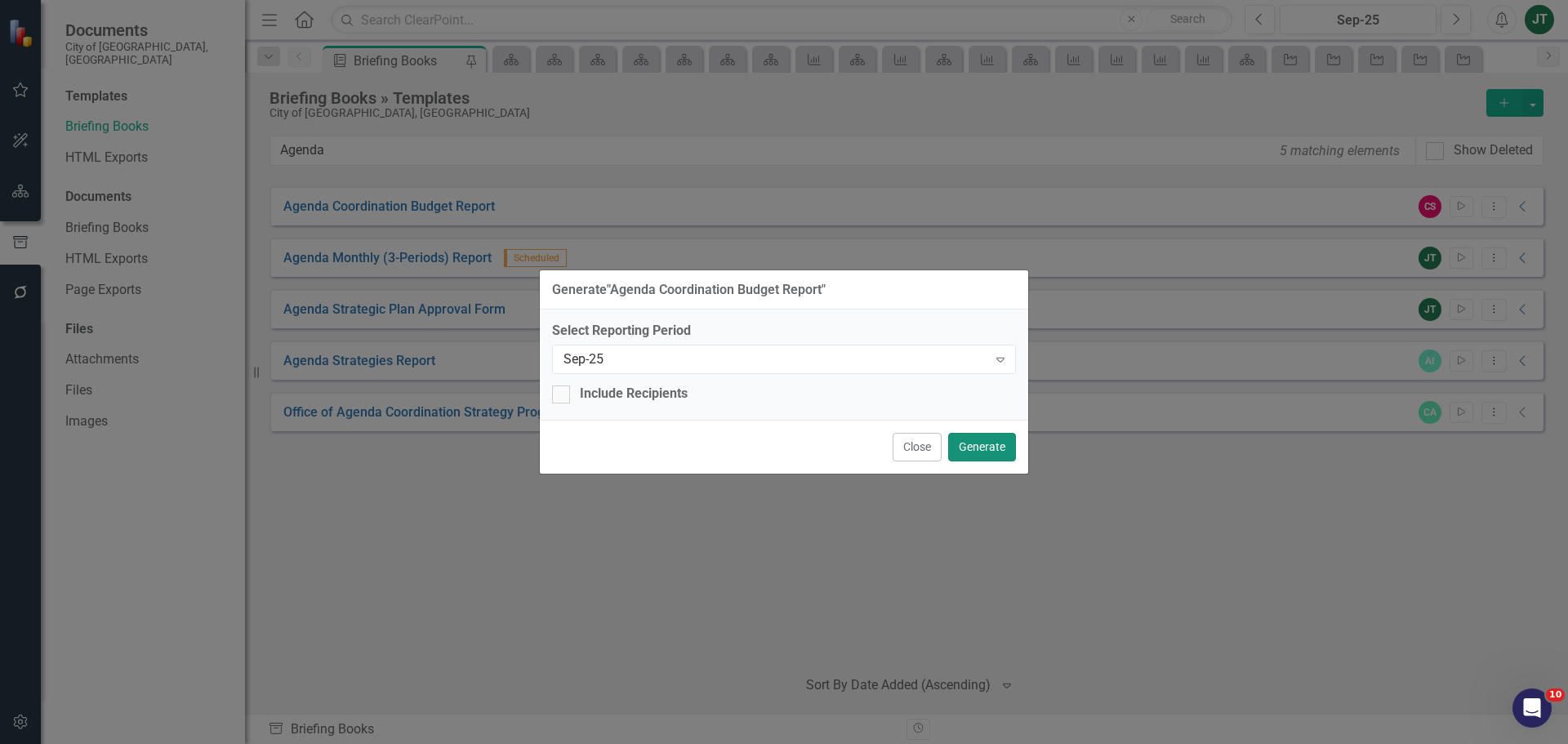
click at [983, 446] on button "Generate" at bounding box center [981, 447] width 68 height 29
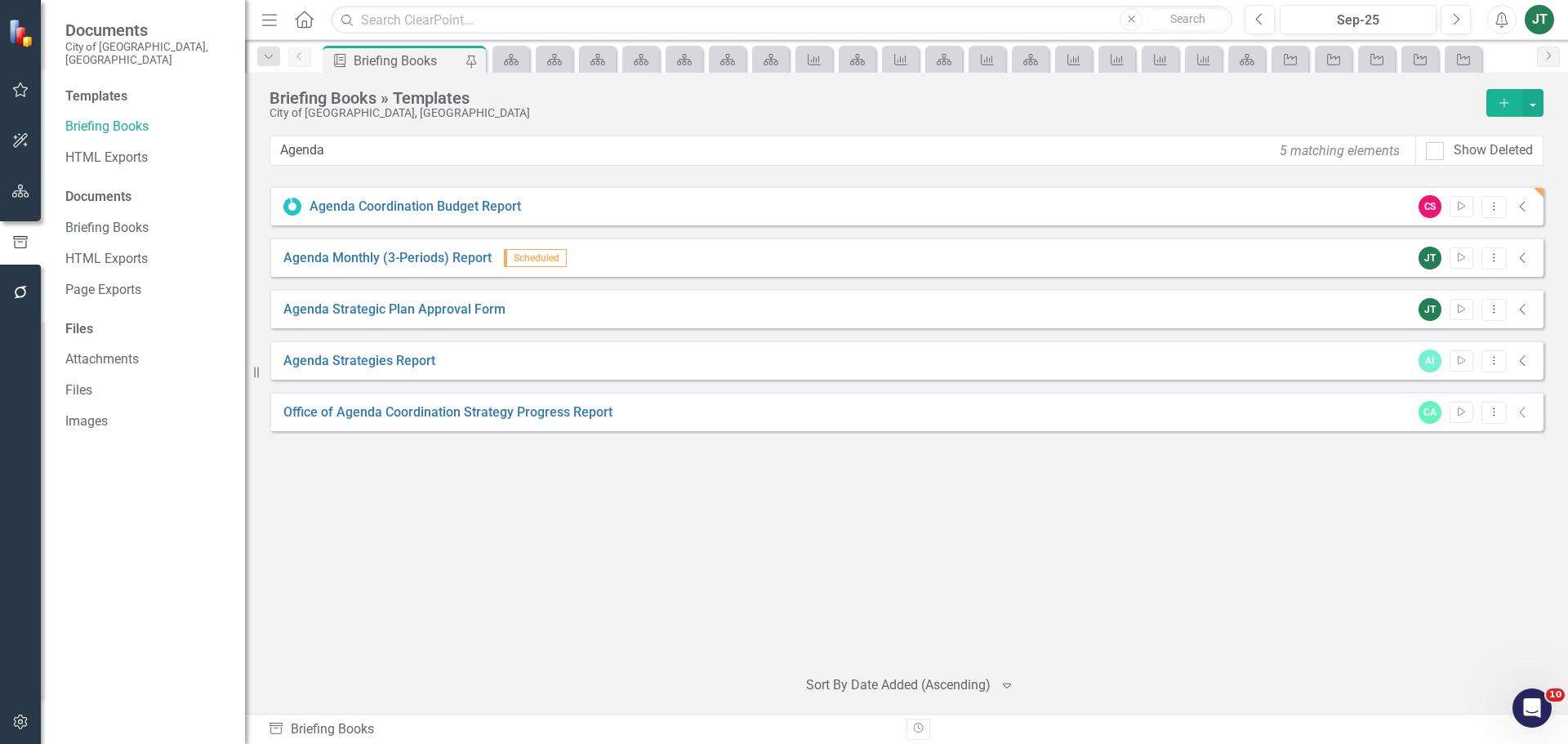
click at [1516, 198] on div "CS Start Dropdown Menu Collapse" at bounding box center [1471, 206] width 122 height 23
click at [1519, 202] on icon "Collapse" at bounding box center [1523, 206] width 16 height 13
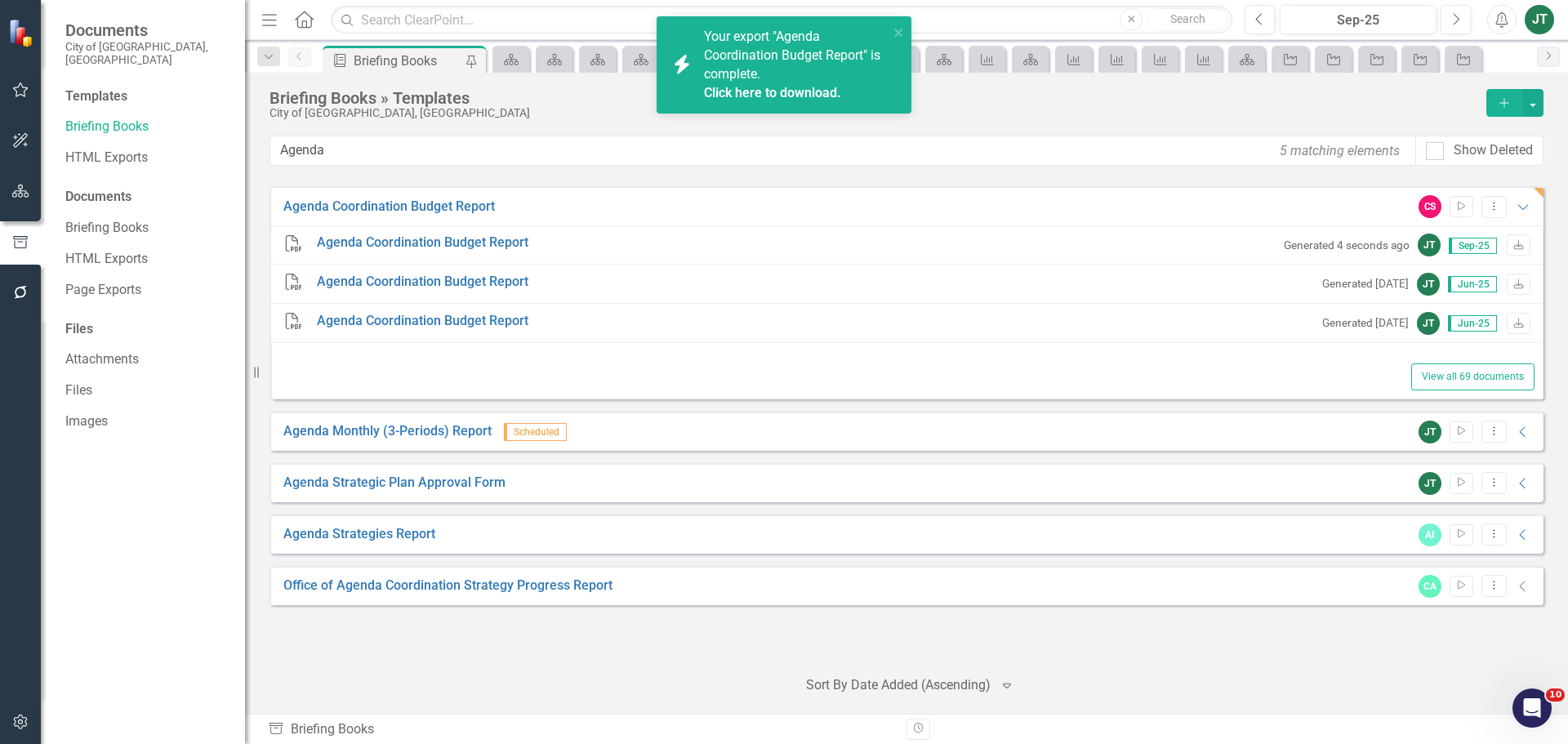
click at [769, 93] on link "Click here to download." at bounding box center [773, 92] width 137 height 16
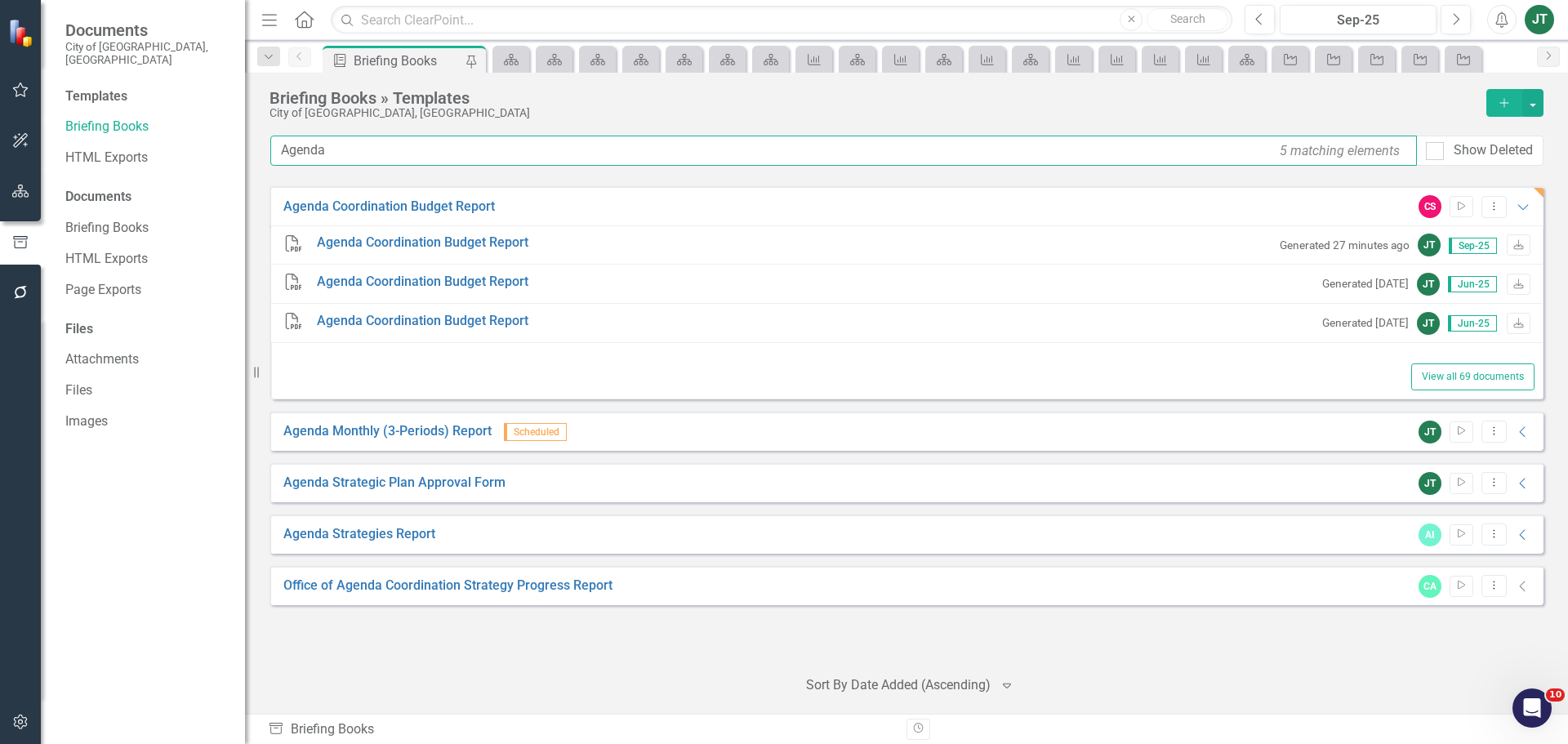
click at [343, 153] on input "Agenda" at bounding box center [843, 151] width 1147 height 30
drag, startPoint x: 354, startPoint y: 150, endPoint x: 223, endPoint y: 159, distance: 131.3
click at [235, 144] on div "Documents City of [GEOGRAPHIC_DATA], [GEOGRAPHIC_DATA] Templates Briefing Books…" at bounding box center [784, 372] width 1568 height 744
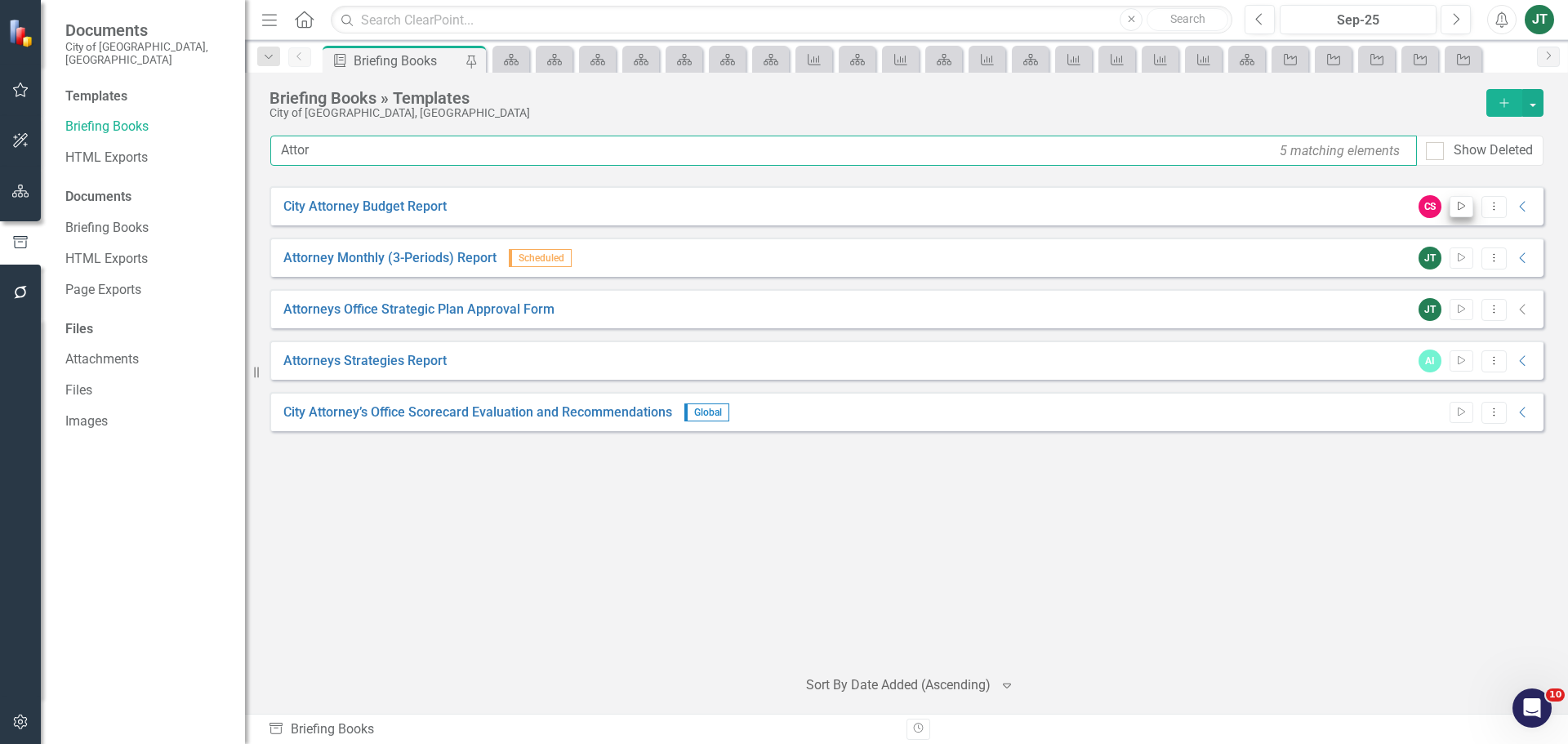
type input "Attor"
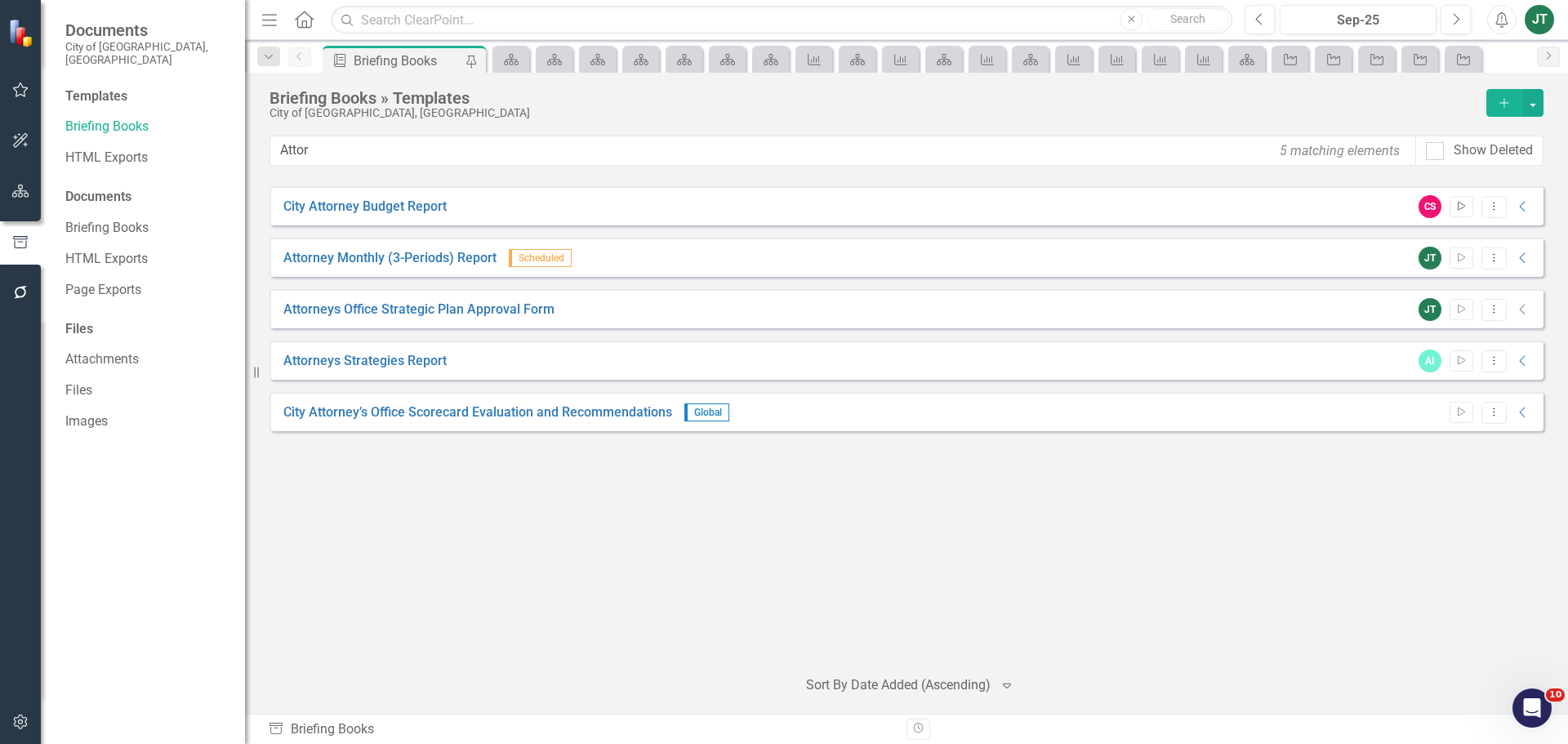
click at [1467, 205] on button "Start" at bounding box center [1461, 206] width 24 height 21
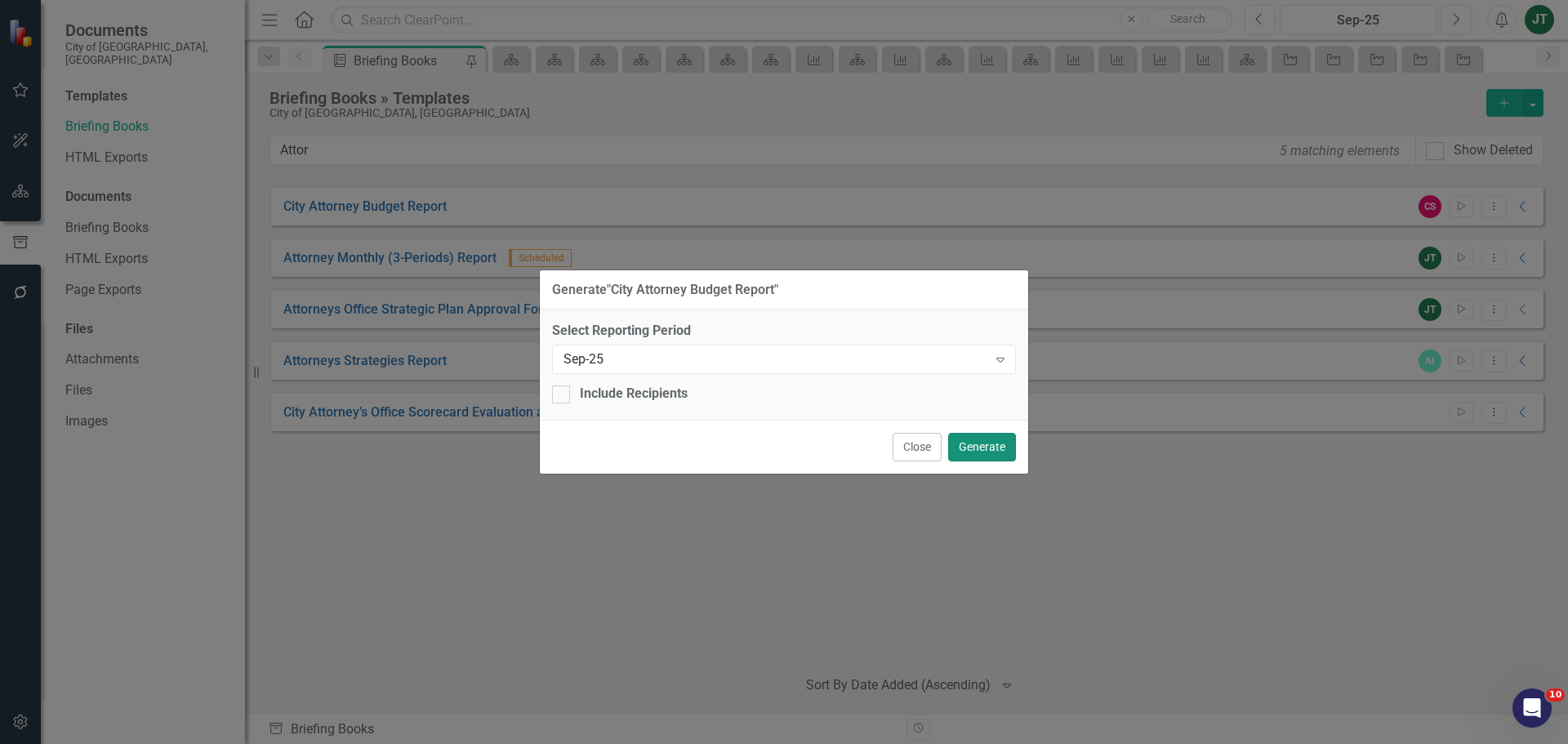
click at [962, 447] on button "Generate" at bounding box center [981, 447] width 68 height 29
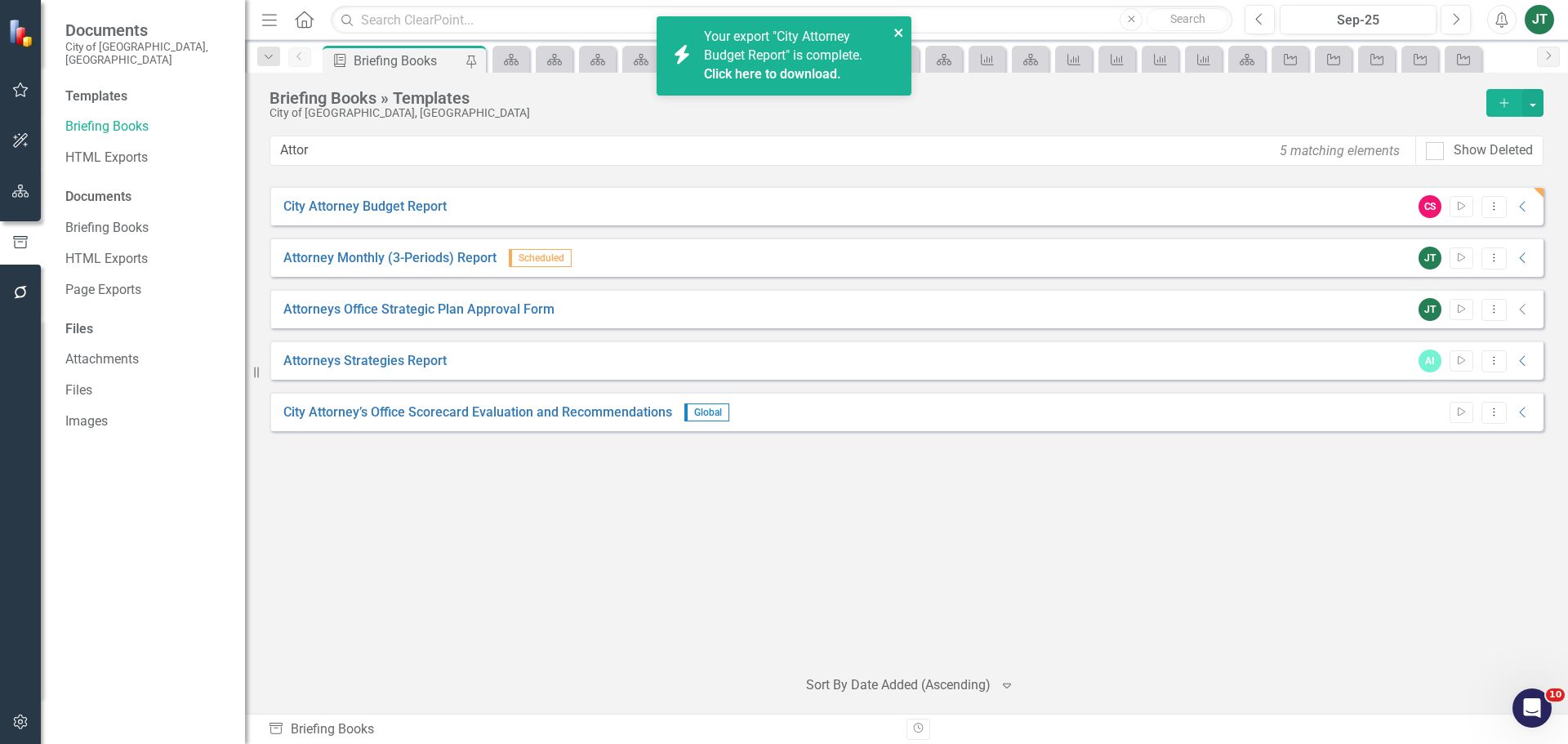
drag, startPoint x: 896, startPoint y: 28, endPoint x: 851, endPoint y: 58, distance: 54.1
click at [896, 29] on icon "close" at bounding box center [899, 33] width 11 height 13
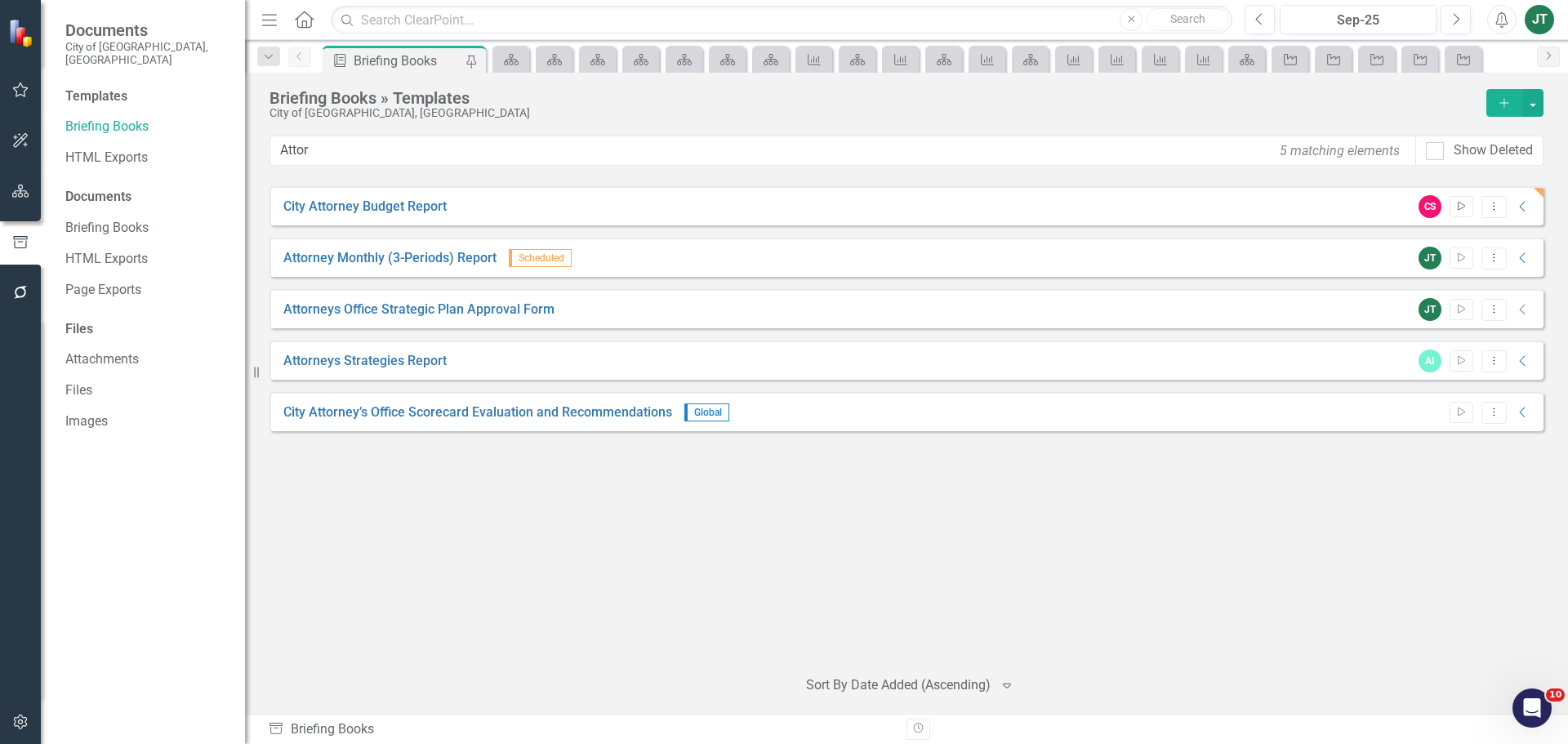
click at [1452, 201] on button "Start" at bounding box center [1461, 206] width 24 height 21
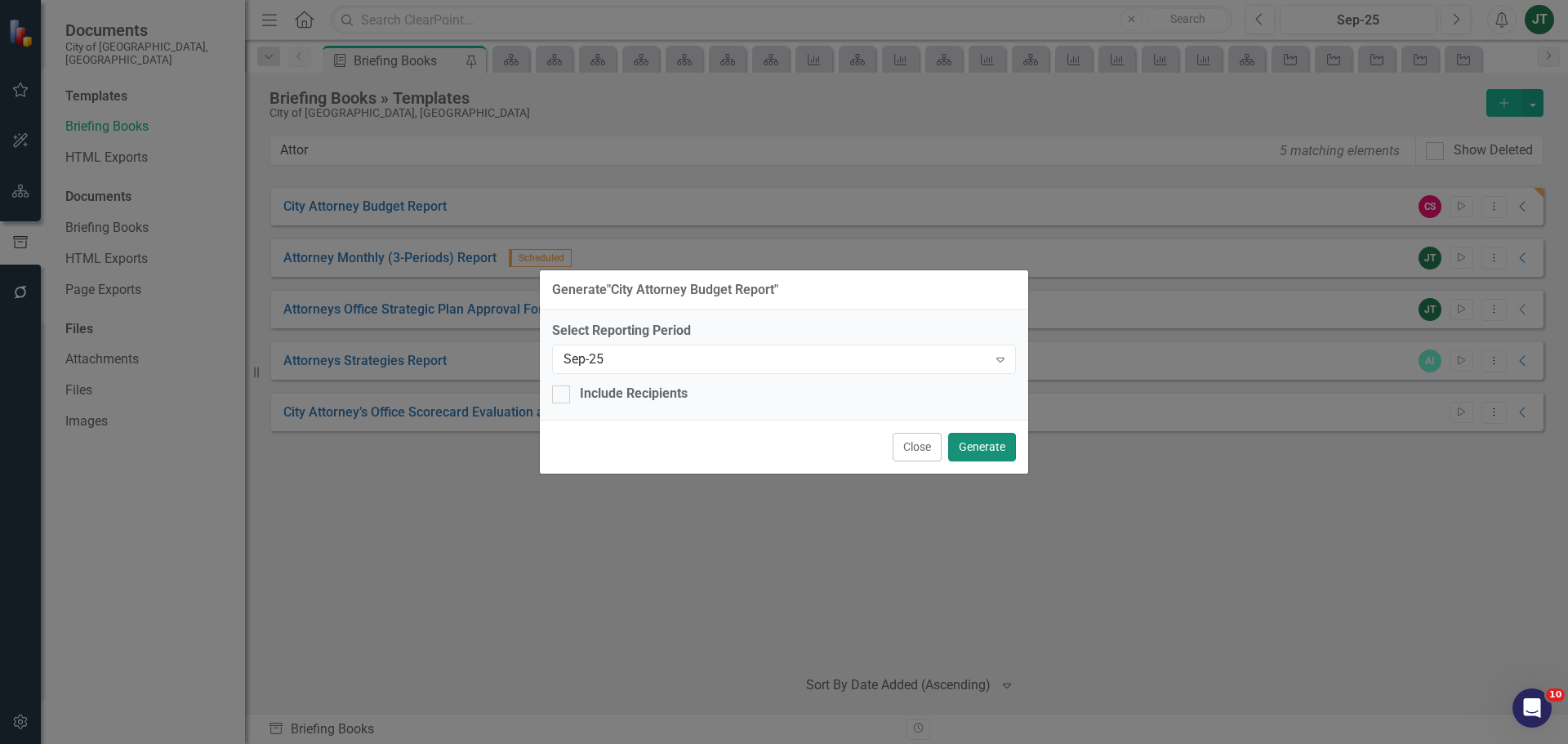
click at [960, 433] on button "Generate" at bounding box center [981, 447] width 68 height 29
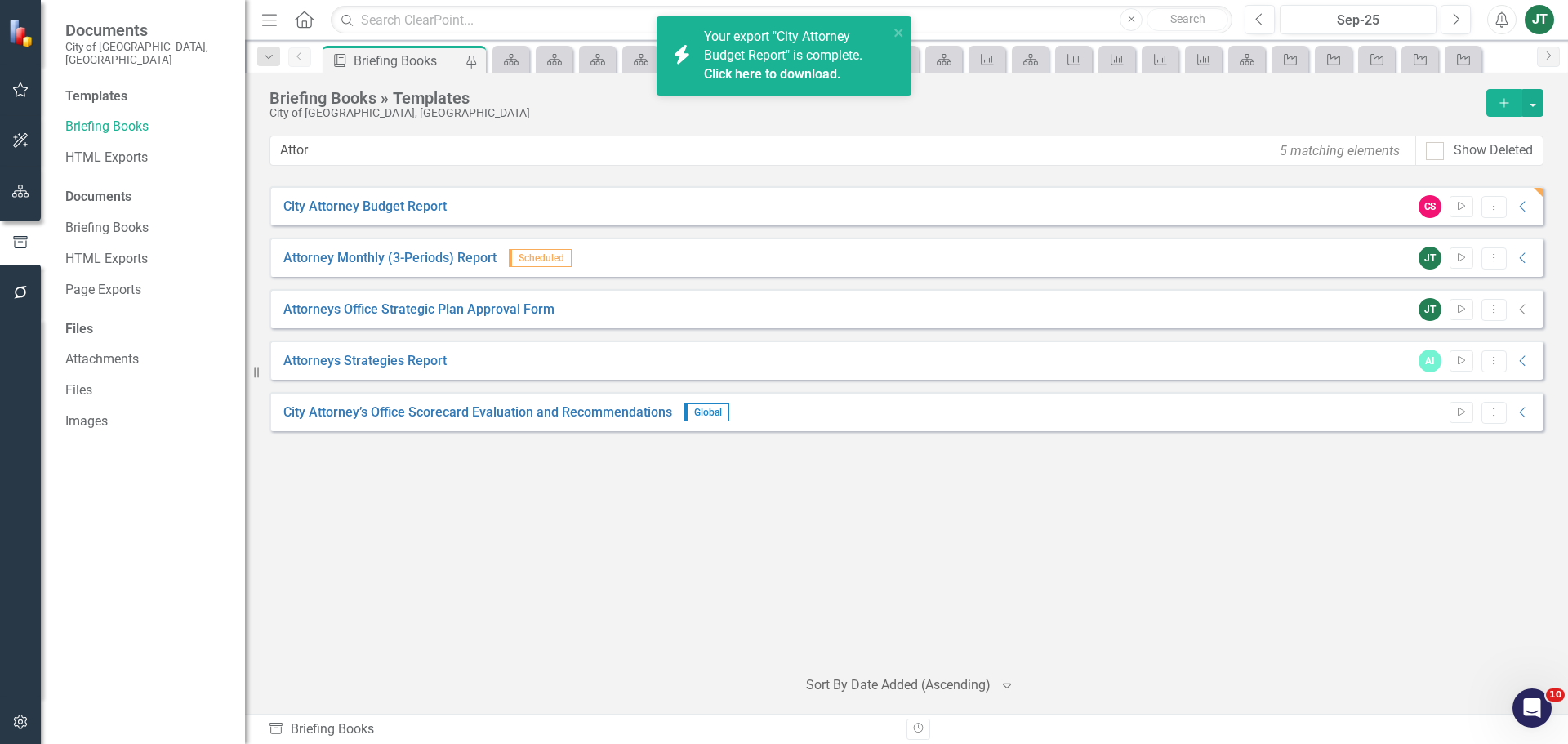
click at [792, 74] on link "Click here to download." at bounding box center [773, 74] width 137 height 16
